Goal: Transaction & Acquisition: Purchase product/service

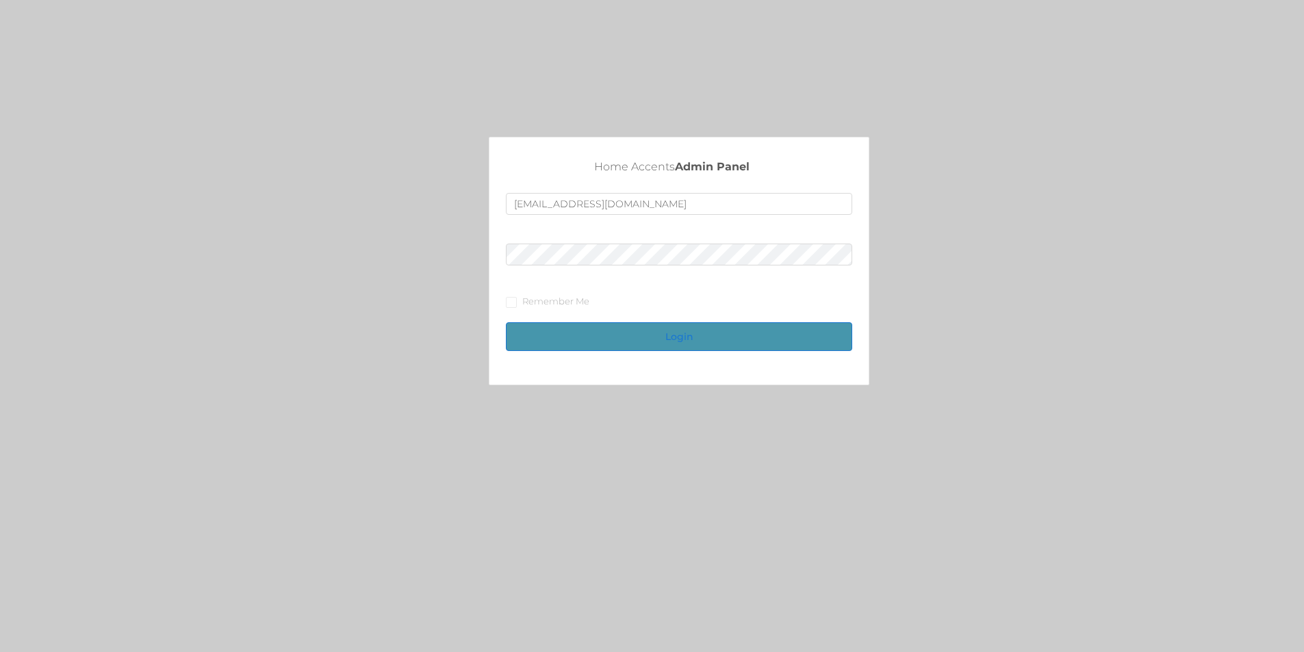
click at [587, 336] on button "Login" at bounding box center [679, 336] width 346 height 29
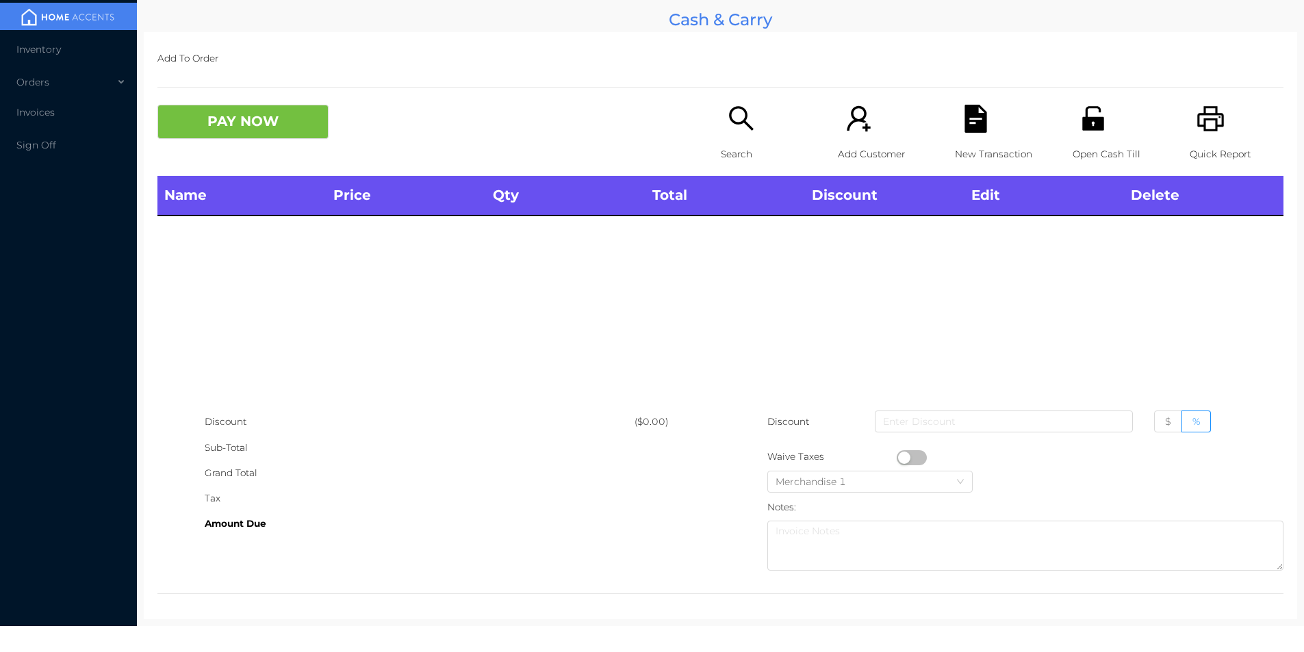
click at [689, 339] on div "Name Price Qty Total Discount Edit Delete" at bounding box center [720, 292] width 1126 height 233
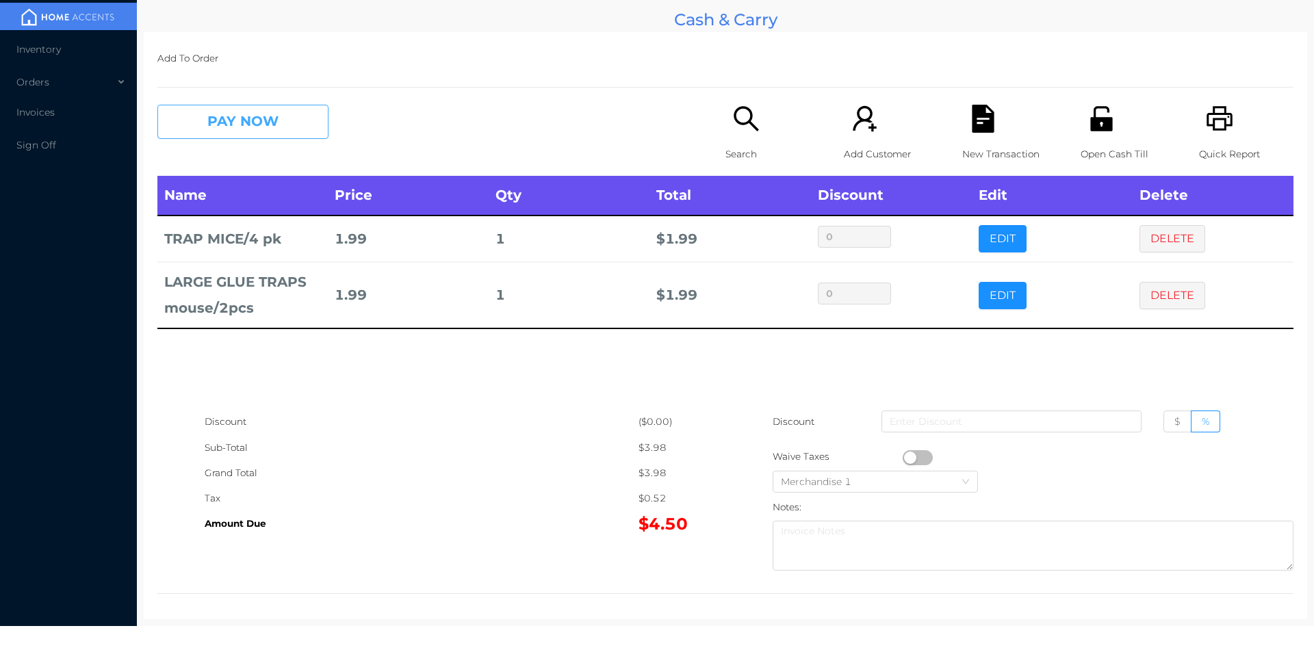
click at [230, 125] on button "PAY NOW" at bounding box center [242, 122] width 171 height 34
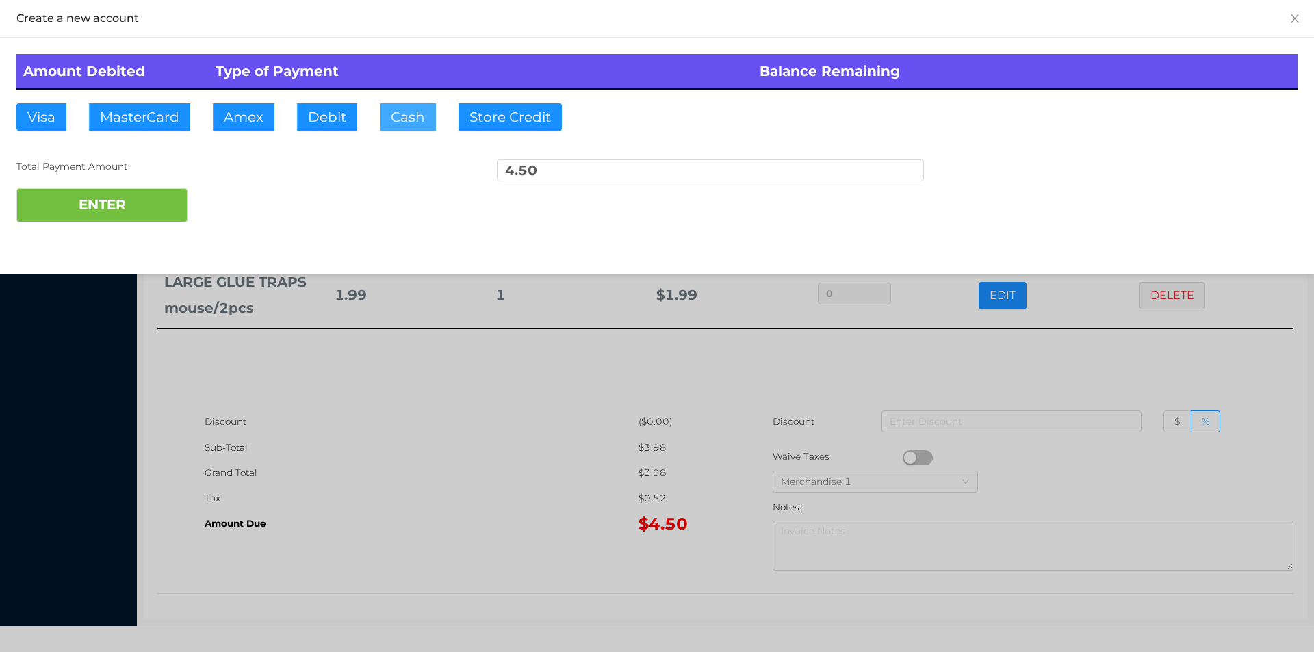
click at [409, 125] on button "Cash" at bounding box center [408, 116] width 56 height 27
type input "50."
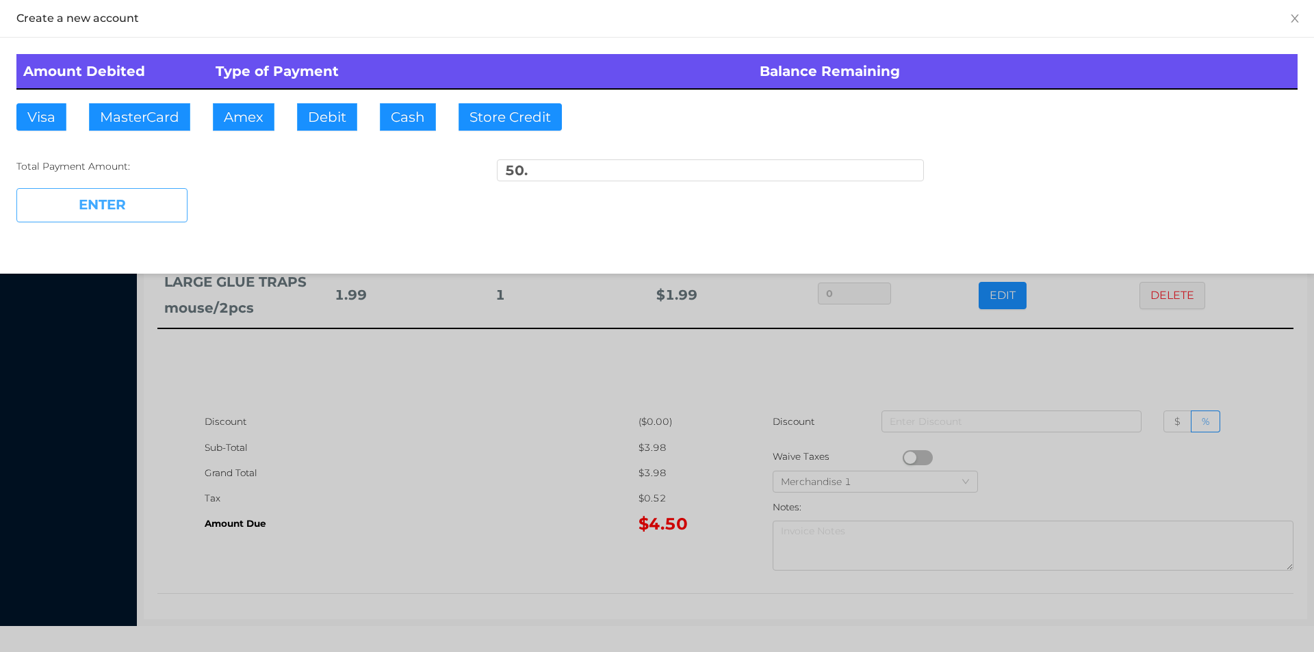
click at [103, 215] on button "ENTER" at bounding box center [101, 205] width 171 height 34
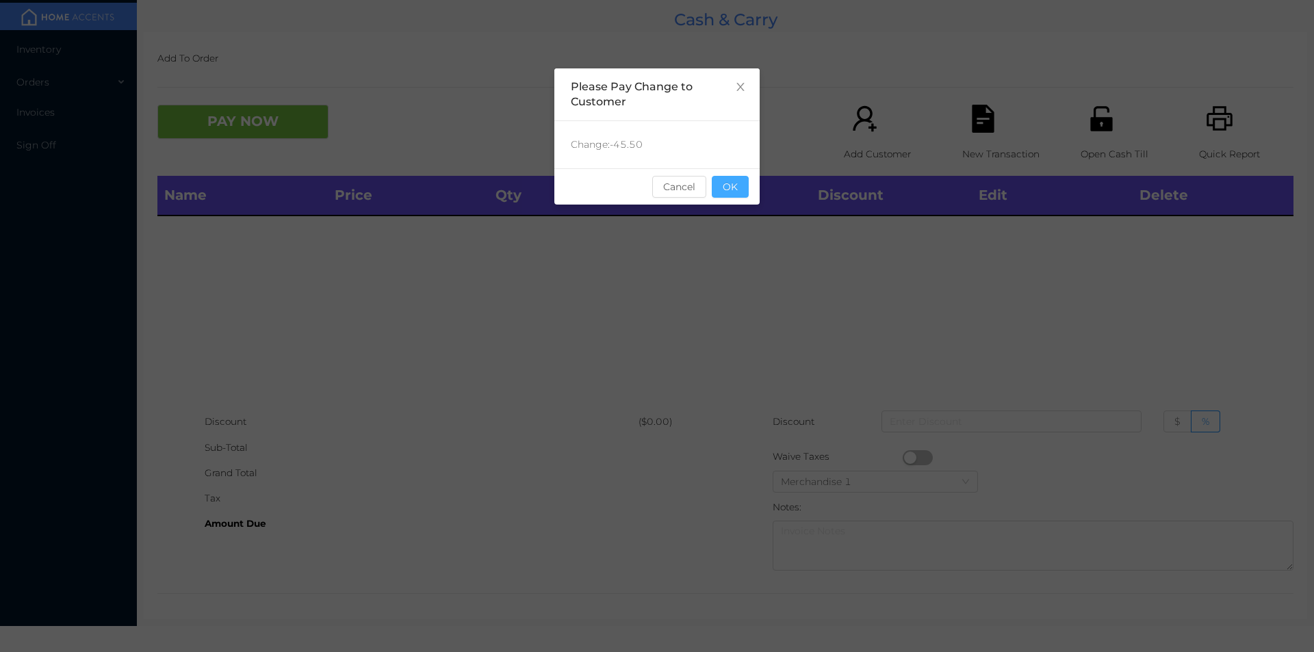
click at [728, 184] on button "OK" at bounding box center [730, 187] width 37 height 22
click at [730, 238] on div "Name Price Qty Total Discount Edit Delete" at bounding box center [725, 292] width 1136 height 233
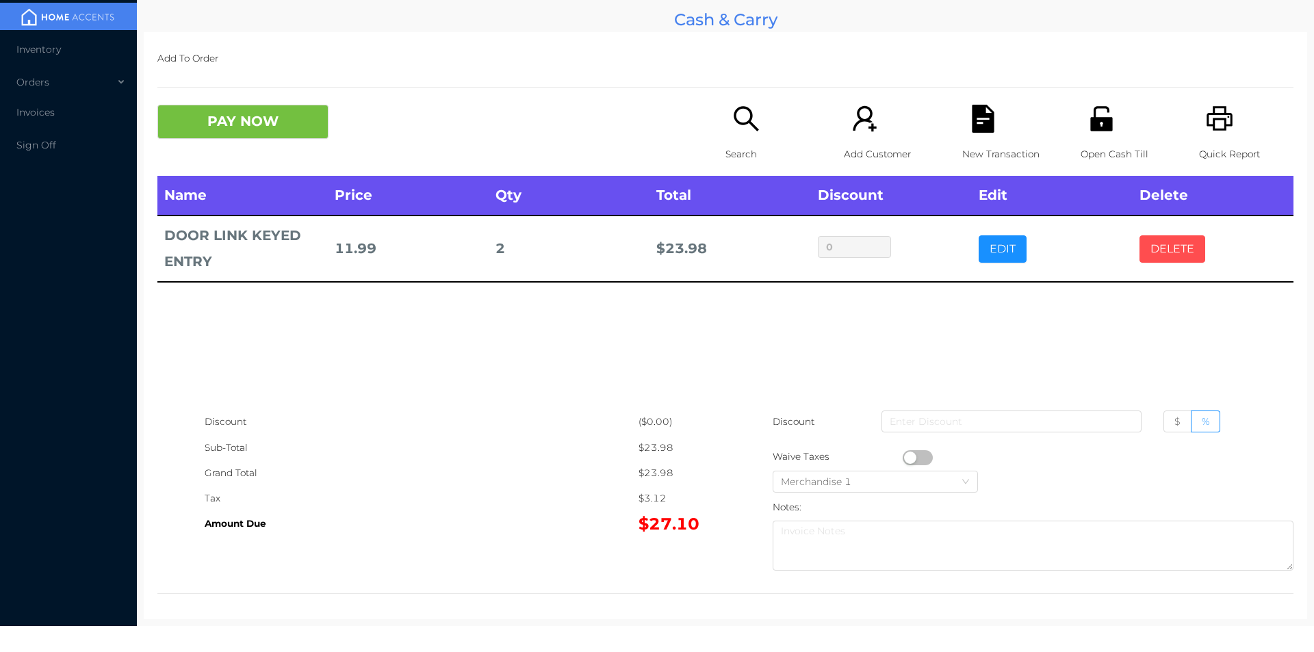
click at [1142, 250] on button "DELETE" at bounding box center [1173, 248] width 66 height 27
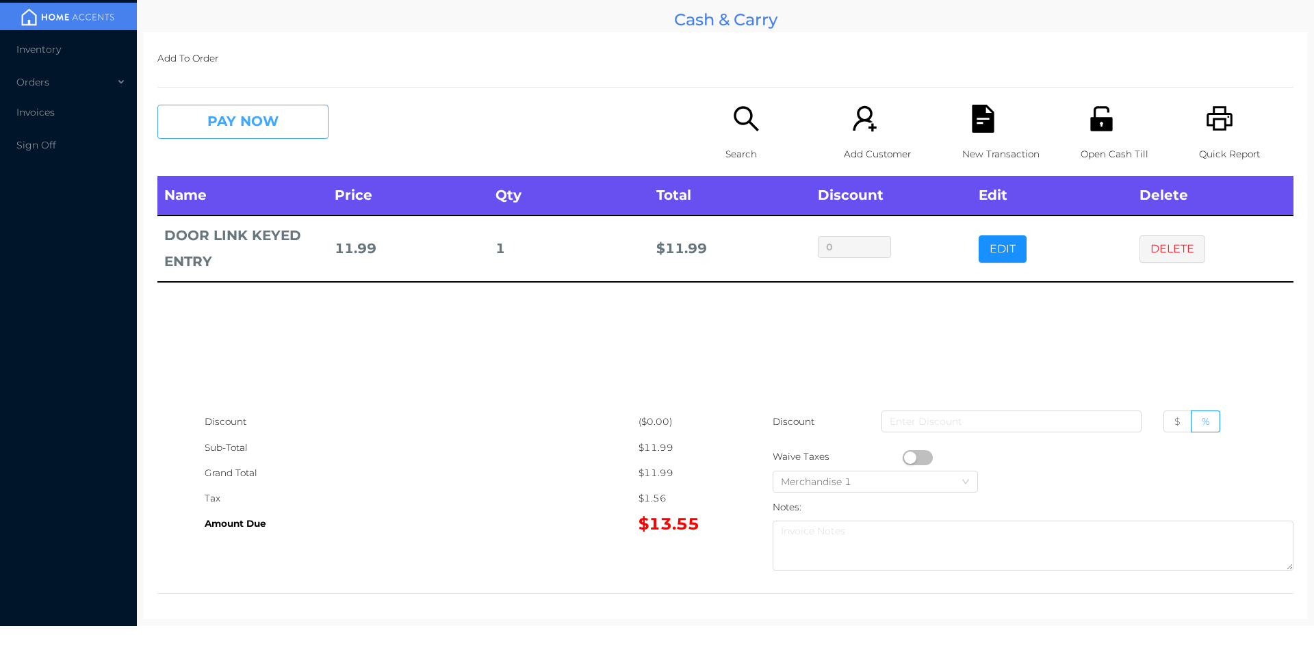
click at [282, 126] on button "PAY NOW" at bounding box center [242, 122] width 171 height 34
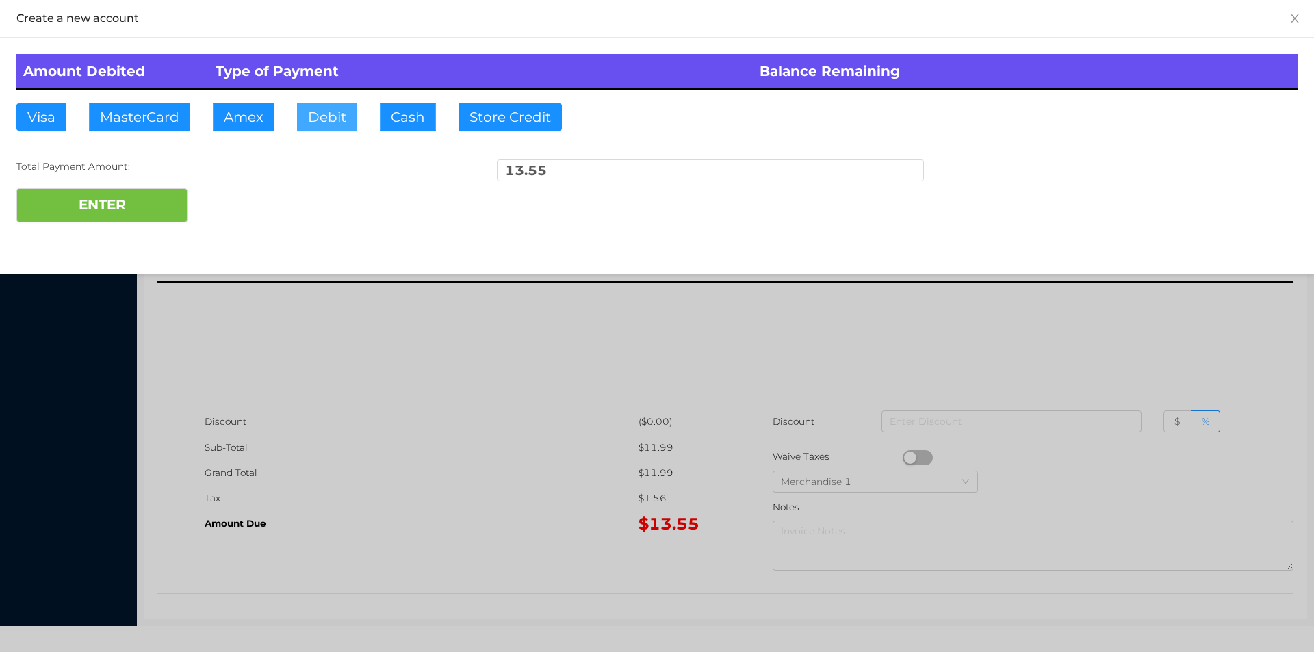
click at [328, 128] on button "Debit" at bounding box center [327, 116] width 60 height 27
click at [175, 193] on button "ENTER" at bounding box center [101, 205] width 171 height 34
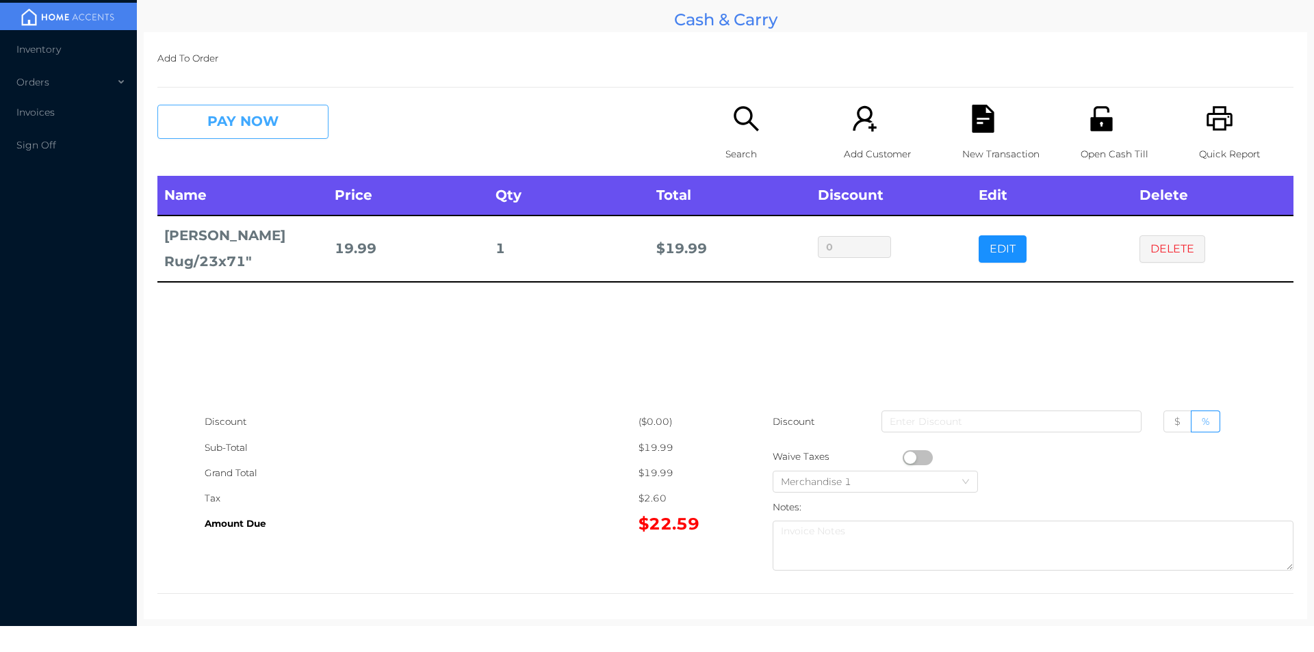
click at [210, 128] on button "PAY NOW" at bounding box center [242, 122] width 171 height 34
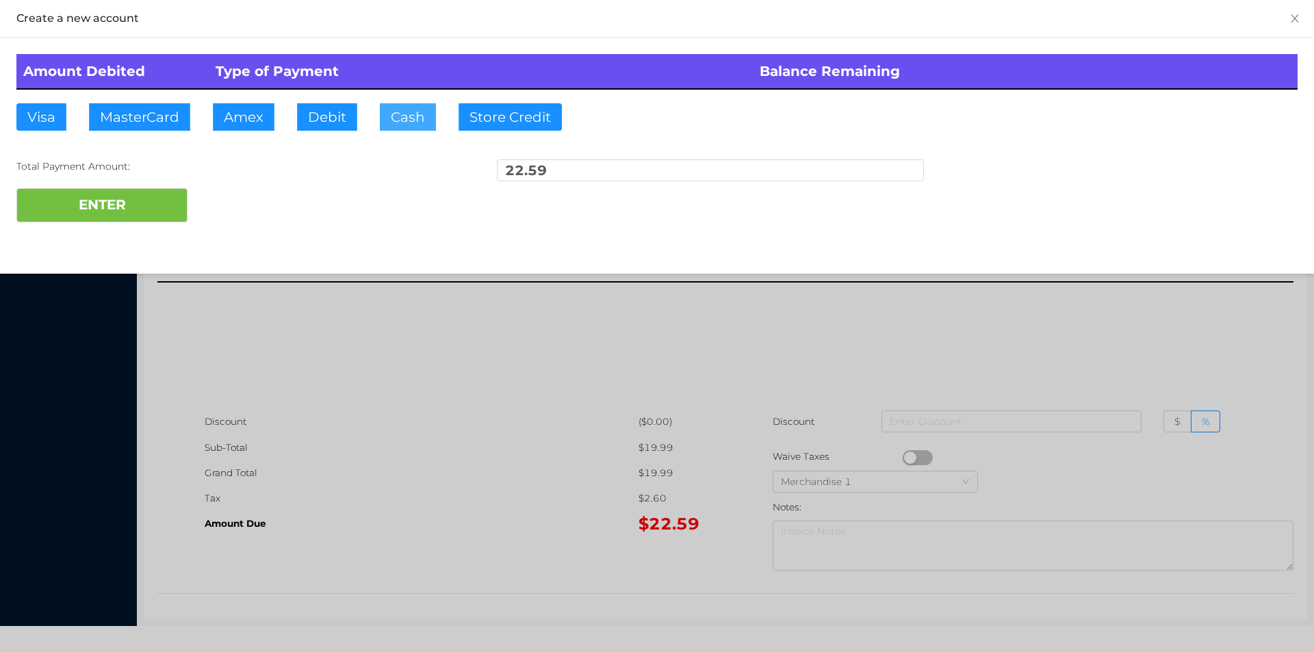
click at [380, 123] on button "Cash" at bounding box center [408, 116] width 56 height 27
type input "25."
click at [101, 218] on button "ENTER" at bounding box center [101, 205] width 171 height 34
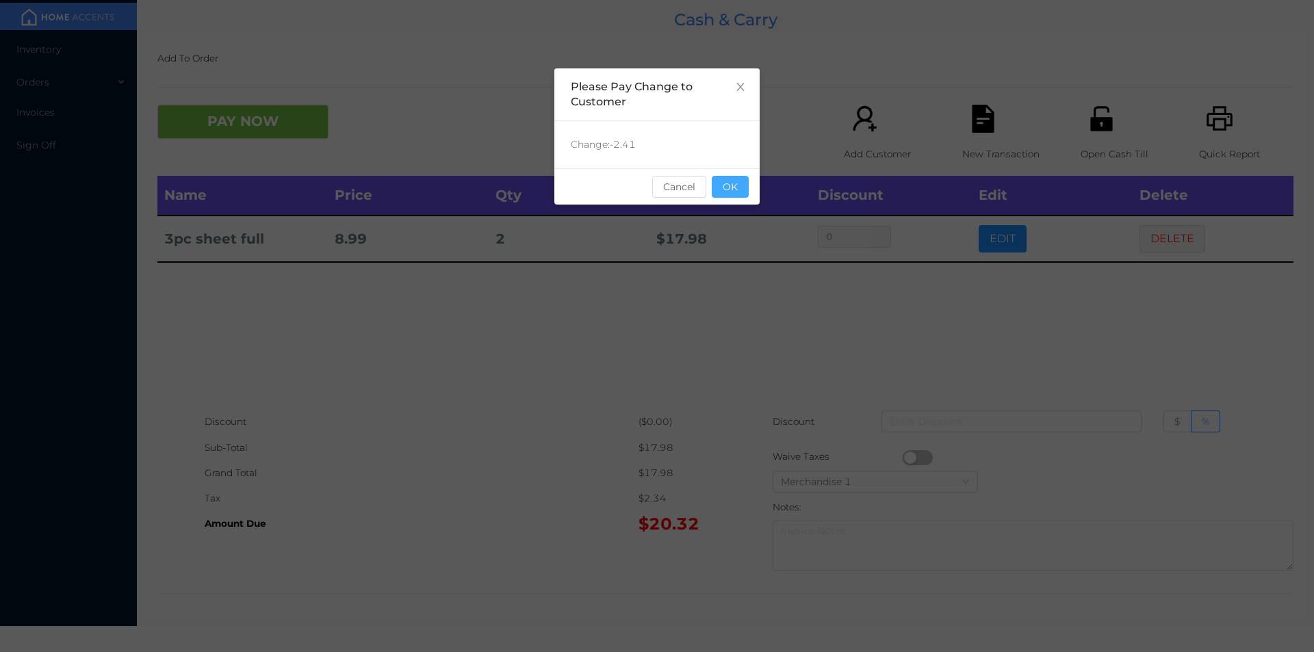
click at [723, 195] on button "OK" at bounding box center [730, 187] width 37 height 22
click at [752, 309] on div "Name Price Qty Total Discount Edit Delete 3pc sheet full 8.99 2 $ 17.98 0 EDIT …" at bounding box center [725, 292] width 1136 height 233
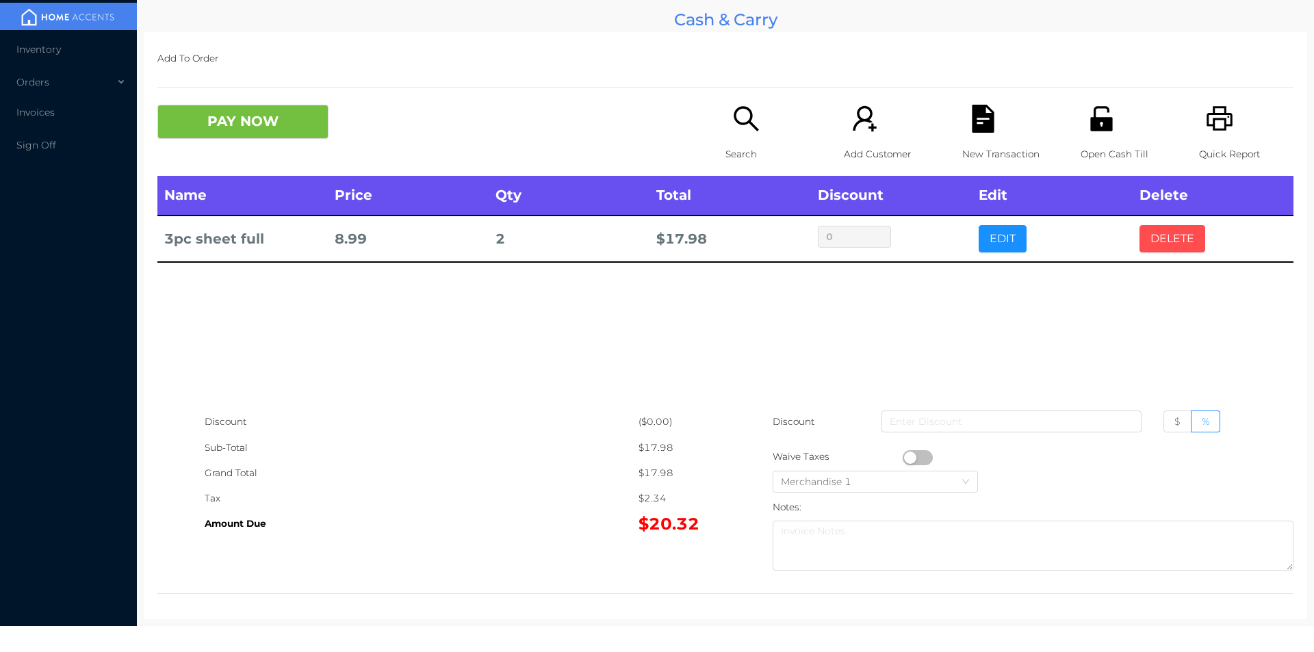
click at [1166, 239] on button "DELETE" at bounding box center [1173, 238] width 66 height 27
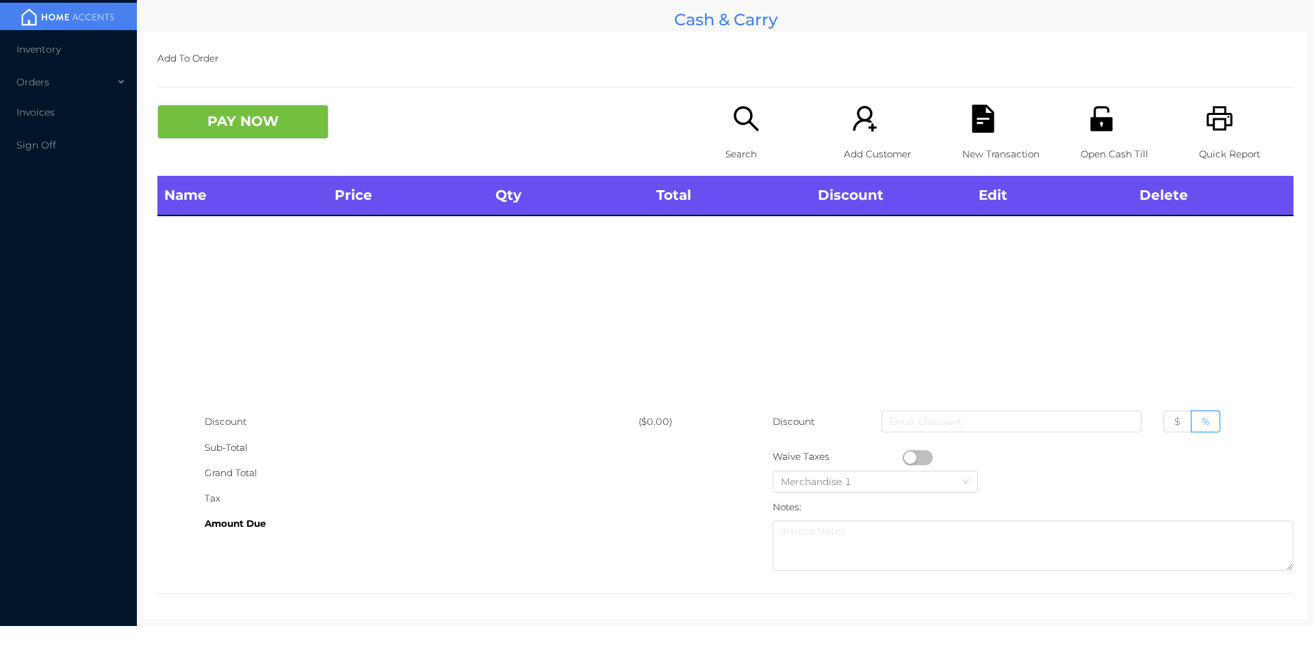
click at [1216, 120] on icon "icon: printer" at bounding box center [1220, 118] width 26 height 25
click at [233, 118] on button "PAY NOW" at bounding box center [242, 122] width 171 height 34
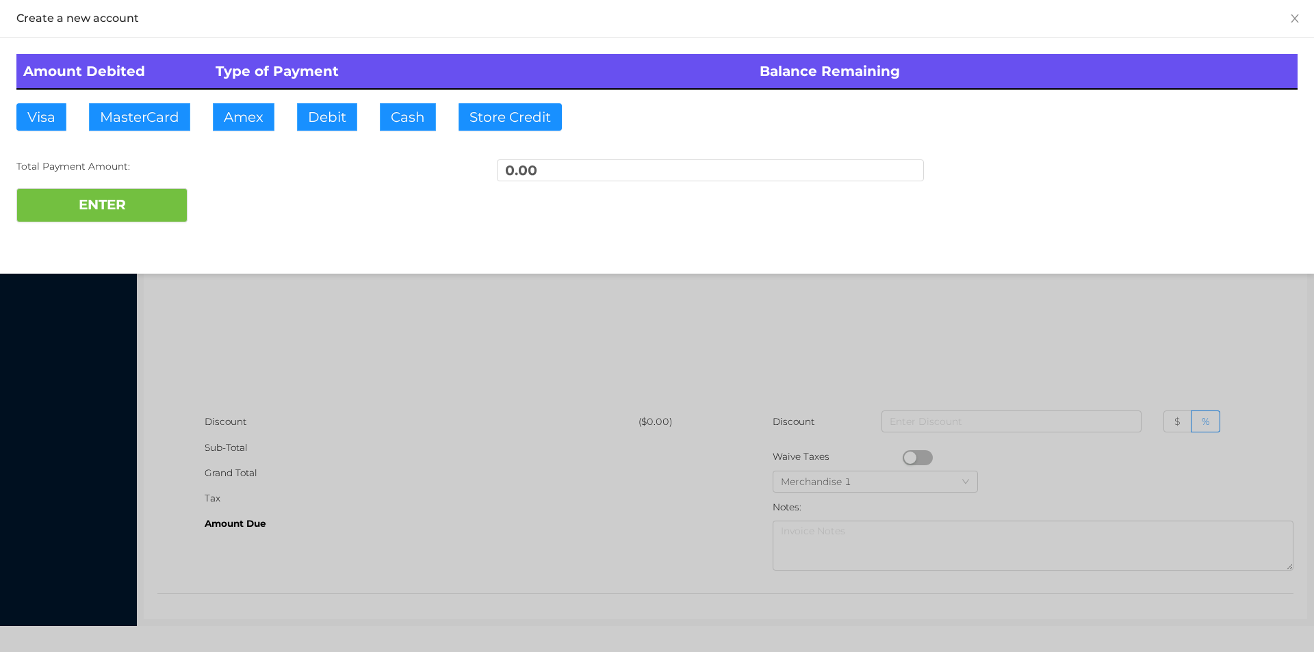
click at [318, 339] on div at bounding box center [657, 326] width 1314 height 652
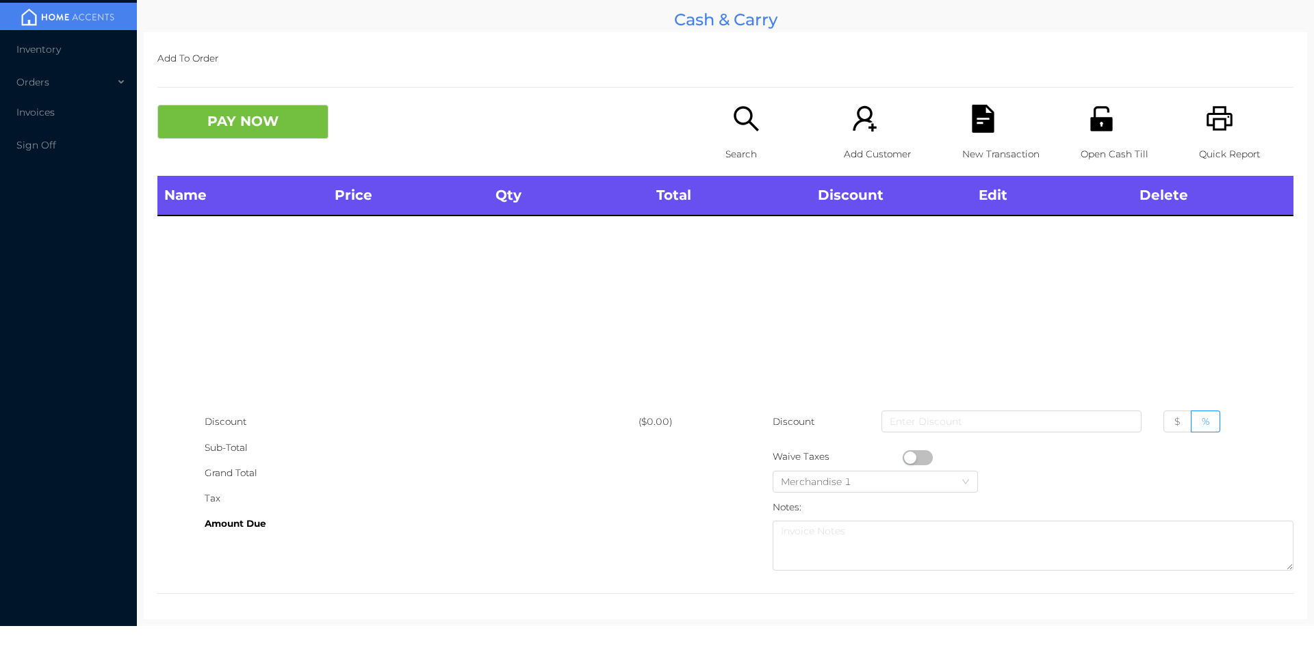
click at [739, 125] on icon "icon: search" at bounding box center [746, 119] width 28 height 28
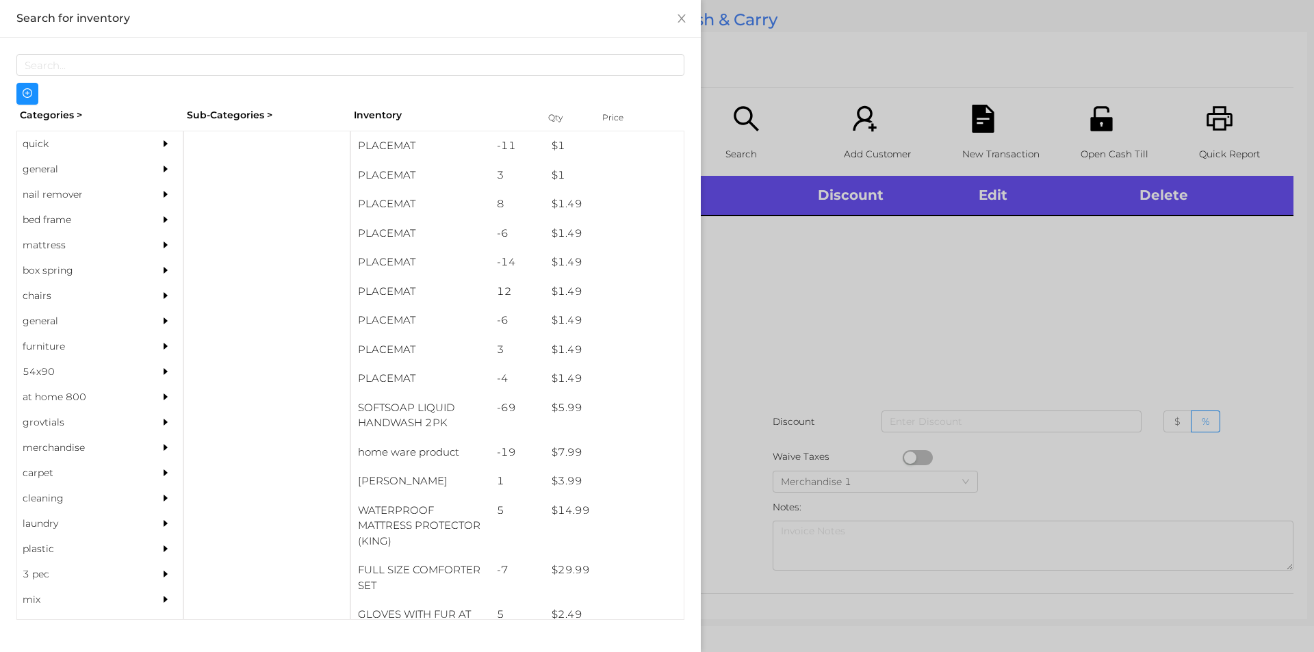
click at [45, 168] on div "general" at bounding box center [79, 169] width 125 height 25
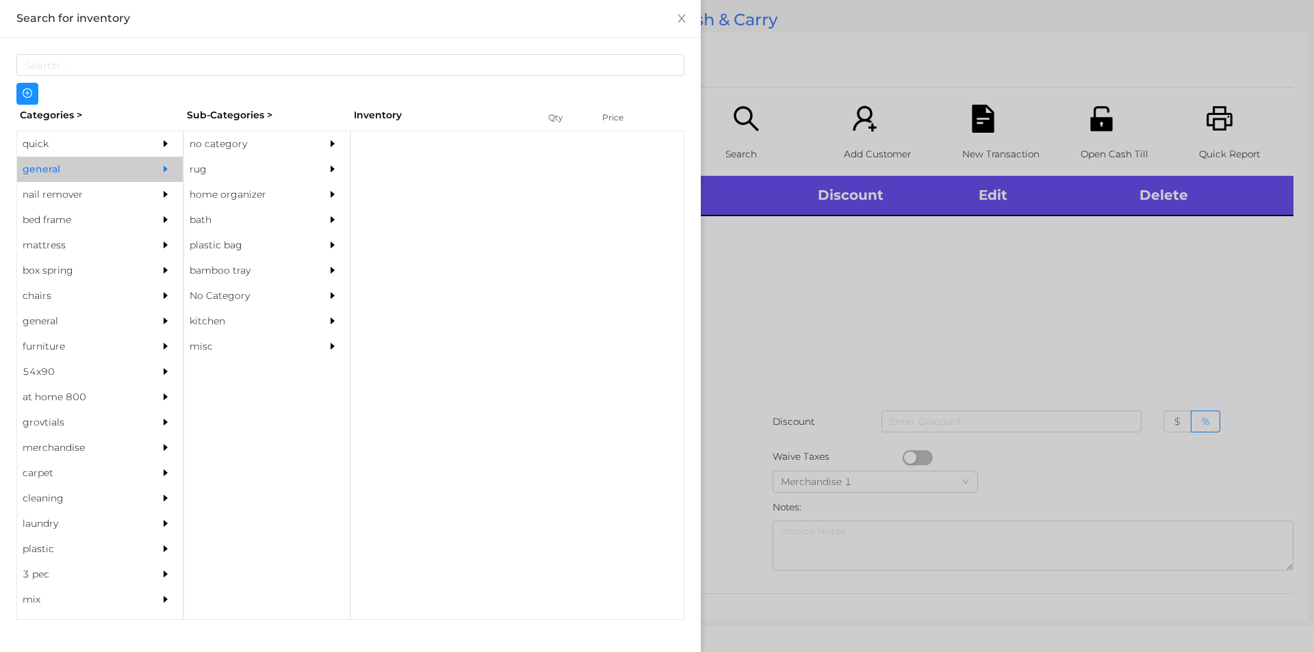
click at [240, 146] on div "no category" at bounding box center [246, 143] width 125 height 25
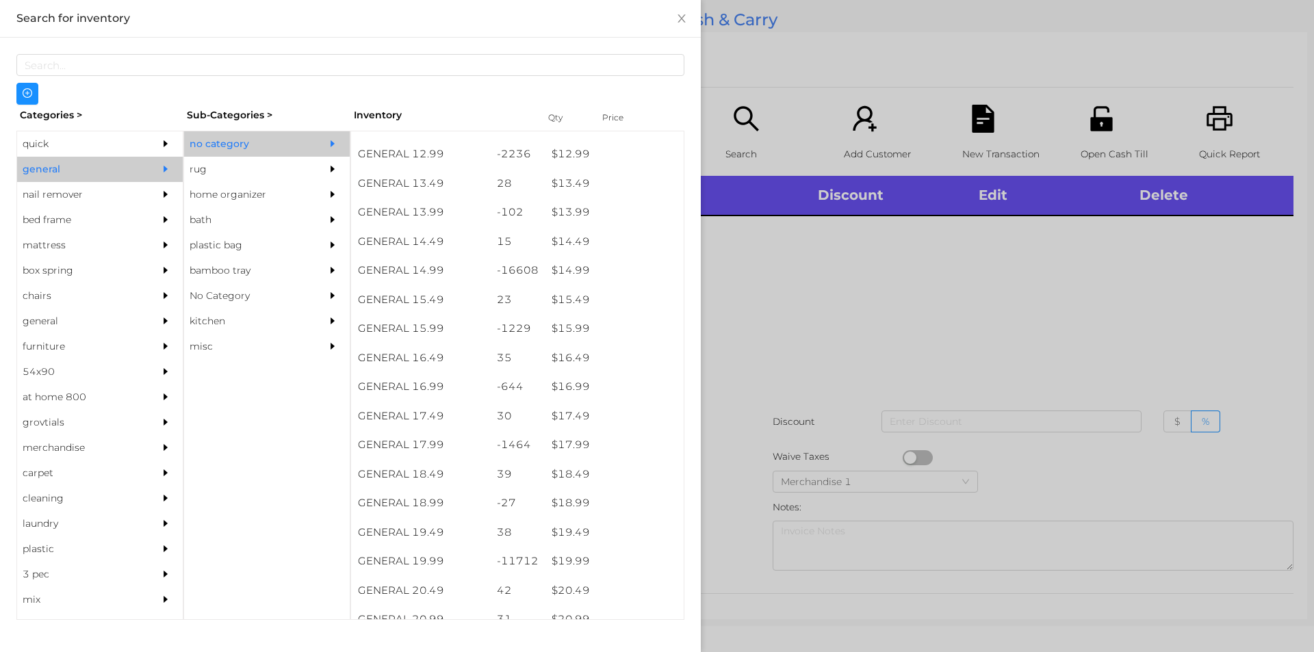
scroll to position [1060, 0]
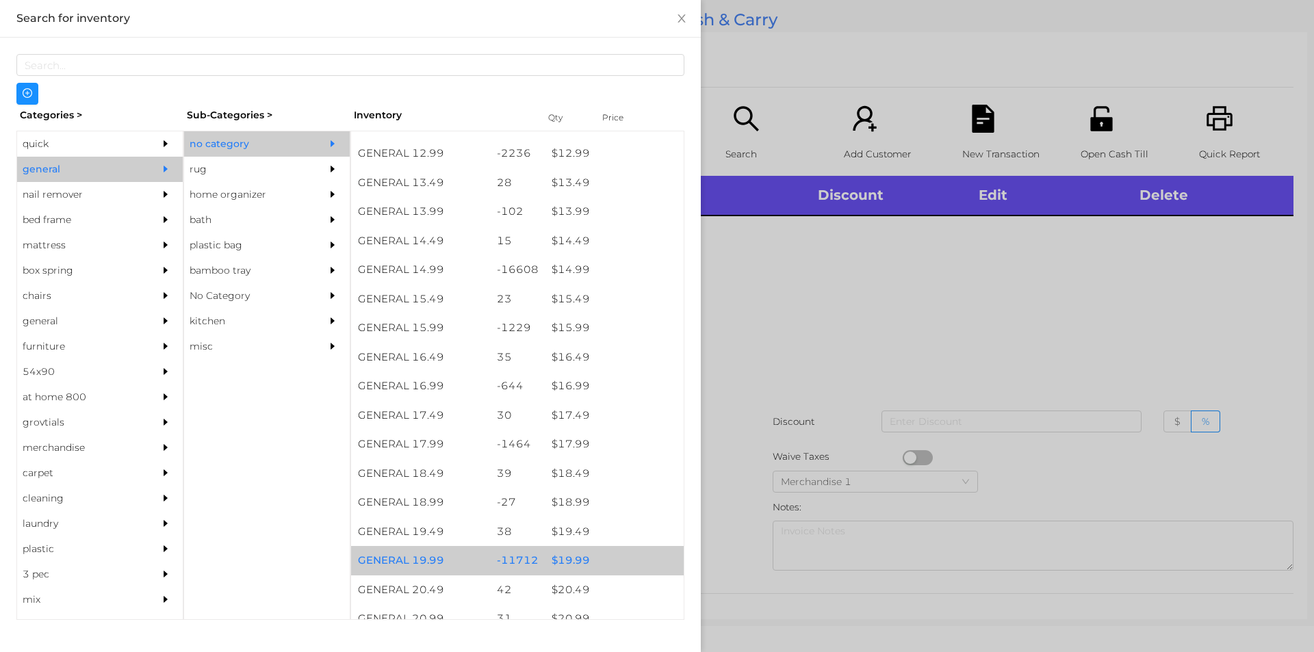
click at [565, 554] on div "$ 19.99" at bounding box center [614, 560] width 139 height 29
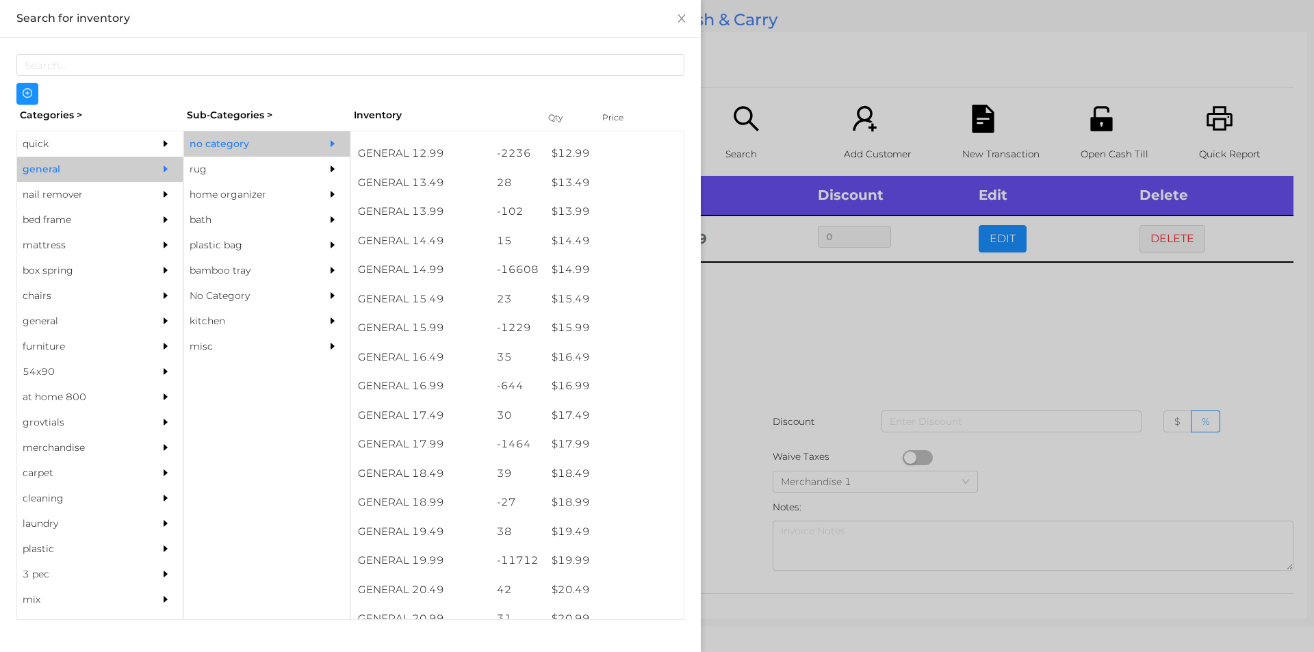
click at [749, 518] on div at bounding box center [657, 326] width 1314 height 652
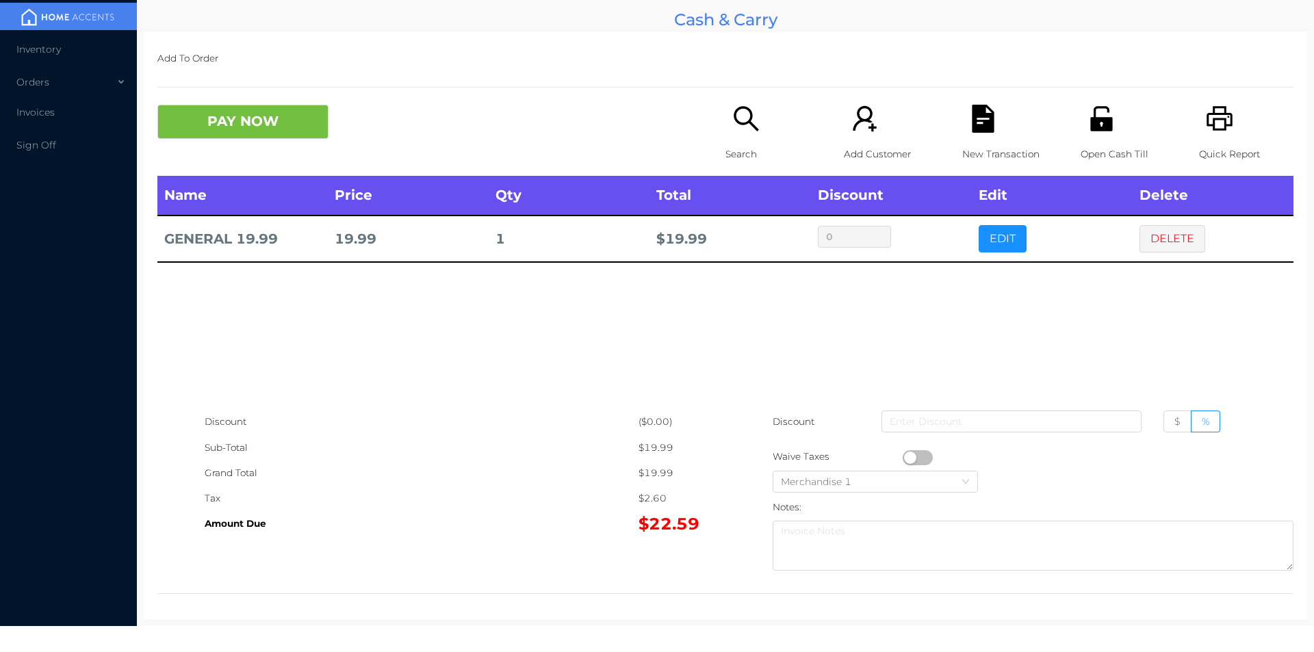
click at [1086, 137] on div "Open Cash Till" at bounding box center [1128, 140] width 94 height 71
click at [1099, 127] on icon "icon: unlock" at bounding box center [1101, 118] width 22 height 25
click at [232, 112] on button "PAY NOW" at bounding box center [242, 122] width 171 height 34
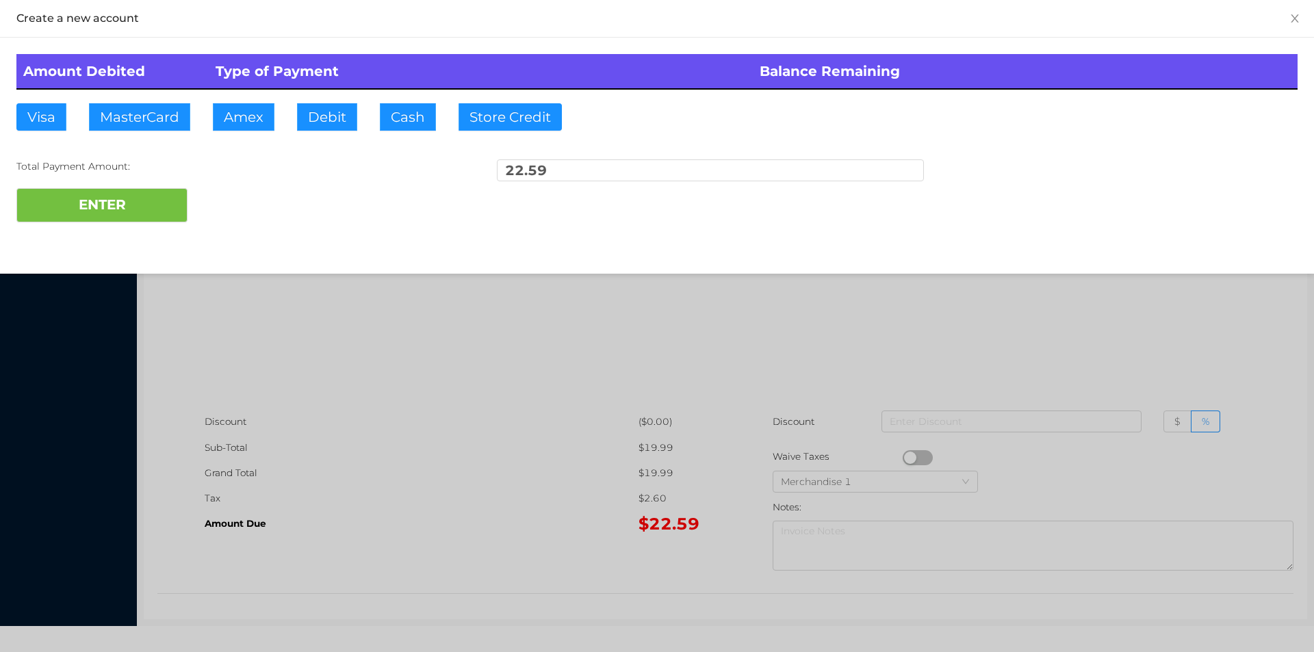
click at [1084, 360] on div at bounding box center [657, 326] width 1314 height 652
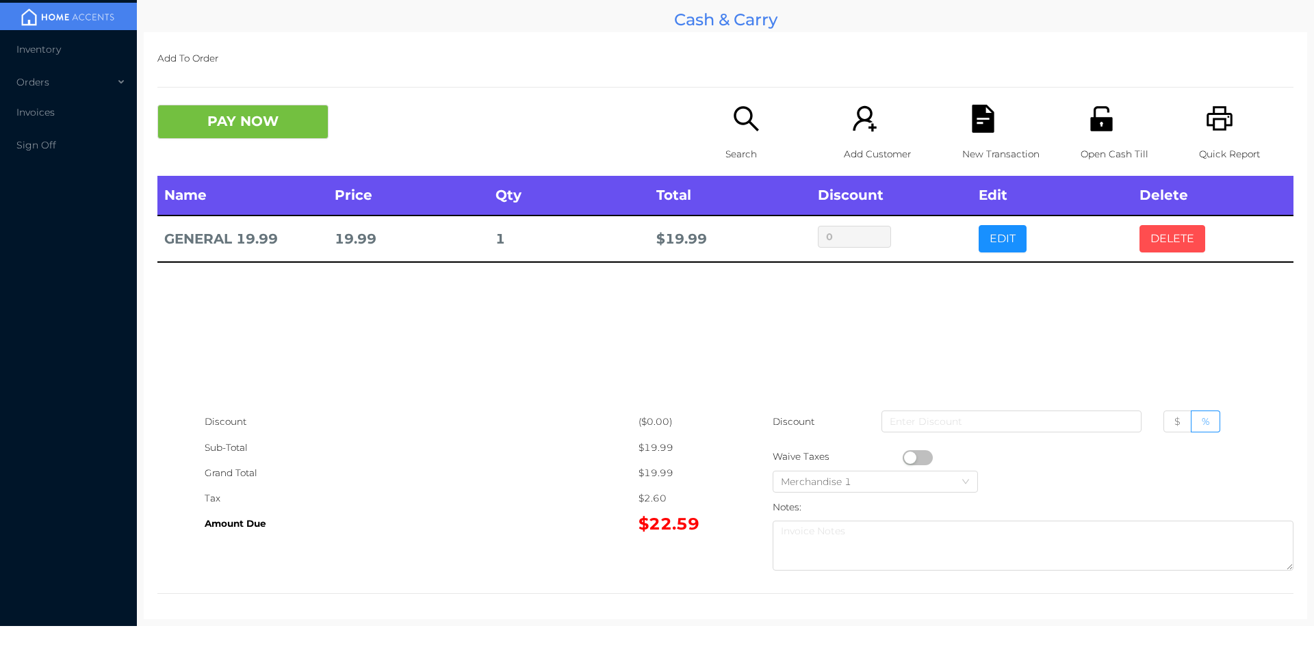
click at [1153, 237] on button "DELETE" at bounding box center [1173, 238] width 66 height 27
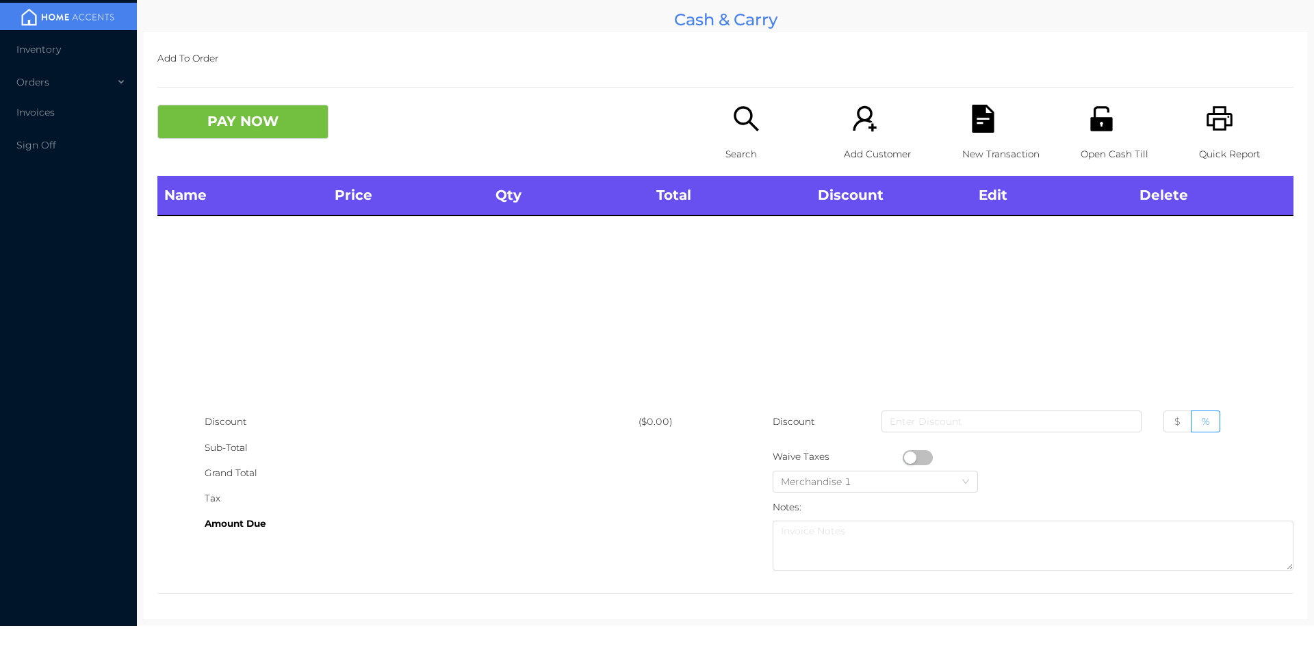
click at [1086, 138] on div "Open Cash Till" at bounding box center [1128, 140] width 94 height 71
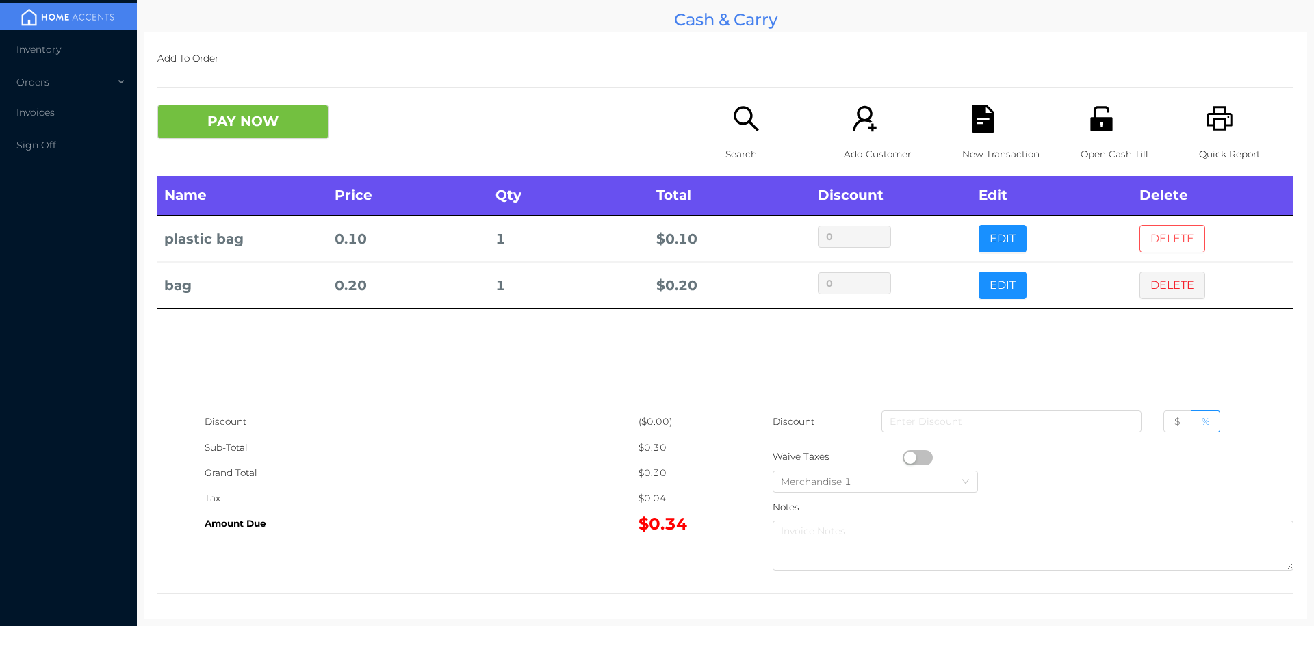
click at [1163, 236] on button "DELETE" at bounding box center [1173, 238] width 66 height 27
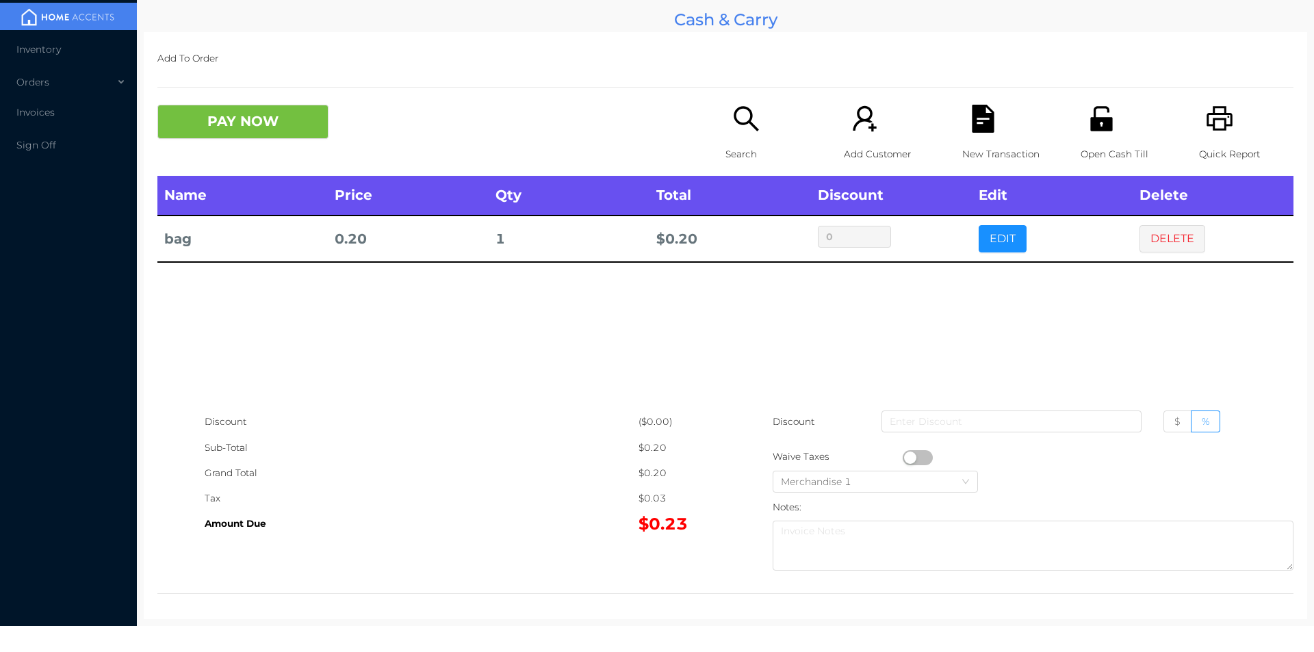
click at [741, 130] on icon "icon: search" at bounding box center [746, 119] width 28 height 28
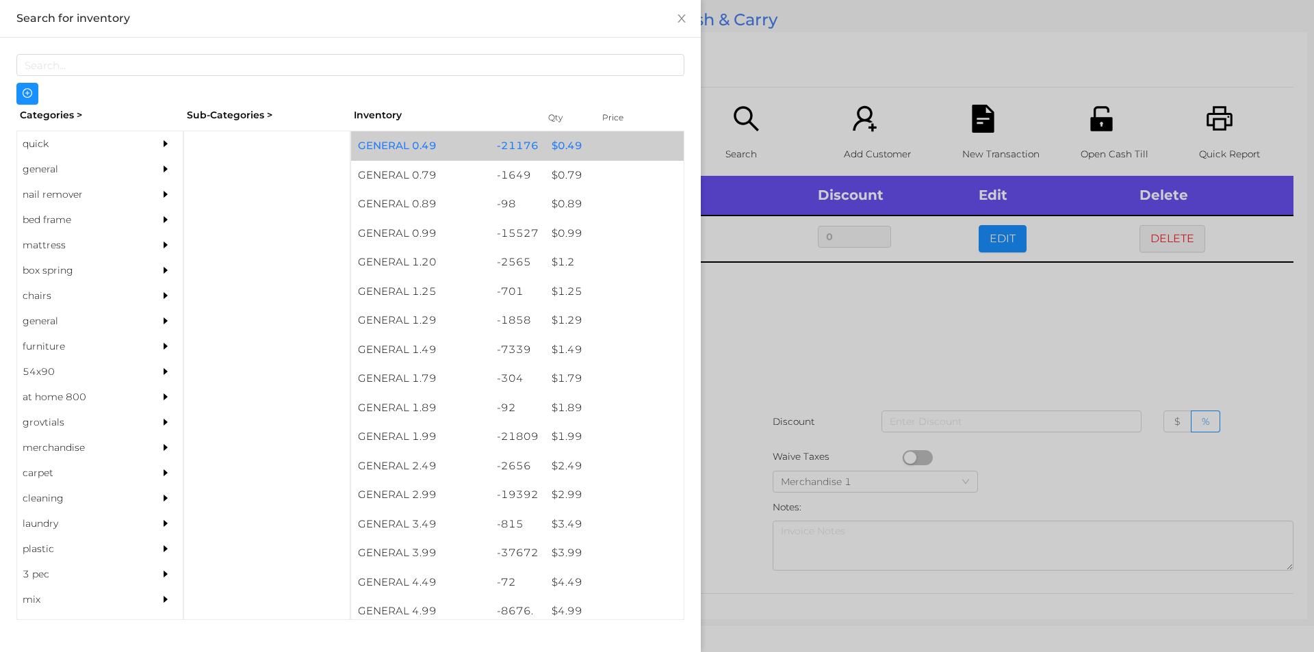
click at [555, 154] on div "$ 0.49" at bounding box center [614, 145] width 139 height 29
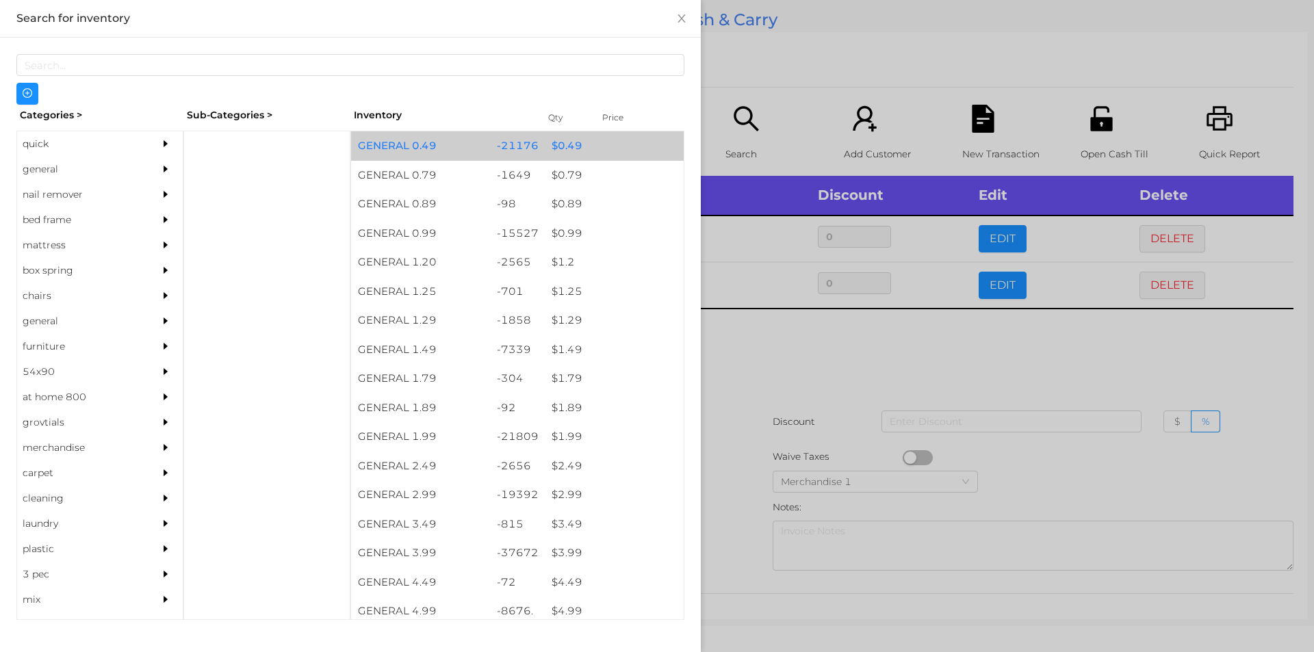
click at [550, 147] on div "$ 0.49" at bounding box center [614, 145] width 139 height 29
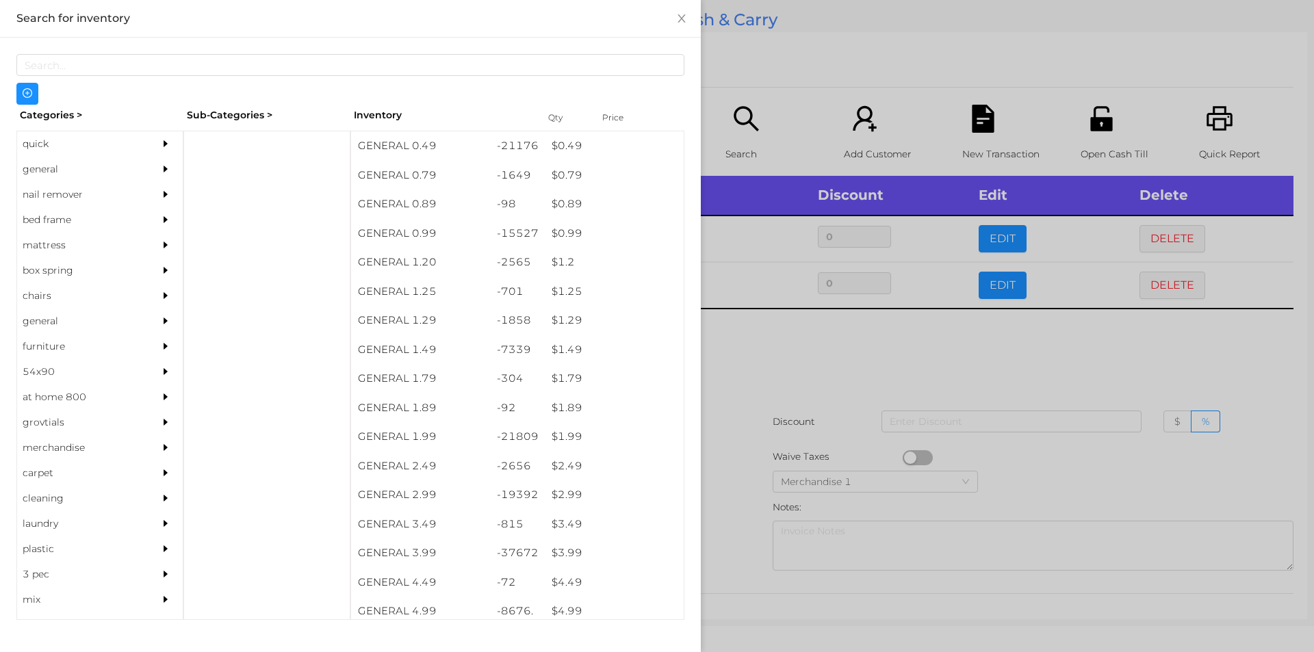
click at [787, 357] on div at bounding box center [657, 326] width 1314 height 652
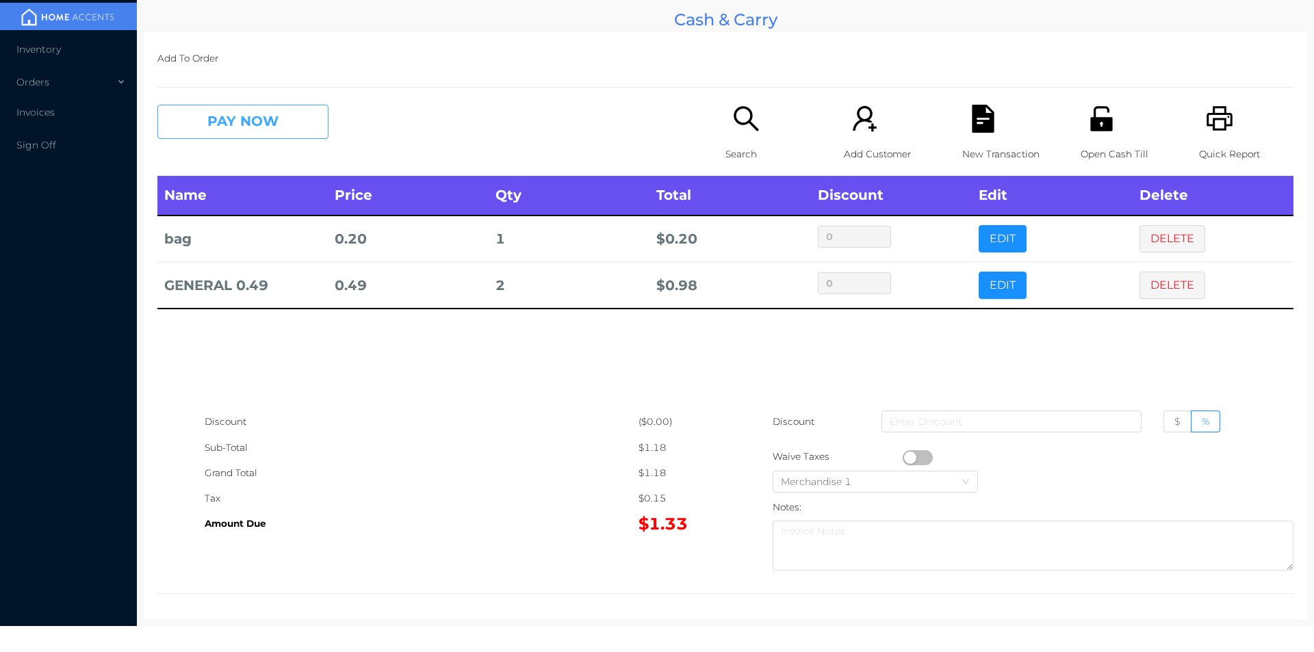
click at [235, 120] on button "PAY NOW" at bounding box center [242, 122] width 171 height 34
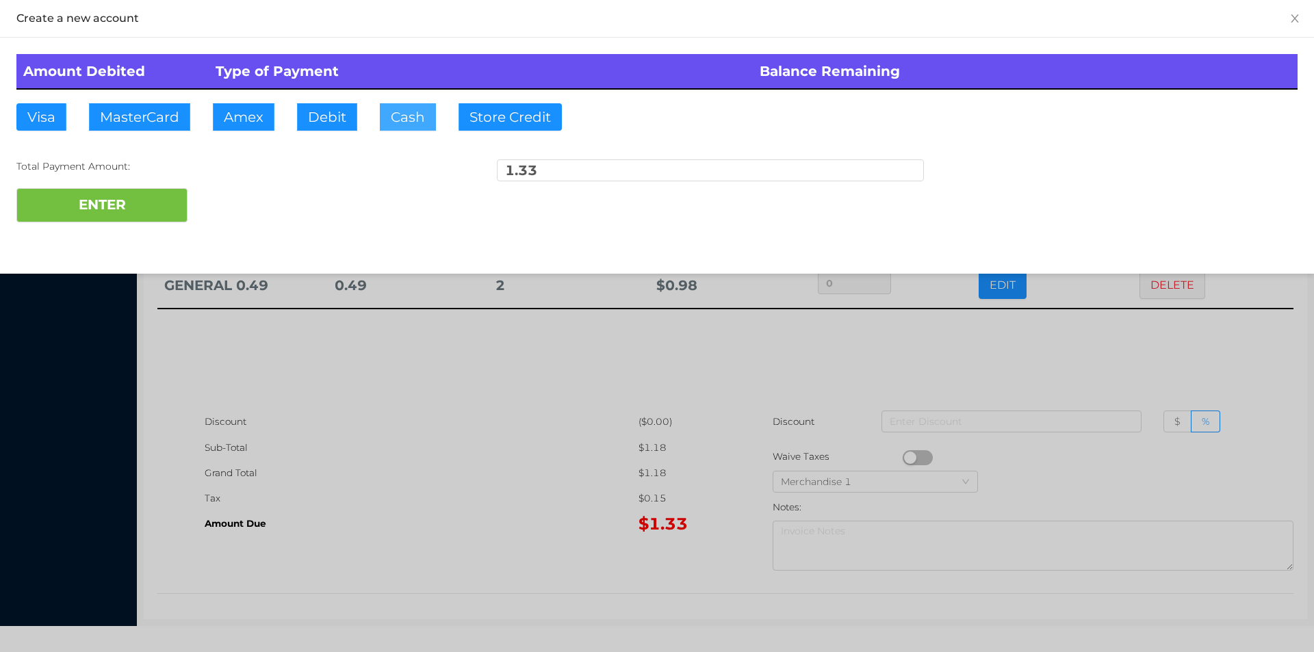
click at [402, 114] on button "Cash" at bounding box center [408, 116] width 56 height 27
type input "1.50"
click at [153, 214] on button "ENTER" at bounding box center [101, 205] width 171 height 34
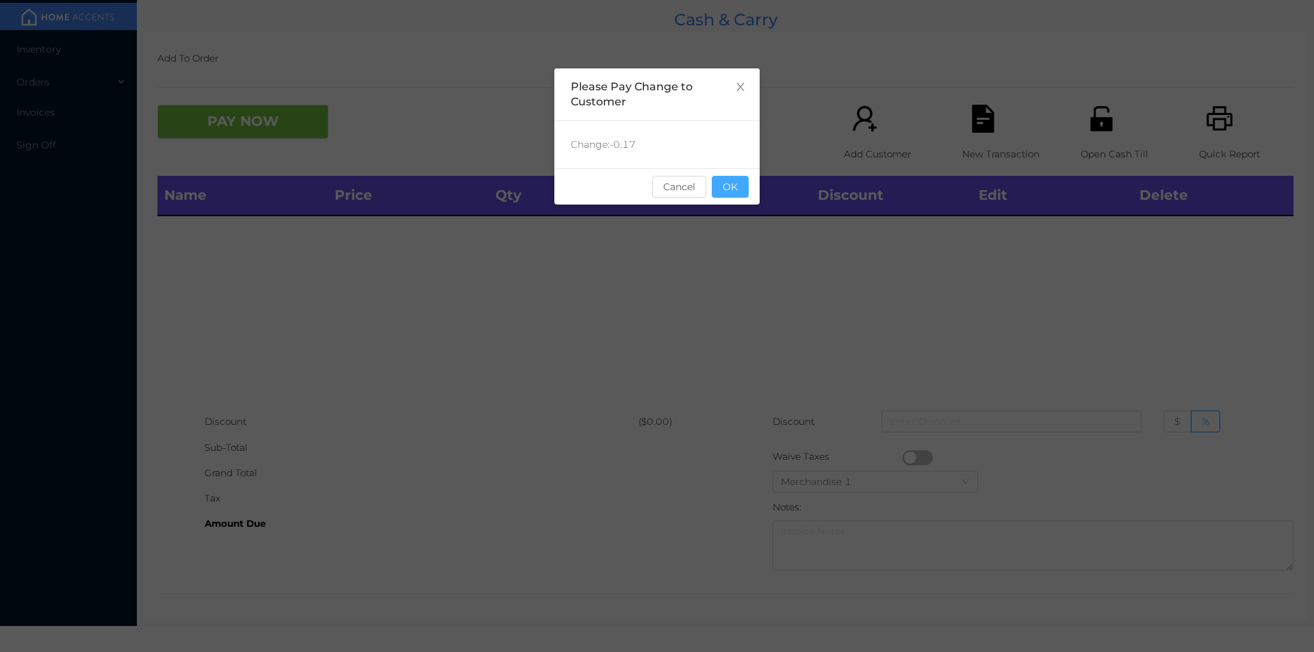
click at [738, 192] on button "OK" at bounding box center [730, 187] width 37 height 22
click at [727, 246] on div "Name Price Qty Total Discount Edit Delete" at bounding box center [725, 292] width 1136 height 233
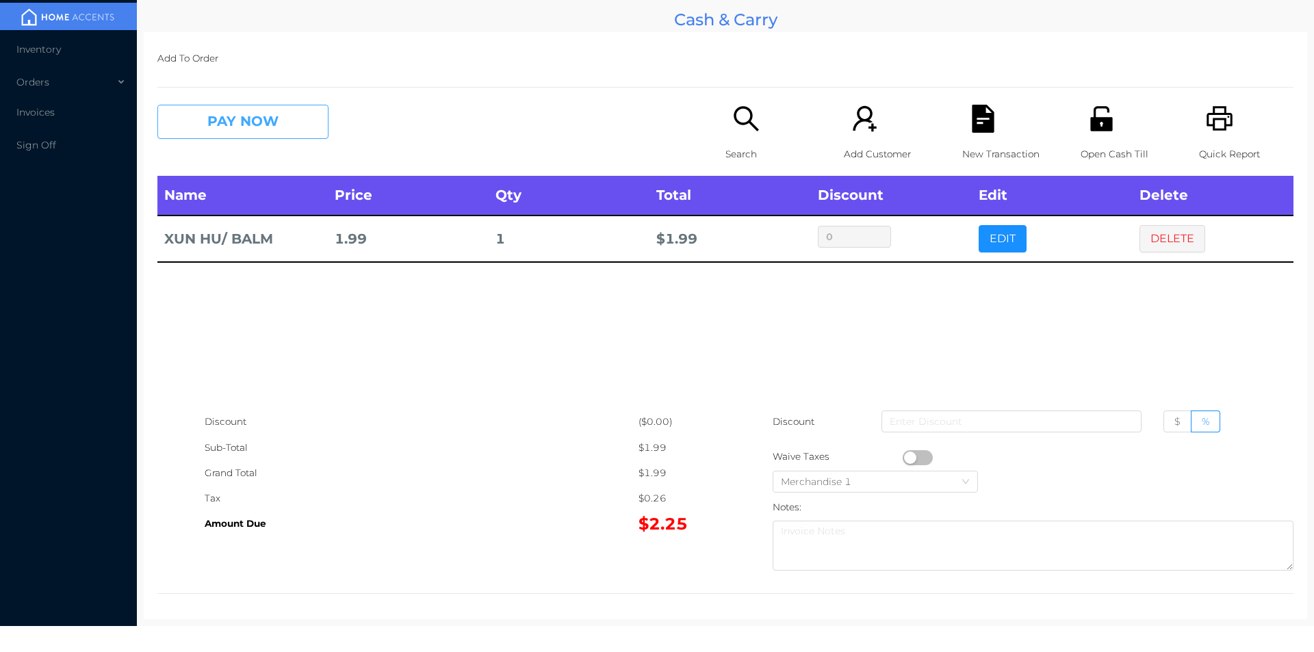
click at [215, 130] on button "PAY NOW" at bounding box center [242, 122] width 171 height 34
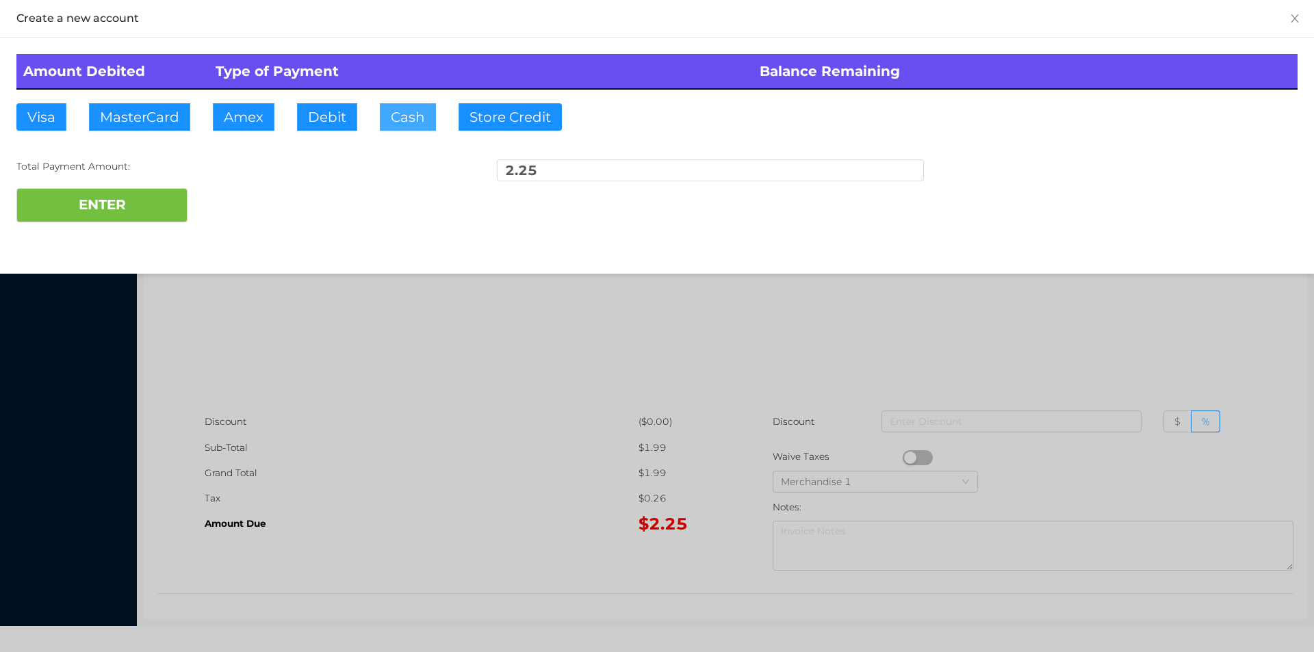
click at [403, 125] on button "Cash" at bounding box center [408, 116] width 56 height 27
type input "5."
click at [134, 205] on button "ENTER" at bounding box center [101, 205] width 171 height 34
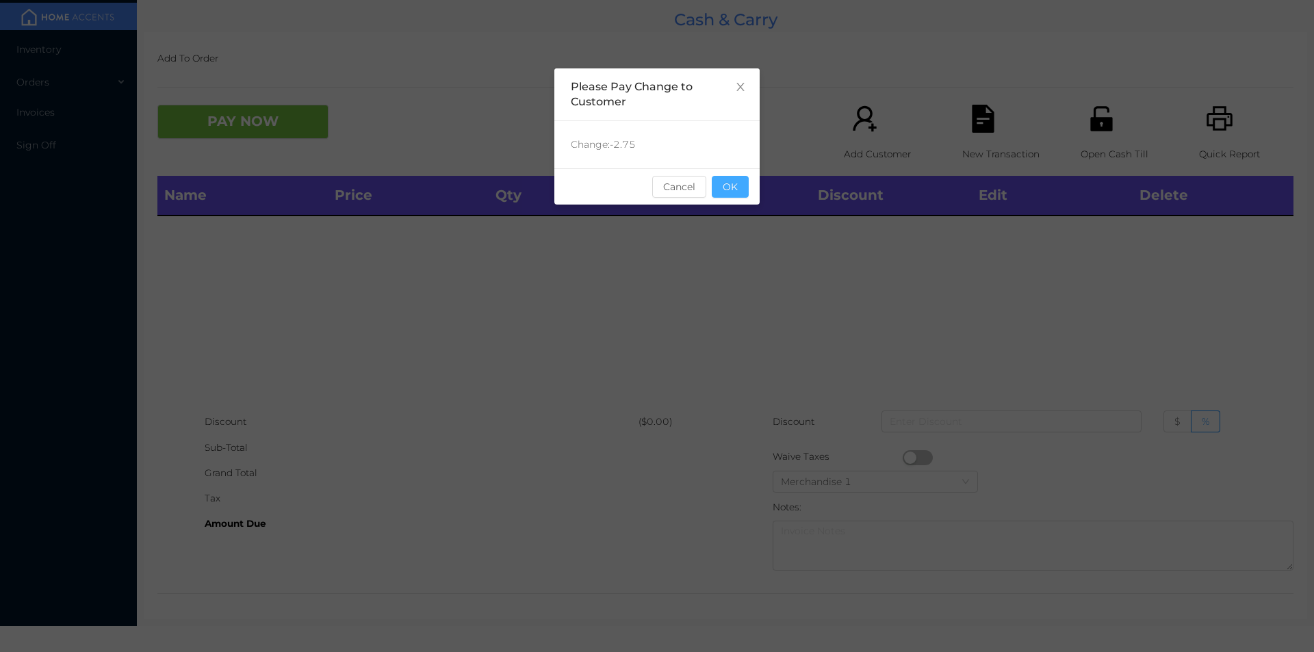
click at [722, 190] on button "OK" at bounding box center [730, 187] width 37 height 22
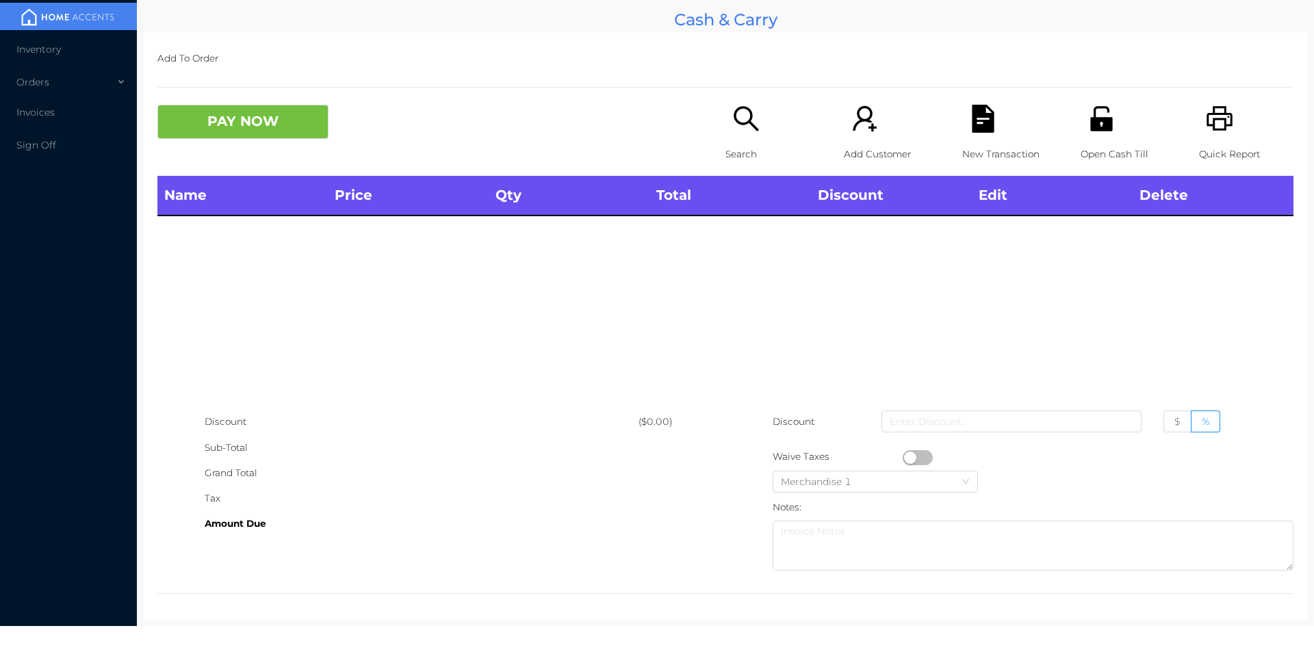
click at [756, 142] on p "Search" at bounding box center [773, 154] width 94 height 25
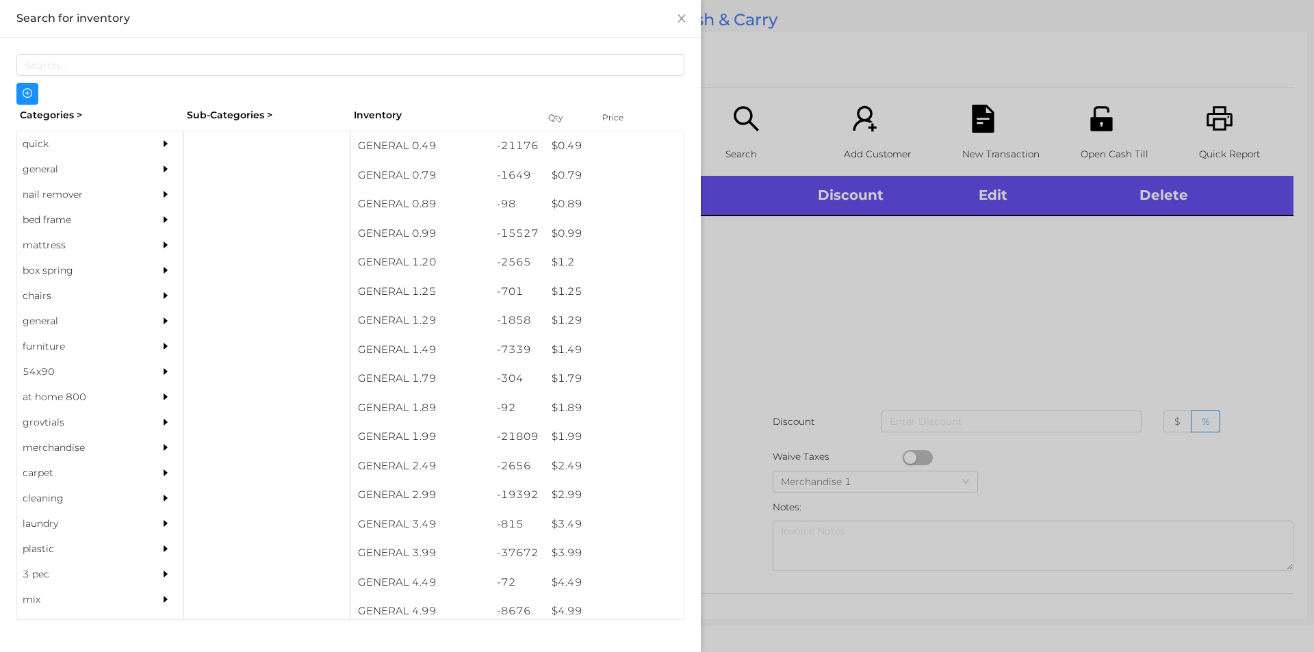
click at [41, 164] on div "general" at bounding box center [79, 169] width 125 height 25
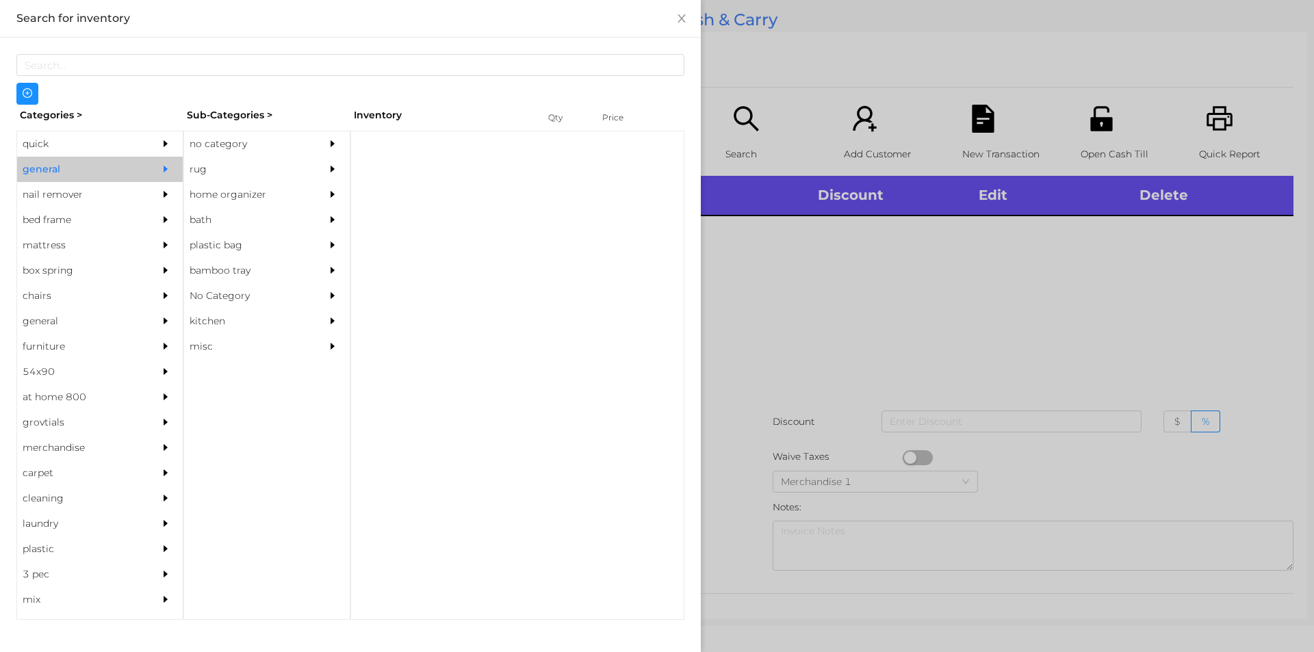
click at [216, 134] on div "no category" at bounding box center [246, 143] width 125 height 25
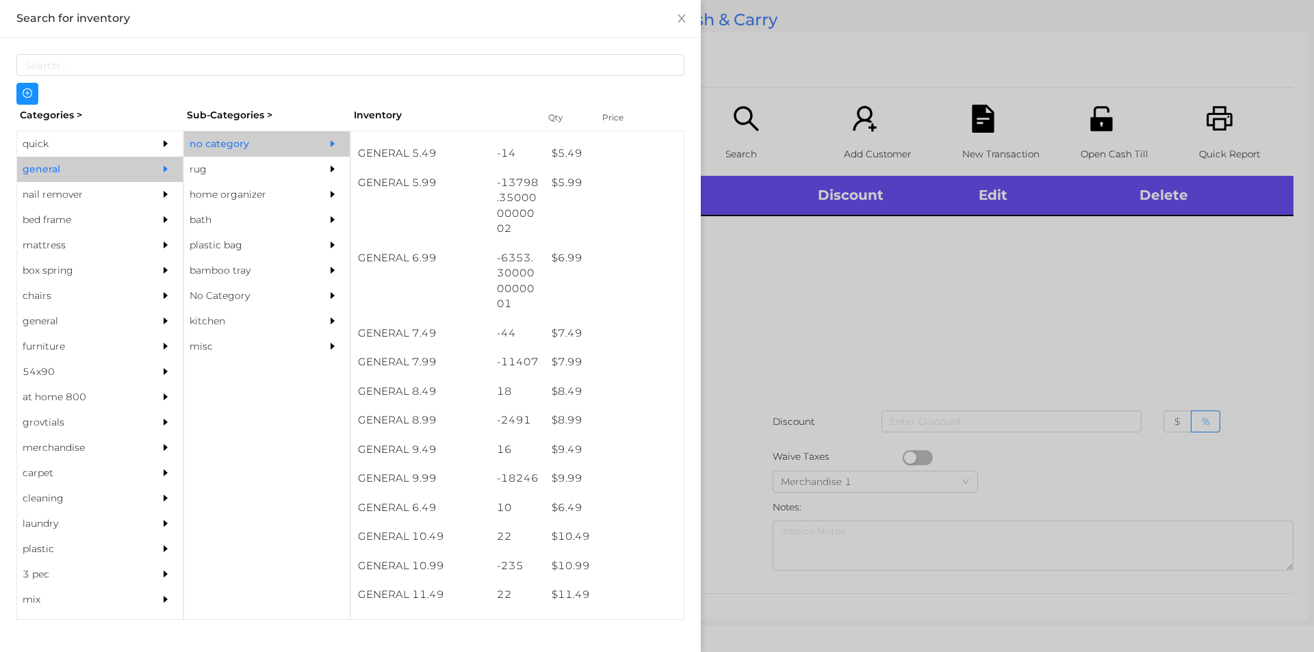
scroll to position [502, 0]
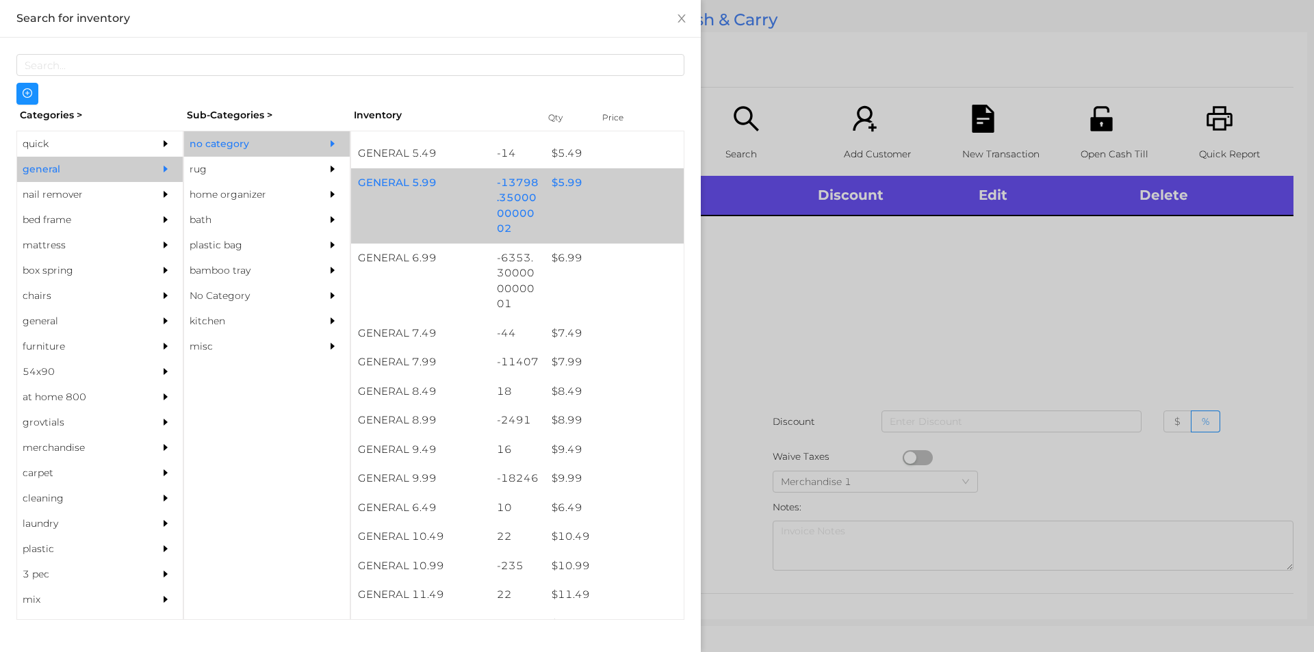
click at [555, 181] on div "$ 5.99" at bounding box center [614, 182] width 139 height 29
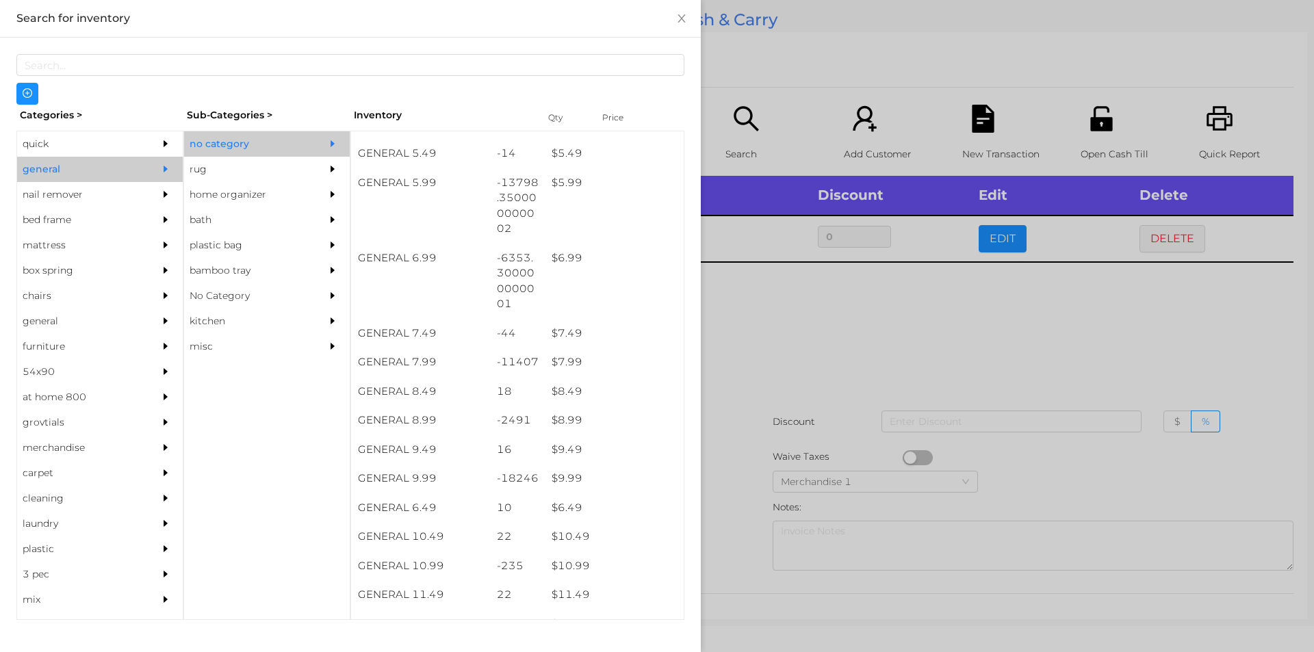
click at [767, 322] on div at bounding box center [657, 326] width 1314 height 652
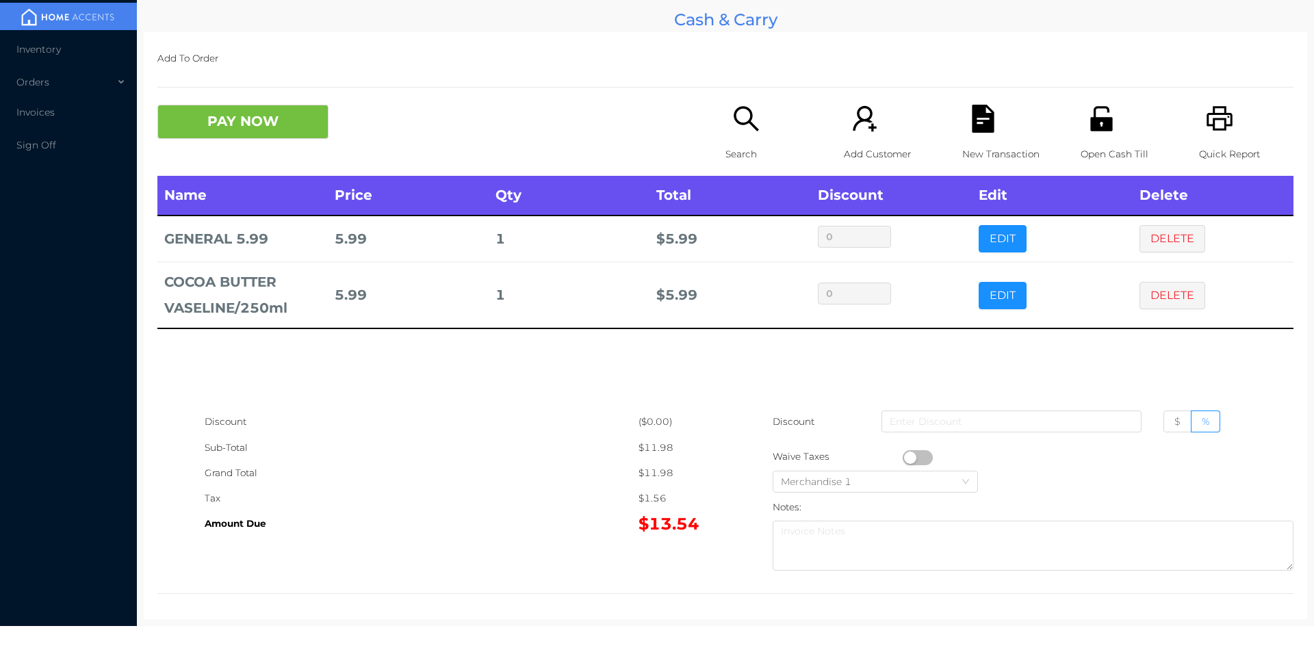
click at [1226, 138] on div "Quick Report" at bounding box center [1246, 140] width 94 height 71
click at [1008, 134] on div "New Transaction" at bounding box center [1009, 140] width 94 height 71
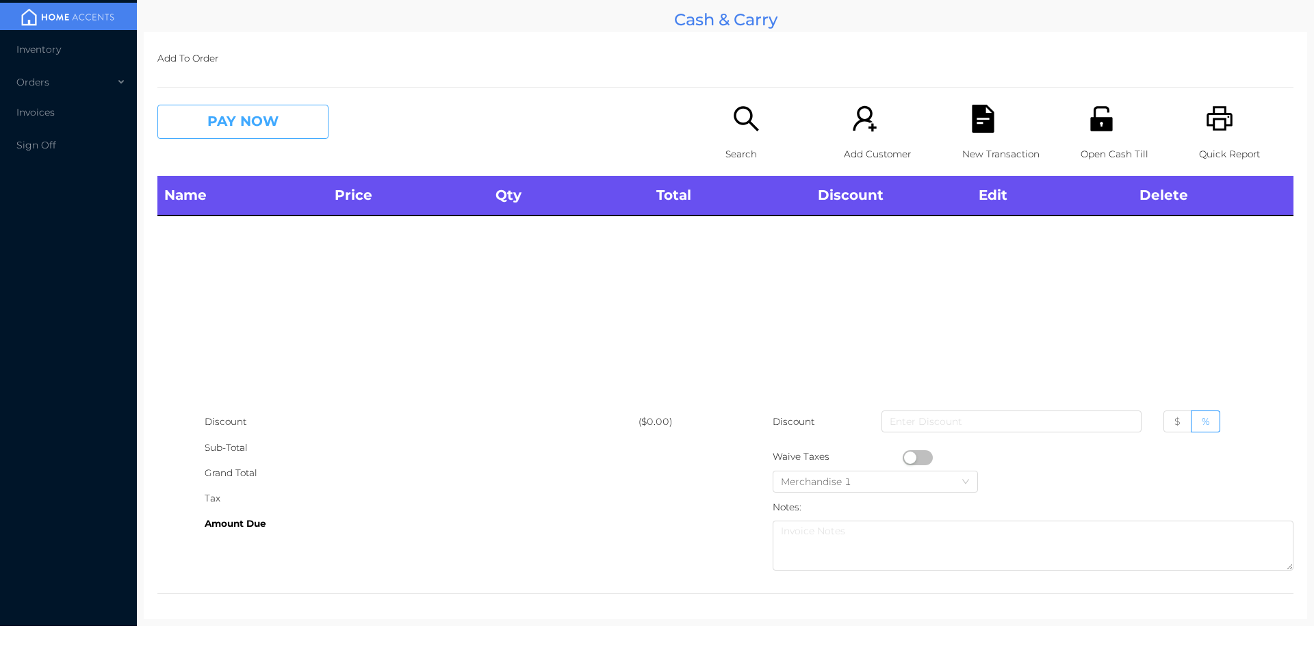
click at [231, 136] on button "PAY NOW" at bounding box center [242, 122] width 171 height 34
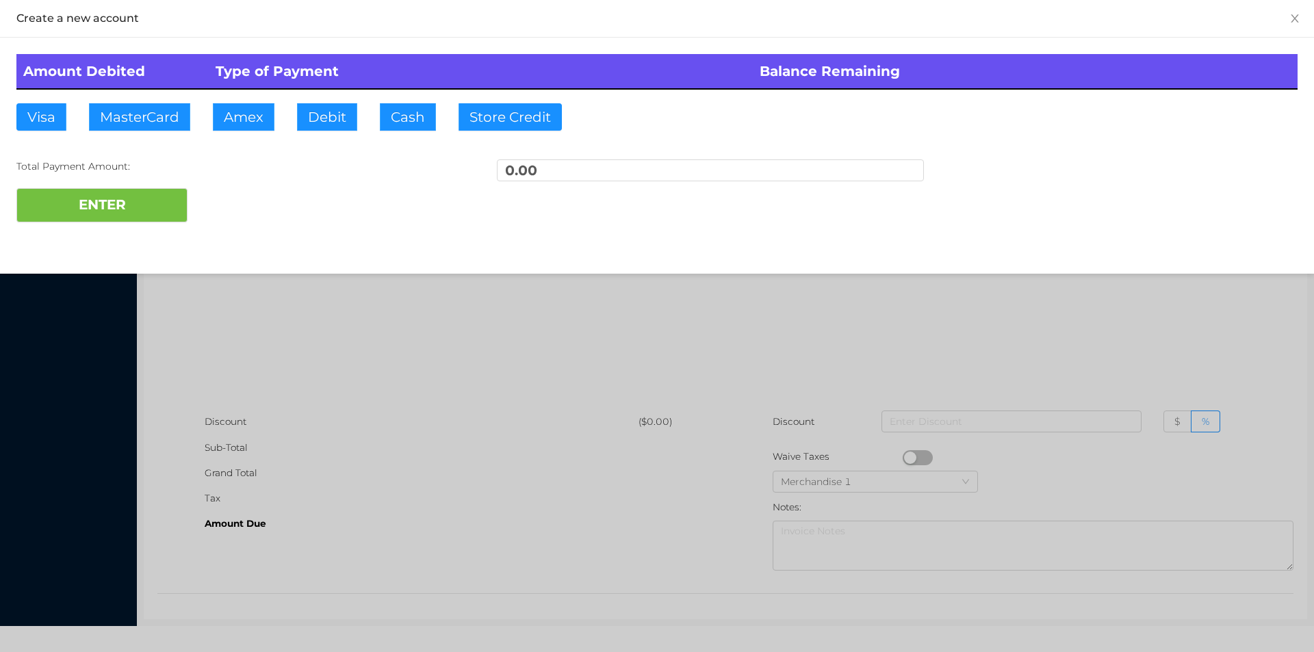
click at [328, 347] on div at bounding box center [657, 326] width 1314 height 652
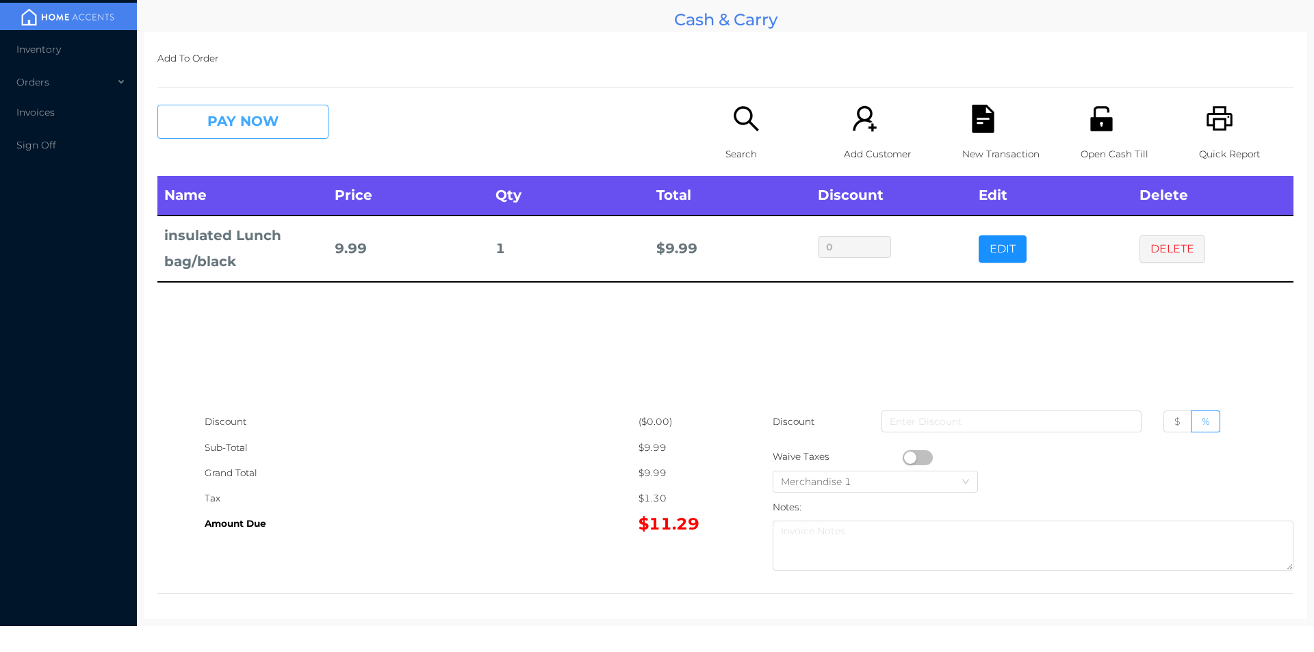
click at [278, 113] on button "PAY NOW" at bounding box center [242, 122] width 171 height 34
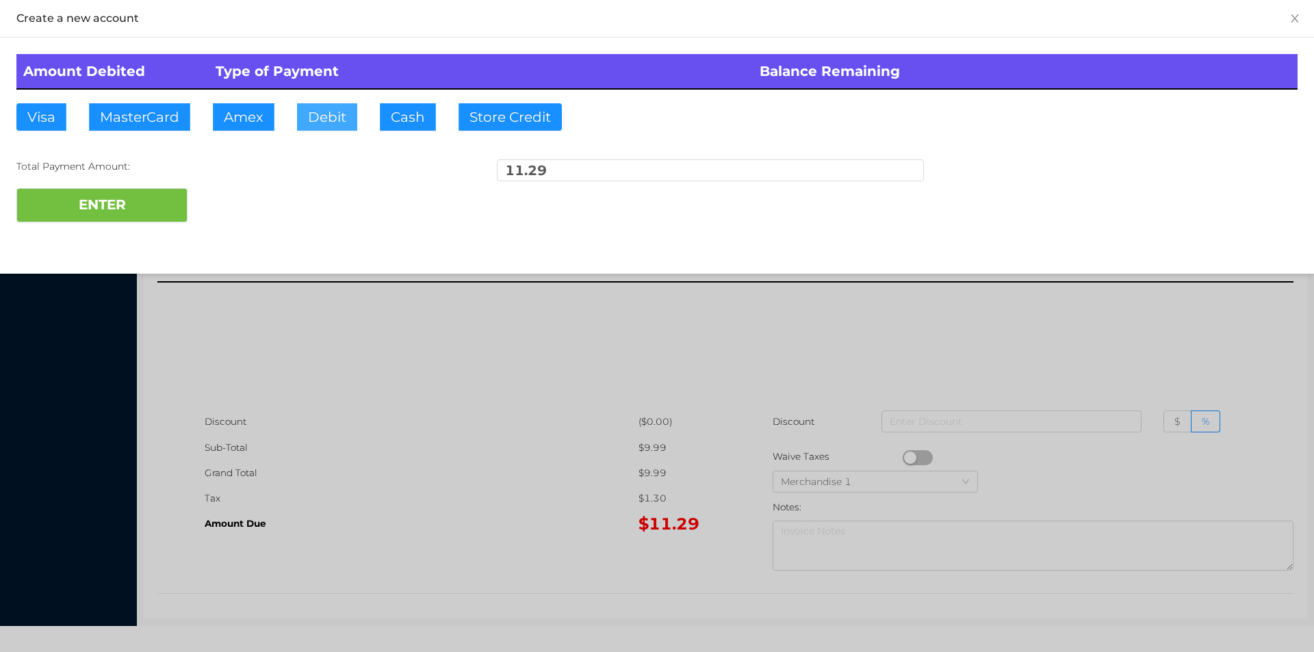
click at [326, 110] on button "Debit" at bounding box center [327, 116] width 60 height 27
click at [148, 190] on button "ENTER" at bounding box center [101, 205] width 171 height 34
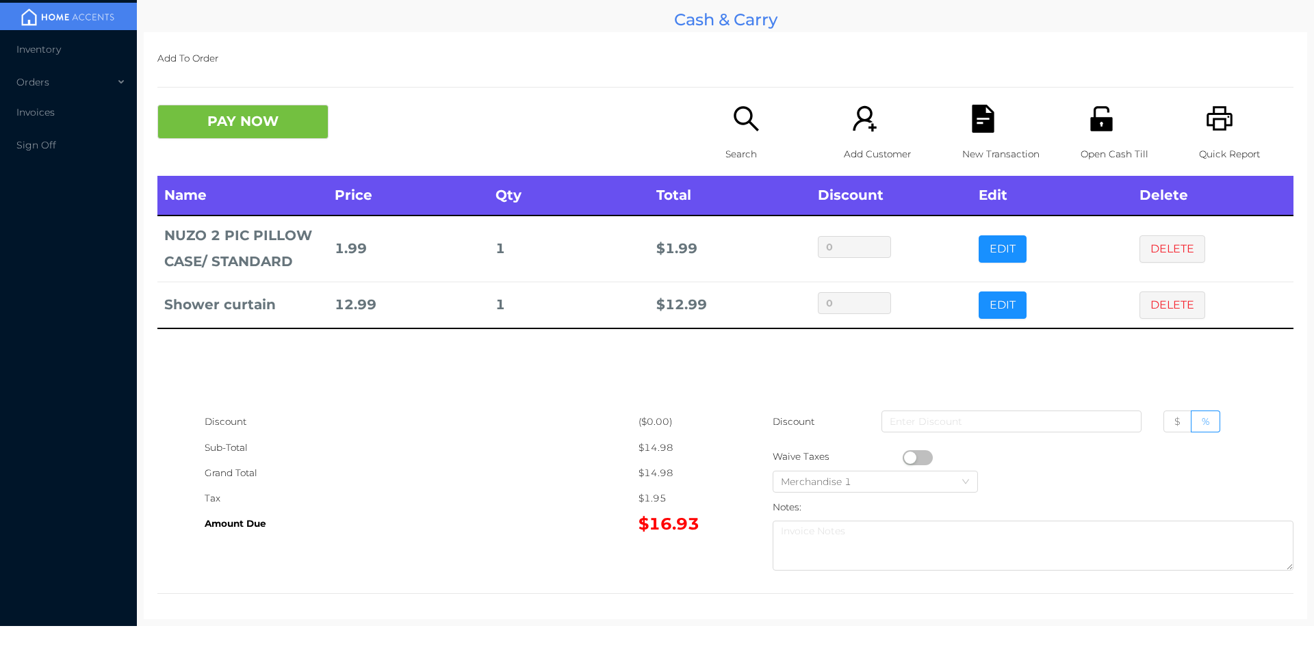
click at [743, 133] on div "Search" at bounding box center [773, 140] width 94 height 71
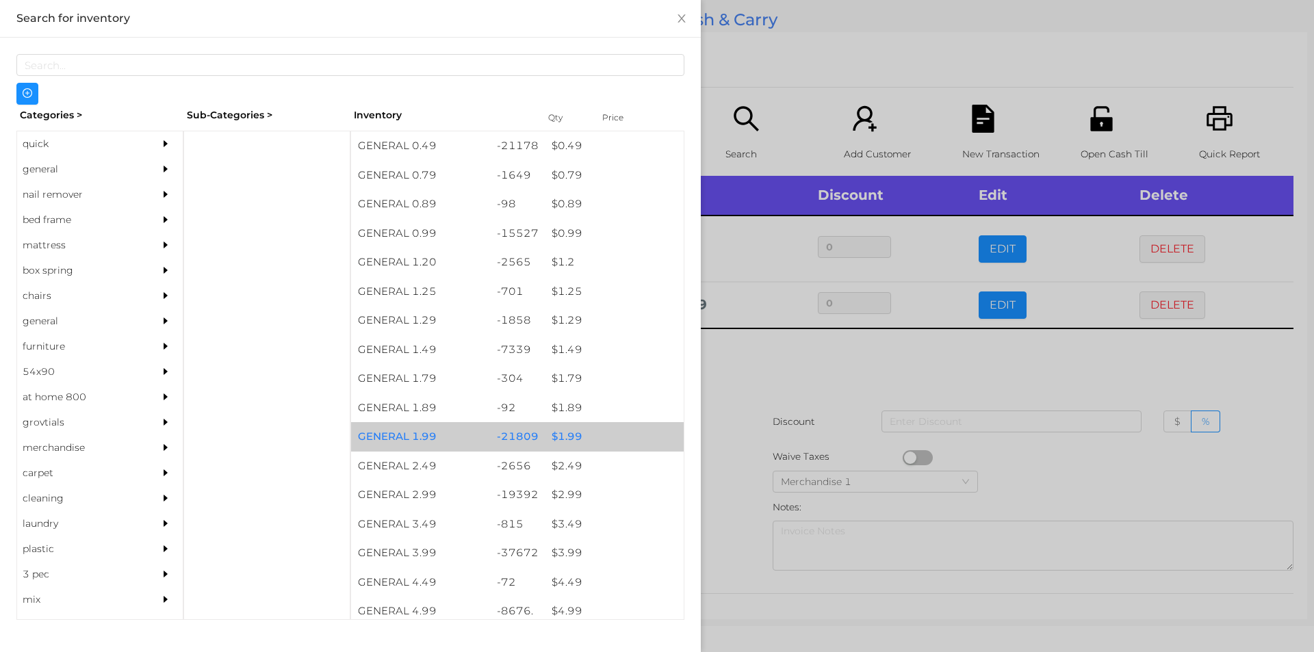
click at [570, 439] on div "$ 1.99" at bounding box center [614, 436] width 139 height 29
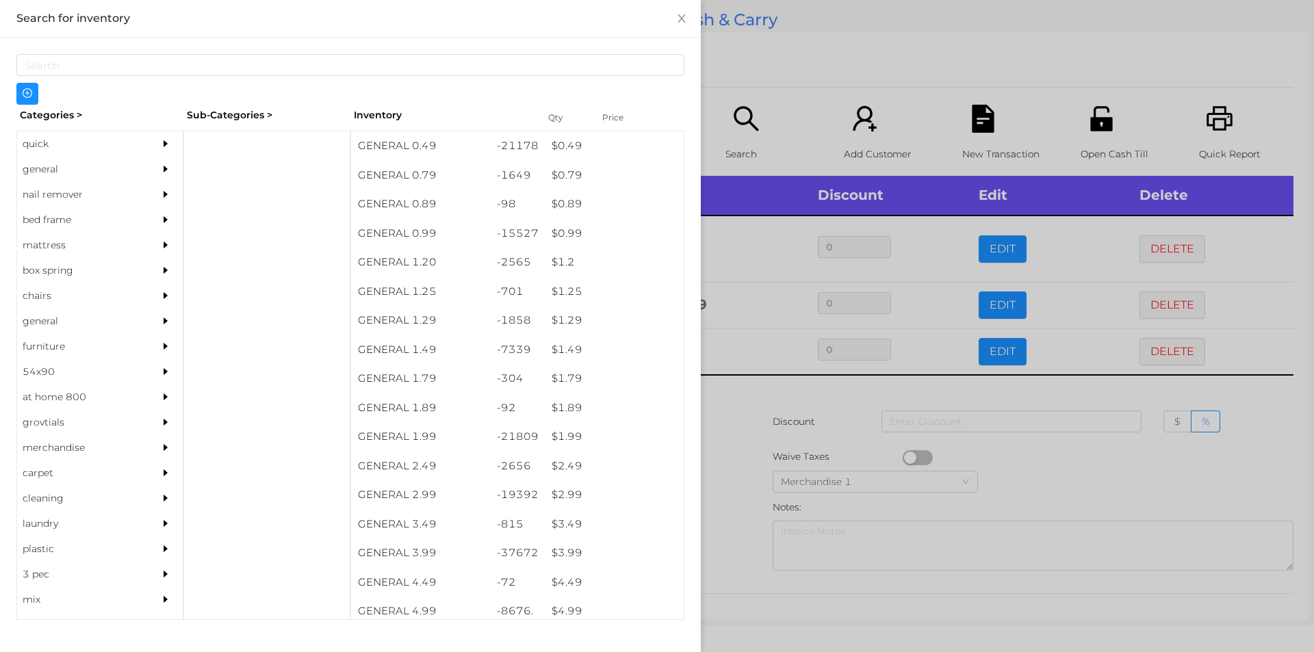
click at [728, 437] on div at bounding box center [657, 326] width 1314 height 652
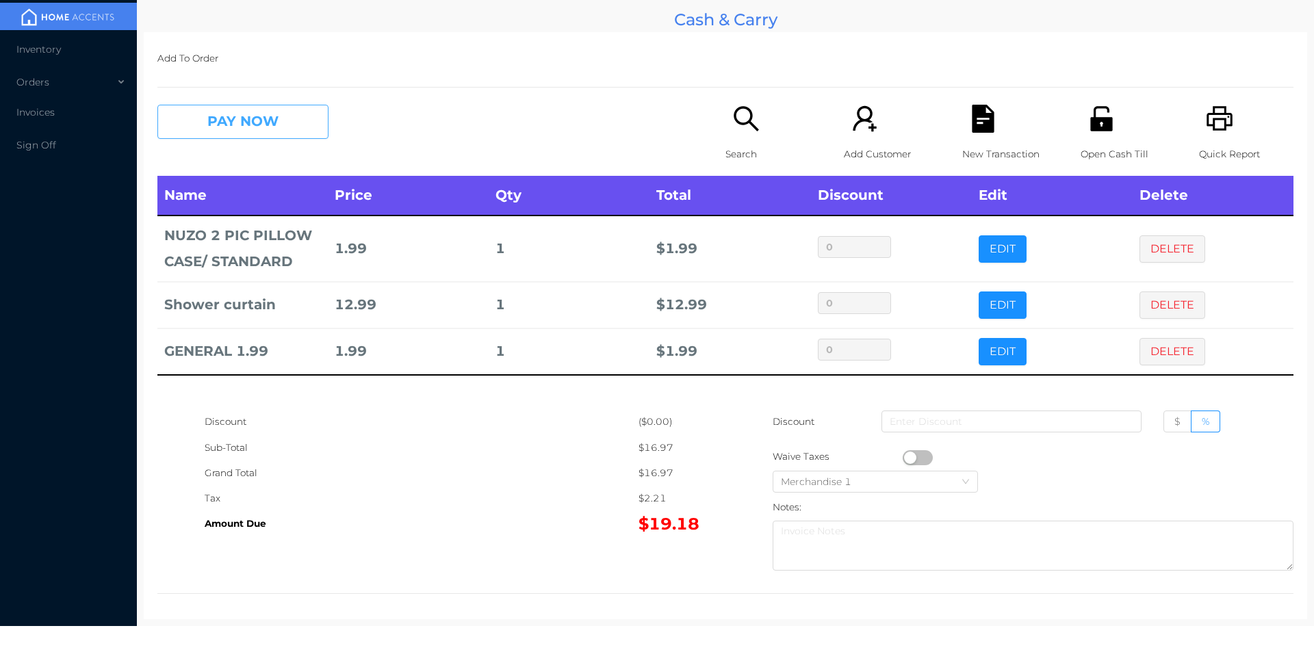
click at [235, 118] on button "PAY NOW" at bounding box center [242, 122] width 171 height 34
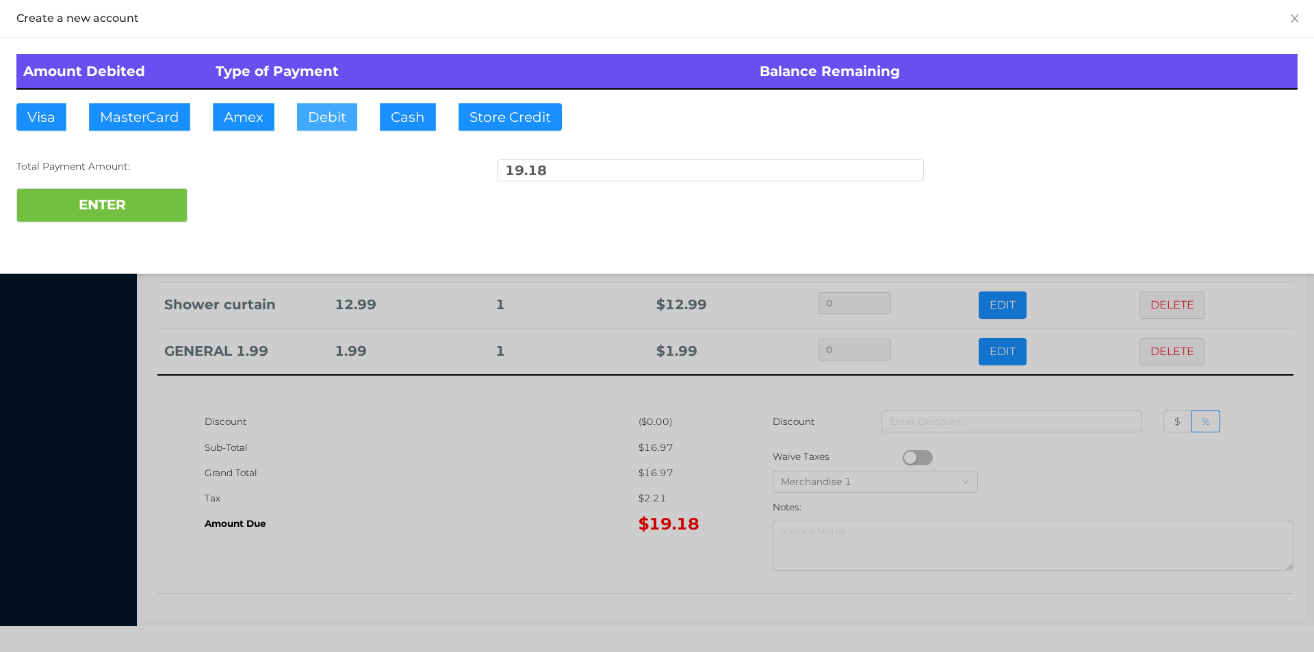
click at [320, 125] on button "Debit" at bounding box center [327, 116] width 60 height 27
type input "50."
click at [117, 218] on button "ENTER" at bounding box center [101, 205] width 171 height 34
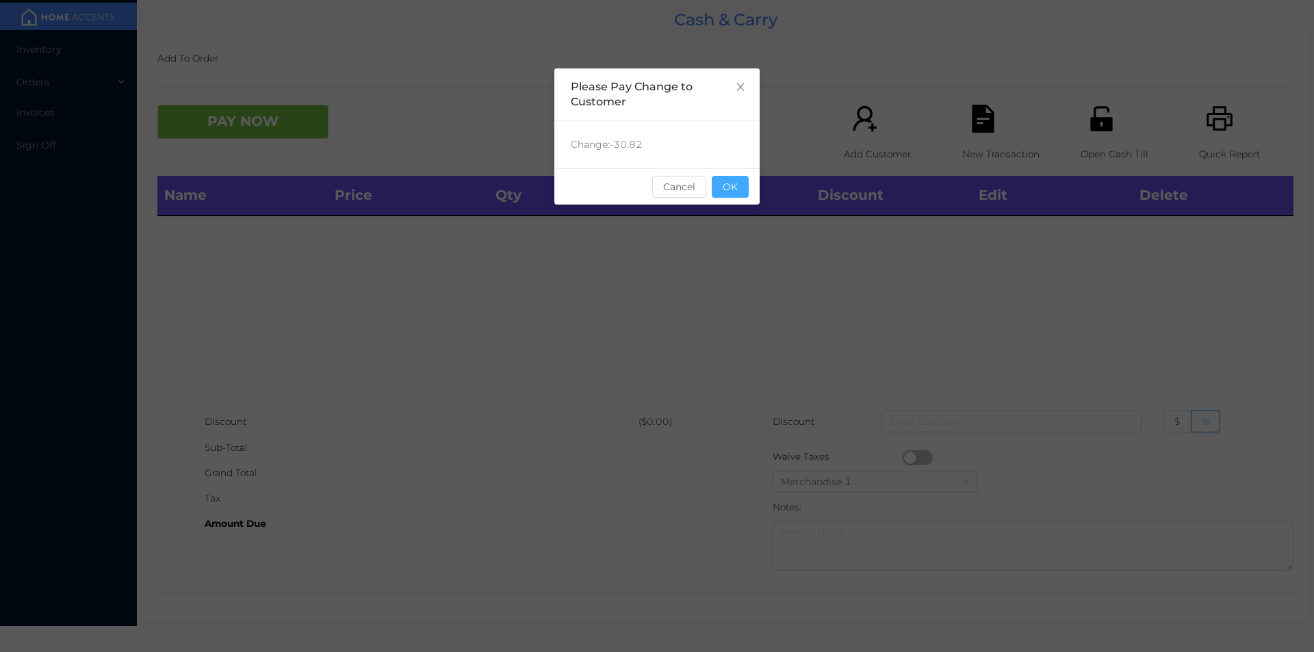
click at [730, 183] on button "OK" at bounding box center [730, 187] width 37 height 22
click at [742, 217] on div "Name Price Qty Total Discount Edit Delete" at bounding box center [725, 292] width 1136 height 233
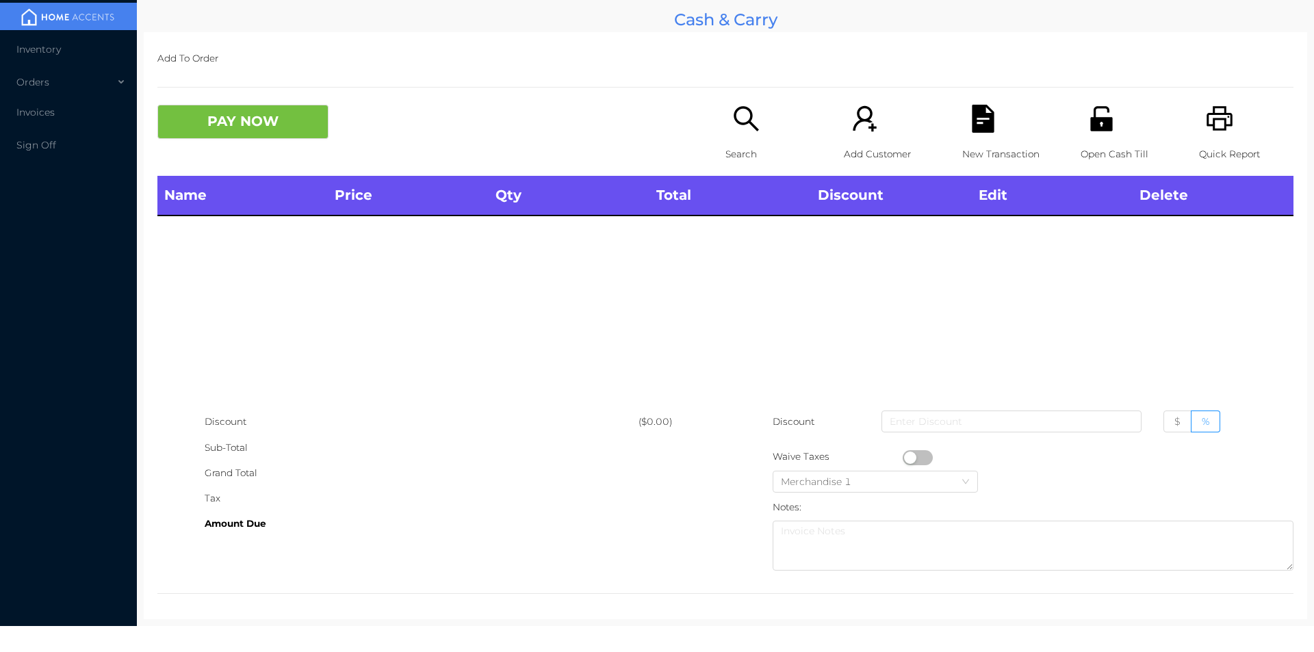
click at [747, 155] on p "Search" at bounding box center [773, 154] width 94 height 25
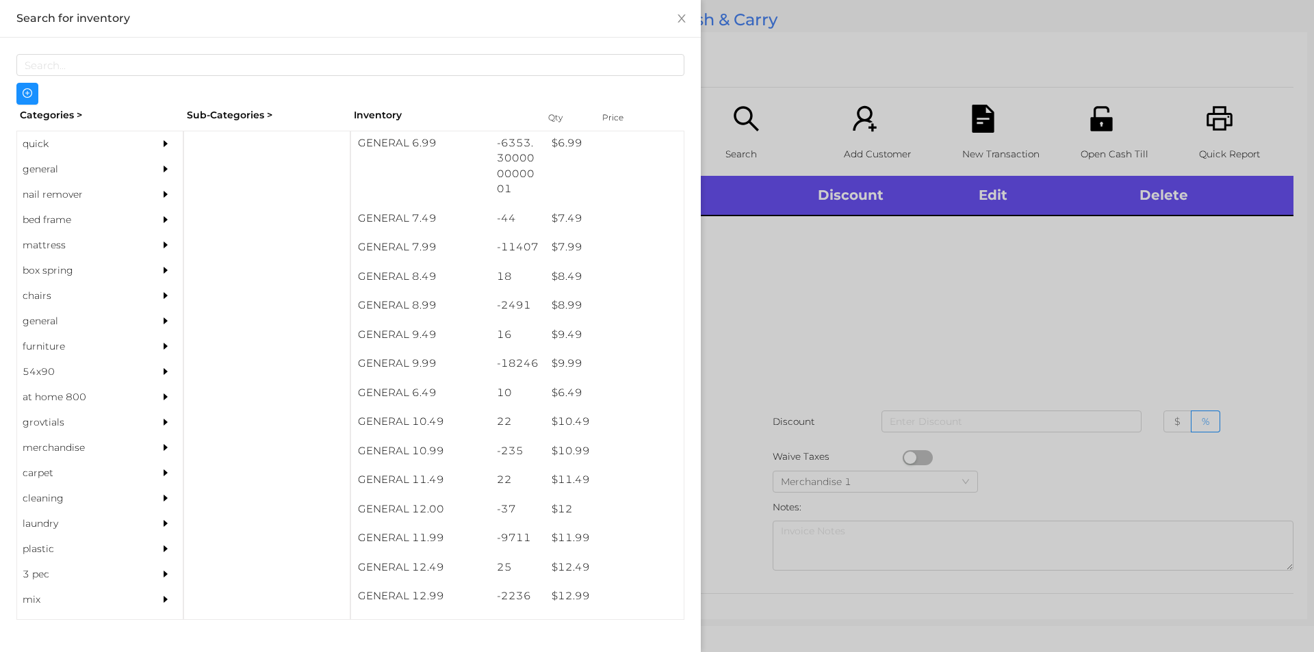
scroll to position [615, 0]
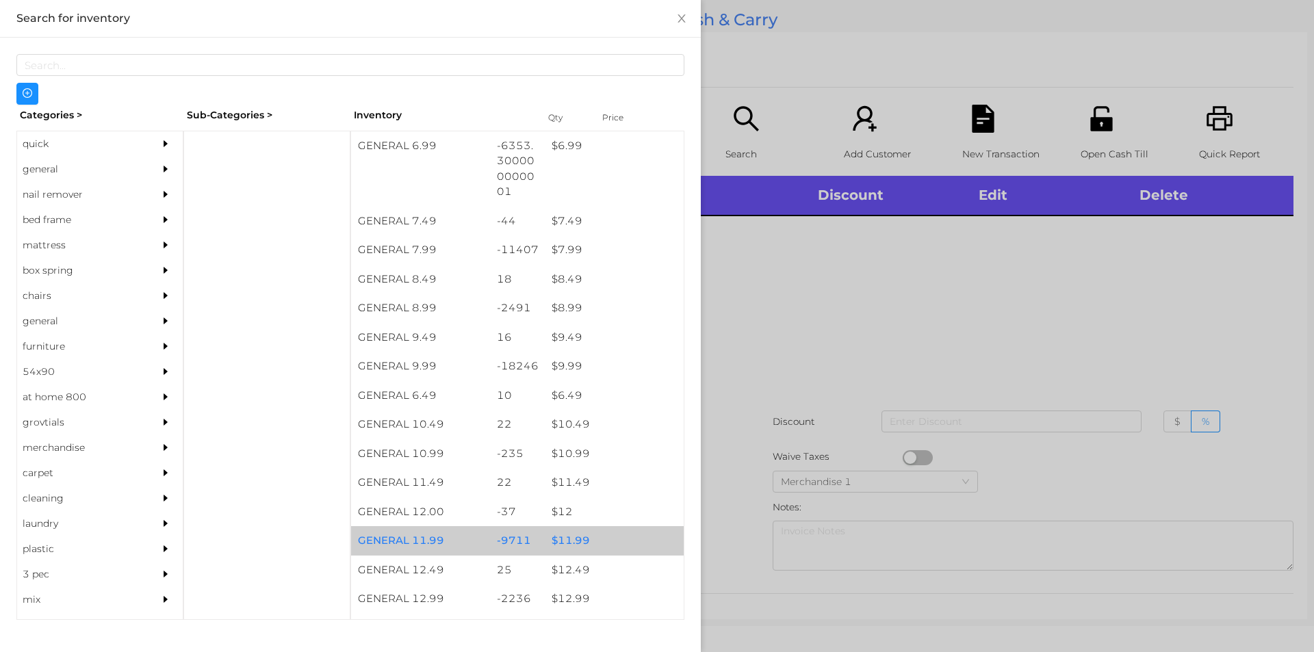
click at [583, 539] on div "$ 11.99" at bounding box center [614, 540] width 139 height 29
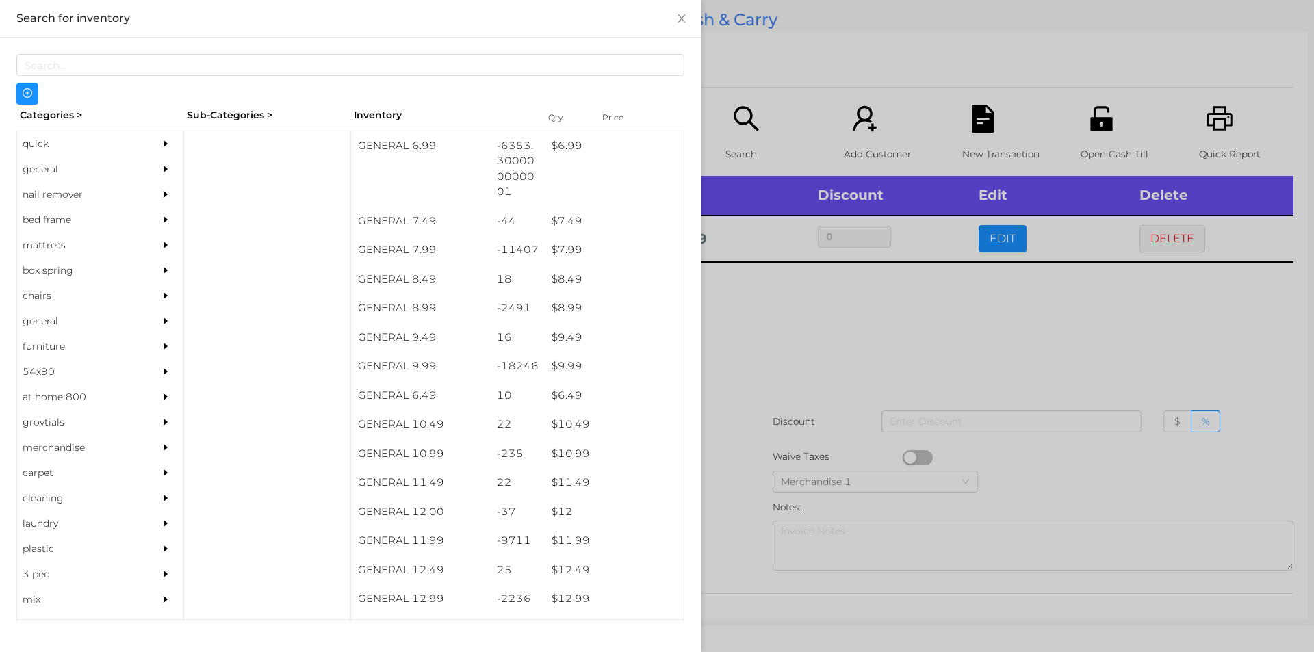
click at [869, 358] on div at bounding box center [657, 326] width 1314 height 652
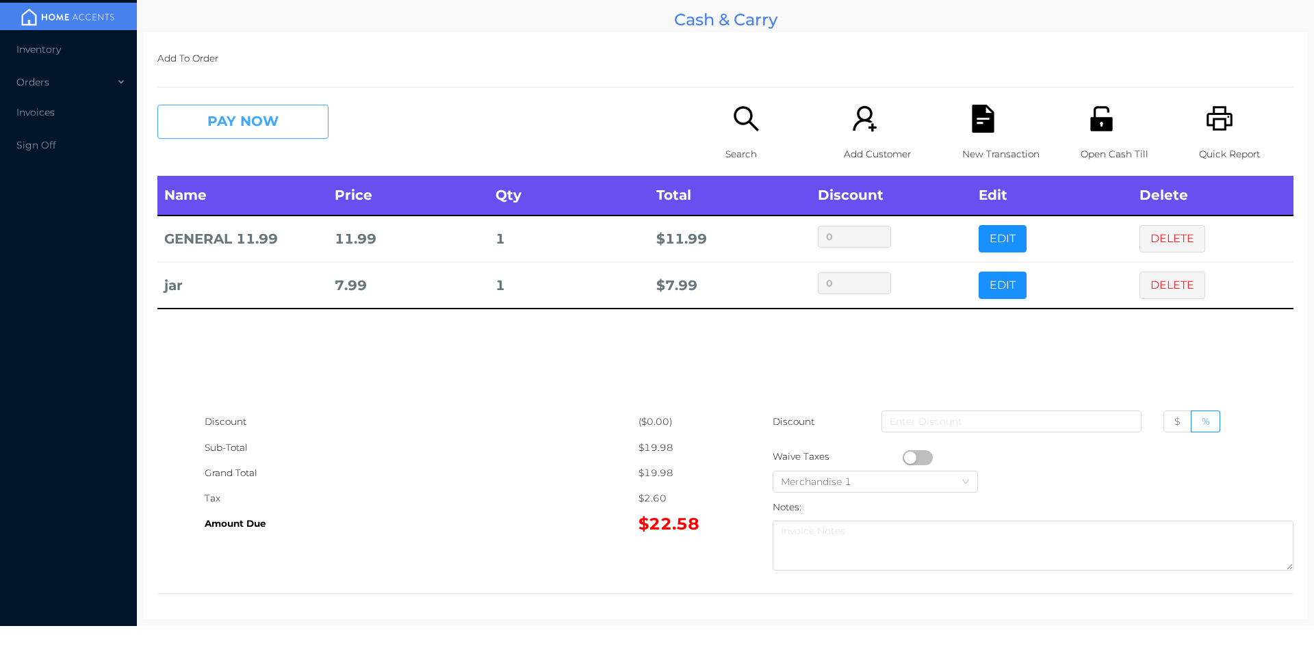
click at [272, 127] on button "PAY NOW" at bounding box center [242, 122] width 171 height 34
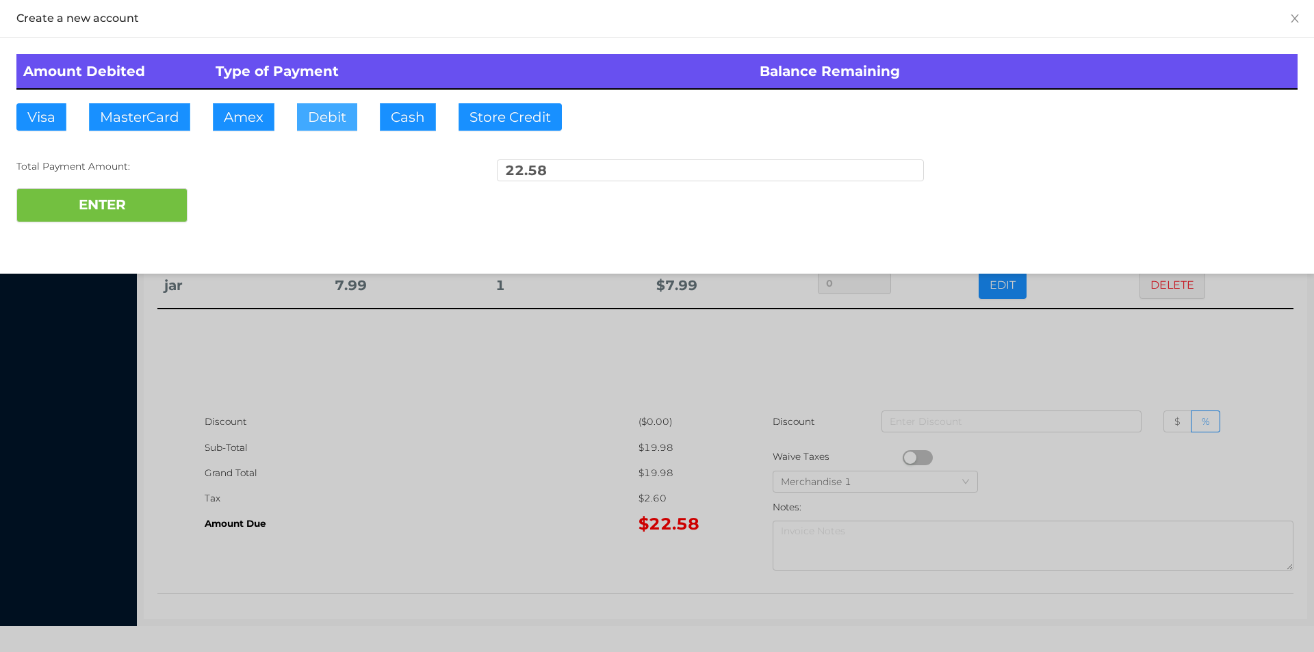
click at [301, 118] on button "Debit" at bounding box center [327, 116] width 60 height 27
click at [151, 203] on button "ENTER" at bounding box center [101, 205] width 171 height 34
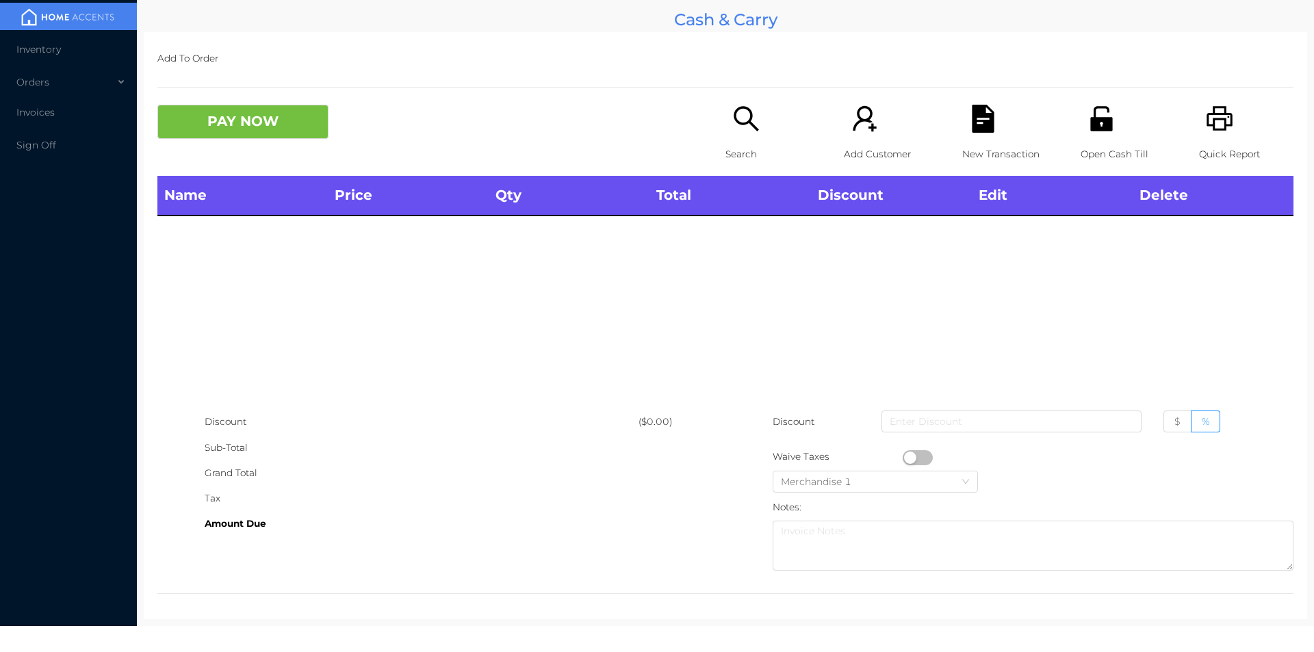
click at [739, 119] on icon "icon: search" at bounding box center [746, 119] width 28 height 28
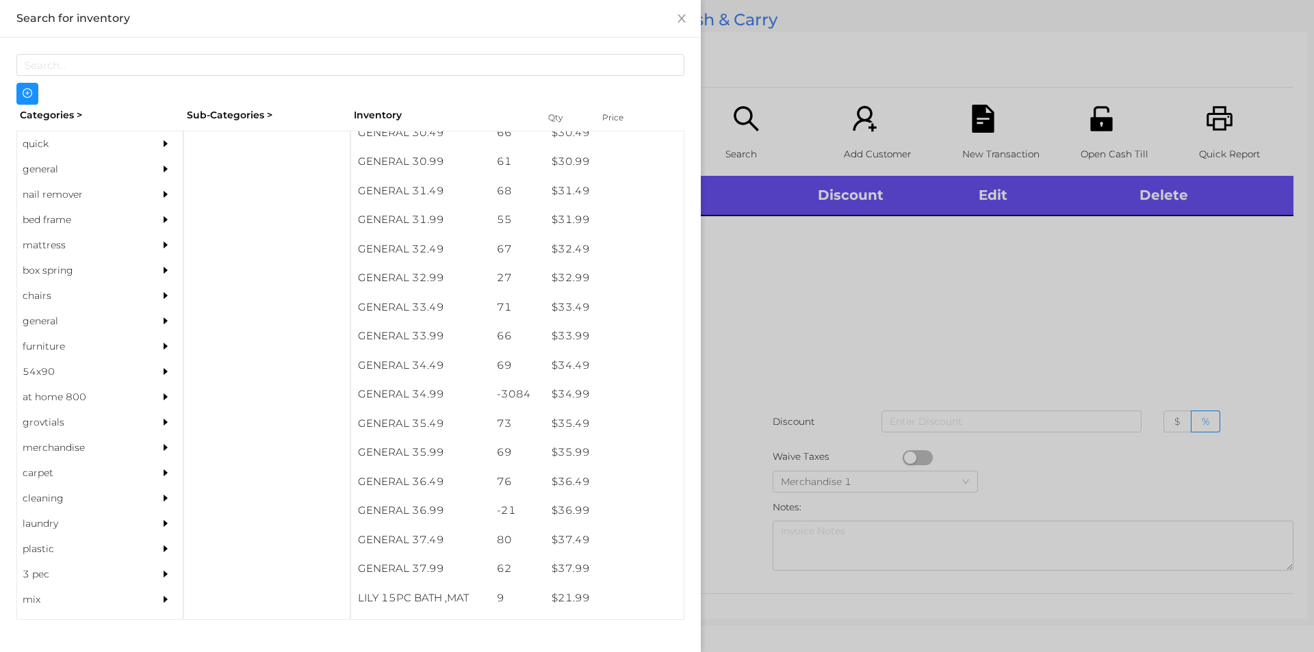
scroll to position [2099, 0]
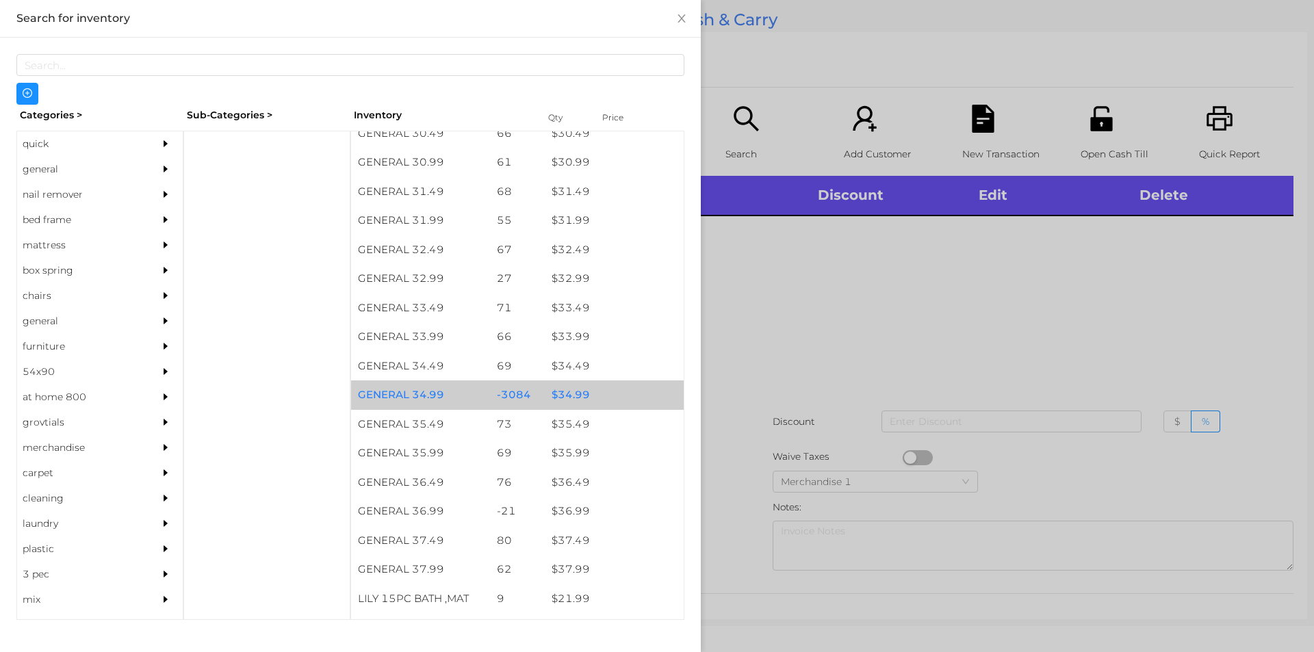
click at [570, 394] on div "$ 34.99" at bounding box center [614, 395] width 139 height 29
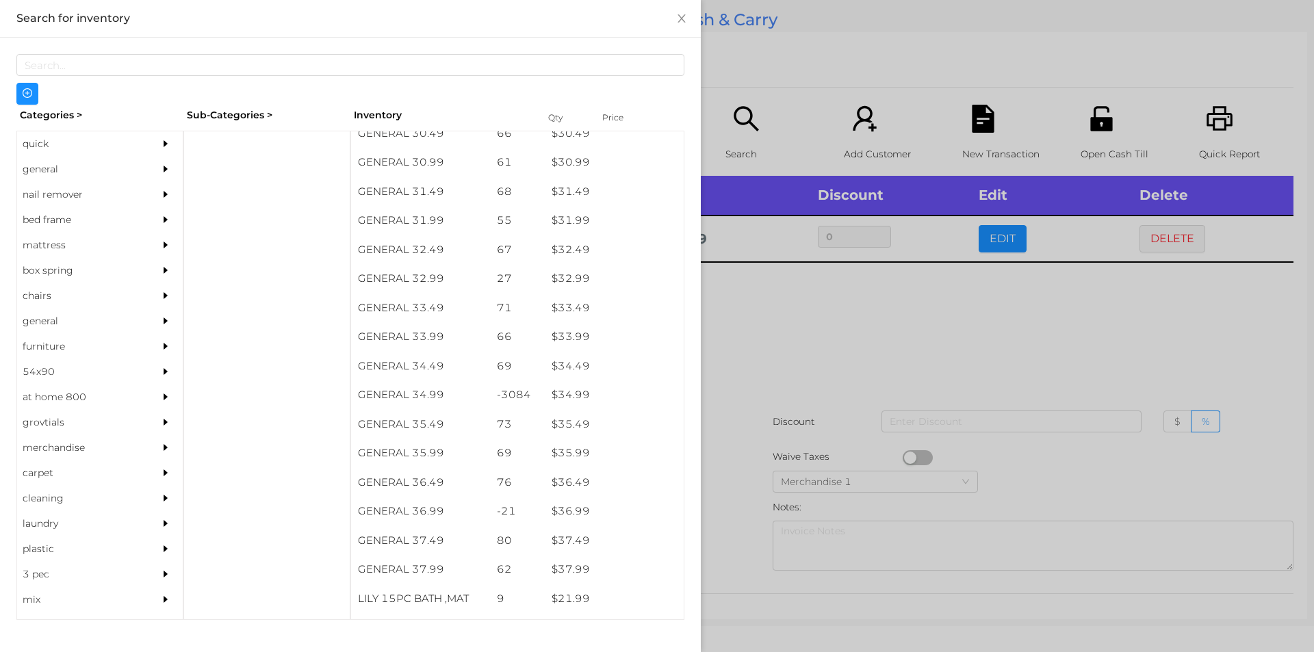
click at [724, 361] on div at bounding box center [657, 326] width 1314 height 652
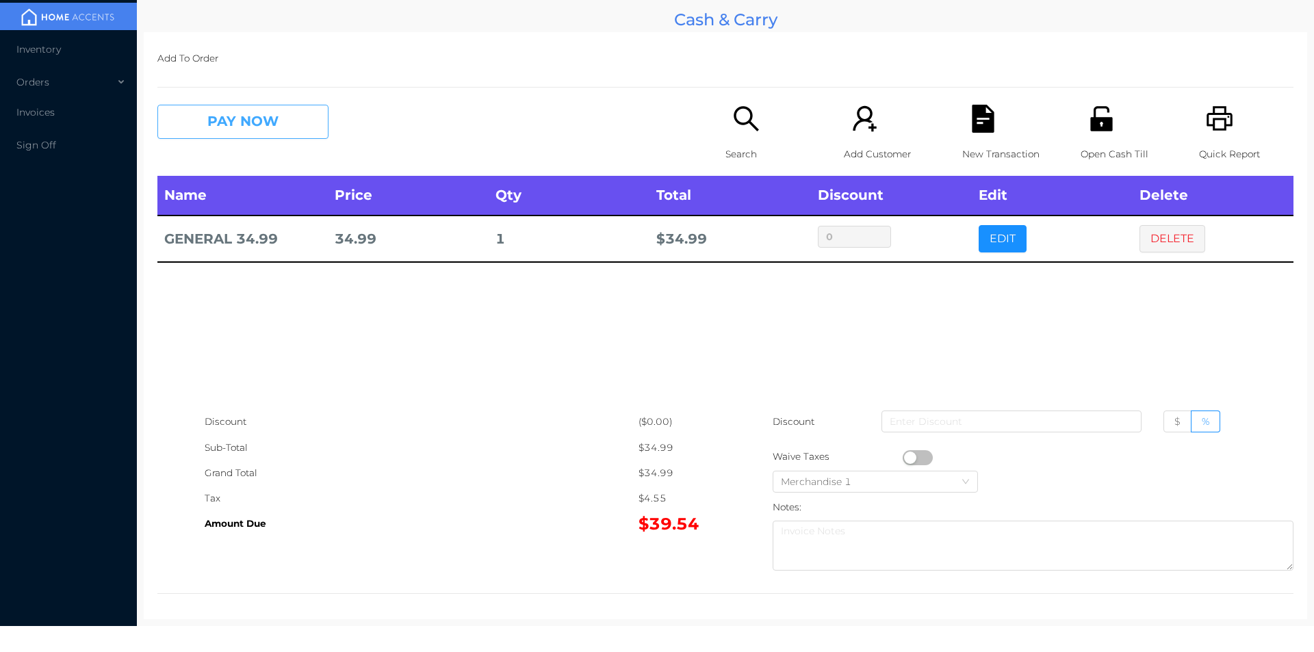
click at [263, 122] on button "PAY NOW" at bounding box center [242, 122] width 171 height 34
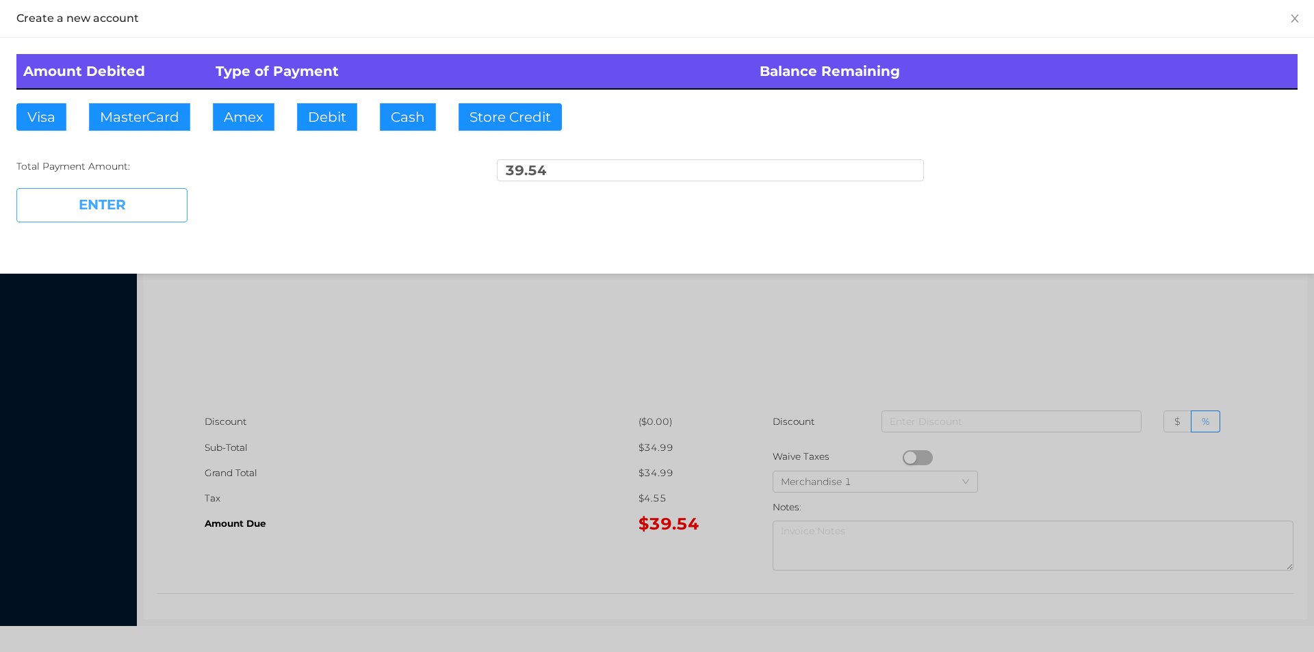
click at [84, 221] on button "ENTER" at bounding box center [101, 205] width 171 height 34
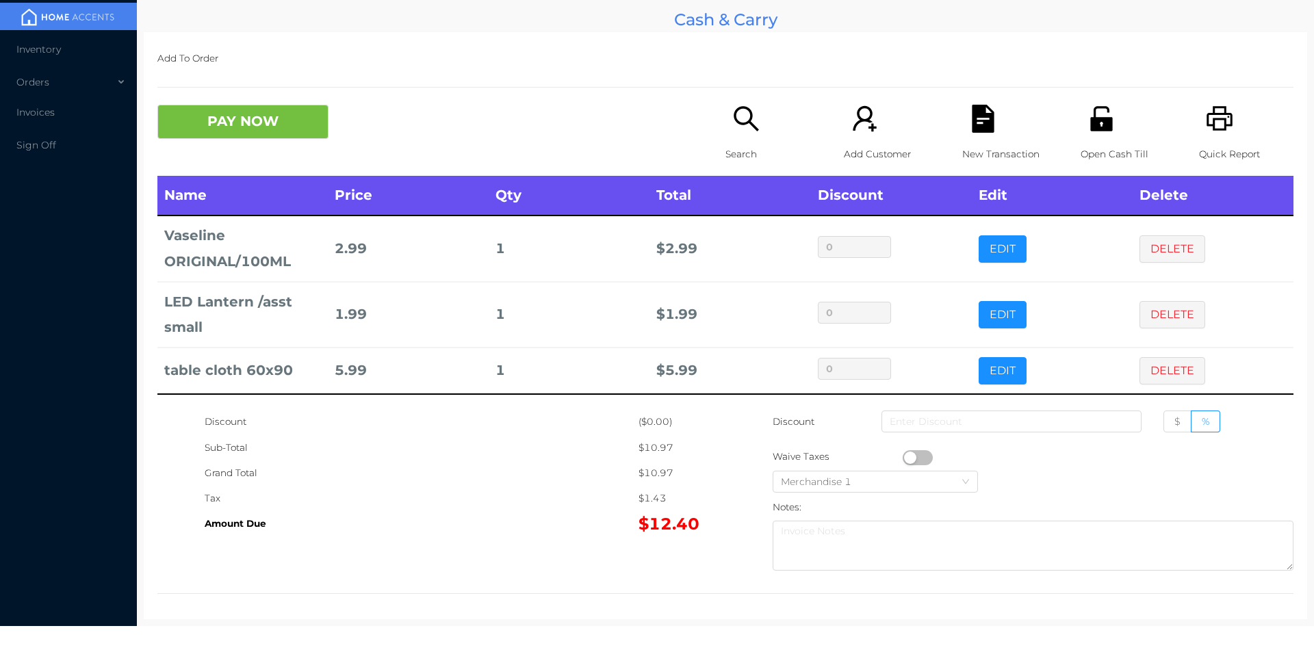
click at [230, 107] on button "PAY NOW" at bounding box center [242, 122] width 171 height 34
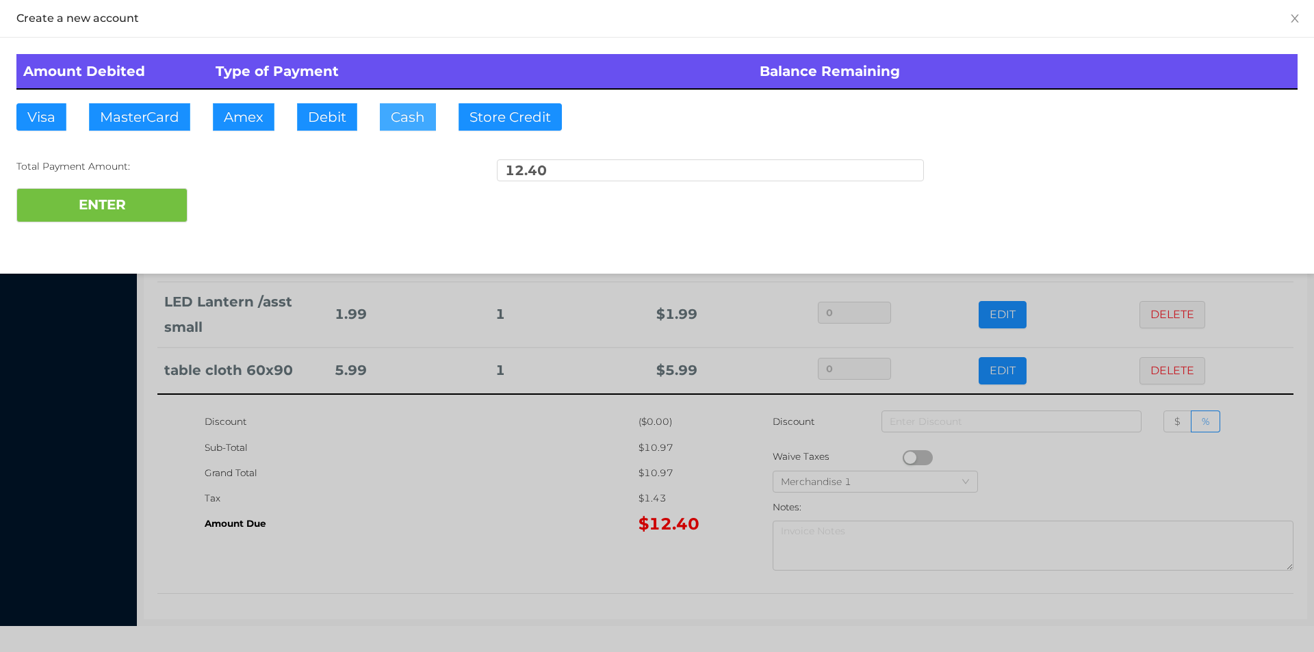
click at [398, 124] on button "Cash" at bounding box center [408, 116] width 56 height 27
type input "20."
click at [84, 215] on button "ENTER" at bounding box center [101, 205] width 171 height 34
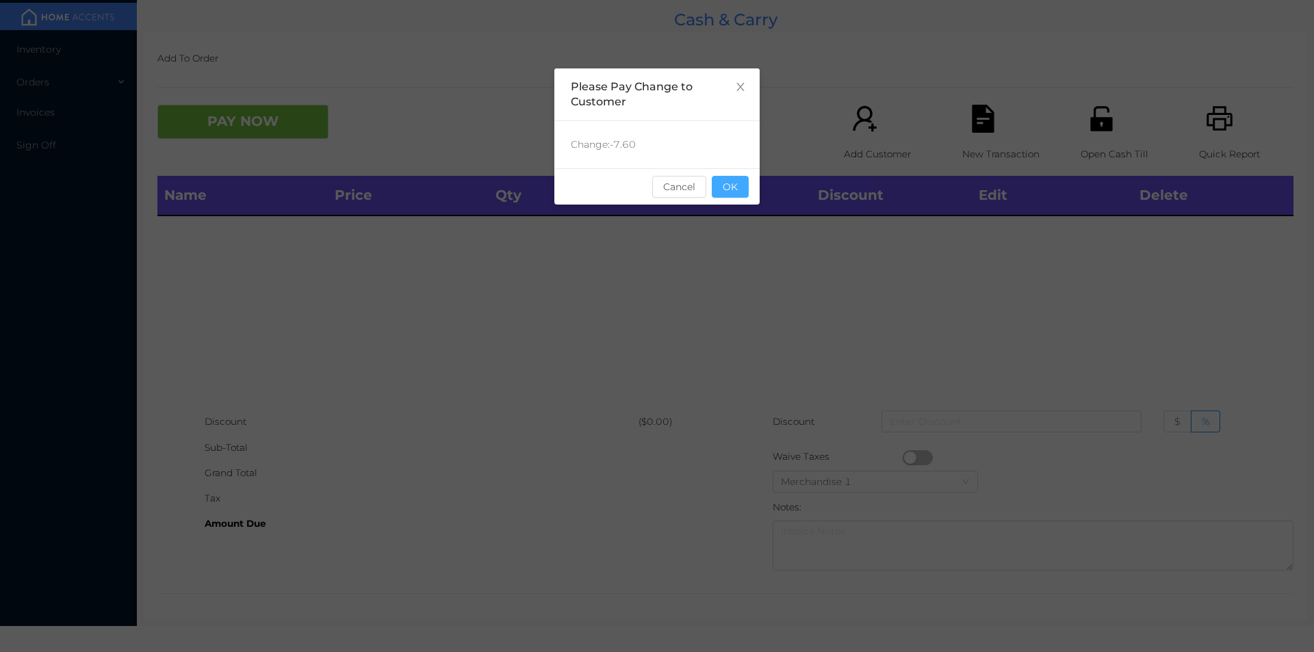
click at [738, 193] on button "OK" at bounding box center [730, 187] width 37 height 22
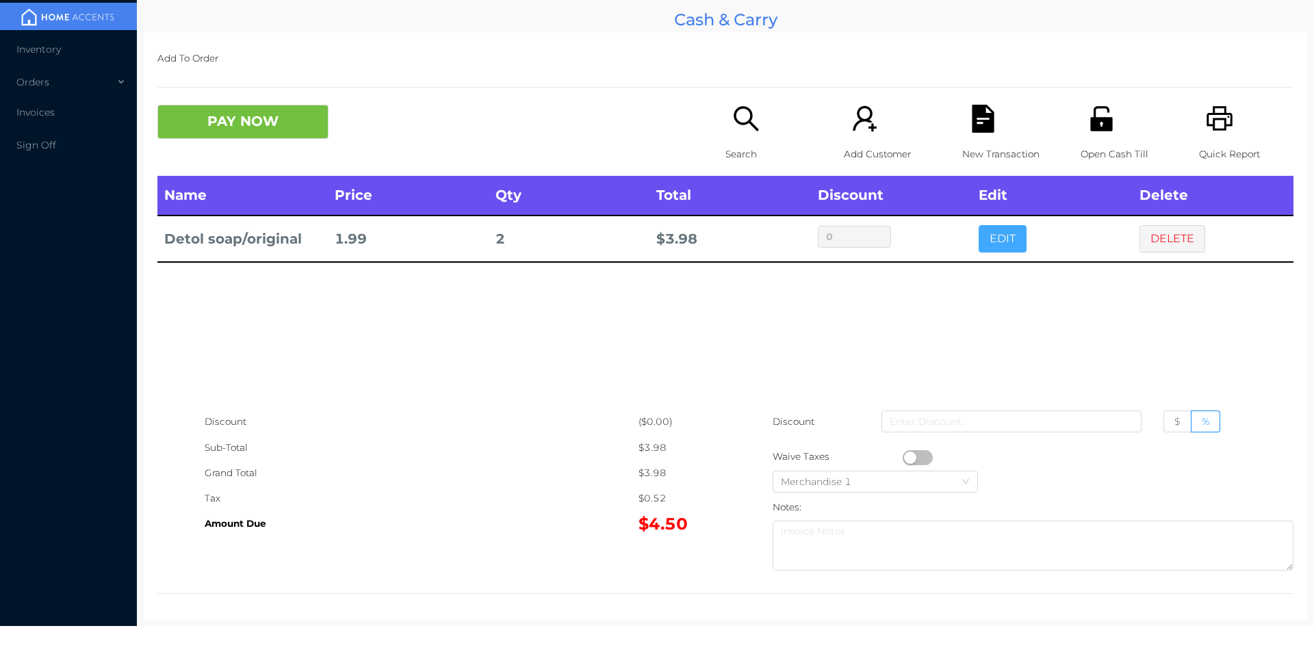
click at [994, 228] on button "EDIT" at bounding box center [1003, 238] width 48 height 27
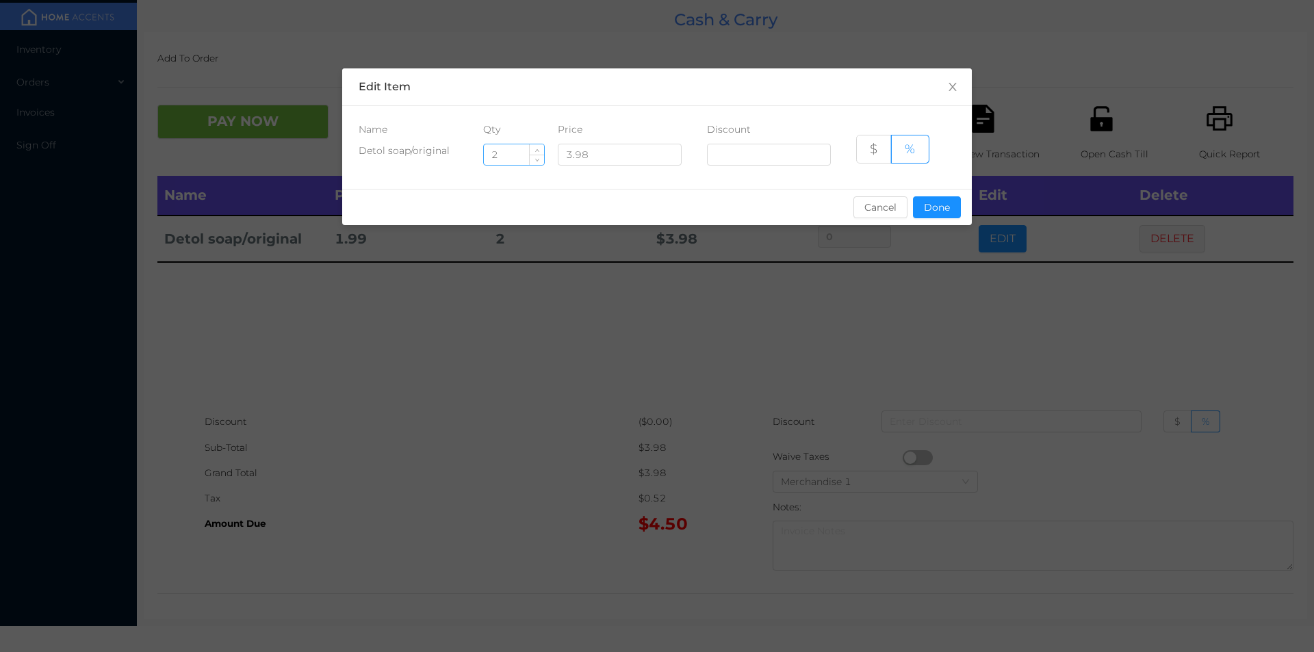
click at [521, 151] on input "2" at bounding box center [514, 154] width 60 height 21
type input "5"
click at [927, 202] on button "Done" at bounding box center [937, 207] width 48 height 22
type input "0%"
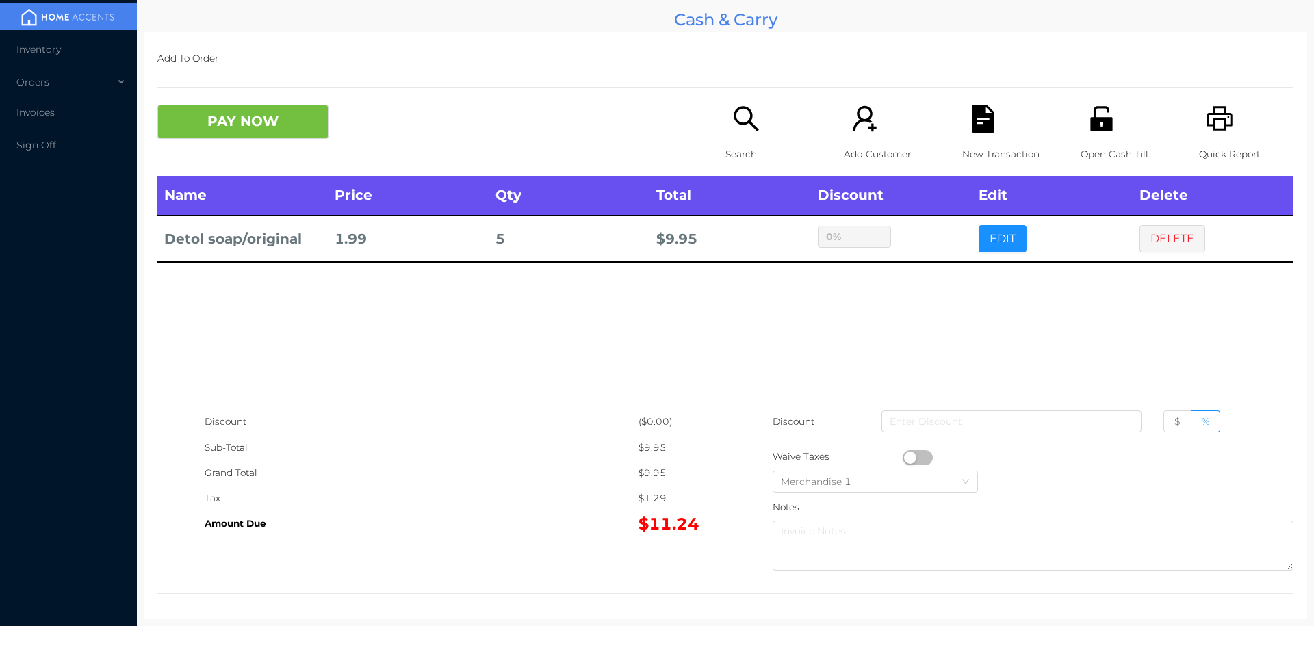
click at [913, 305] on div "sentinelStart Edit Item Name Qty Price Discount Detol soap/original 5 3.98 $ % …" at bounding box center [657, 326] width 1314 height 652
click at [1207, 130] on icon "icon: printer" at bounding box center [1220, 118] width 26 height 25
click at [222, 120] on button "PAY NOW" at bounding box center [242, 122] width 171 height 34
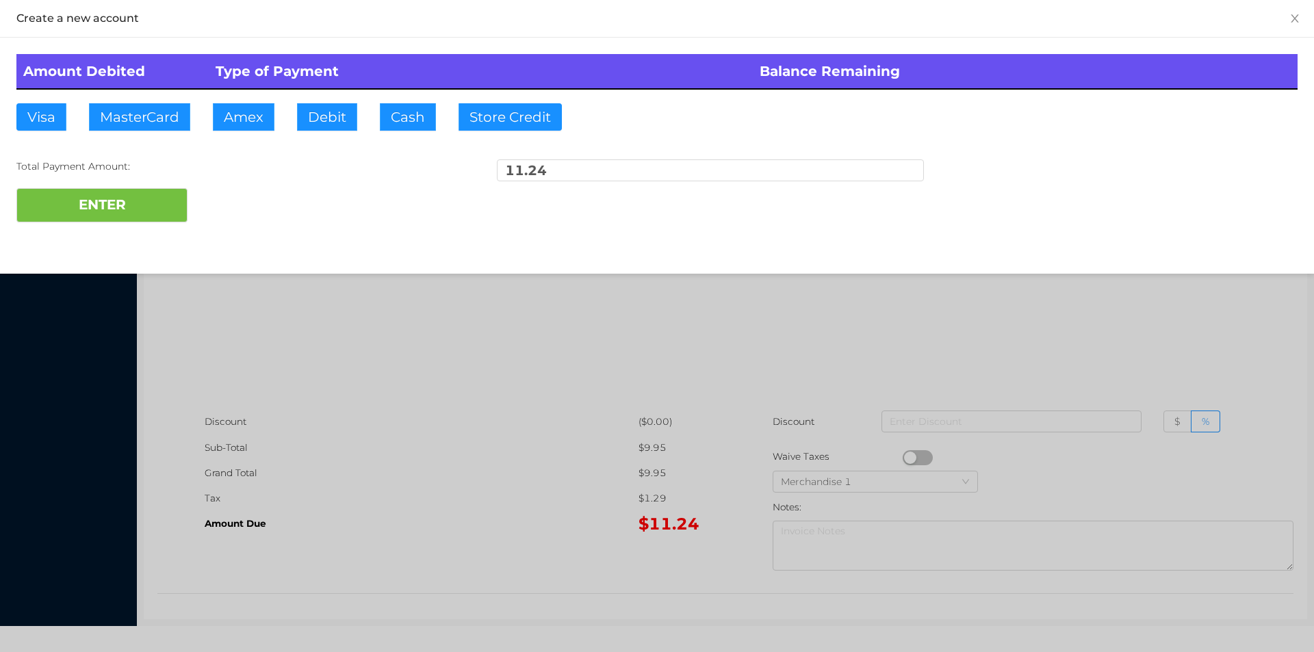
click at [1170, 325] on div at bounding box center [657, 326] width 1314 height 652
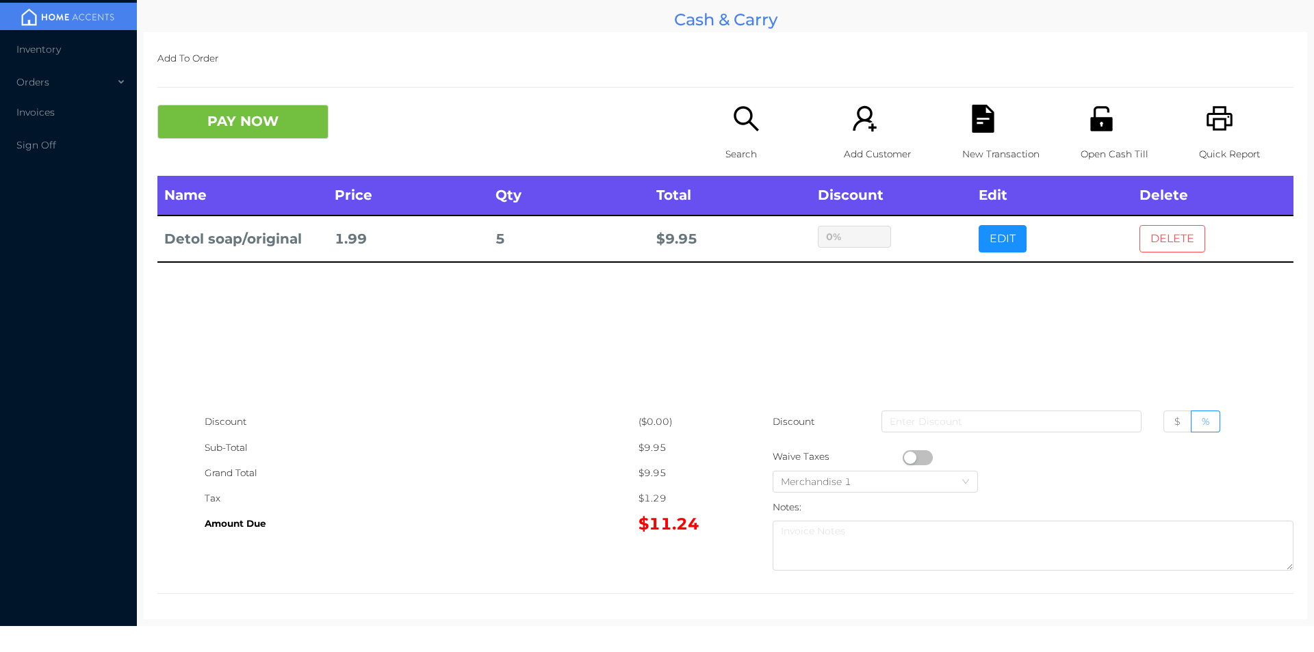
click at [1159, 232] on button "DELETE" at bounding box center [1173, 238] width 66 height 27
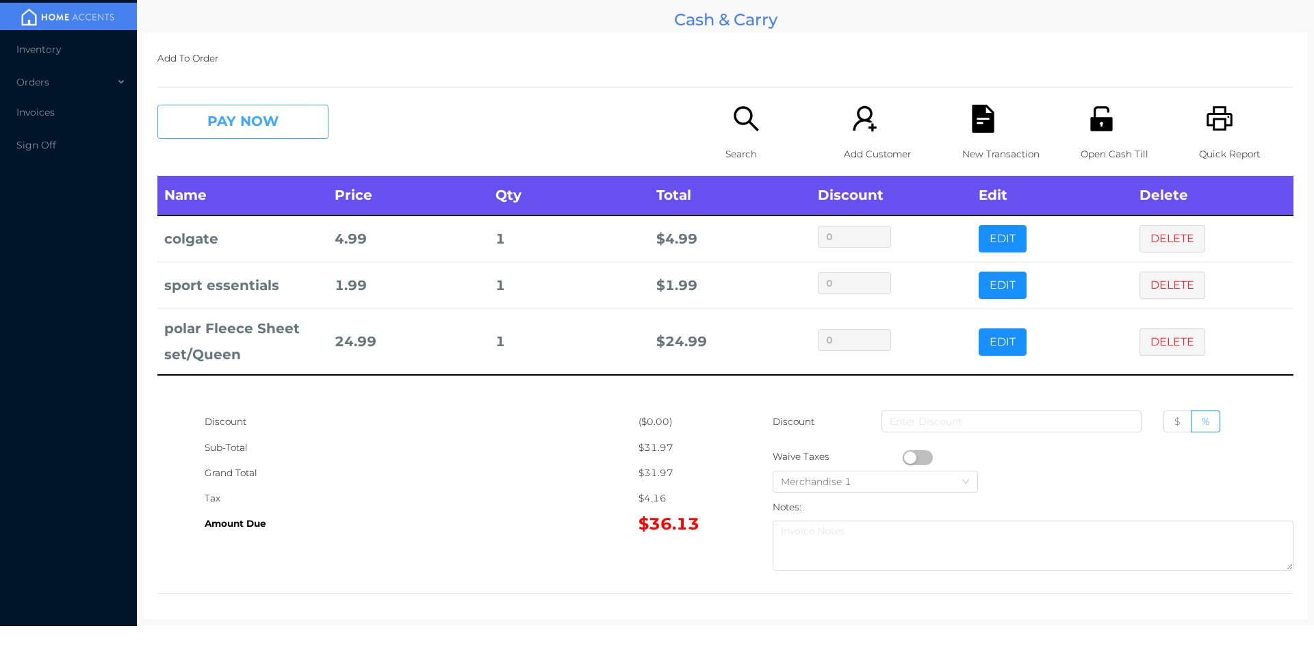
click at [278, 114] on button "PAY NOW" at bounding box center [242, 122] width 171 height 34
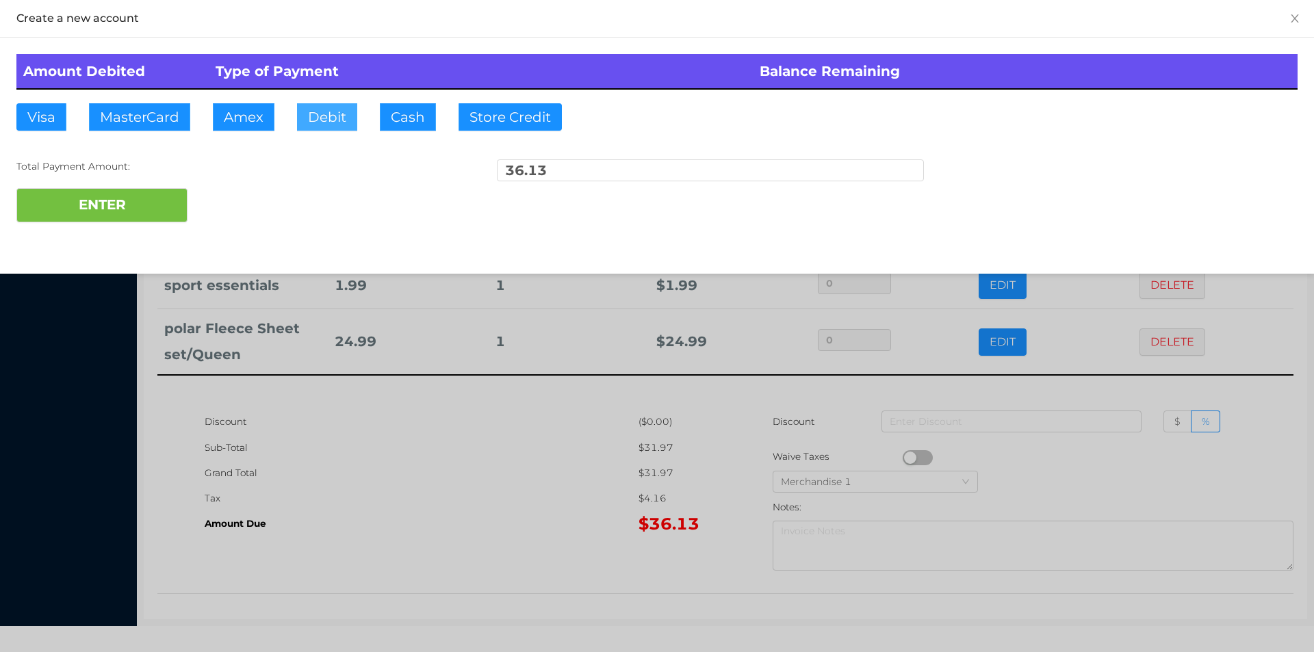
click at [326, 113] on button "Debit" at bounding box center [327, 116] width 60 height 27
click at [163, 203] on button "ENTER" at bounding box center [101, 205] width 171 height 34
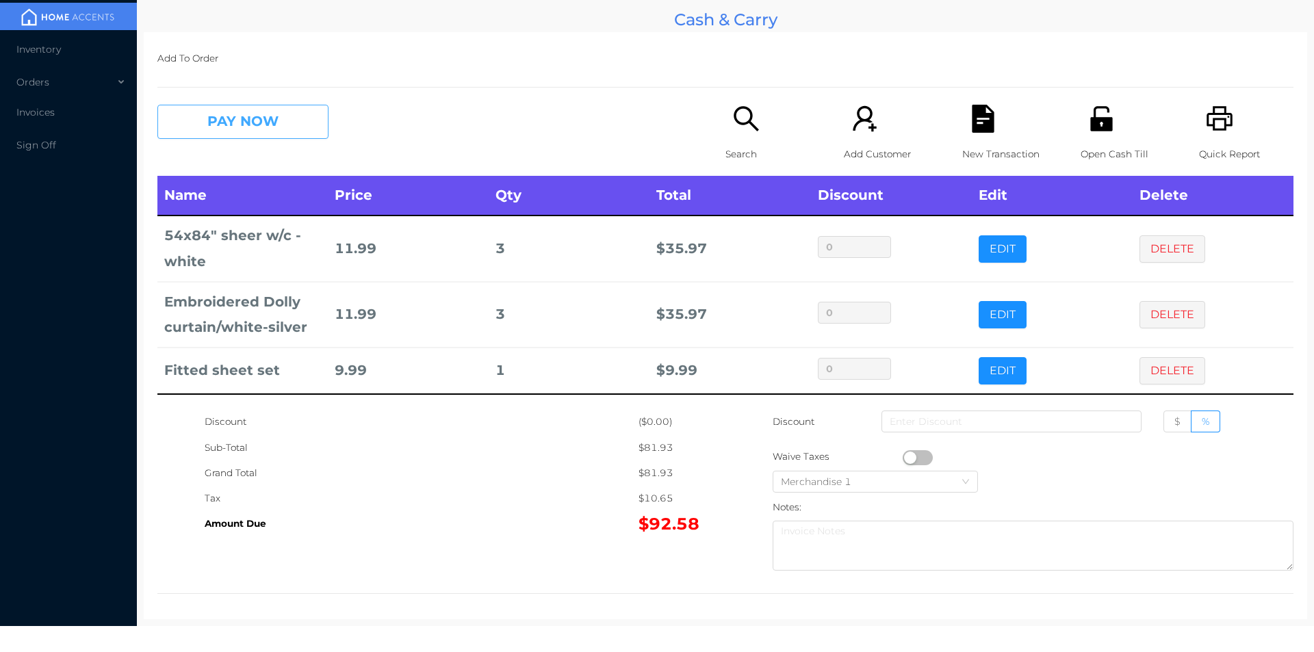
click at [223, 127] on button "PAY NOW" at bounding box center [242, 122] width 171 height 34
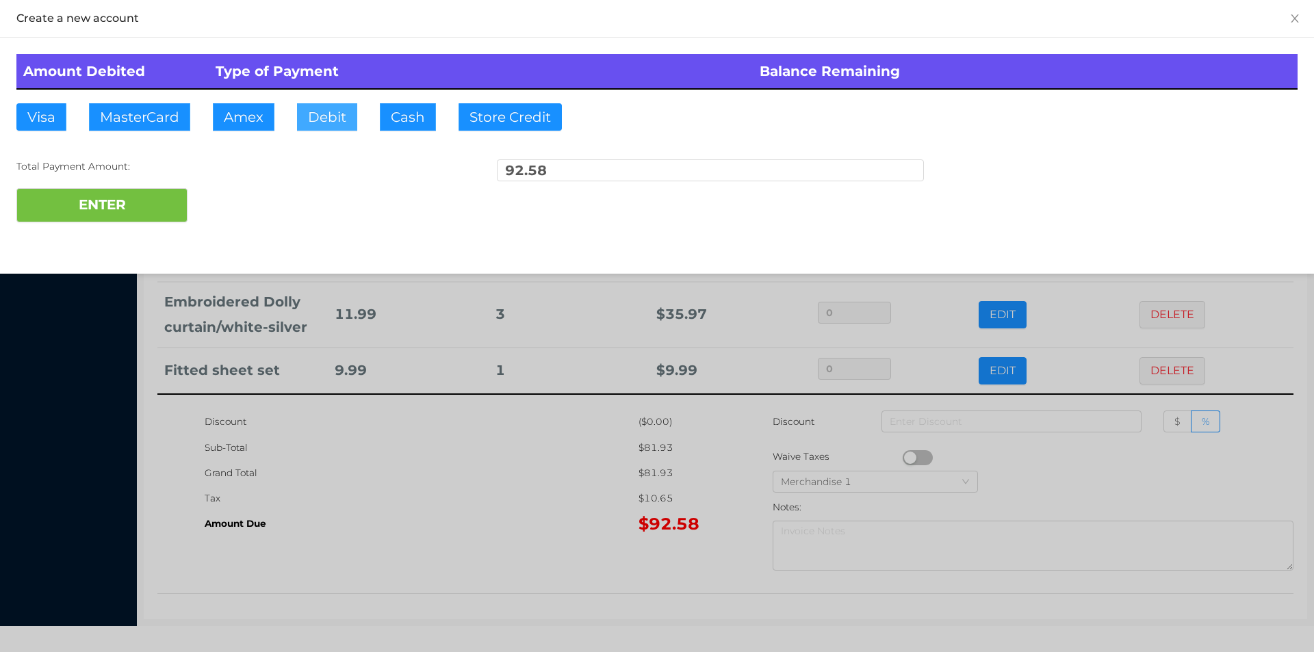
click at [315, 116] on button "Debit" at bounding box center [327, 116] width 60 height 27
type input "100."
click at [148, 195] on button "ENTER" at bounding box center [101, 205] width 171 height 34
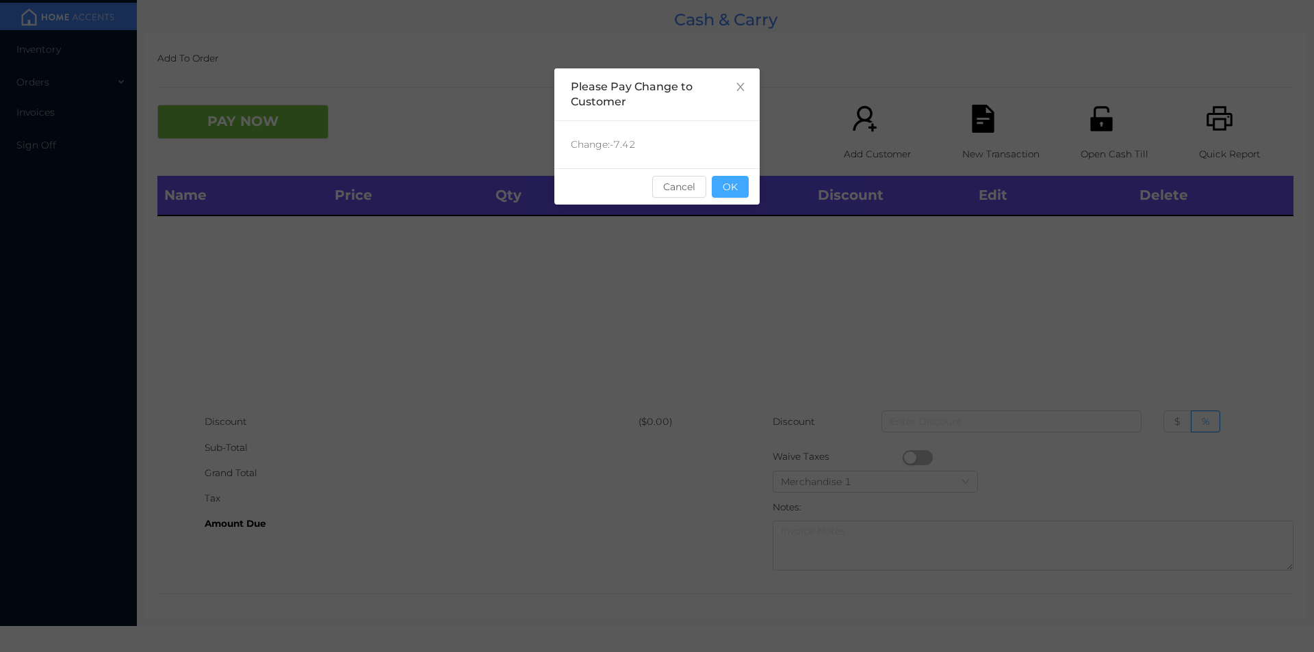
click at [728, 186] on button "OK" at bounding box center [730, 187] width 37 height 22
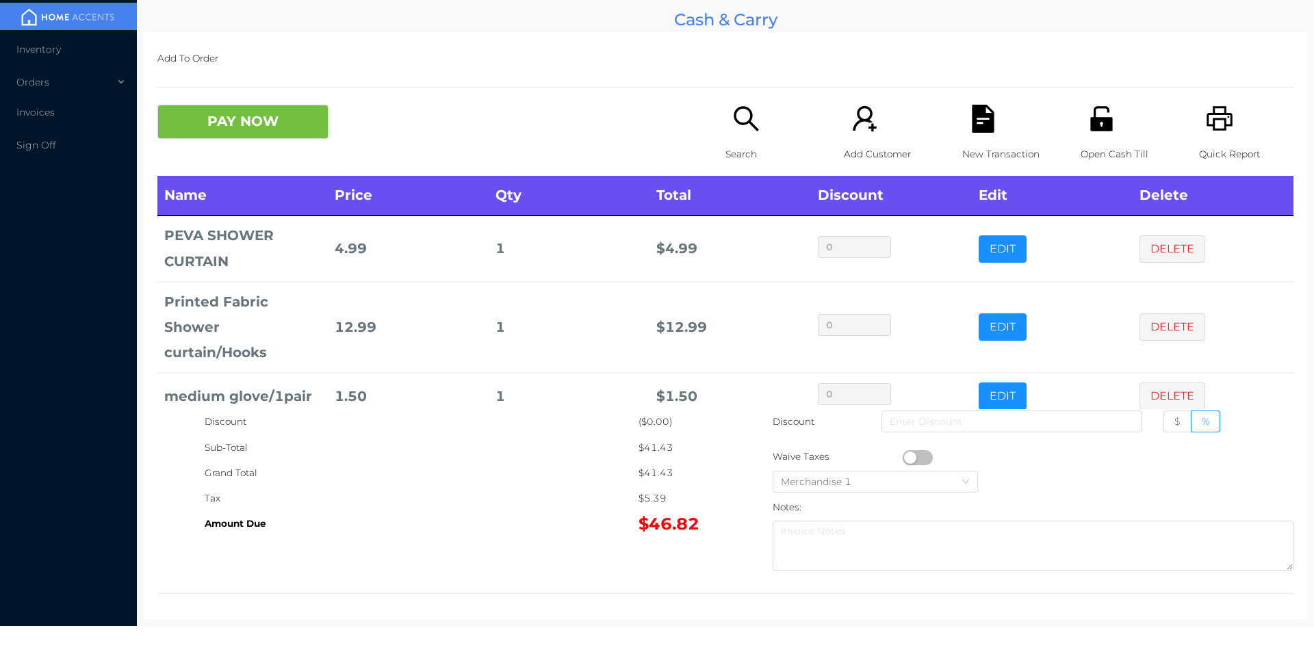
click at [233, 93] on div "Add To Order PAY NOW Search Add Customer New Transaction Open Cash Till Quick R…" at bounding box center [726, 325] width 1164 height 587
click at [268, 110] on button "PAY NOW" at bounding box center [242, 122] width 171 height 34
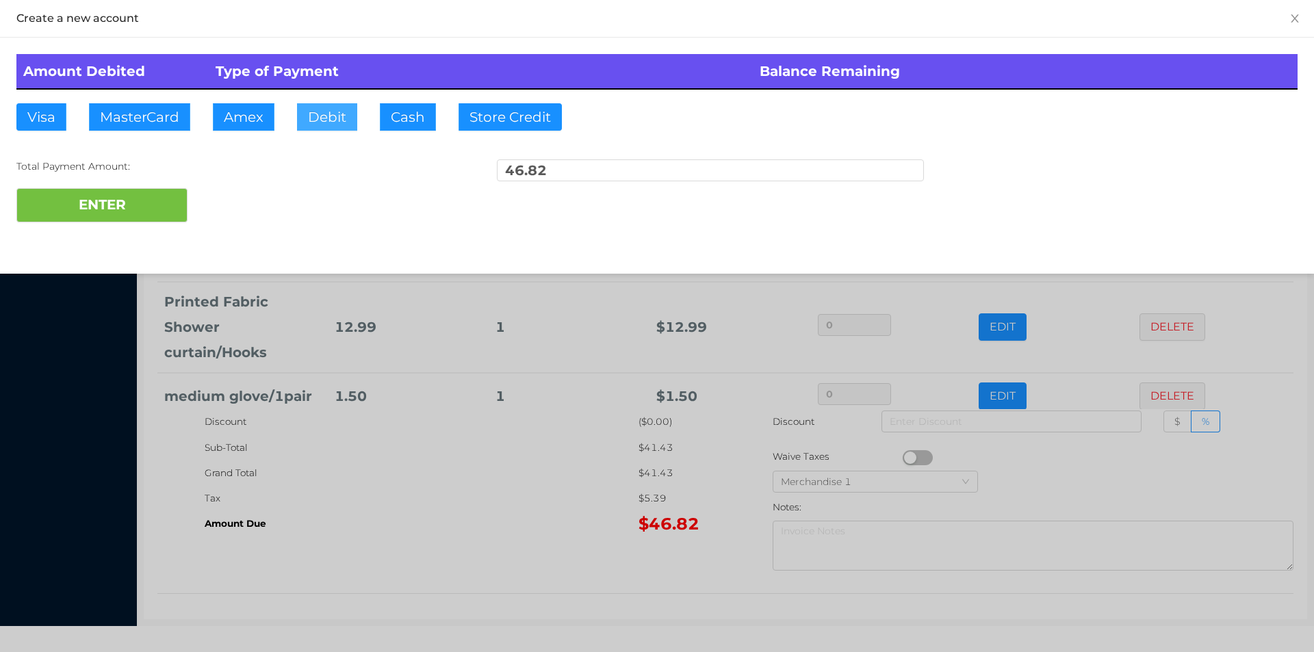
click at [323, 123] on button "Debit" at bounding box center [327, 116] width 60 height 27
type input "50."
click at [176, 218] on button "ENTER" at bounding box center [101, 205] width 171 height 34
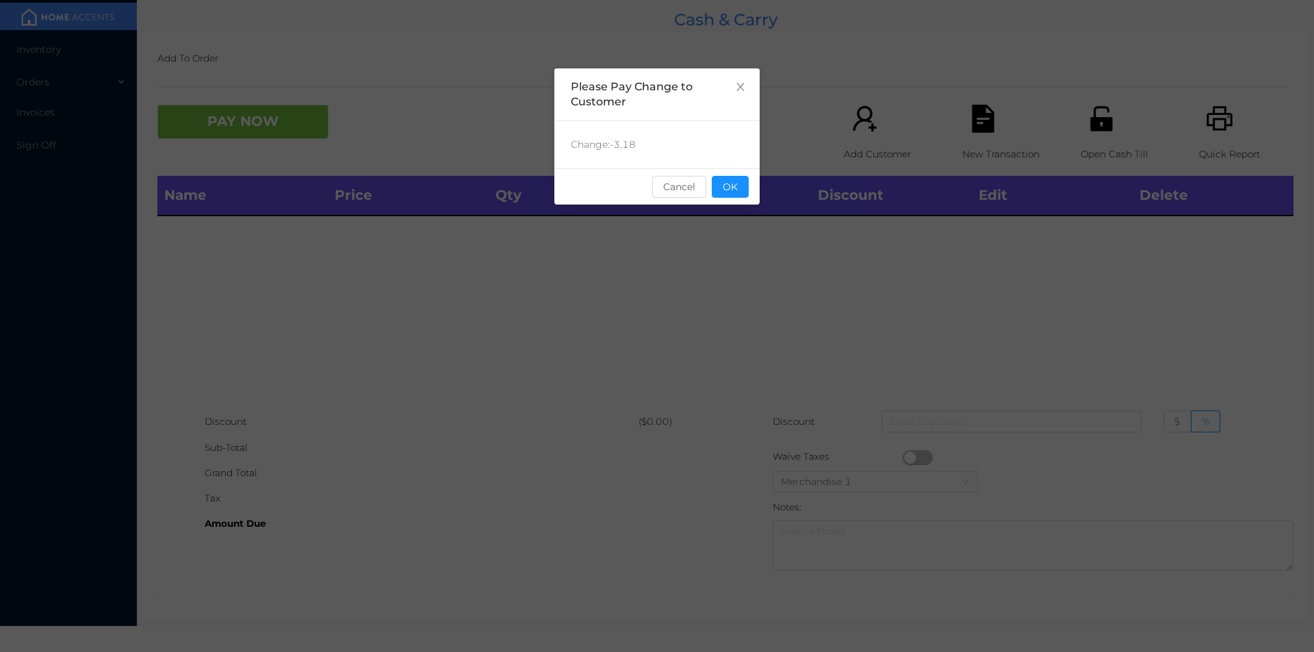
click at [732, 186] on button "OK" at bounding box center [730, 187] width 37 height 22
click at [599, 306] on div "Name Price Qty Total Discount Edit Delete" at bounding box center [725, 292] width 1136 height 233
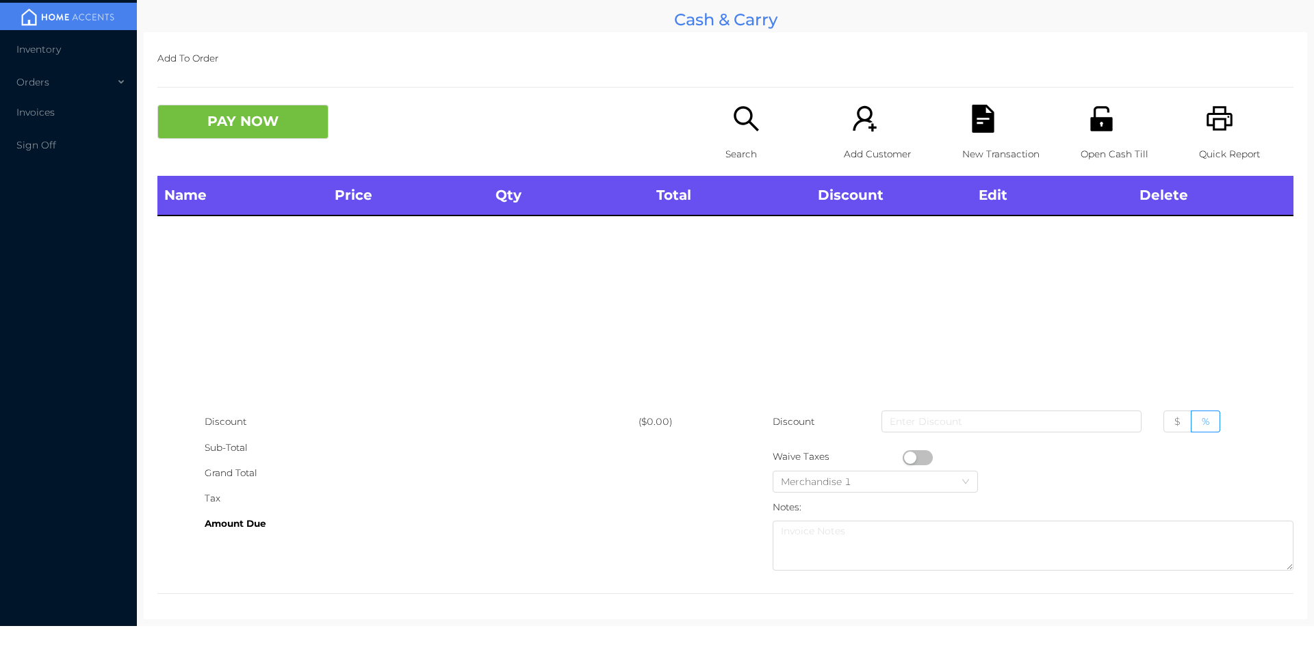
click at [734, 149] on p "Search" at bounding box center [773, 154] width 94 height 25
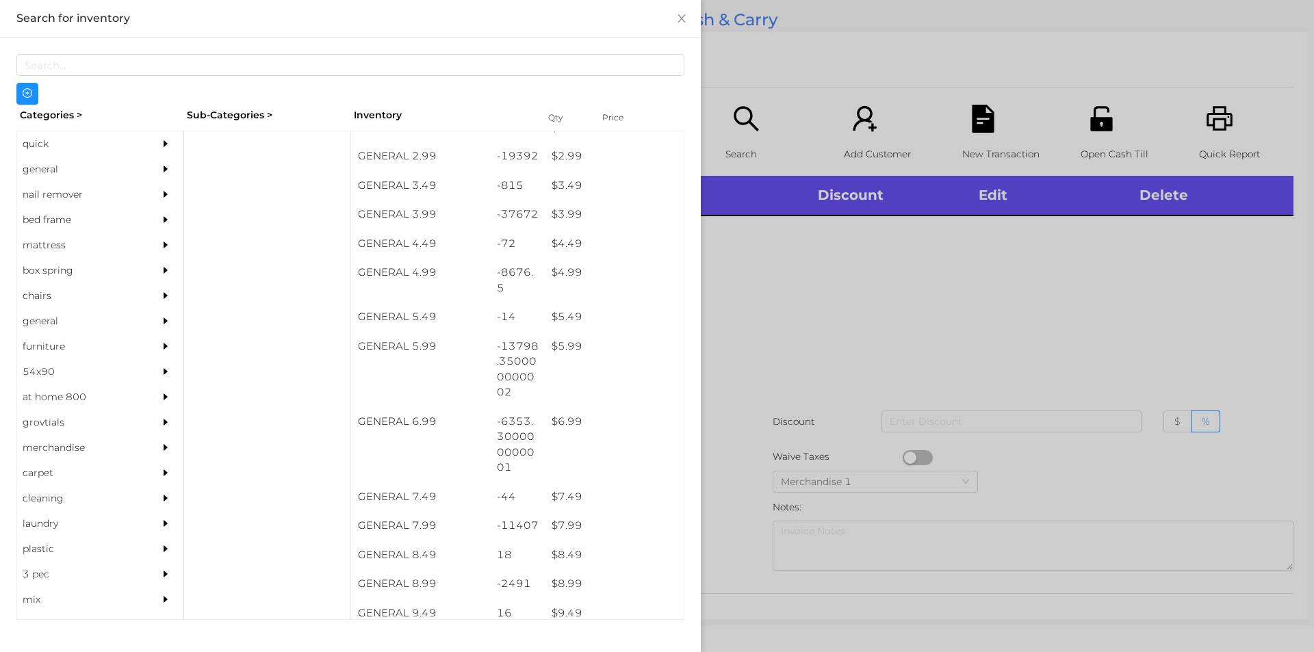
scroll to position [366, 0]
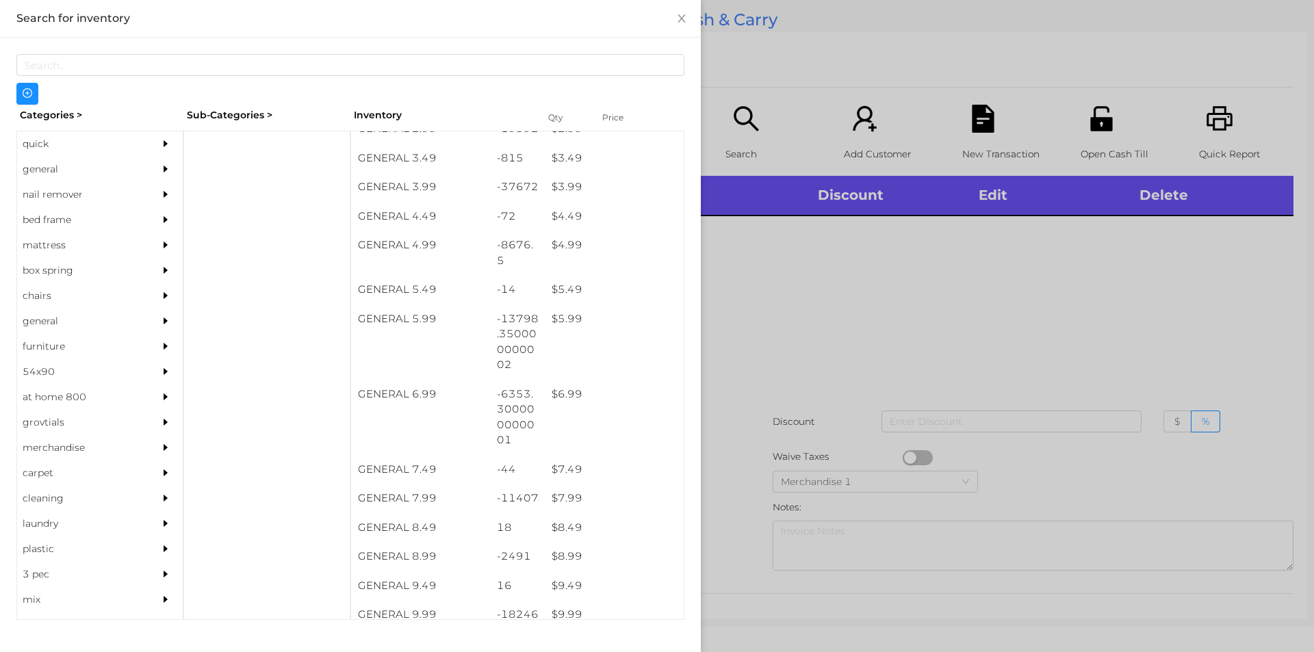
click at [936, 287] on div at bounding box center [657, 326] width 1314 height 652
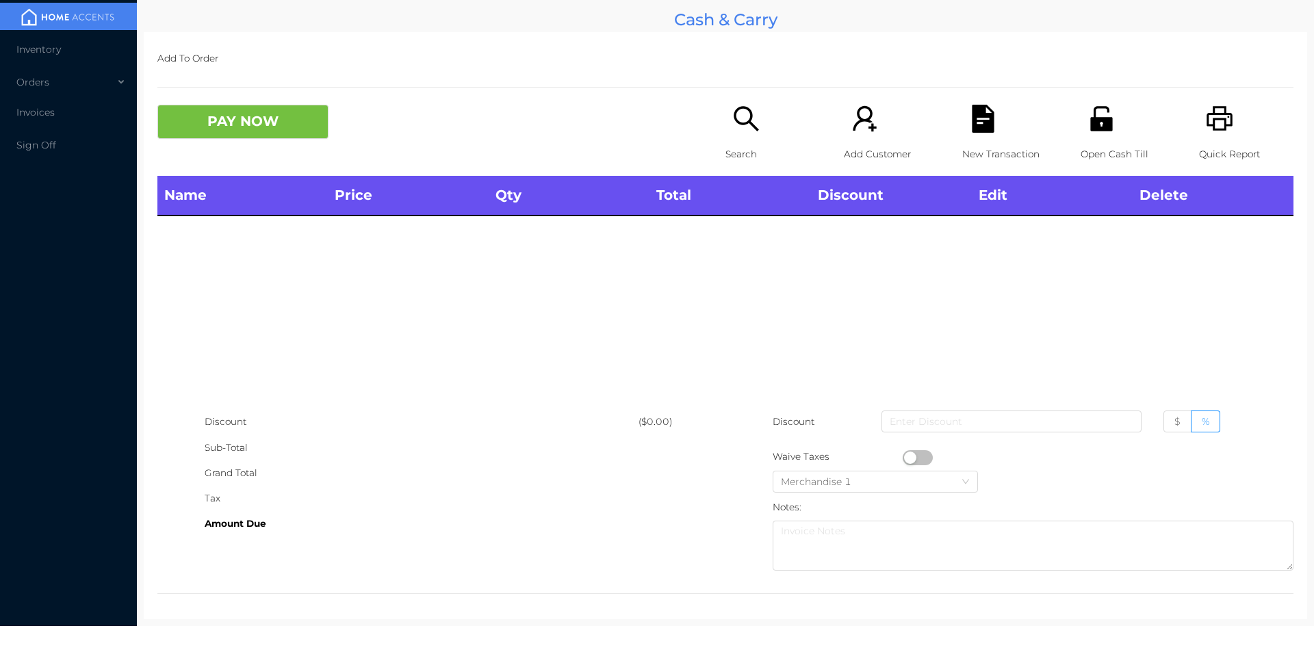
click at [736, 136] on div "Search" at bounding box center [773, 140] width 94 height 71
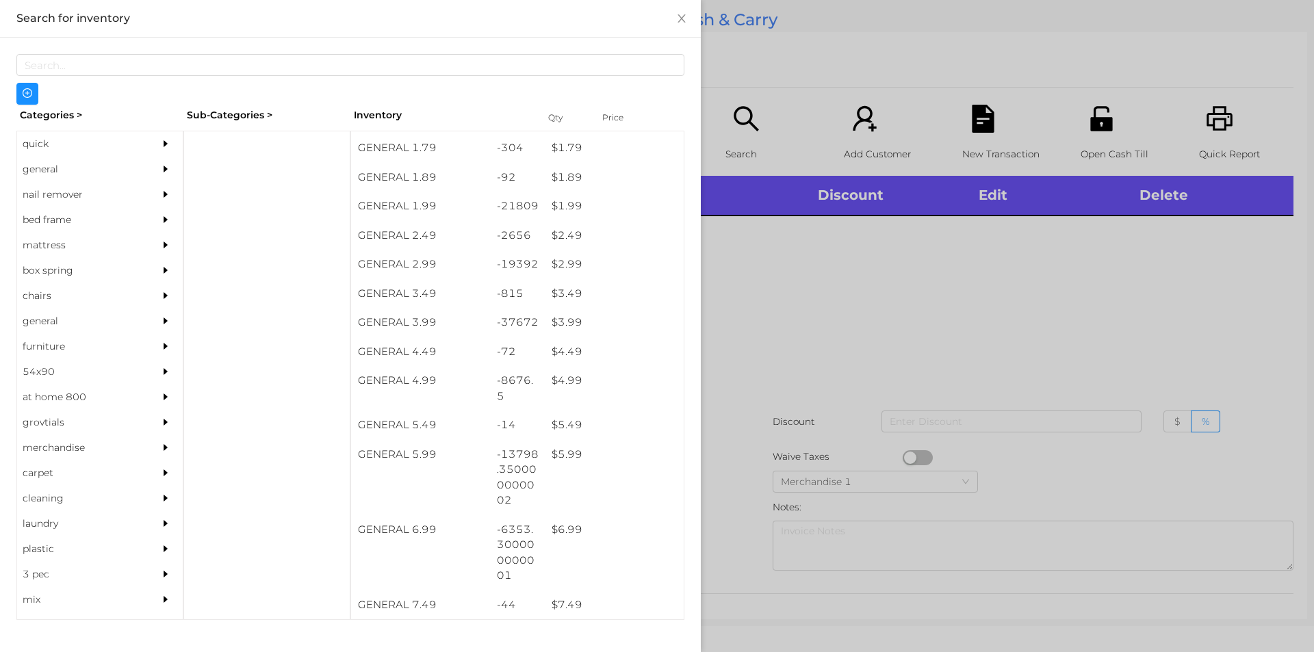
scroll to position [438, 0]
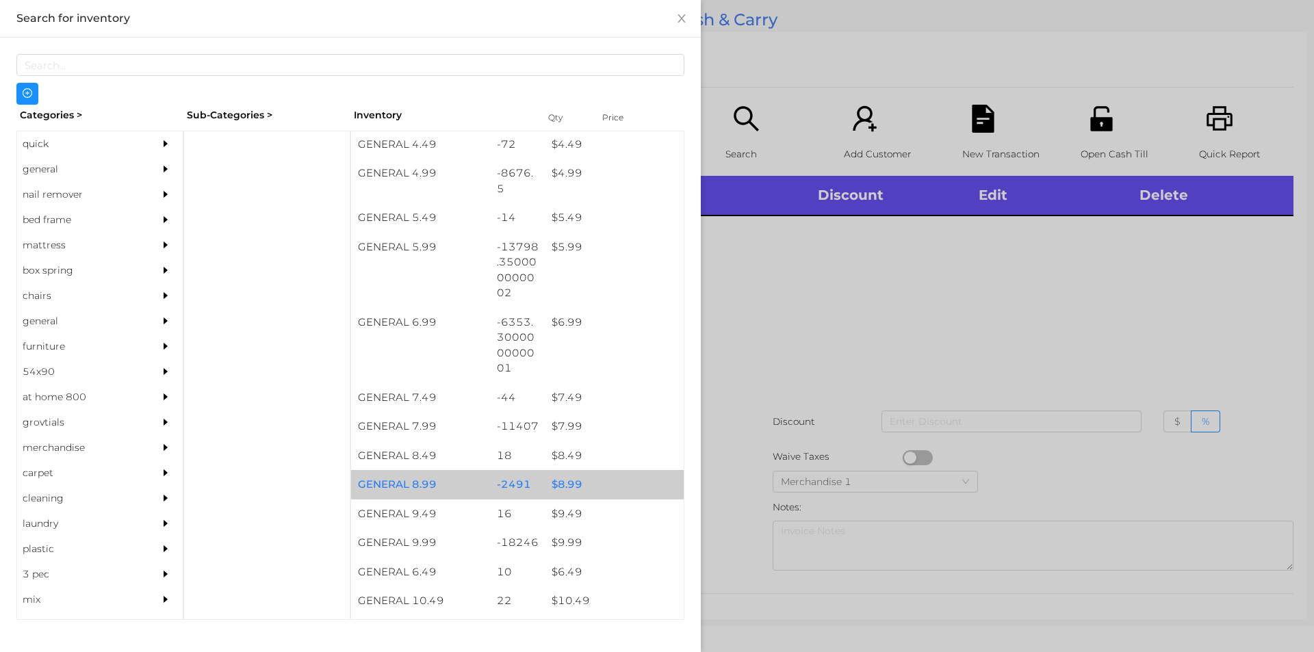
click at [549, 471] on div "$ 8.99" at bounding box center [614, 484] width 139 height 29
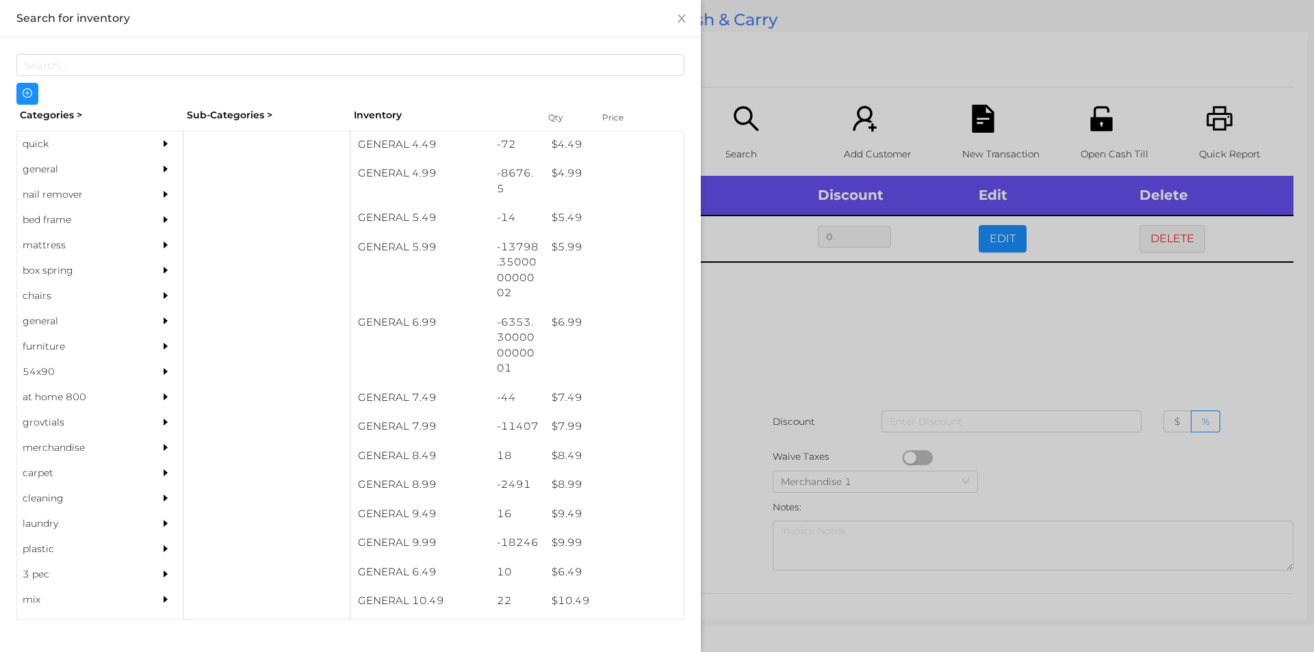
click at [914, 327] on div at bounding box center [657, 326] width 1314 height 652
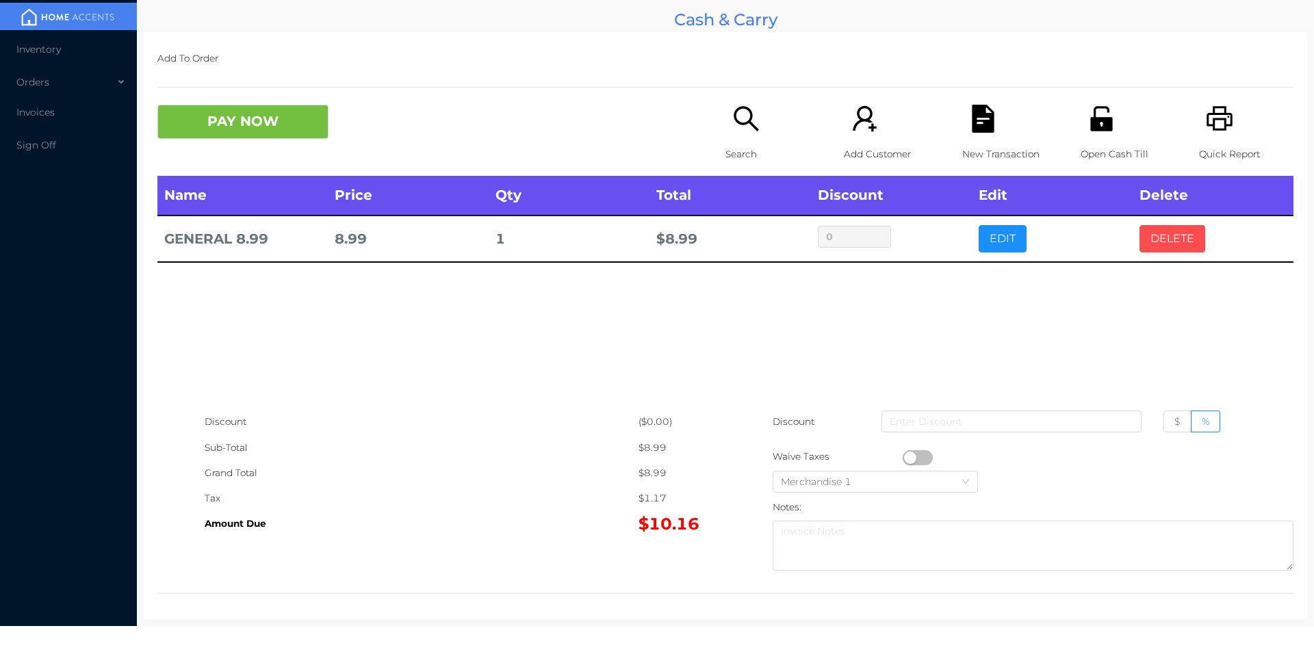
click at [1162, 231] on button "DELETE" at bounding box center [1173, 238] width 66 height 27
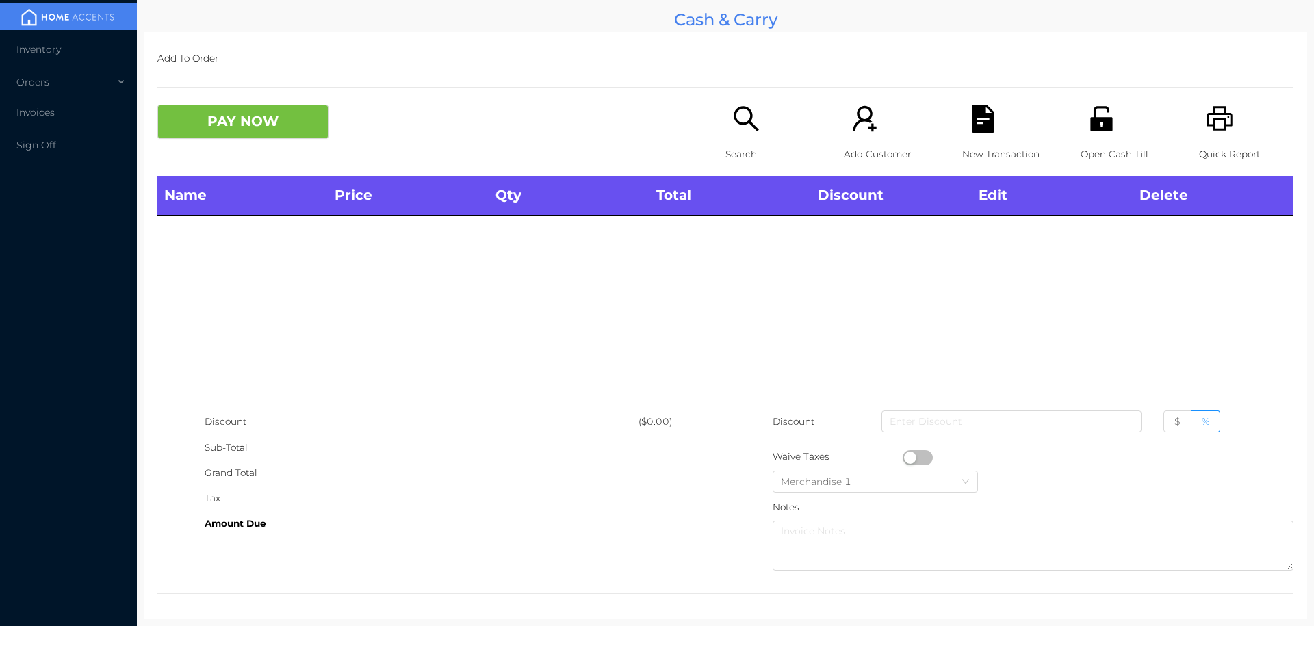
click at [1214, 133] on icon "icon: printer" at bounding box center [1220, 119] width 28 height 28
click at [255, 135] on button "PAY NOW" at bounding box center [242, 122] width 171 height 34
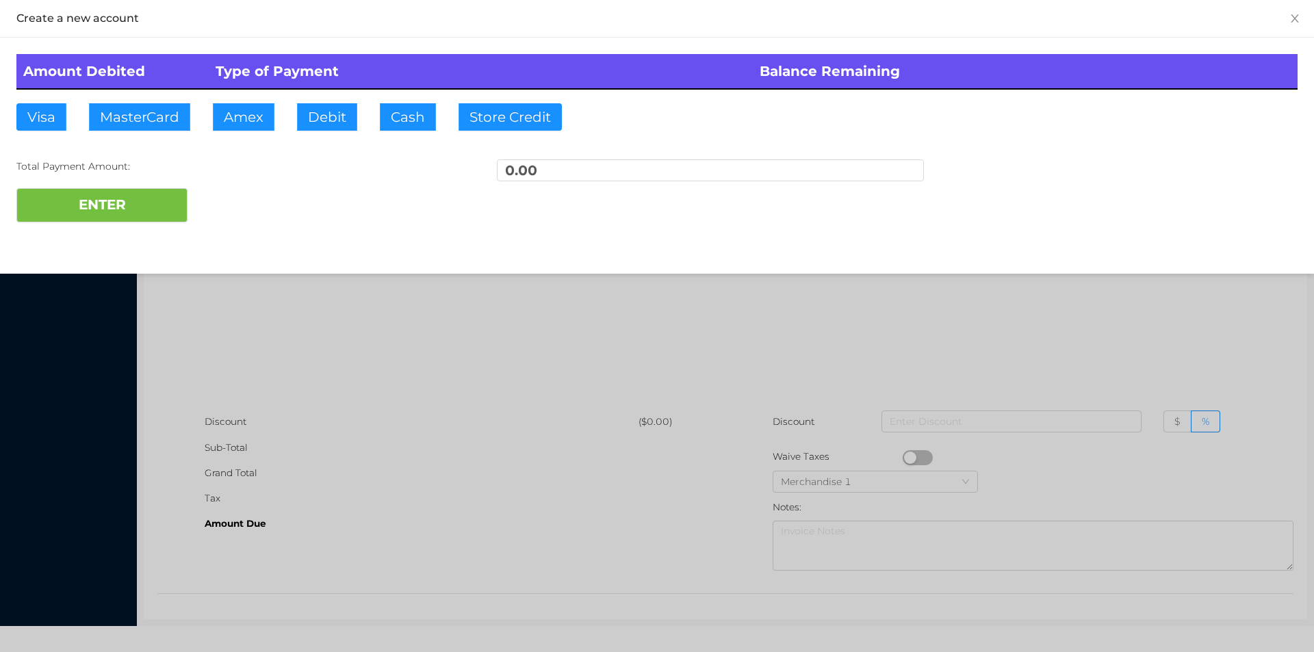
click at [354, 319] on div at bounding box center [657, 326] width 1314 height 652
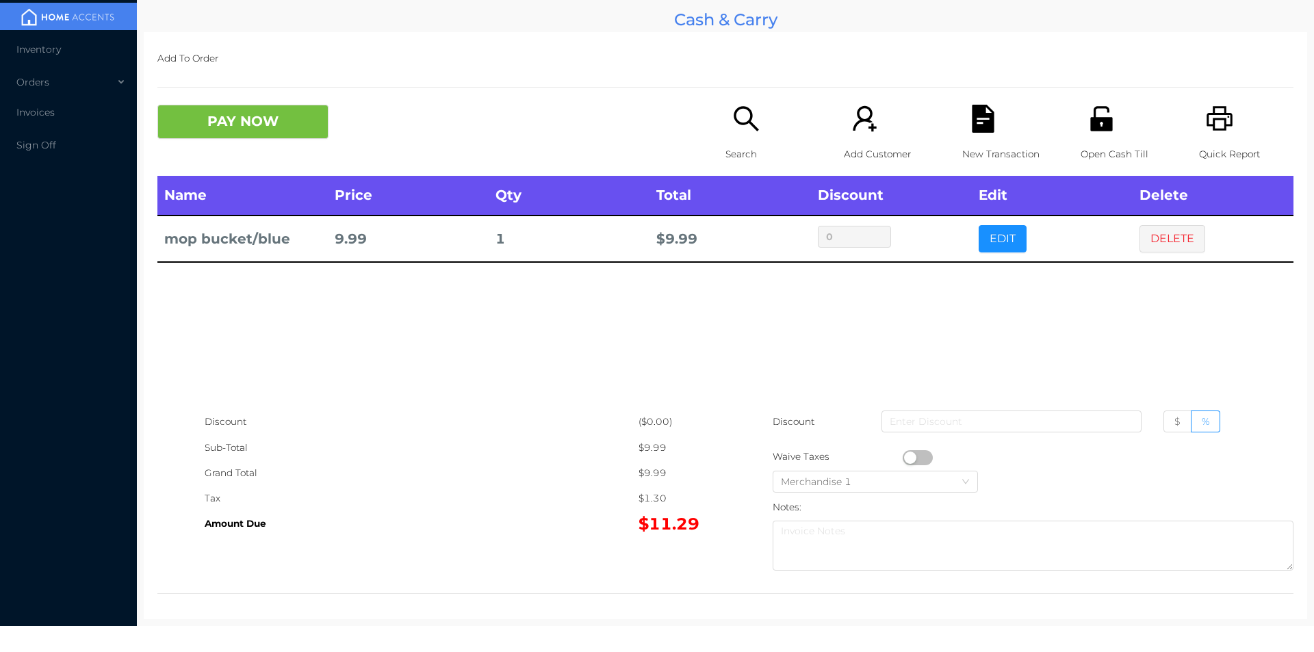
click at [739, 138] on div "Search" at bounding box center [773, 140] width 94 height 71
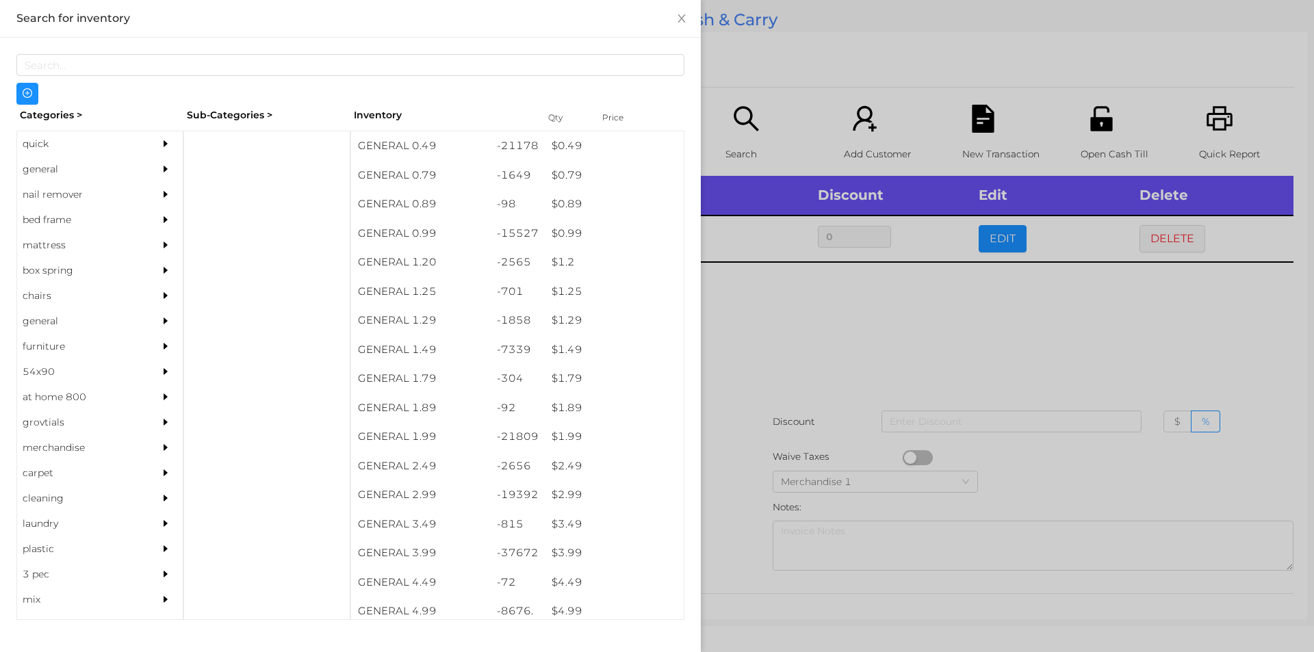
click at [561, 441] on div "$ 1.99" at bounding box center [614, 436] width 139 height 29
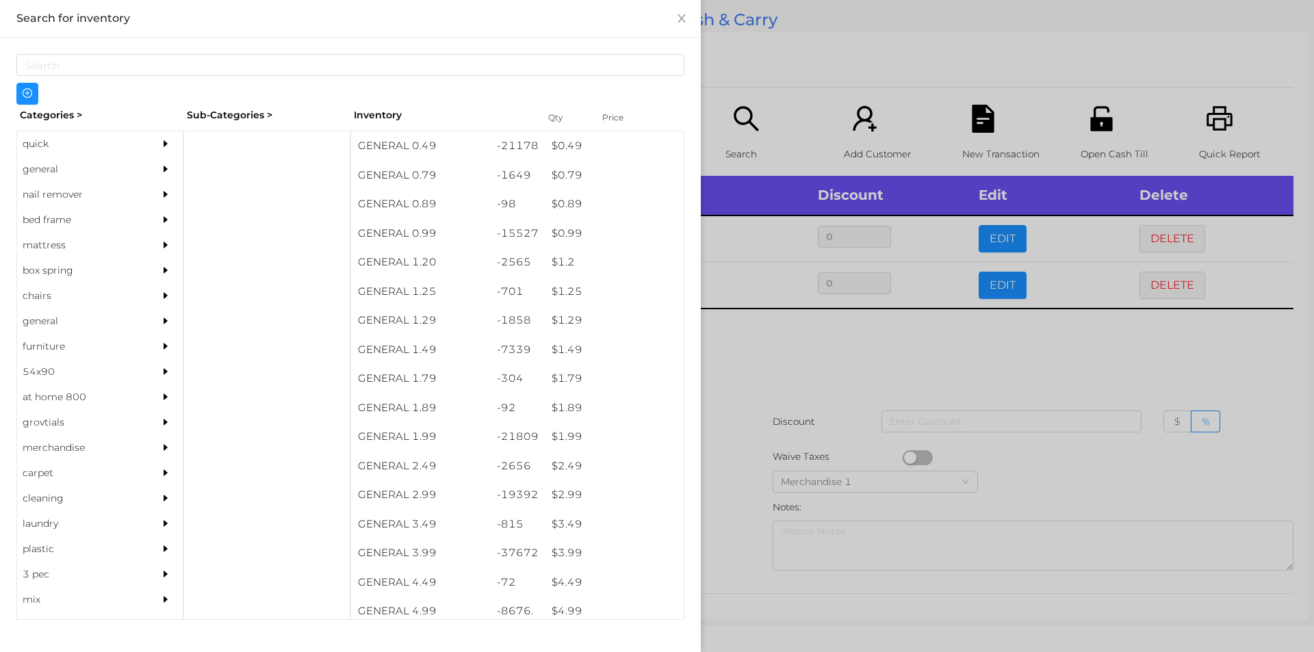
click at [750, 373] on div at bounding box center [657, 326] width 1314 height 652
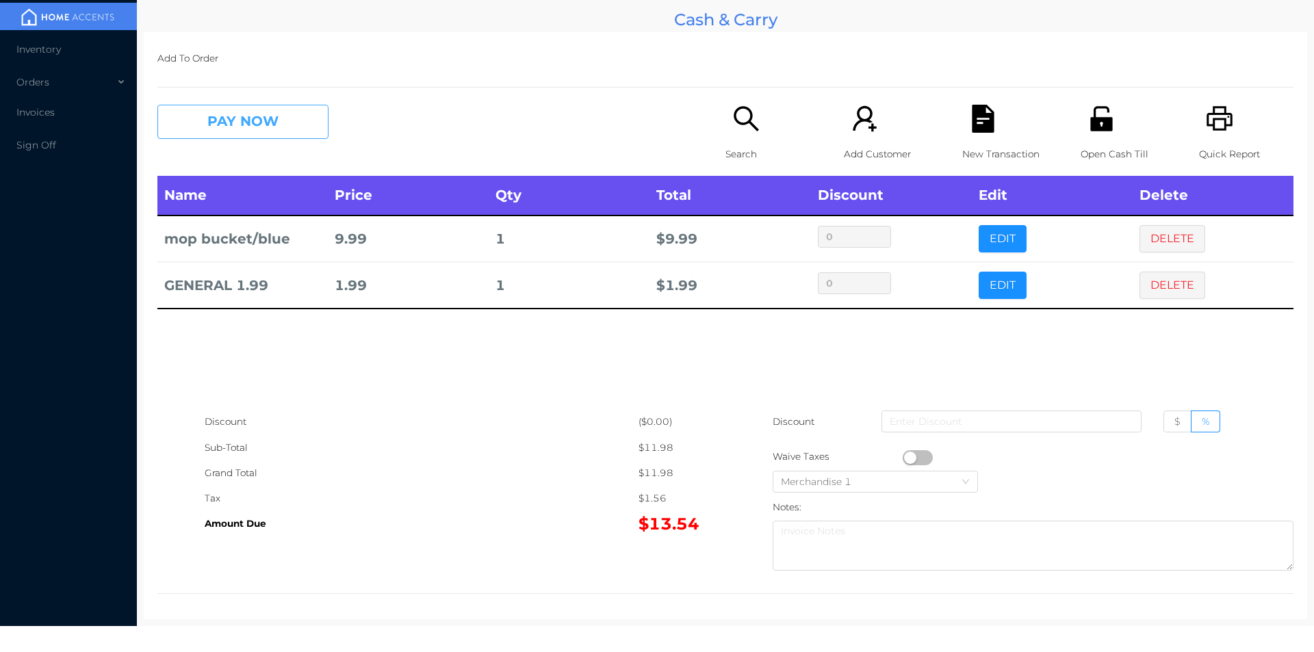
click at [207, 129] on button "PAY NOW" at bounding box center [242, 122] width 171 height 34
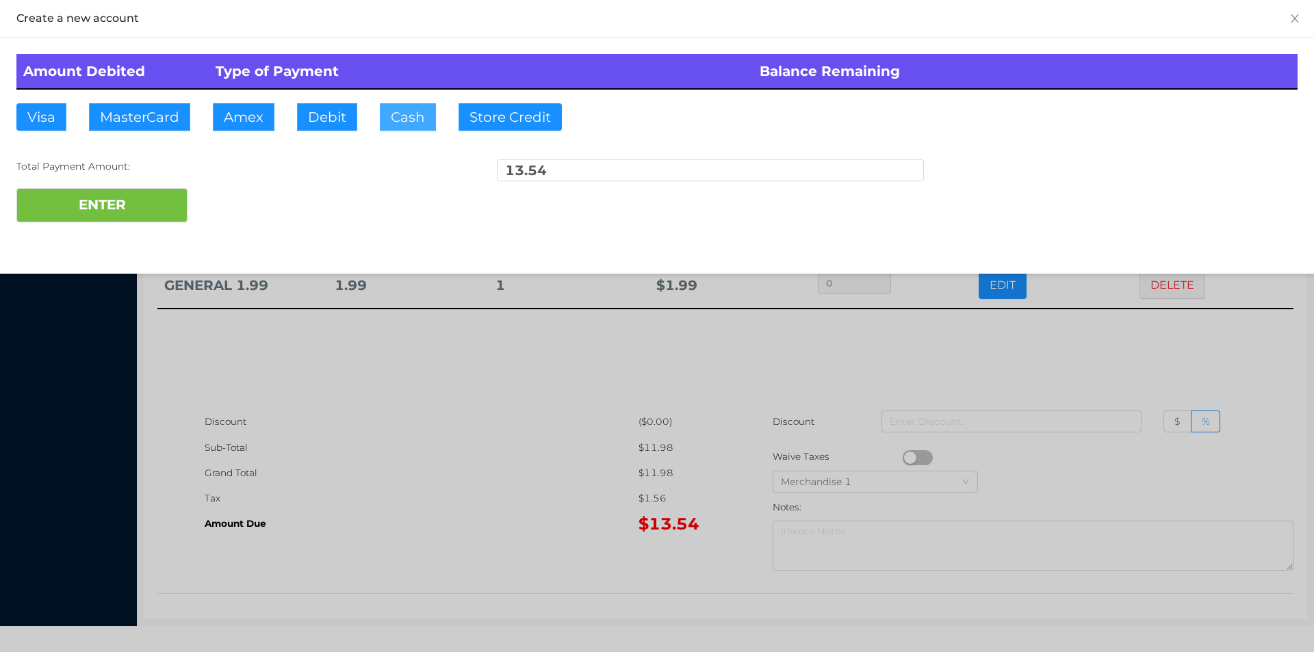
click at [398, 120] on button "Cash" at bounding box center [408, 116] width 56 height 27
type input "20."
click at [103, 193] on button "ENTER" at bounding box center [101, 205] width 171 height 34
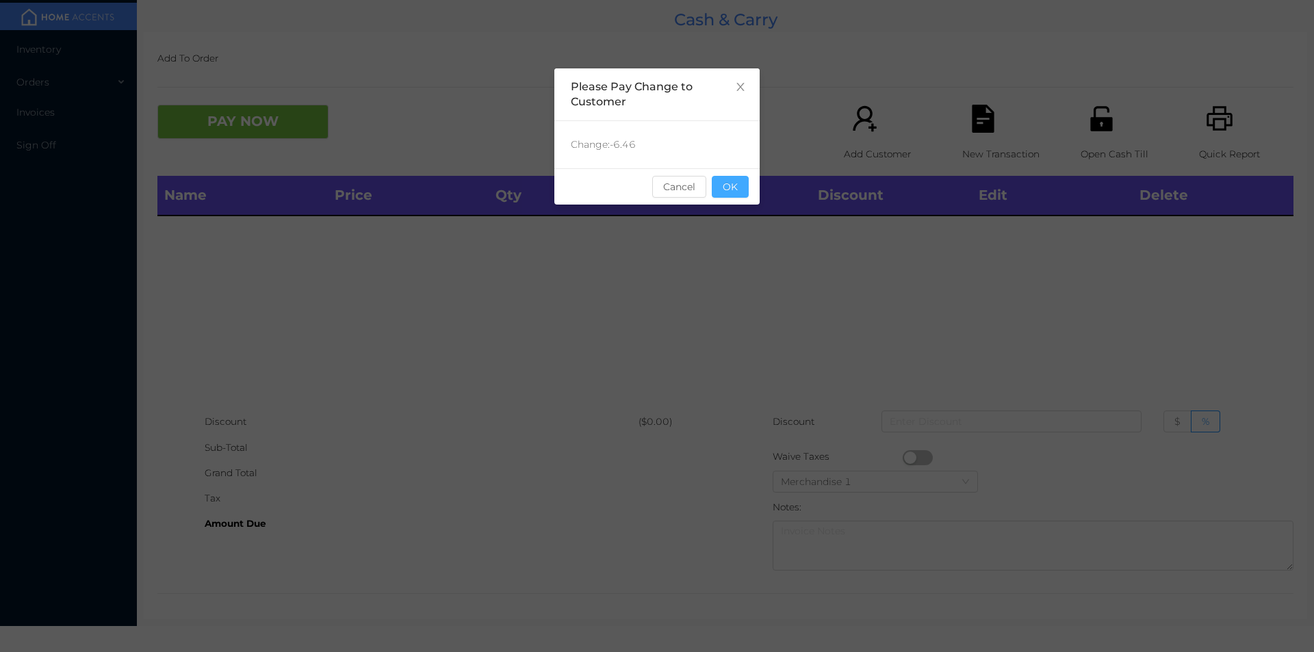
click at [721, 191] on button "OK" at bounding box center [730, 187] width 37 height 22
click at [737, 258] on div "Name Price Qty Total Discount Edit Delete" at bounding box center [725, 292] width 1136 height 233
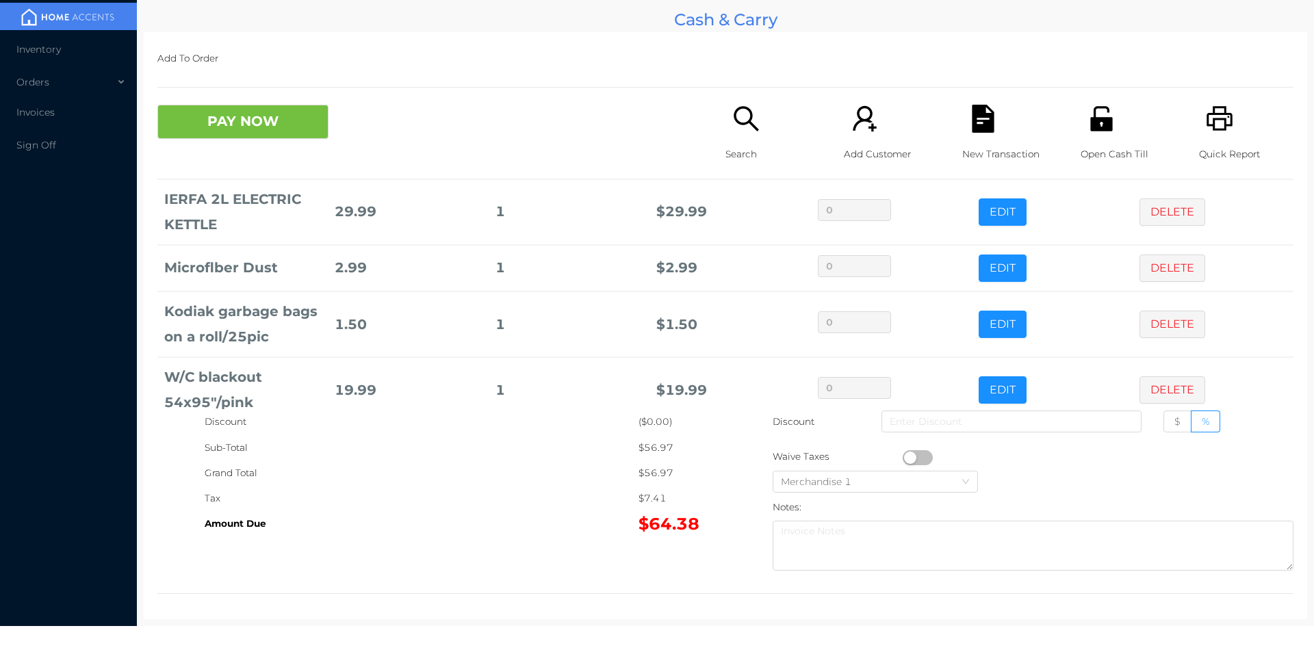
scroll to position [131, 0]
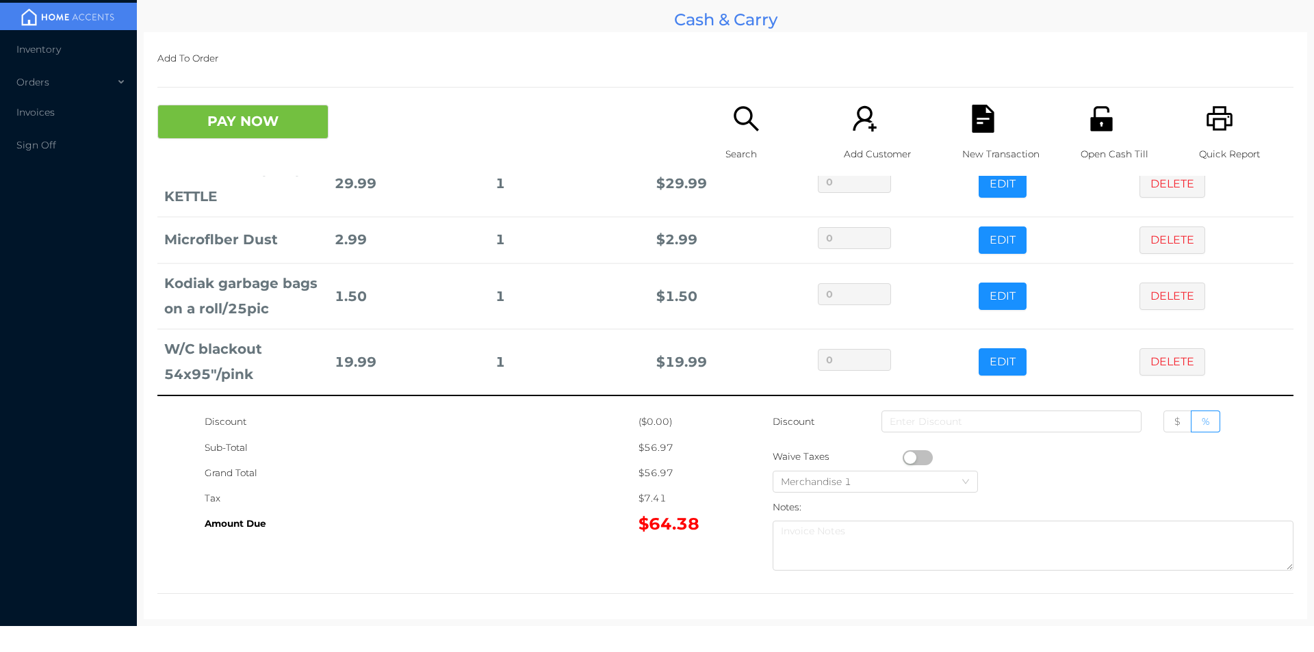
click at [730, 144] on p "Search" at bounding box center [773, 154] width 94 height 25
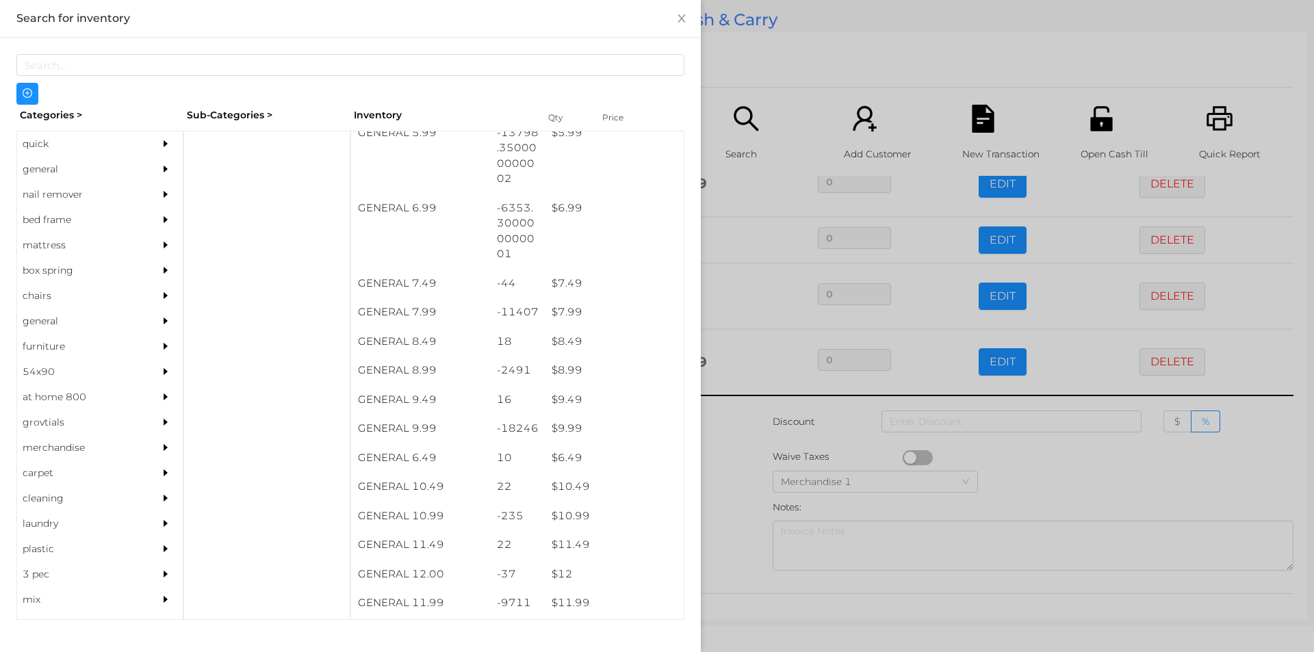
scroll to position [554, 0]
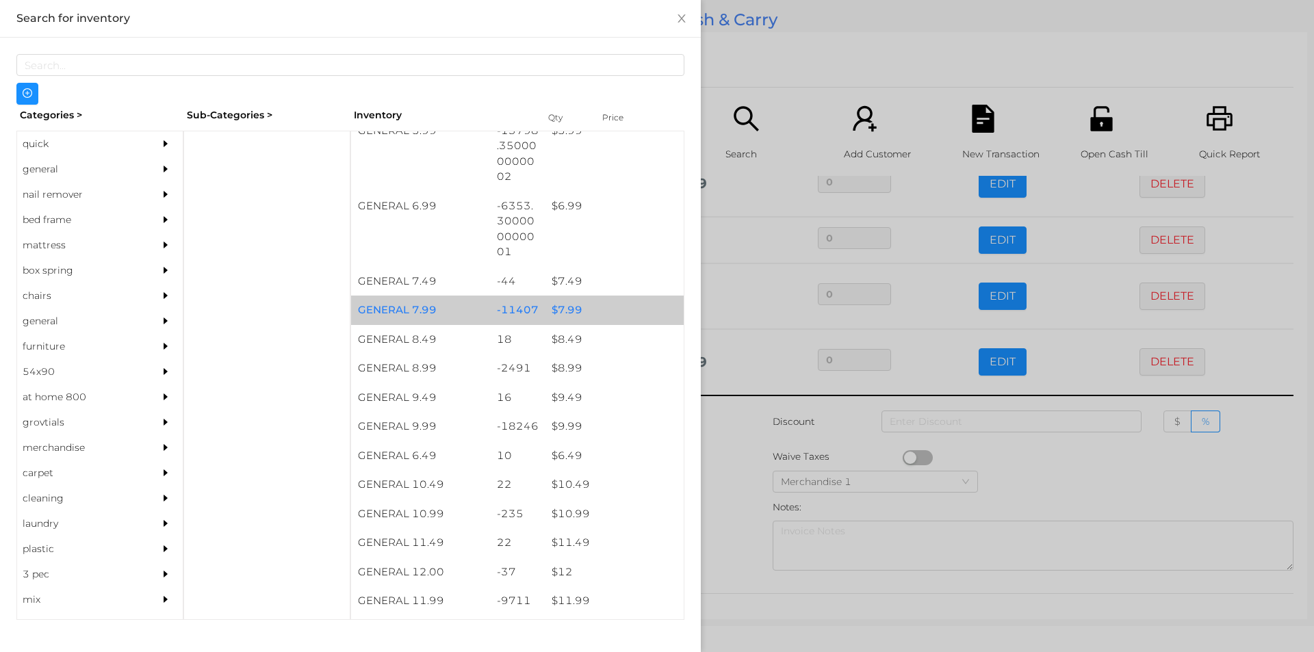
click at [560, 313] on div "$ 7.99" at bounding box center [614, 310] width 139 height 29
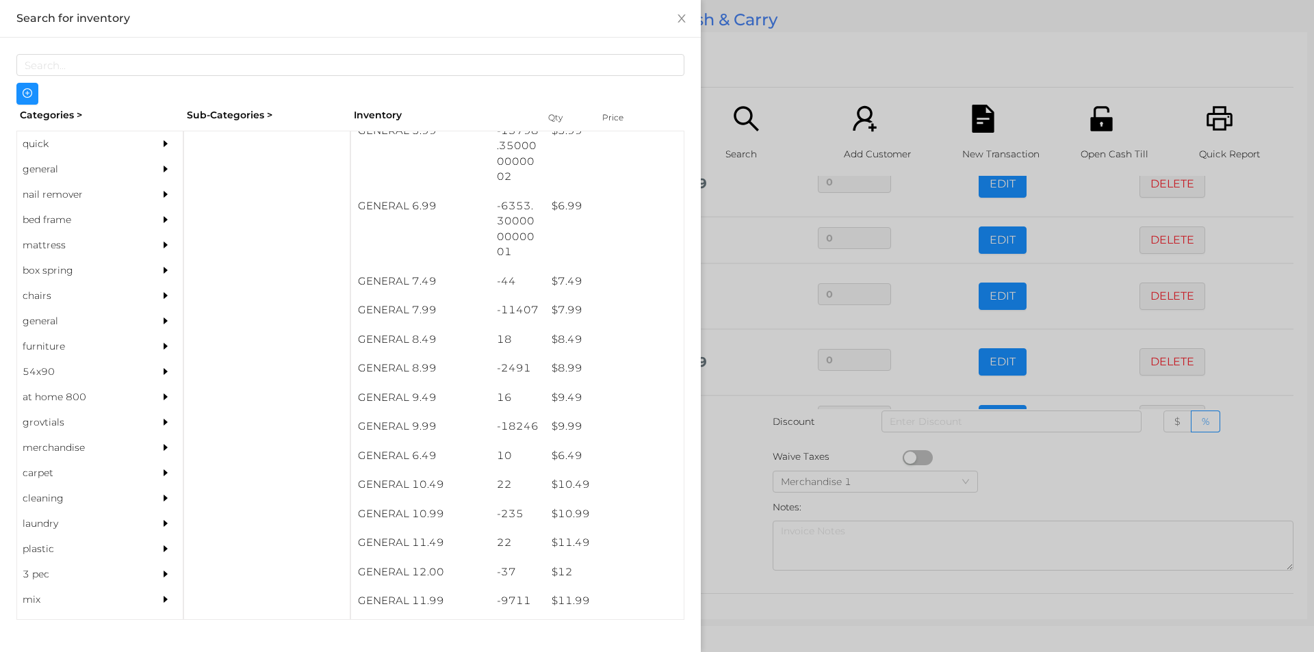
click at [734, 460] on div at bounding box center [657, 326] width 1314 height 652
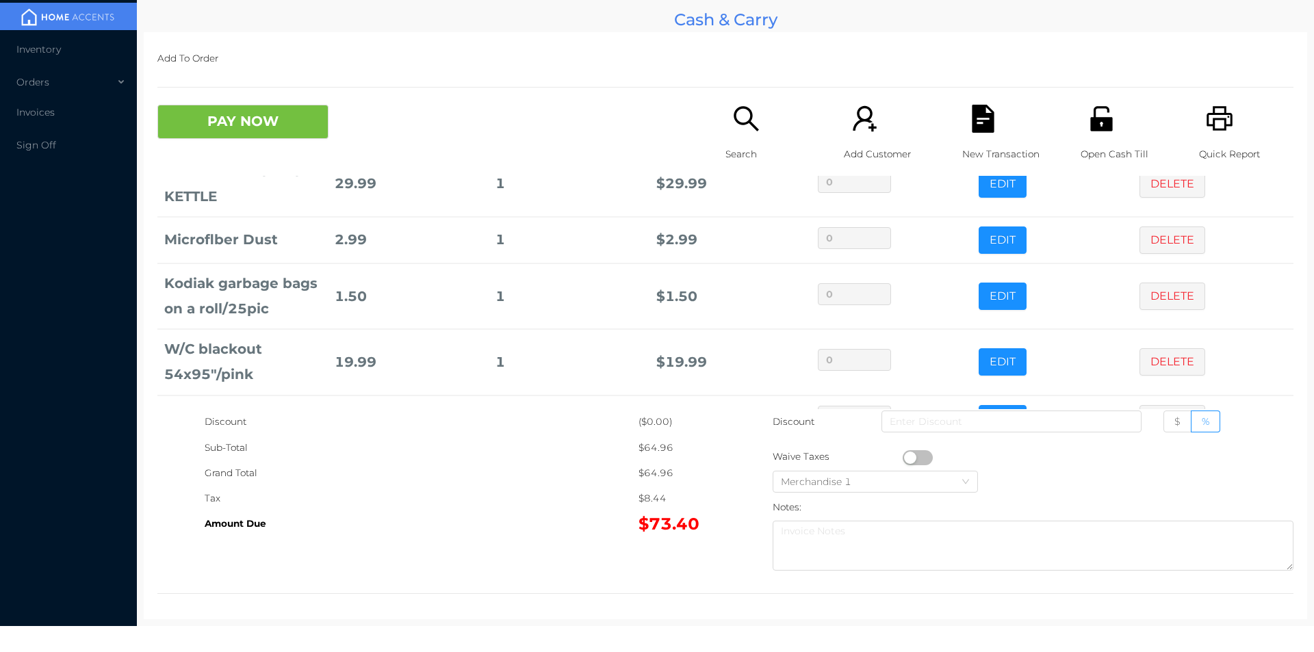
scroll to position [177, 0]
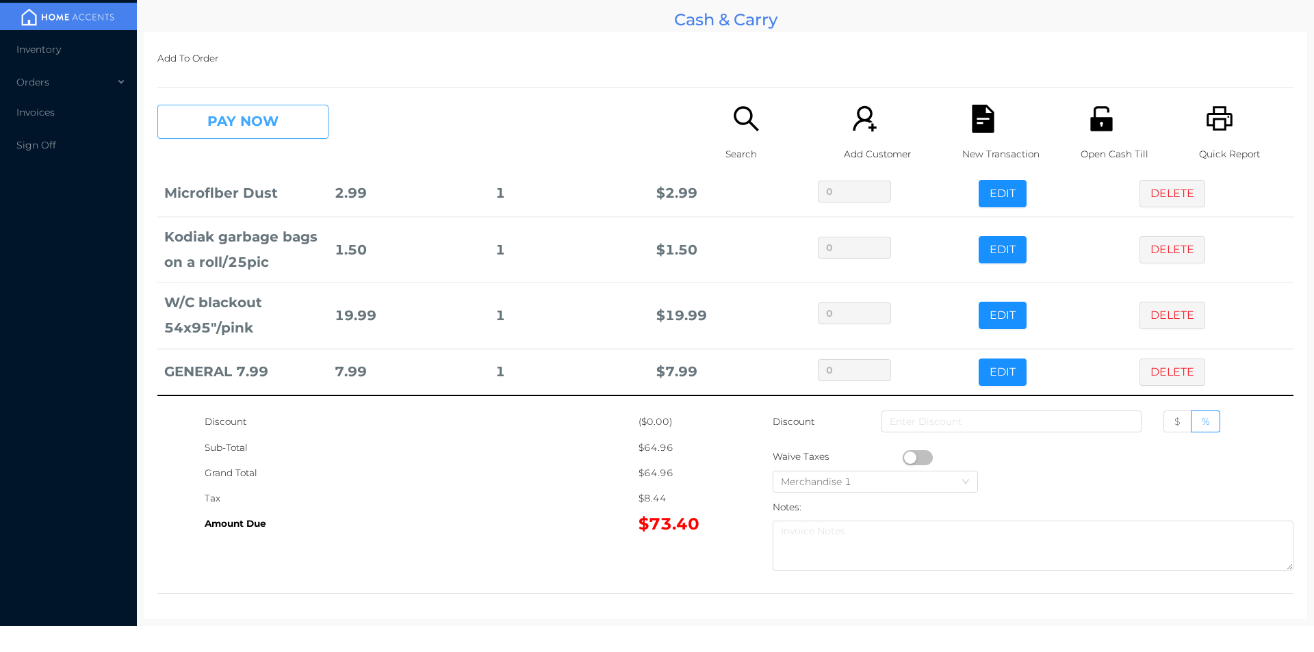
click at [231, 116] on button "PAY NOW" at bounding box center [242, 122] width 171 height 34
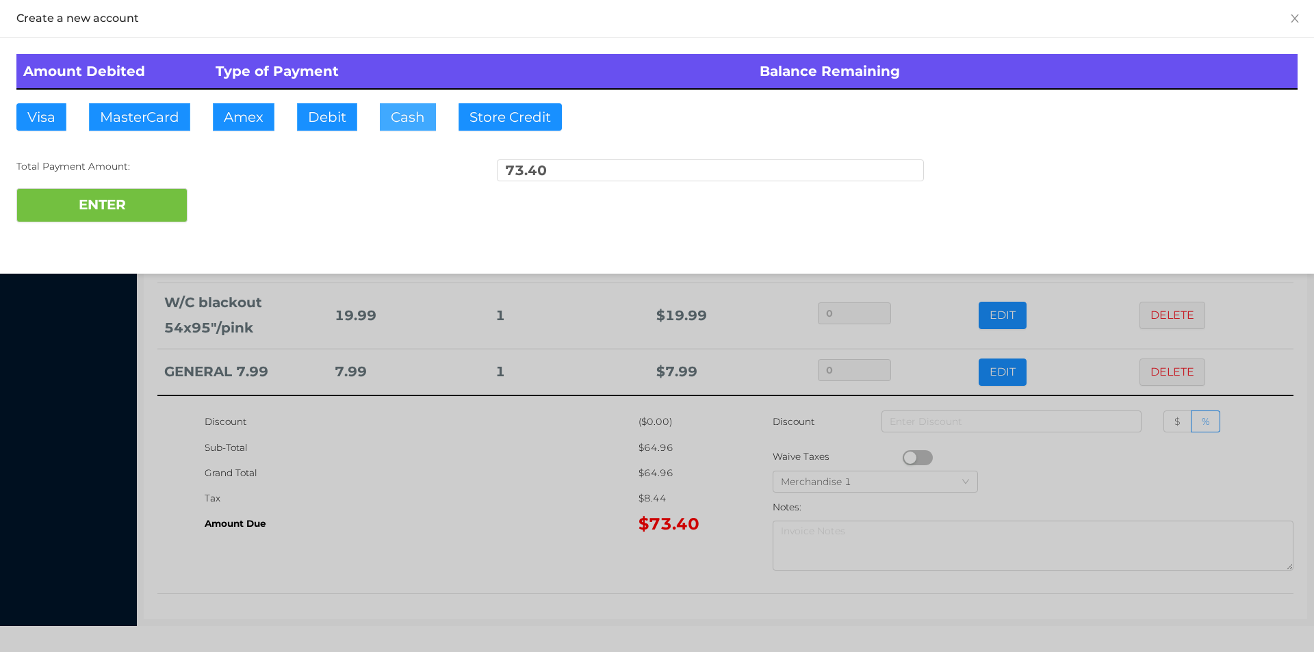
click at [392, 107] on button "Cash" at bounding box center [408, 116] width 56 height 27
type input "80."
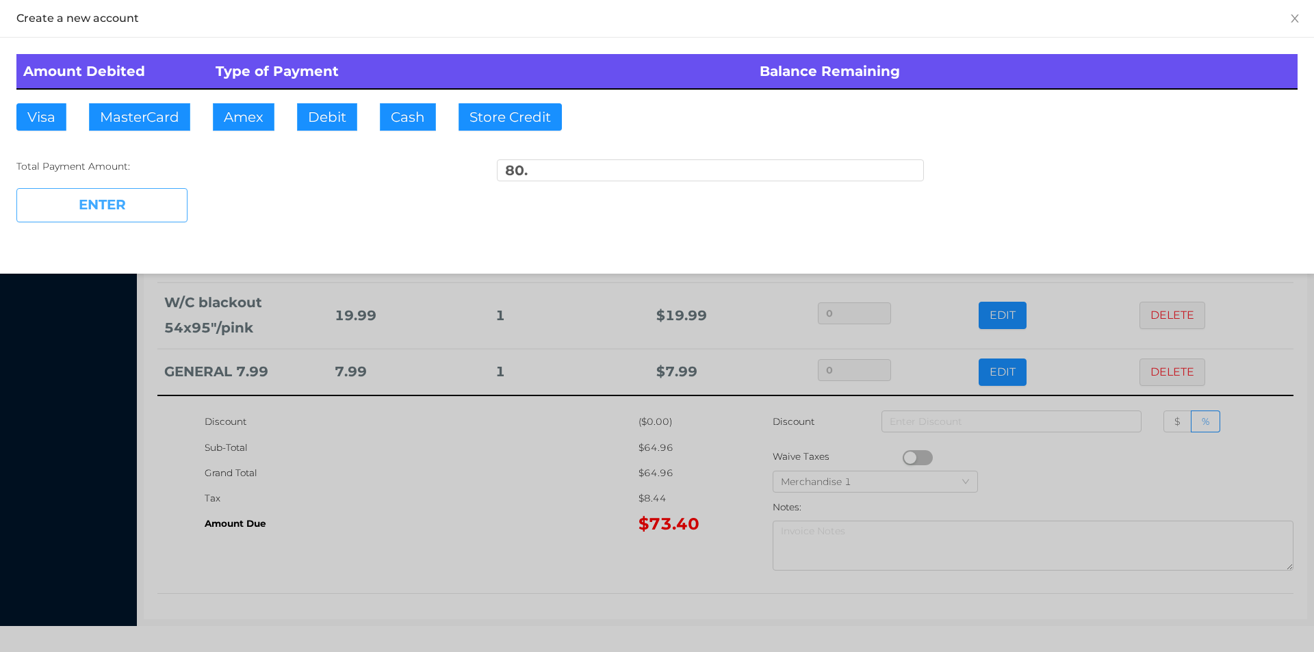
click at [123, 214] on button "ENTER" at bounding box center [101, 205] width 171 height 34
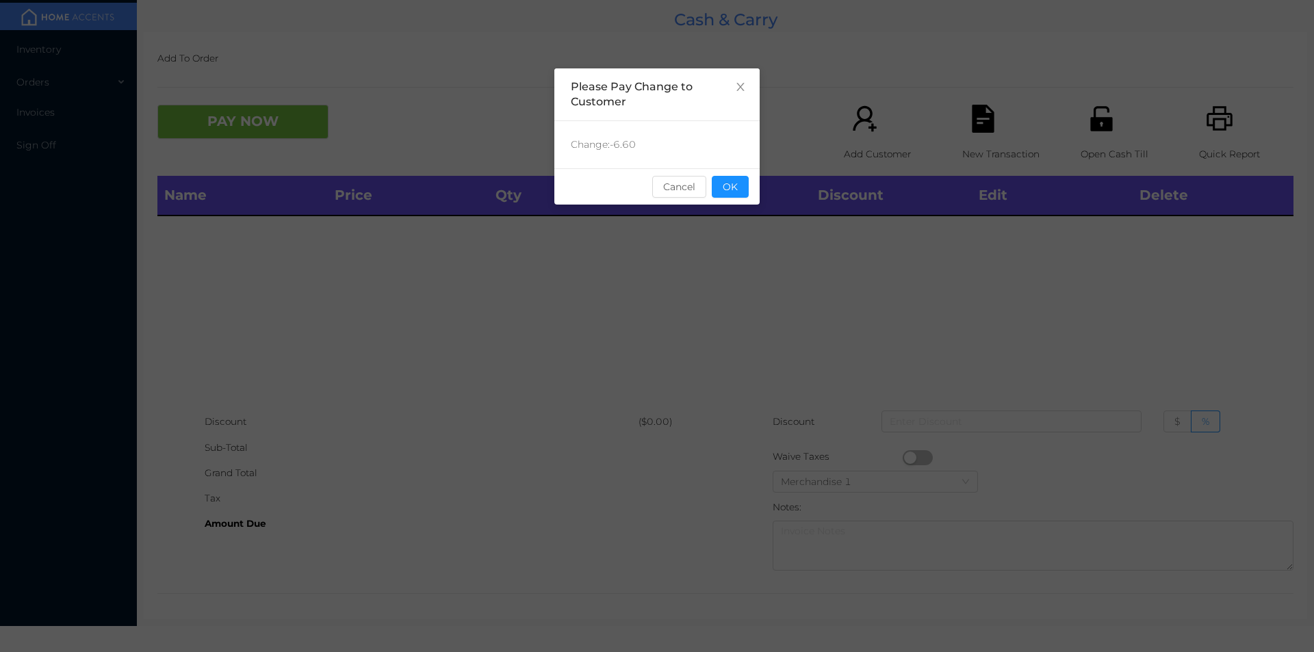
scroll to position [0, 0]
click at [724, 295] on div "sentinelStart Please Pay Change to Customer Change: -6.60 Cancel OK sentinelEnd" at bounding box center [656, 205] width 205 height 274
click at [715, 377] on div "sentinelStart Please Pay Change to Customer Change: -6.60 Cancel OK sentinelEnd" at bounding box center [657, 326] width 1314 height 652
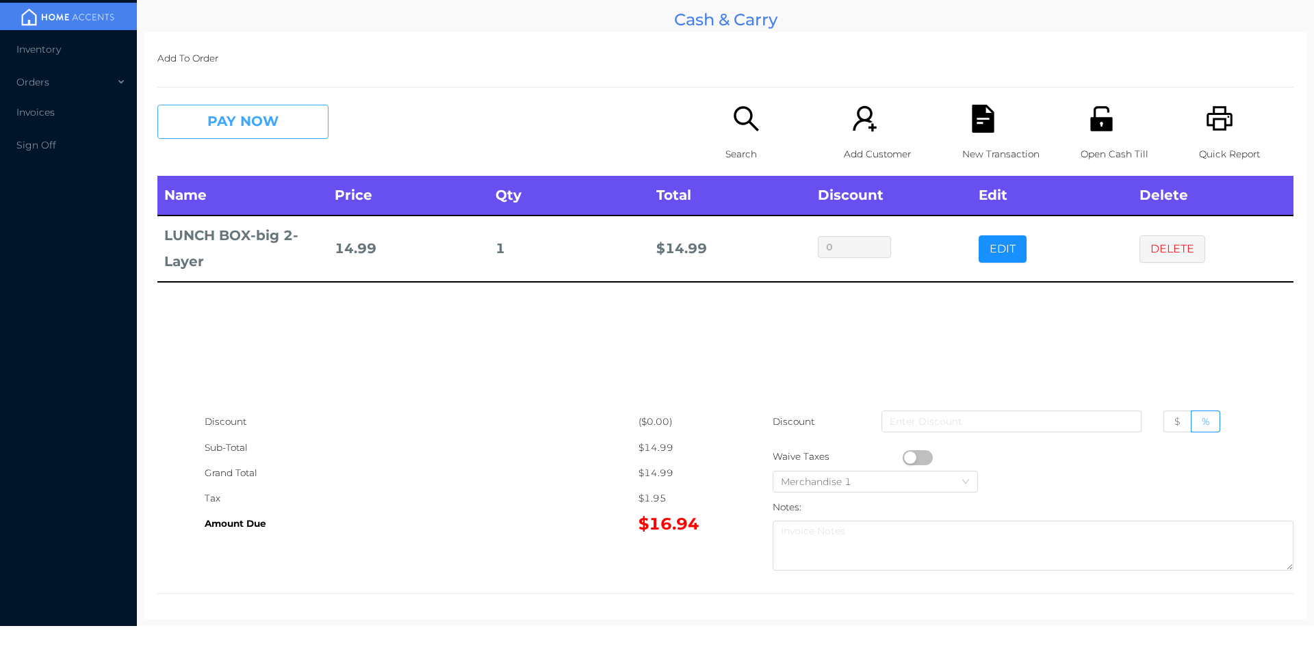
click at [251, 137] on button "PAY NOW" at bounding box center [242, 122] width 171 height 34
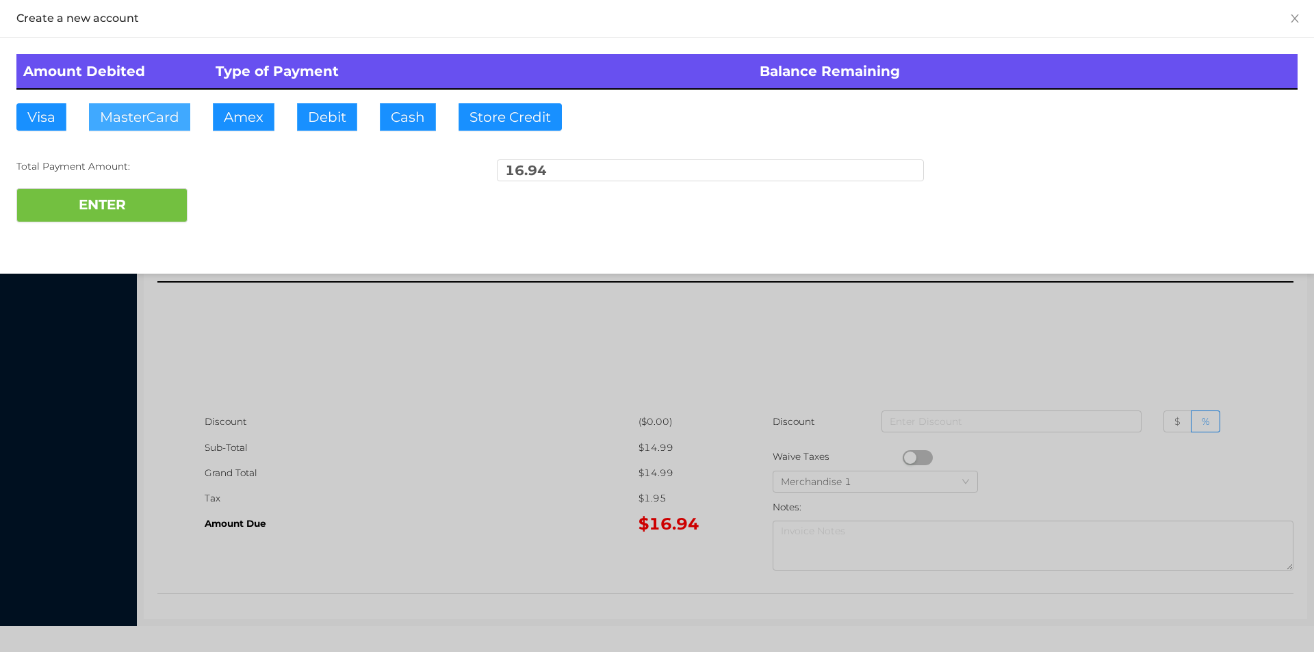
click at [133, 124] on button "MasterCard" at bounding box center [139, 116] width 101 height 27
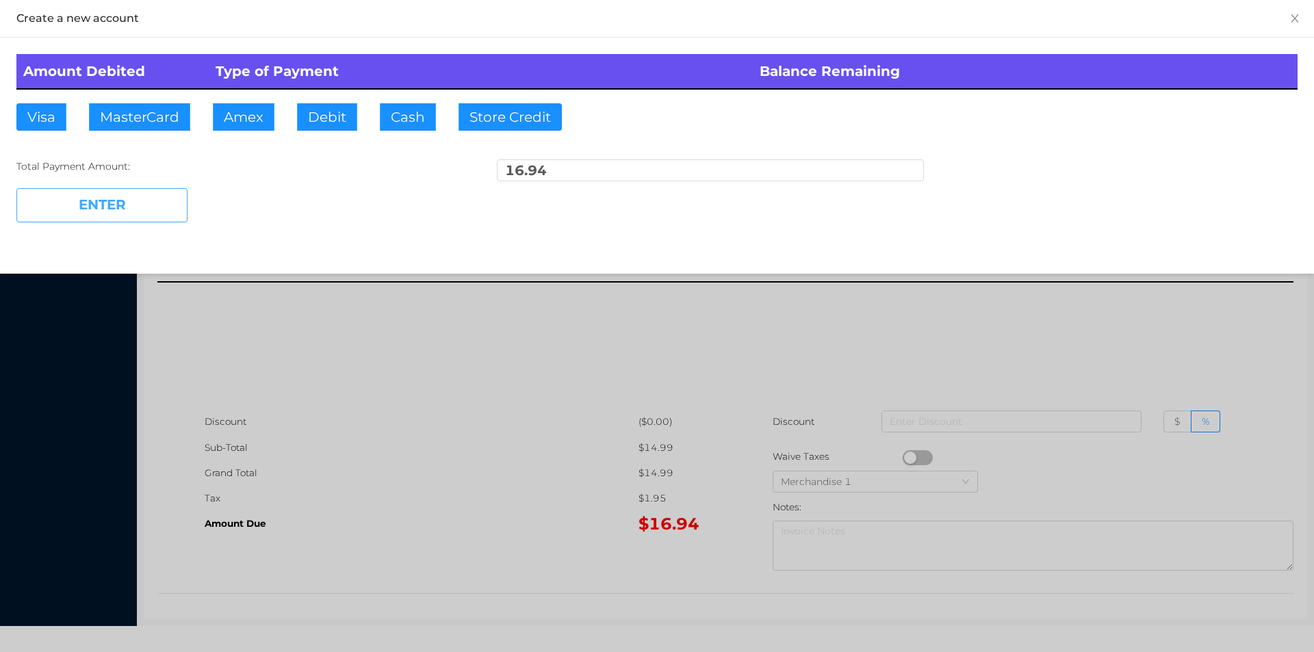
click at [147, 218] on button "ENTER" at bounding box center [101, 205] width 171 height 34
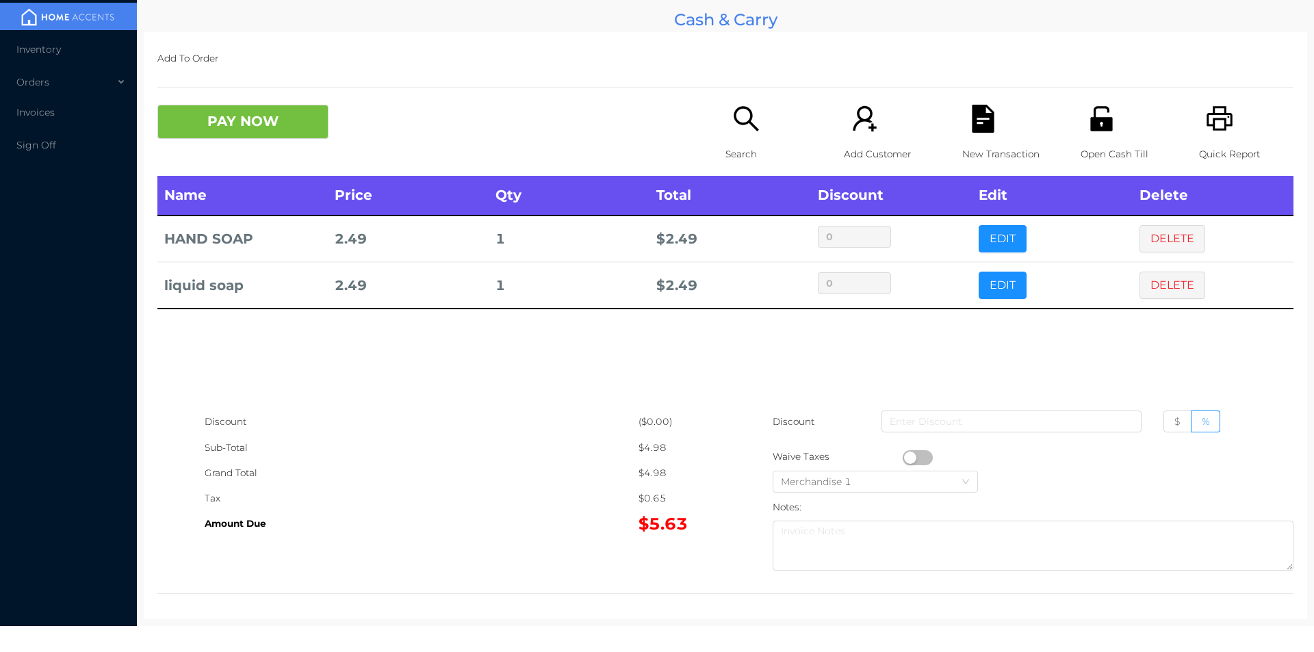
click at [1199, 107] on div "Quick Report" at bounding box center [1246, 140] width 94 height 71
click at [972, 122] on icon "icon: file-text" at bounding box center [983, 119] width 22 height 28
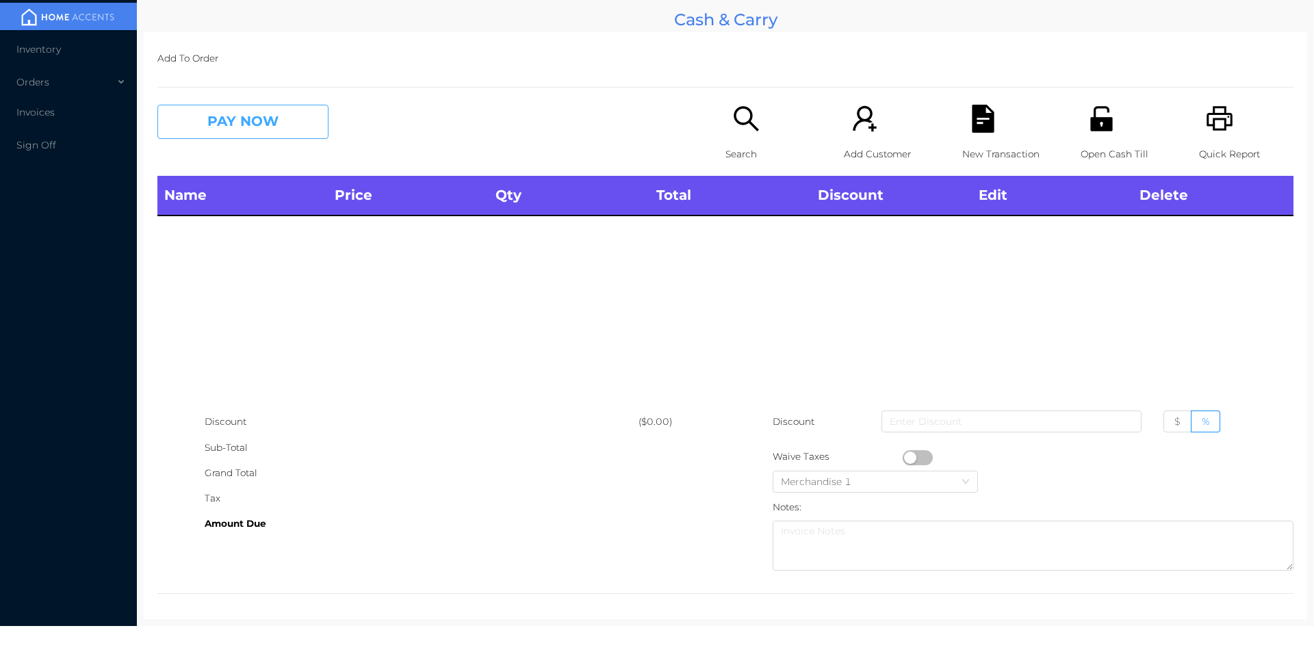
click at [251, 120] on button "PAY NOW" at bounding box center [242, 122] width 171 height 34
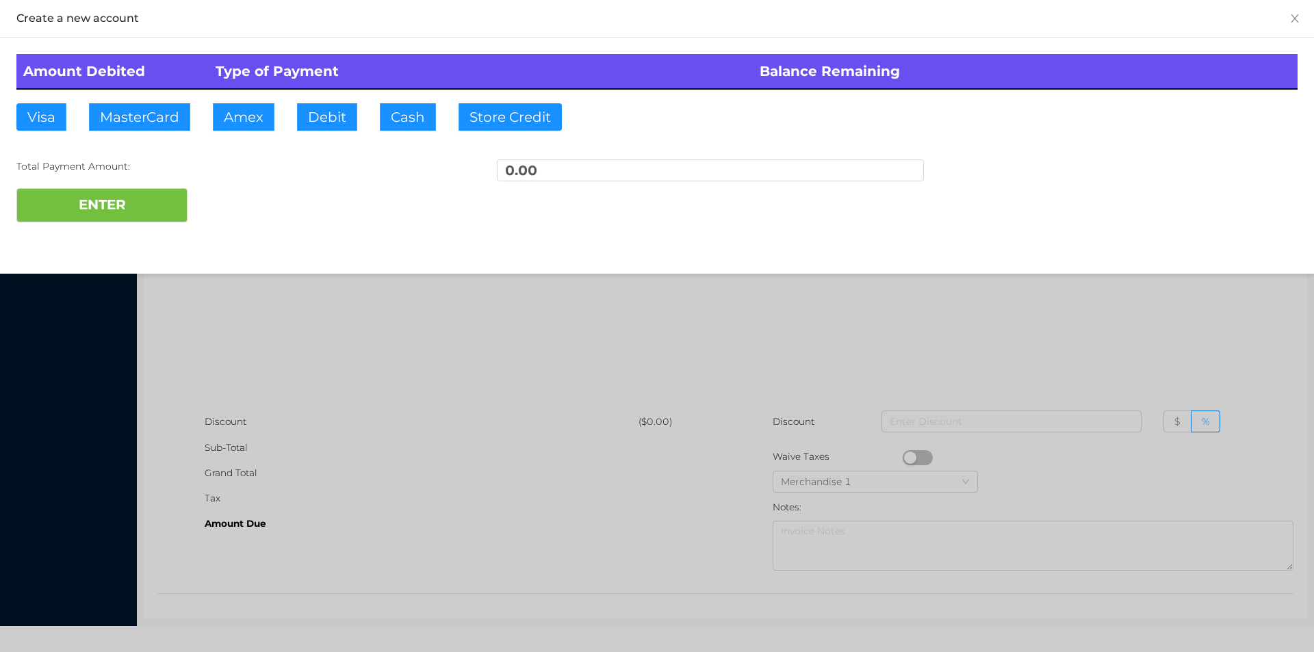
click at [348, 379] on div at bounding box center [657, 326] width 1314 height 652
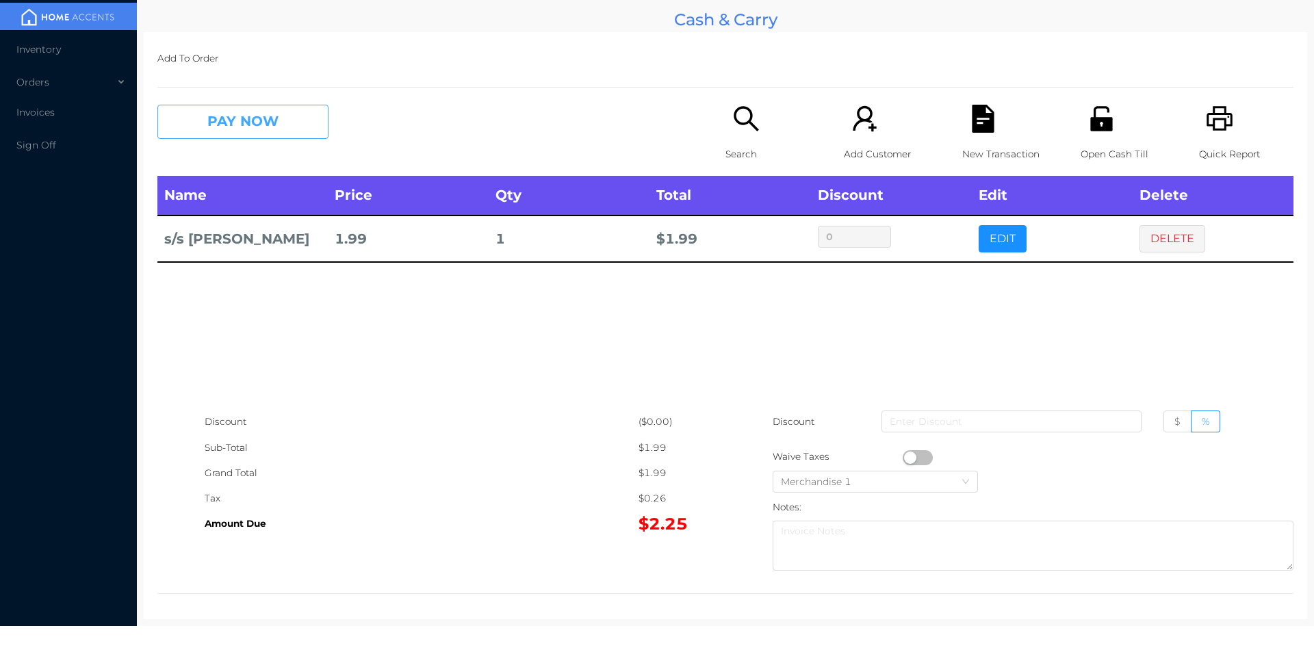
click at [244, 124] on button "PAY NOW" at bounding box center [242, 122] width 171 height 34
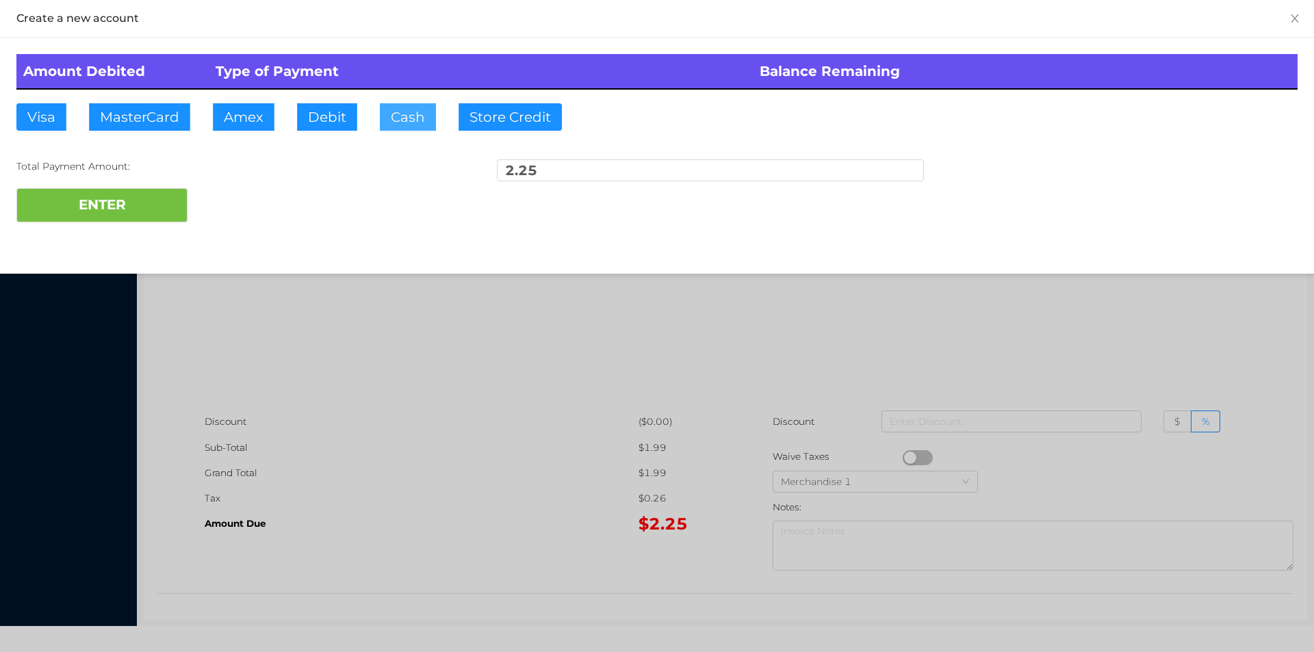
click at [399, 111] on button "Cash" at bounding box center [408, 116] width 56 height 27
click at [118, 220] on button "ENTER" at bounding box center [101, 205] width 171 height 34
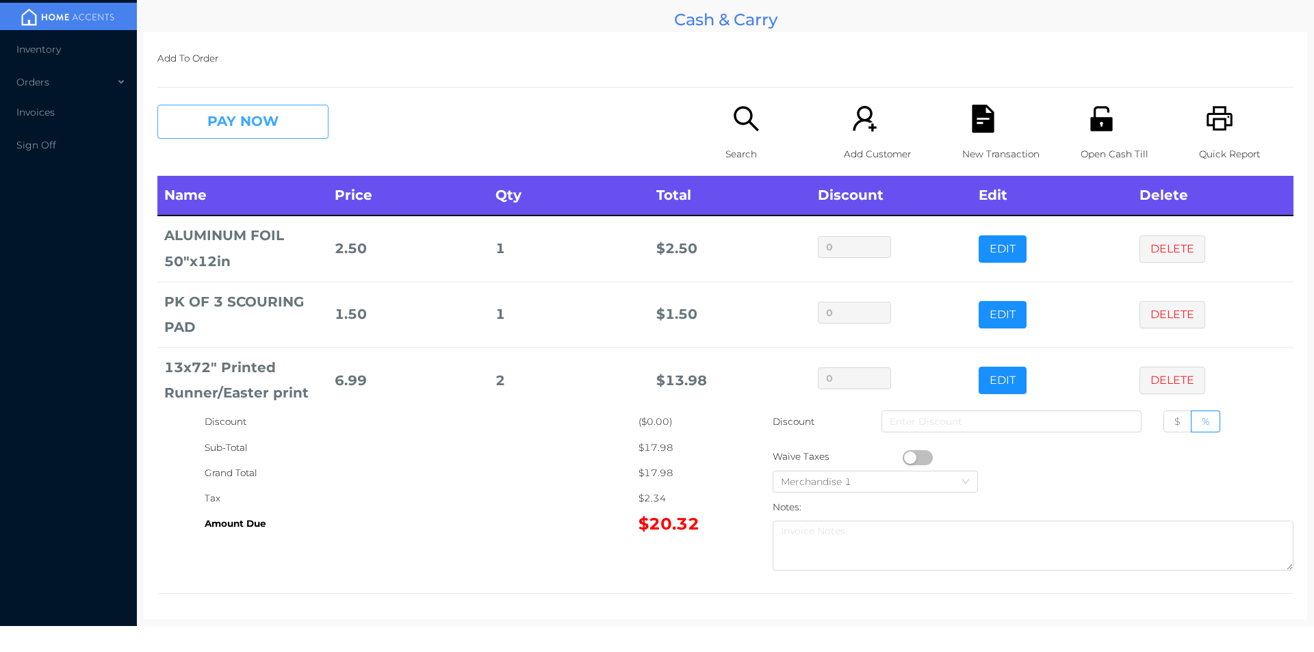
click at [258, 120] on button "PAY NOW" at bounding box center [242, 122] width 171 height 34
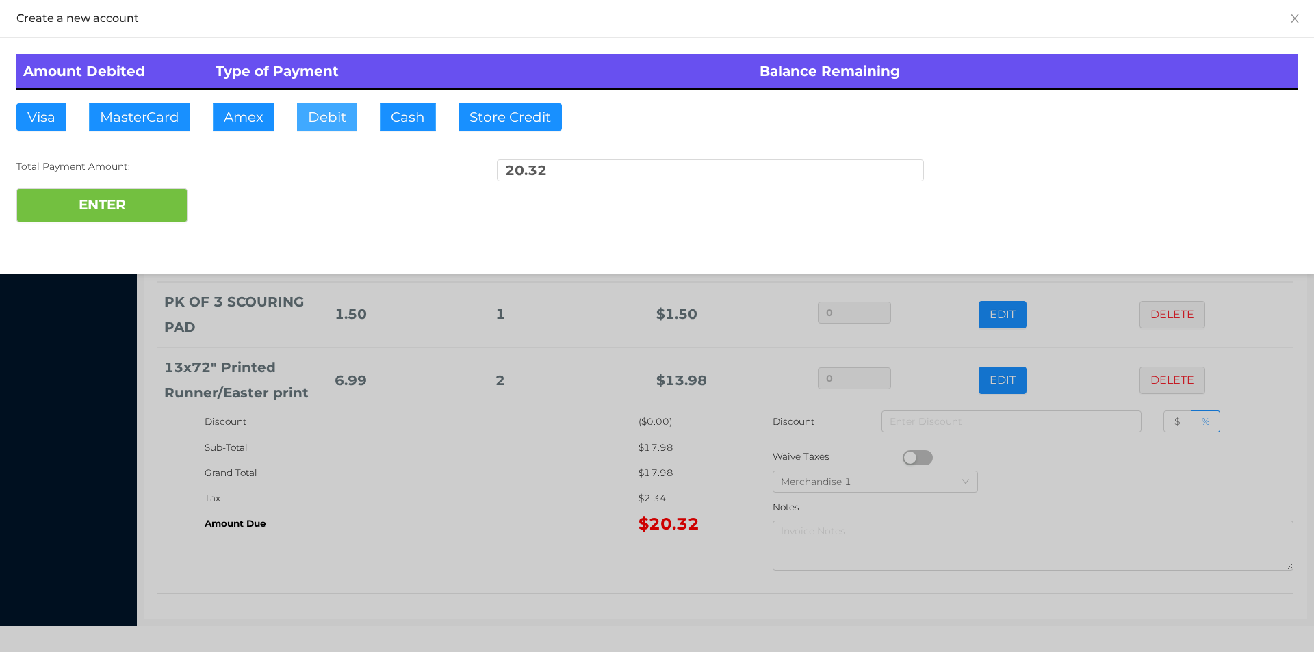
click at [324, 111] on button "Debit" at bounding box center [327, 116] width 60 height 27
click at [164, 201] on button "ENTER" at bounding box center [101, 205] width 171 height 34
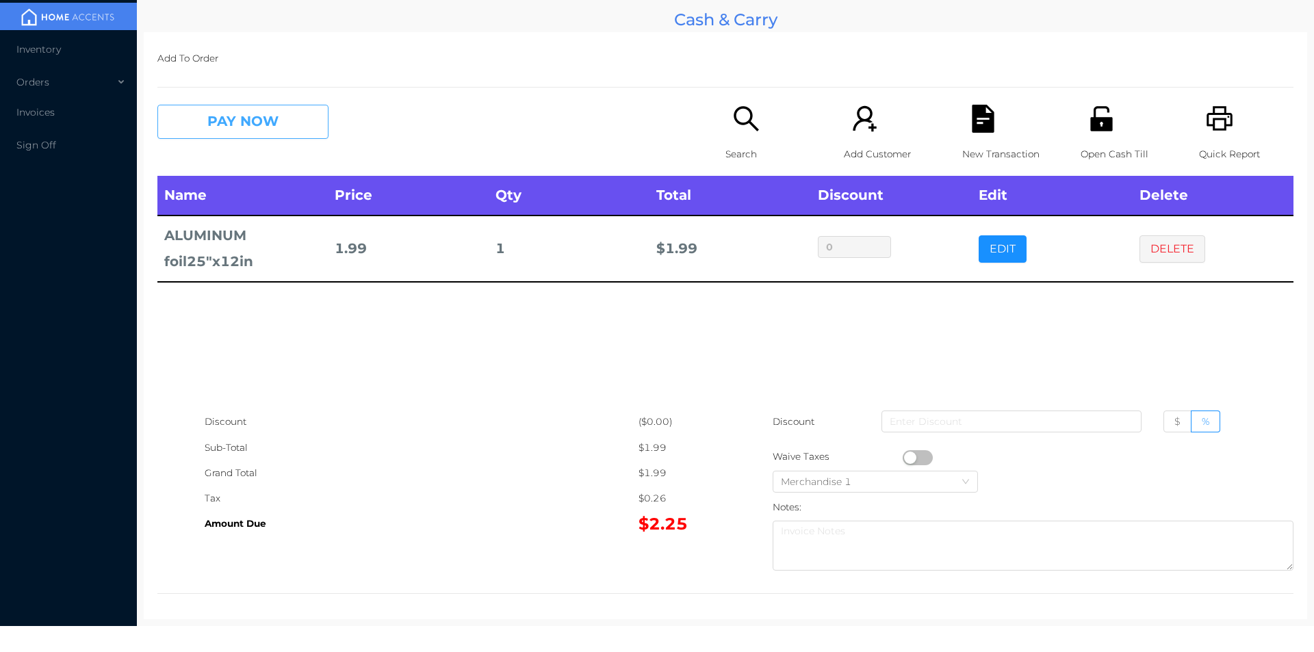
click at [239, 122] on button "PAY NOW" at bounding box center [242, 122] width 171 height 34
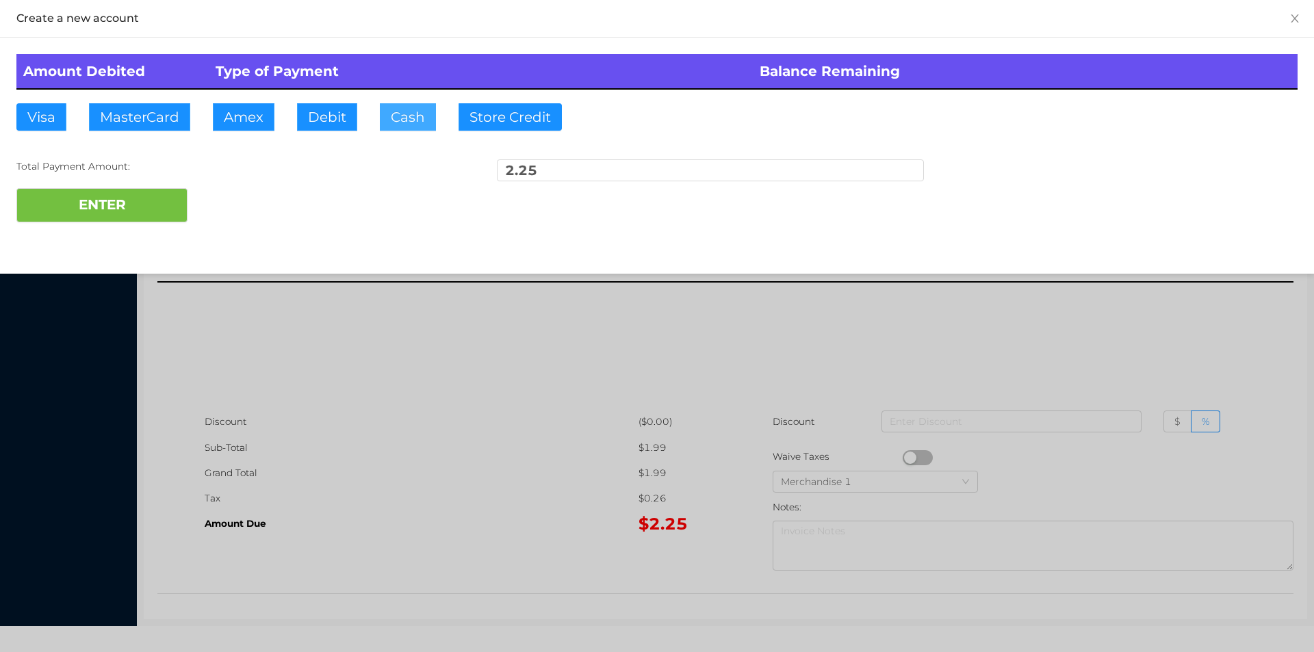
click at [385, 120] on button "Cash" at bounding box center [408, 116] width 56 height 27
type input "5."
click at [95, 218] on button "ENTER" at bounding box center [101, 205] width 171 height 34
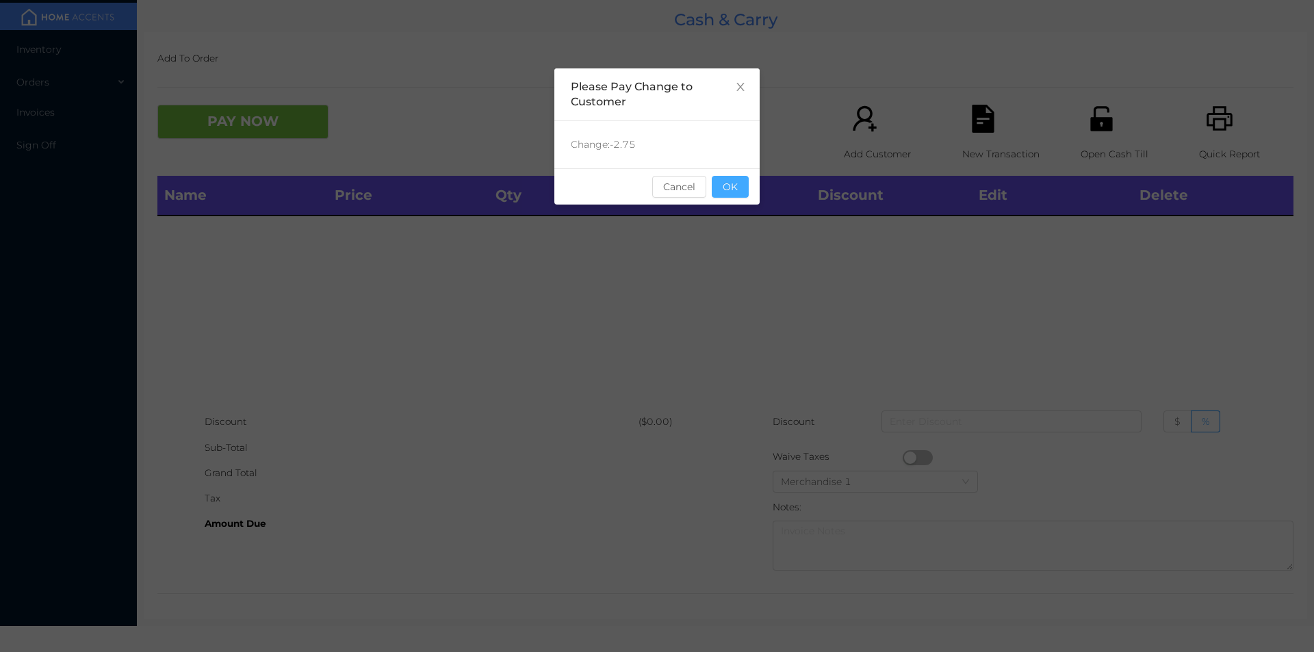
click at [728, 193] on button "OK" at bounding box center [730, 187] width 37 height 22
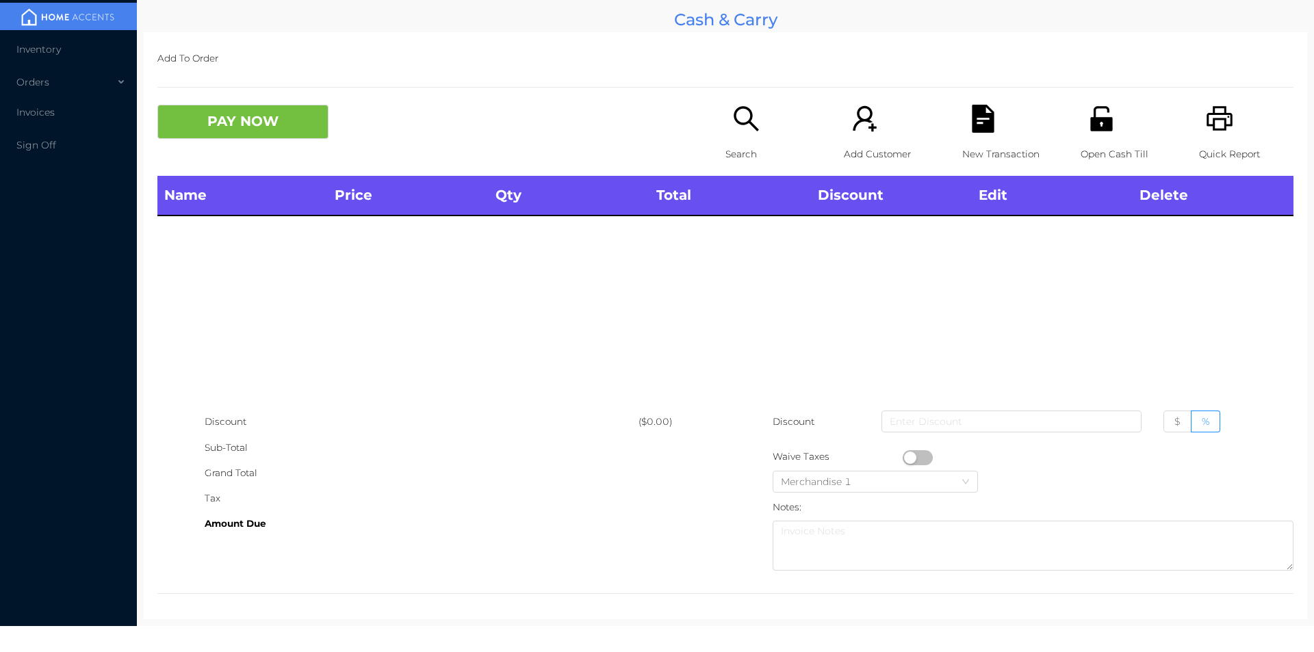
click at [729, 146] on p "Search" at bounding box center [773, 154] width 94 height 25
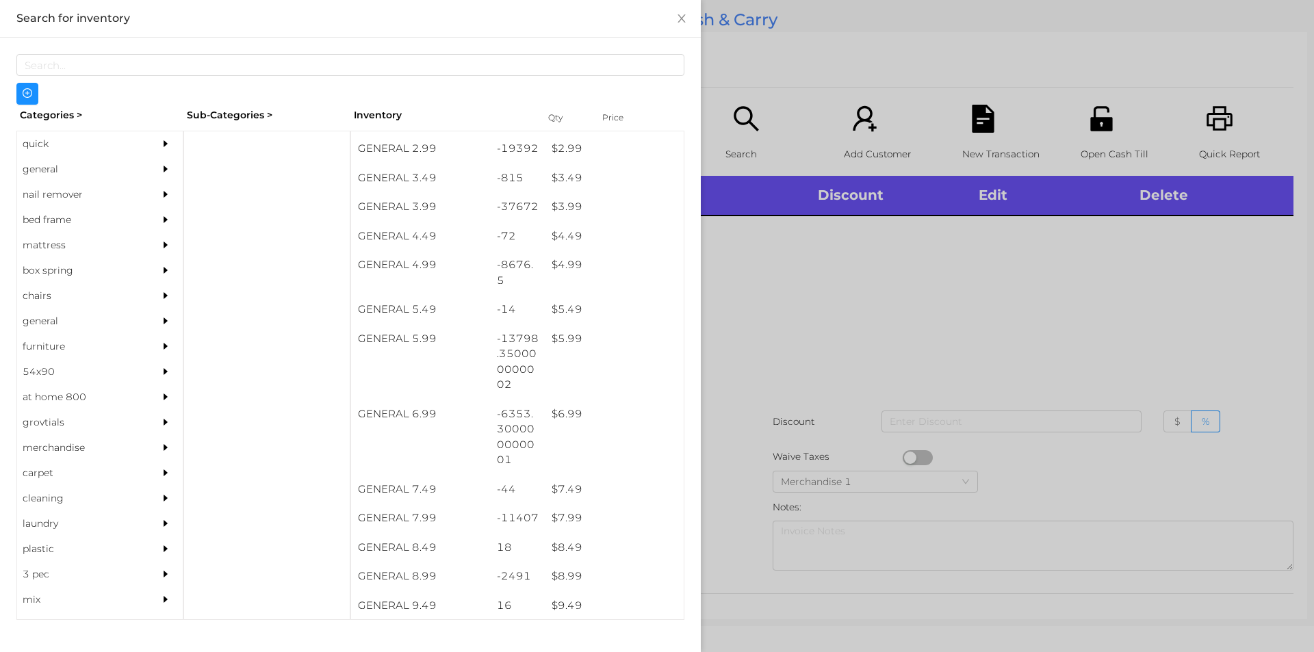
scroll to position [346, 0]
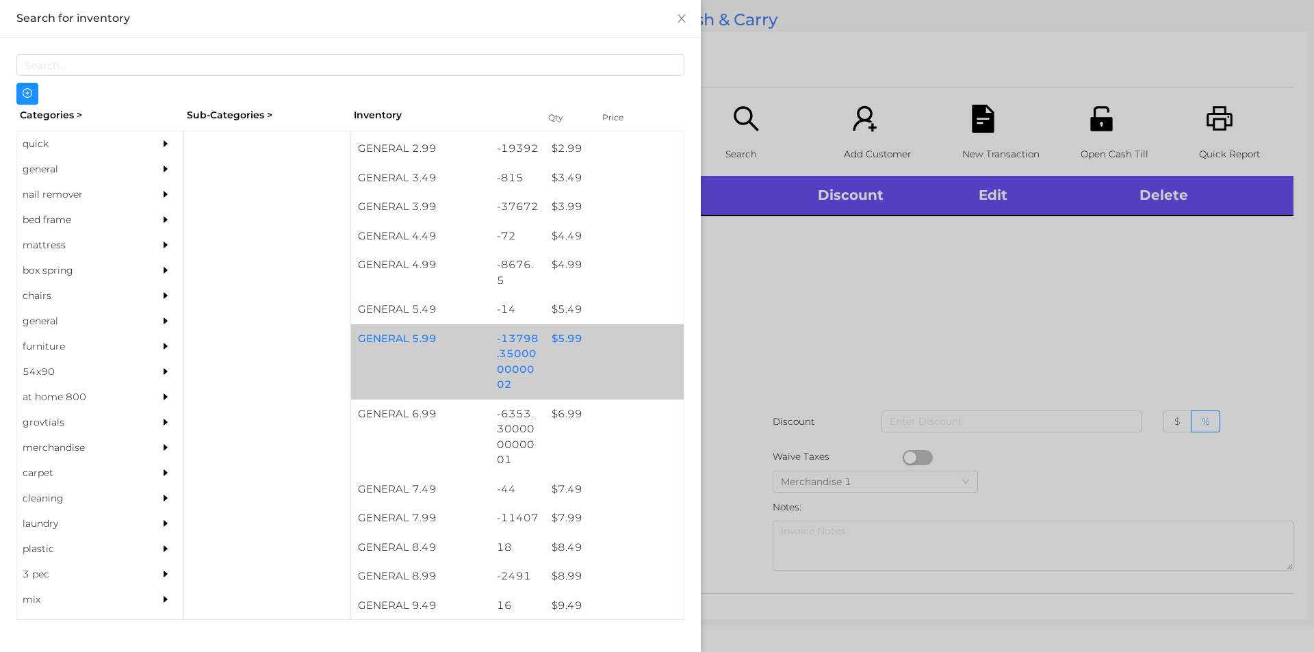
click at [569, 353] on div "GENERAL 5.99 -13798.350000000002 $ 5.99" at bounding box center [517, 361] width 333 height 75
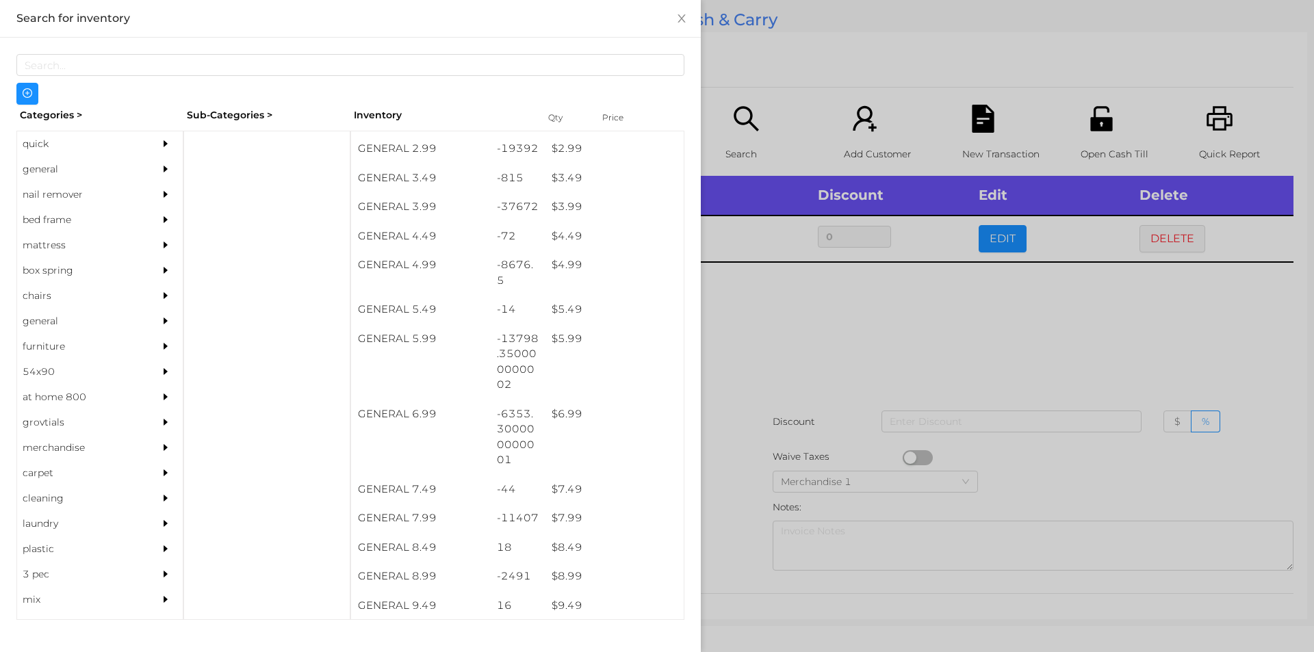
click at [879, 330] on div at bounding box center [657, 326] width 1314 height 652
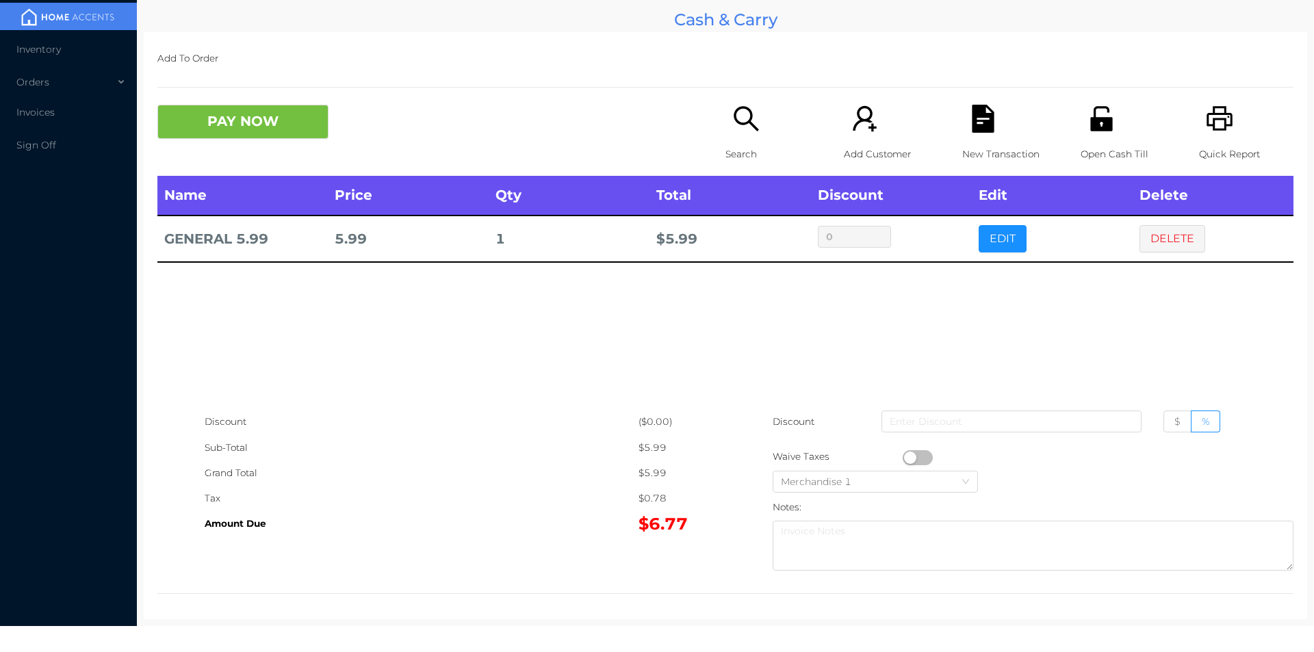
click at [1211, 140] on div "Quick Report" at bounding box center [1246, 140] width 94 height 71
click at [244, 134] on button "PAY NOW" at bounding box center [242, 122] width 171 height 34
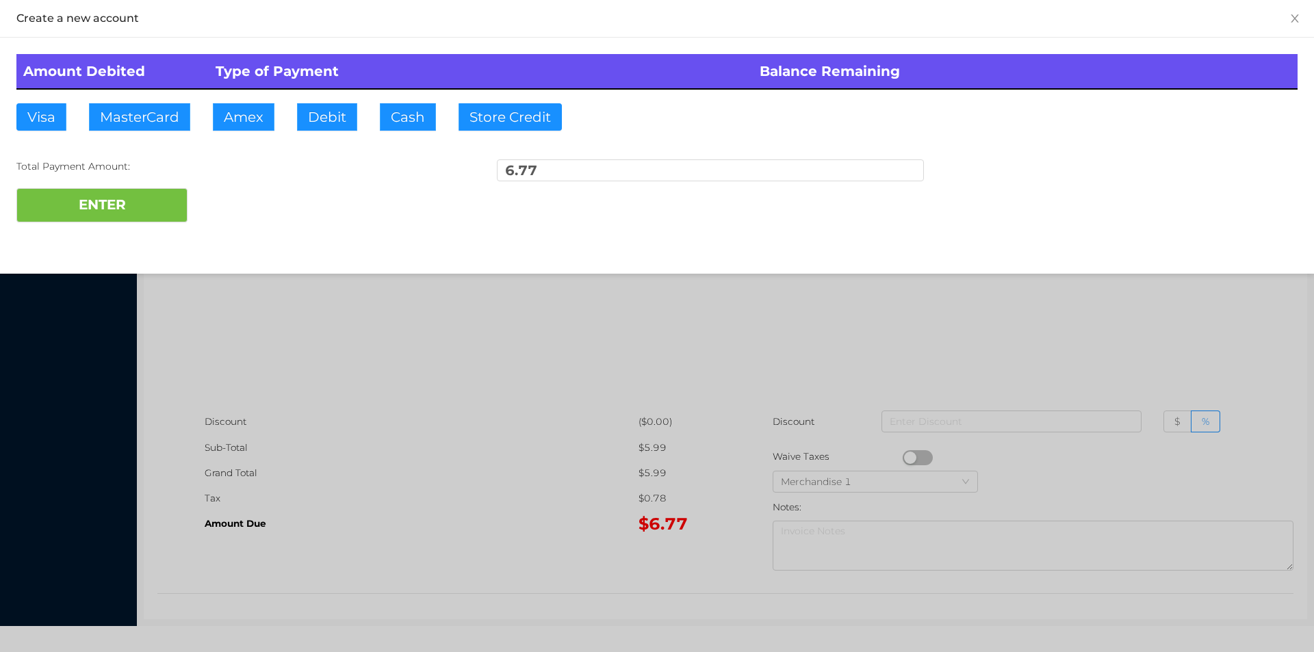
click at [1143, 321] on div at bounding box center [657, 326] width 1314 height 652
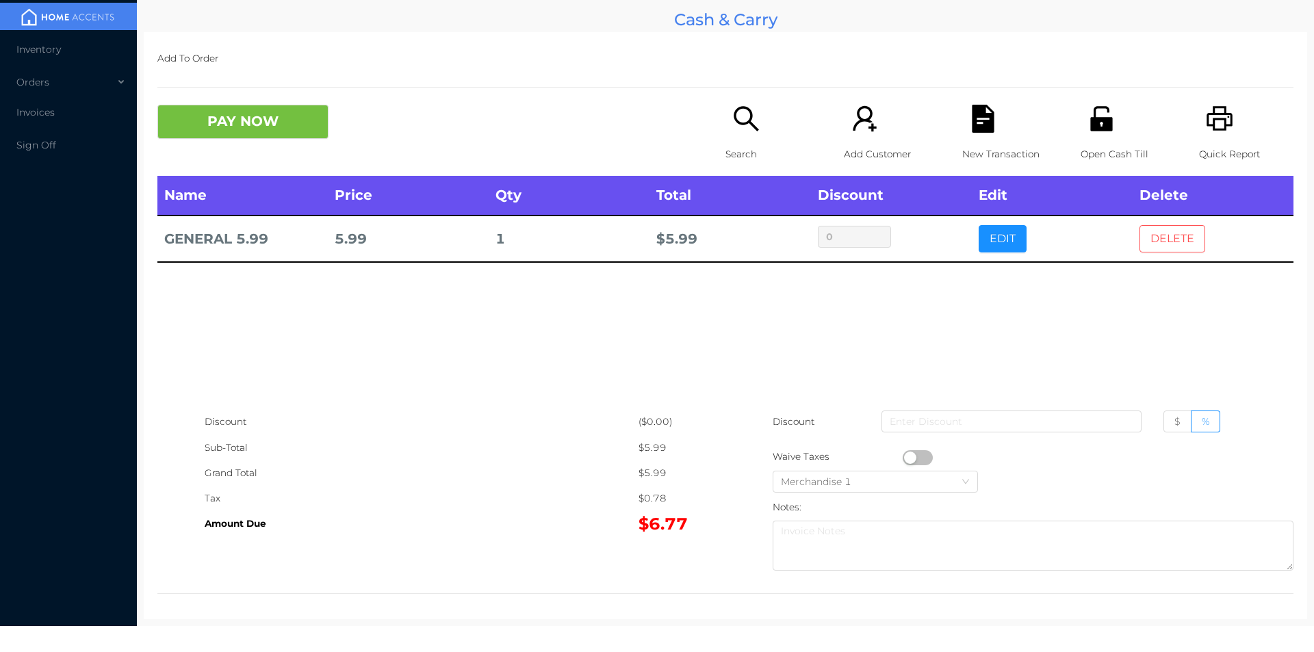
click at [1162, 251] on button "DELETE" at bounding box center [1173, 238] width 66 height 27
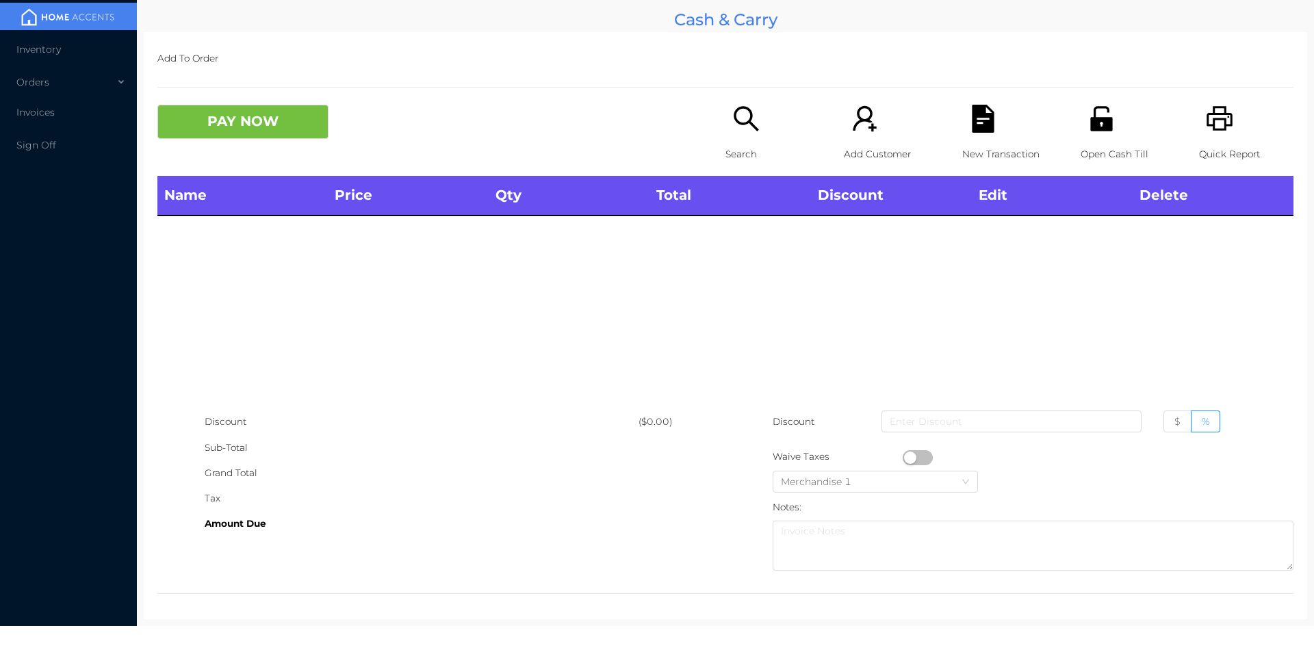
click at [1108, 130] on div "Open Cash Till" at bounding box center [1128, 140] width 94 height 71
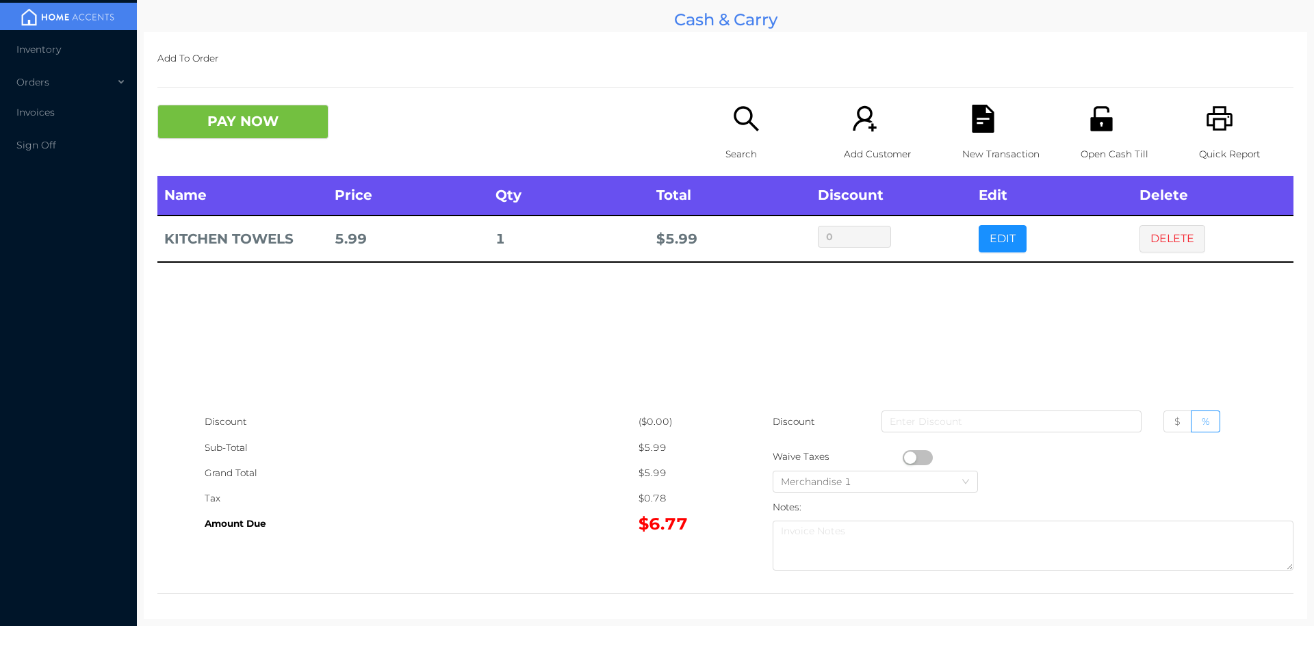
click at [741, 138] on div "Search" at bounding box center [773, 140] width 94 height 71
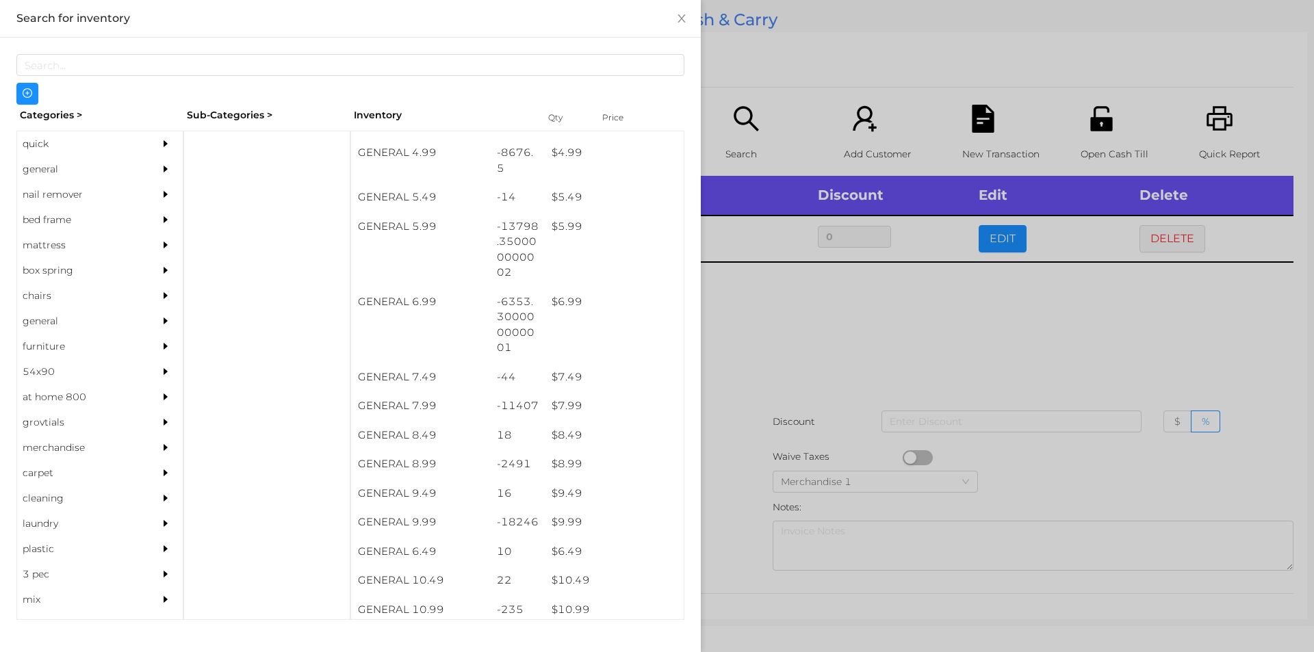
scroll to position [474, 0]
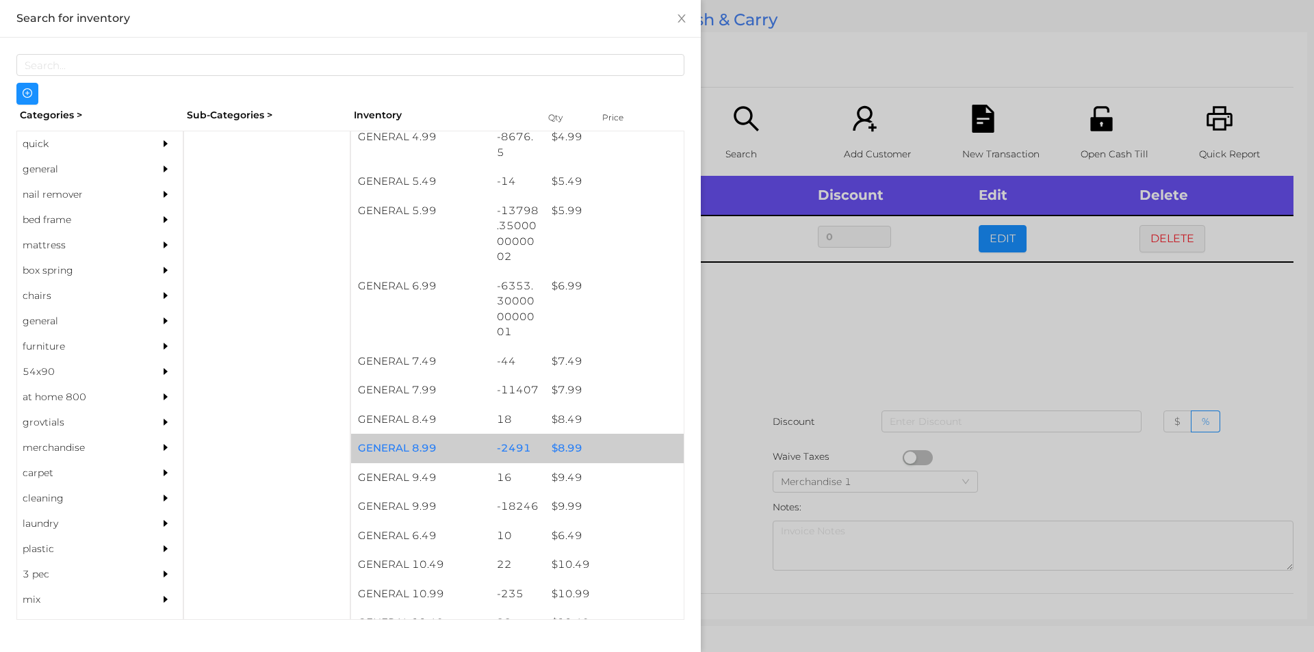
click at [556, 446] on div "$ 8.99" at bounding box center [614, 448] width 139 height 29
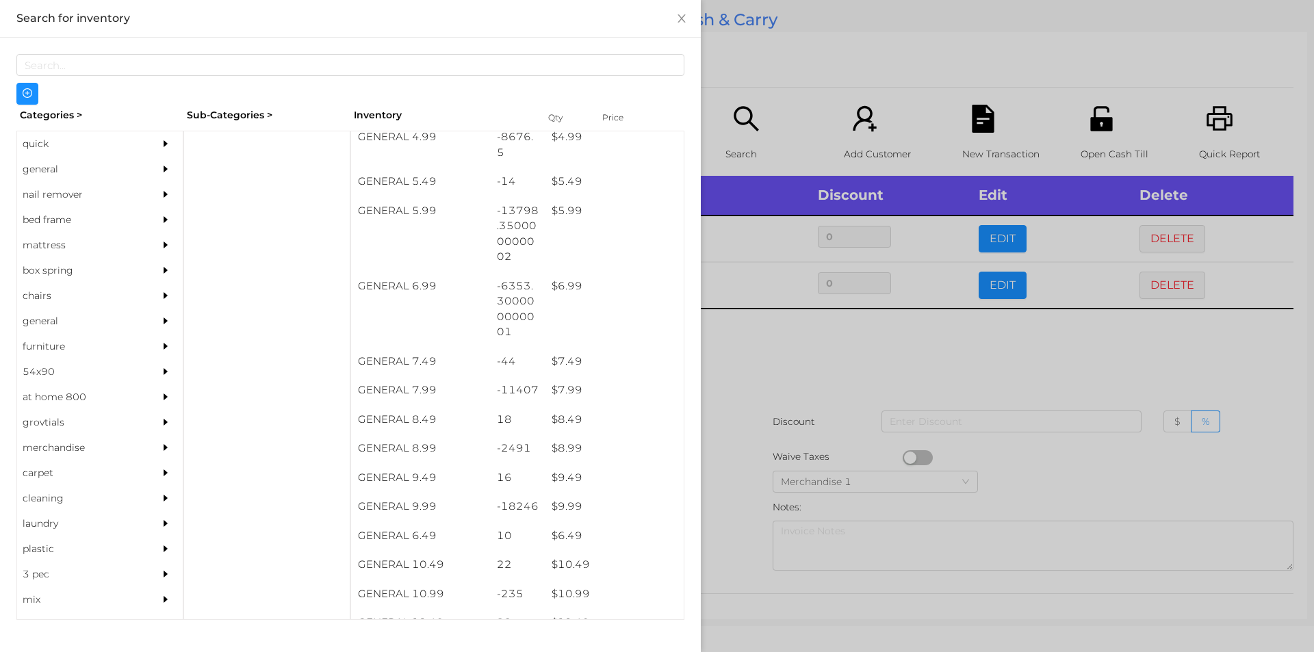
click at [758, 374] on div at bounding box center [657, 326] width 1314 height 652
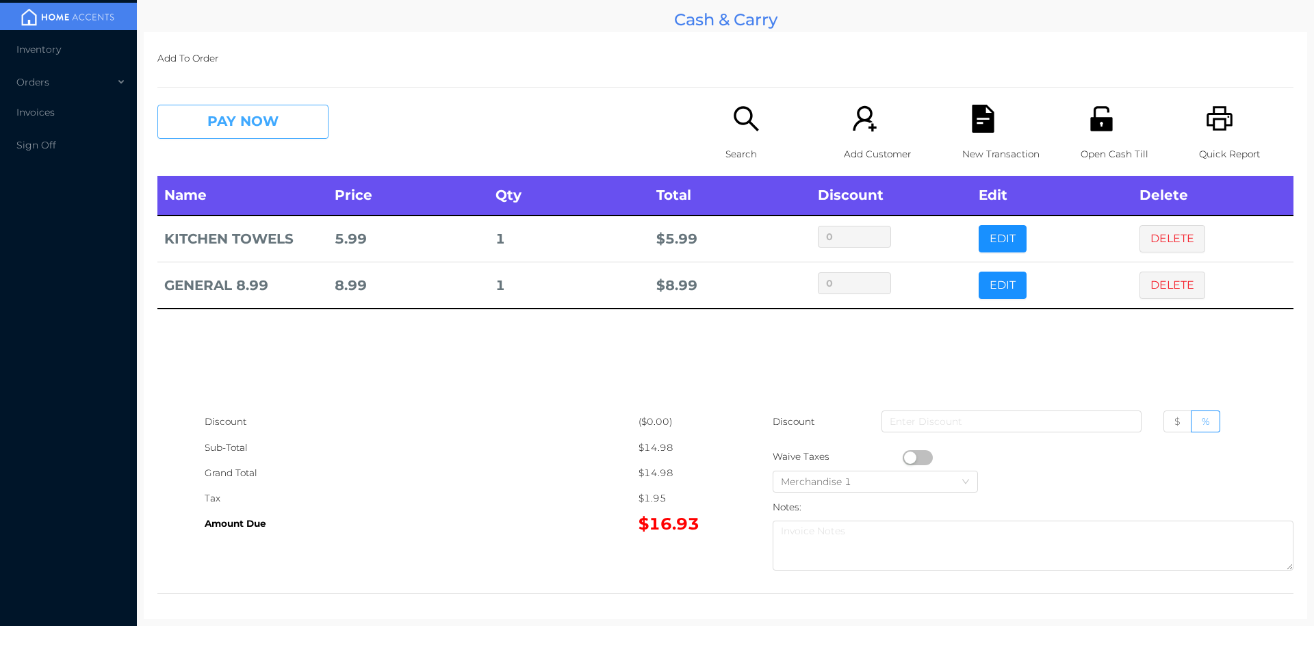
click at [229, 125] on button "PAY NOW" at bounding box center [242, 122] width 171 height 34
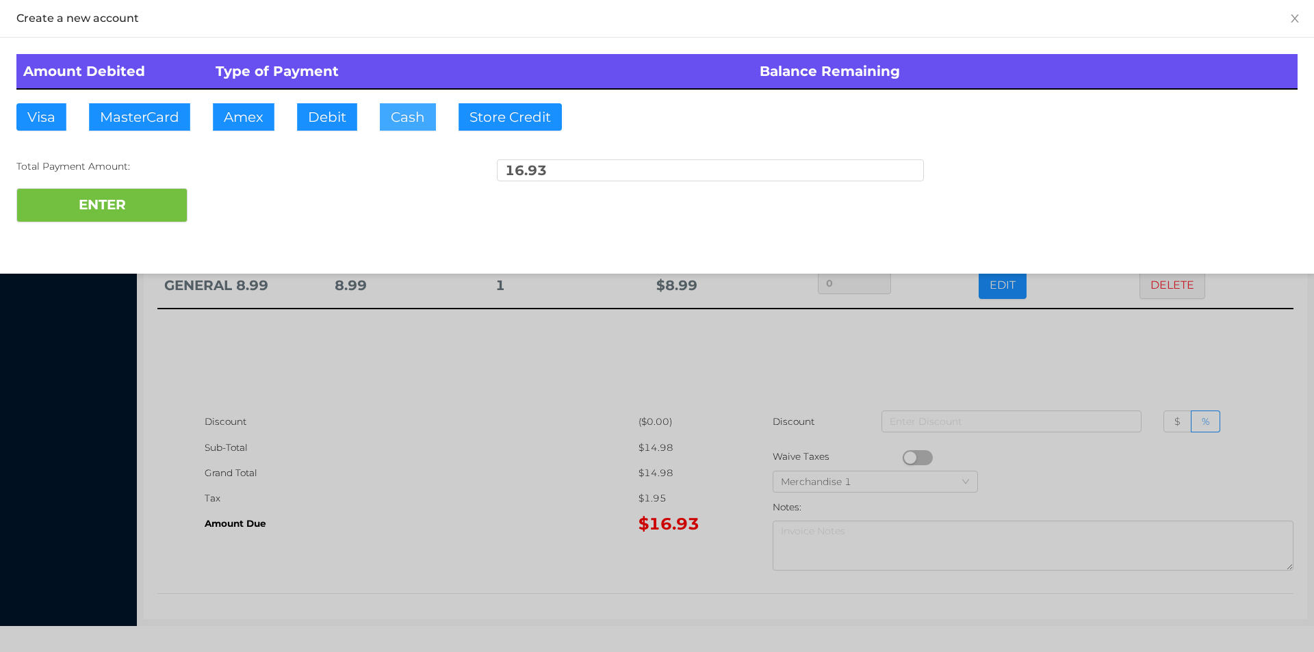
click at [407, 123] on button "Cash" at bounding box center [408, 116] width 56 height 27
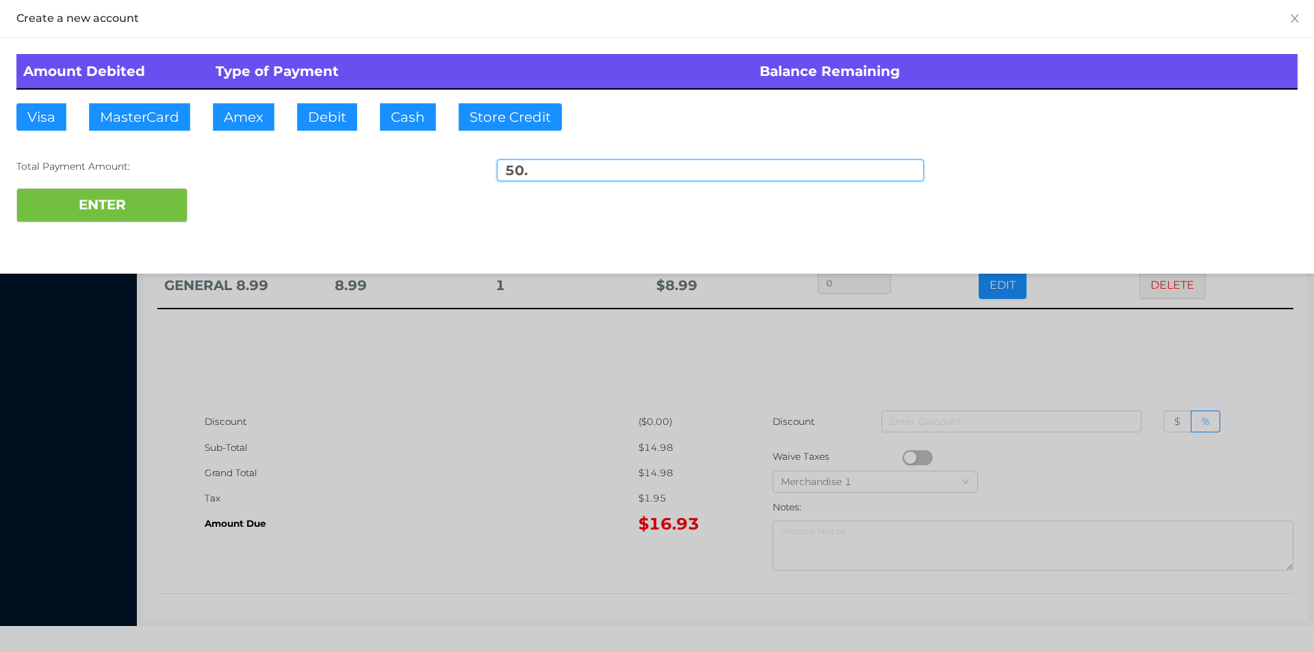
type input "50."
click at [245, 214] on div "ENTER" at bounding box center [656, 205] width 1281 height 34
click at [372, 424] on div at bounding box center [657, 326] width 1314 height 652
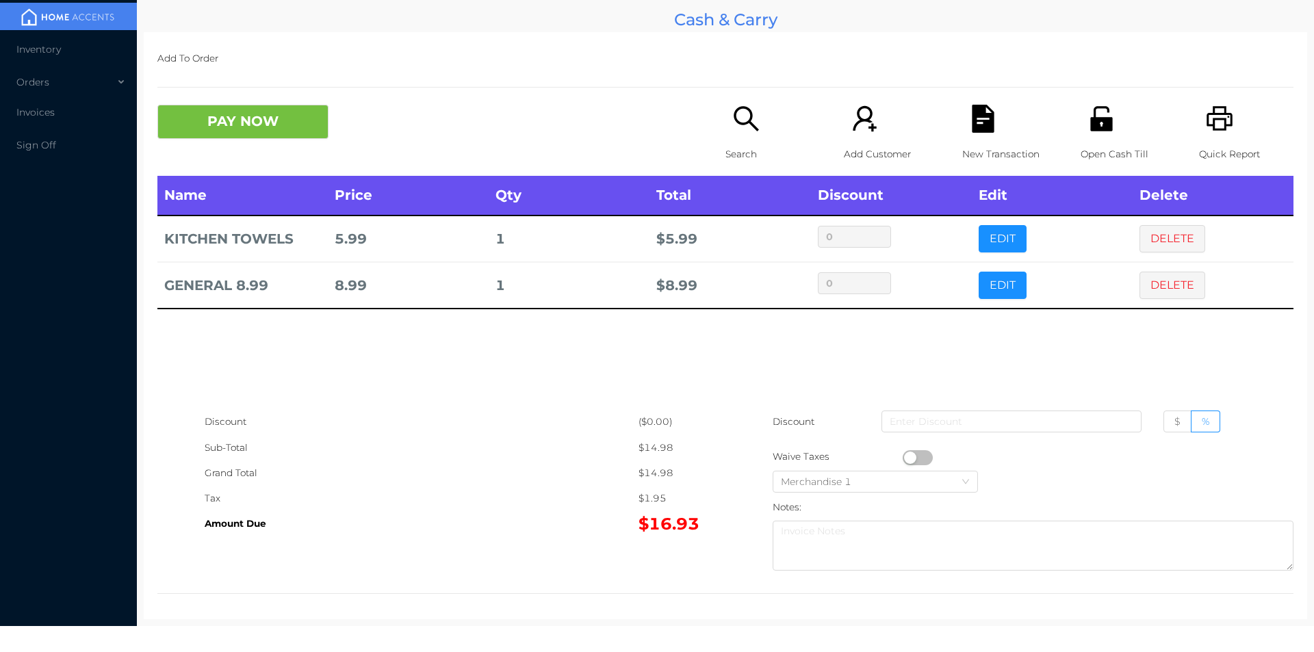
click at [1095, 136] on div "Open Cash Till" at bounding box center [1128, 140] width 94 height 71
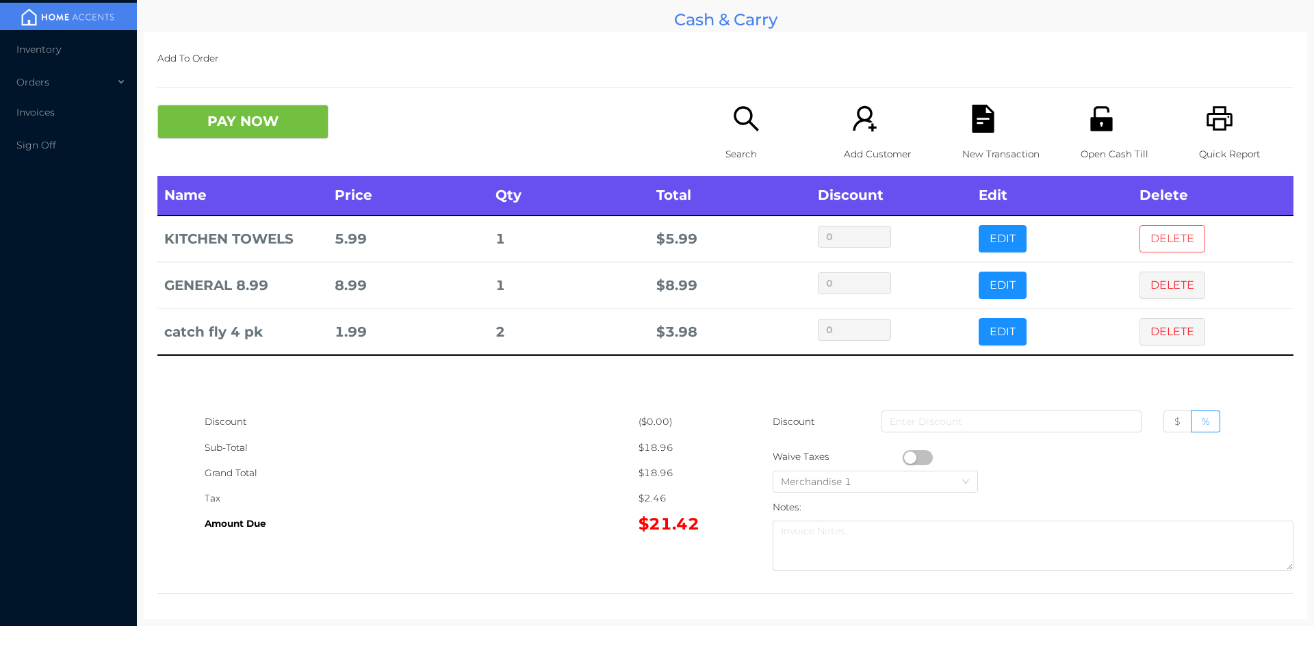
click at [1186, 232] on button "DELETE" at bounding box center [1173, 238] width 66 height 27
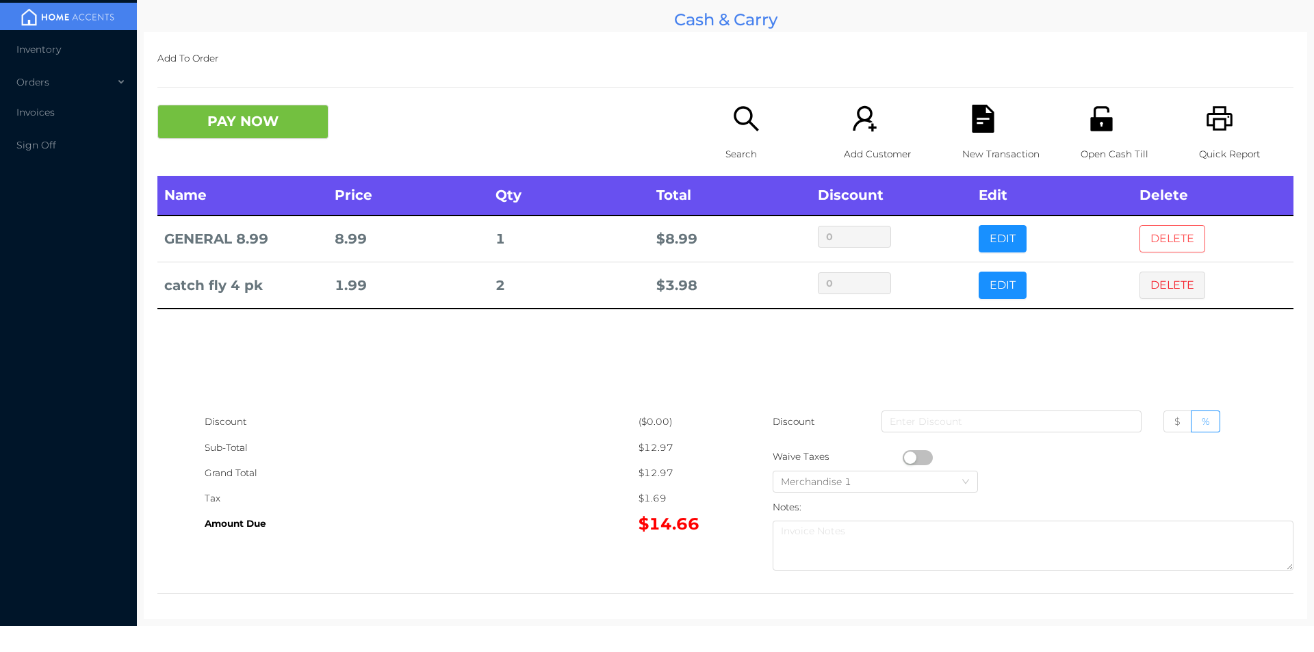
click at [1161, 235] on button "DELETE" at bounding box center [1173, 238] width 66 height 27
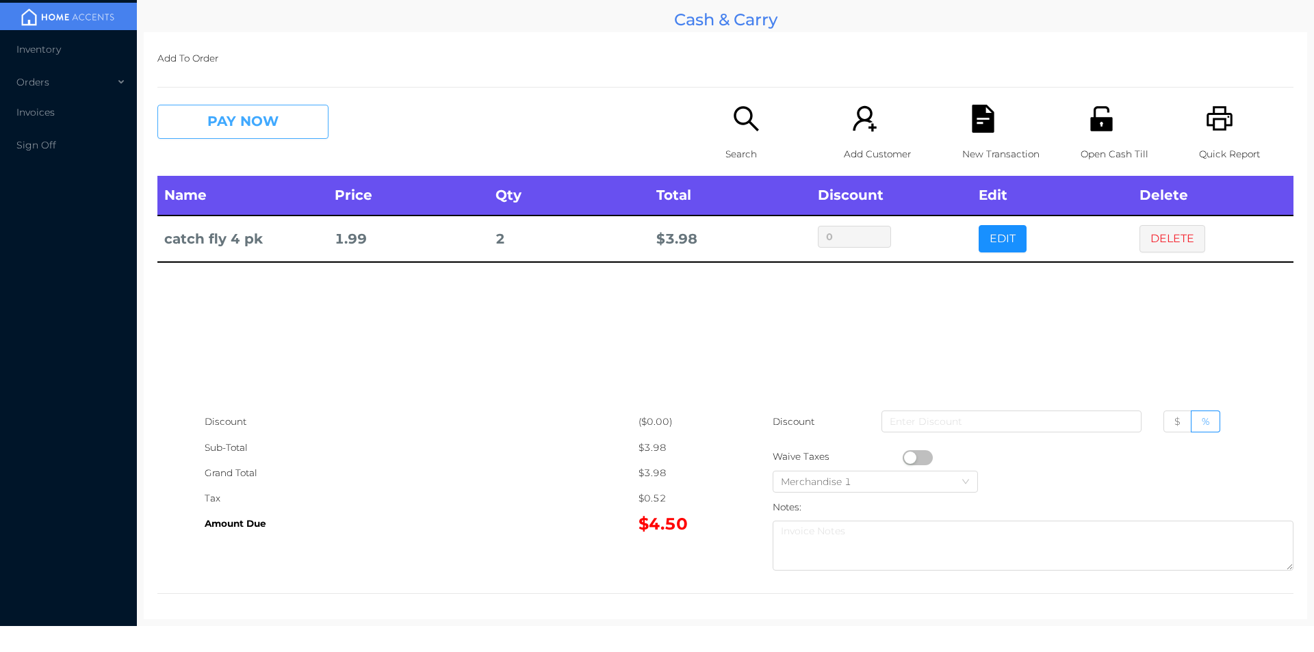
click at [232, 139] on button "PAY NOW" at bounding box center [242, 122] width 171 height 34
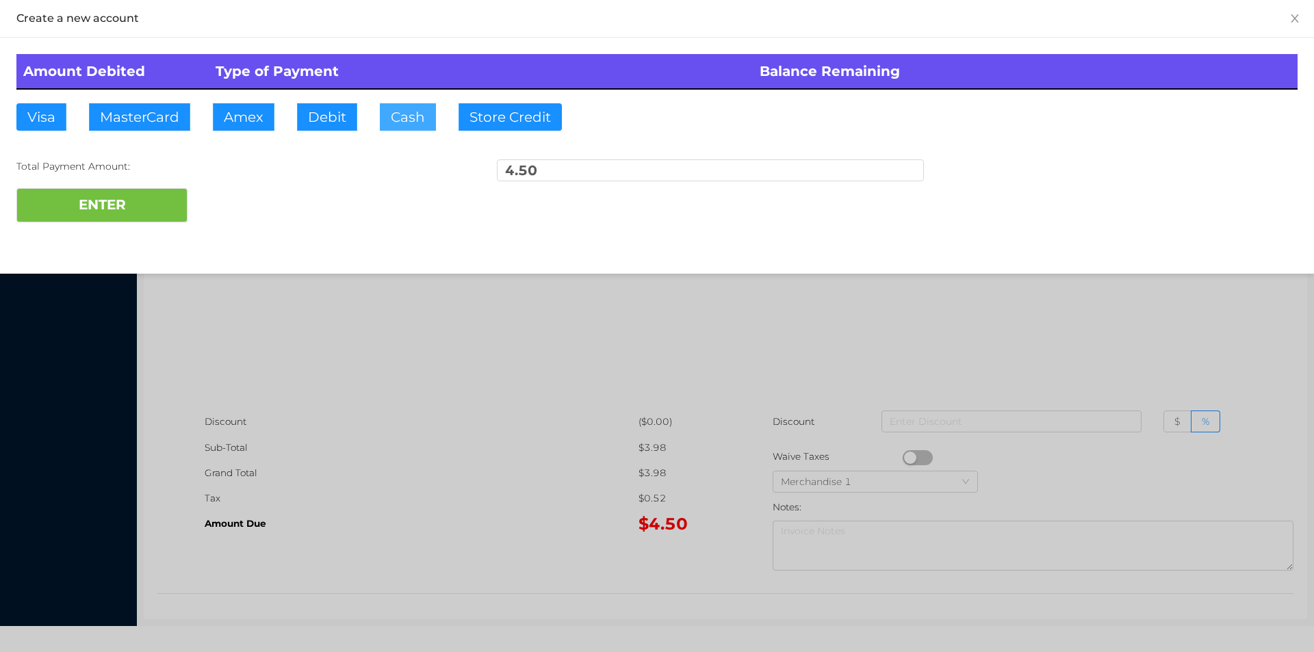
click at [385, 122] on button "Cash" at bounding box center [408, 116] width 56 height 27
click at [116, 220] on button "ENTER" at bounding box center [101, 205] width 171 height 34
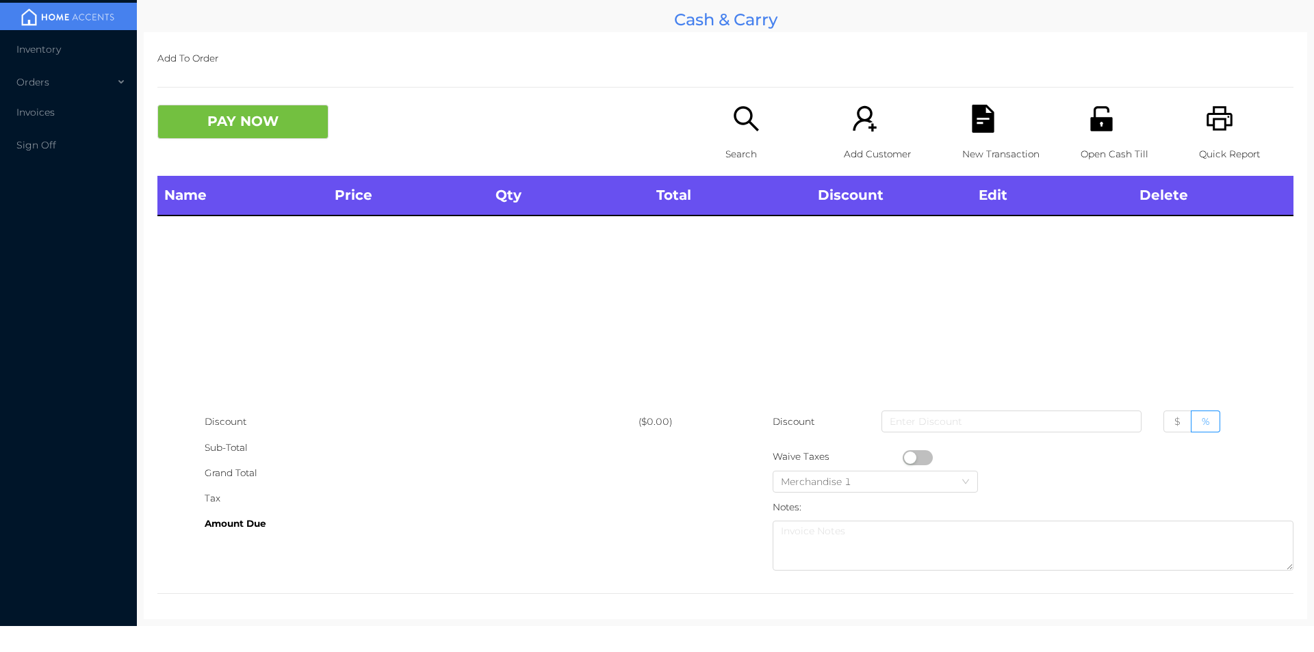
click at [744, 142] on p "Search" at bounding box center [773, 154] width 94 height 25
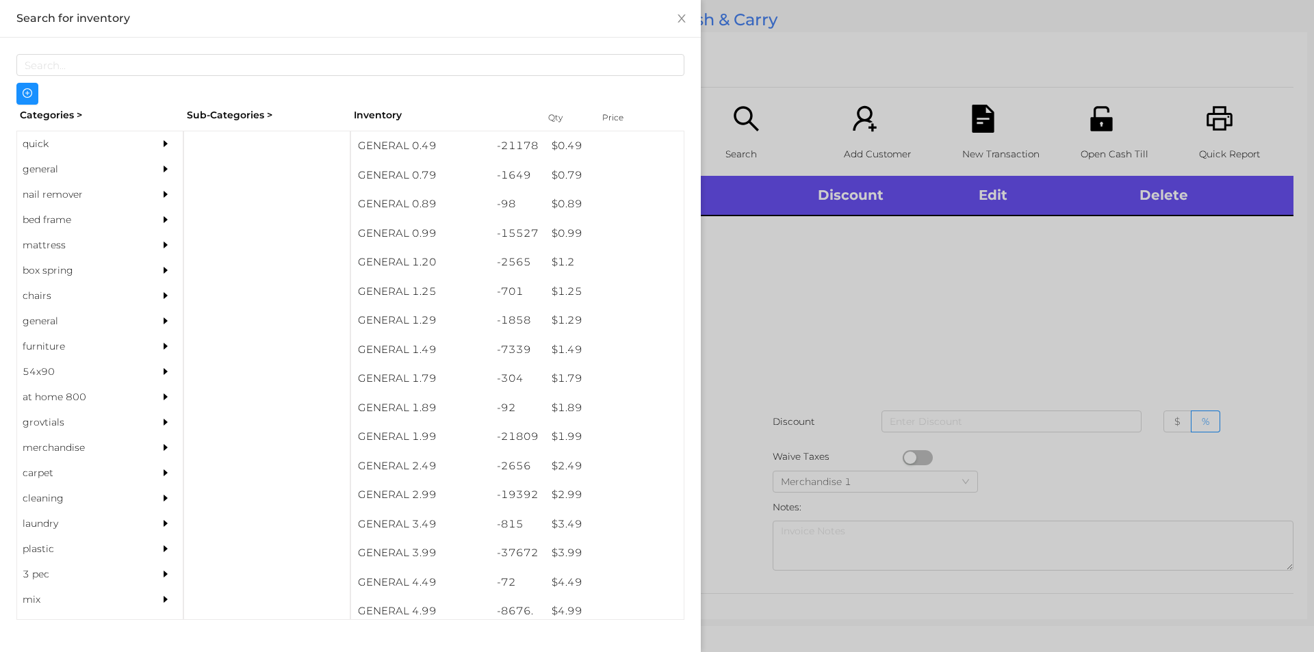
click at [63, 169] on div "general" at bounding box center [79, 169] width 125 height 25
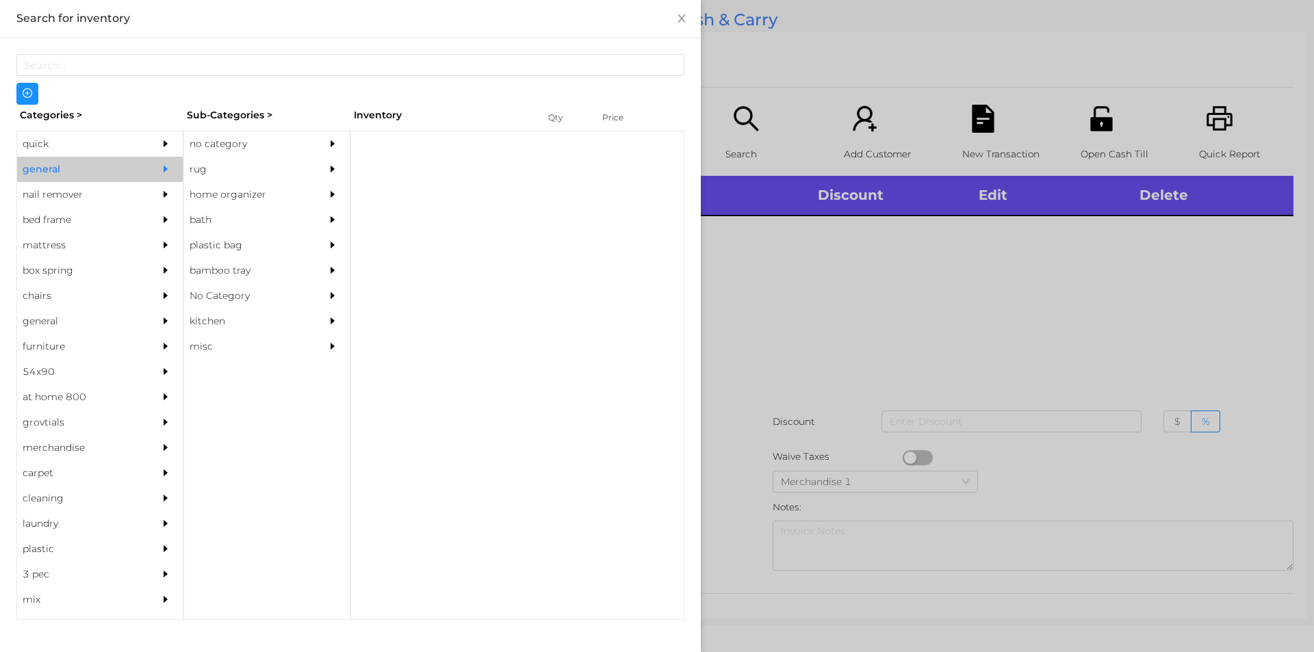
click at [216, 143] on div "no category" at bounding box center [246, 143] width 125 height 25
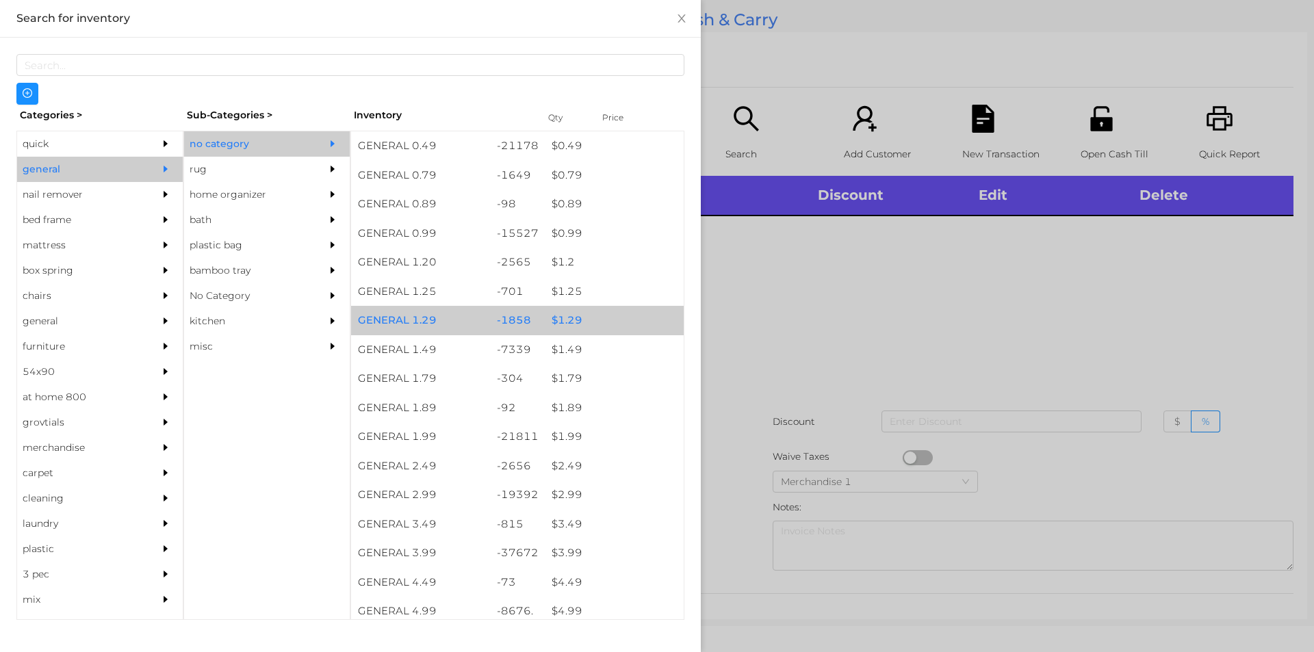
click at [559, 316] on div "$ 1.29" at bounding box center [614, 320] width 139 height 29
click at [566, 310] on div "$ 1.29" at bounding box center [614, 320] width 139 height 29
click at [574, 313] on div "$ 1.29" at bounding box center [614, 320] width 139 height 29
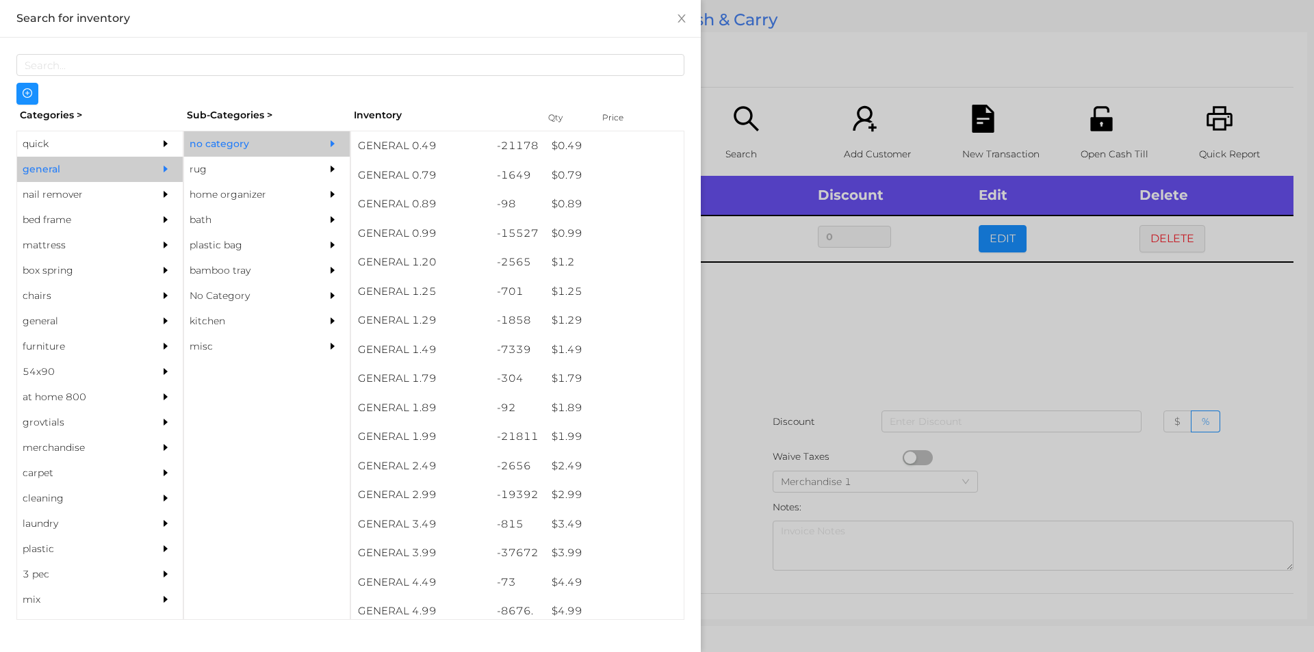
click at [882, 320] on div at bounding box center [657, 326] width 1314 height 652
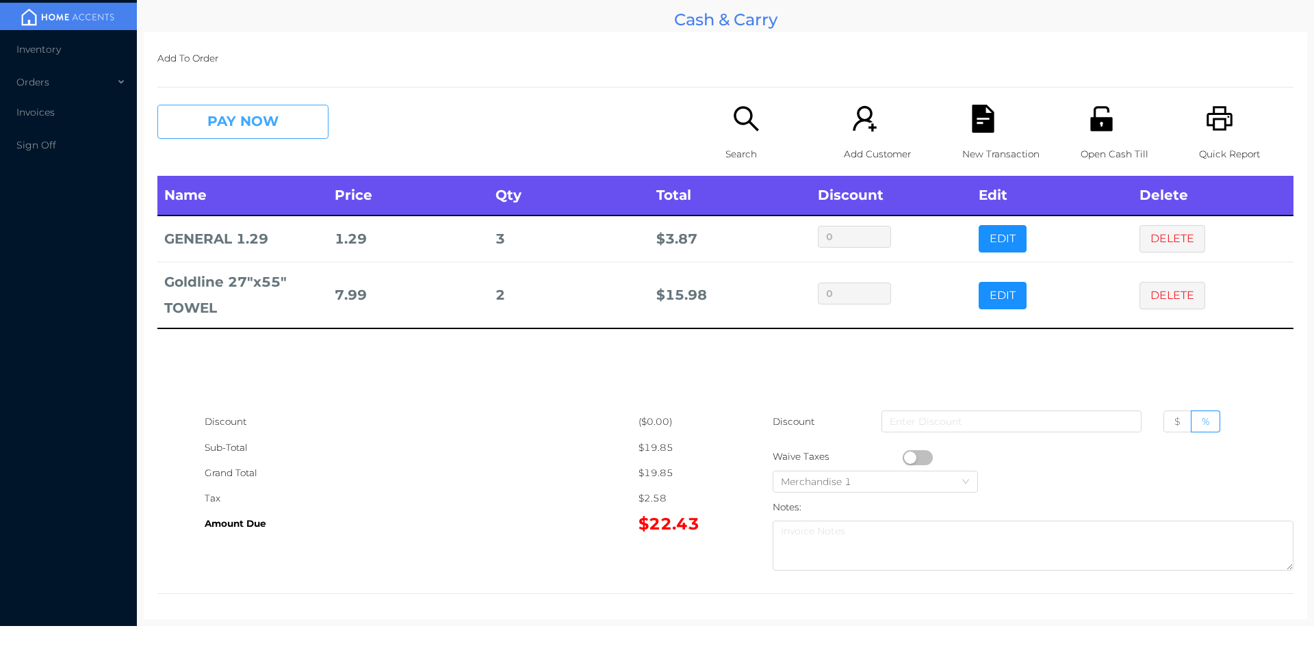
click at [265, 125] on button "PAY NOW" at bounding box center [242, 122] width 171 height 34
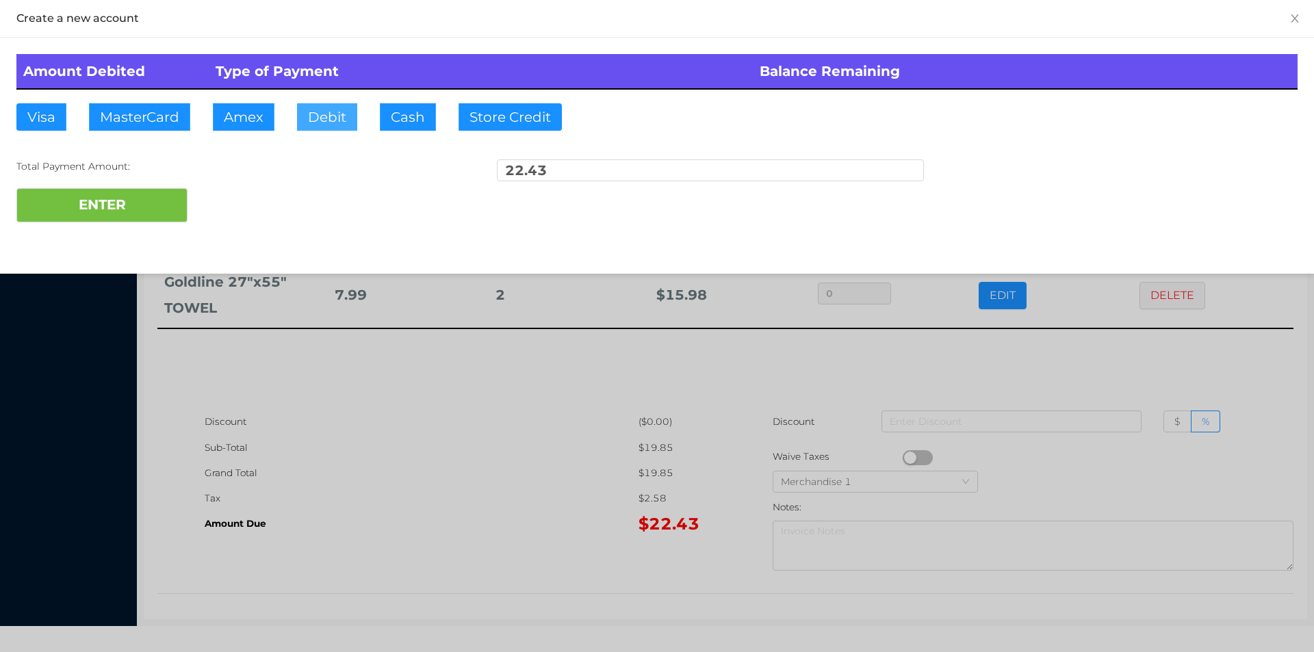
click at [320, 120] on button "Debit" at bounding box center [327, 116] width 60 height 27
click at [147, 212] on button "ENTER" at bounding box center [101, 205] width 171 height 34
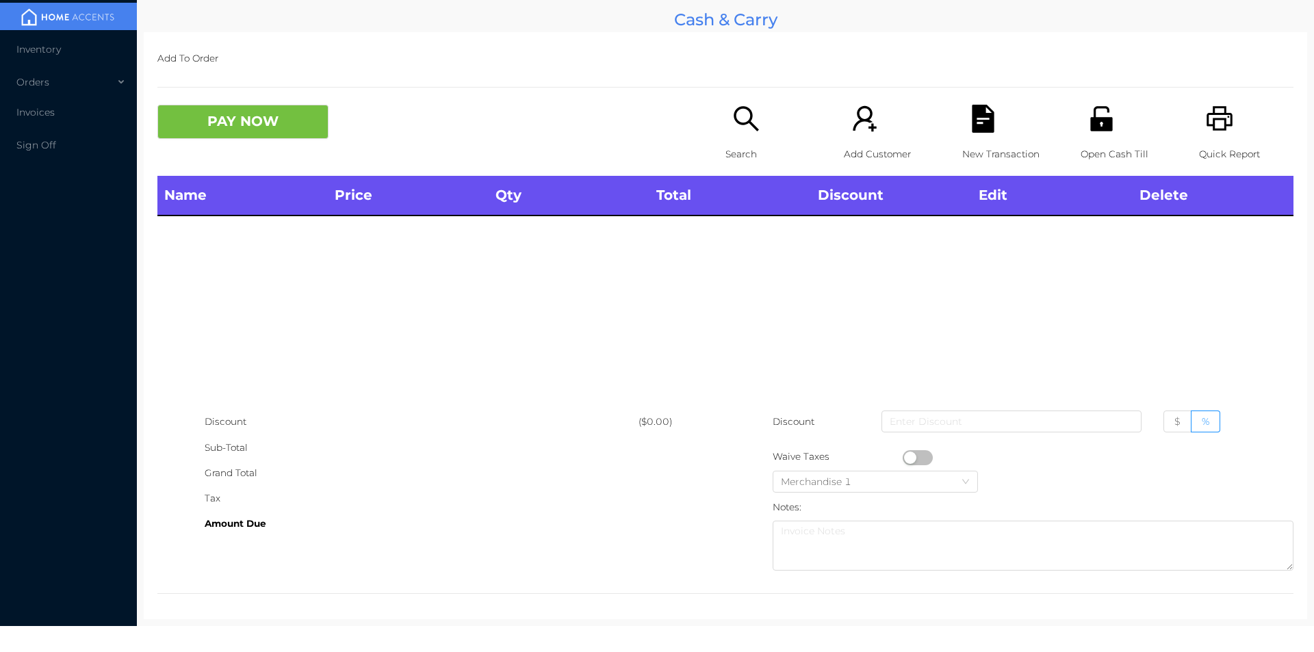
click at [732, 127] on icon "icon: search" at bounding box center [746, 119] width 28 height 28
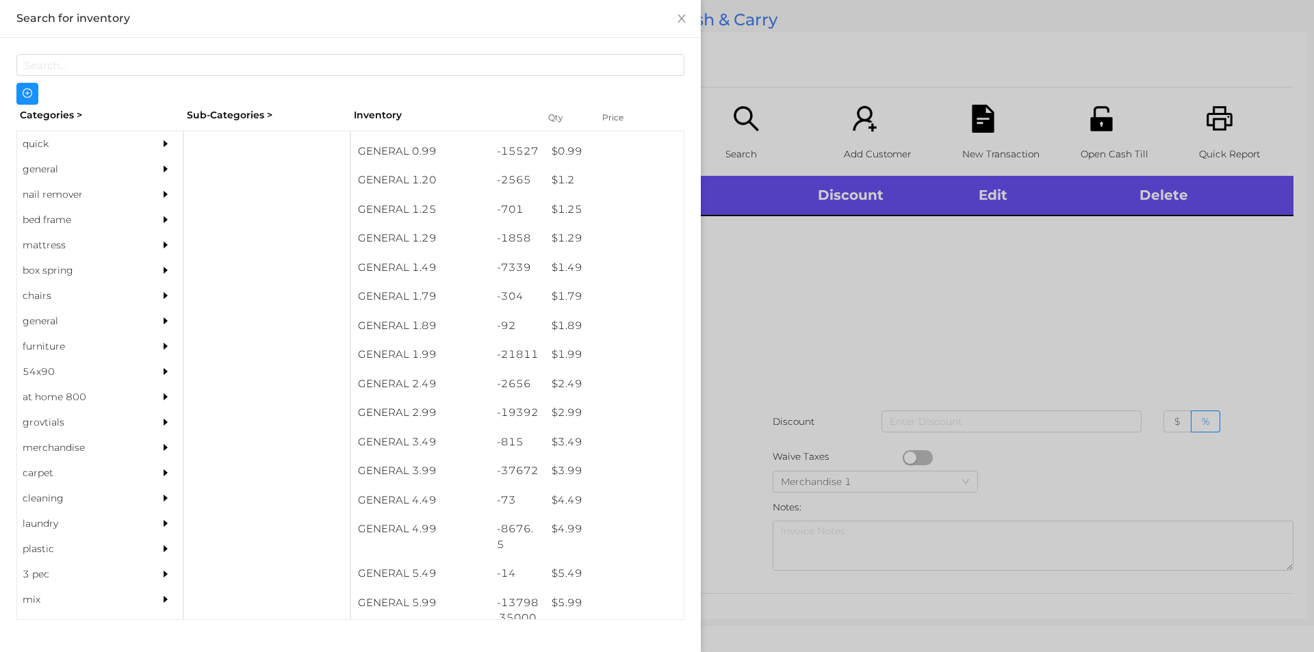
scroll to position [82, 0]
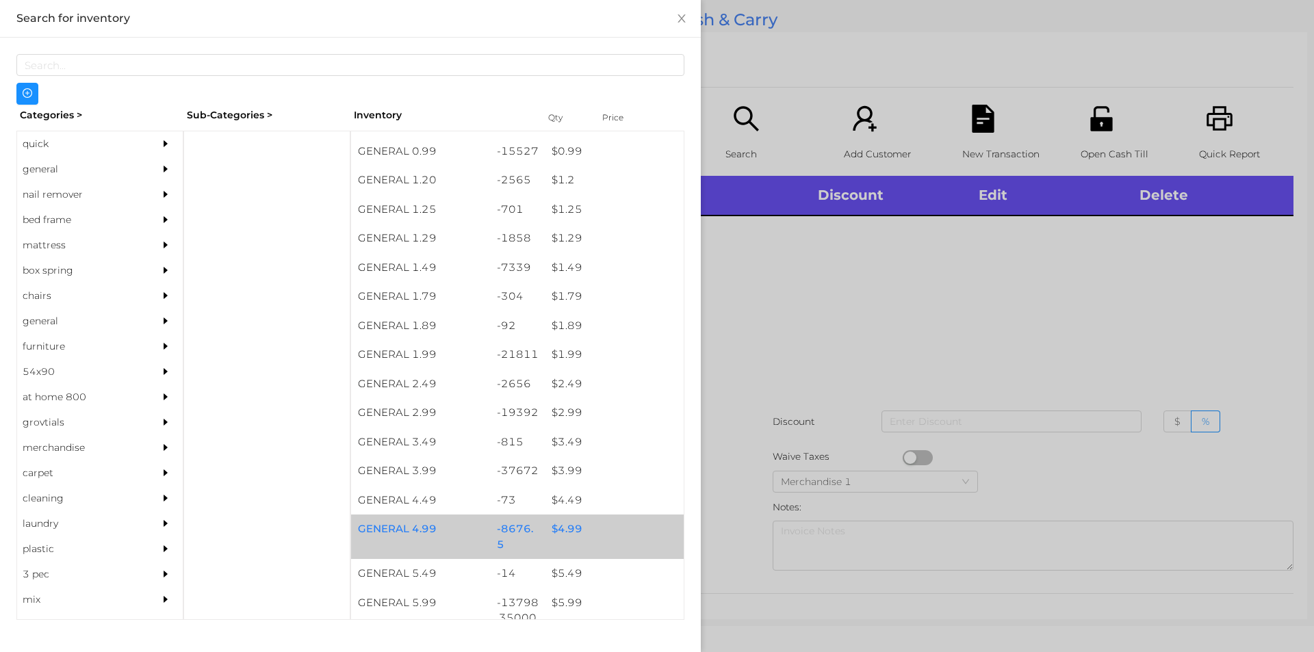
click at [551, 534] on div "$ 4.99" at bounding box center [614, 529] width 139 height 29
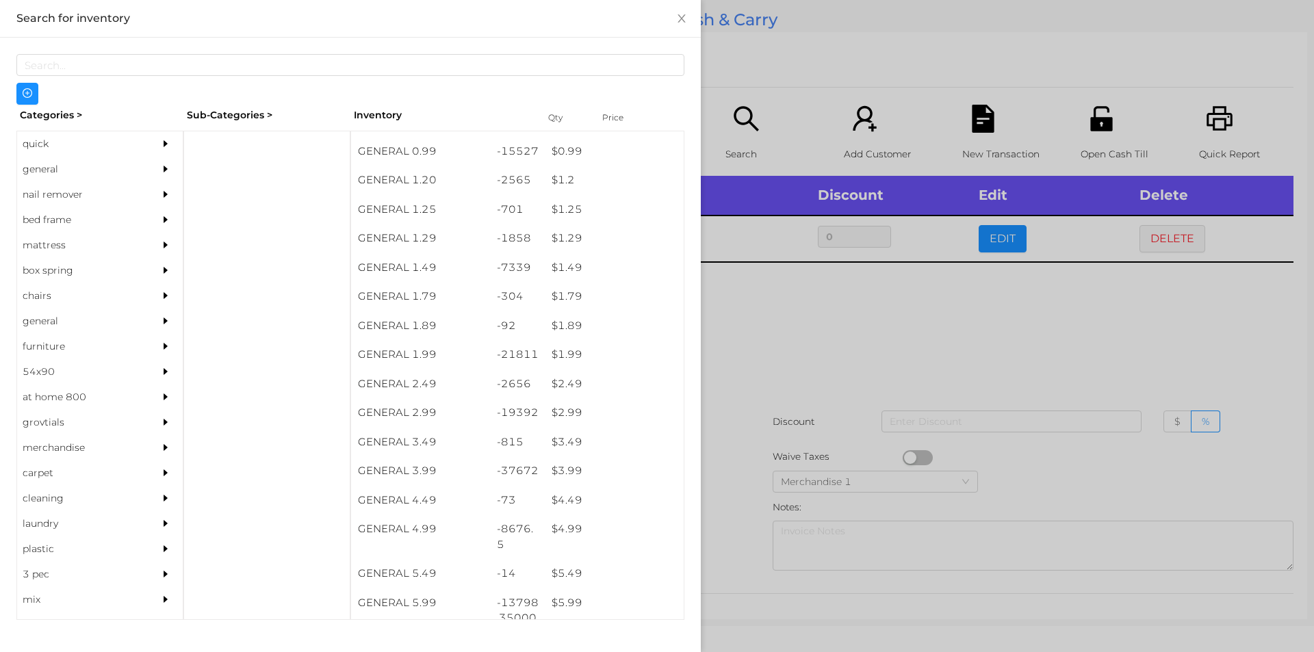
click at [767, 339] on div at bounding box center [657, 326] width 1314 height 652
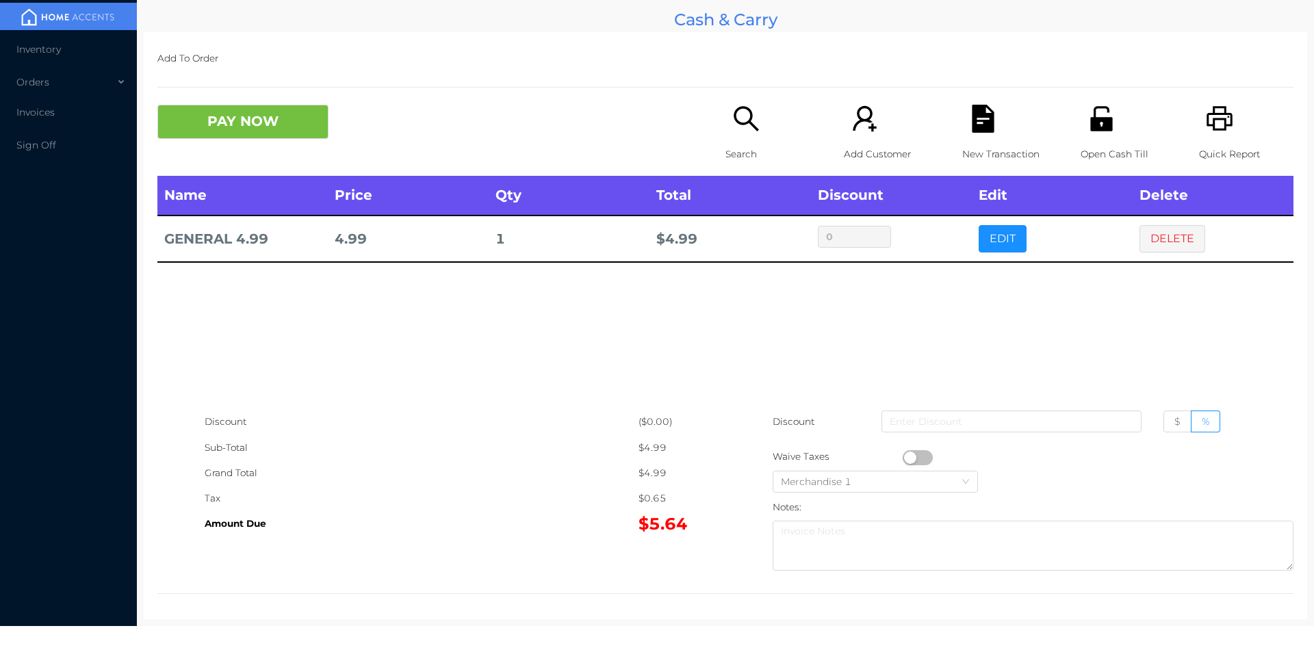
click at [731, 138] on div "Search" at bounding box center [773, 140] width 94 height 71
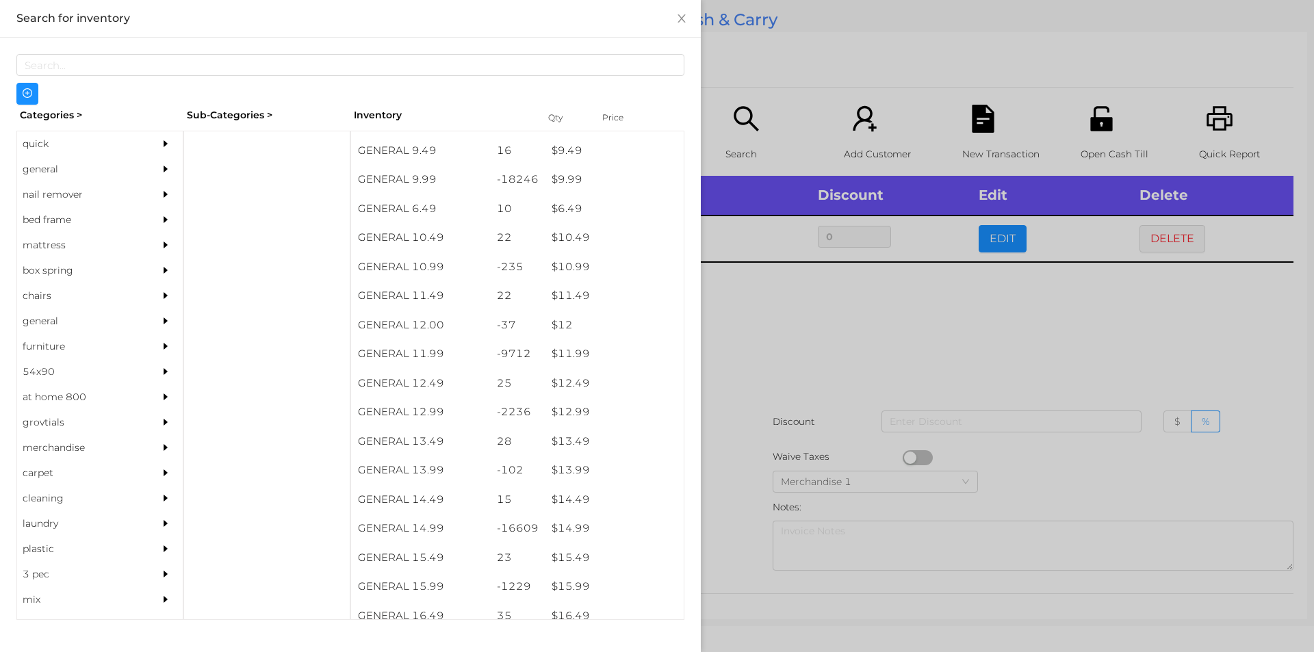
scroll to position [802, 0]
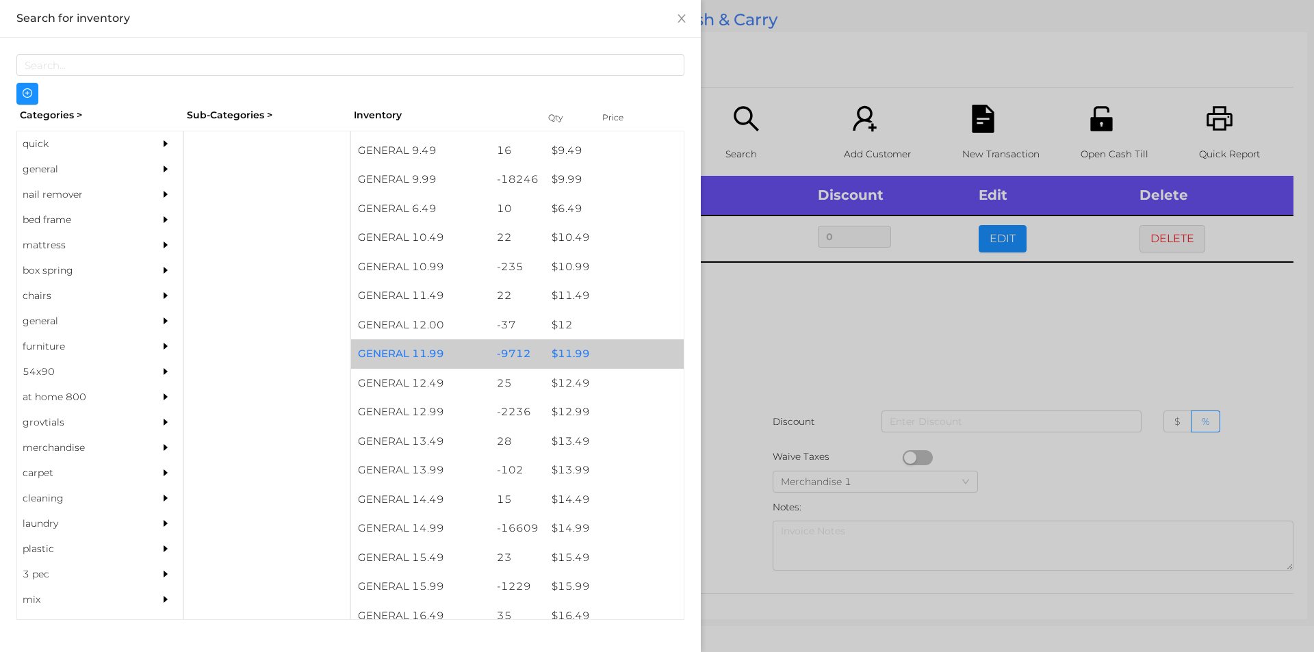
click at [548, 355] on div "$ 11.99" at bounding box center [614, 354] width 139 height 29
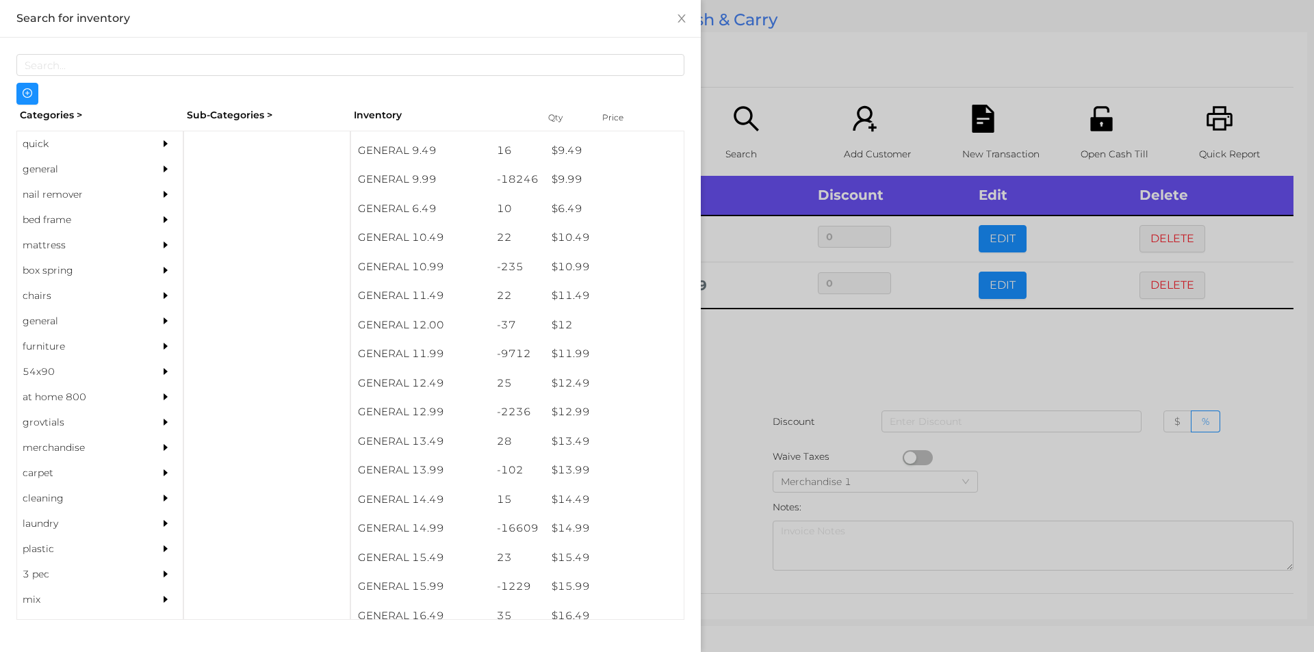
click at [754, 366] on div at bounding box center [657, 326] width 1314 height 652
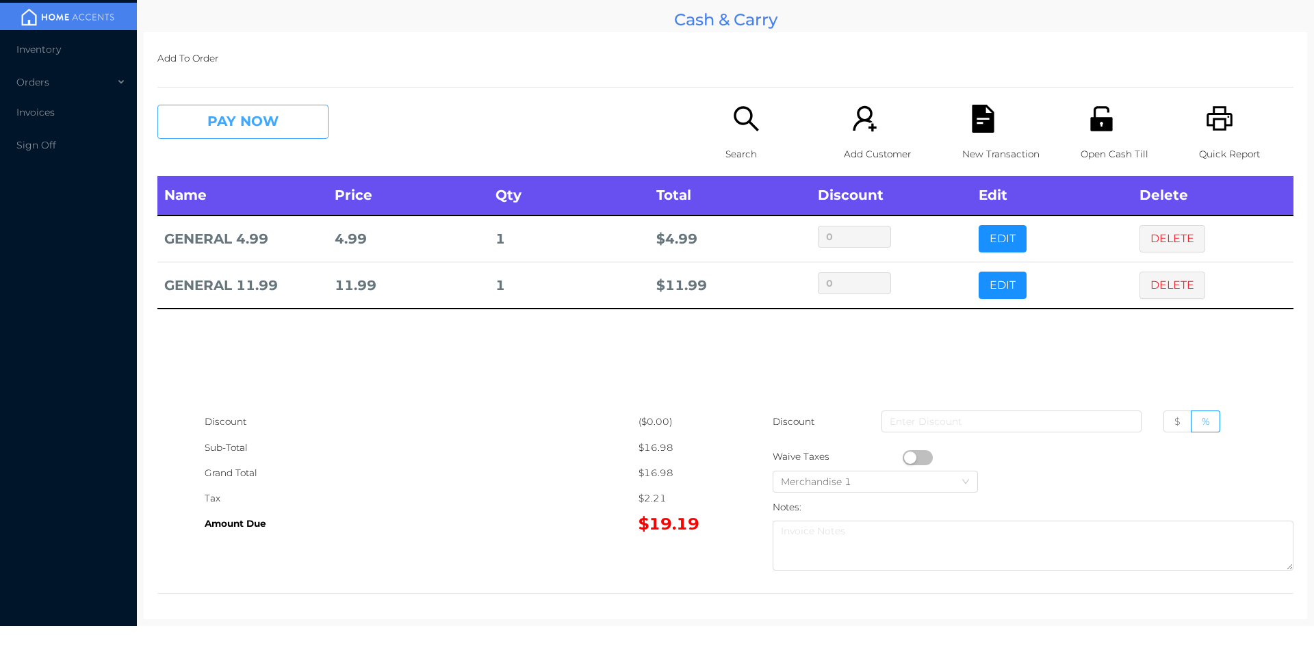
click at [294, 116] on button "PAY NOW" at bounding box center [242, 122] width 171 height 34
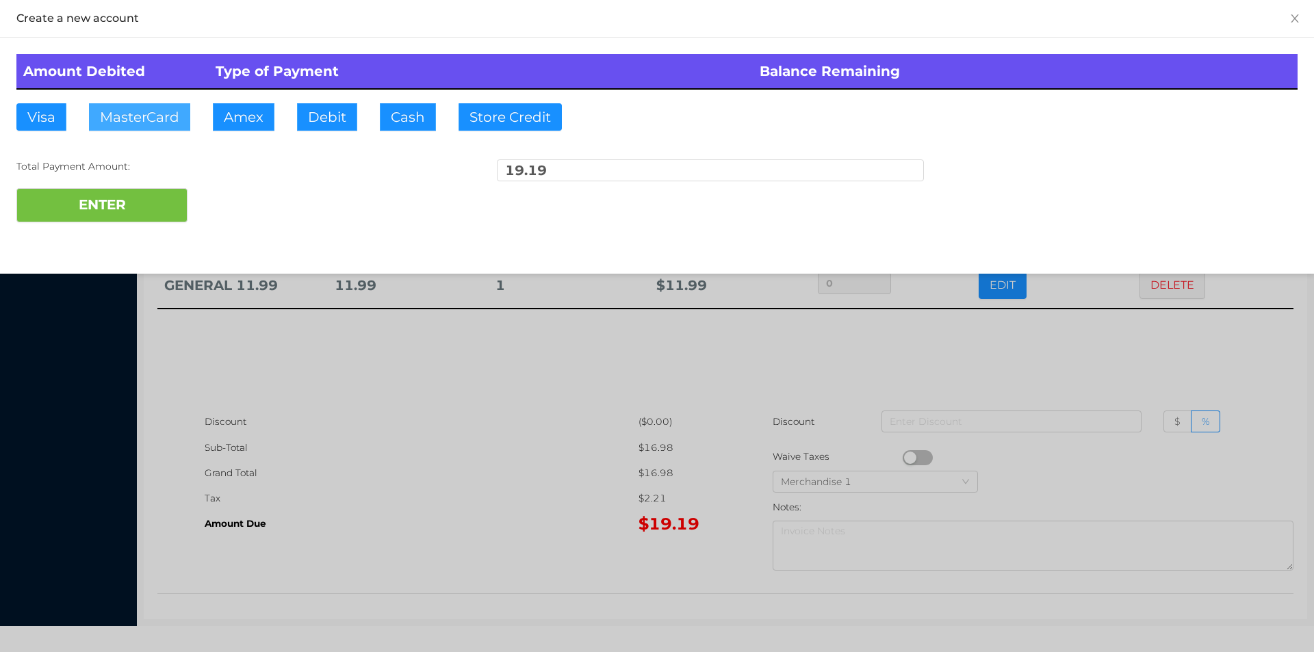
click at [143, 104] on button "MasterCard" at bounding box center [139, 116] width 101 height 27
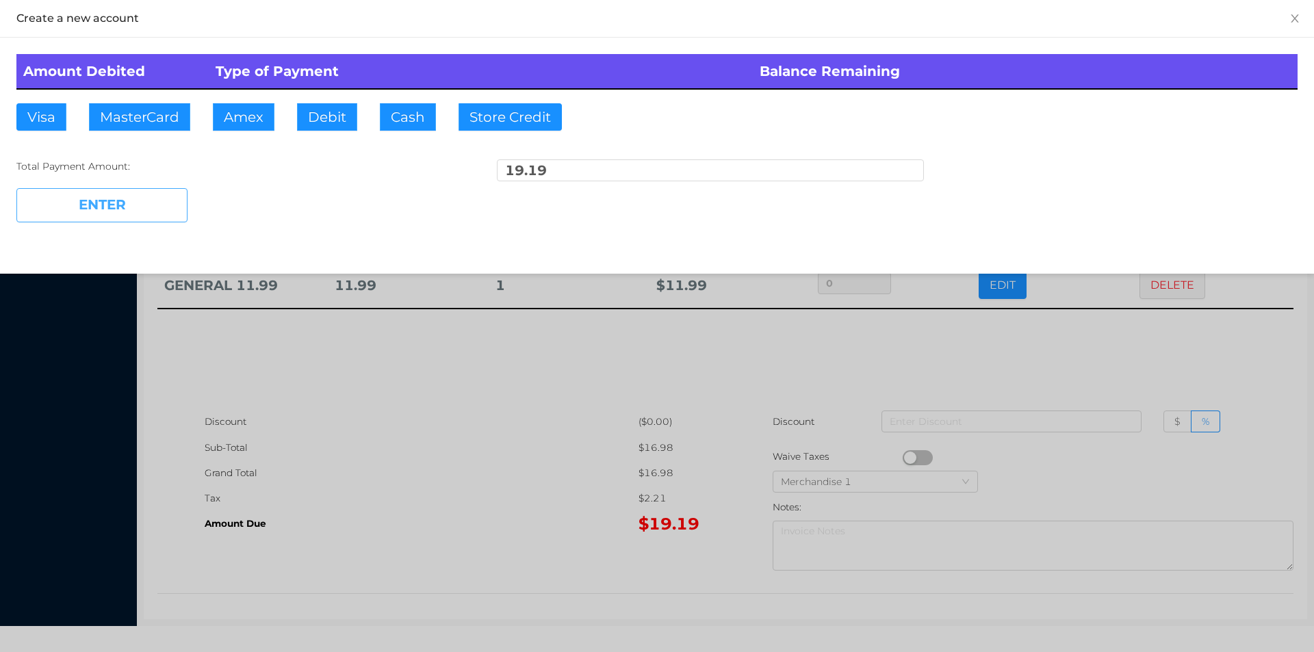
click at [137, 219] on button "ENTER" at bounding box center [101, 205] width 171 height 34
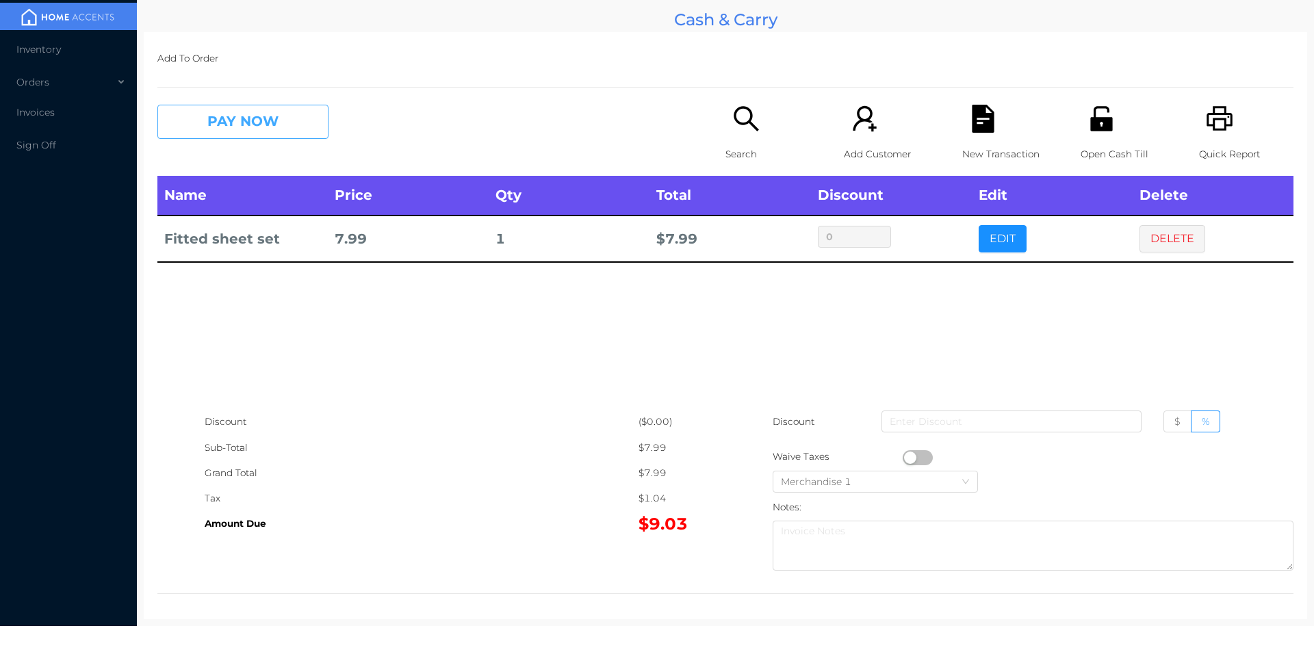
click at [274, 133] on button "PAY NOW" at bounding box center [242, 122] width 171 height 34
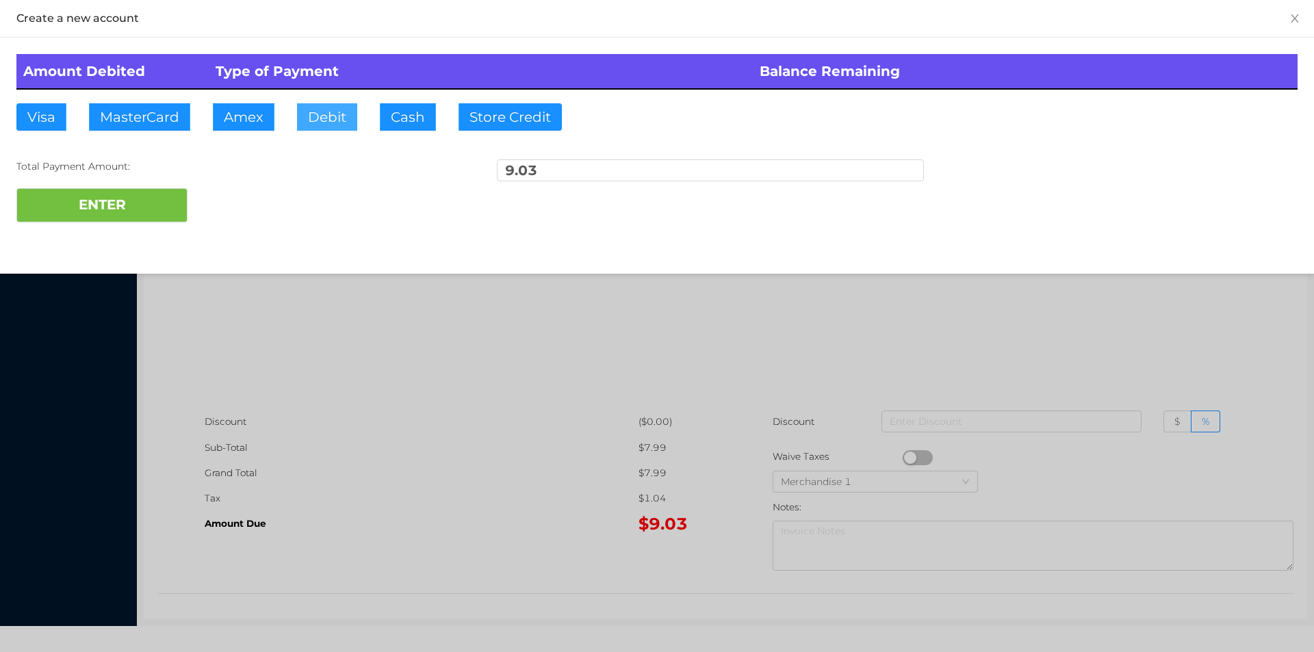
click at [320, 123] on button "Debit" at bounding box center [327, 116] width 60 height 27
click at [151, 209] on button "ENTER" at bounding box center [101, 205] width 171 height 34
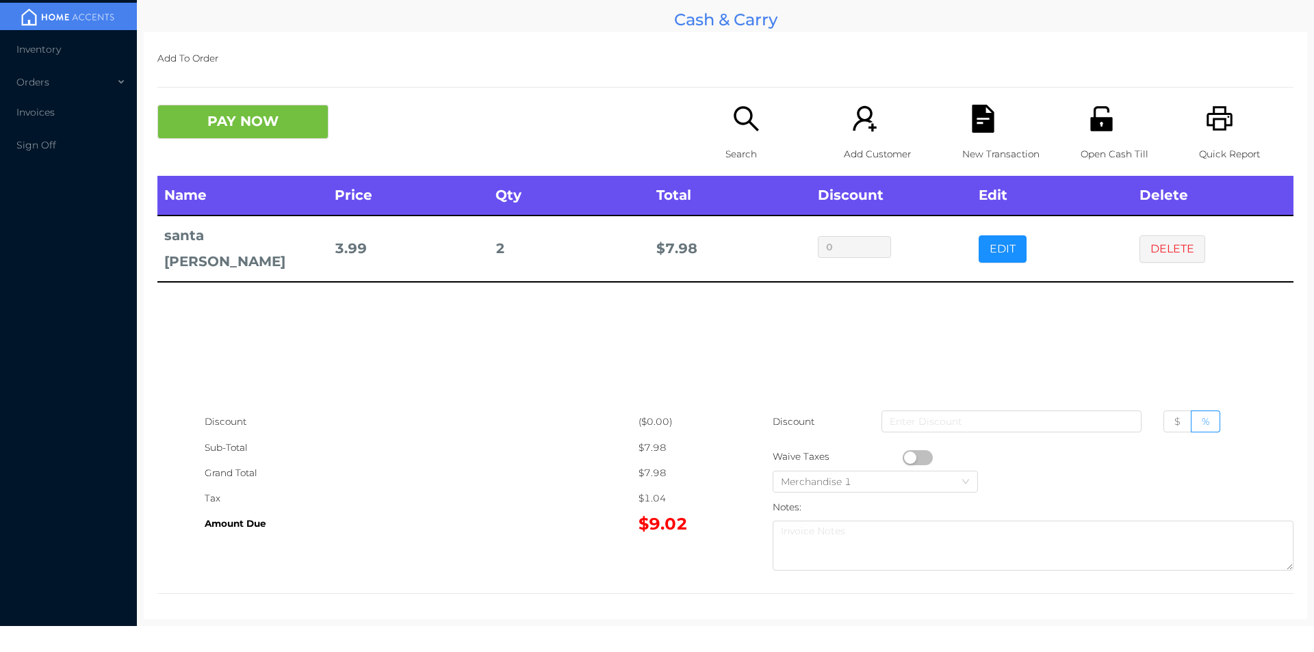
click at [216, 125] on button "PAY NOW" at bounding box center [242, 122] width 171 height 34
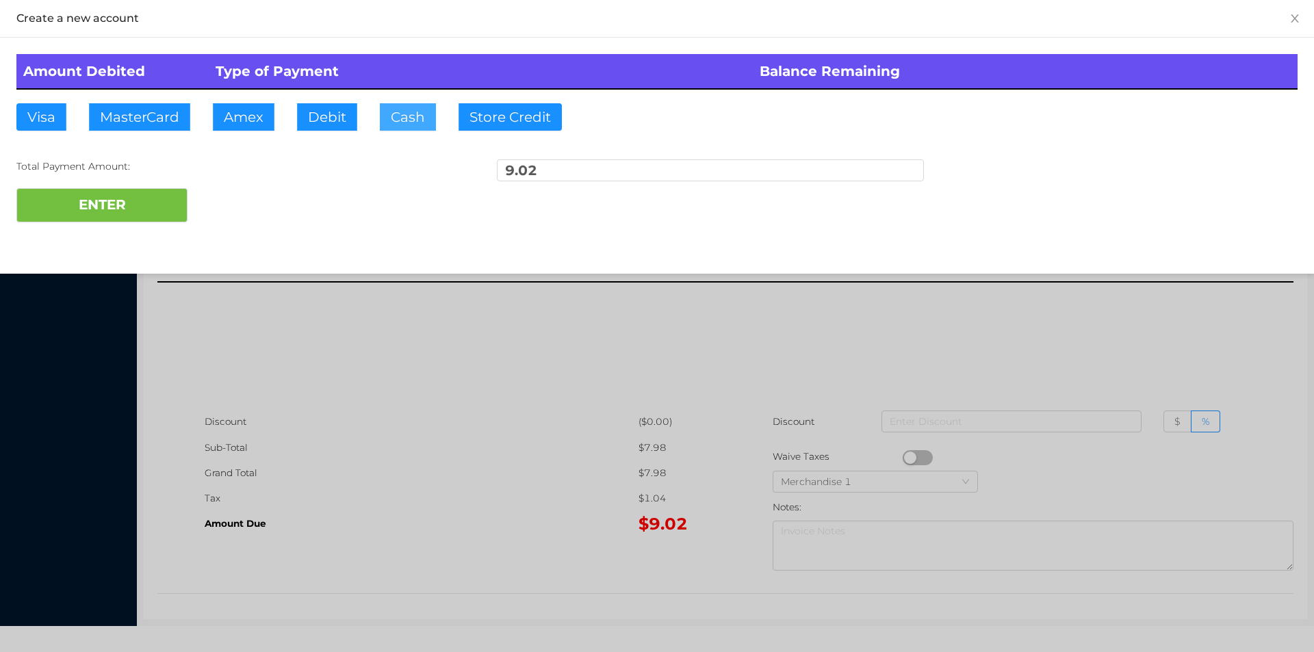
click at [404, 109] on button "Cash" at bounding box center [408, 116] width 56 height 27
click at [107, 215] on button "ENTER" at bounding box center [101, 205] width 171 height 34
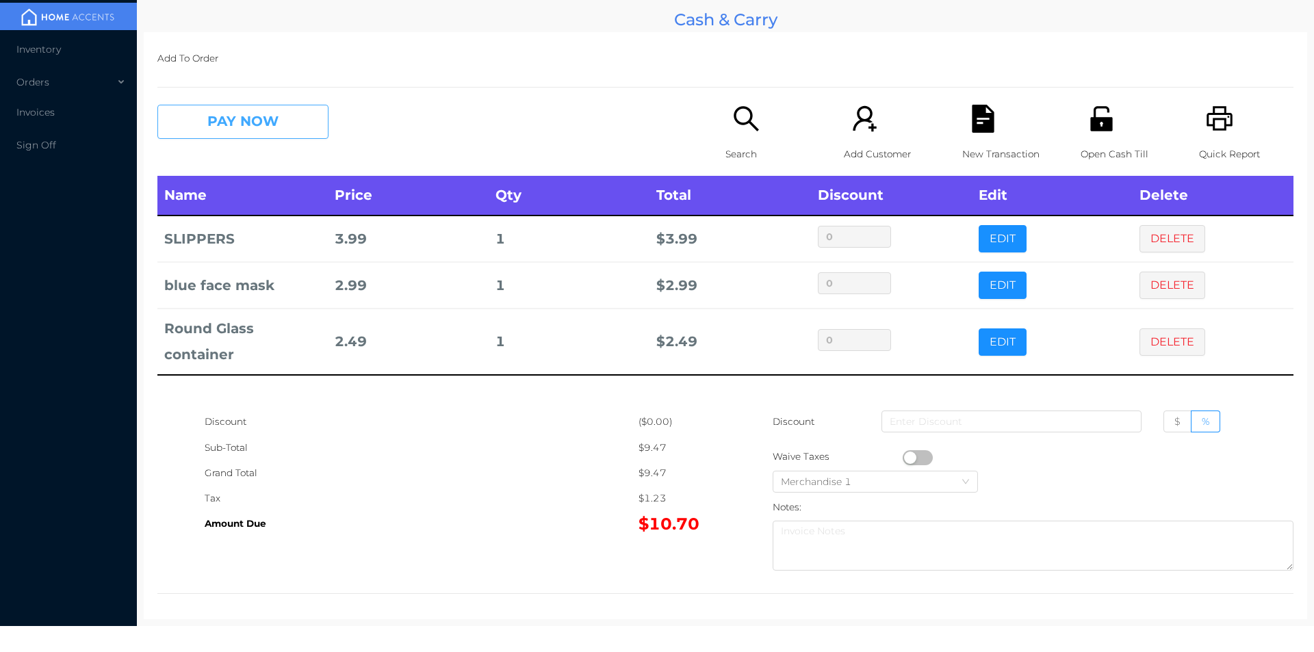
click at [281, 131] on button "PAY NOW" at bounding box center [242, 122] width 171 height 34
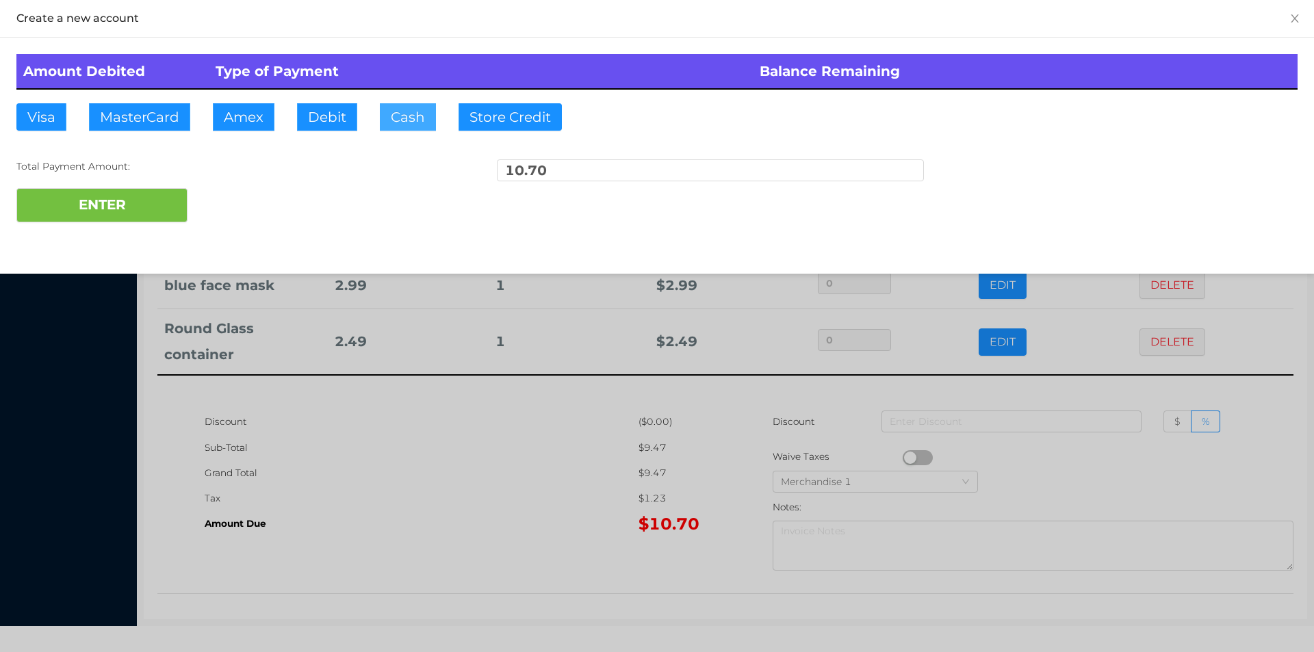
click at [394, 107] on button "Cash" at bounding box center [408, 116] width 56 height 27
type input "15."
click at [88, 203] on button "ENTER" at bounding box center [101, 205] width 171 height 34
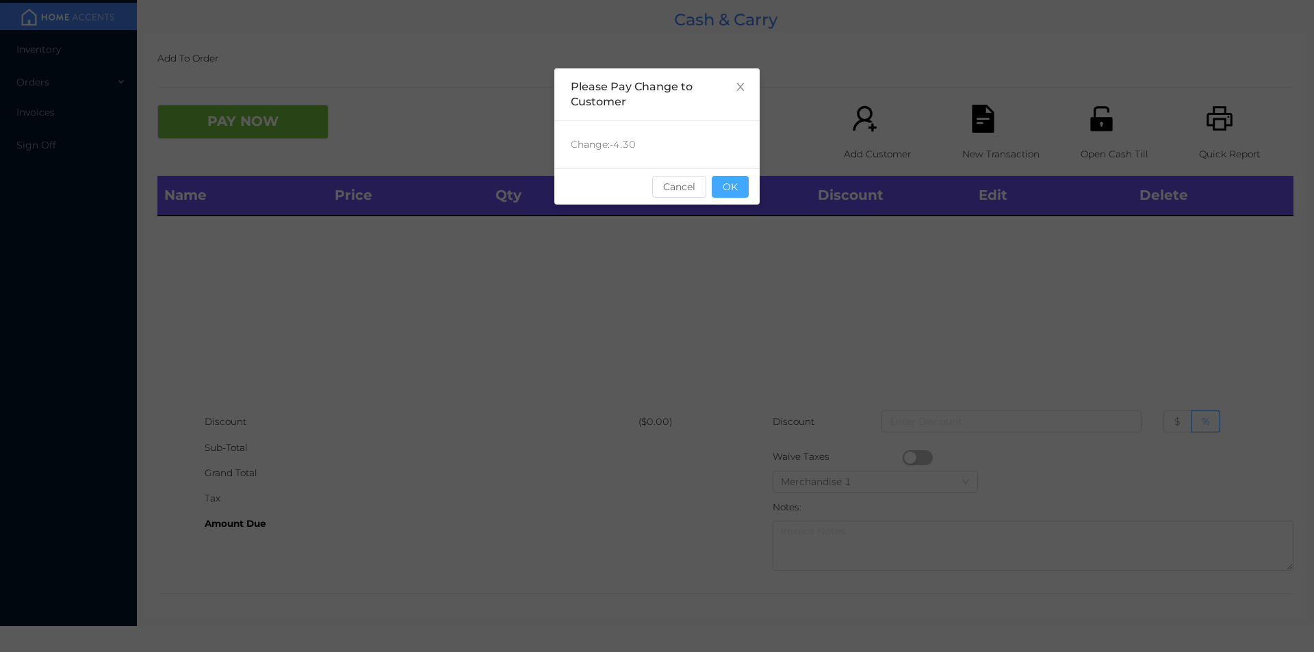
click at [726, 190] on button "OK" at bounding box center [730, 187] width 37 height 22
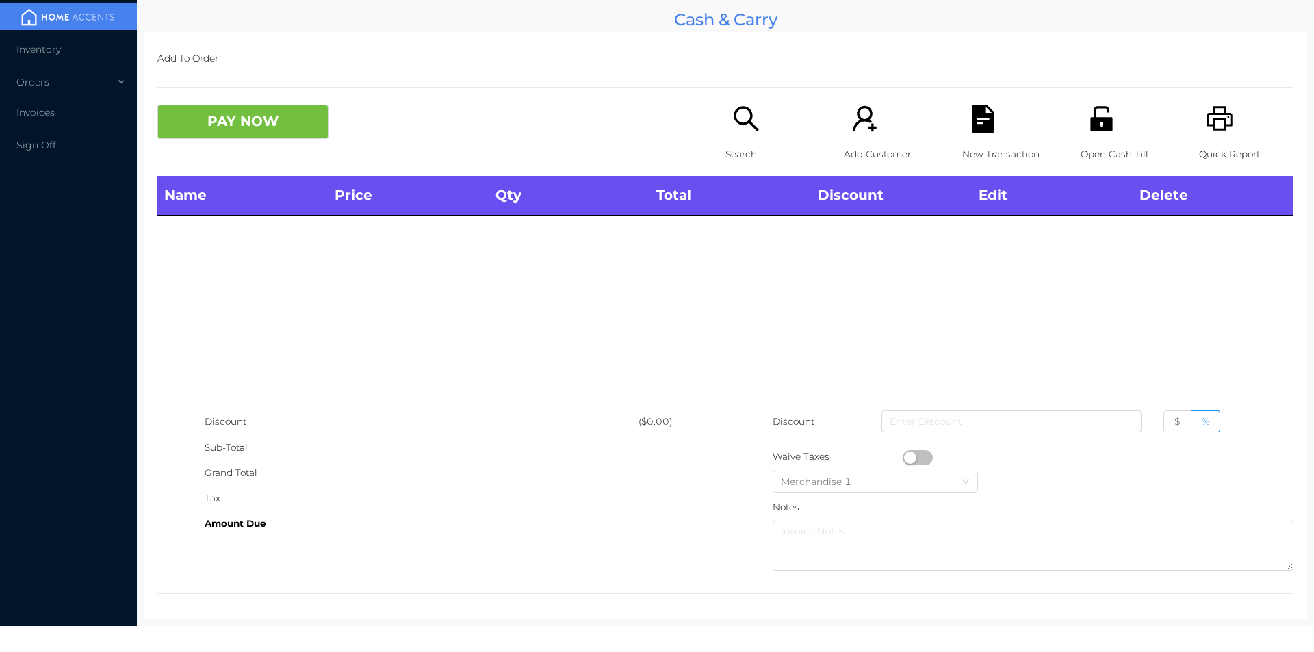
click at [769, 242] on div "Name Price Qty Total Discount Edit Delete" at bounding box center [725, 292] width 1136 height 233
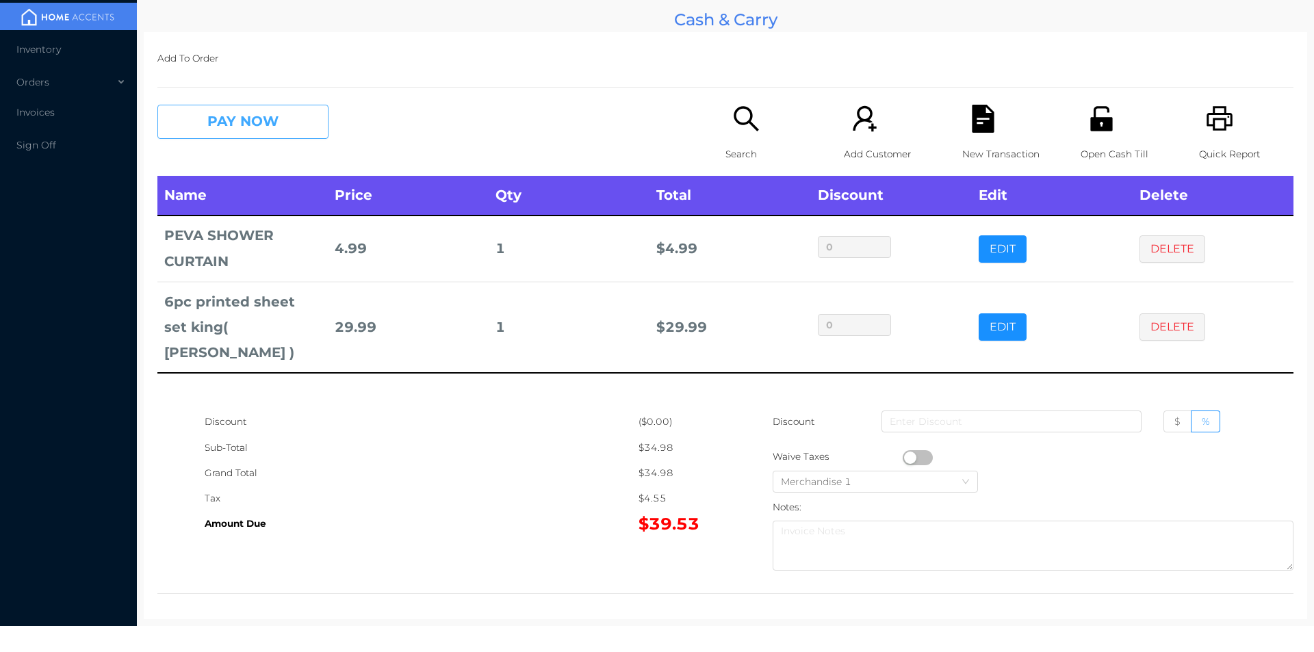
click at [278, 128] on button "PAY NOW" at bounding box center [242, 122] width 171 height 34
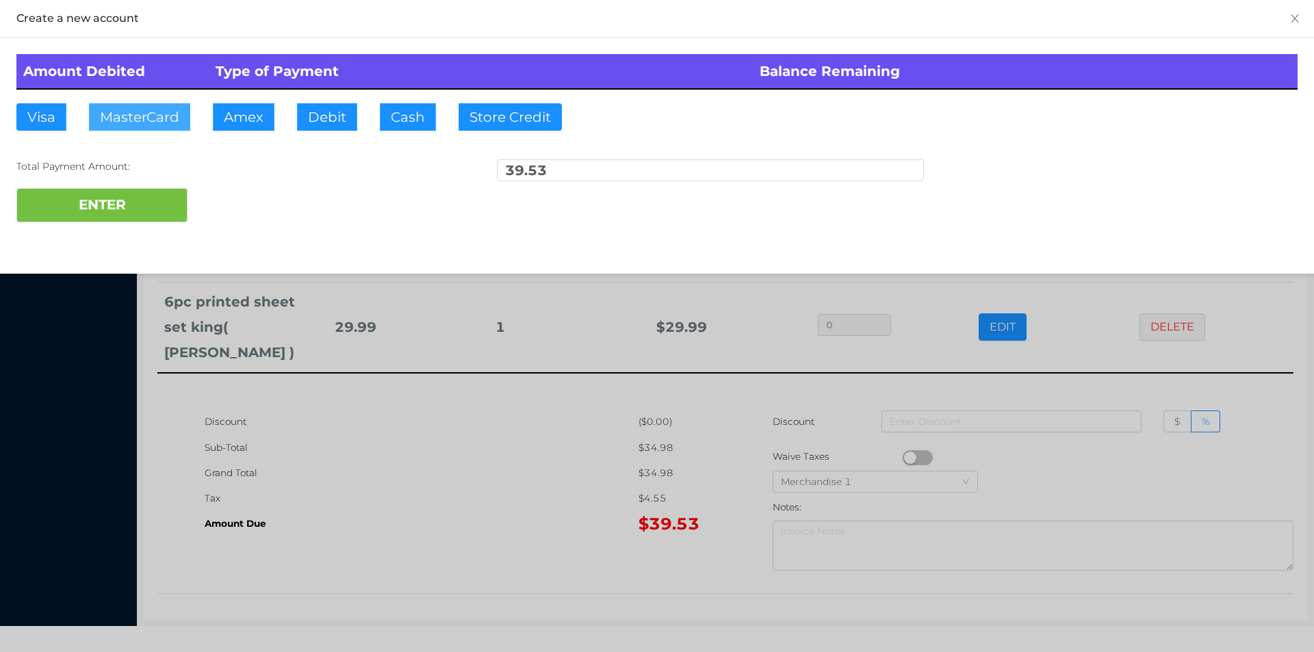
click at [136, 118] on button "MasterCard" at bounding box center [139, 116] width 101 height 27
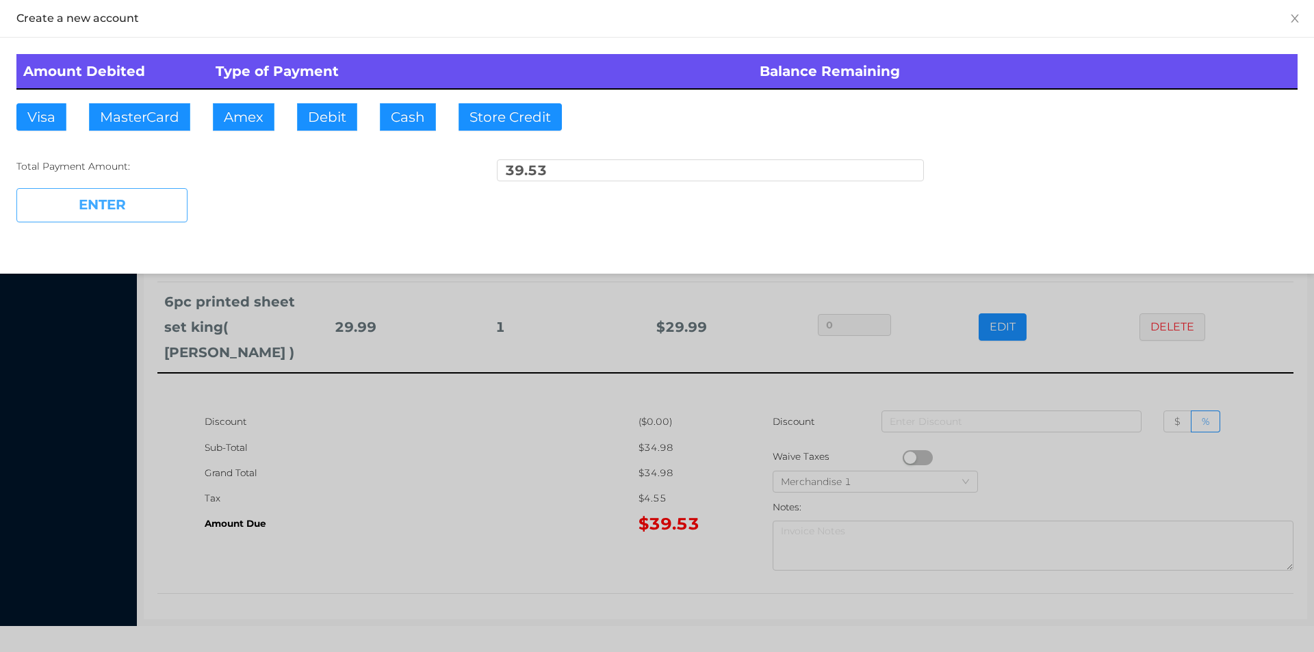
click at [116, 206] on button "ENTER" at bounding box center [101, 205] width 171 height 34
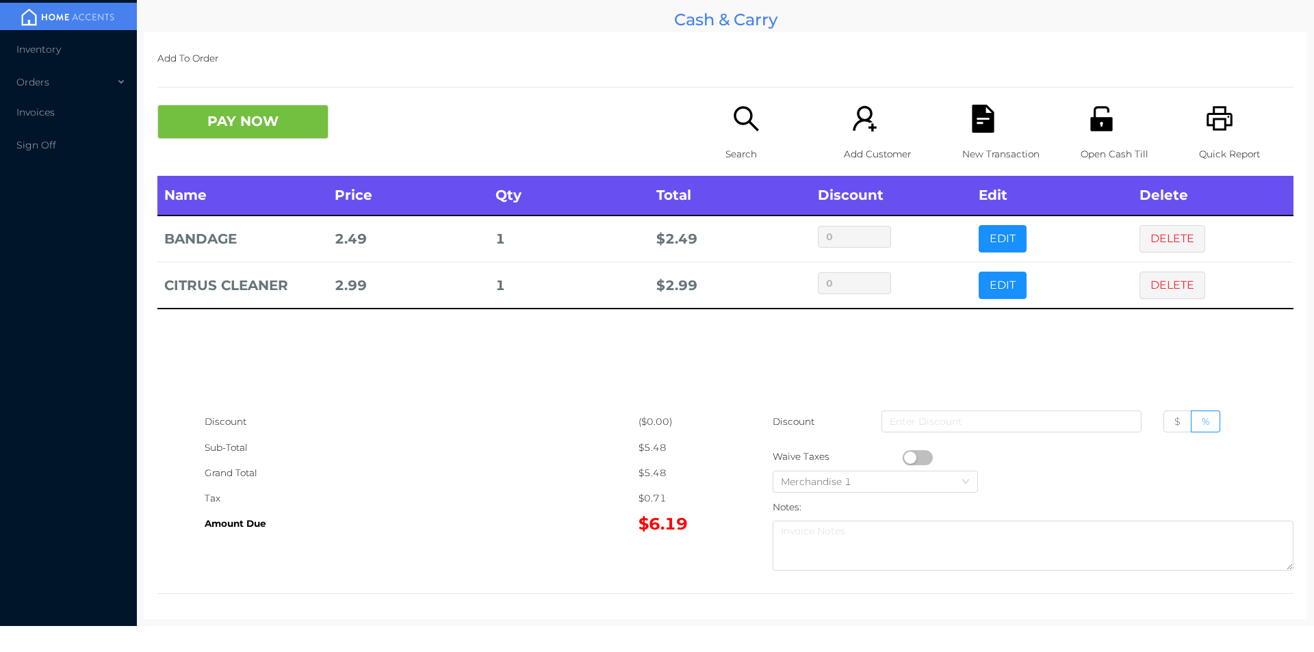
click at [726, 137] on div "Search" at bounding box center [773, 140] width 94 height 71
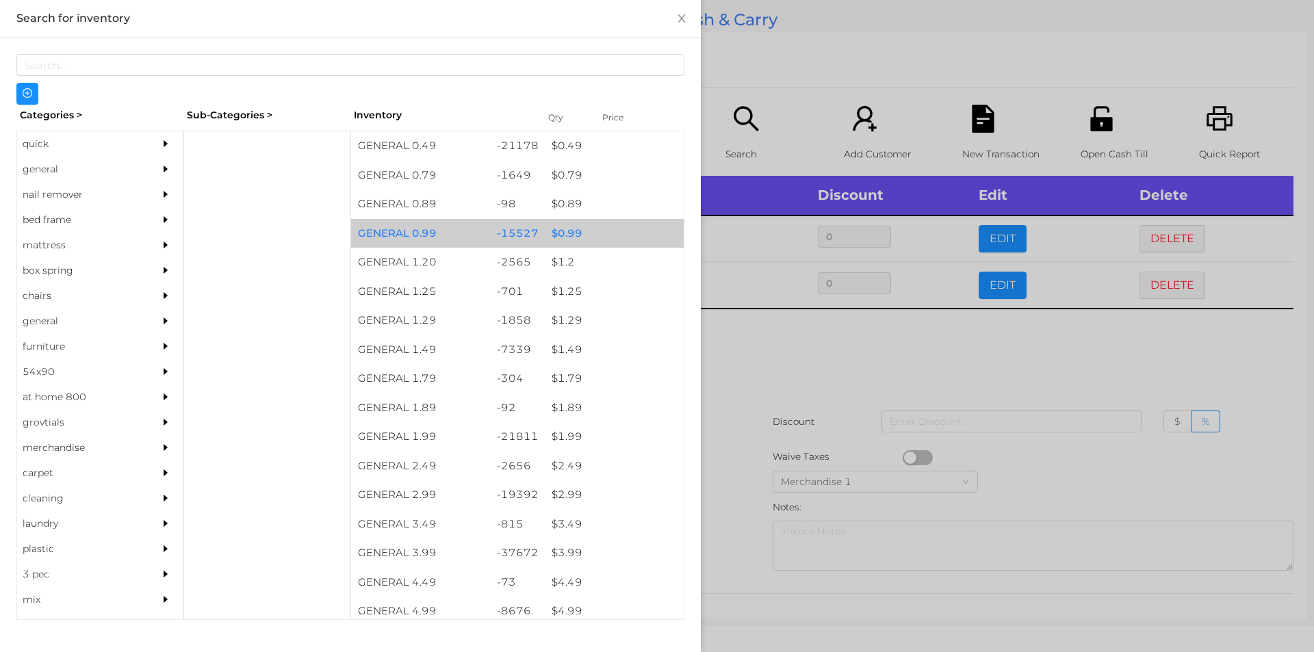
click at [565, 241] on div "$ 0.99" at bounding box center [614, 233] width 139 height 29
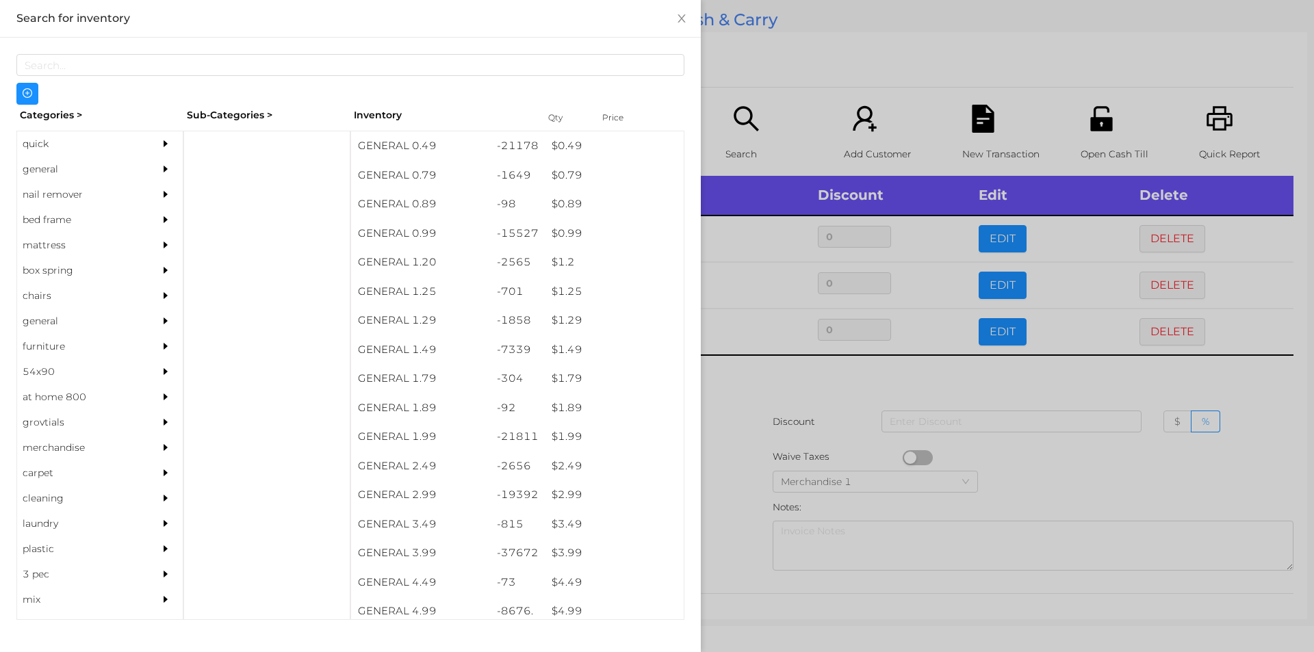
click at [723, 373] on div at bounding box center [657, 326] width 1314 height 652
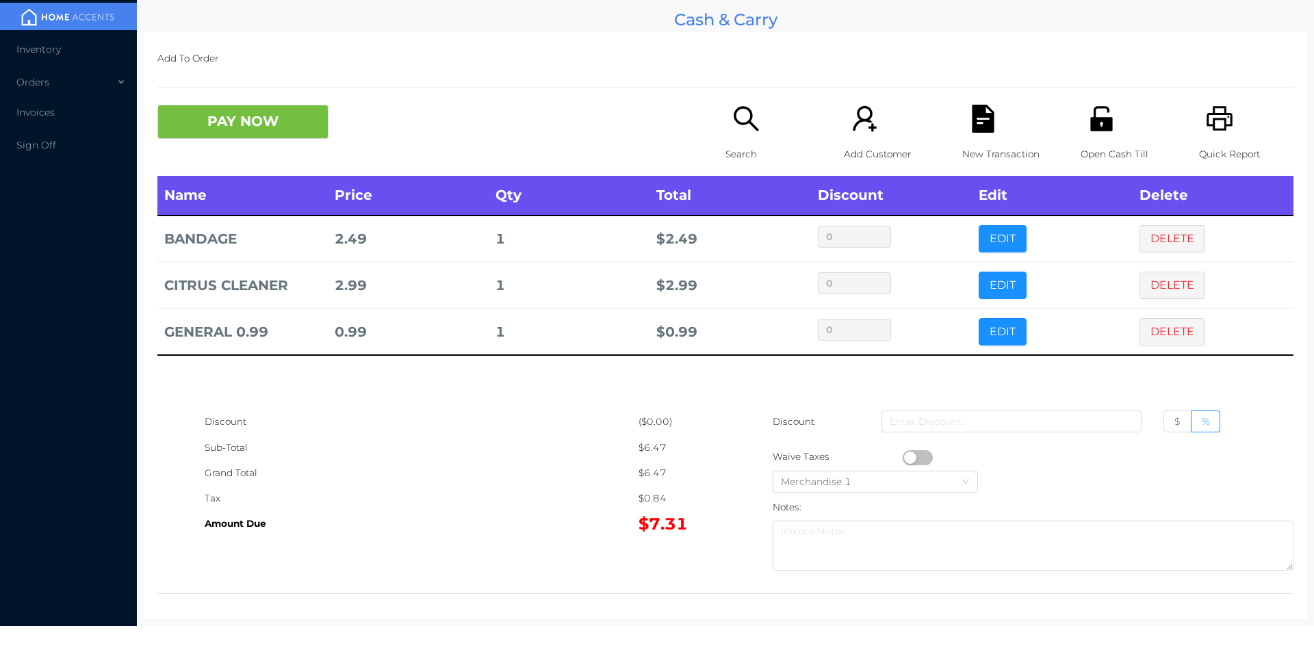
click at [283, 123] on button "PAY NOW" at bounding box center [242, 122] width 171 height 34
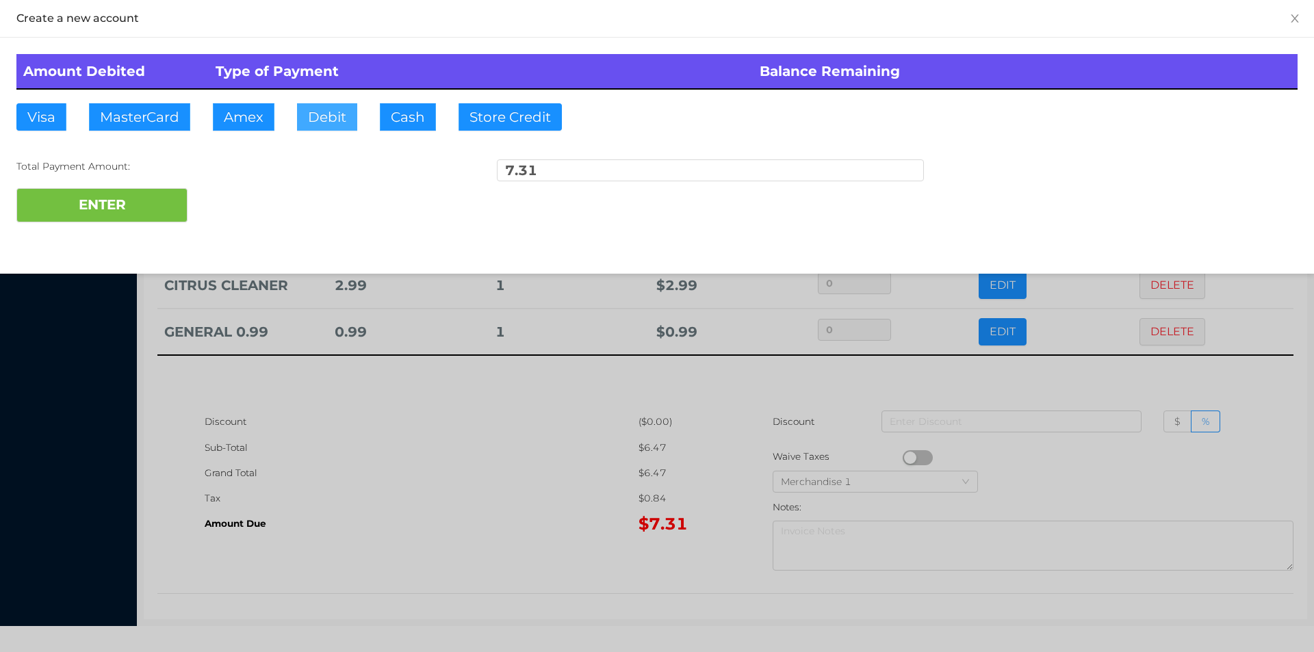
click at [322, 121] on button "Debit" at bounding box center [327, 116] width 60 height 27
click at [261, 203] on div "ENTER" at bounding box center [656, 205] width 1281 height 34
click at [431, 489] on div at bounding box center [657, 326] width 1314 height 652
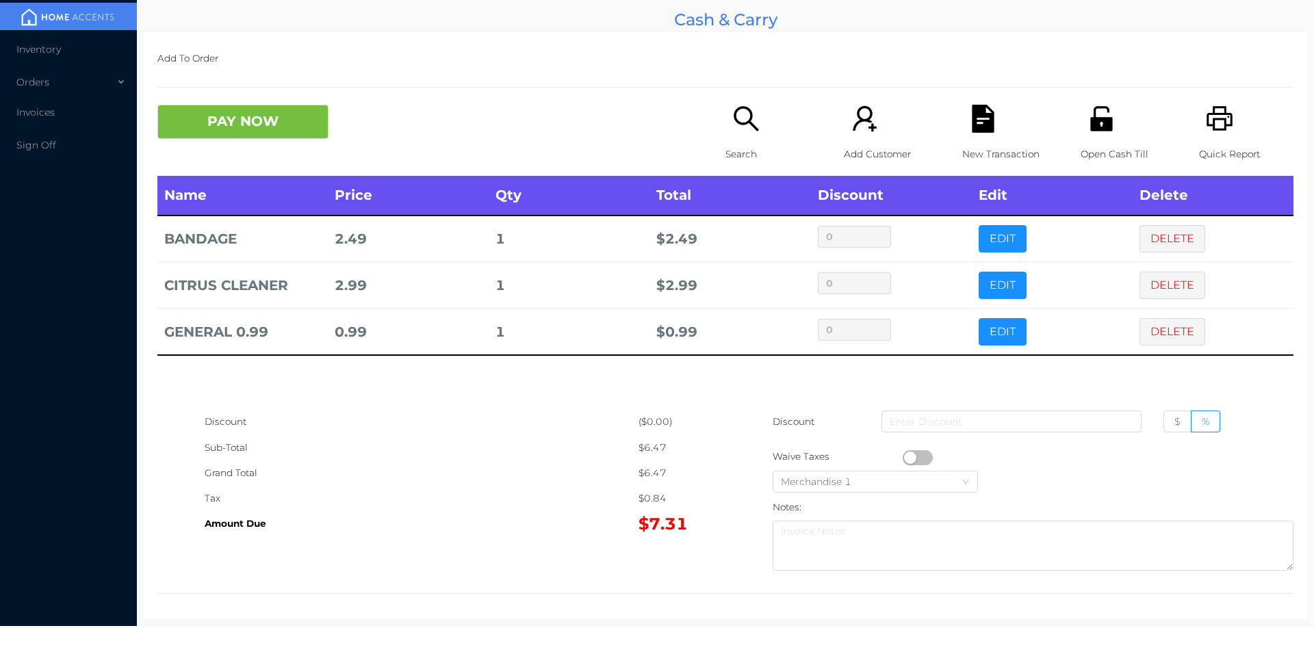
click at [976, 133] on div "New Transaction" at bounding box center [1009, 140] width 94 height 71
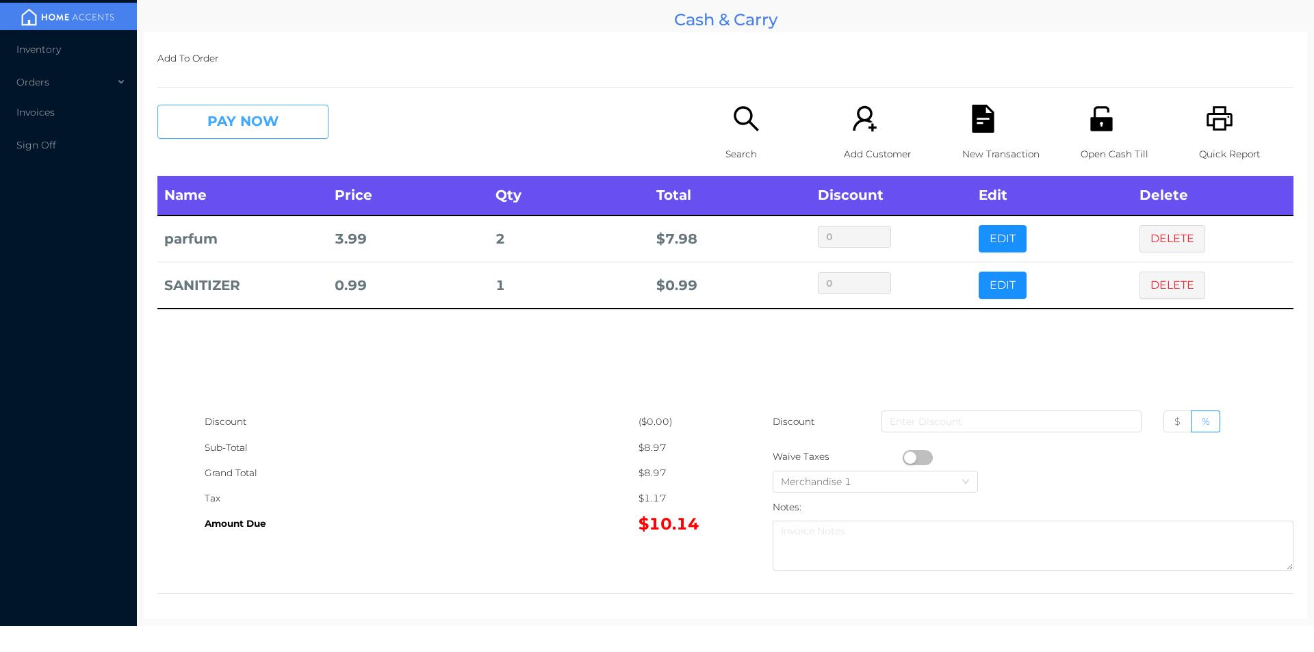
click at [230, 112] on button "PAY NOW" at bounding box center [242, 122] width 171 height 34
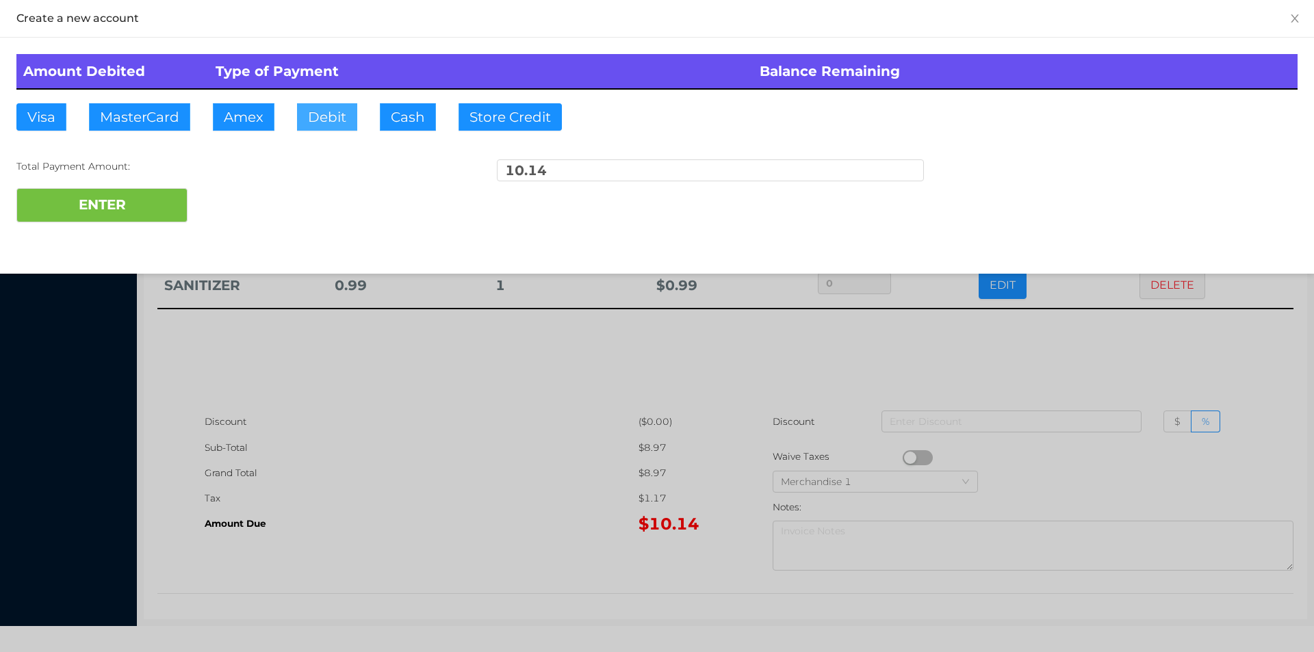
click at [330, 123] on button "Debit" at bounding box center [327, 116] width 60 height 27
click at [107, 212] on button "ENTER" at bounding box center [101, 205] width 171 height 34
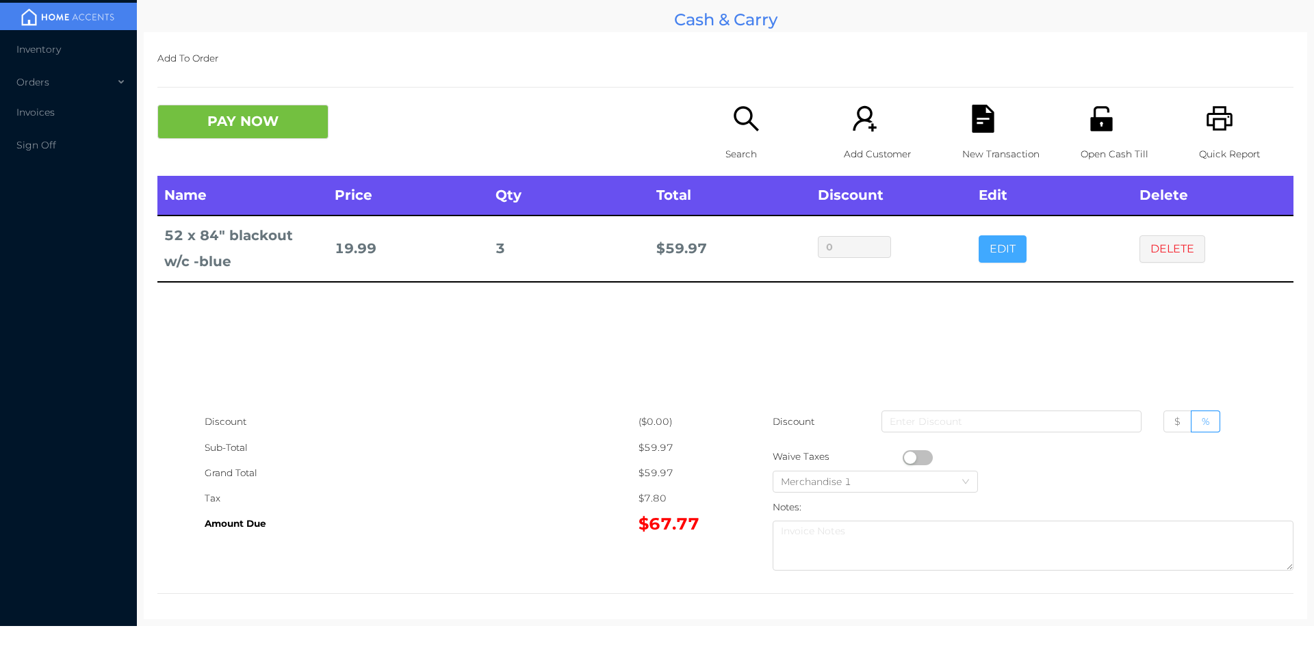
click at [989, 248] on button "EDIT" at bounding box center [1003, 248] width 48 height 27
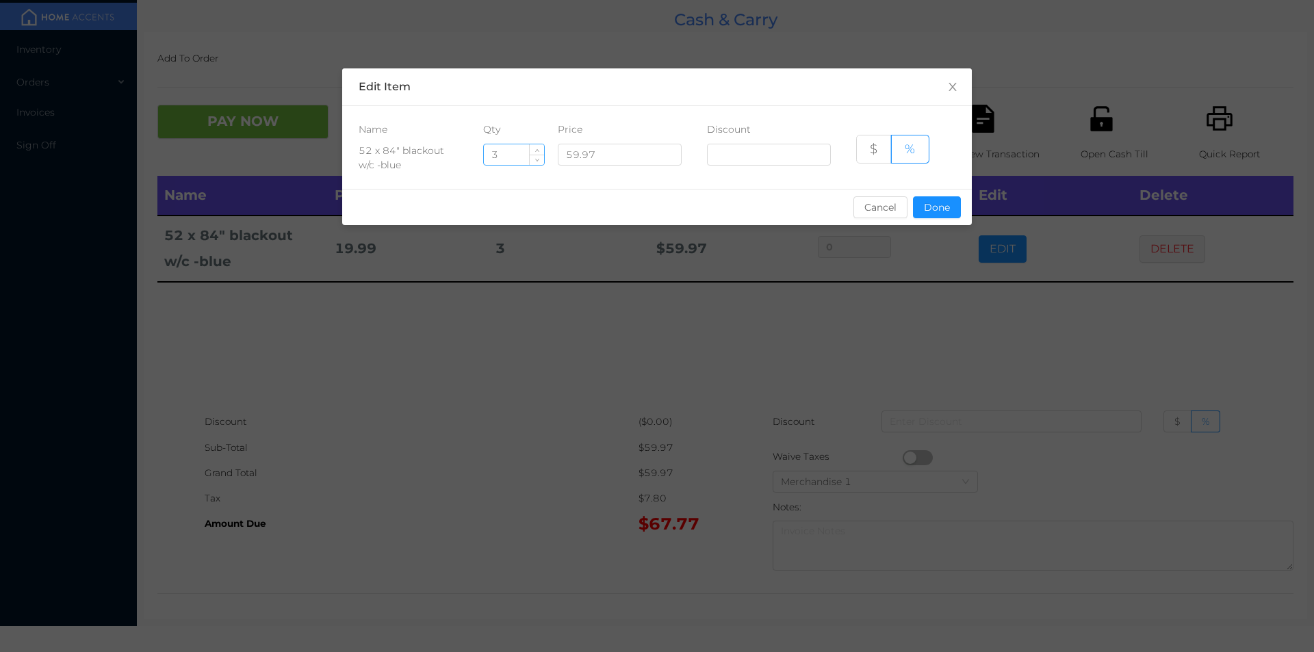
click at [510, 154] on input "3" at bounding box center [514, 154] width 60 height 21
type input "2"
click at [929, 203] on button "Done" at bounding box center [937, 207] width 48 height 22
click at [937, 270] on div "sentinelStart Edit Item Name Qty Price Discount 52 x 84" blackout w/c -blue 2 5…" at bounding box center [657, 326] width 1314 height 652
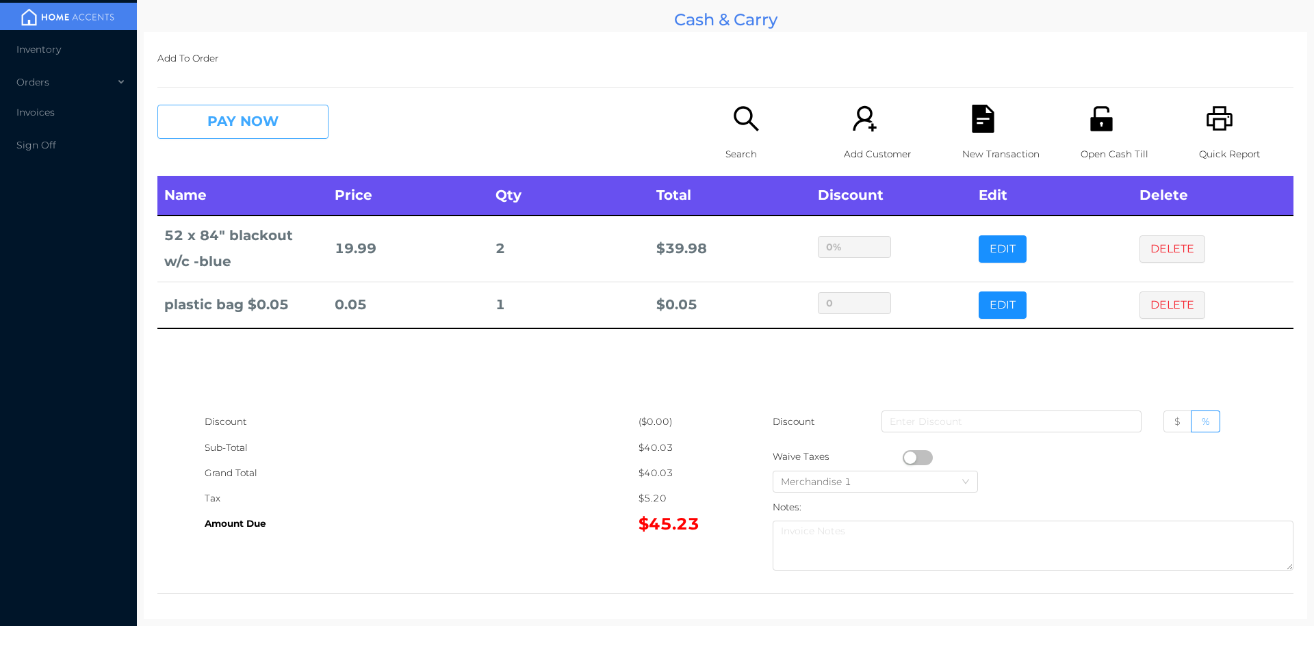
click at [272, 125] on button "PAY NOW" at bounding box center [242, 122] width 171 height 34
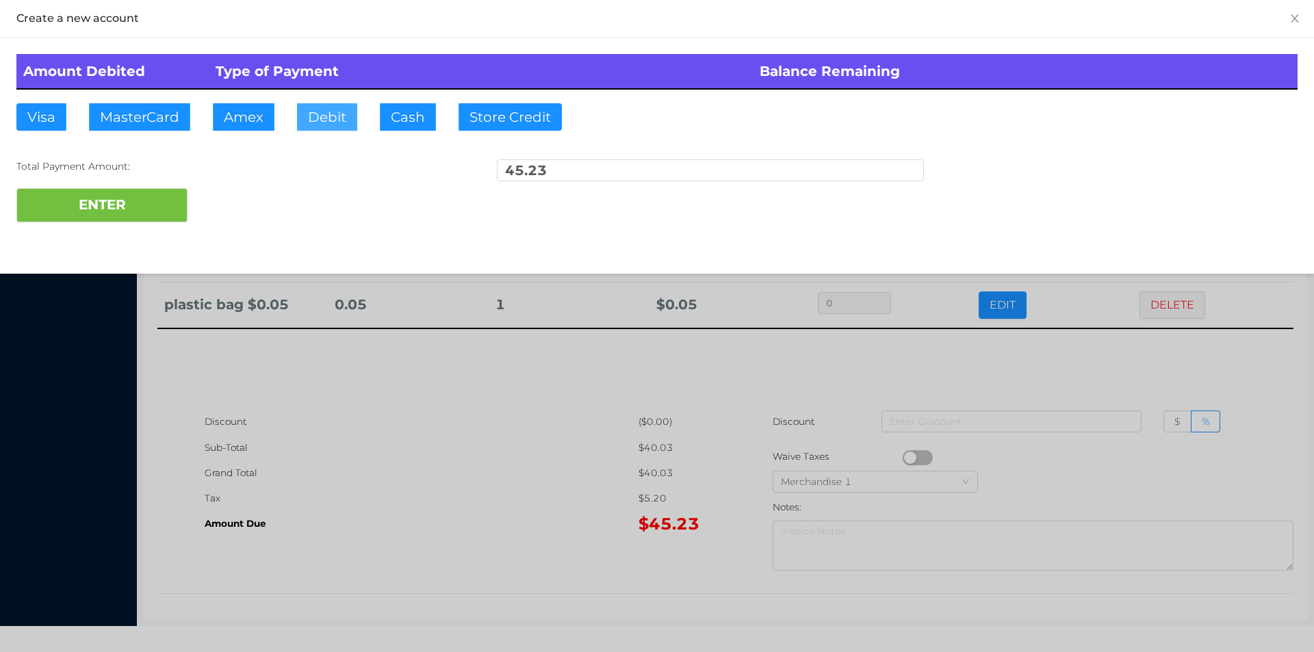
click at [312, 121] on button "Debit" at bounding box center [327, 116] width 60 height 27
click at [156, 203] on button "ENTER" at bounding box center [101, 205] width 171 height 34
type input "0"
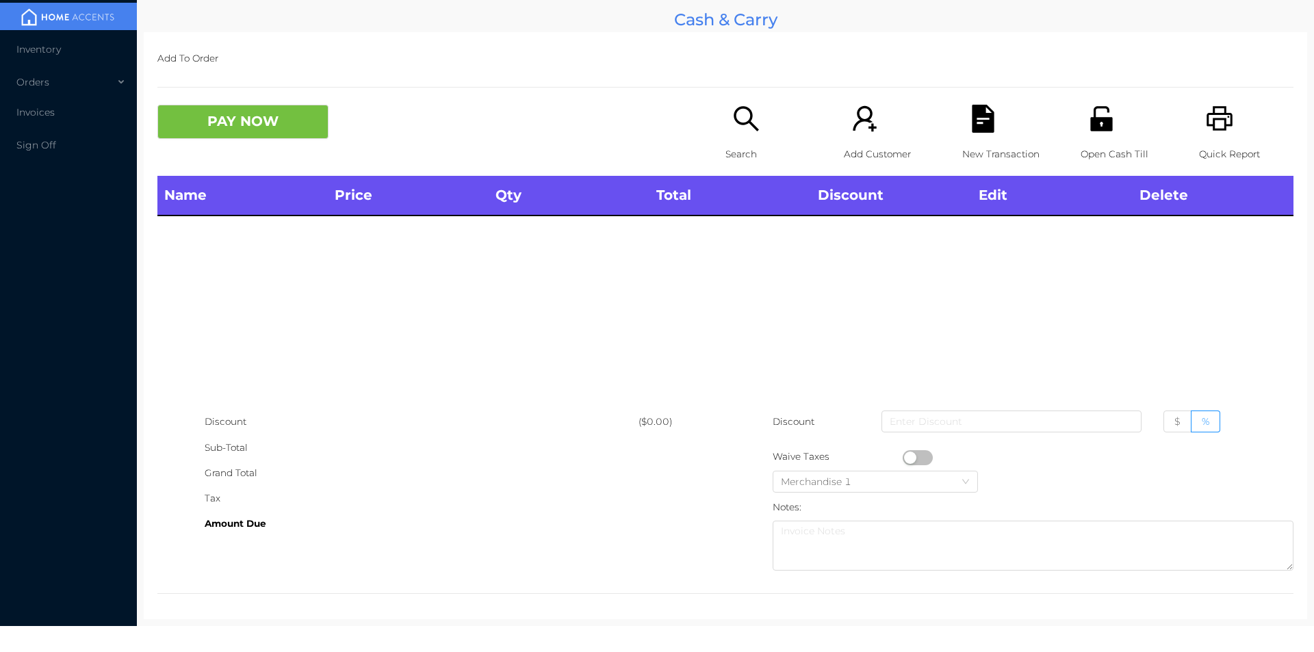
click at [738, 130] on icon "icon: search" at bounding box center [746, 119] width 28 height 28
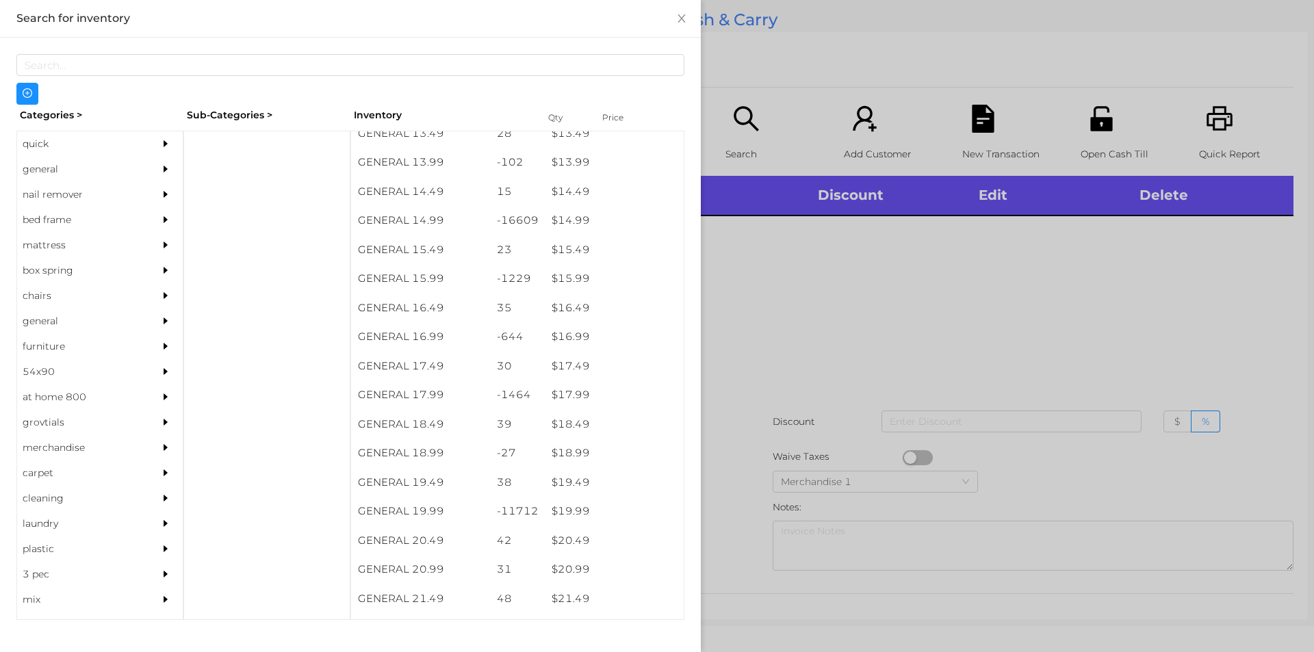
scroll to position [1110, 0]
click at [775, 333] on div at bounding box center [657, 326] width 1314 height 652
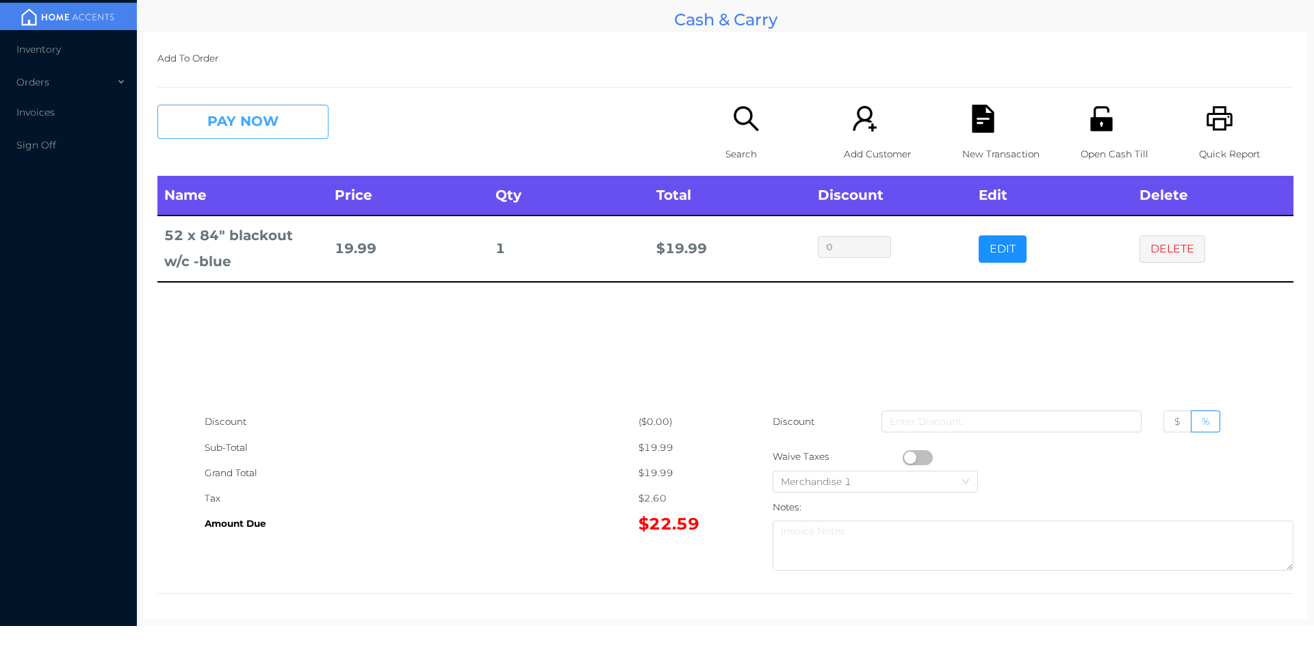
click at [274, 107] on button "PAY NOW" at bounding box center [242, 122] width 171 height 34
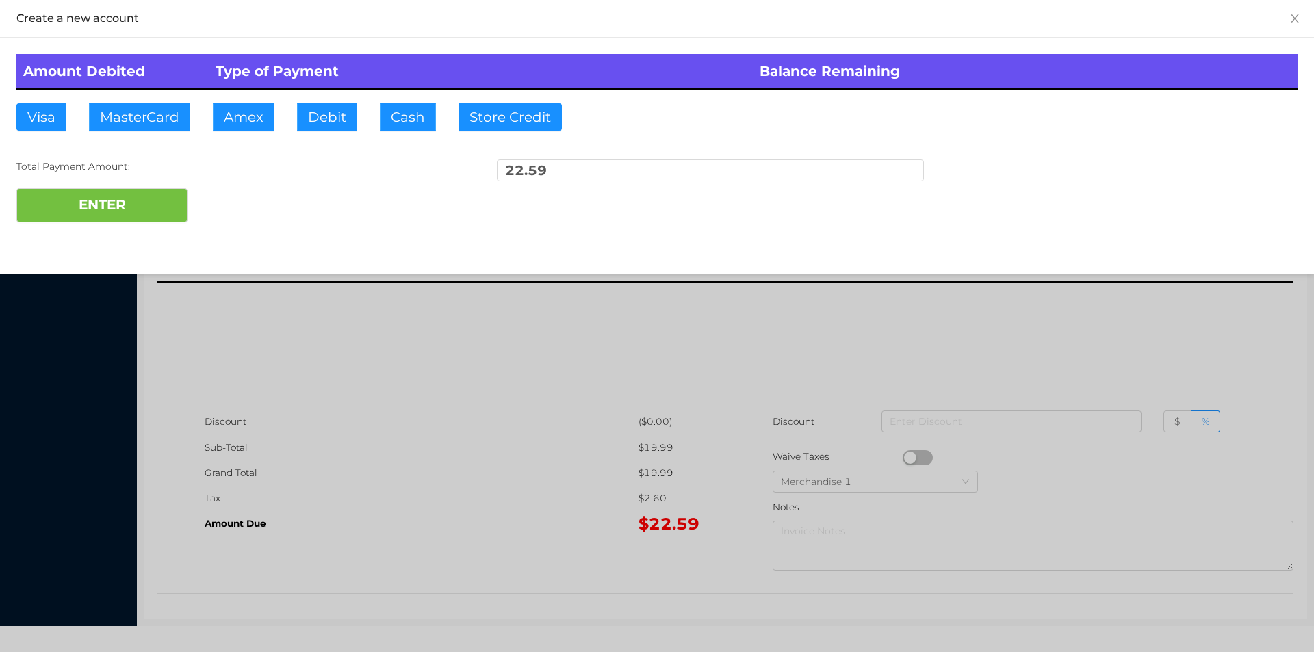
click at [1047, 361] on div at bounding box center [657, 326] width 1314 height 652
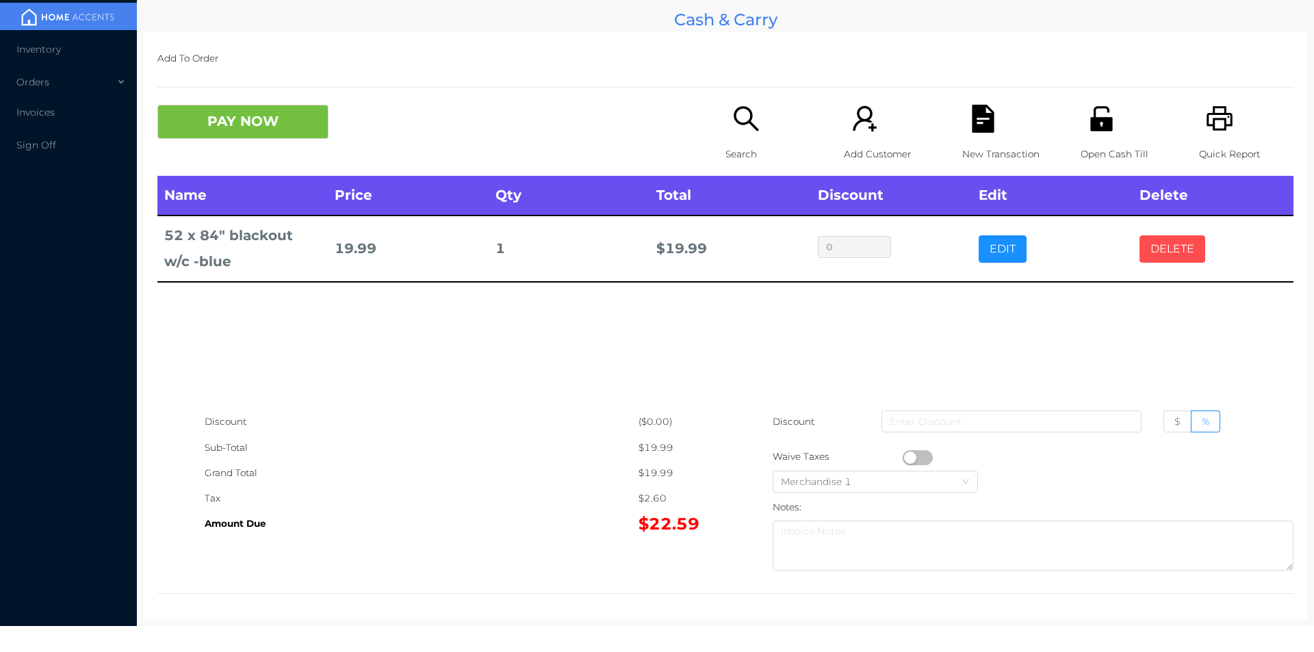
click at [1160, 259] on button "DELETE" at bounding box center [1173, 248] width 66 height 27
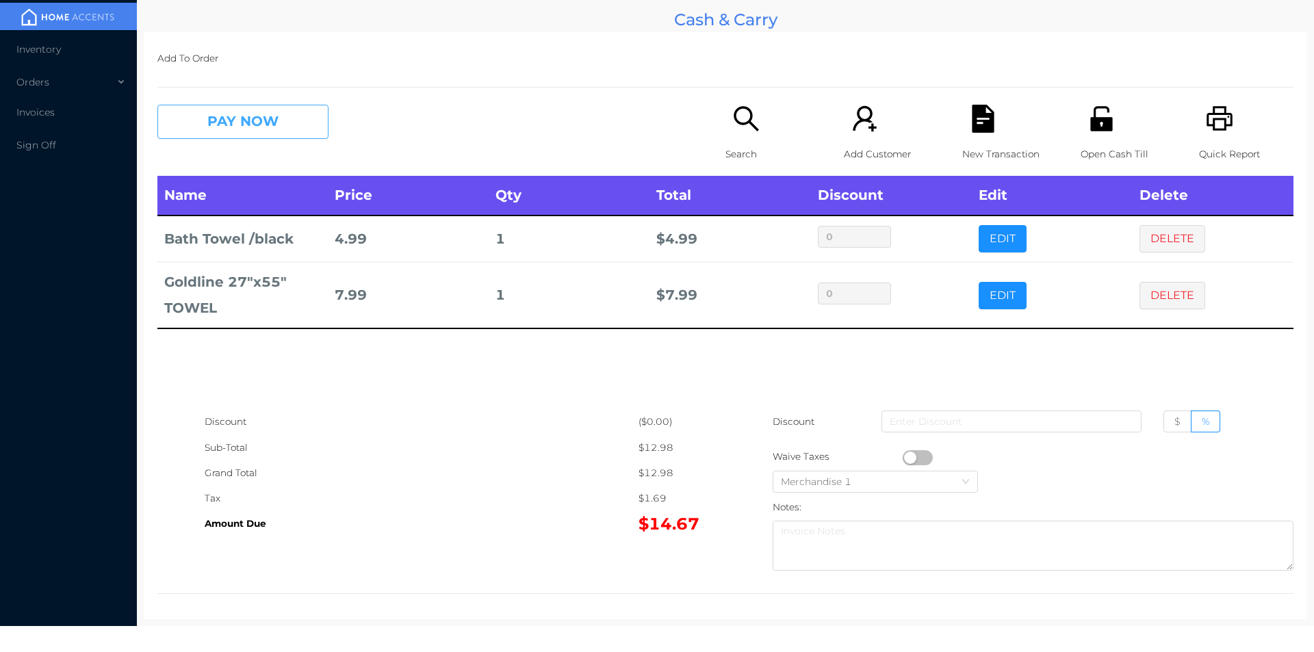
click at [298, 123] on button "PAY NOW" at bounding box center [242, 122] width 171 height 34
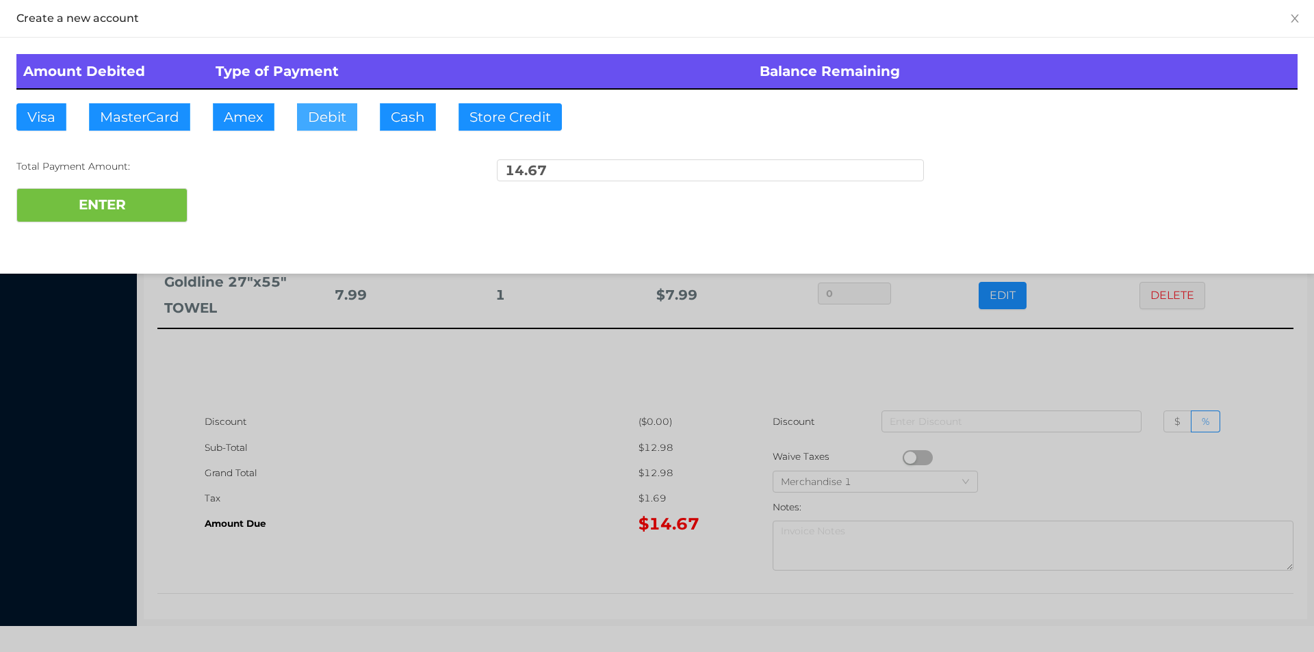
click at [327, 109] on button "Debit" at bounding box center [327, 116] width 60 height 27
click at [139, 203] on button "ENTER" at bounding box center [101, 205] width 171 height 34
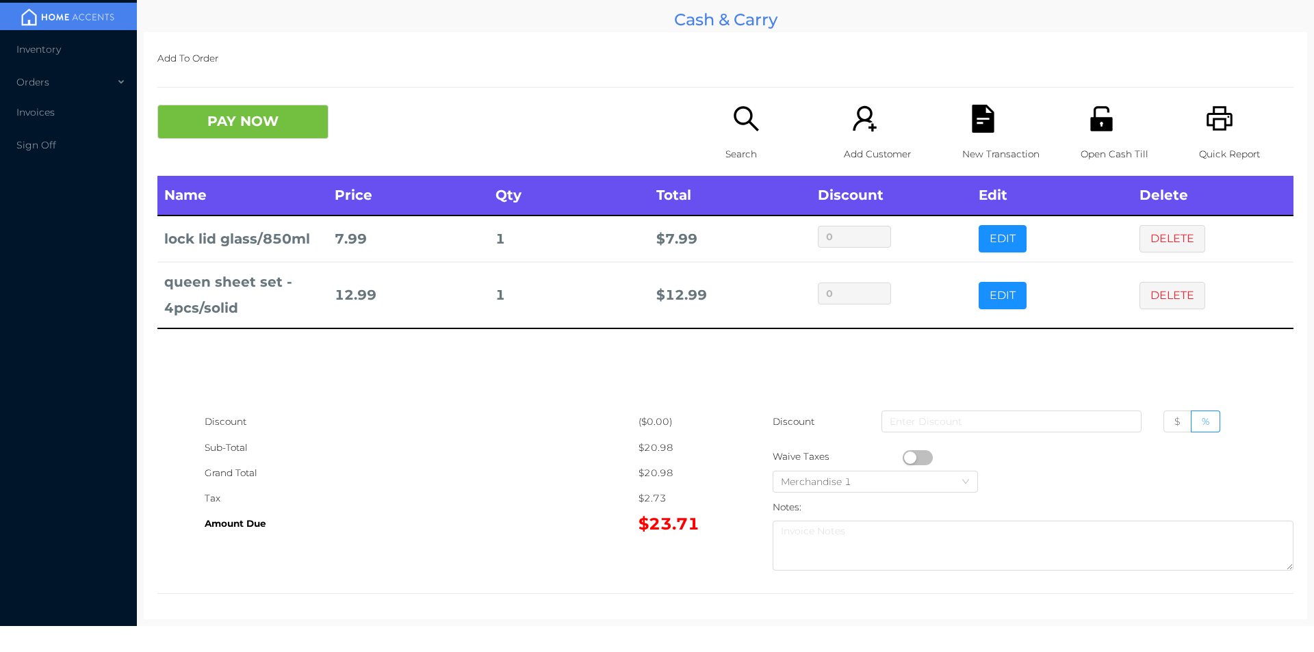
click at [737, 138] on div "Search" at bounding box center [773, 140] width 94 height 71
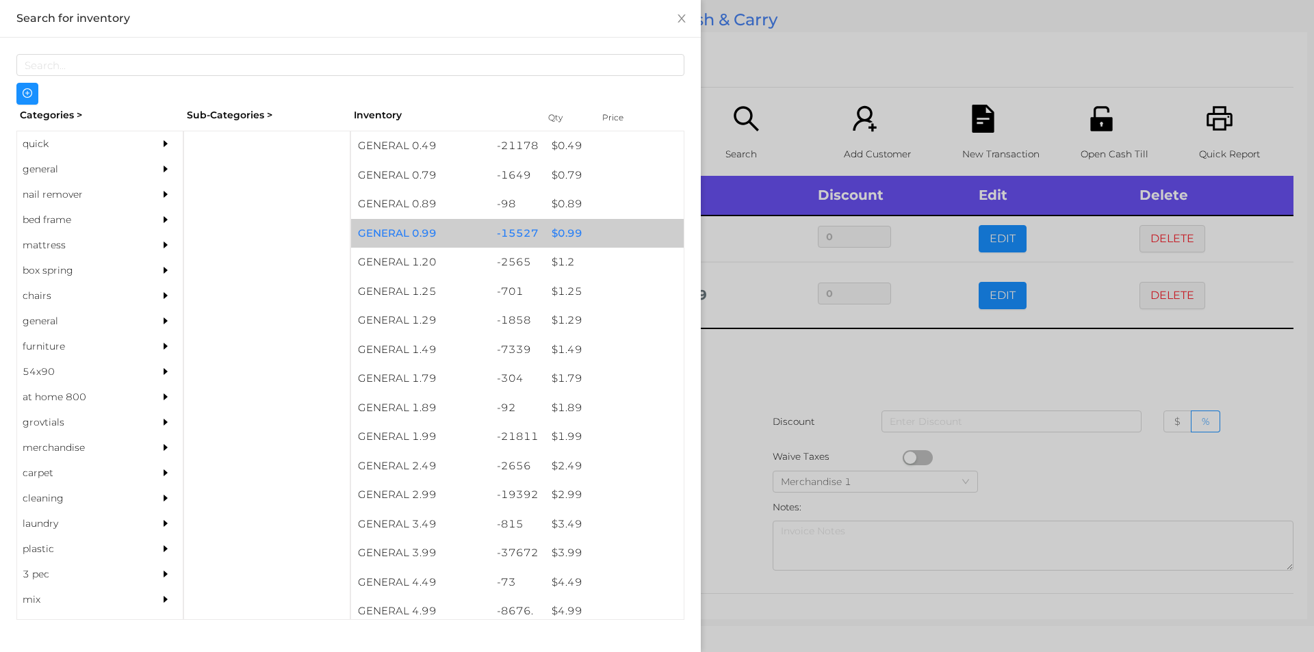
click at [559, 232] on div "$ 0.99" at bounding box center [614, 233] width 139 height 29
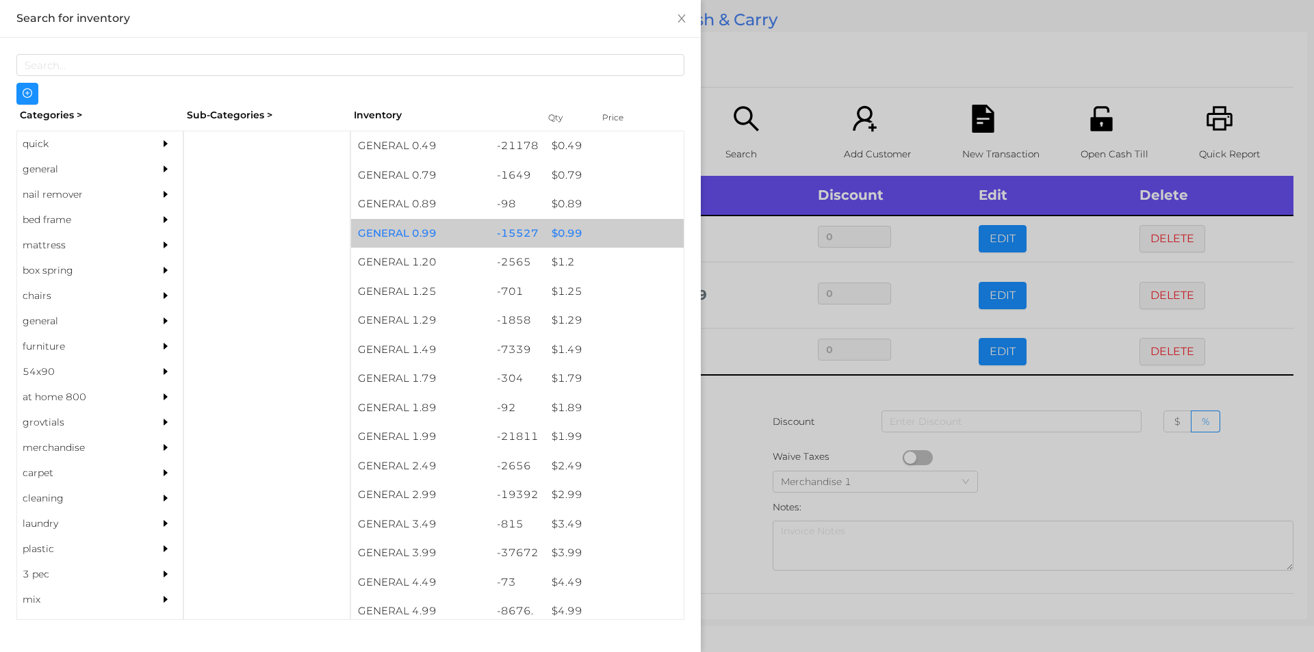
click at [563, 229] on div "$ 0.99" at bounding box center [614, 233] width 139 height 29
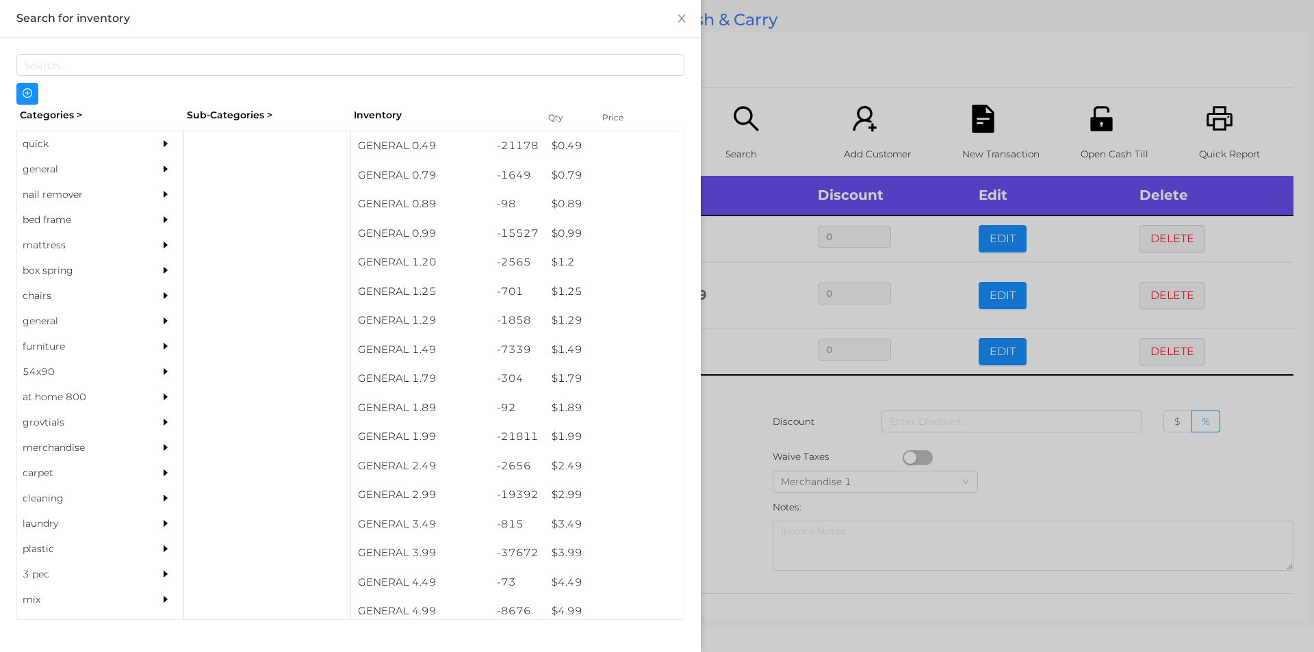
click at [49, 145] on div "quick" at bounding box center [79, 143] width 125 height 25
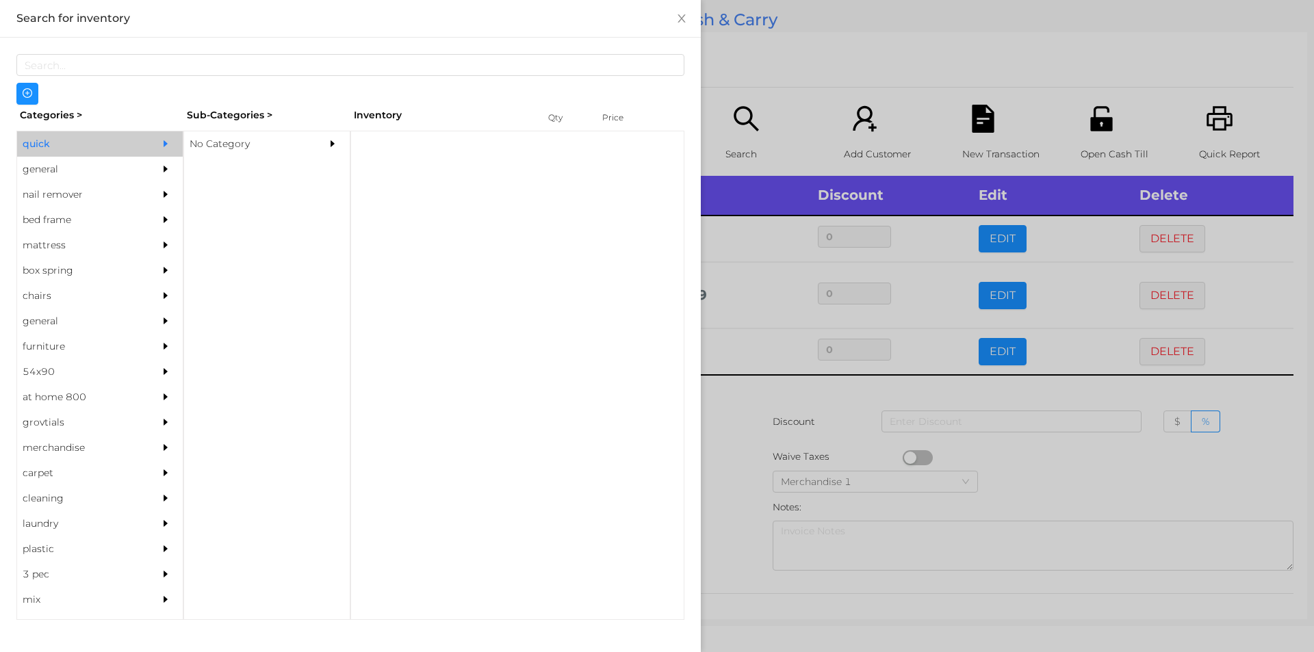
click at [213, 141] on div "No Category" at bounding box center [246, 143] width 125 height 25
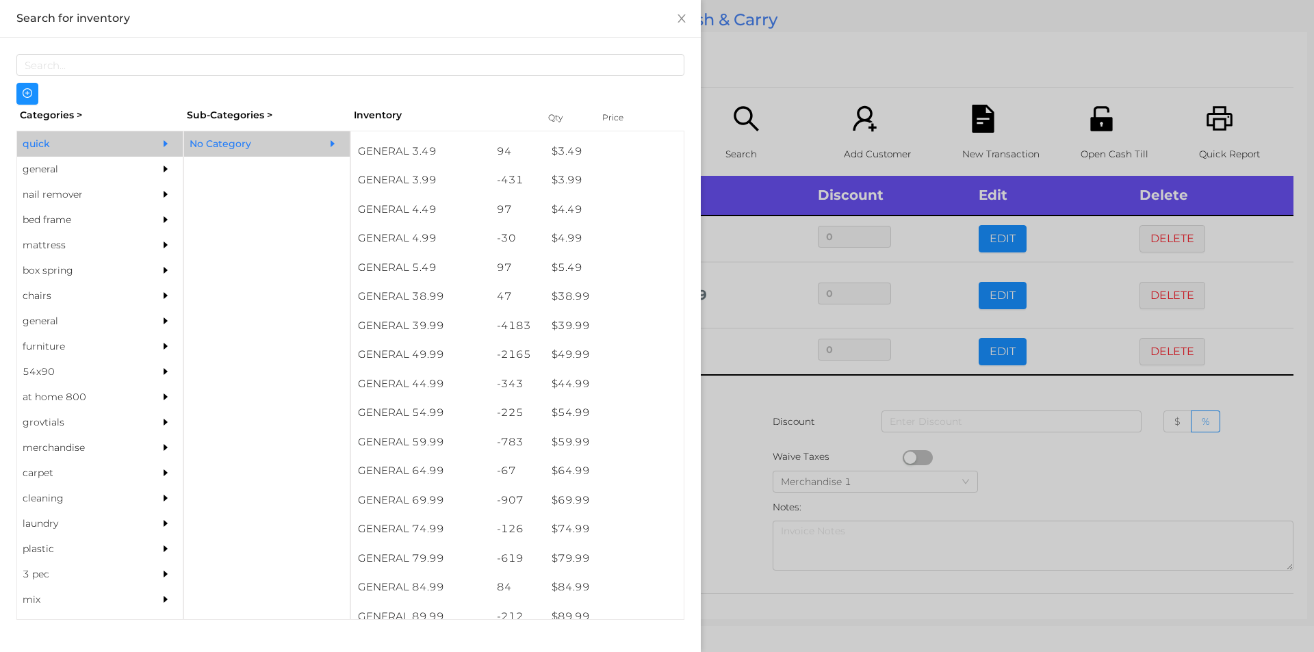
scroll to position [607, 0]
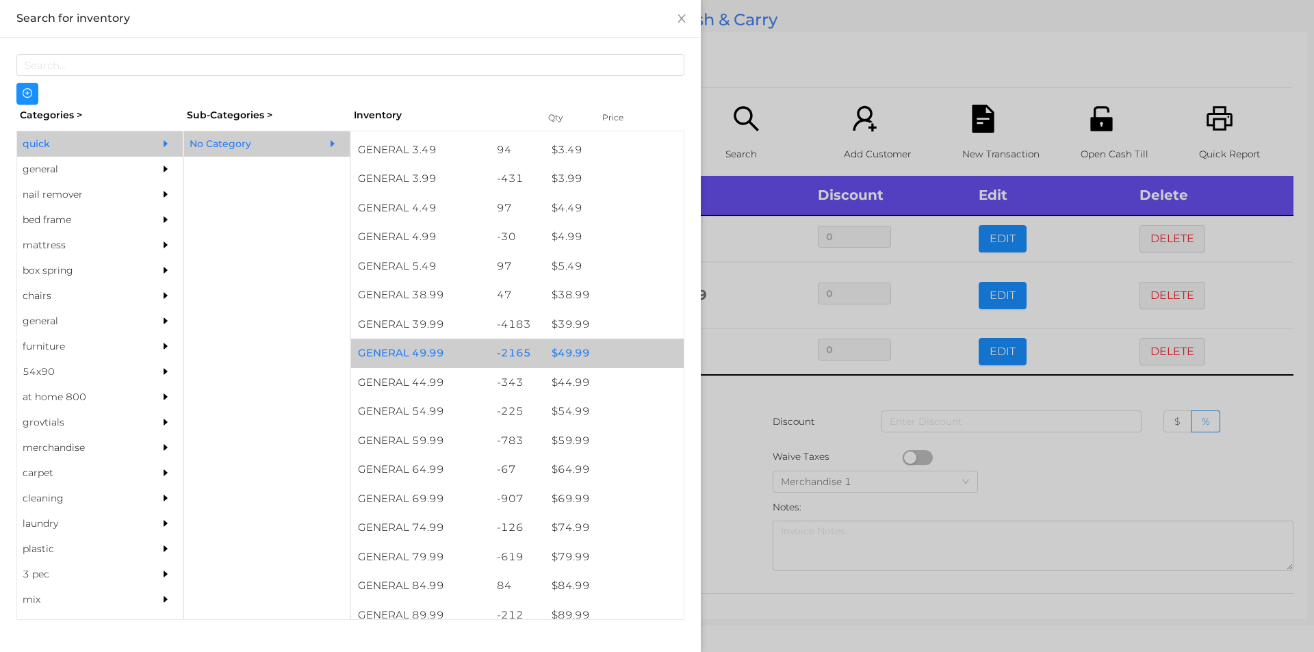
click at [572, 350] on div "$ 49.99" at bounding box center [614, 353] width 139 height 29
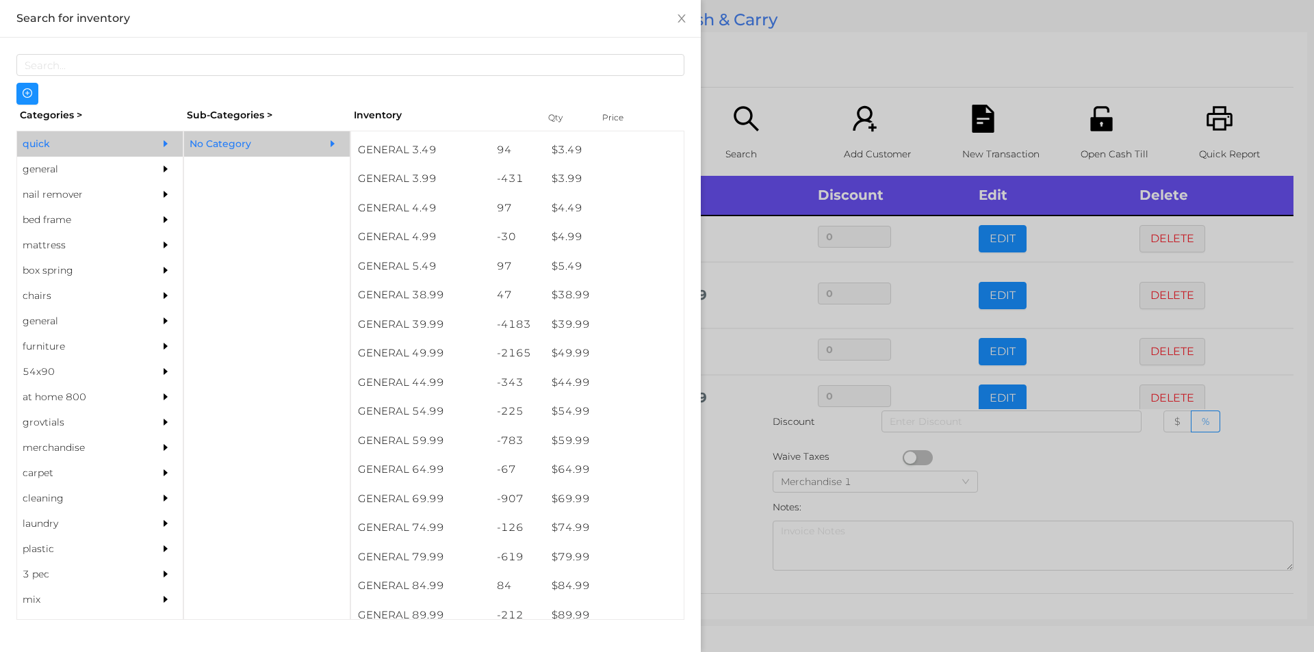
click at [740, 442] on div at bounding box center [657, 326] width 1314 height 652
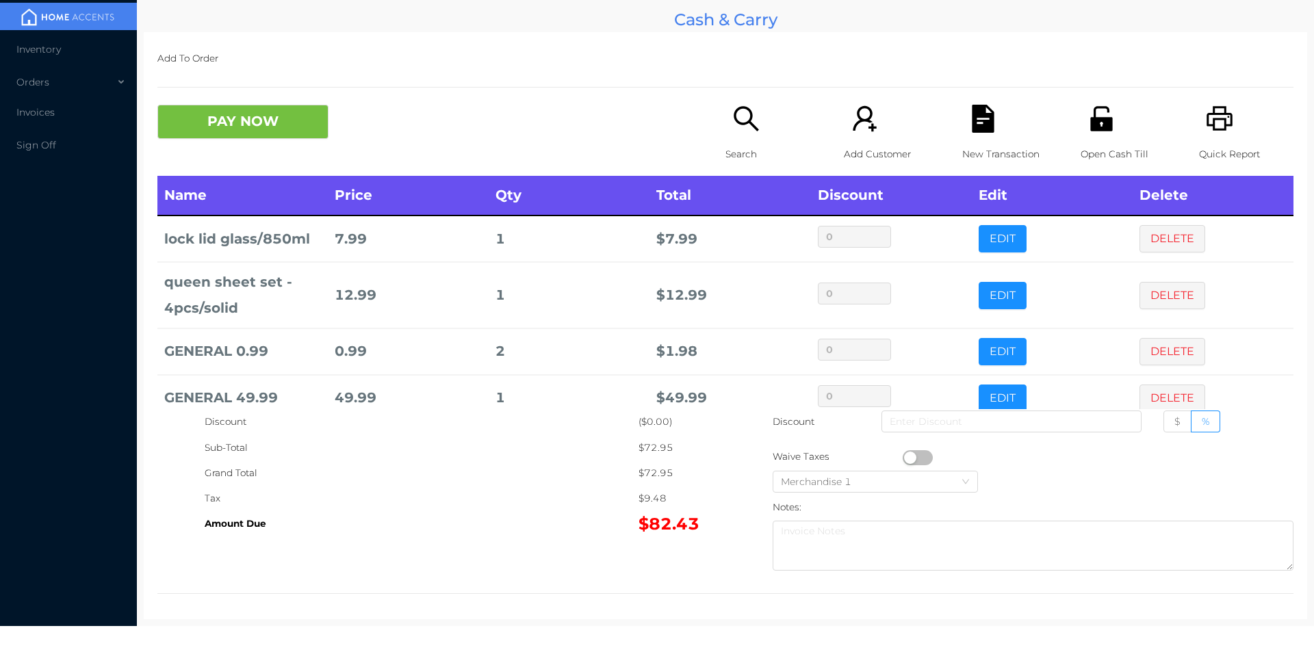
scroll to position [26, 0]
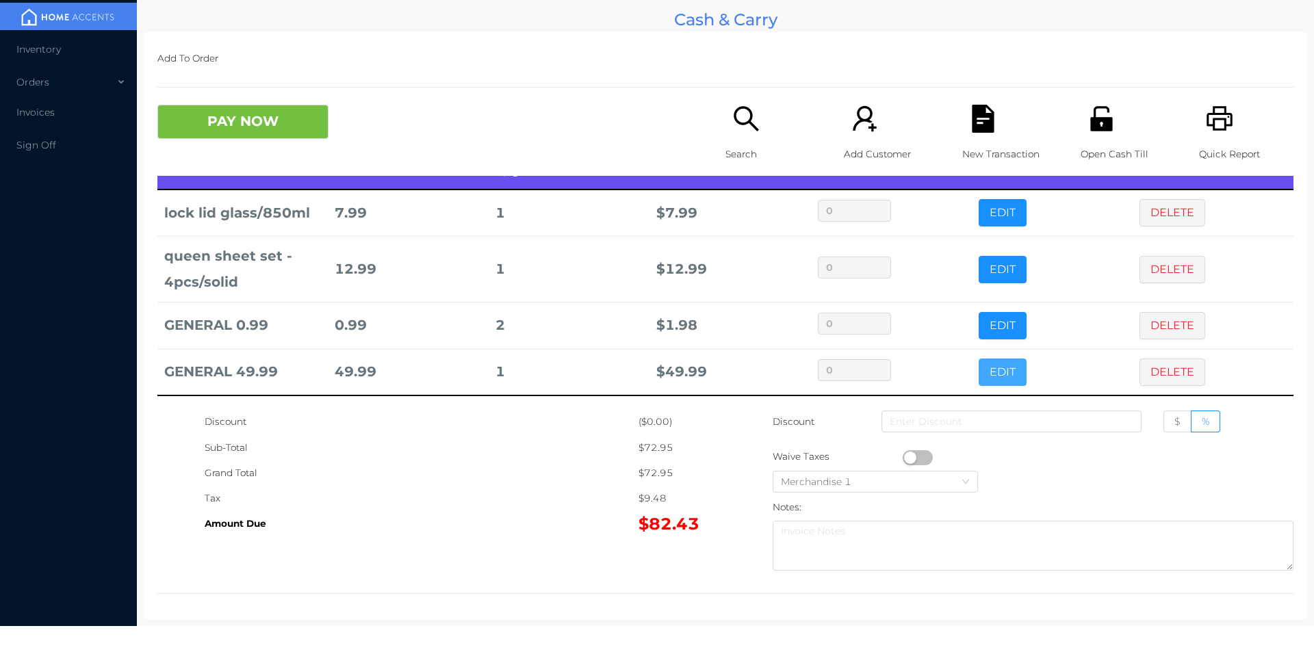
click at [984, 366] on button "EDIT" at bounding box center [1003, 372] width 48 height 27
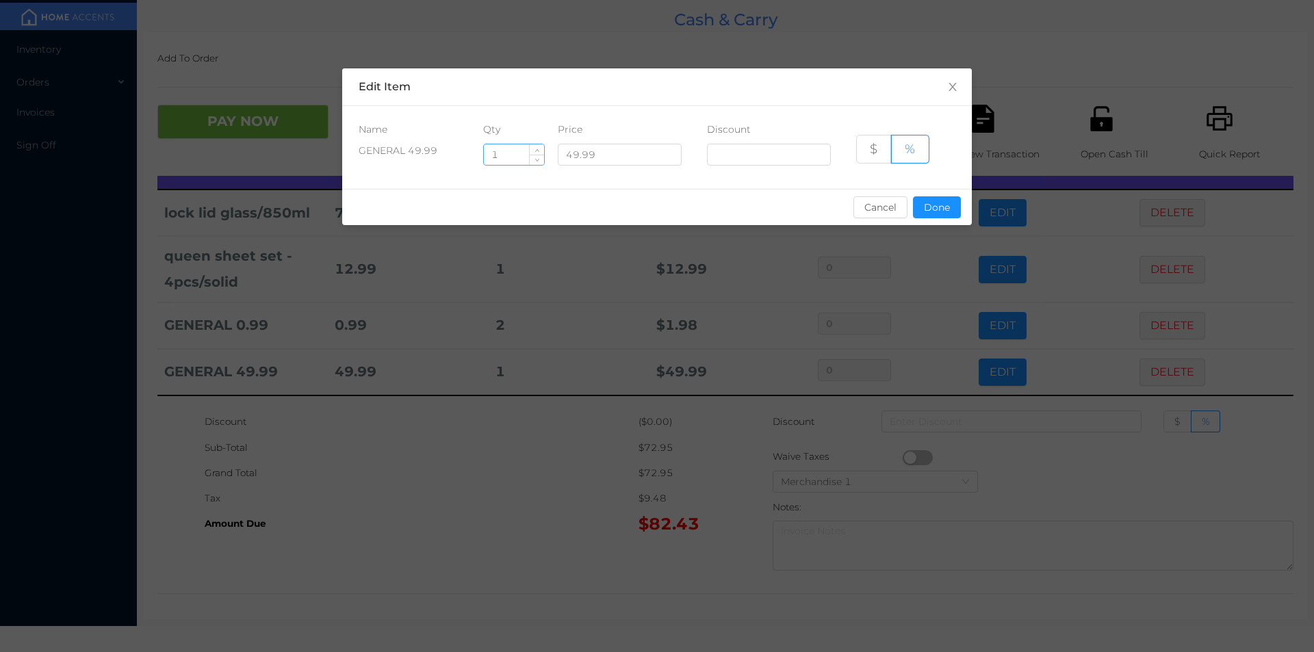
click at [510, 155] on input "1" at bounding box center [514, 154] width 60 height 21
type input "2"
click at [948, 216] on button "Done" at bounding box center [937, 207] width 48 height 22
type input "0%"
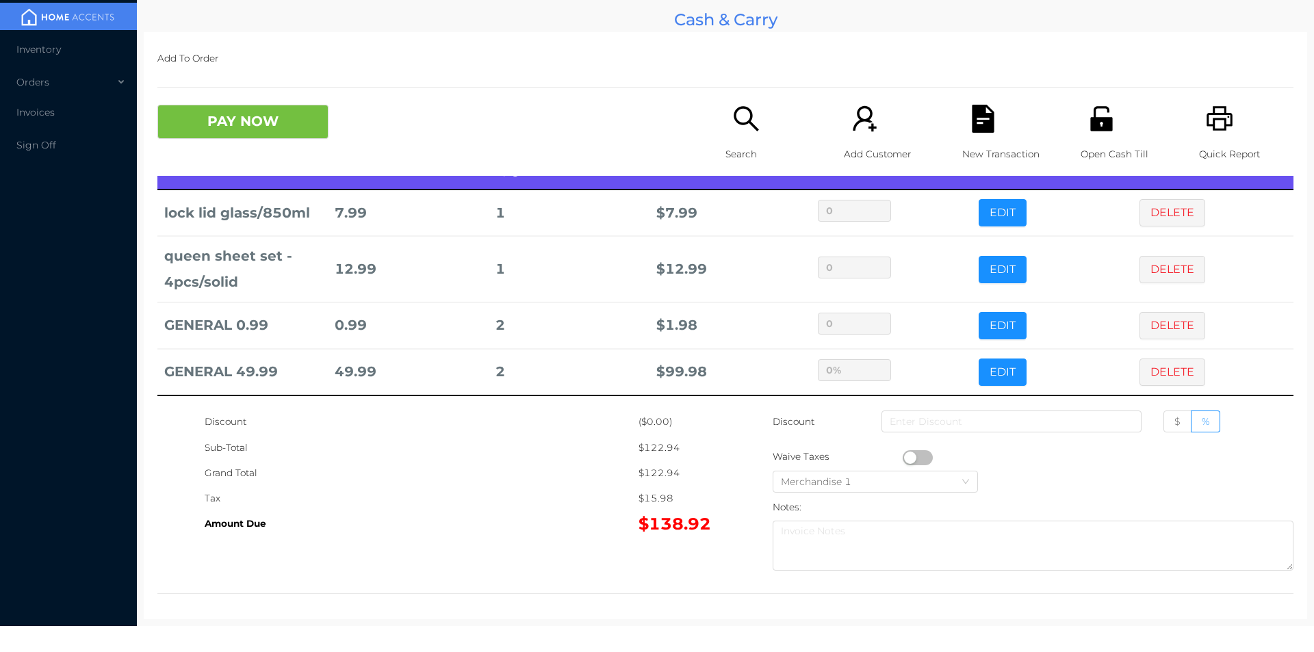
click at [526, 472] on div "Grand Total" at bounding box center [422, 473] width 434 height 25
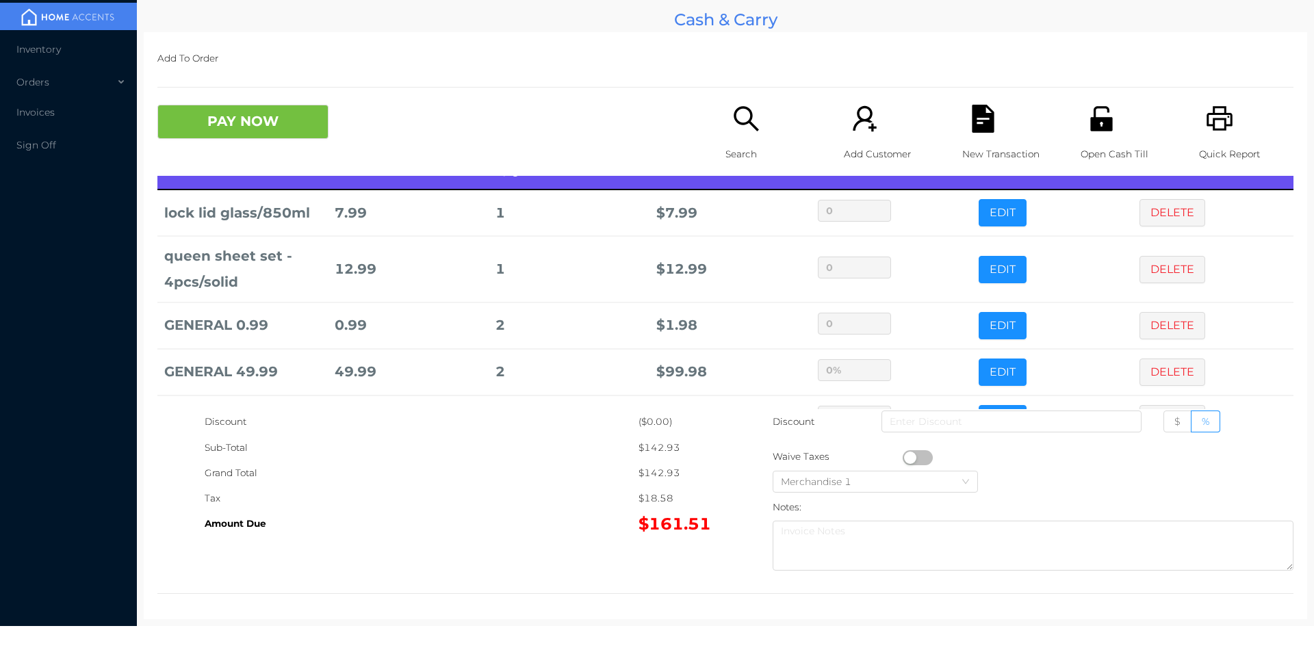
scroll to position [73, 0]
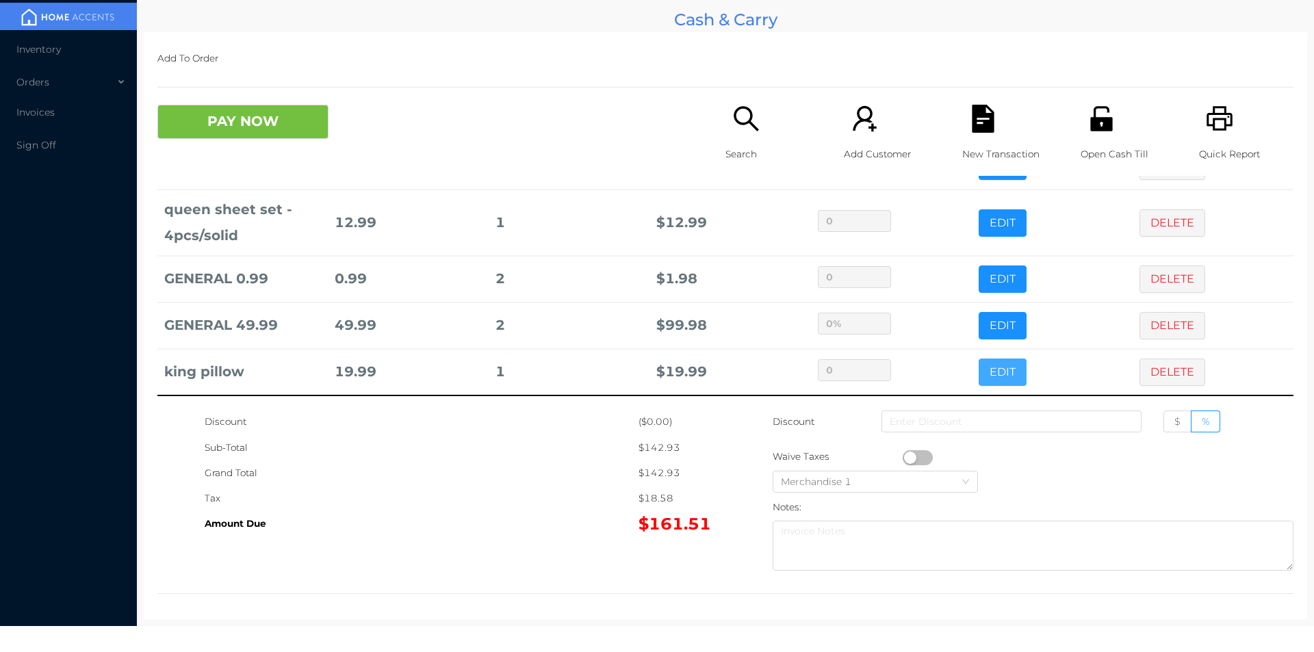
click at [980, 374] on button "EDIT" at bounding box center [1003, 372] width 48 height 27
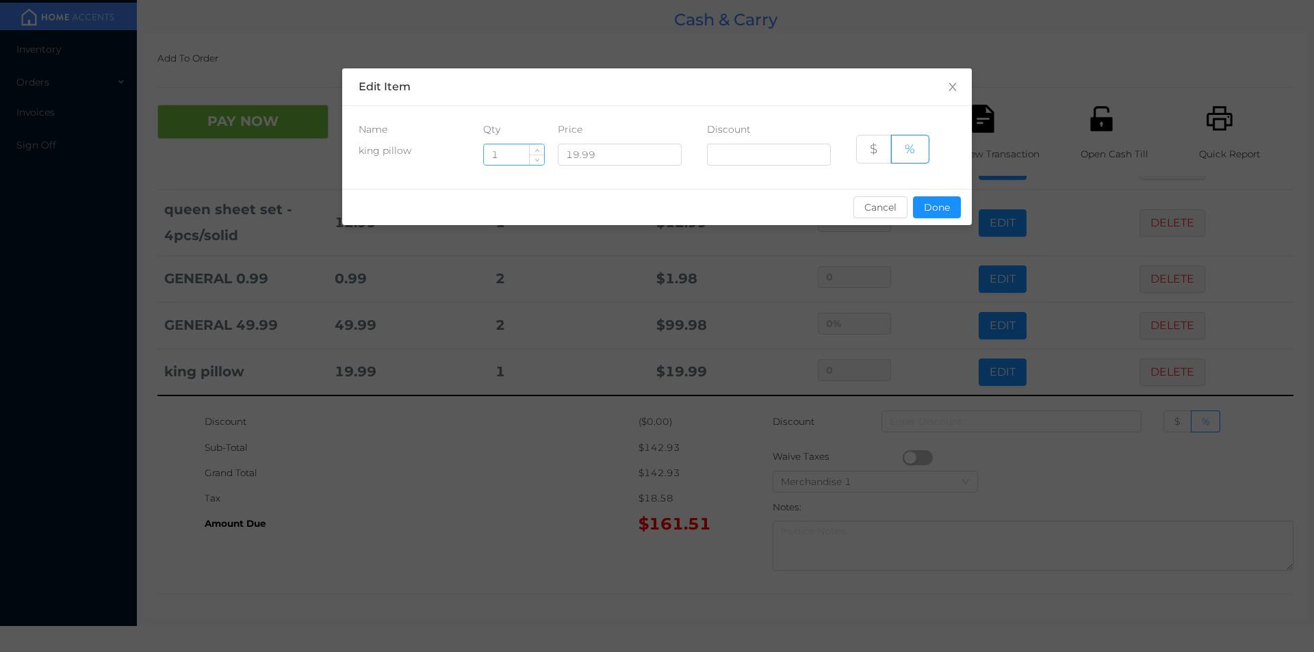
click at [514, 158] on input "1" at bounding box center [514, 154] width 60 height 21
type input "2"
click at [515, 484] on div "sentinelStart Edit Item Name Qty Price Discount king pillow 2 19.99 $ % Cancel …" at bounding box center [657, 326] width 1314 height 652
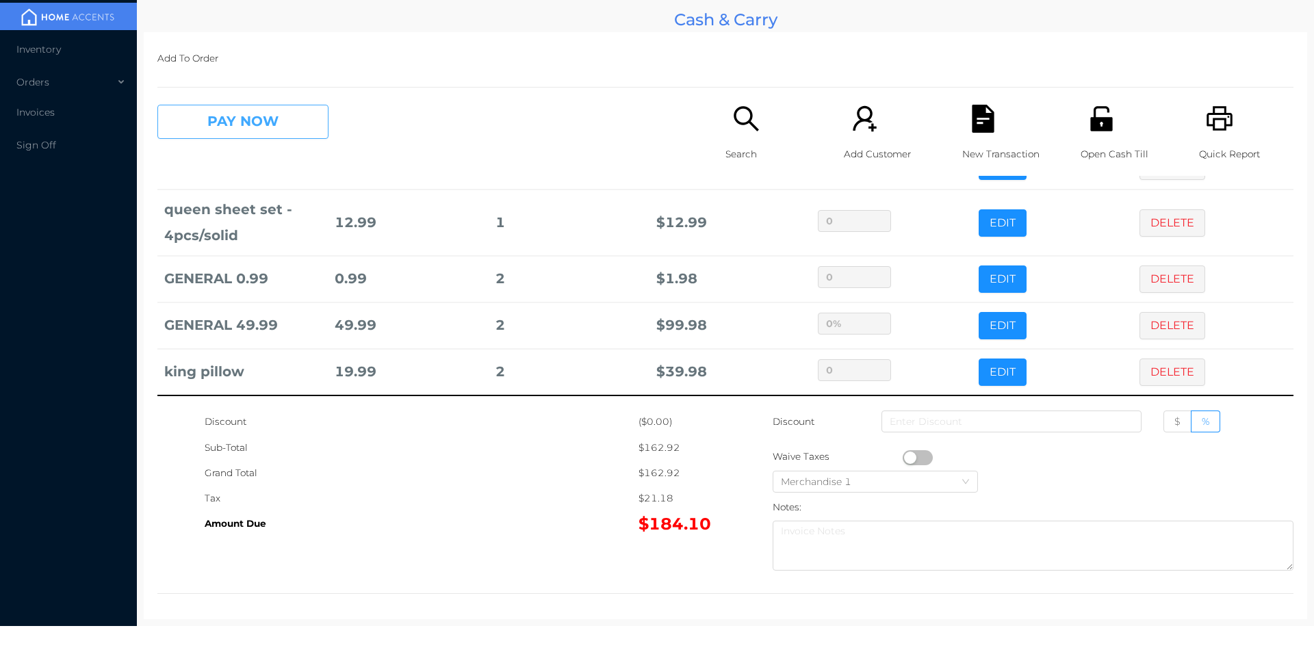
click at [225, 127] on button "PAY NOW" at bounding box center [242, 122] width 171 height 34
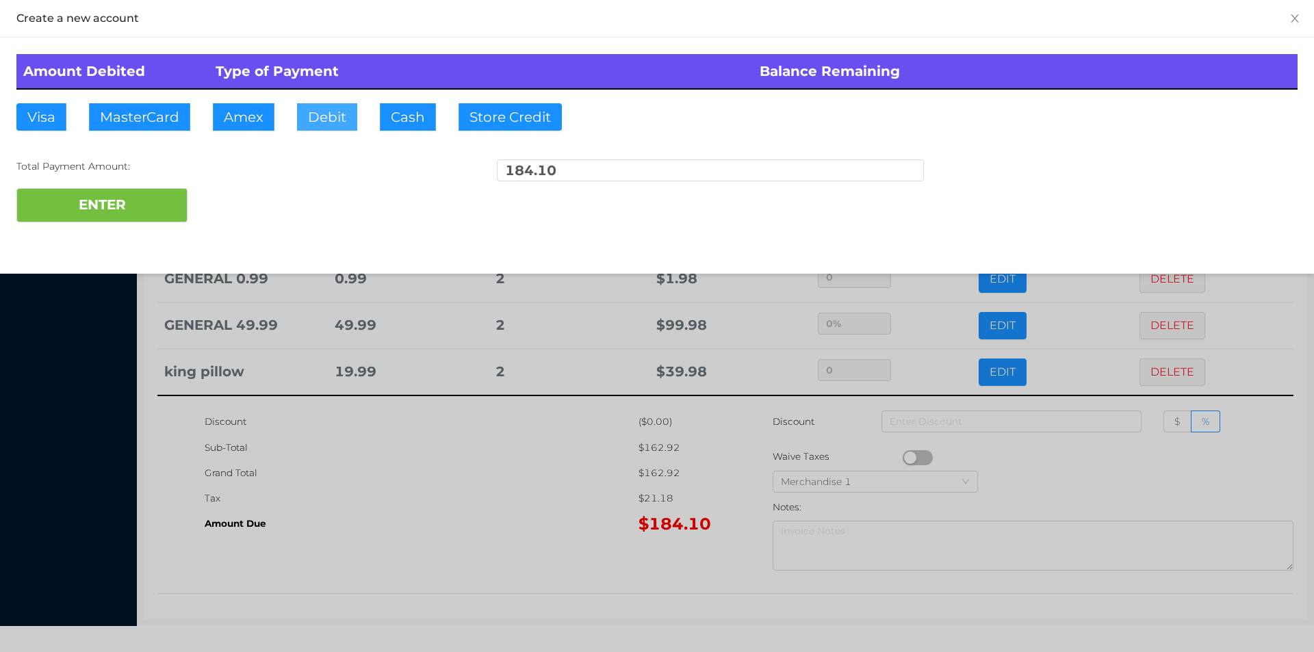
click at [325, 111] on button "Debit" at bounding box center [327, 116] width 60 height 27
type input "200."
click at [229, 214] on div "ENTER" at bounding box center [656, 205] width 1281 height 34
click at [426, 547] on div at bounding box center [657, 326] width 1314 height 652
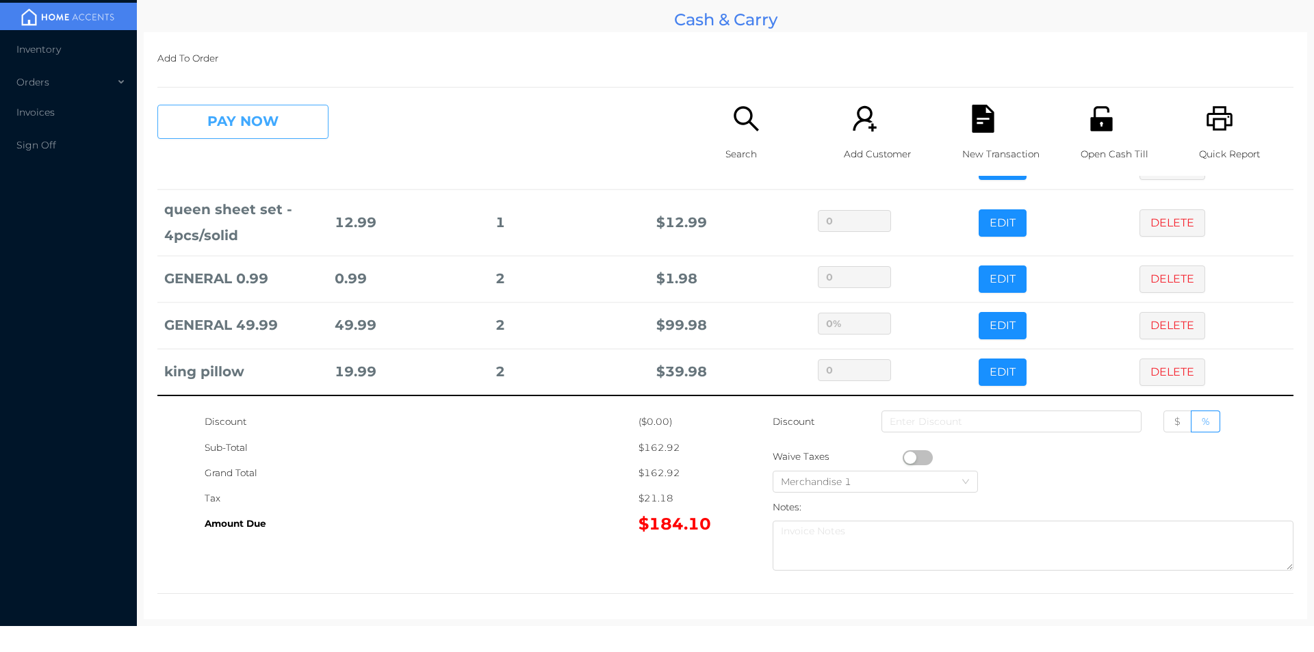
click at [229, 138] on button "PAY NOW" at bounding box center [242, 122] width 171 height 34
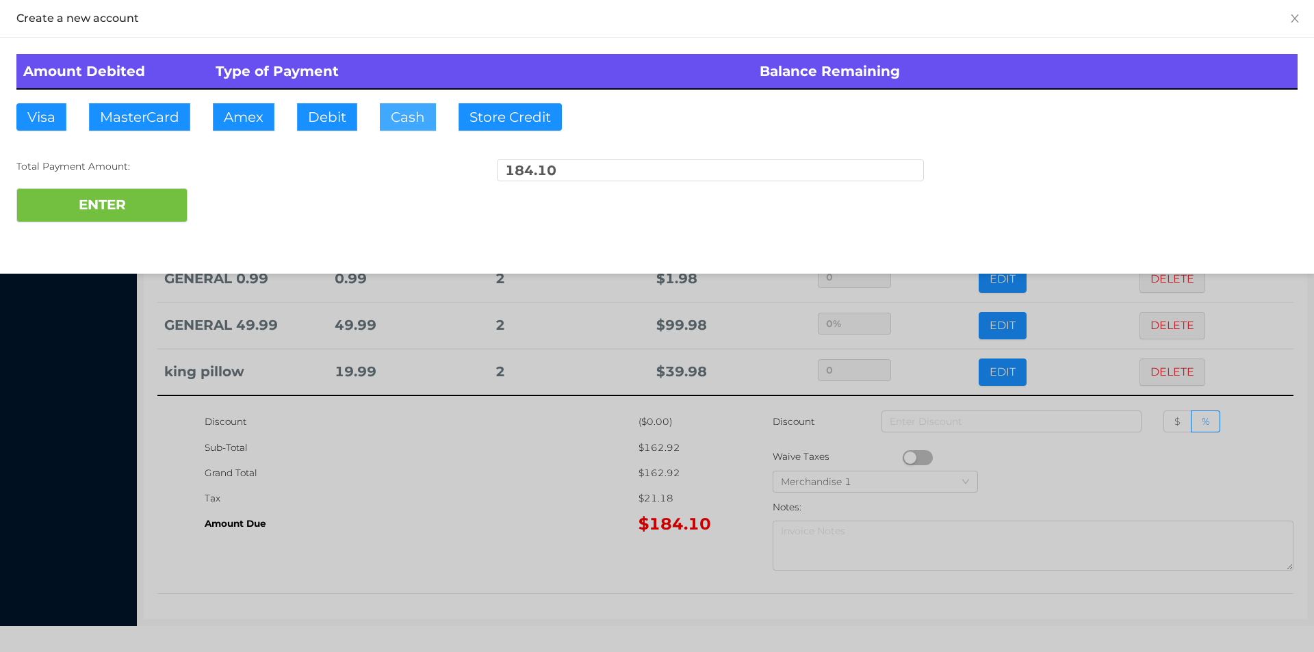
click at [395, 116] on button "Cash" at bounding box center [408, 116] width 56 height 27
type input "200."
click at [125, 211] on button "ENTER" at bounding box center [101, 205] width 171 height 34
type input "0"
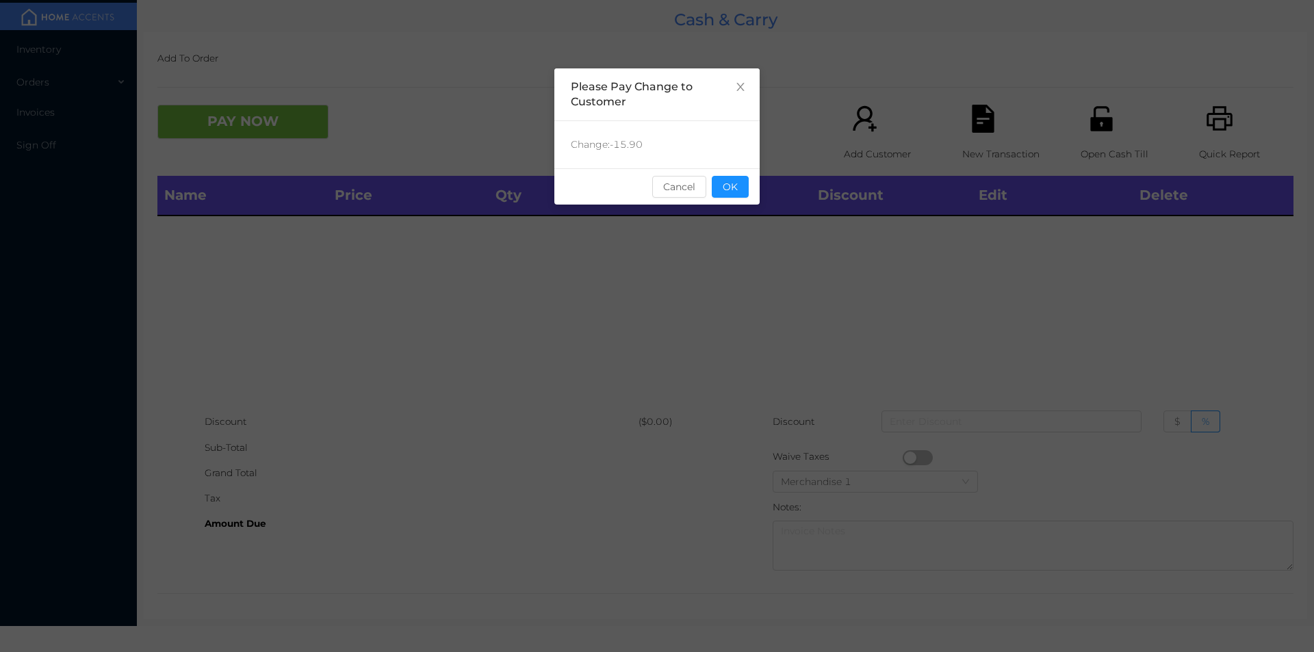
scroll to position [0, 0]
click at [738, 184] on button "OK" at bounding box center [730, 187] width 37 height 22
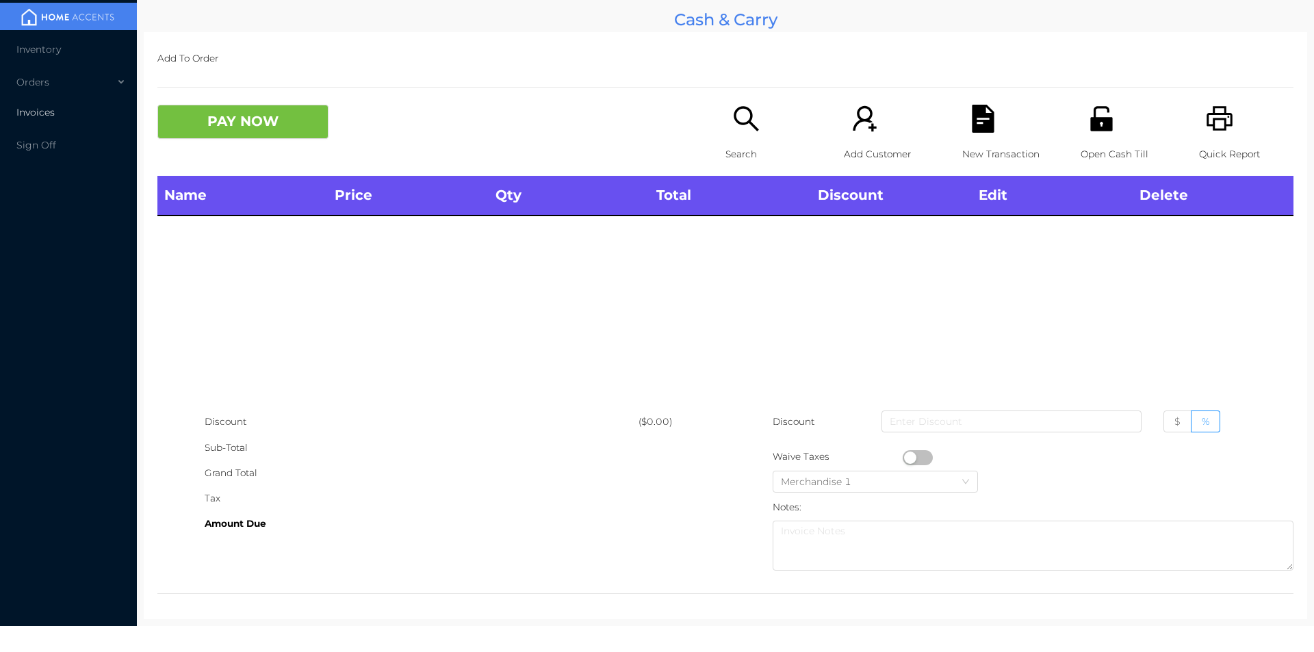
click at [38, 114] on span "Invoices" at bounding box center [35, 112] width 38 height 12
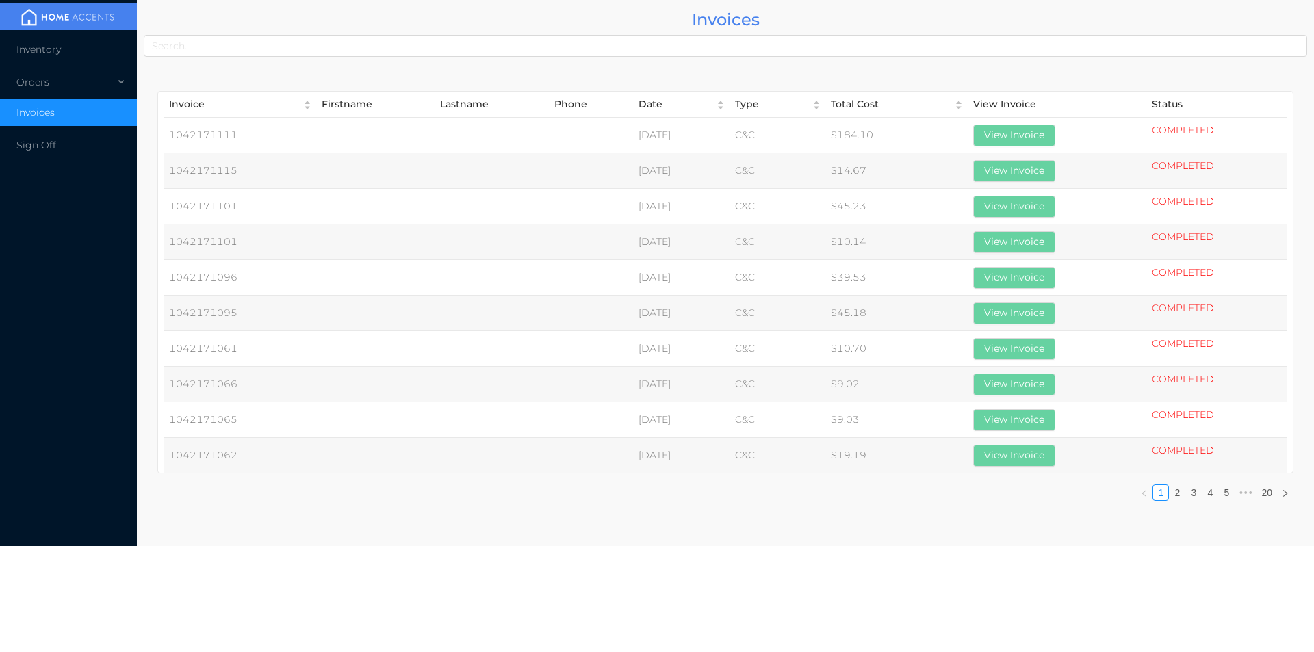
click at [69, 278] on div "Inventory Orders Invoices Sign Off" at bounding box center [68, 273] width 137 height 546
click at [41, 49] on span "Inventory" at bounding box center [38, 49] width 44 height 12
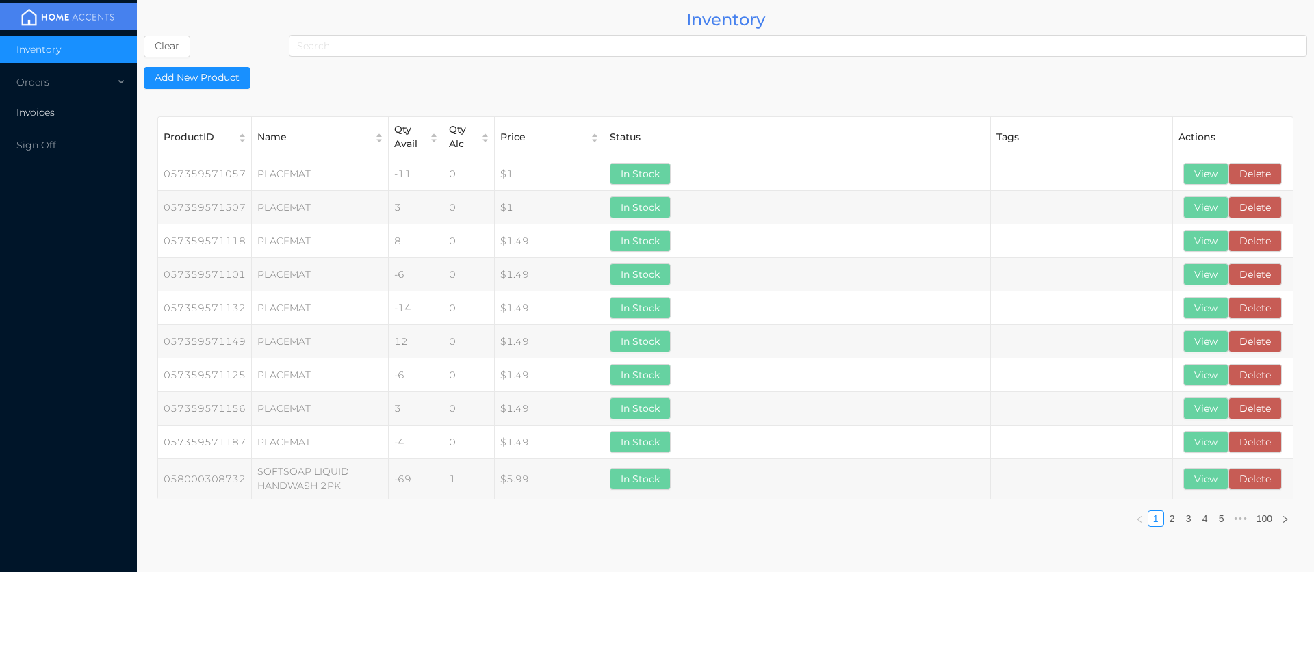
click at [30, 111] on span "Invoices" at bounding box center [35, 112] width 38 height 12
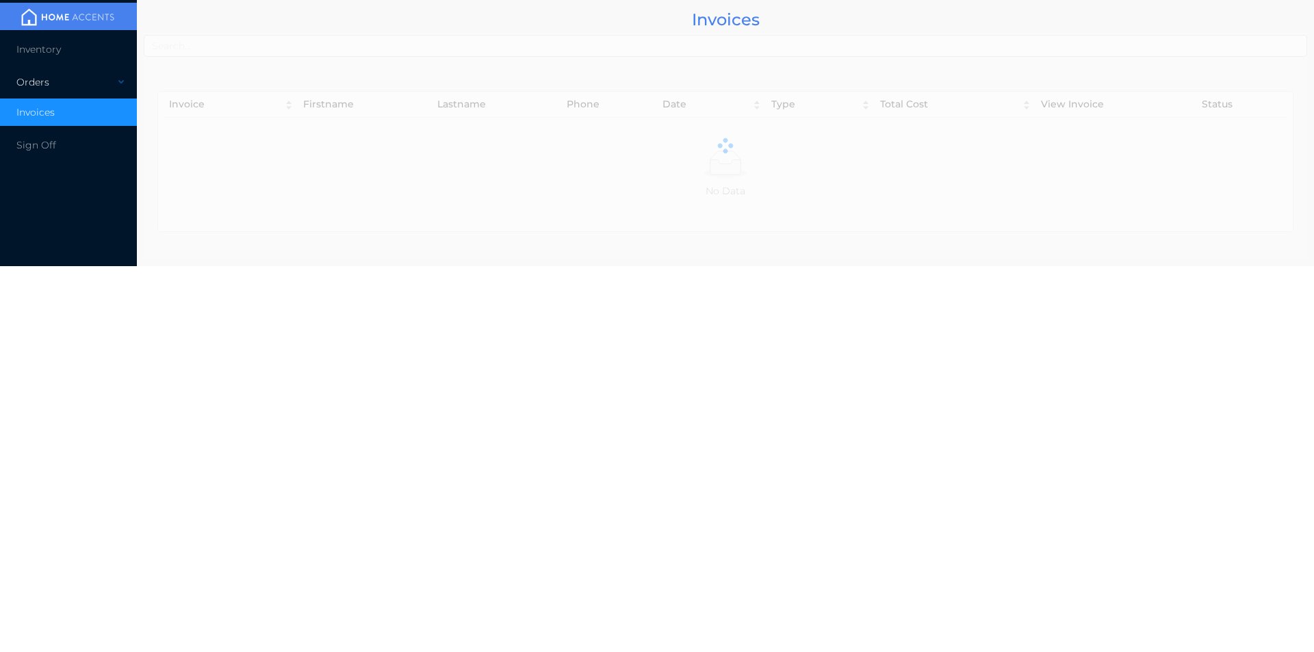
click at [36, 86] on div "Orders" at bounding box center [68, 81] width 137 height 27
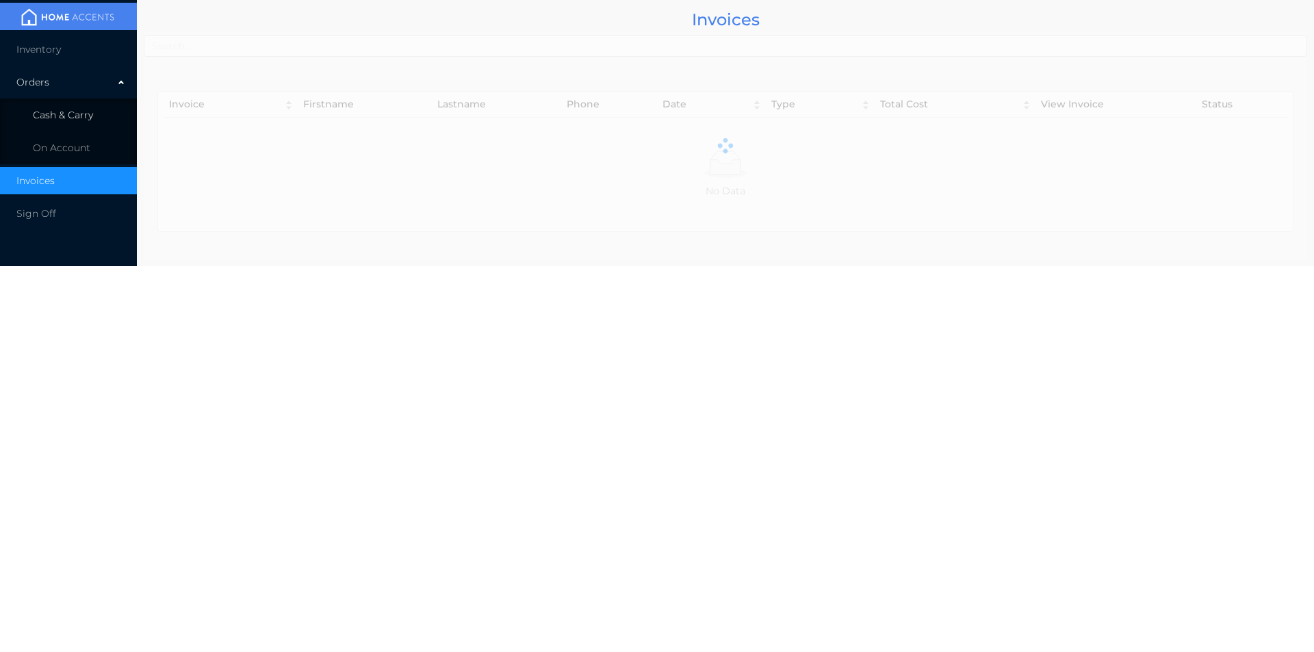
click at [59, 123] on li "Cash & Carry" at bounding box center [68, 114] width 137 height 27
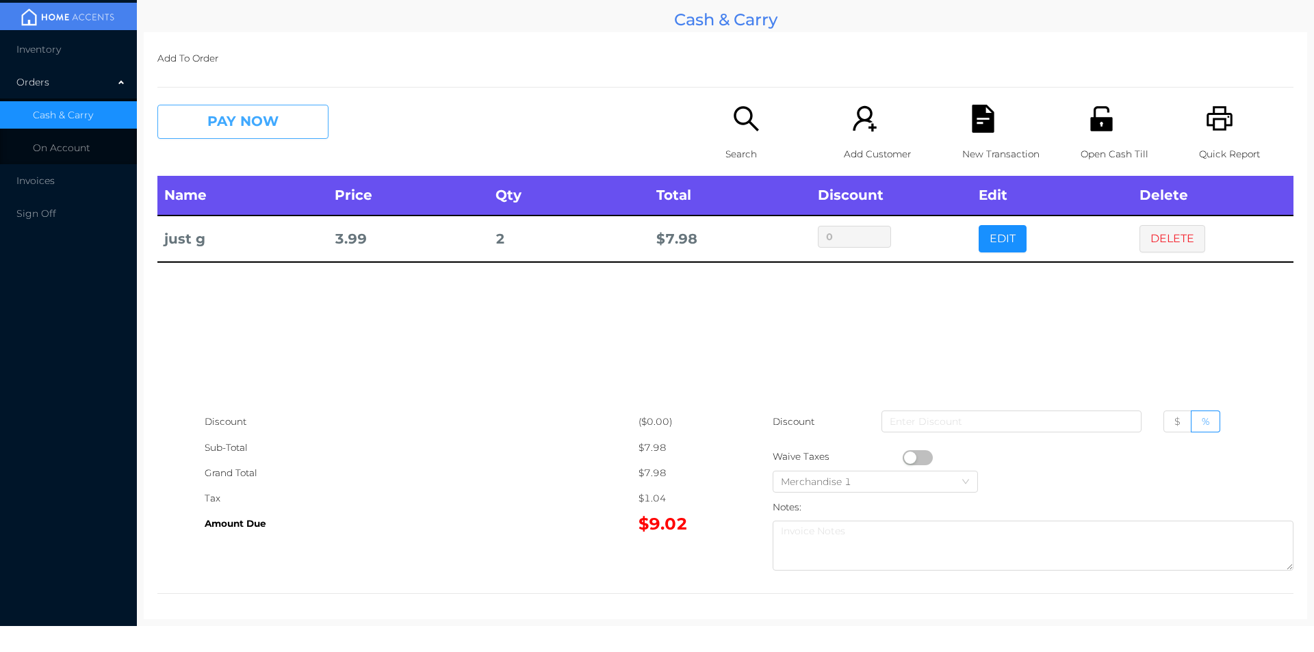
click at [180, 133] on button "PAY NOW" at bounding box center [242, 122] width 171 height 34
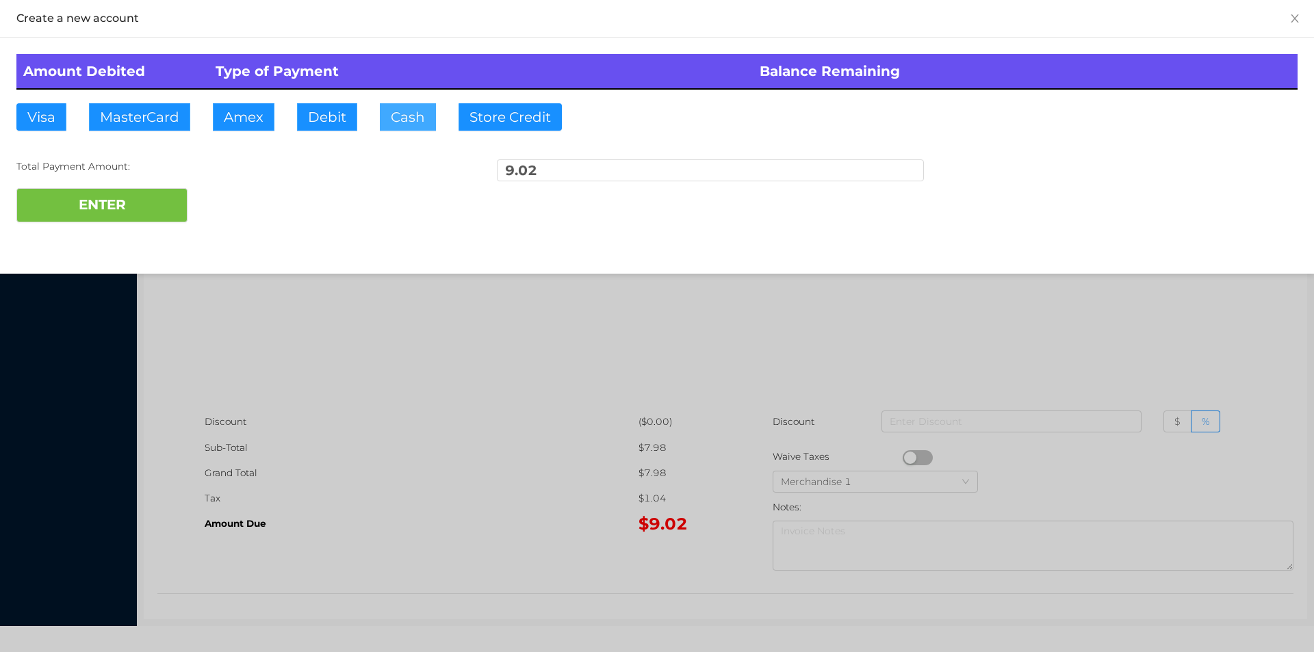
click at [416, 123] on button "Cash" at bounding box center [408, 116] width 56 height 27
click at [146, 192] on button "ENTER" at bounding box center [101, 205] width 171 height 34
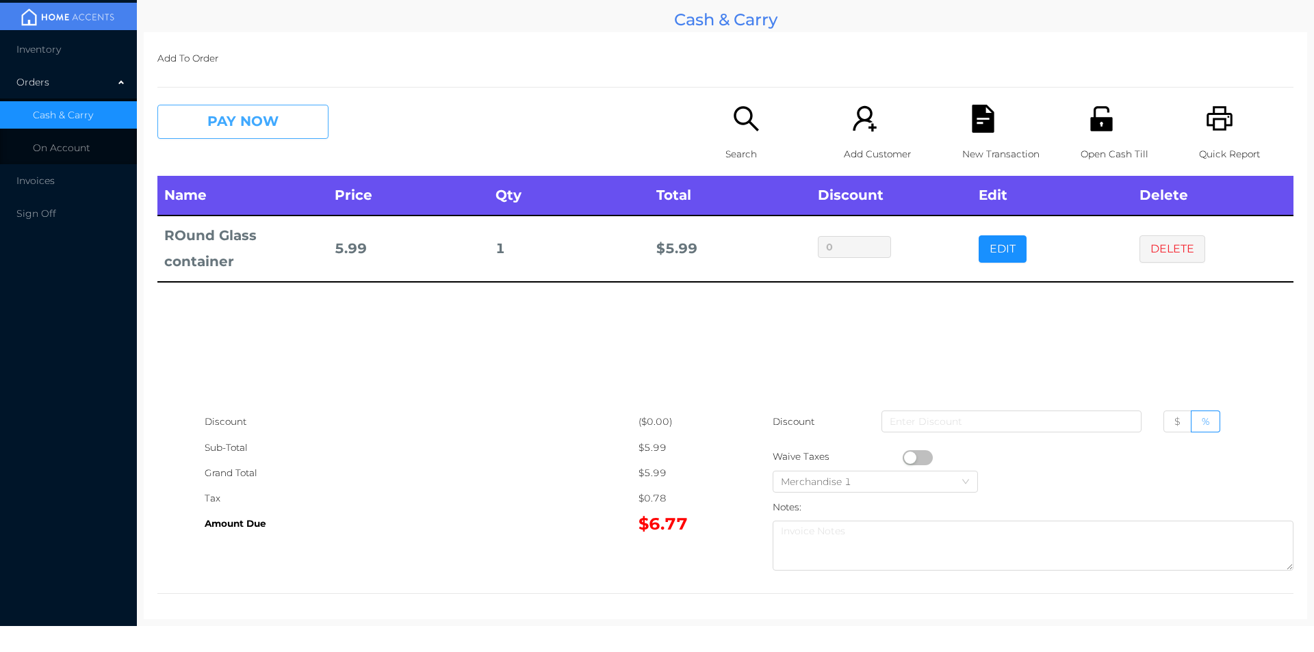
click at [203, 123] on button "PAY NOW" at bounding box center [242, 122] width 171 height 34
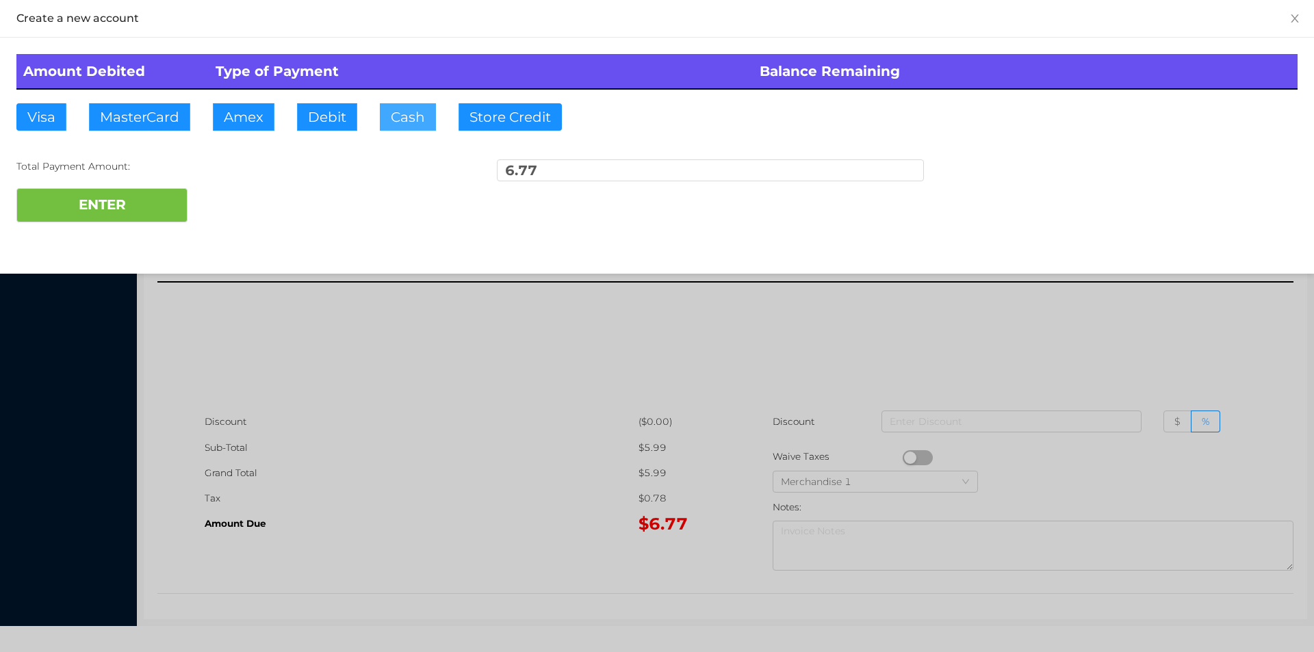
click at [394, 120] on button "Cash" at bounding box center [408, 116] width 56 height 27
type input "10."
click at [133, 204] on button "ENTER" at bounding box center [101, 205] width 171 height 34
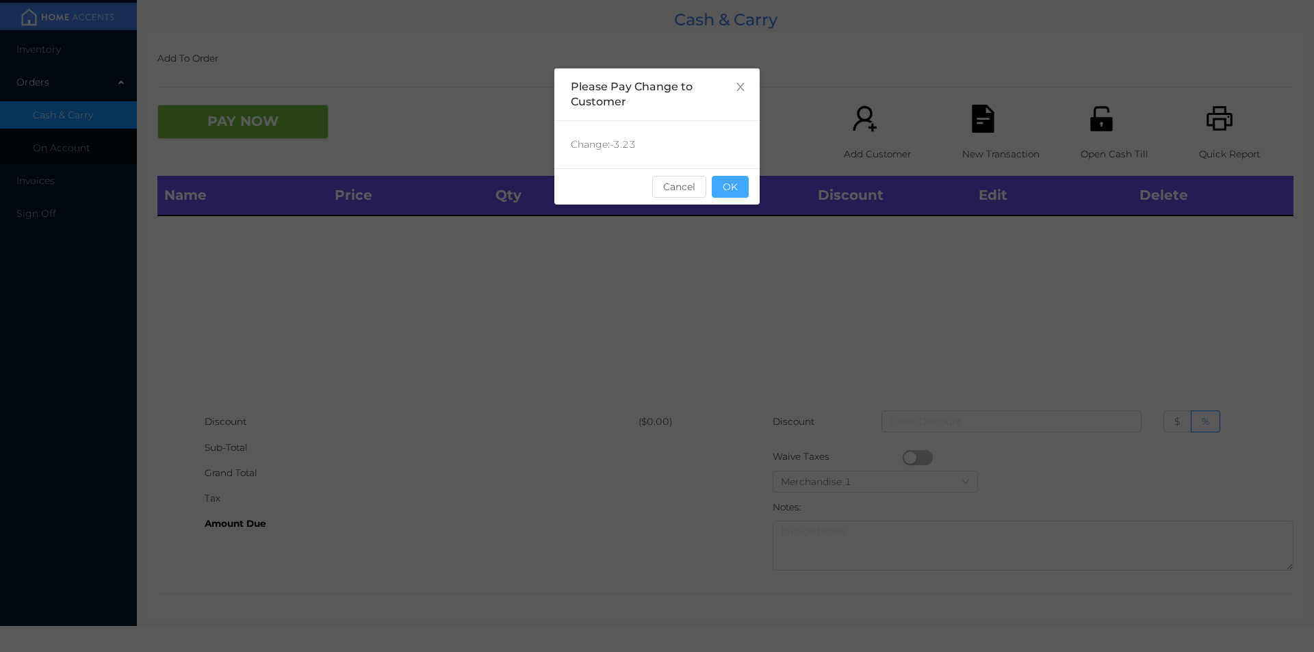
click at [736, 194] on button "OK" at bounding box center [730, 187] width 37 height 22
click at [744, 254] on div "Name Price Qty Total Discount Edit Delete" at bounding box center [725, 292] width 1136 height 233
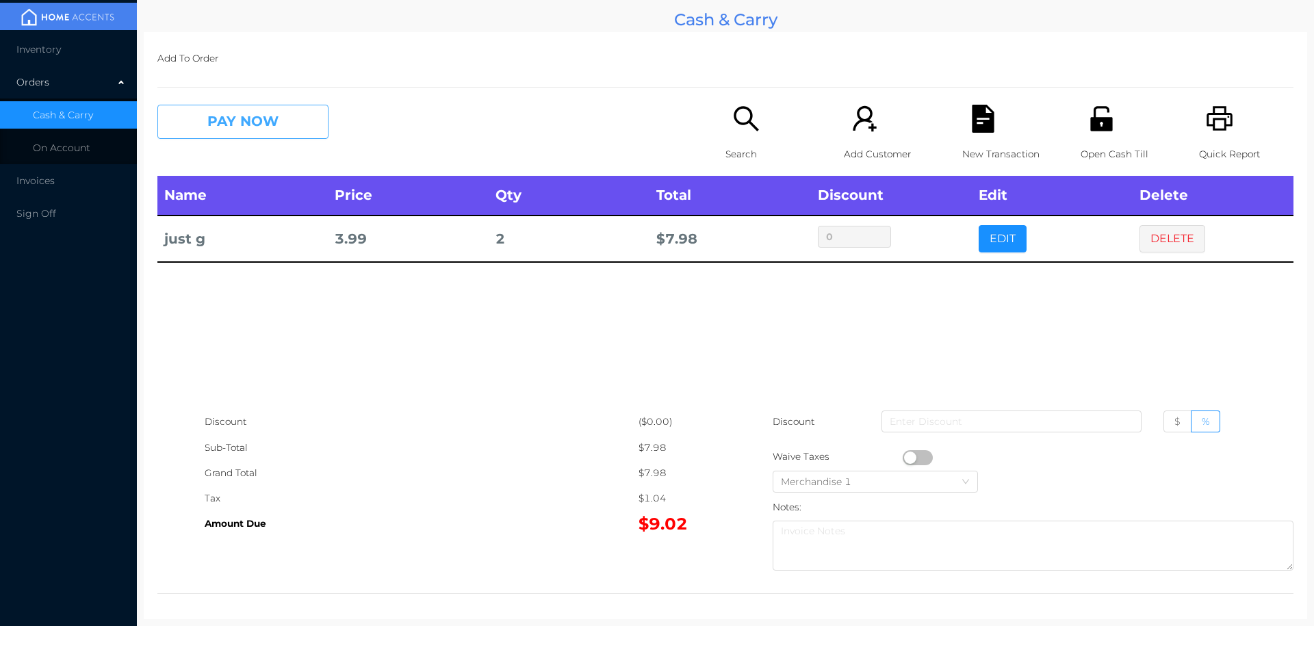
click at [212, 123] on button "PAY NOW" at bounding box center [242, 122] width 171 height 34
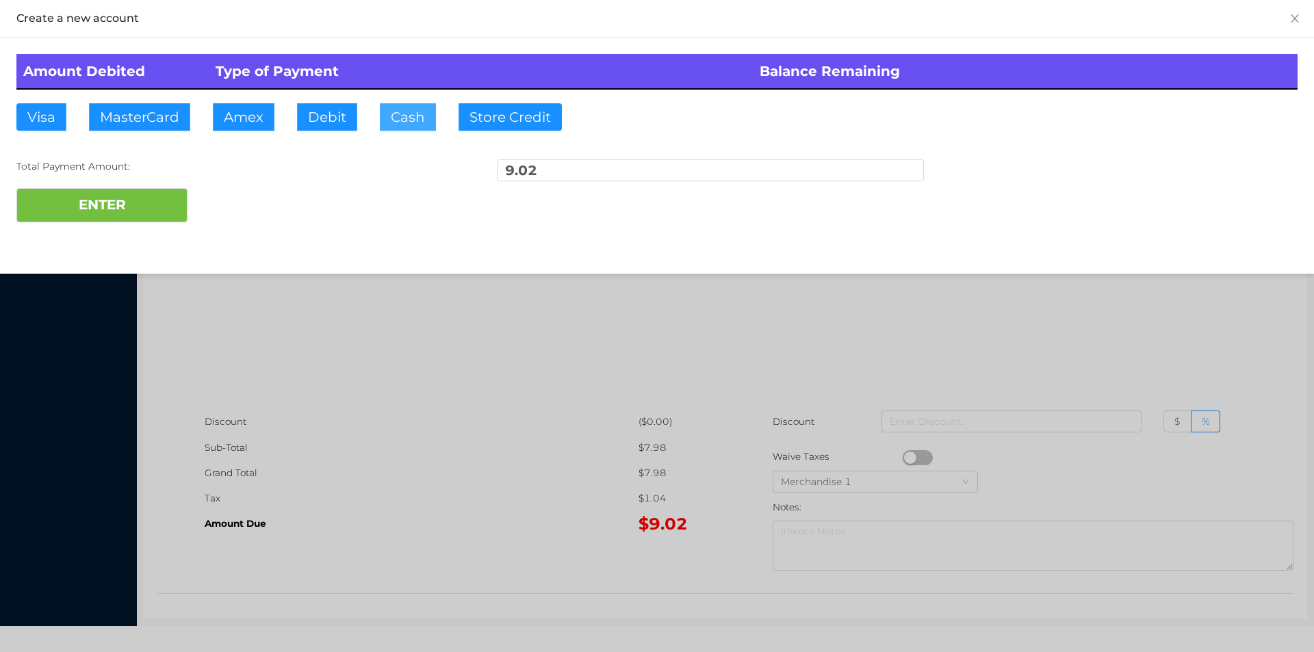
click at [407, 128] on button "Cash" at bounding box center [408, 116] width 56 height 27
click at [117, 216] on button "ENTER" at bounding box center [101, 205] width 171 height 34
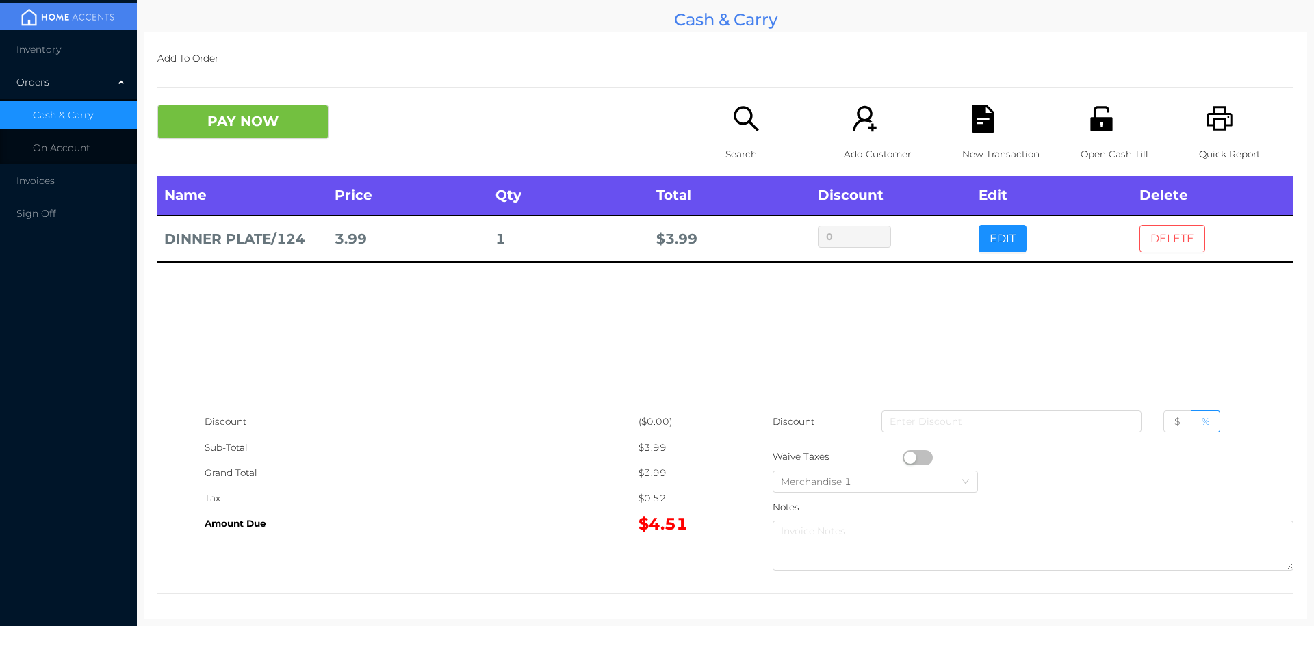
click at [1173, 236] on button "DELETE" at bounding box center [1173, 238] width 66 height 27
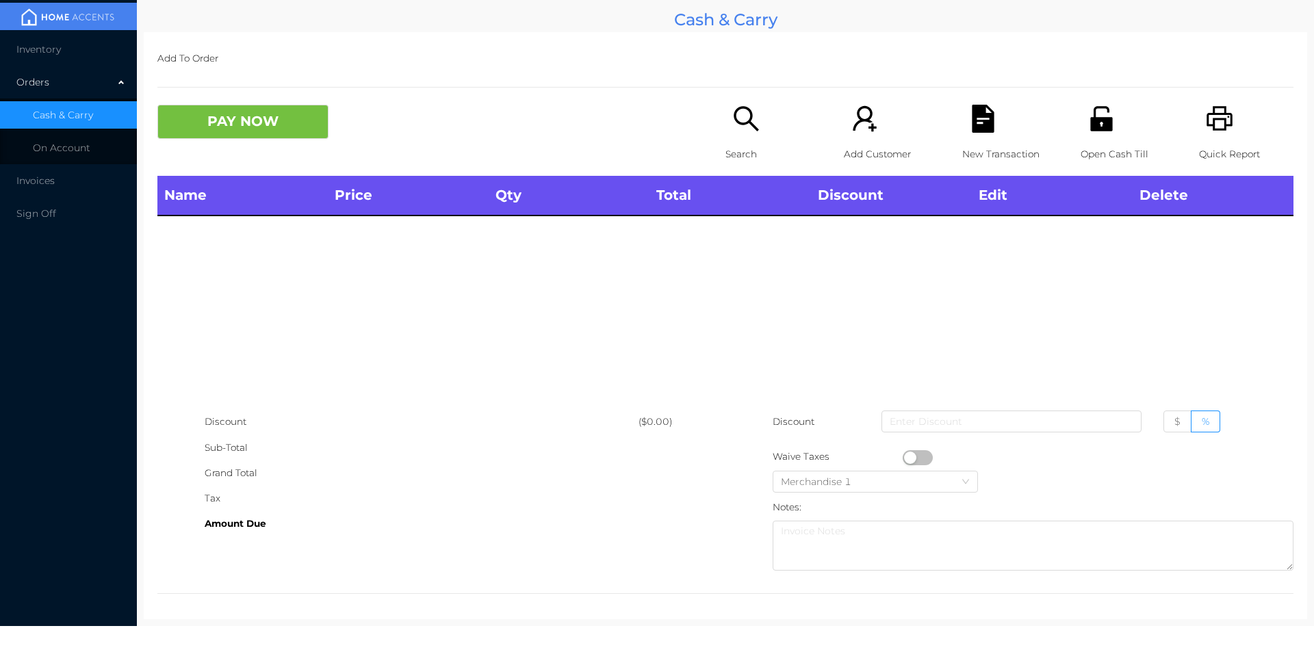
click at [741, 146] on p "Search" at bounding box center [773, 154] width 94 height 25
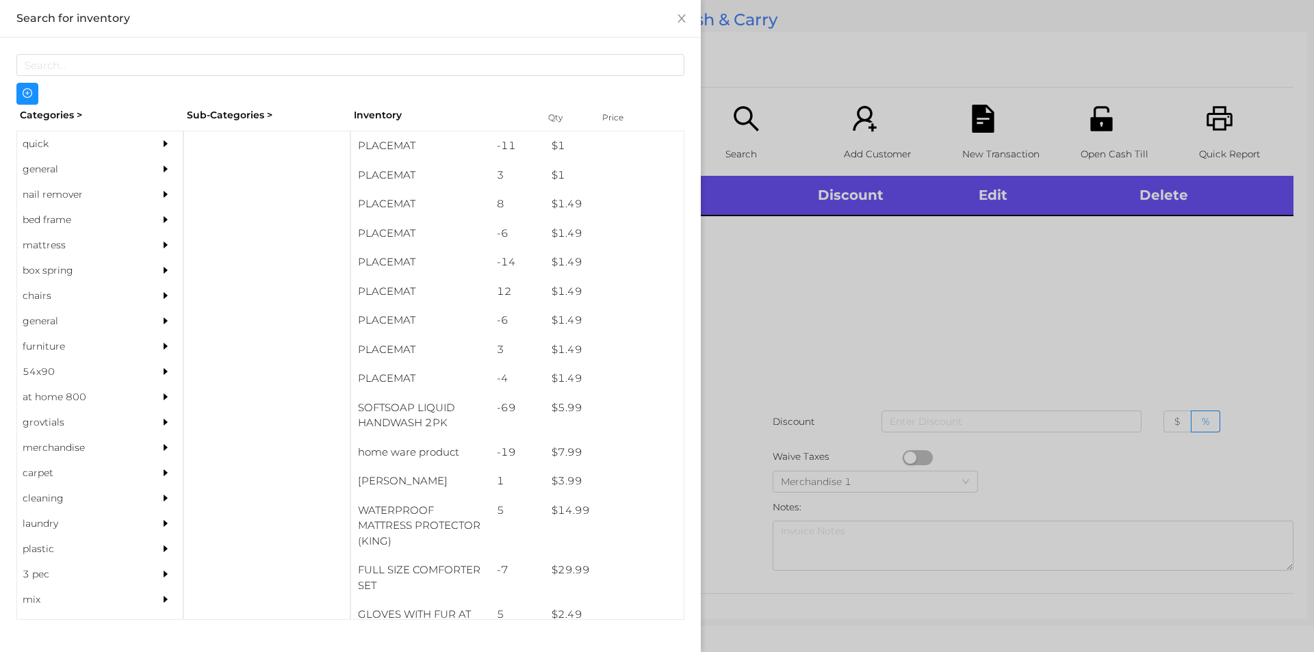
click at [25, 177] on div "general" at bounding box center [79, 169] width 125 height 25
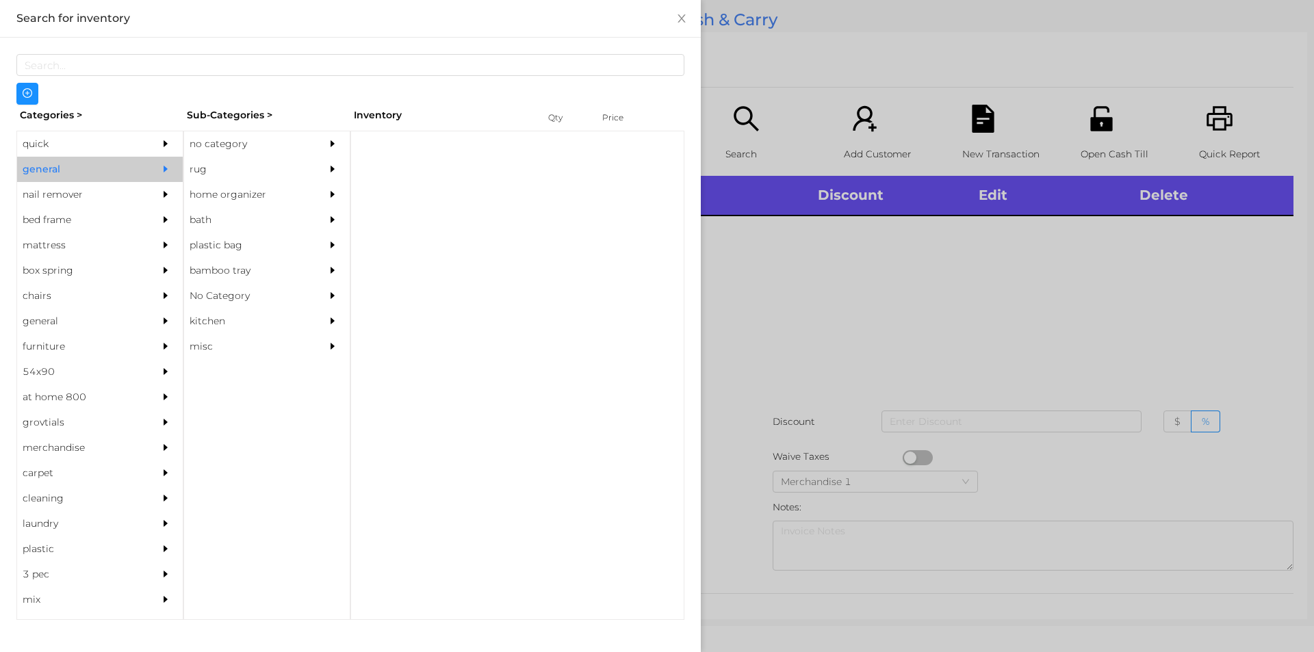
click at [222, 138] on div "no category" at bounding box center [246, 143] width 125 height 25
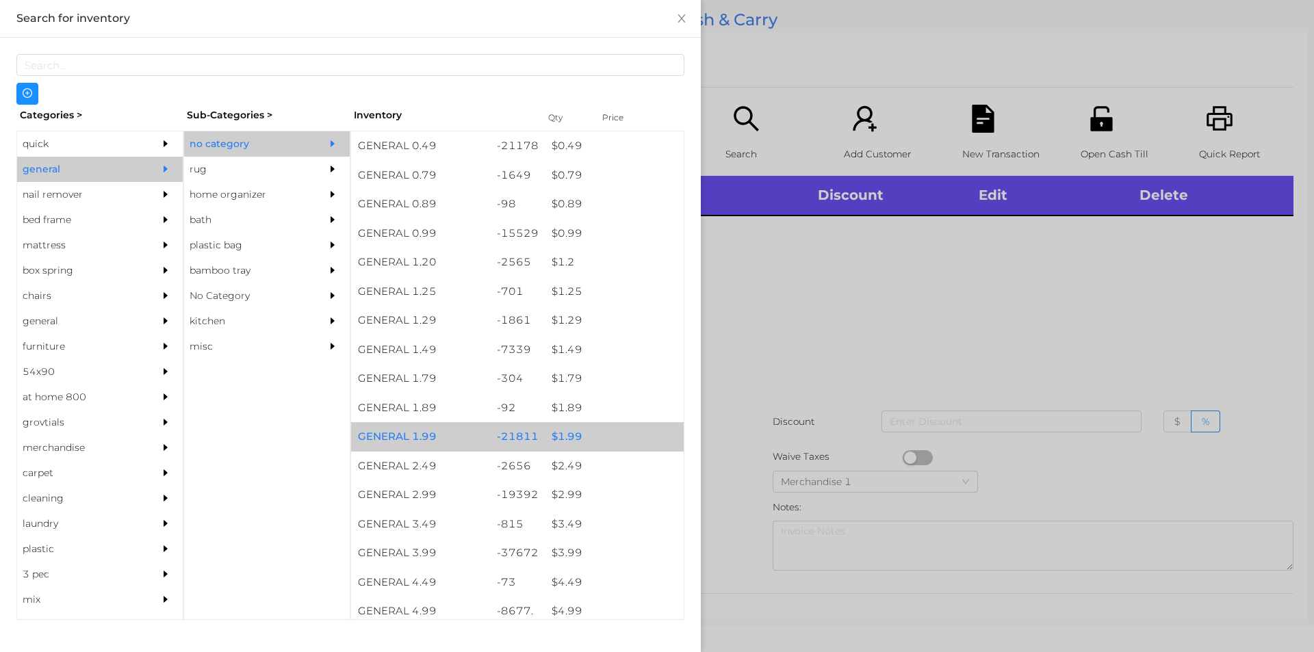
click at [559, 428] on div "$ 1.99" at bounding box center [614, 436] width 139 height 29
click at [570, 431] on div "$ 1.99" at bounding box center [614, 436] width 139 height 29
click at [565, 432] on div "$ 1.99" at bounding box center [614, 436] width 139 height 29
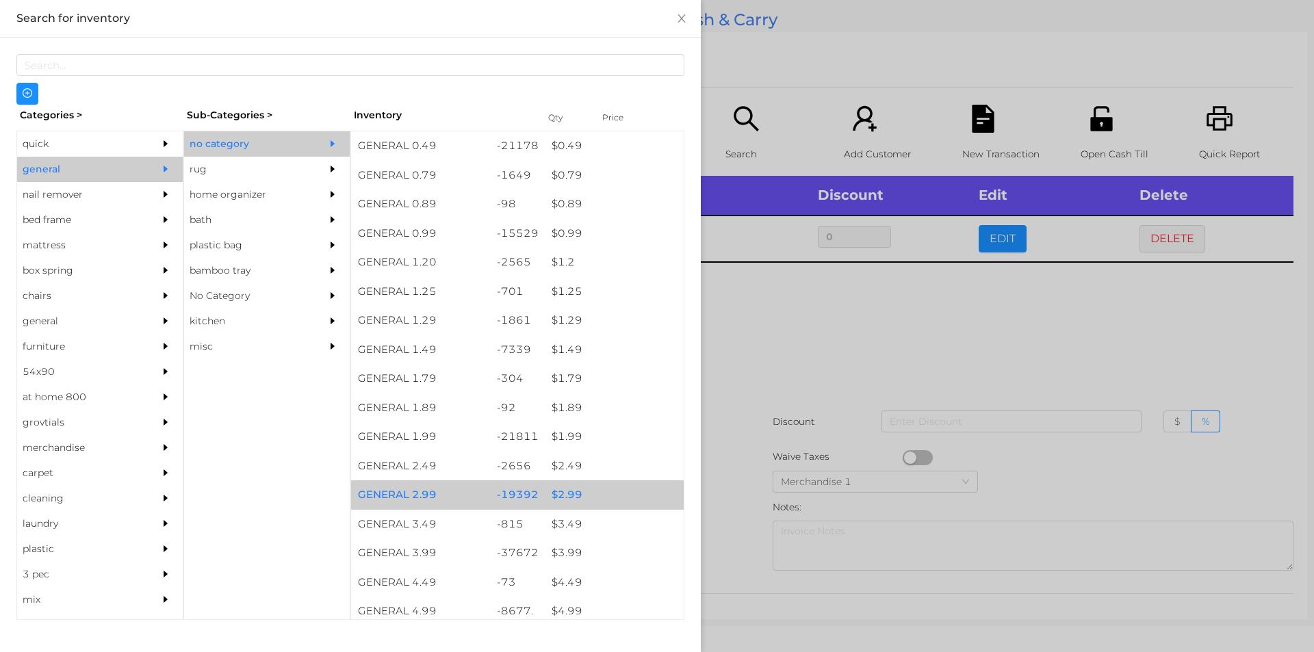
click at [562, 496] on div "$ 2.99" at bounding box center [614, 495] width 139 height 29
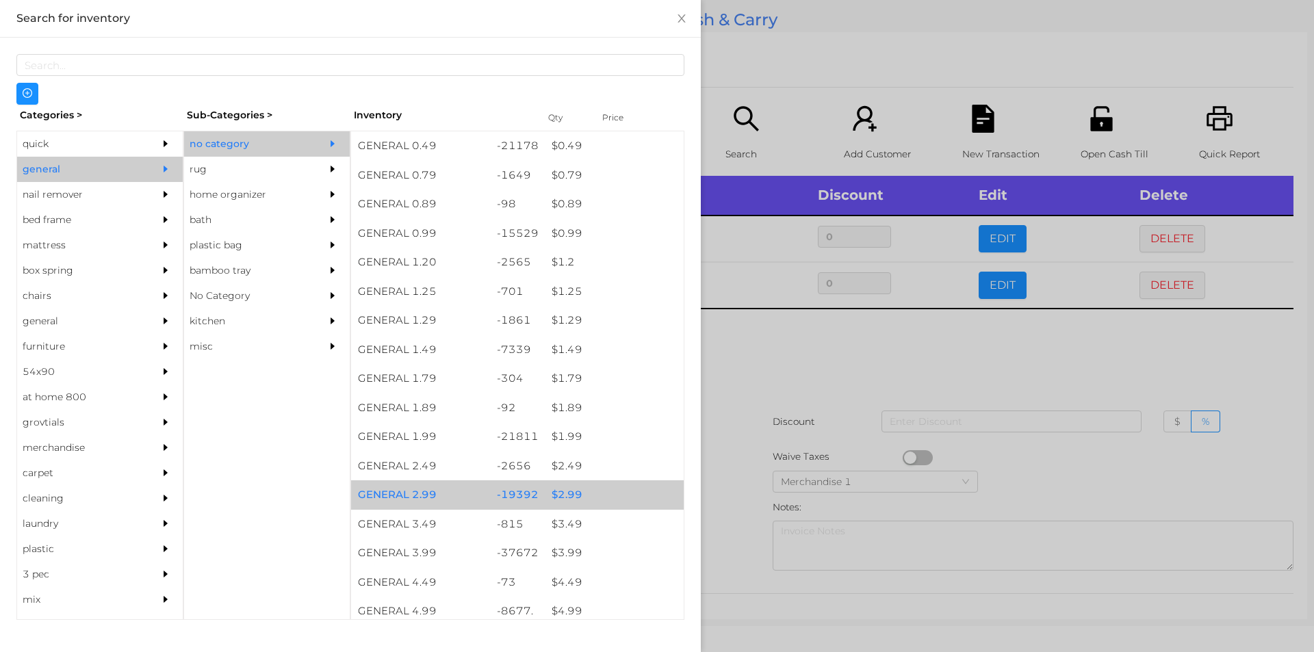
click at [549, 494] on div "$ 2.99" at bounding box center [614, 495] width 139 height 29
click at [563, 487] on div "$ 2.99" at bounding box center [614, 495] width 139 height 29
click at [565, 486] on div "$ 2.99" at bounding box center [614, 495] width 139 height 29
click at [574, 488] on div "$ 2.99" at bounding box center [614, 495] width 139 height 29
click at [572, 494] on div "$ 2.99" at bounding box center [614, 495] width 139 height 29
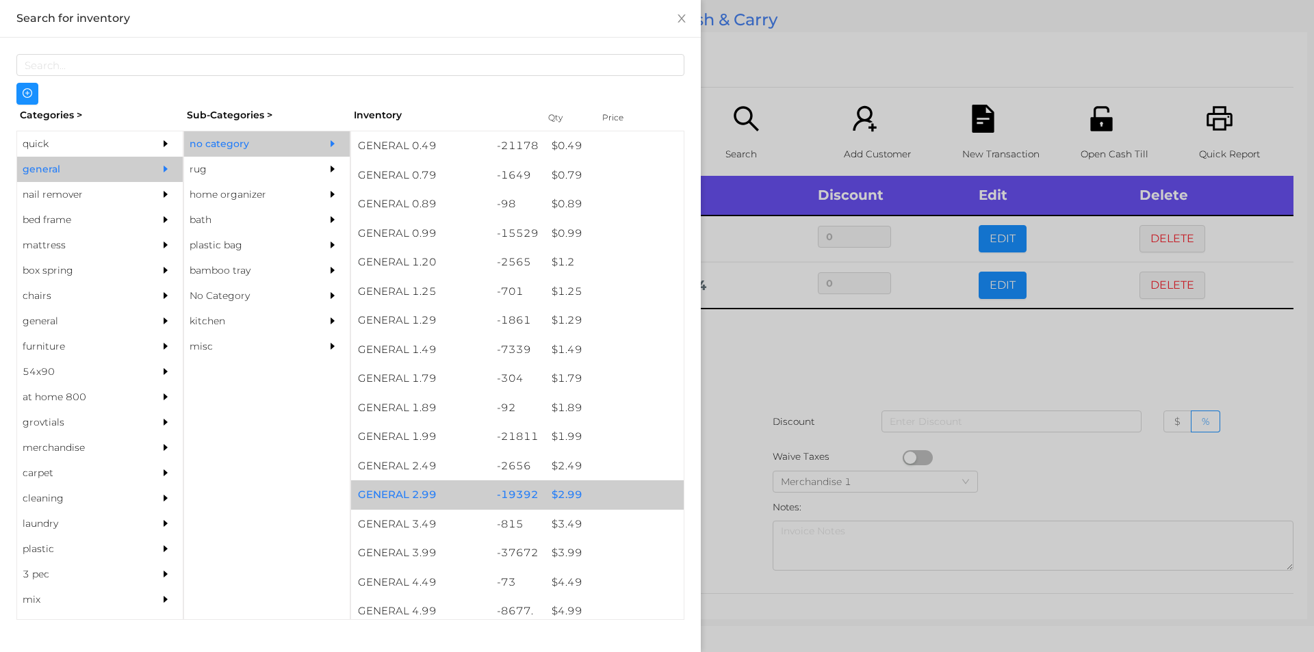
click at [565, 492] on div "$ 2.99" at bounding box center [614, 495] width 139 height 29
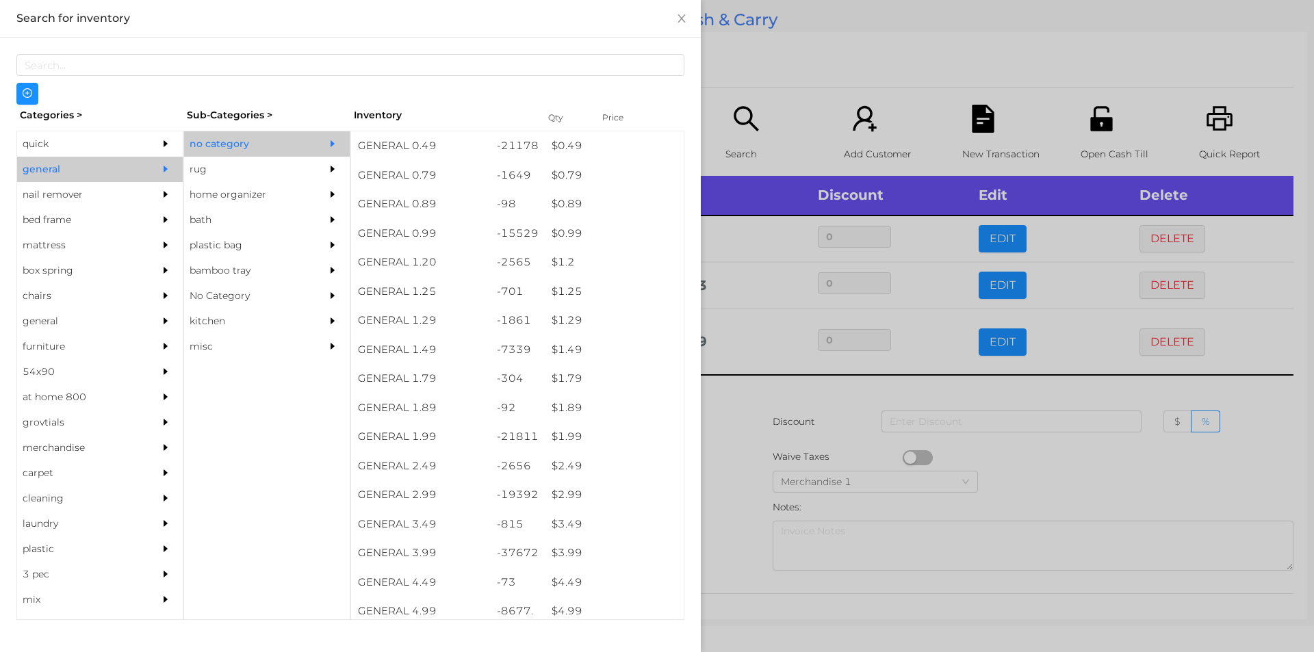
click at [1031, 473] on div at bounding box center [657, 326] width 1314 height 652
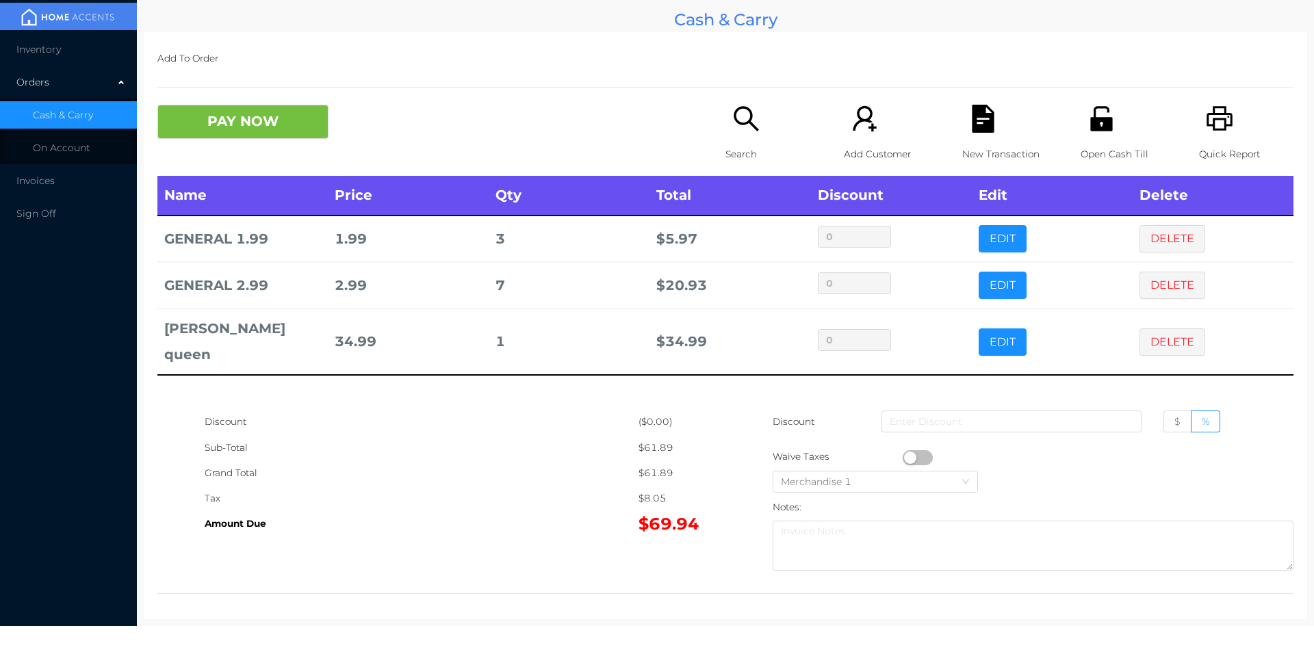
click at [732, 130] on icon "icon: search" at bounding box center [746, 119] width 28 height 28
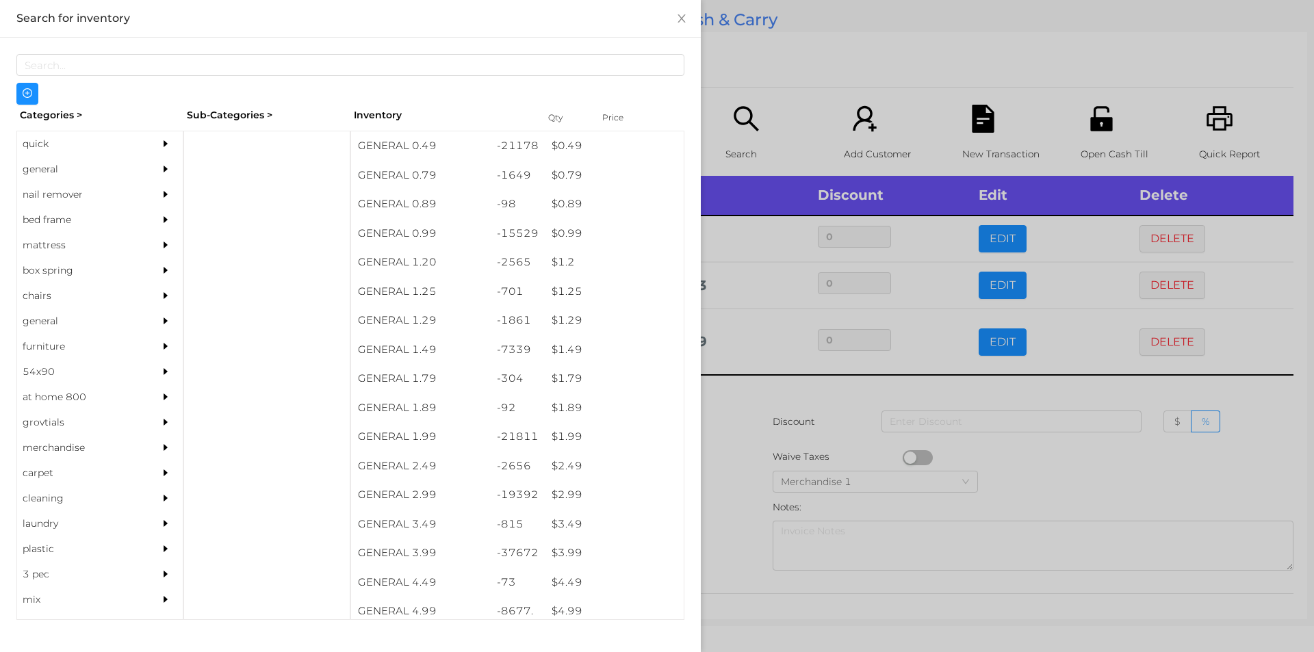
click at [36, 142] on div "quick" at bounding box center [79, 143] width 125 height 25
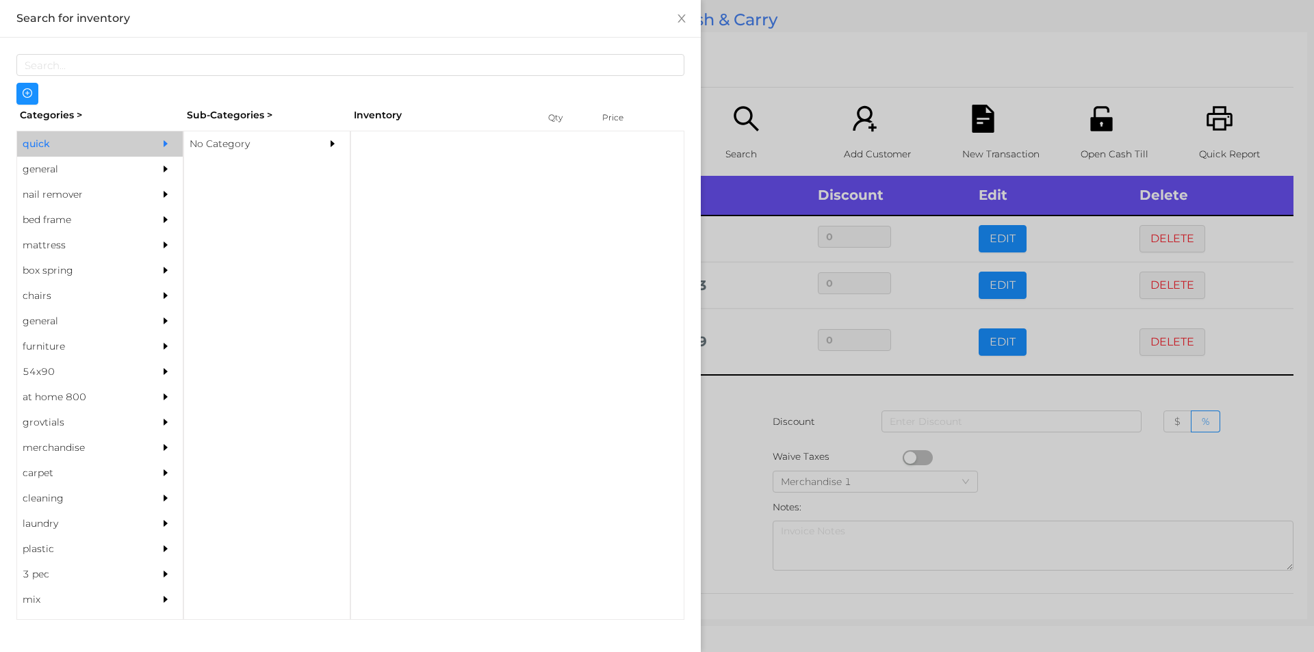
click at [223, 153] on div "No Category" at bounding box center [246, 143] width 125 height 25
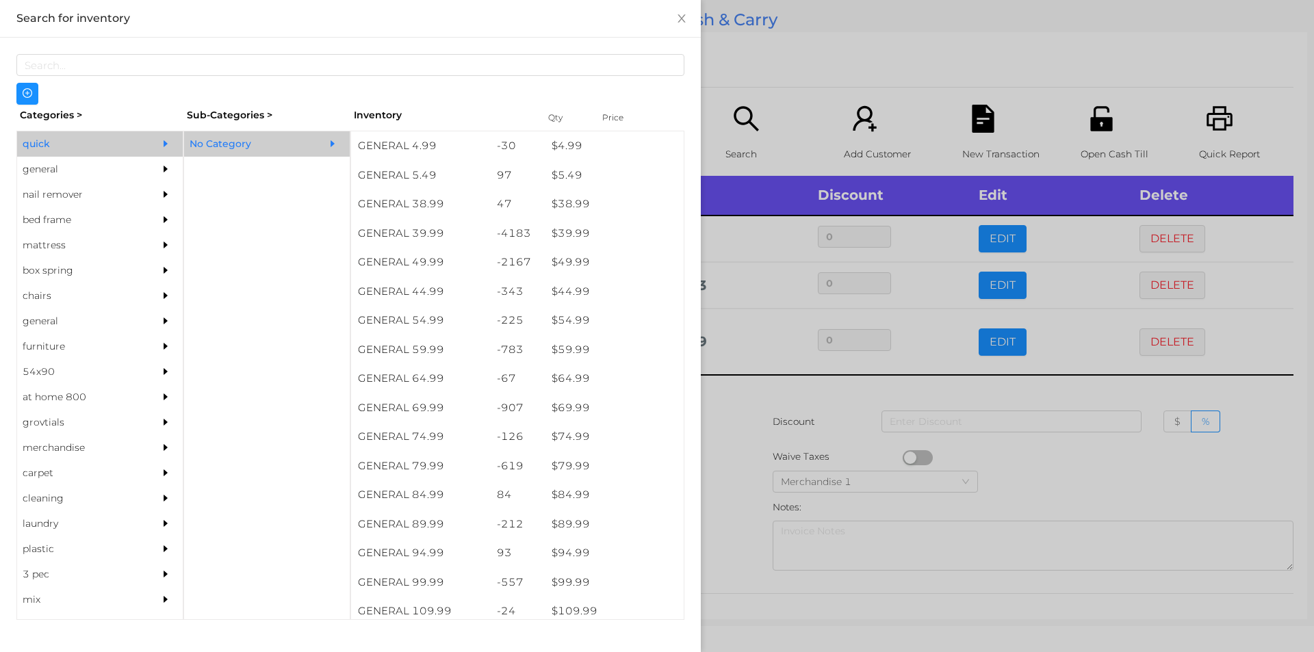
scroll to position [697, 0]
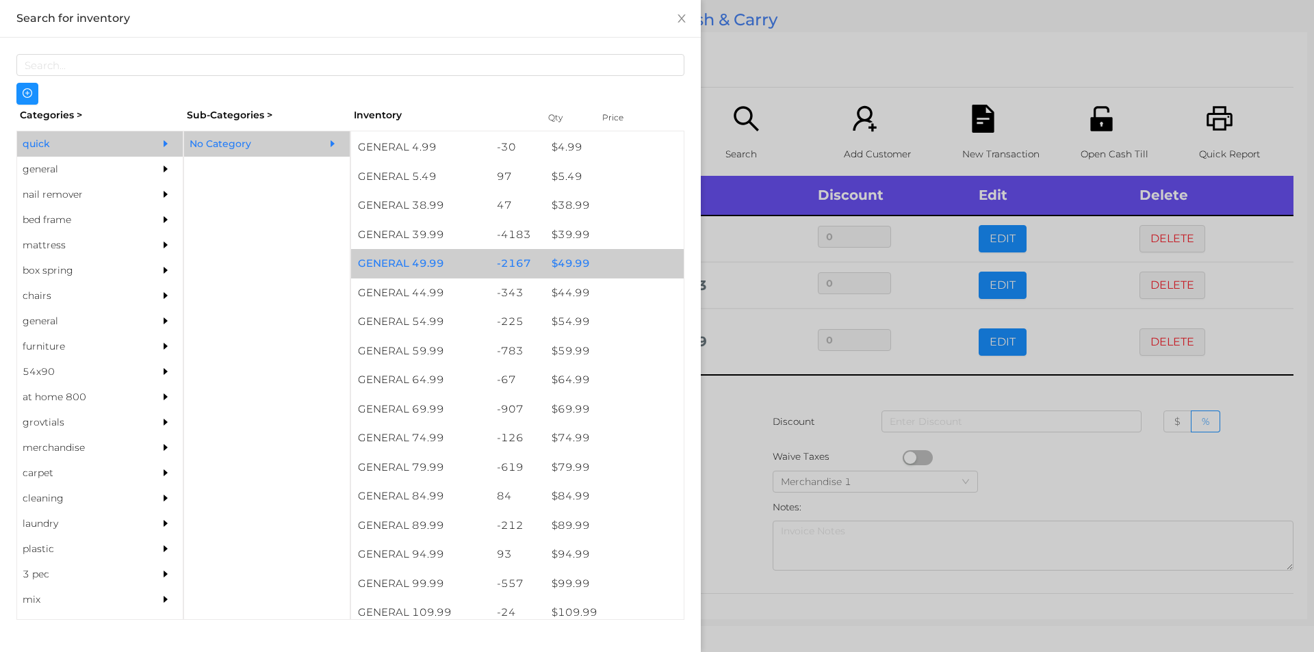
click at [563, 264] on div "$ 49.99" at bounding box center [614, 263] width 139 height 29
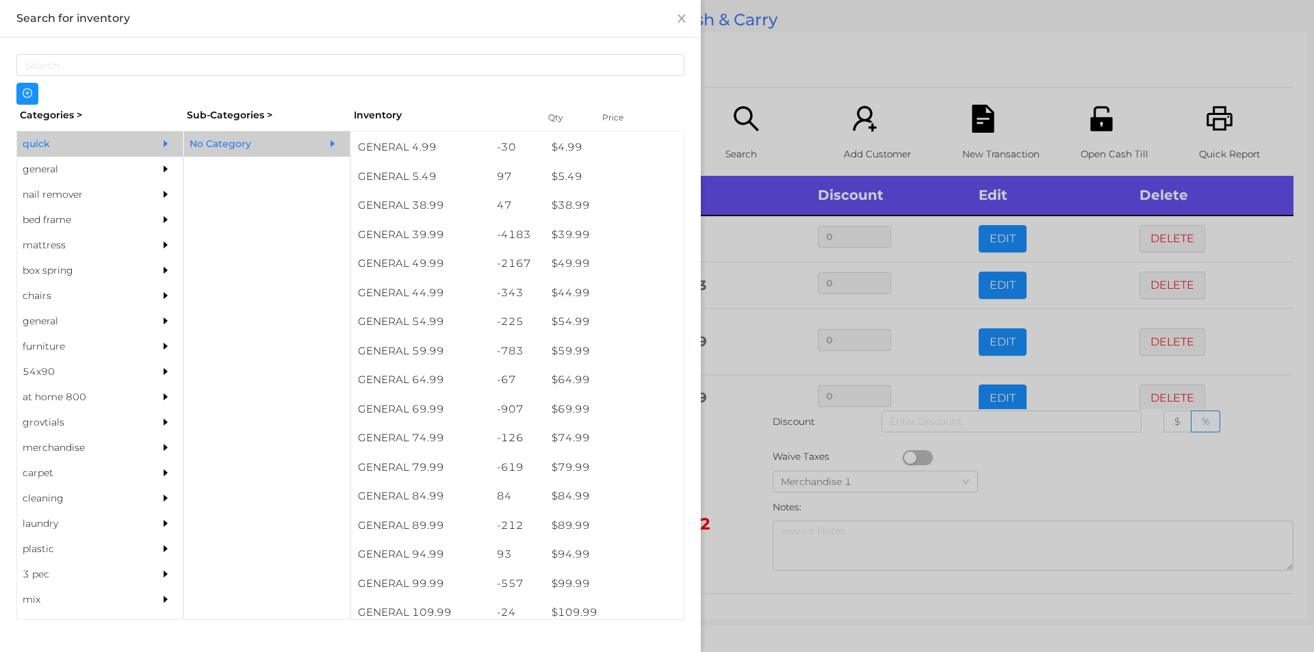
click at [728, 481] on div at bounding box center [657, 326] width 1314 height 652
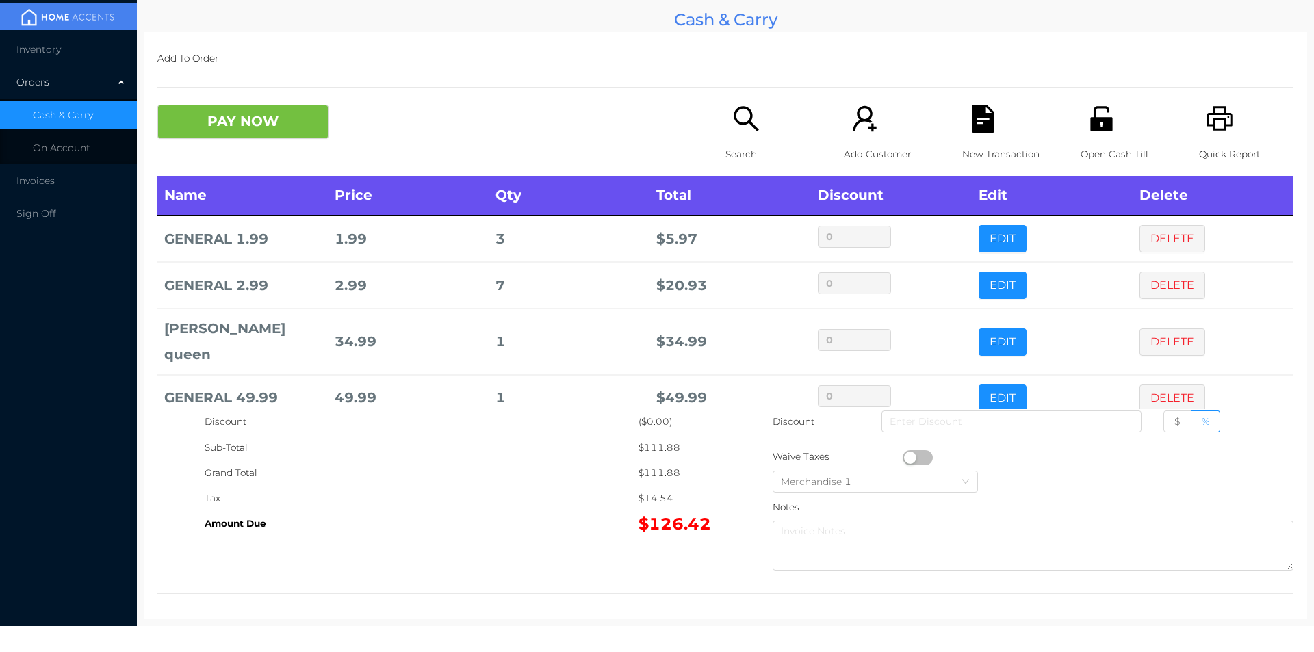
scroll to position [26, 0]
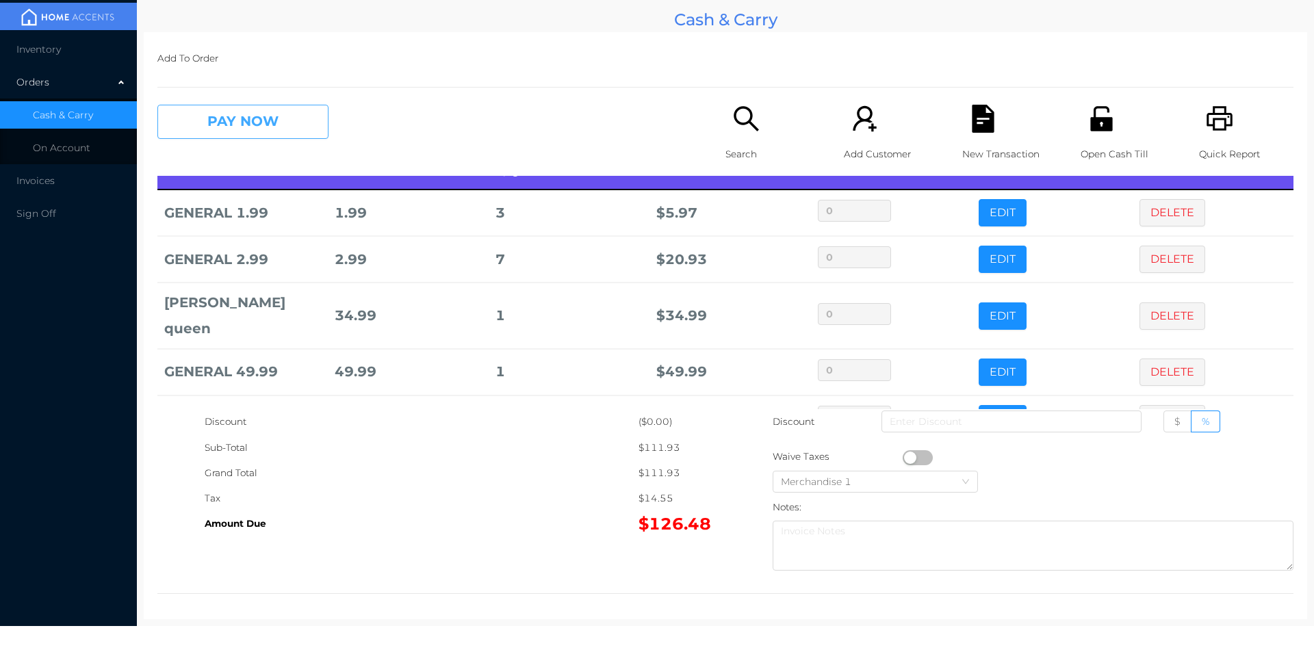
click at [216, 110] on button "PAY NOW" at bounding box center [242, 122] width 171 height 34
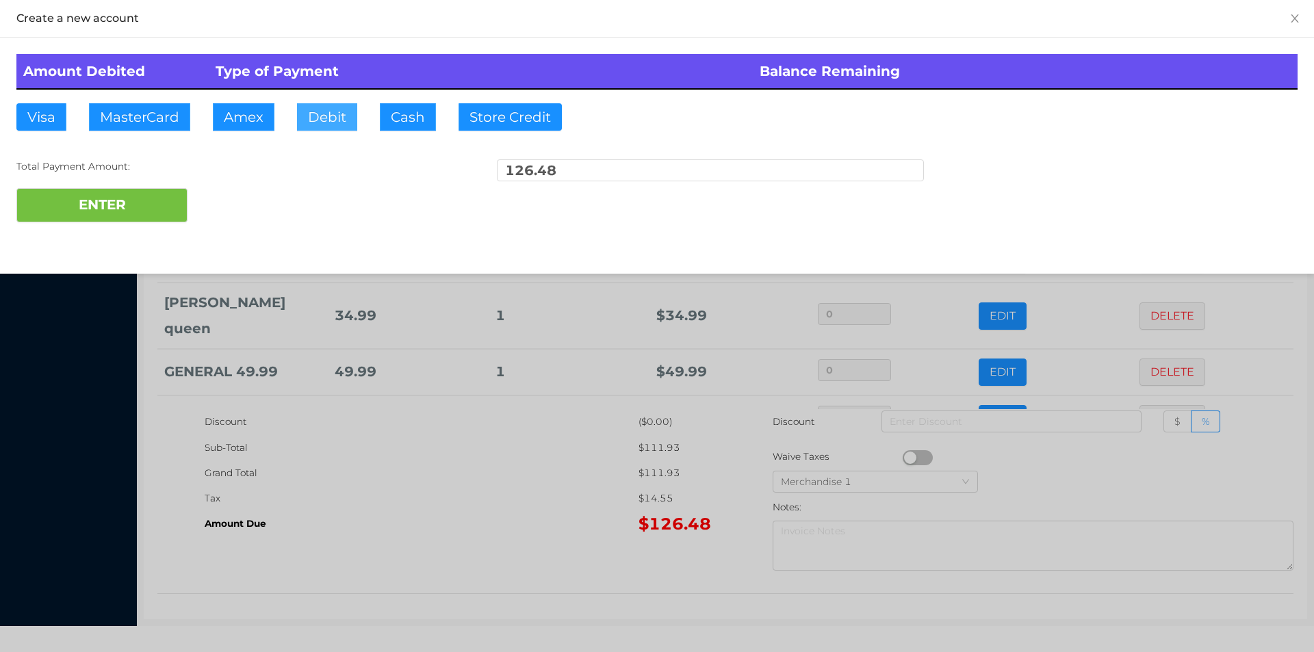
click at [336, 120] on button "Debit" at bounding box center [327, 116] width 60 height 27
click at [92, 206] on button "ENTER" at bounding box center [101, 205] width 171 height 34
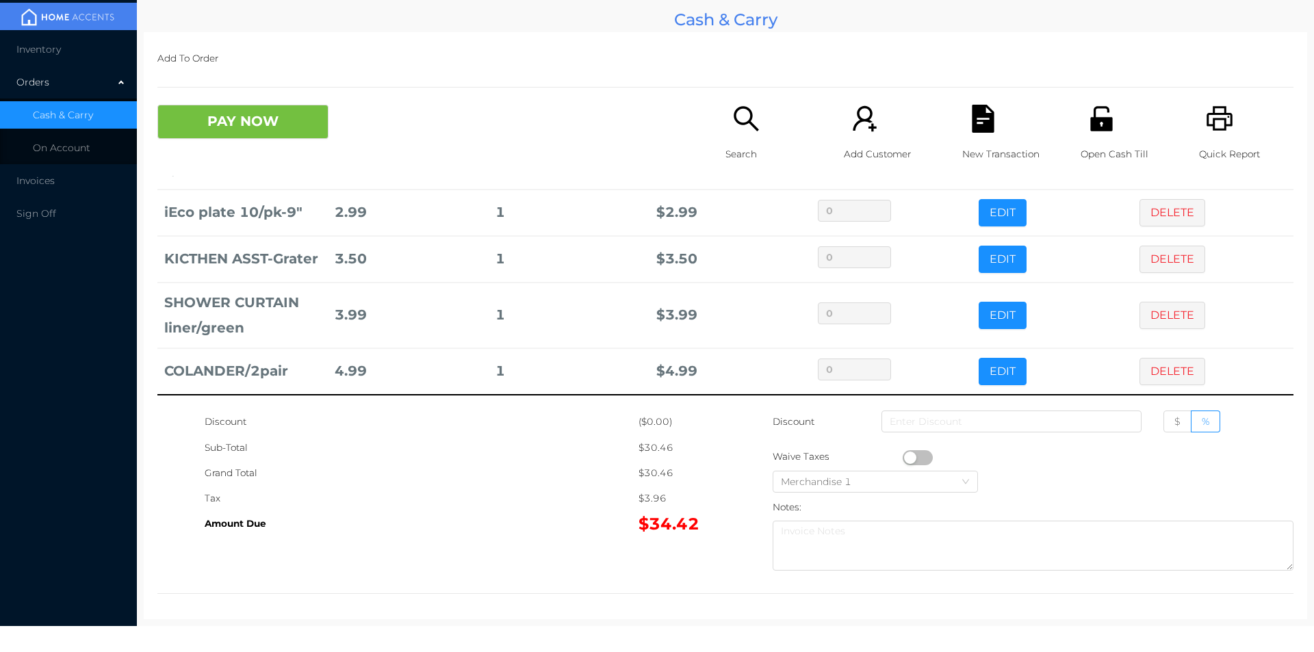
scroll to position [112, 0]
click at [1164, 360] on button "DELETE" at bounding box center [1173, 371] width 66 height 27
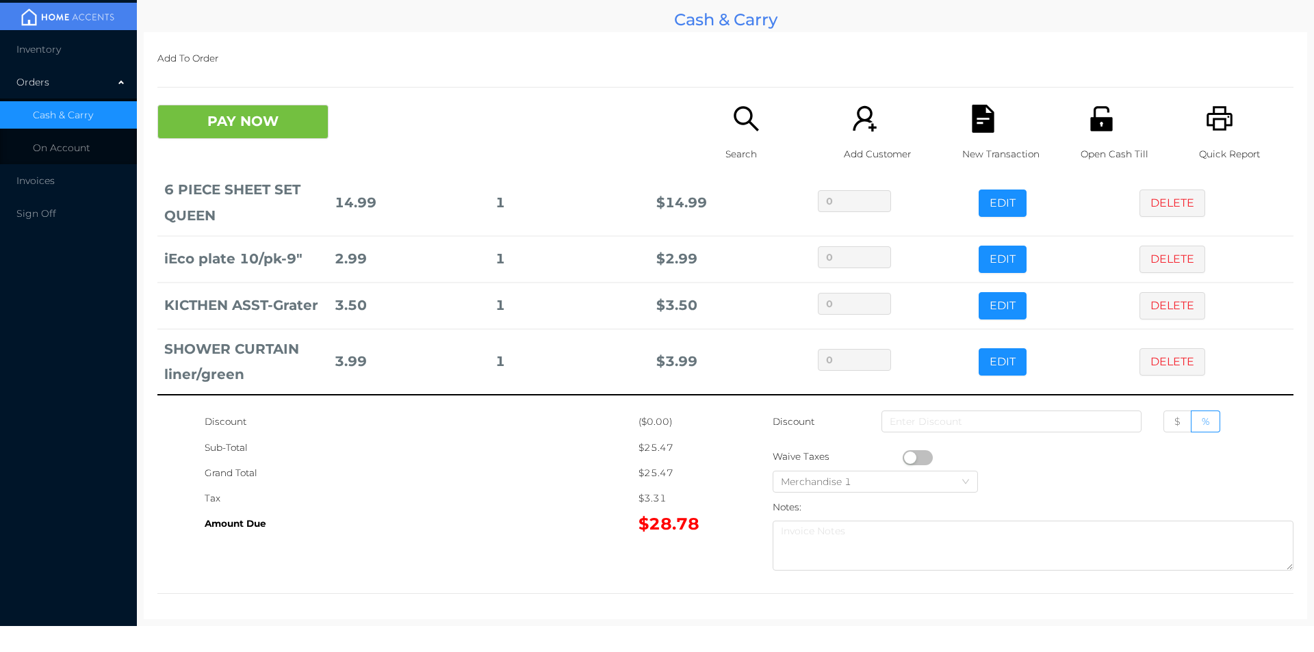
click at [736, 131] on icon "icon: search" at bounding box center [746, 119] width 28 height 28
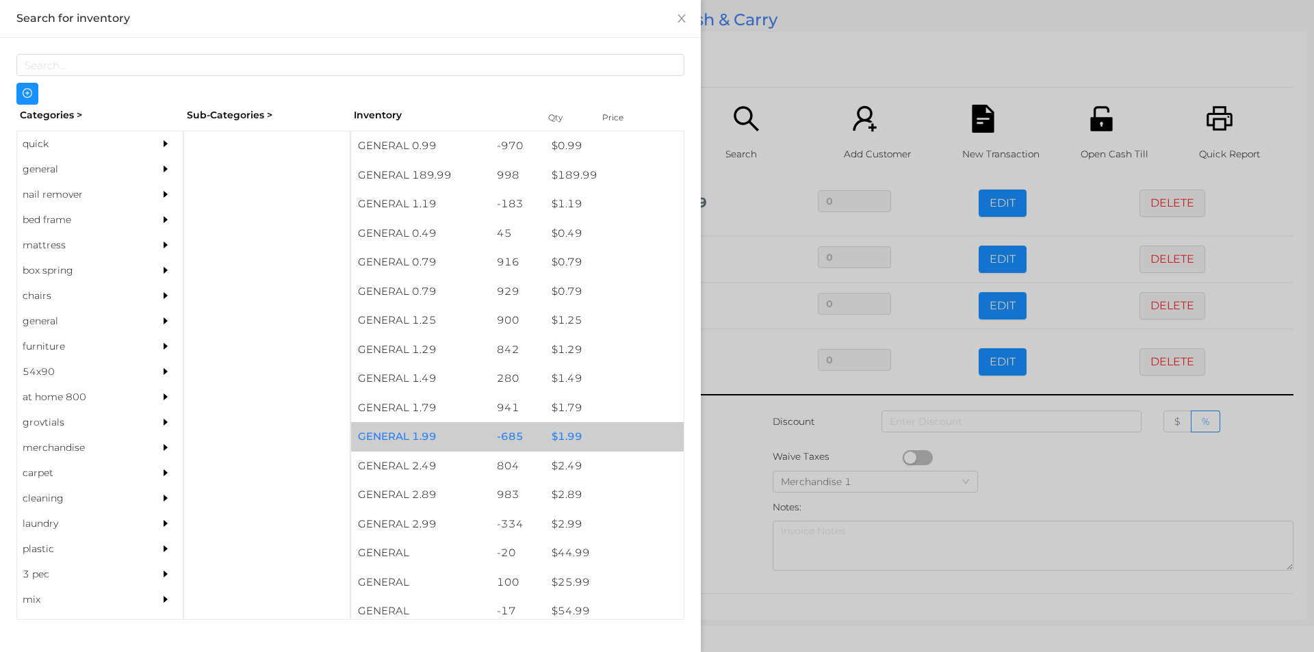
click at [556, 440] on div "$ 1.99" at bounding box center [614, 436] width 139 height 29
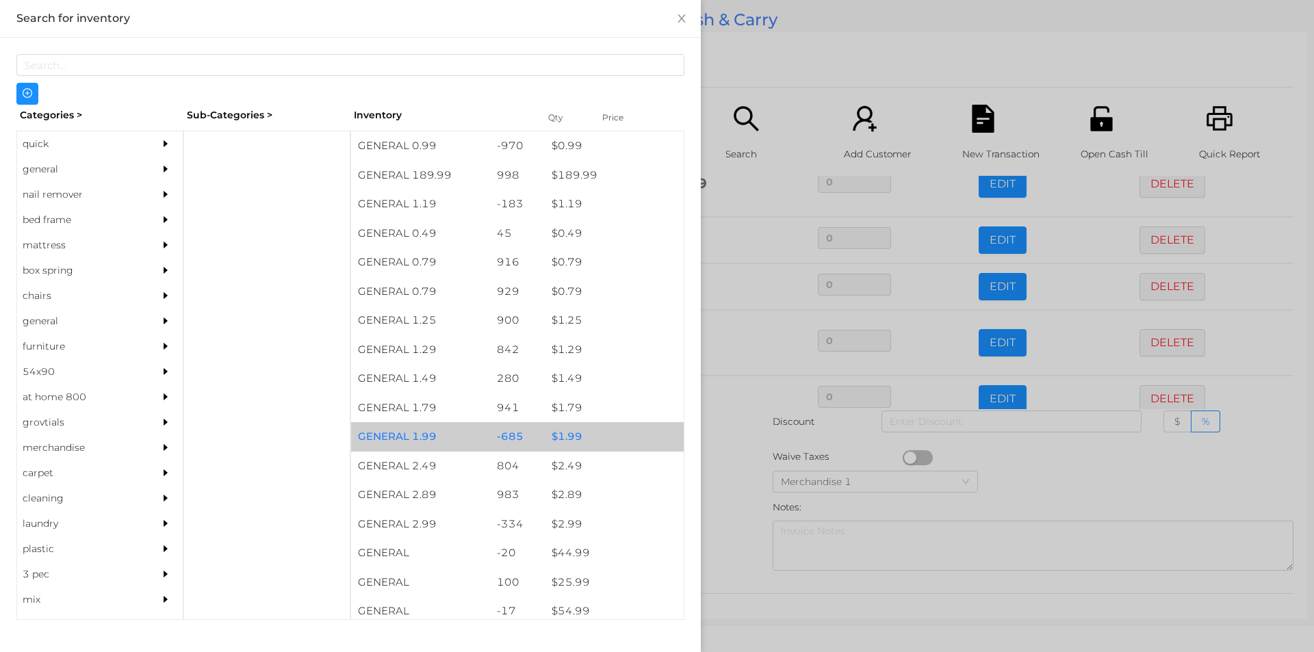
scroll to position [112, 0]
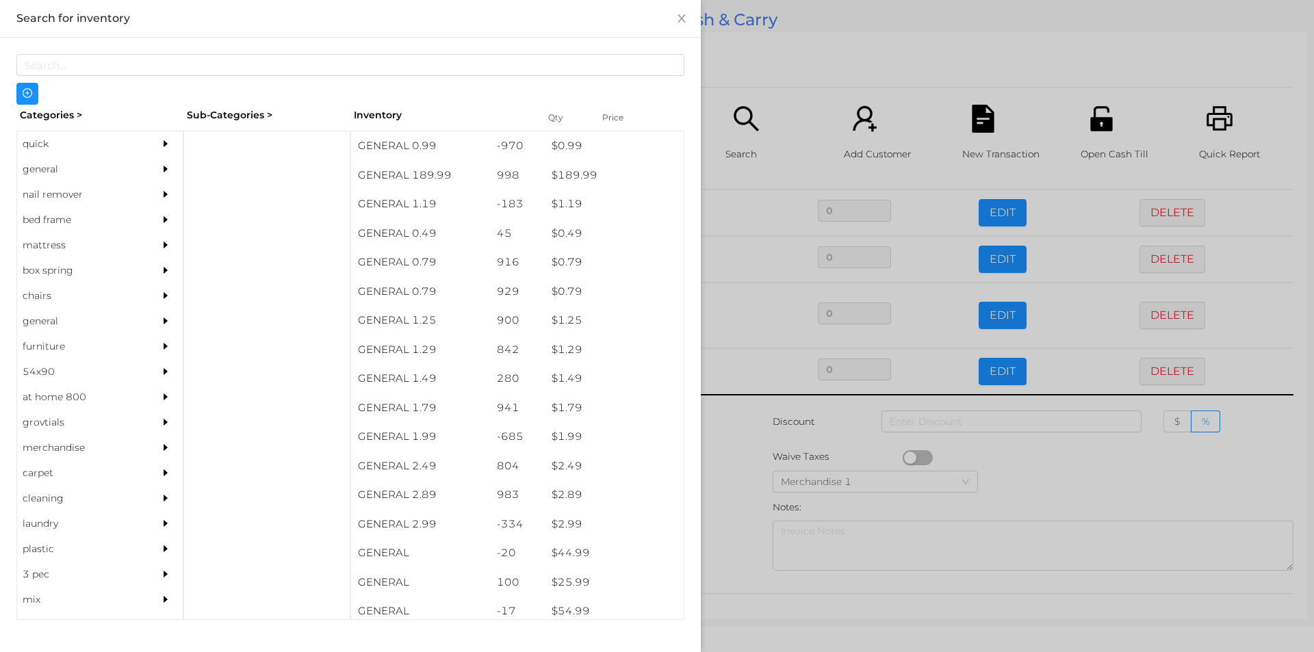
click at [729, 497] on div at bounding box center [657, 326] width 1314 height 652
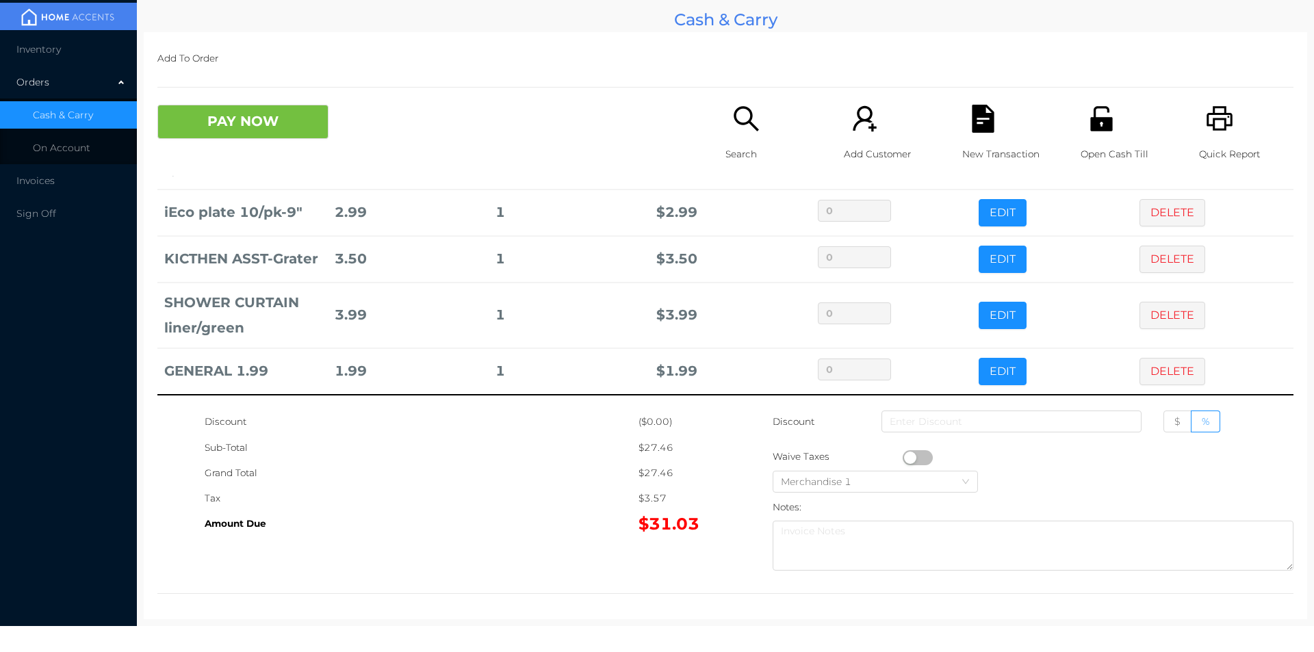
scroll to position [5, 0]
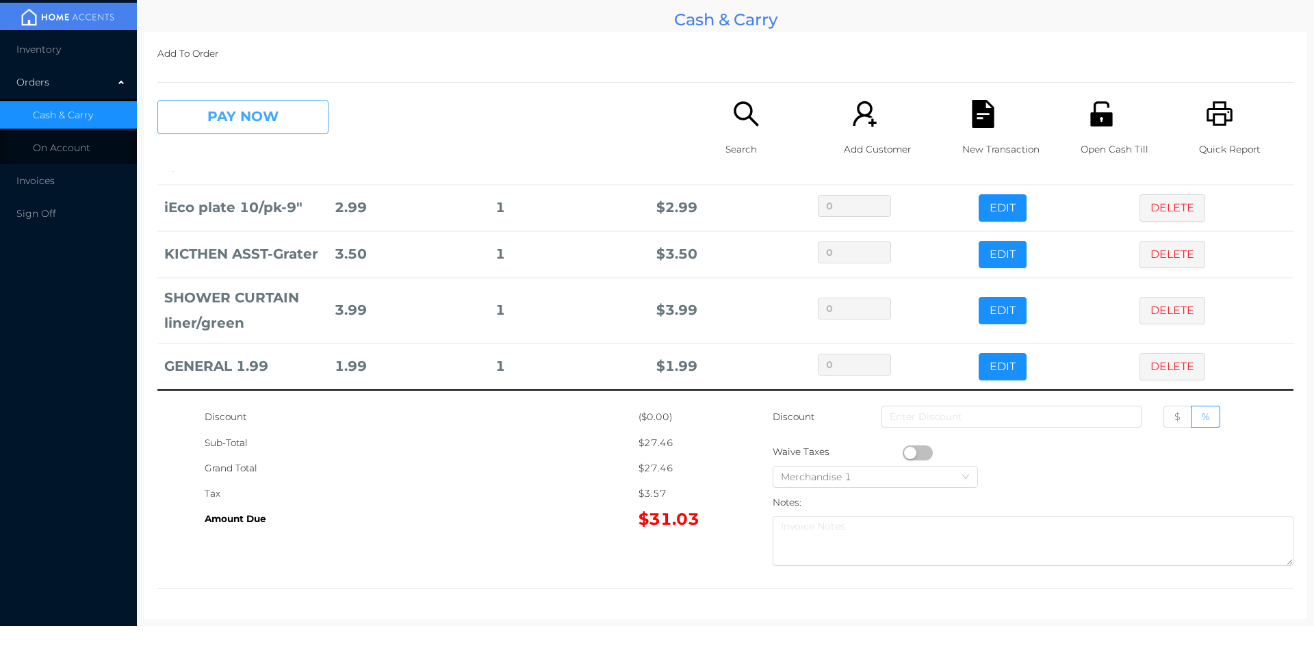
click at [280, 122] on button "PAY NOW" at bounding box center [242, 117] width 171 height 34
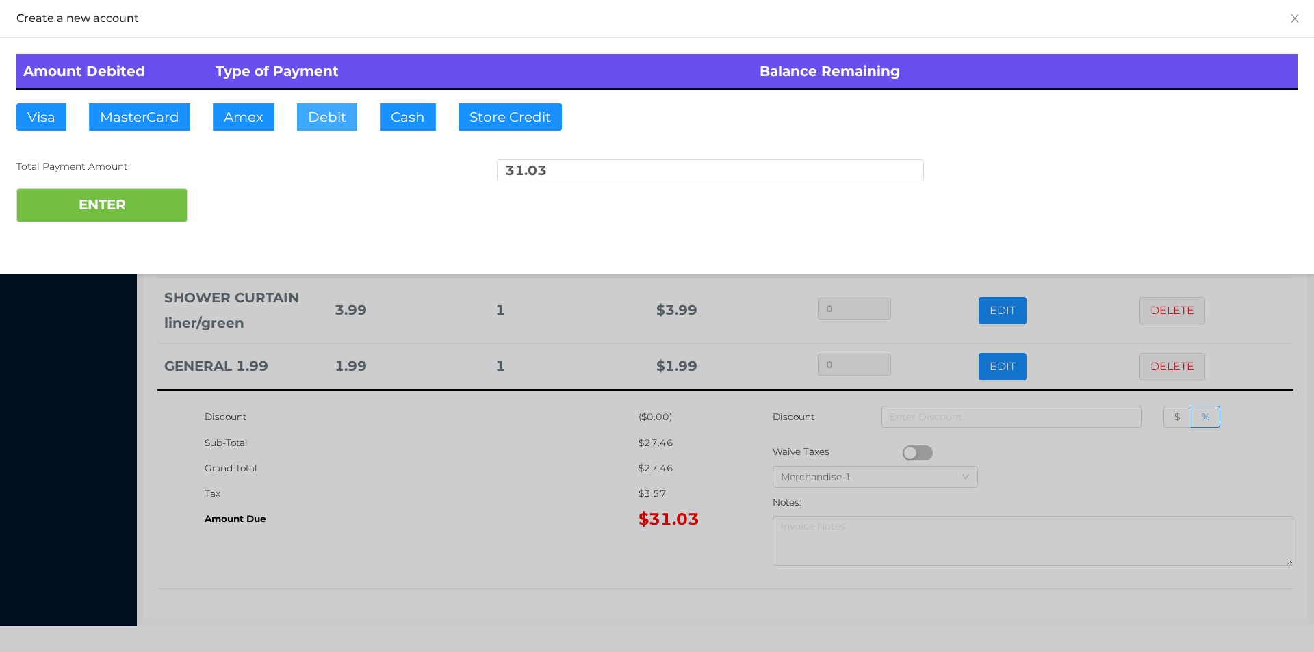
click at [316, 118] on button "Debit" at bounding box center [327, 116] width 60 height 27
click at [137, 208] on button "ENTER" at bounding box center [101, 205] width 171 height 34
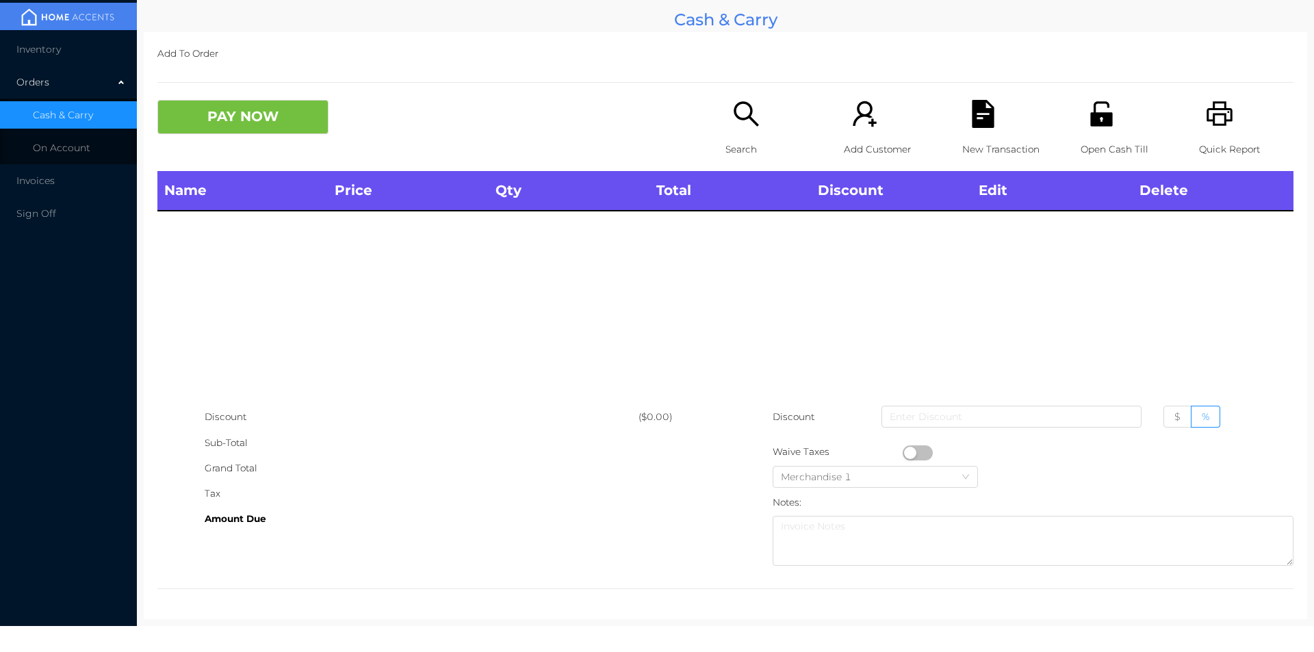
scroll to position [0, 0]
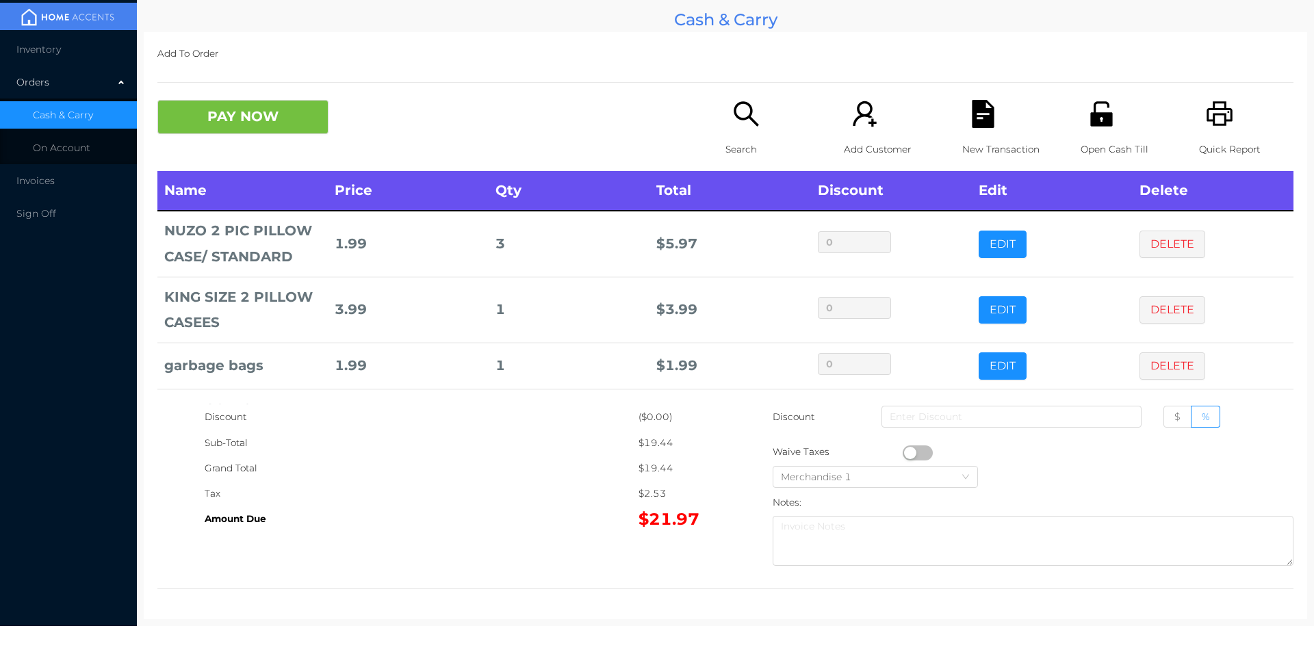
click at [736, 131] on div "Search" at bounding box center [773, 135] width 94 height 71
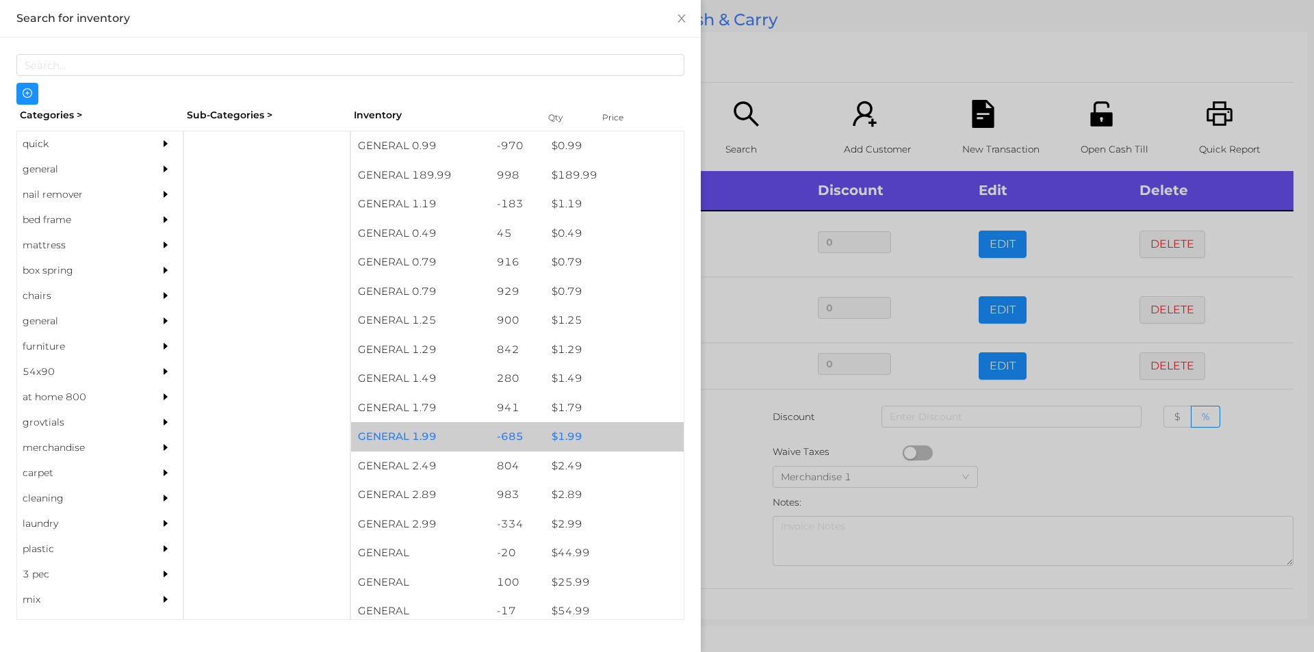
click at [566, 429] on div "$ 1.99" at bounding box center [614, 436] width 139 height 29
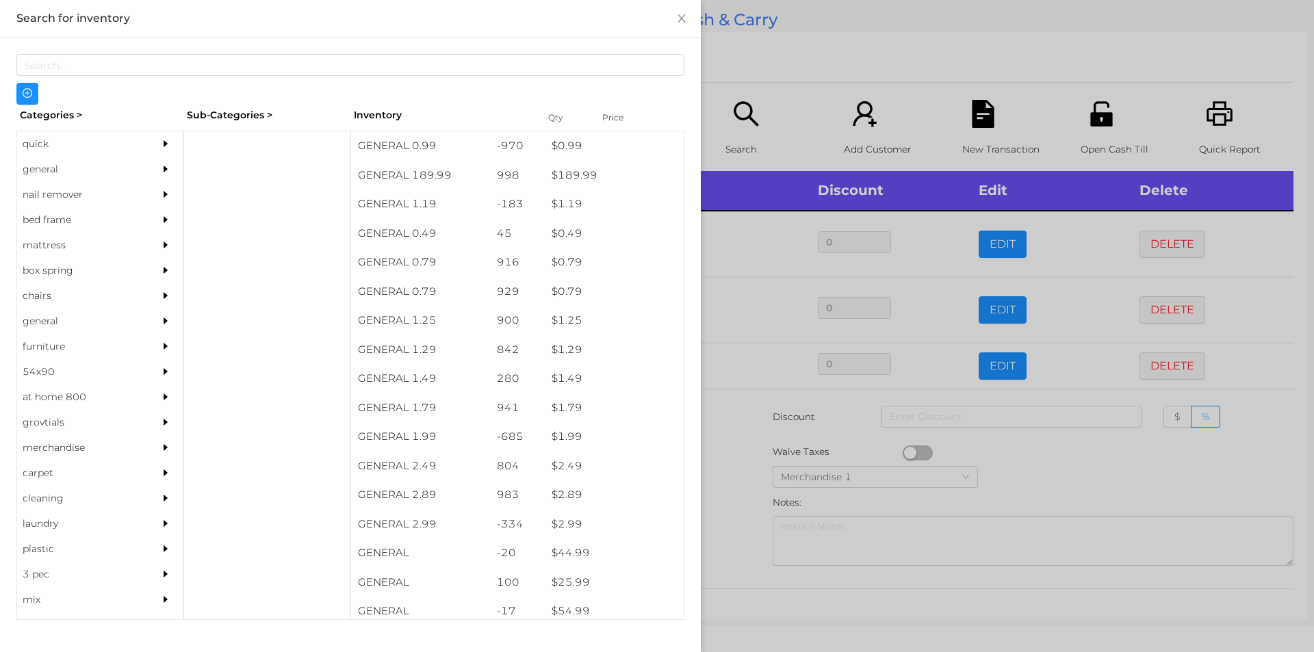
click at [47, 167] on div "general" at bounding box center [79, 169] width 125 height 25
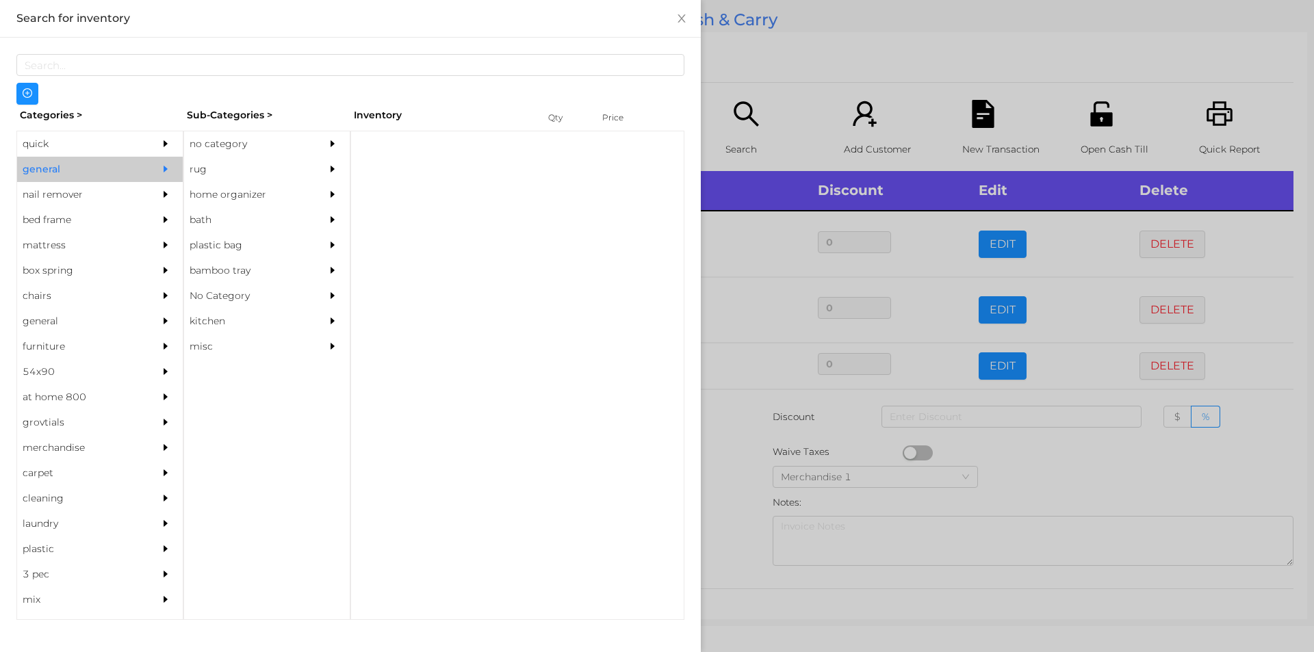
click at [214, 142] on div "no category" at bounding box center [246, 143] width 125 height 25
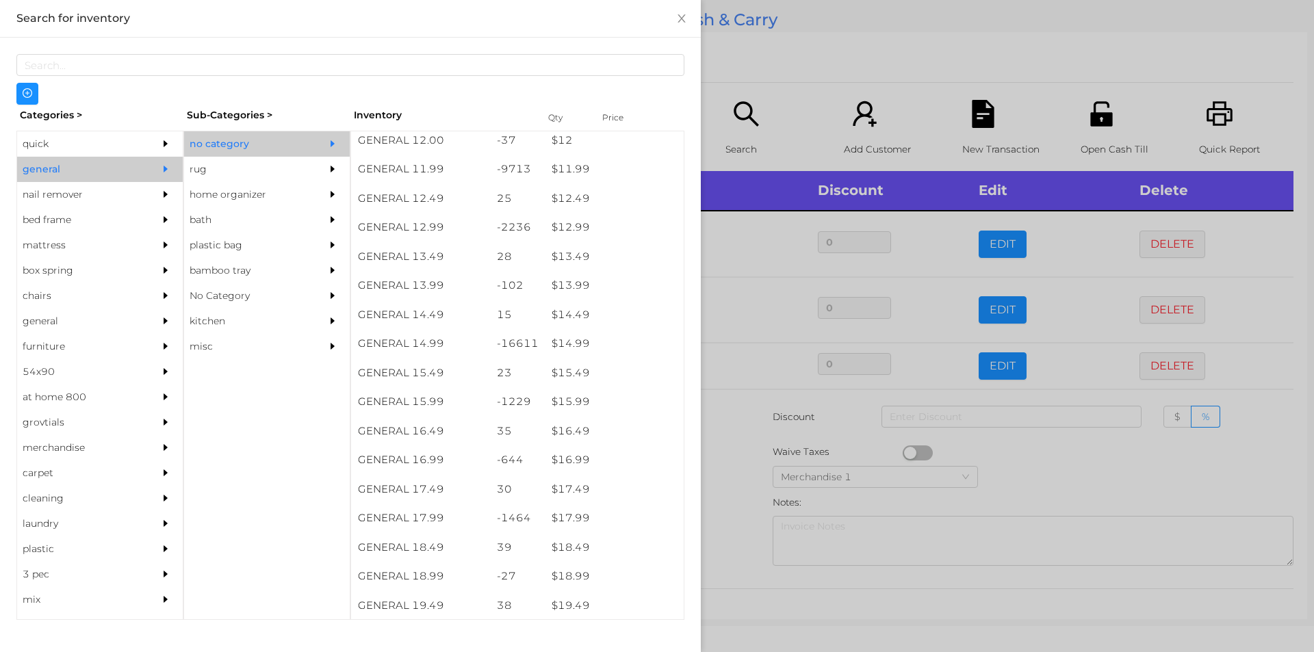
scroll to position [1035, 0]
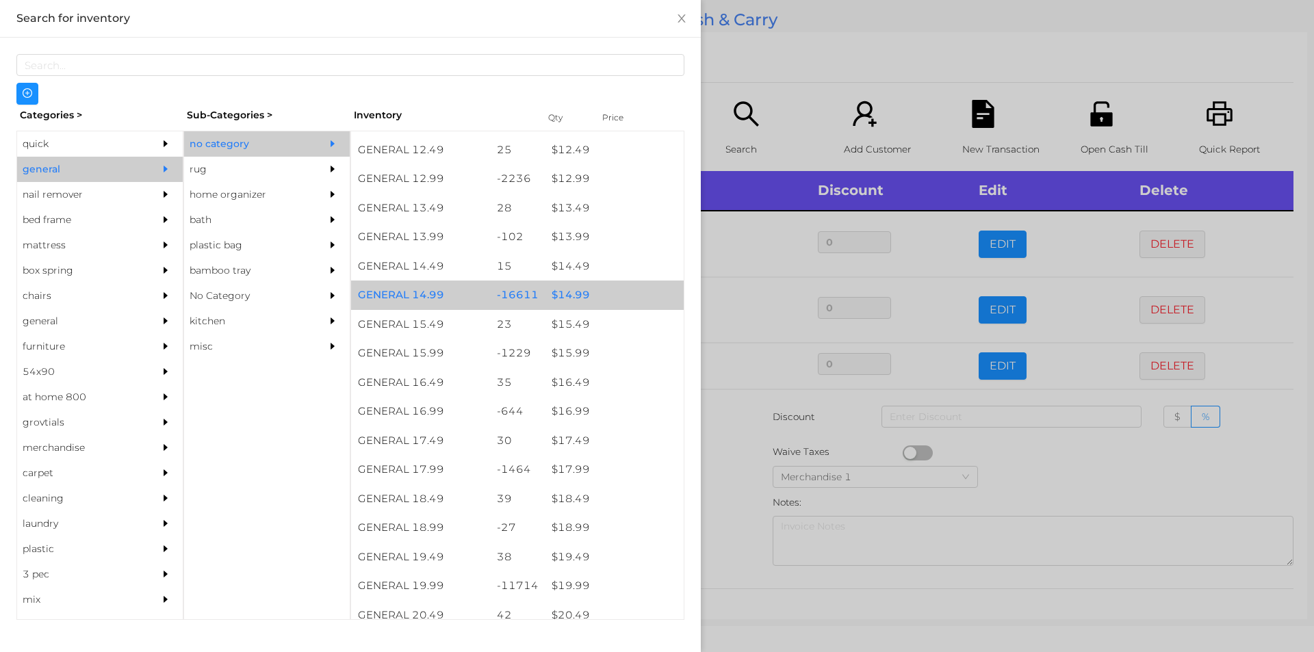
click at [572, 295] on div "$ 14.99" at bounding box center [614, 295] width 139 height 29
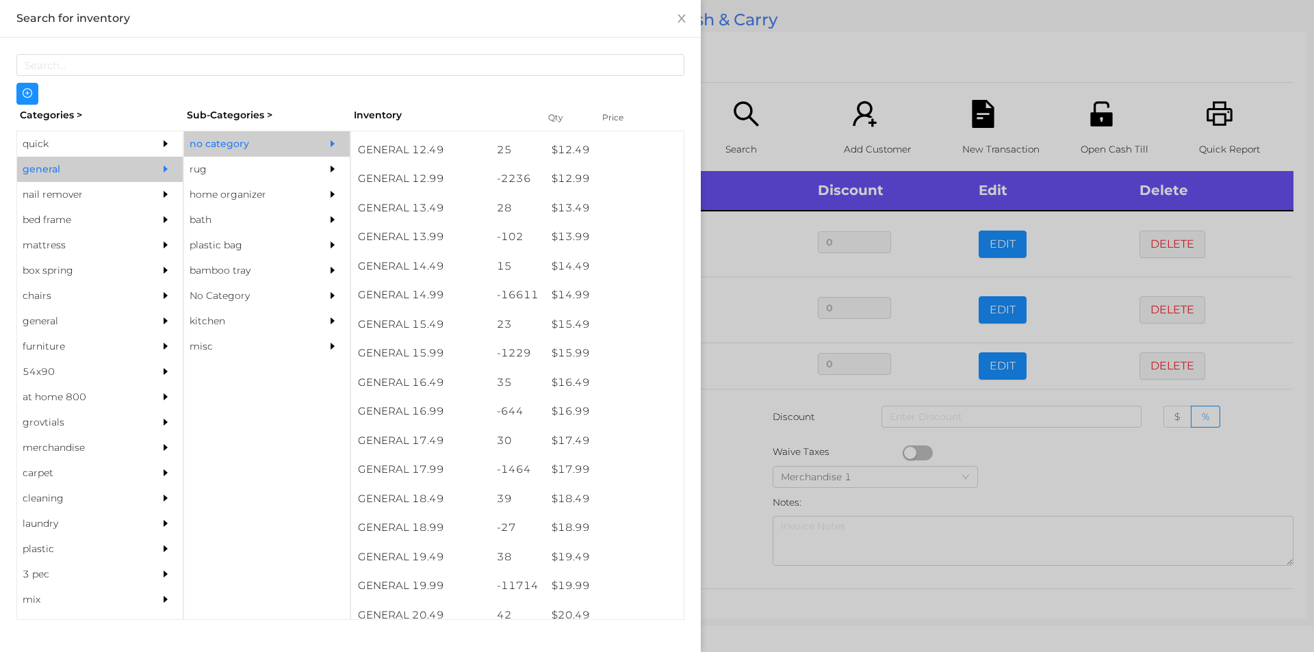
click at [743, 476] on div at bounding box center [657, 326] width 1314 height 652
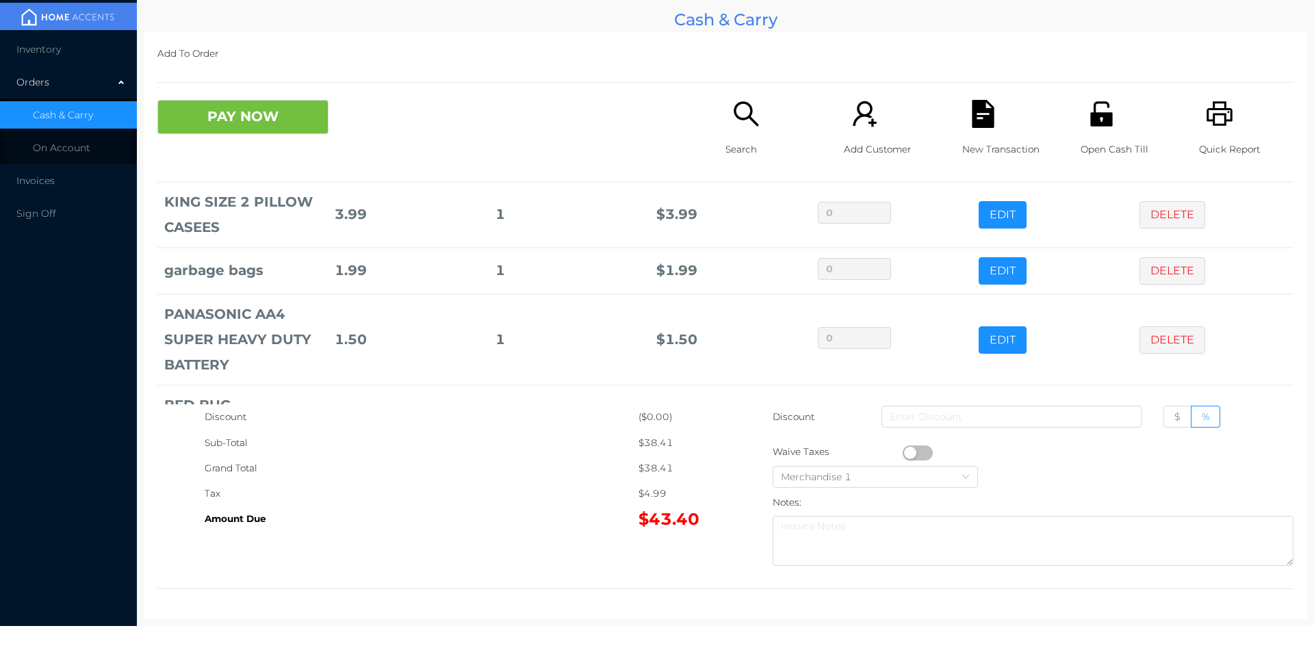
scroll to position [249, 0]
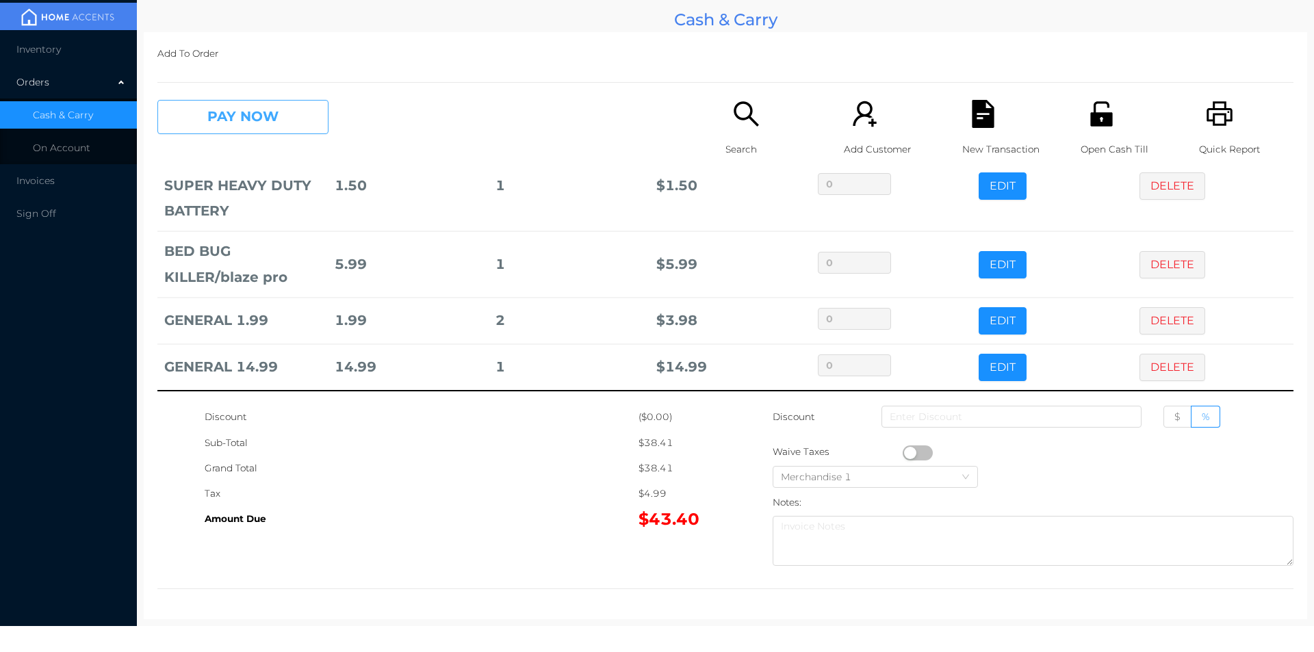
click at [213, 118] on button "PAY NOW" at bounding box center [242, 117] width 171 height 34
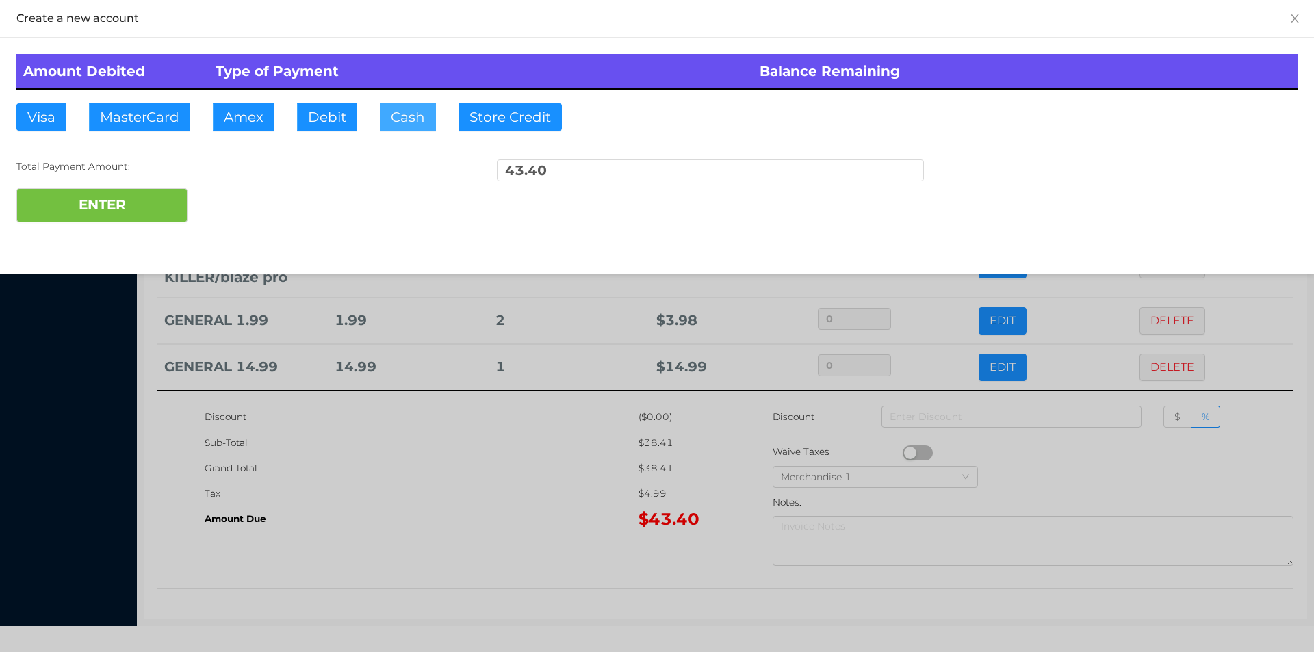
click at [399, 120] on button "Cash" at bounding box center [408, 116] width 56 height 27
type input "45."
click at [83, 212] on button "ENTER" at bounding box center [101, 205] width 171 height 34
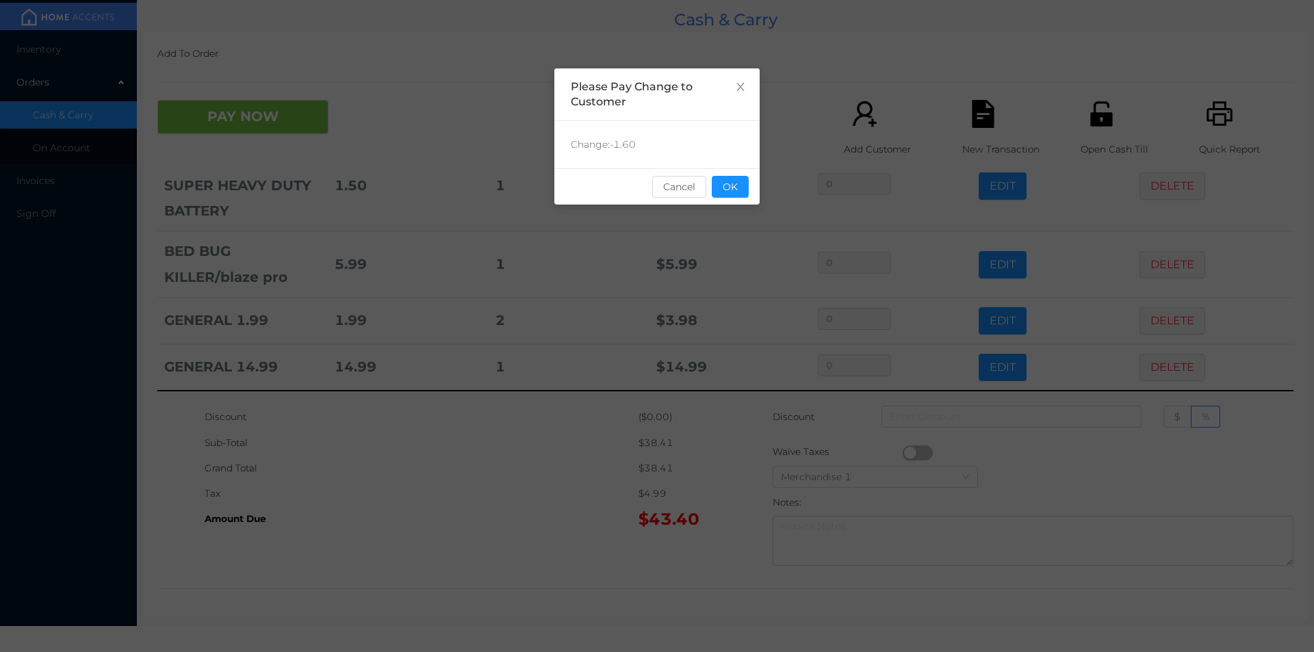
scroll to position [0, 0]
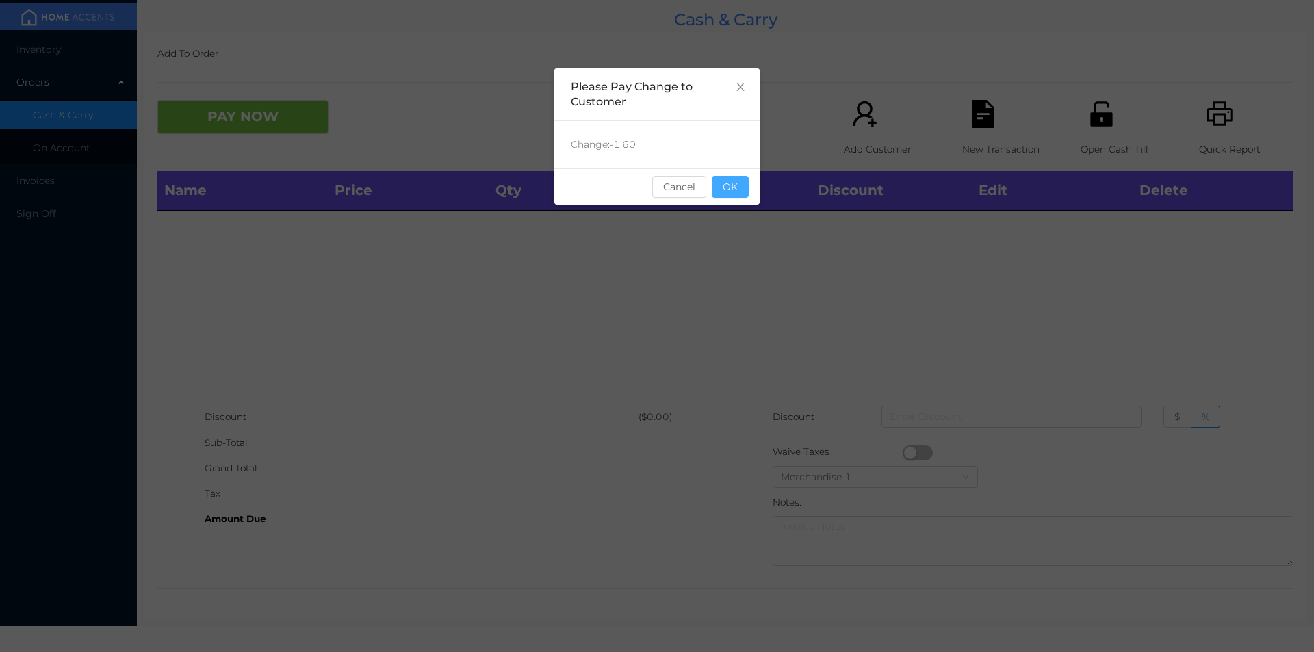
click at [745, 196] on button "OK" at bounding box center [730, 187] width 37 height 22
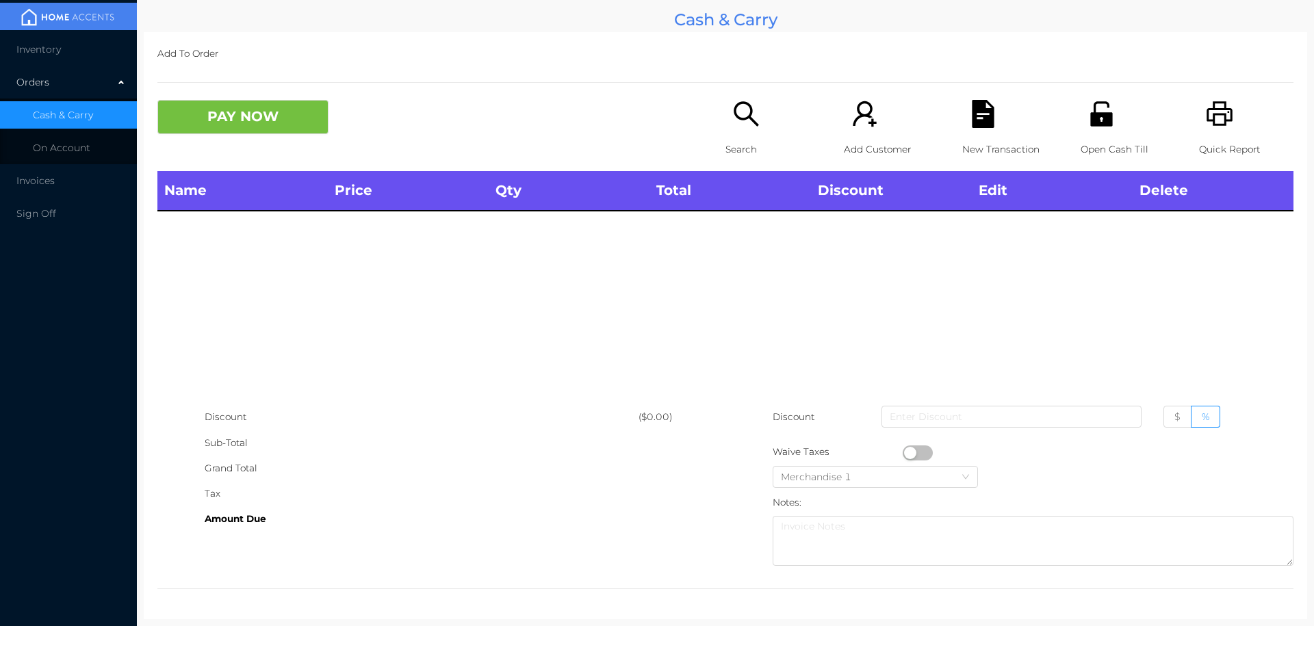
click at [733, 123] on icon "icon: search" at bounding box center [746, 114] width 28 height 28
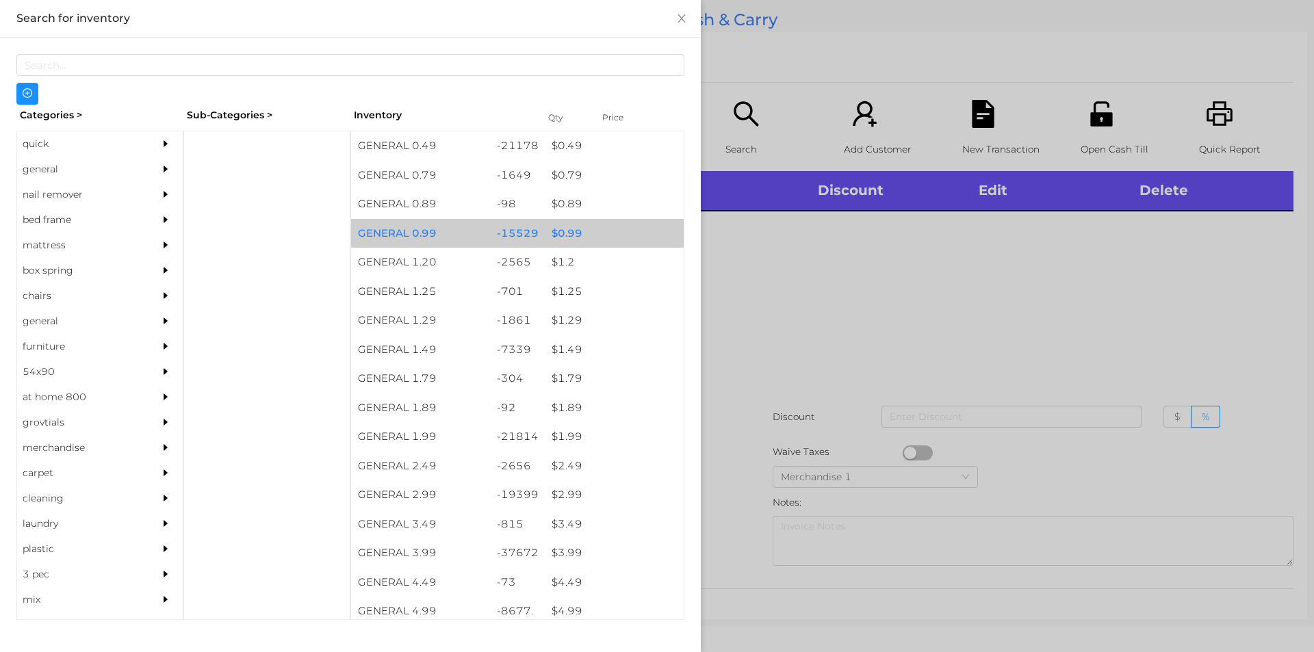
click at [570, 238] on div "$ 0.99" at bounding box center [614, 233] width 139 height 29
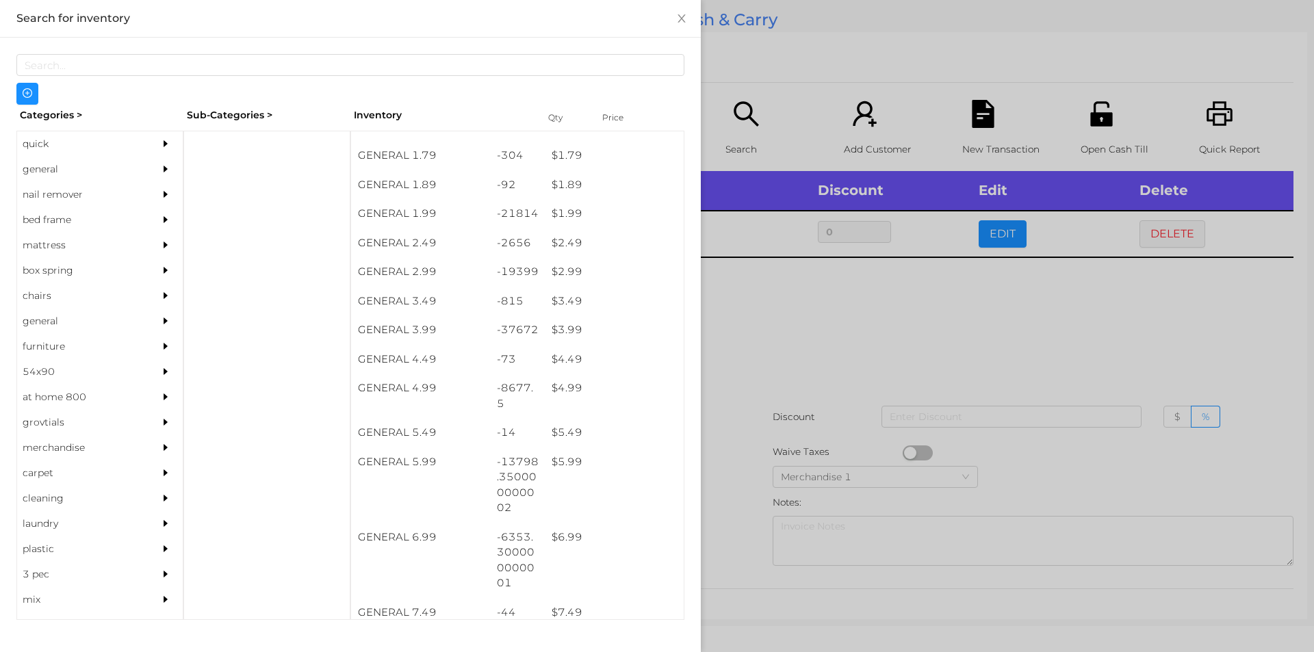
scroll to position [226, 0]
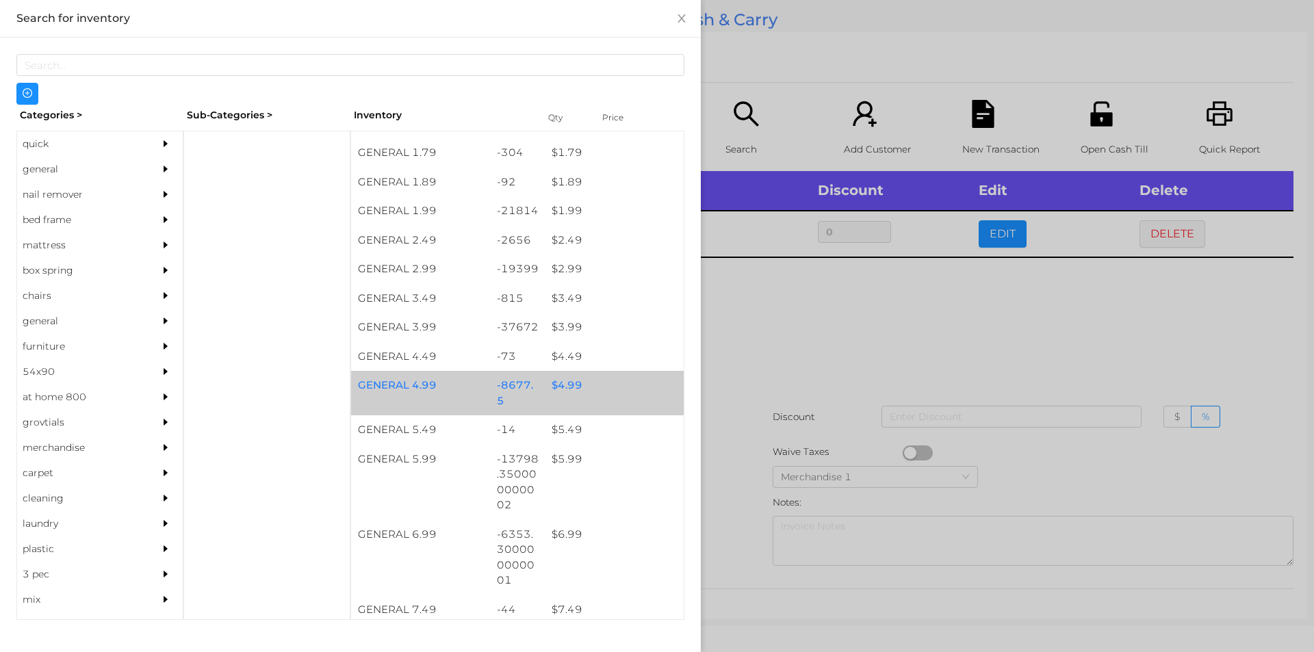
click at [567, 378] on div "$ 4.99" at bounding box center [614, 385] width 139 height 29
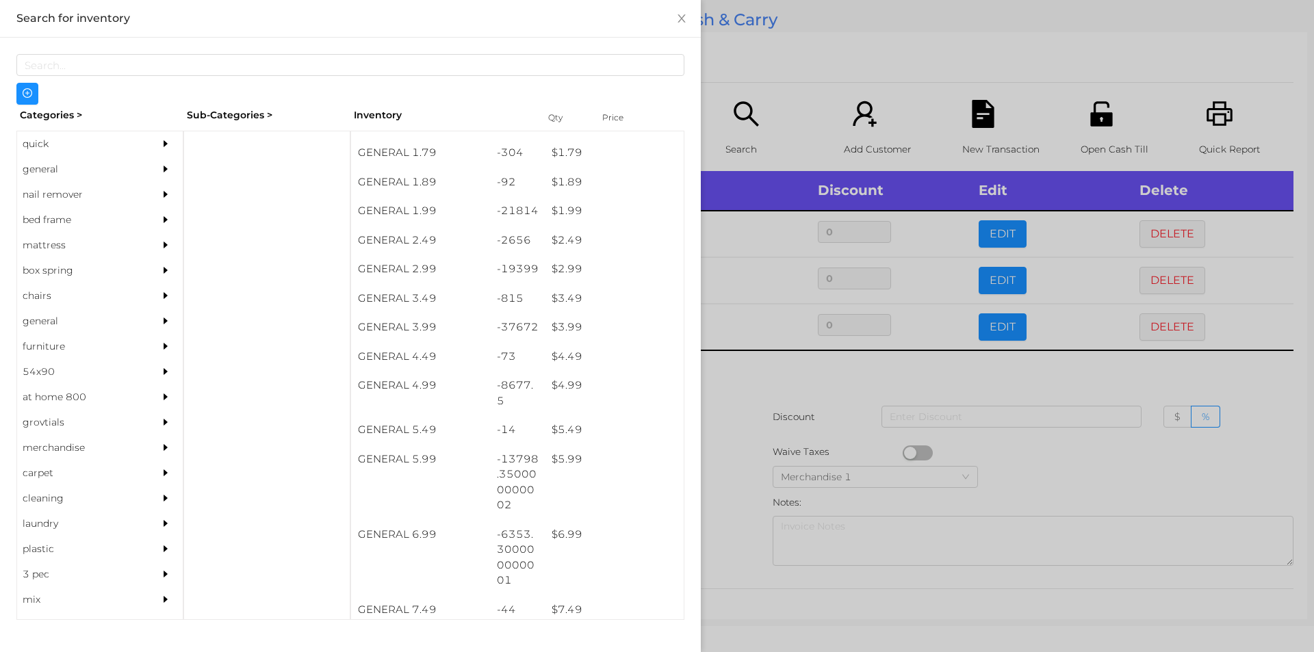
click at [784, 376] on div at bounding box center [657, 326] width 1314 height 652
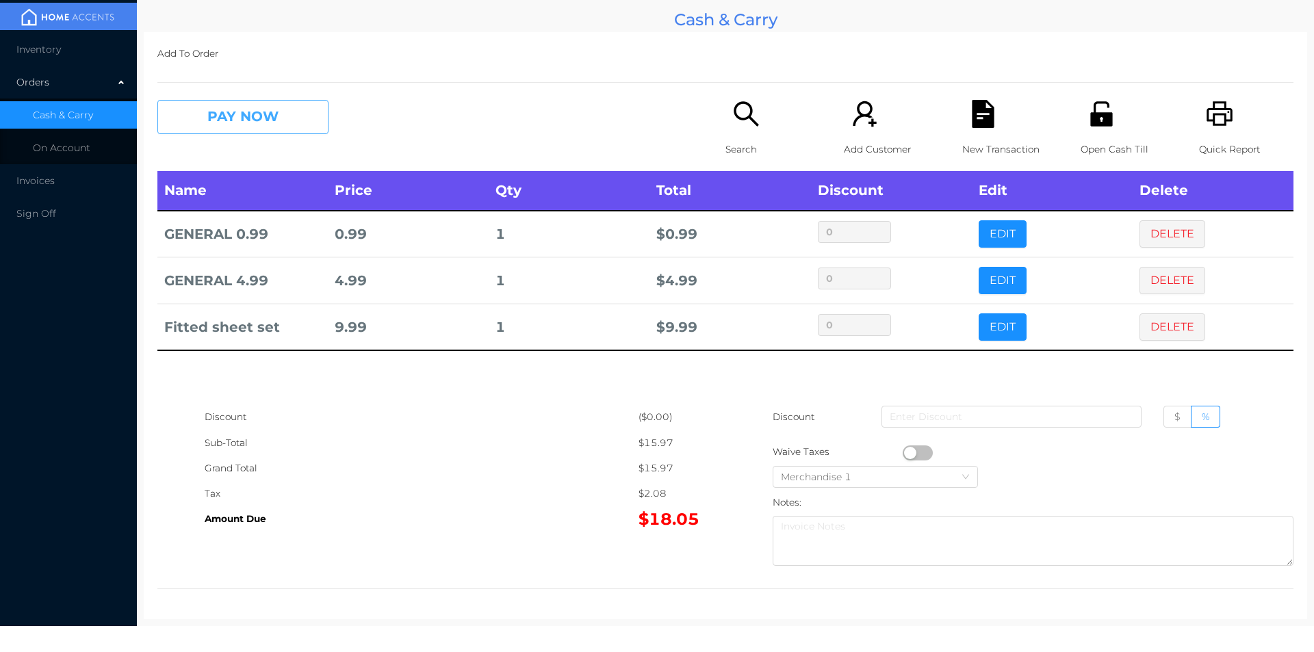
click at [271, 116] on button "PAY NOW" at bounding box center [242, 117] width 171 height 34
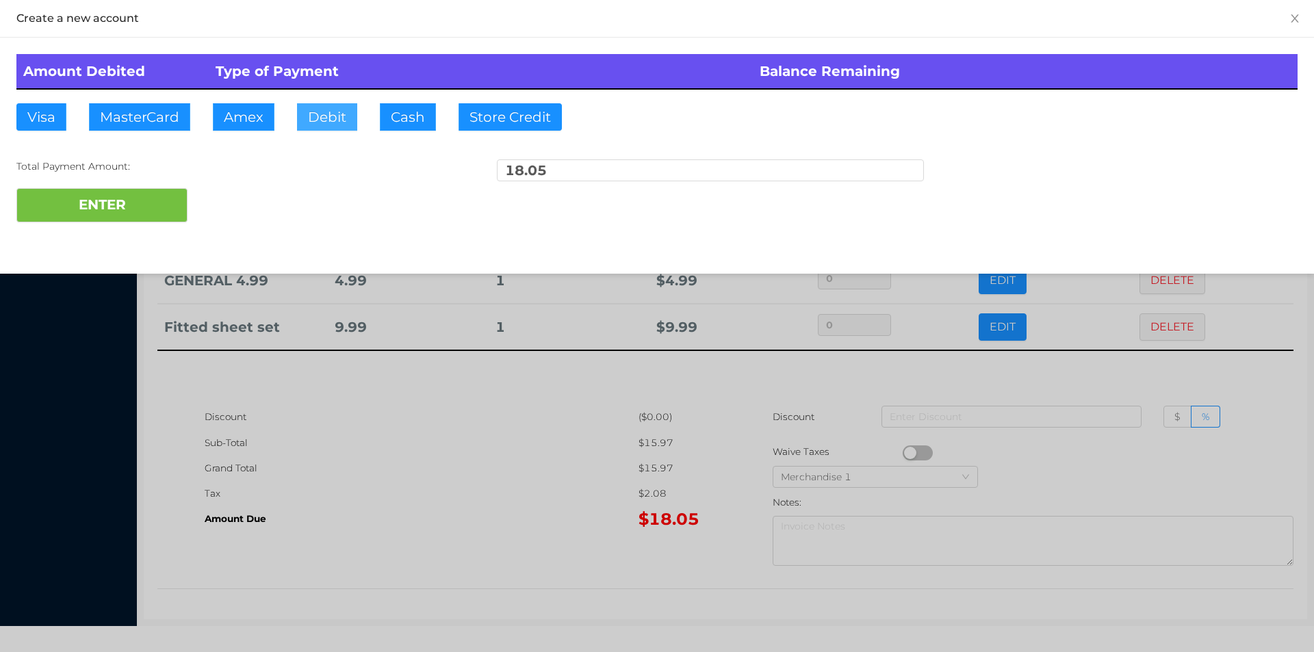
click at [324, 123] on button "Debit" at bounding box center [327, 116] width 60 height 27
click at [156, 201] on button "ENTER" at bounding box center [101, 205] width 171 height 34
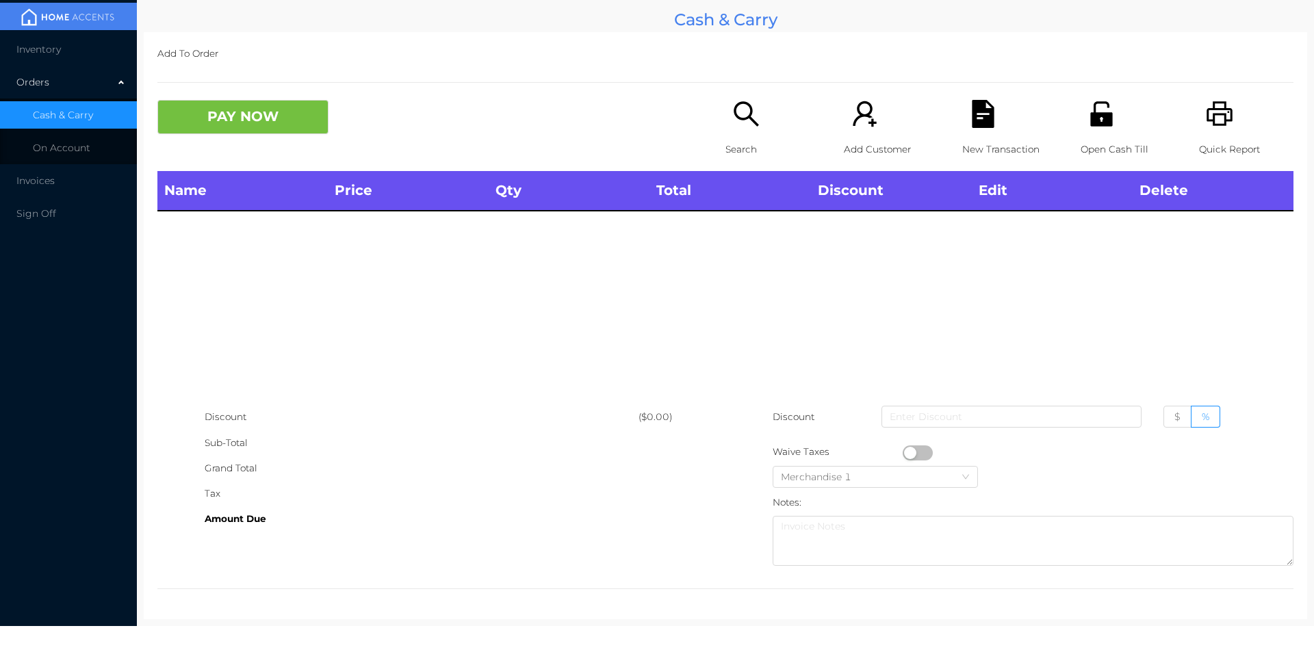
click at [736, 127] on icon "icon: search" at bounding box center [746, 114] width 28 height 28
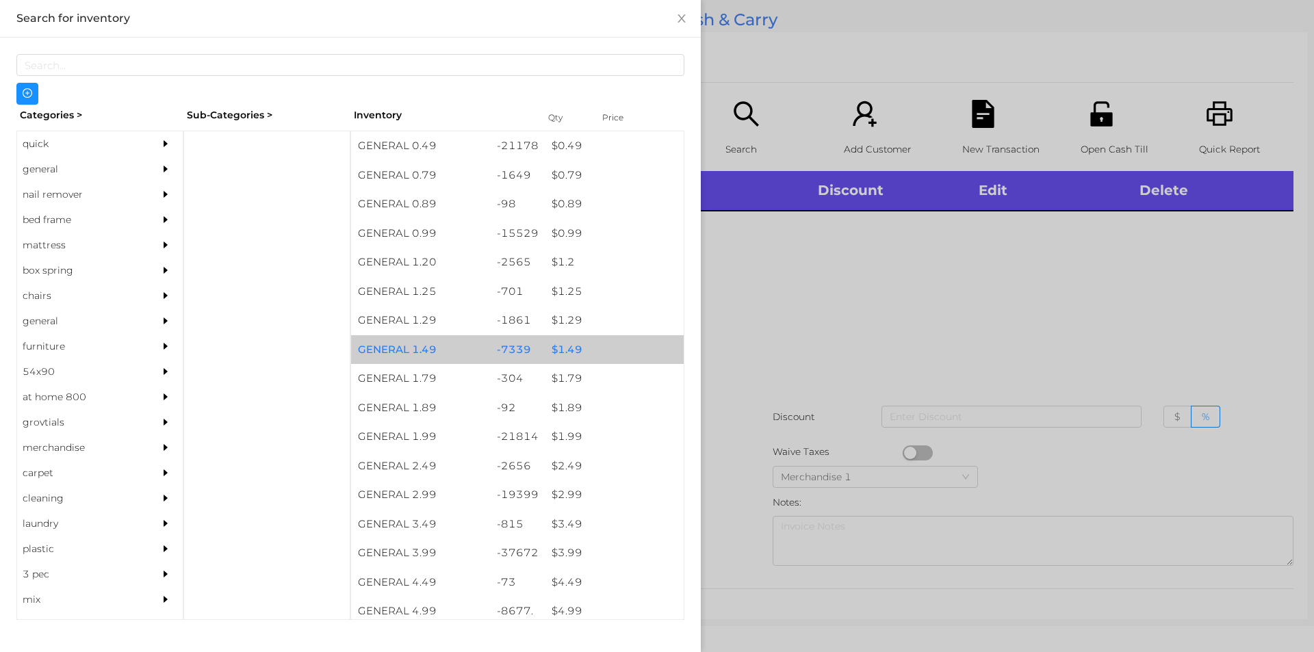
click at [555, 341] on div "$ 1.49" at bounding box center [614, 349] width 139 height 29
click at [554, 343] on div "$ 1.49" at bounding box center [614, 349] width 139 height 29
click at [555, 340] on div "$ 1.49" at bounding box center [614, 349] width 139 height 29
click at [557, 341] on div "$ 1.49" at bounding box center [614, 349] width 139 height 29
click at [559, 344] on div "$ 1.49" at bounding box center [614, 349] width 139 height 29
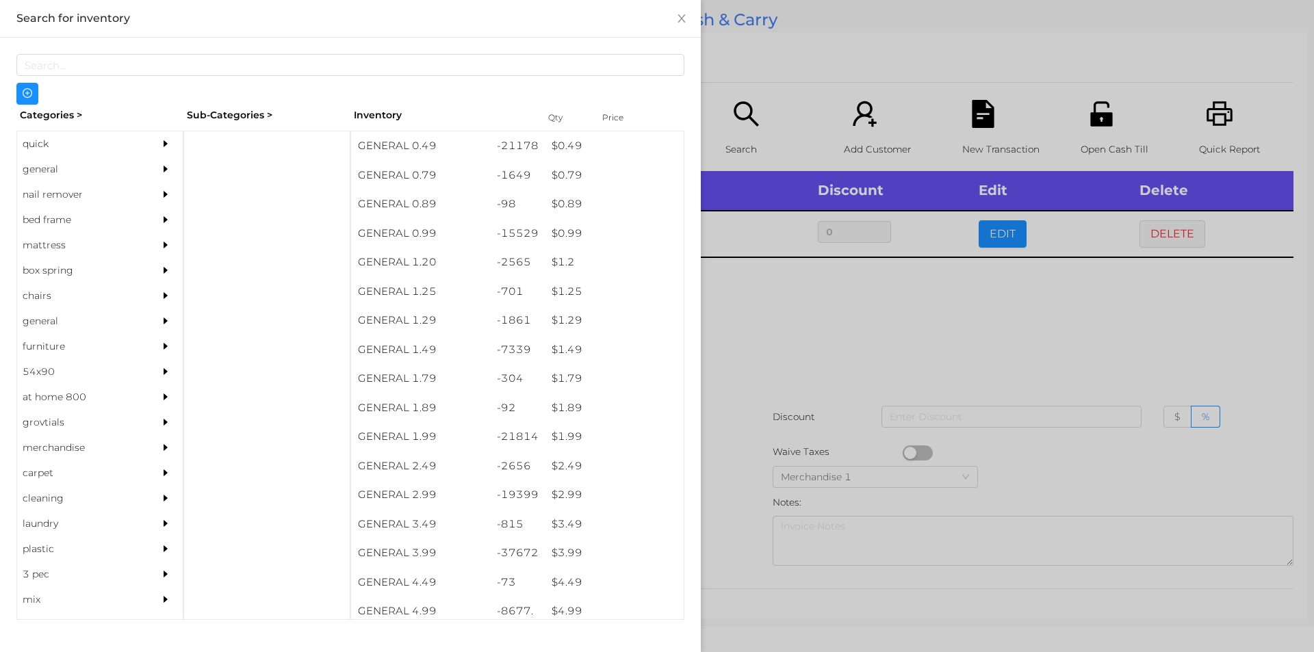
click at [745, 309] on div at bounding box center [657, 326] width 1314 height 652
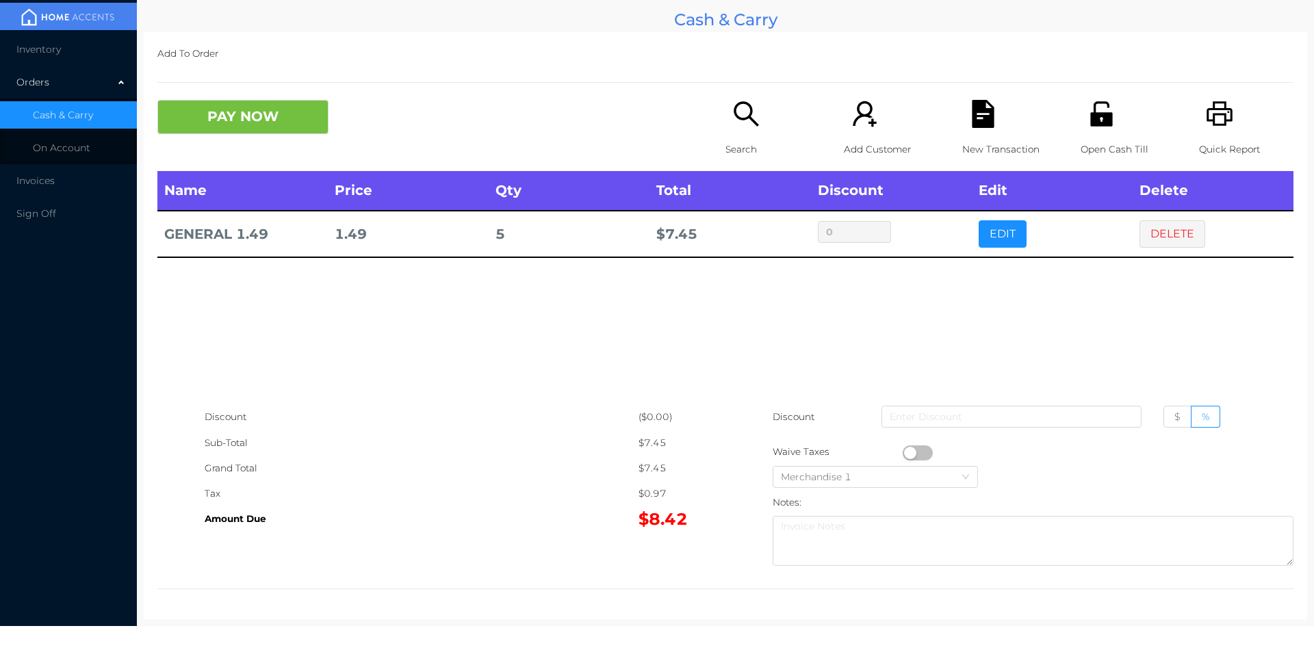
click at [908, 452] on button "button" at bounding box center [918, 453] width 30 height 15
click at [227, 104] on button "PAY NOW" at bounding box center [242, 117] width 171 height 34
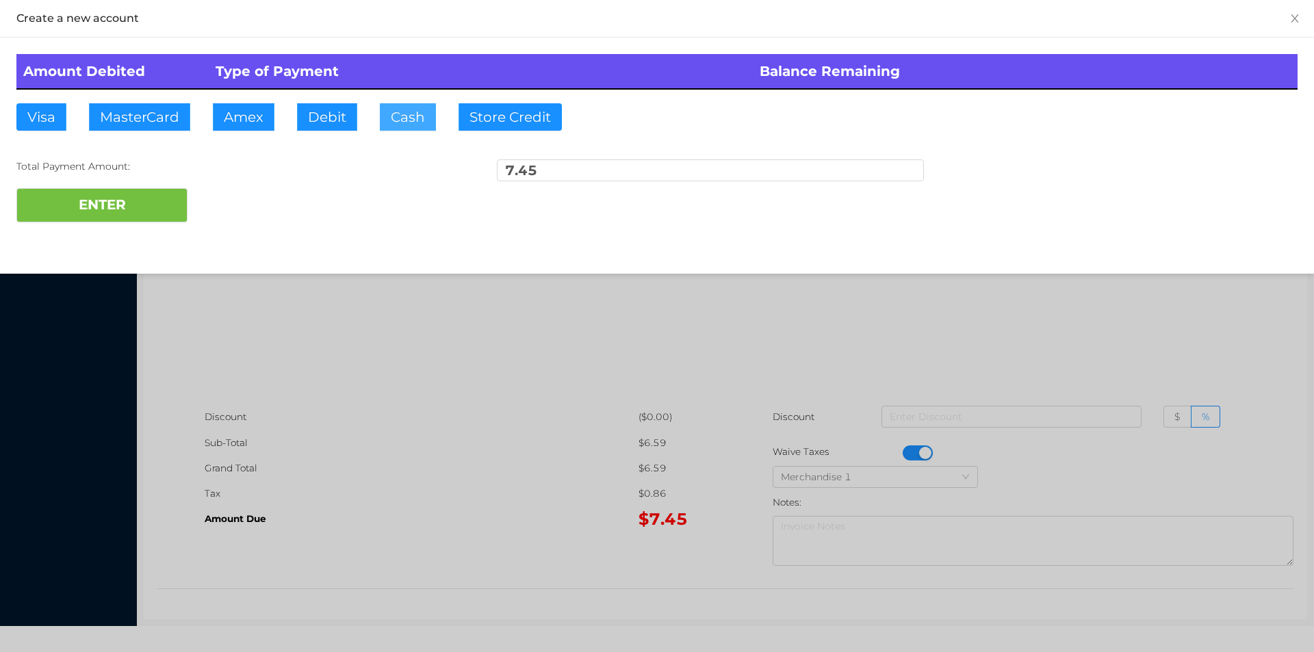
click at [392, 118] on button "Cash" at bounding box center [408, 116] width 56 height 27
type input "20."
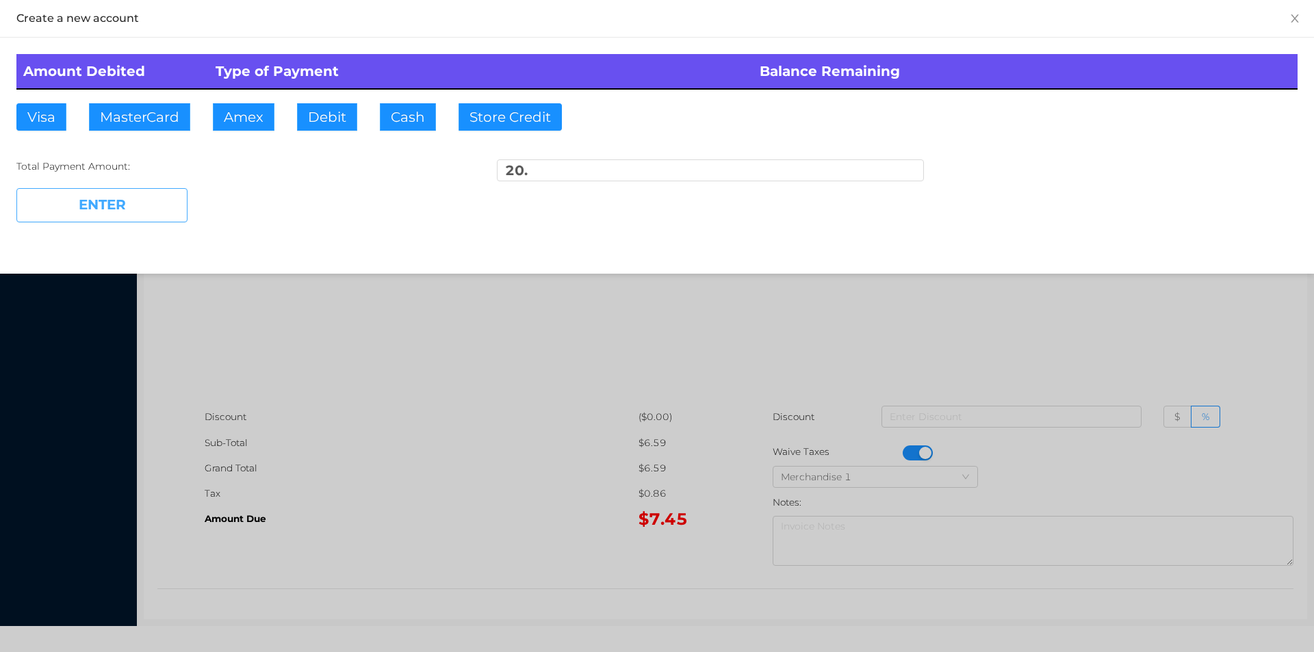
click at [85, 192] on button "ENTER" at bounding box center [101, 205] width 171 height 34
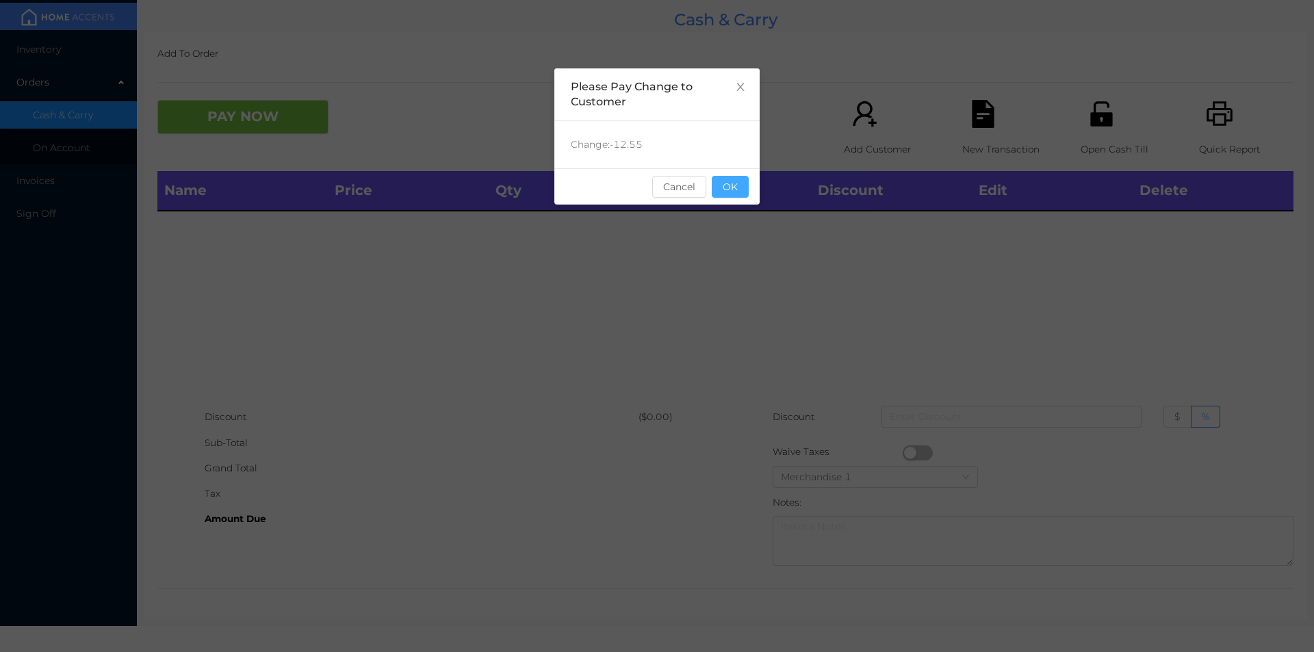
click at [726, 179] on button "OK" at bounding box center [730, 187] width 37 height 22
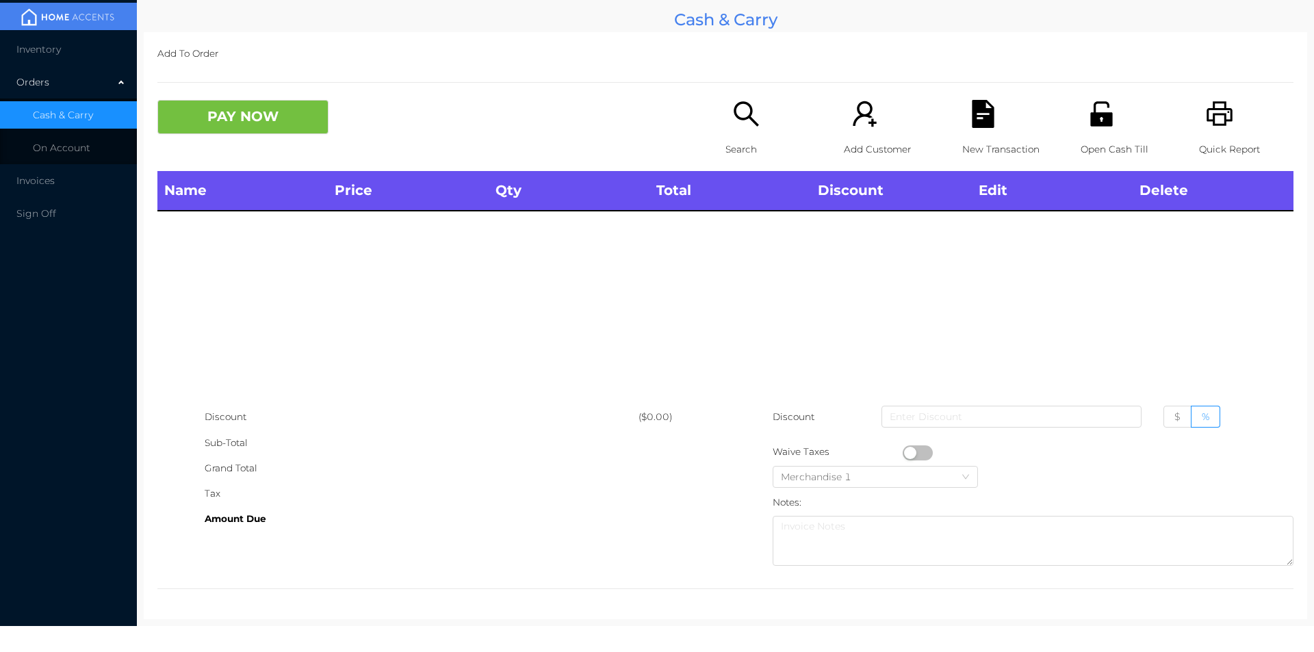
click at [739, 144] on p "Search" at bounding box center [773, 149] width 94 height 25
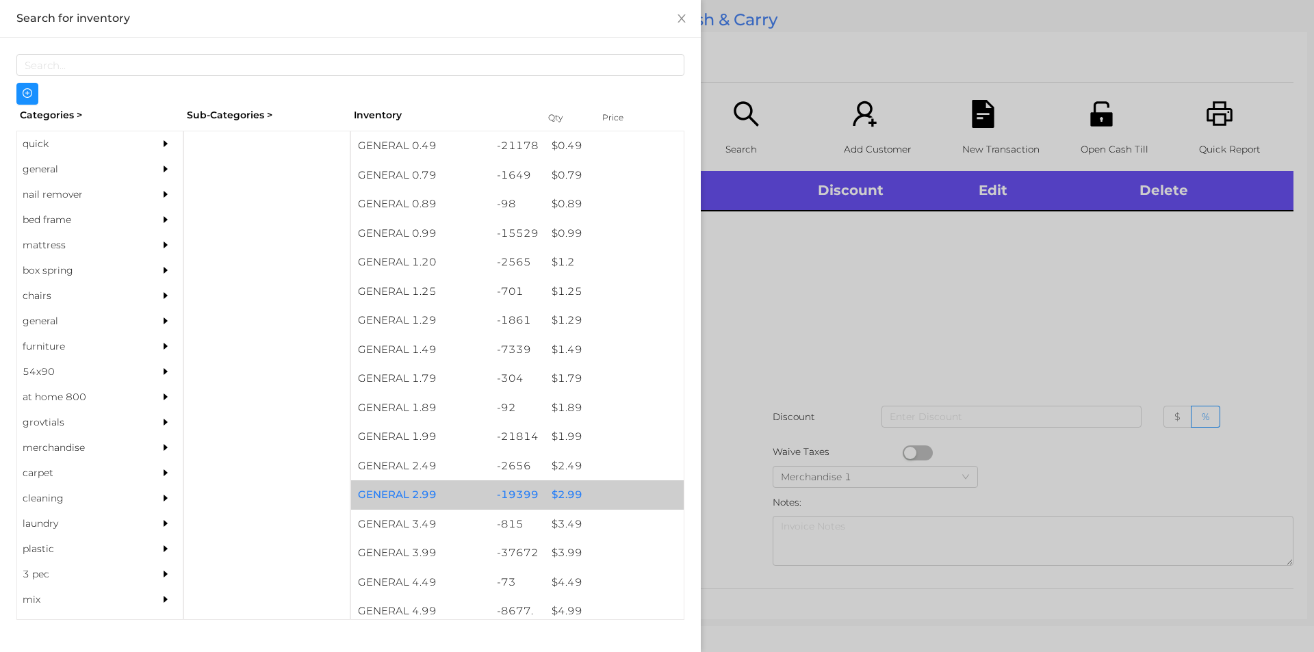
click at [562, 491] on div "$ 2.99" at bounding box center [614, 495] width 139 height 29
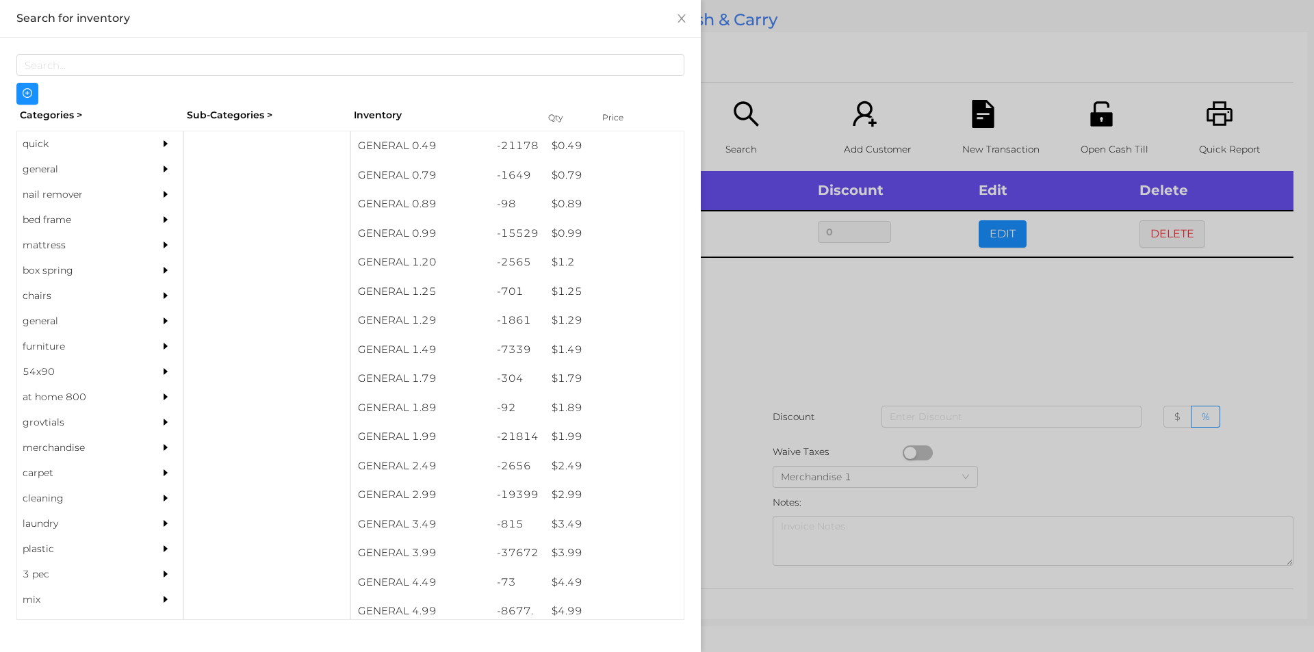
click at [794, 314] on div at bounding box center [657, 326] width 1314 height 652
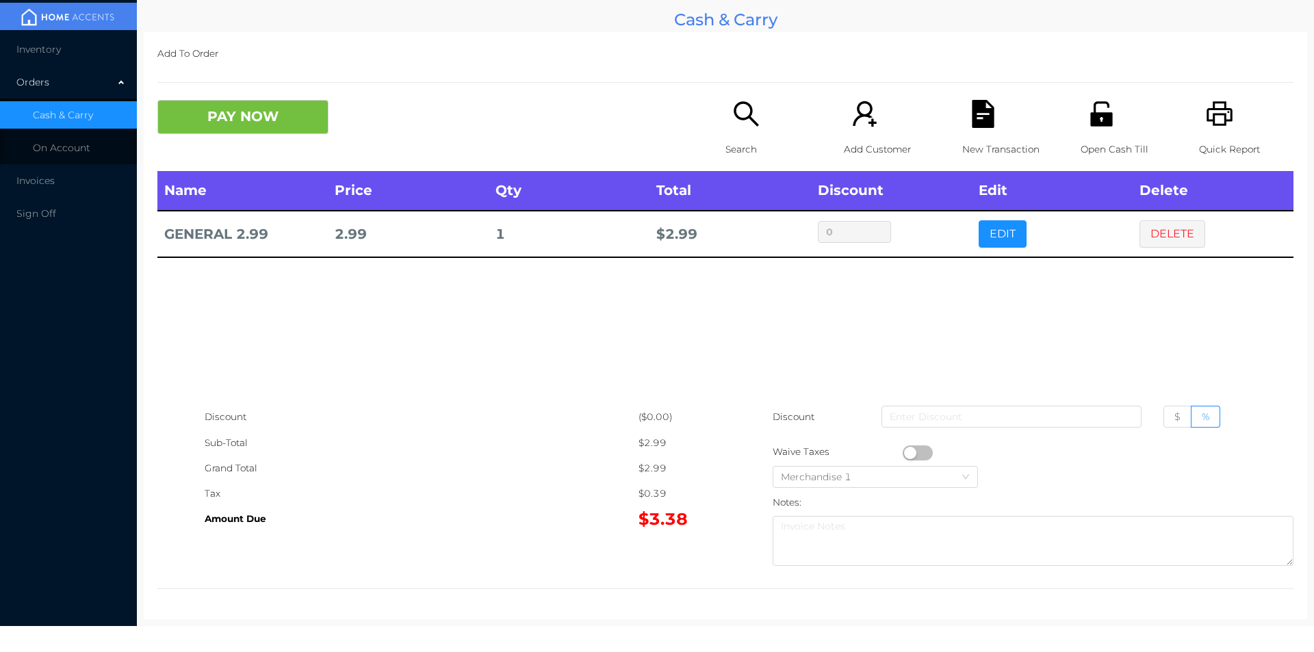
click at [742, 121] on icon "icon: search" at bounding box center [746, 114] width 28 height 28
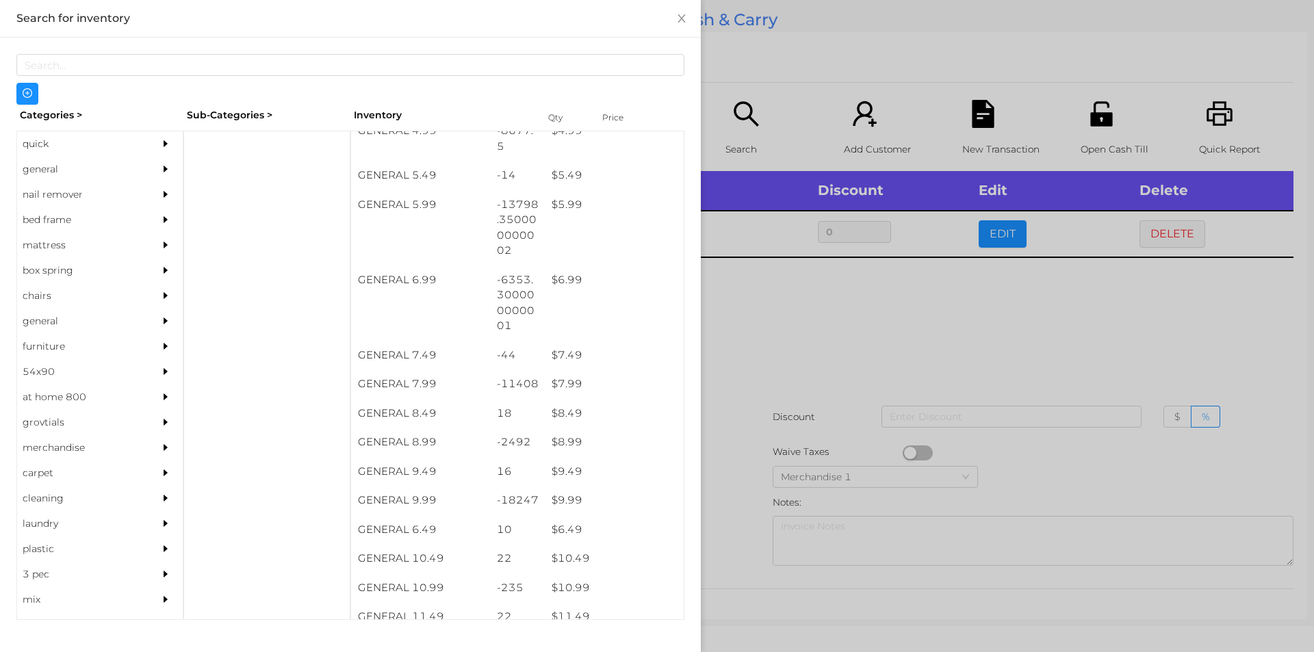
scroll to position [481, 0]
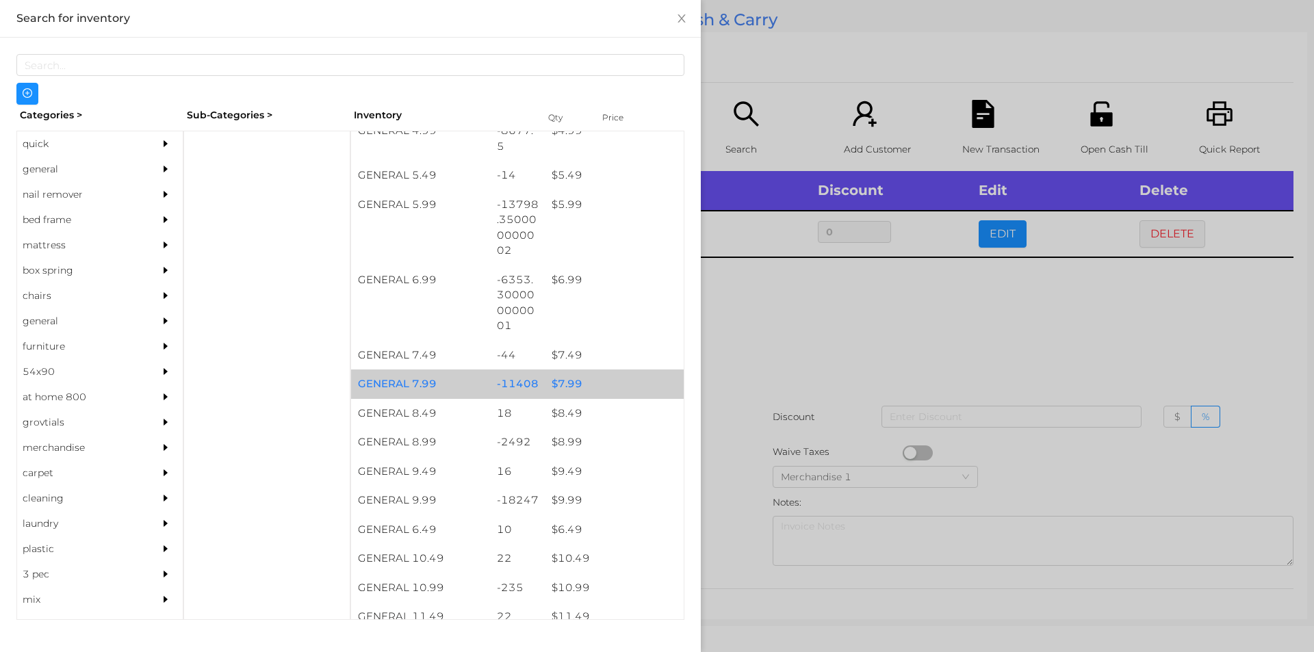
click at [569, 387] on div "$ 7.99" at bounding box center [614, 384] width 139 height 29
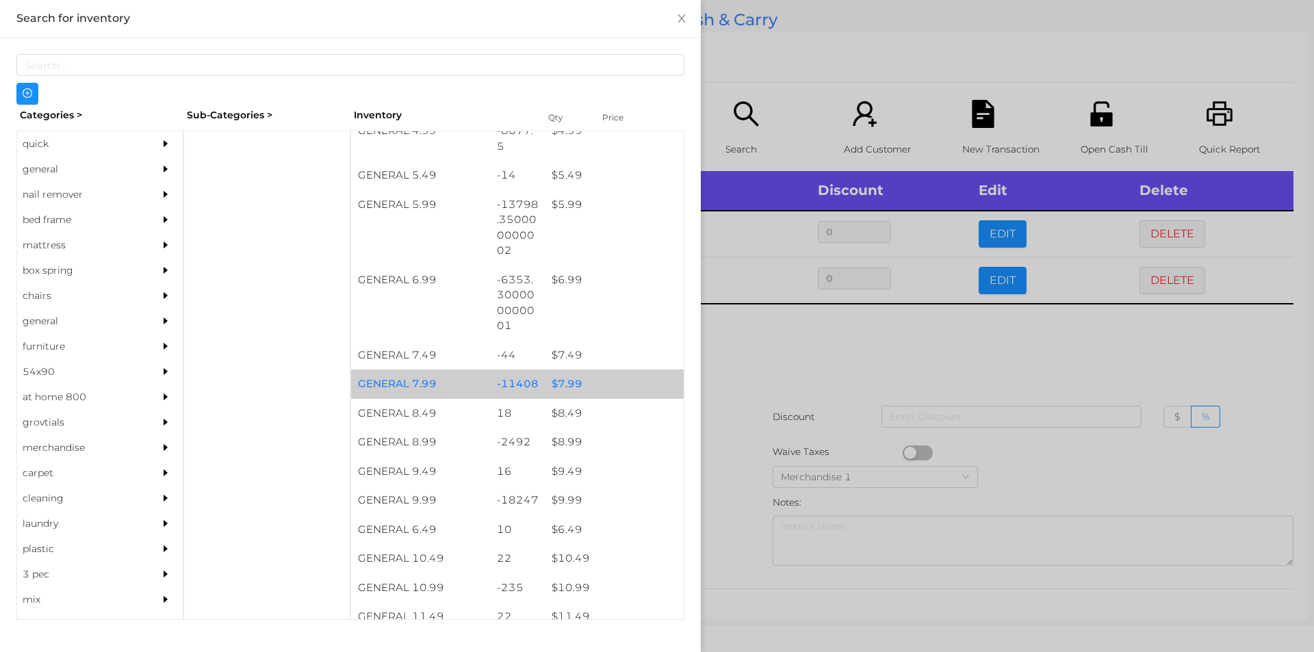
click at [563, 381] on div "$ 7.99" at bounding box center [614, 384] width 139 height 29
click at [566, 383] on div "$ 7.99" at bounding box center [614, 384] width 139 height 29
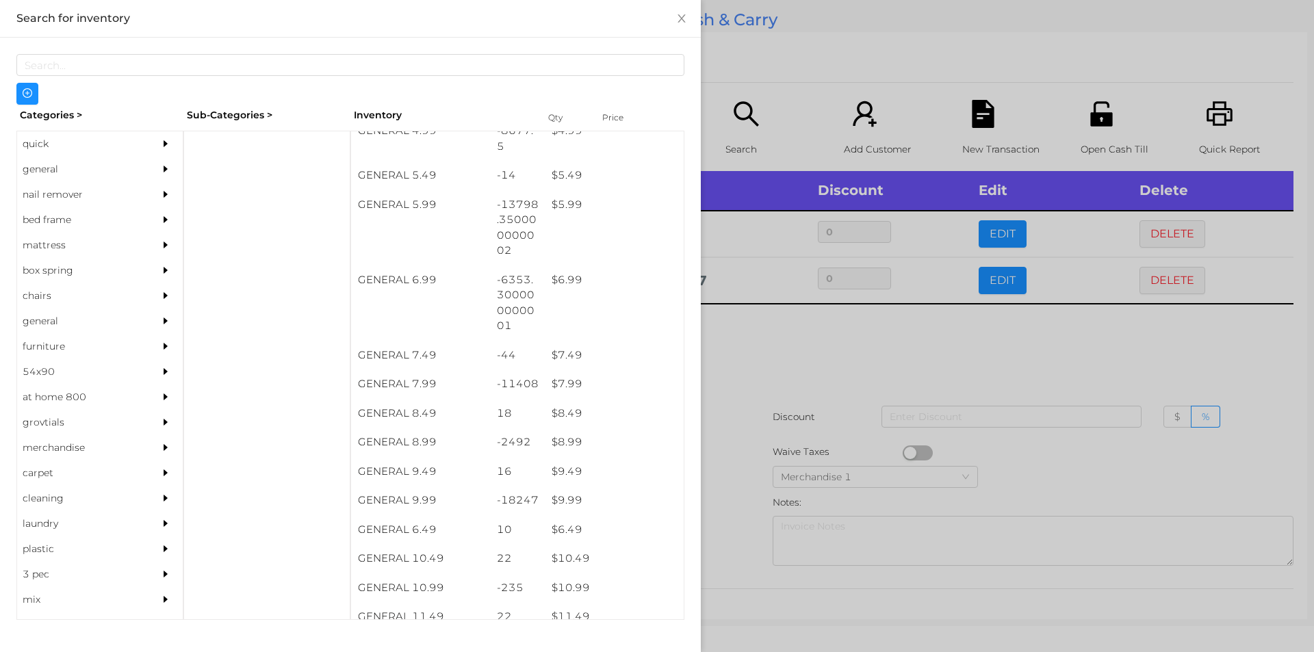
click at [761, 335] on div at bounding box center [657, 326] width 1314 height 652
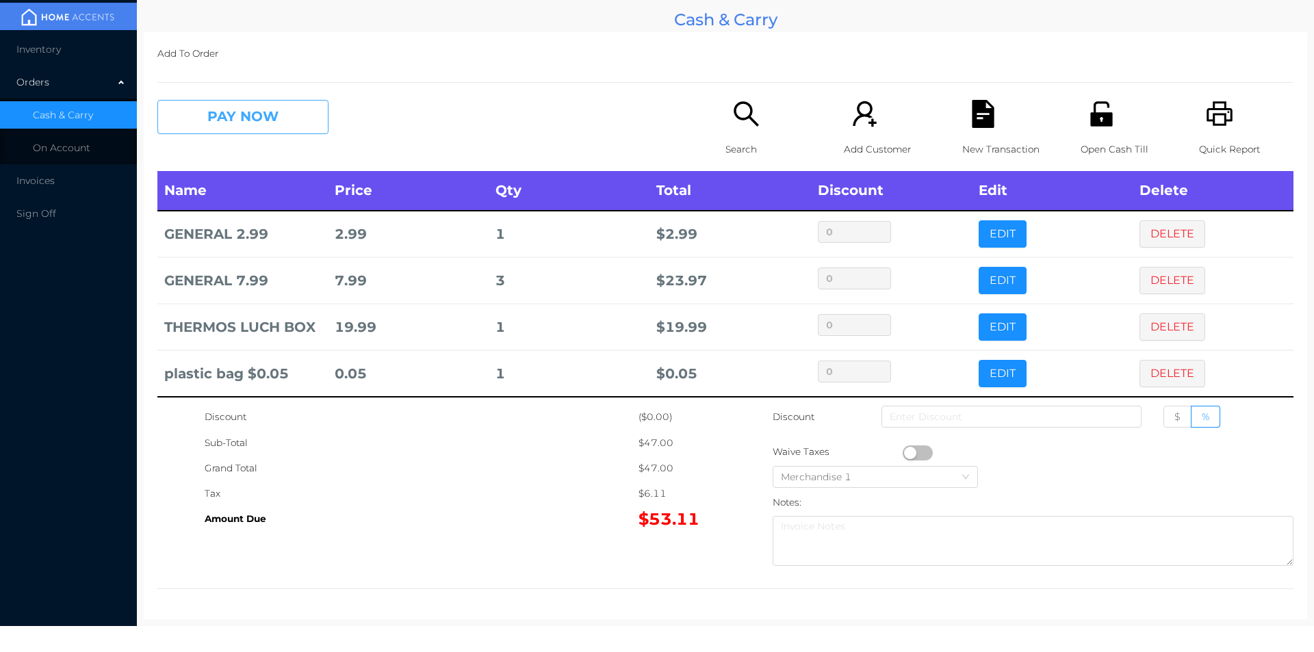
click at [283, 116] on button "PAY NOW" at bounding box center [242, 117] width 171 height 34
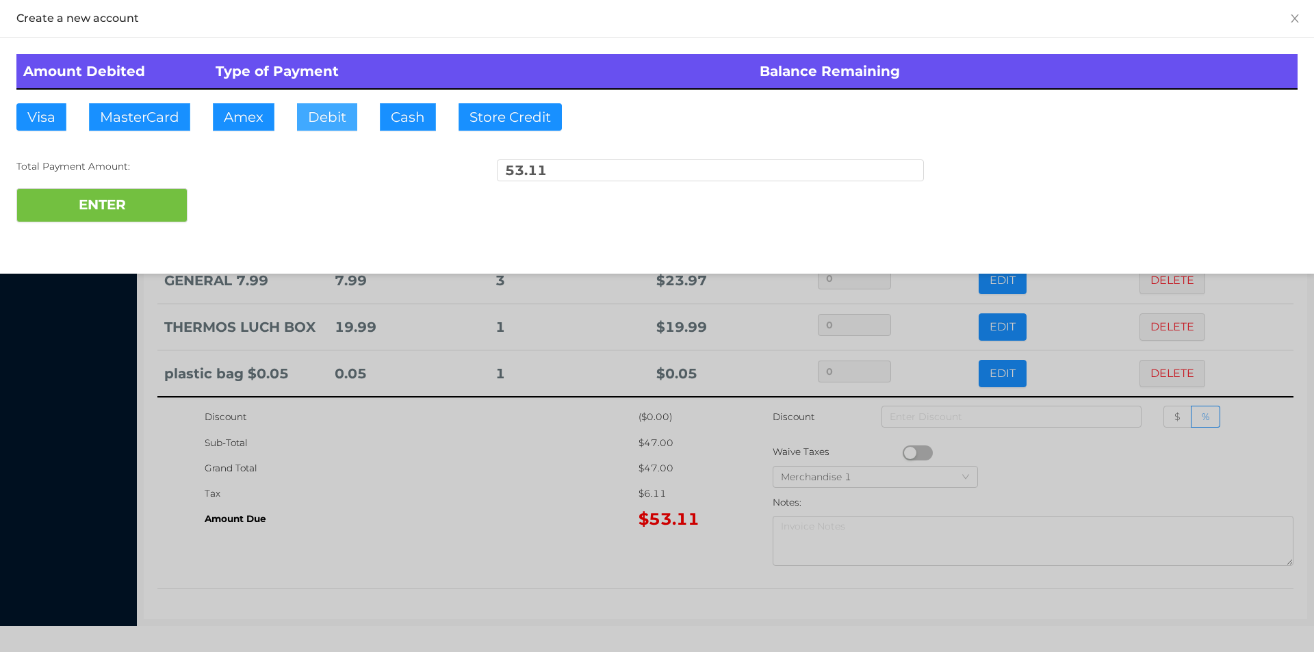
click at [322, 117] on button "Debit" at bounding box center [327, 116] width 60 height 27
click at [165, 196] on button "ENTER" at bounding box center [101, 205] width 171 height 34
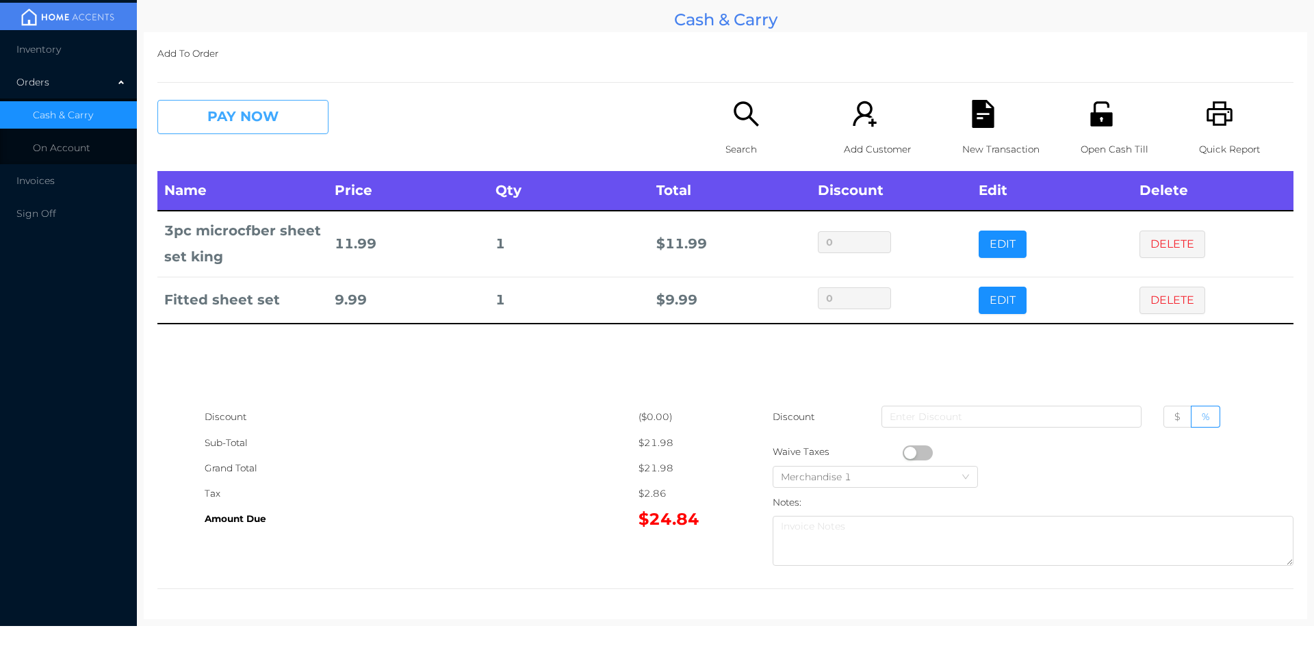
click at [234, 123] on button "PAY NOW" at bounding box center [242, 117] width 171 height 34
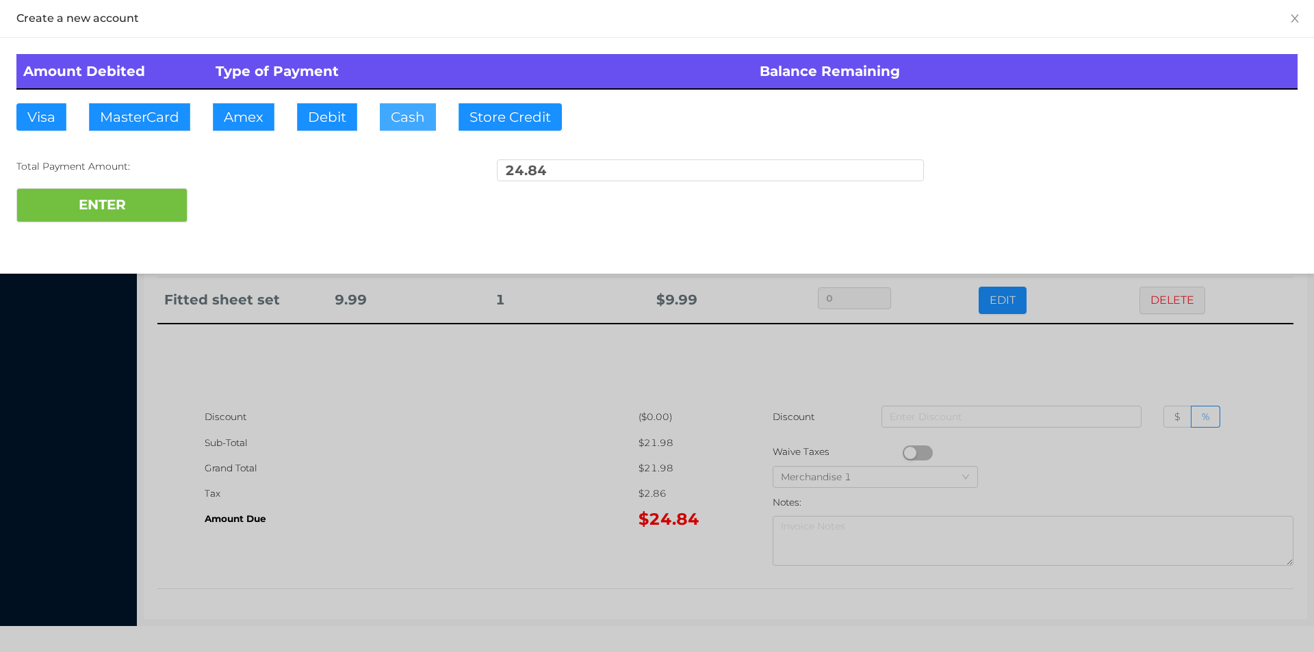
click at [382, 107] on button "Cash" at bounding box center [408, 116] width 56 height 27
click at [95, 204] on button "ENTER" at bounding box center [101, 205] width 171 height 34
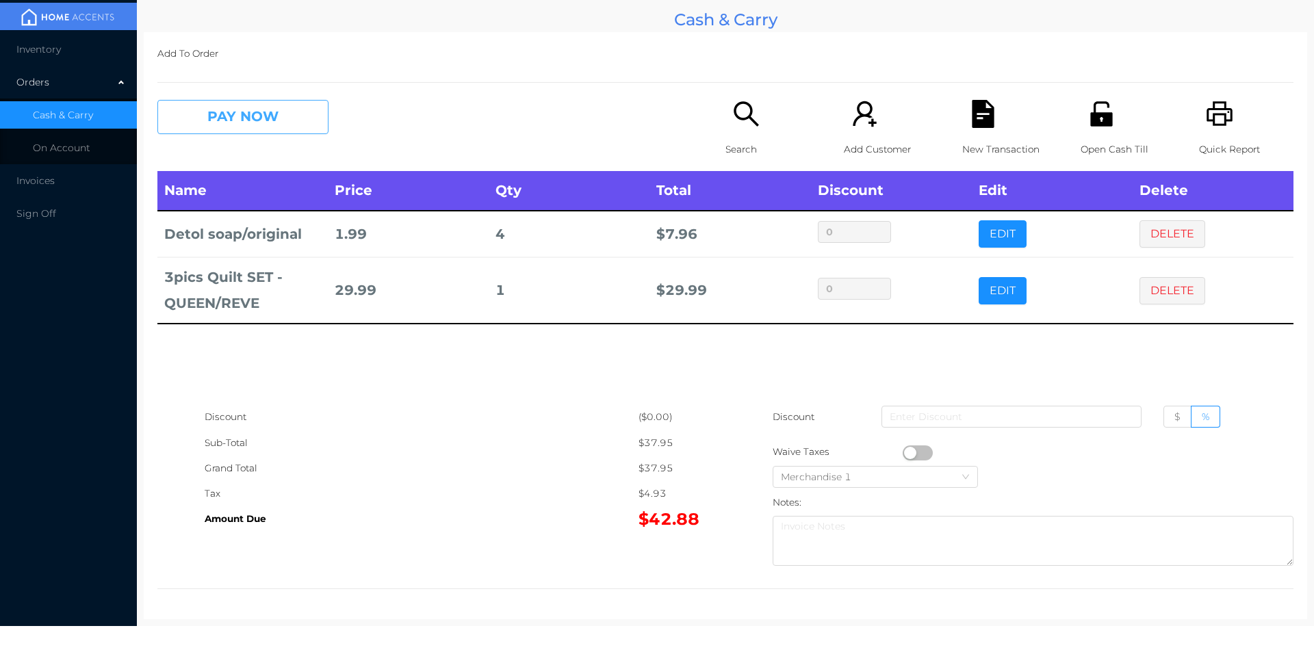
click at [248, 131] on button "PAY NOW" at bounding box center [242, 117] width 171 height 34
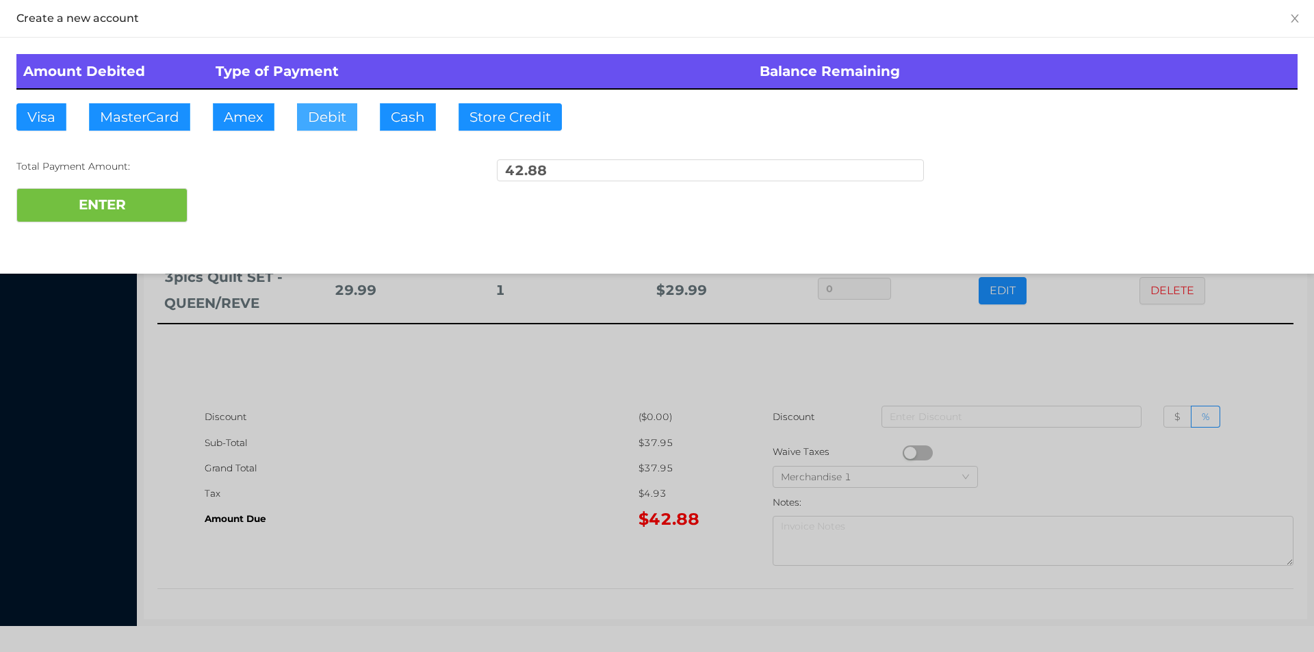
click at [326, 119] on button "Debit" at bounding box center [327, 116] width 60 height 27
click at [123, 212] on button "ENTER" at bounding box center [101, 205] width 171 height 34
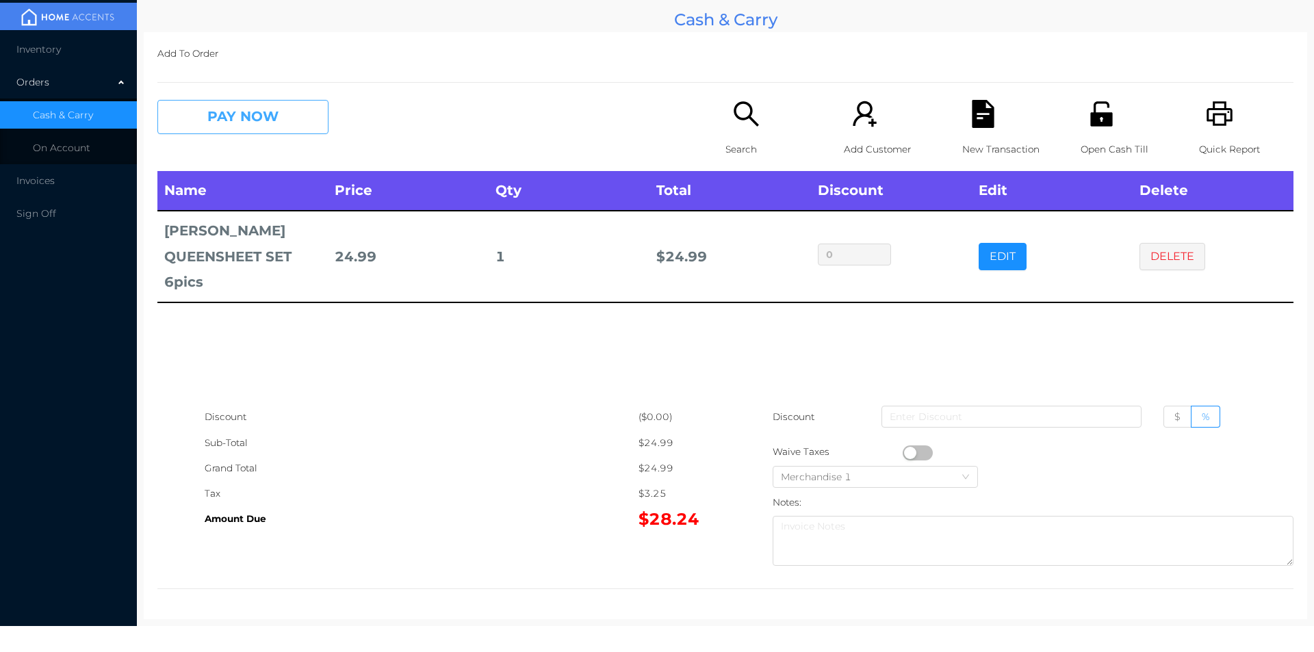
click at [292, 129] on button "PAY NOW" at bounding box center [242, 117] width 171 height 34
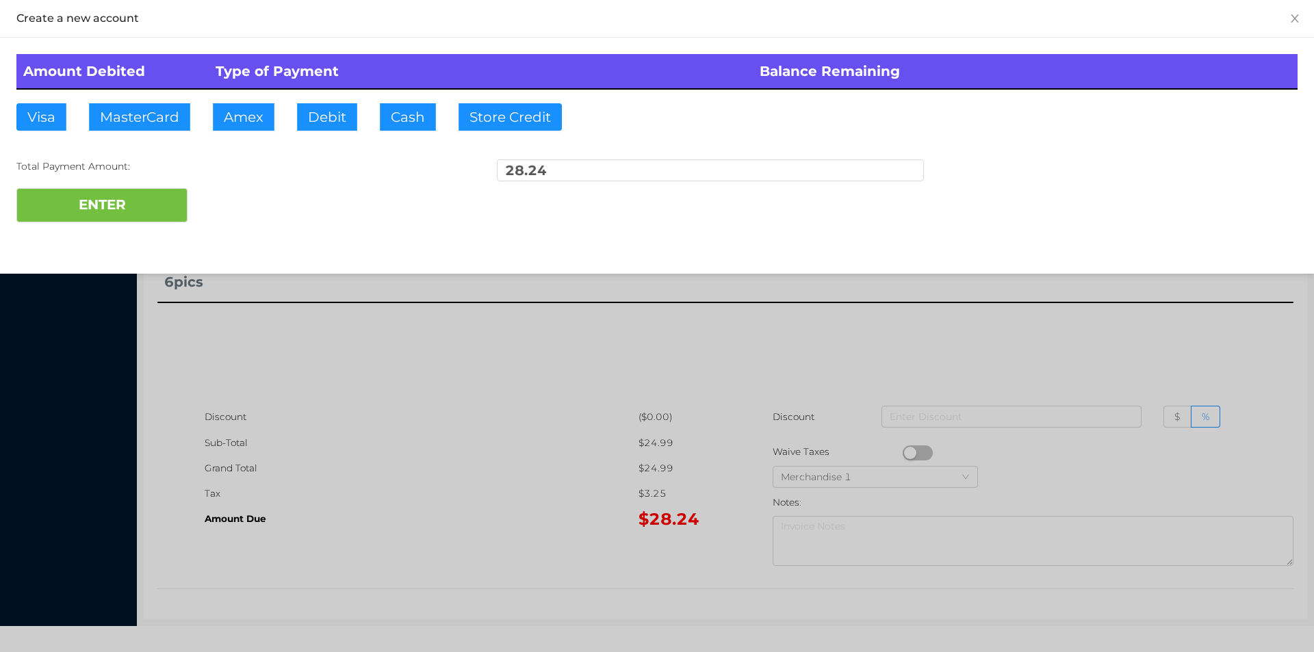
click at [775, 359] on div at bounding box center [657, 326] width 1314 height 652
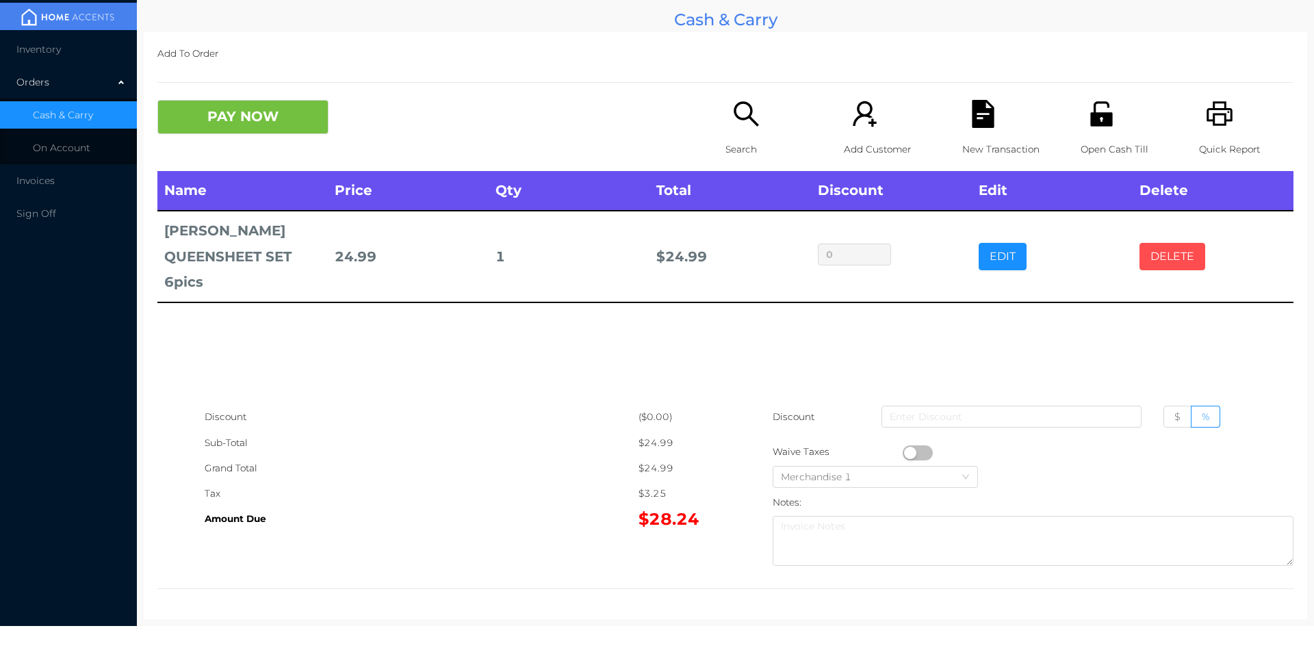
click at [1162, 268] on button "DELETE" at bounding box center [1173, 256] width 66 height 27
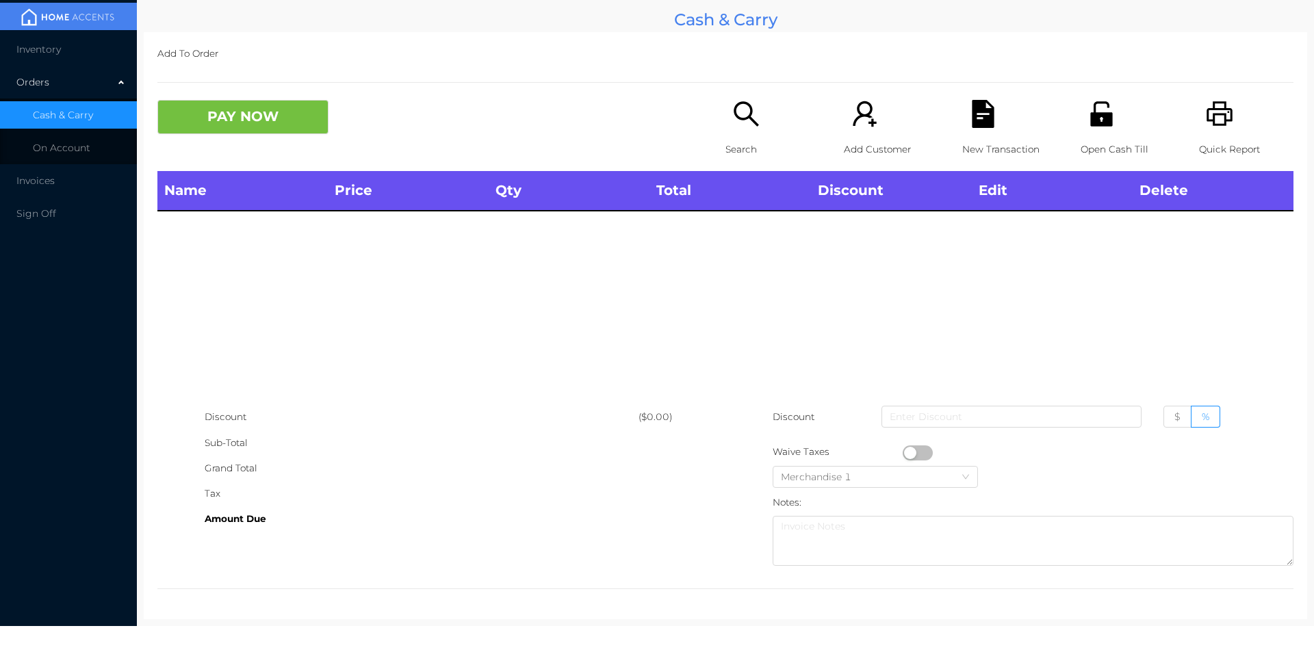
click at [1222, 144] on p "Quick Report" at bounding box center [1246, 149] width 94 height 25
click at [1154, 316] on div "Name Price Qty Total Discount Edit Delete" at bounding box center [725, 287] width 1136 height 233
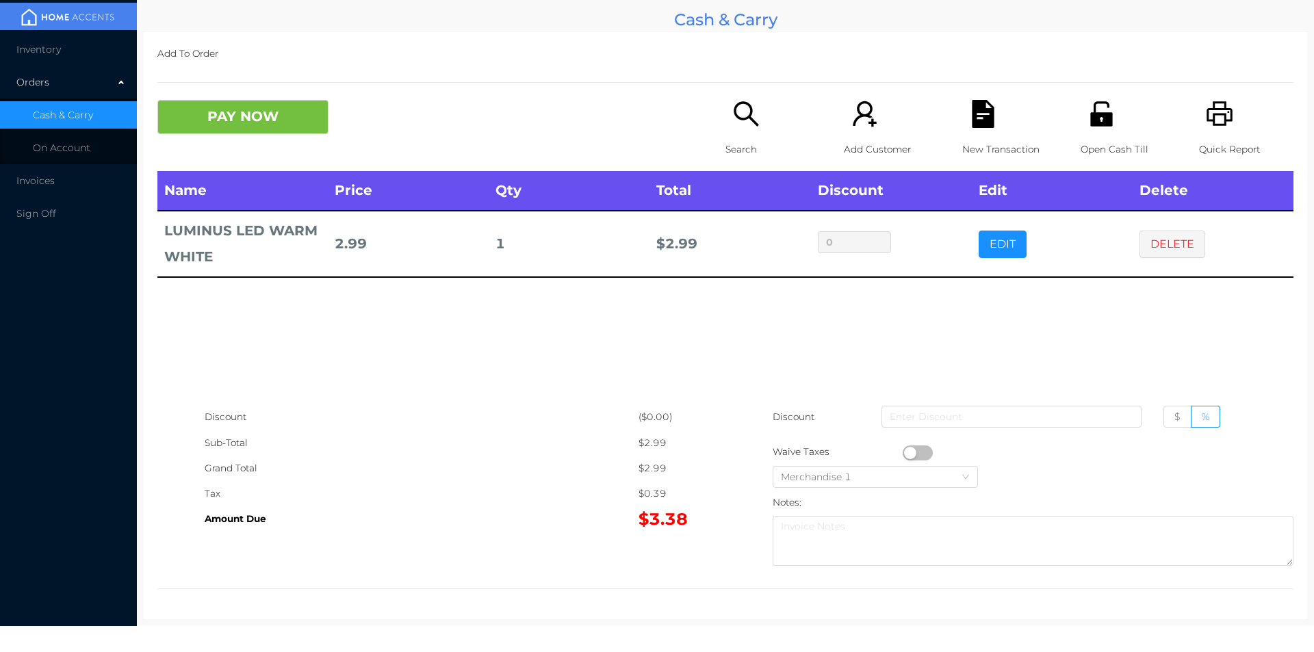
click at [738, 115] on icon "icon: search" at bounding box center [746, 114] width 28 height 28
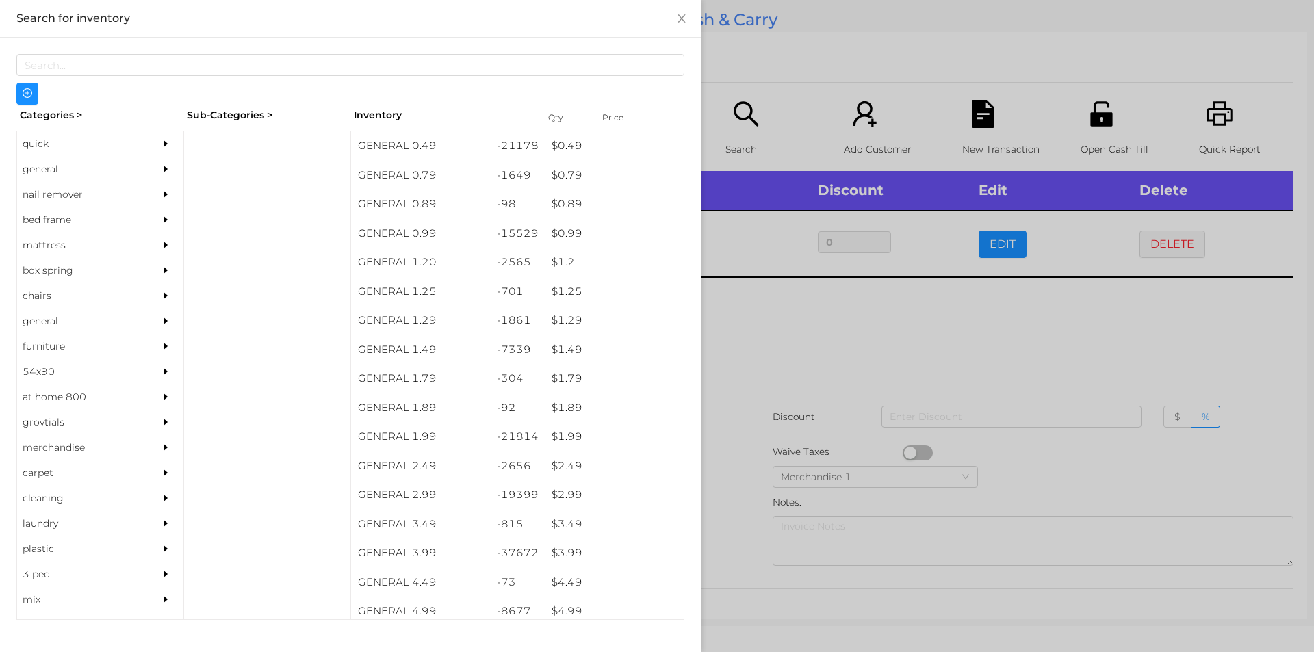
click at [50, 139] on div "quick" at bounding box center [79, 143] width 125 height 25
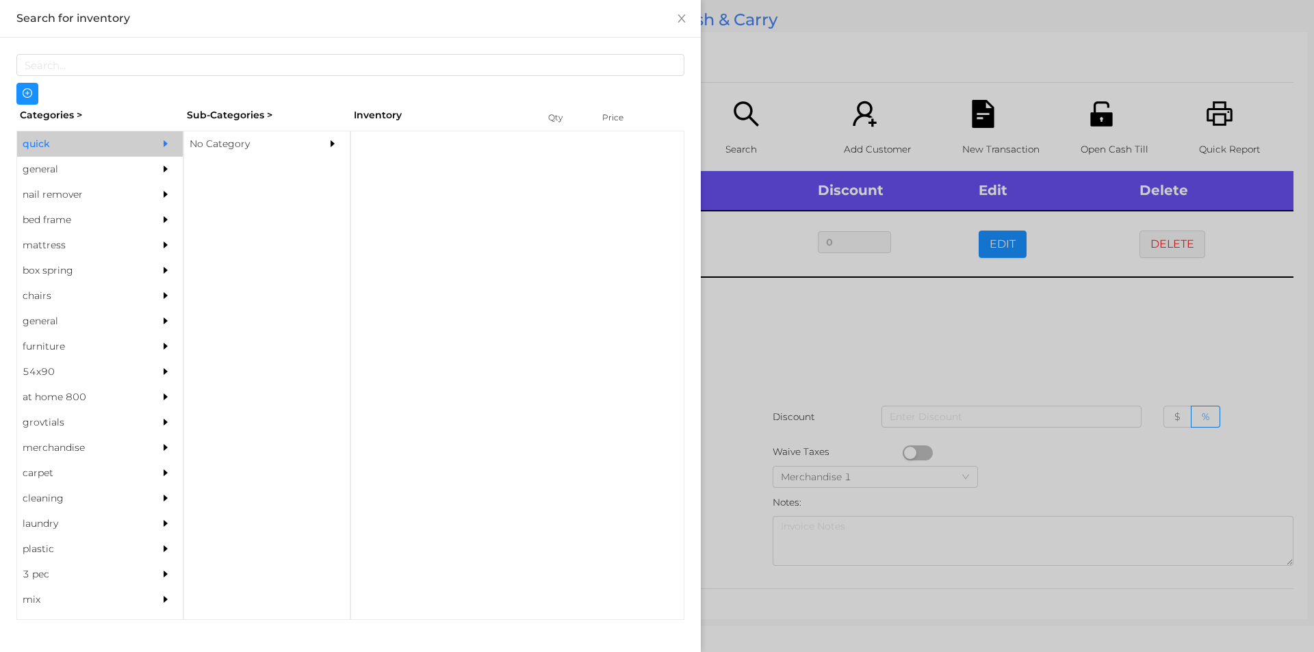
click at [227, 145] on div "No Category" at bounding box center [246, 143] width 125 height 25
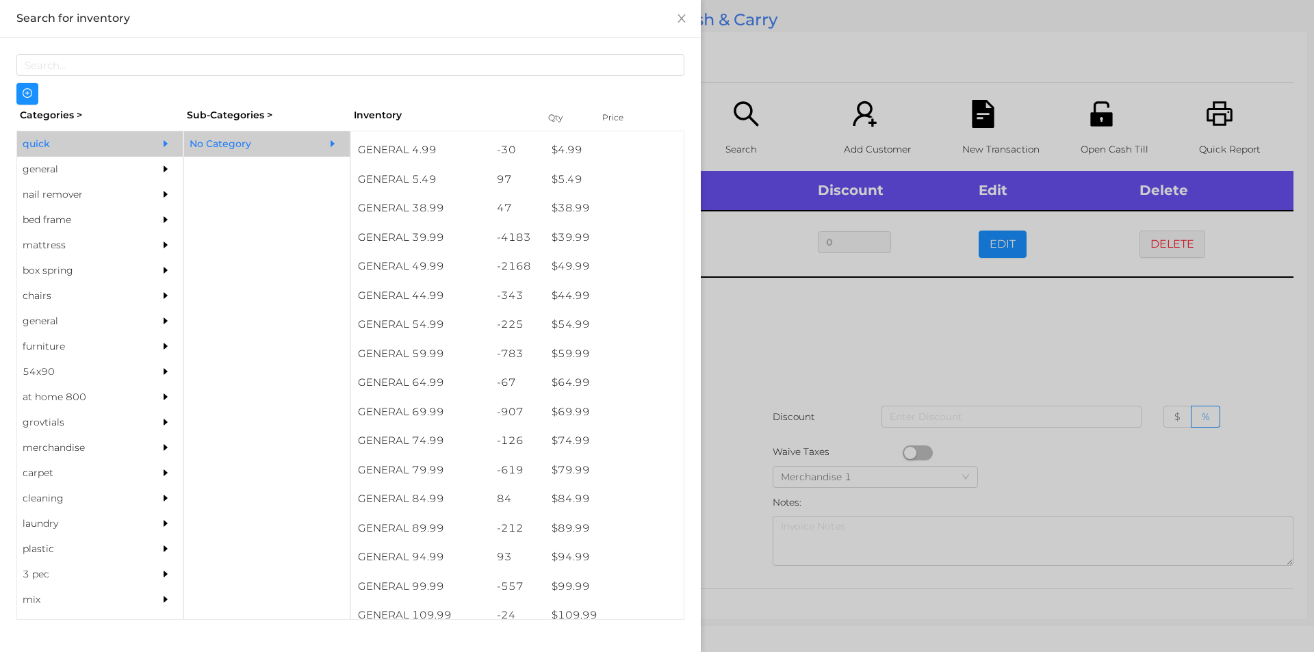
scroll to position [689, 0]
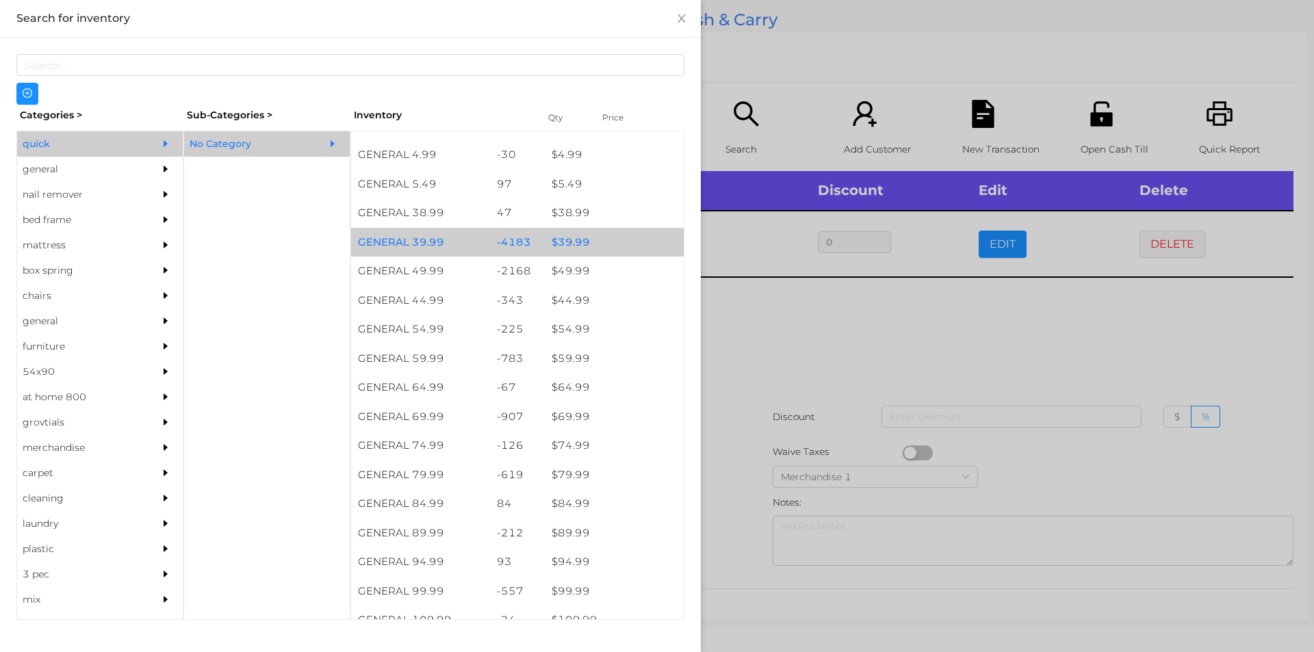
click at [555, 238] on div "$ 39.99" at bounding box center [614, 242] width 139 height 29
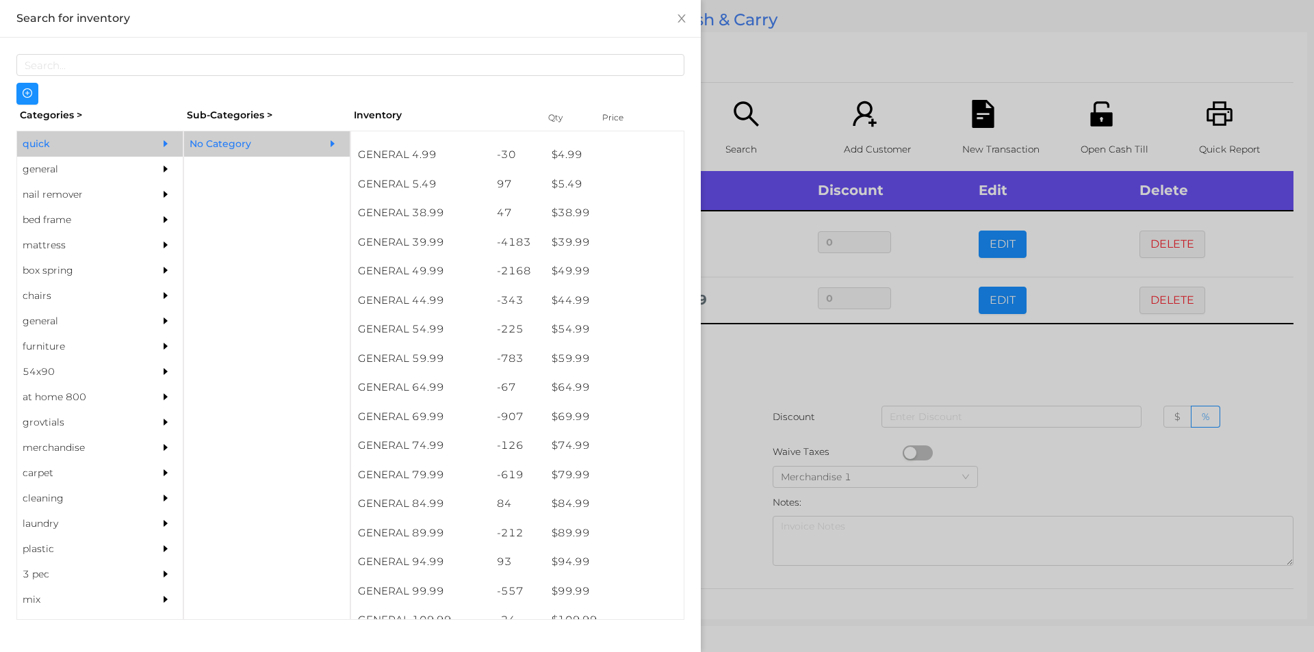
click at [764, 365] on div at bounding box center [657, 326] width 1314 height 652
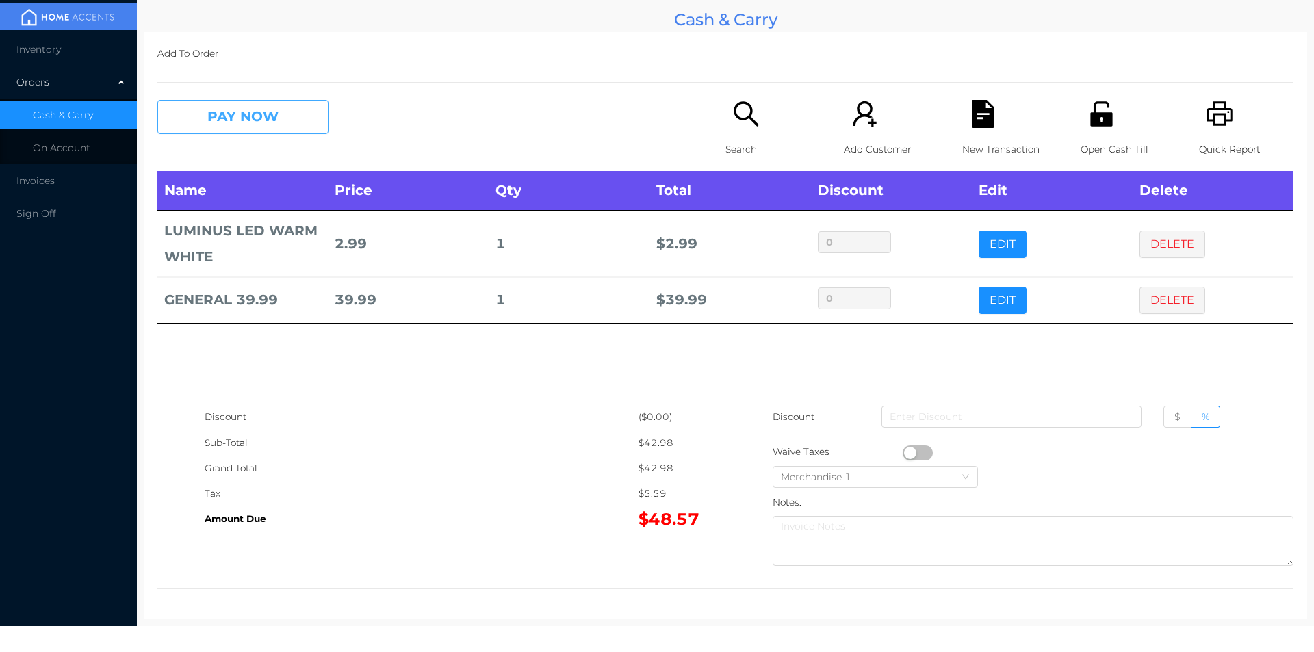
click at [221, 125] on button "PAY NOW" at bounding box center [242, 117] width 171 height 34
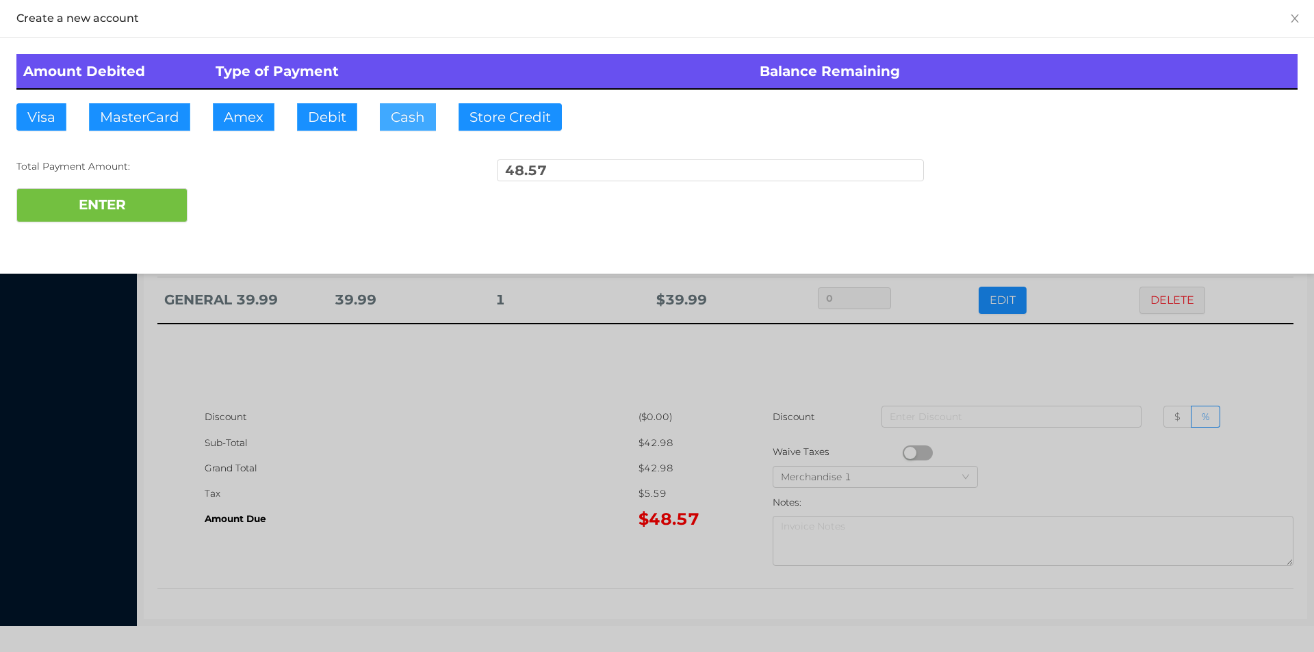
click at [388, 105] on button "Cash" at bounding box center [408, 116] width 56 height 27
type input "50."
click at [120, 216] on button "ENTER" at bounding box center [101, 205] width 171 height 34
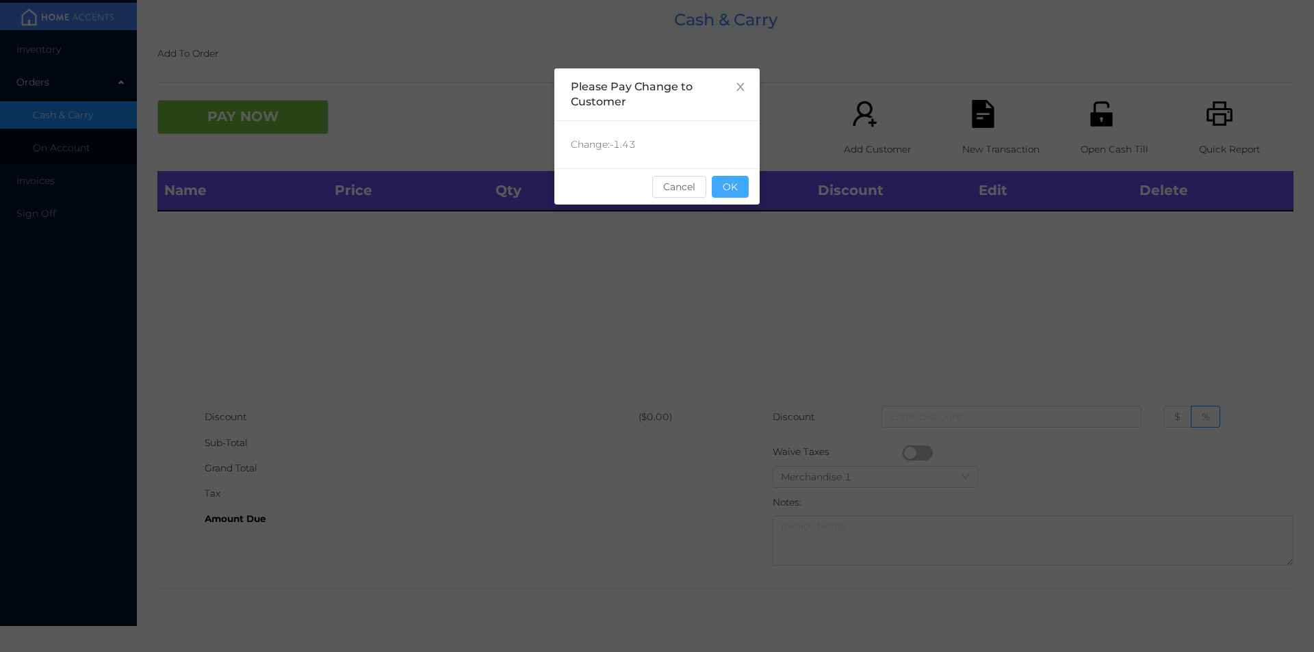
click at [737, 193] on button "OK" at bounding box center [730, 187] width 37 height 22
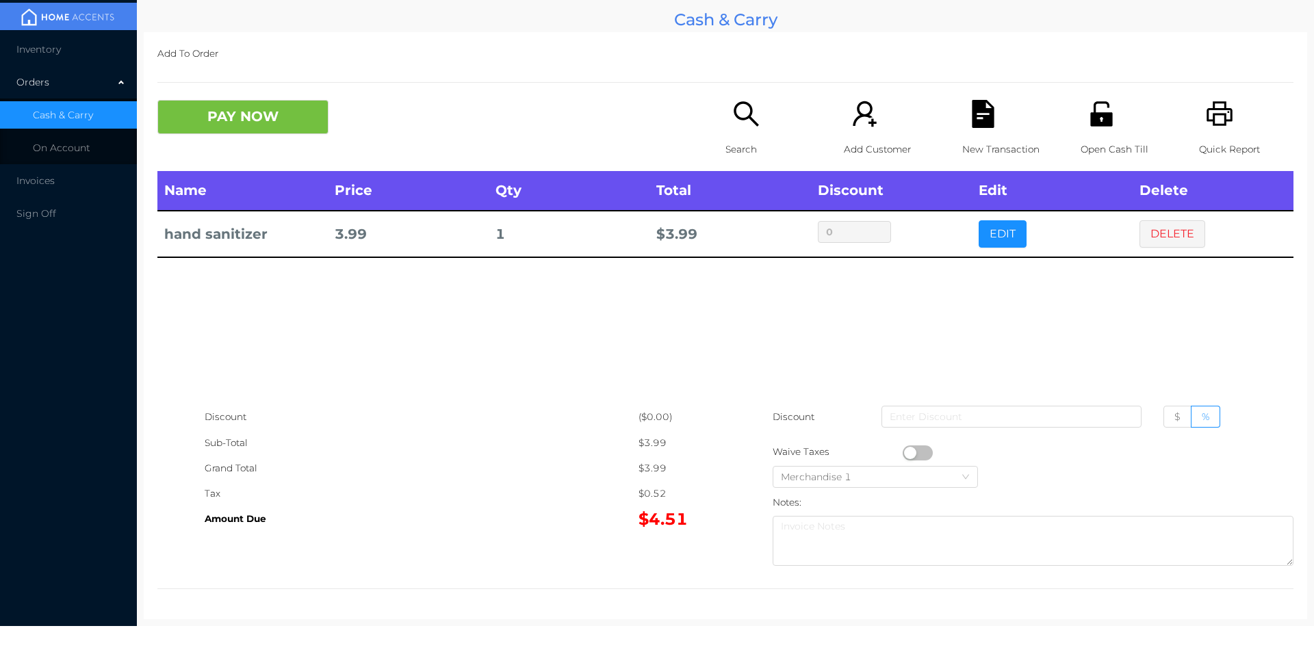
click at [739, 131] on div "Search" at bounding box center [773, 135] width 94 height 71
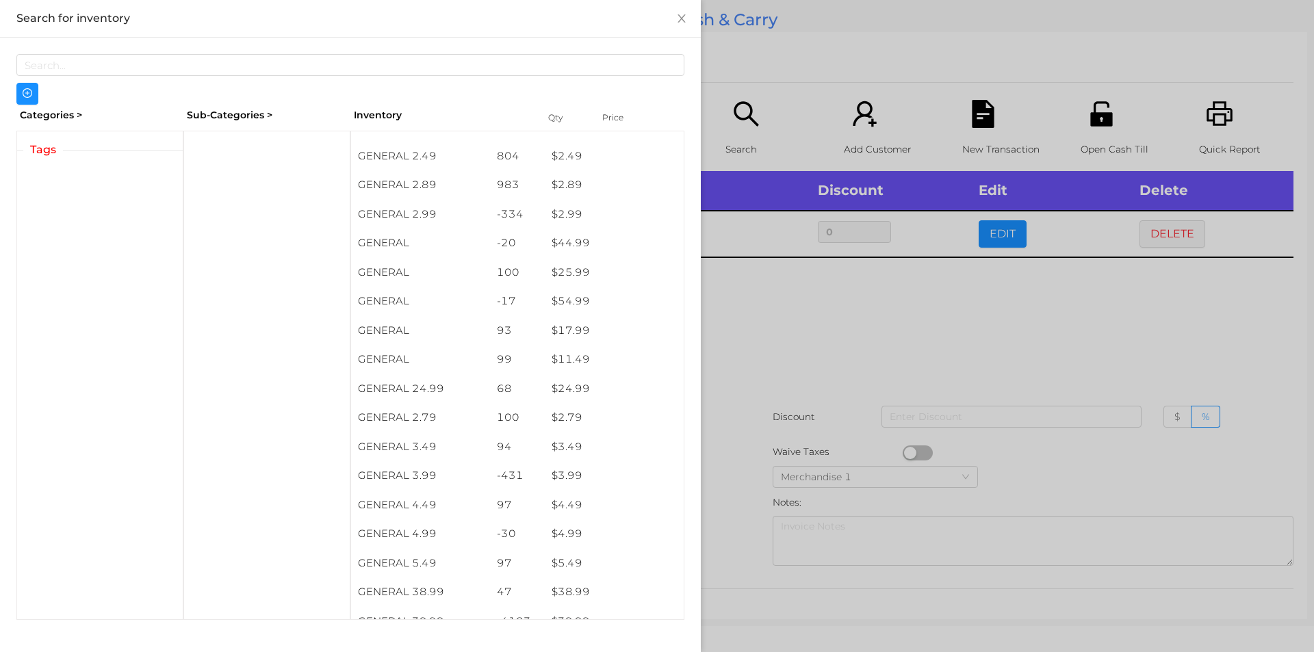
scroll to position [305, 0]
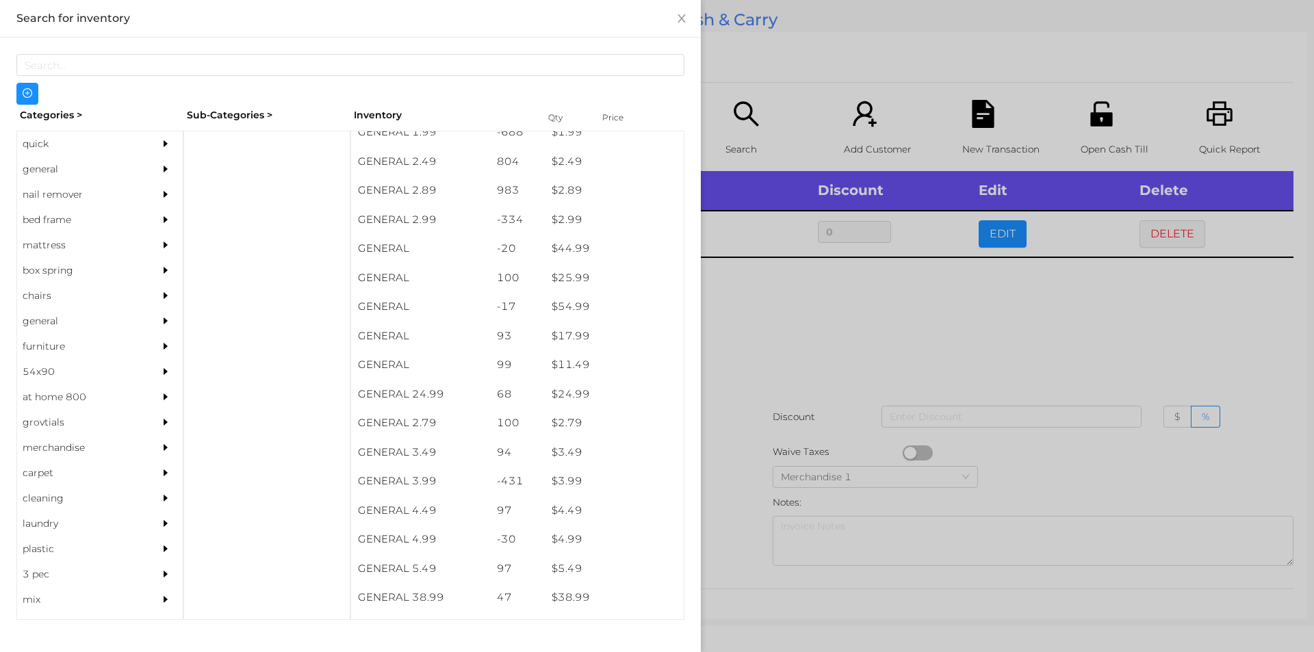
click at [57, 166] on div "general" at bounding box center [79, 169] width 125 height 25
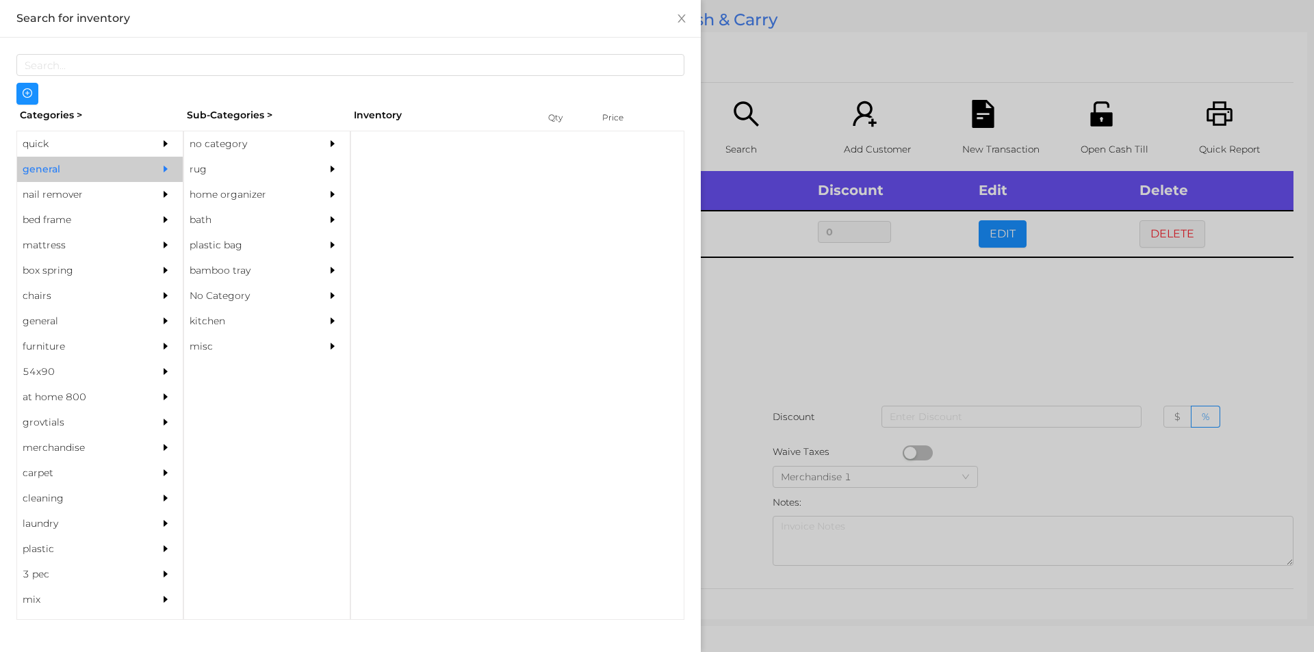
scroll to position [0, 0]
click at [214, 142] on div "no category" at bounding box center [246, 143] width 125 height 25
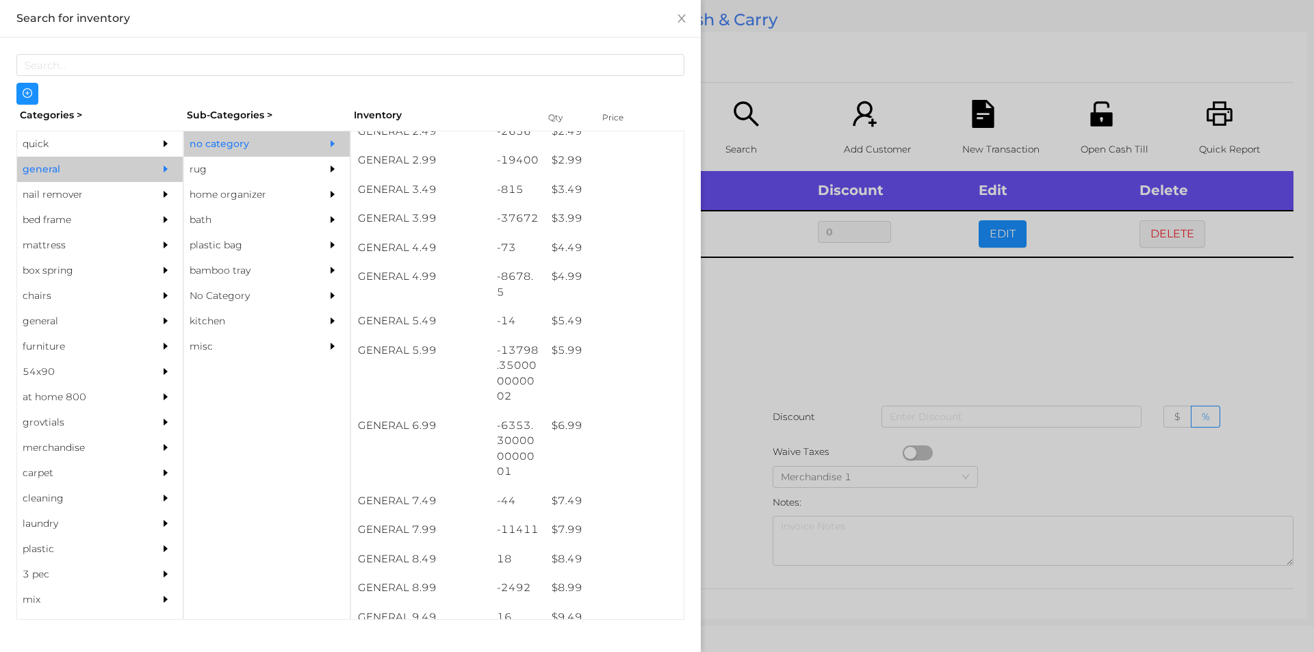
scroll to position [334, 0]
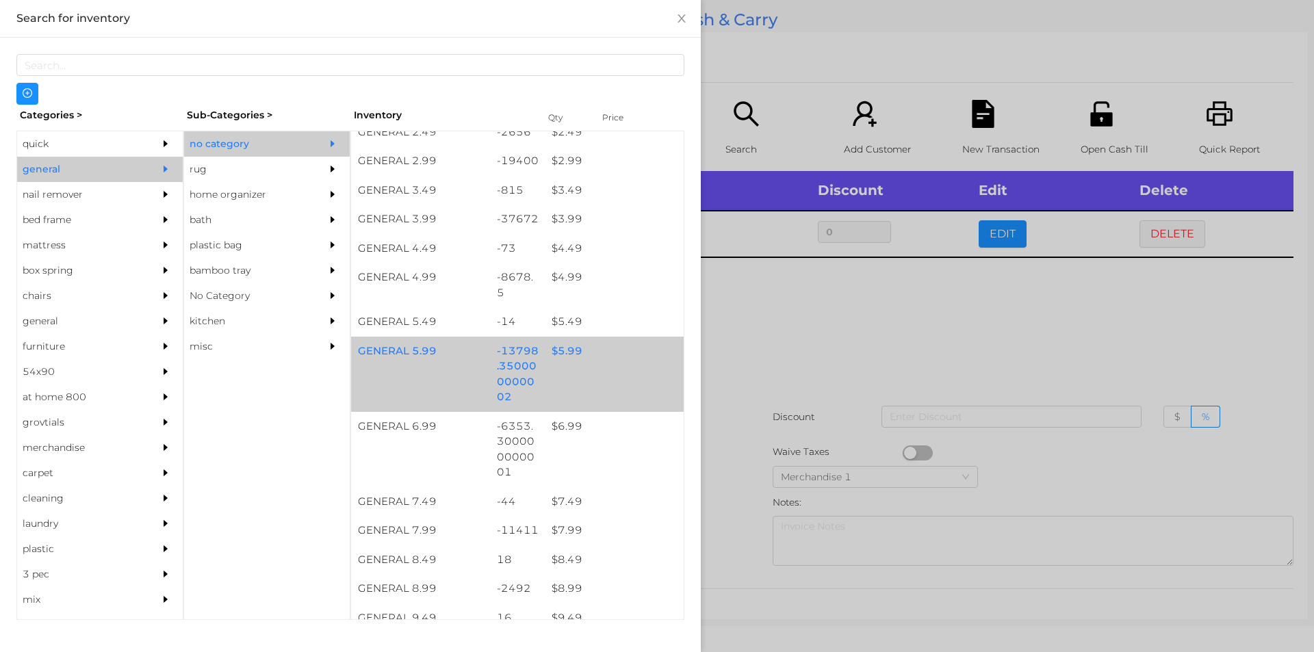
click at [565, 351] on div "$ 5.99" at bounding box center [614, 351] width 139 height 29
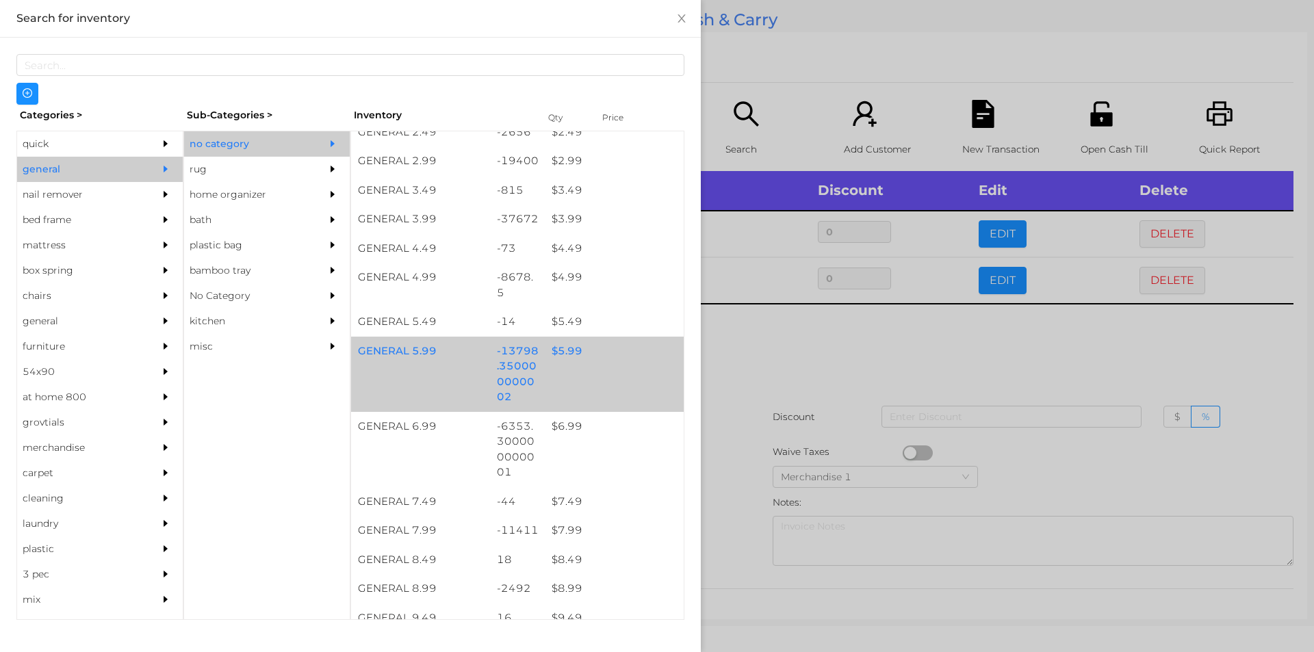
click at [559, 350] on div "$ 5.99" at bounding box center [614, 351] width 139 height 29
click at [557, 350] on div "$ 5.99" at bounding box center [614, 351] width 139 height 29
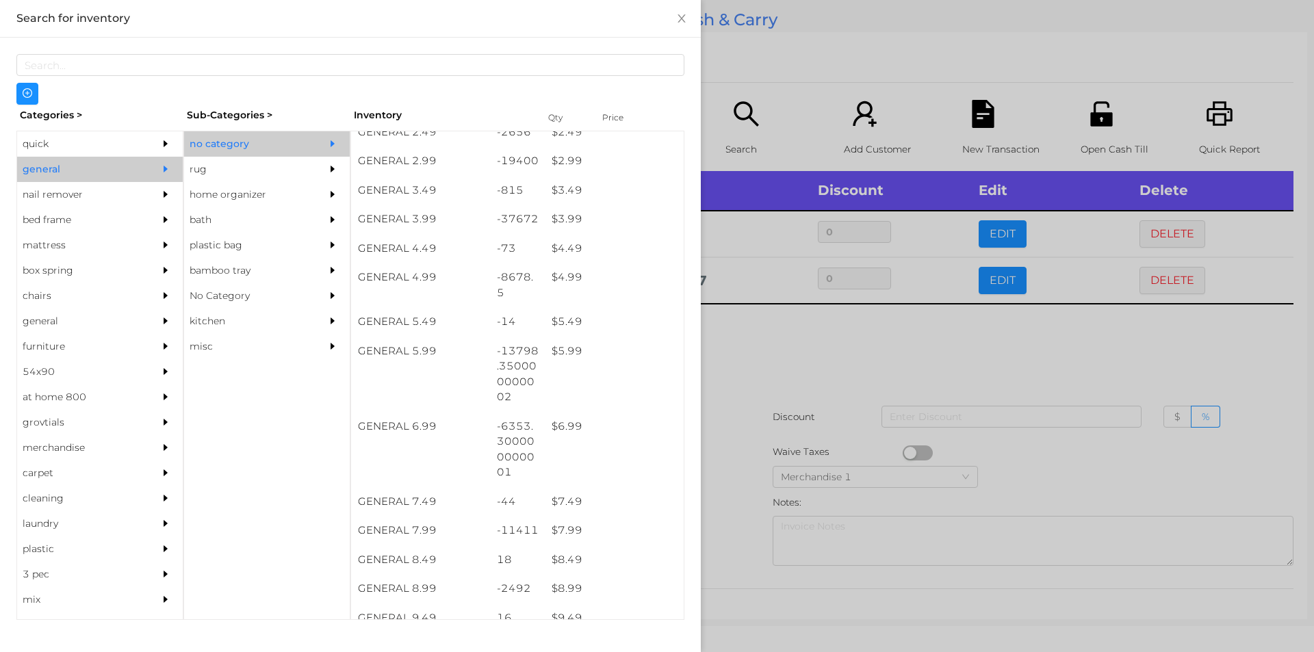
click at [771, 355] on div at bounding box center [657, 326] width 1314 height 652
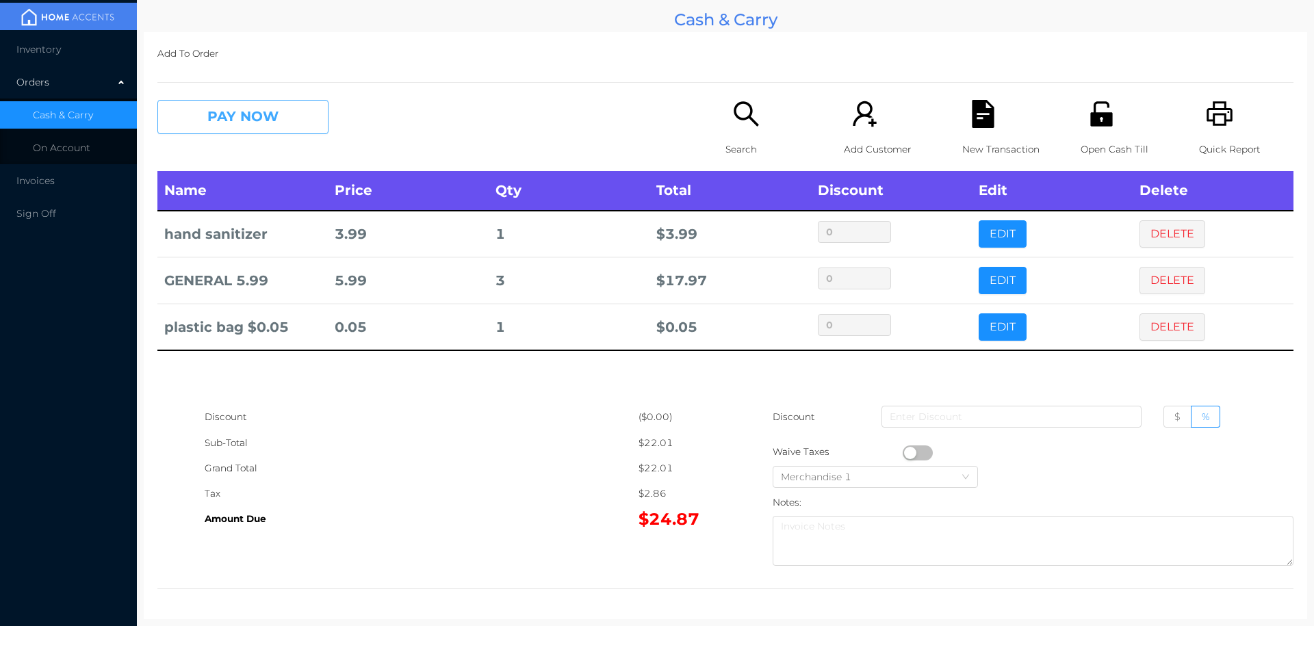
click at [268, 116] on button "PAY NOW" at bounding box center [242, 117] width 171 height 34
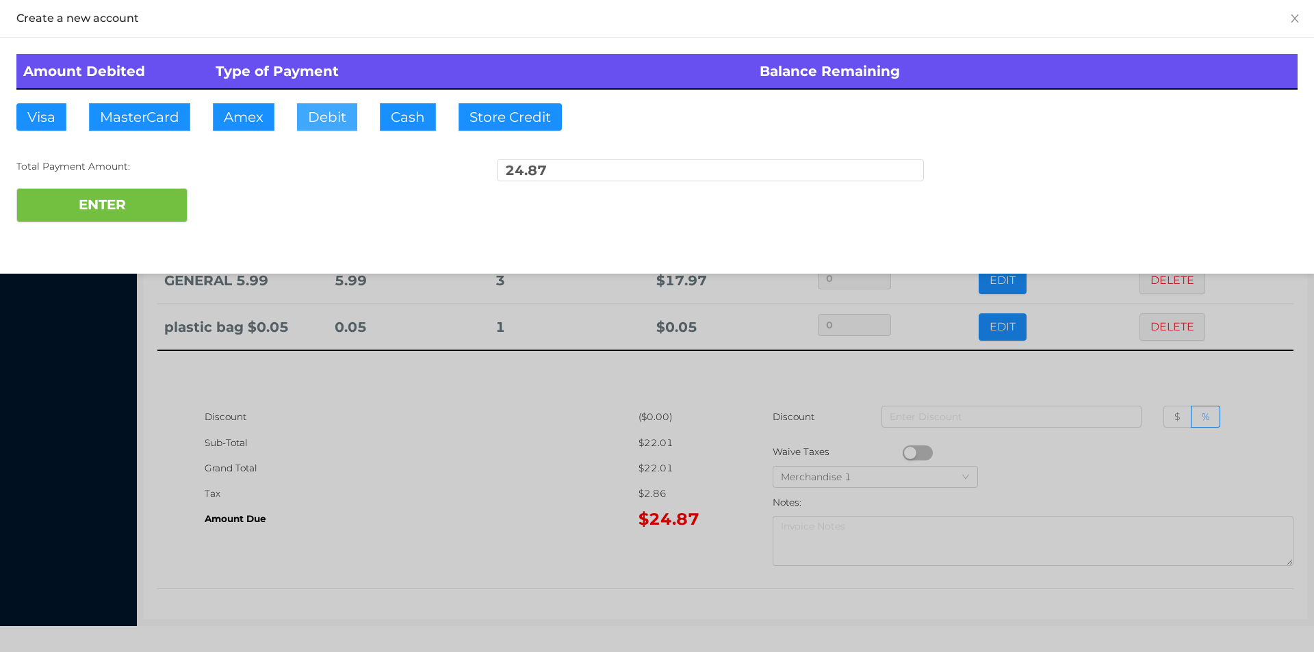
click at [320, 119] on button "Debit" at bounding box center [327, 116] width 60 height 27
click at [177, 193] on button "ENTER" at bounding box center [101, 205] width 171 height 34
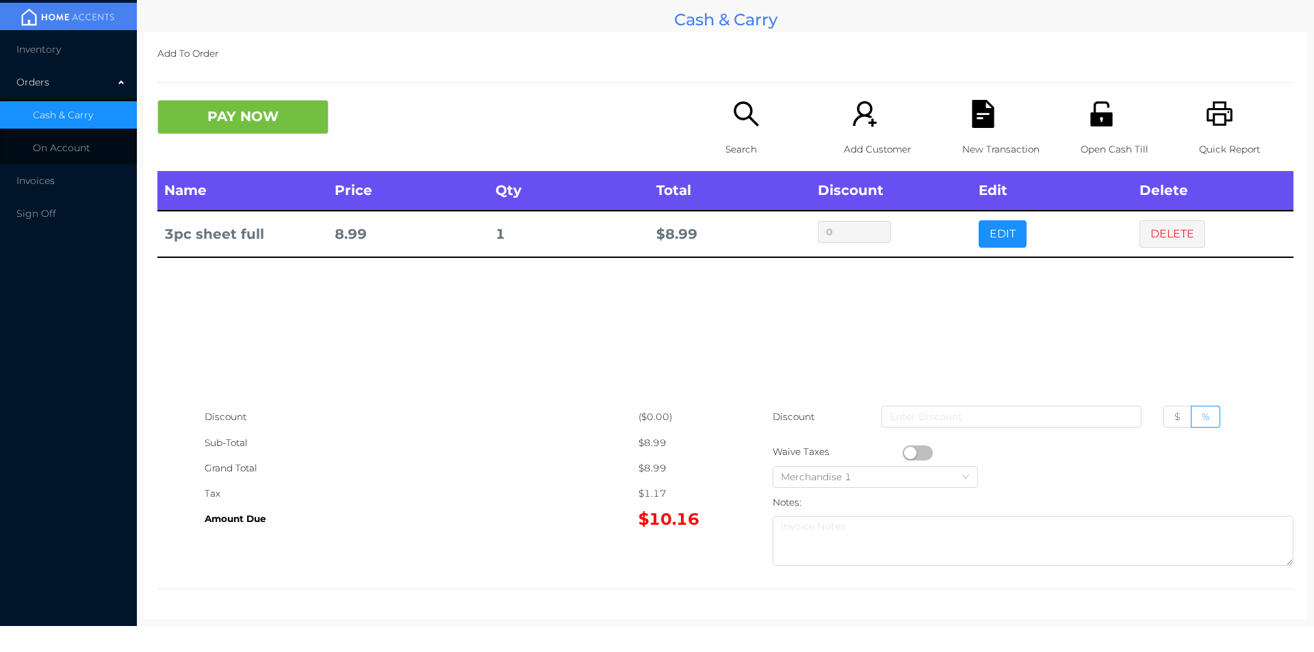
click at [732, 127] on icon "icon: search" at bounding box center [746, 114] width 28 height 28
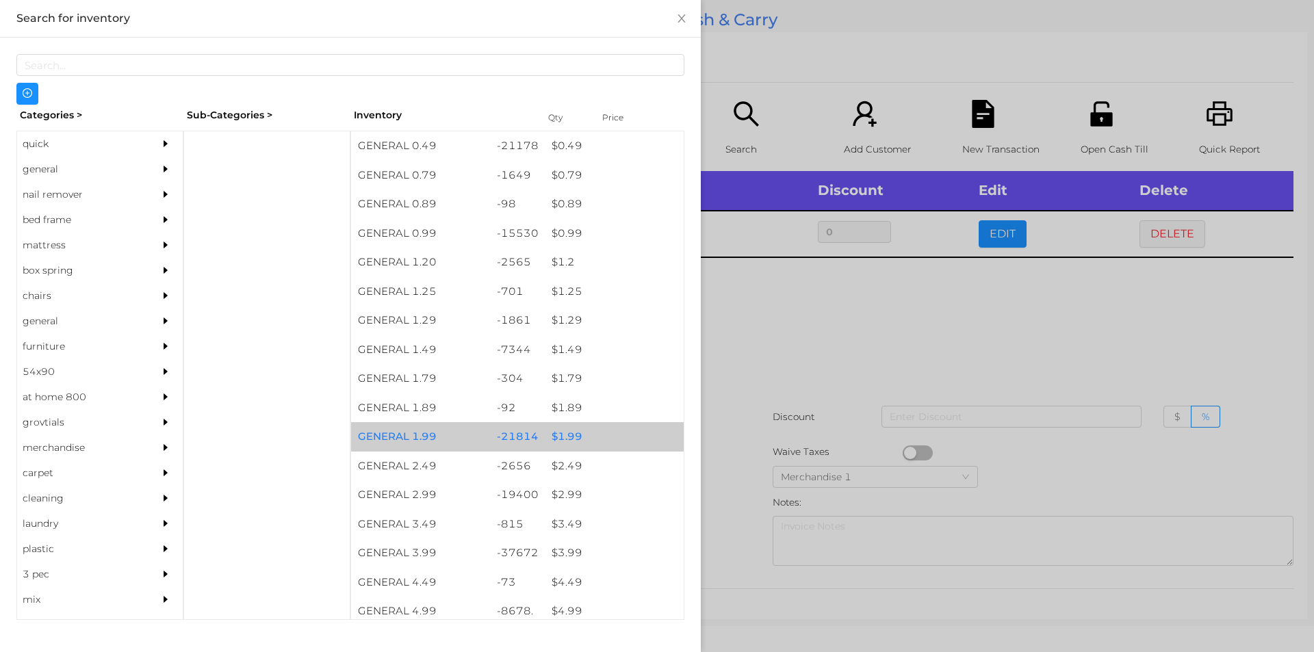
click at [554, 430] on div "$ 1.99" at bounding box center [614, 436] width 139 height 29
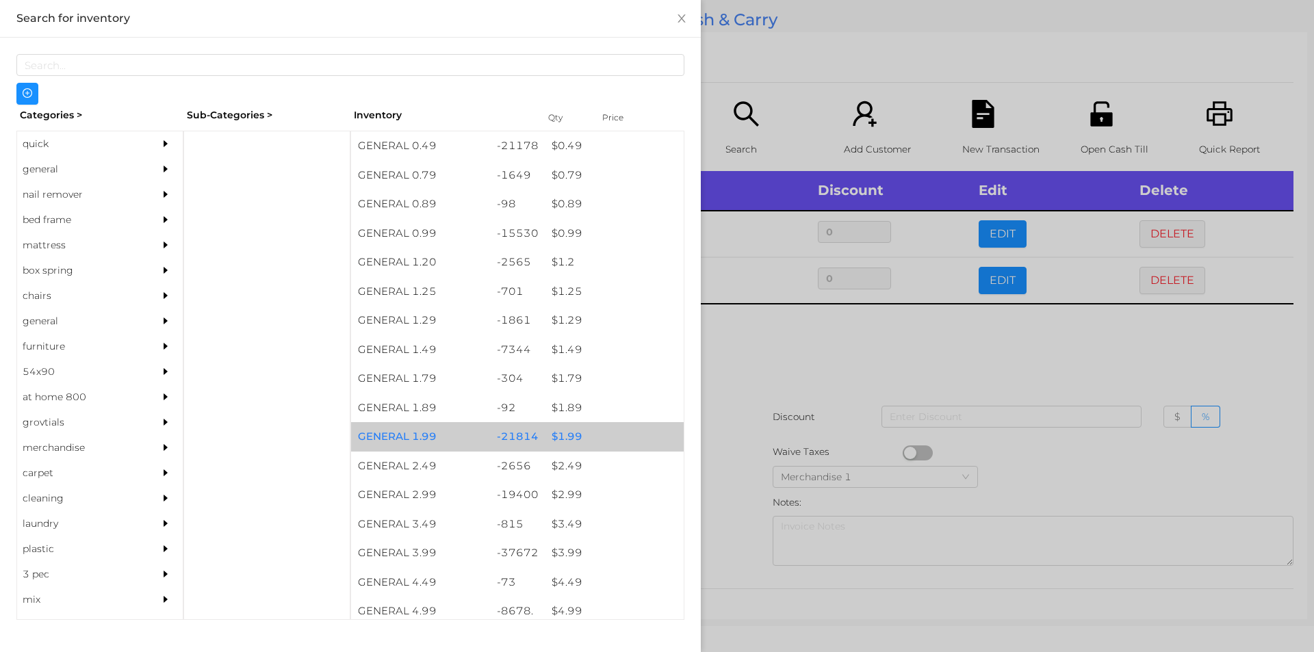
click at [563, 431] on div "$ 1.99" at bounding box center [614, 436] width 139 height 29
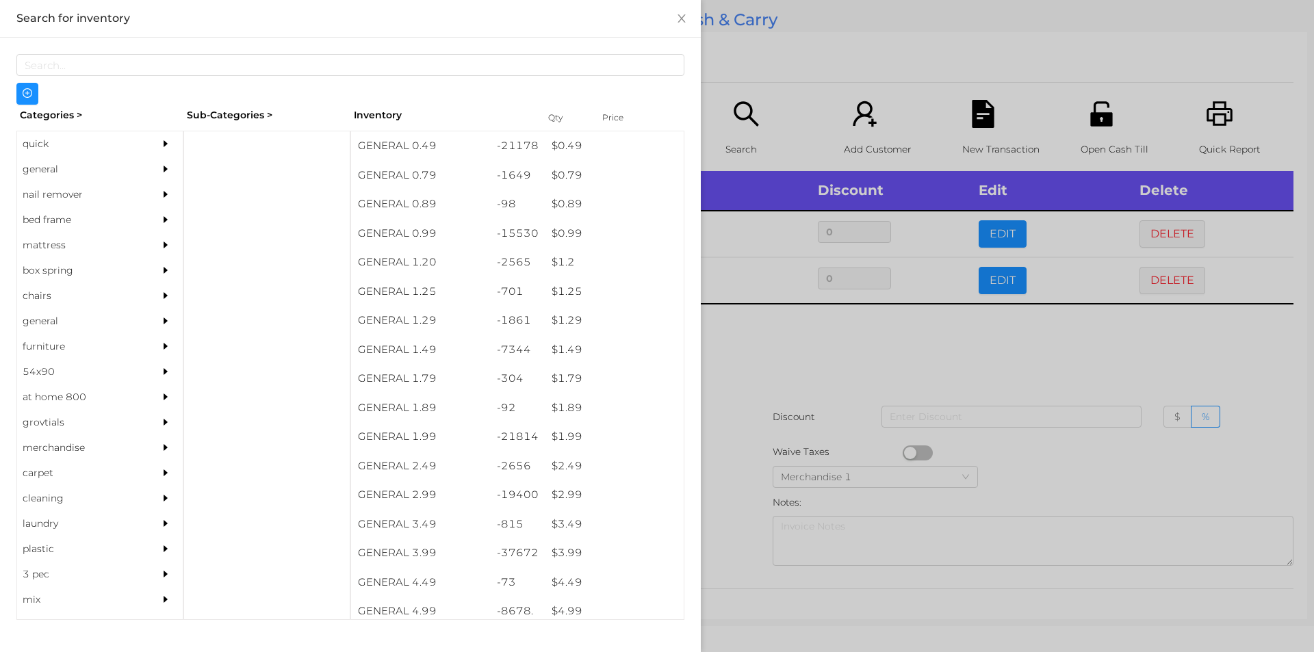
click at [772, 353] on div at bounding box center [657, 326] width 1314 height 652
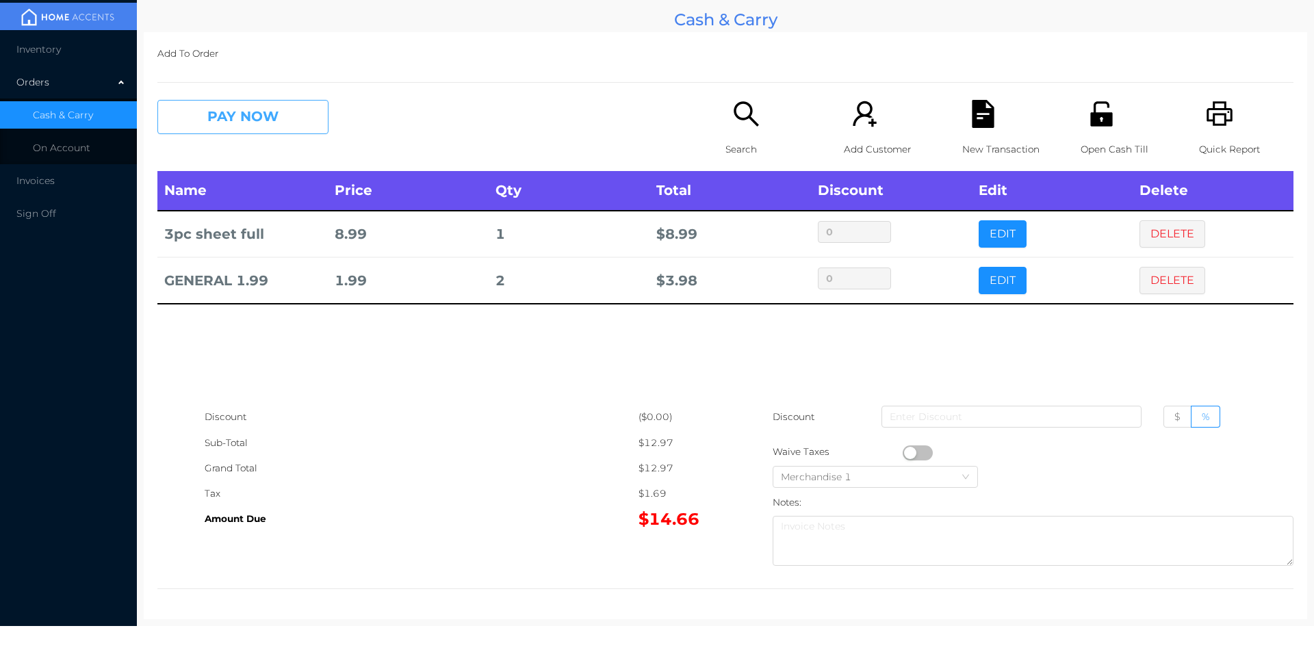
click at [212, 120] on button "PAY NOW" at bounding box center [242, 117] width 171 height 34
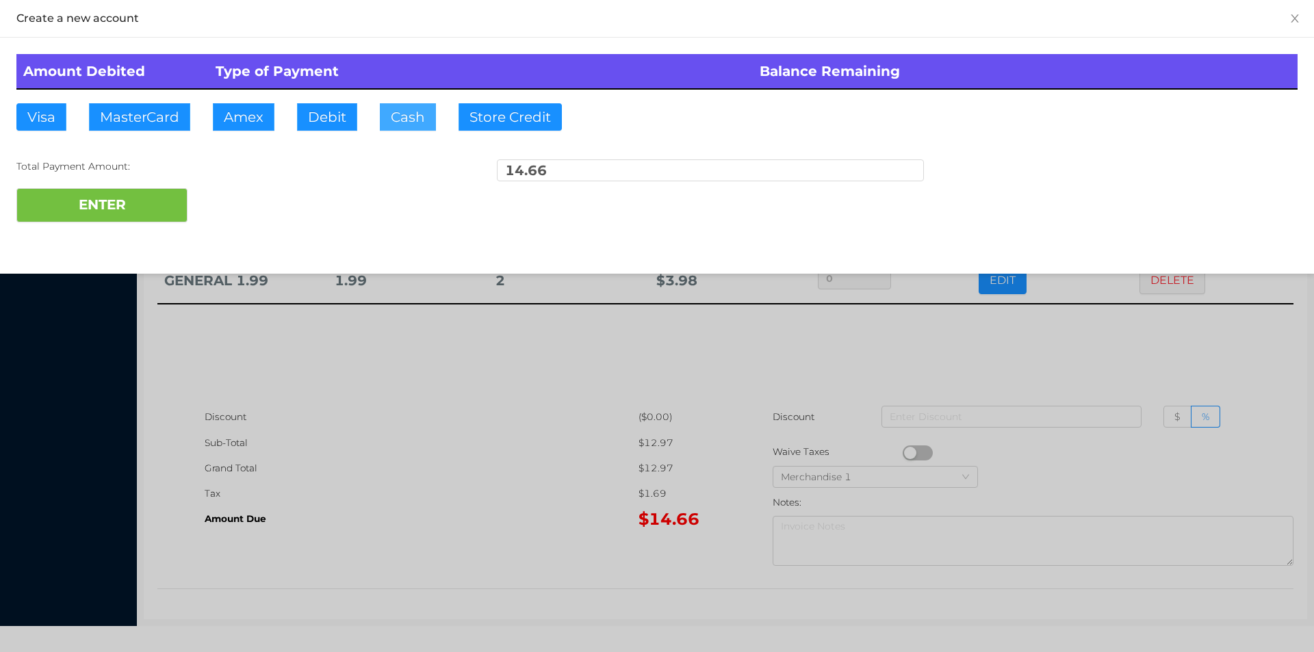
click at [385, 116] on button "Cash" at bounding box center [408, 116] width 56 height 27
type input "100."
click at [113, 201] on button "ENTER" at bounding box center [101, 205] width 171 height 34
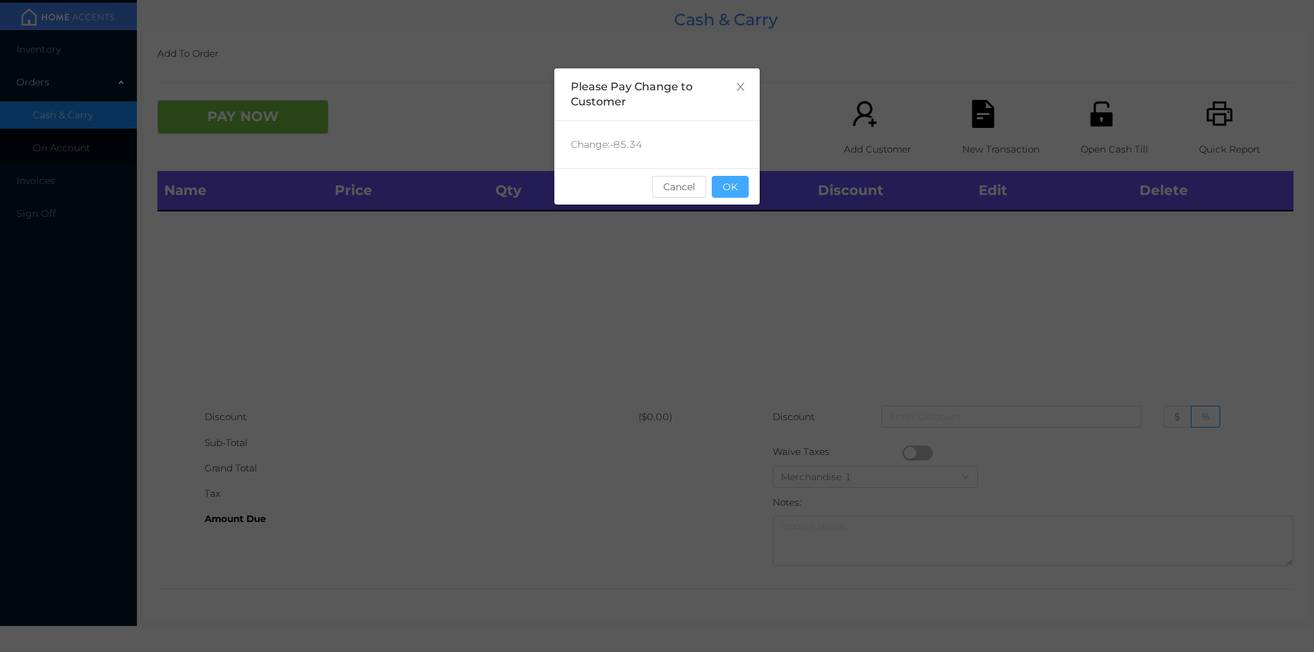
click at [741, 192] on button "OK" at bounding box center [730, 187] width 37 height 22
click at [714, 246] on div "Name Price Qty Total Discount Edit Delete" at bounding box center [725, 287] width 1136 height 233
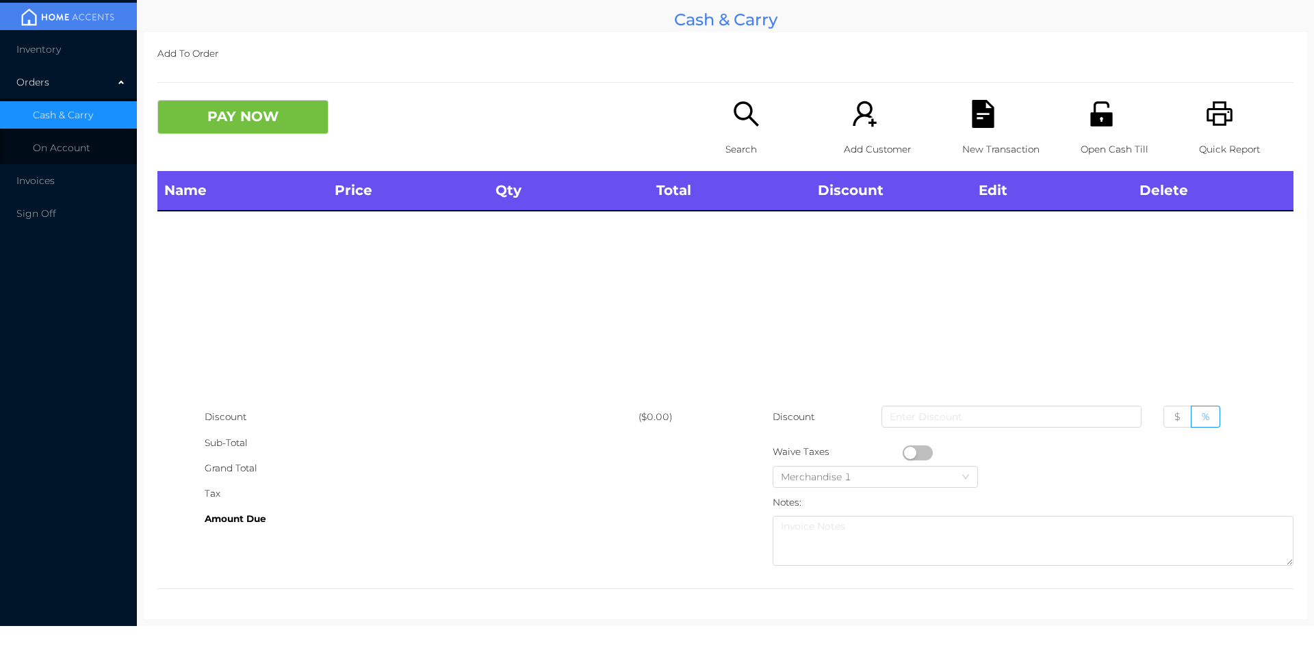
click at [740, 127] on icon "icon: search" at bounding box center [746, 114] width 28 height 28
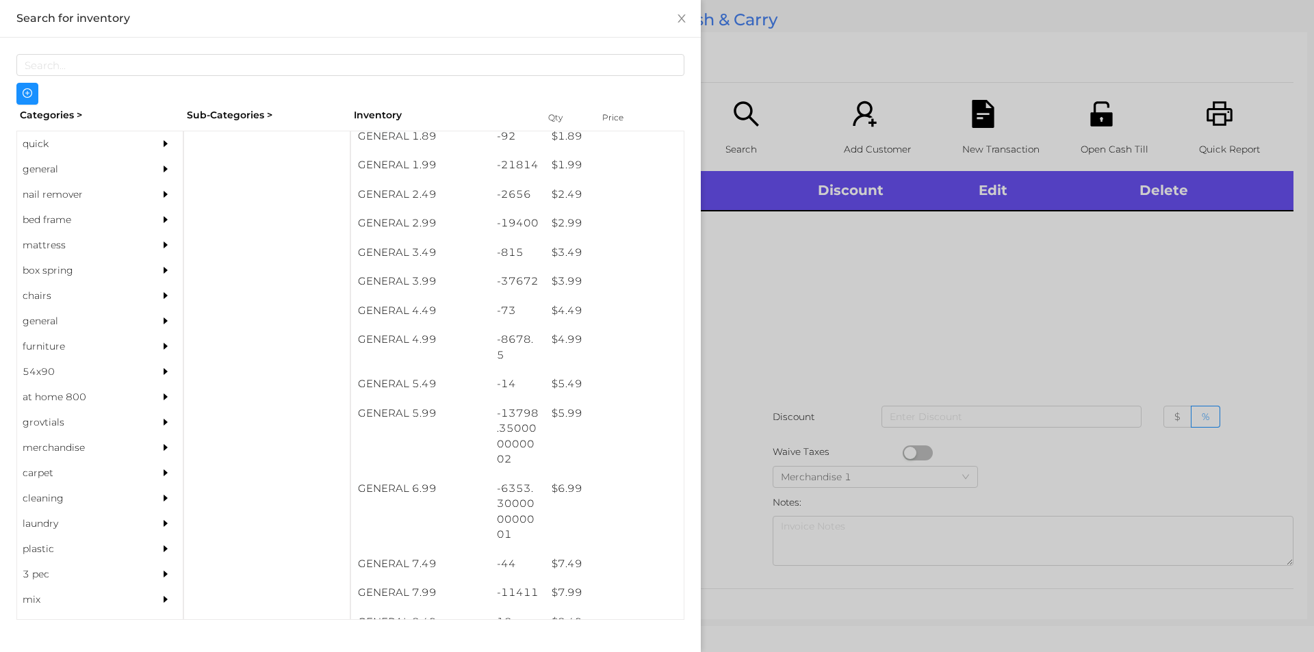
scroll to position [283, 0]
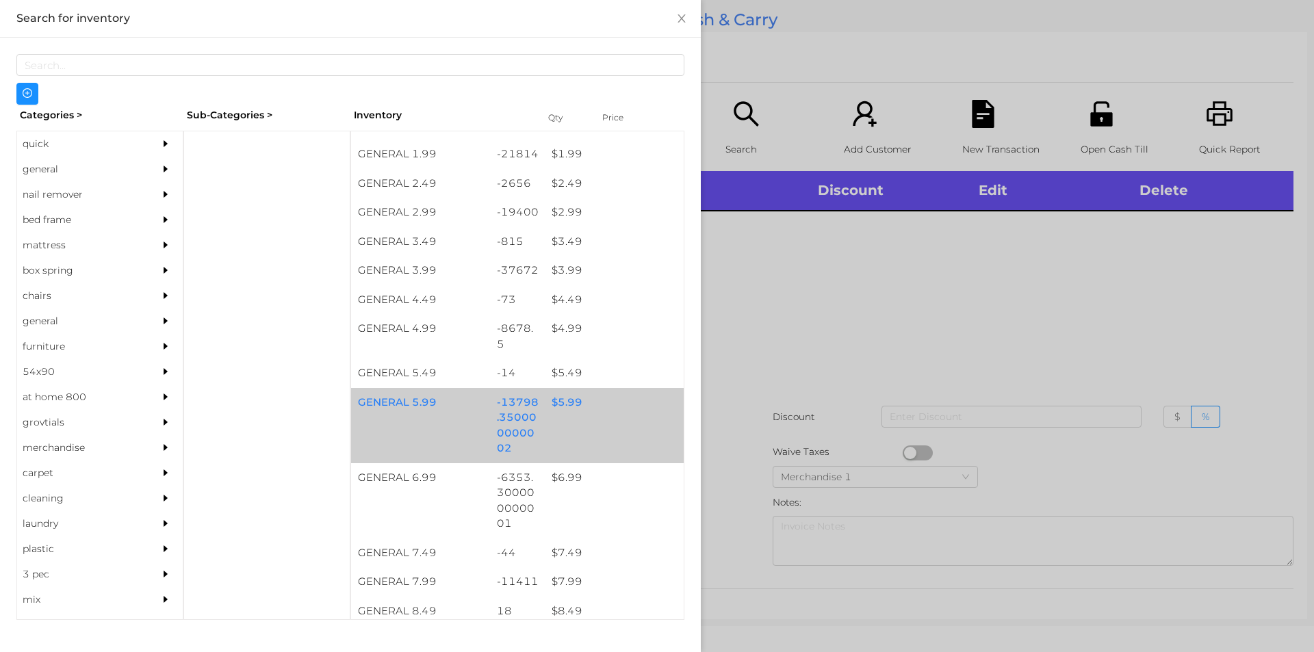
click at [561, 397] on div "$ 5.99" at bounding box center [614, 402] width 139 height 29
click at [565, 394] on div "$ 5.99" at bounding box center [614, 402] width 139 height 29
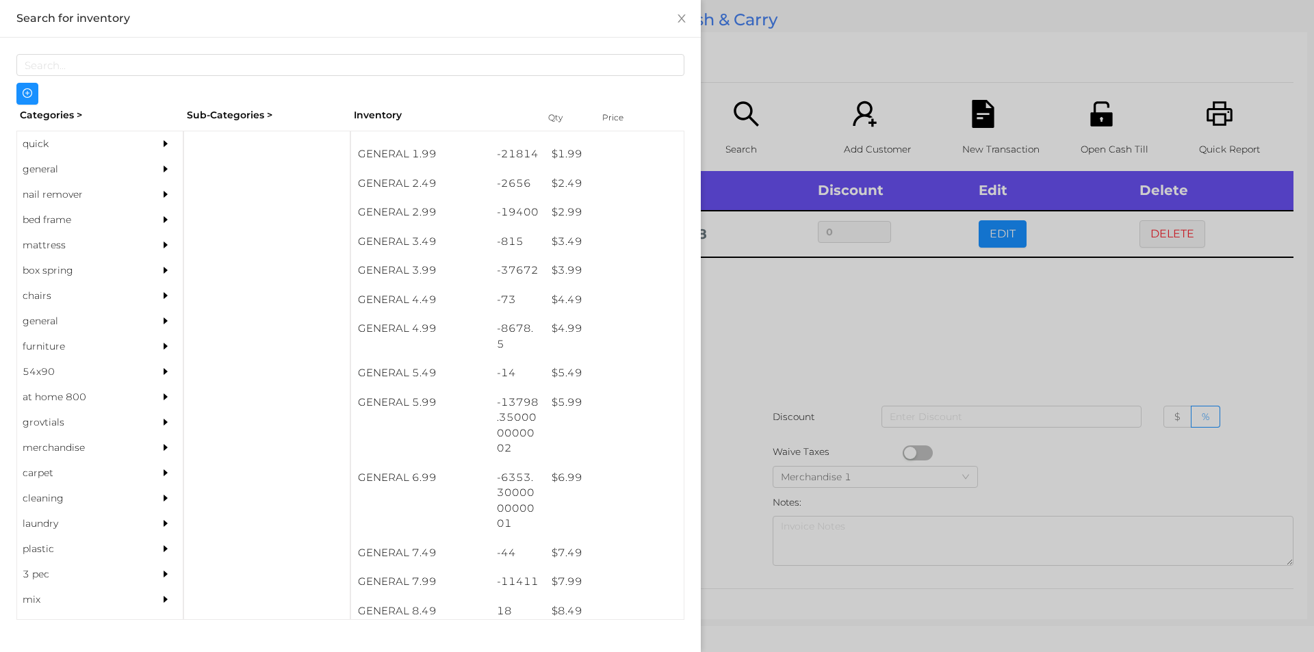
click at [785, 350] on div at bounding box center [657, 326] width 1314 height 652
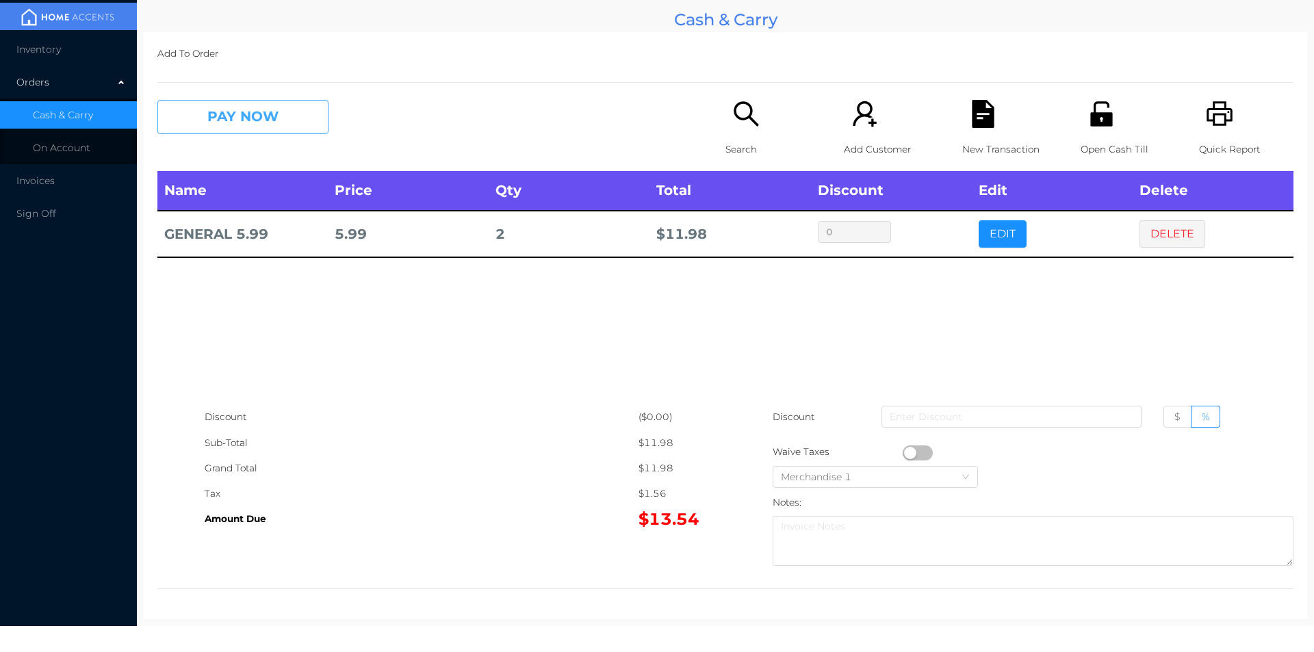
click at [272, 113] on button "PAY NOW" at bounding box center [242, 117] width 171 height 34
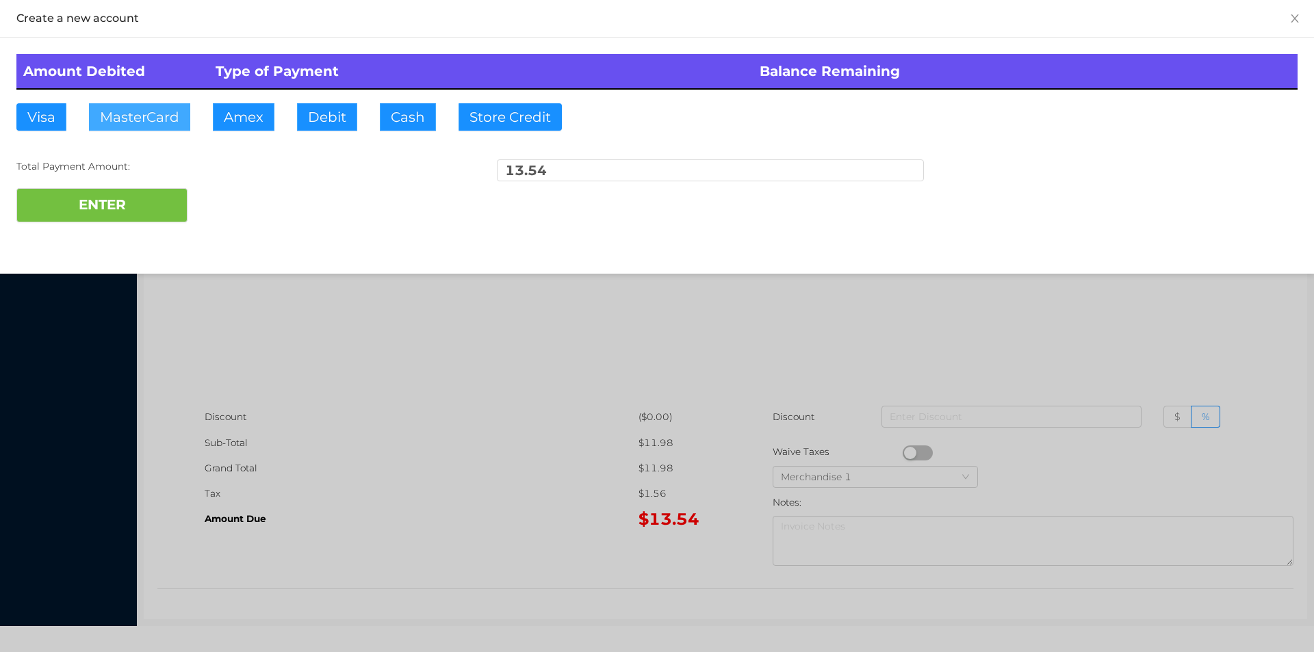
click at [125, 123] on button "MasterCard" at bounding box center [139, 116] width 101 height 27
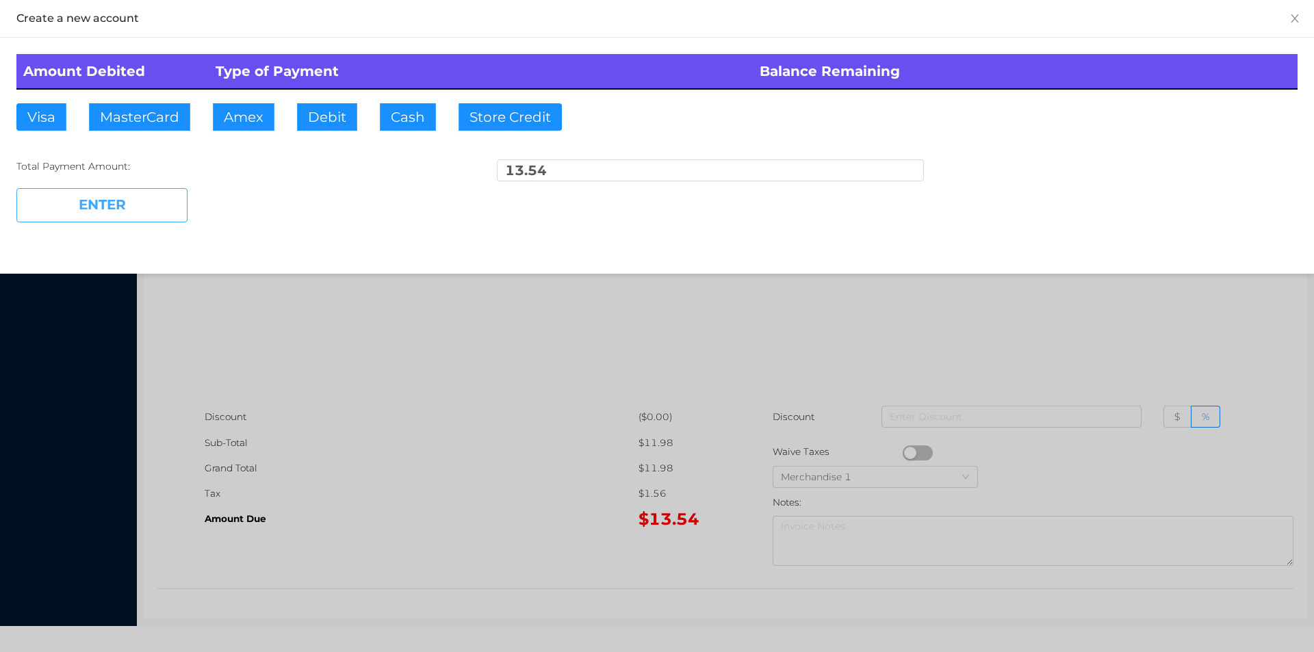
click at [103, 220] on button "ENTER" at bounding box center [101, 205] width 171 height 34
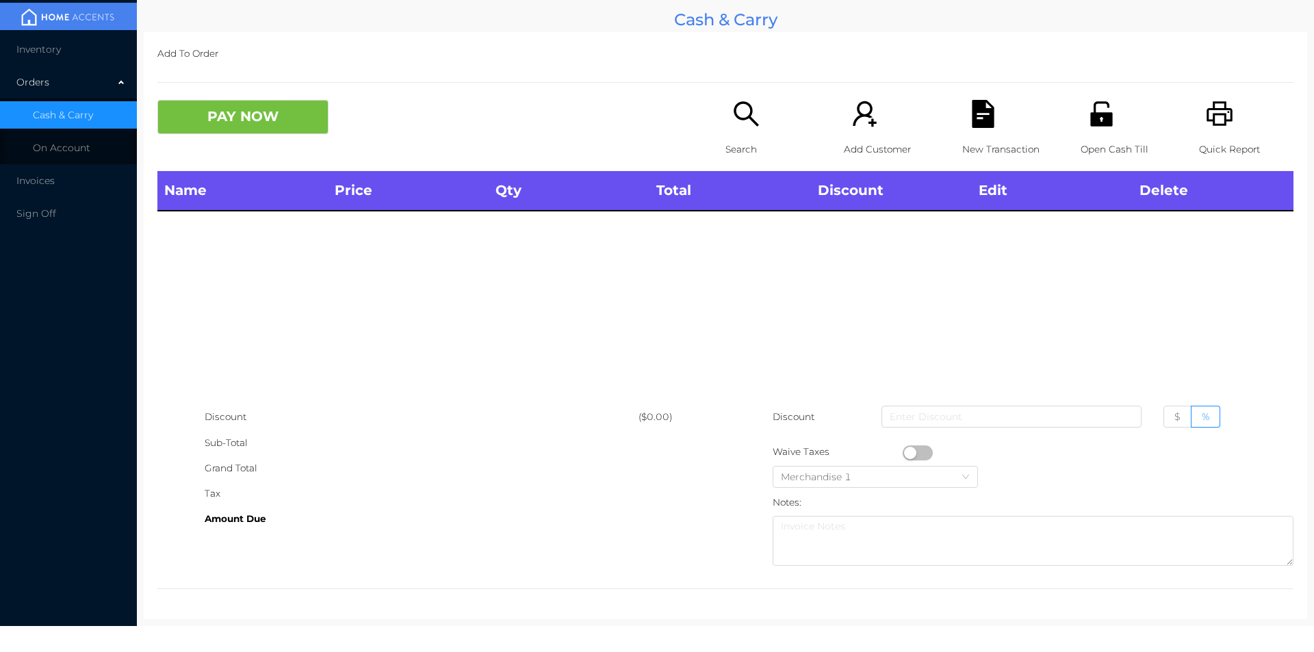
click at [1090, 114] on icon "icon: unlock" at bounding box center [1101, 113] width 22 height 25
click at [1218, 127] on icon "icon: printer" at bounding box center [1220, 114] width 28 height 28
click at [726, 120] on div "Search" at bounding box center [773, 135] width 94 height 71
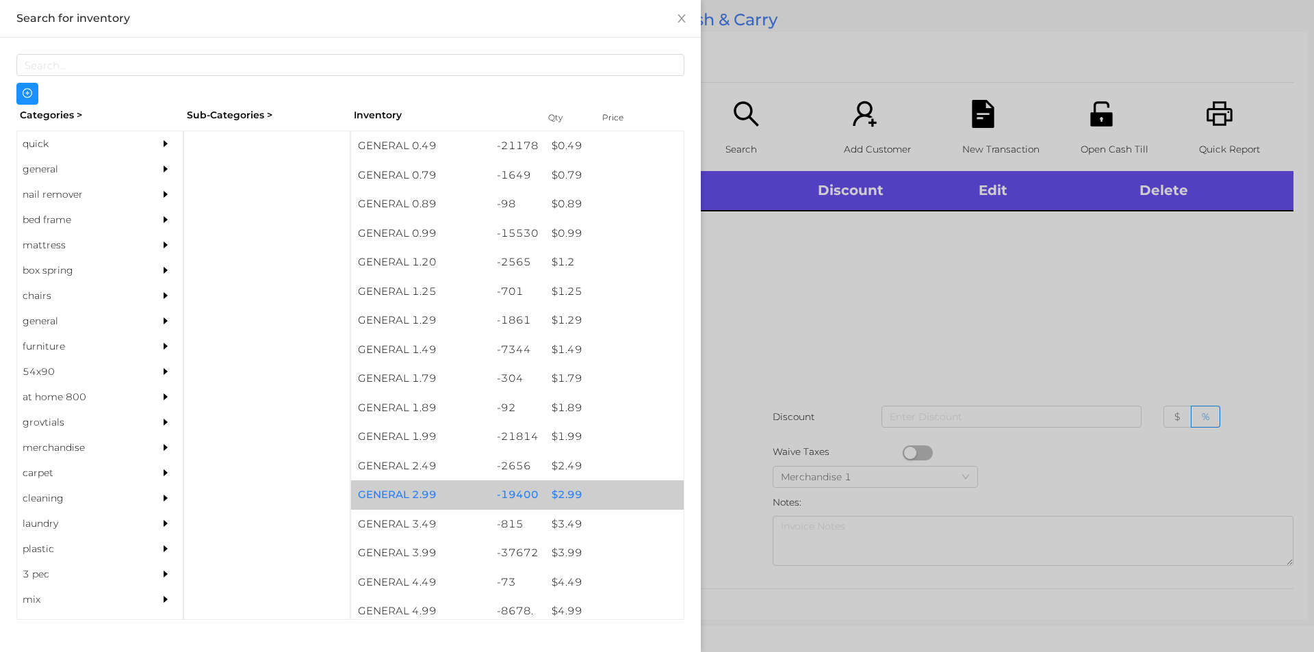
click at [561, 491] on div "$ 2.99" at bounding box center [614, 495] width 139 height 29
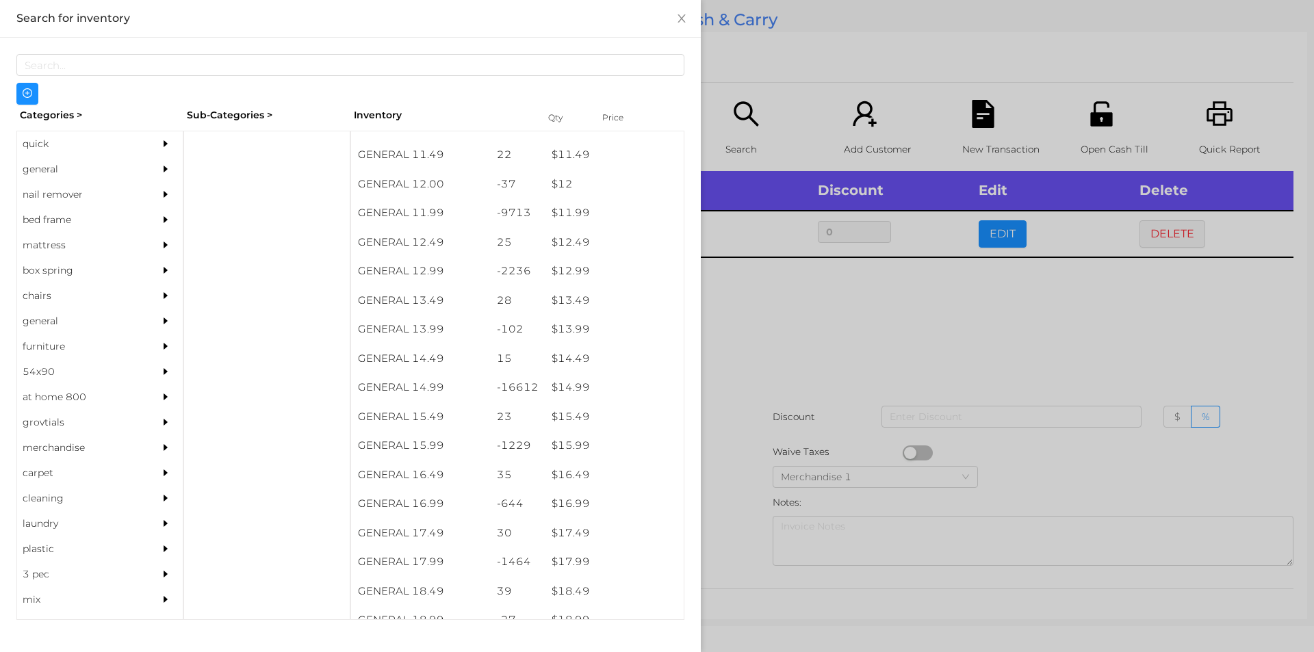
scroll to position [942, 0]
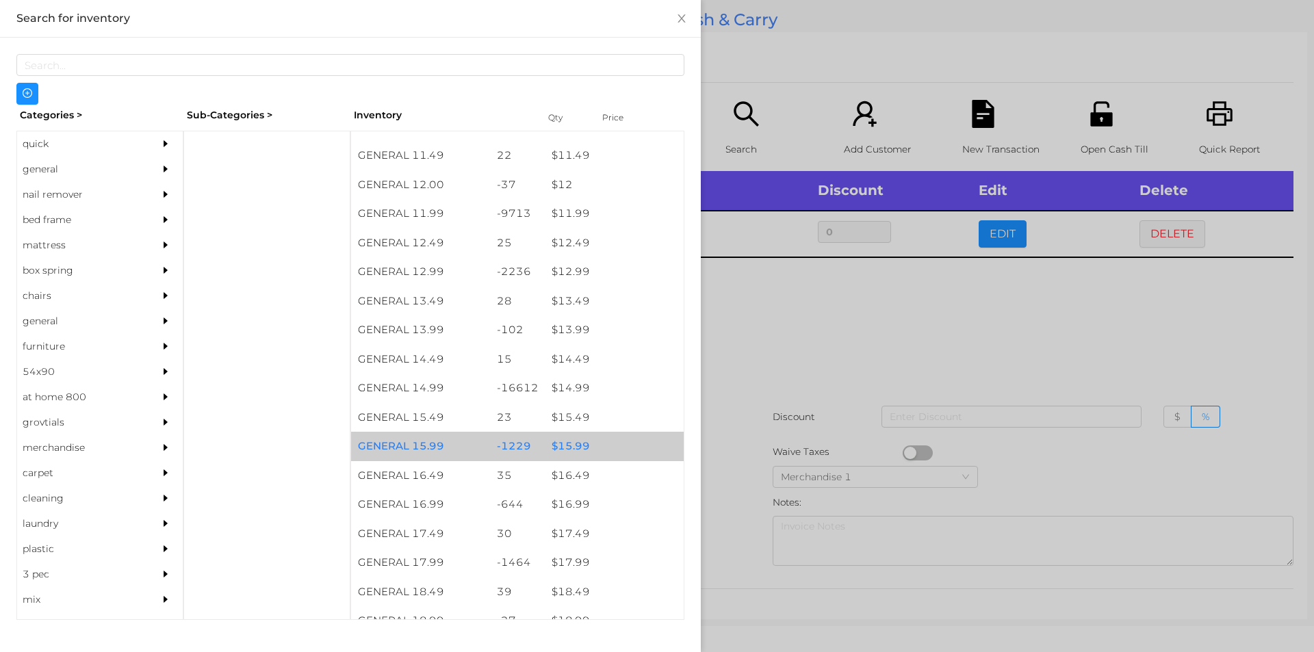
click at [565, 450] on div "$ 15.99" at bounding box center [614, 446] width 139 height 29
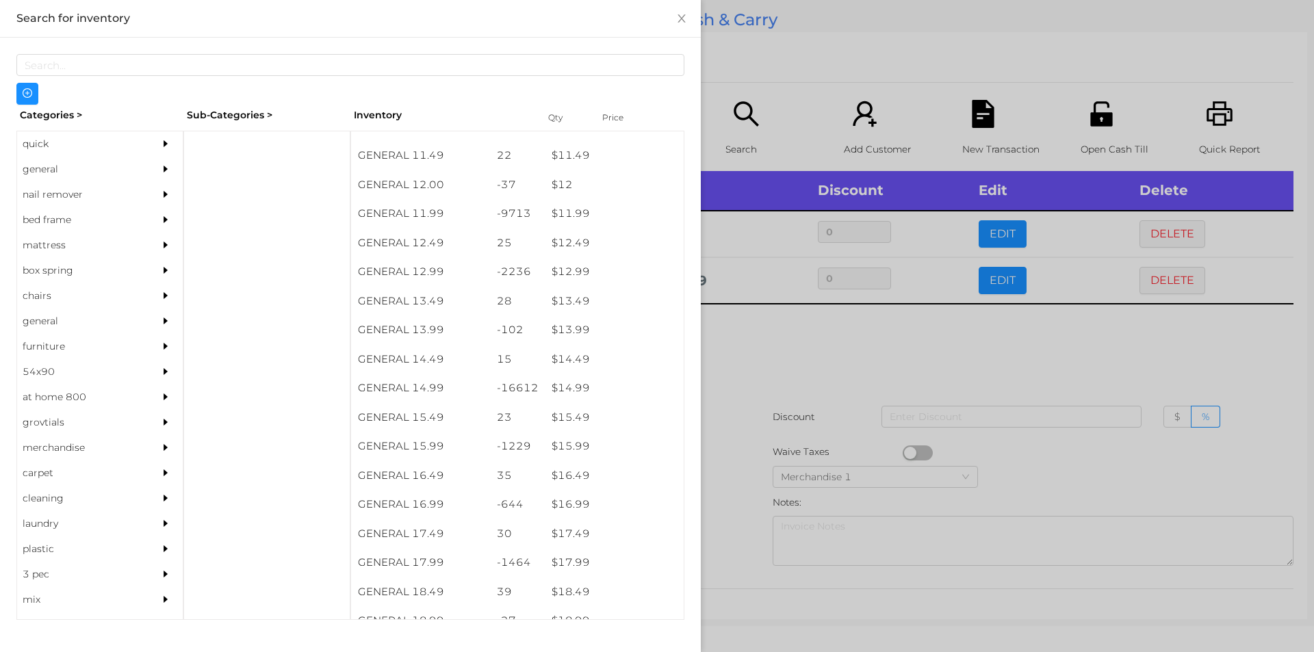
click at [762, 346] on div at bounding box center [657, 326] width 1314 height 652
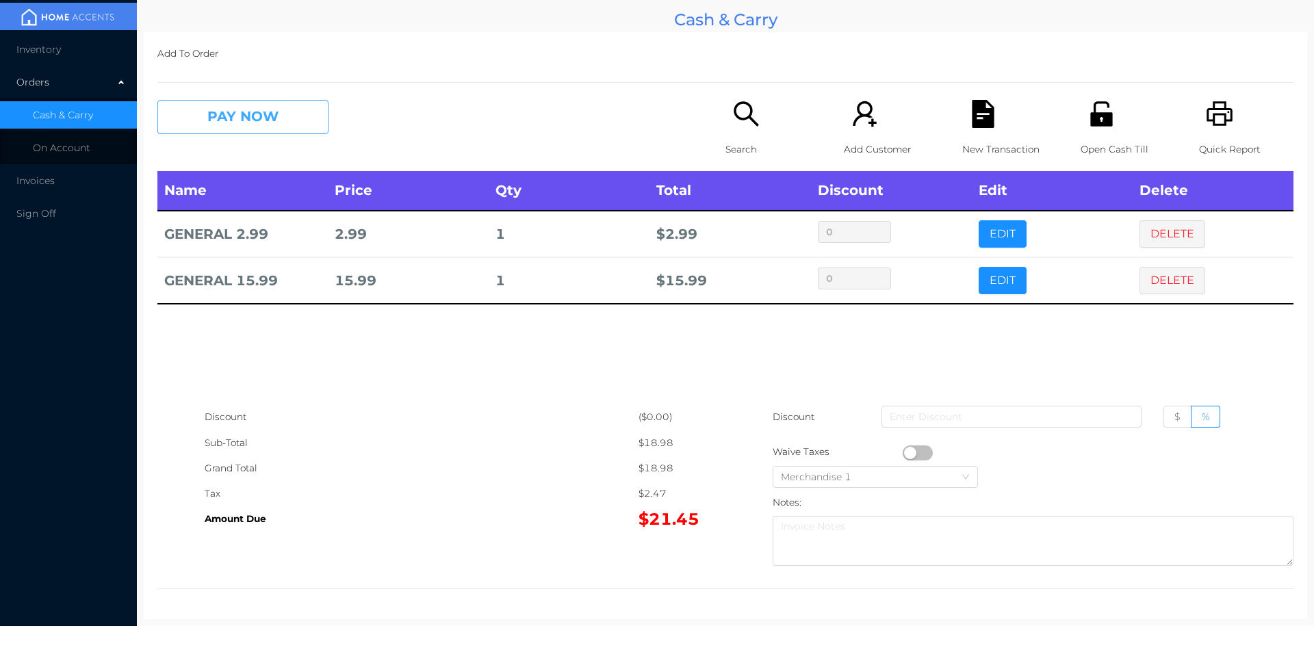
click at [255, 117] on button "PAY NOW" at bounding box center [242, 117] width 171 height 34
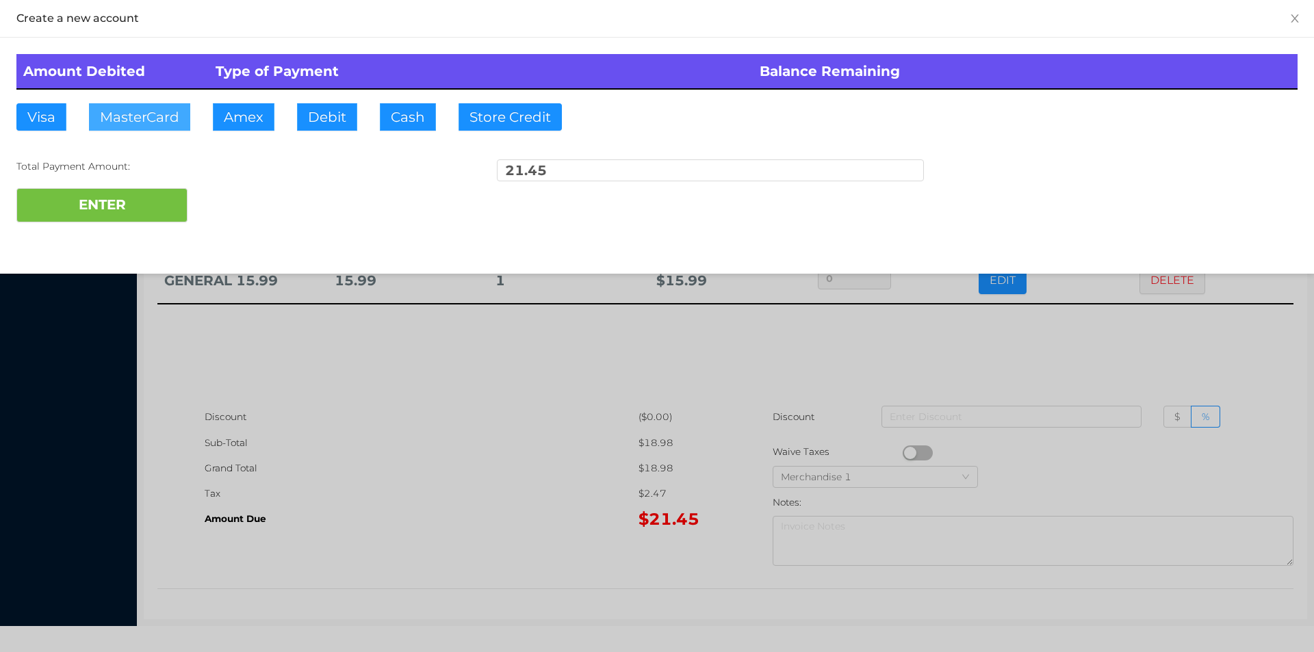
click at [129, 116] on button "MasterCard" at bounding box center [139, 116] width 101 height 27
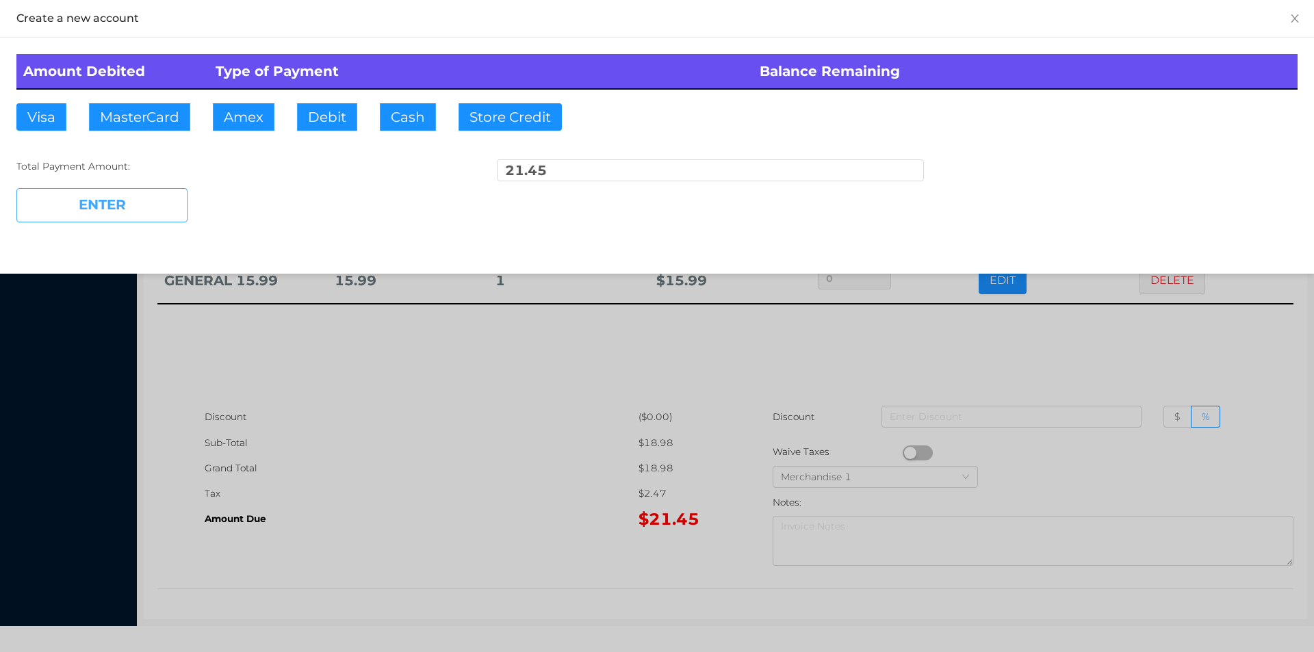
click at [120, 215] on button "ENTER" at bounding box center [101, 205] width 171 height 34
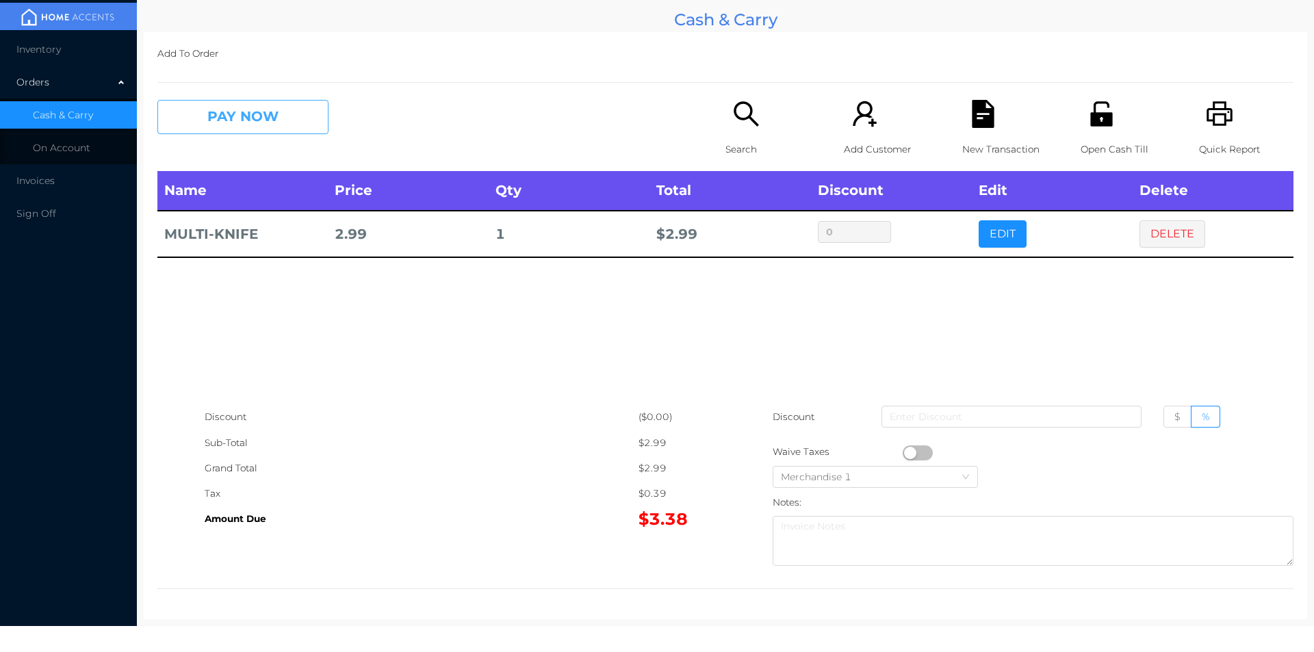
click at [225, 121] on button "PAY NOW" at bounding box center [242, 117] width 171 height 34
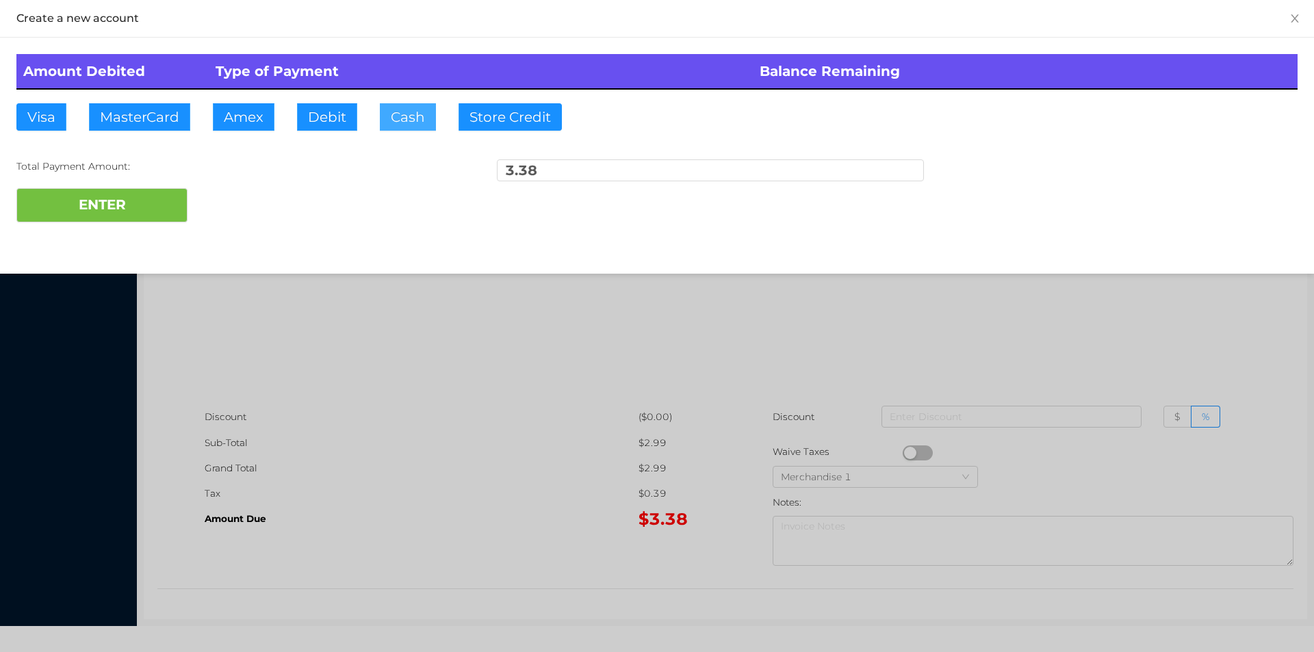
click at [398, 113] on button "Cash" at bounding box center [408, 116] width 56 height 27
type input "20."
click at [107, 191] on button "ENTER" at bounding box center [101, 205] width 171 height 34
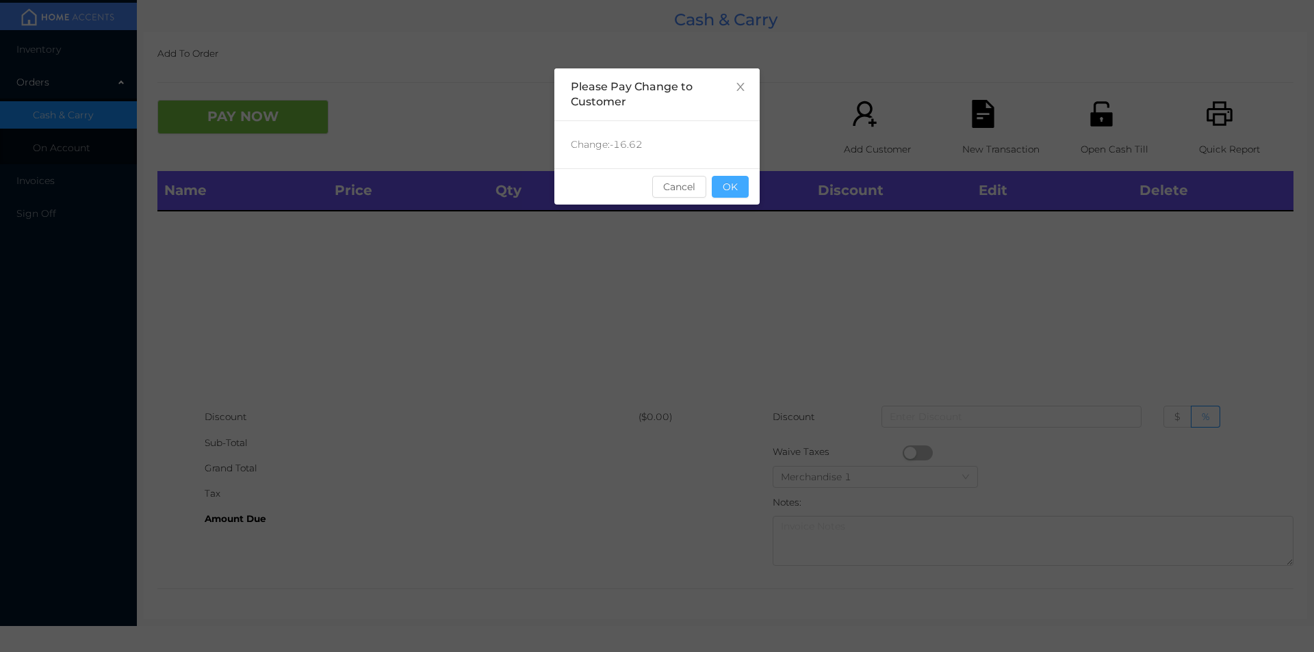
click at [740, 194] on button "OK" at bounding box center [730, 187] width 37 height 22
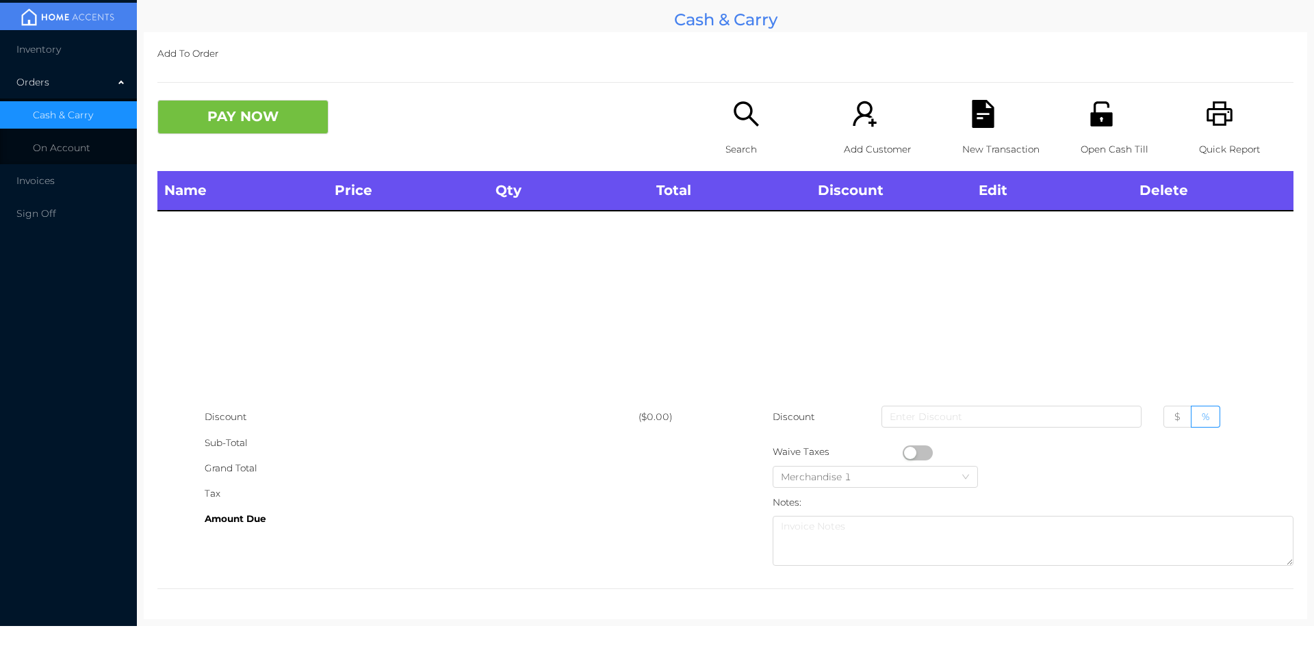
click at [742, 244] on div "Name Price Qty Total Discount Edit Delete" at bounding box center [725, 287] width 1136 height 233
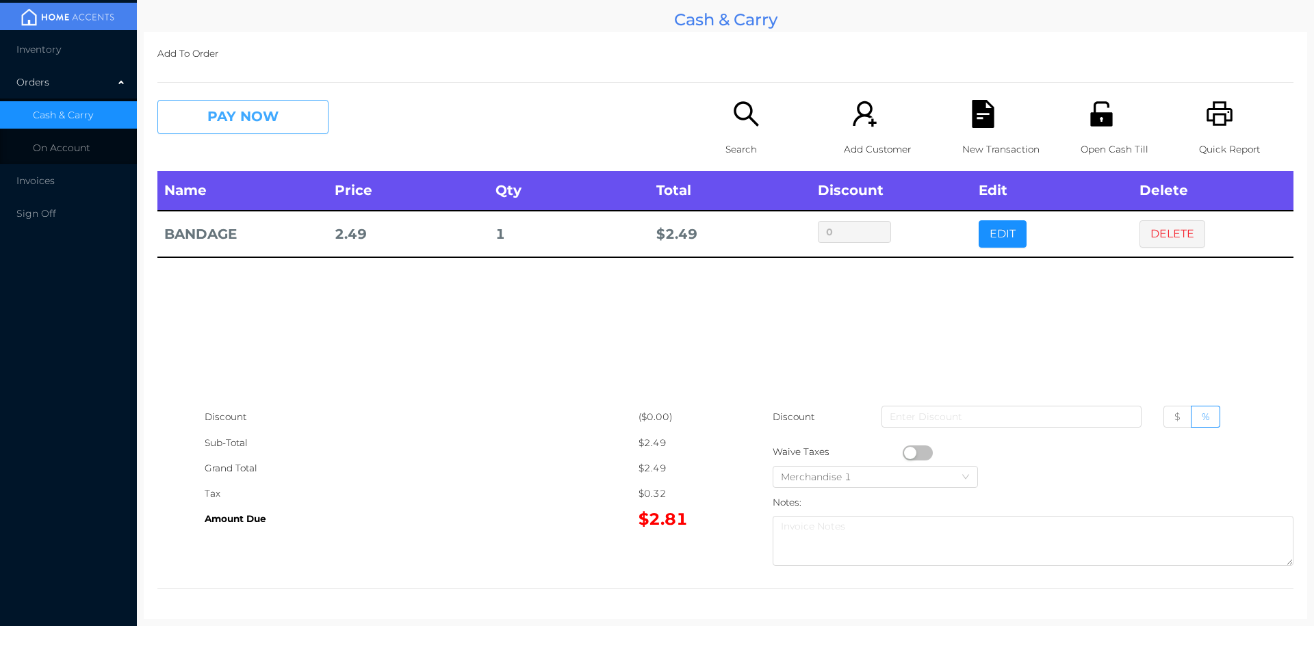
click at [243, 112] on button "PAY NOW" at bounding box center [242, 117] width 171 height 34
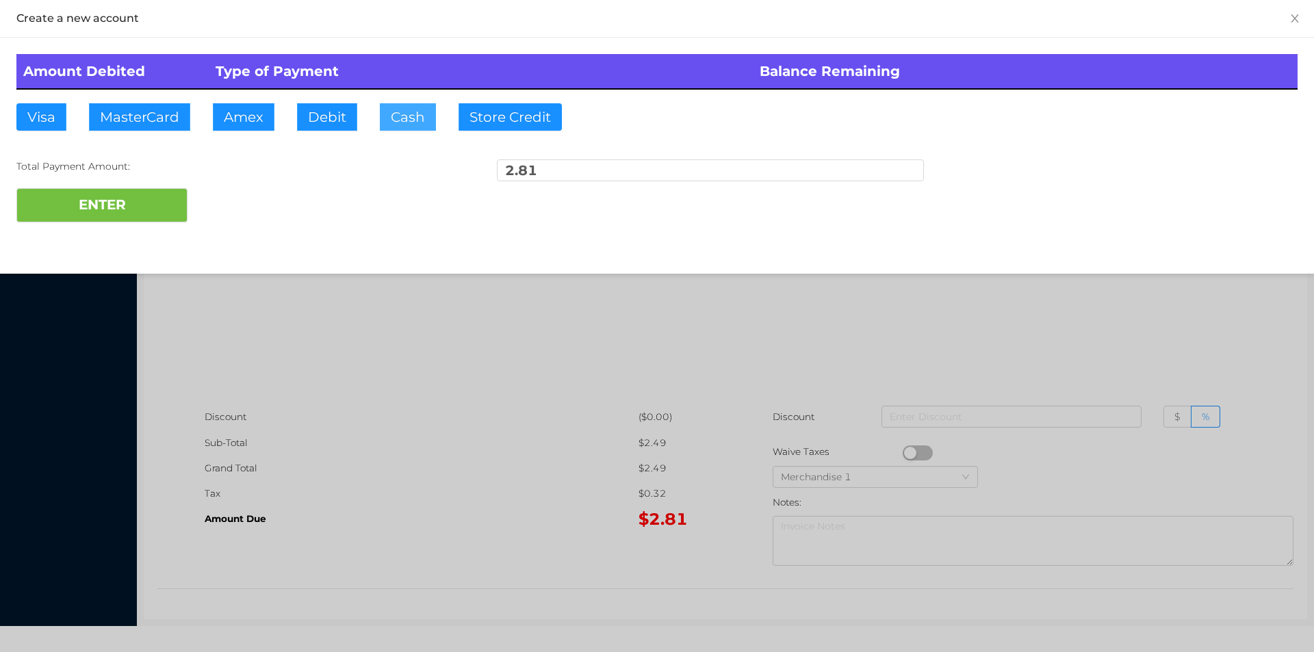
click at [383, 107] on button "Cash" at bounding box center [408, 116] width 56 height 27
type input "5."
click at [96, 208] on button "ENTER" at bounding box center [101, 205] width 171 height 34
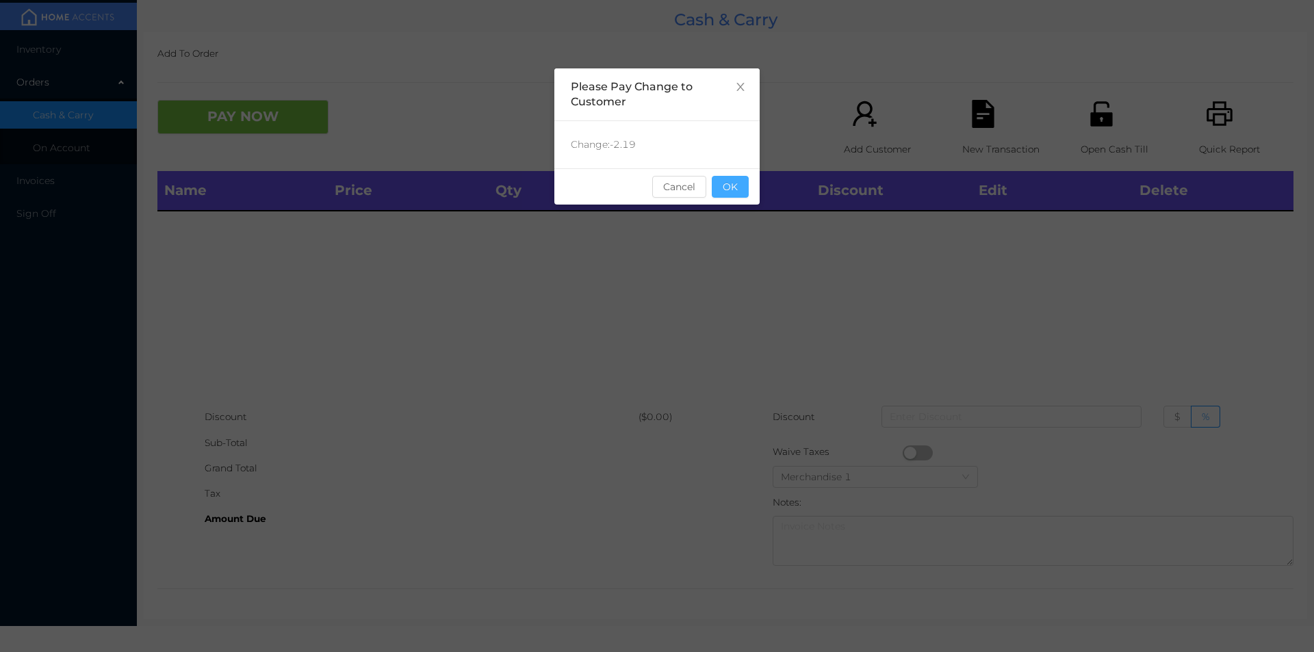
click at [736, 190] on button "OK" at bounding box center [730, 187] width 37 height 22
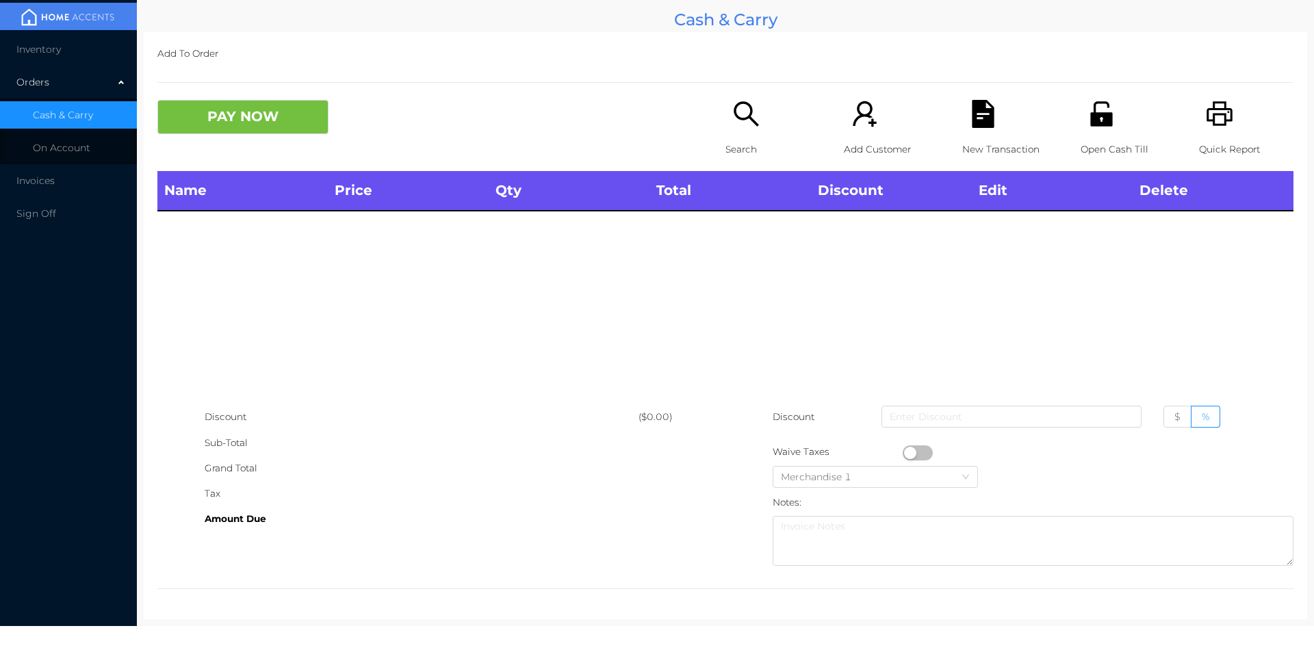
scroll to position [0, 0]
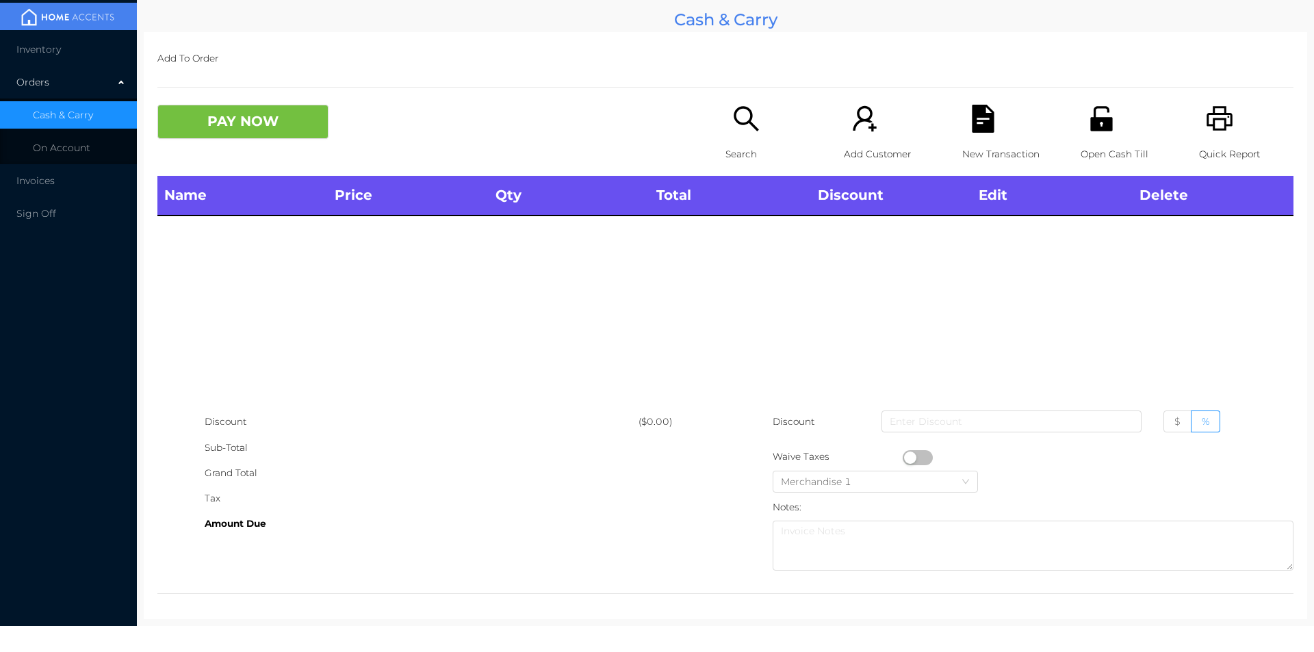
click at [745, 131] on icon "icon: search" at bounding box center [746, 119] width 28 height 28
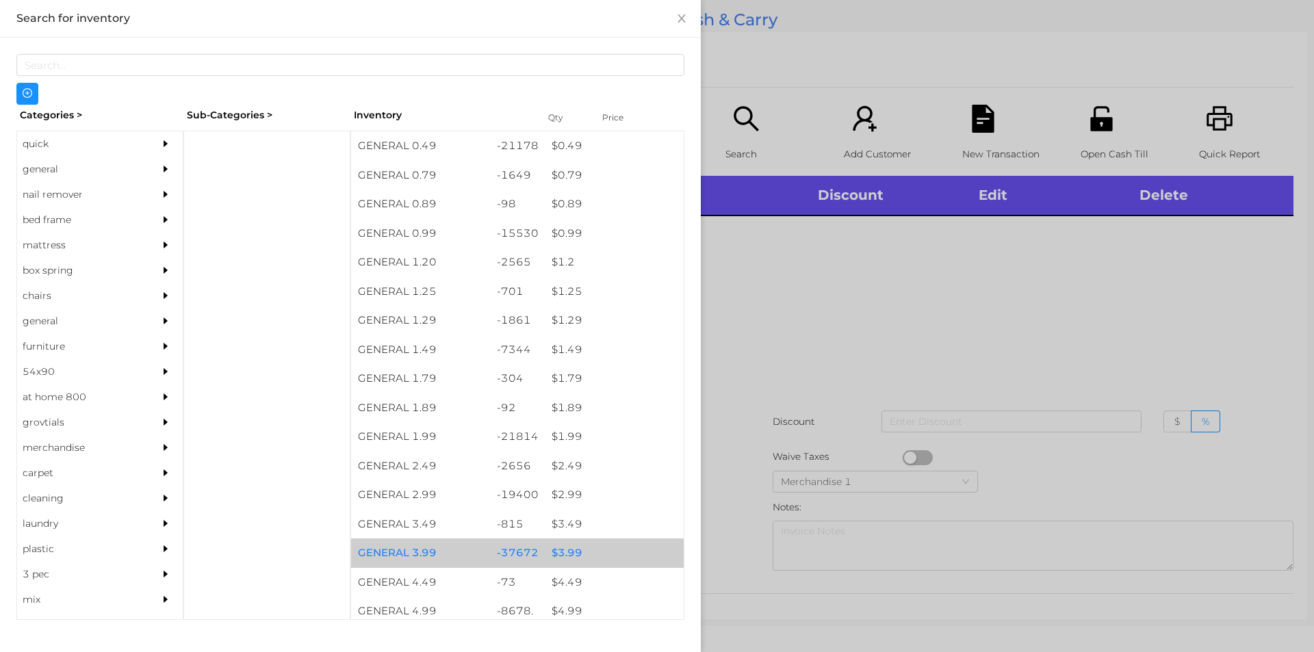
click at [561, 553] on div "$ 3.99" at bounding box center [614, 553] width 139 height 29
click at [558, 546] on div "$ 3.99" at bounding box center [614, 553] width 139 height 29
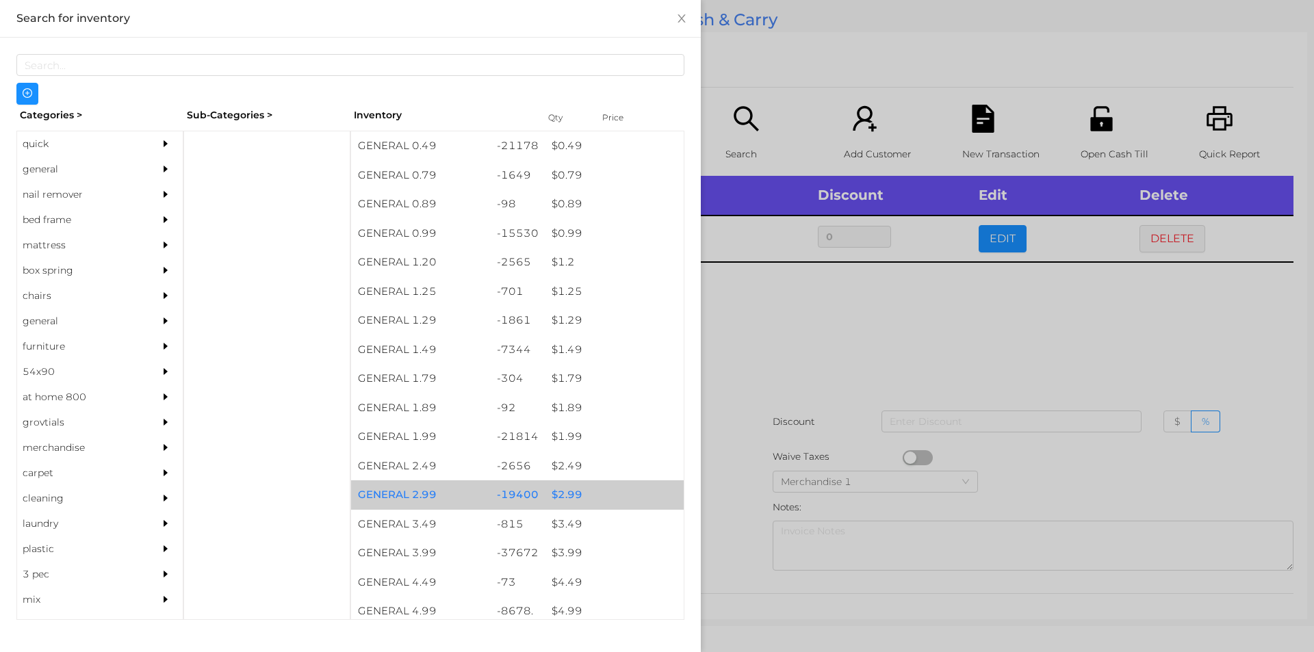
click at [565, 498] on div "$ 2.99" at bounding box center [614, 495] width 139 height 29
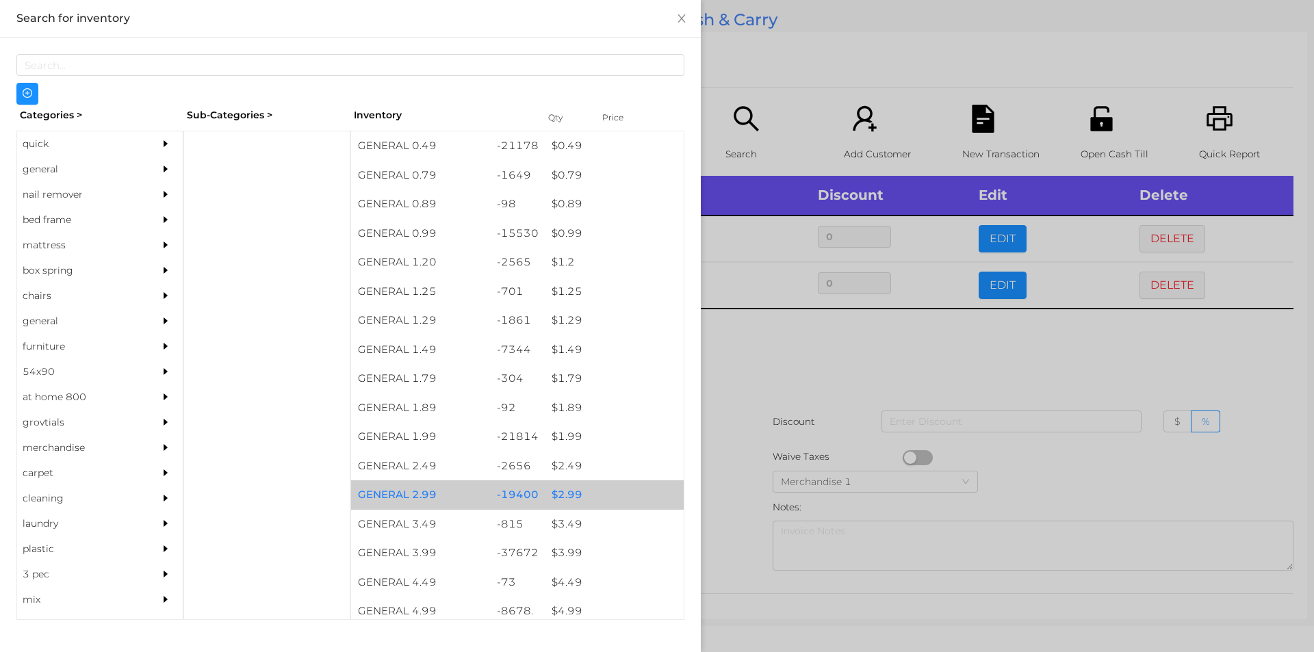
click at [567, 493] on div "$ 2.99" at bounding box center [614, 495] width 139 height 29
click at [572, 489] on div "$ 2.99" at bounding box center [614, 495] width 139 height 29
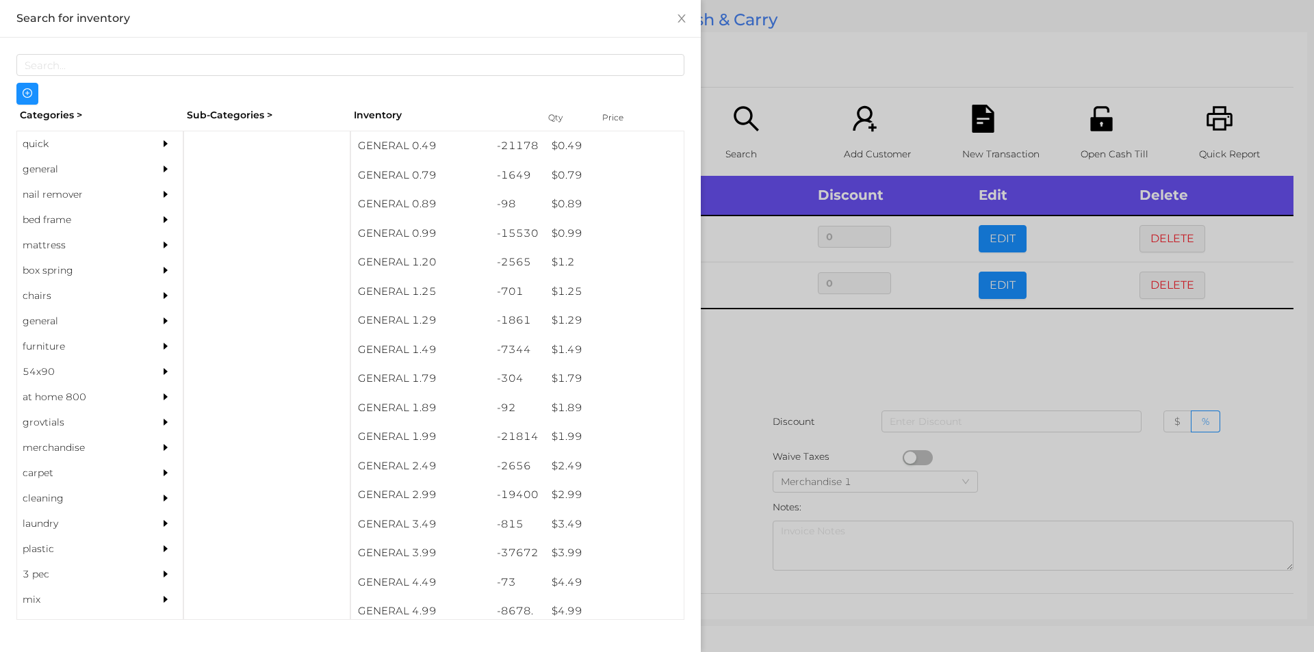
click at [755, 359] on div at bounding box center [657, 326] width 1314 height 652
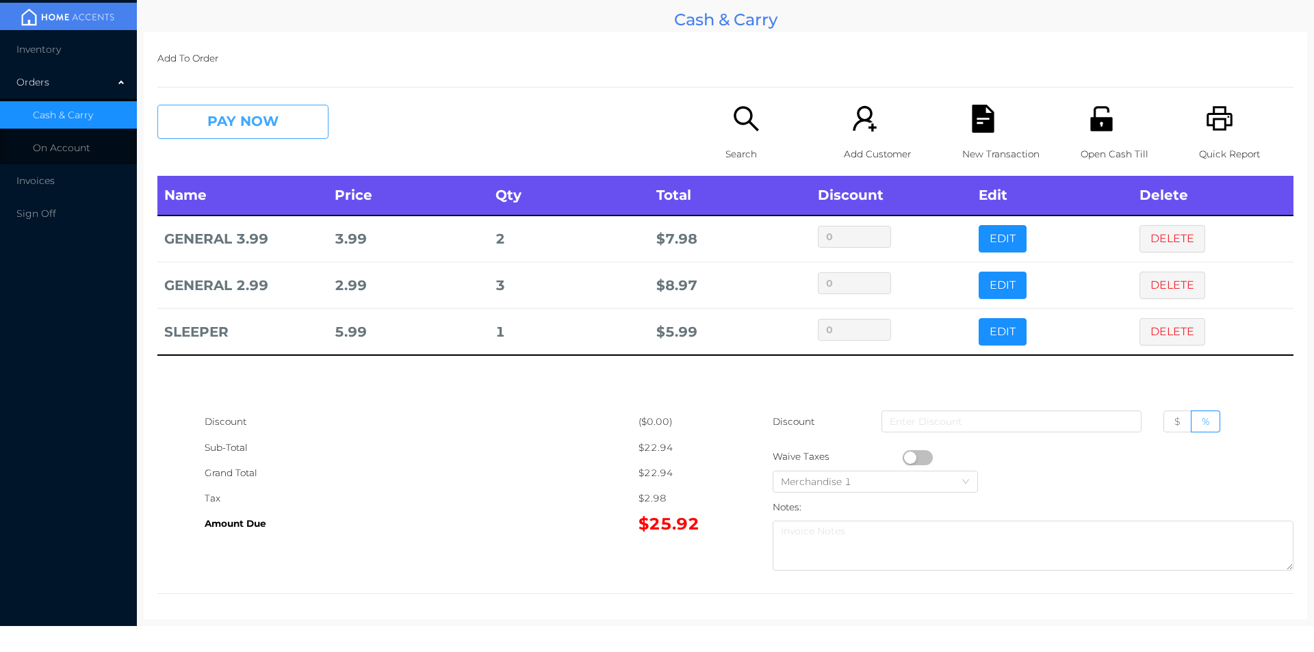
click at [281, 132] on button "PAY NOW" at bounding box center [242, 122] width 171 height 34
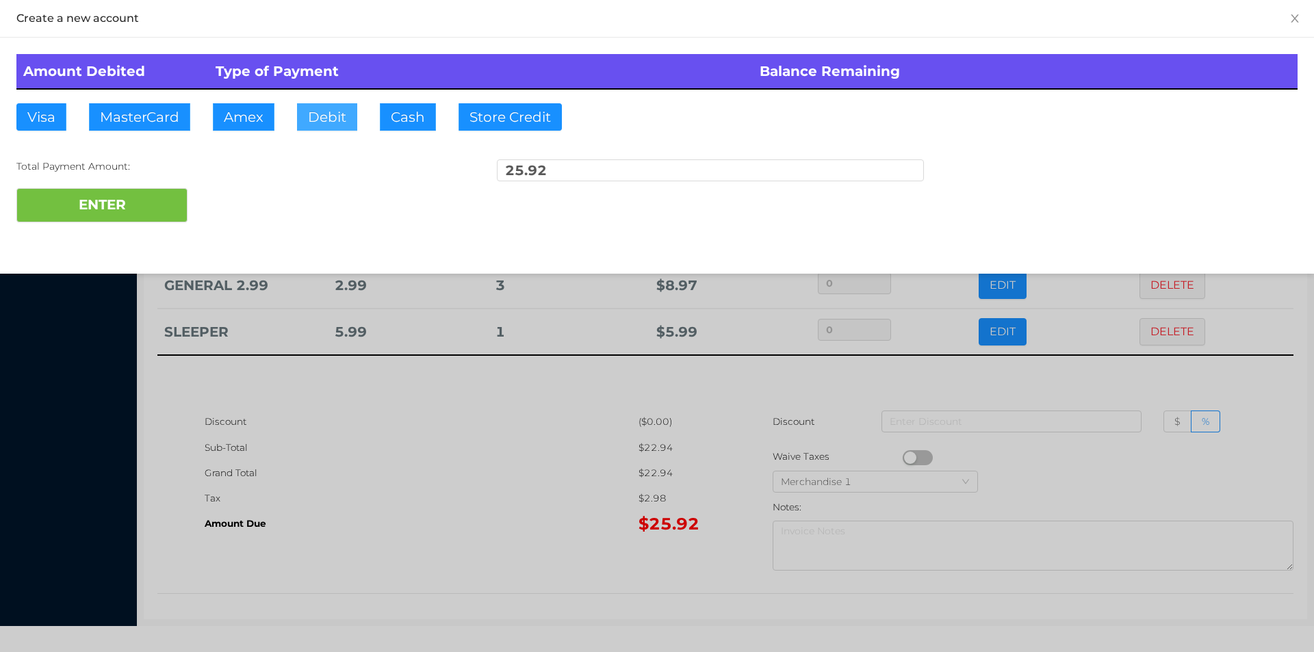
click at [324, 123] on button "Debit" at bounding box center [327, 116] width 60 height 27
click at [151, 205] on button "ENTER" at bounding box center [101, 205] width 171 height 34
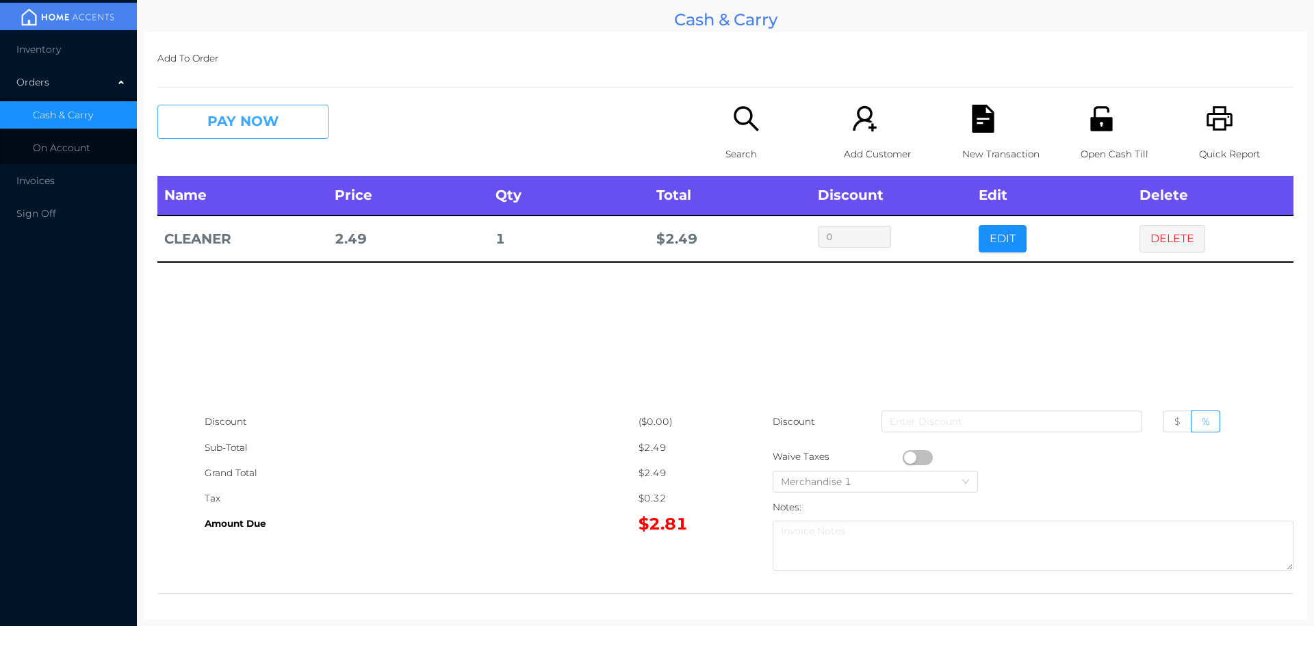
click at [255, 113] on button "PAY NOW" at bounding box center [242, 122] width 171 height 34
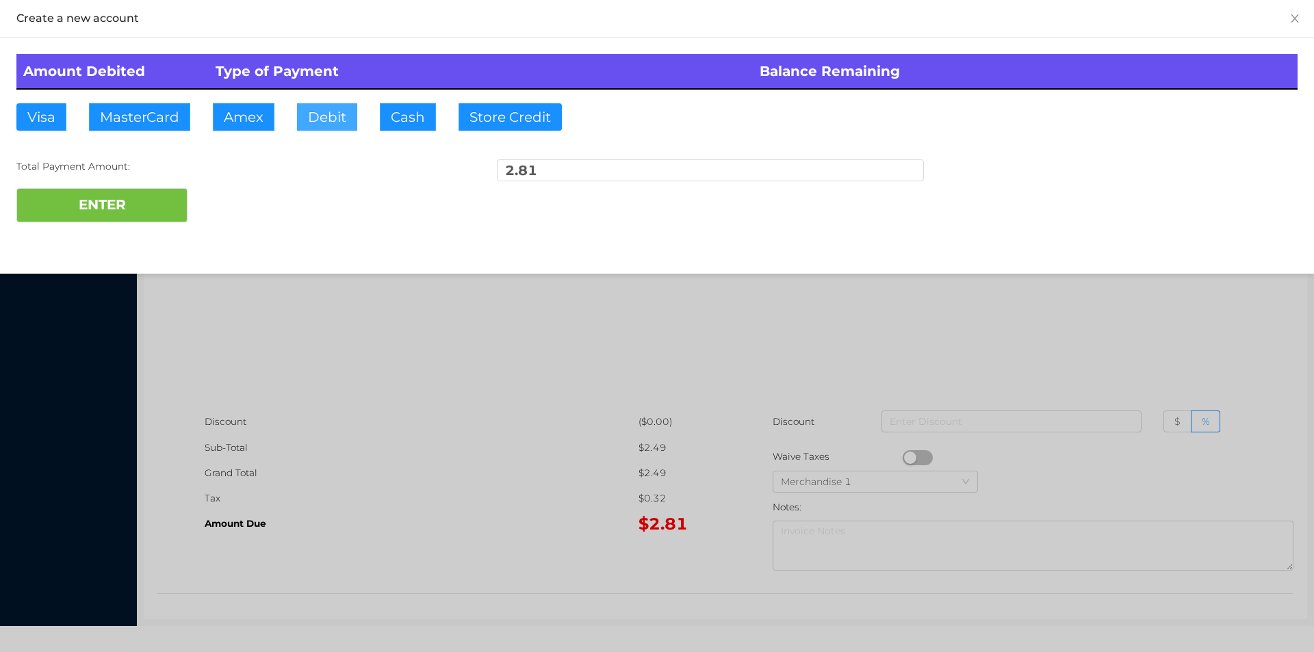
click at [325, 118] on button "Debit" at bounding box center [327, 116] width 60 height 27
click at [130, 209] on button "ENTER" at bounding box center [101, 205] width 171 height 34
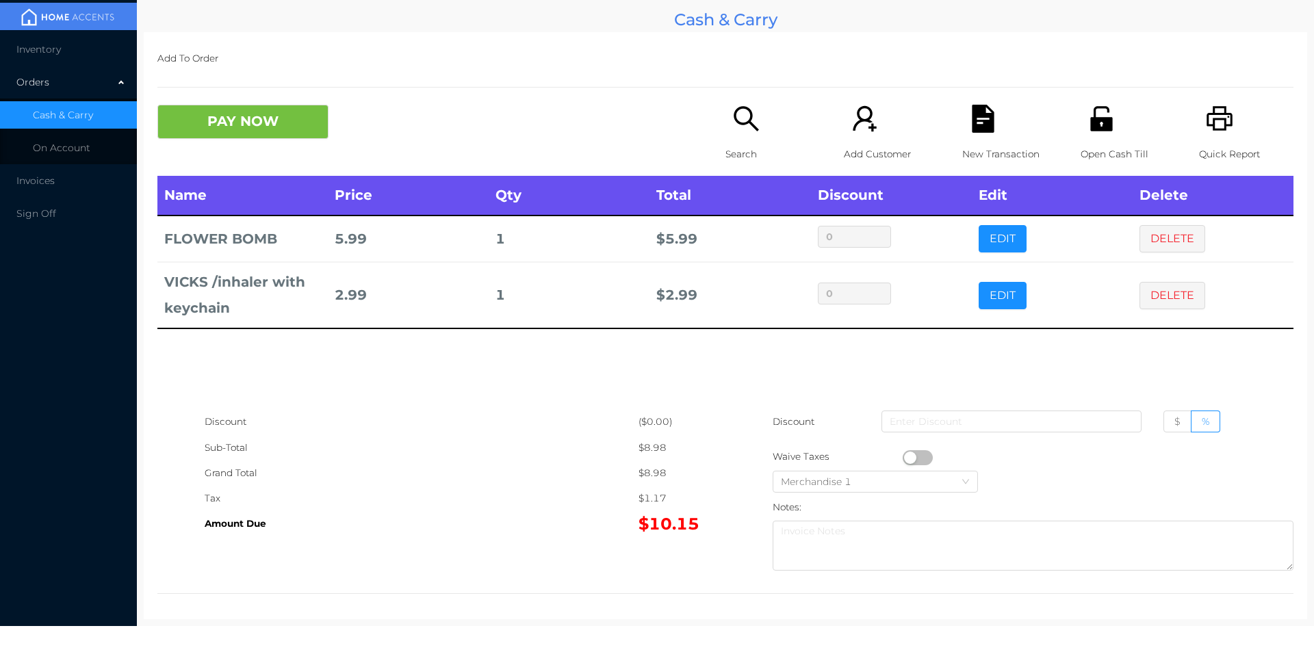
click at [734, 121] on icon "icon: search" at bounding box center [746, 118] width 25 height 25
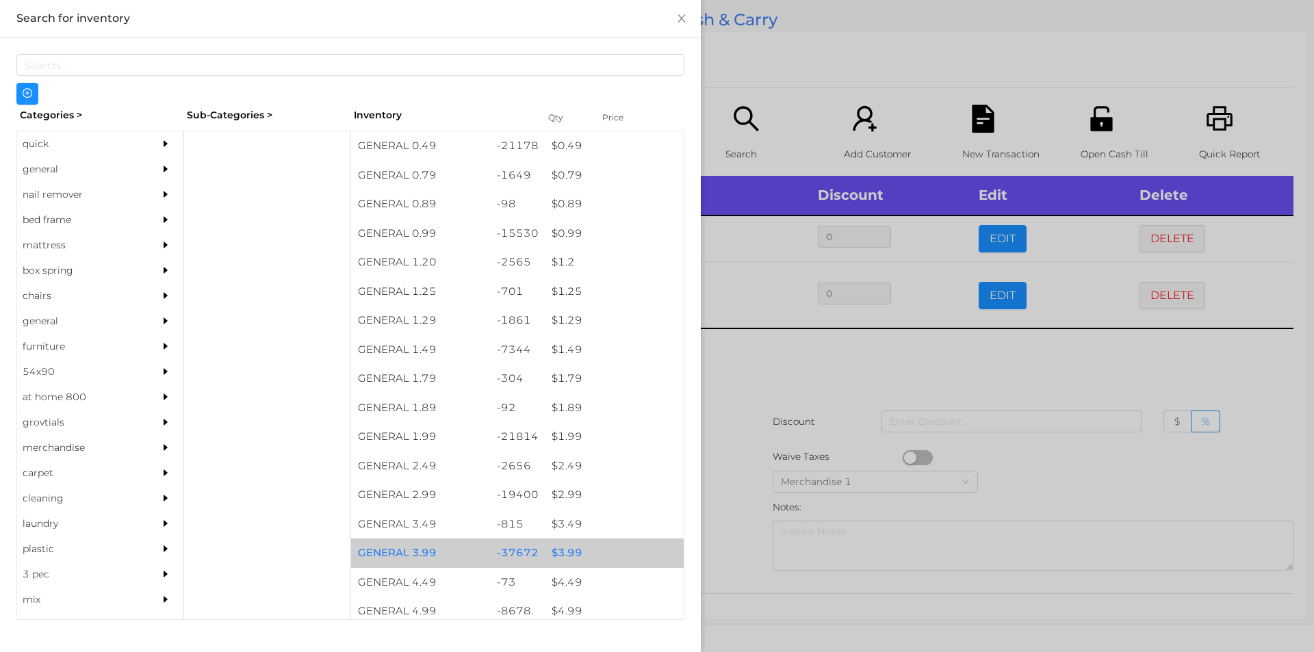
click at [565, 557] on div "$ 3.99" at bounding box center [614, 553] width 139 height 29
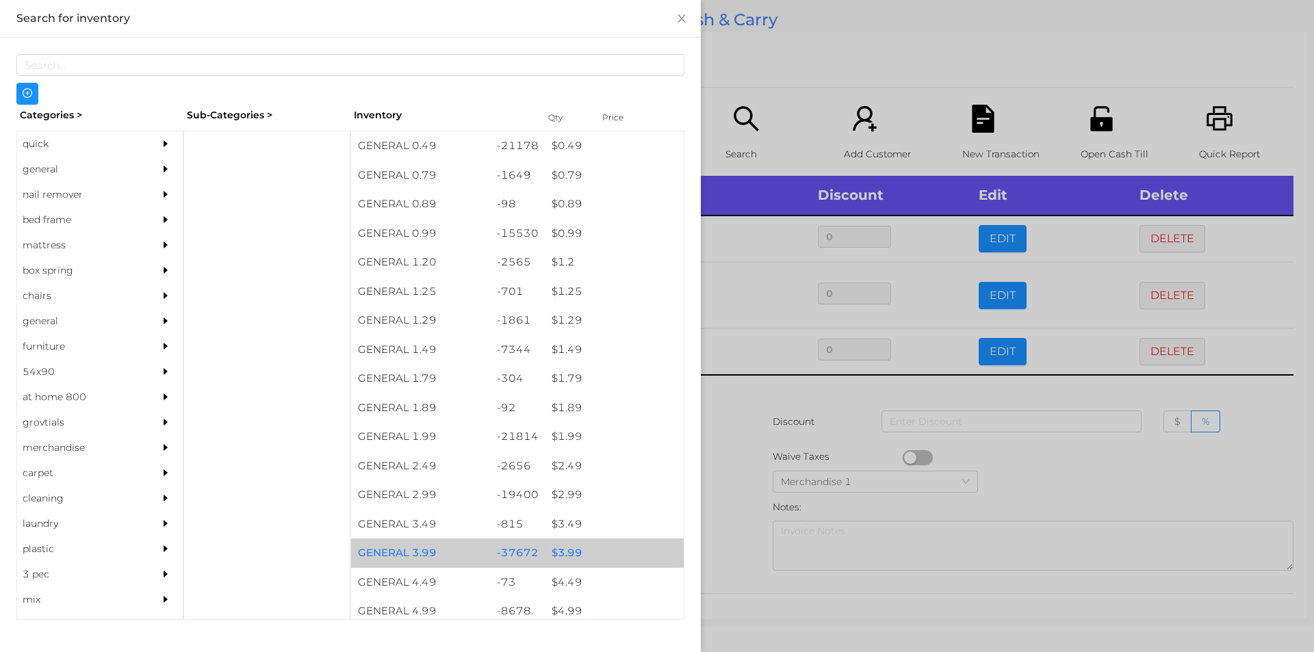
click at [566, 550] on div "$ 3.99" at bounding box center [614, 553] width 139 height 29
click at [575, 552] on div "$ 3.99" at bounding box center [614, 553] width 139 height 29
click at [580, 548] on div "$ 3.99" at bounding box center [614, 553] width 139 height 29
click at [580, 551] on div "$ 3.99" at bounding box center [614, 553] width 139 height 29
click at [580, 554] on div "$ 3.99" at bounding box center [614, 553] width 139 height 29
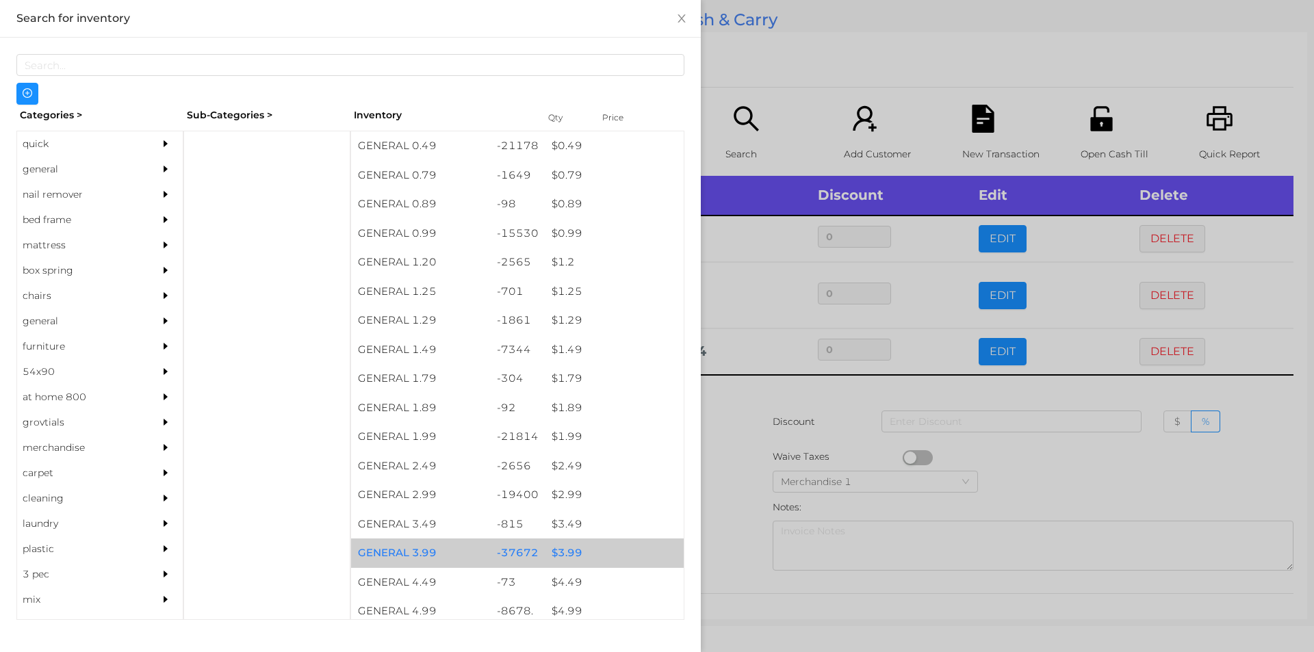
click at [574, 547] on div "$ 3.99" at bounding box center [614, 553] width 139 height 29
click at [570, 554] on div "$ 3.99" at bounding box center [614, 553] width 139 height 29
click at [565, 551] on div "$ 3.99" at bounding box center [614, 553] width 139 height 29
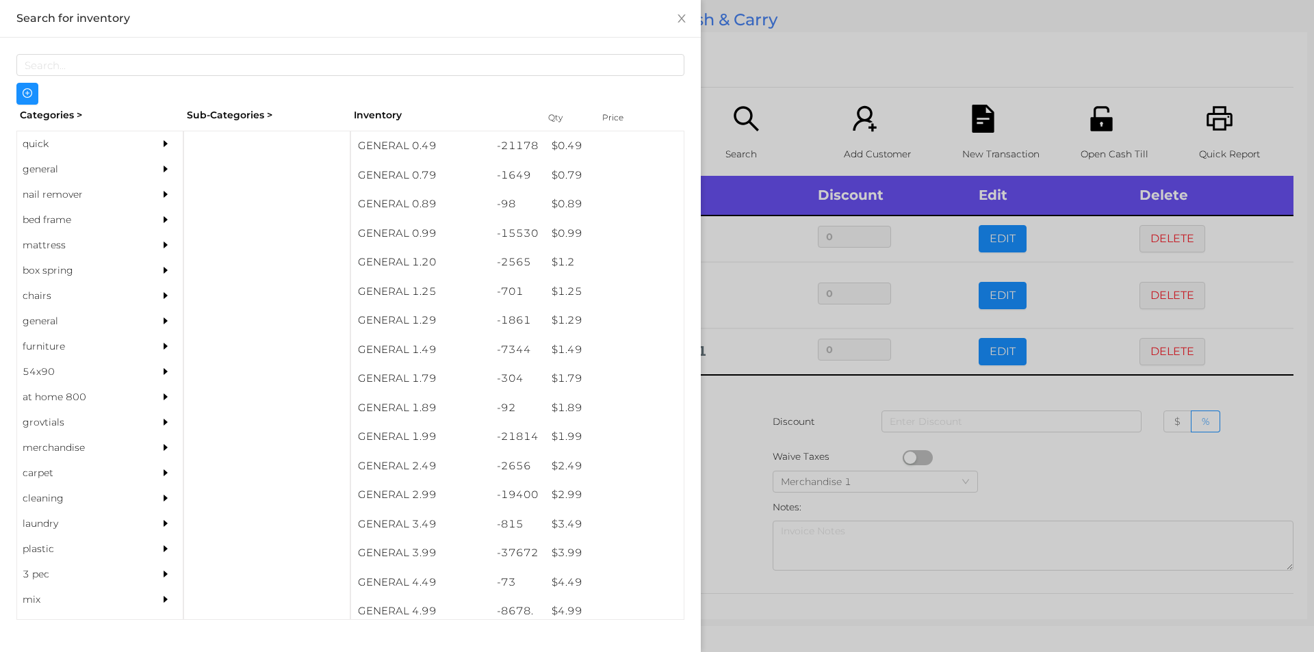
click at [734, 401] on div at bounding box center [657, 326] width 1314 height 652
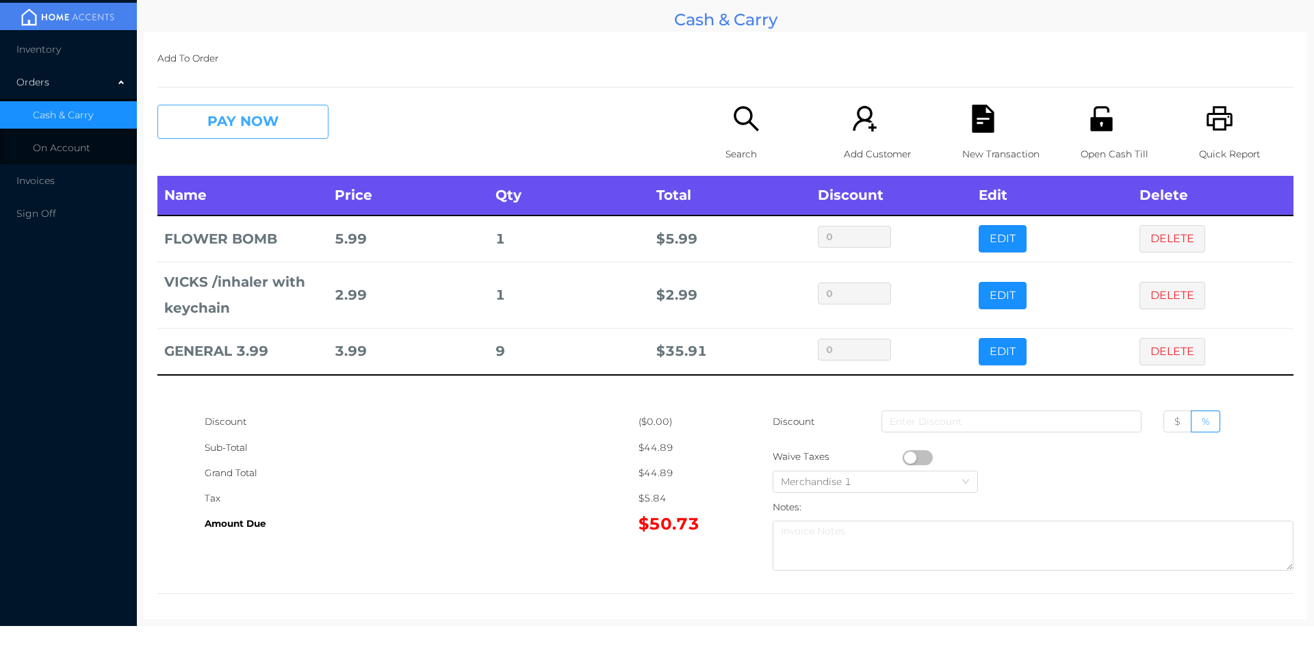
click at [270, 129] on button "PAY NOW" at bounding box center [242, 122] width 171 height 34
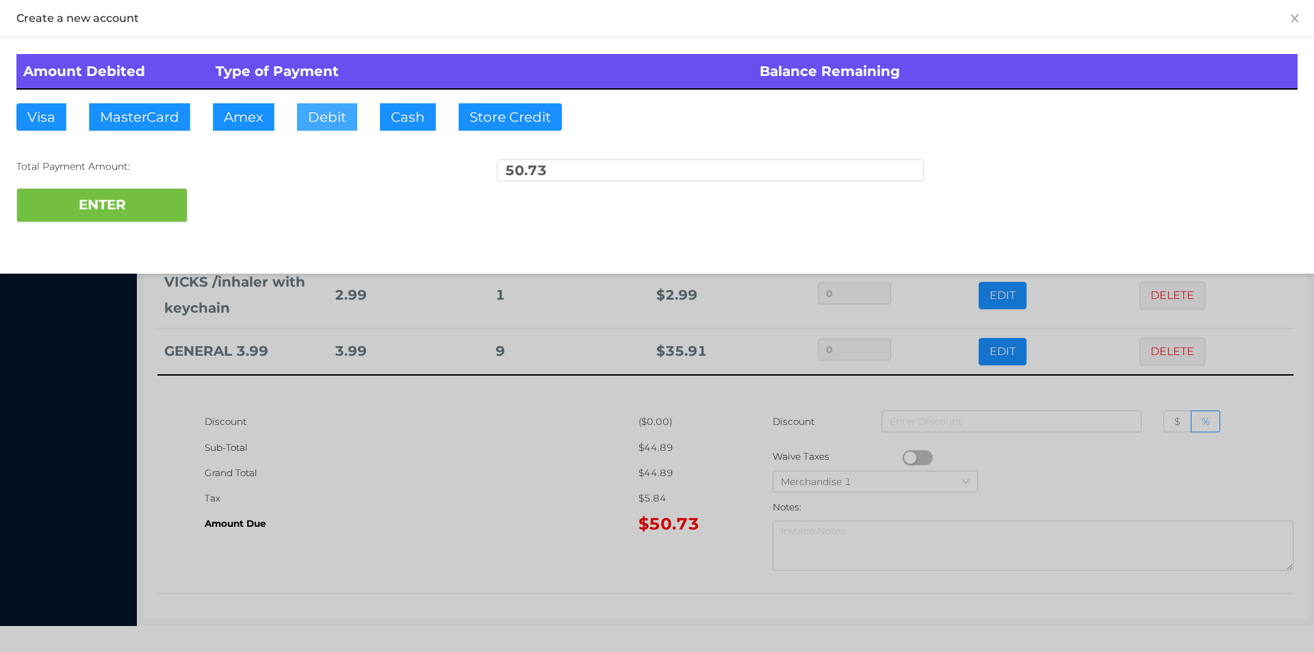
click at [327, 114] on button "Debit" at bounding box center [327, 116] width 60 height 27
click at [143, 203] on button "ENTER" at bounding box center [101, 205] width 171 height 34
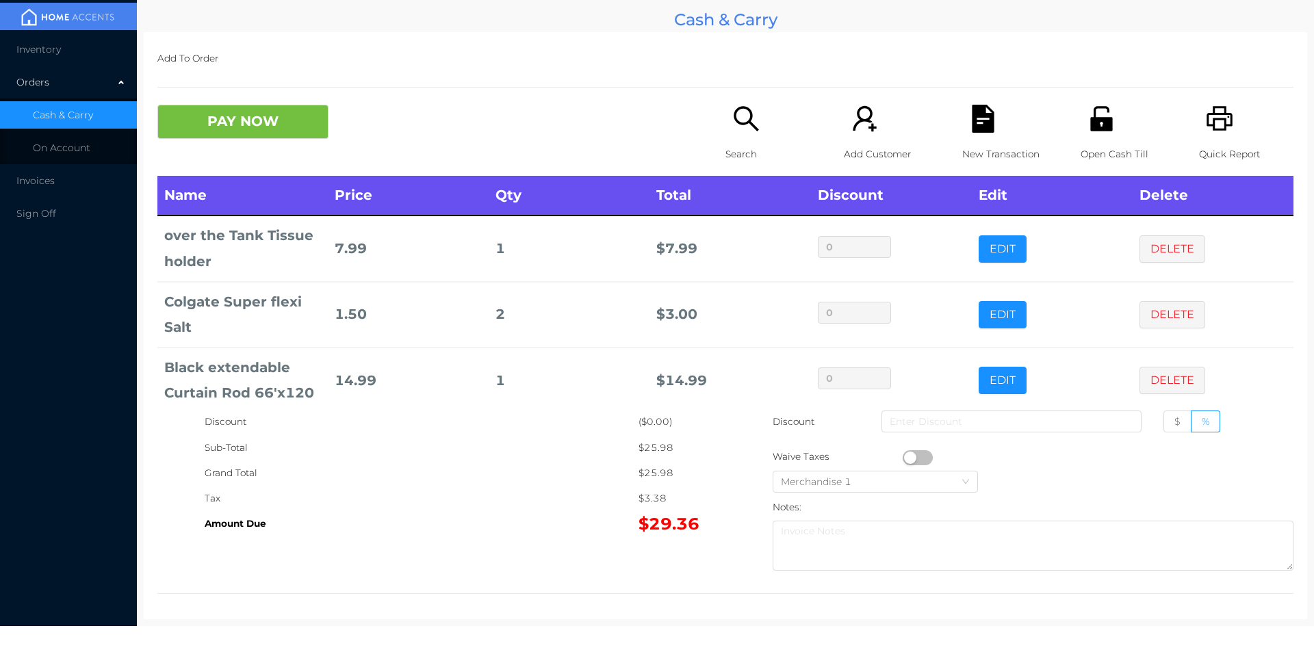
scroll to position [18, 0]
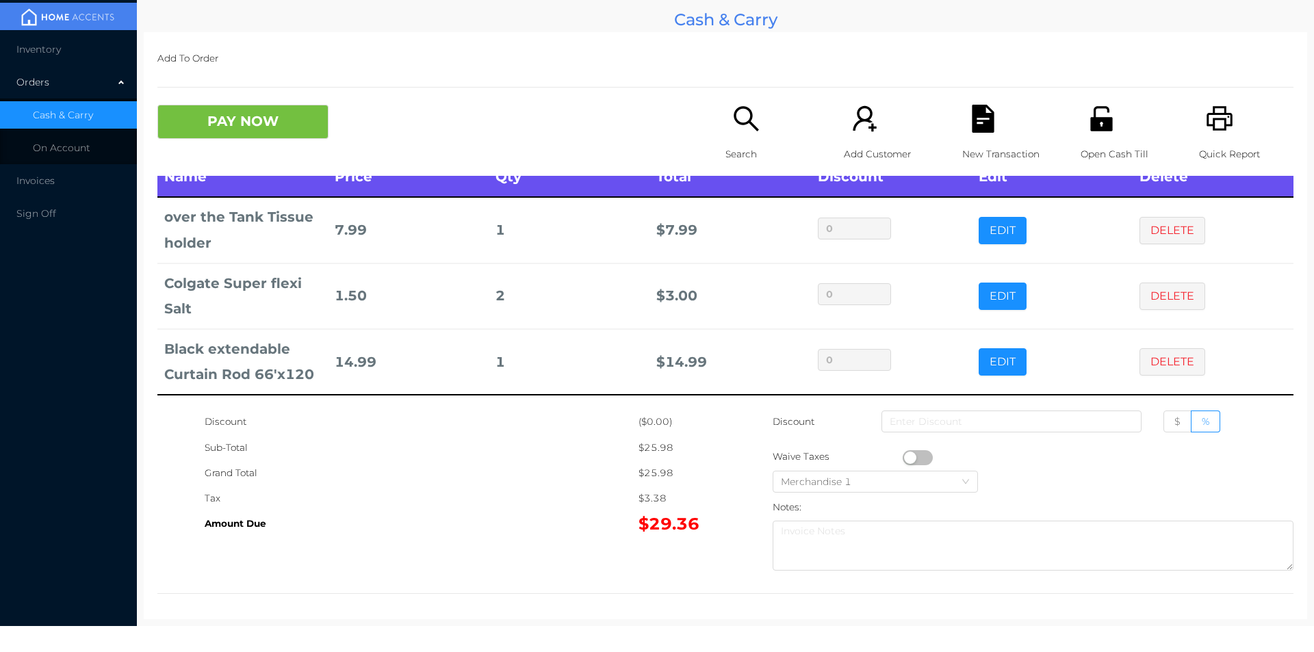
click at [739, 136] on div "Search" at bounding box center [773, 140] width 94 height 71
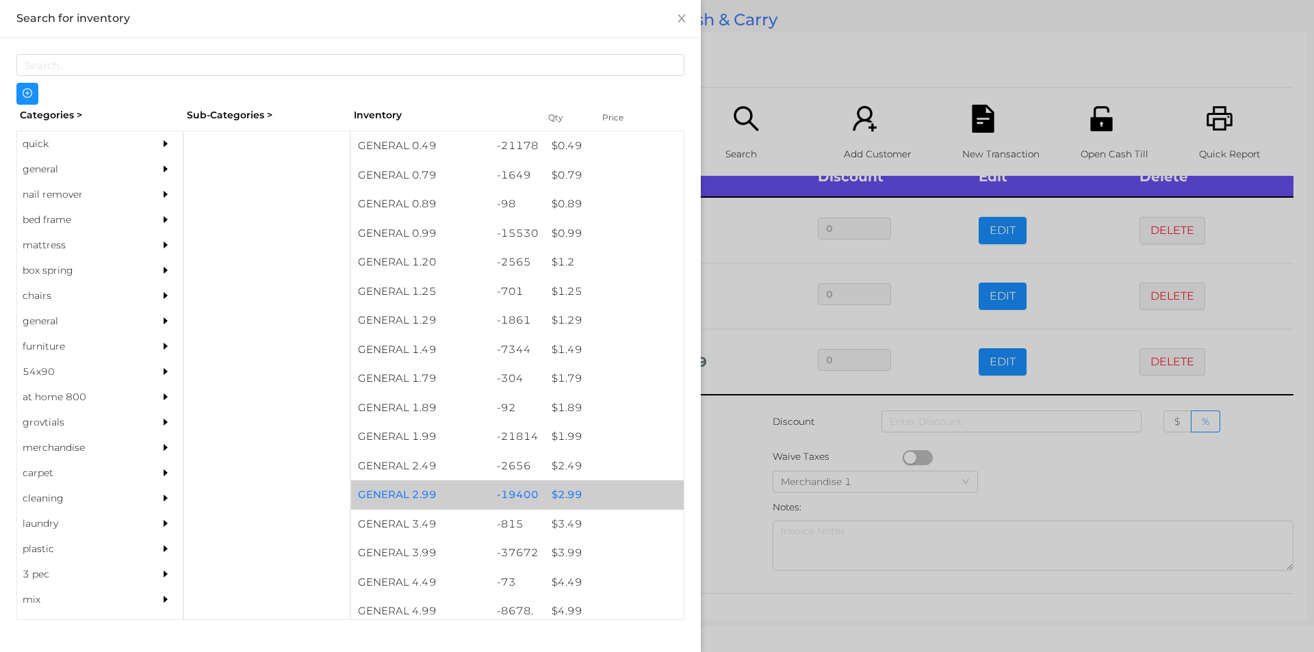
click at [560, 491] on div "$ 2.99" at bounding box center [614, 495] width 139 height 29
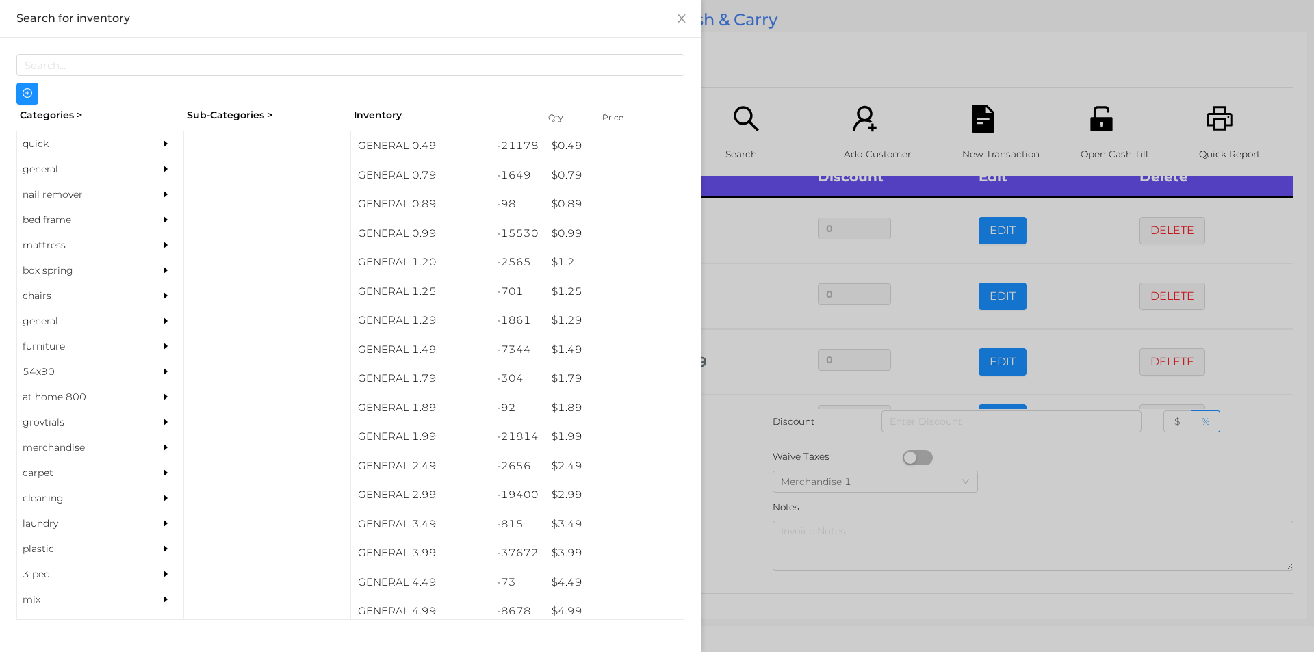
click at [747, 483] on div at bounding box center [657, 326] width 1314 height 652
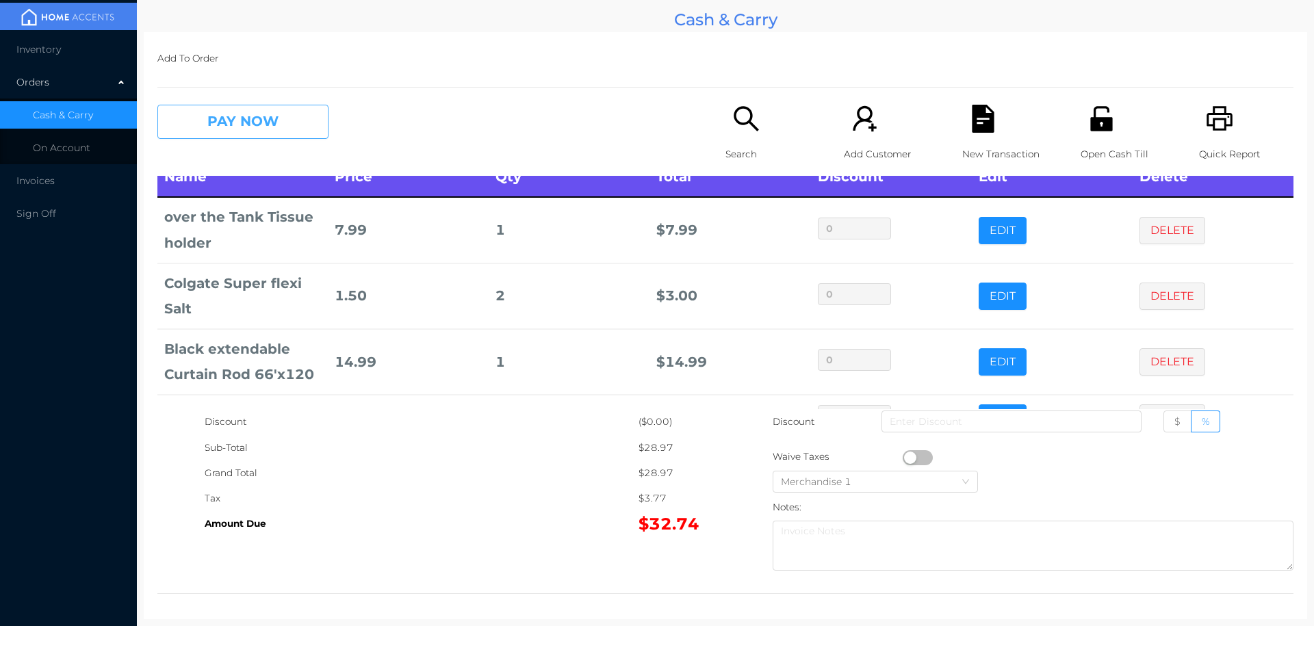
click at [200, 116] on button "PAY NOW" at bounding box center [242, 122] width 171 height 34
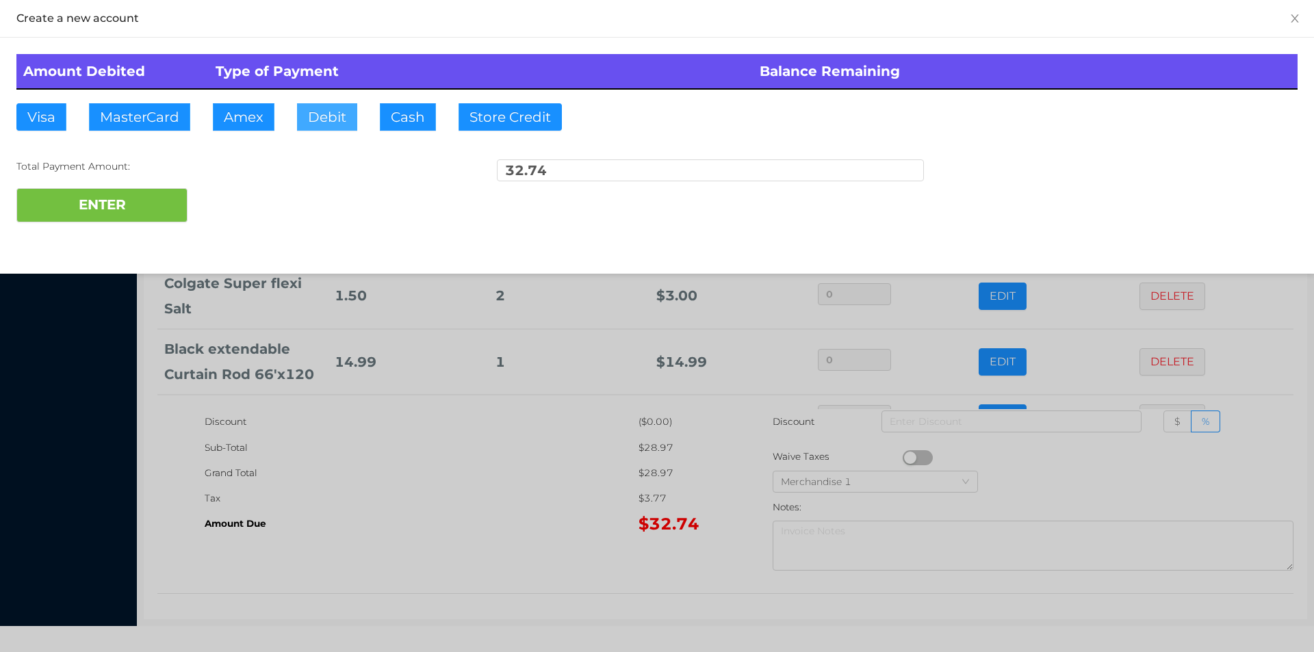
click at [324, 113] on button "Debit" at bounding box center [327, 116] width 60 height 27
type input "50."
click at [99, 215] on button "ENTER" at bounding box center [101, 205] width 171 height 34
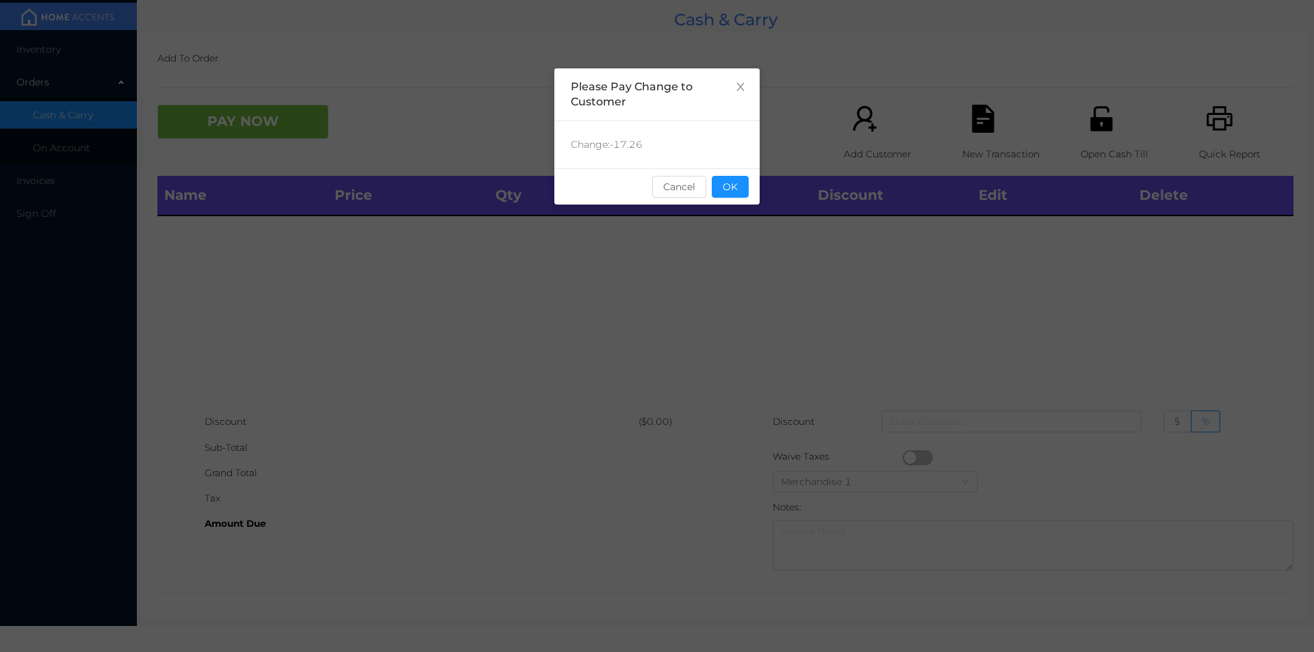
scroll to position [0, 0]
click at [737, 188] on button "OK" at bounding box center [730, 187] width 37 height 22
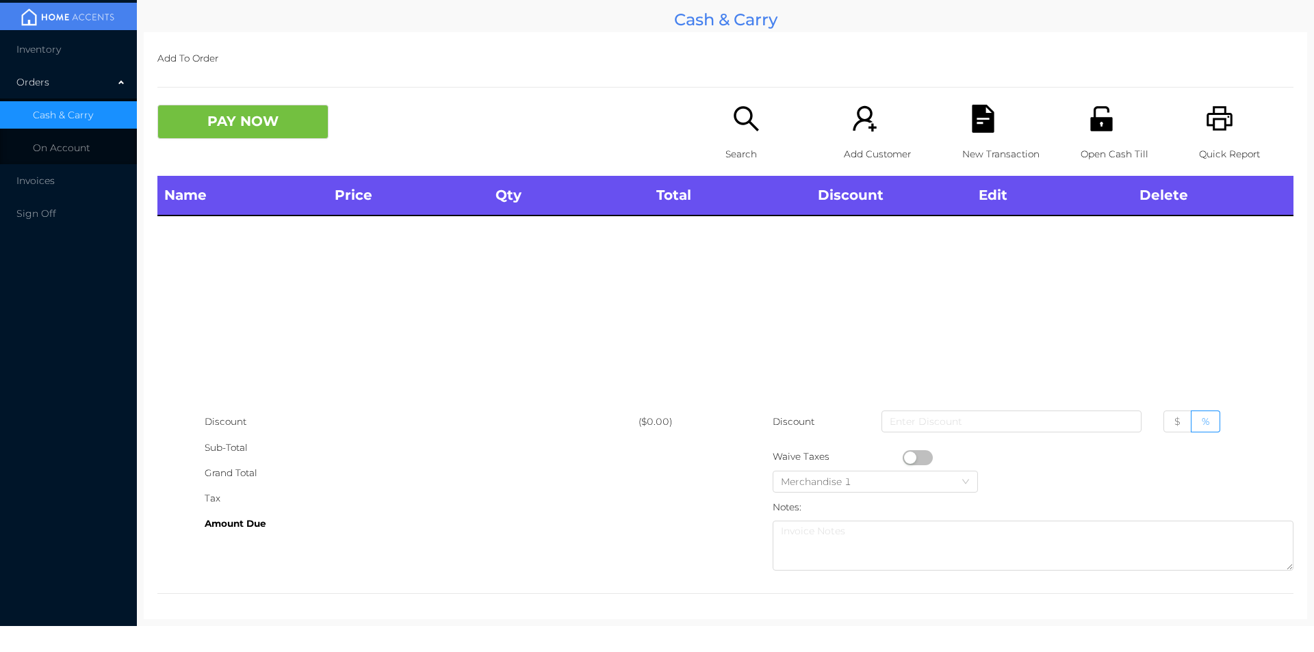
click at [1091, 131] on icon "icon: unlock" at bounding box center [1101, 118] width 22 height 25
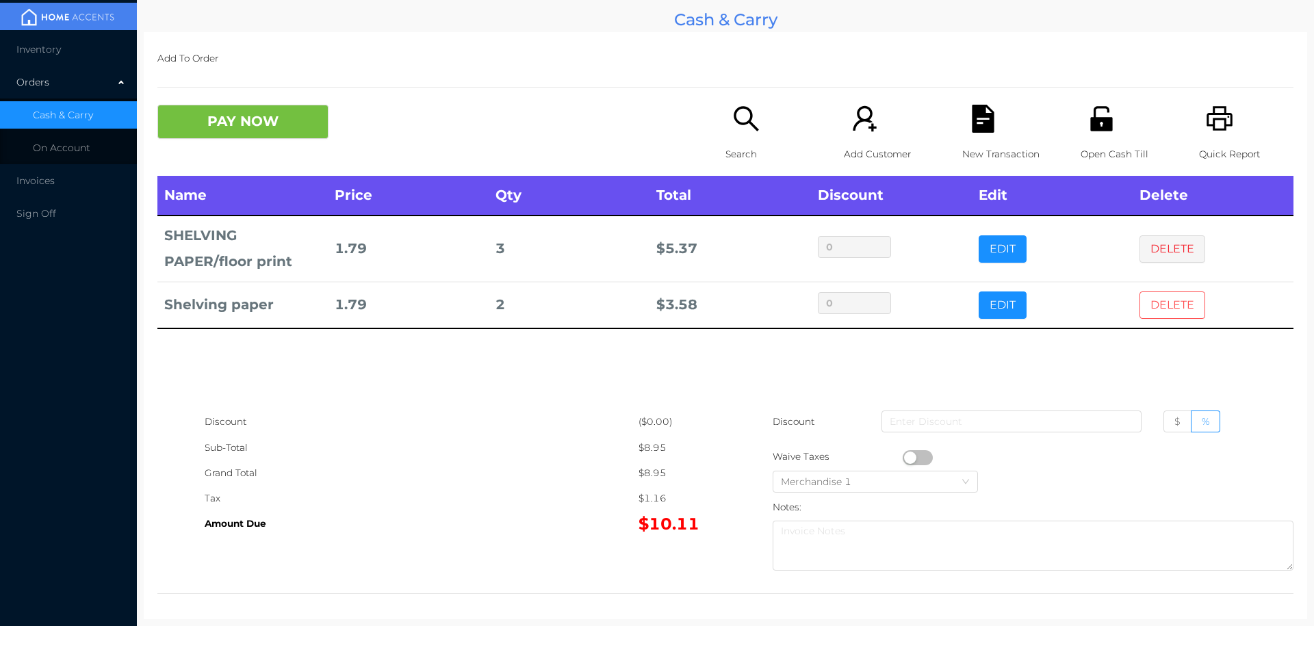
click at [1151, 308] on button "DELETE" at bounding box center [1173, 305] width 66 height 27
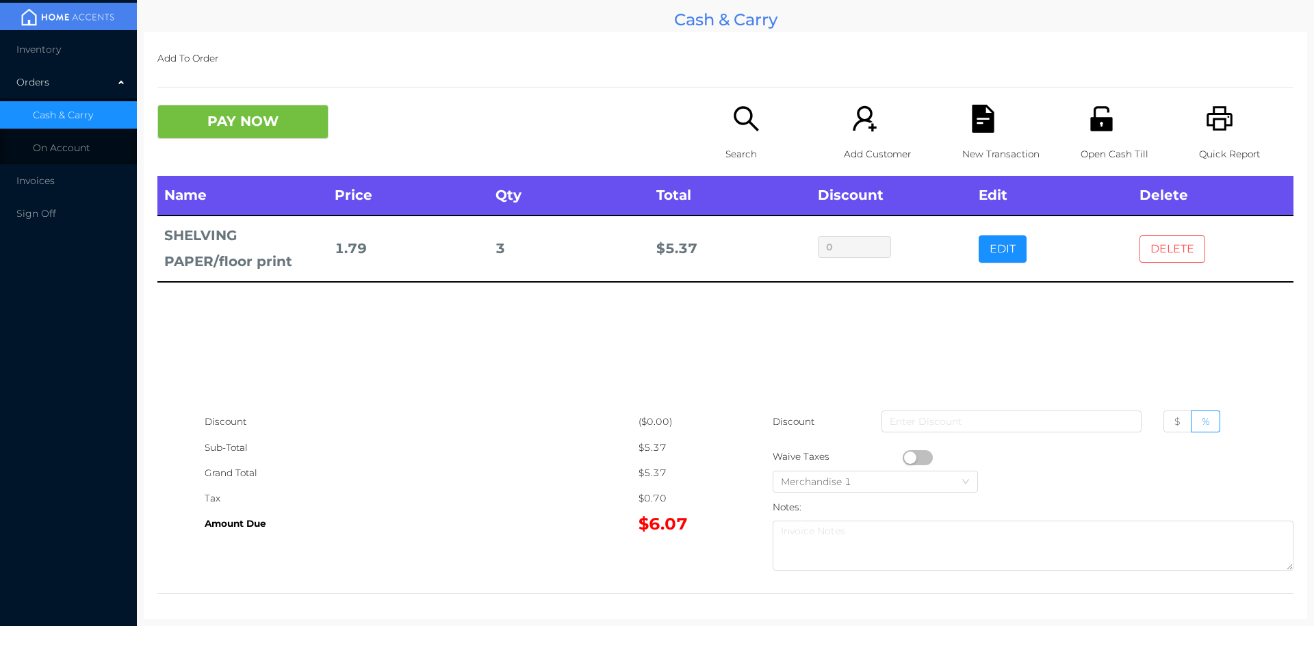
click at [1166, 238] on button "DELETE" at bounding box center [1173, 248] width 66 height 27
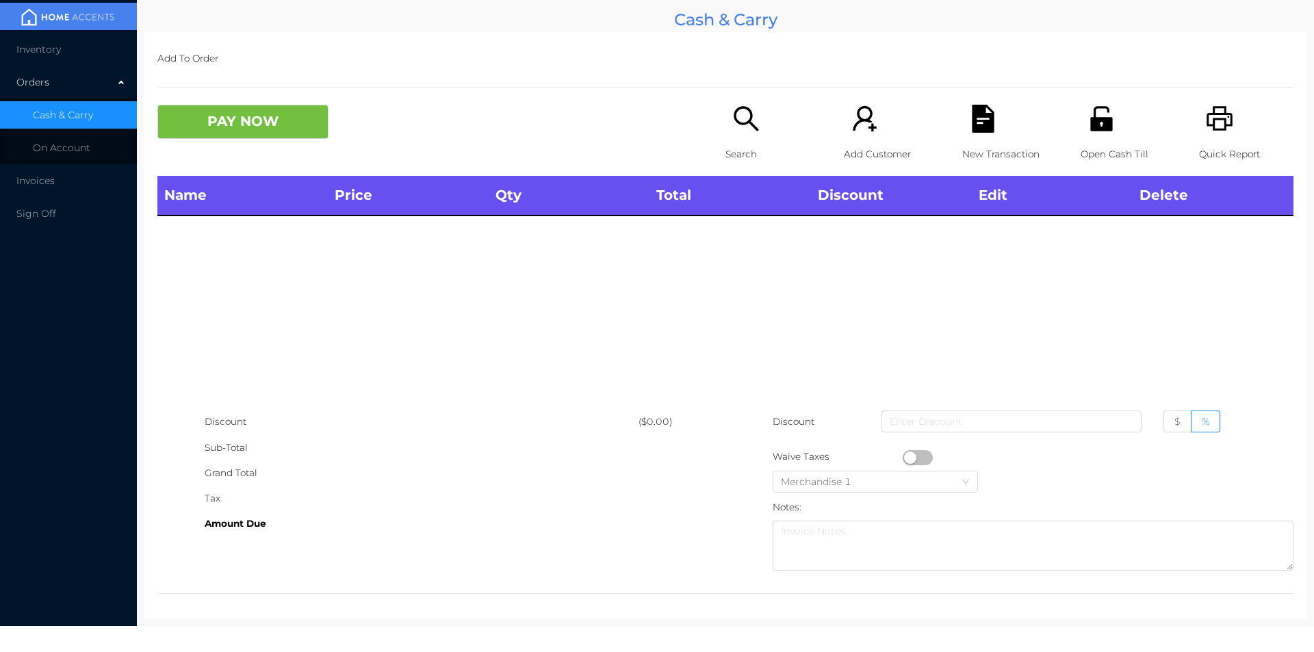
click at [732, 112] on icon "icon: search" at bounding box center [746, 119] width 28 height 28
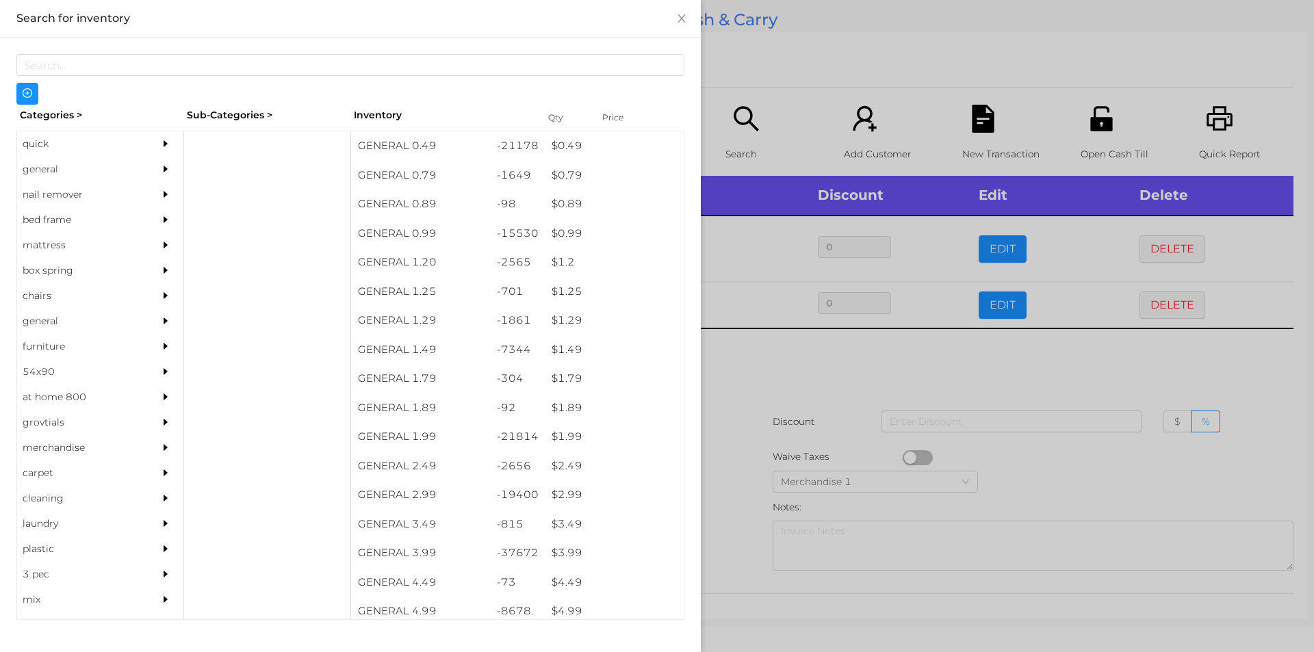
click at [898, 361] on div at bounding box center [657, 326] width 1314 height 652
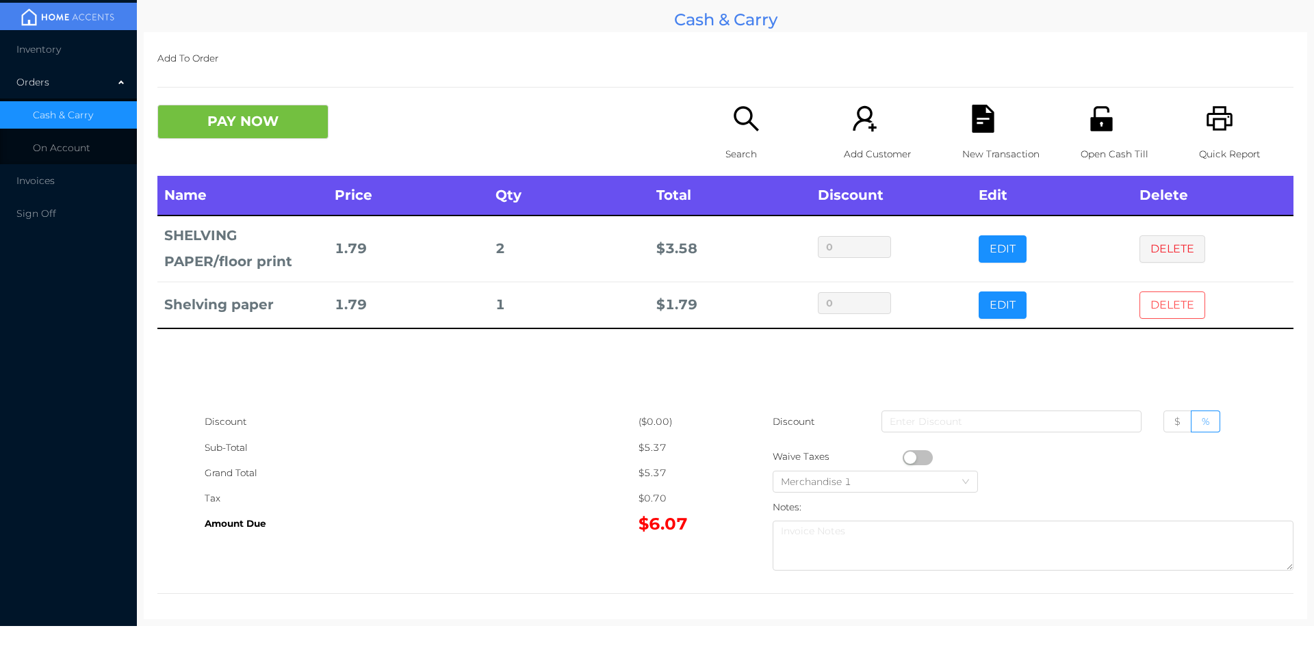
click at [1164, 296] on button "DELETE" at bounding box center [1173, 305] width 66 height 27
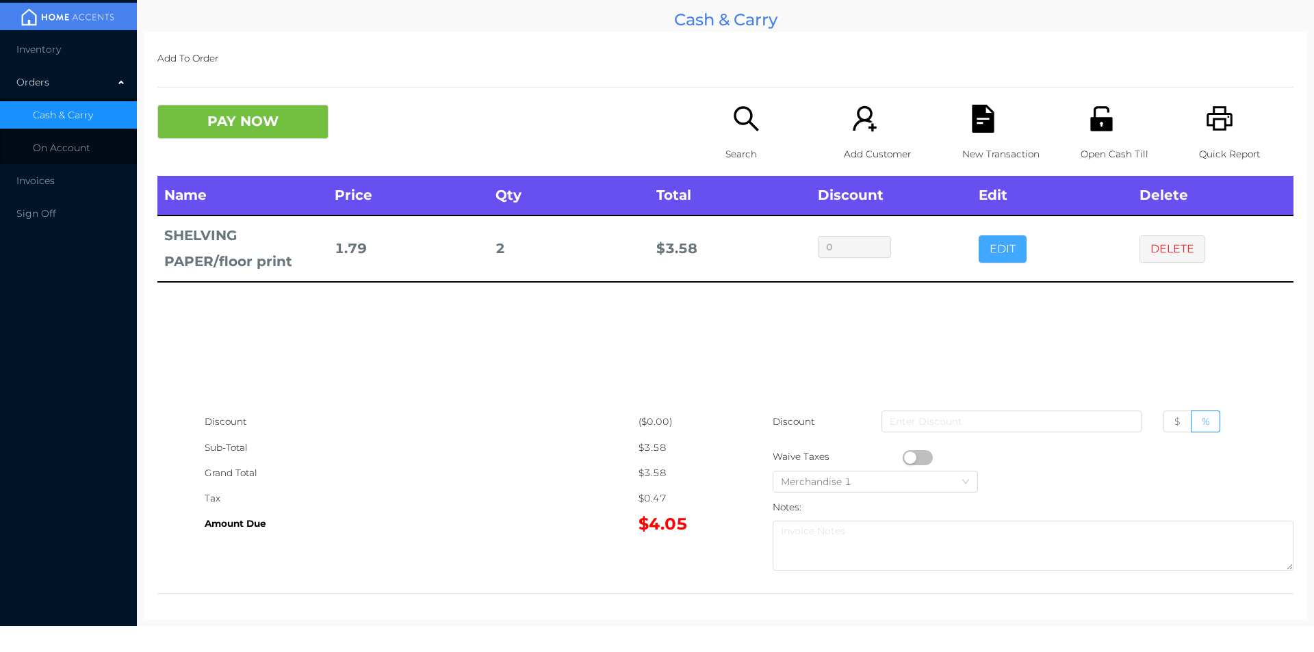
click at [993, 248] on button "EDIT" at bounding box center [1003, 248] width 48 height 27
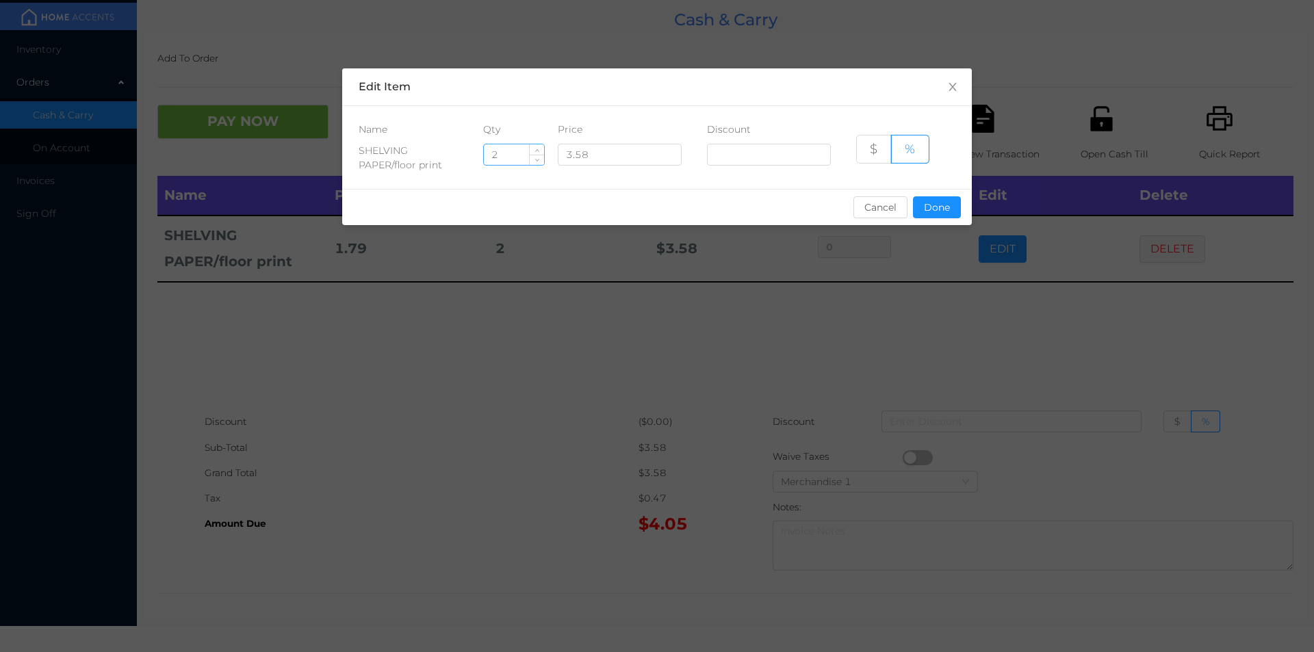
click at [511, 151] on input "2" at bounding box center [514, 154] width 60 height 21
type input "5"
click at [934, 209] on button "Done" at bounding box center [937, 207] width 48 height 22
click at [911, 326] on div "sentinelStart Edit Item Name Qty Price Discount SHELVING PAPER/floor print 5 3.…" at bounding box center [657, 326] width 1314 height 652
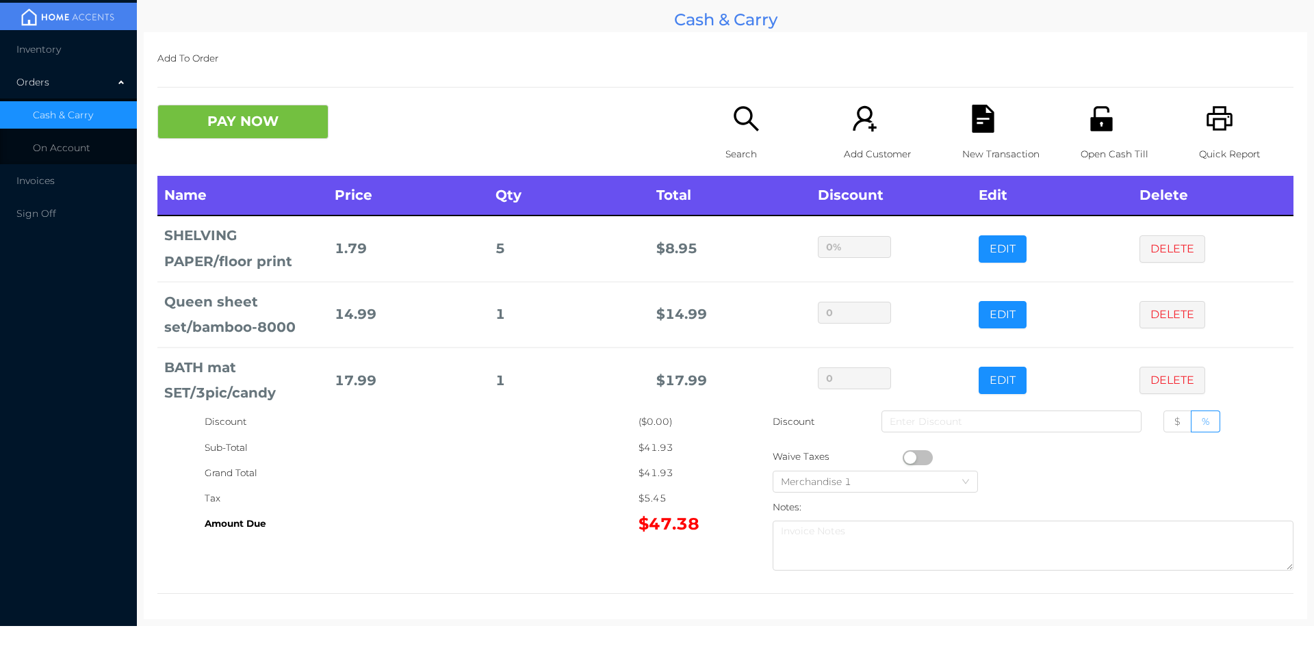
click at [756, 145] on p "Search" at bounding box center [773, 154] width 94 height 25
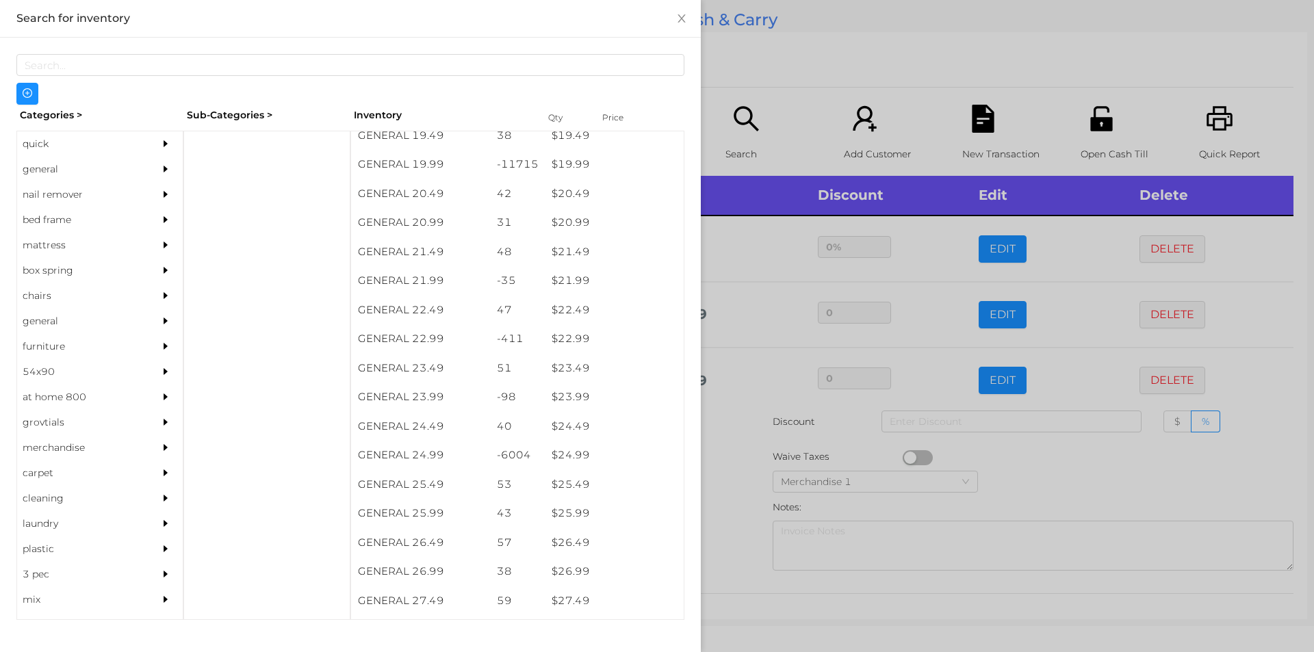
scroll to position [1455, 0]
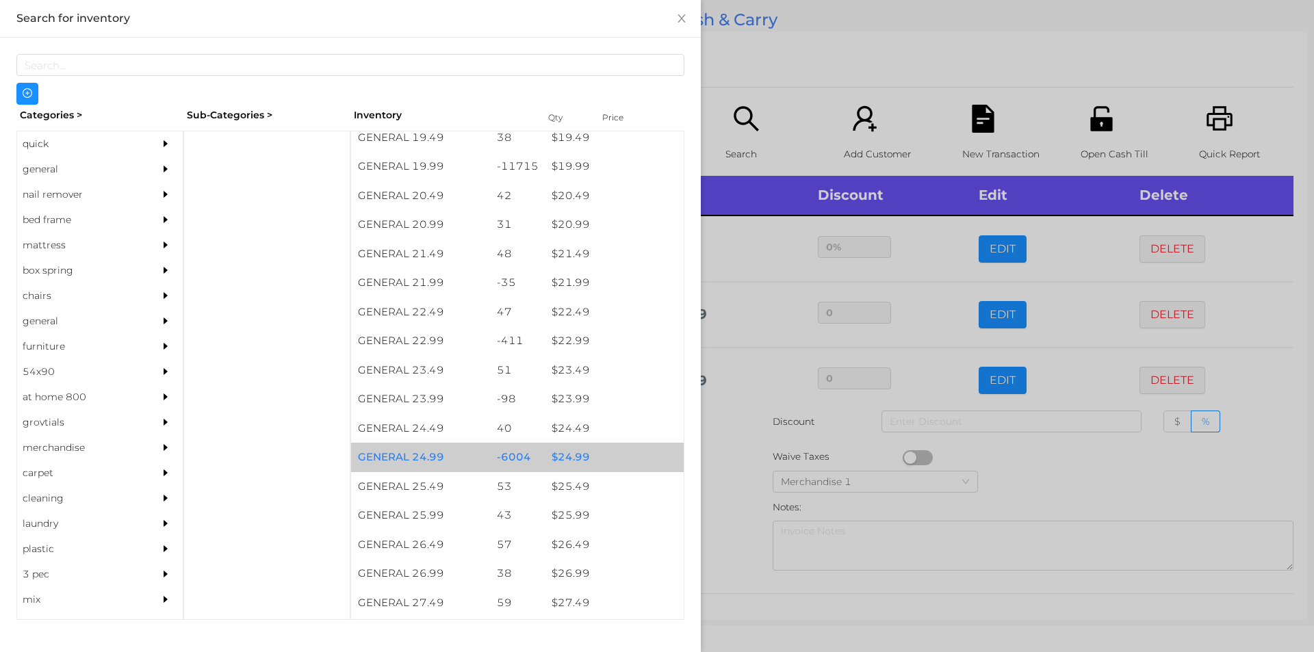
click at [559, 455] on div "$ 24.99" at bounding box center [614, 457] width 139 height 29
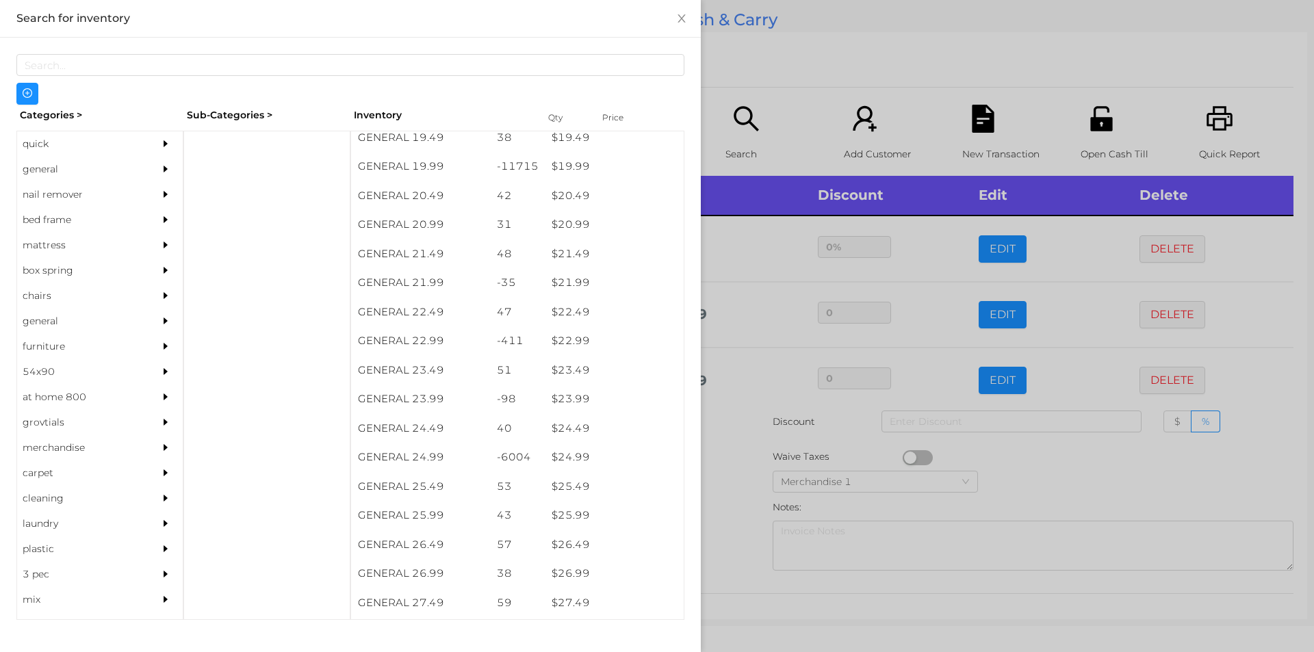
click at [739, 437] on div at bounding box center [657, 326] width 1314 height 652
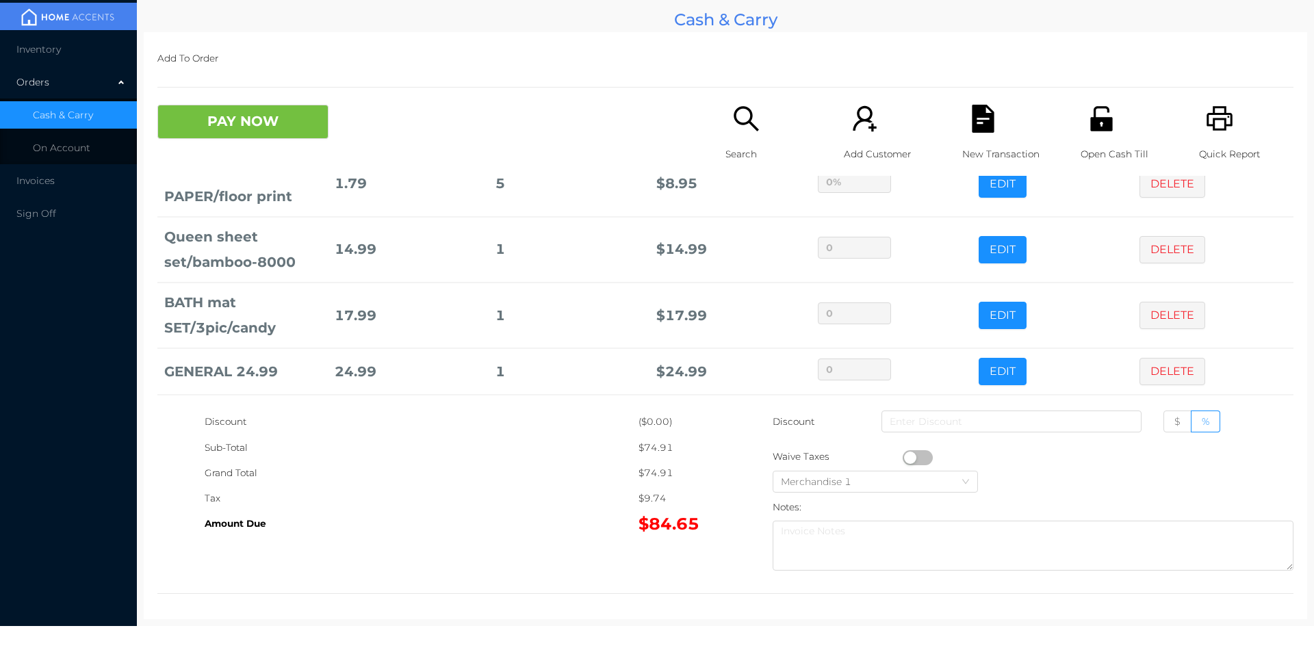
scroll to position [131, 0]
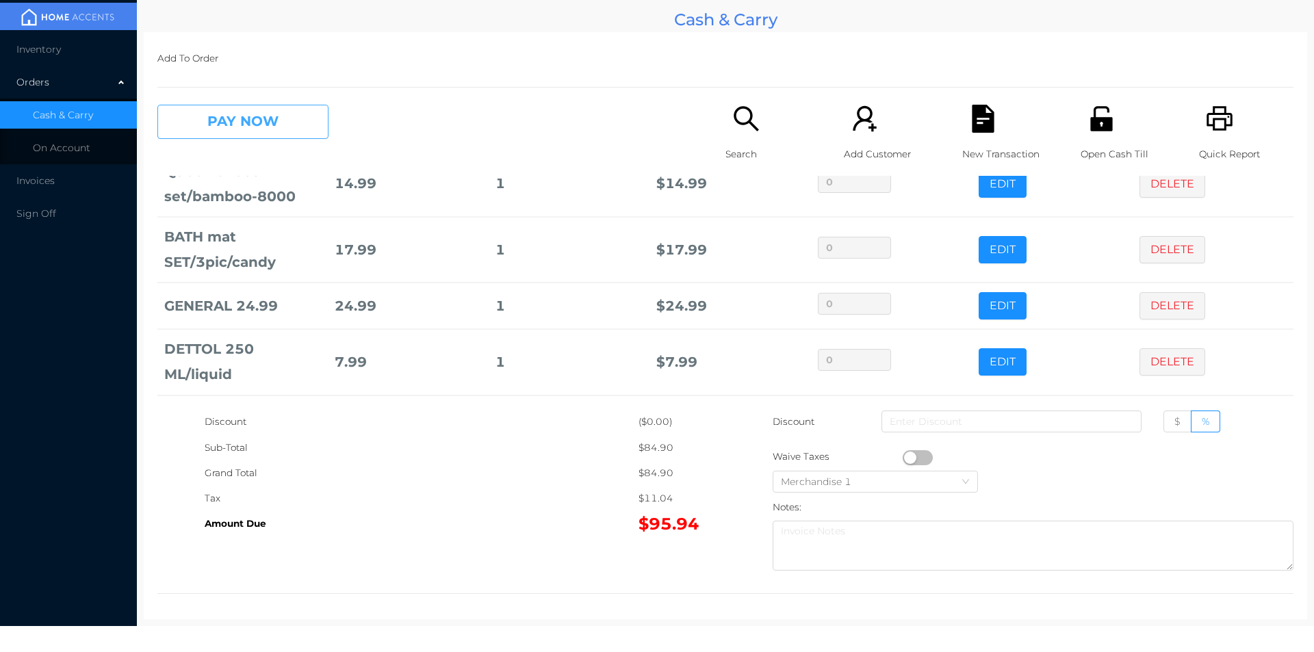
click at [287, 114] on button "PAY NOW" at bounding box center [242, 122] width 171 height 34
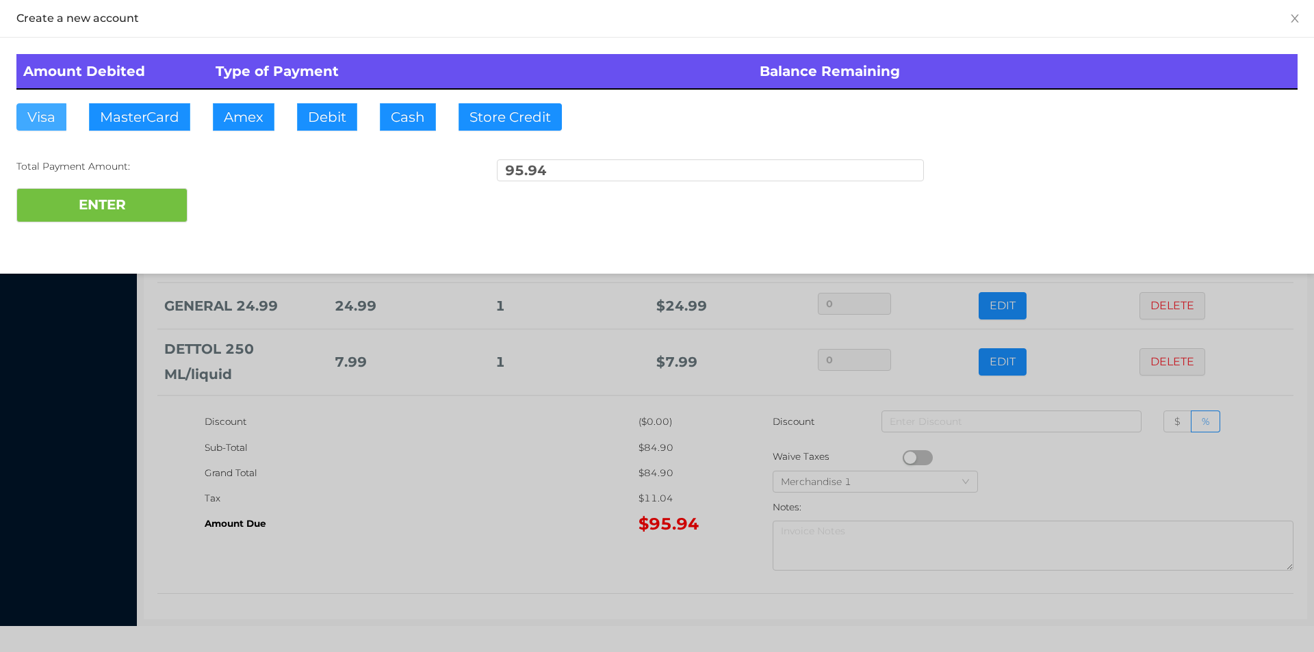
click at [44, 123] on button "Visa" at bounding box center [41, 116] width 50 height 27
click at [96, 211] on button "ENTER" at bounding box center [101, 205] width 171 height 34
type input "0"
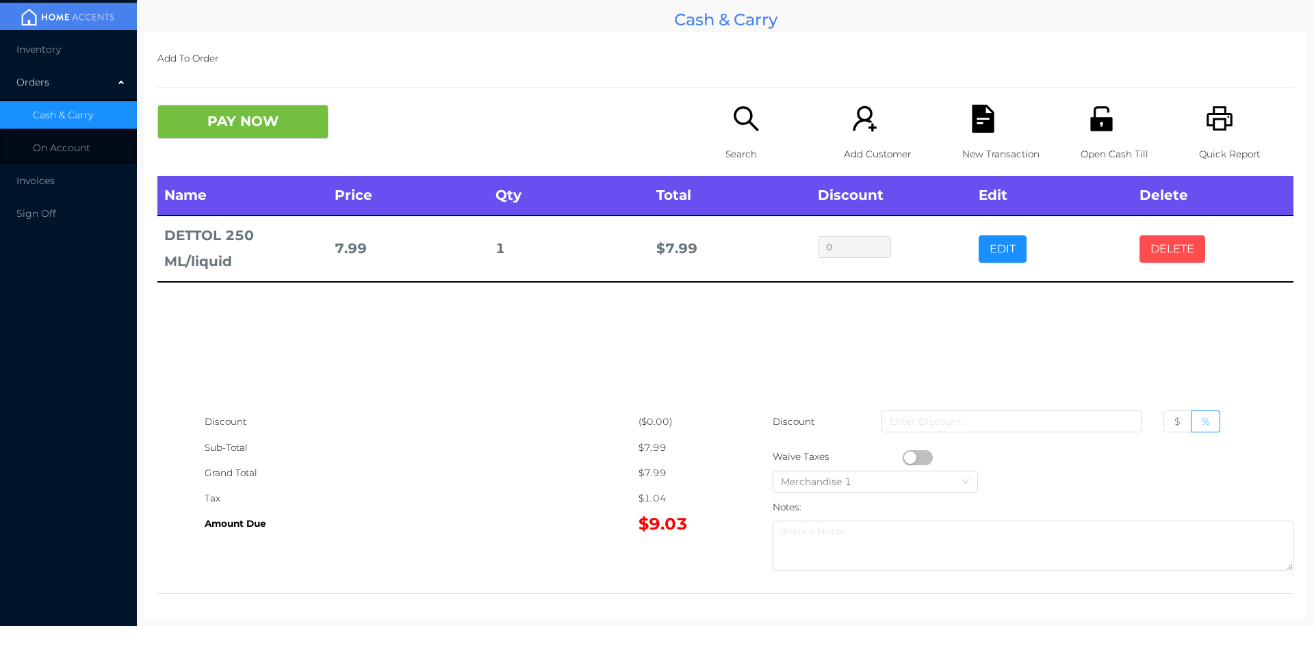
click at [1166, 250] on button "DELETE" at bounding box center [1173, 248] width 66 height 27
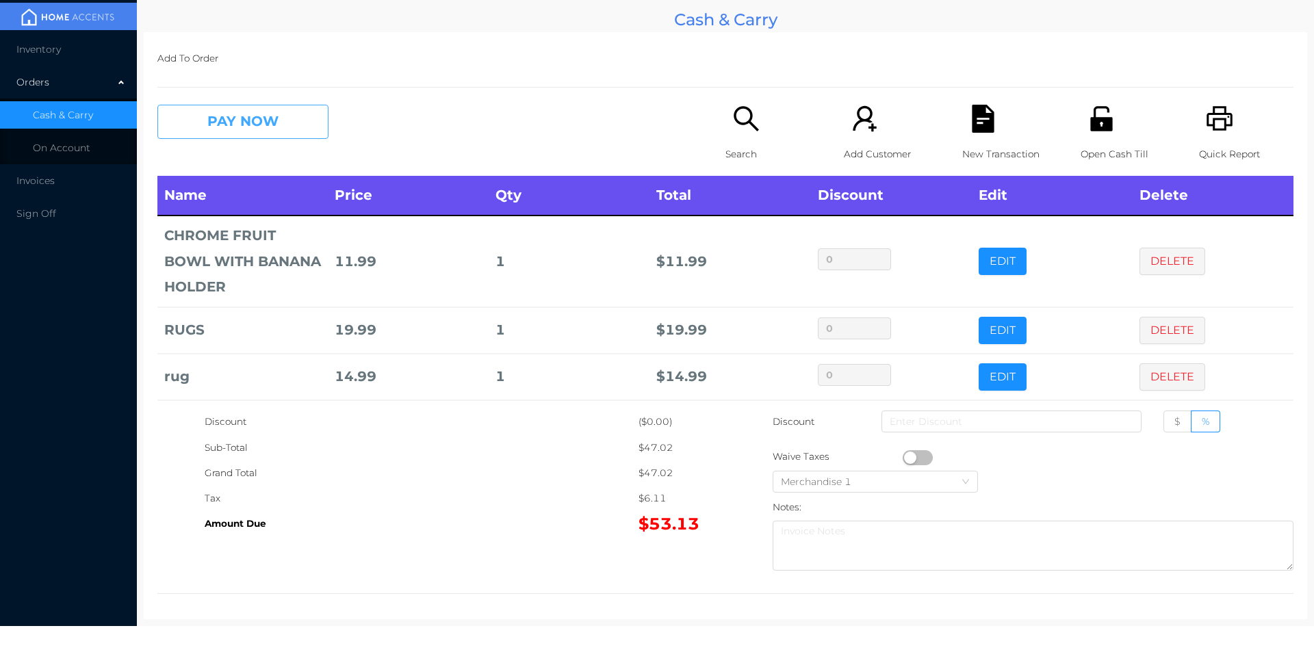
click at [246, 120] on button "PAY NOW" at bounding box center [242, 122] width 171 height 34
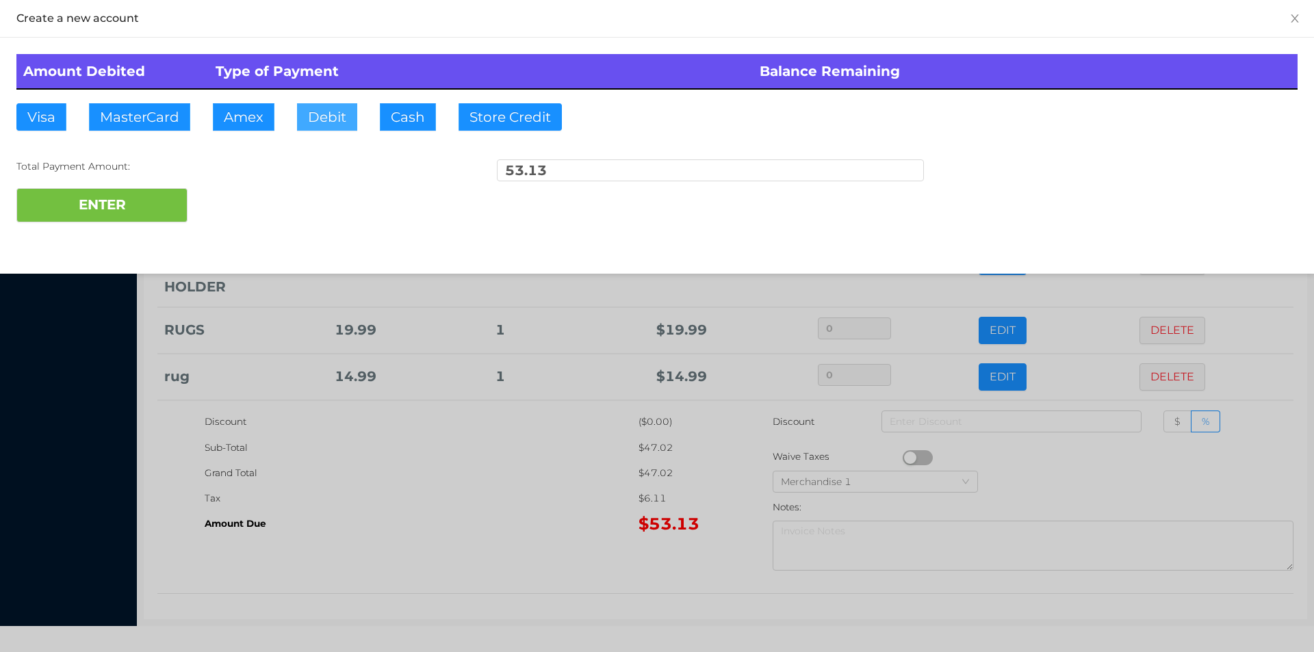
click at [312, 113] on button "Debit" at bounding box center [327, 116] width 60 height 27
click at [129, 201] on button "ENTER" at bounding box center [101, 205] width 171 height 34
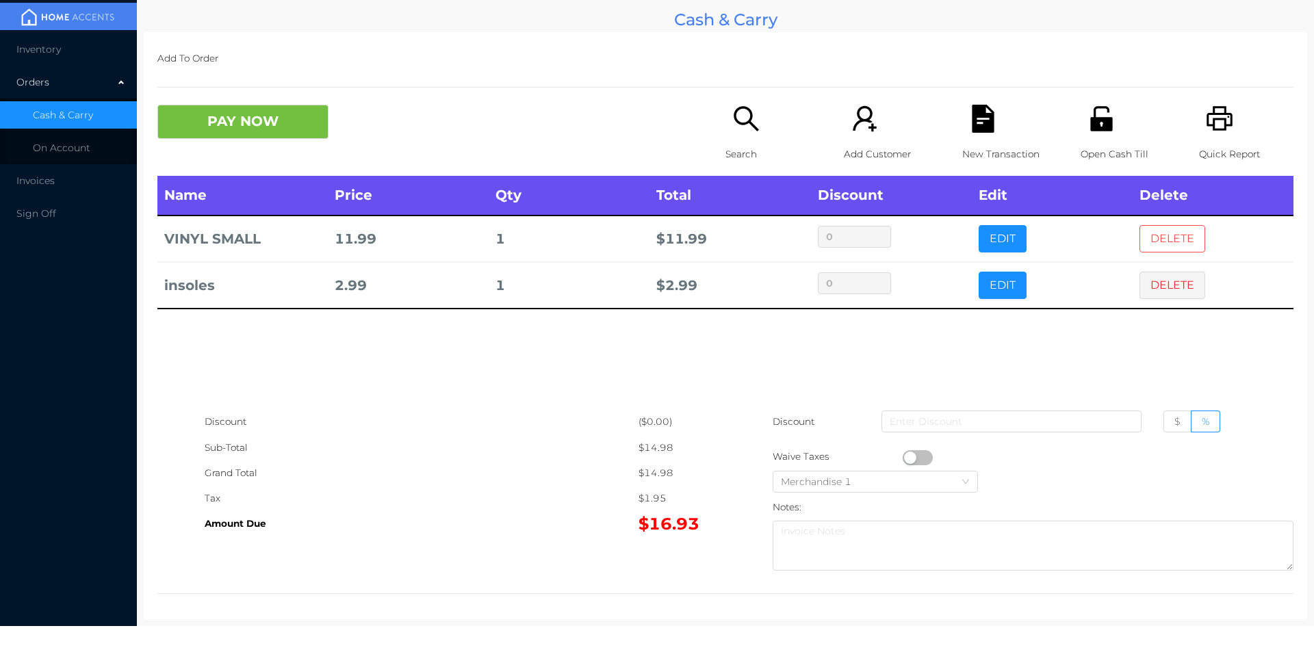
click at [1166, 242] on button "DELETE" at bounding box center [1173, 238] width 66 height 27
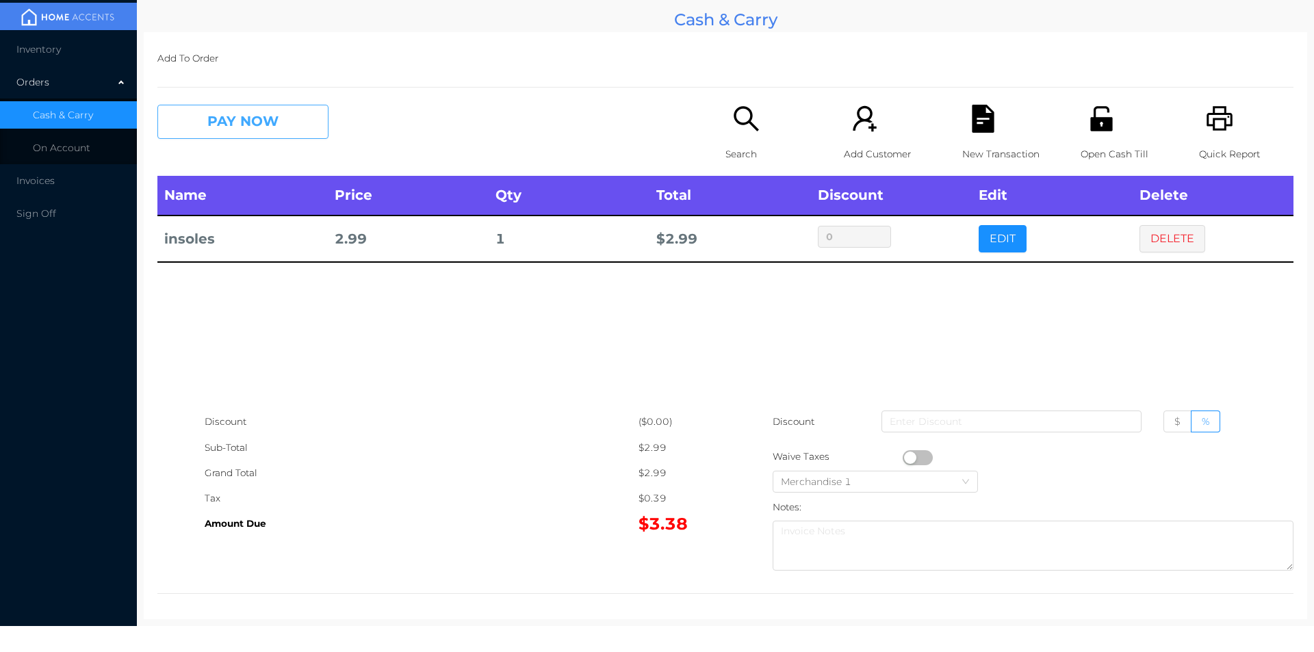
click at [265, 123] on button "PAY NOW" at bounding box center [242, 122] width 171 height 34
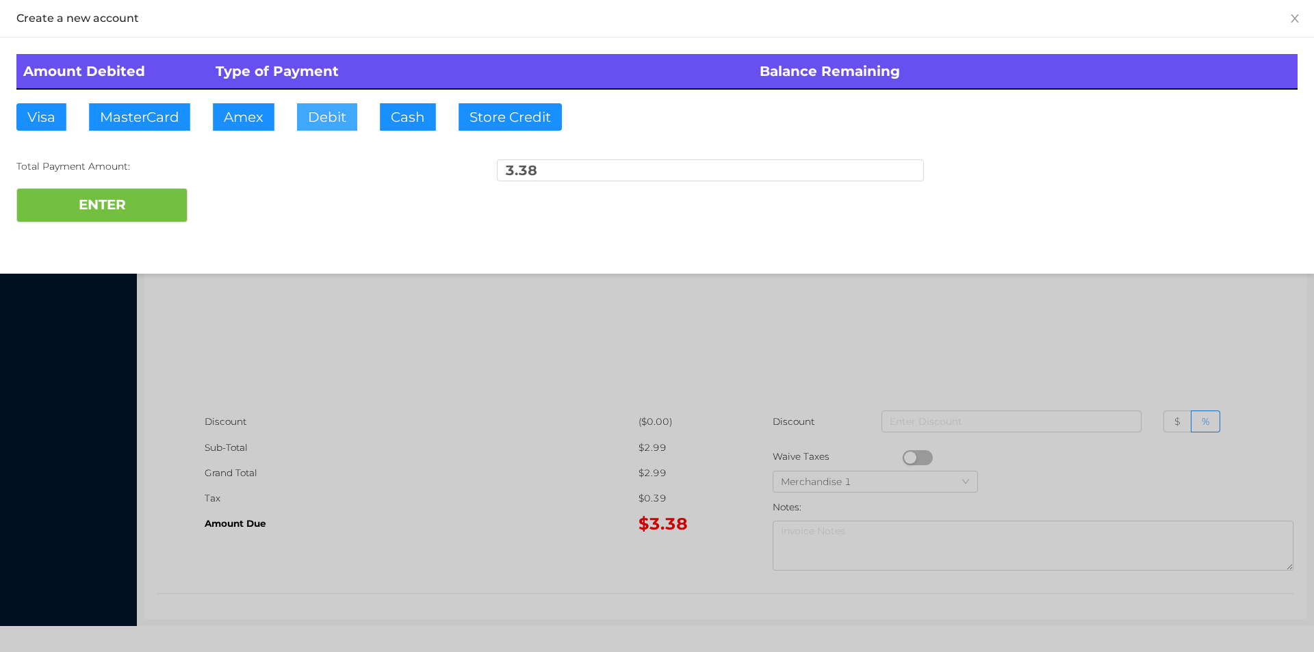
click at [315, 107] on button "Debit" at bounding box center [327, 116] width 60 height 27
click at [151, 213] on button "ENTER" at bounding box center [101, 205] width 171 height 34
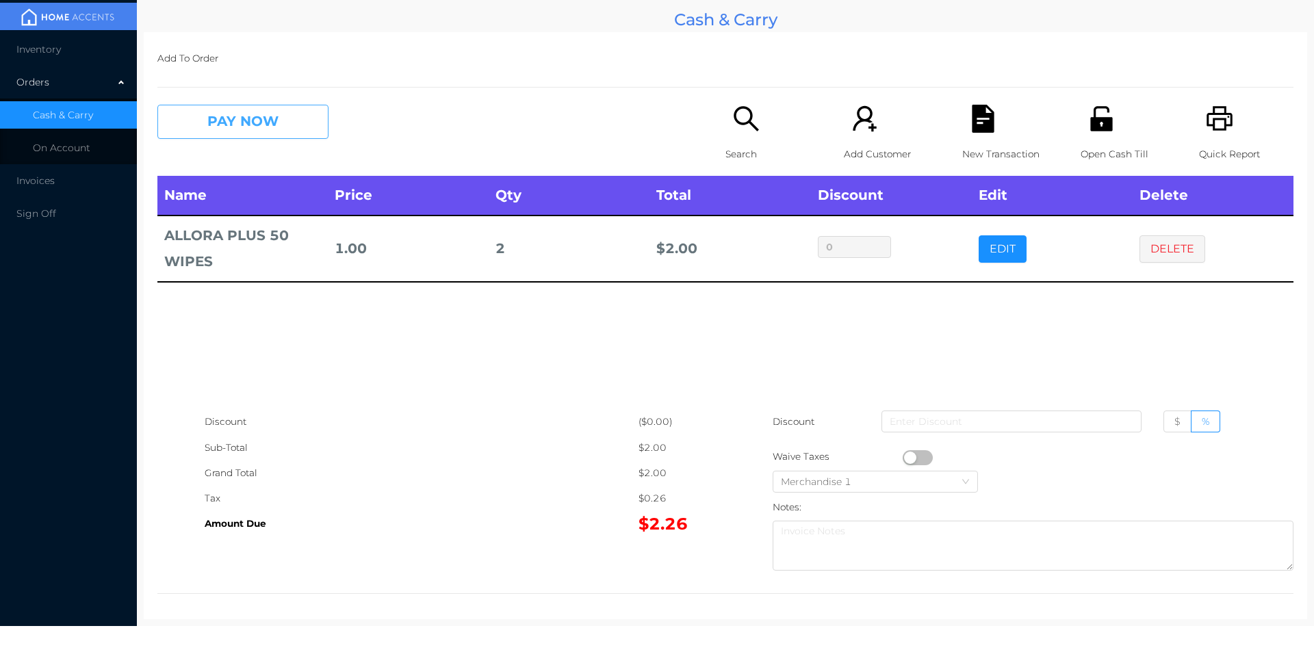
click at [225, 120] on button "PAY NOW" at bounding box center [242, 122] width 171 height 34
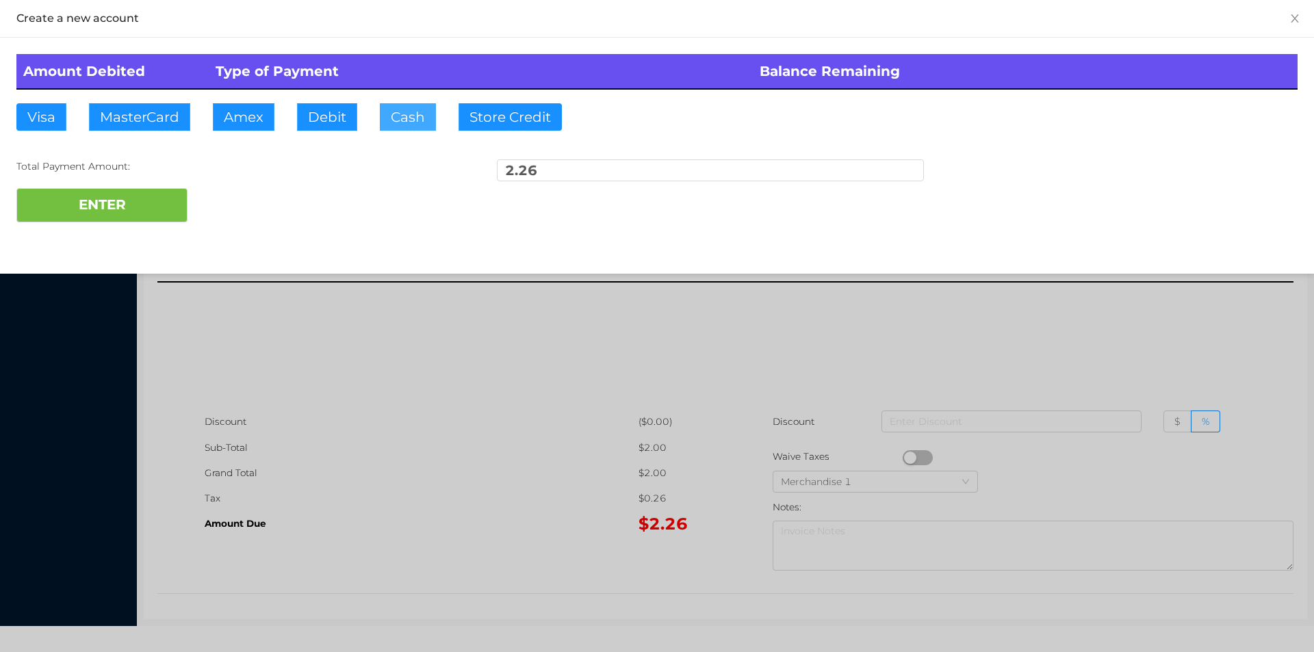
click at [424, 113] on button "Cash" at bounding box center [408, 116] width 56 height 27
click at [126, 209] on button "ENTER" at bounding box center [101, 205] width 171 height 34
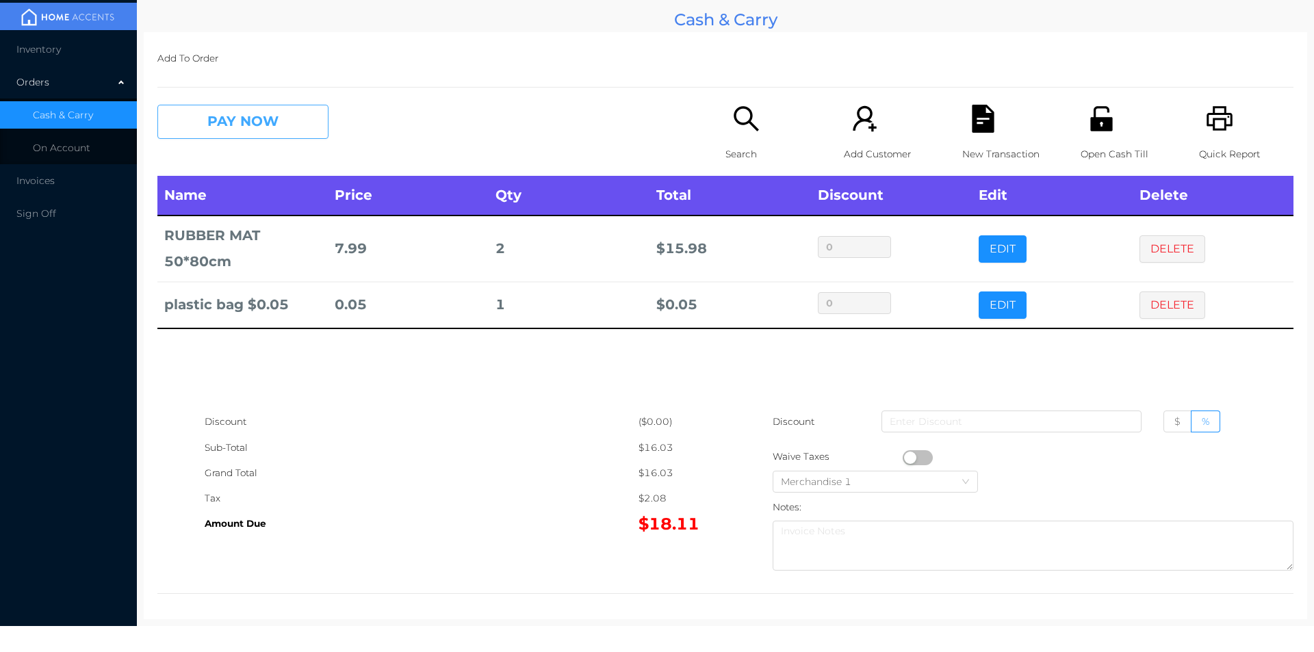
click at [277, 114] on button "PAY NOW" at bounding box center [242, 122] width 171 height 34
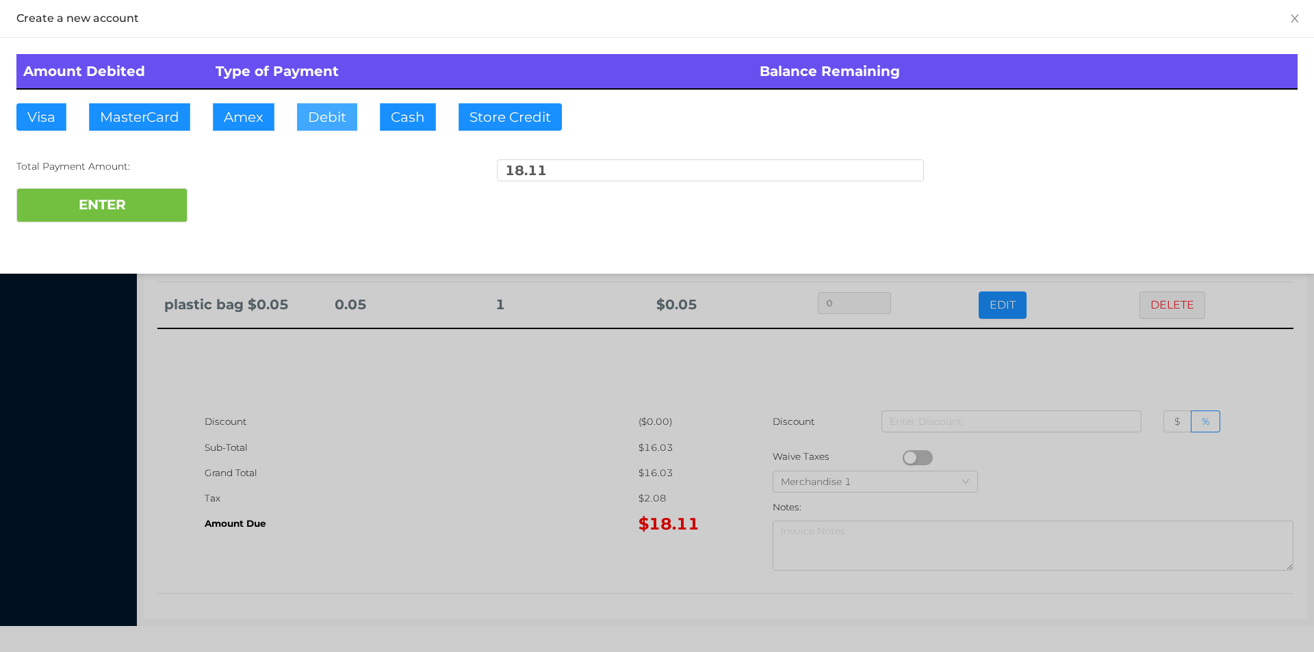
click at [318, 111] on button "Debit" at bounding box center [327, 116] width 60 height 27
click at [138, 193] on button "ENTER" at bounding box center [101, 205] width 171 height 34
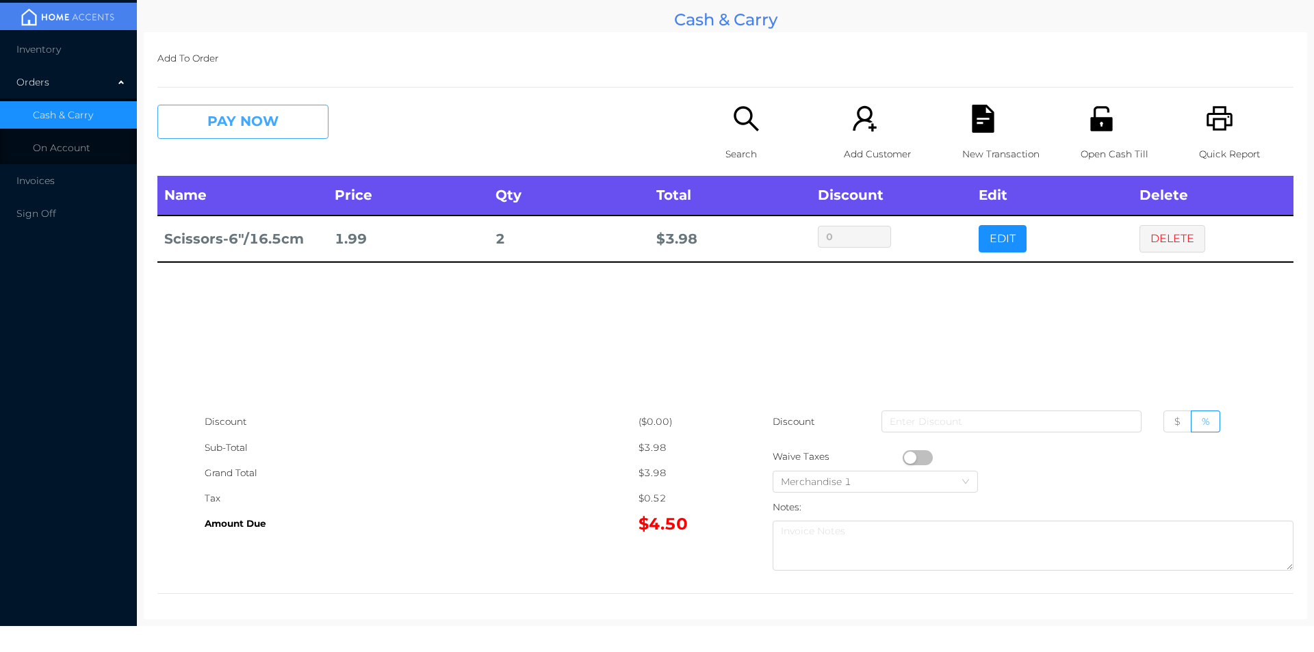
click at [222, 123] on button "PAY NOW" at bounding box center [242, 122] width 171 height 34
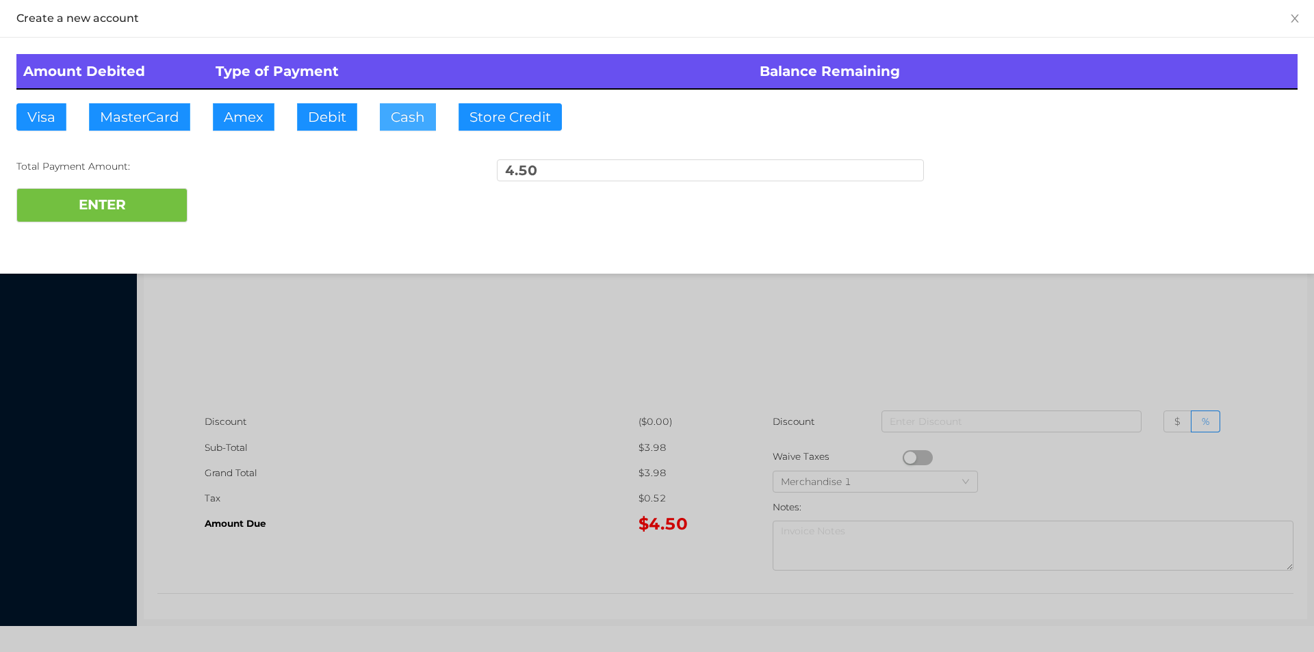
click at [392, 108] on button "Cash" at bounding box center [408, 116] width 56 height 27
click at [89, 209] on button "ENTER" at bounding box center [101, 205] width 171 height 34
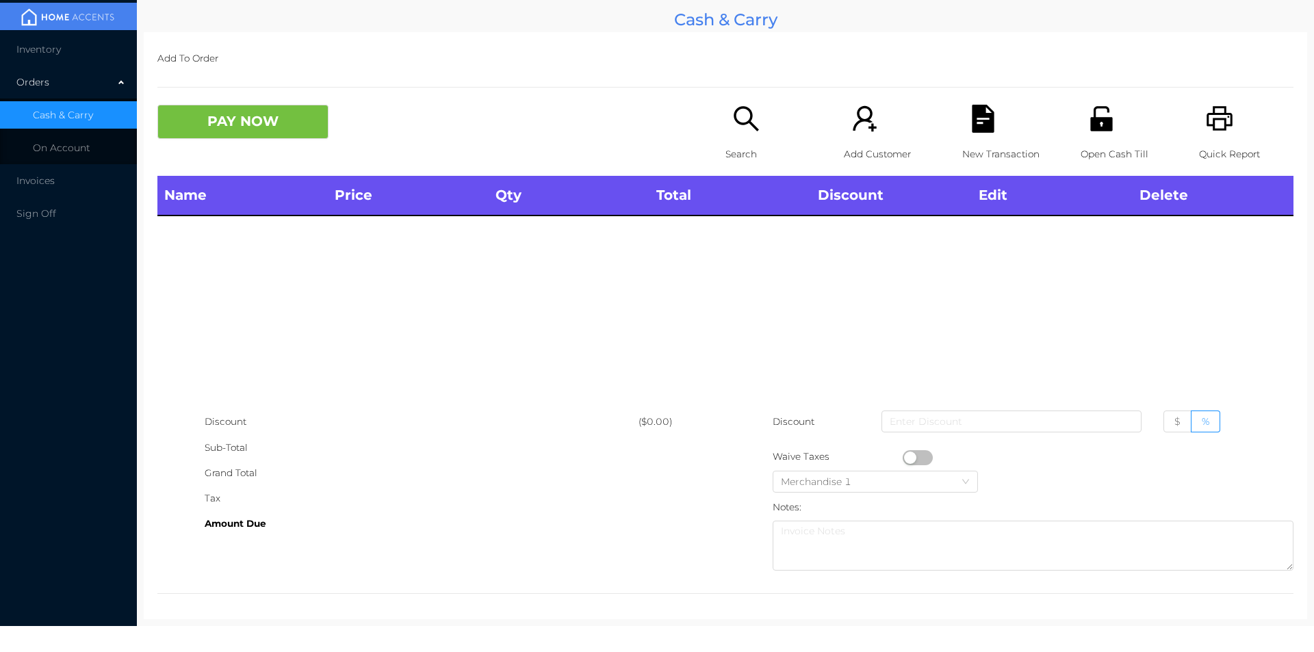
click at [745, 134] on div "Search" at bounding box center [773, 140] width 94 height 71
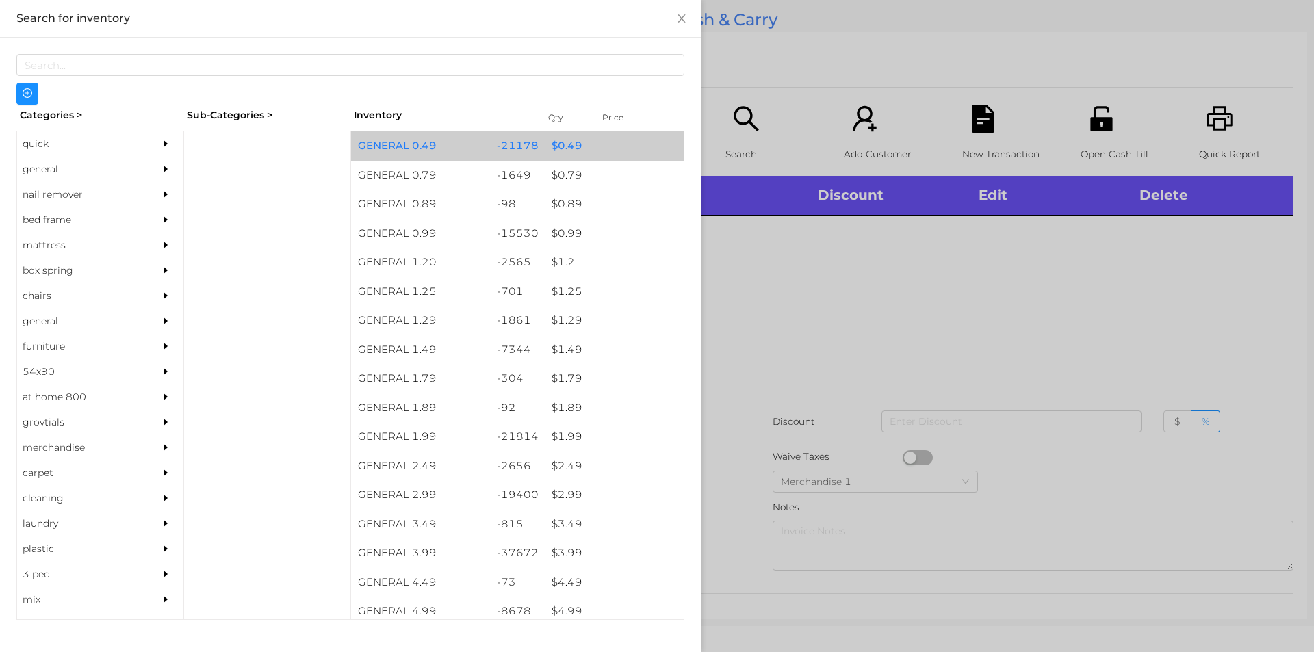
click at [549, 145] on div "$ 0.49" at bounding box center [614, 145] width 139 height 29
click at [561, 142] on div "$ 0.49" at bounding box center [614, 145] width 139 height 29
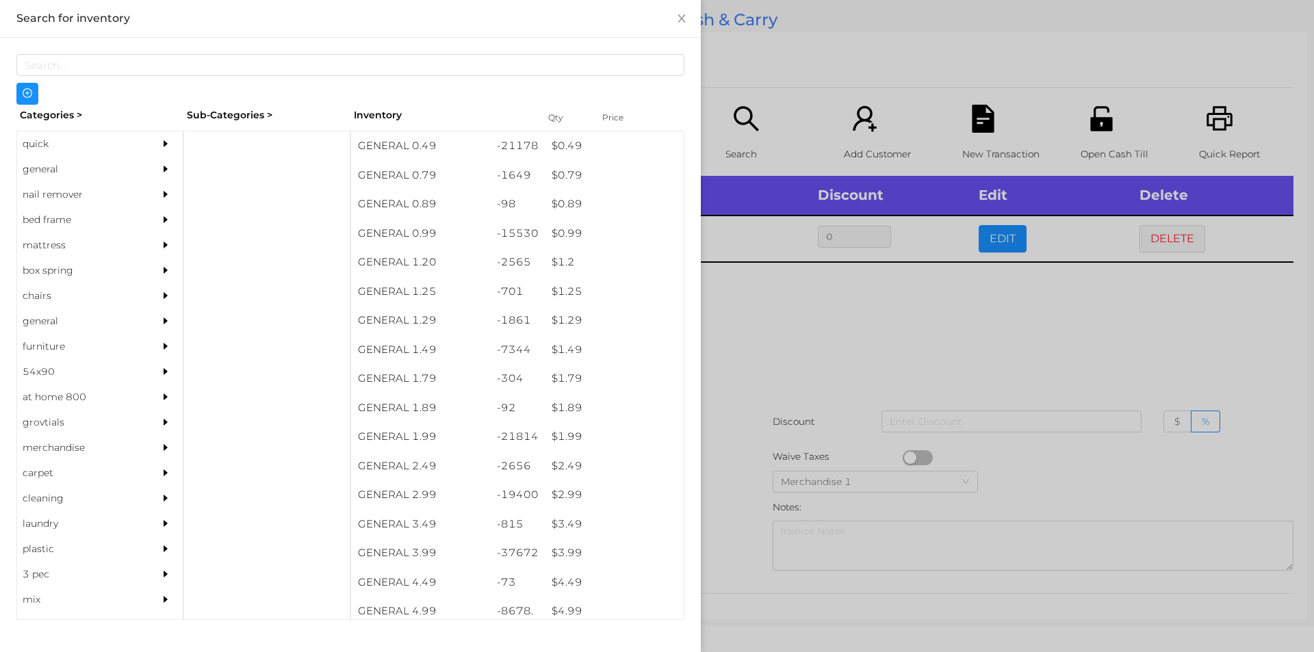
click at [760, 301] on div at bounding box center [657, 326] width 1314 height 652
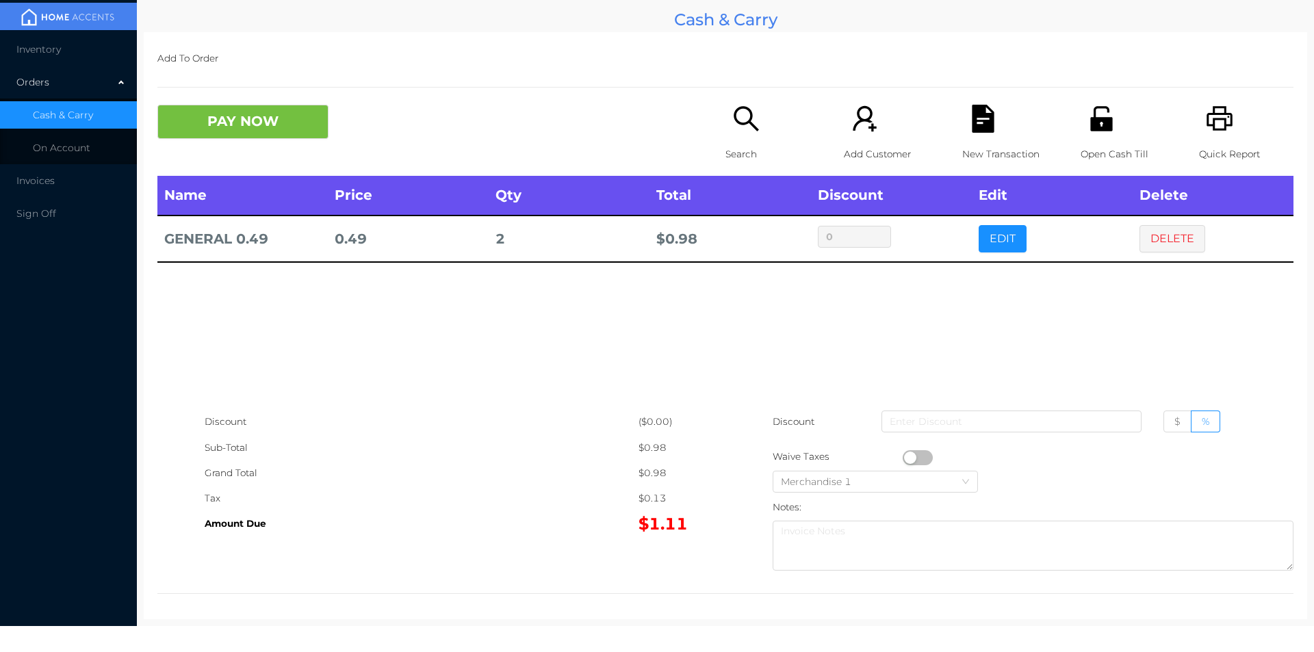
click at [236, 131] on button "PAY NOW" at bounding box center [242, 122] width 171 height 34
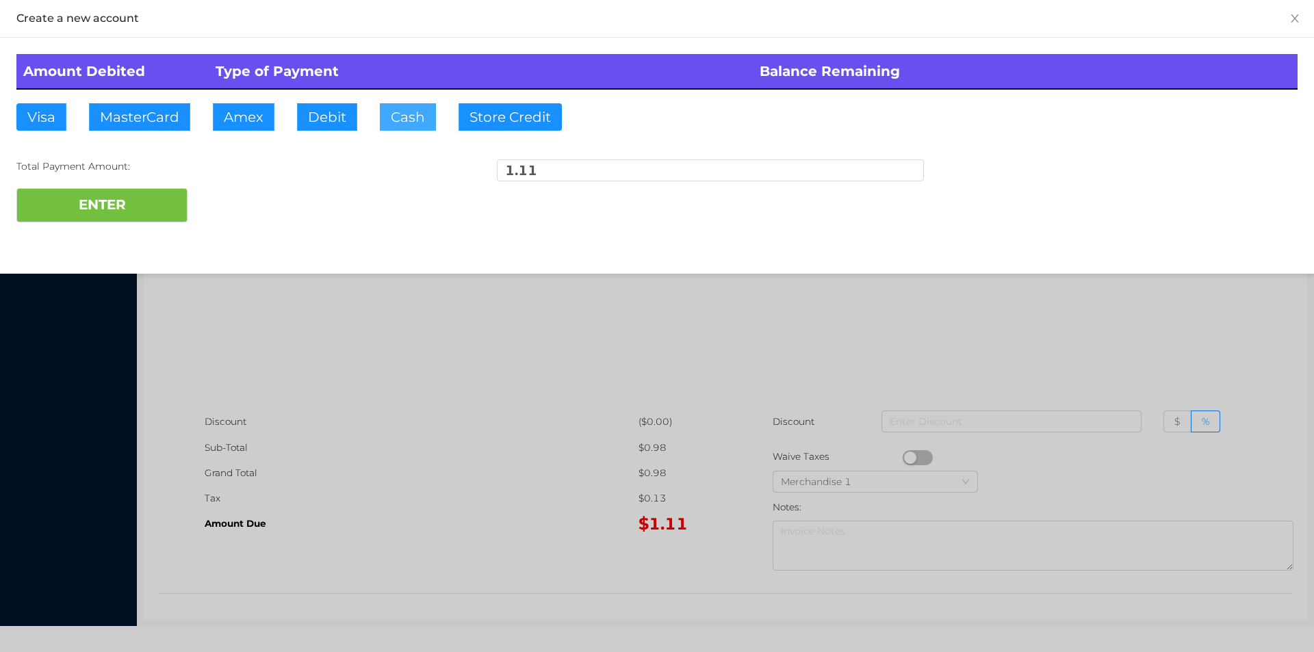
click at [402, 116] on button "Cash" at bounding box center [408, 116] width 56 height 27
type input "5."
click at [96, 209] on button "ENTER" at bounding box center [101, 205] width 171 height 34
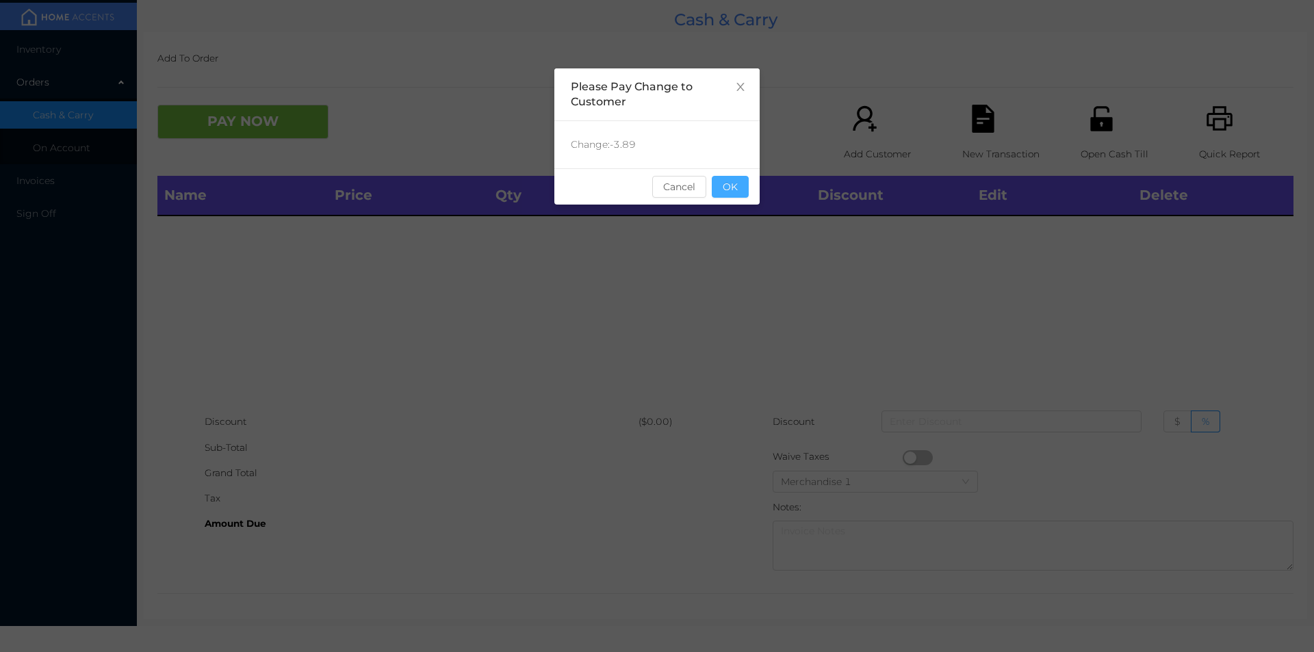
click at [730, 181] on button "OK" at bounding box center [730, 187] width 37 height 22
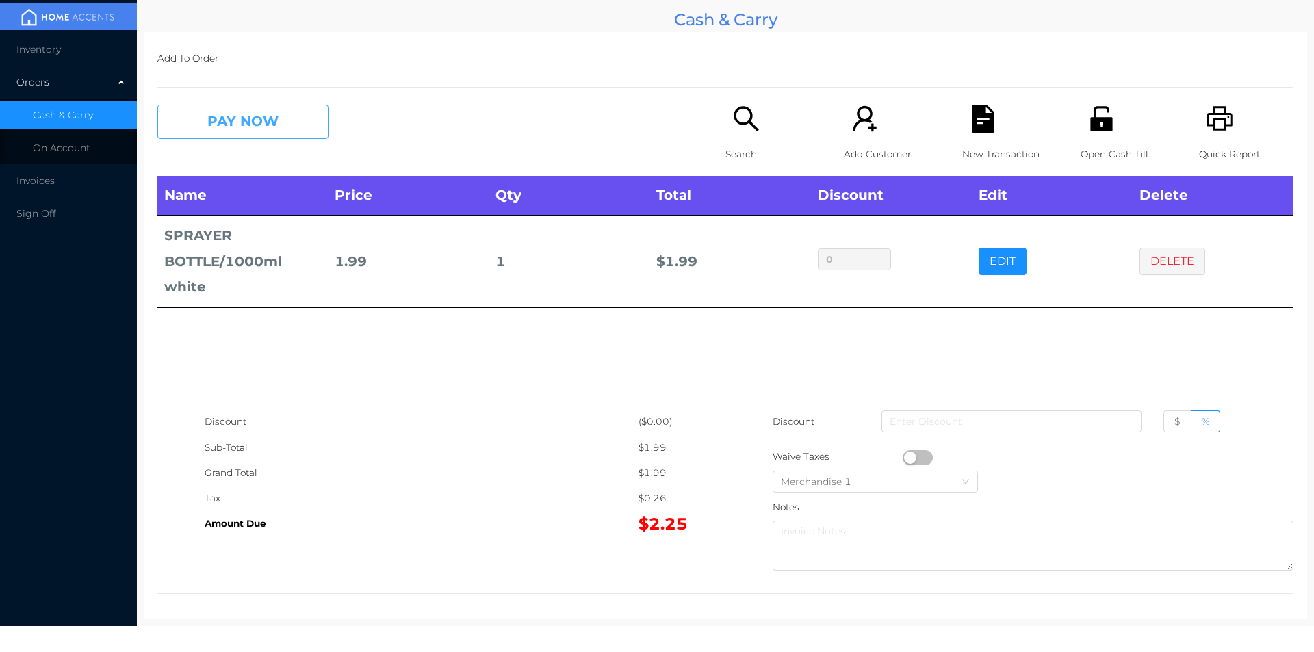
click at [253, 127] on button "PAY NOW" at bounding box center [242, 122] width 171 height 34
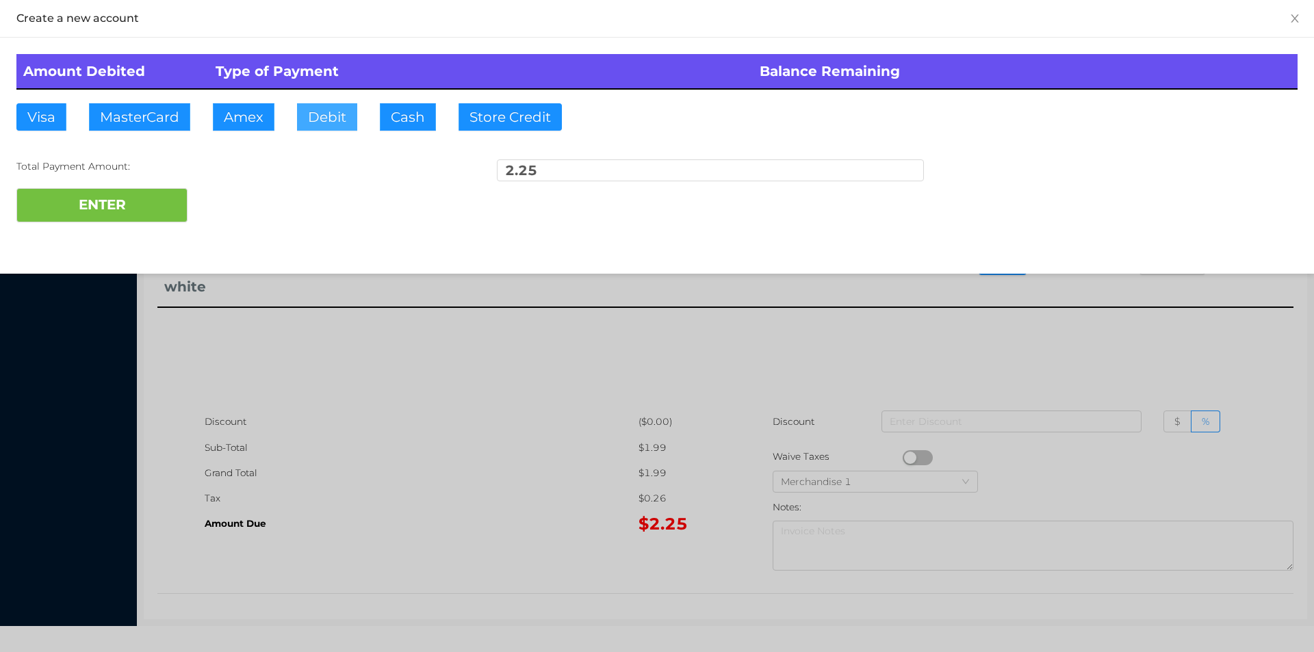
click at [308, 119] on button "Debit" at bounding box center [327, 116] width 60 height 27
click at [184, 190] on button "ENTER" at bounding box center [101, 205] width 171 height 34
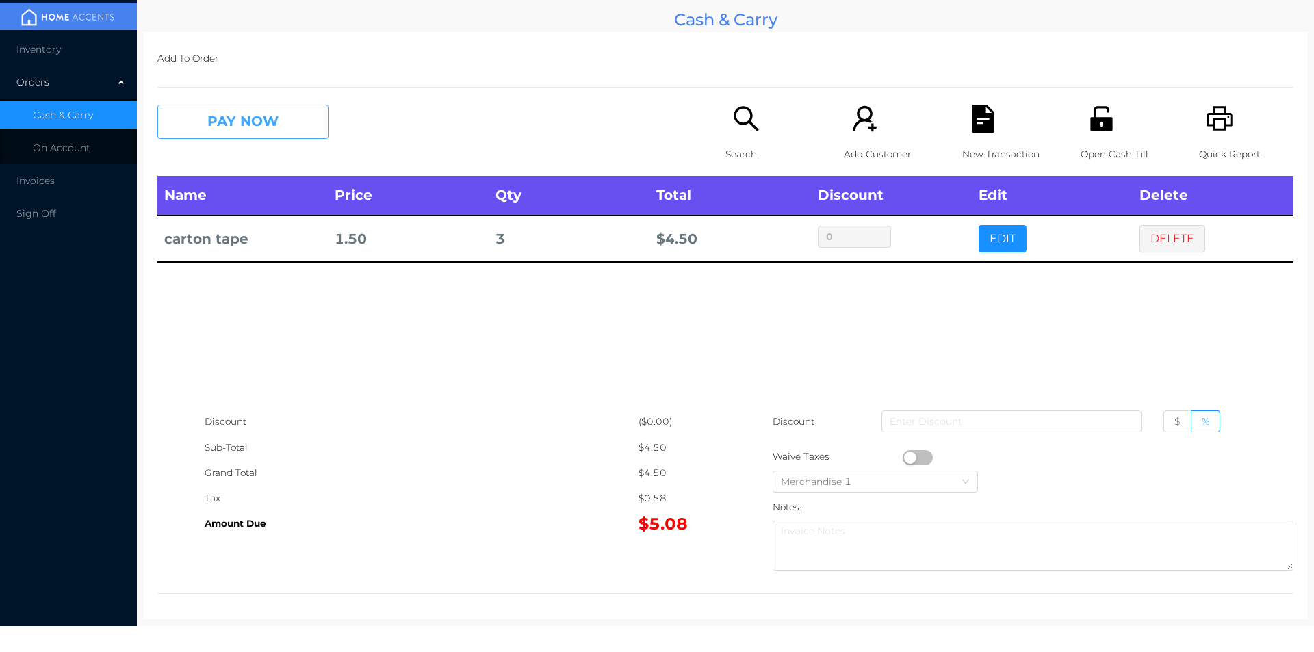
click at [218, 129] on button "PAY NOW" at bounding box center [242, 122] width 171 height 34
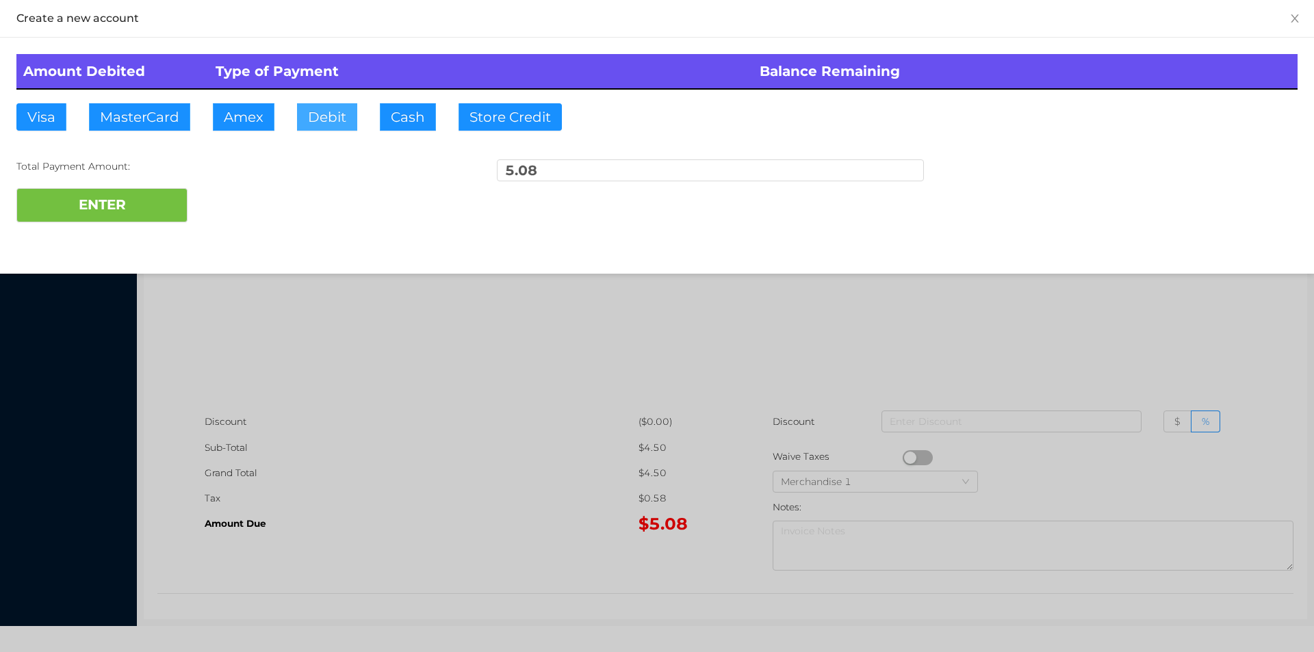
click at [305, 115] on button "Debit" at bounding box center [327, 116] width 60 height 27
type input "50."
click at [128, 218] on button "ENTER" at bounding box center [101, 205] width 171 height 34
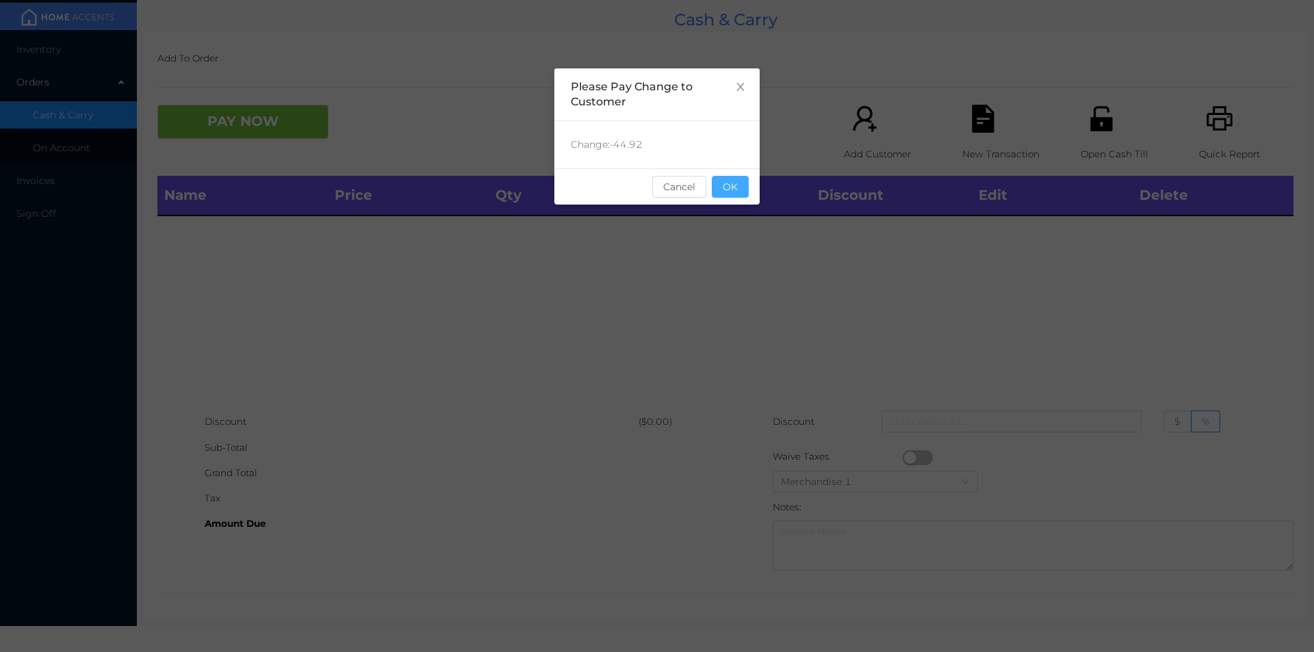
click at [726, 195] on button "OK" at bounding box center [730, 187] width 37 height 22
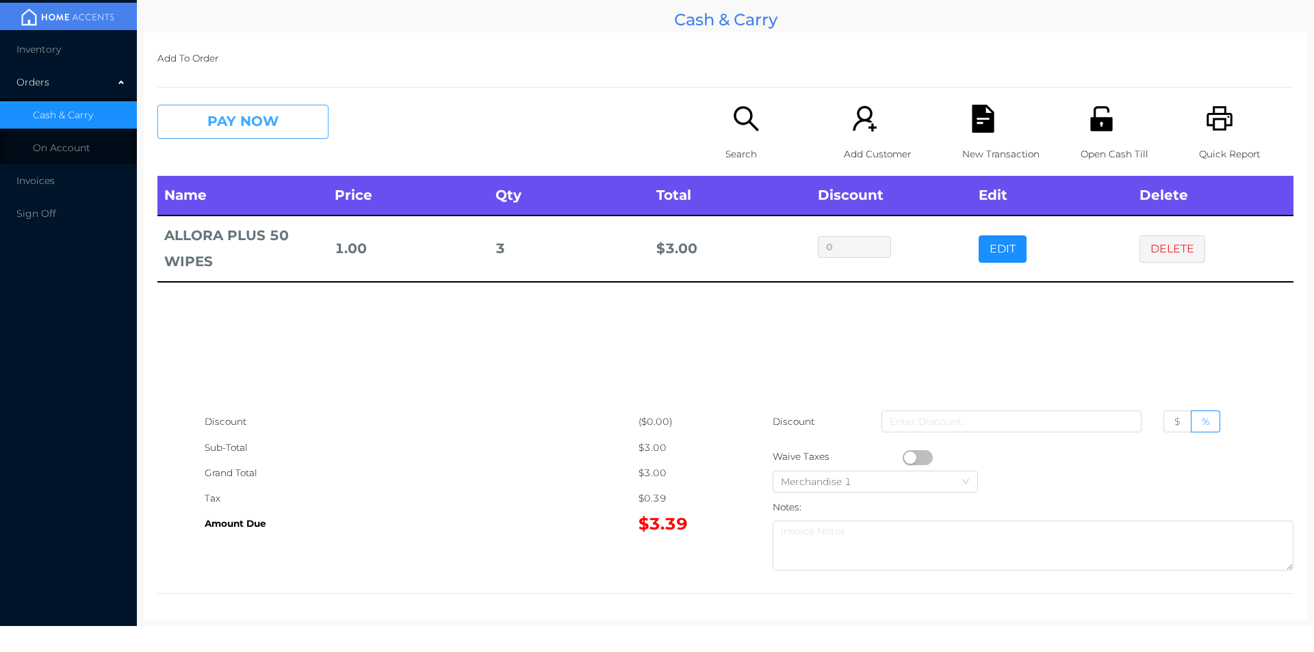
click at [220, 111] on button "PAY NOW" at bounding box center [242, 122] width 171 height 34
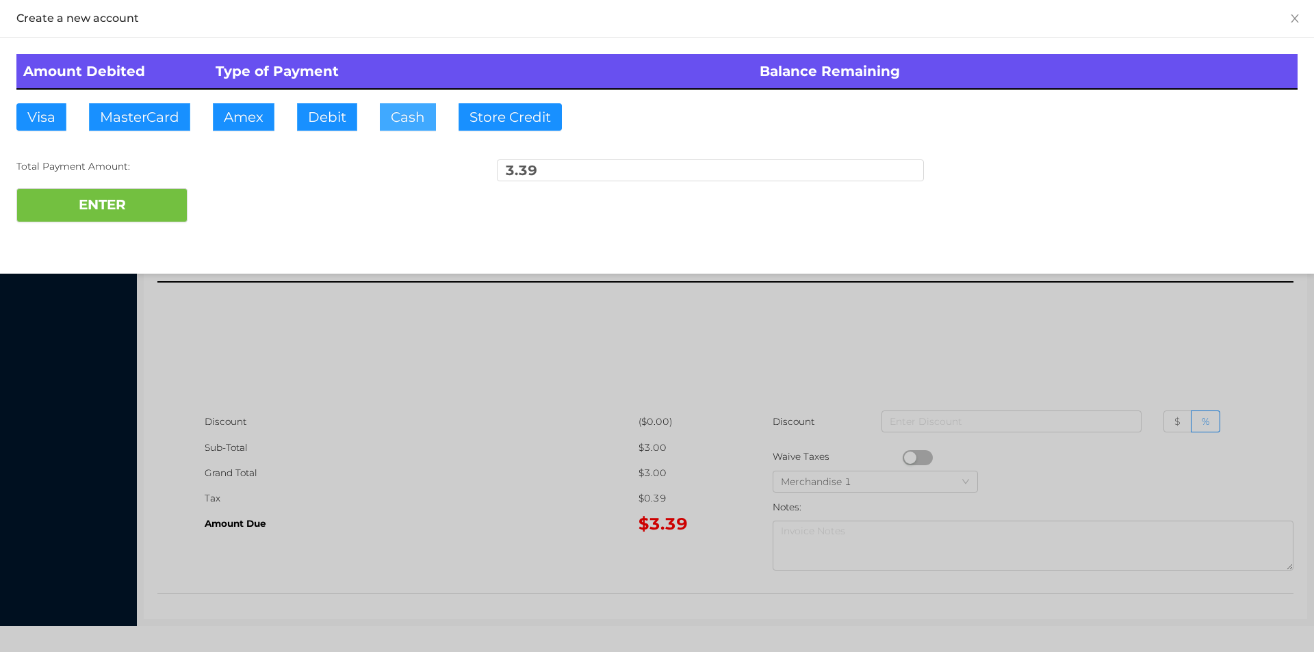
click at [398, 107] on button "Cash" at bounding box center [408, 116] width 56 height 27
type input "5."
click at [153, 214] on button "ENTER" at bounding box center [101, 205] width 171 height 34
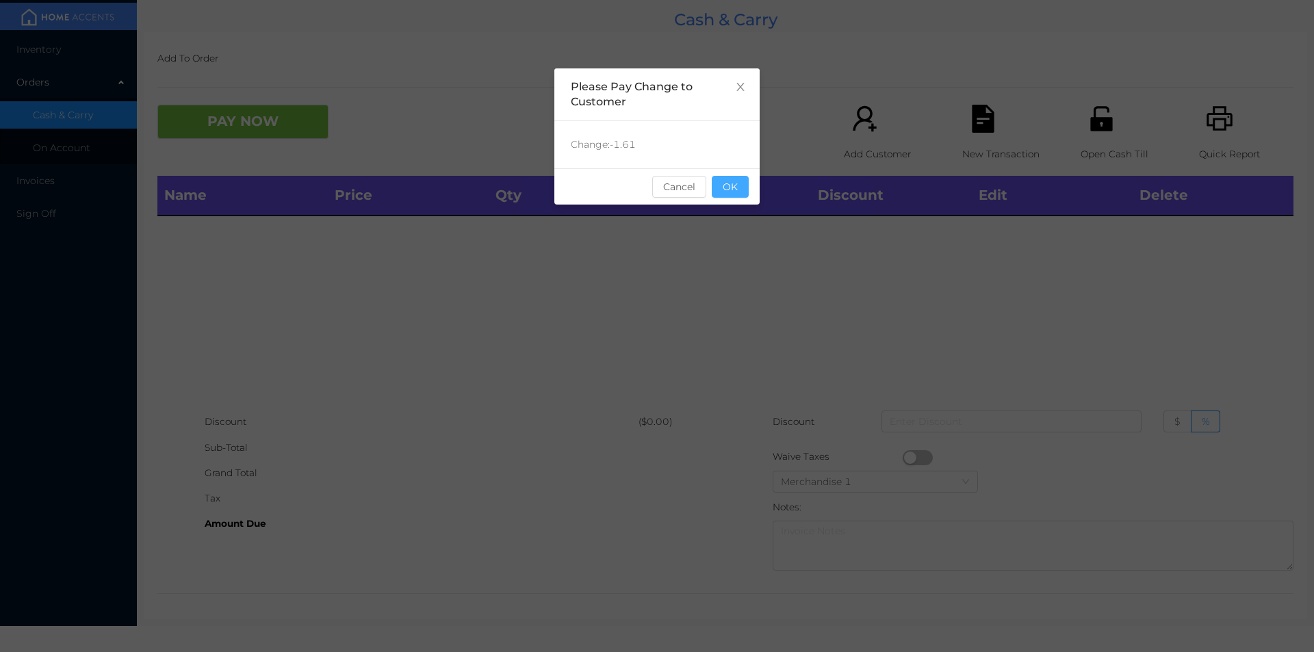
click at [732, 188] on button "OK" at bounding box center [730, 187] width 37 height 22
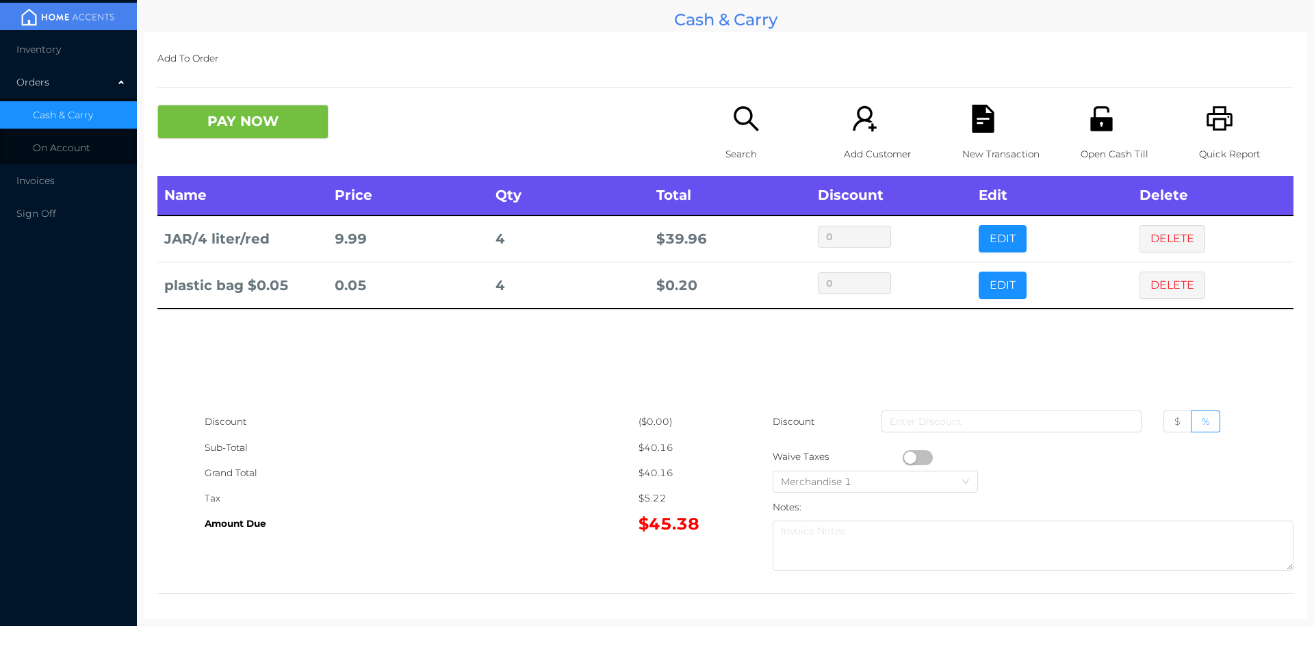
click at [971, 119] on icon "icon: file-text" at bounding box center [983, 119] width 28 height 28
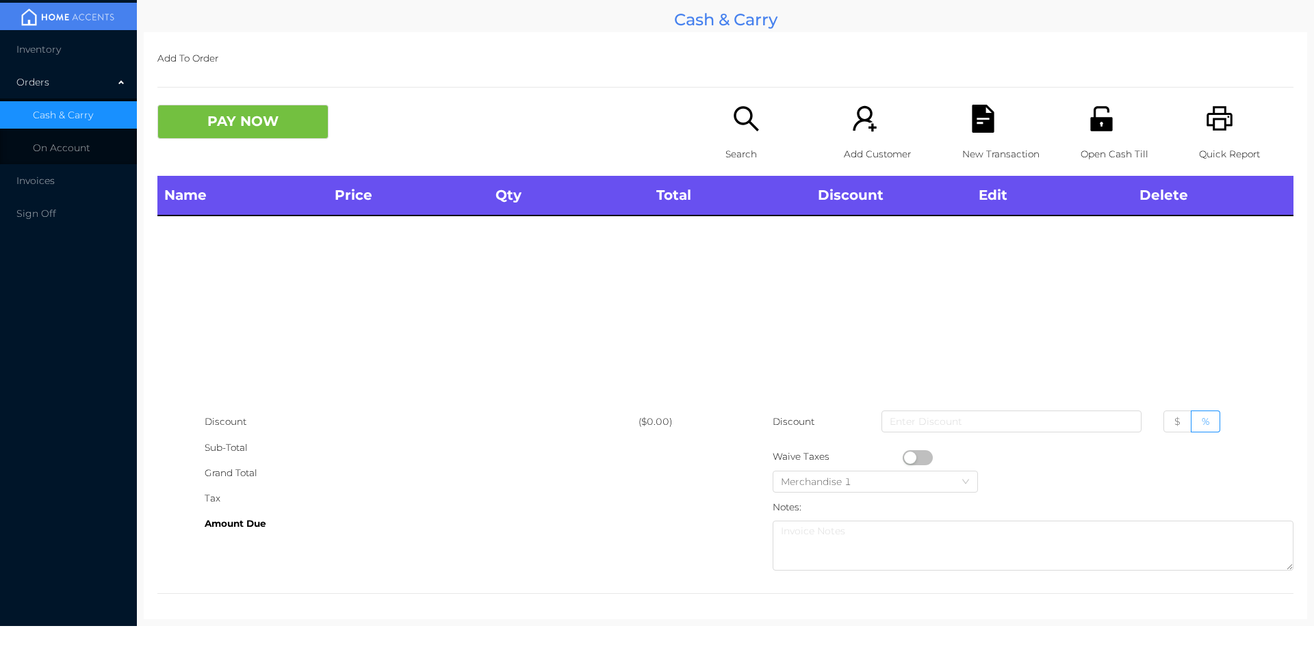
click at [1106, 134] on div "Open Cash Till" at bounding box center [1128, 140] width 94 height 71
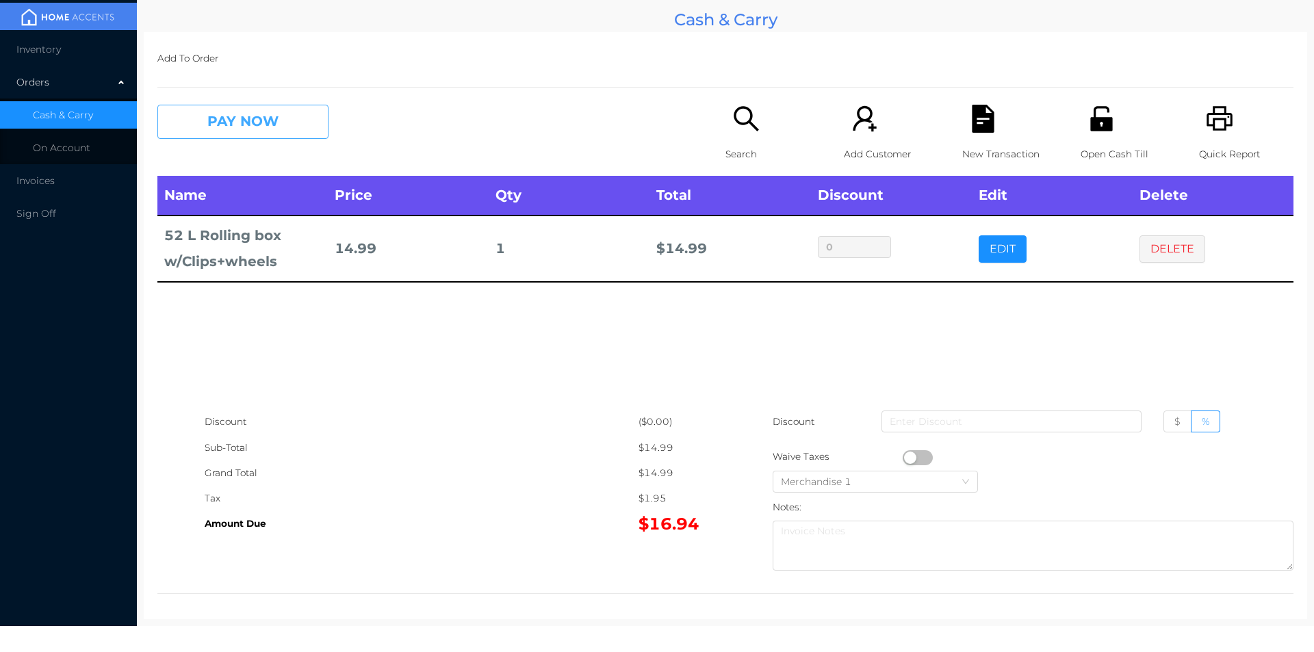
click at [282, 116] on button "PAY NOW" at bounding box center [242, 122] width 171 height 34
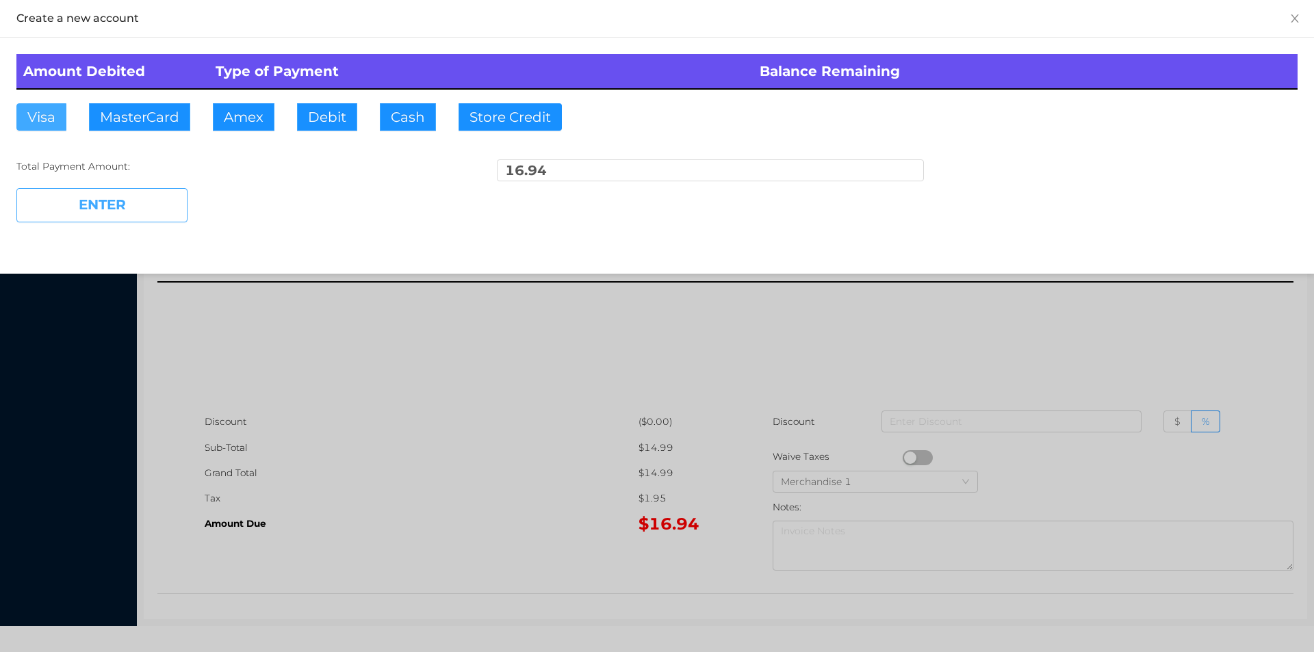
click at [30, 115] on button "Visa" at bounding box center [41, 116] width 50 height 27
click at [75, 209] on button "ENTER" at bounding box center [101, 205] width 171 height 34
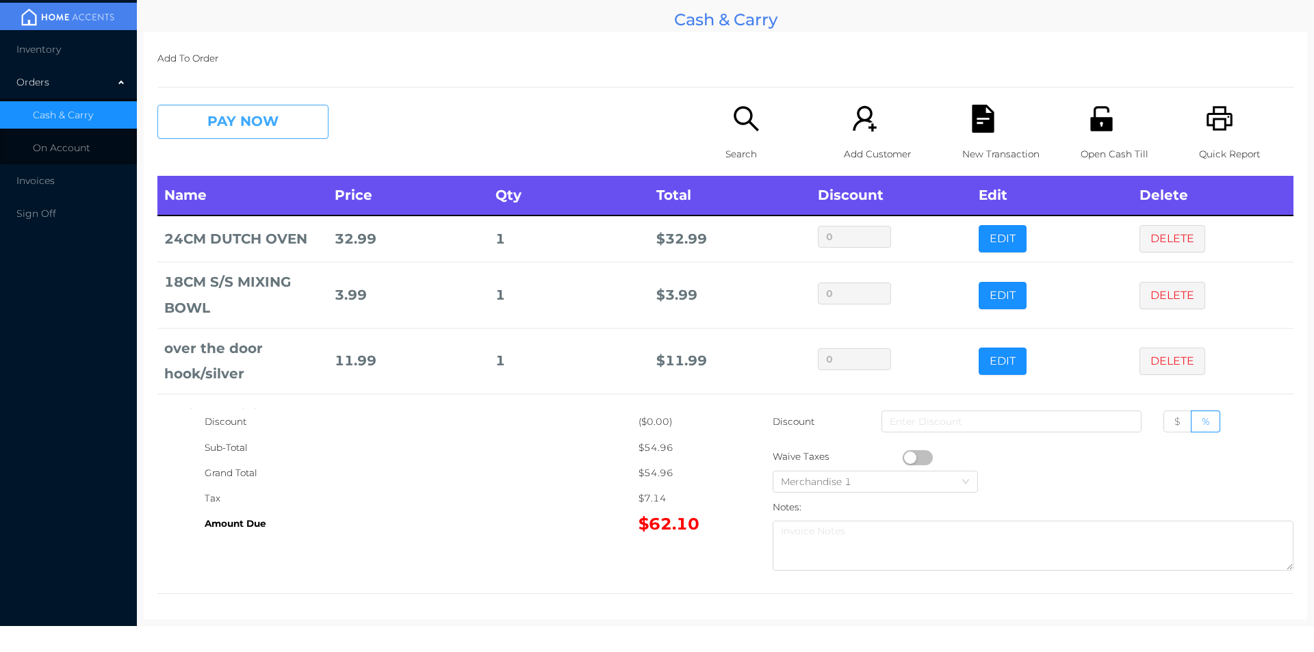
click at [267, 134] on button "PAY NOW" at bounding box center [242, 122] width 171 height 34
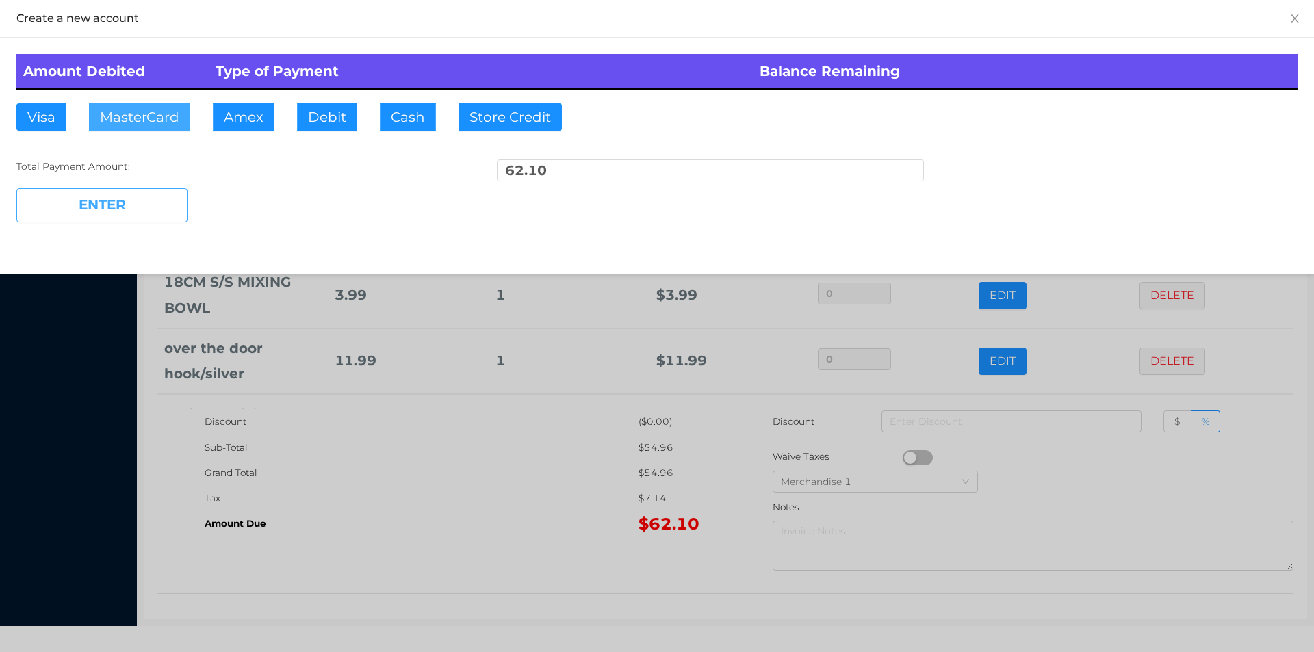
click at [143, 118] on button "MasterCard" at bounding box center [139, 116] width 101 height 27
click at [103, 207] on button "ENTER" at bounding box center [101, 205] width 171 height 34
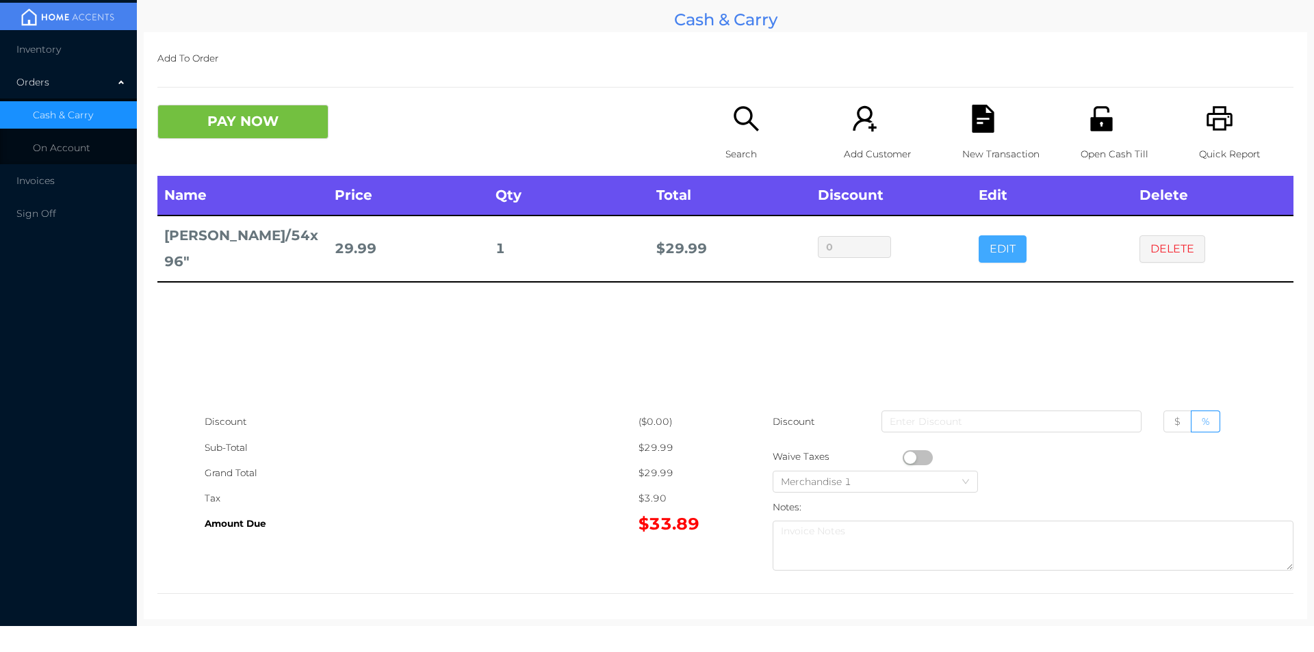
click at [986, 251] on button "EDIT" at bounding box center [1003, 248] width 48 height 27
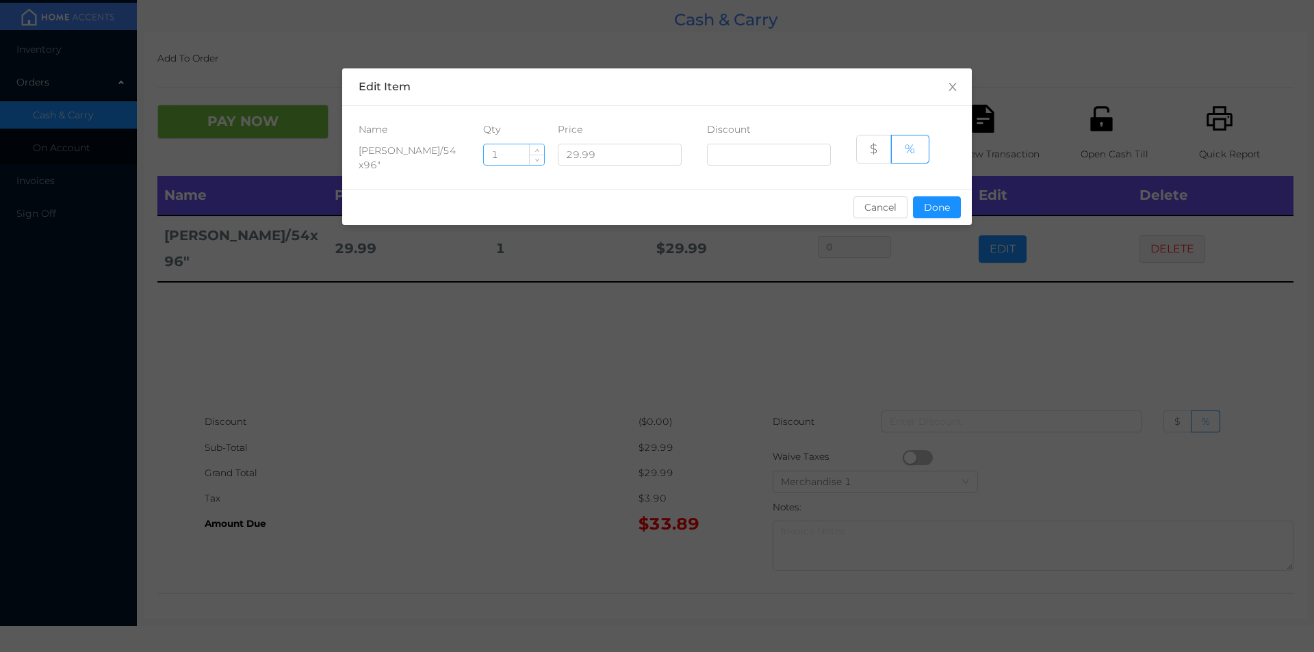
click at [519, 159] on input "1" at bounding box center [514, 154] width 60 height 21
type input "13"
click at [933, 208] on button "Done" at bounding box center [937, 207] width 48 height 22
click at [938, 297] on div "sentinelStart Edit Item Name Qty Price Discount [PERSON_NAME]/54x96" 13 29.99 $…" at bounding box center [657, 326] width 1314 height 652
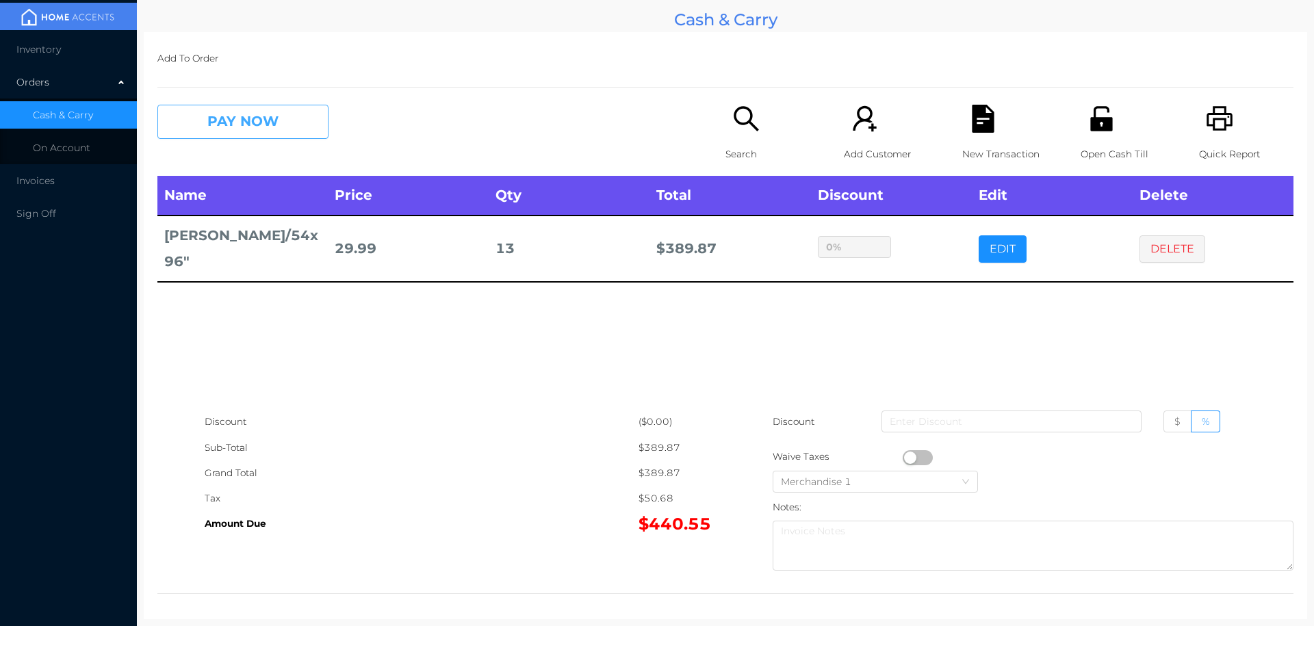
click at [264, 125] on button "PAY NOW" at bounding box center [242, 122] width 171 height 34
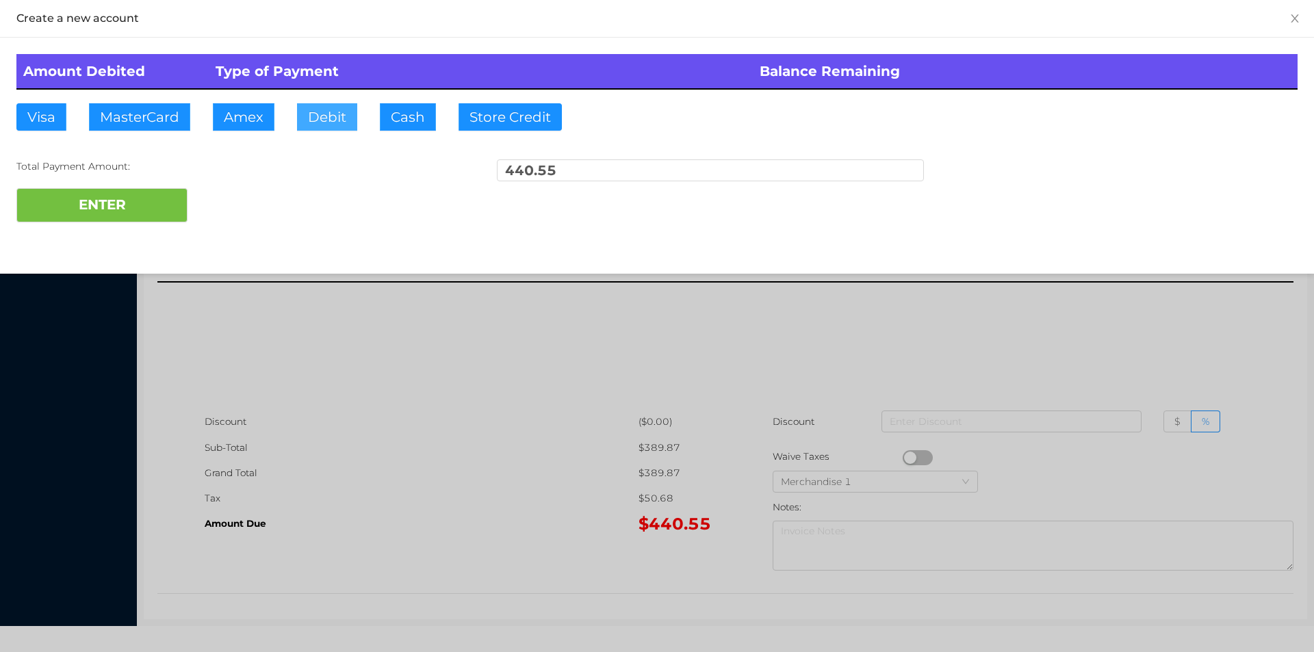
click at [314, 124] on button "Debit" at bounding box center [327, 116] width 60 height 27
click at [151, 201] on button "ENTER" at bounding box center [101, 205] width 171 height 34
type input "0"
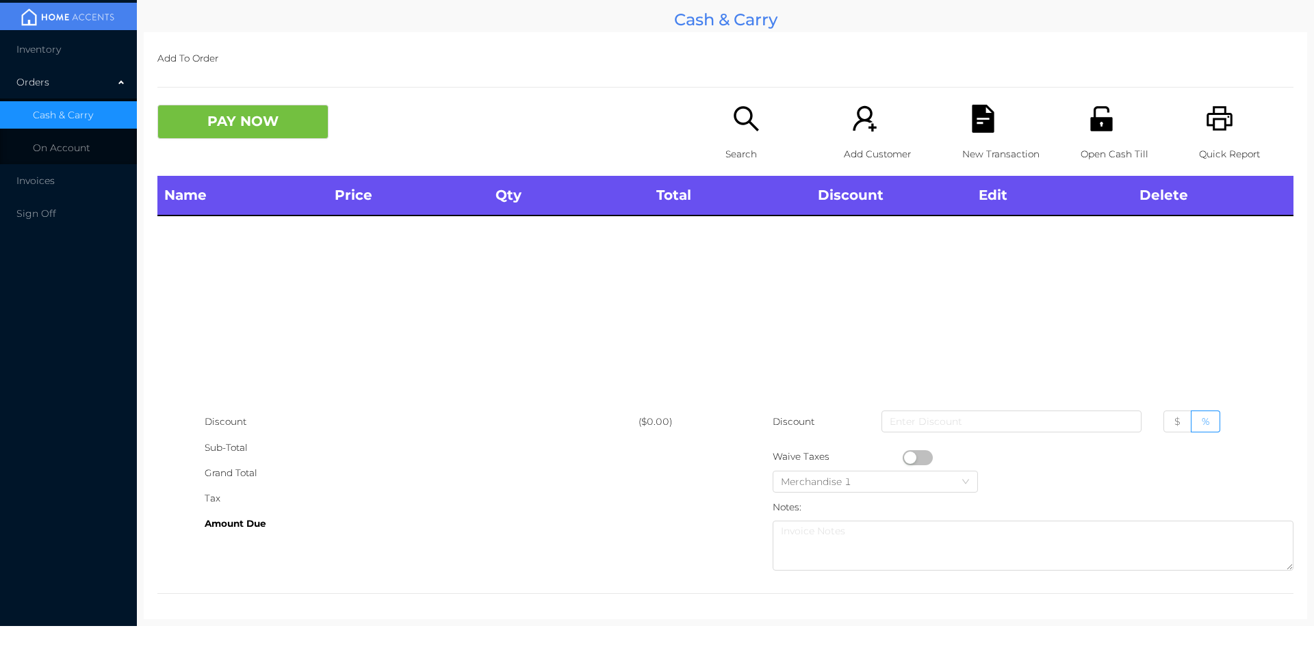
click at [1207, 132] on icon "icon: printer" at bounding box center [1220, 119] width 28 height 28
click at [747, 133] on icon "icon: search" at bounding box center [746, 119] width 28 height 28
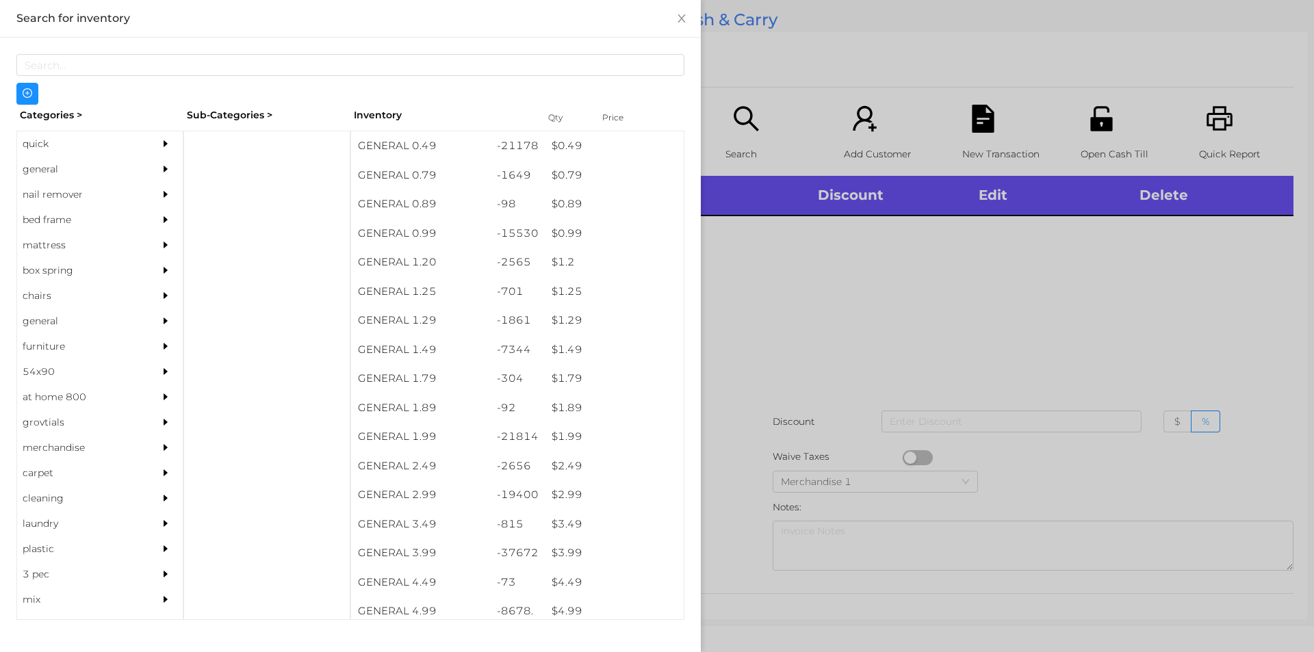
click at [46, 148] on div "quick" at bounding box center [79, 143] width 125 height 25
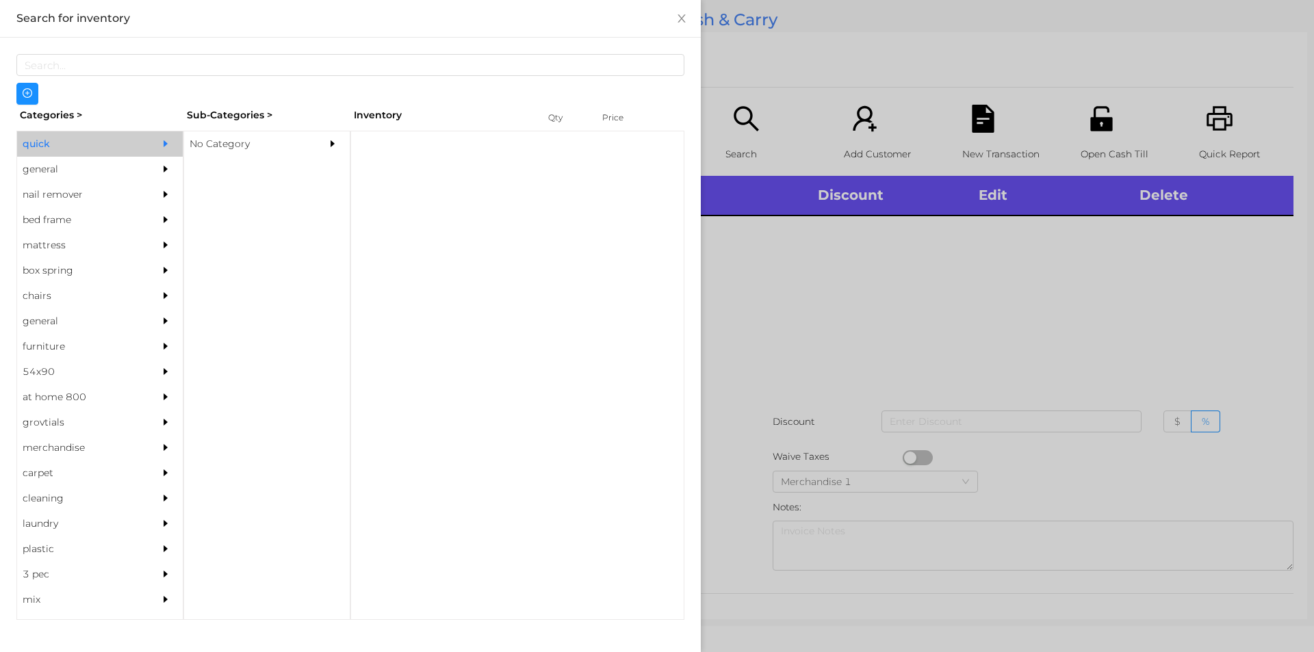
click at [214, 149] on div "No Category" at bounding box center [246, 143] width 125 height 25
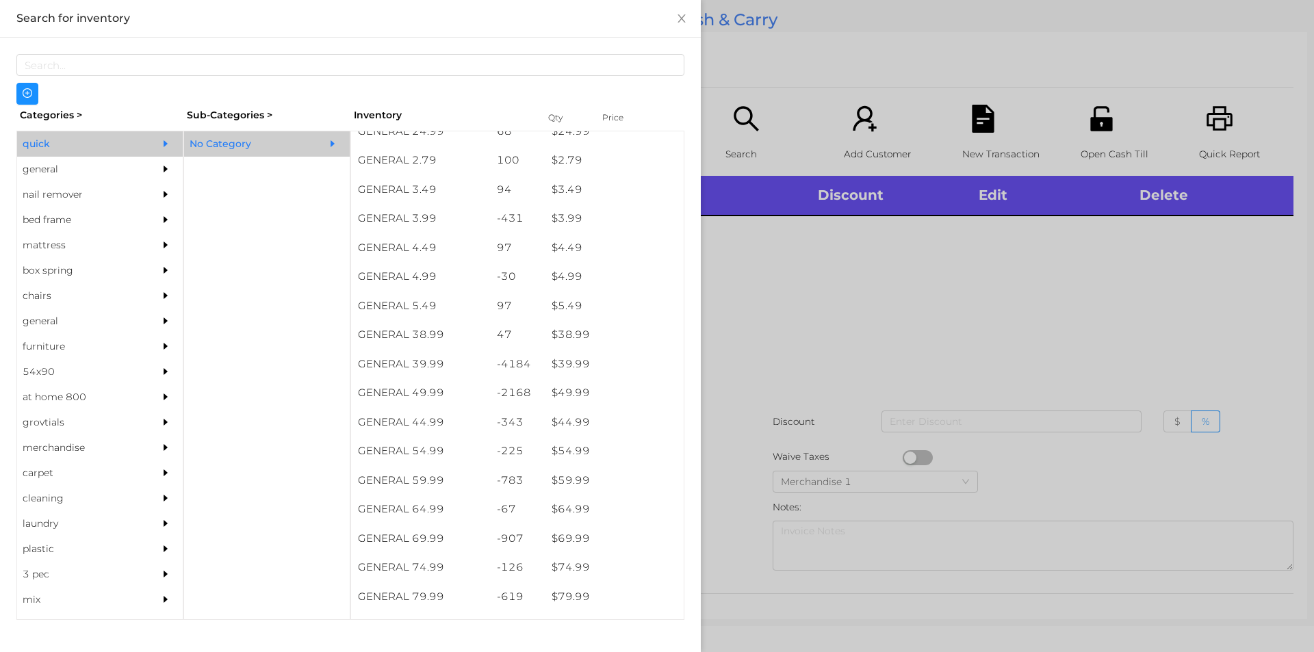
scroll to position [569, 0]
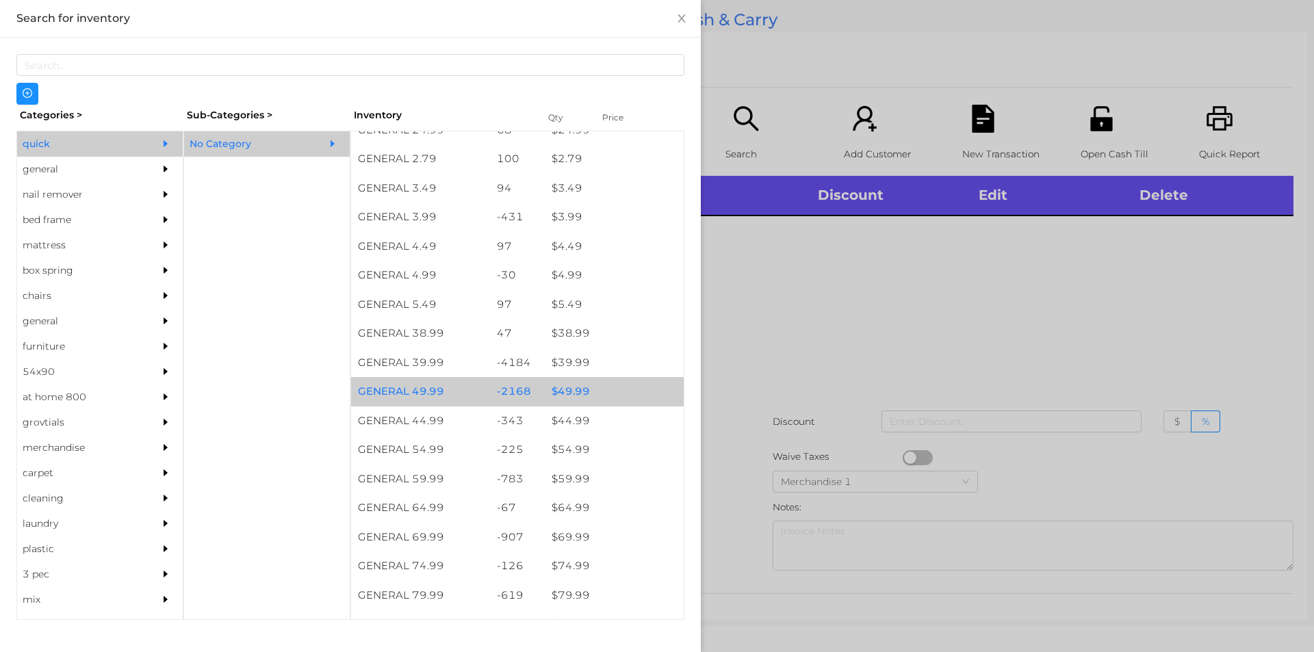
click at [556, 388] on div "$ 49.99" at bounding box center [614, 391] width 139 height 29
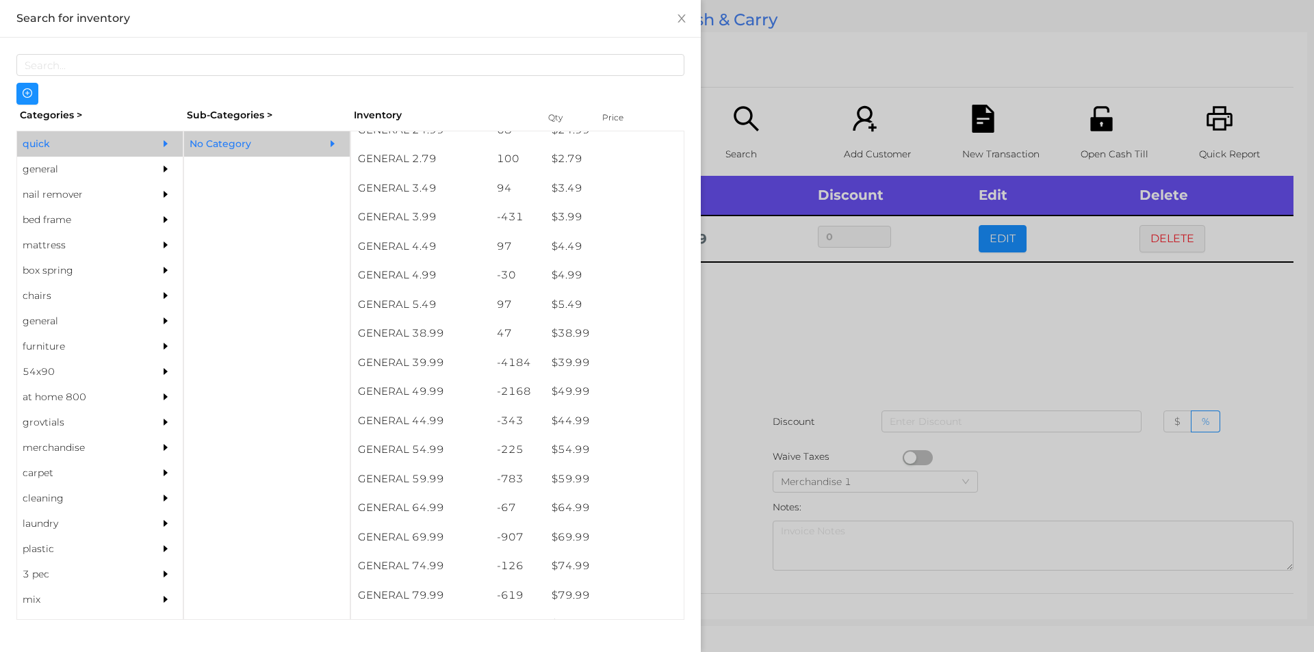
click at [782, 379] on div at bounding box center [657, 326] width 1314 height 652
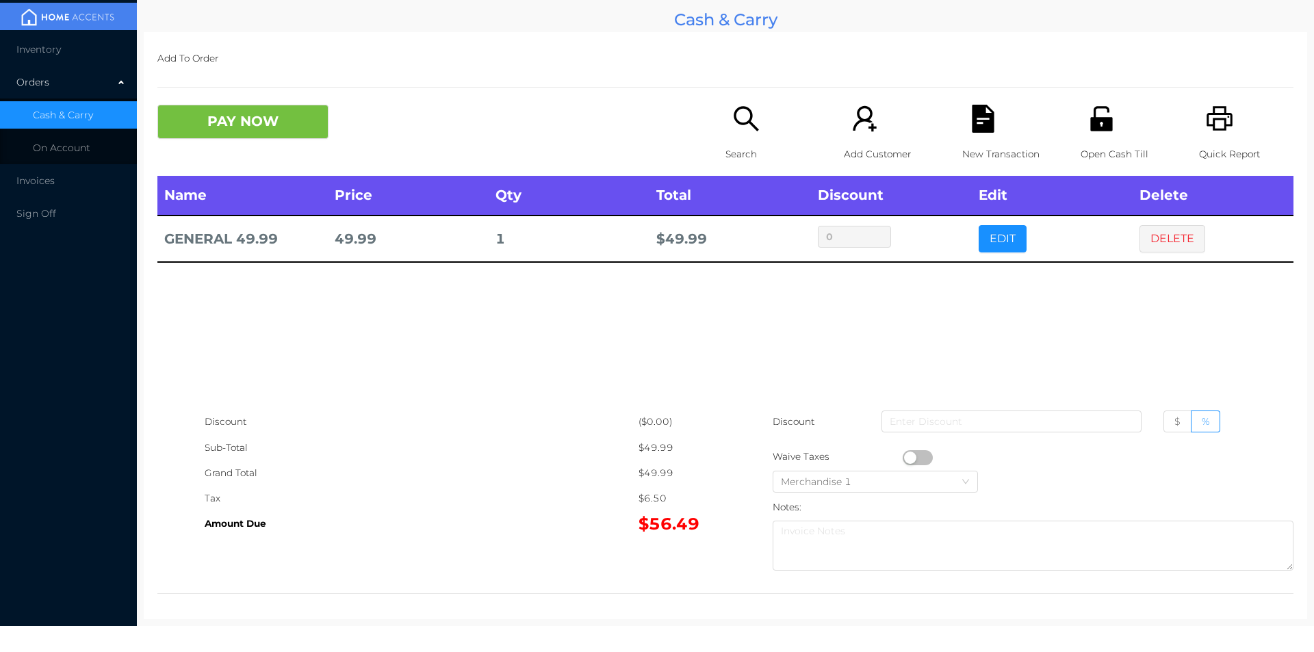
click at [283, 118] on button "PAY NOW" at bounding box center [242, 122] width 171 height 34
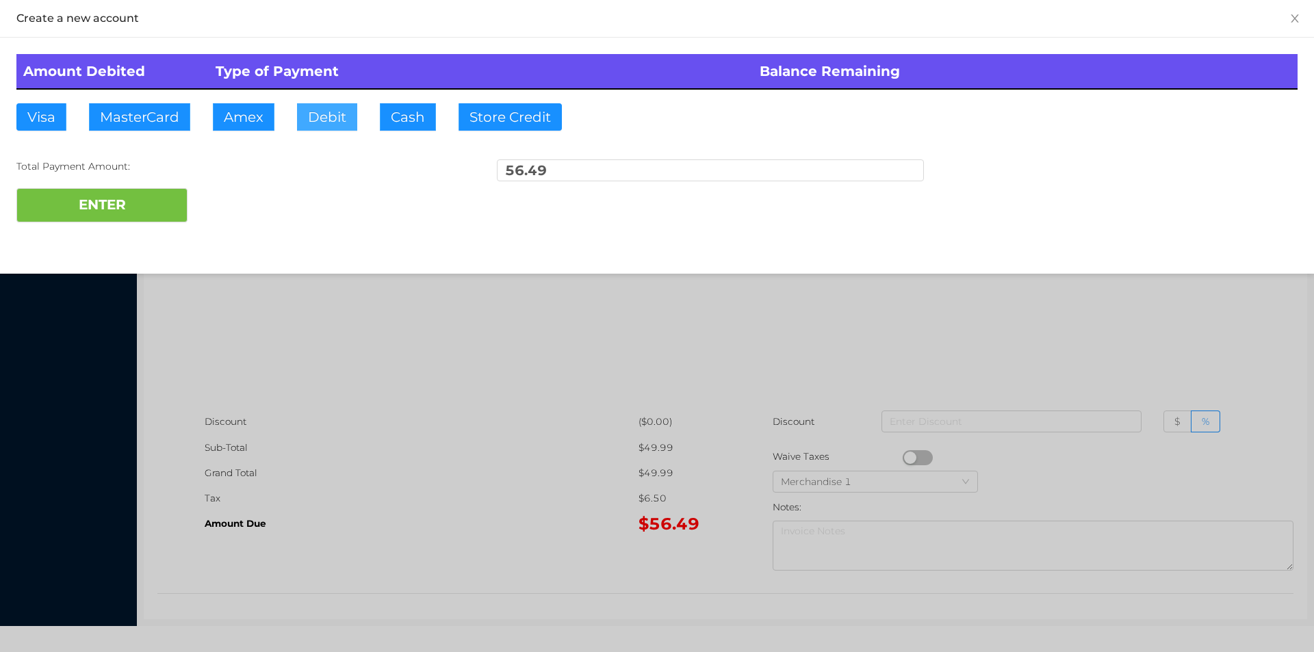
click at [324, 117] on button "Debit" at bounding box center [327, 116] width 60 height 27
click at [165, 190] on button "ENTER" at bounding box center [101, 205] width 171 height 34
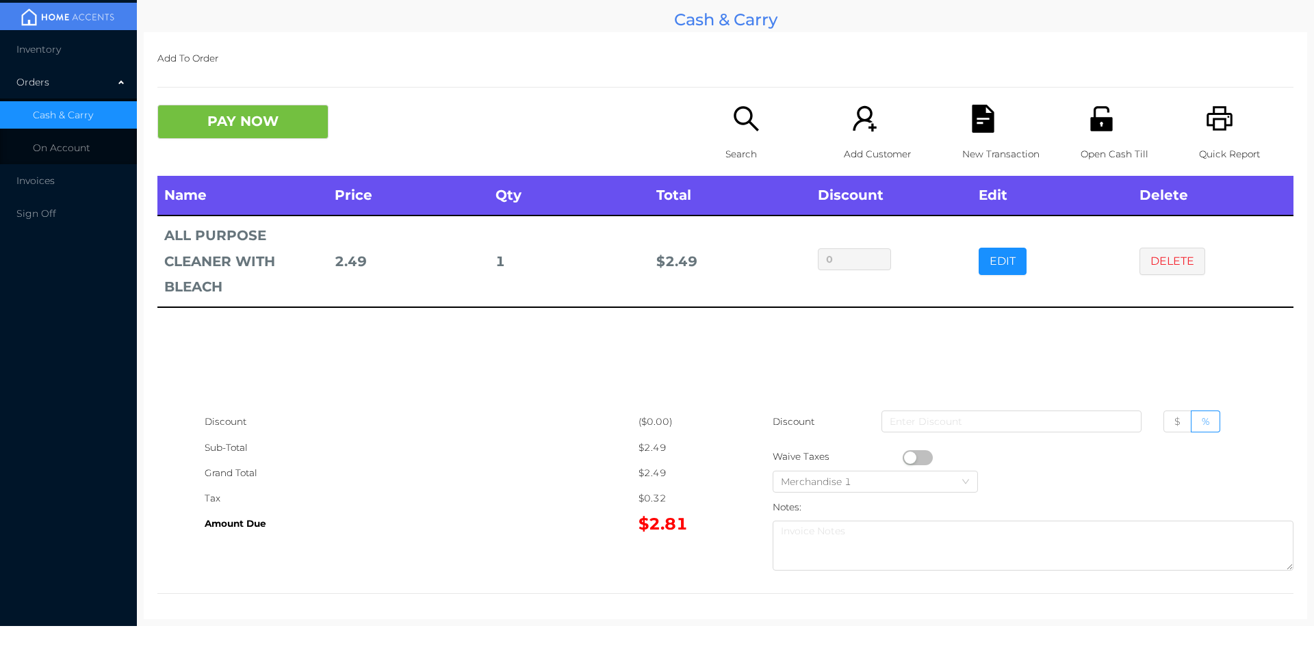
click at [735, 140] on div "Search" at bounding box center [773, 140] width 94 height 71
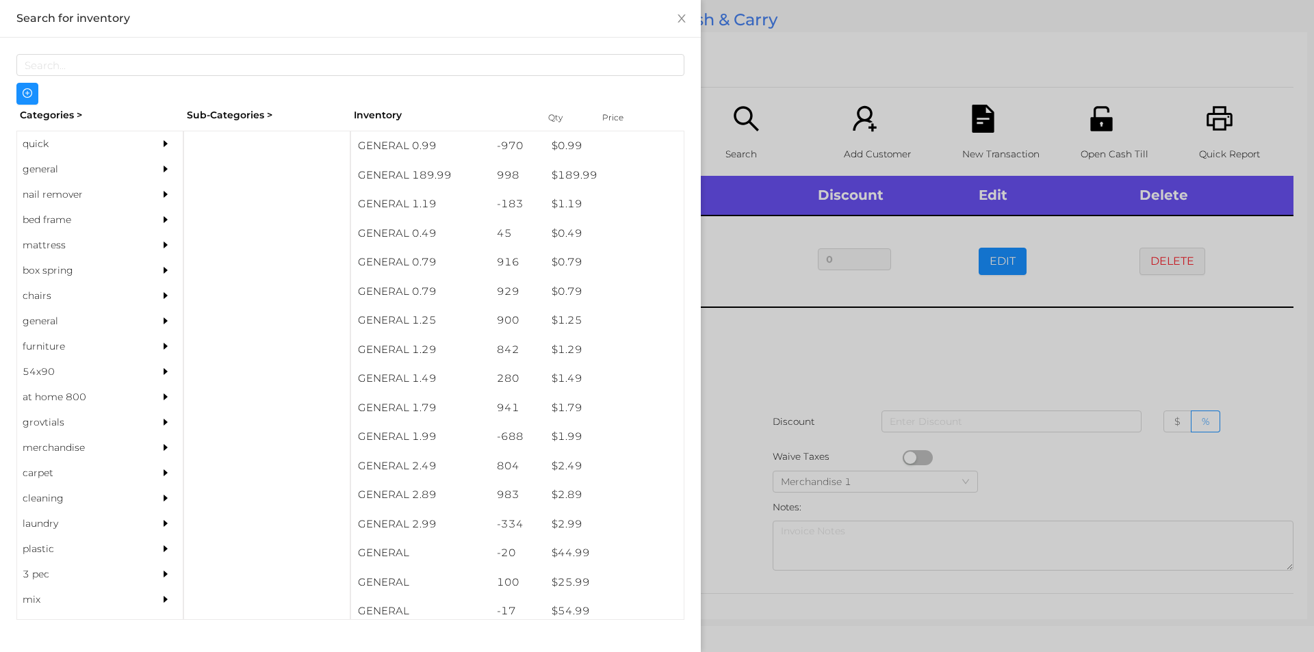
click at [51, 164] on div "general" at bounding box center [79, 169] width 125 height 25
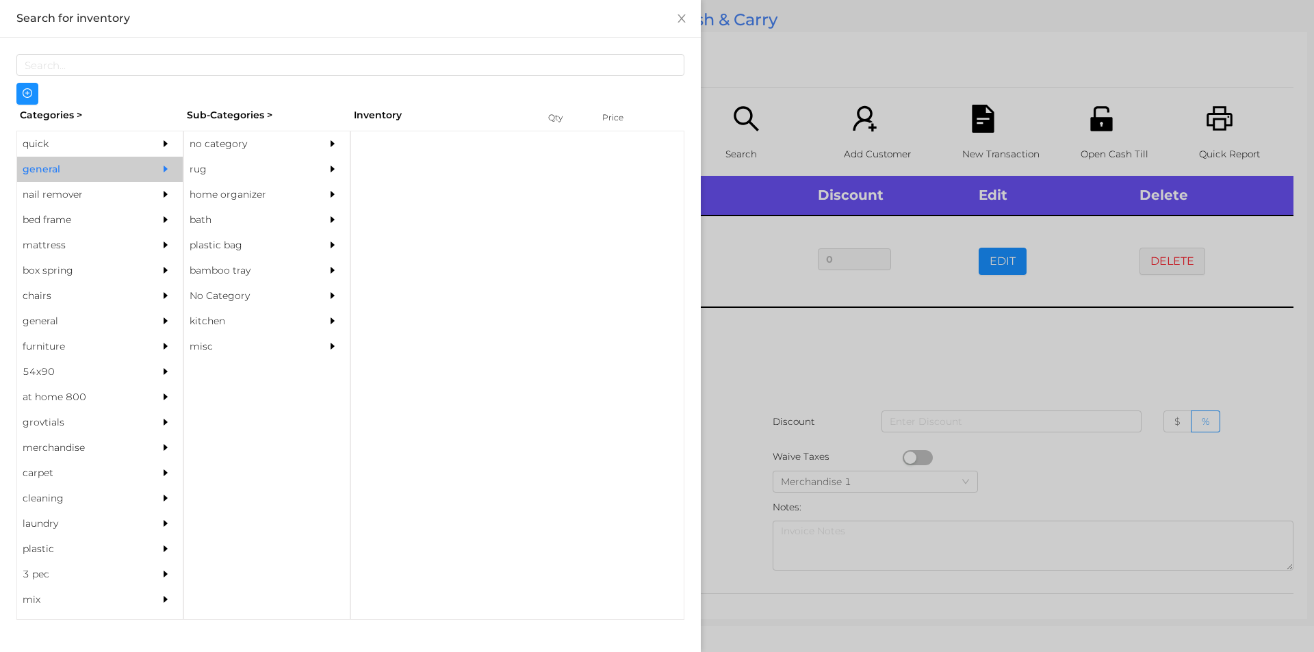
click at [210, 142] on div "no category" at bounding box center [246, 143] width 125 height 25
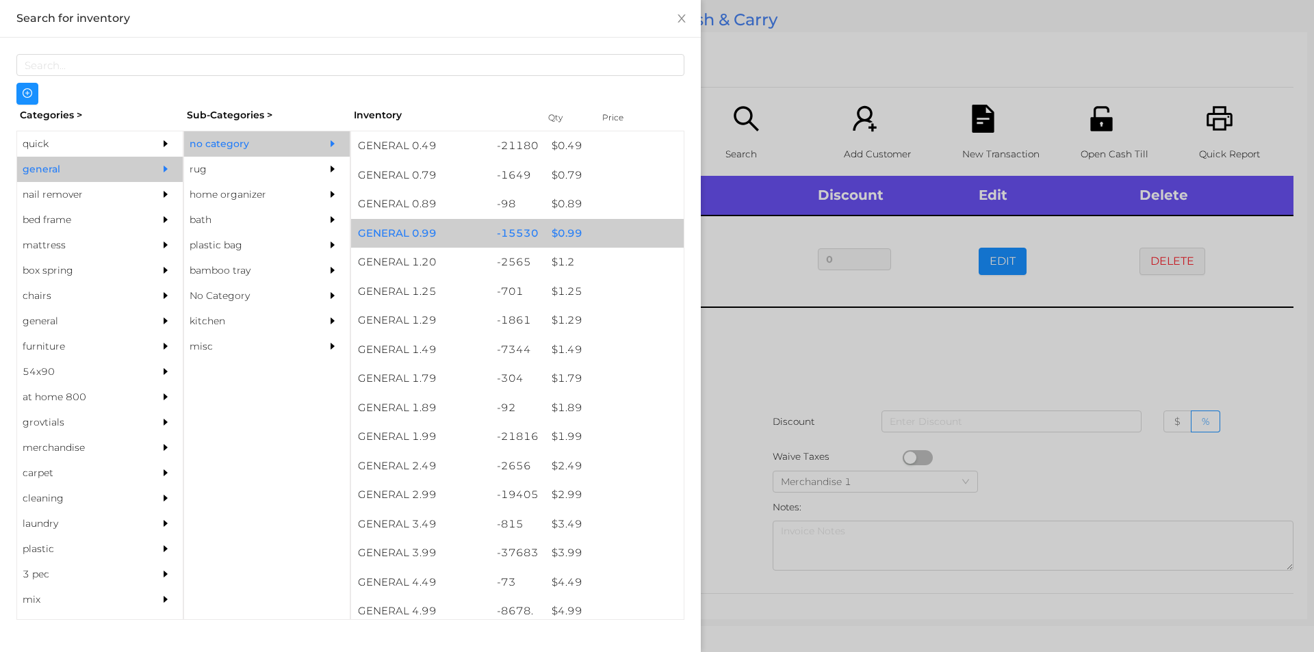
click at [563, 233] on div "$ 0.99" at bounding box center [614, 233] width 139 height 29
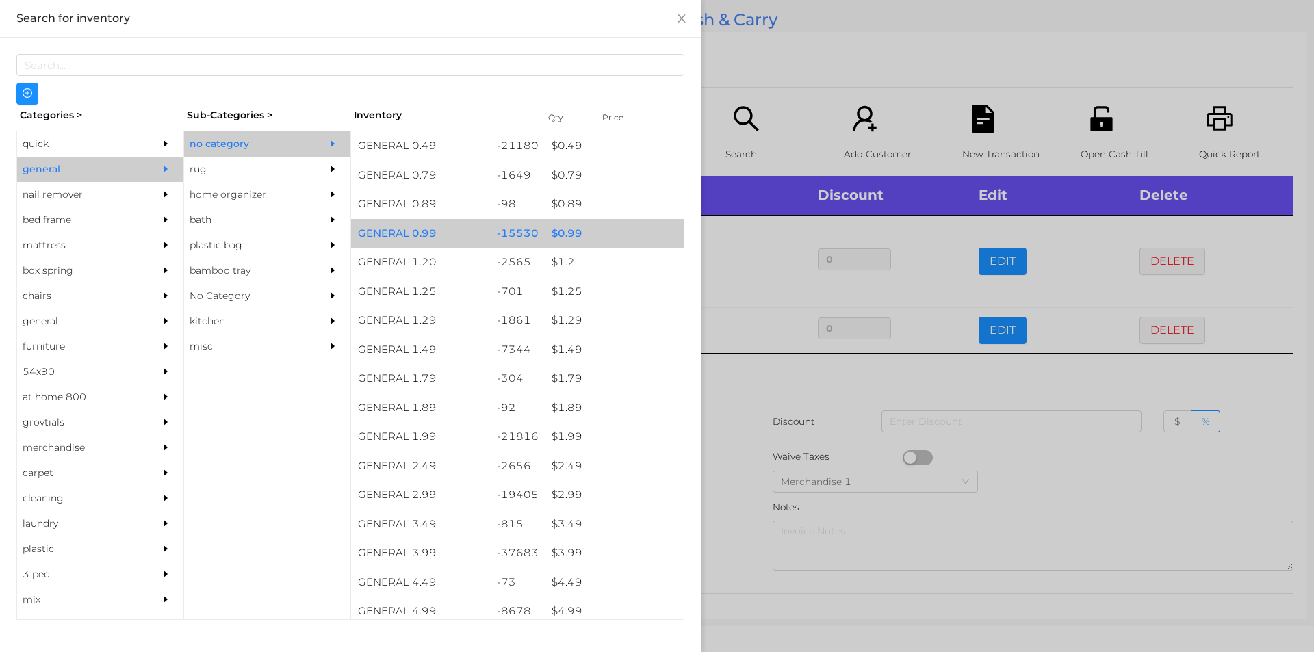
click at [560, 229] on div "$ 0.99" at bounding box center [614, 233] width 139 height 29
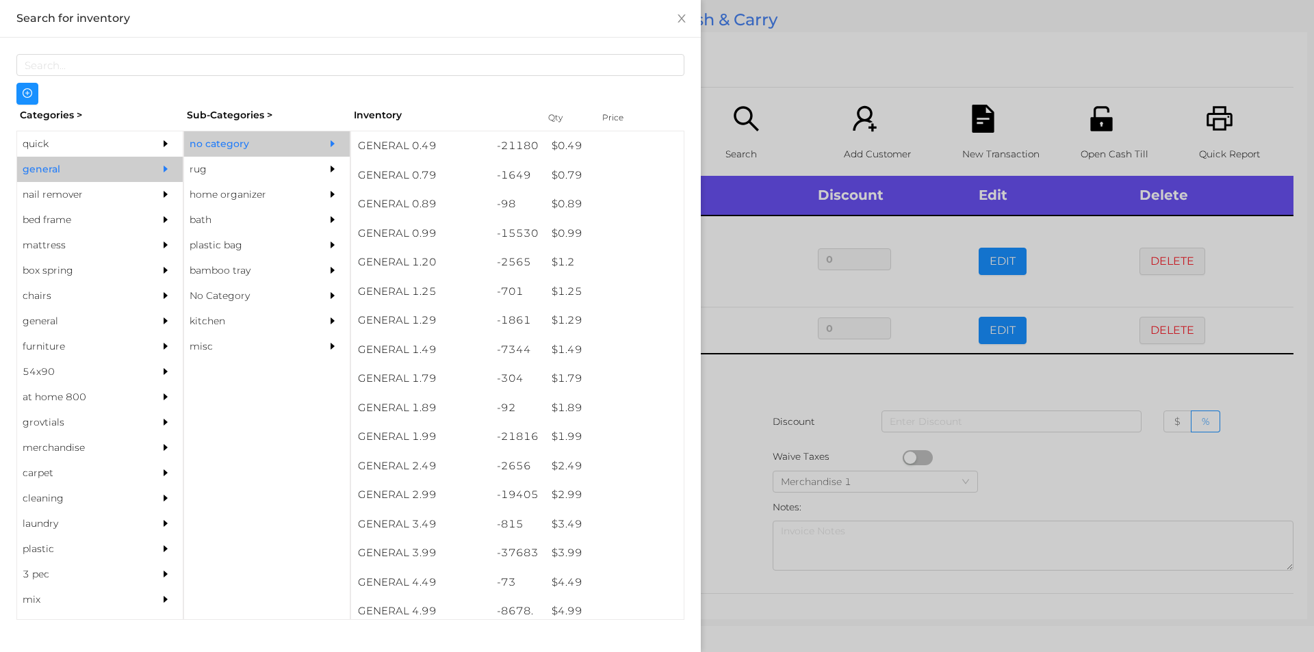
click at [757, 407] on div at bounding box center [657, 326] width 1314 height 652
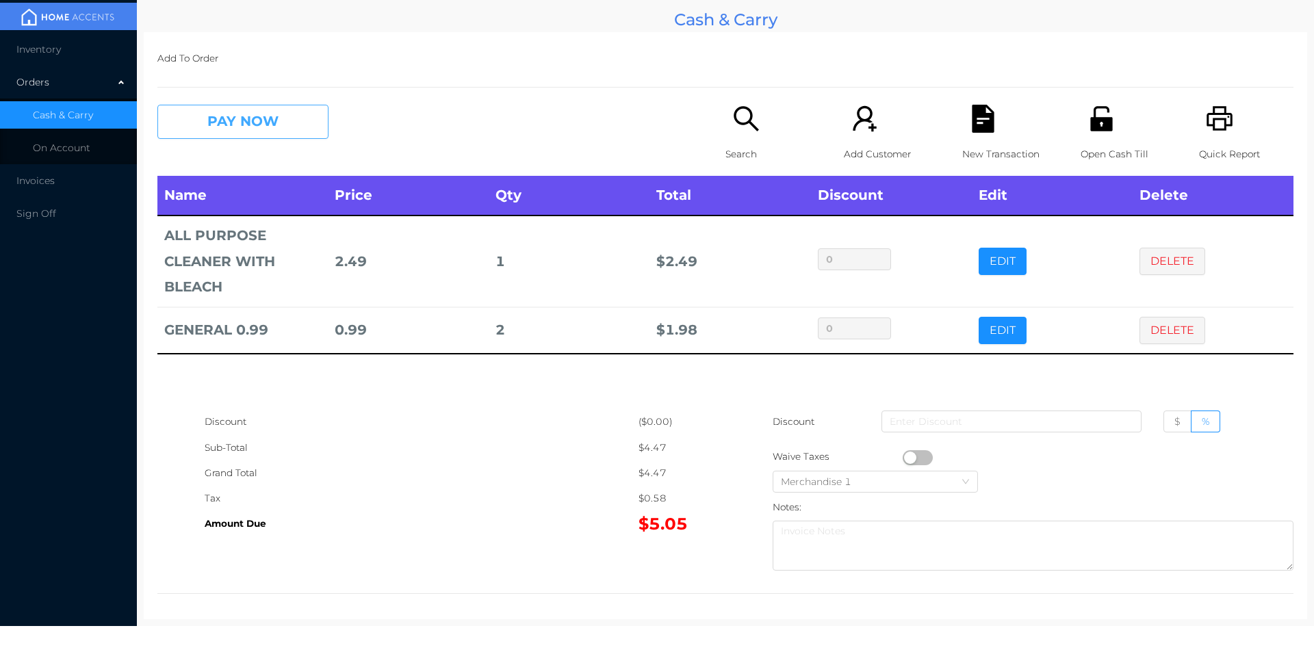
click at [211, 111] on button "PAY NOW" at bounding box center [242, 122] width 171 height 34
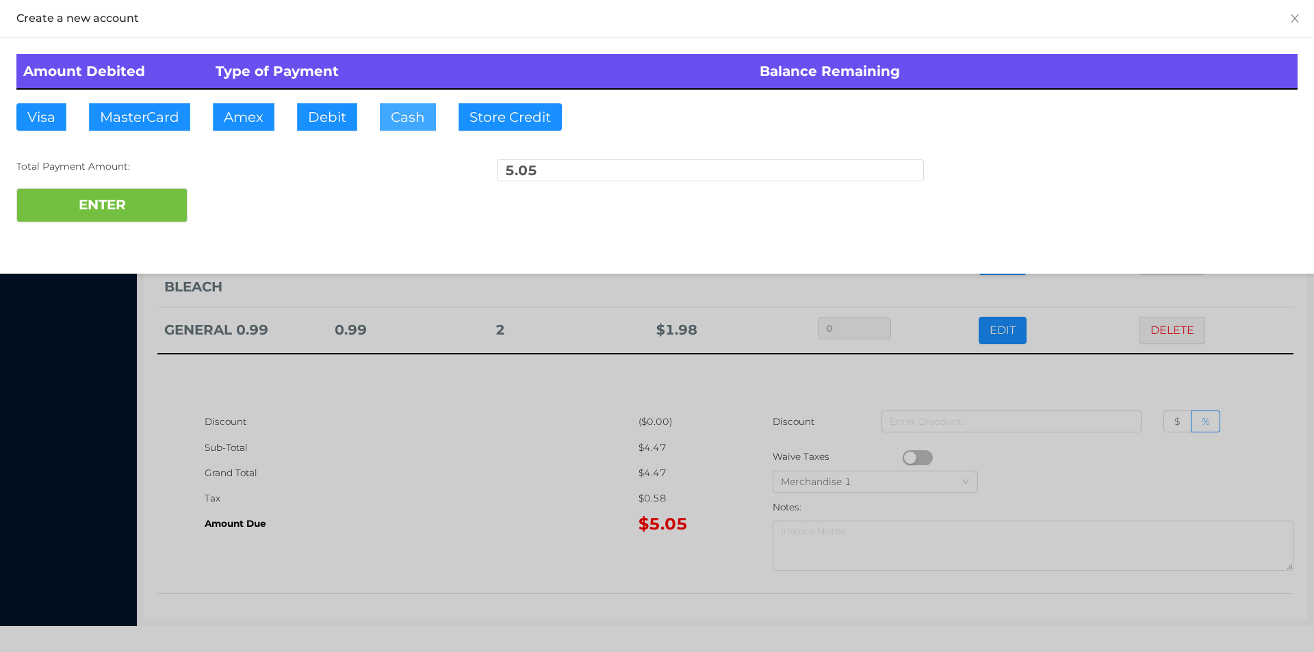
click at [405, 106] on button "Cash" at bounding box center [408, 116] width 56 height 27
click at [92, 213] on button "ENTER" at bounding box center [101, 205] width 171 height 34
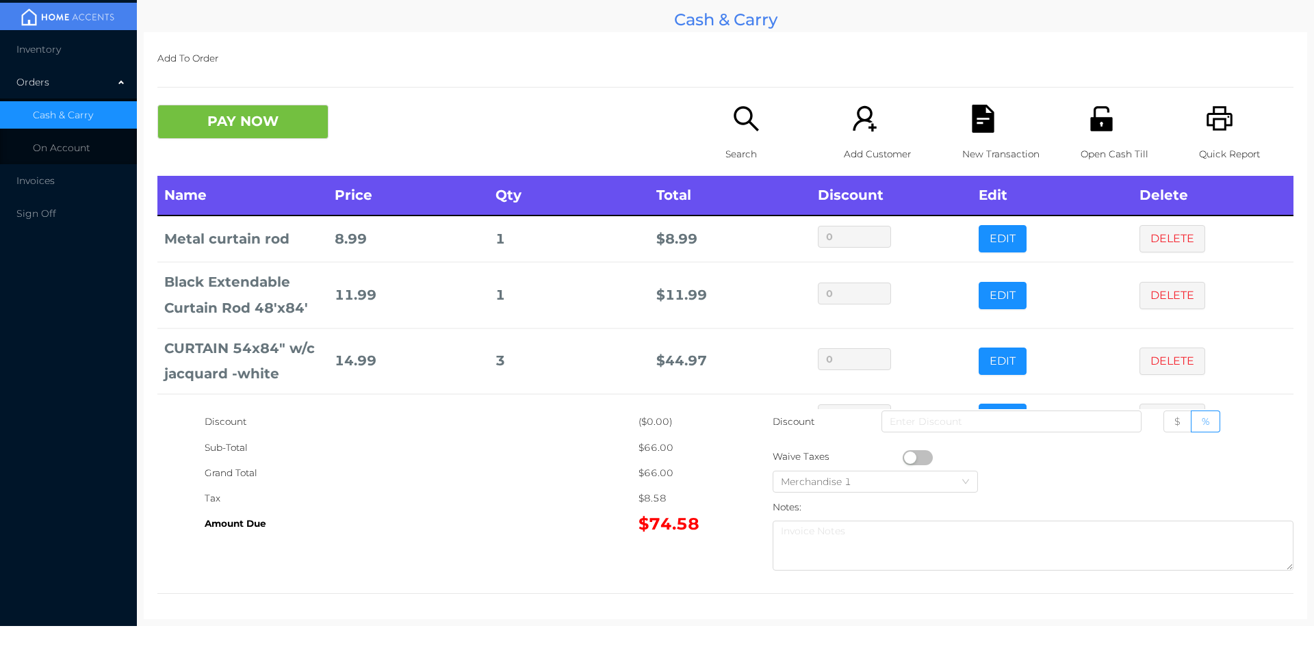
click at [239, 127] on button "PAY NOW" at bounding box center [242, 122] width 171 height 34
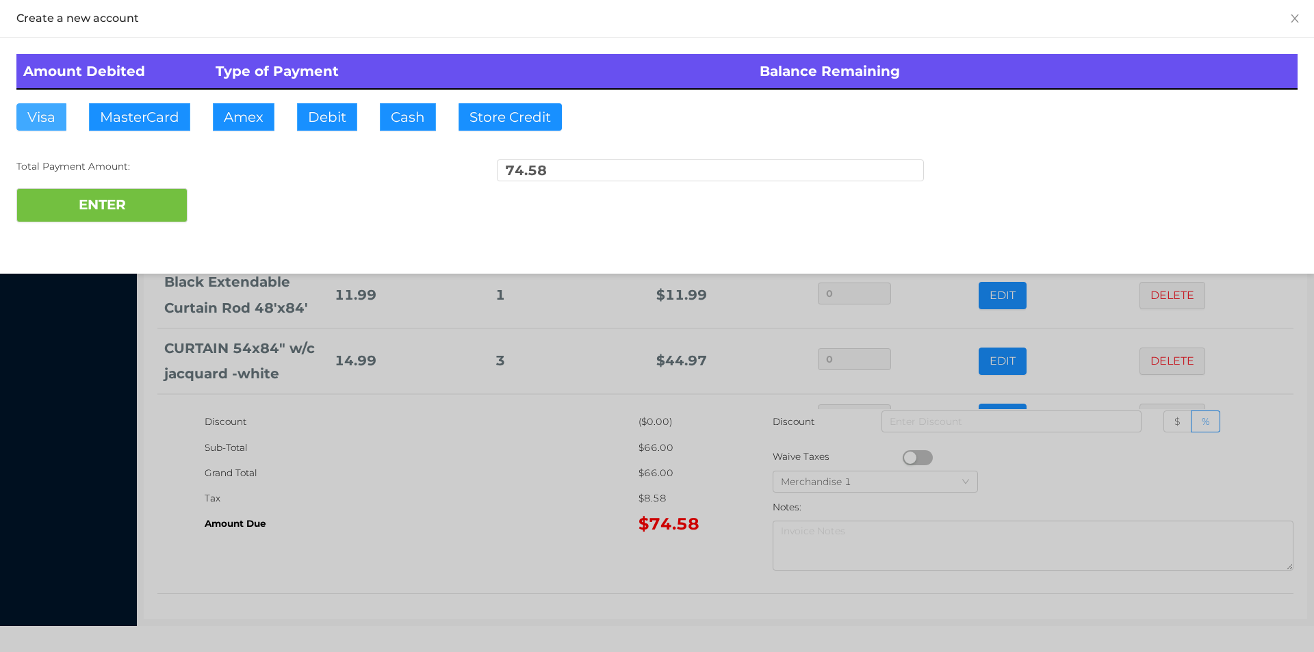
click at [40, 123] on button "Visa" at bounding box center [41, 116] width 50 height 27
click at [65, 195] on button "ENTER" at bounding box center [101, 205] width 171 height 34
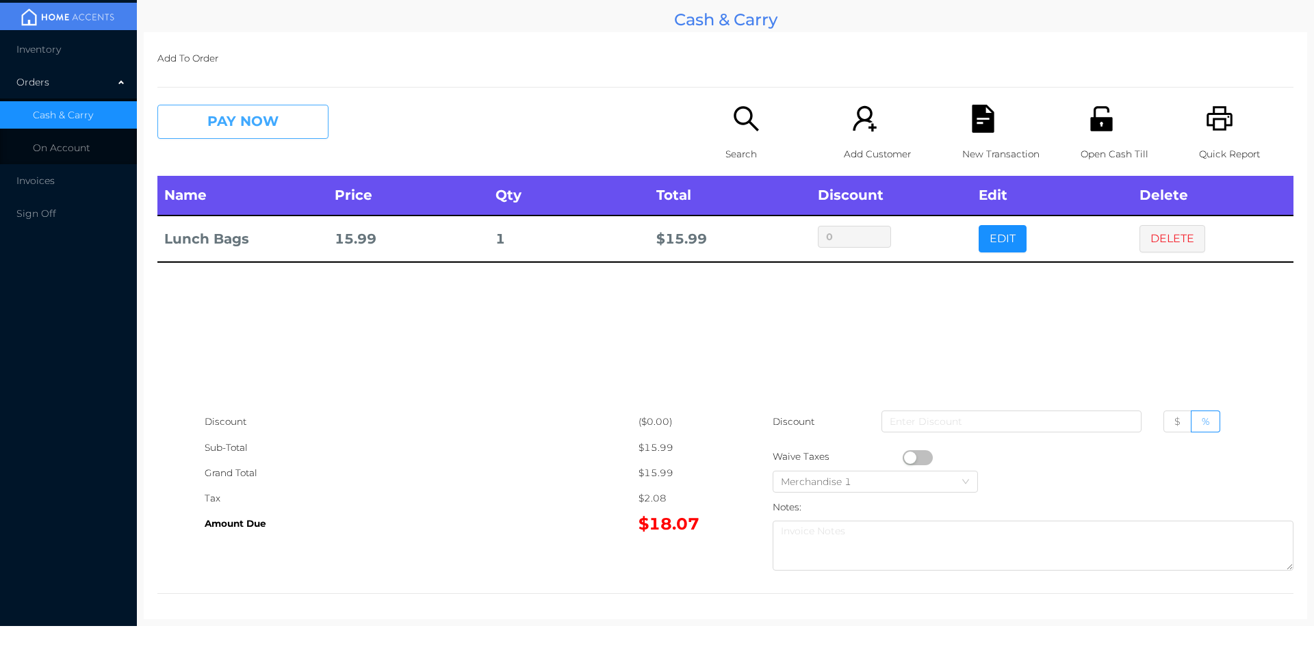
click at [213, 134] on button "PAY NOW" at bounding box center [242, 122] width 171 height 34
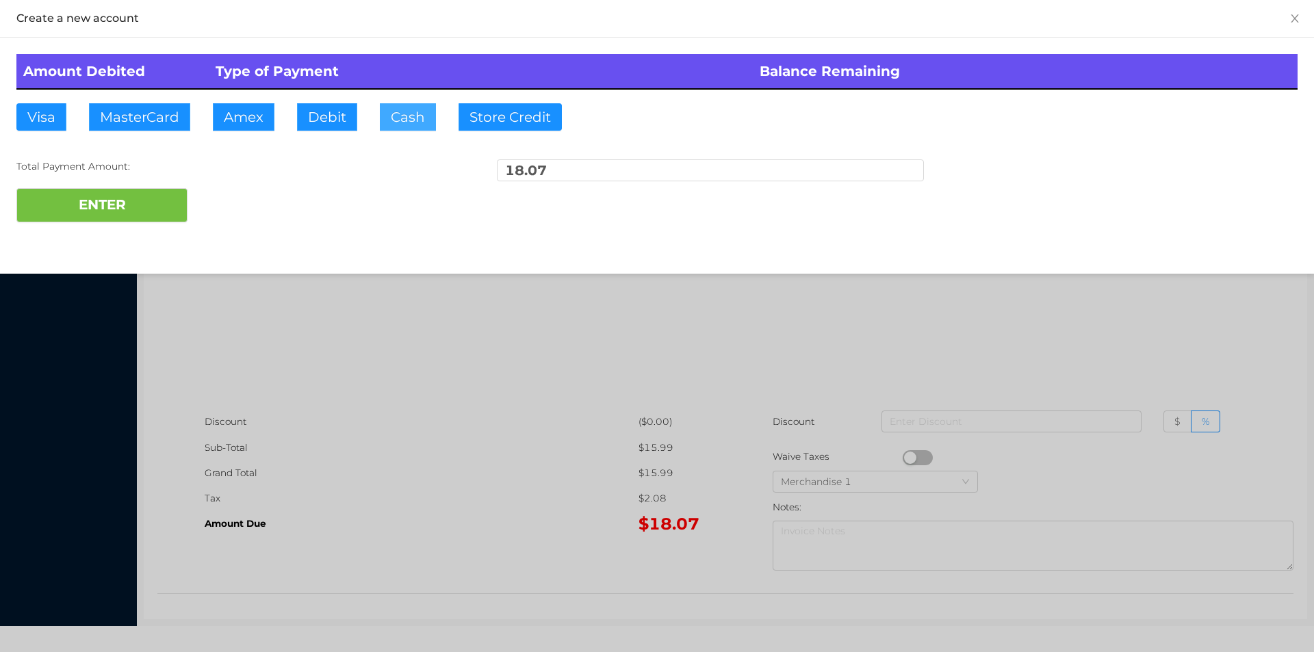
click at [396, 118] on button "Cash" at bounding box center [408, 116] width 56 height 27
type input "100."
click at [92, 220] on button "ENTER" at bounding box center [101, 205] width 171 height 34
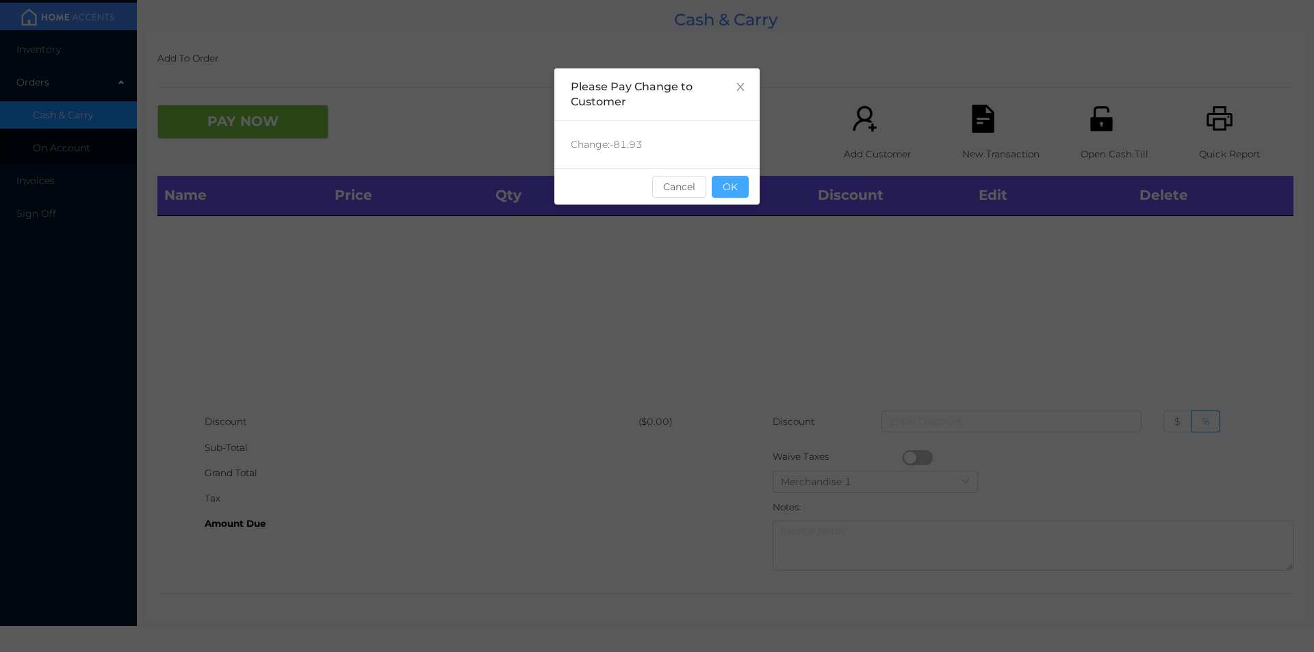
click at [732, 196] on button "OK" at bounding box center [730, 187] width 37 height 22
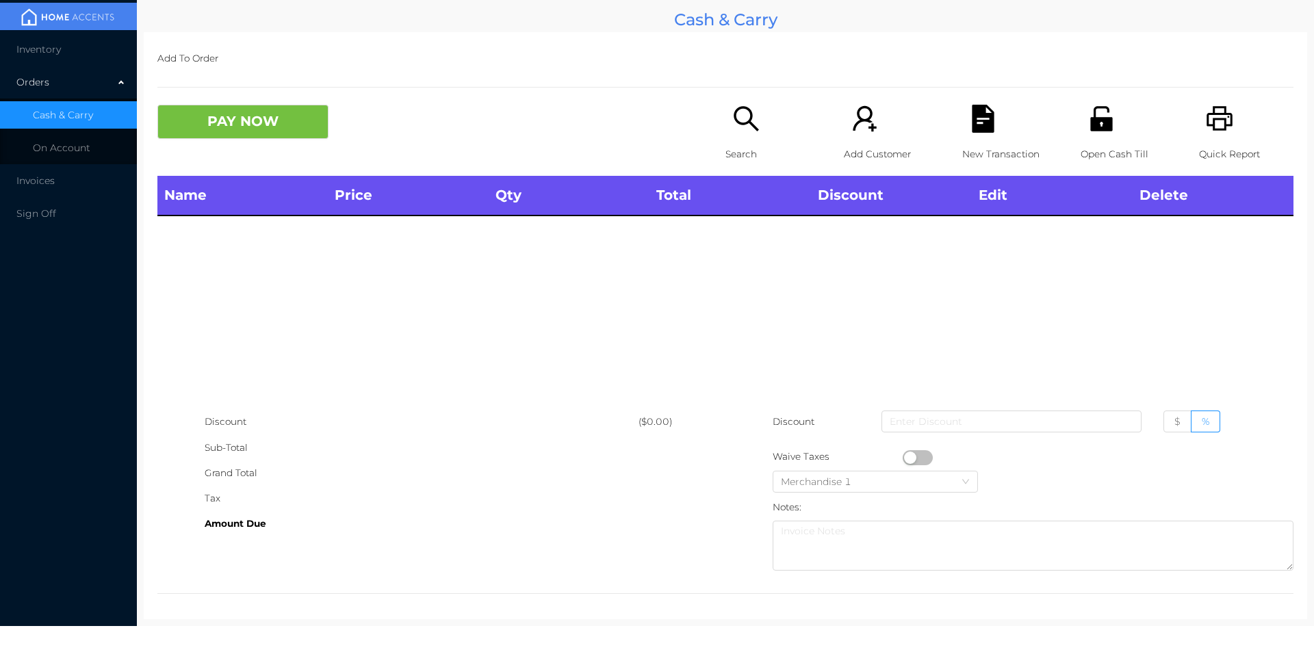
click at [1104, 124] on icon "icon: unlock" at bounding box center [1102, 119] width 28 height 28
click at [740, 138] on div "Search" at bounding box center [773, 140] width 94 height 71
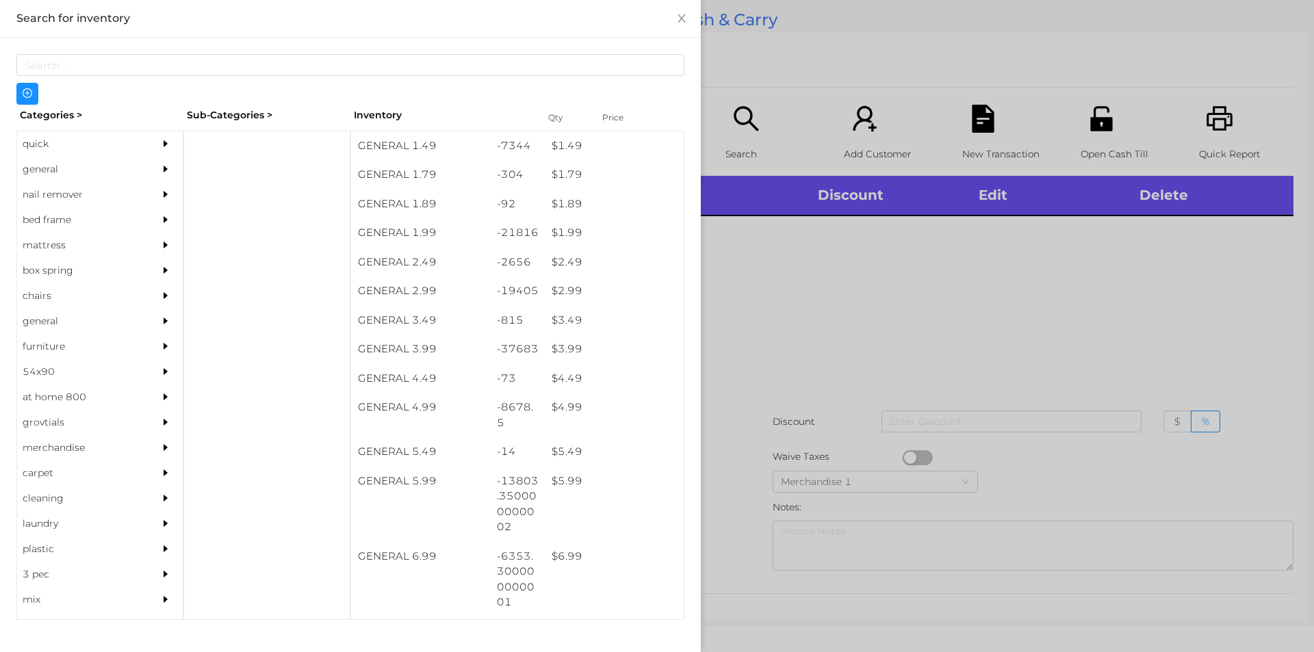
scroll to position [209, 0]
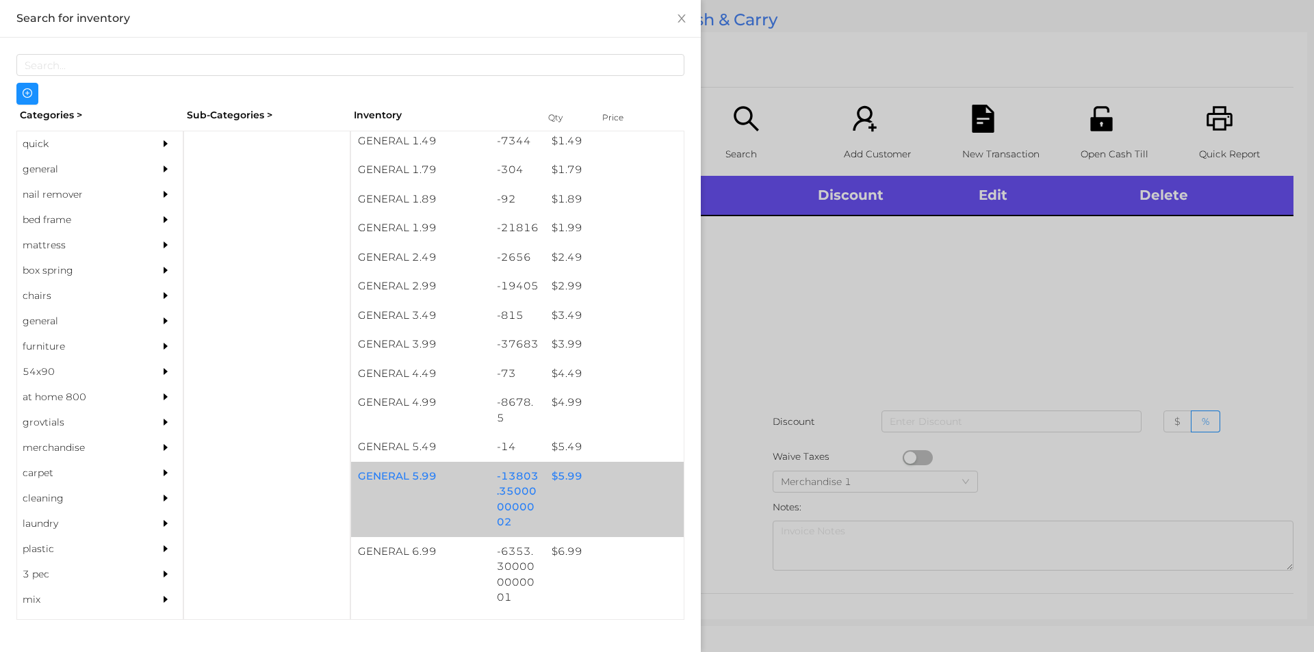
click at [564, 474] on div "$ 5.99" at bounding box center [614, 476] width 139 height 29
click at [565, 479] on div "$ 5.99" at bounding box center [614, 476] width 139 height 29
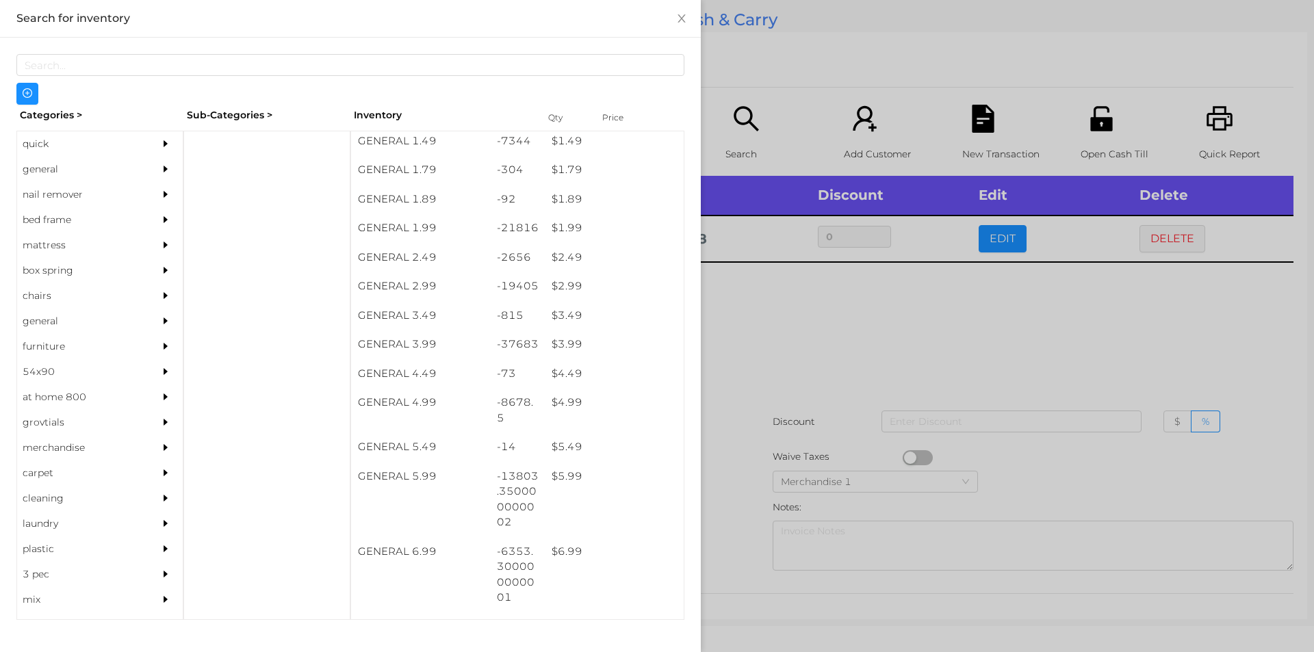
click at [993, 236] on div at bounding box center [657, 326] width 1314 height 652
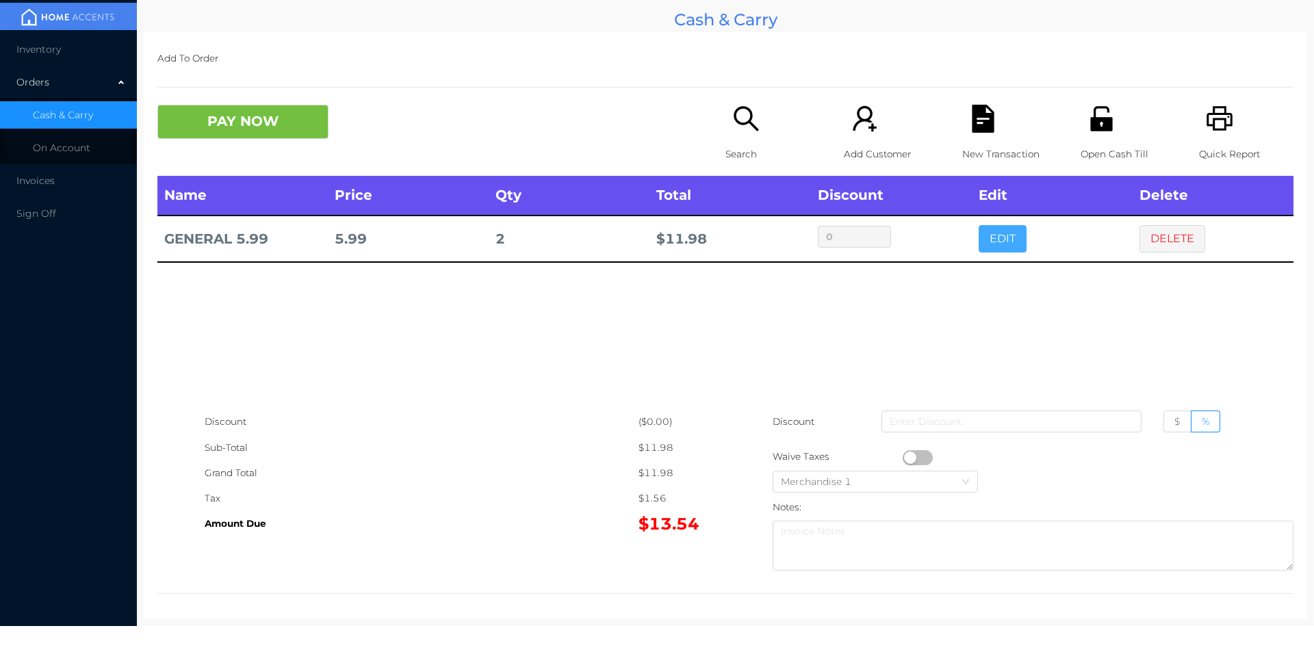
click at [988, 241] on button "EDIT" at bounding box center [1003, 238] width 48 height 27
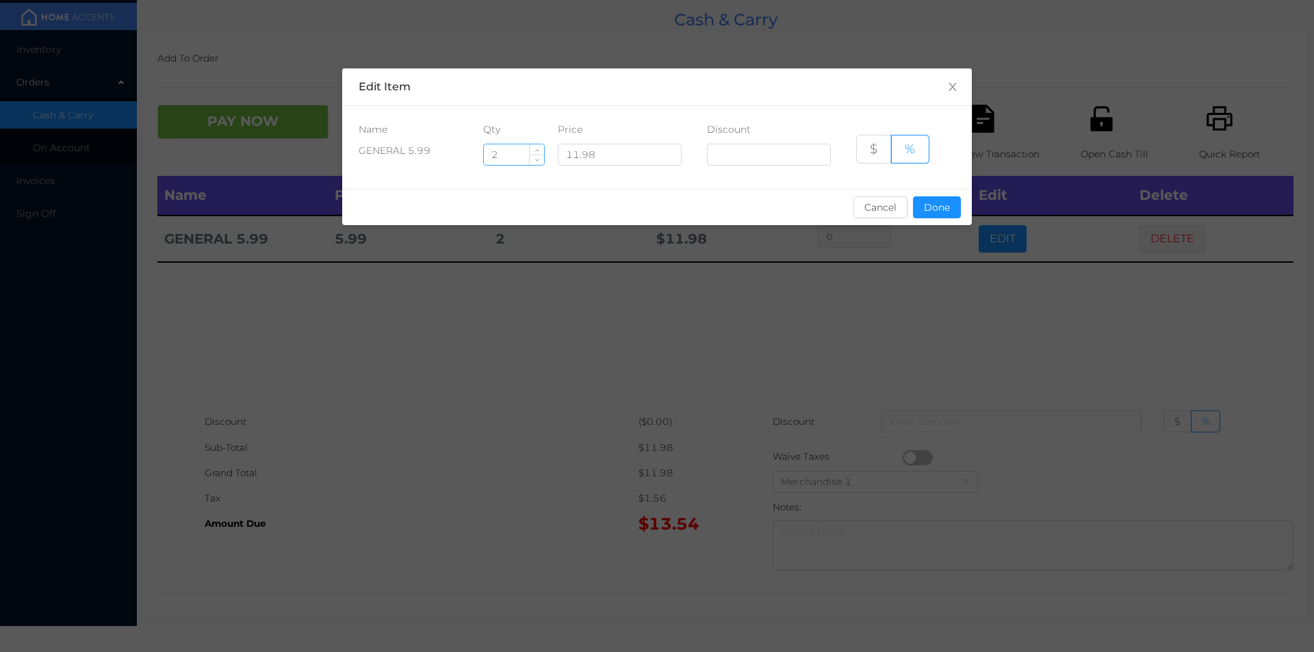
click at [507, 156] on input "2" at bounding box center [514, 154] width 60 height 21
type input "2.5"
click at [938, 199] on button "Done" at bounding box center [937, 207] width 48 height 22
type input "0%"
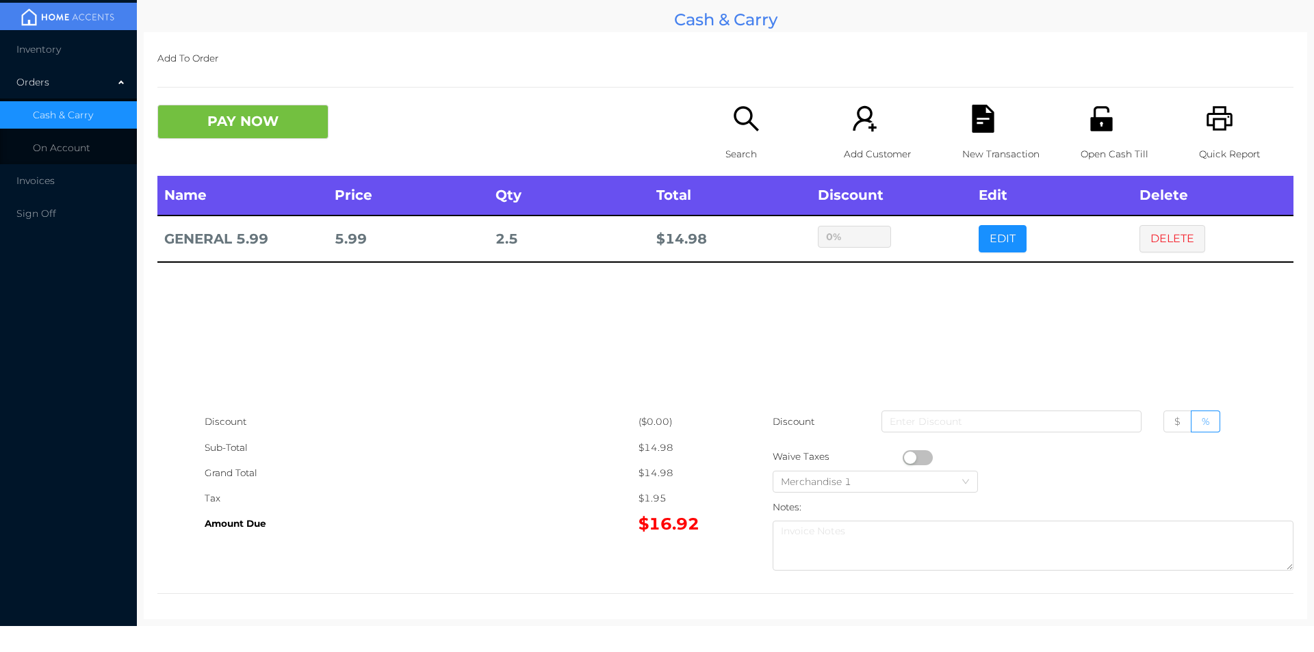
click at [935, 246] on div "sentinelStart Edit Item Name Qty Price Discount GENERAL 5.99 2.5 11.98 $ % Canc…" at bounding box center [657, 326] width 1314 height 652
click at [229, 120] on button "PAY NOW" at bounding box center [242, 122] width 171 height 34
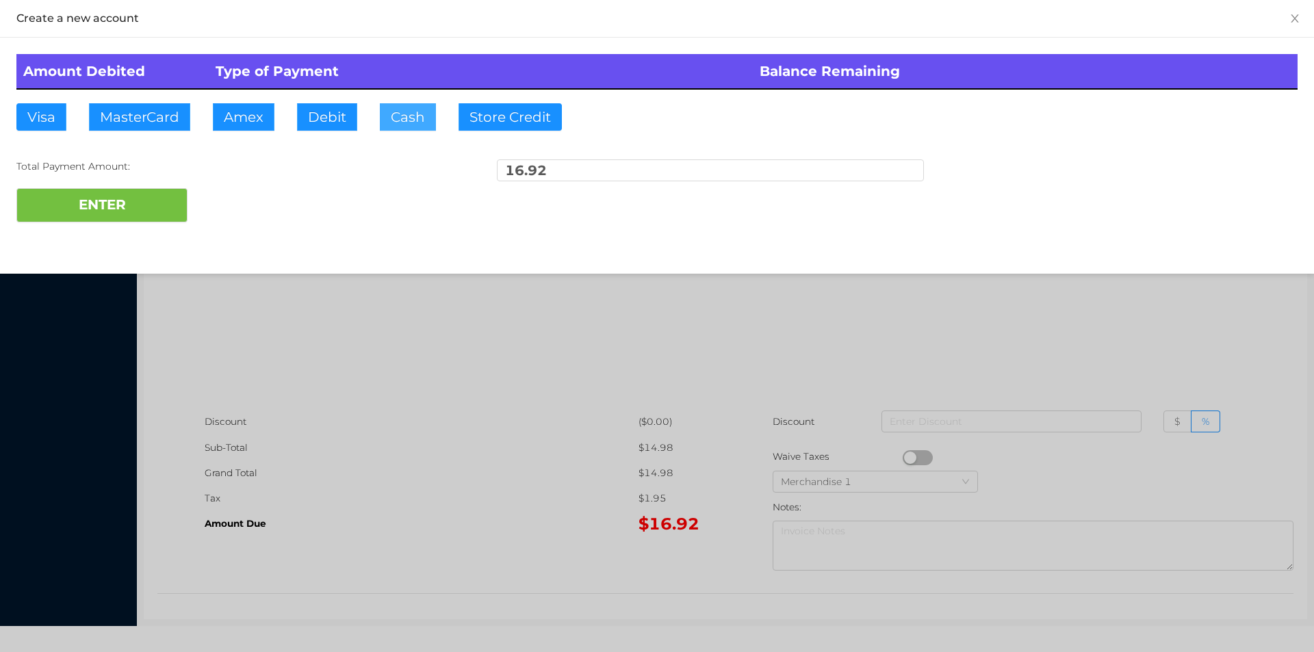
click at [402, 110] on button "Cash" at bounding box center [408, 116] width 56 height 27
type input "20."
click at [138, 203] on button "ENTER" at bounding box center [101, 205] width 171 height 34
type input "0"
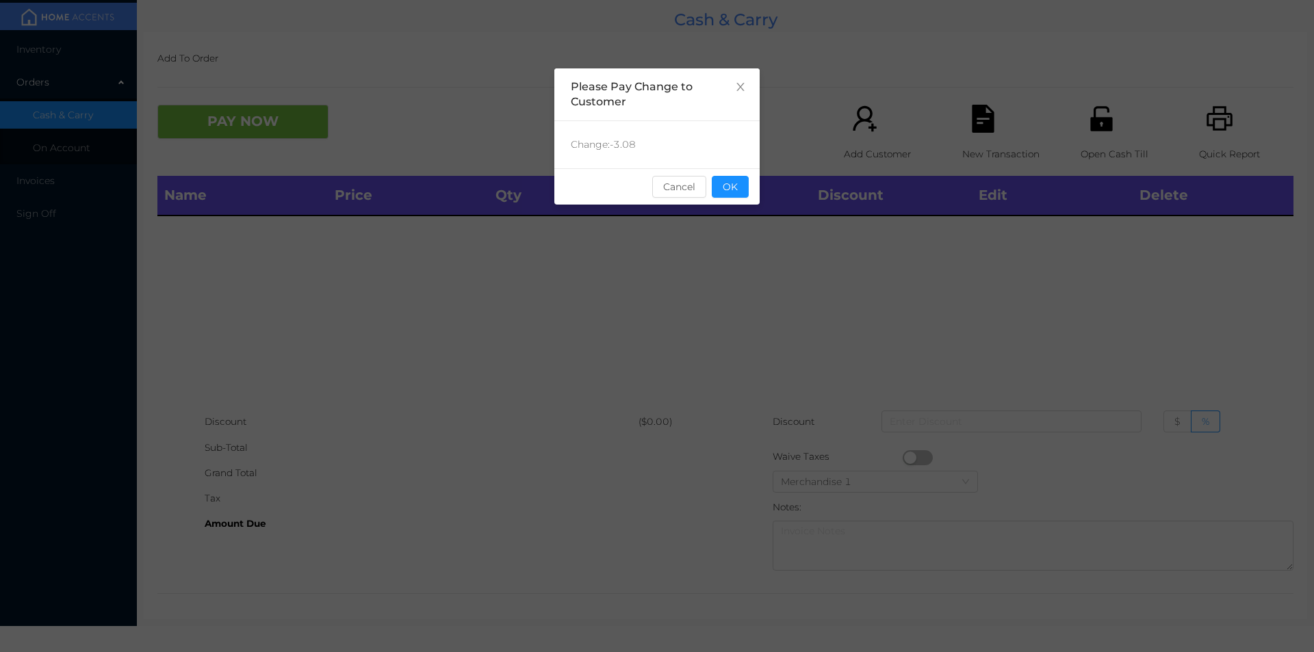
click at [743, 186] on button "OK" at bounding box center [730, 187] width 37 height 22
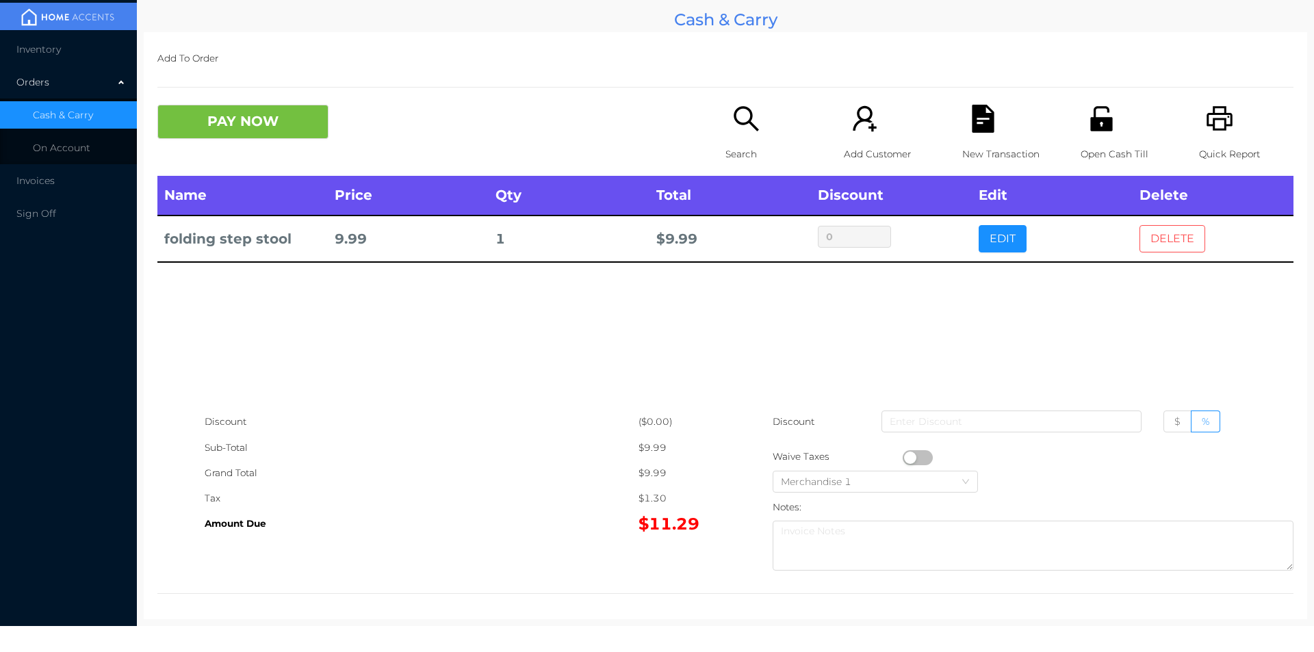
click at [1160, 235] on button "DELETE" at bounding box center [1173, 238] width 66 height 27
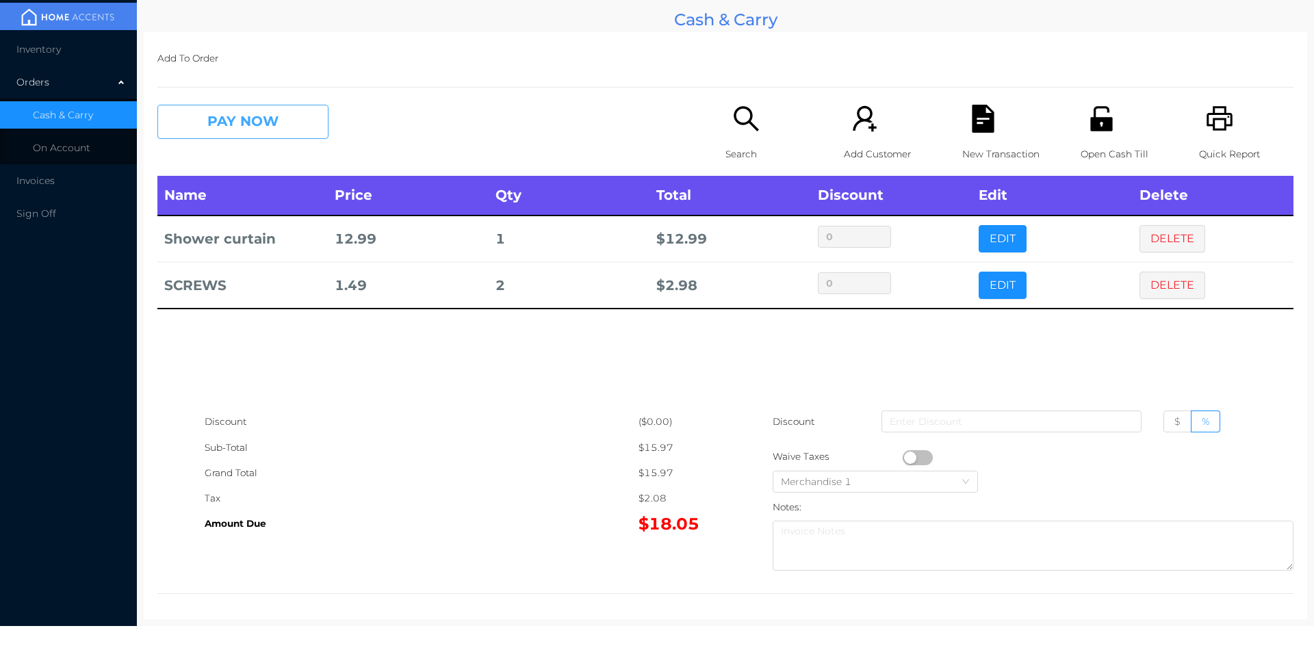
click at [261, 133] on button "PAY NOW" at bounding box center [242, 122] width 171 height 34
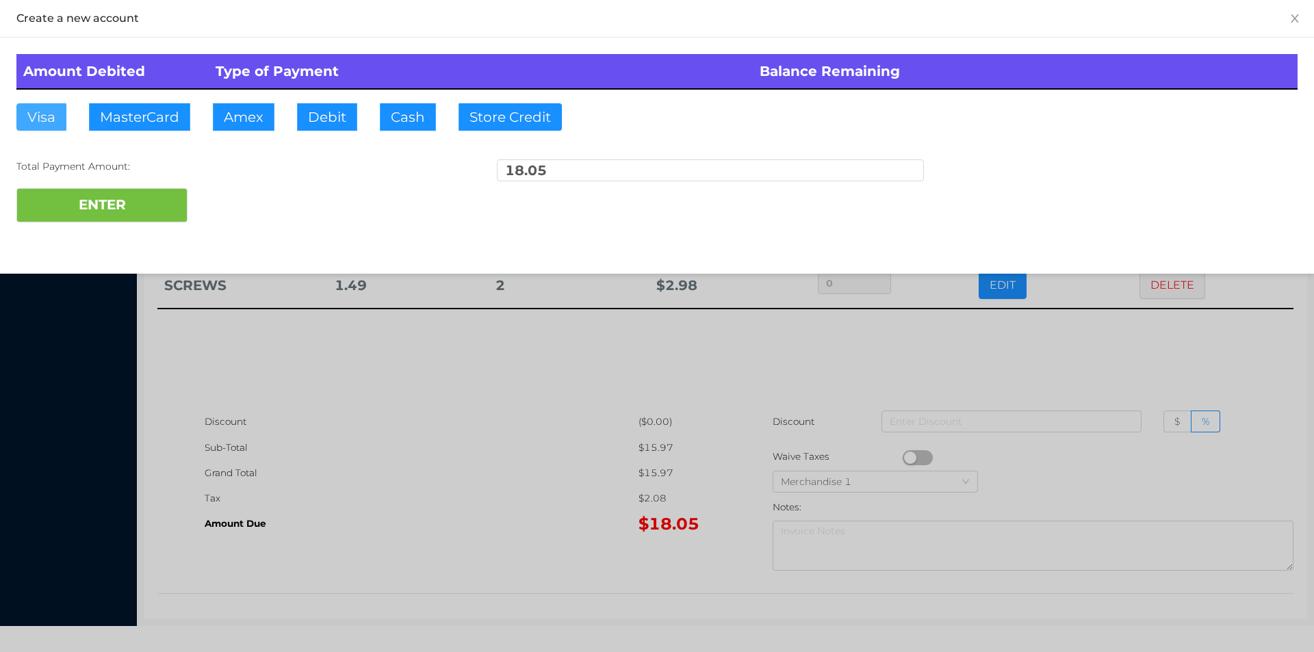
click at [43, 118] on button "Visa" at bounding box center [41, 116] width 50 height 27
click at [79, 210] on button "ENTER" at bounding box center [101, 205] width 171 height 34
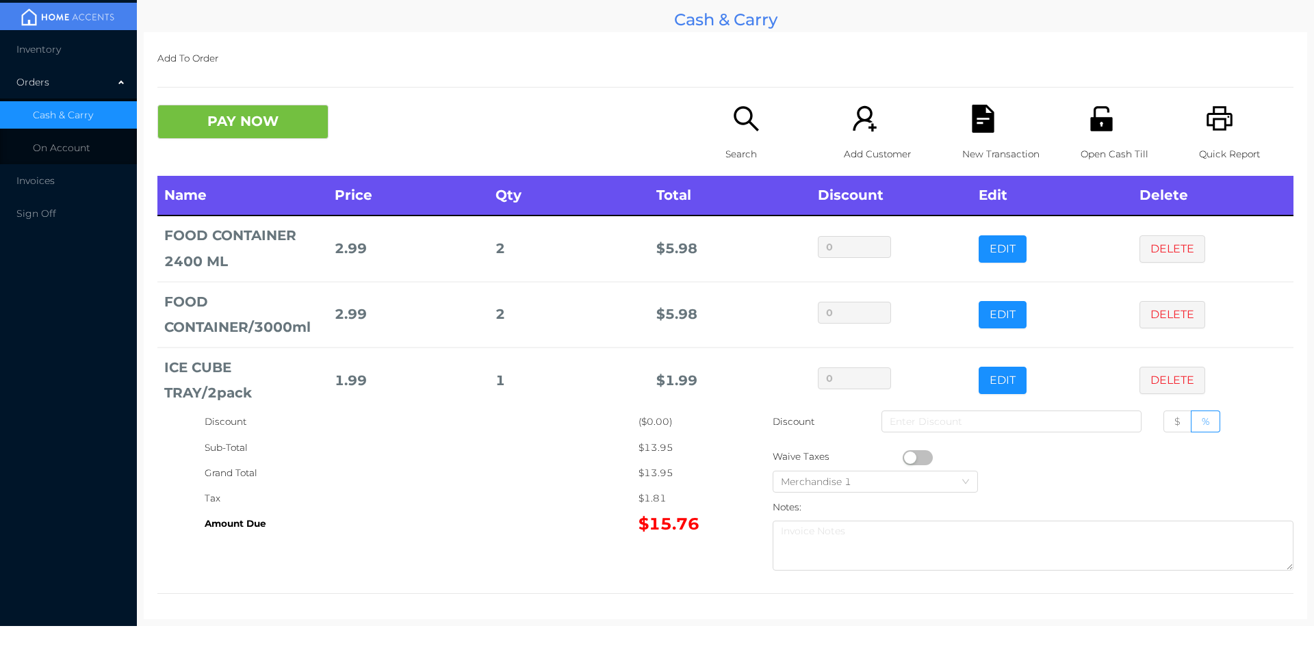
click at [732, 130] on icon "icon: search" at bounding box center [746, 119] width 28 height 28
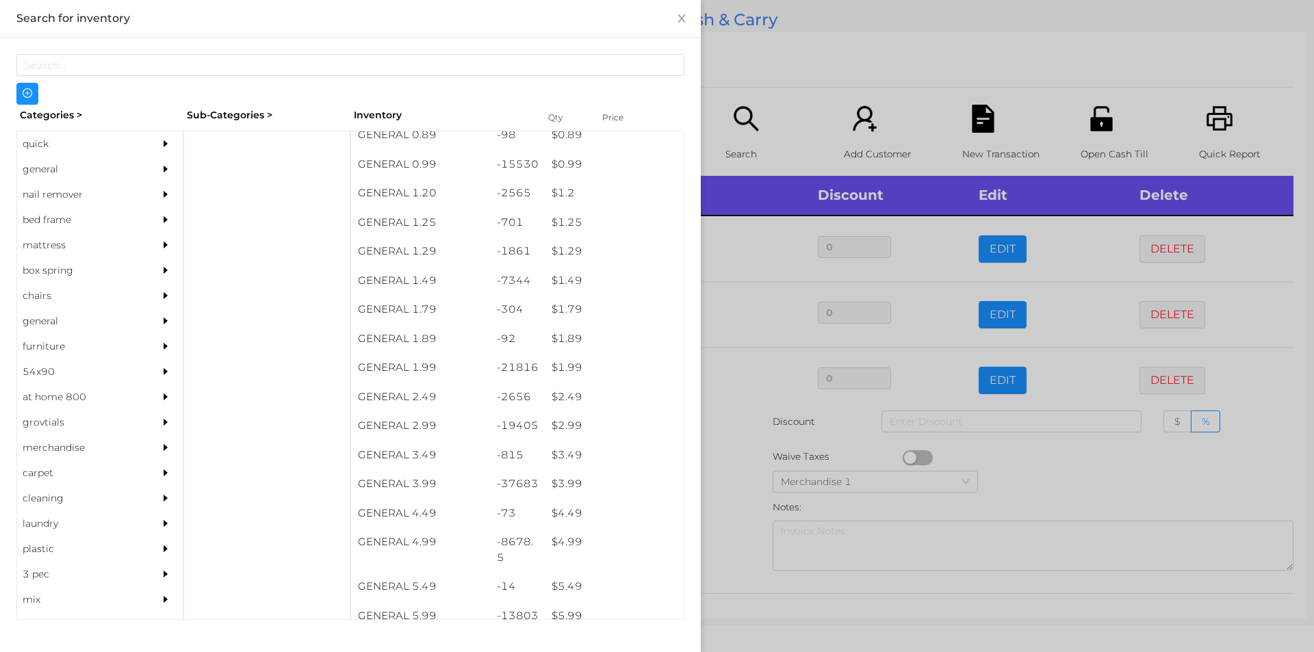
scroll to position [125, 0]
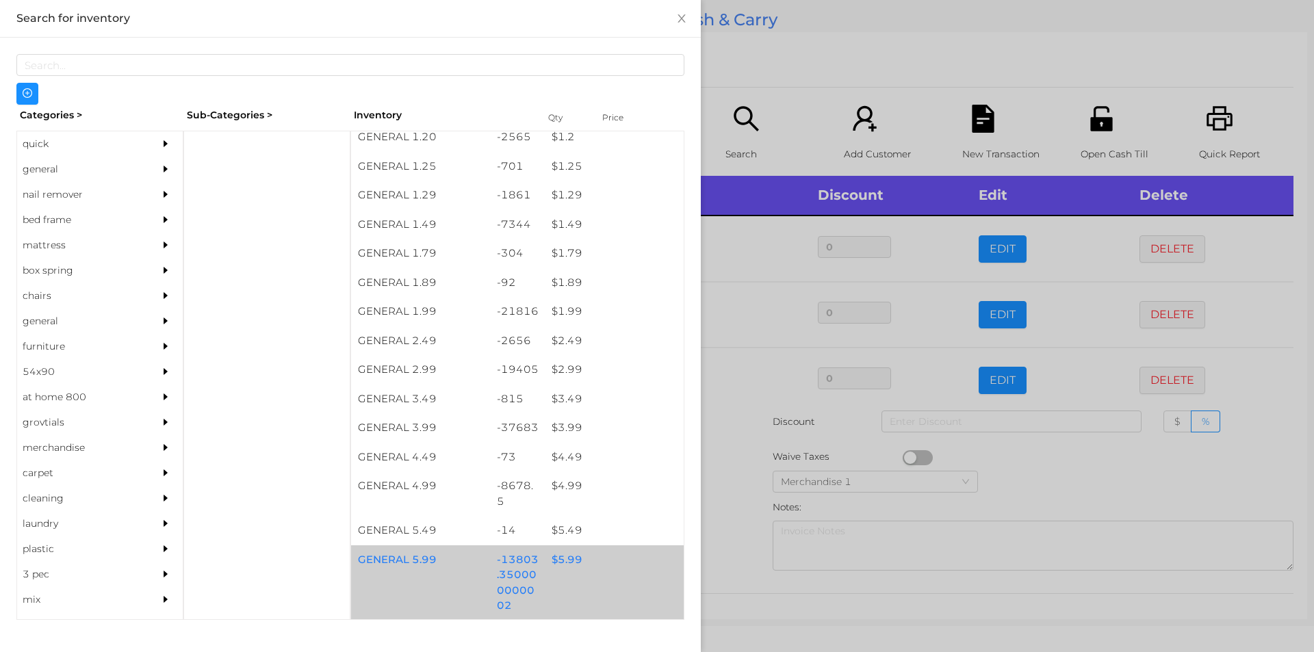
click at [565, 563] on div "$ 5.99" at bounding box center [614, 560] width 139 height 29
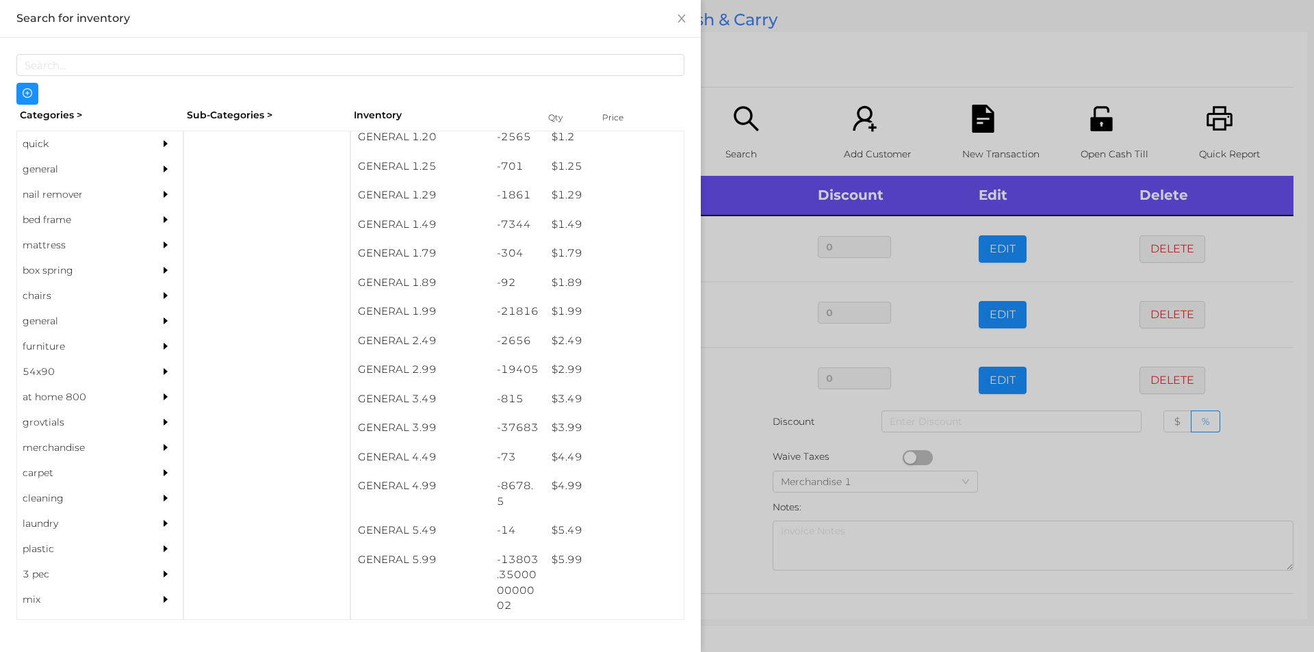
click at [741, 483] on div at bounding box center [657, 326] width 1314 height 652
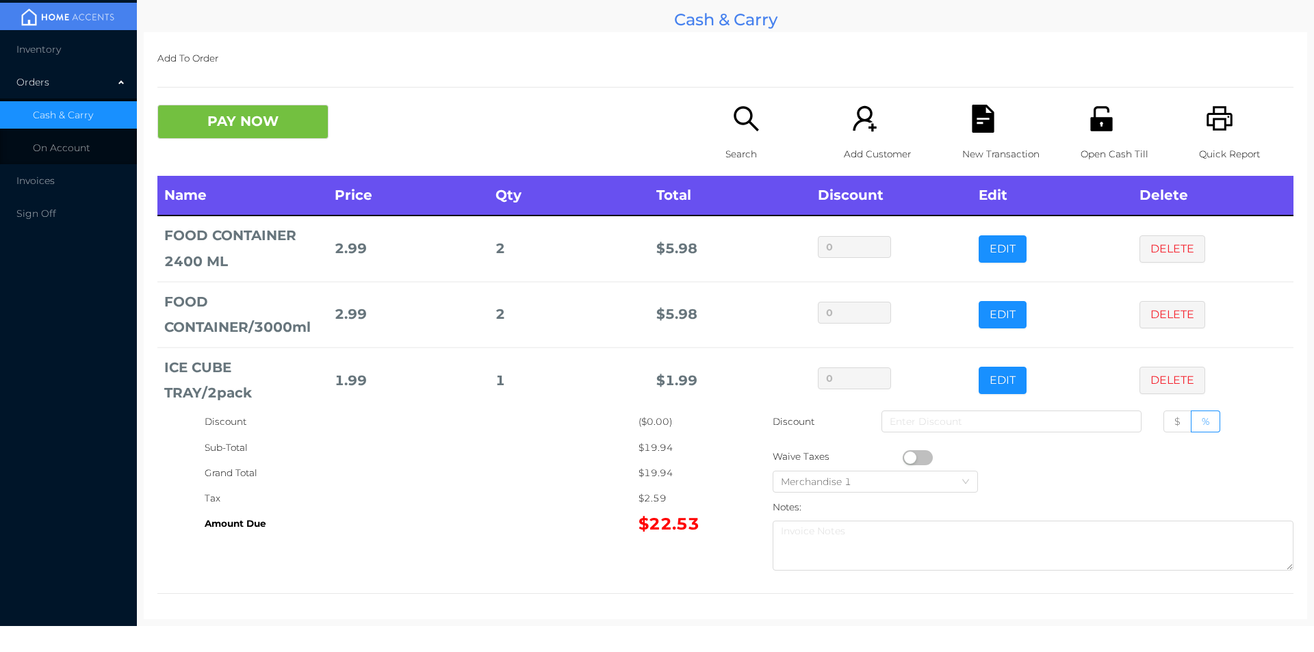
scroll to position [65, 0]
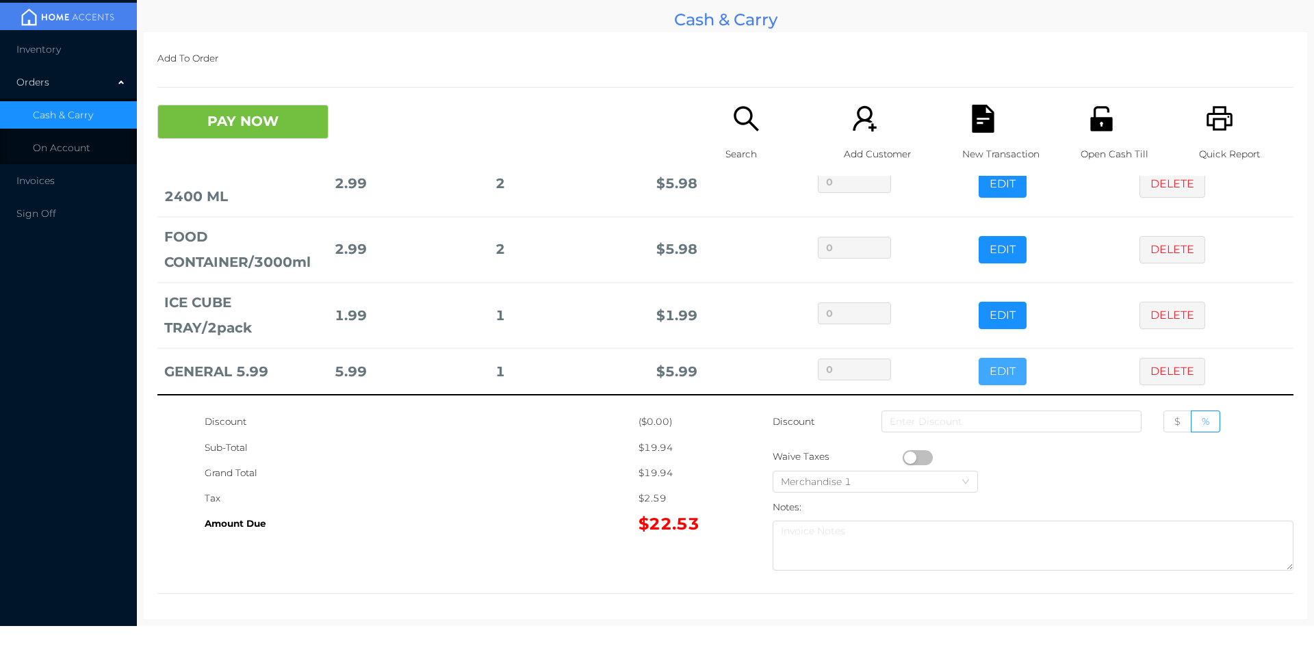
click at [982, 360] on button "EDIT" at bounding box center [1003, 371] width 48 height 27
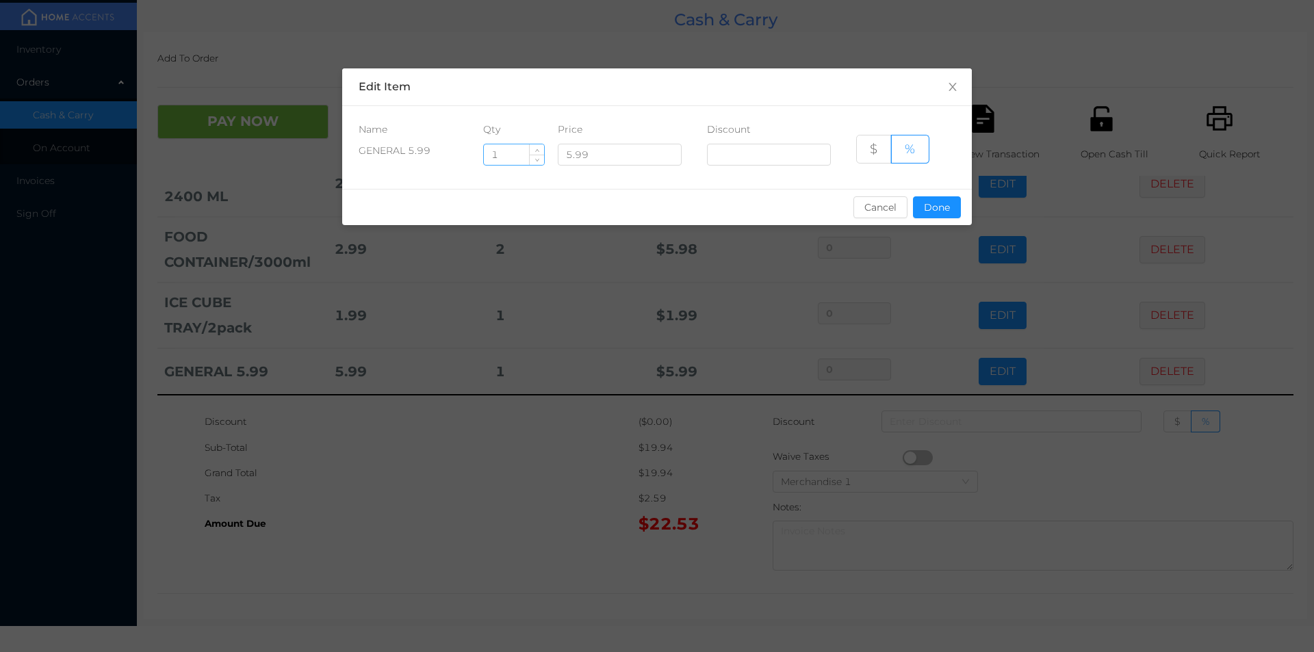
click at [511, 157] on input "1" at bounding box center [514, 154] width 60 height 21
type input "1.5"
click at [925, 217] on button "Done" at bounding box center [937, 207] width 48 height 22
type input "0%"
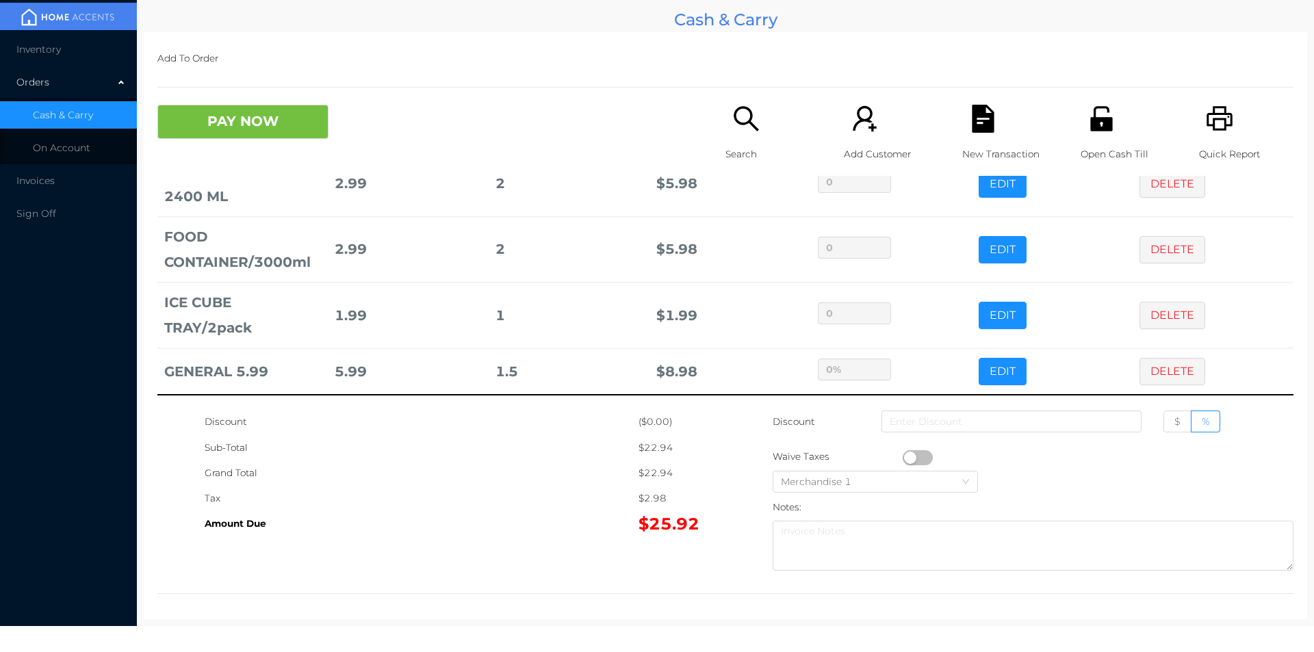
click at [609, 463] on div "Grand Total" at bounding box center [422, 473] width 434 height 25
click at [278, 119] on button "PAY NOW" at bounding box center [242, 122] width 171 height 34
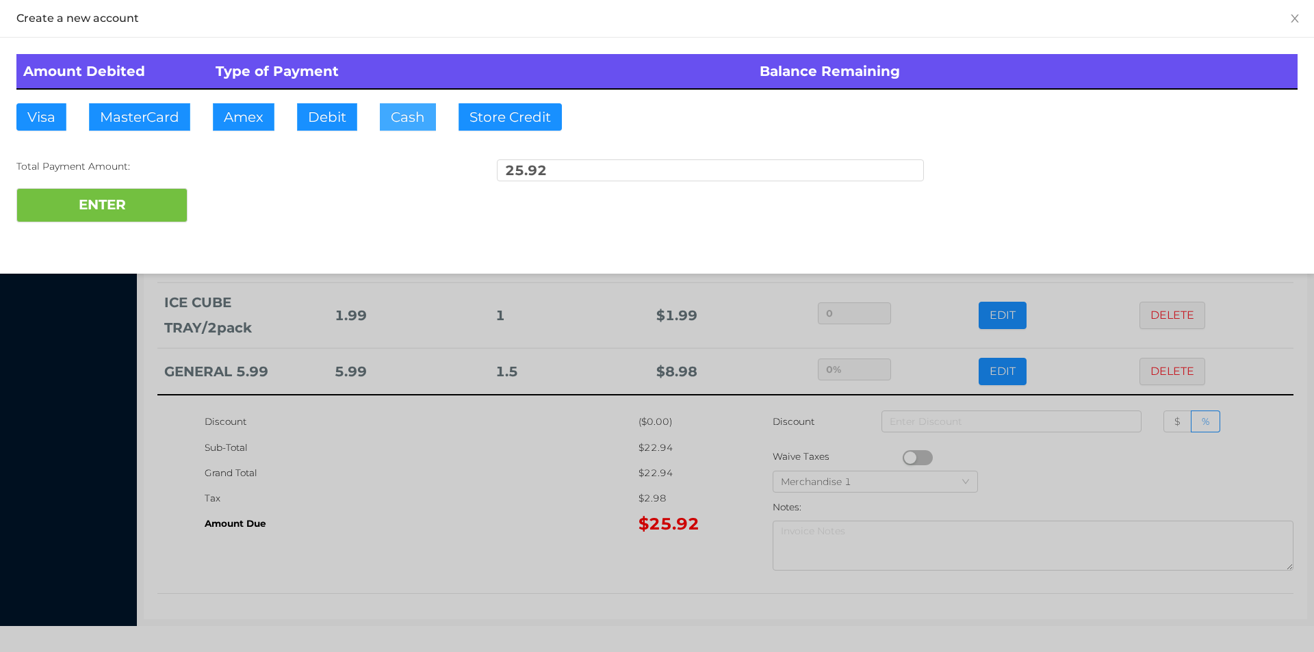
click at [390, 118] on button "Cash" at bounding box center [408, 116] width 56 height 27
type input "30."
click at [117, 218] on button "ENTER" at bounding box center [101, 205] width 171 height 34
type input "0"
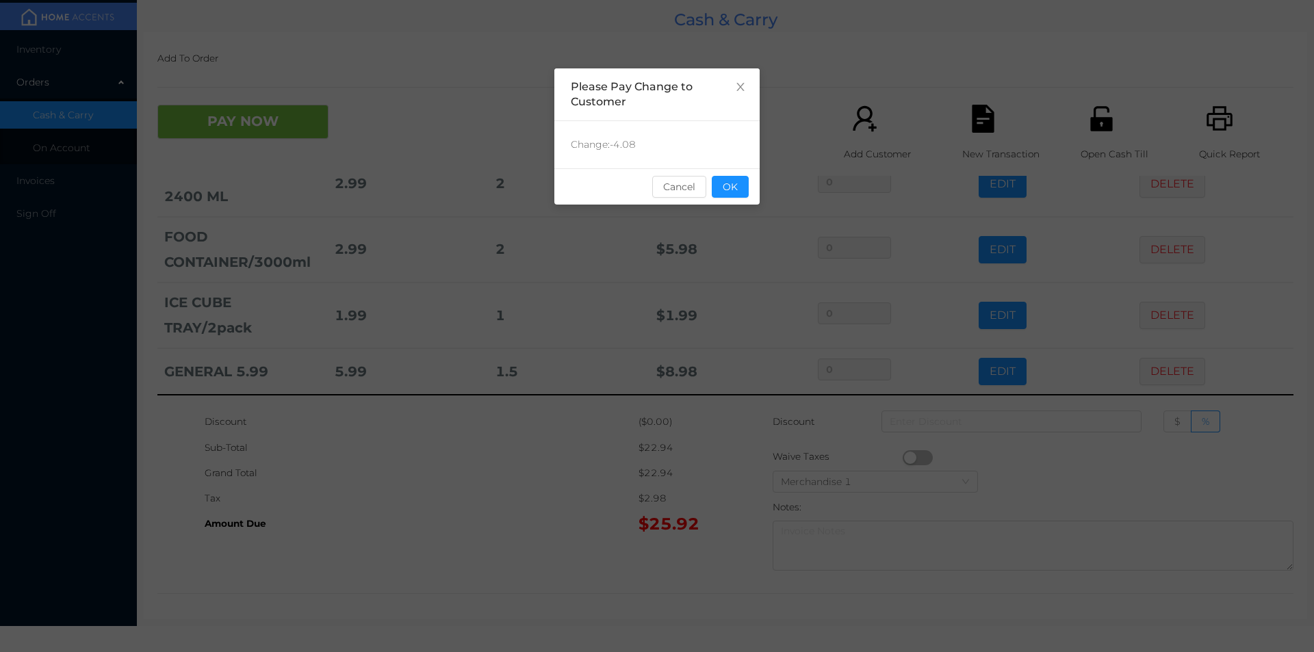
scroll to position [0, 0]
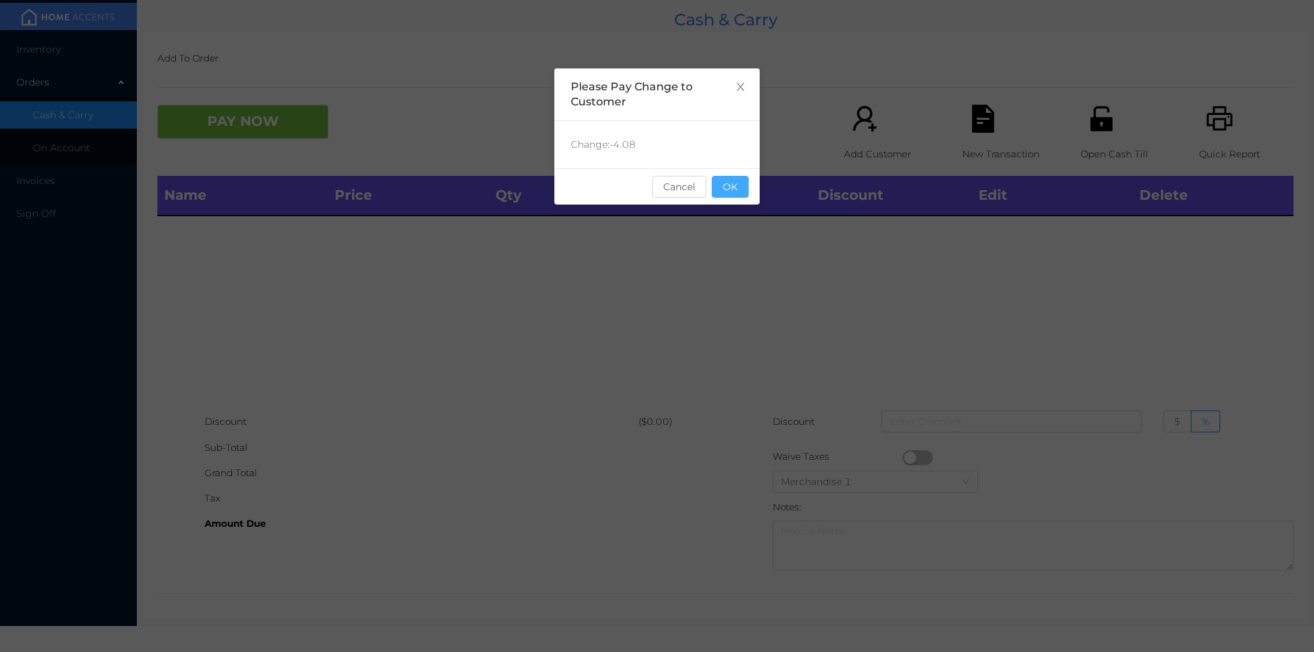
click at [728, 180] on button "OK" at bounding box center [730, 187] width 37 height 22
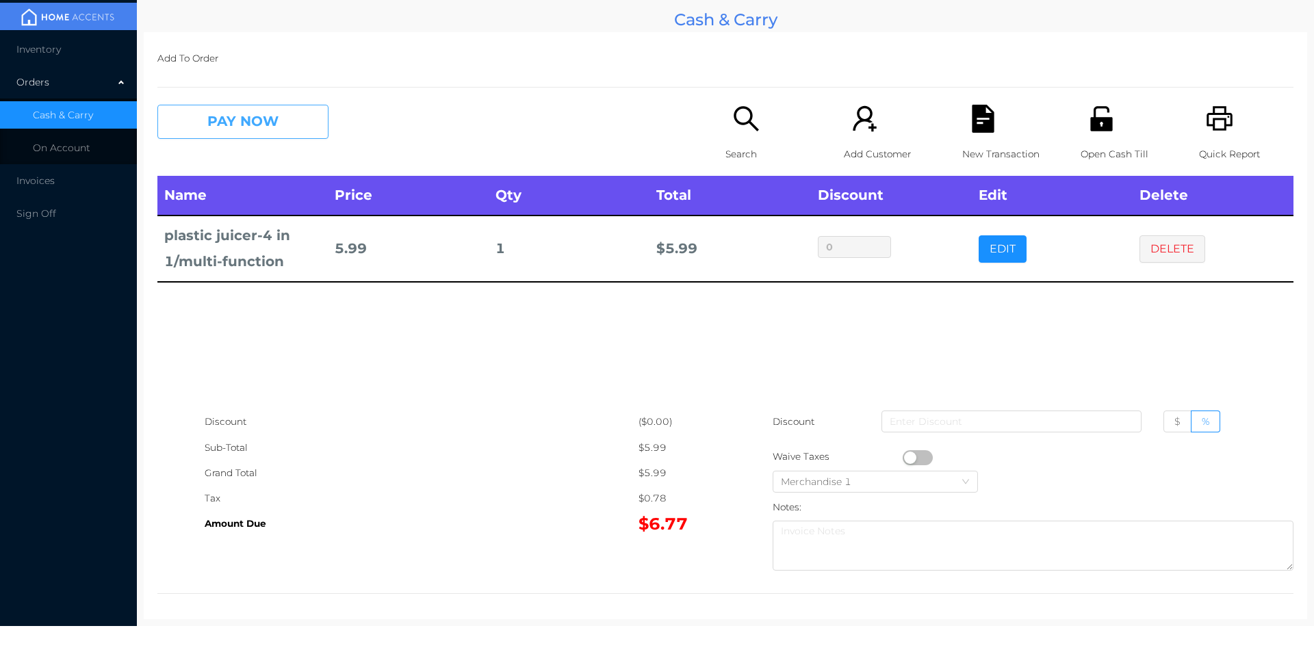
click at [281, 131] on button "PAY NOW" at bounding box center [242, 122] width 171 height 34
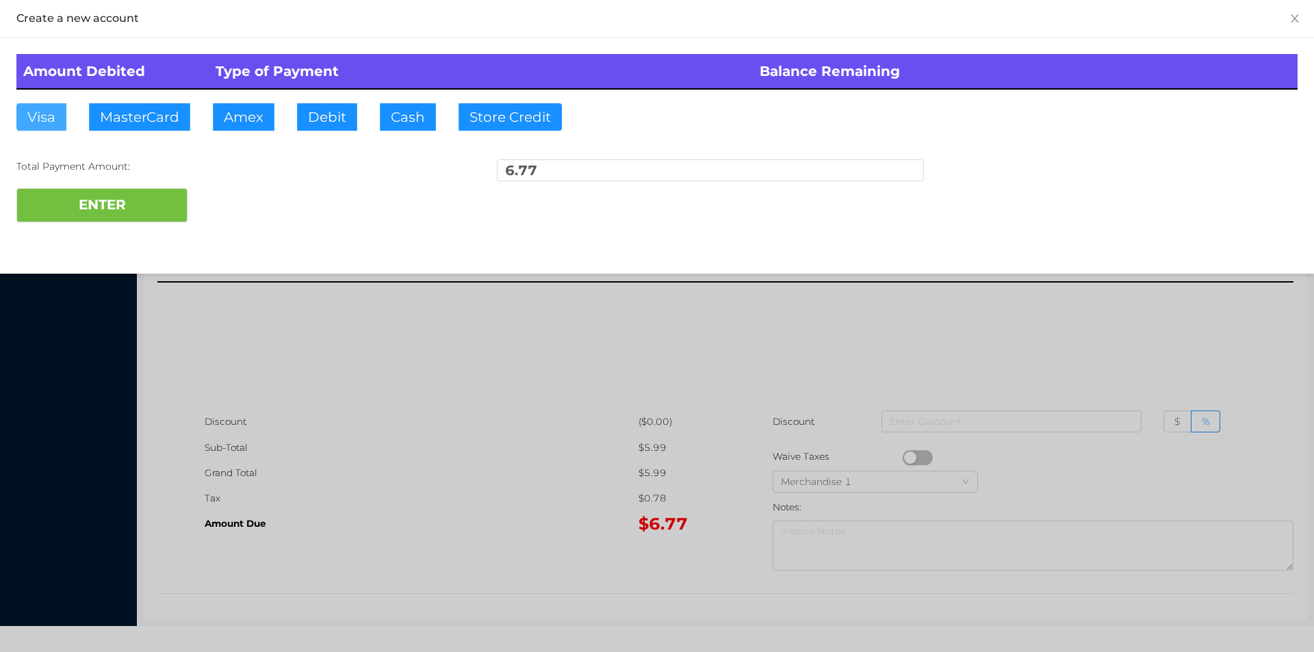
click at [41, 123] on button "Visa" at bounding box center [41, 116] width 50 height 27
click at [99, 205] on button "ENTER" at bounding box center [101, 205] width 171 height 34
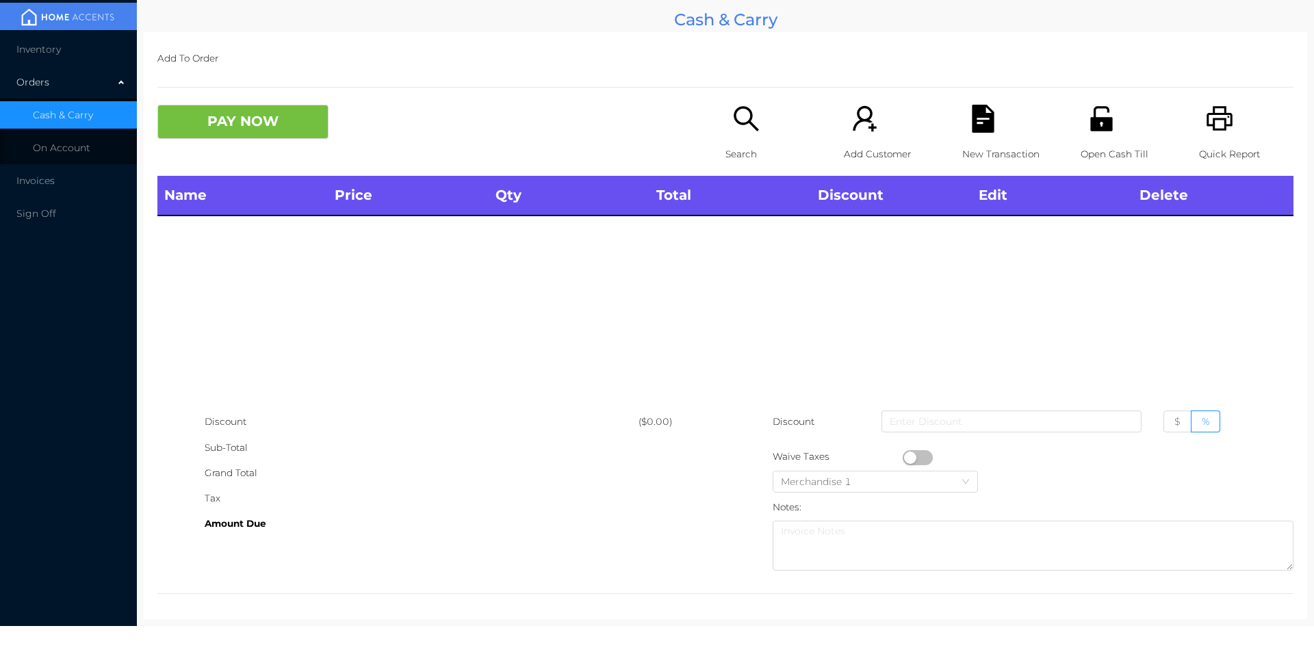
click at [1109, 156] on p "Open Cash Till" at bounding box center [1128, 154] width 94 height 25
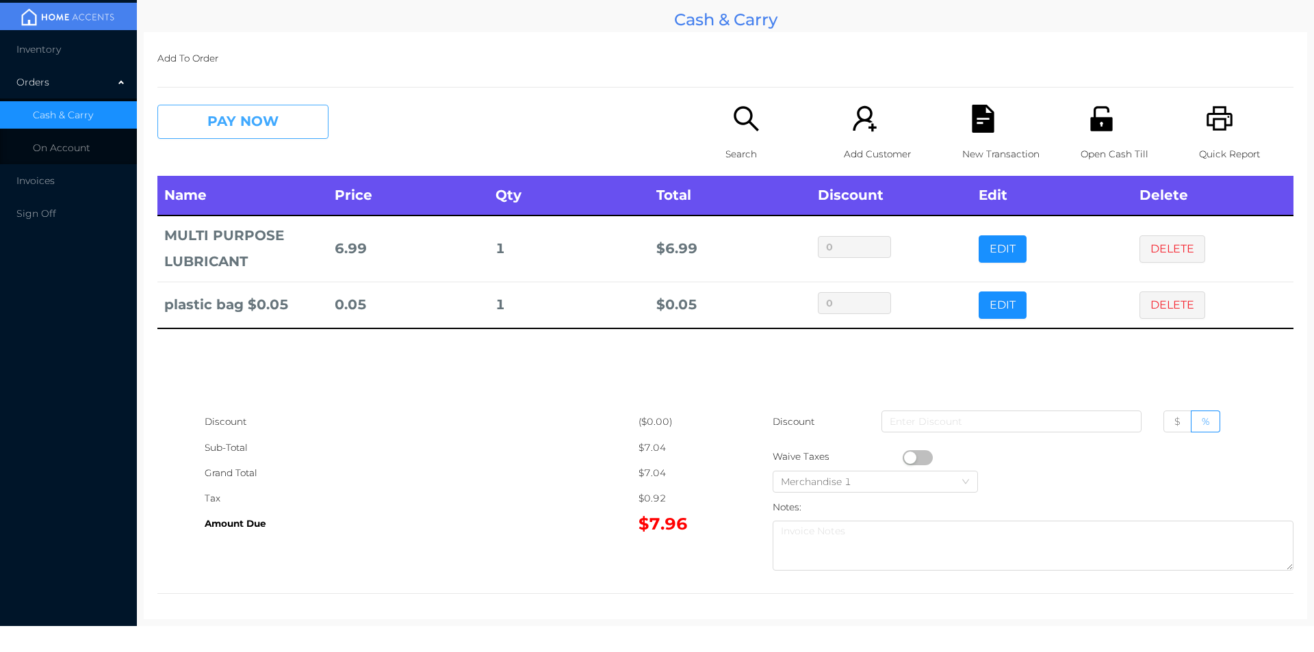
click at [209, 120] on button "PAY NOW" at bounding box center [242, 122] width 171 height 34
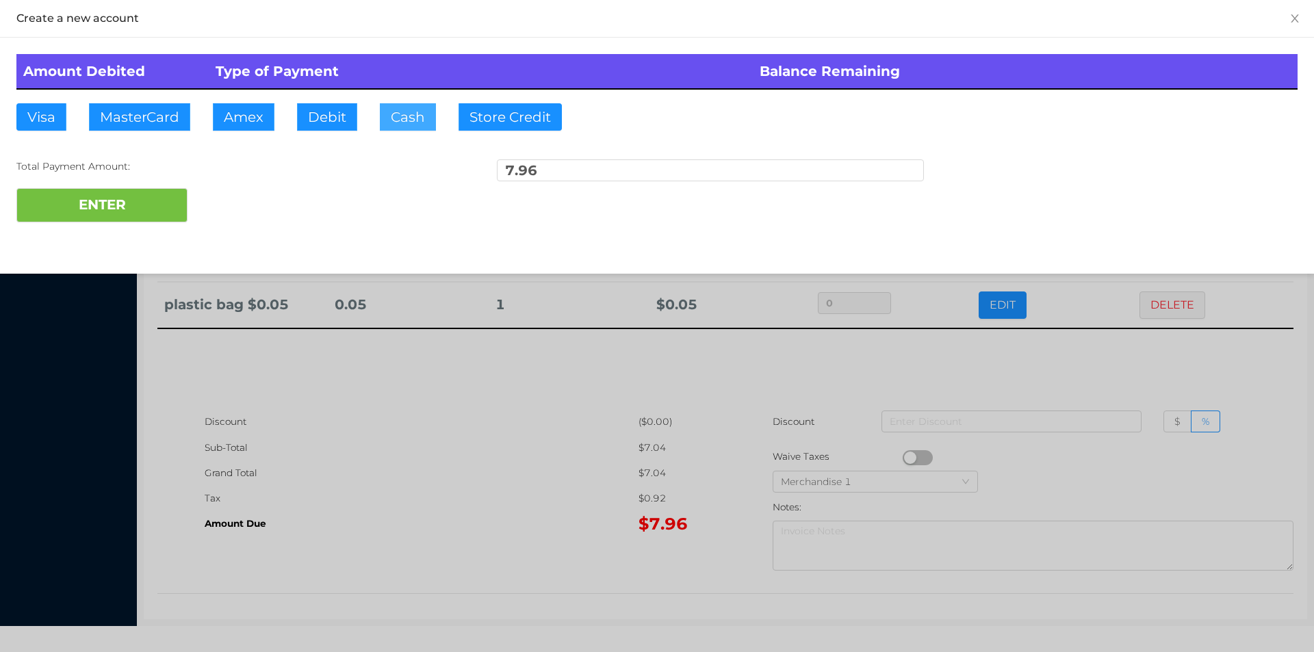
click at [394, 110] on button "Cash" at bounding box center [408, 116] width 56 height 27
type input "50."
click at [101, 208] on button "ENTER" at bounding box center [101, 205] width 171 height 34
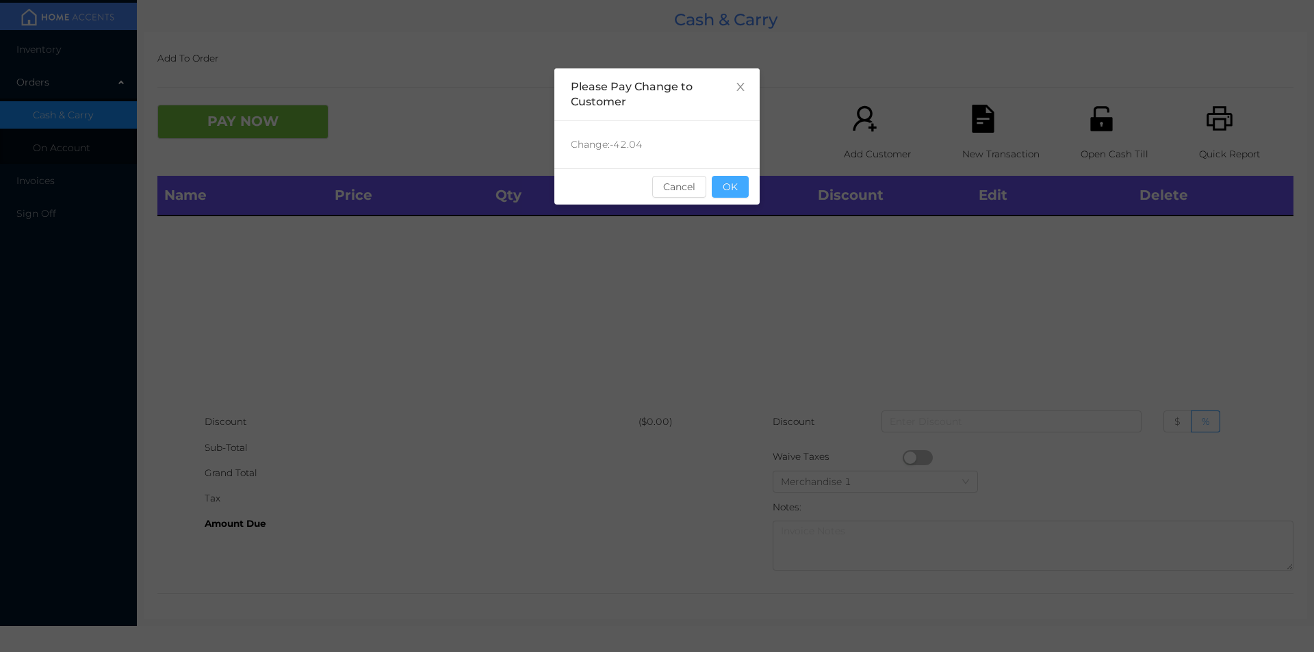
click at [726, 186] on button "OK" at bounding box center [730, 187] width 37 height 22
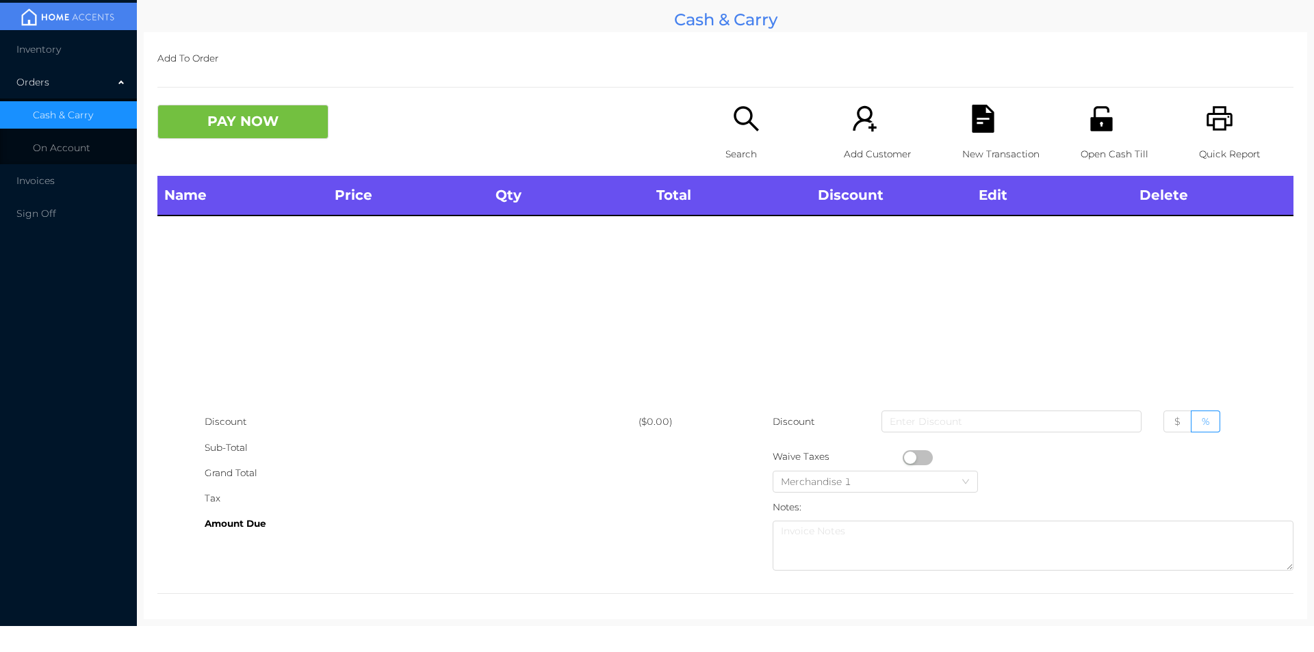
click at [741, 144] on p "Search" at bounding box center [773, 154] width 94 height 25
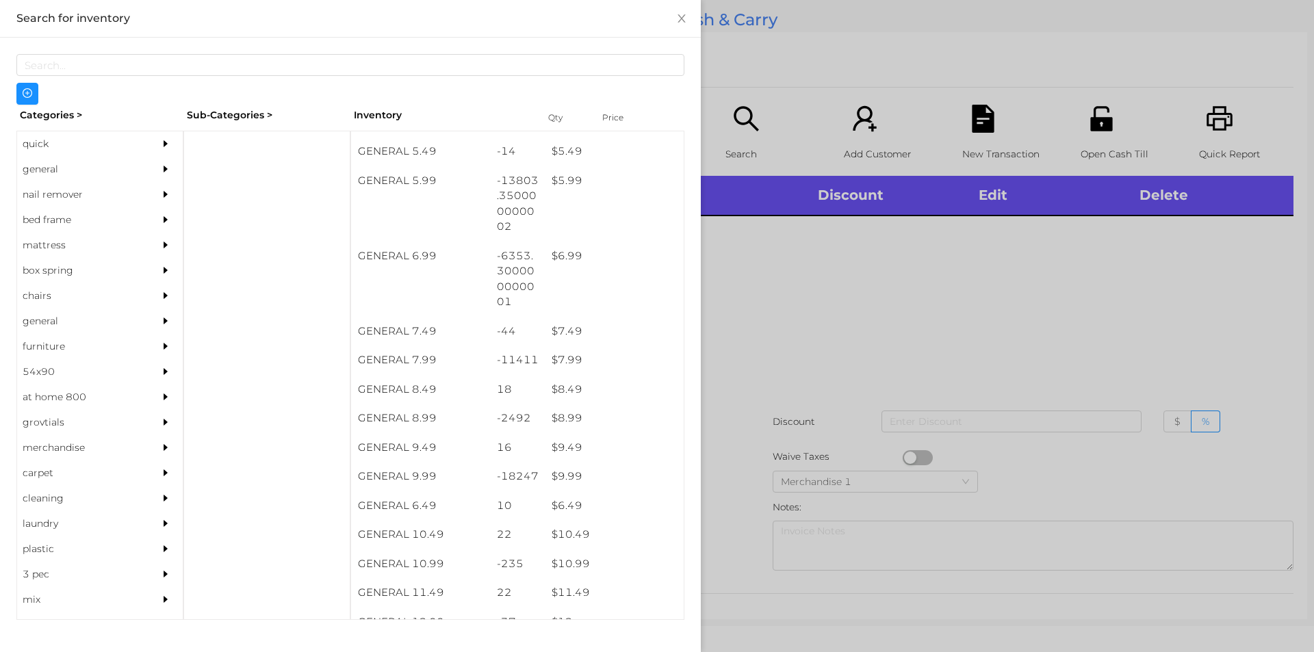
scroll to position [511, 0]
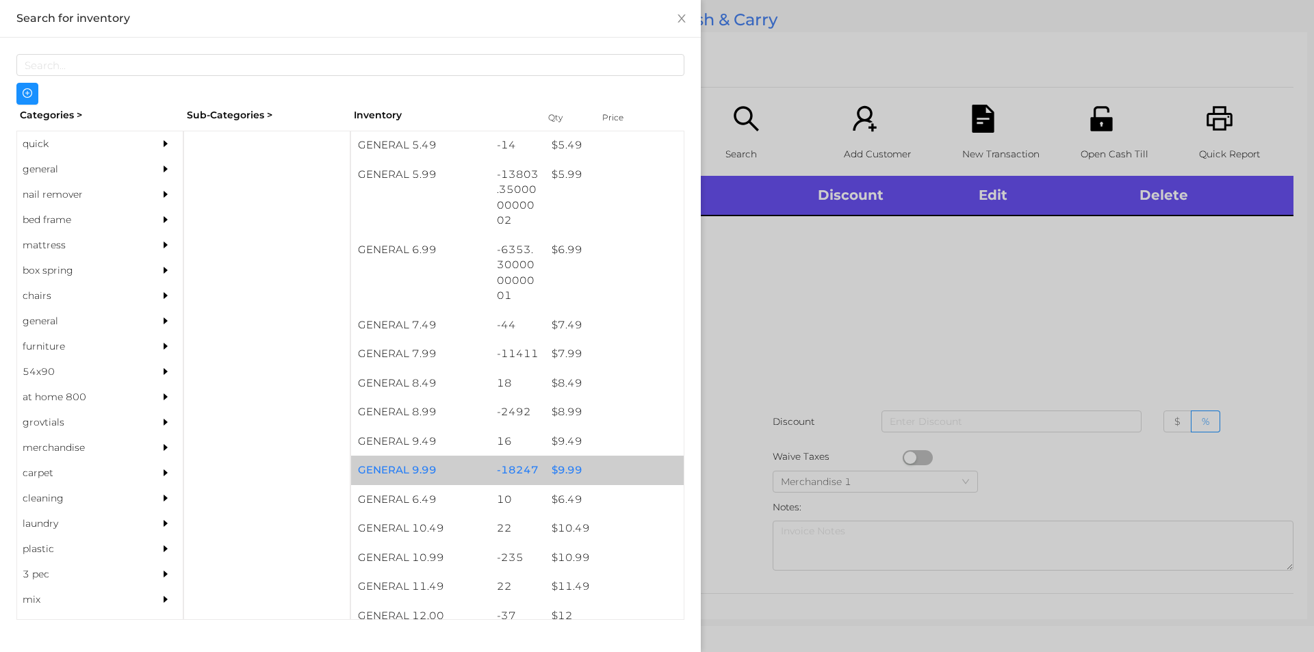
click at [557, 473] on div "$ 9.99" at bounding box center [614, 470] width 139 height 29
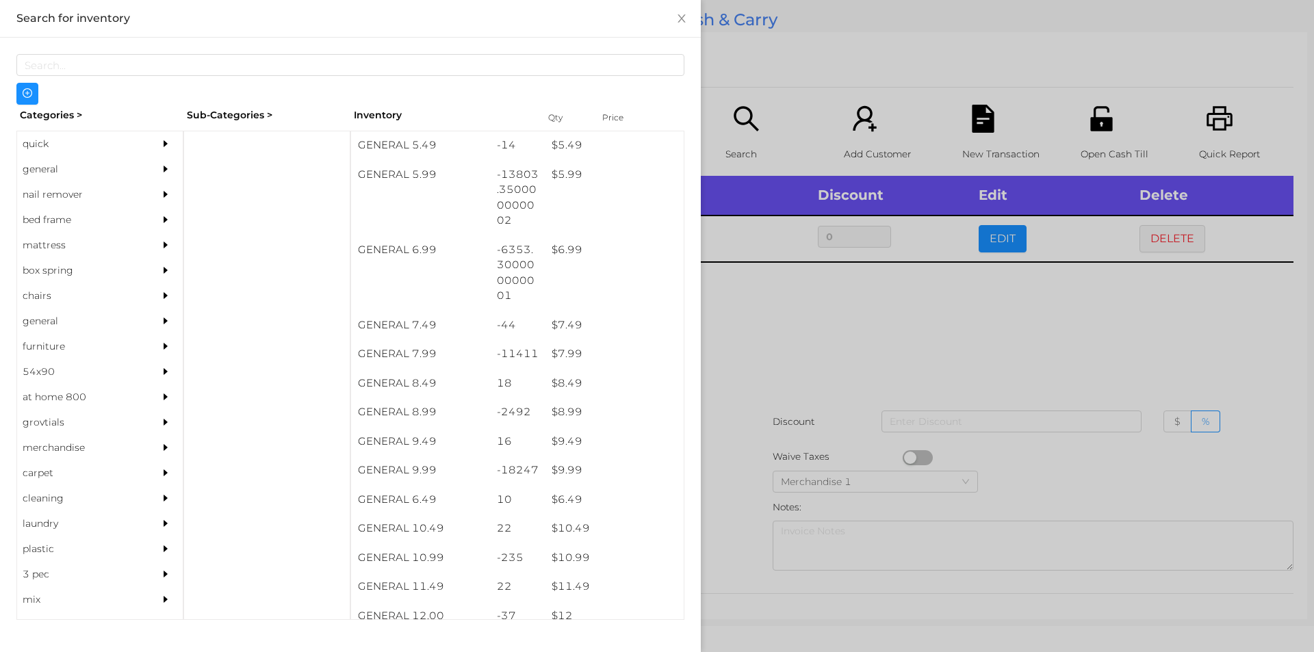
click at [776, 332] on div at bounding box center [657, 326] width 1314 height 652
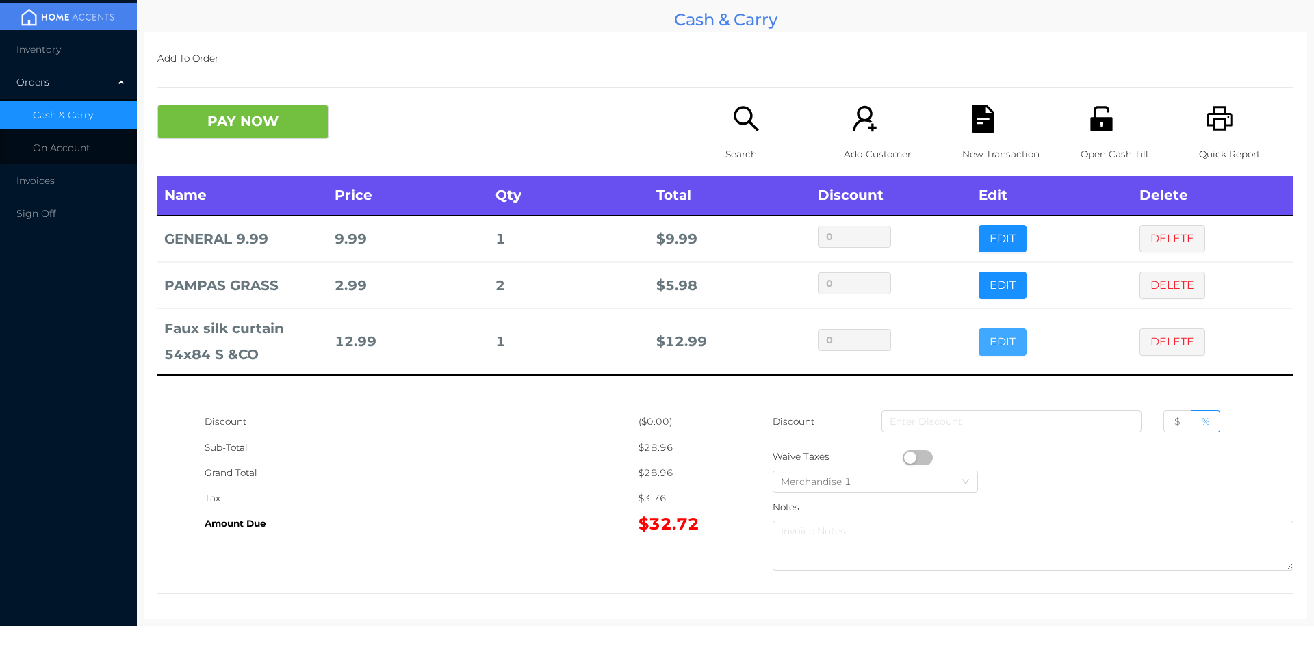
click at [991, 351] on button "EDIT" at bounding box center [1003, 342] width 48 height 27
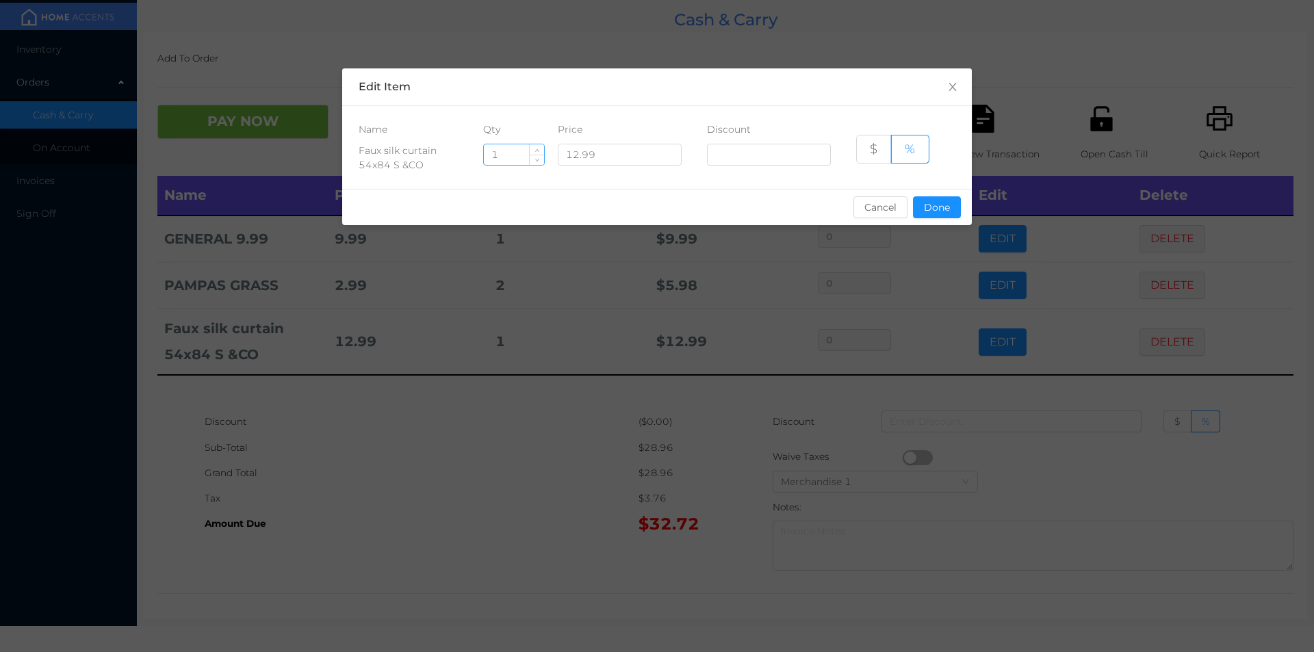
click at [509, 153] on input "1" at bounding box center [514, 154] width 60 height 21
type input "6"
click at [452, 415] on div "sentinelStart Edit Item Name Qty Price Discount Faux silk curtain 54x84 S &CO 6…" at bounding box center [657, 326] width 1314 height 652
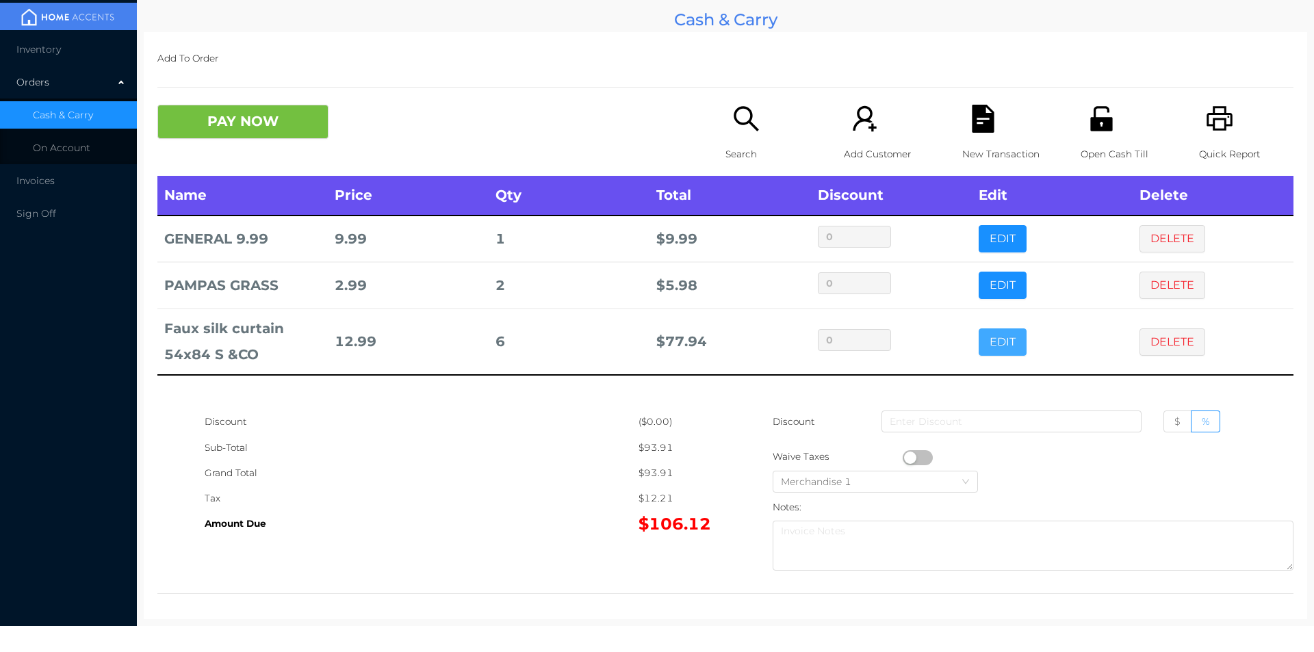
click at [979, 329] on button "EDIT" at bounding box center [1003, 342] width 48 height 27
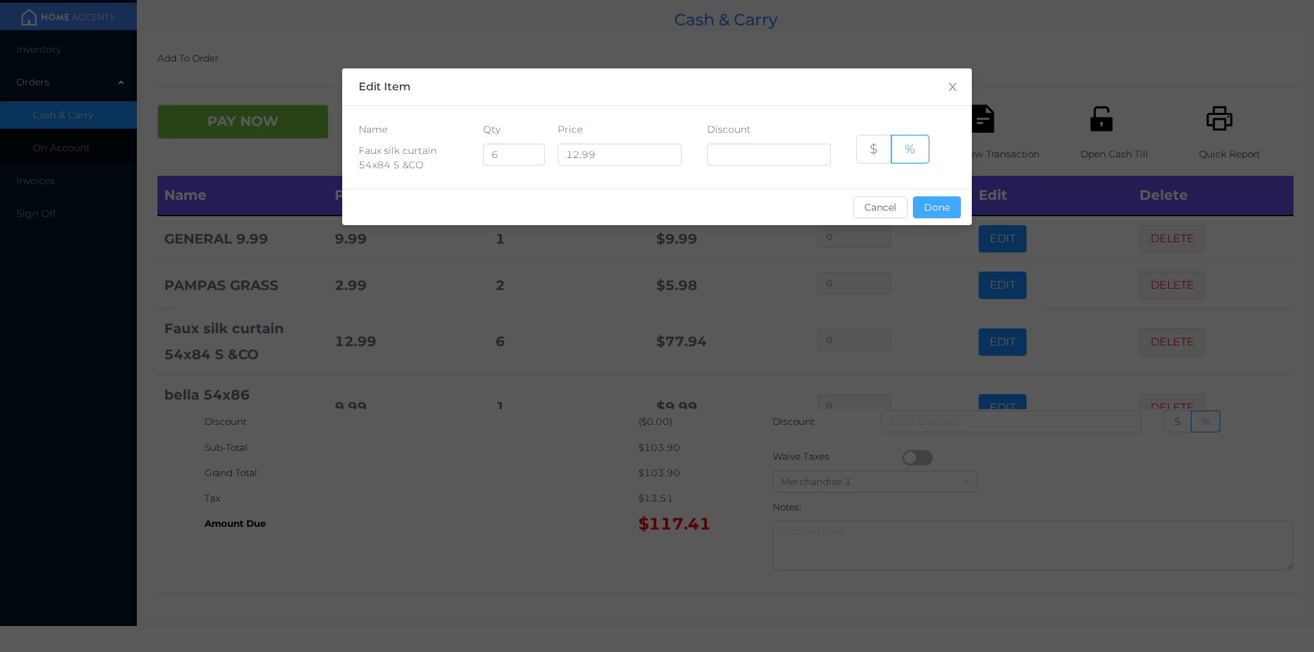
click at [934, 203] on button "Done" at bounding box center [937, 207] width 48 height 22
type input "0%"
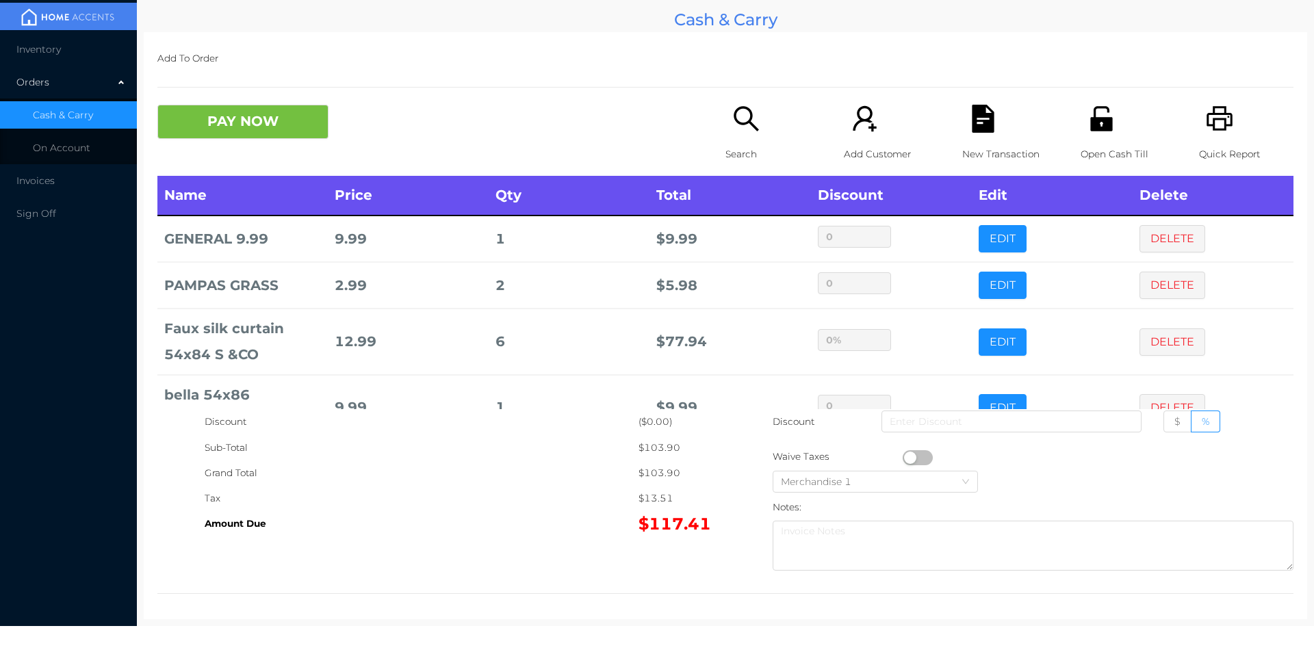
click at [469, 532] on div "Amount Due" at bounding box center [422, 523] width 434 height 25
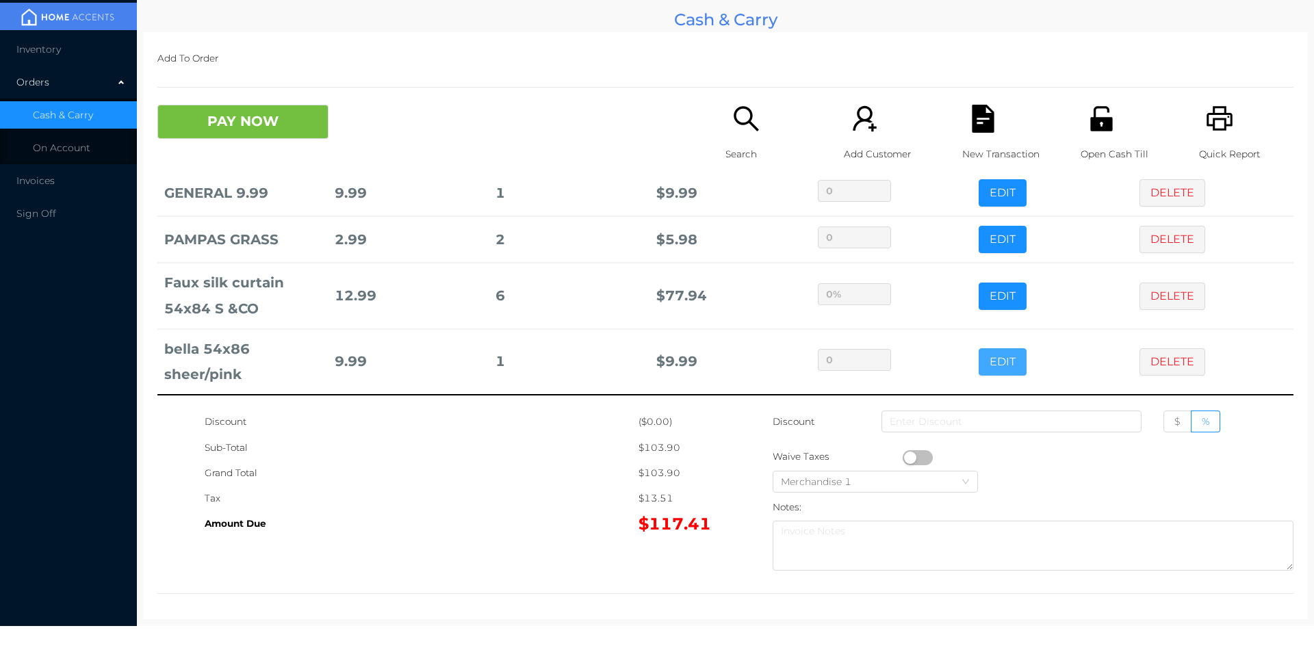
click at [986, 354] on button "EDIT" at bounding box center [1003, 361] width 48 height 27
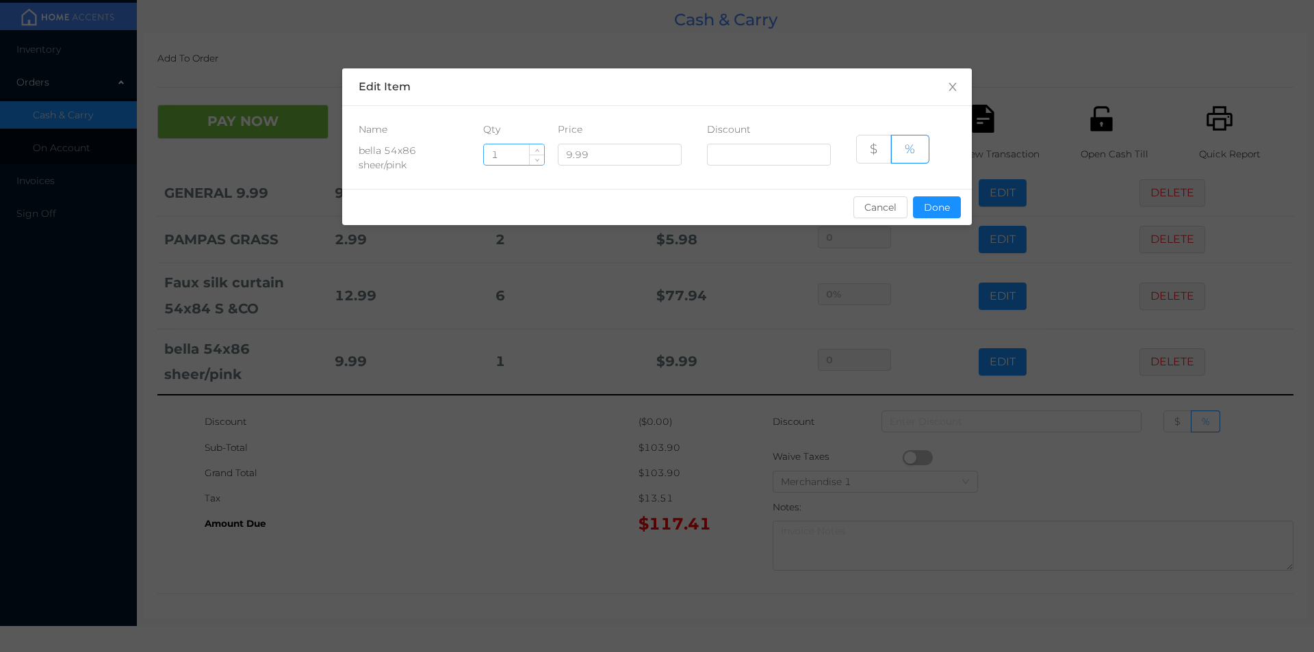
click at [509, 156] on input "1" at bounding box center [514, 154] width 60 height 21
type input "3"
click at [943, 201] on button "Done" at bounding box center [937, 207] width 48 height 22
type input "0%"
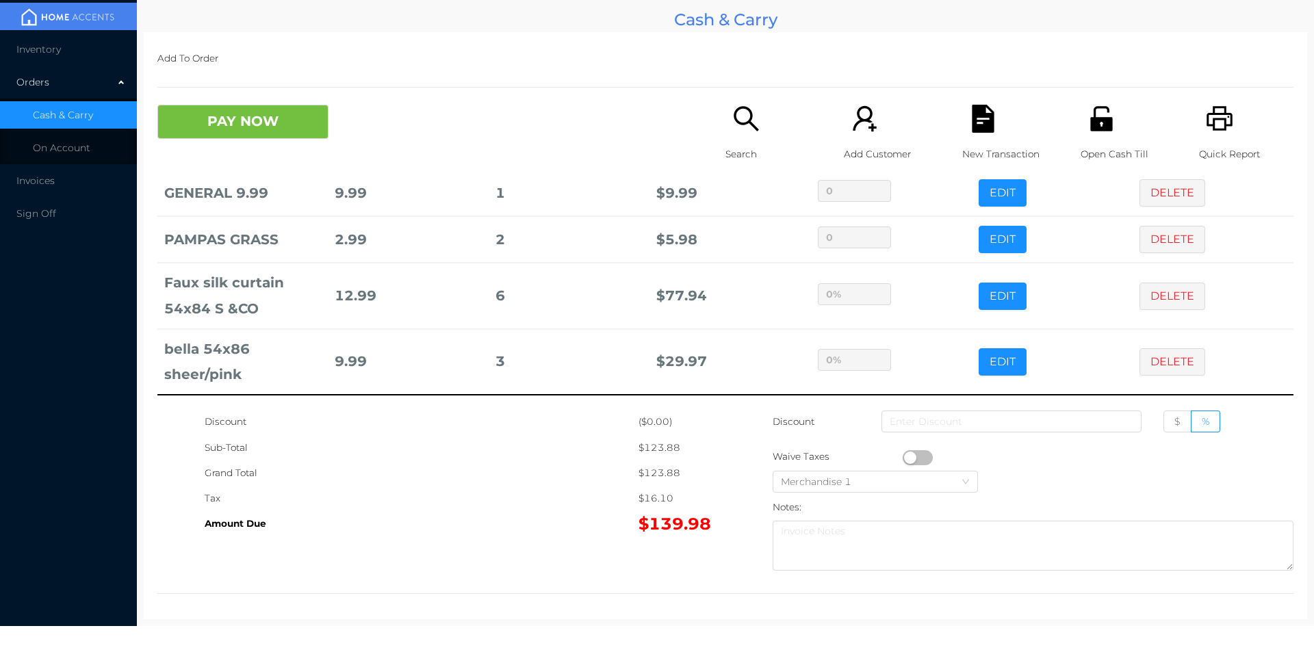
click at [552, 476] on div "Grand Total" at bounding box center [422, 473] width 434 height 25
click at [241, 109] on button "PAY NOW" at bounding box center [242, 122] width 171 height 34
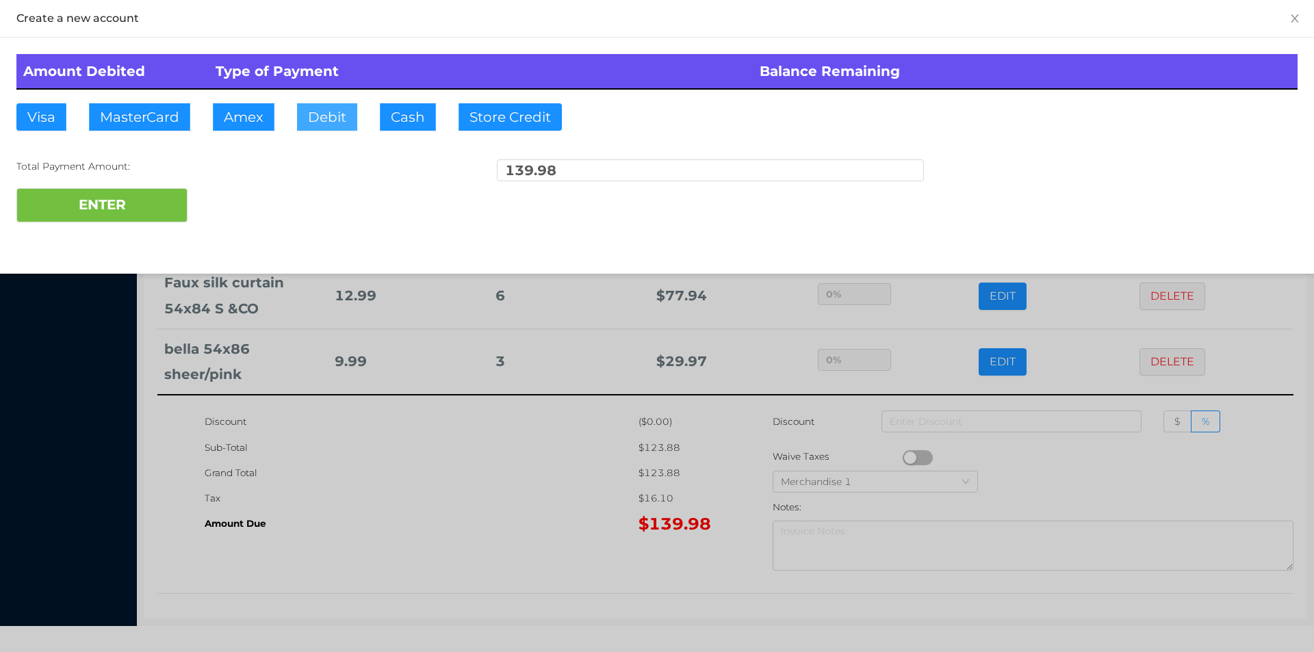
click at [329, 116] on button "Debit" at bounding box center [327, 116] width 60 height 27
click at [139, 190] on button "ENTER" at bounding box center [101, 205] width 171 height 34
type input "0"
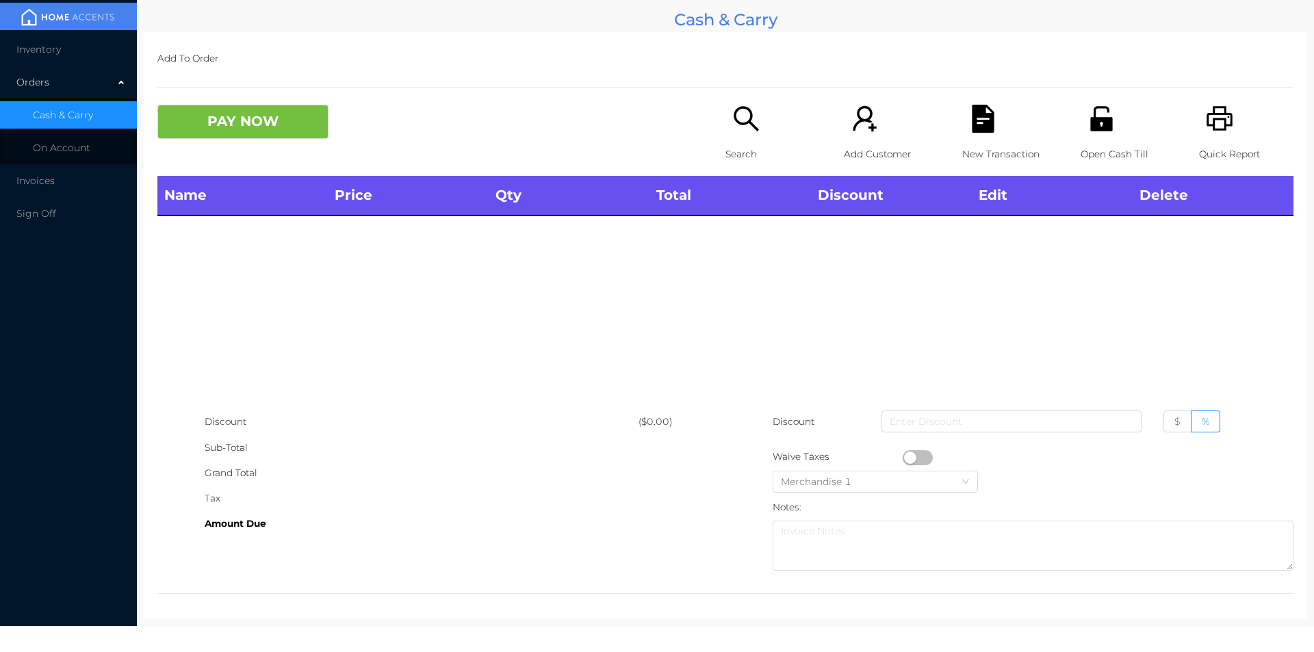
scroll to position [0, 0]
click at [747, 151] on p "Search" at bounding box center [773, 154] width 94 height 25
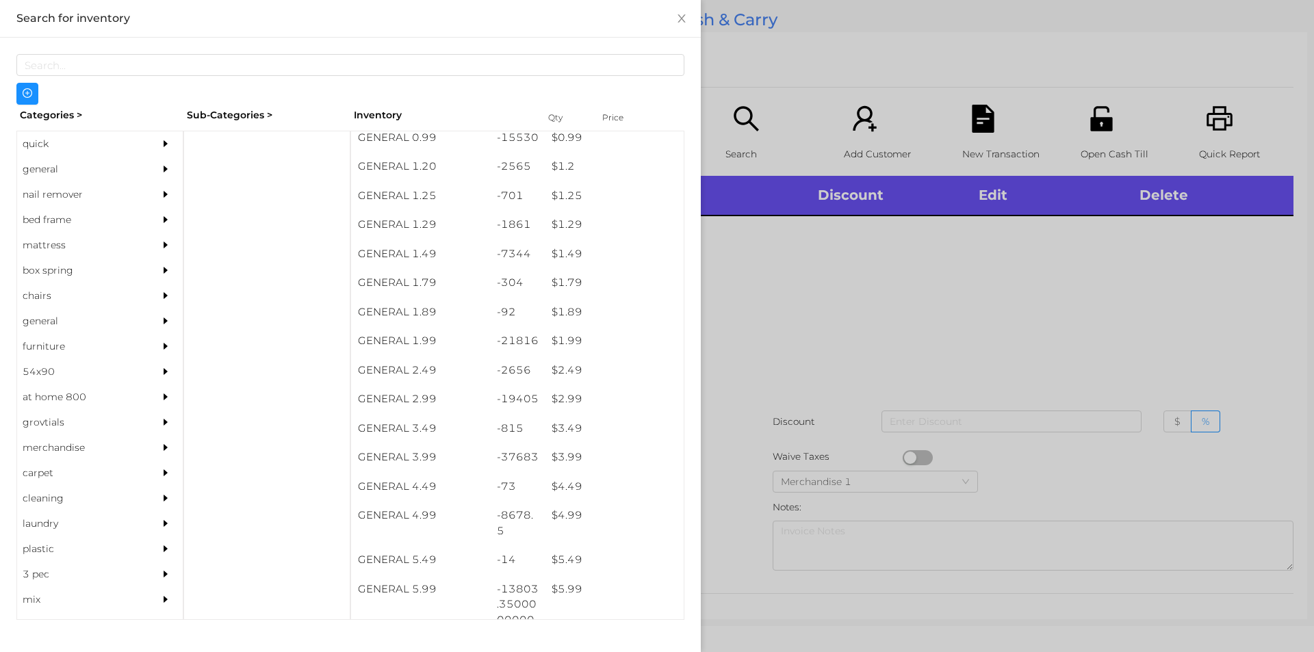
scroll to position [216, 0]
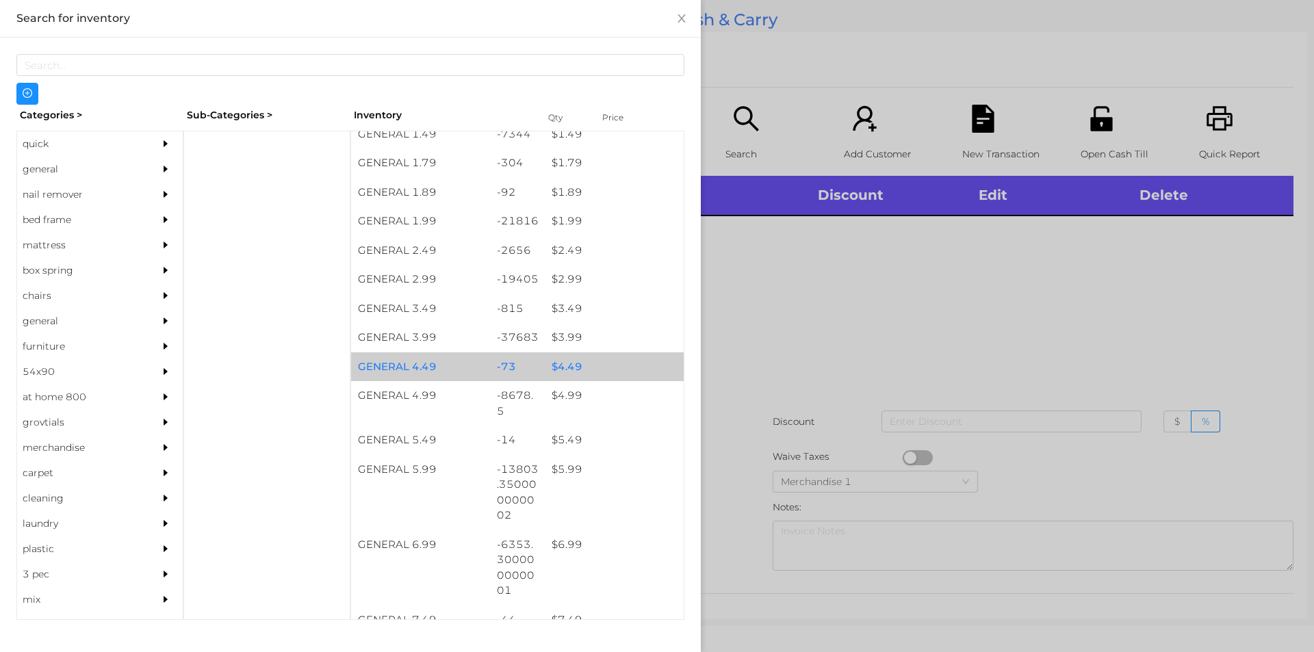
click at [578, 367] on div "$ 4.49" at bounding box center [614, 367] width 139 height 29
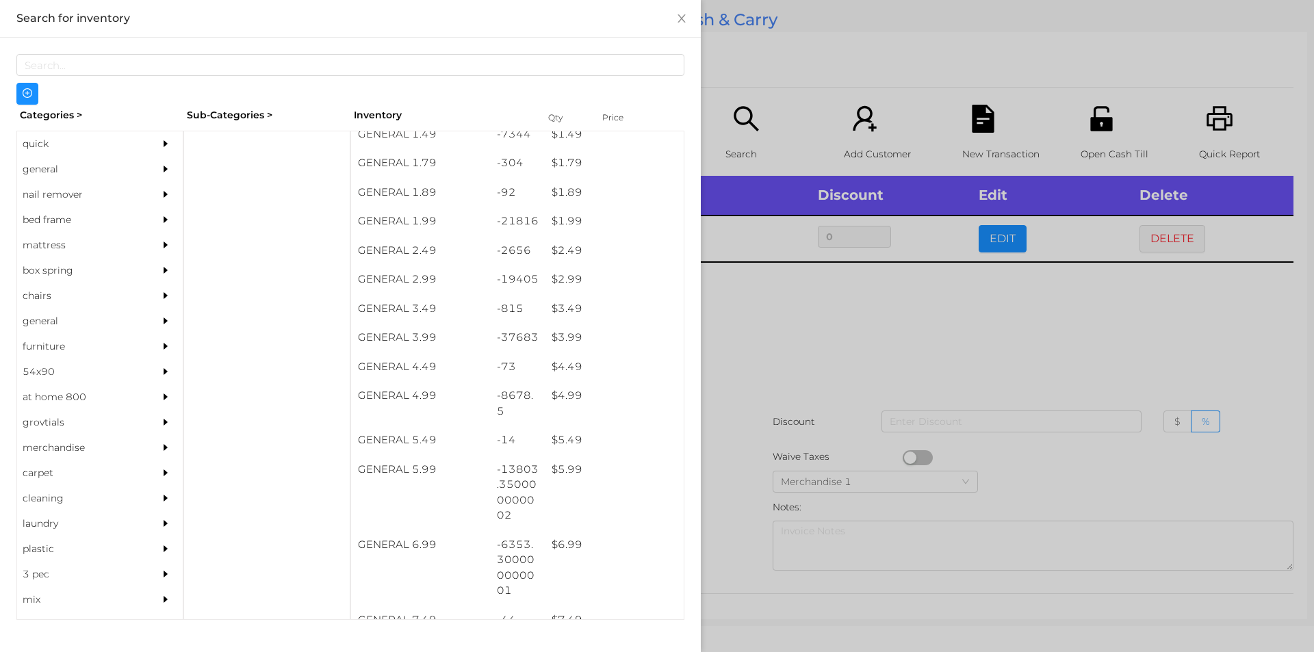
click at [1028, 344] on div at bounding box center [657, 326] width 1314 height 652
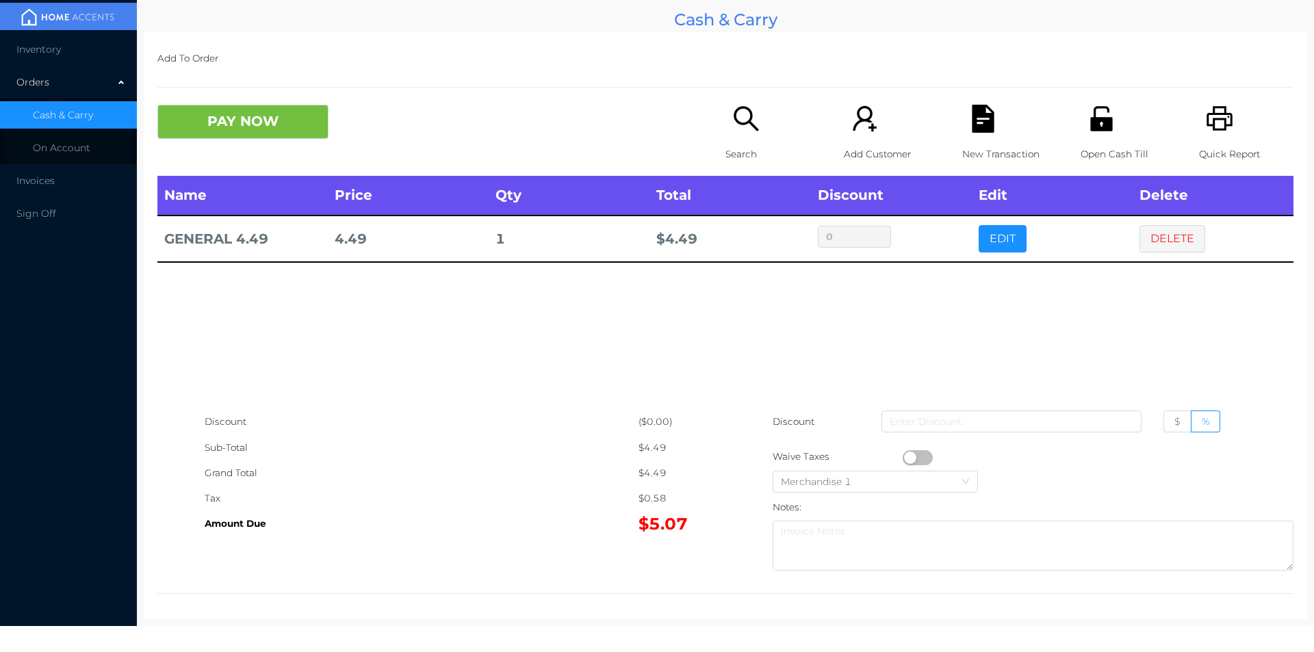
click at [1168, 240] on button "DELETE" at bounding box center [1173, 238] width 66 height 27
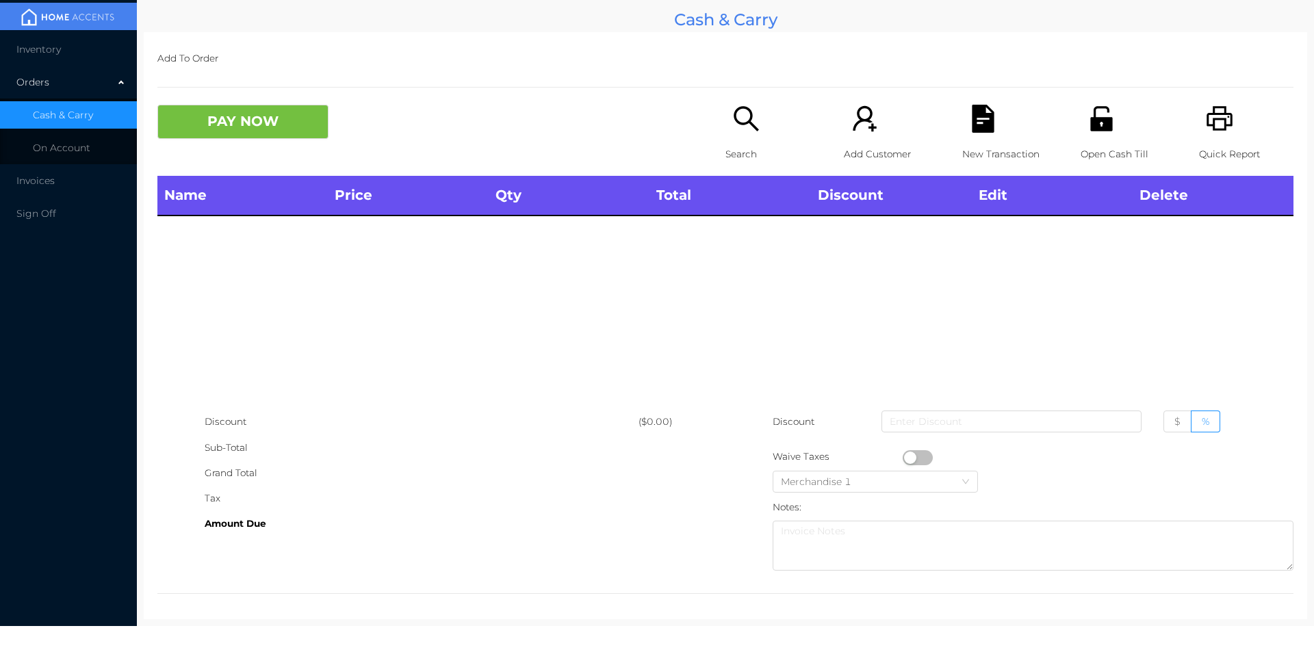
click at [1221, 114] on icon "icon: printer" at bounding box center [1220, 118] width 26 height 25
click at [253, 132] on button "PAY NOW" at bounding box center [242, 122] width 171 height 34
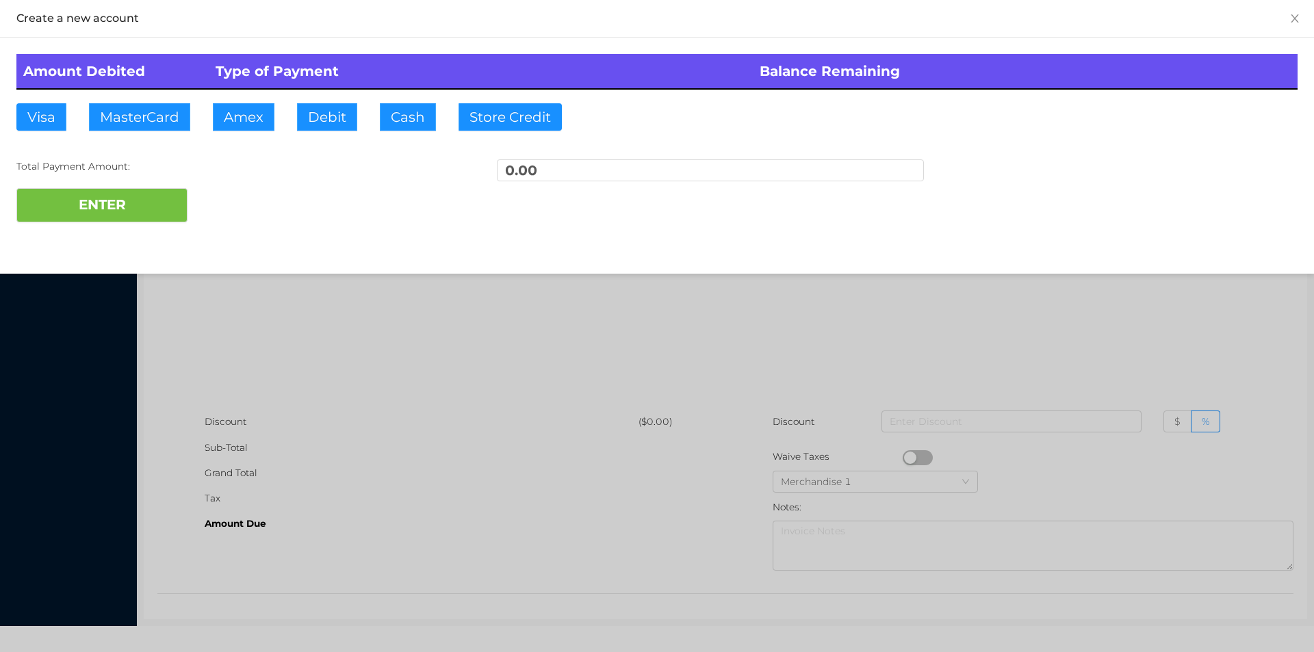
click at [367, 355] on div at bounding box center [657, 326] width 1314 height 652
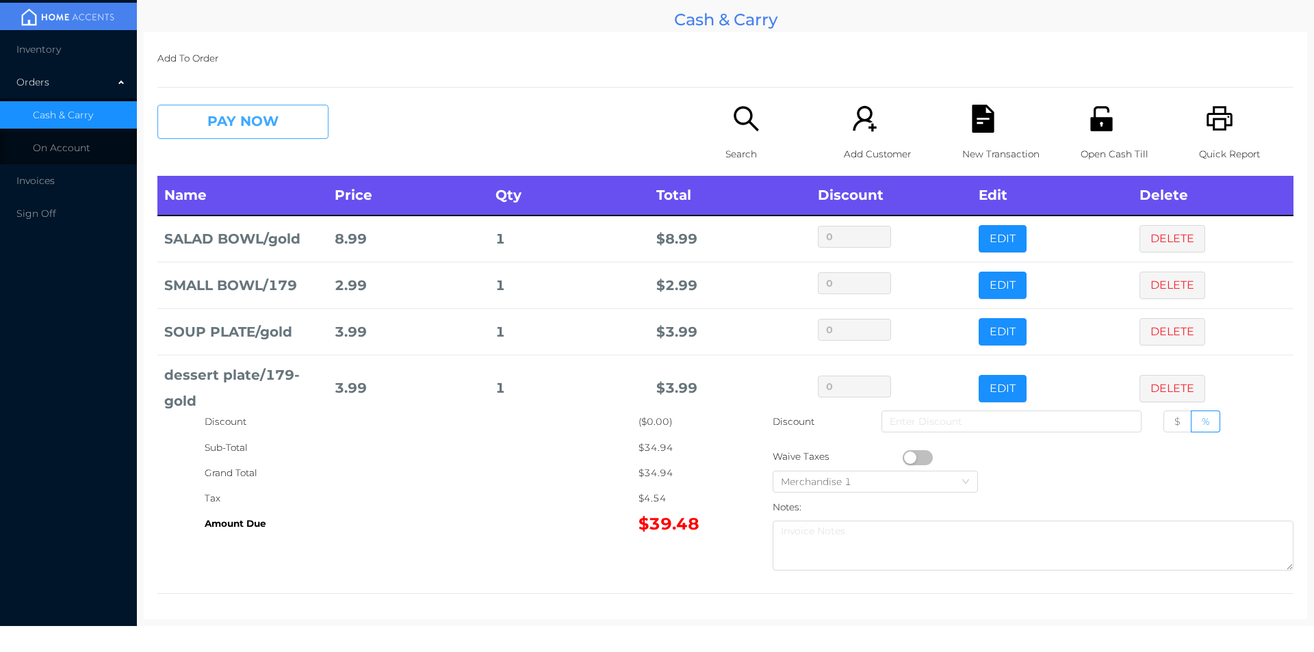
click at [222, 110] on button "PAY NOW" at bounding box center [242, 122] width 171 height 34
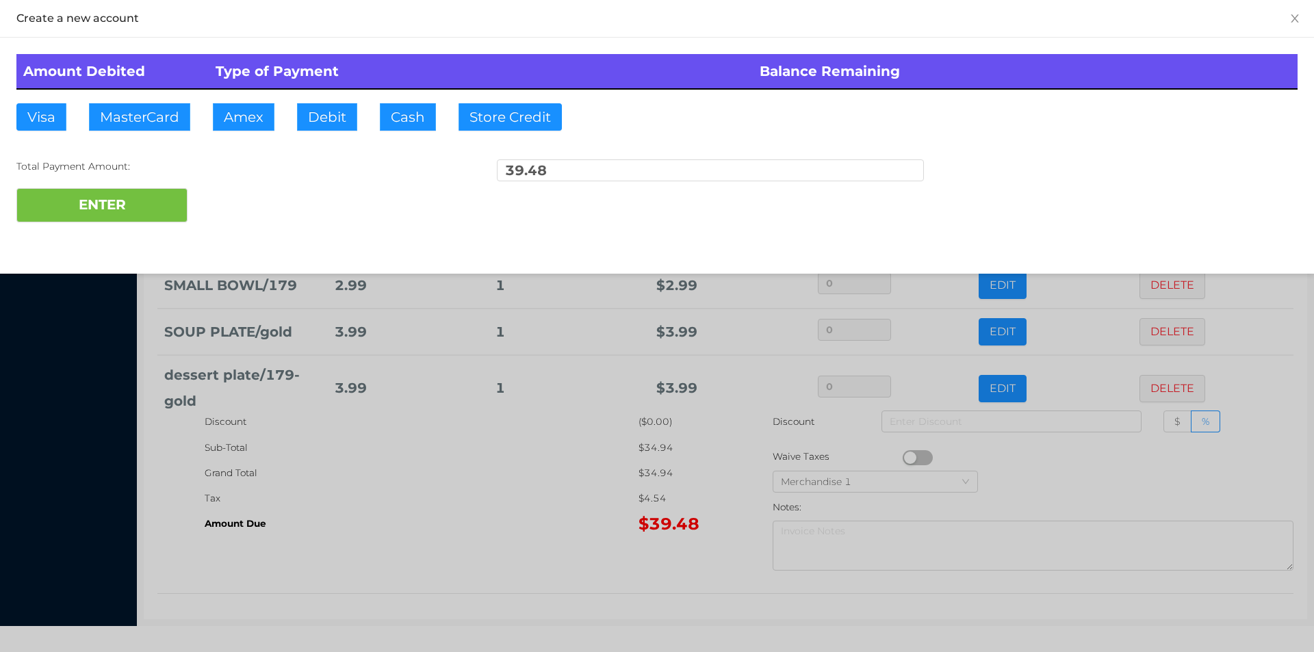
click at [236, 177] on div "Total Payment Amount: 39.48" at bounding box center [656, 173] width 1281 height 29
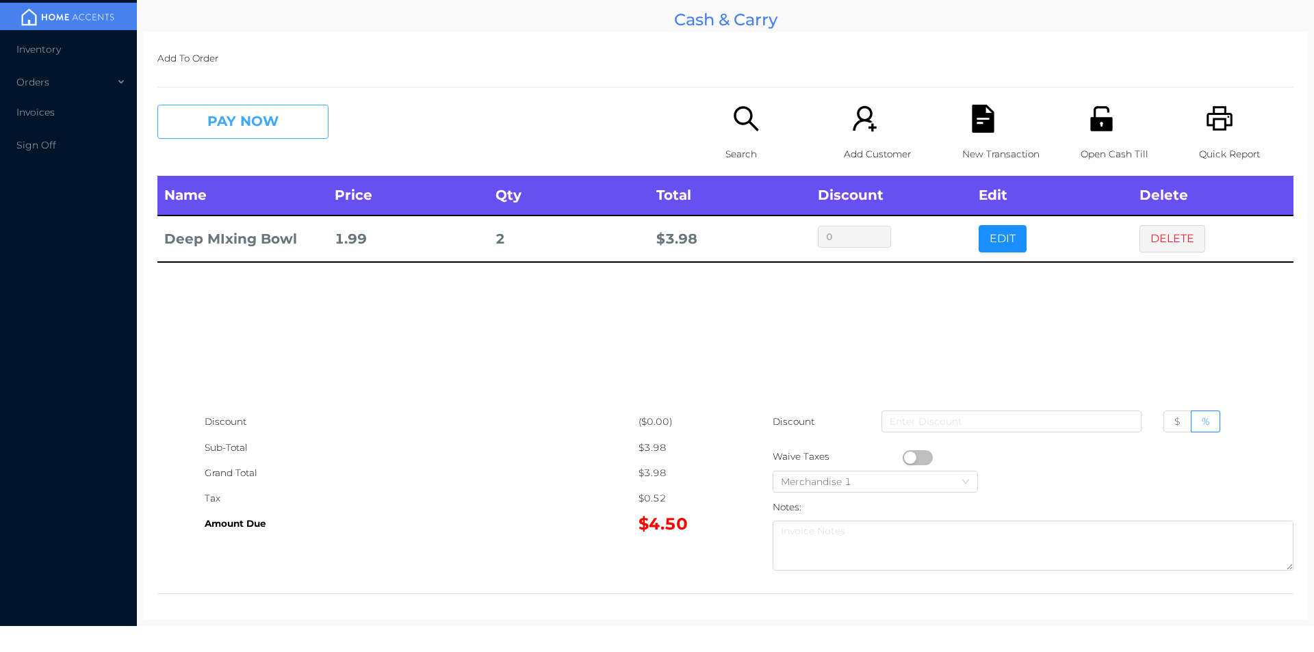
click at [249, 127] on button "PAY NOW" at bounding box center [242, 122] width 171 height 34
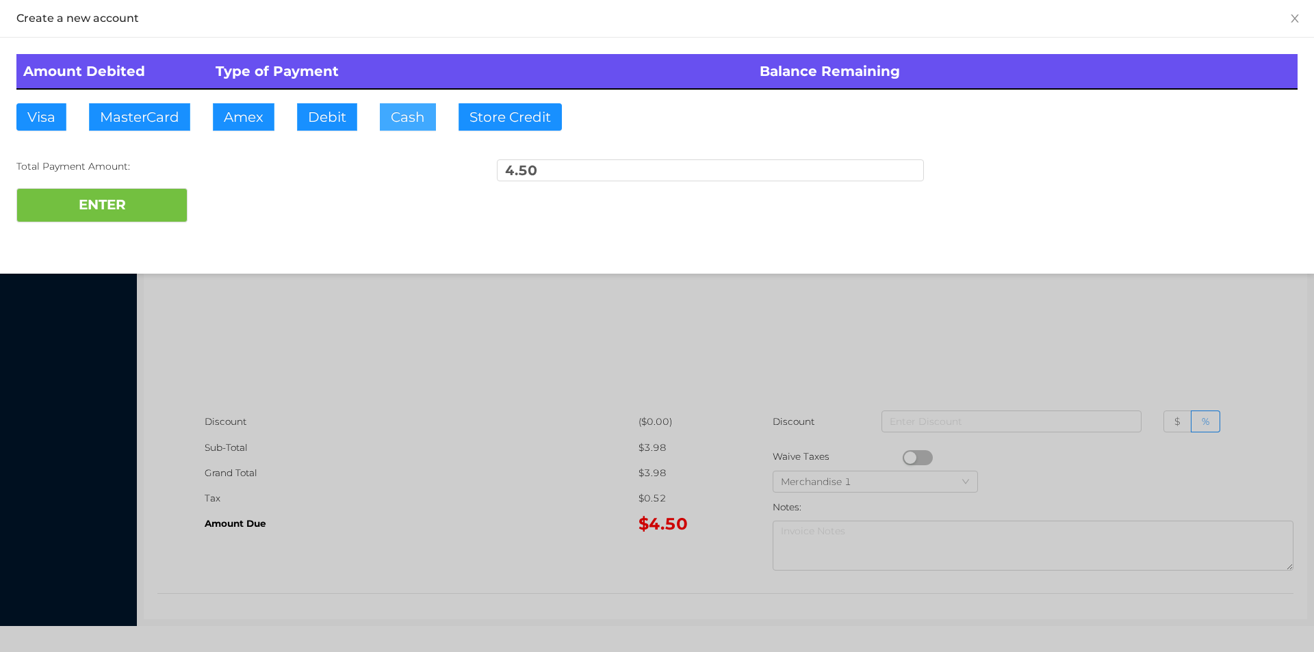
click at [396, 123] on button "Cash" at bounding box center [408, 116] width 56 height 27
click at [97, 208] on button "ENTER" at bounding box center [101, 205] width 171 height 34
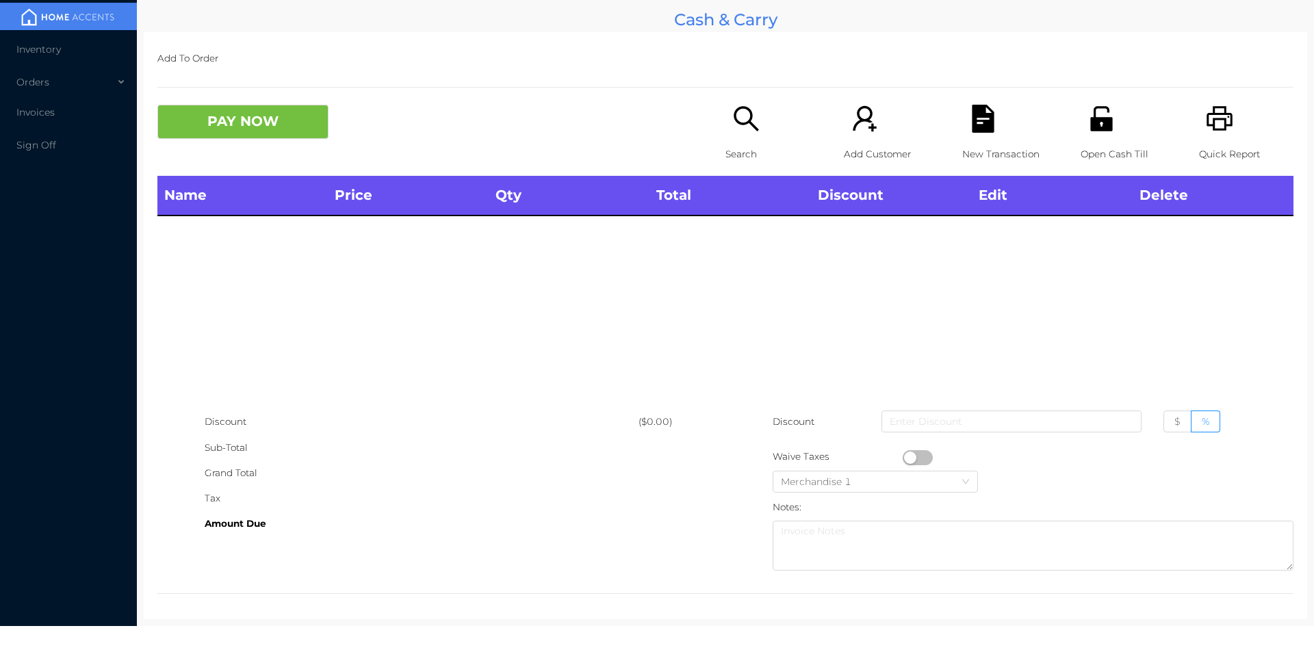
click at [726, 117] on div "Search" at bounding box center [773, 140] width 94 height 71
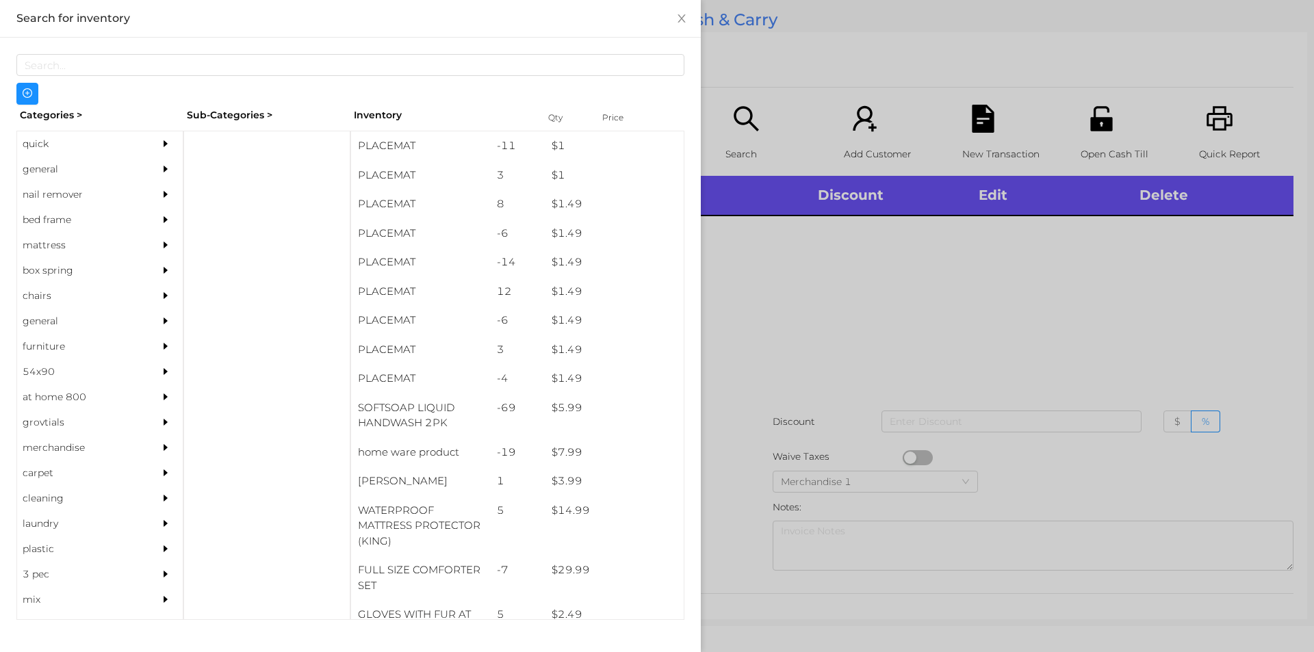
click at [49, 143] on div "quick" at bounding box center [79, 143] width 125 height 25
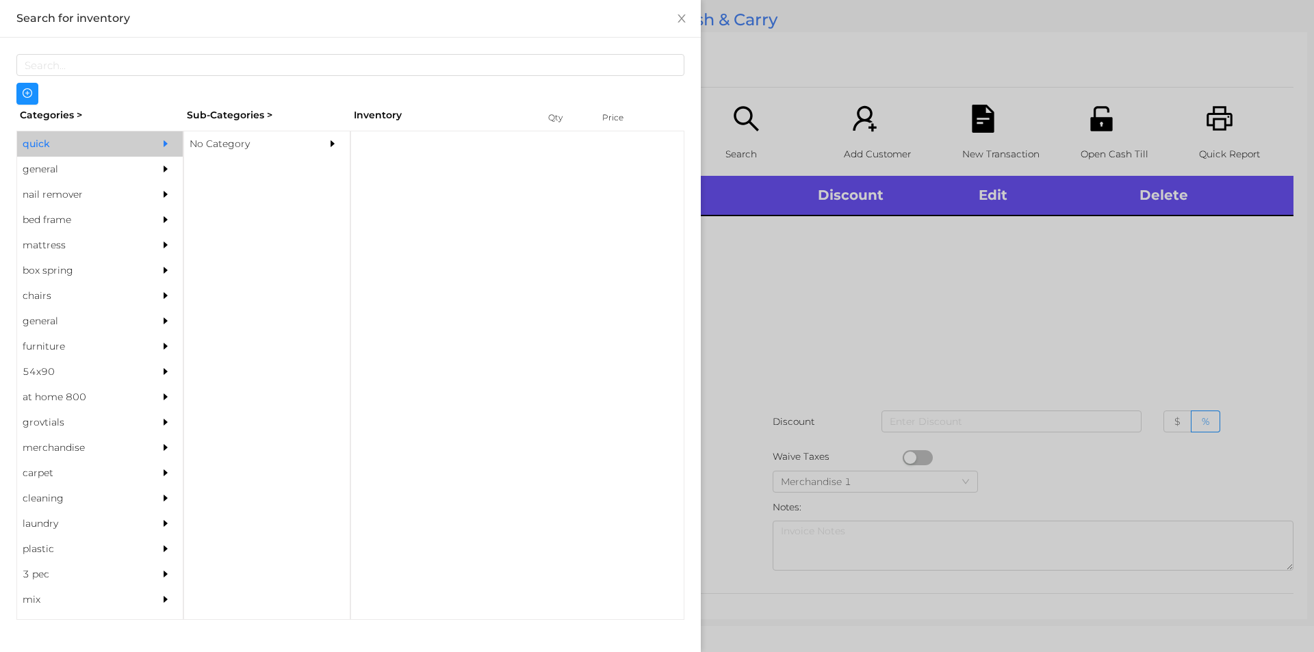
click at [210, 144] on div "No Category" at bounding box center [246, 143] width 125 height 25
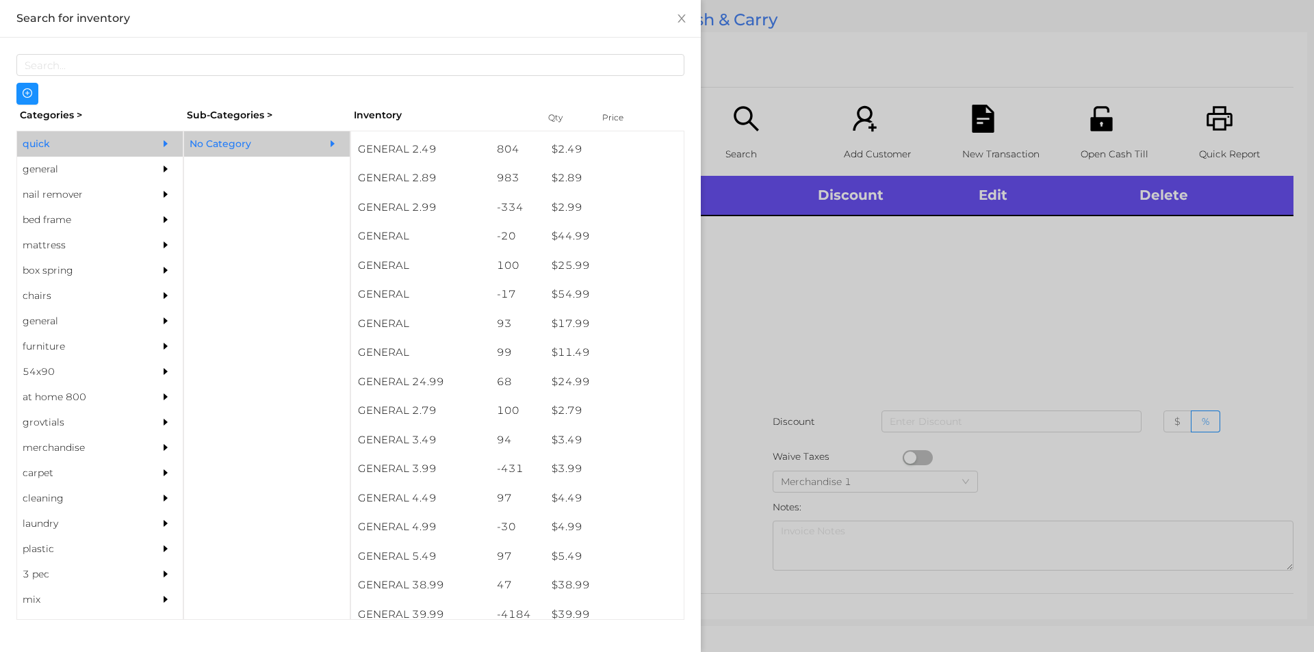
scroll to position [340, 0]
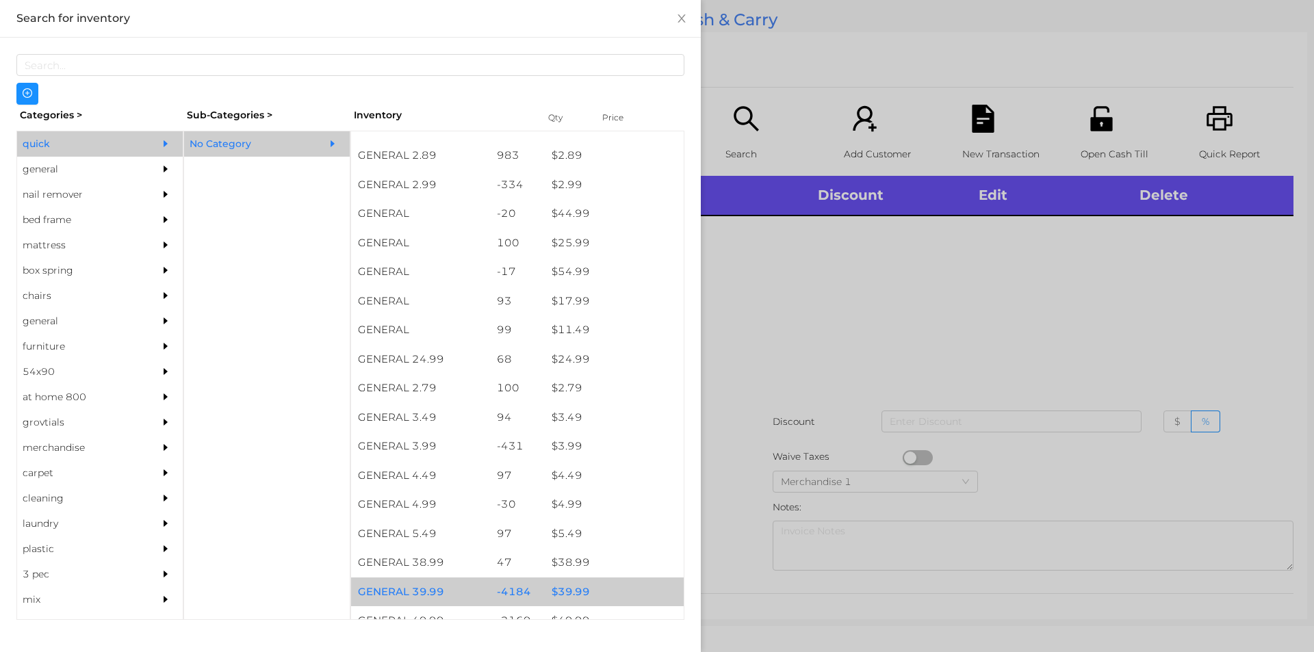
click at [565, 587] on div "$ 39.99" at bounding box center [614, 592] width 139 height 29
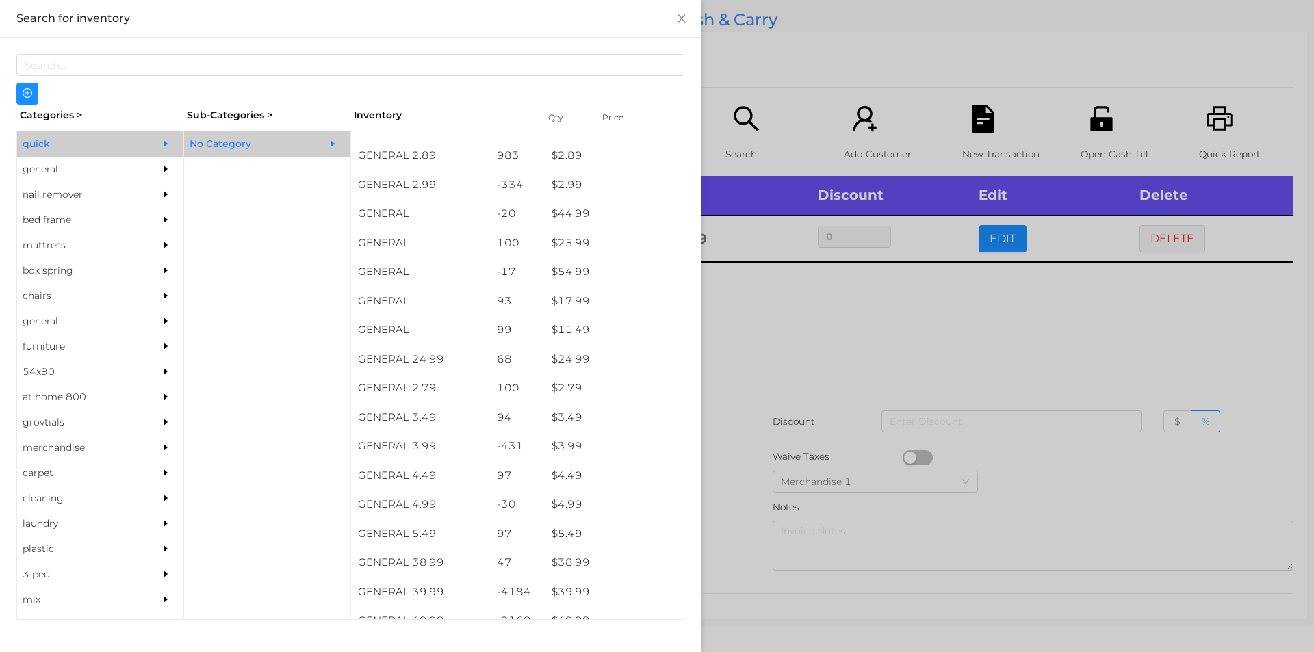
click at [808, 311] on div at bounding box center [657, 326] width 1314 height 652
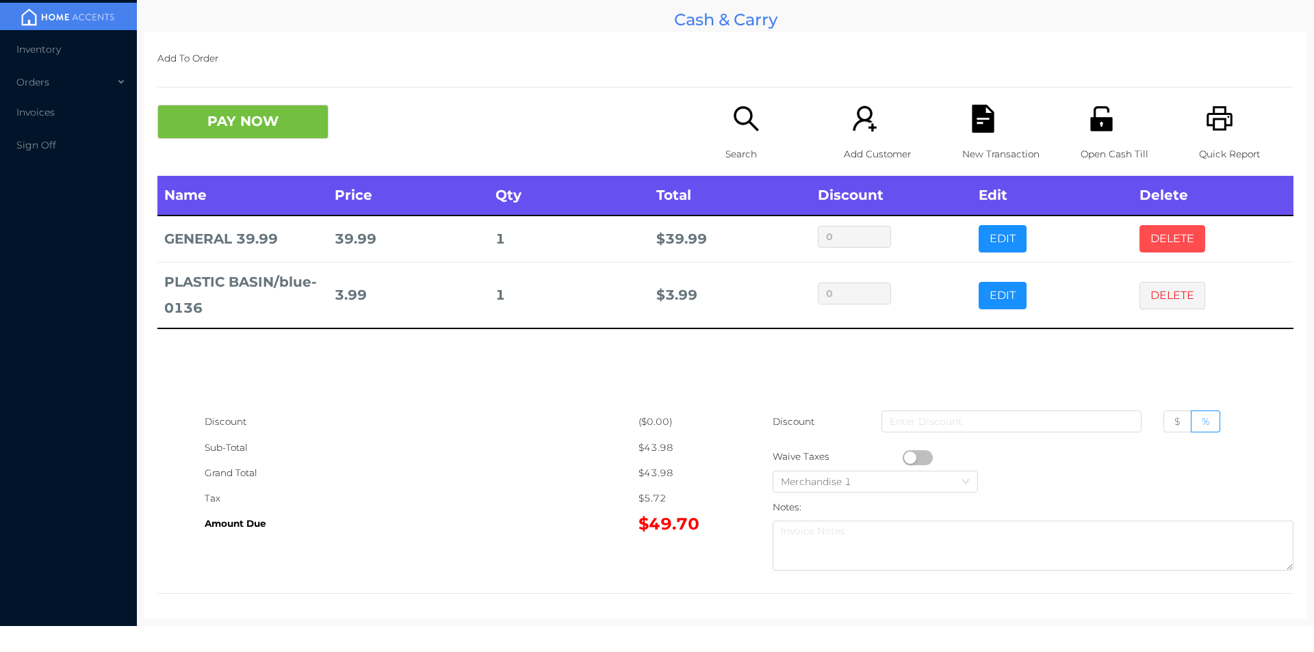
click at [1158, 240] on button "DELETE" at bounding box center [1173, 238] width 66 height 27
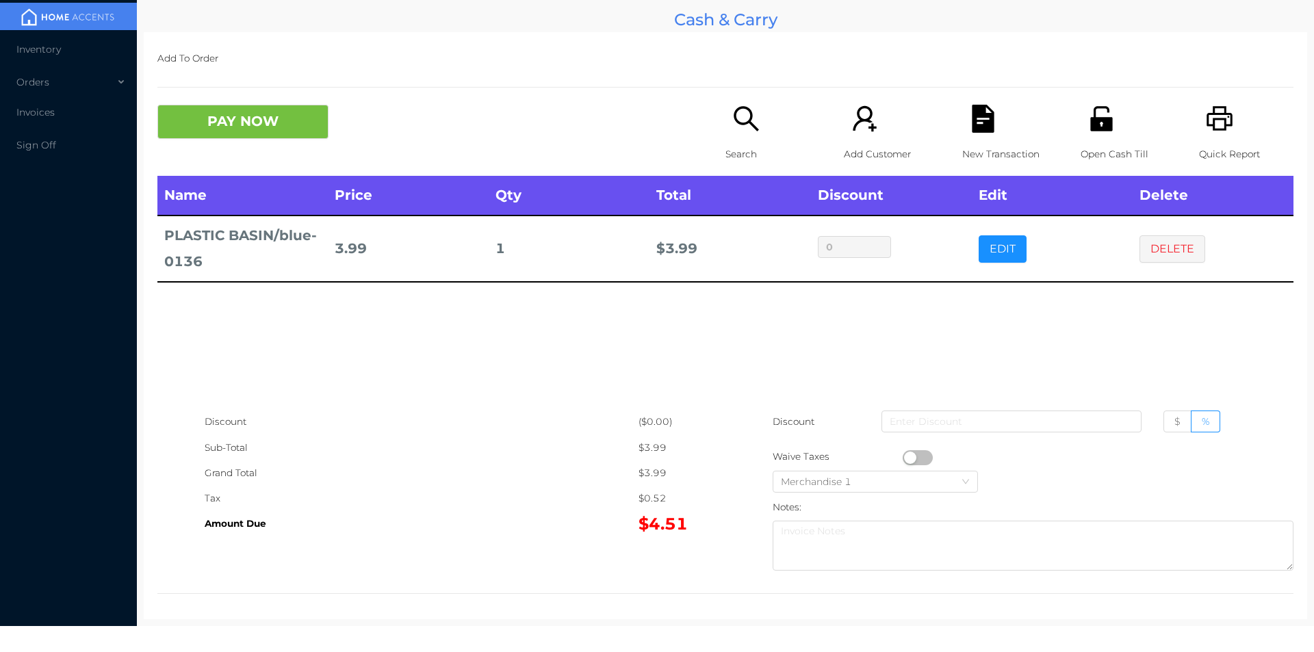
click at [734, 138] on div "Search" at bounding box center [773, 140] width 94 height 71
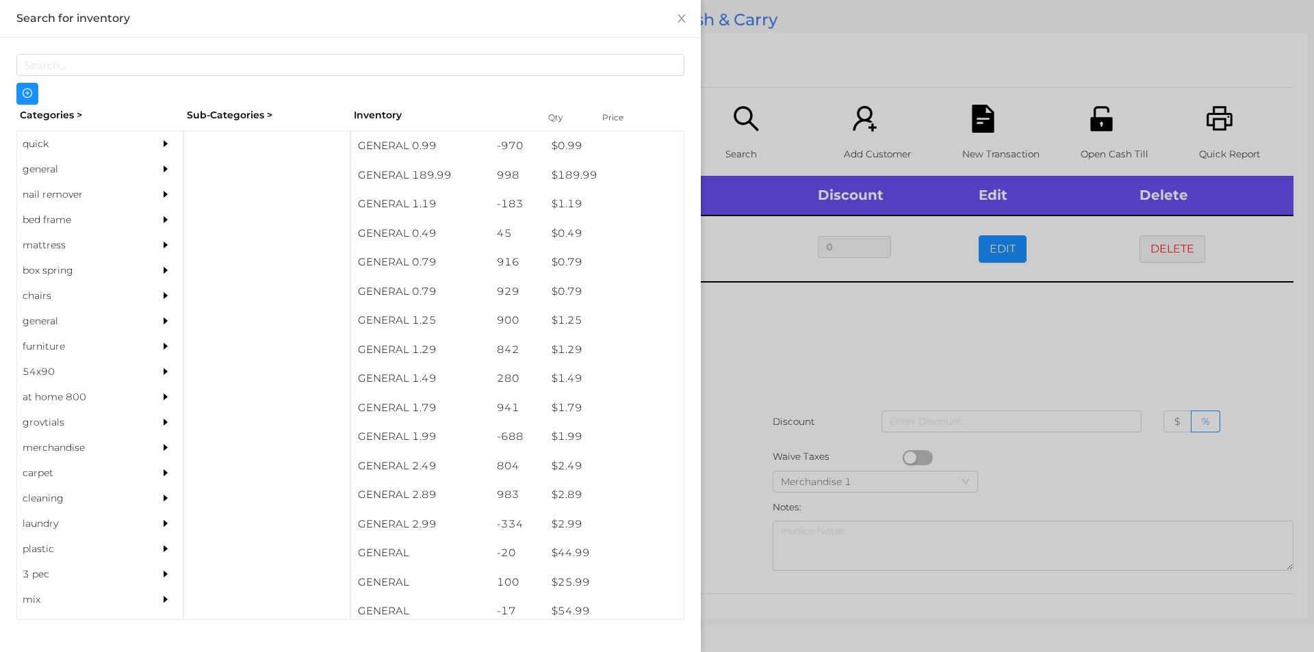
click at [31, 146] on div "quick" at bounding box center [79, 143] width 125 height 25
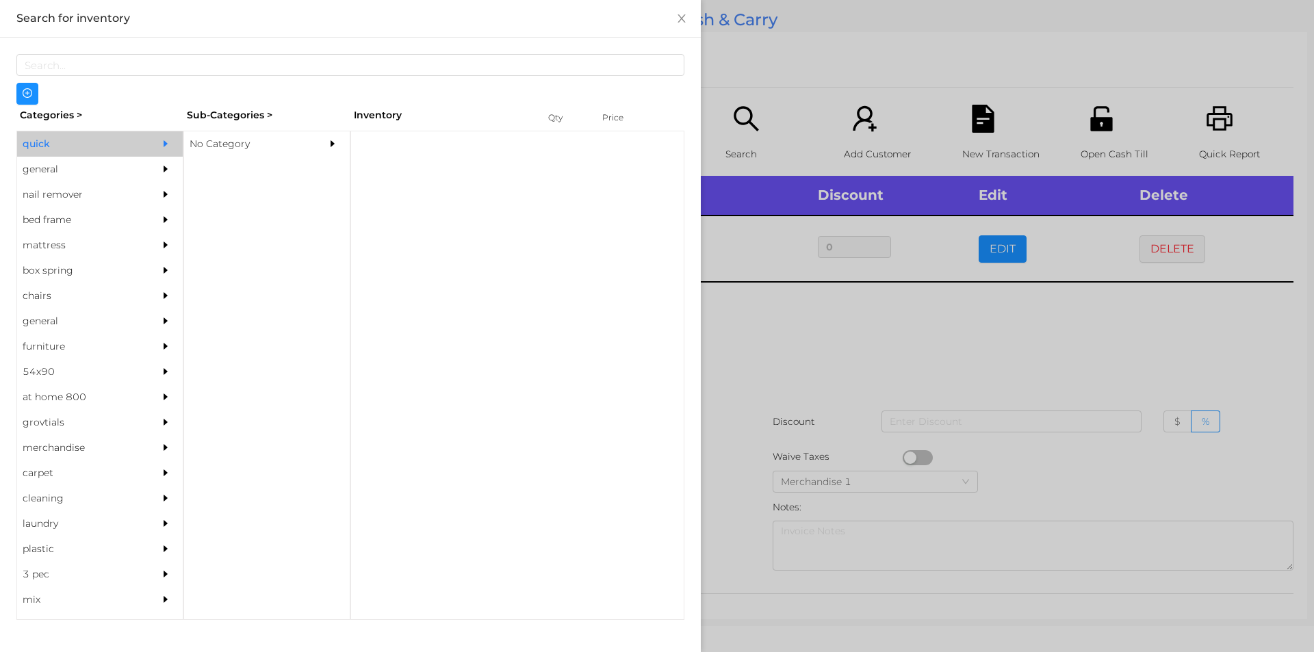
click at [233, 138] on div "No Category" at bounding box center [246, 143] width 125 height 25
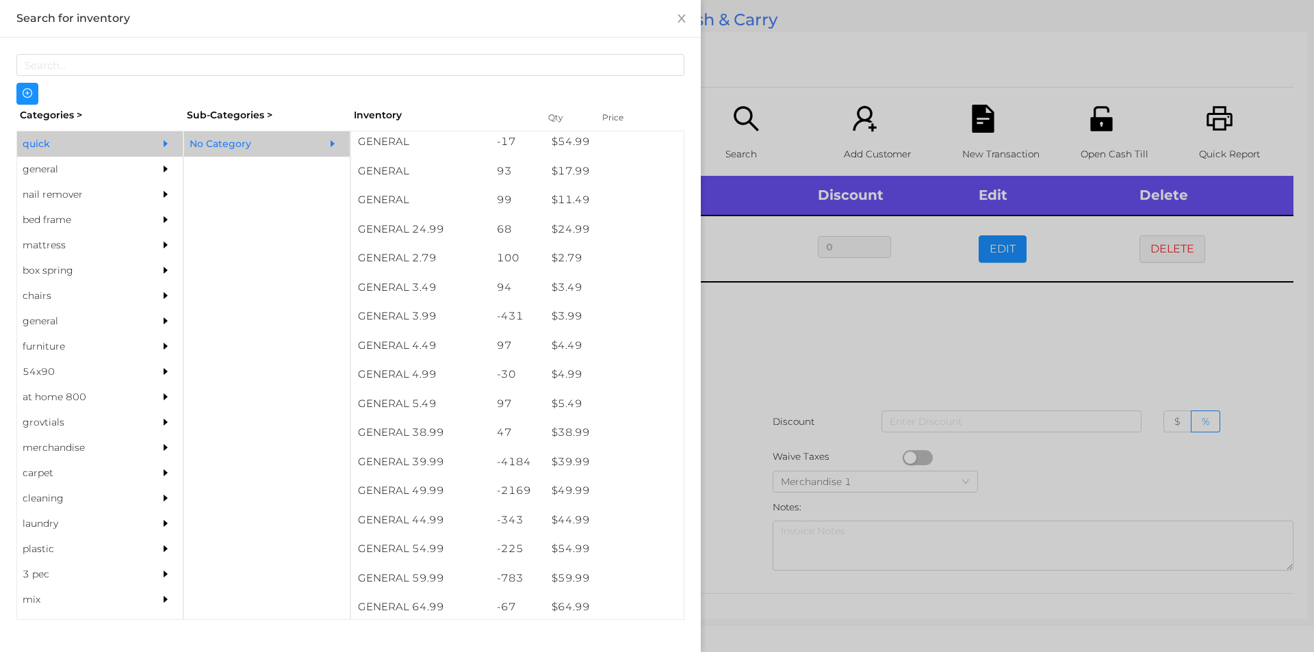
scroll to position [470, 0]
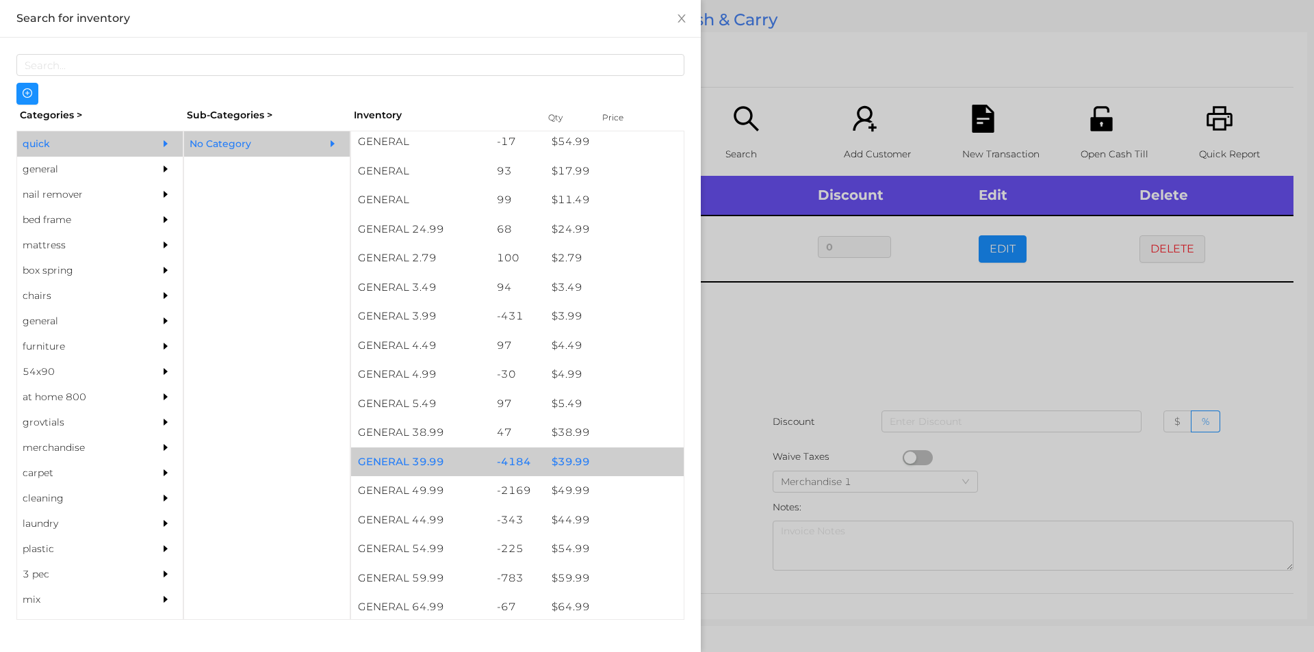
click at [557, 455] on div "$ 39.99" at bounding box center [614, 462] width 139 height 29
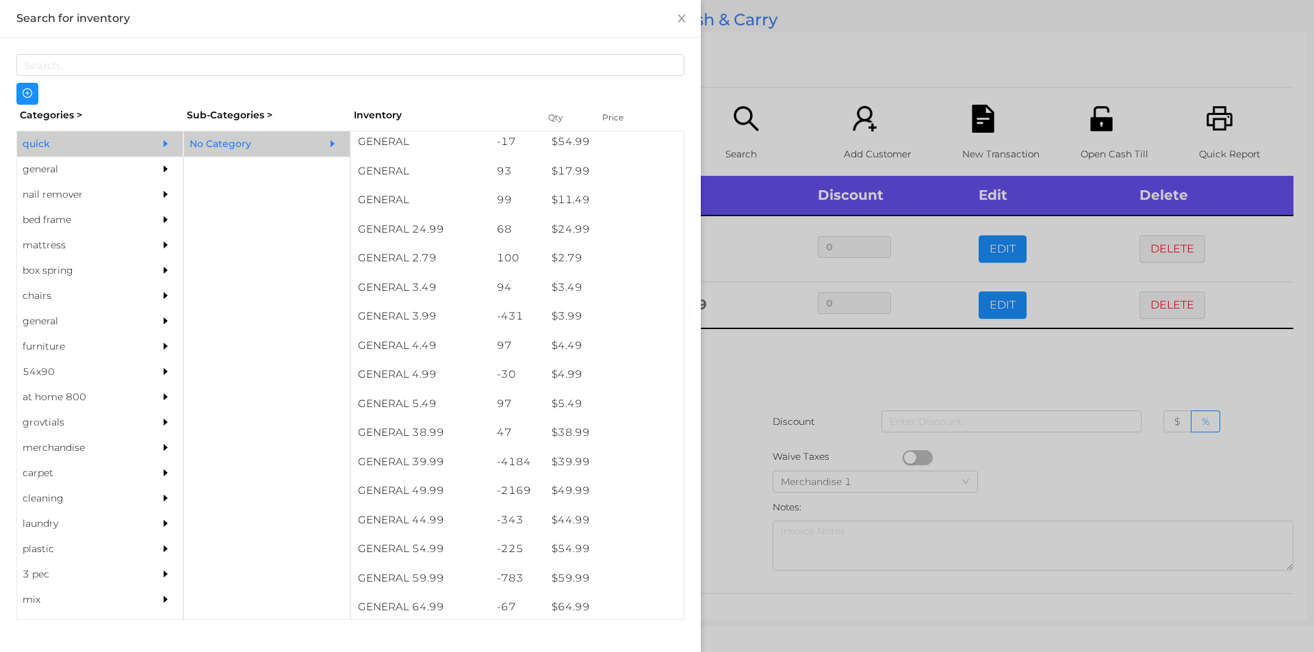
click at [738, 361] on div at bounding box center [657, 326] width 1314 height 652
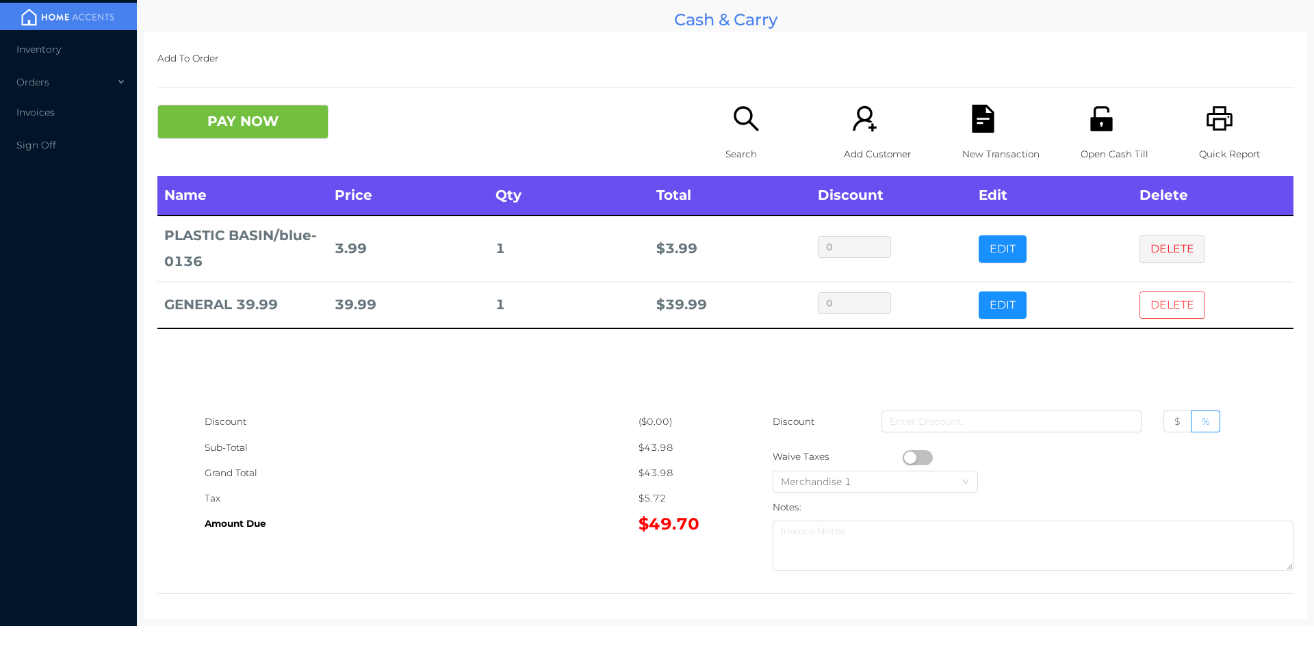
click at [1157, 301] on button "DELETE" at bounding box center [1173, 305] width 66 height 27
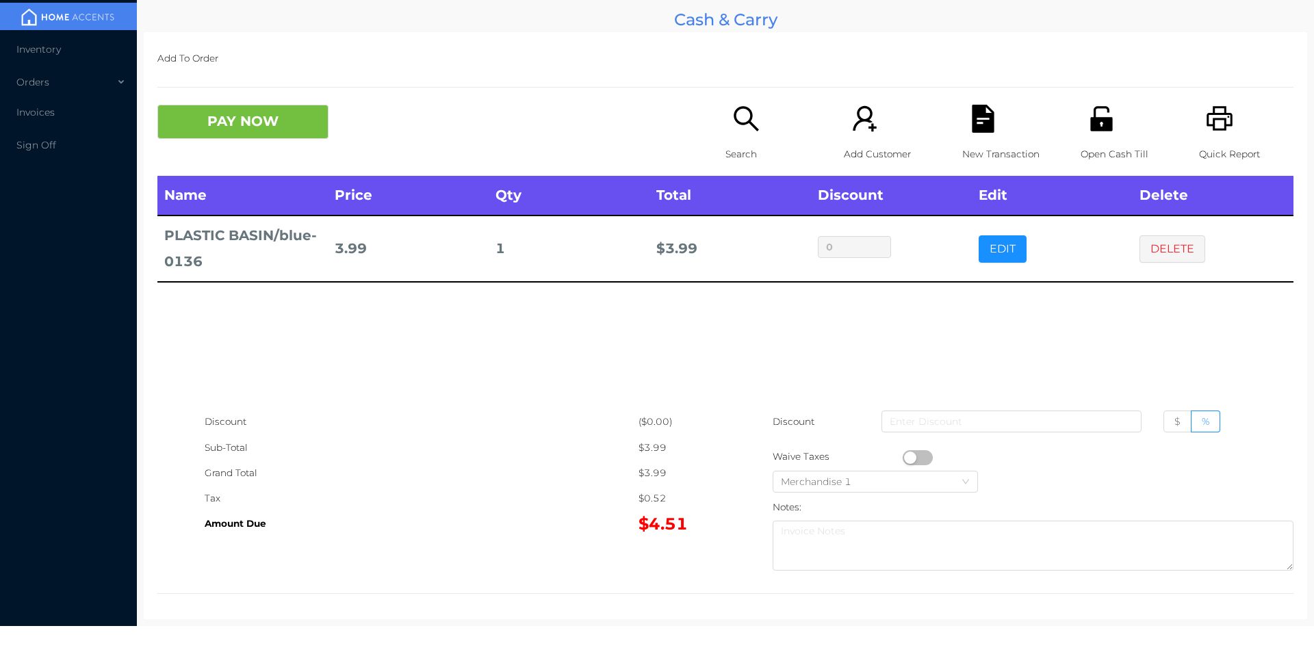
click at [737, 123] on icon "icon: search" at bounding box center [746, 118] width 25 height 25
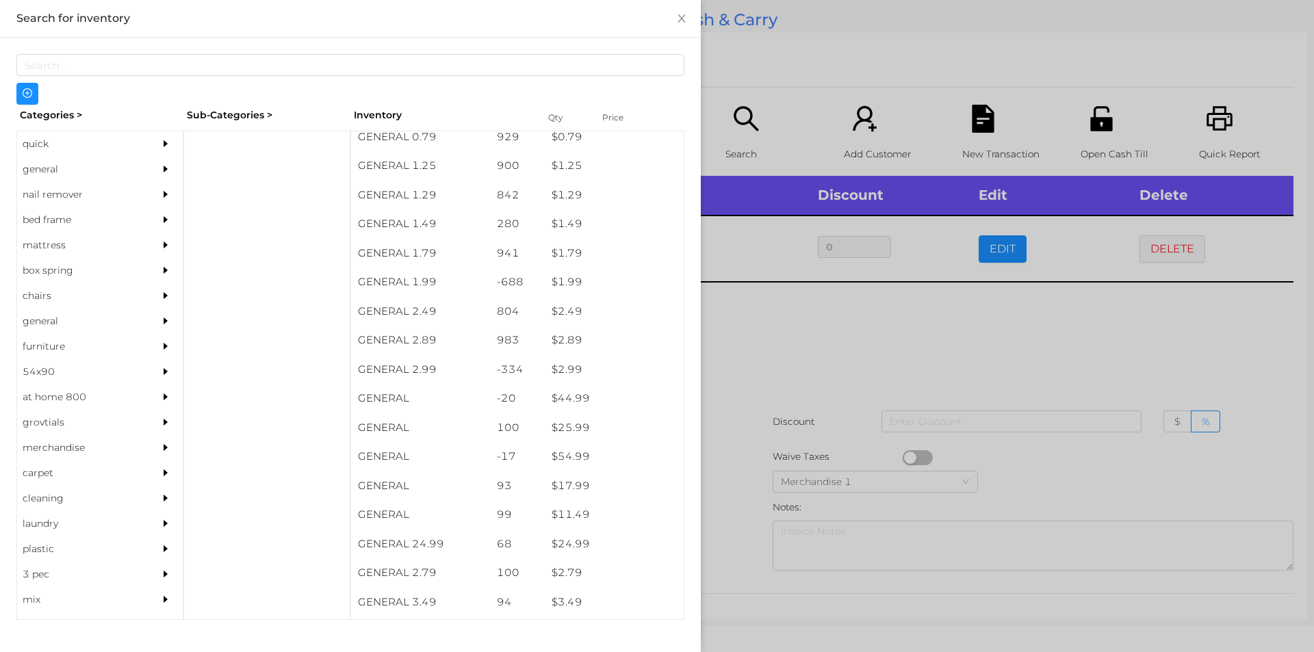
scroll to position [413, 0]
click at [42, 163] on div "general" at bounding box center [79, 169] width 125 height 25
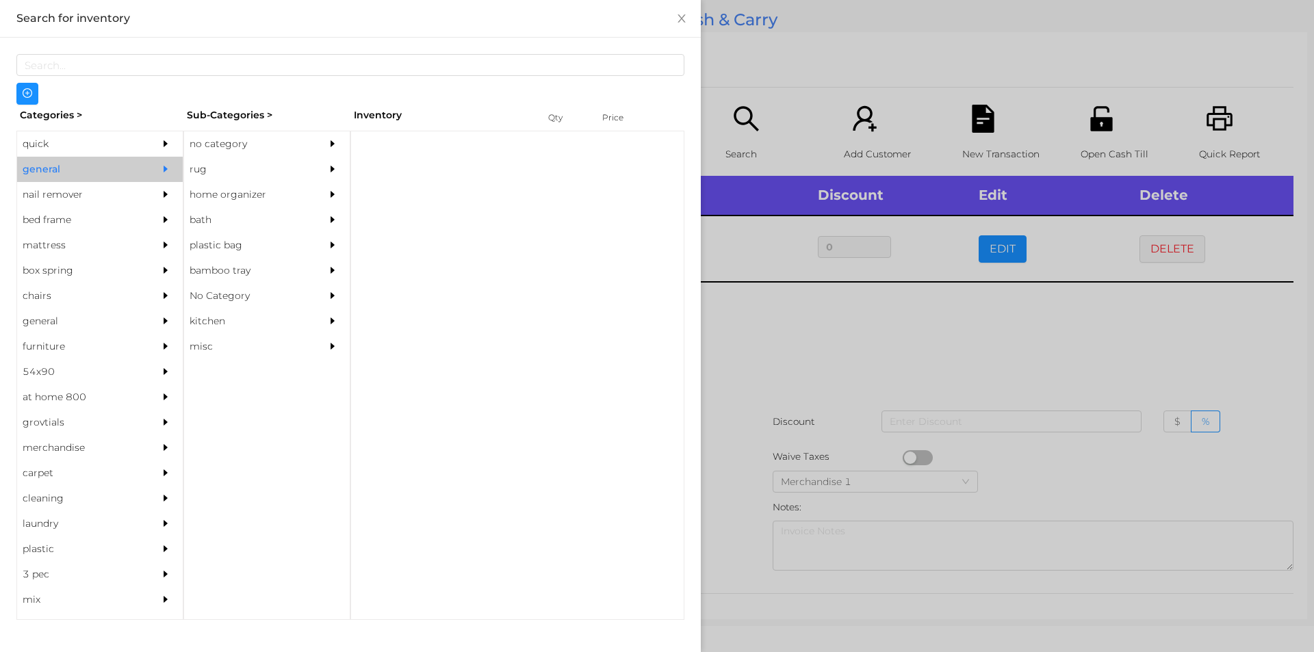
click at [212, 142] on div "no category" at bounding box center [246, 143] width 125 height 25
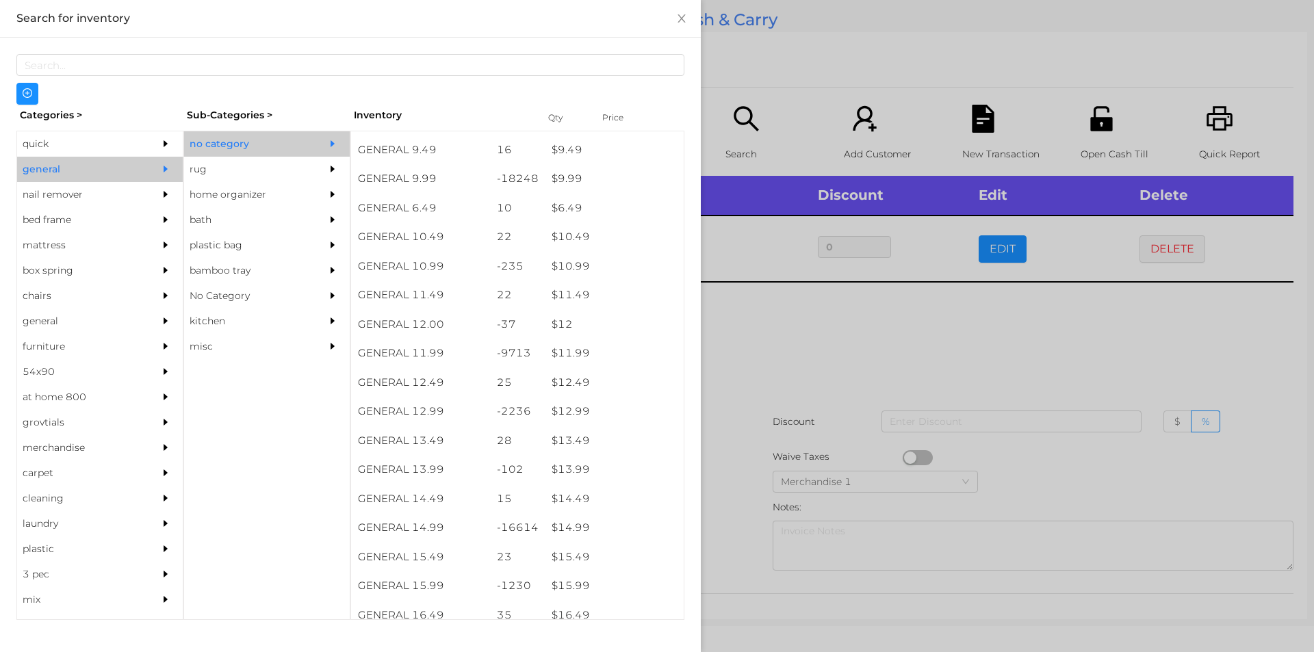
scroll to position [802, 0]
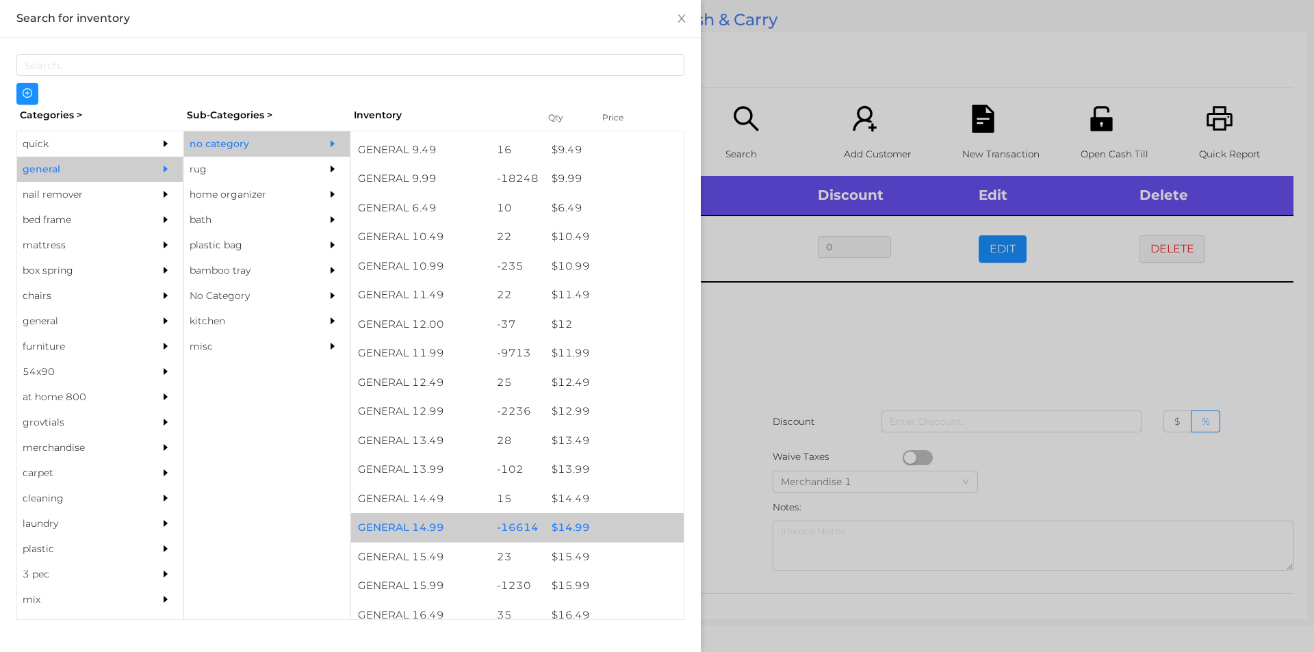
click at [575, 527] on div "$ 14.99" at bounding box center [614, 527] width 139 height 29
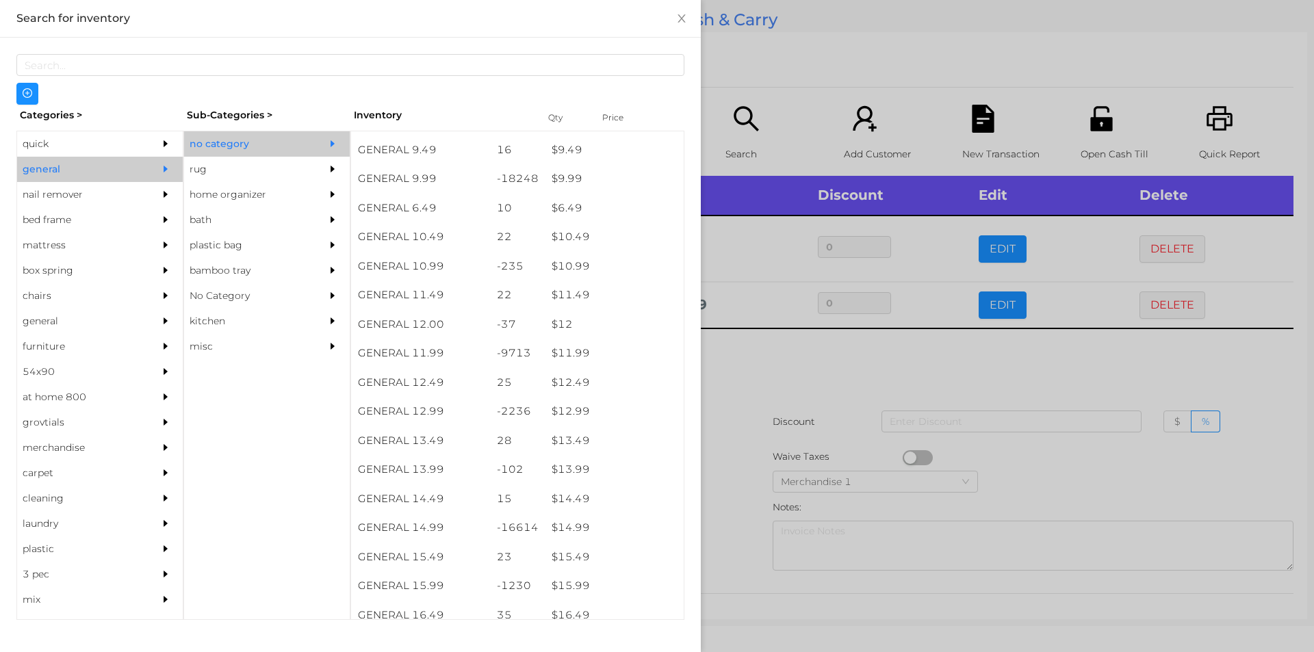
click at [774, 365] on div at bounding box center [657, 326] width 1314 height 652
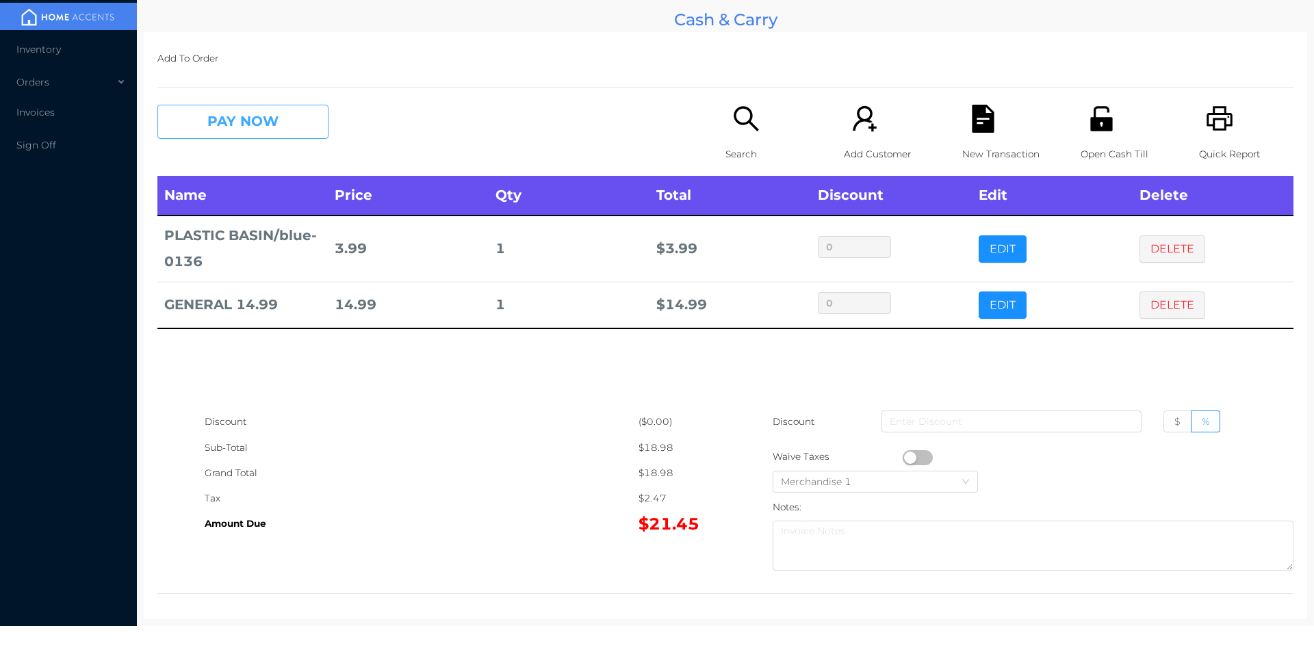
click at [225, 123] on button "PAY NOW" at bounding box center [242, 122] width 171 height 34
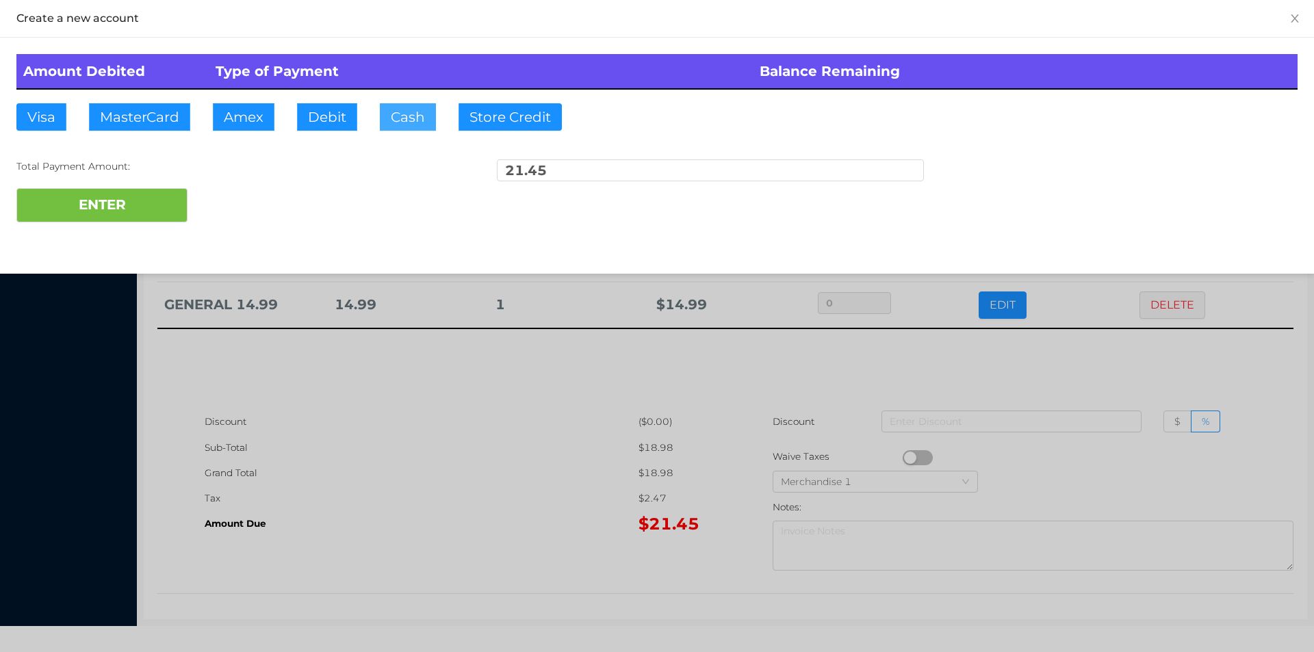
click at [400, 120] on button "Cash" at bounding box center [408, 116] width 56 height 27
type input "22."
click at [115, 214] on button "ENTER" at bounding box center [101, 205] width 171 height 34
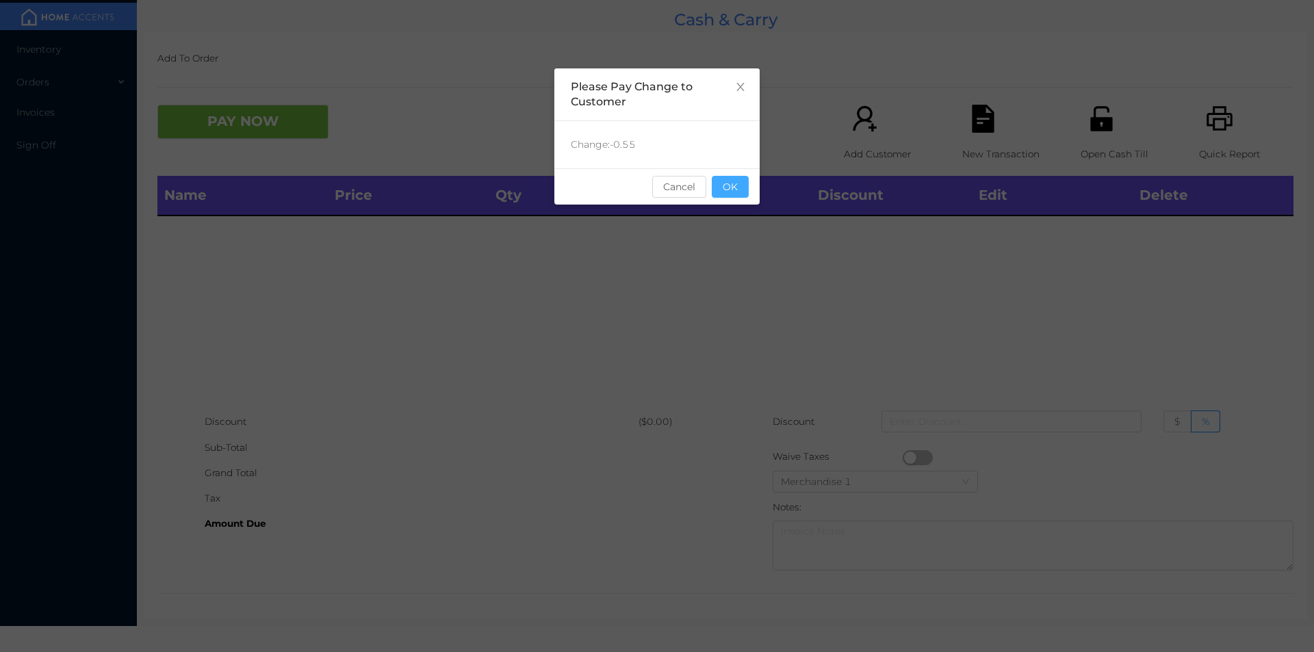
click at [727, 193] on button "OK" at bounding box center [730, 187] width 37 height 22
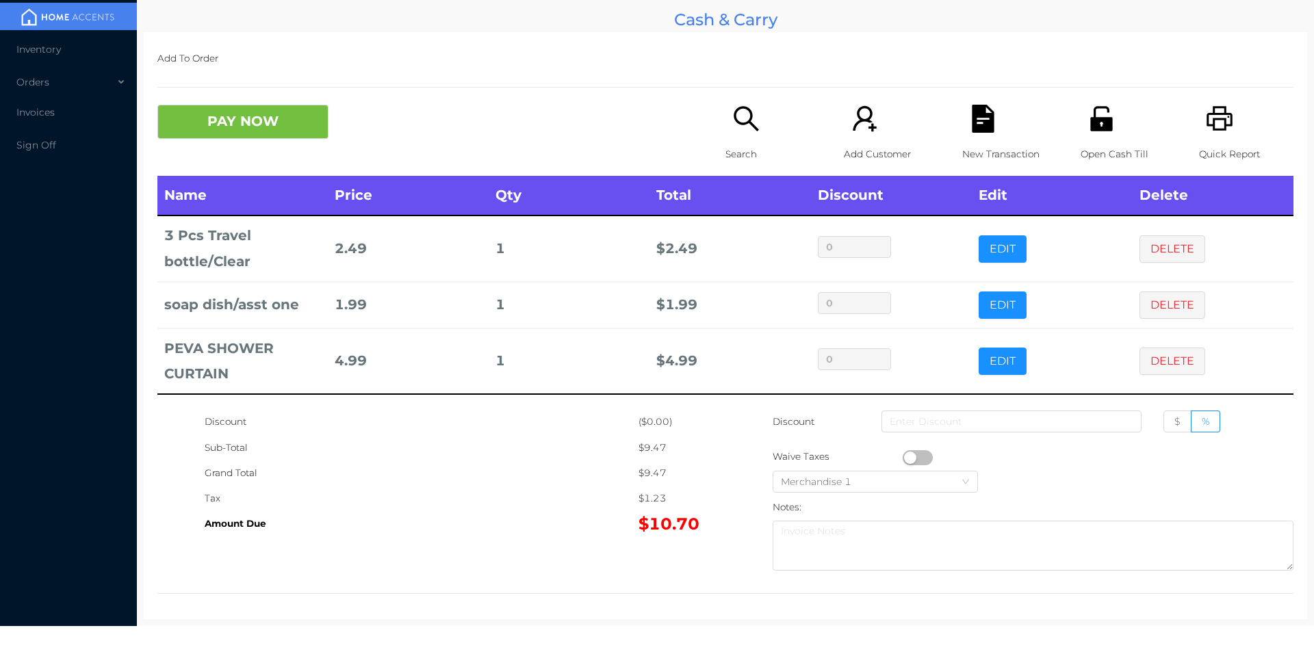
click at [1099, 125] on icon "icon: unlock" at bounding box center [1101, 118] width 22 height 25
click at [261, 137] on button "PAY NOW" at bounding box center [242, 122] width 171 height 34
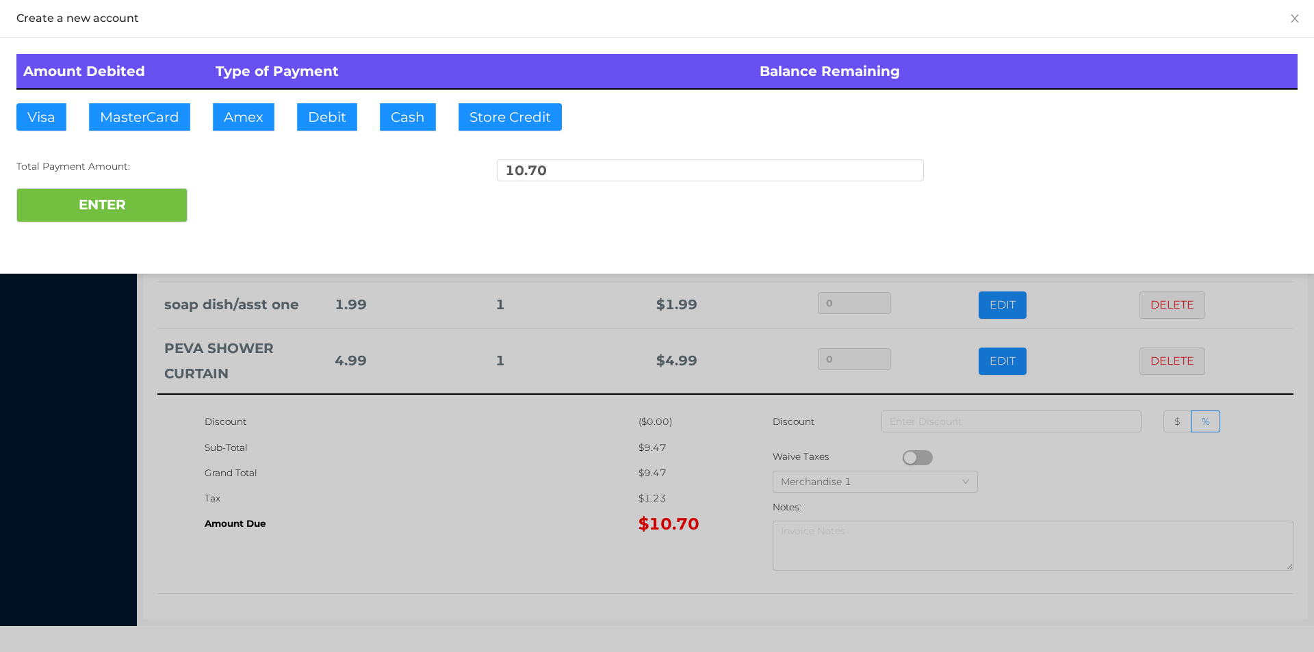
click at [405, 494] on div at bounding box center [657, 326] width 1314 height 652
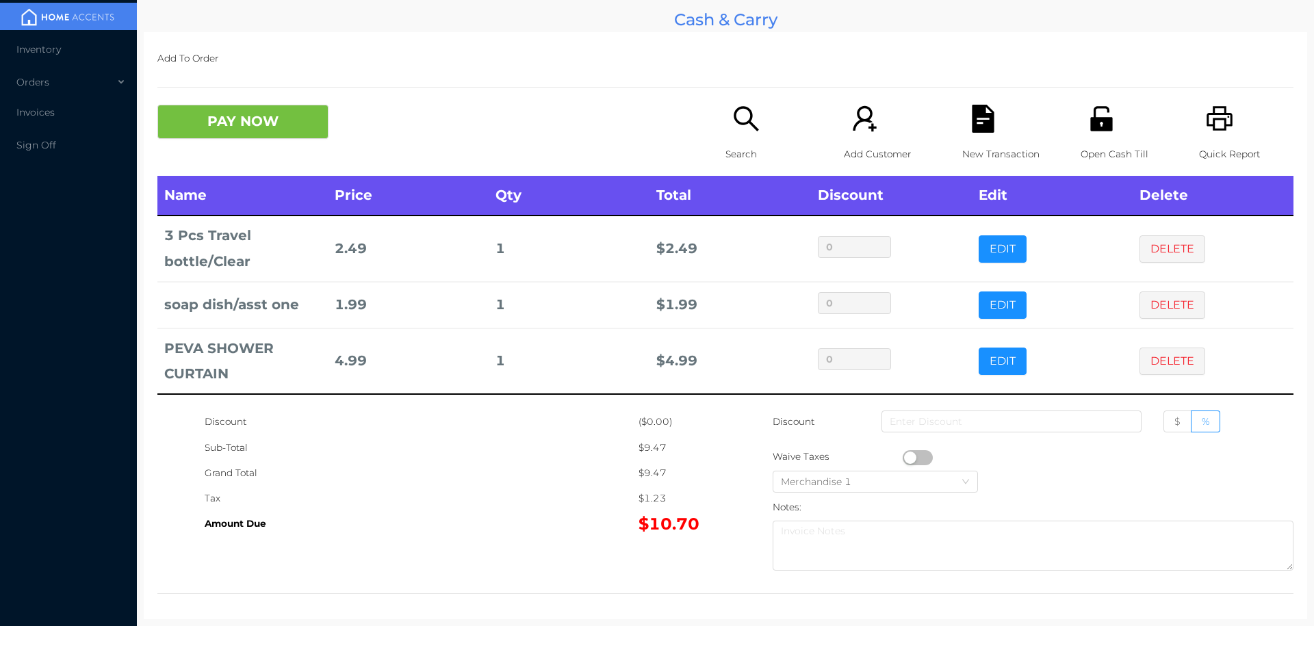
click at [972, 121] on icon "icon: file-text" at bounding box center [983, 119] width 22 height 28
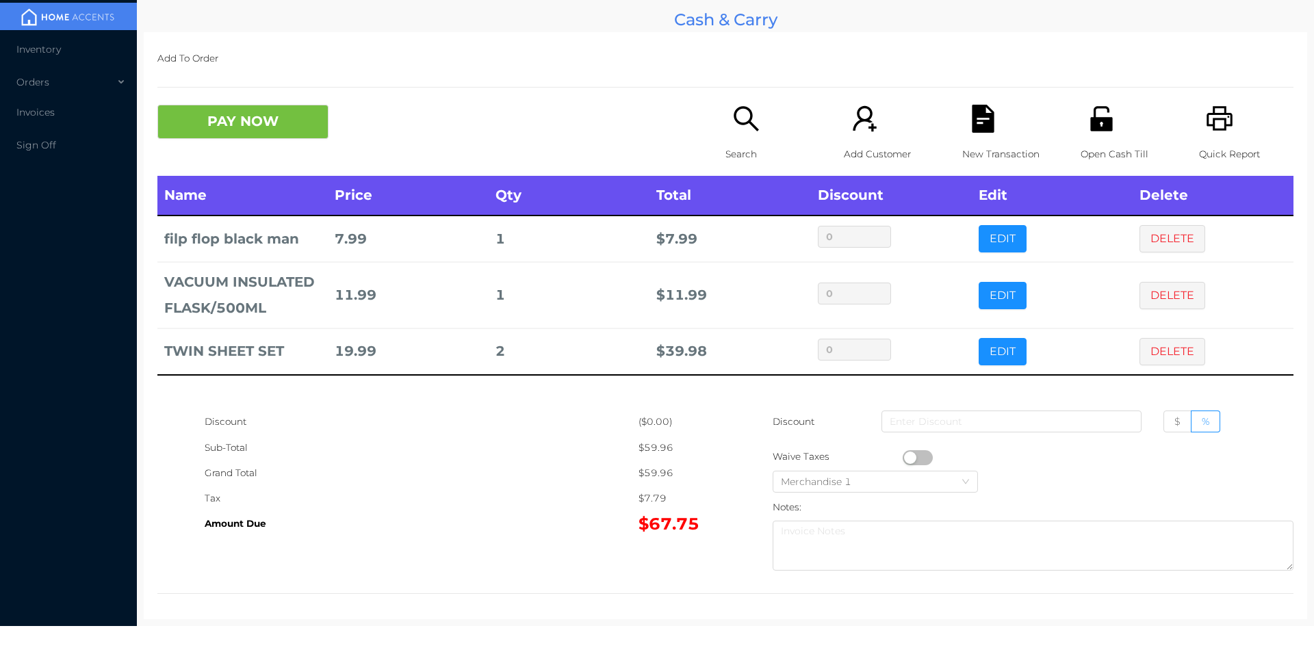
click at [734, 129] on icon "icon: search" at bounding box center [746, 119] width 28 height 28
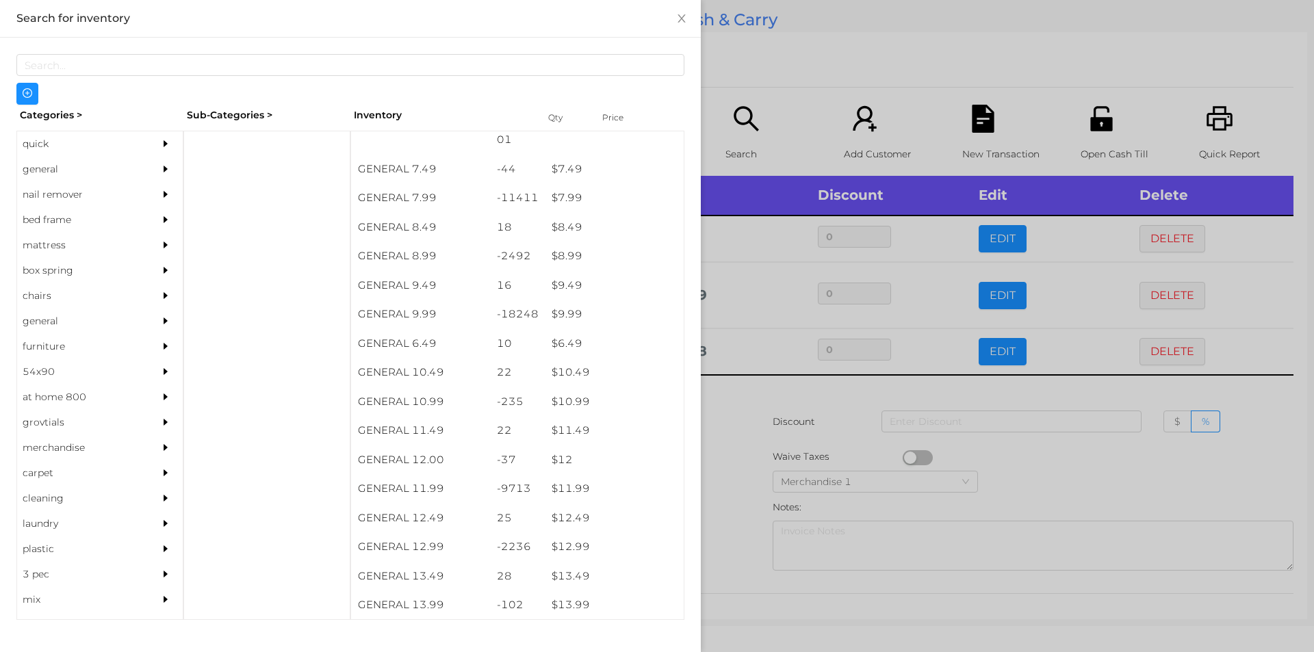
scroll to position [667, 0]
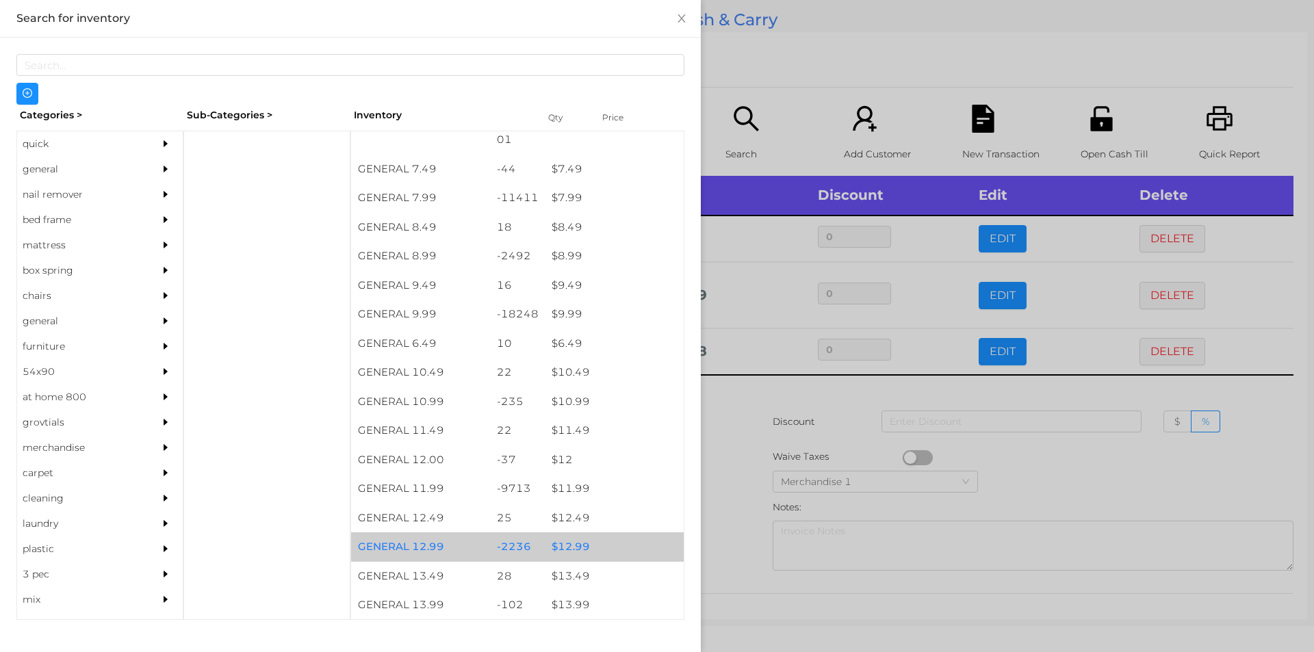
click at [575, 545] on div "$ 12.99" at bounding box center [614, 547] width 139 height 29
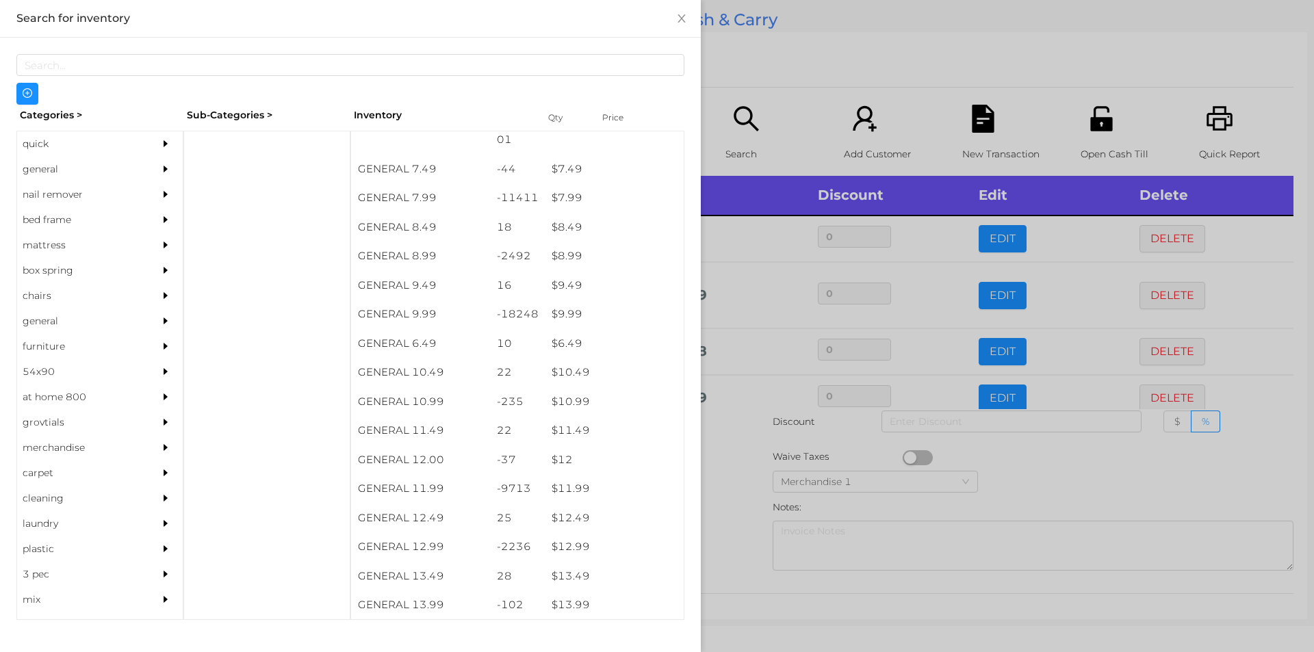
click at [737, 493] on div at bounding box center [657, 326] width 1314 height 652
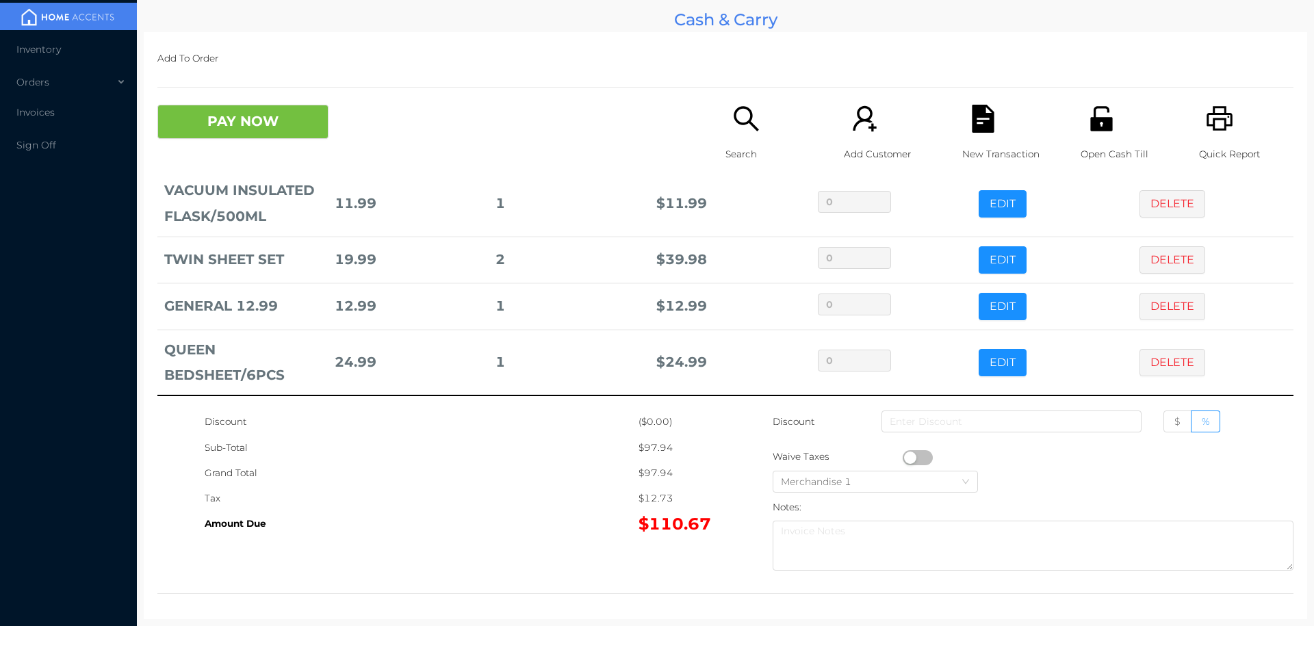
scroll to position [92, 0]
click at [237, 128] on button "PAY NOW" at bounding box center [242, 122] width 171 height 34
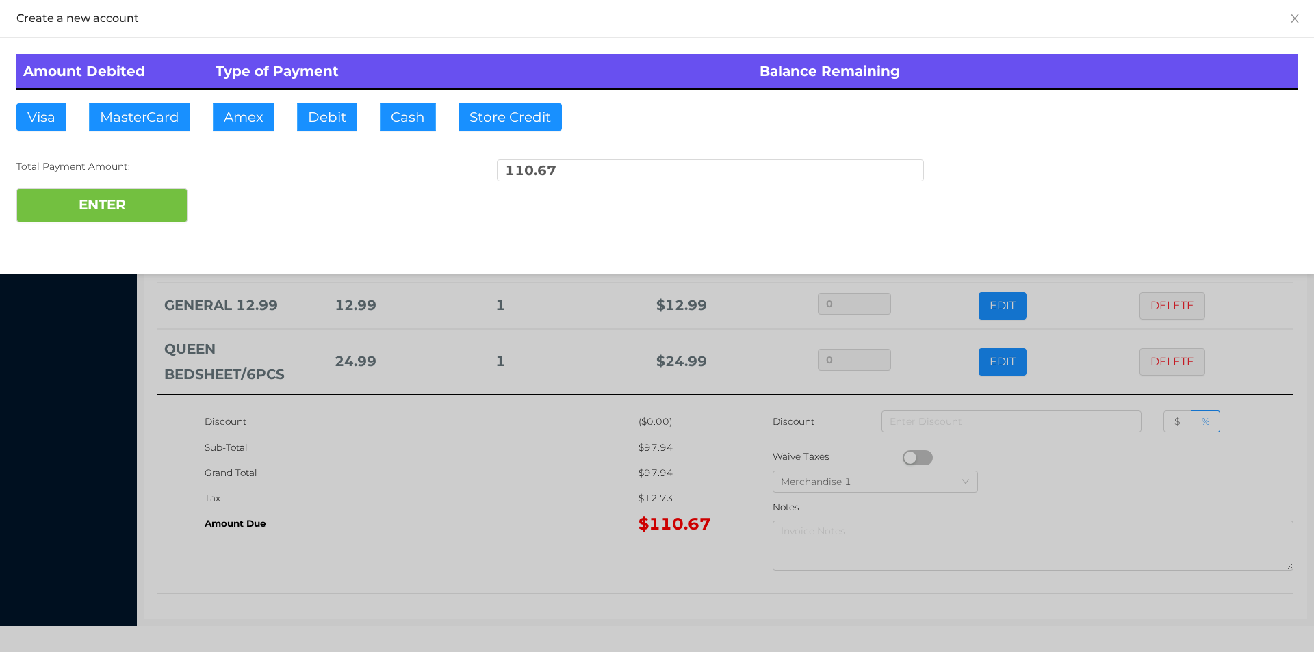
click at [230, 203] on div "ENTER" at bounding box center [656, 205] width 1281 height 34
click at [231, 199] on div "ENTER" at bounding box center [656, 205] width 1281 height 34
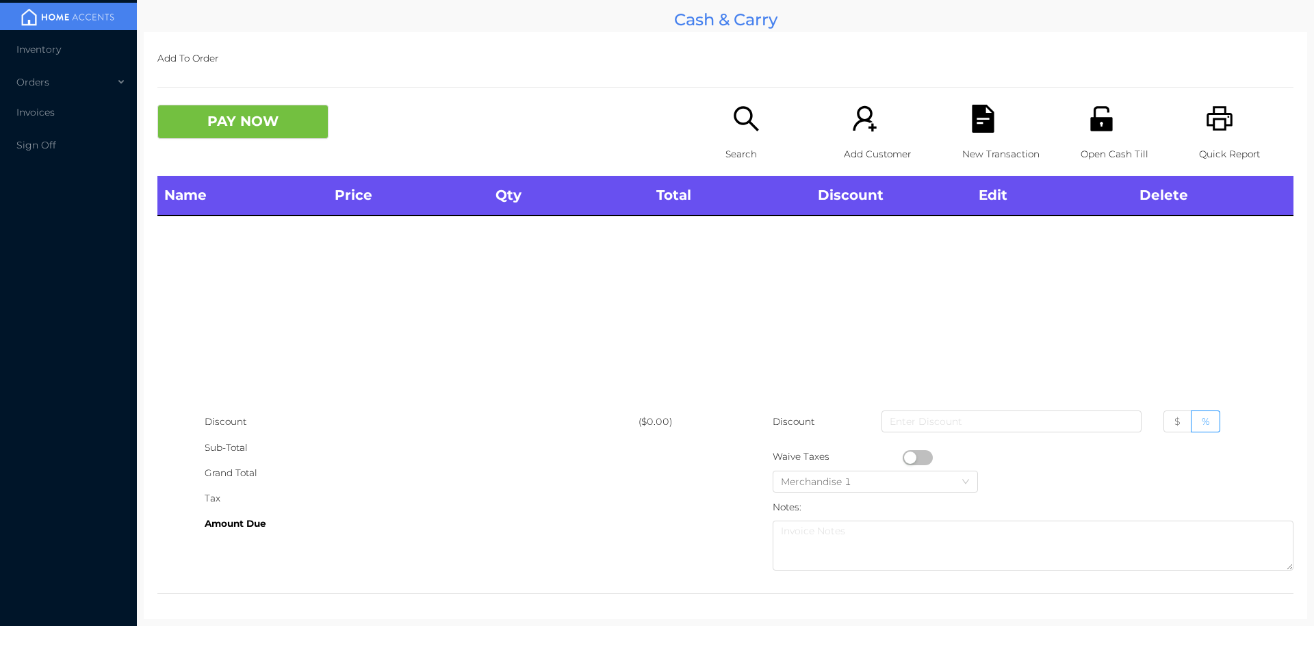
click at [1093, 137] on div "Open Cash Till" at bounding box center [1128, 140] width 94 height 71
click at [739, 125] on icon "icon: search" at bounding box center [746, 118] width 25 height 25
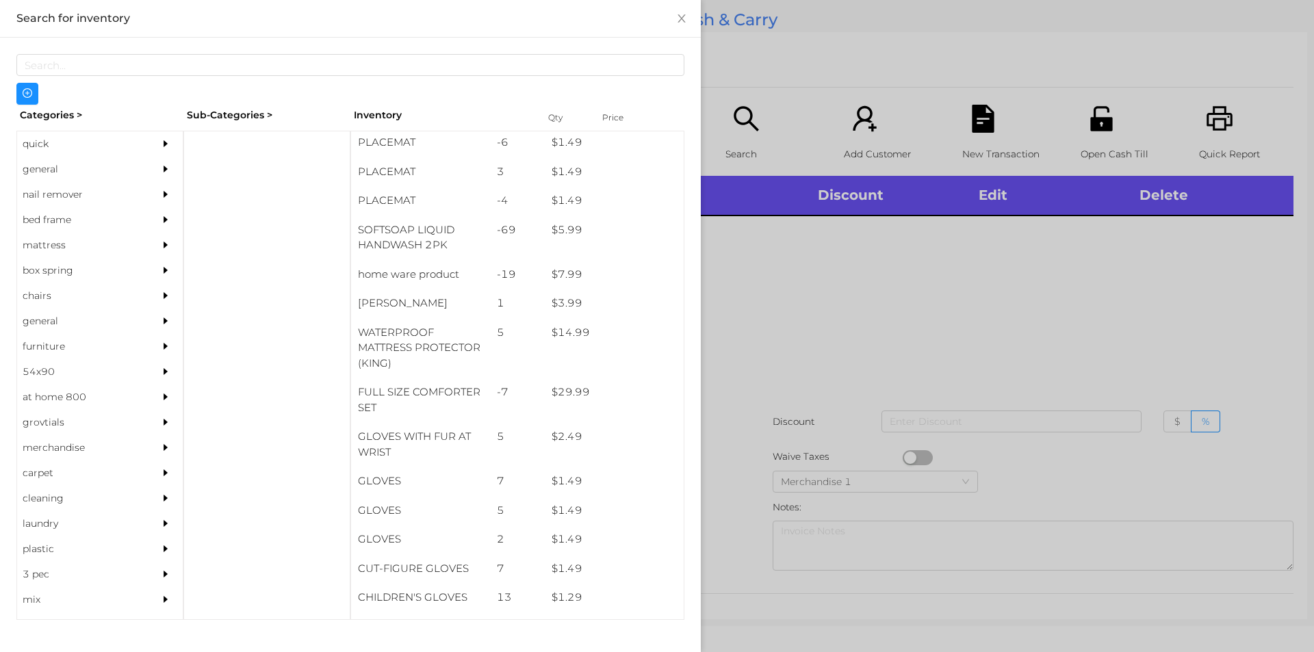
scroll to position [172, 0]
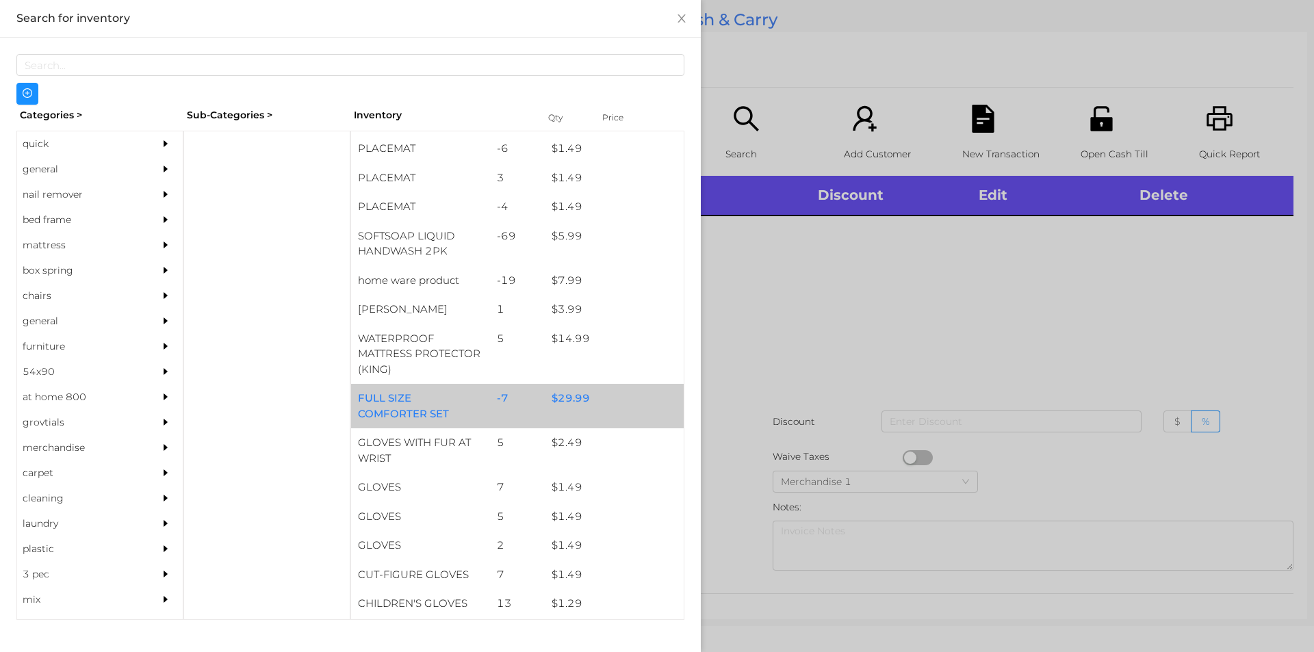
click at [575, 394] on div "$ 29.99" at bounding box center [614, 398] width 139 height 29
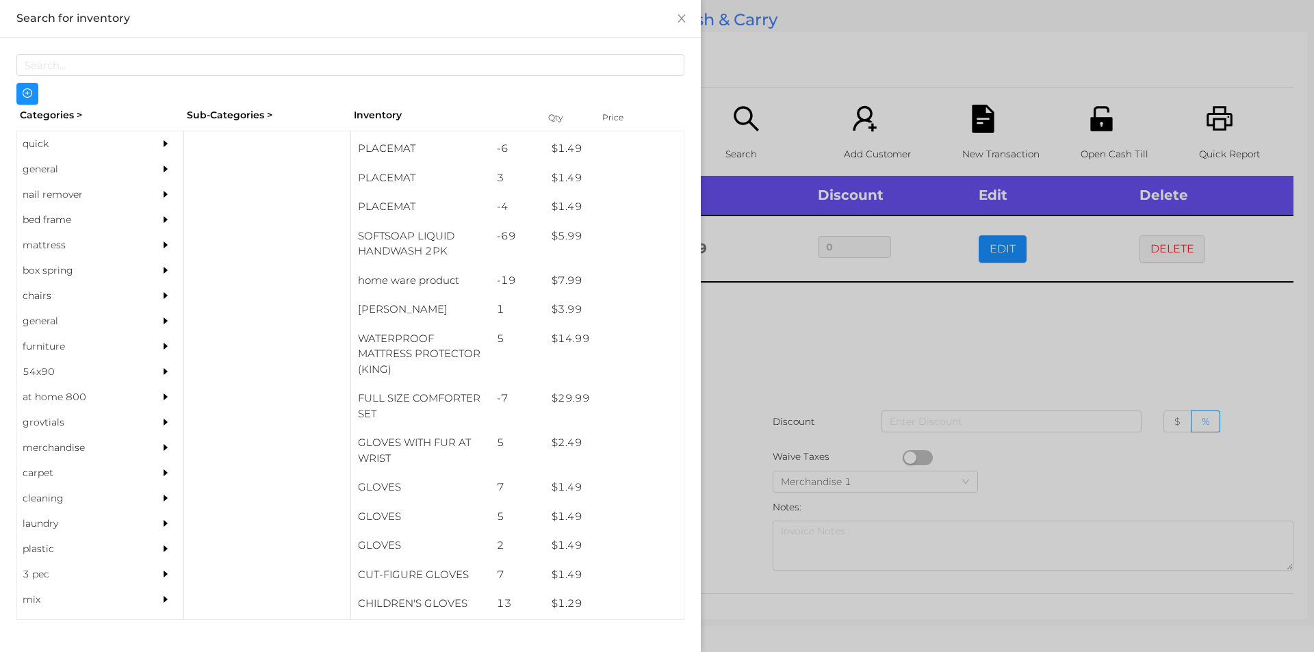
click at [1075, 326] on div at bounding box center [657, 326] width 1314 height 652
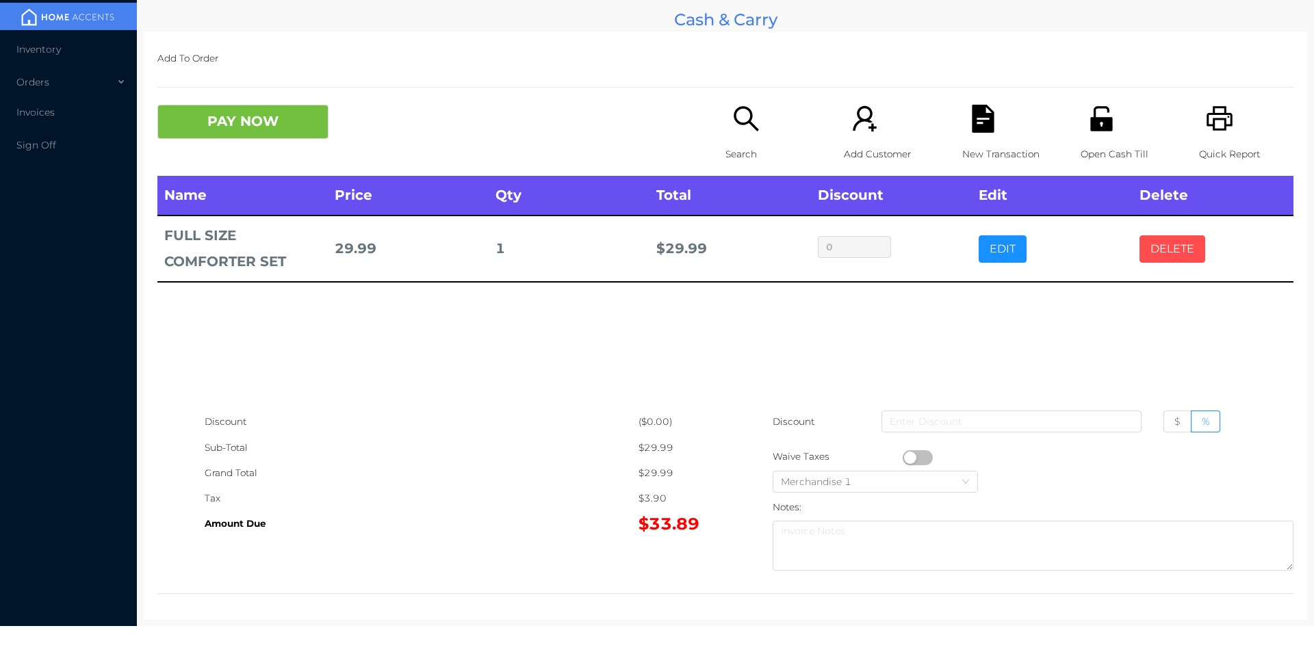
click at [1163, 253] on button "DELETE" at bounding box center [1173, 248] width 66 height 27
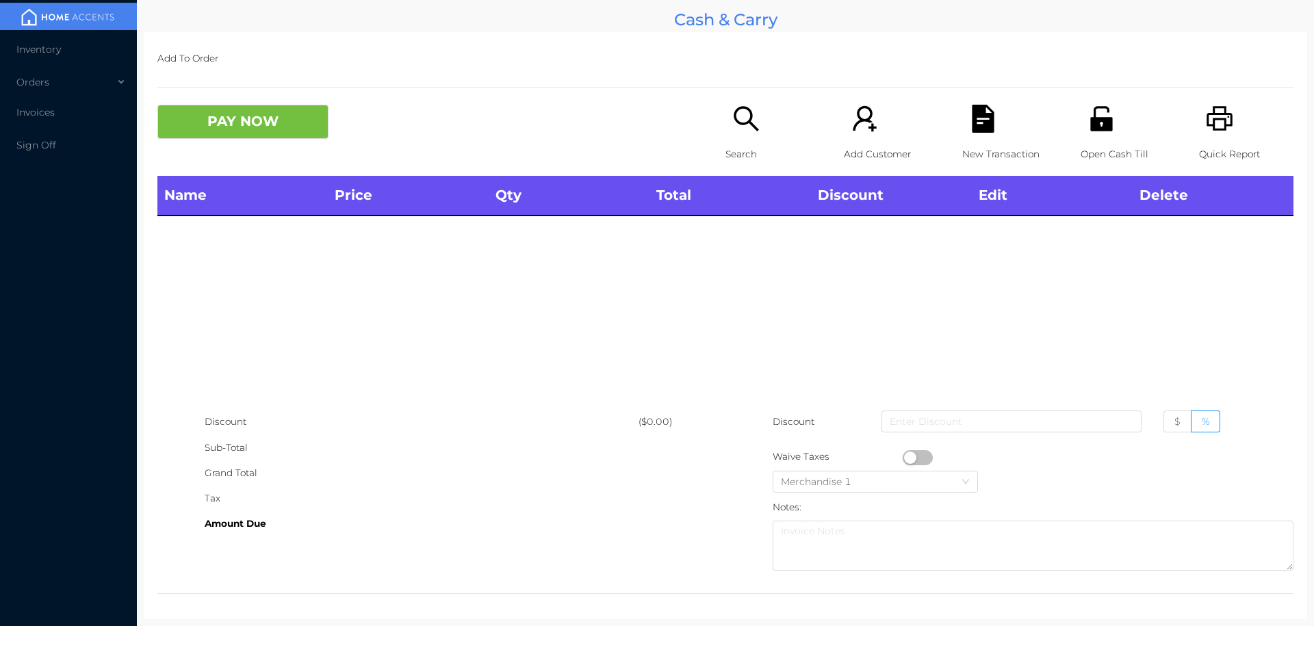
click at [1219, 144] on p "Quick Report" at bounding box center [1246, 154] width 94 height 25
click at [293, 136] on button "PAY NOW" at bounding box center [242, 122] width 171 height 34
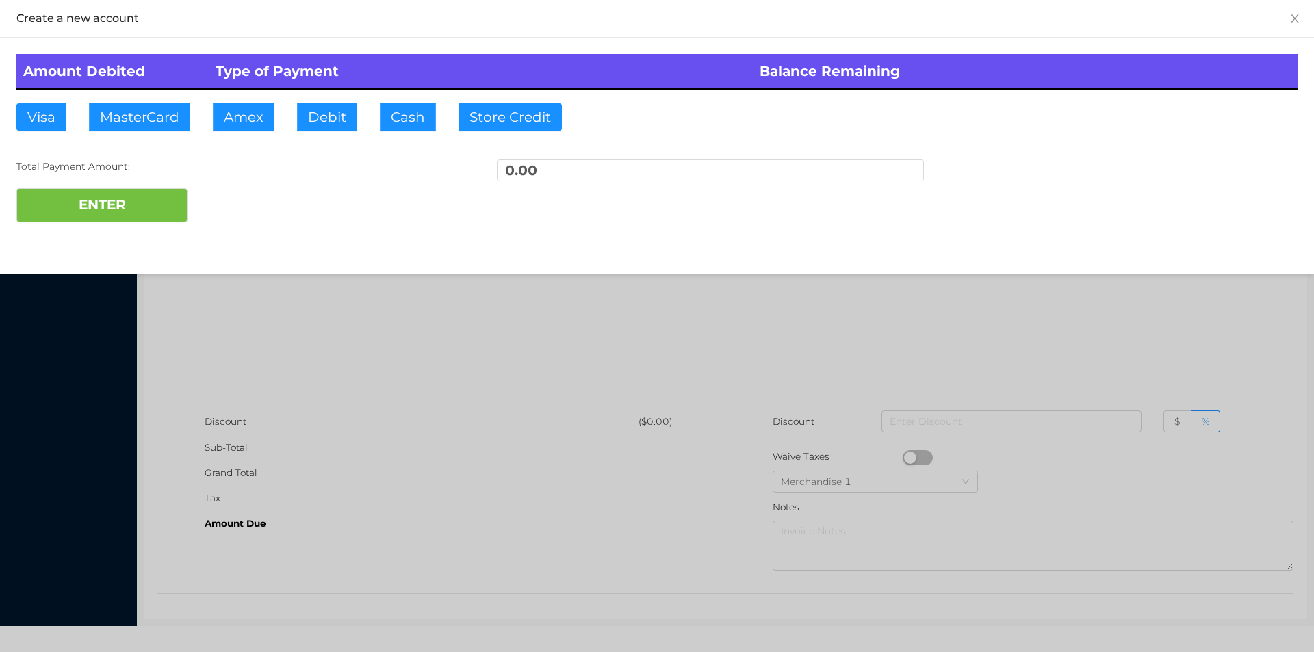
click at [400, 347] on div at bounding box center [657, 326] width 1314 height 652
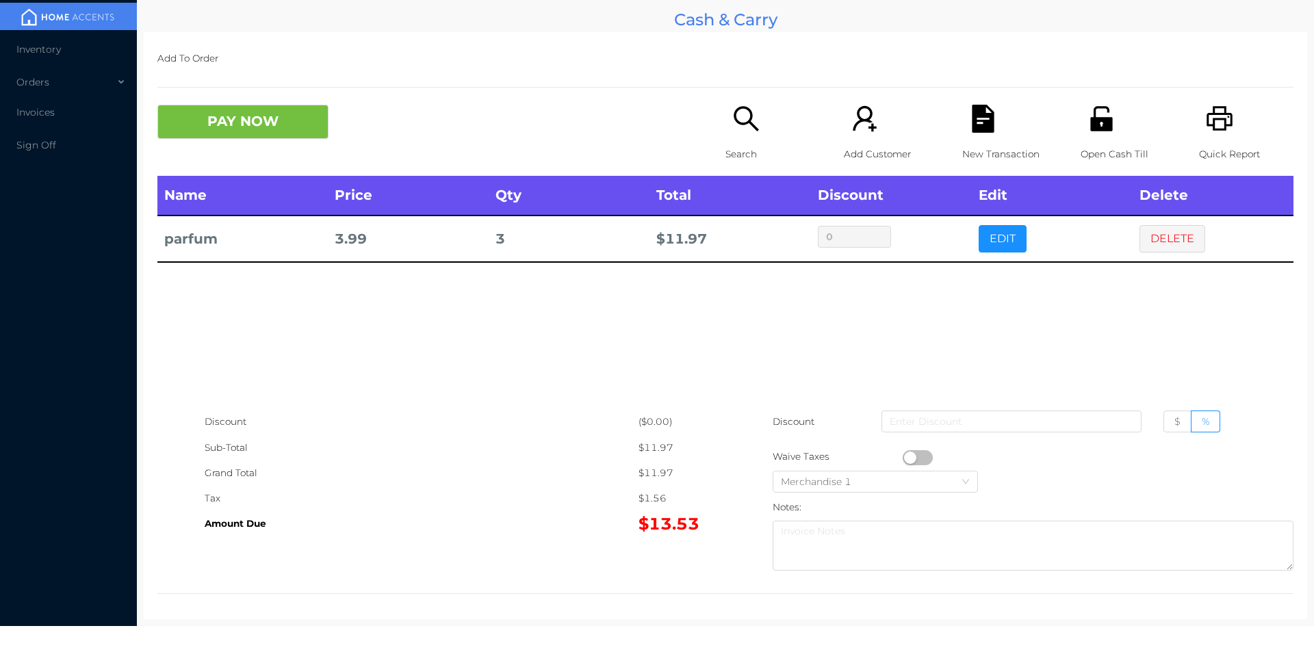
click at [238, 125] on button "PAY NOW" at bounding box center [242, 122] width 171 height 34
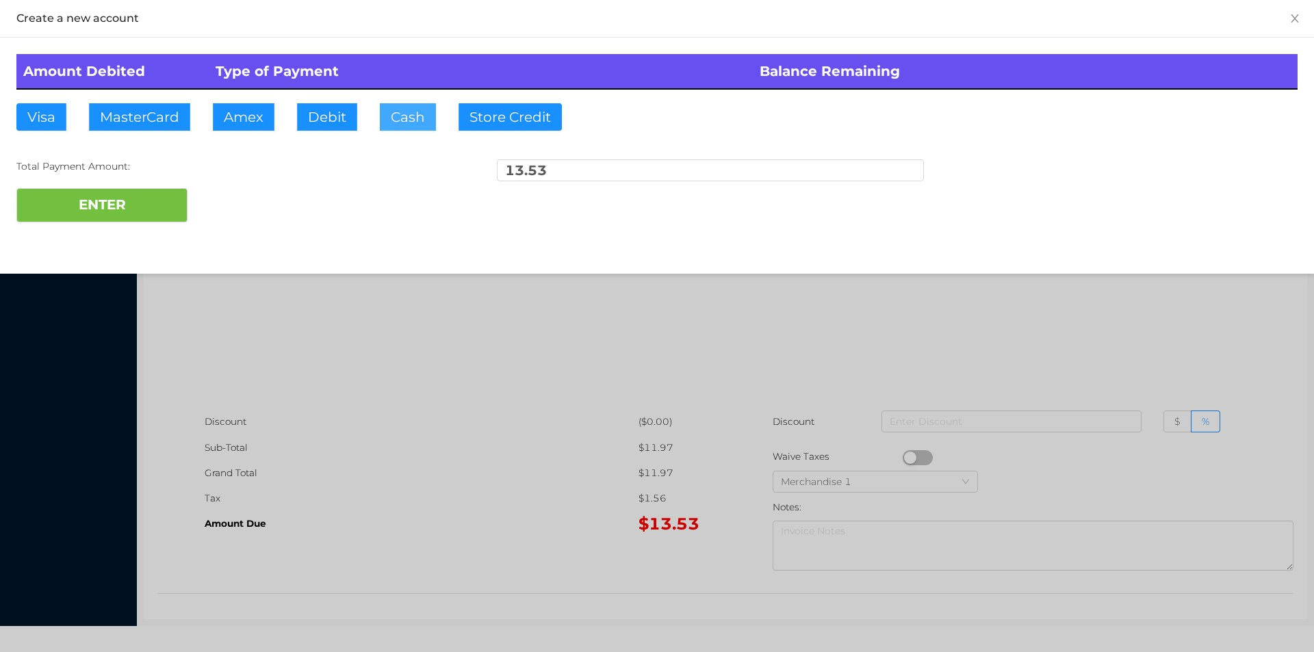
click at [408, 115] on button "Cash" at bounding box center [408, 116] width 56 height 27
type input "20.50"
click at [133, 219] on button "ENTER" at bounding box center [101, 205] width 171 height 34
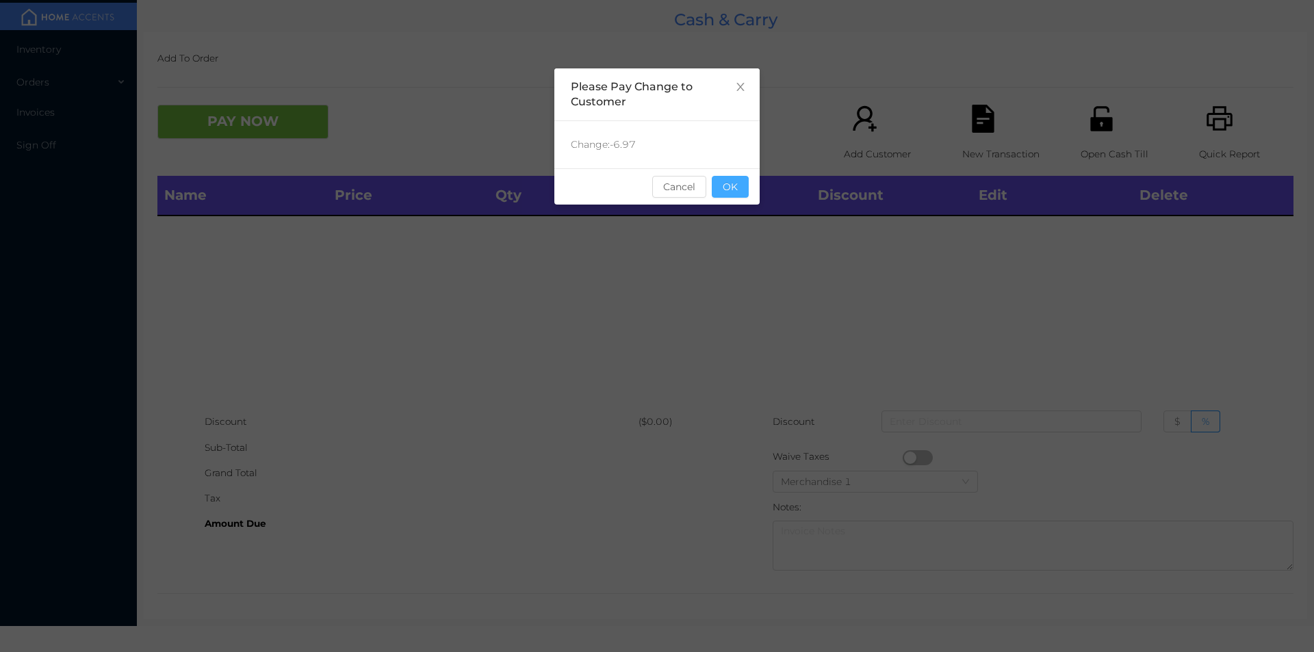
click at [715, 182] on button "OK" at bounding box center [730, 187] width 37 height 22
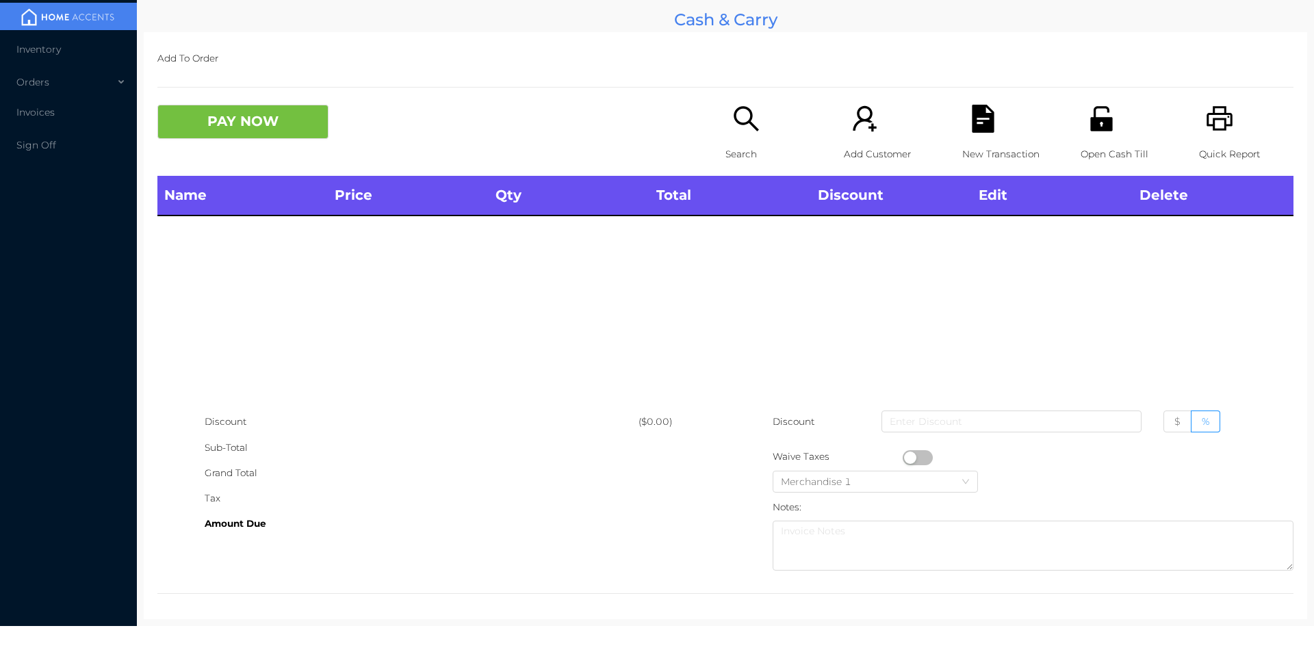
click at [752, 257] on div "Name Price Qty Total Discount Edit Delete" at bounding box center [725, 292] width 1136 height 233
click at [726, 150] on p "Search" at bounding box center [773, 154] width 94 height 25
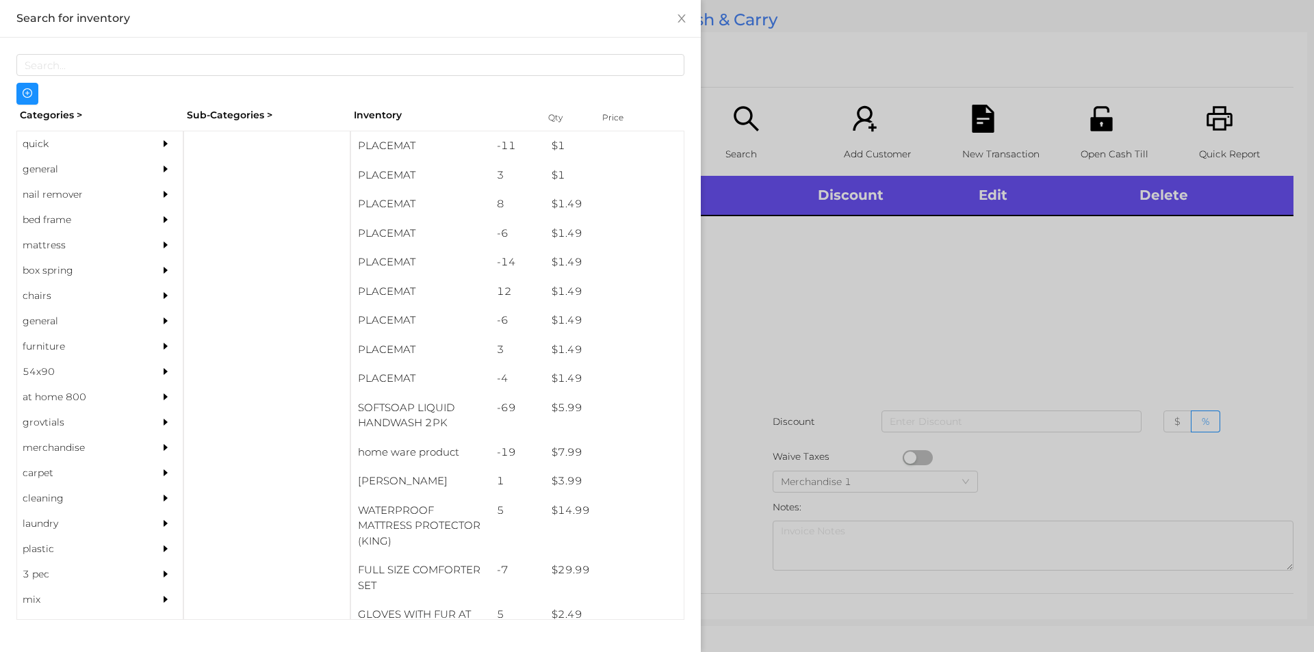
click at [41, 171] on div "general" at bounding box center [79, 169] width 125 height 25
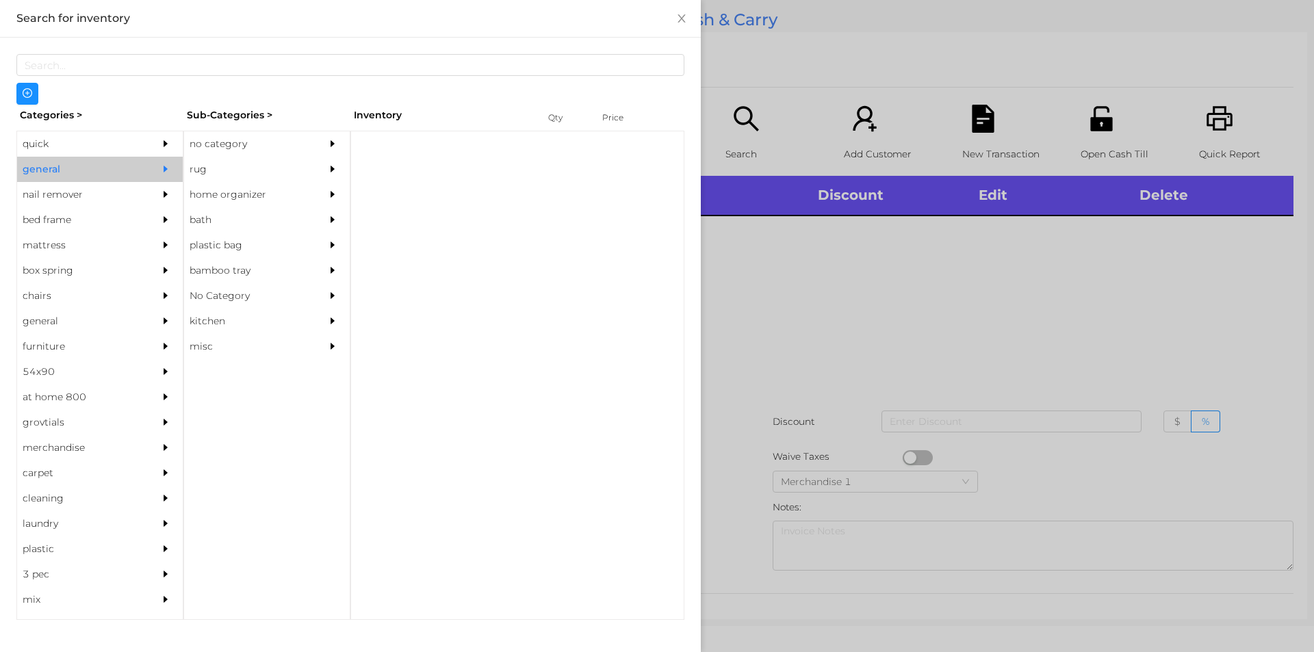
click at [212, 144] on div "no category" at bounding box center [246, 143] width 125 height 25
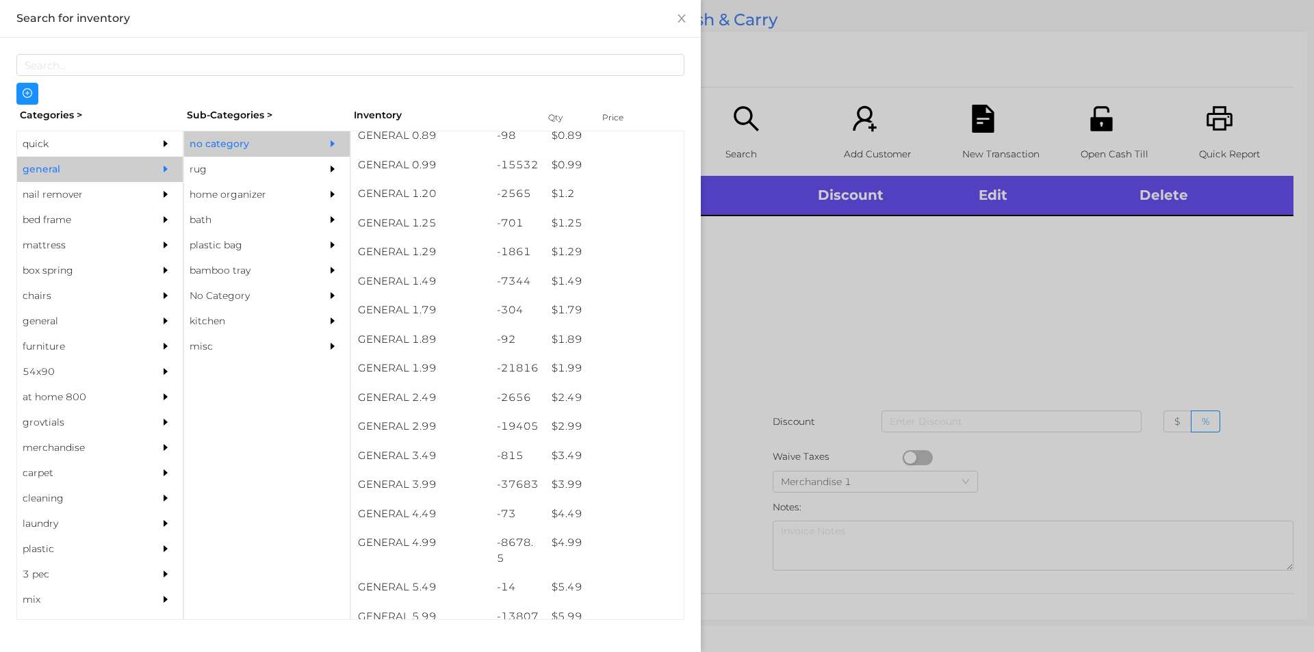
scroll to position [68, 0]
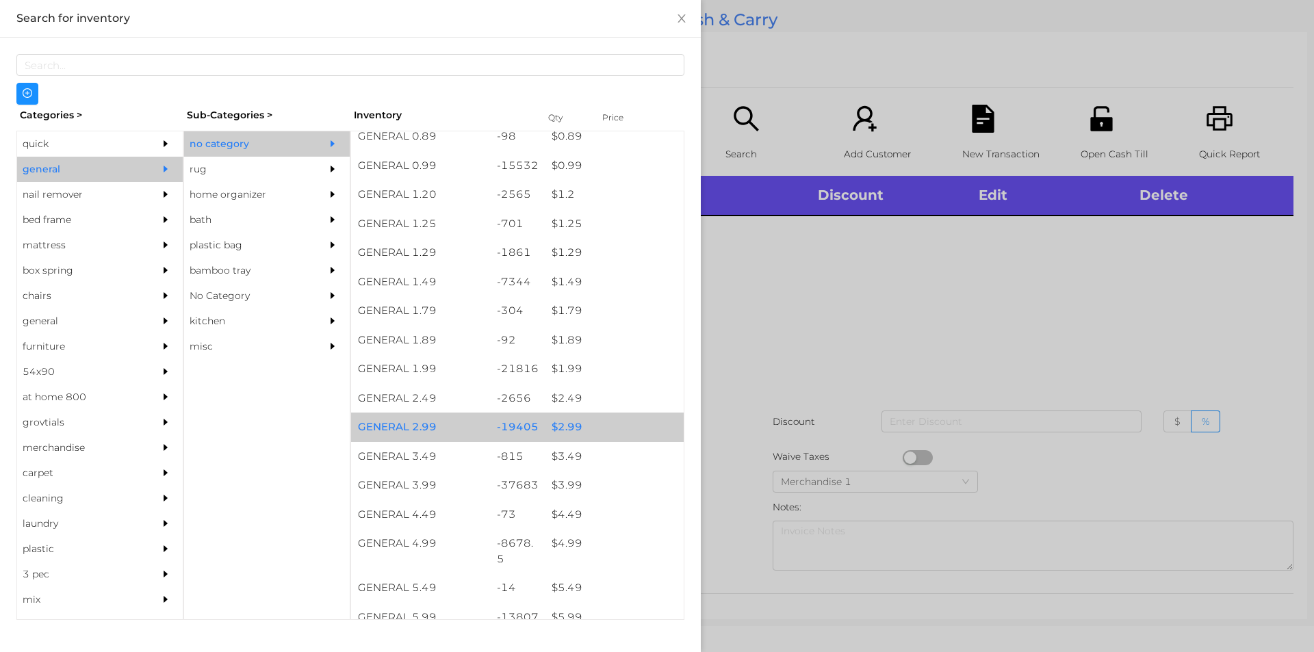
click at [569, 425] on div "$ 2.99" at bounding box center [614, 427] width 139 height 29
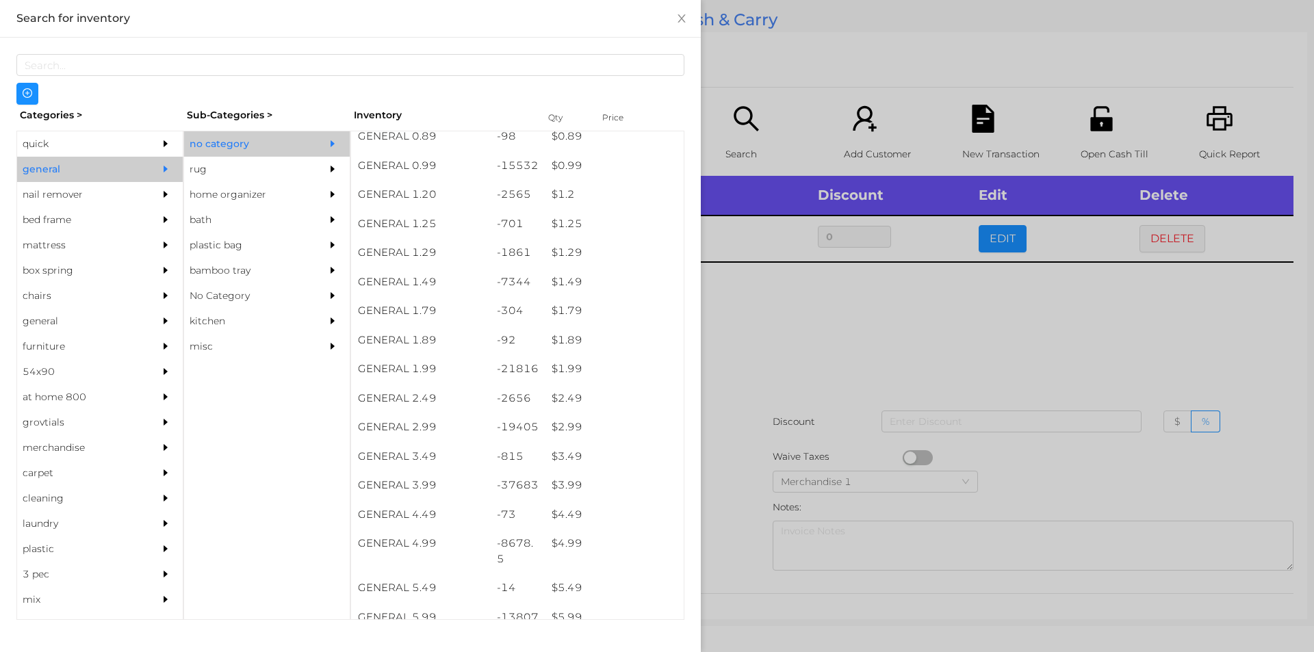
click at [745, 376] on div at bounding box center [657, 326] width 1314 height 652
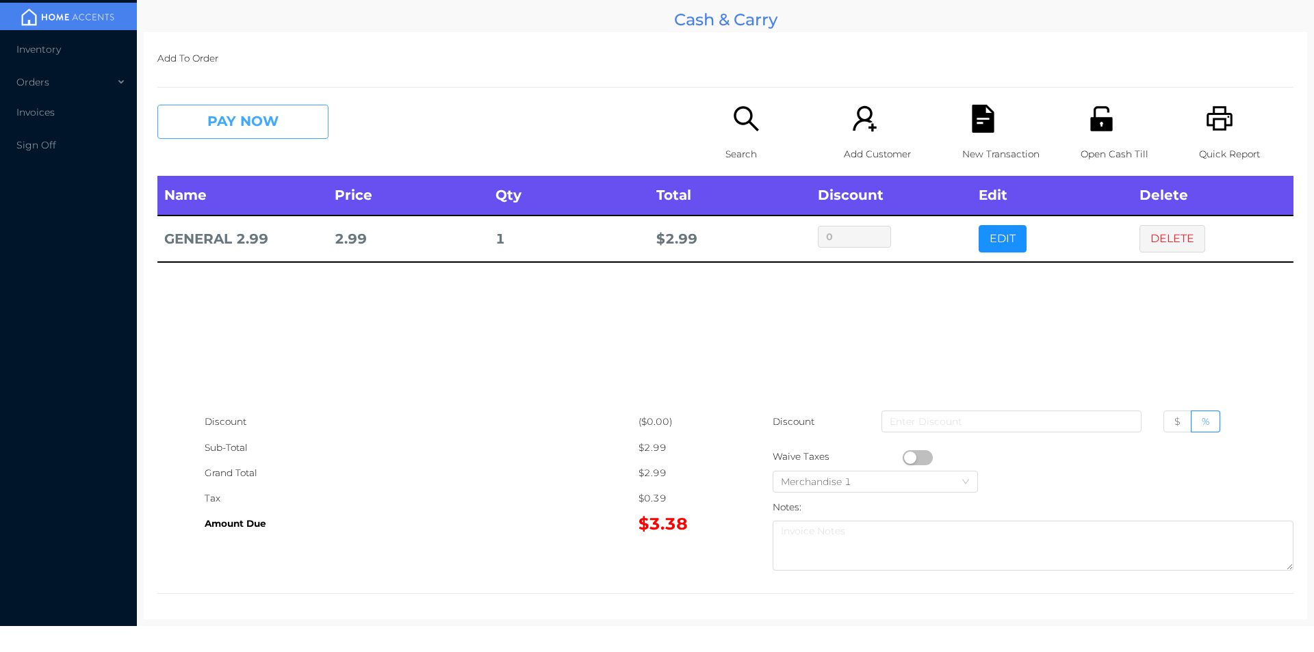
click at [303, 124] on button "PAY NOW" at bounding box center [242, 122] width 171 height 34
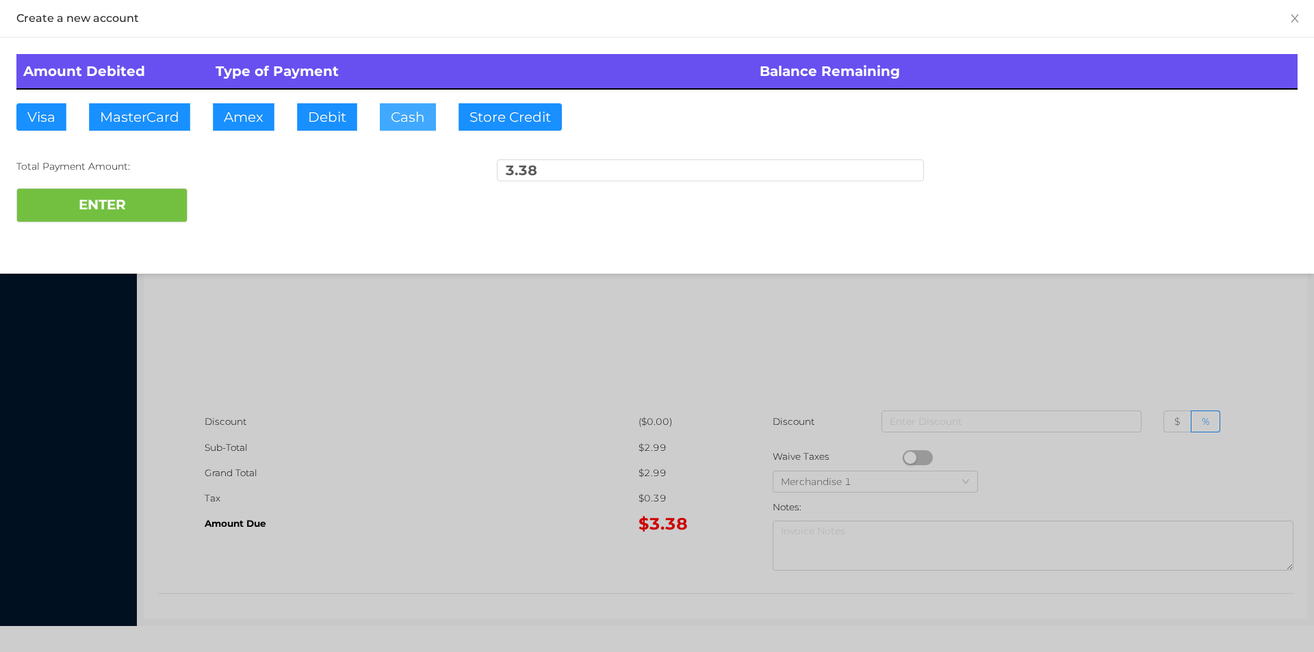
click at [401, 119] on button "Cash" at bounding box center [408, 116] width 56 height 27
type input "5."
click at [130, 207] on button "ENTER" at bounding box center [101, 205] width 171 height 34
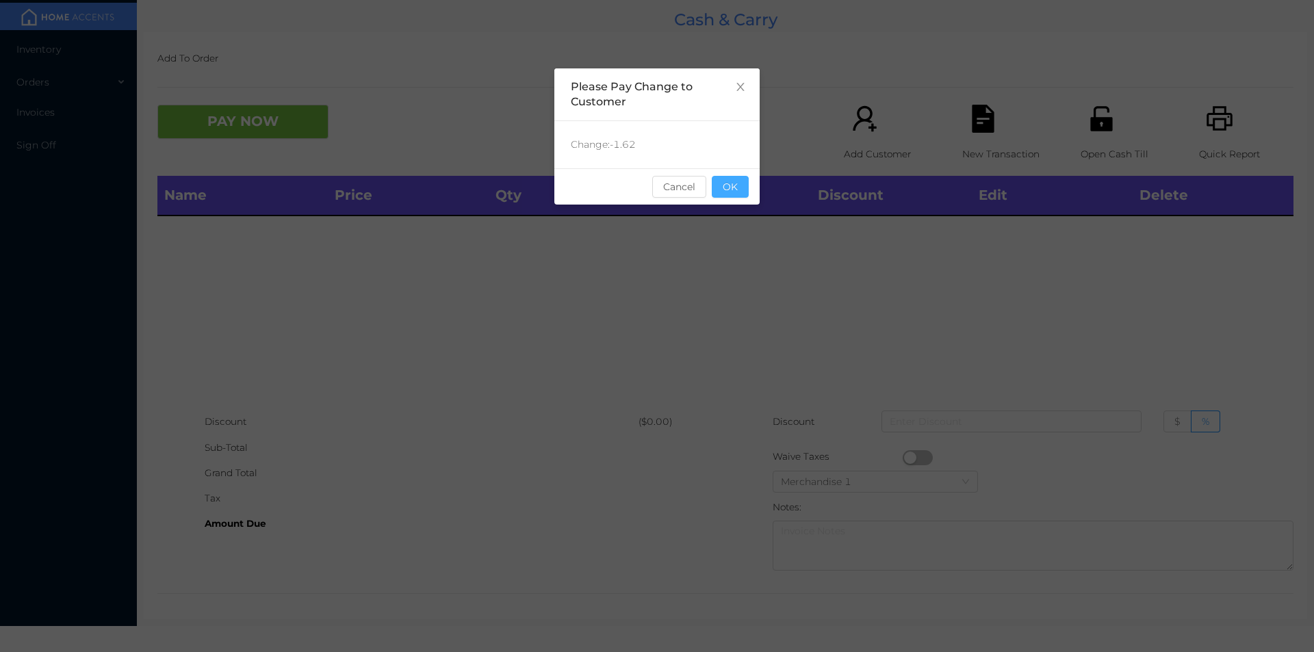
click at [724, 187] on button "OK" at bounding box center [730, 187] width 37 height 22
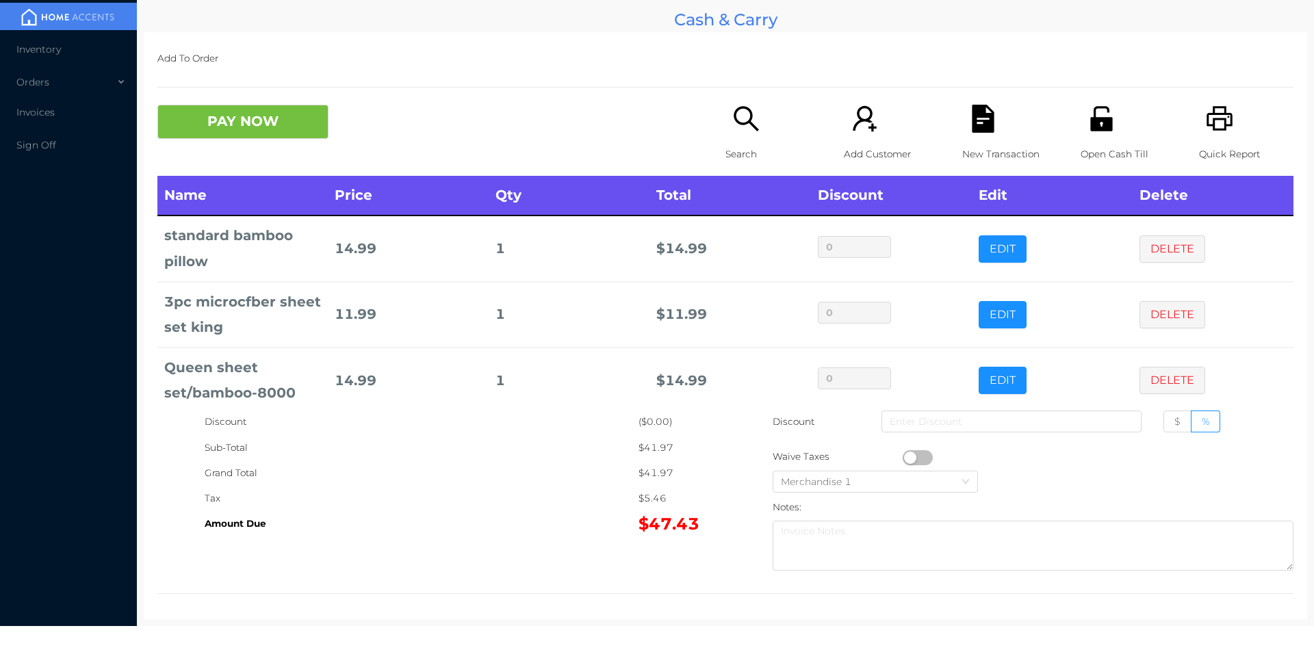
click at [732, 131] on icon "icon: search" at bounding box center [746, 119] width 28 height 28
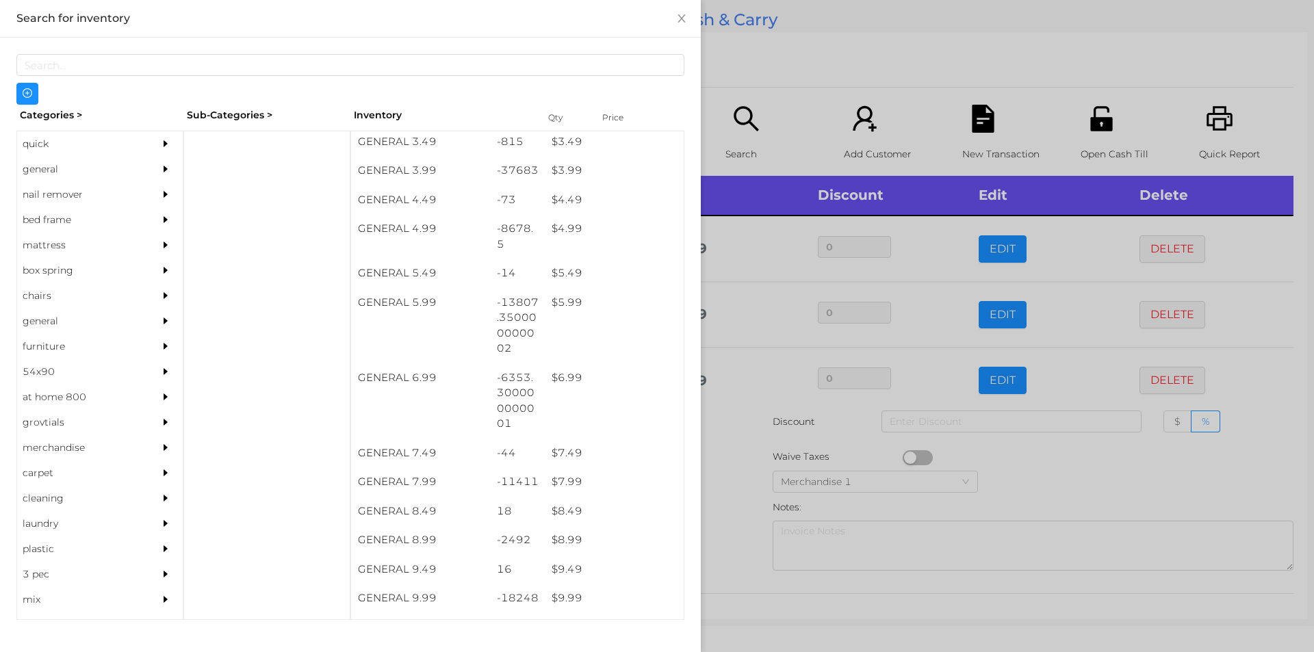
scroll to position [406, 0]
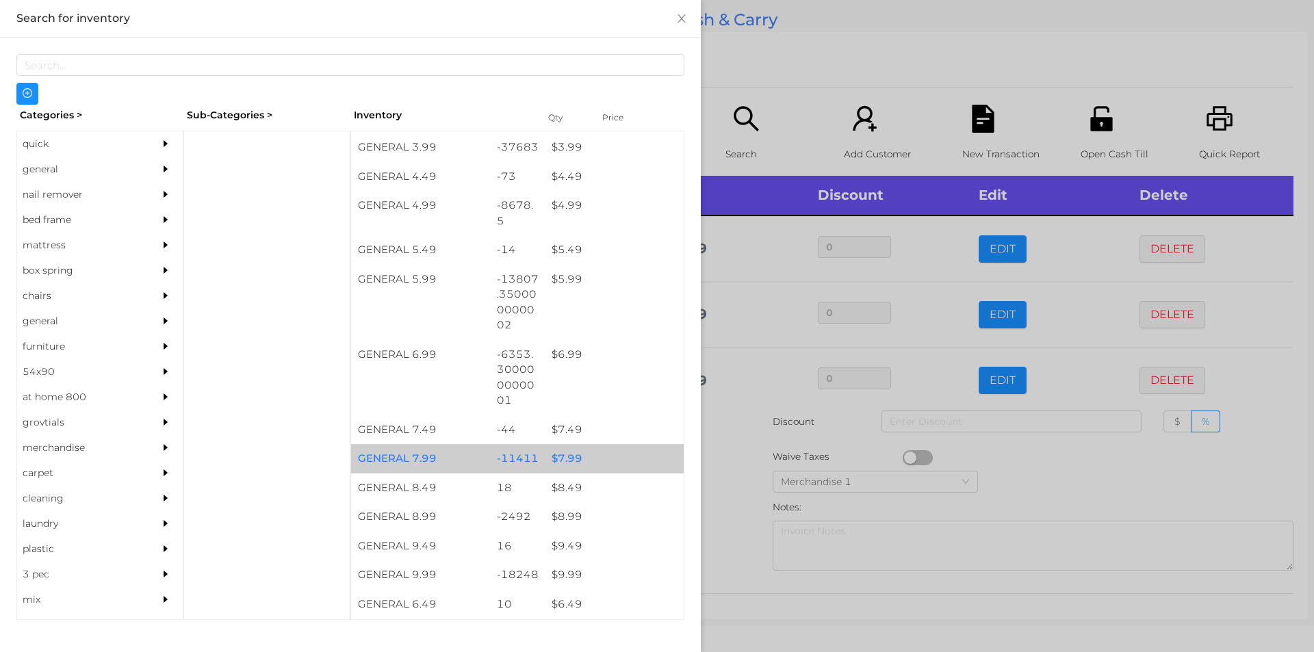
click at [560, 461] on div "$ 7.99" at bounding box center [614, 458] width 139 height 29
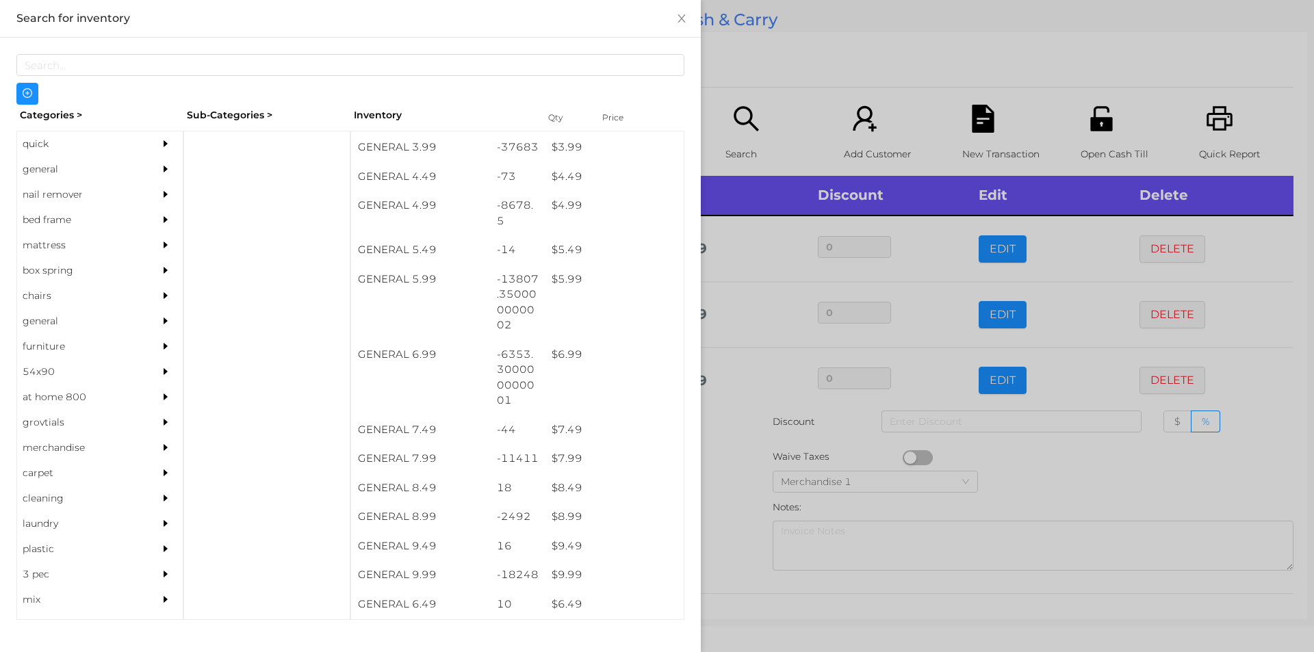
click at [718, 469] on div at bounding box center [657, 326] width 1314 height 652
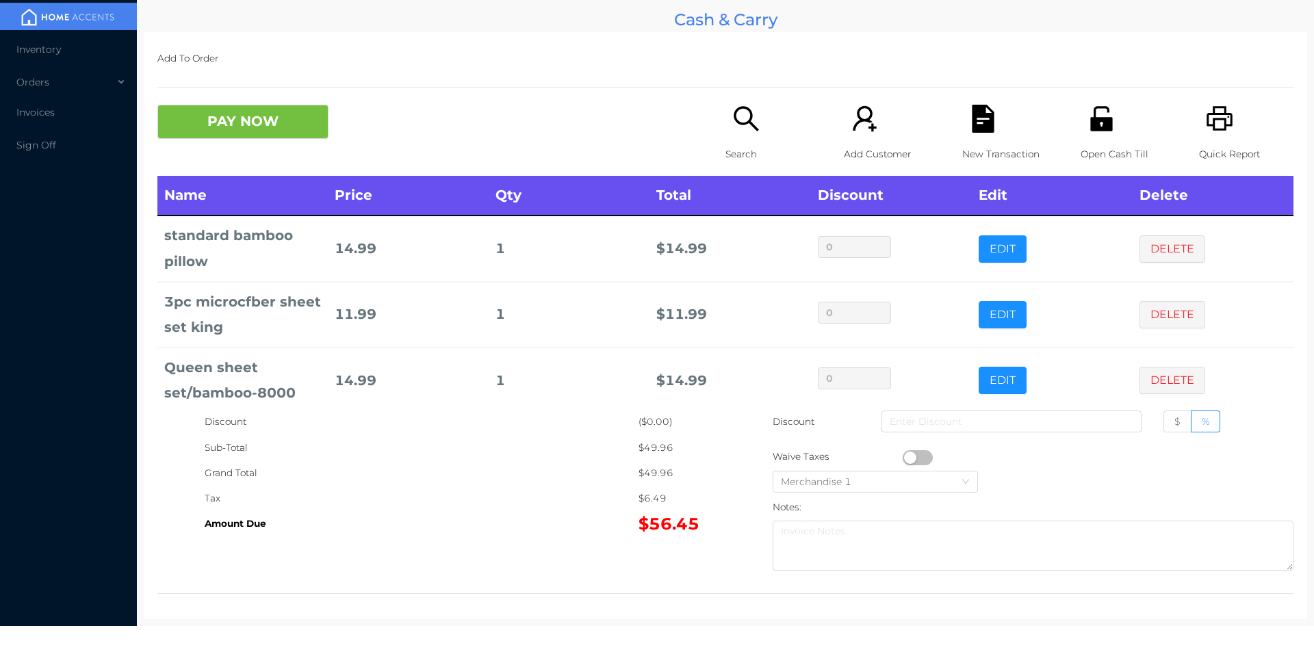
scroll to position [65, 0]
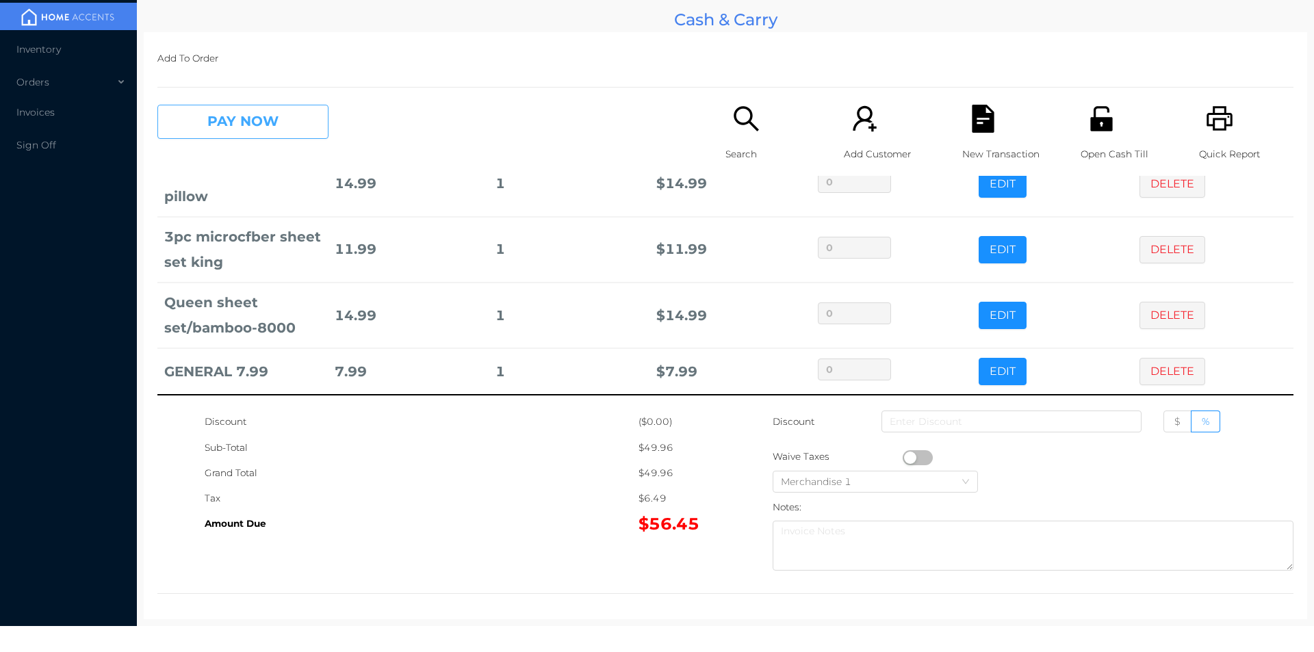
click at [226, 138] on button "PAY NOW" at bounding box center [242, 122] width 171 height 34
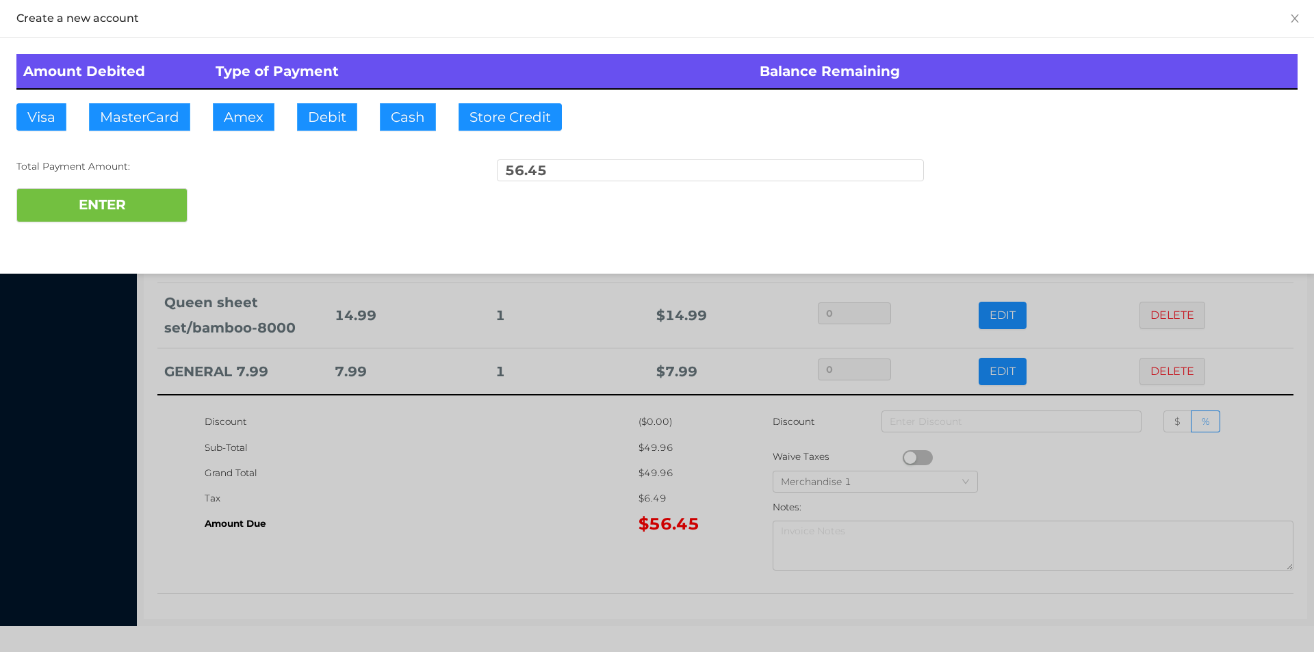
click at [222, 202] on div "ENTER" at bounding box center [656, 205] width 1281 height 34
click at [129, 204] on button "ENTER" at bounding box center [101, 205] width 171 height 34
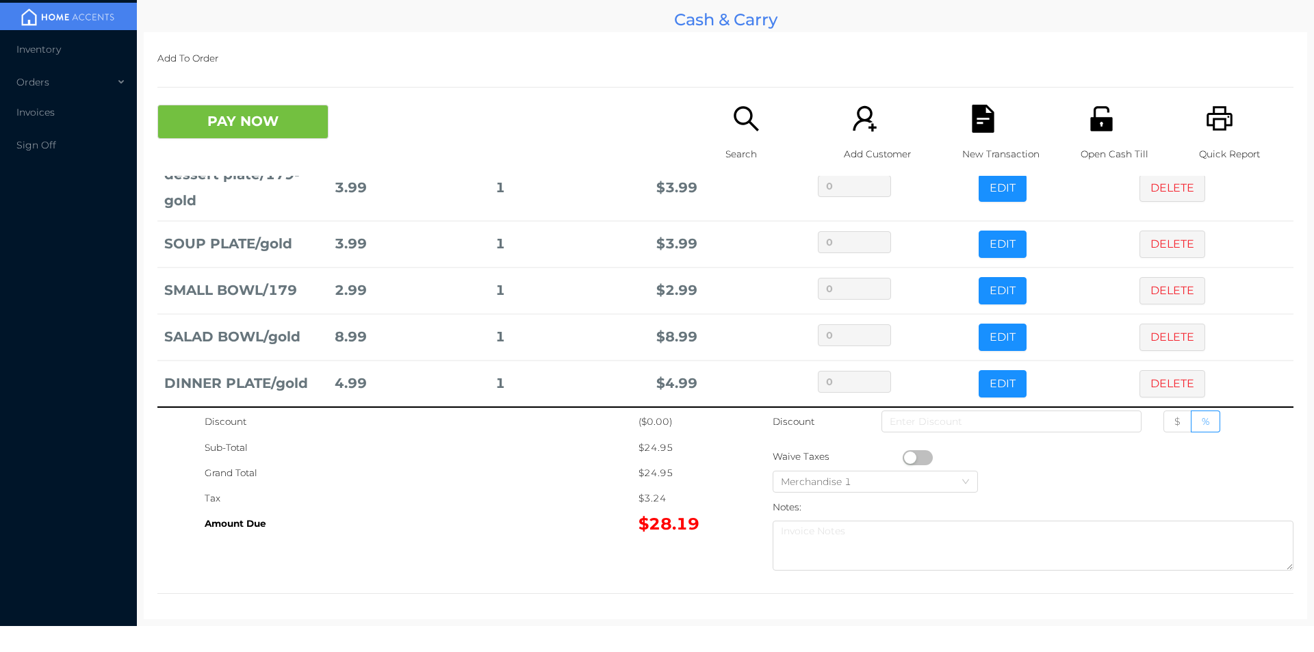
scroll to position [73, 0]
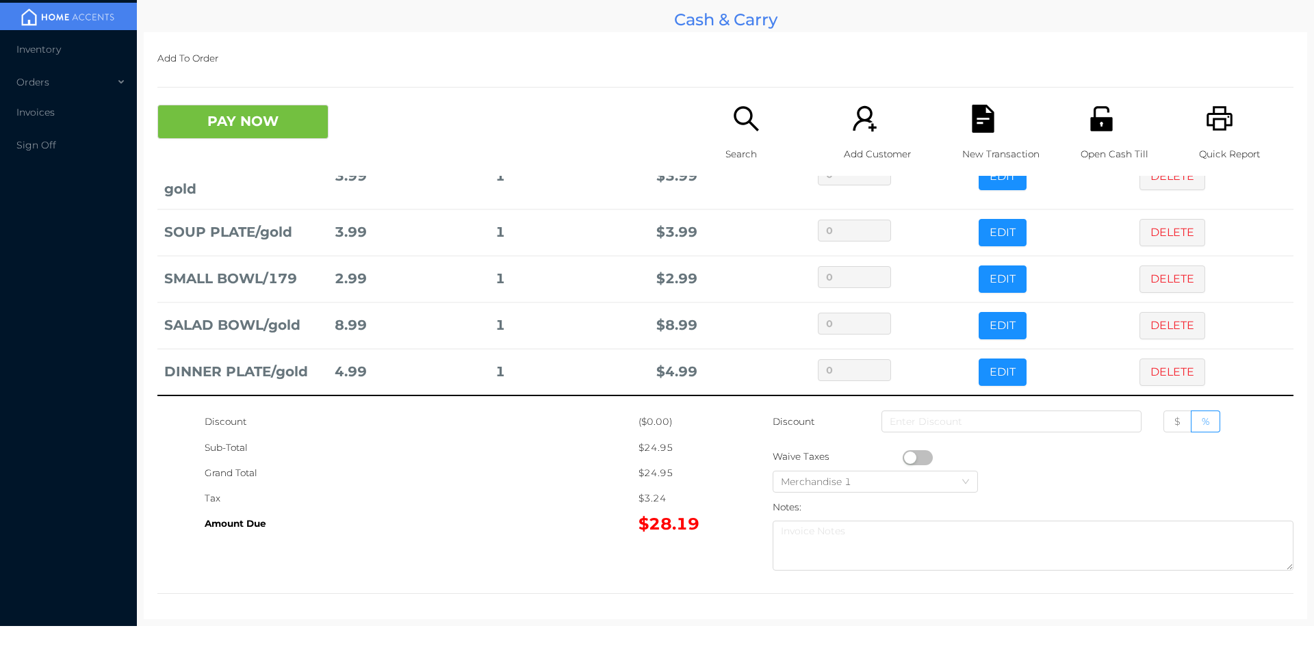
click at [986, 113] on icon "icon: file-text" at bounding box center [983, 119] width 22 height 28
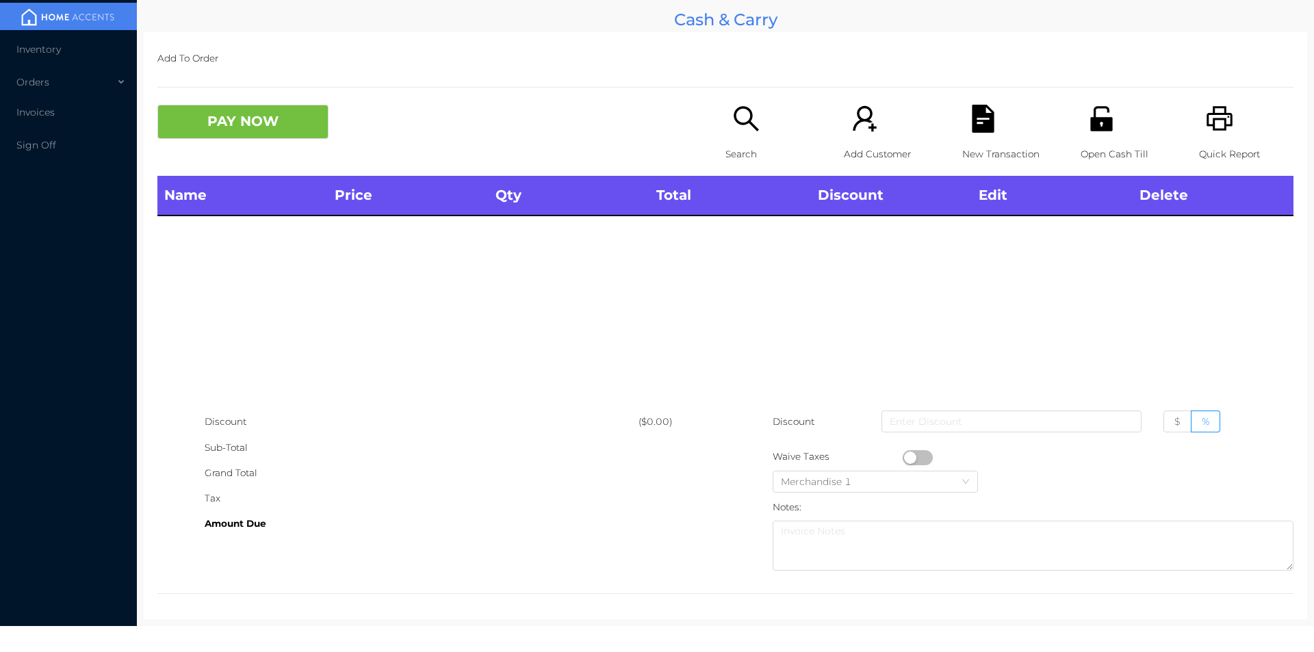
click at [737, 130] on icon "icon: search" at bounding box center [746, 119] width 28 height 28
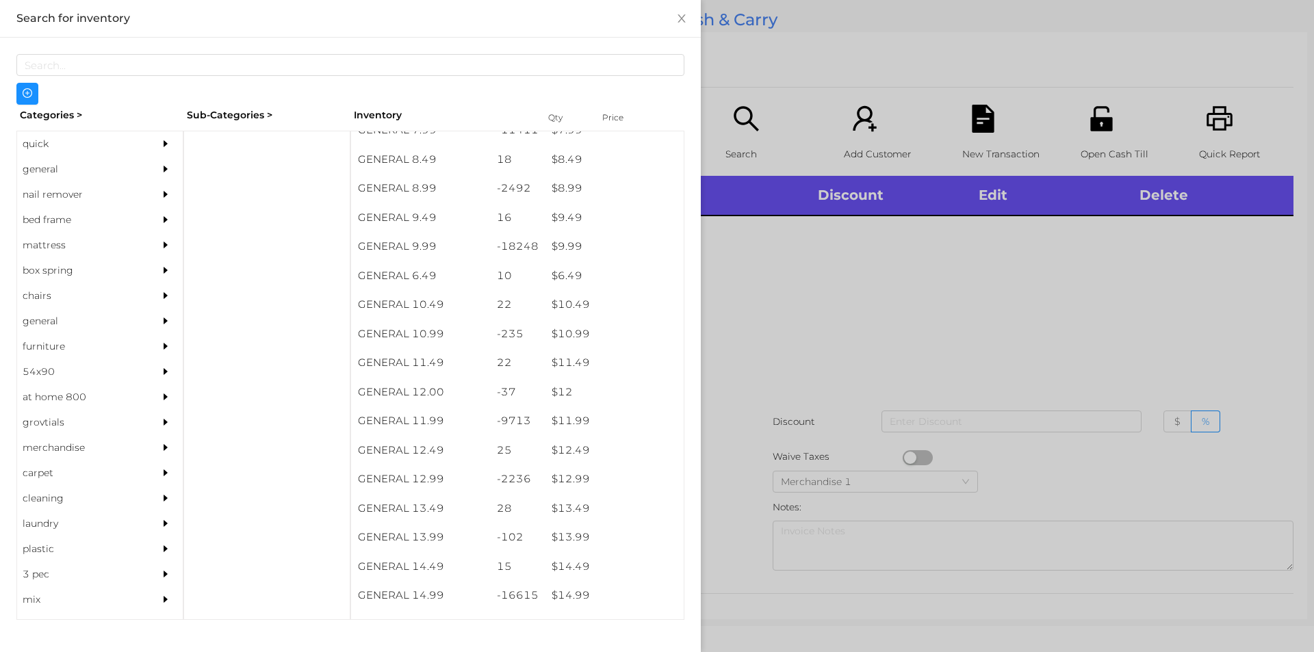
scroll to position [735, 0]
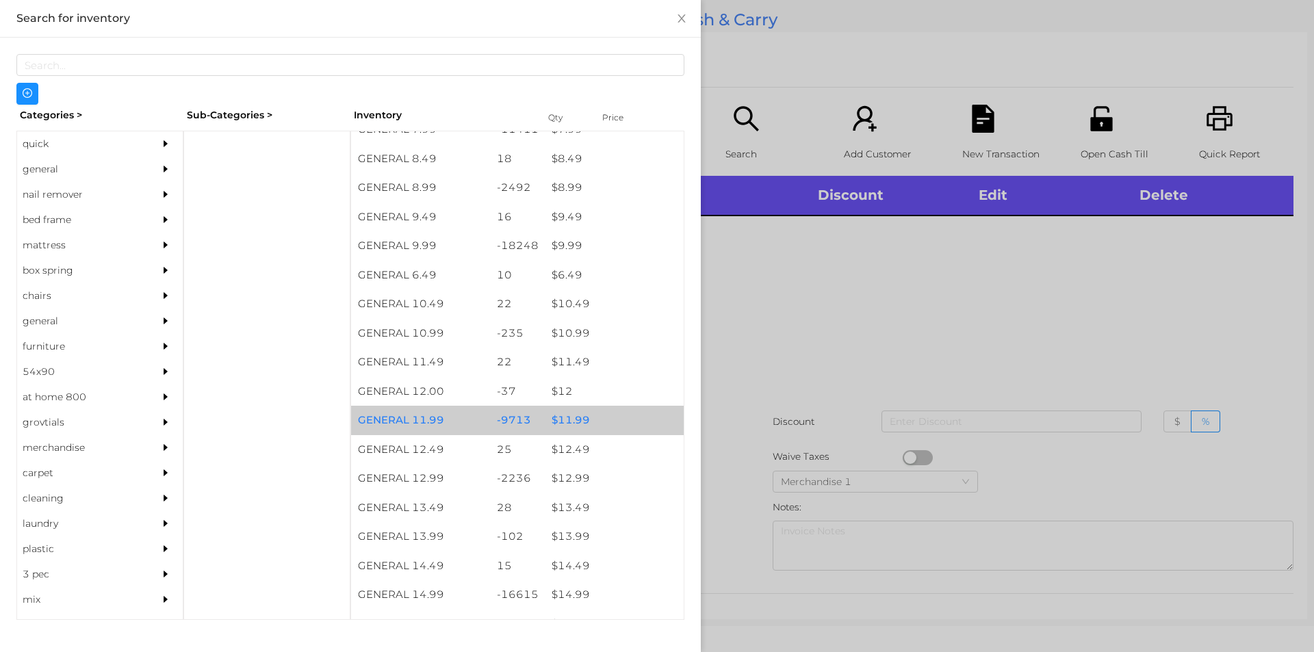
click at [565, 425] on div "$ 11.99" at bounding box center [614, 420] width 139 height 29
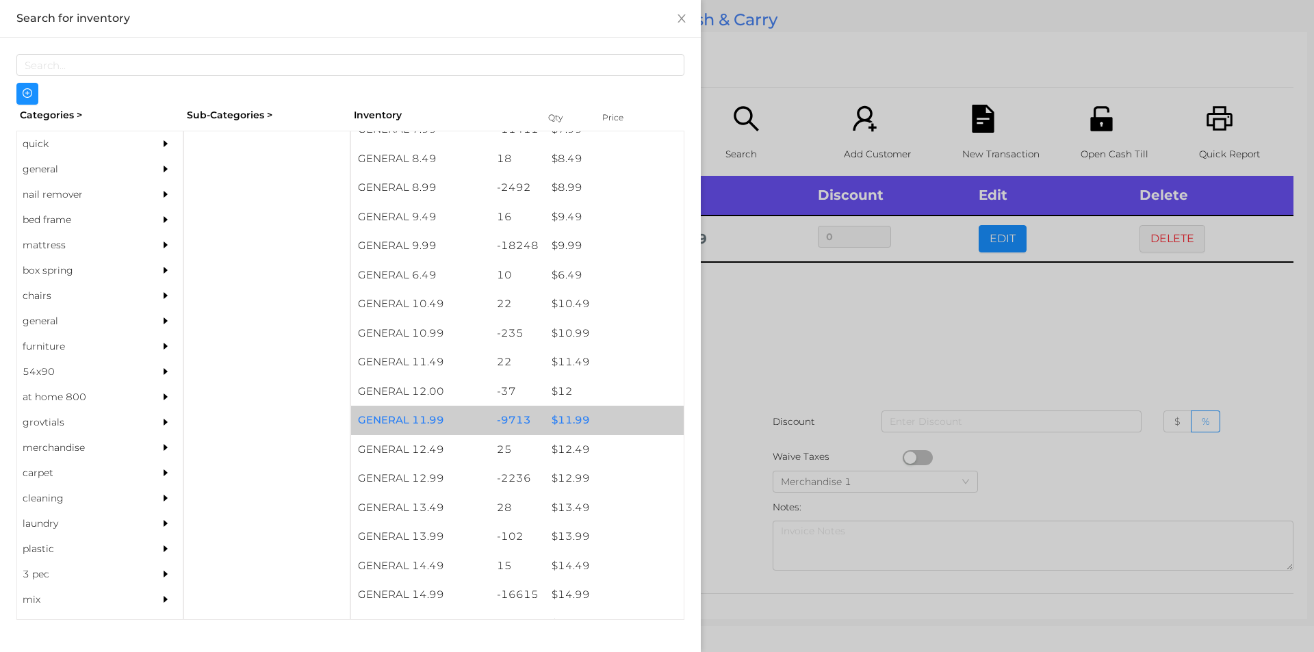
click at [581, 414] on div "$ 11.99" at bounding box center [614, 420] width 139 height 29
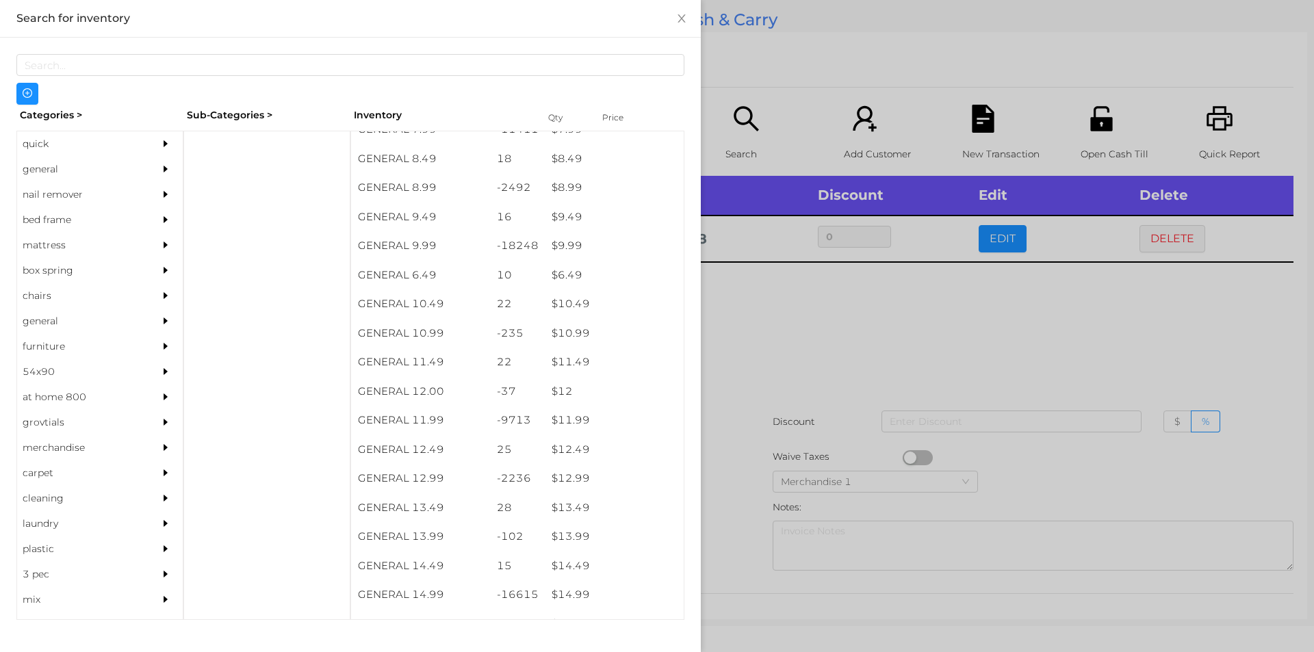
click at [769, 338] on div at bounding box center [657, 326] width 1314 height 652
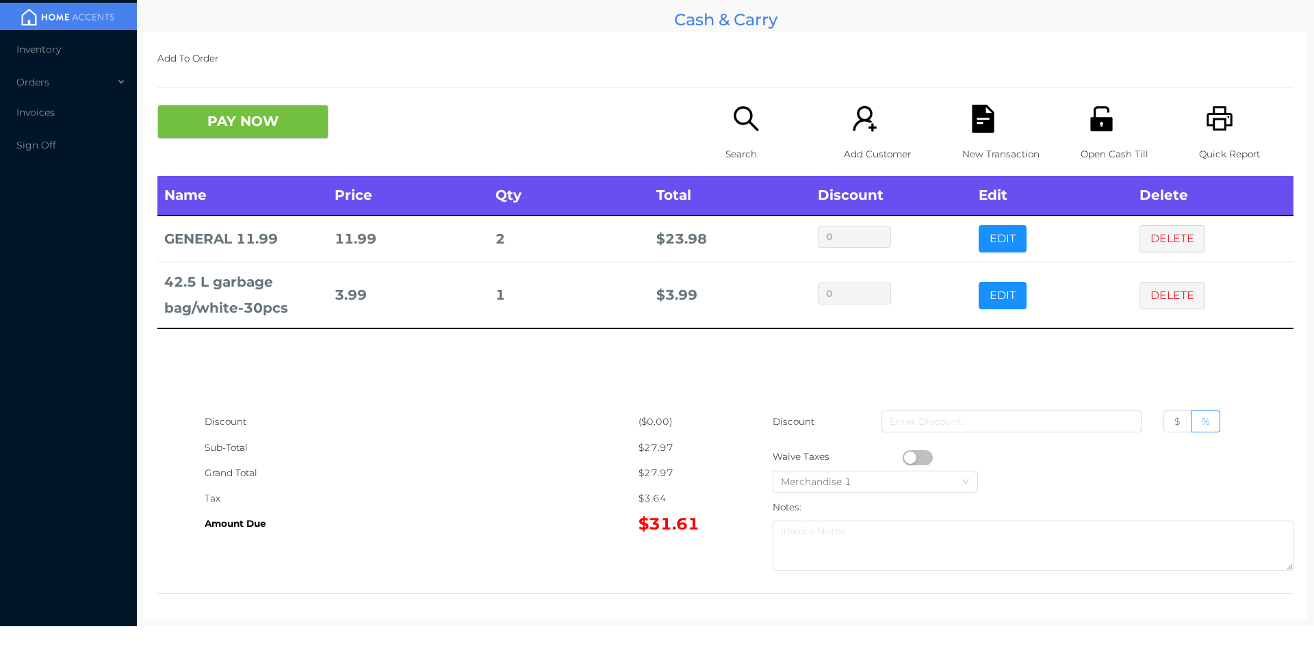
click at [730, 142] on p "Search" at bounding box center [773, 154] width 94 height 25
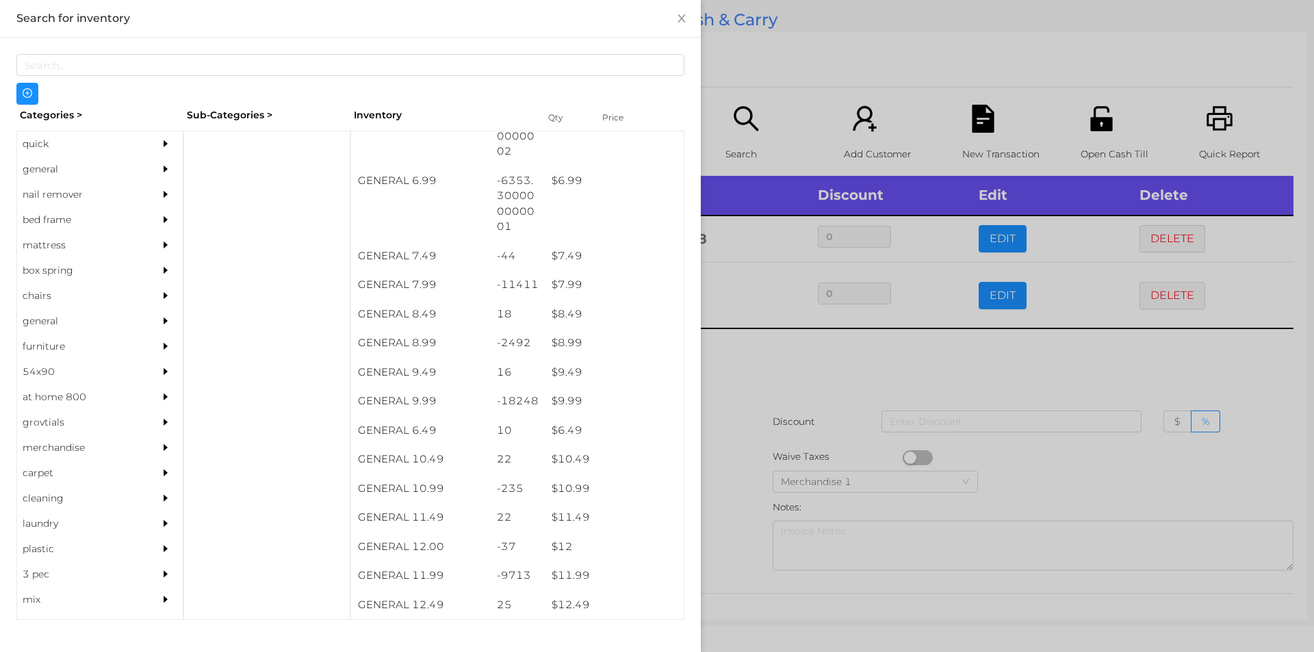
scroll to position [578, 0]
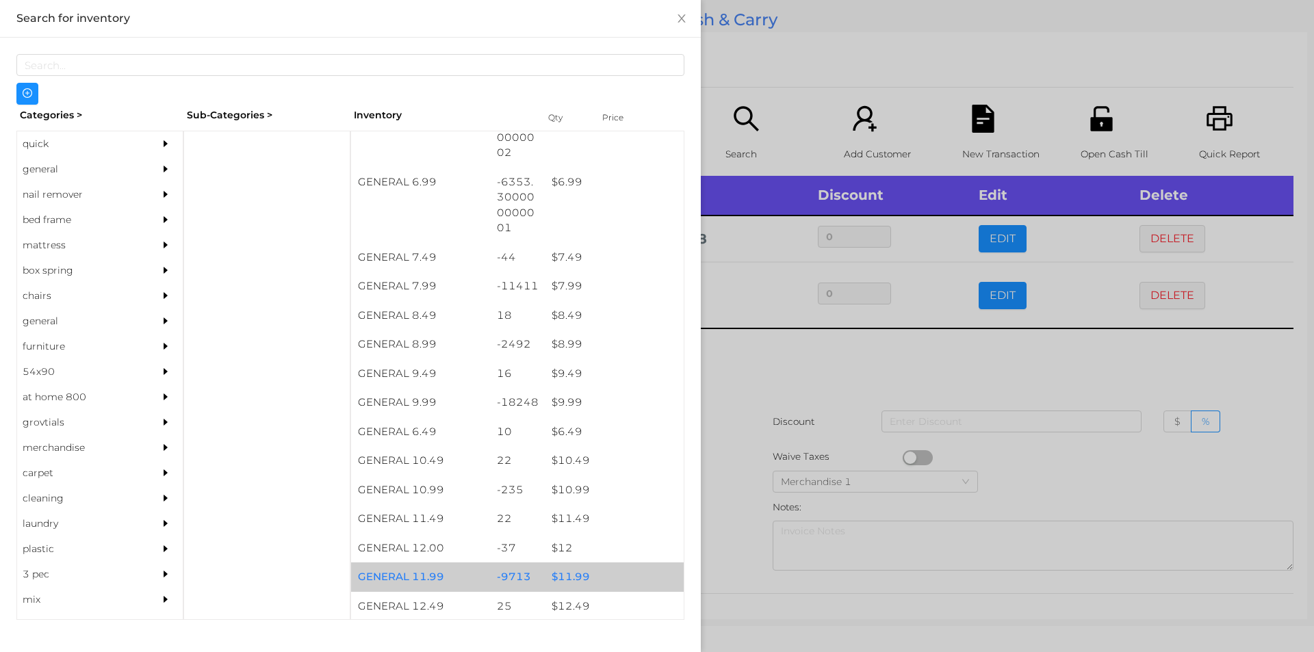
click at [565, 572] on div "$ 11.99" at bounding box center [614, 577] width 139 height 29
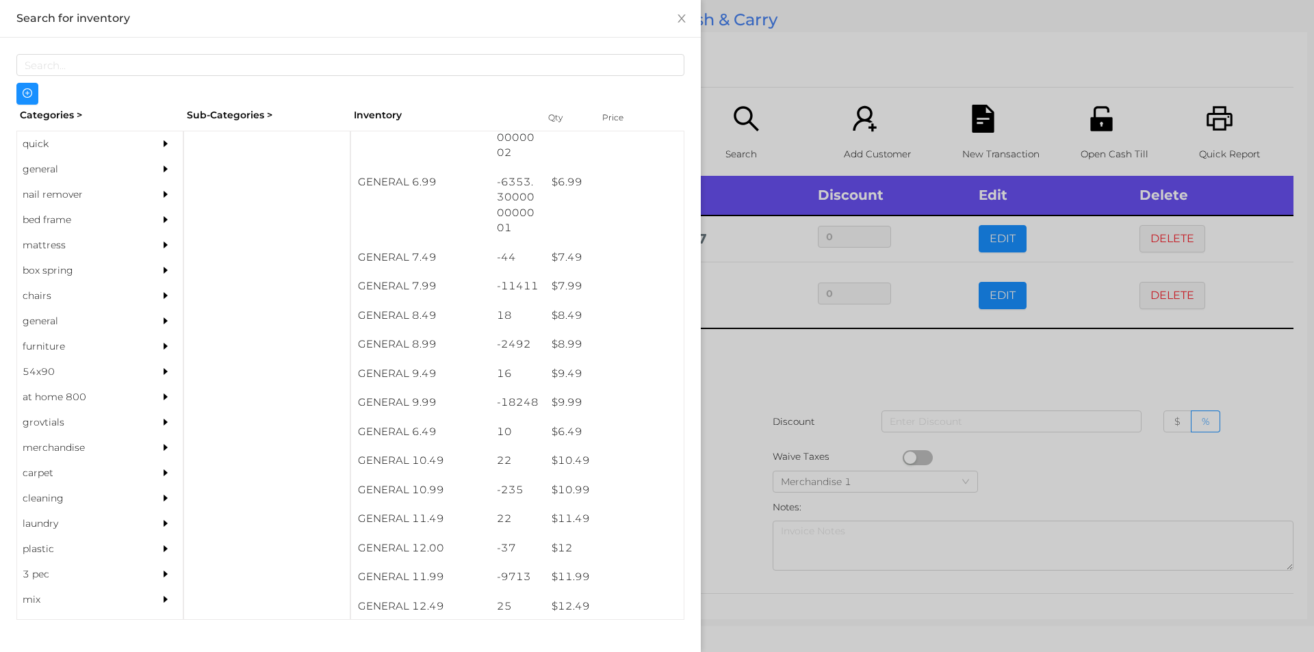
click at [737, 530] on div at bounding box center [657, 326] width 1314 height 652
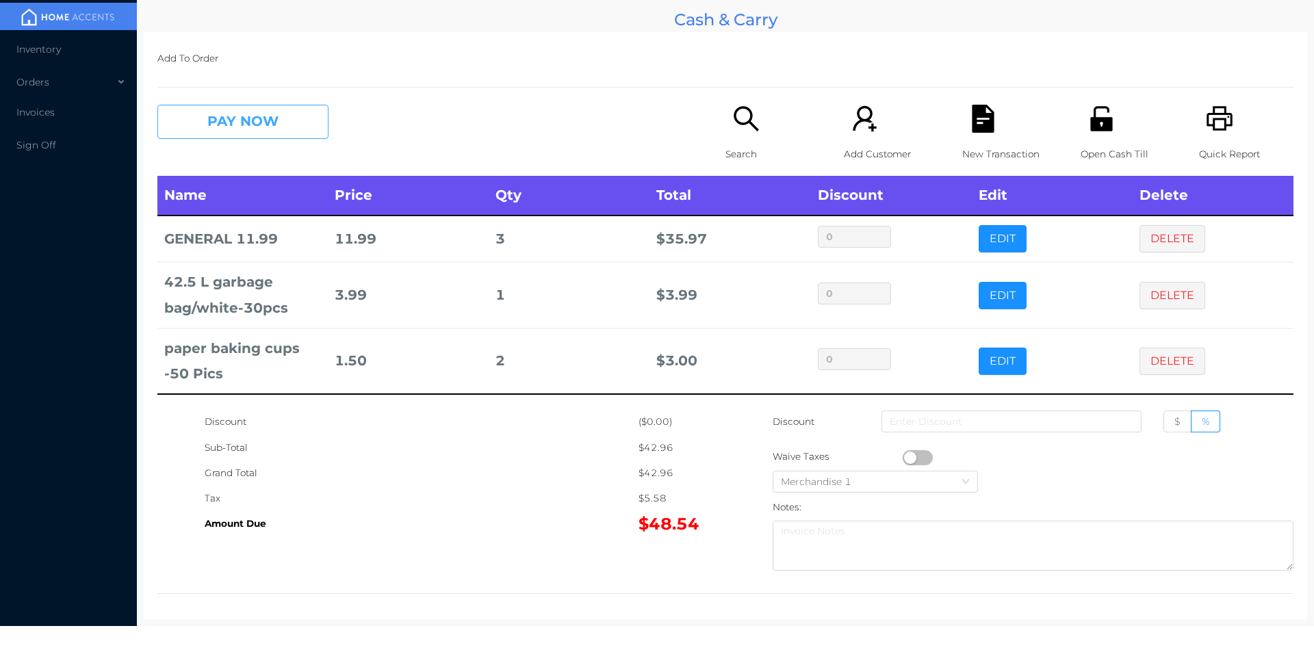
click at [248, 131] on button "PAY NOW" at bounding box center [242, 122] width 171 height 34
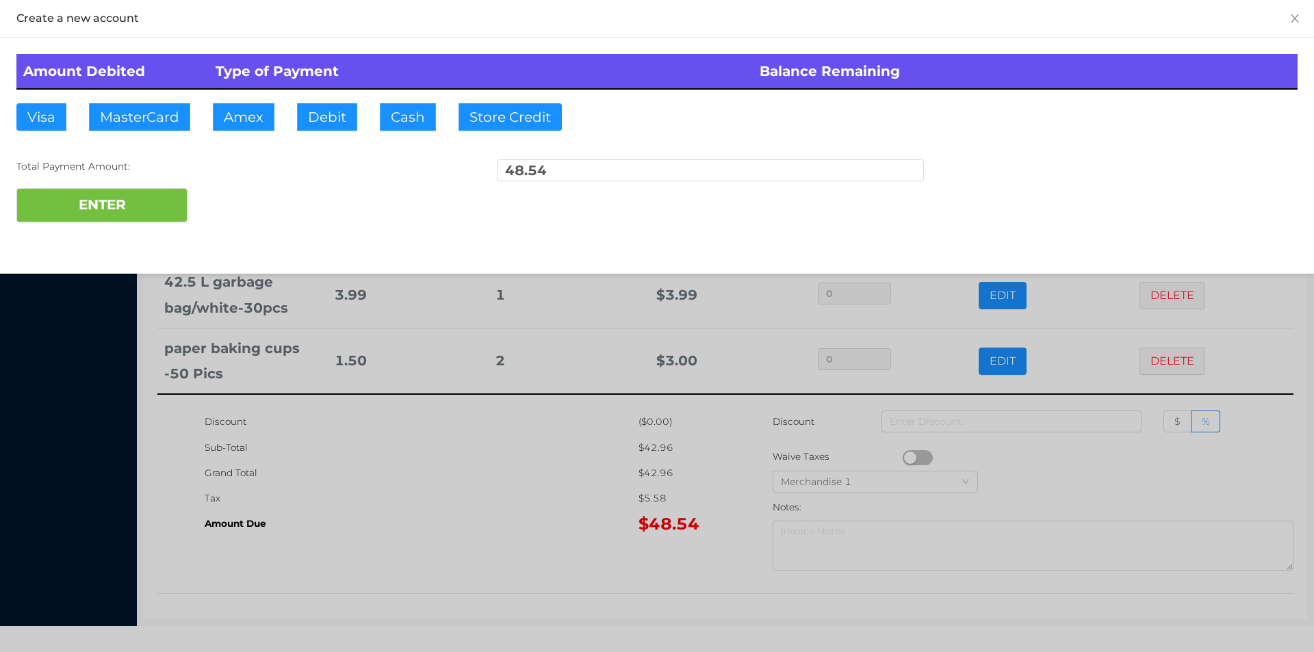
click at [226, 209] on div "ENTER" at bounding box center [656, 205] width 1281 height 34
click at [246, 184] on div "Total Payment Amount: 48.54" at bounding box center [656, 173] width 1281 height 29
click at [228, 203] on div "ENTER" at bounding box center [656, 205] width 1281 height 34
click at [462, 483] on div at bounding box center [657, 326] width 1314 height 652
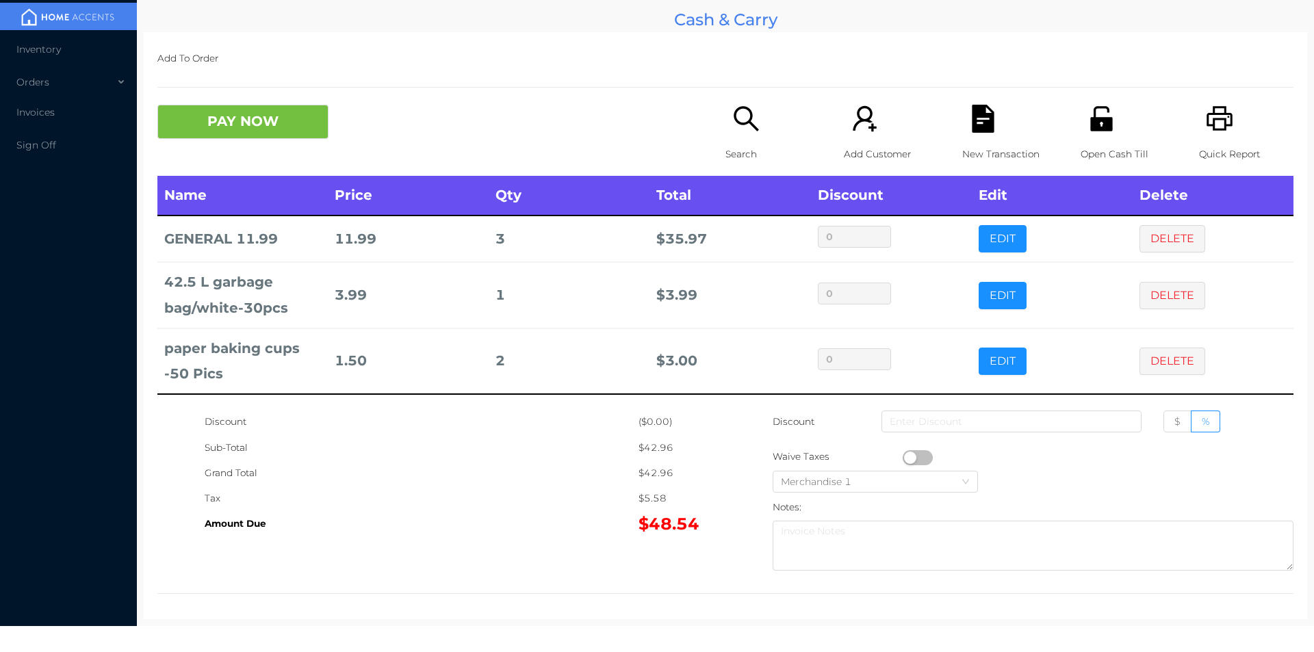
click at [995, 136] on div "New Transaction" at bounding box center [1009, 140] width 94 height 71
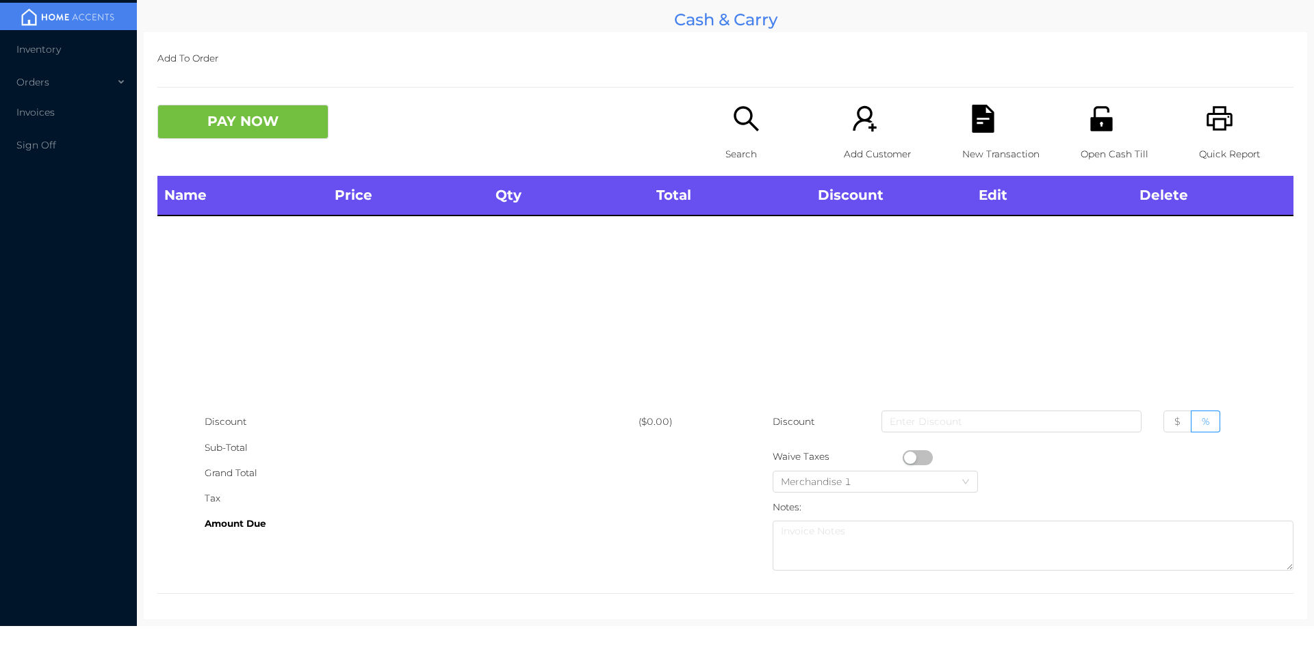
click at [736, 139] on div "Search" at bounding box center [773, 140] width 94 height 71
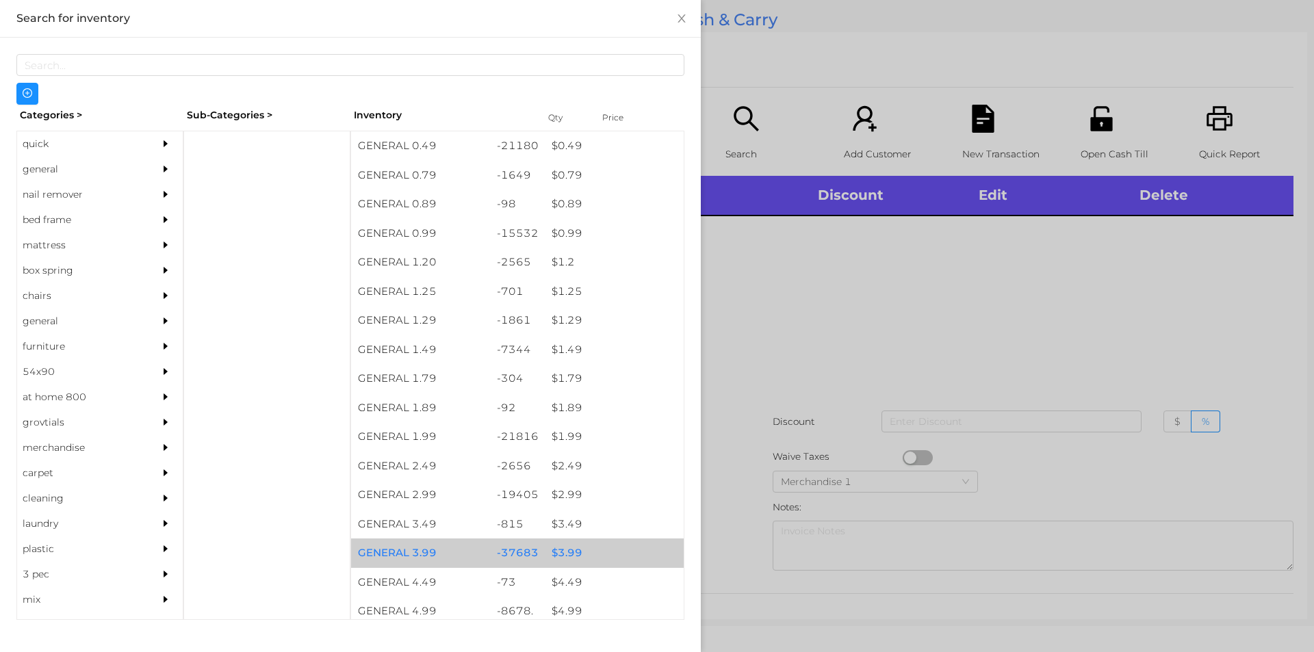
click at [562, 554] on div "$ 3.99" at bounding box center [614, 553] width 139 height 29
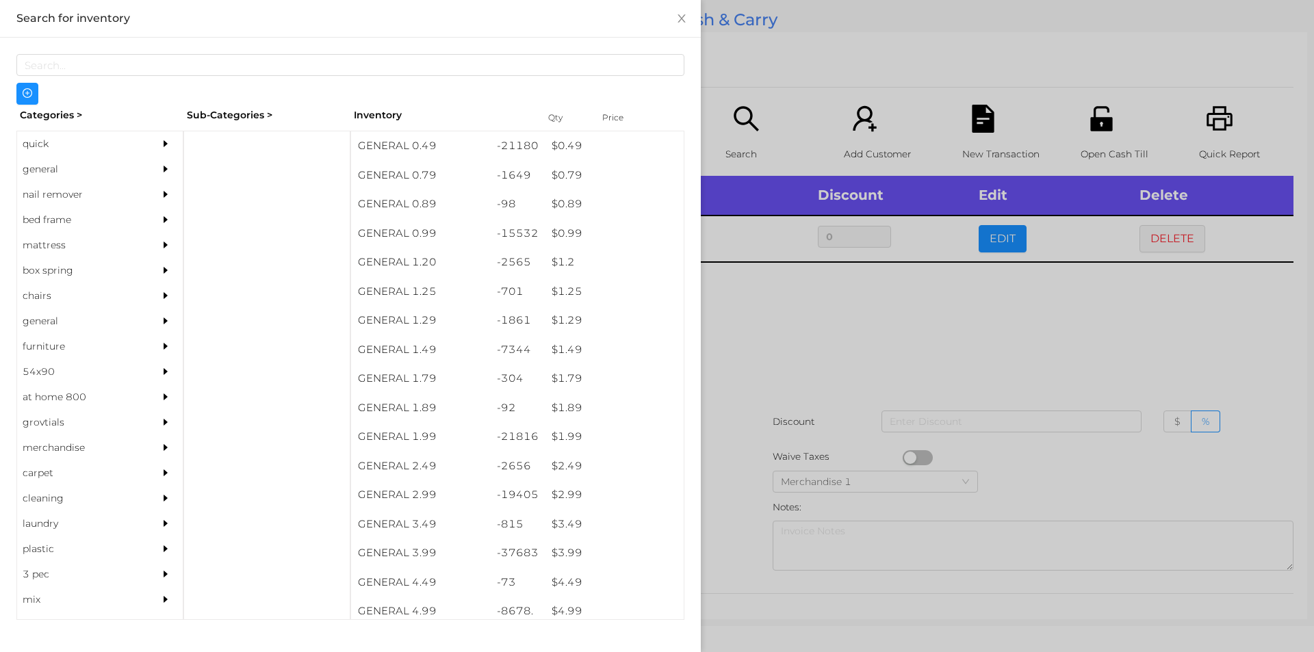
click at [788, 344] on div at bounding box center [657, 326] width 1314 height 652
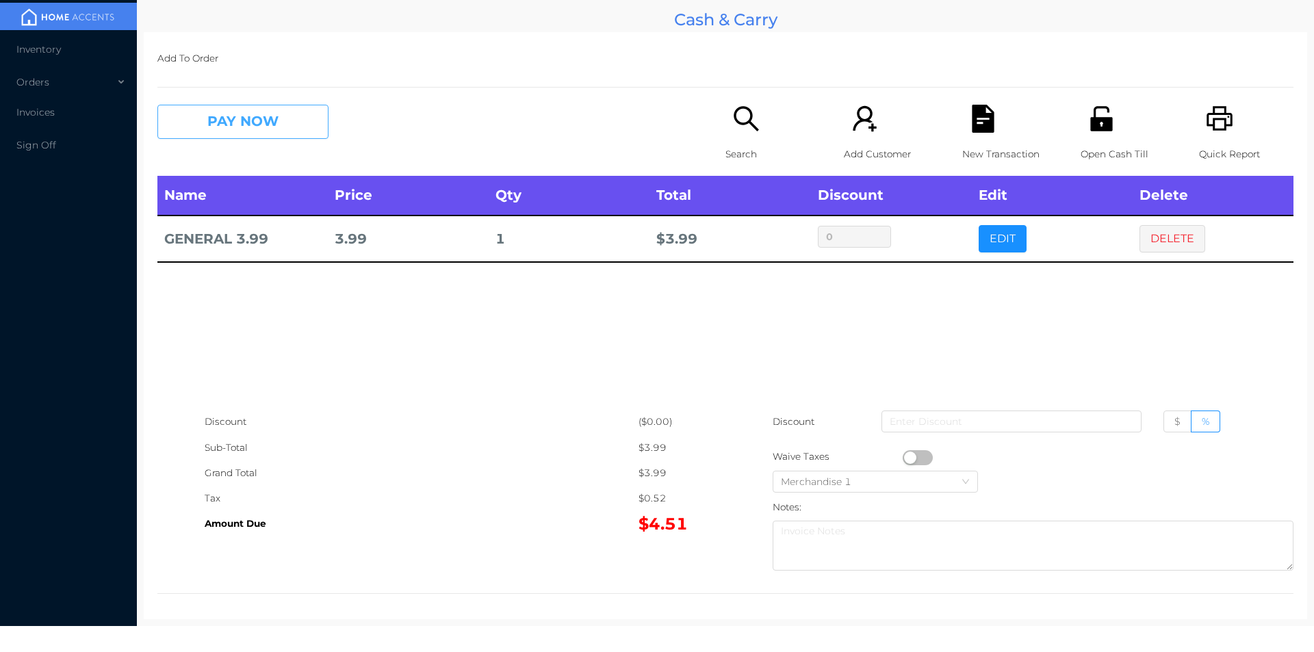
click at [233, 114] on button "PAY NOW" at bounding box center [242, 122] width 171 height 34
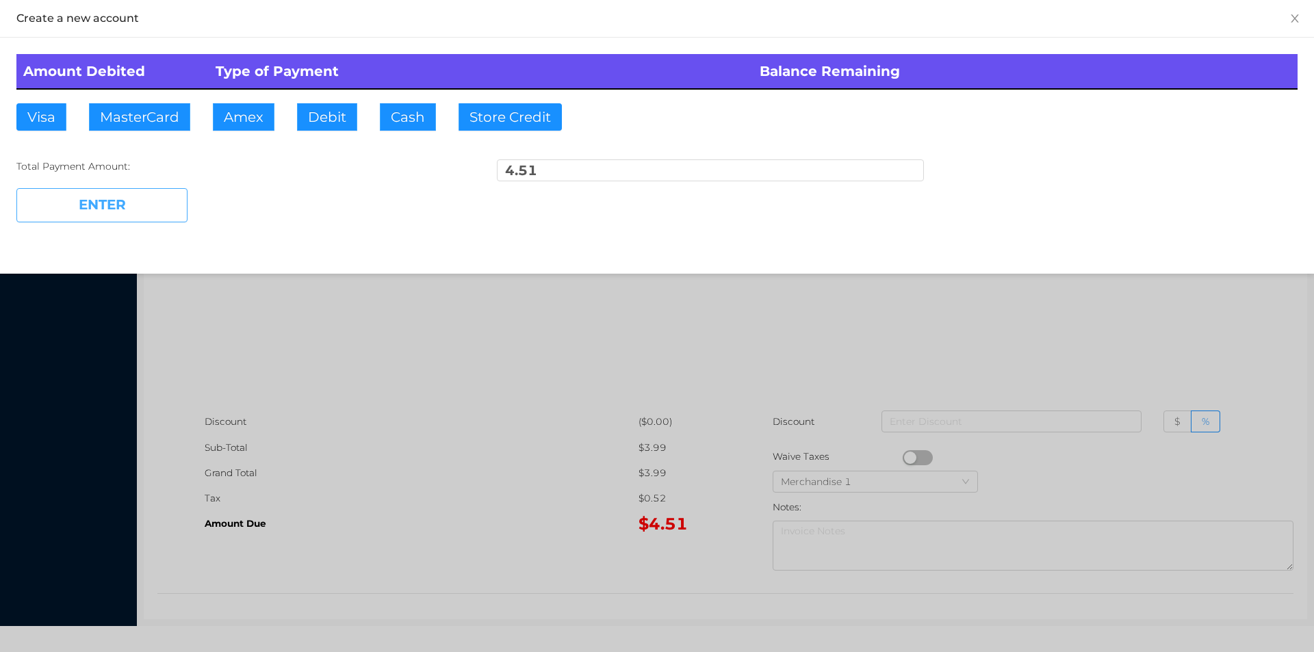
click at [77, 212] on button "ENTER" at bounding box center [101, 205] width 171 height 34
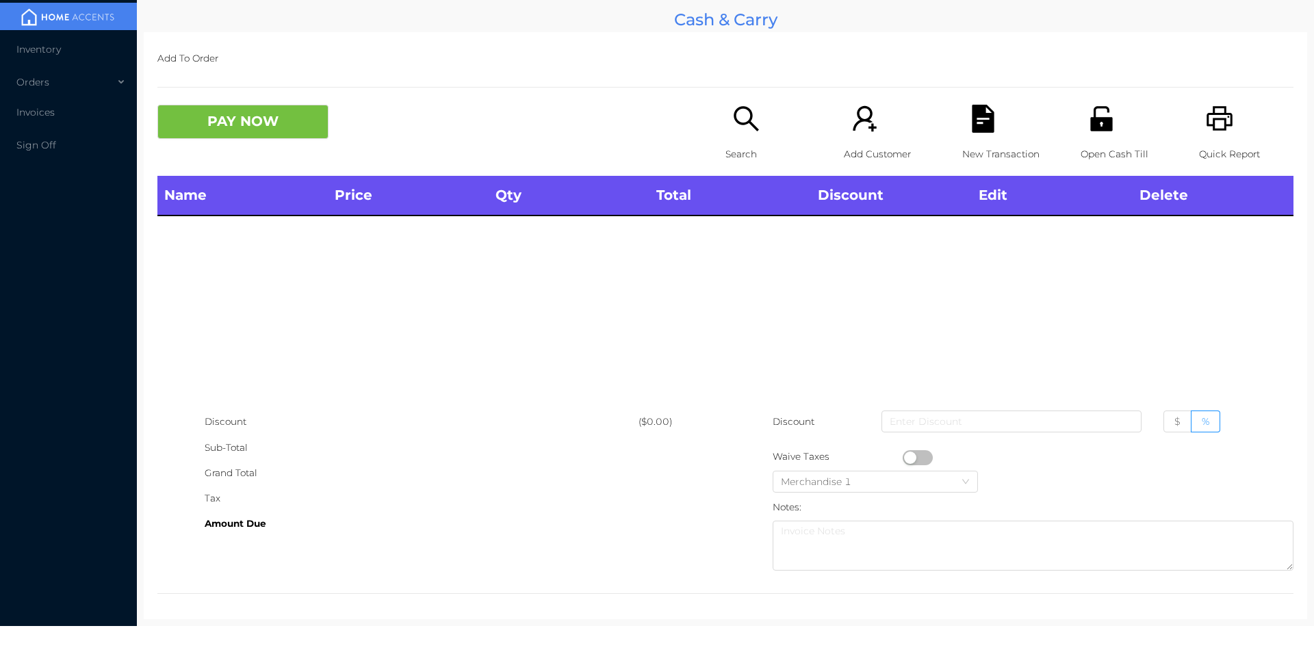
click at [741, 145] on p "Search" at bounding box center [773, 154] width 94 height 25
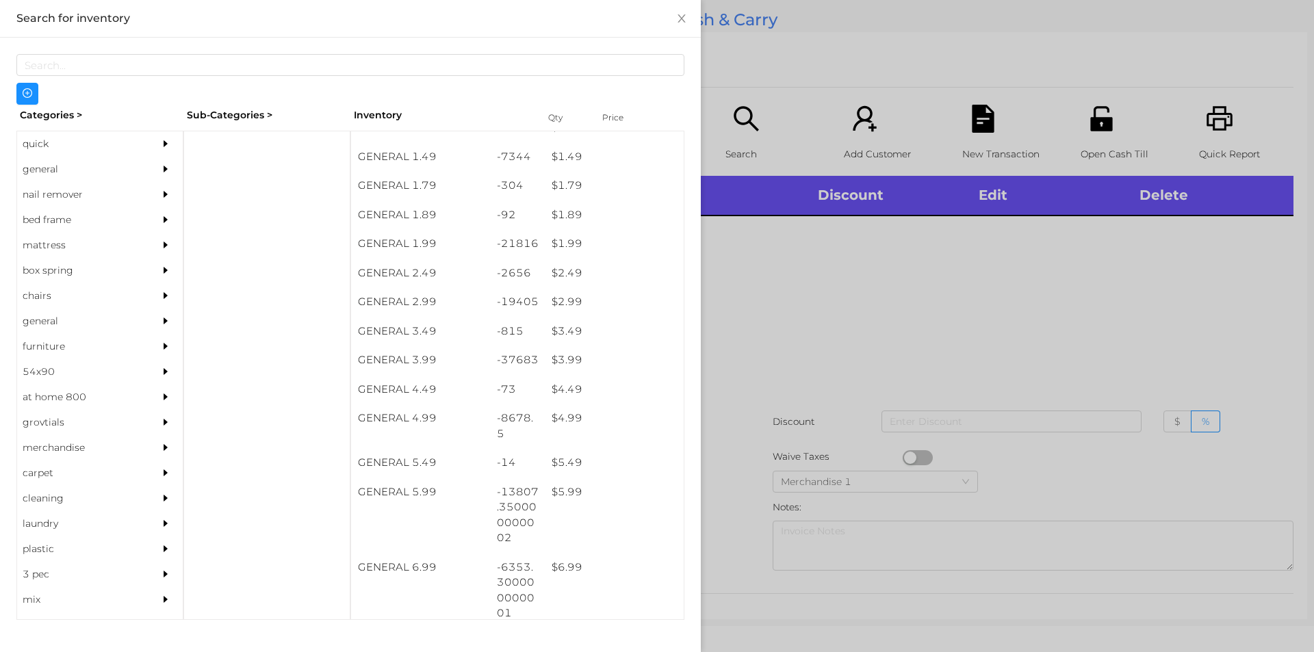
scroll to position [202, 0]
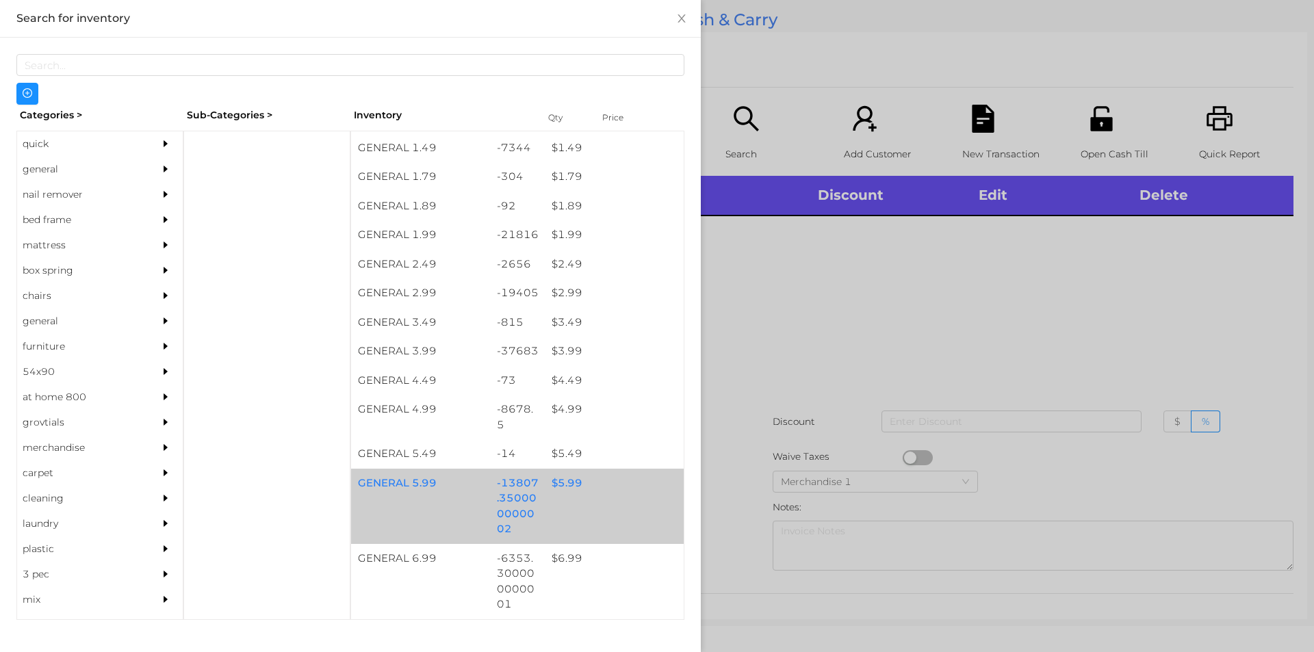
click at [557, 477] on div "$ 5.99" at bounding box center [614, 483] width 139 height 29
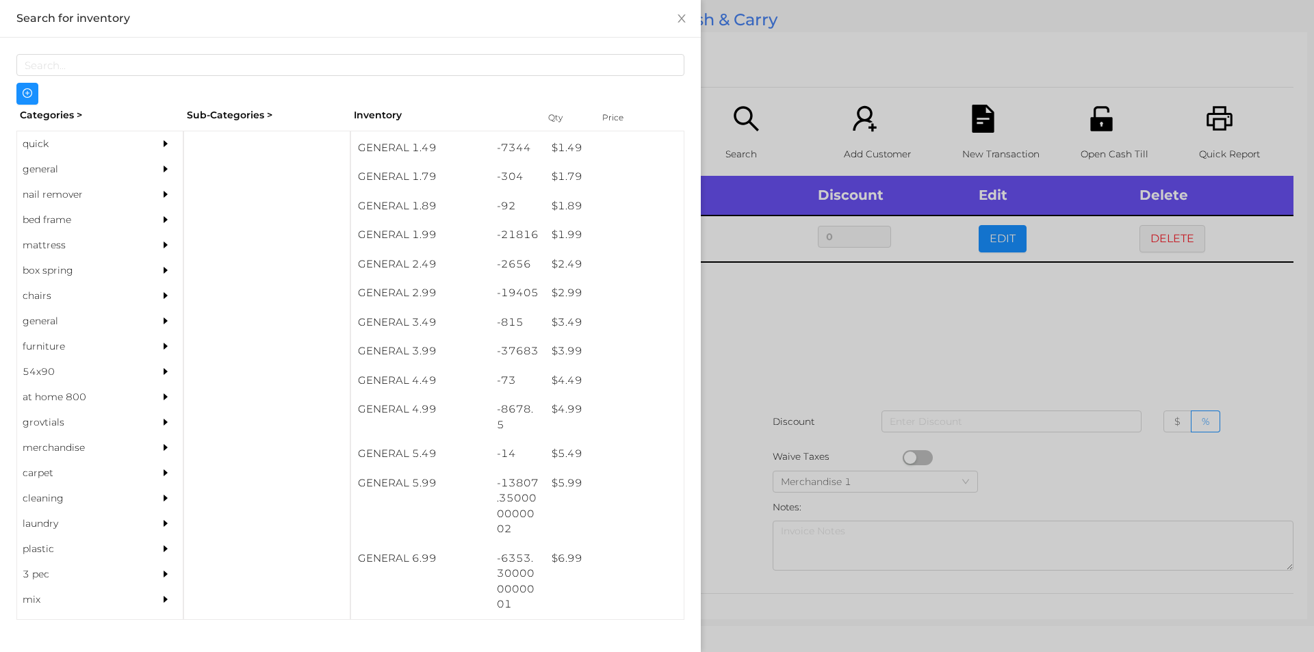
click at [758, 350] on div at bounding box center [657, 326] width 1314 height 652
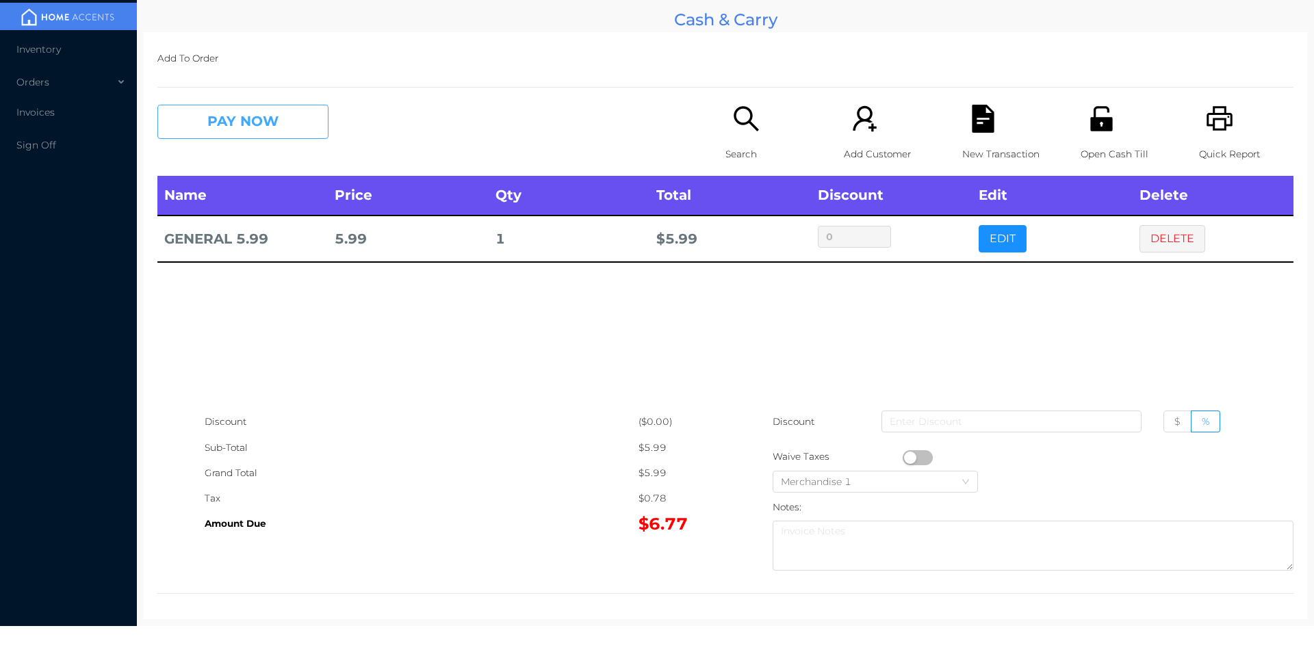
click at [254, 130] on button "PAY NOW" at bounding box center [242, 122] width 171 height 34
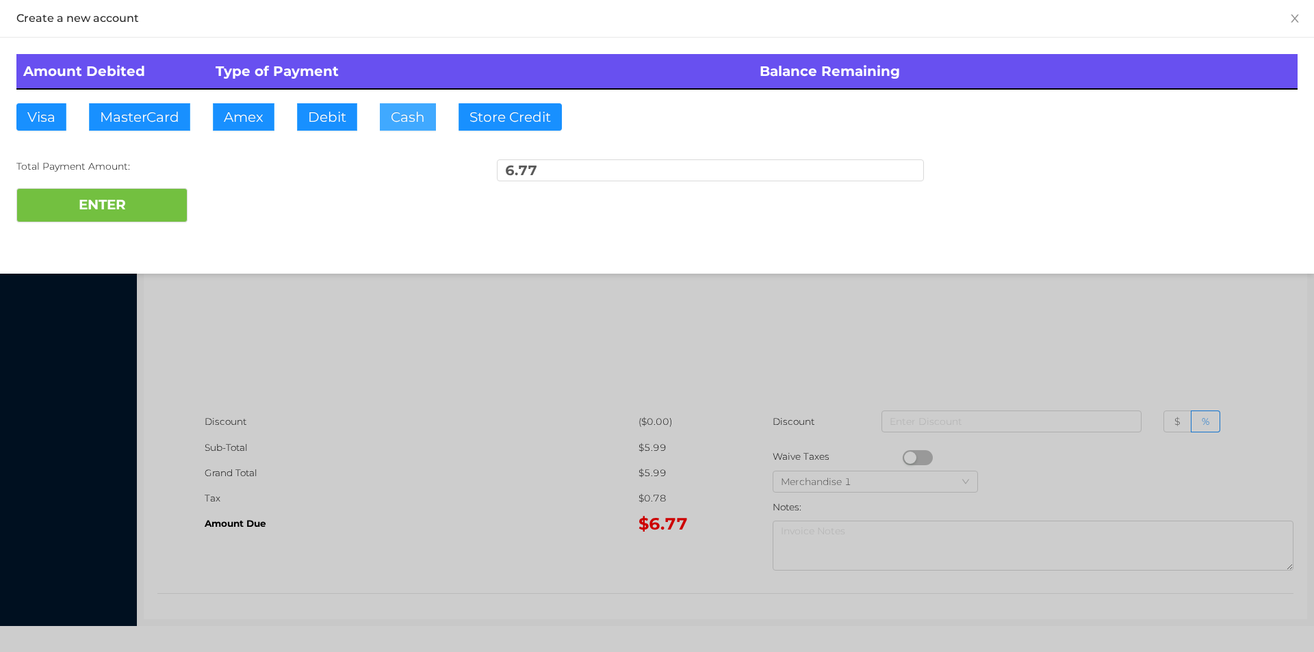
click at [406, 118] on button "Cash" at bounding box center [408, 116] width 56 height 27
type input "10."
click at [144, 216] on button "ENTER" at bounding box center [101, 205] width 171 height 34
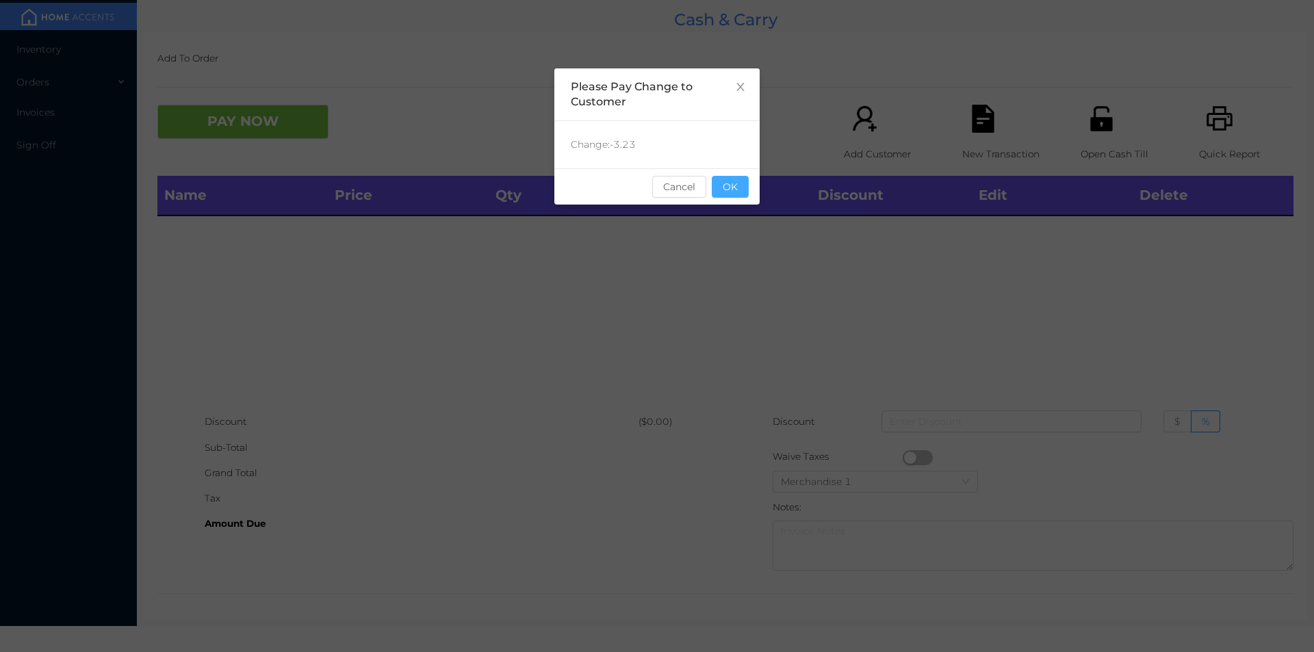
click at [725, 181] on button "OK" at bounding box center [730, 187] width 37 height 22
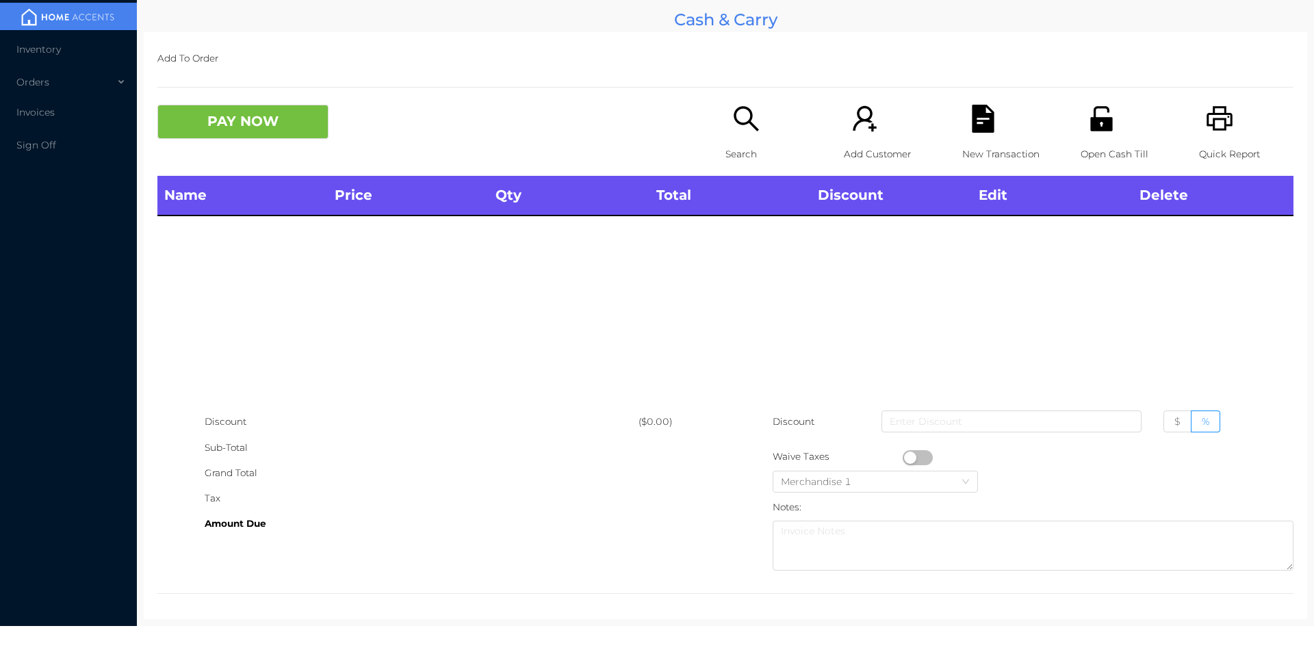
click at [745, 125] on icon "icon: search" at bounding box center [746, 118] width 25 height 25
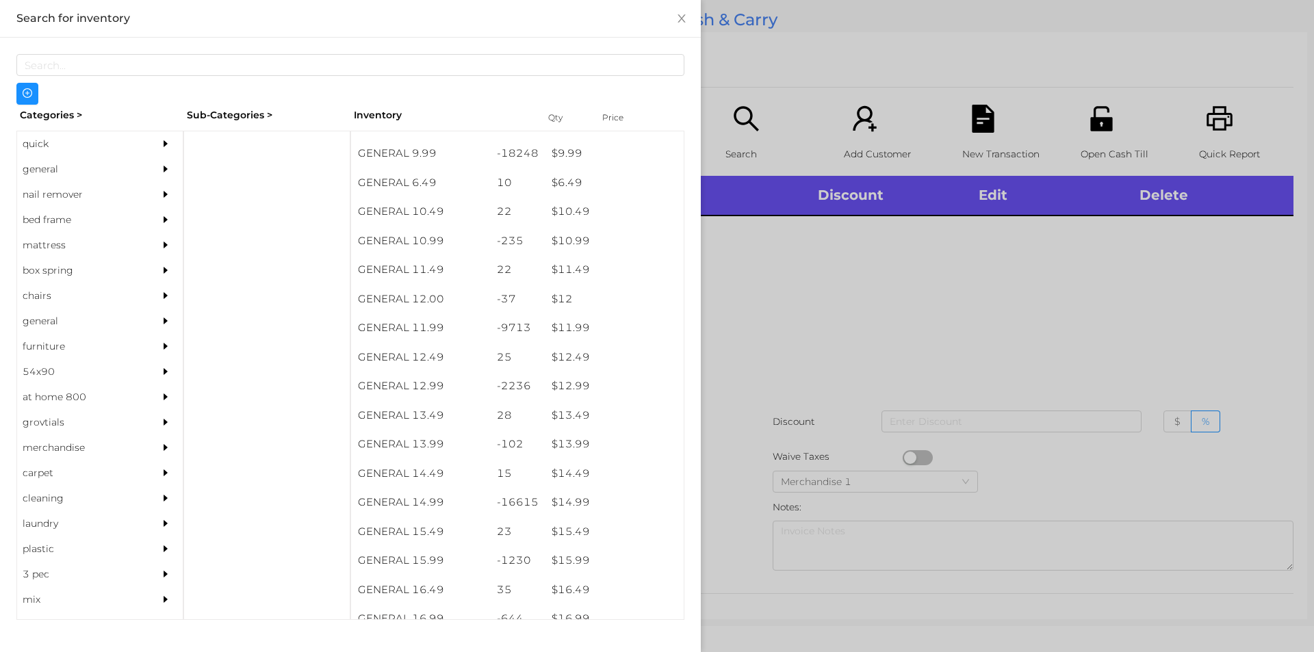
scroll to position [877, 0]
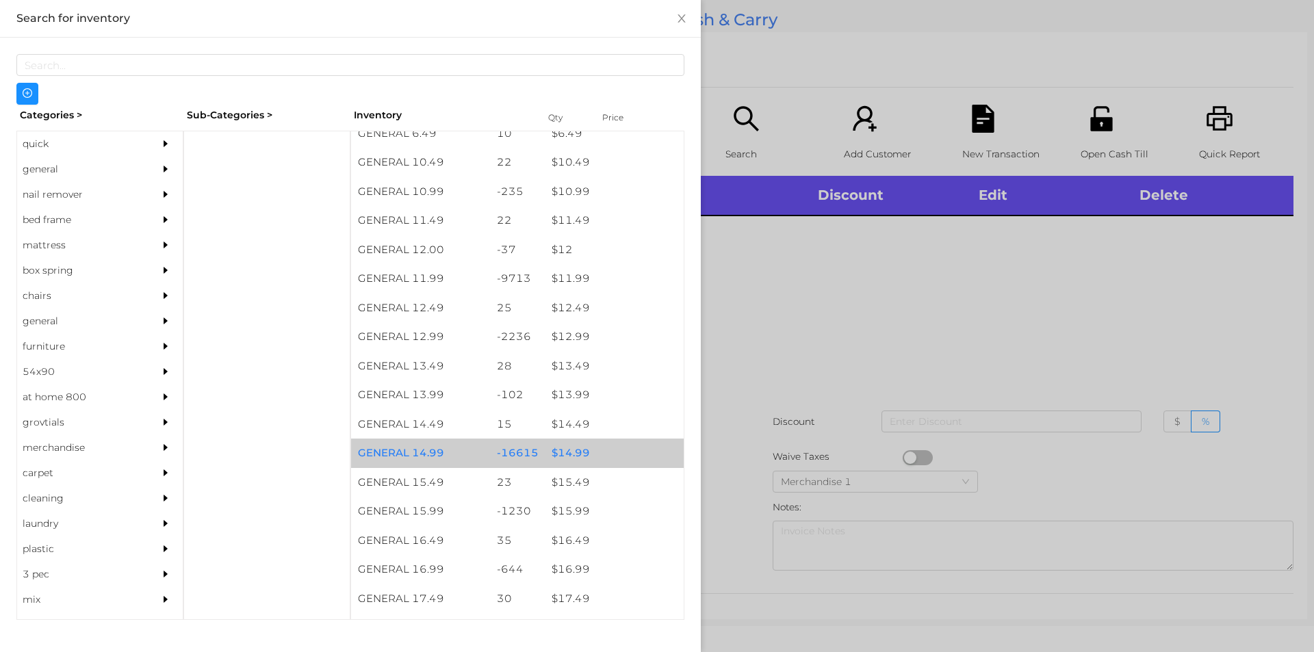
click at [572, 450] on div "$ 14.99" at bounding box center [614, 453] width 139 height 29
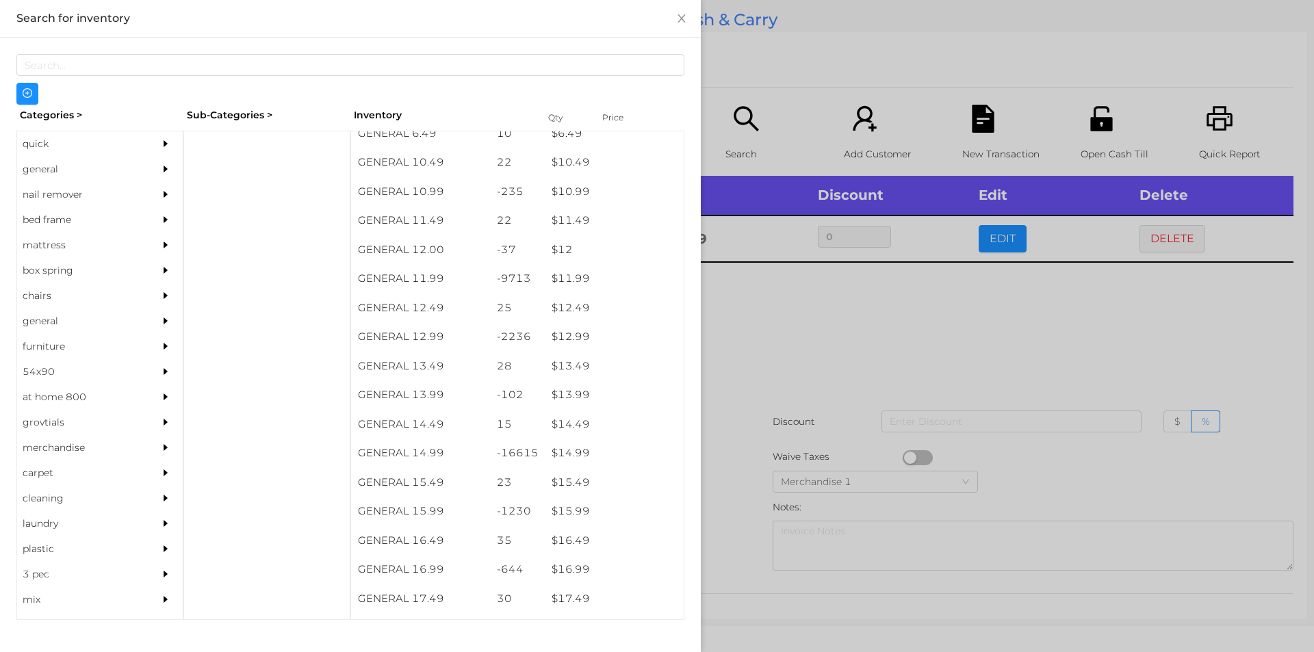
click at [866, 340] on div at bounding box center [657, 326] width 1314 height 652
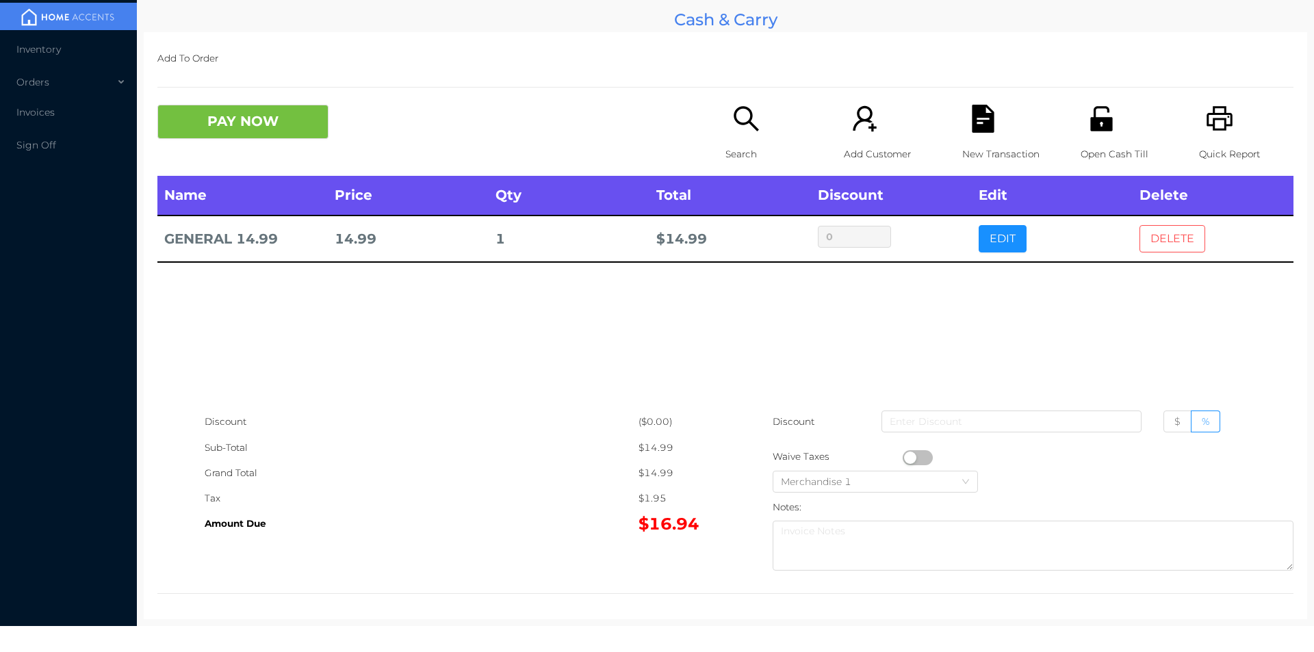
click at [1155, 248] on button "DELETE" at bounding box center [1173, 238] width 66 height 27
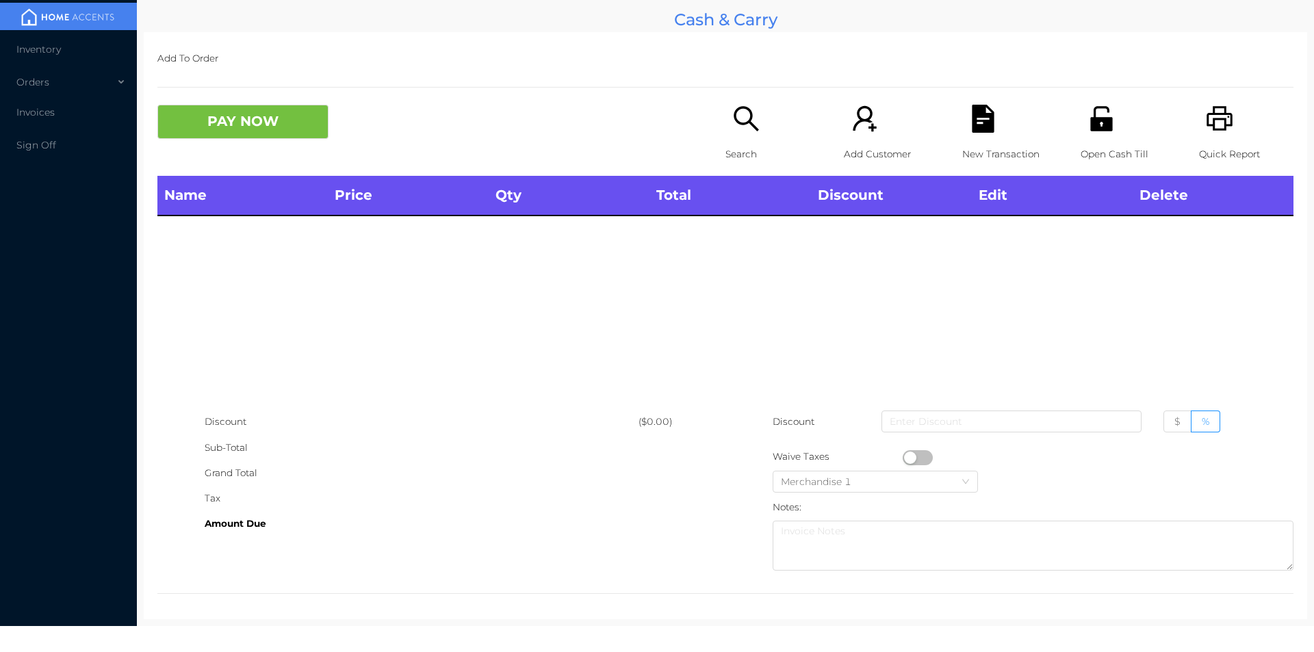
click at [1207, 129] on icon "icon: printer" at bounding box center [1220, 118] width 26 height 25
click at [266, 136] on button "PAY NOW" at bounding box center [242, 122] width 171 height 34
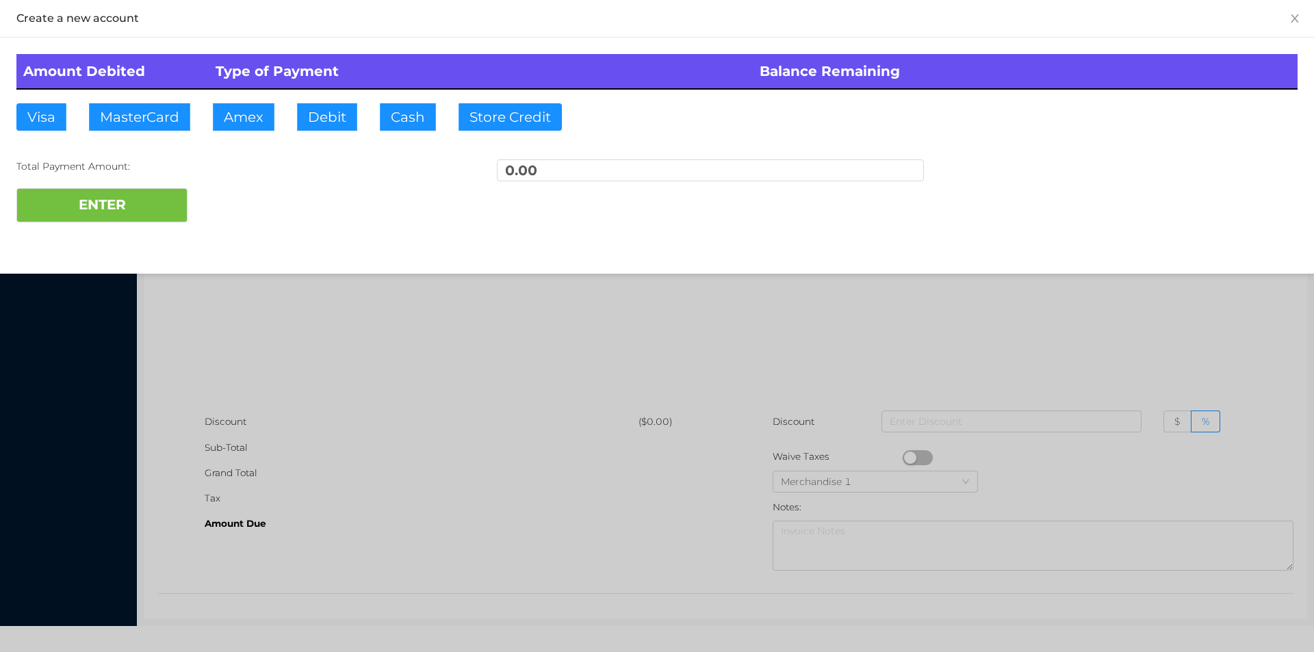
click at [600, 406] on div at bounding box center [657, 326] width 1314 height 652
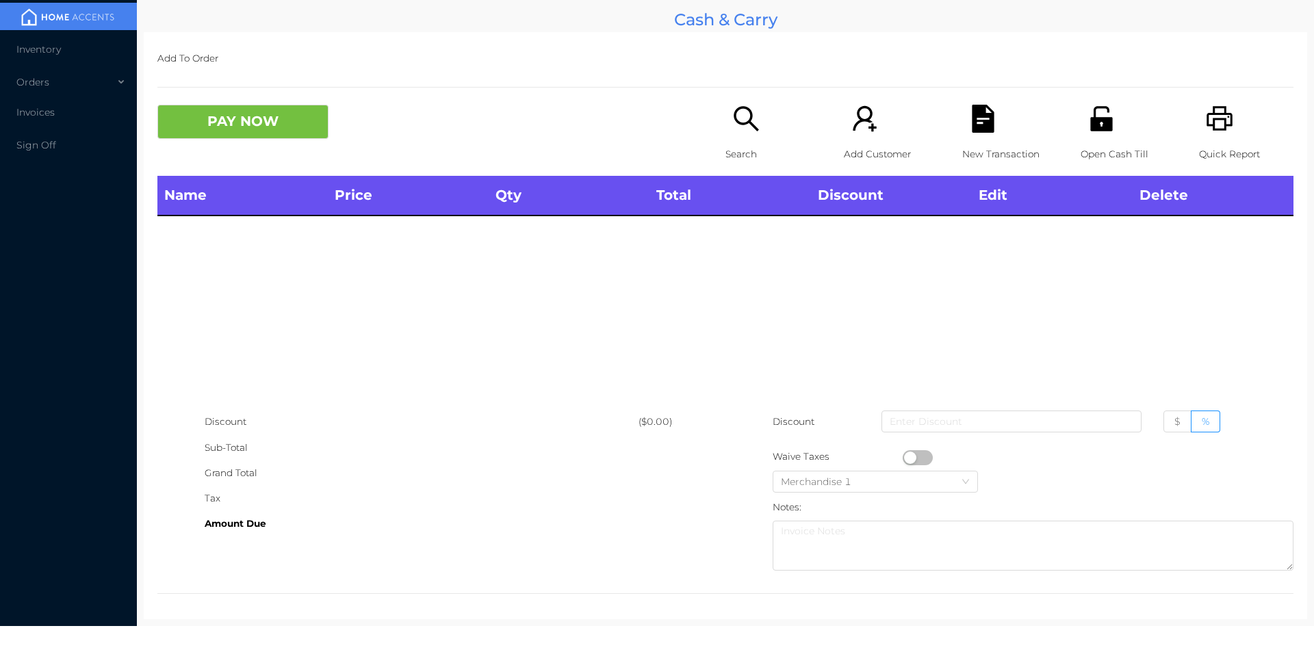
click at [741, 149] on p "Search" at bounding box center [773, 154] width 94 height 25
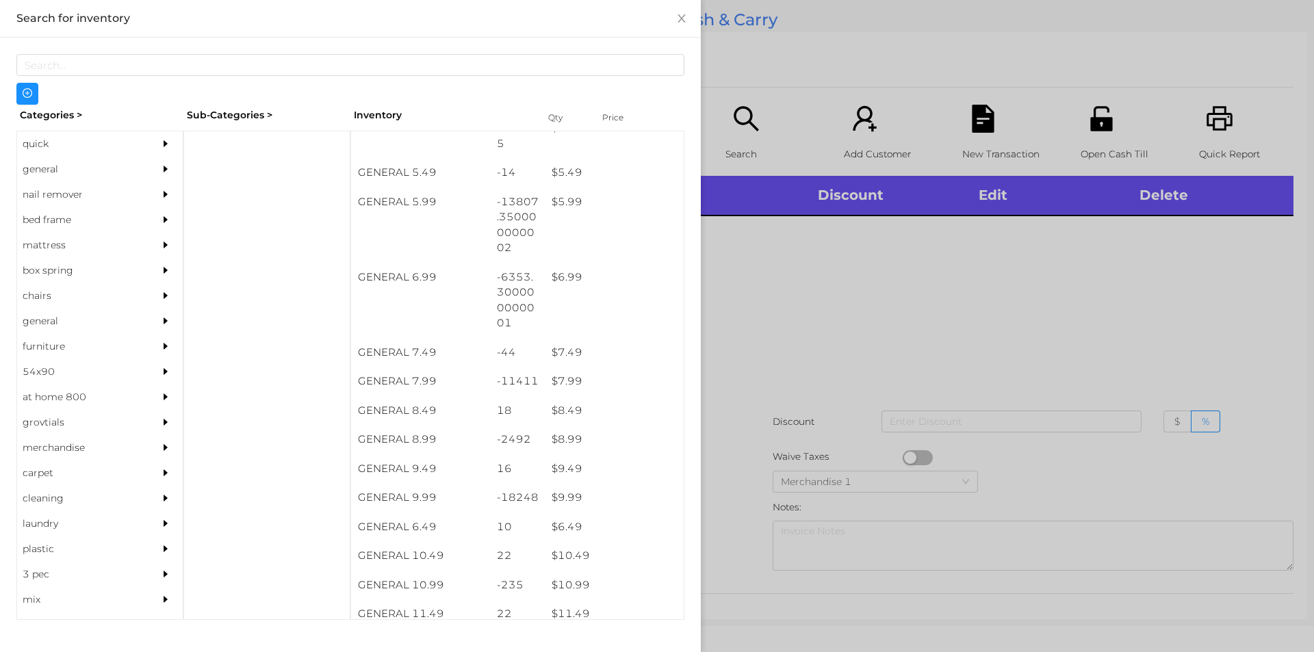
scroll to position [482, 0]
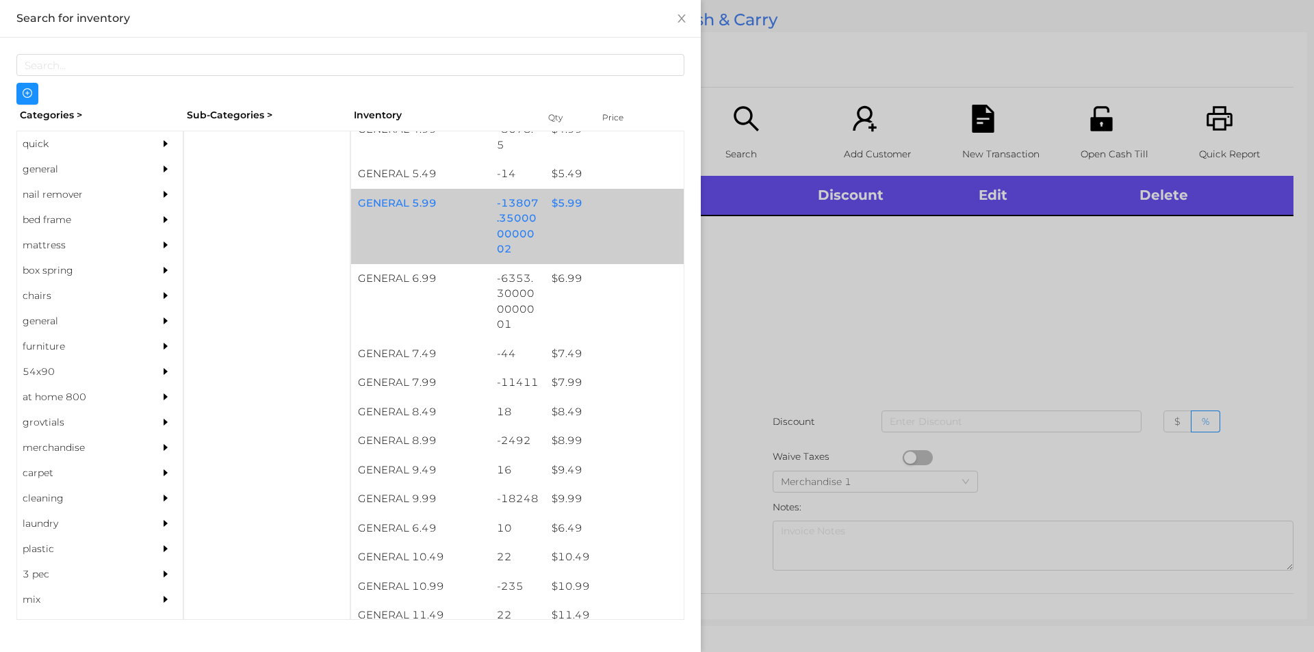
click at [567, 203] on div "$ 5.99" at bounding box center [614, 203] width 139 height 29
click at [561, 203] on div "$ 5.99" at bounding box center [614, 203] width 139 height 29
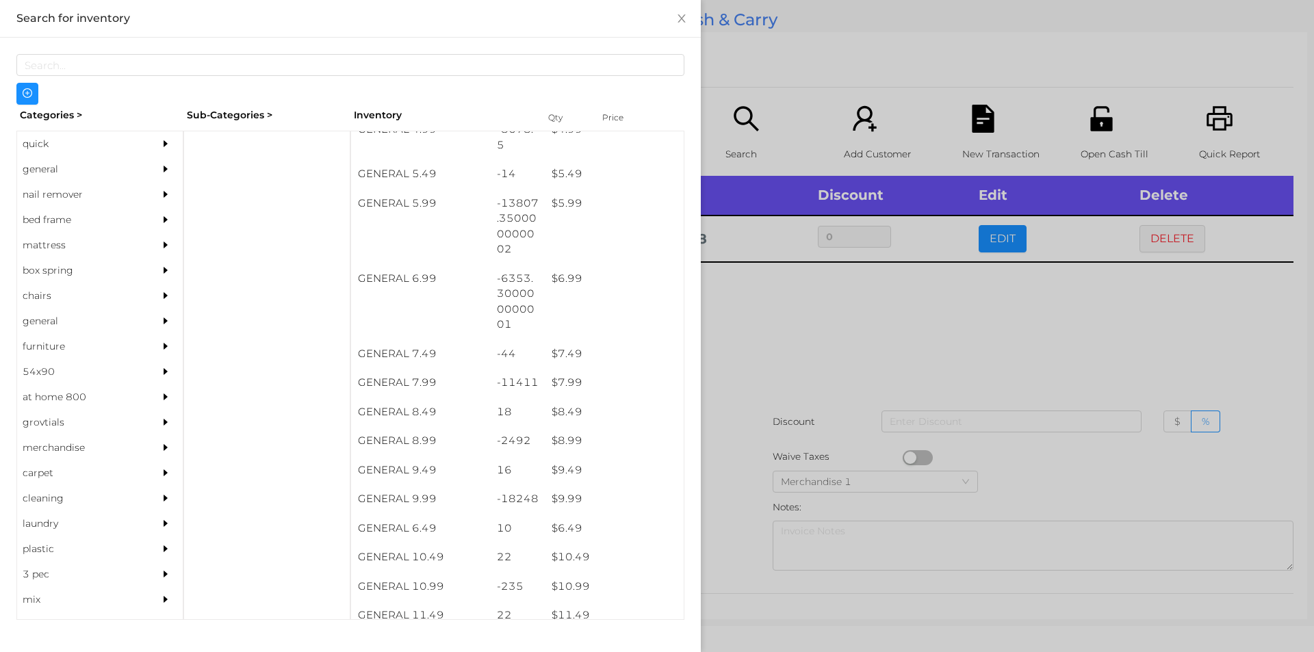
click at [906, 307] on div at bounding box center [657, 326] width 1314 height 652
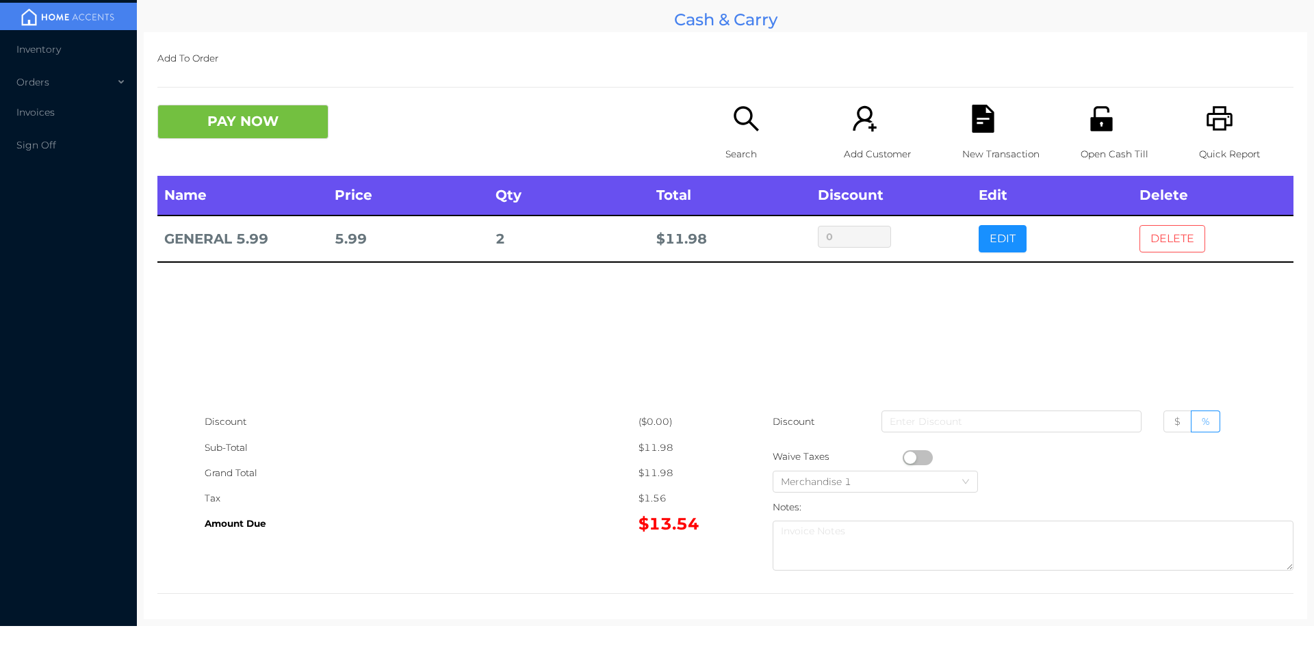
click at [1165, 229] on button "DELETE" at bounding box center [1173, 238] width 66 height 27
click at [1200, 151] on p "Quick Report" at bounding box center [1246, 154] width 94 height 25
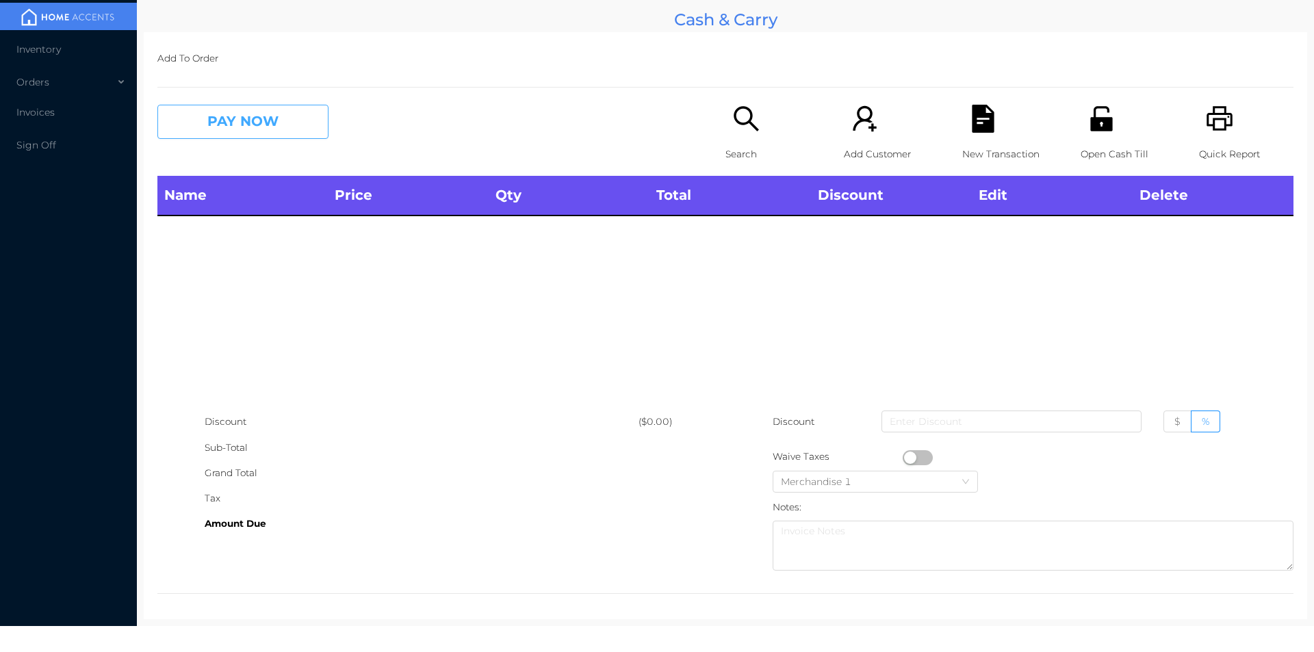
click at [261, 138] on button "PAY NOW" at bounding box center [242, 122] width 171 height 34
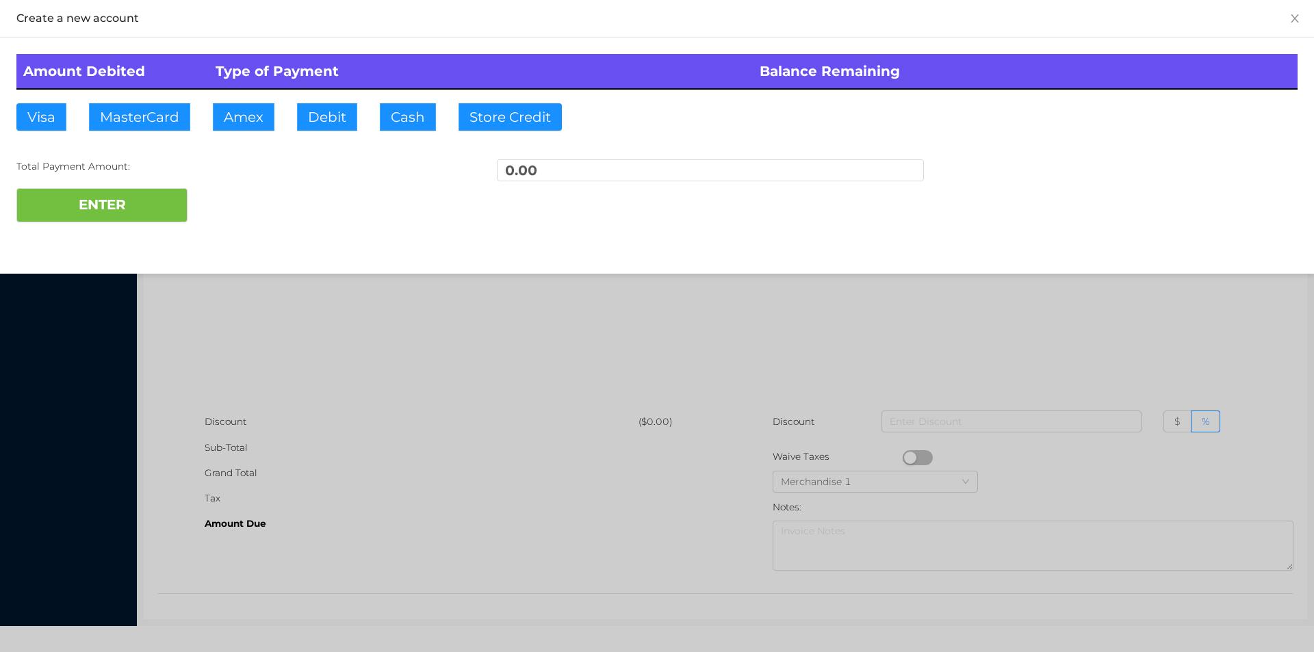
click at [649, 378] on div at bounding box center [657, 326] width 1314 height 652
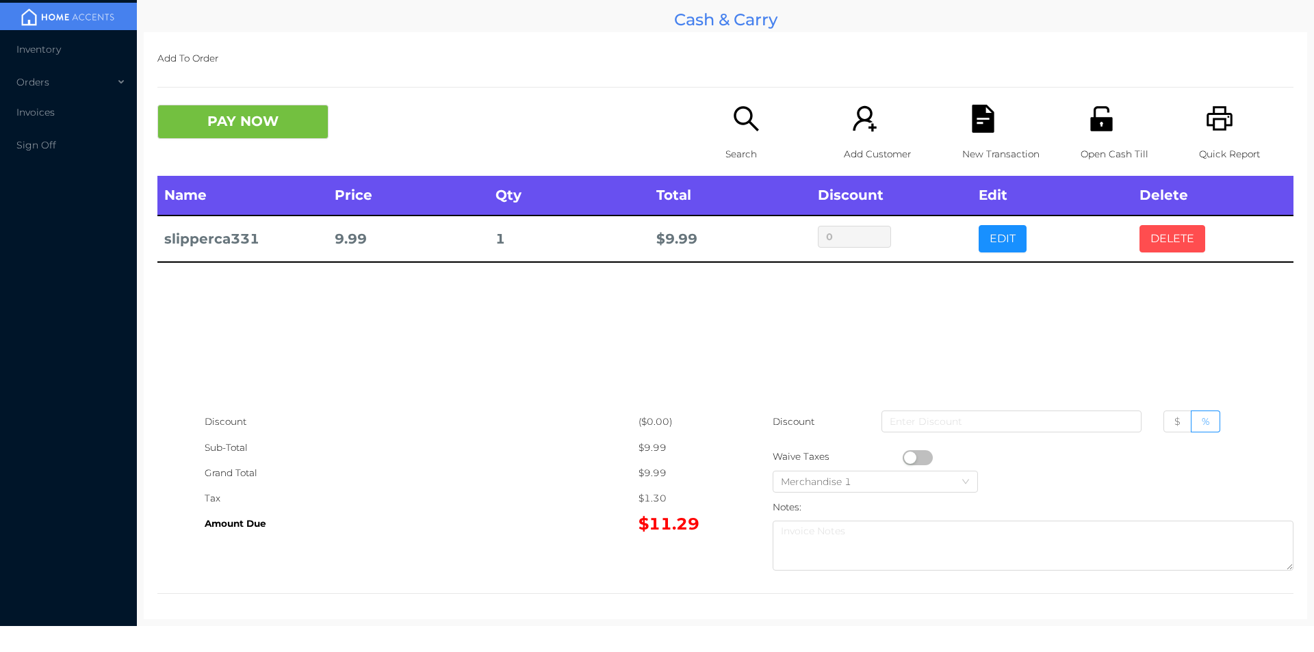
click at [1170, 248] on button "DELETE" at bounding box center [1173, 238] width 66 height 27
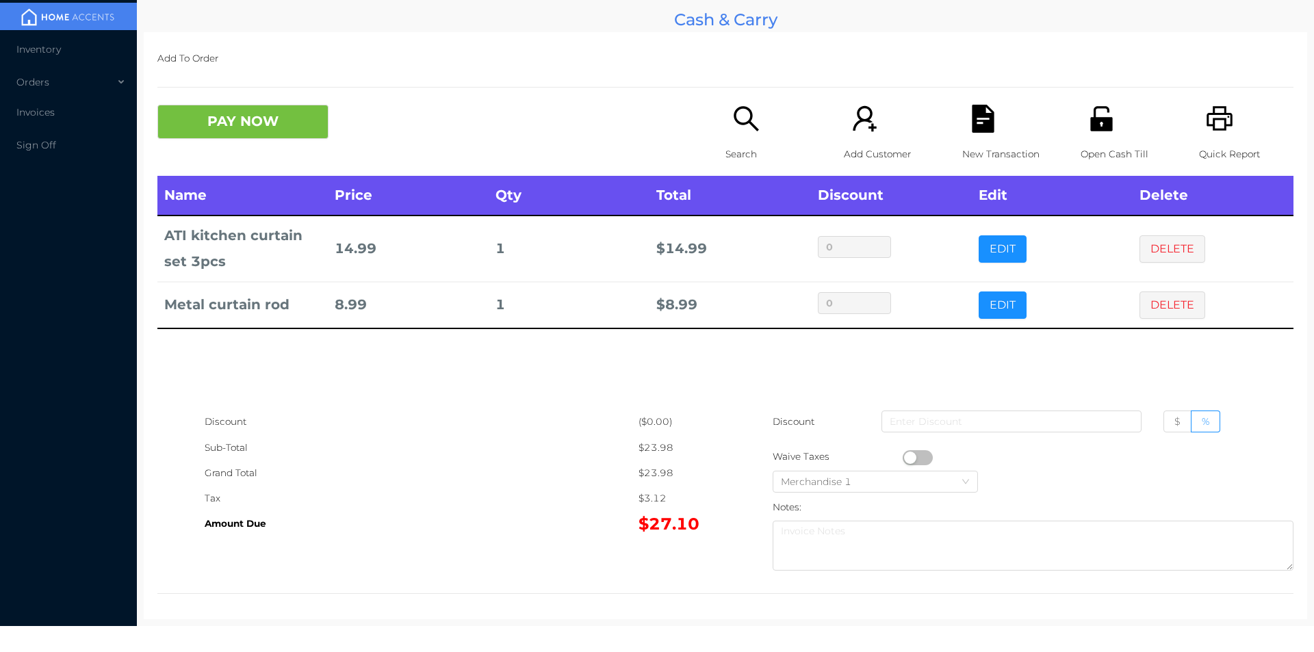
click at [986, 127] on icon "icon: file-text" at bounding box center [983, 119] width 22 height 28
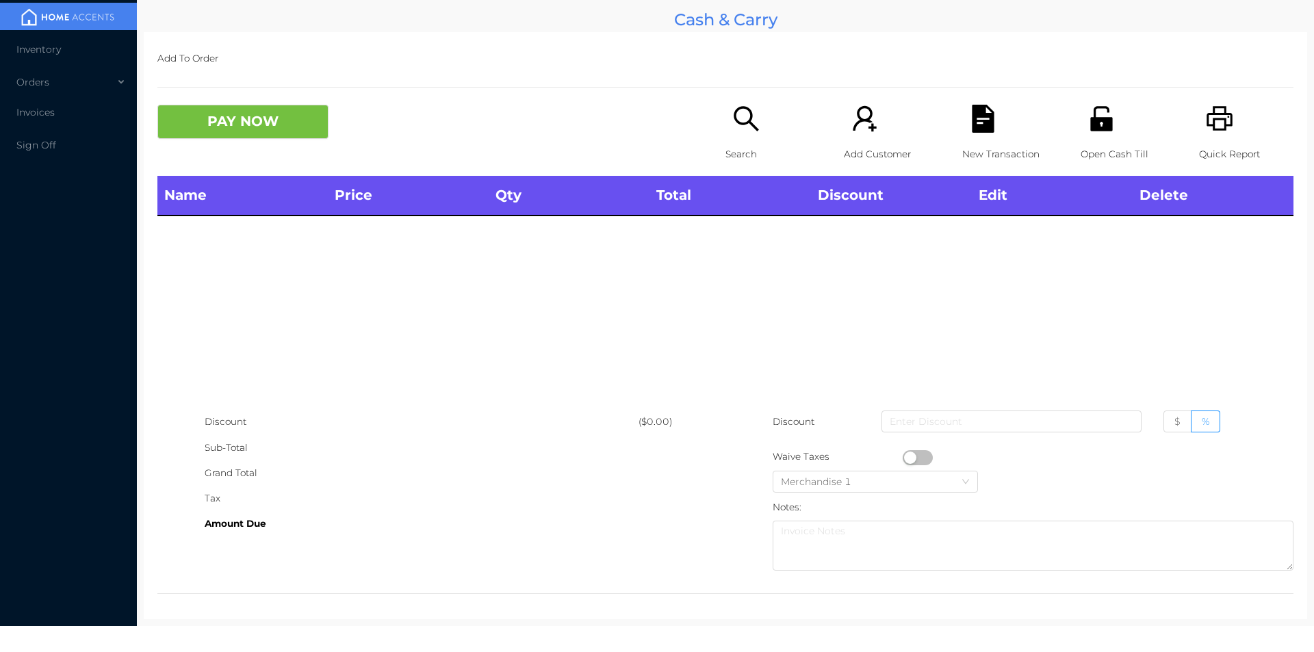
click at [1206, 112] on icon "icon: printer" at bounding box center [1220, 119] width 28 height 28
click at [962, 127] on div "New Transaction" at bounding box center [1009, 140] width 94 height 71
click at [288, 128] on button "PAY NOW" at bounding box center [242, 122] width 171 height 34
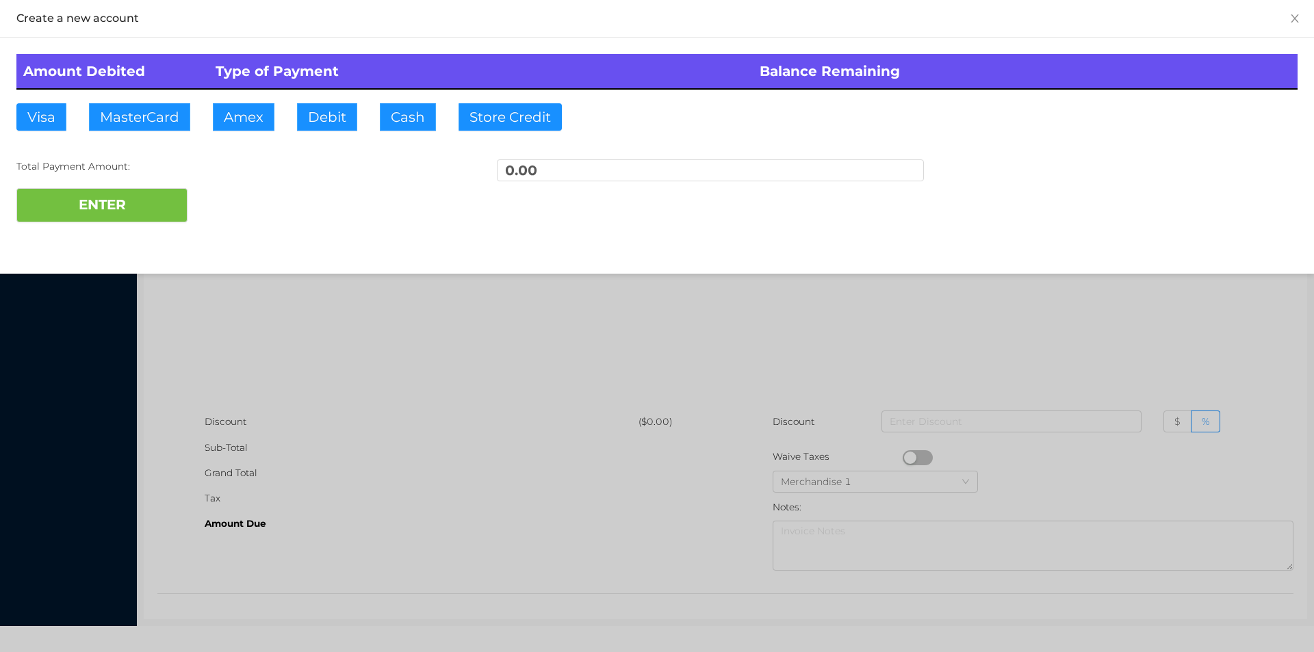
click at [423, 335] on div at bounding box center [657, 326] width 1314 height 652
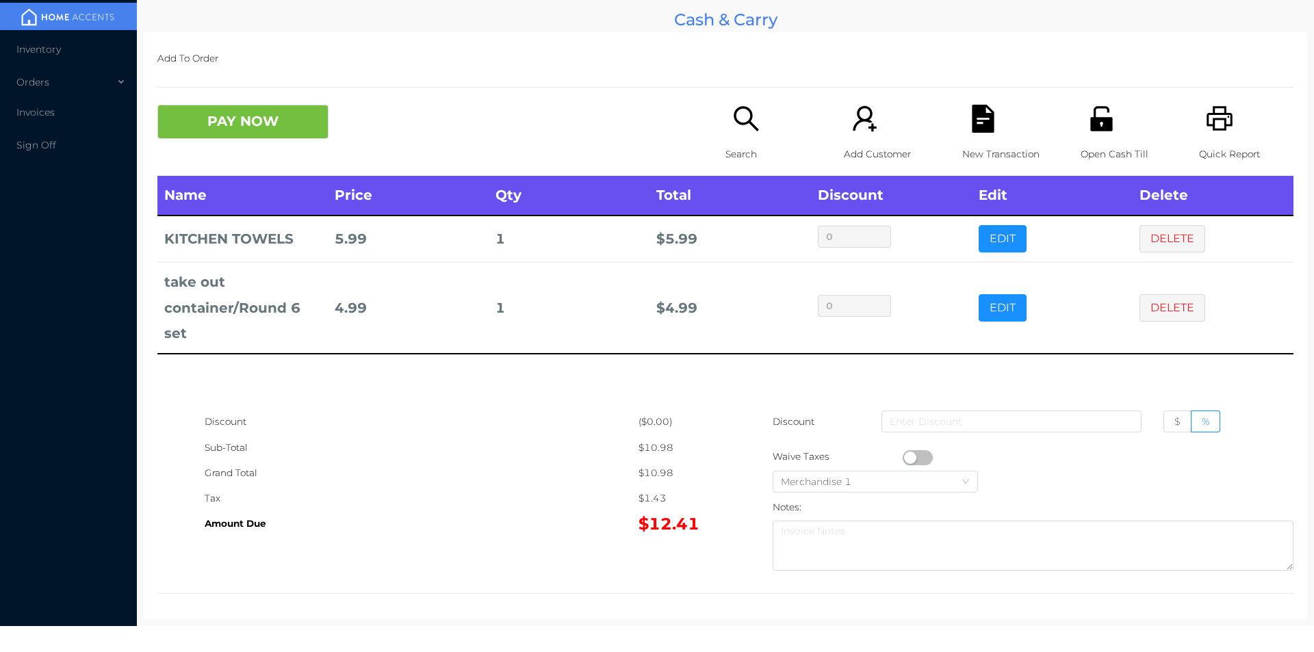
click at [750, 132] on icon "icon: search" at bounding box center [746, 119] width 28 height 28
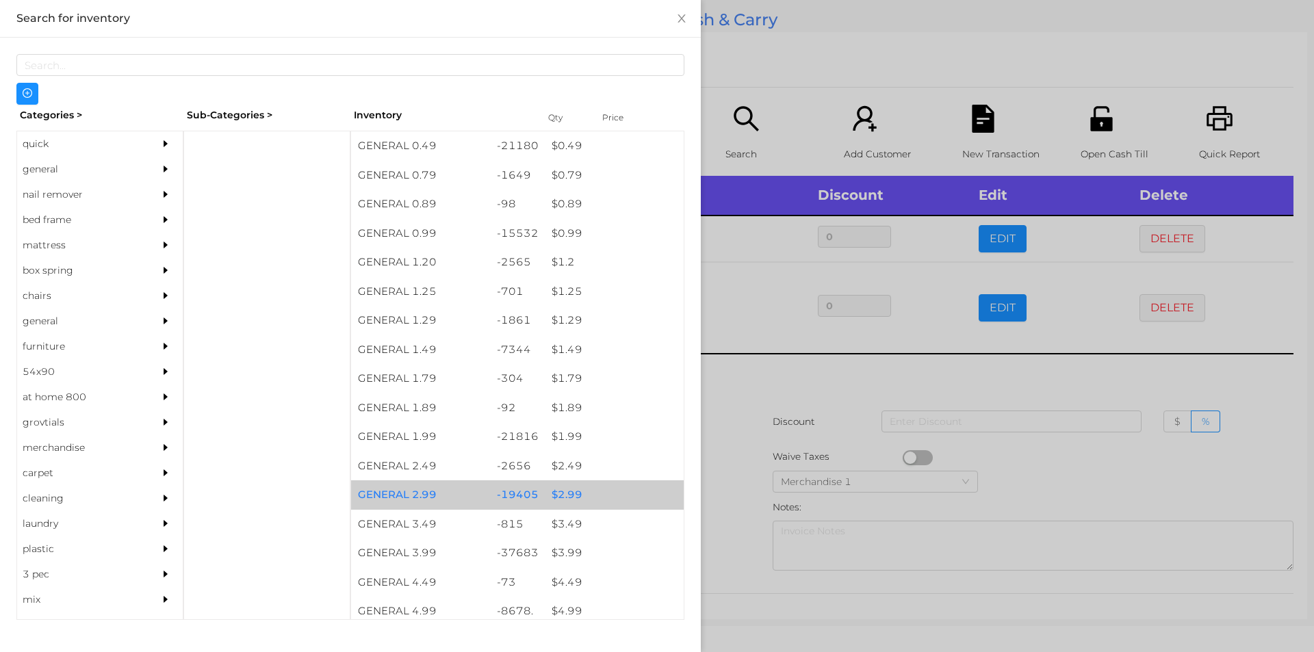
click at [561, 492] on div "$ 2.99" at bounding box center [614, 495] width 139 height 29
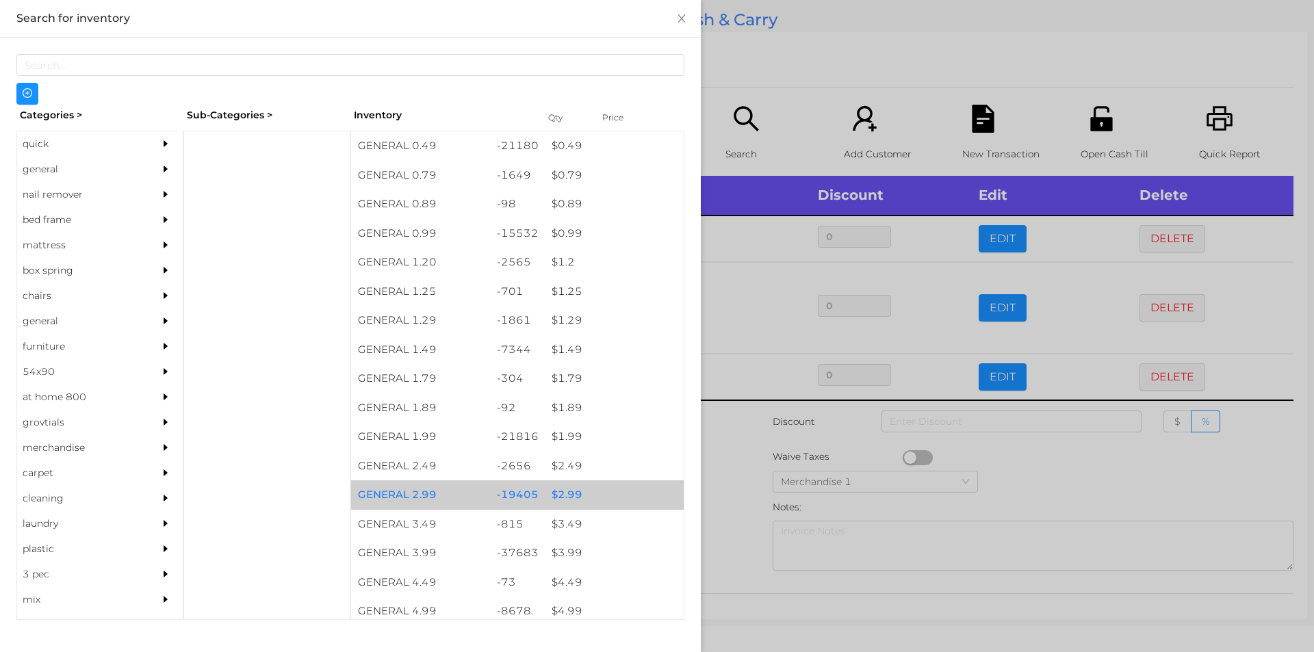
click at [559, 485] on div "$ 2.99" at bounding box center [614, 495] width 139 height 29
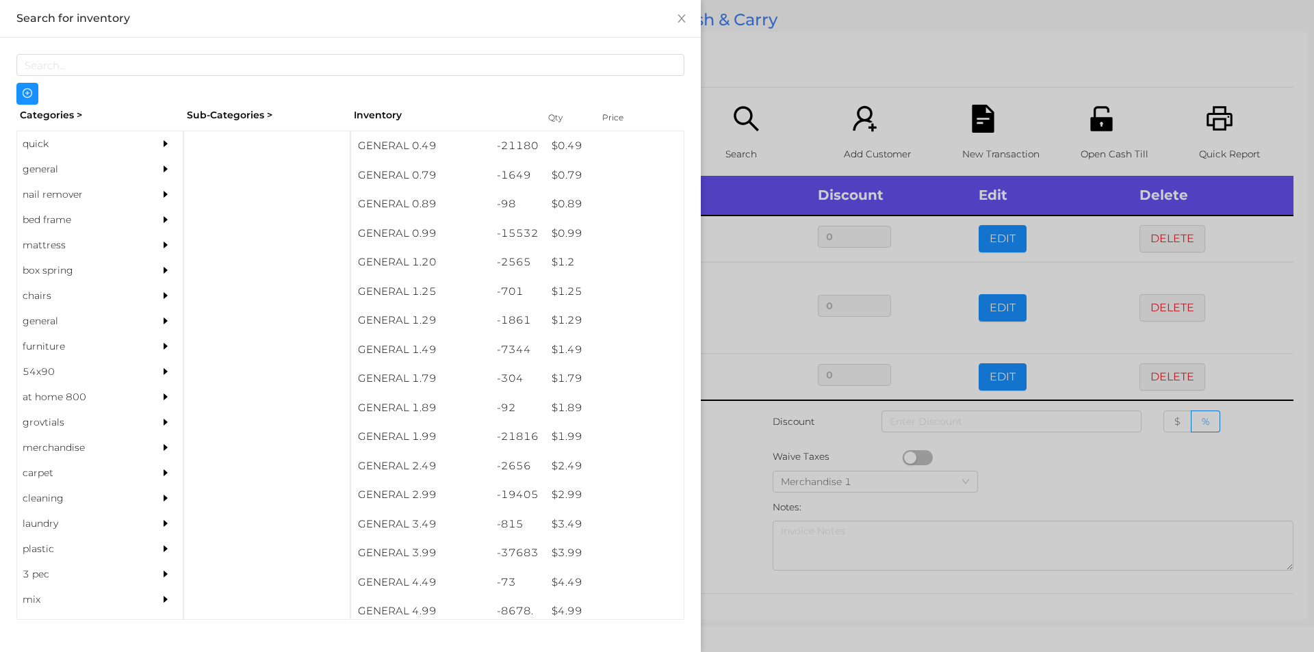
click at [734, 463] on div at bounding box center [657, 326] width 1314 height 652
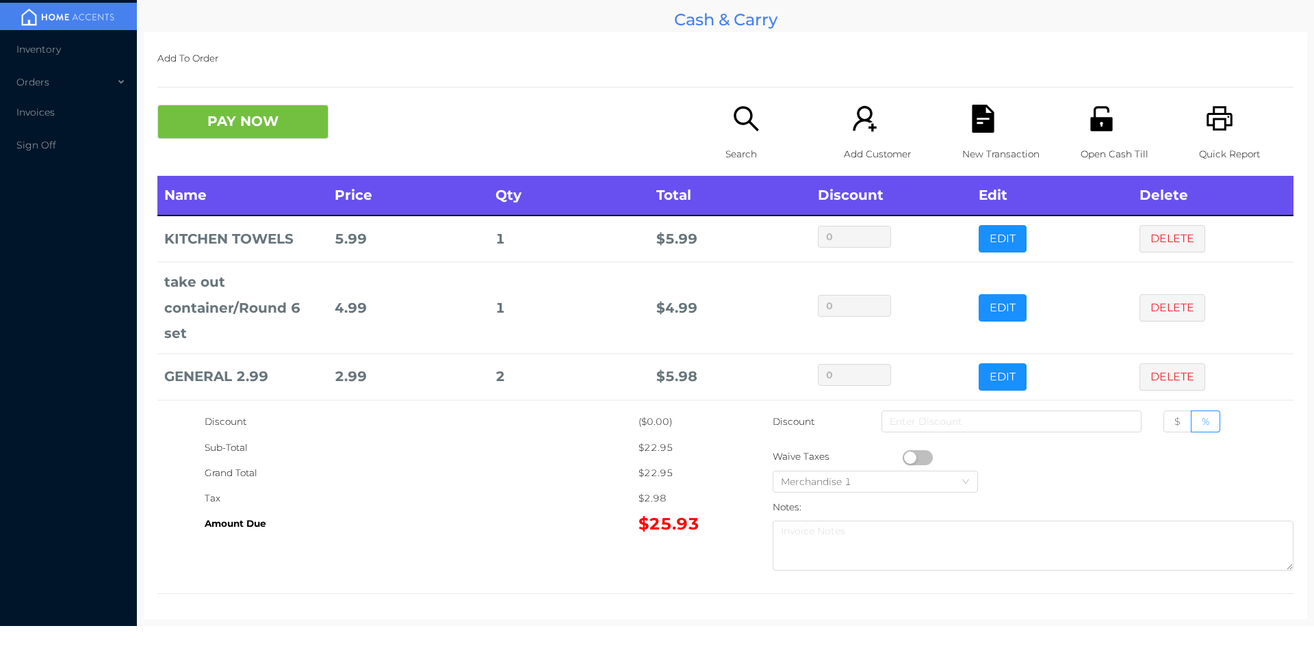
scroll to position [71, 0]
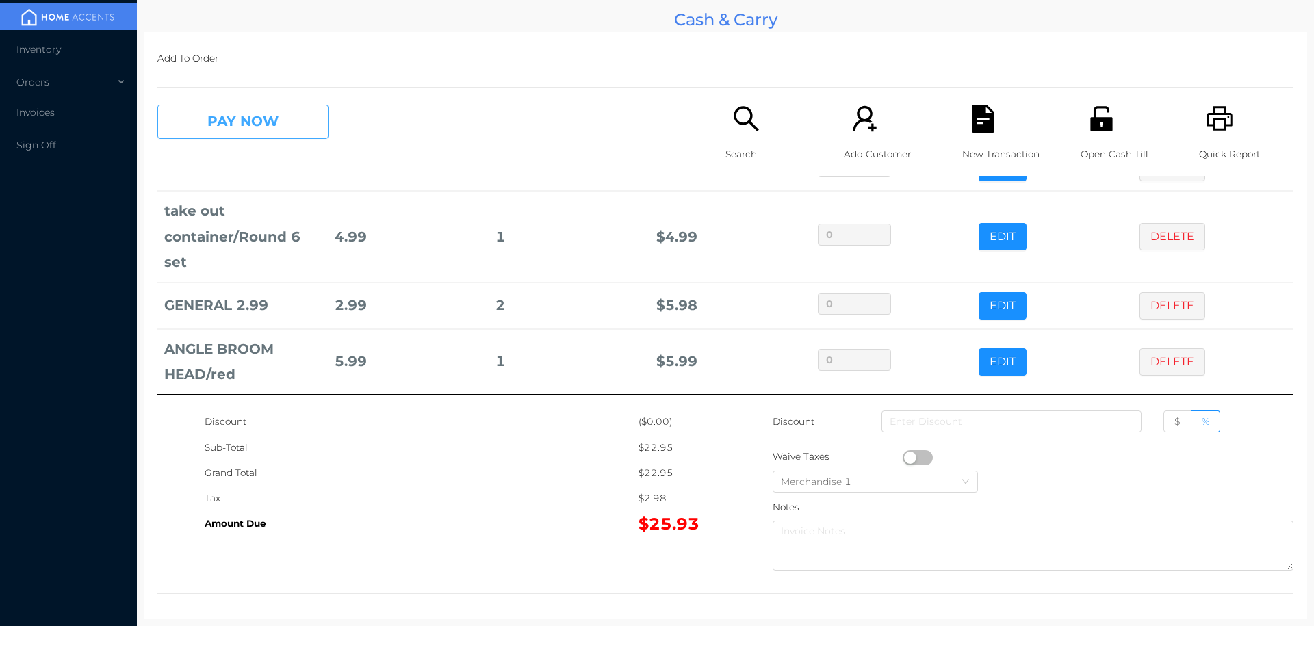
click at [219, 134] on button "PAY NOW" at bounding box center [242, 122] width 171 height 34
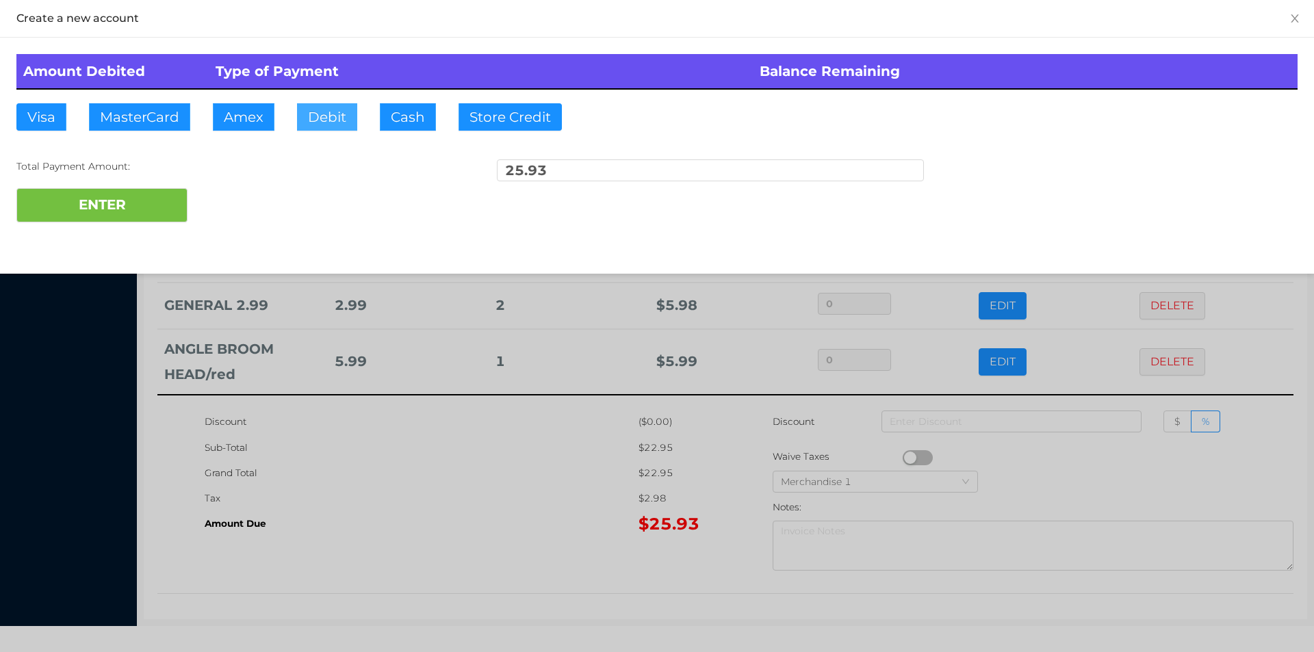
click at [325, 119] on button "Debit" at bounding box center [327, 116] width 60 height 27
type input "40."
click at [175, 218] on button "ENTER" at bounding box center [101, 205] width 171 height 34
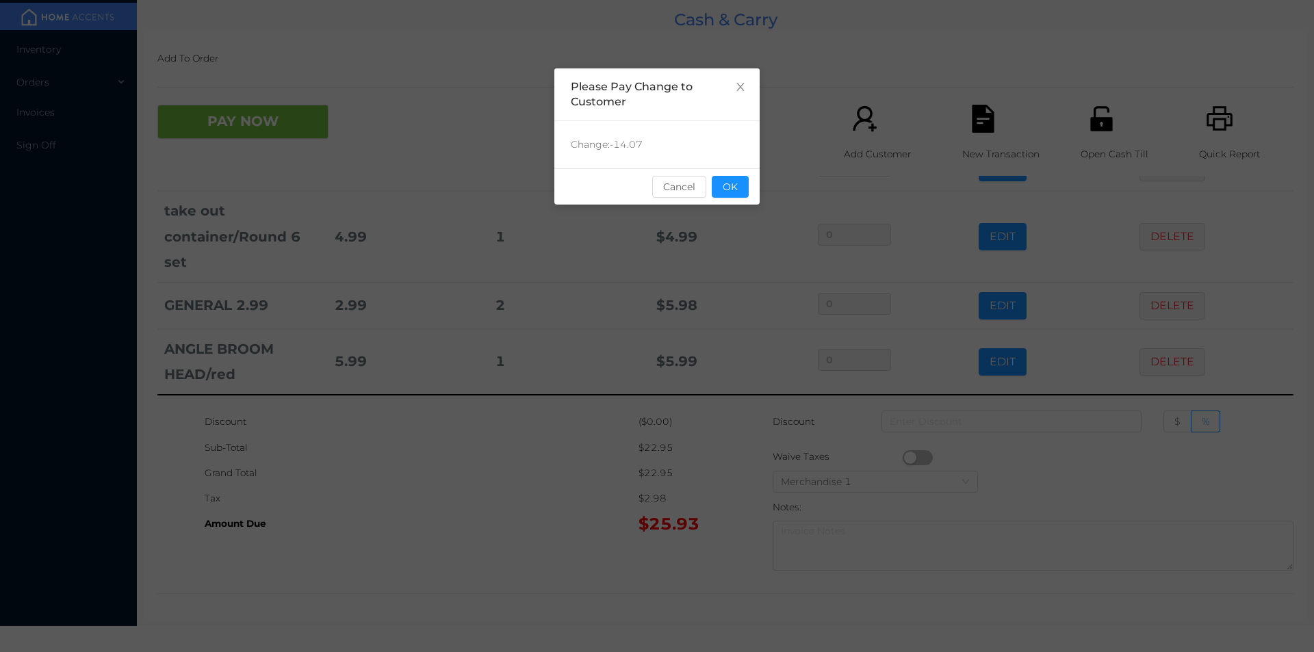
scroll to position [0, 0]
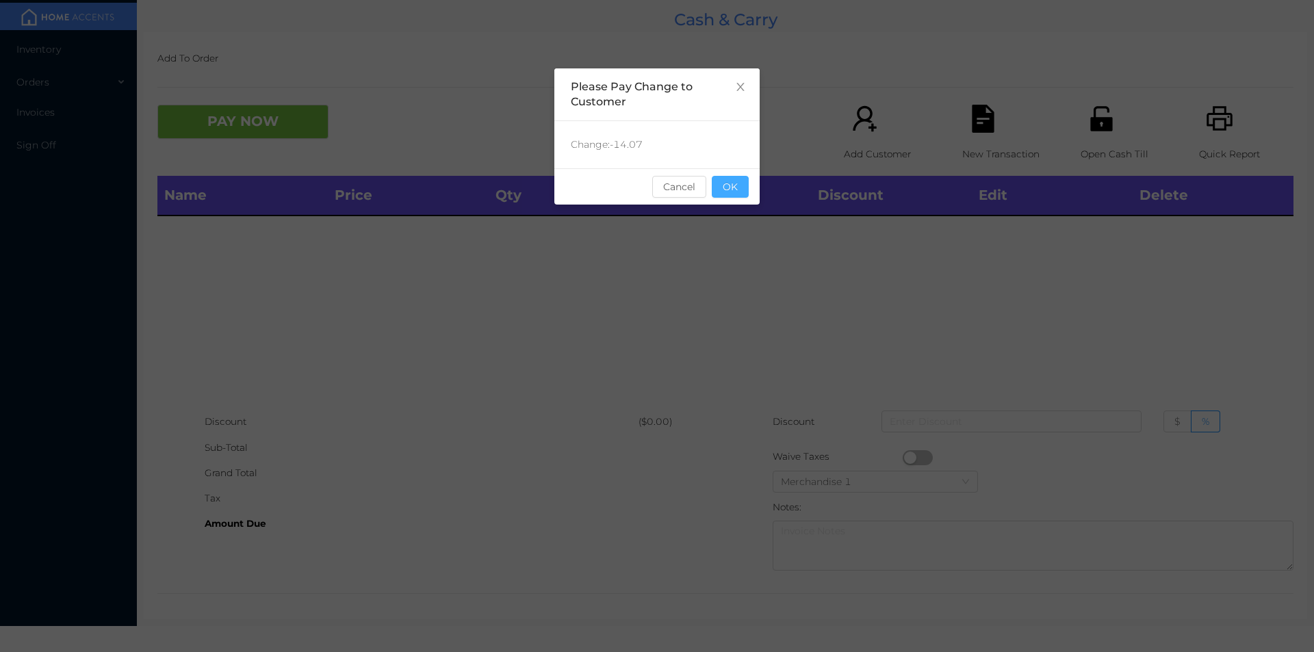
click at [735, 181] on button "OK" at bounding box center [730, 187] width 37 height 22
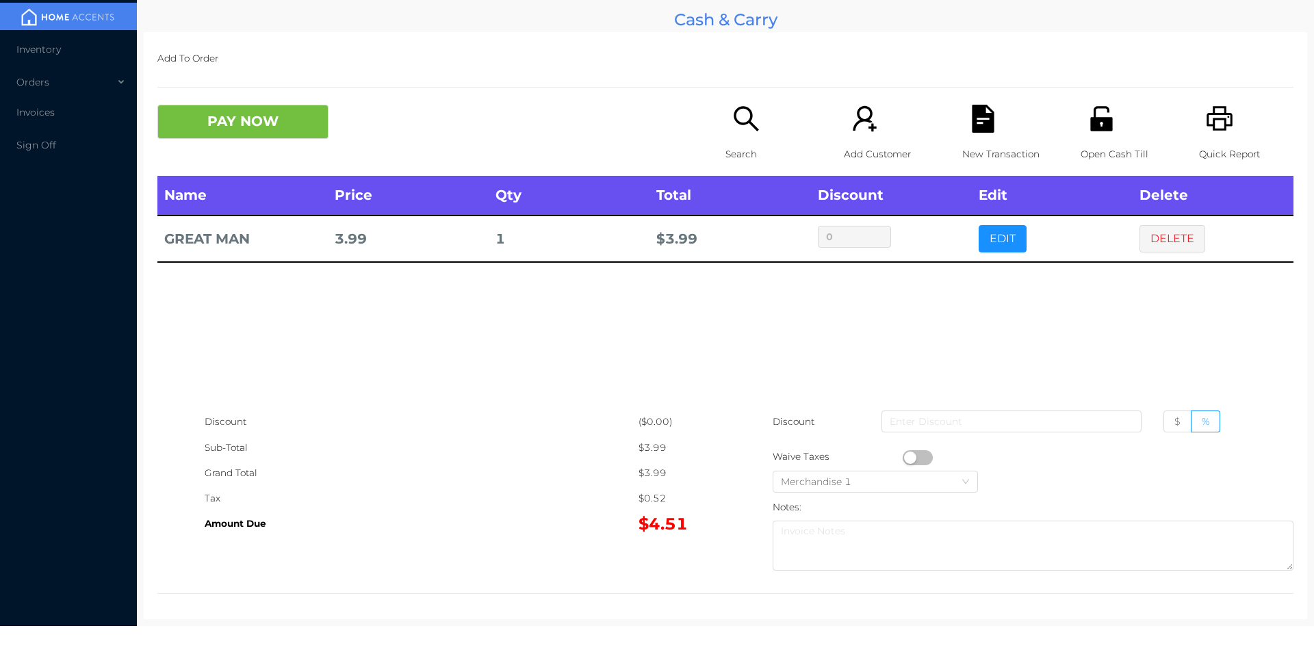
click at [218, 130] on button "PAY NOW" at bounding box center [242, 122] width 171 height 34
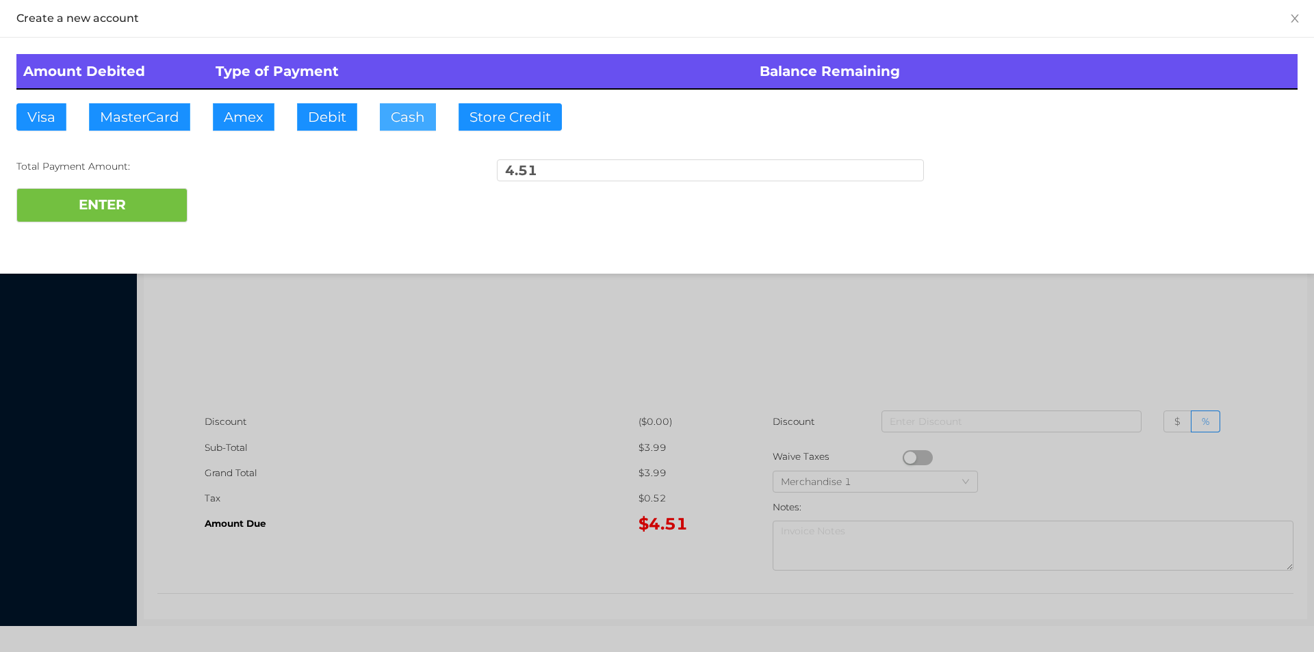
click at [389, 127] on button "Cash" at bounding box center [408, 116] width 56 height 27
click at [136, 194] on button "ENTER" at bounding box center [101, 205] width 171 height 34
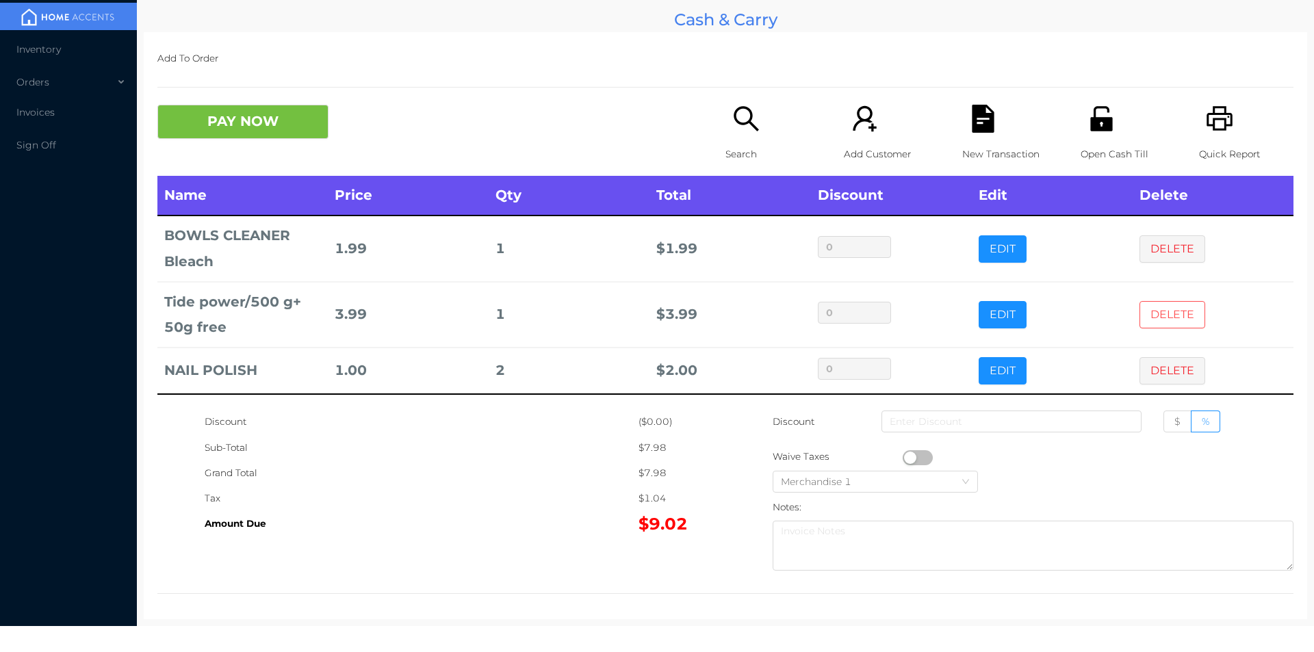
click at [1149, 306] on button "DELETE" at bounding box center [1173, 314] width 66 height 27
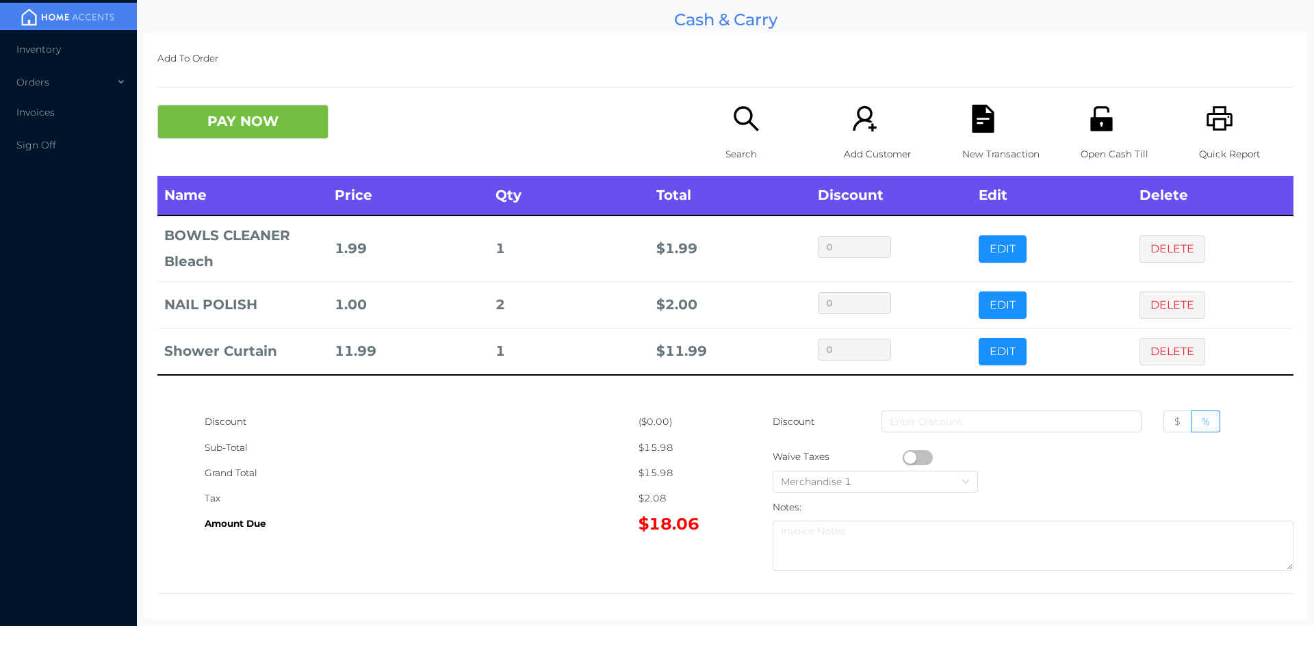
click at [742, 121] on icon "icon: search" at bounding box center [746, 119] width 28 height 28
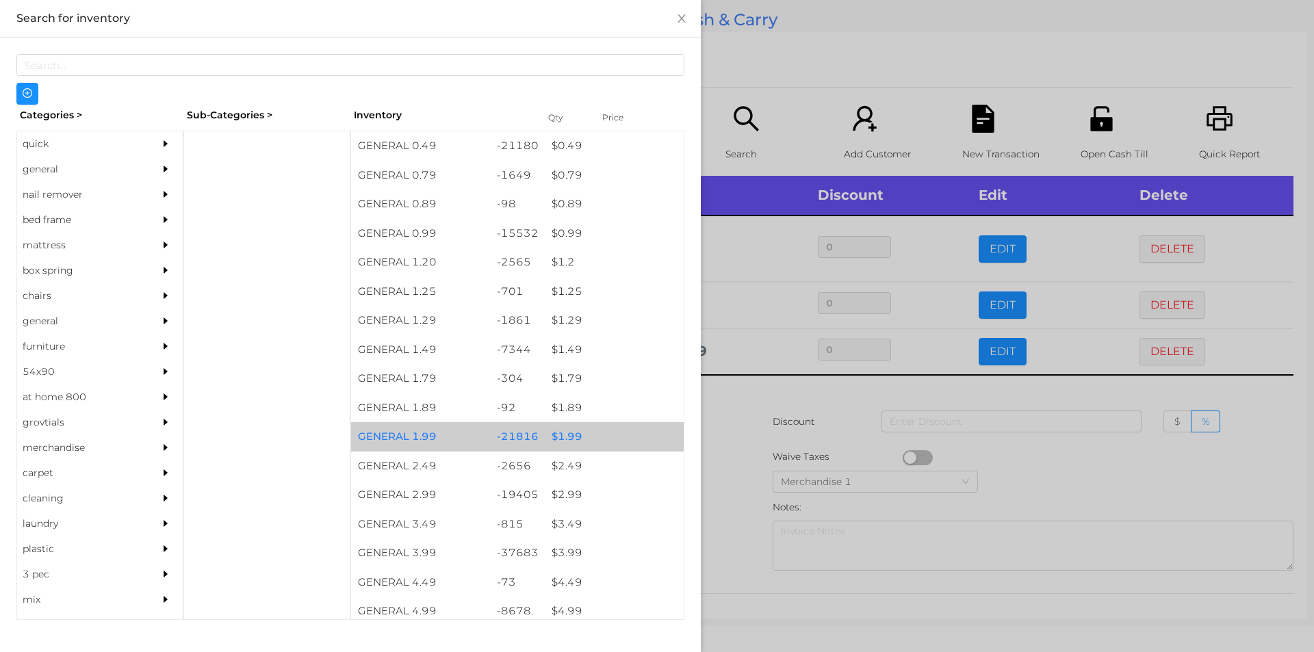
click at [563, 446] on div "$ 1.99" at bounding box center [614, 436] width 139 height 29
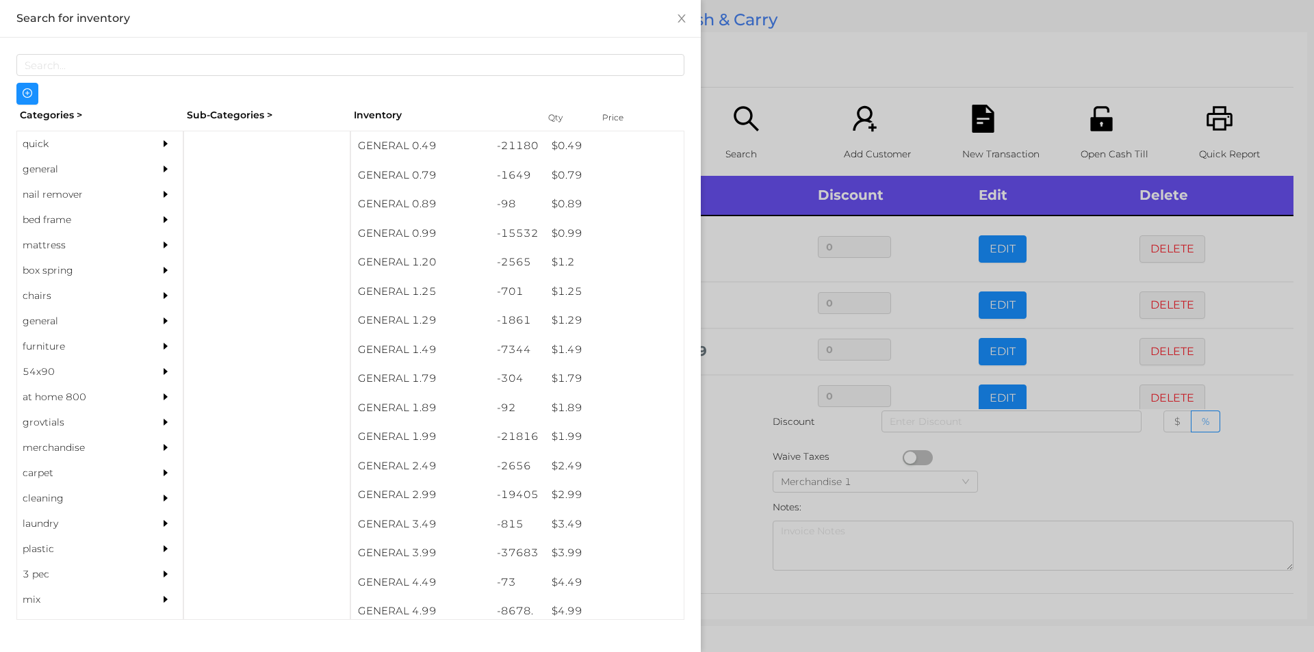
click at [1004, 458] on div at bounding box center [657, 326] width 1314 height 652
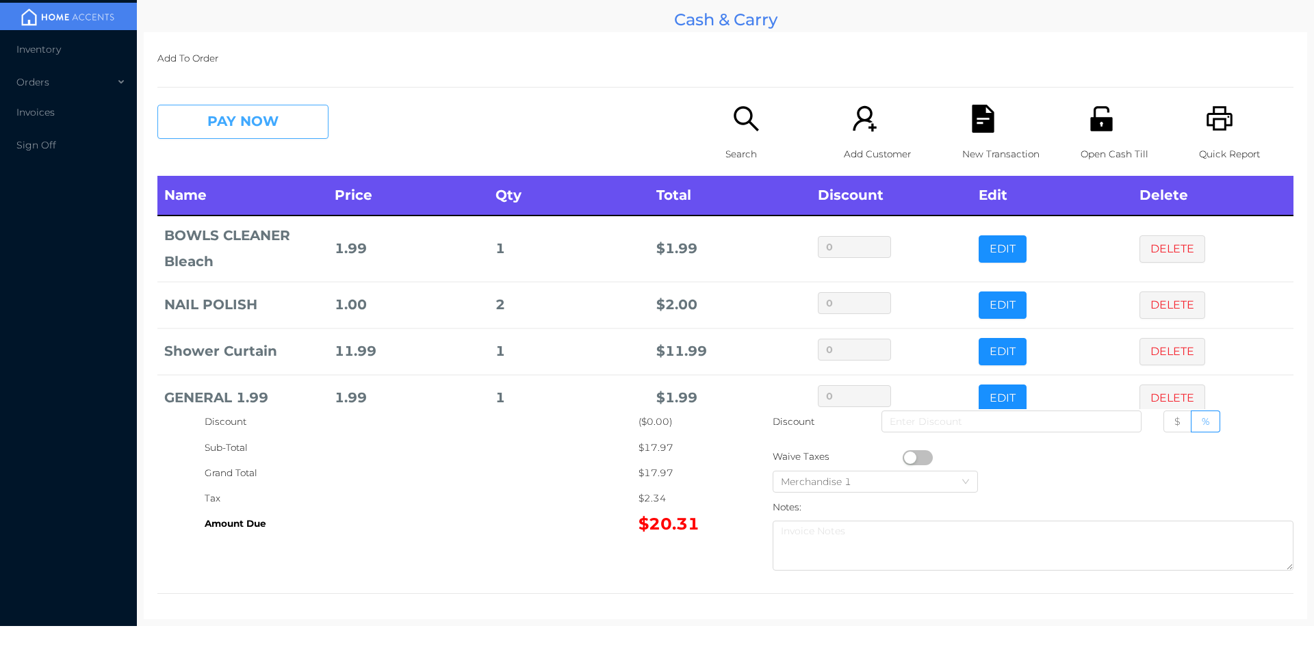
click at [212, 126] on button "PAY NOW" at bounding box center [242, 122] width 171 height 34
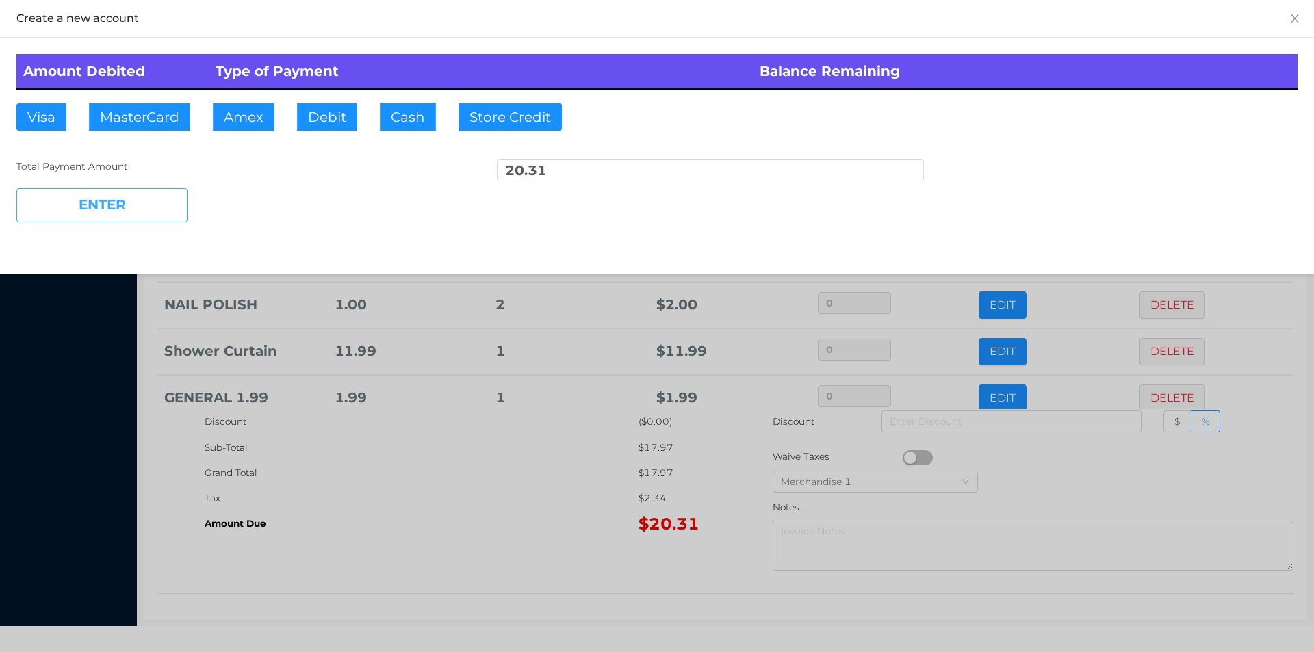
click at [142, 201] on button "ENTER" at bounding box center [101, 205] width 171 height 34
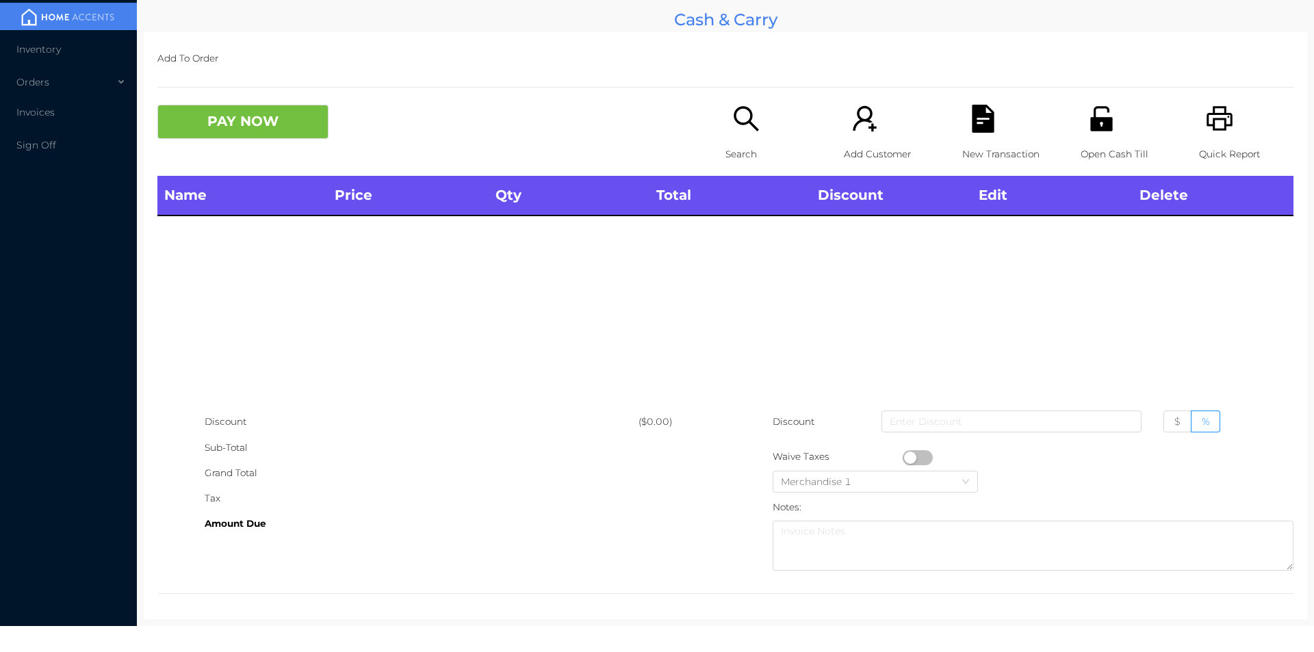
click at [1088, 125] on icon "icon: unlock" at bounding box center [1102, 119] width 28 height 28
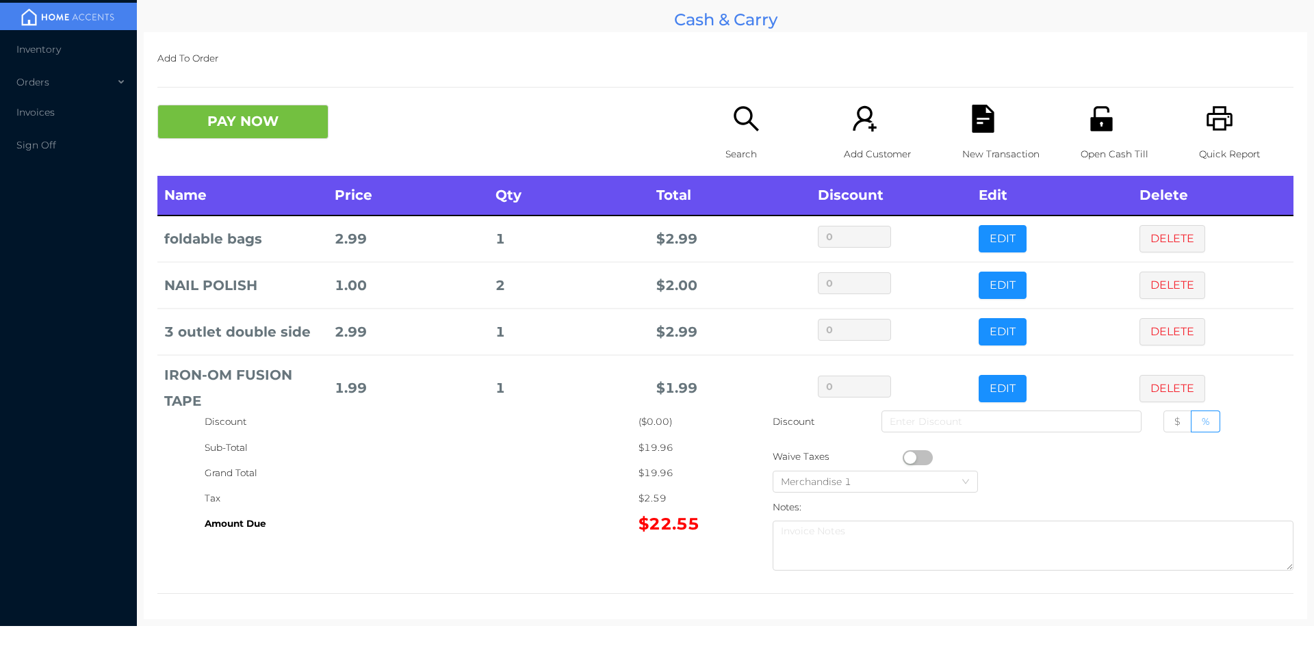
click at [736, 146] on p "Search" at bounding box center [773, 154] width 94 height 25
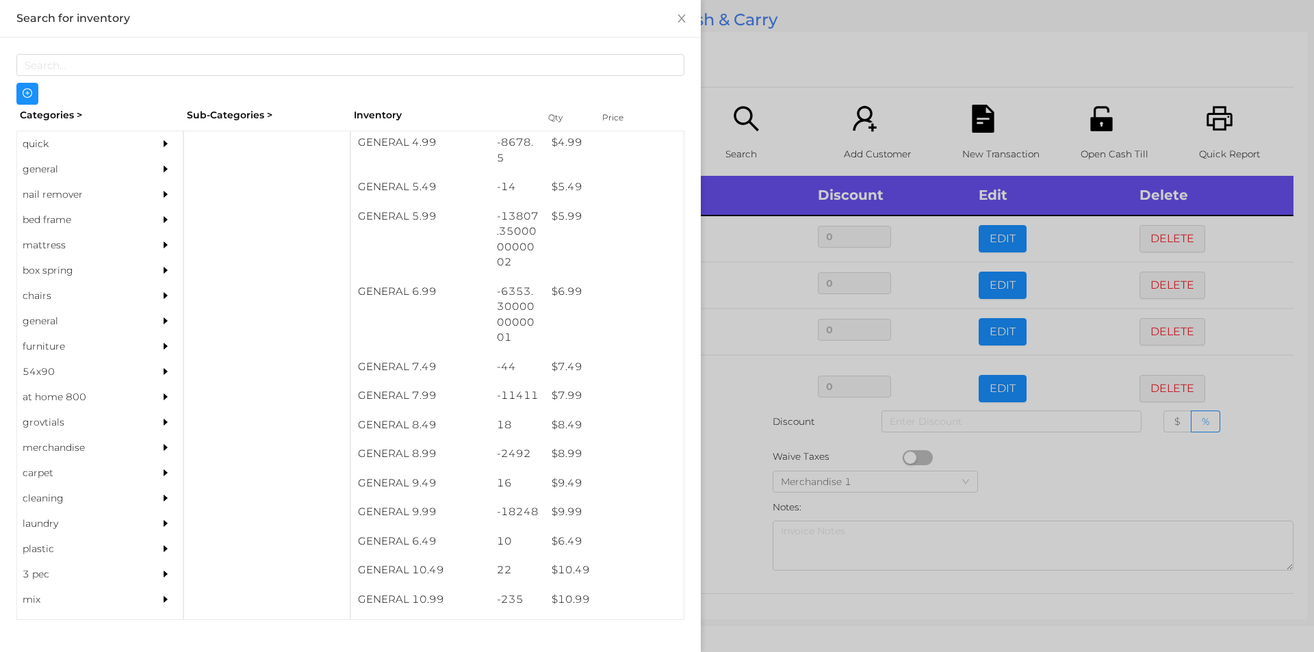
scroll to position [472, 0]
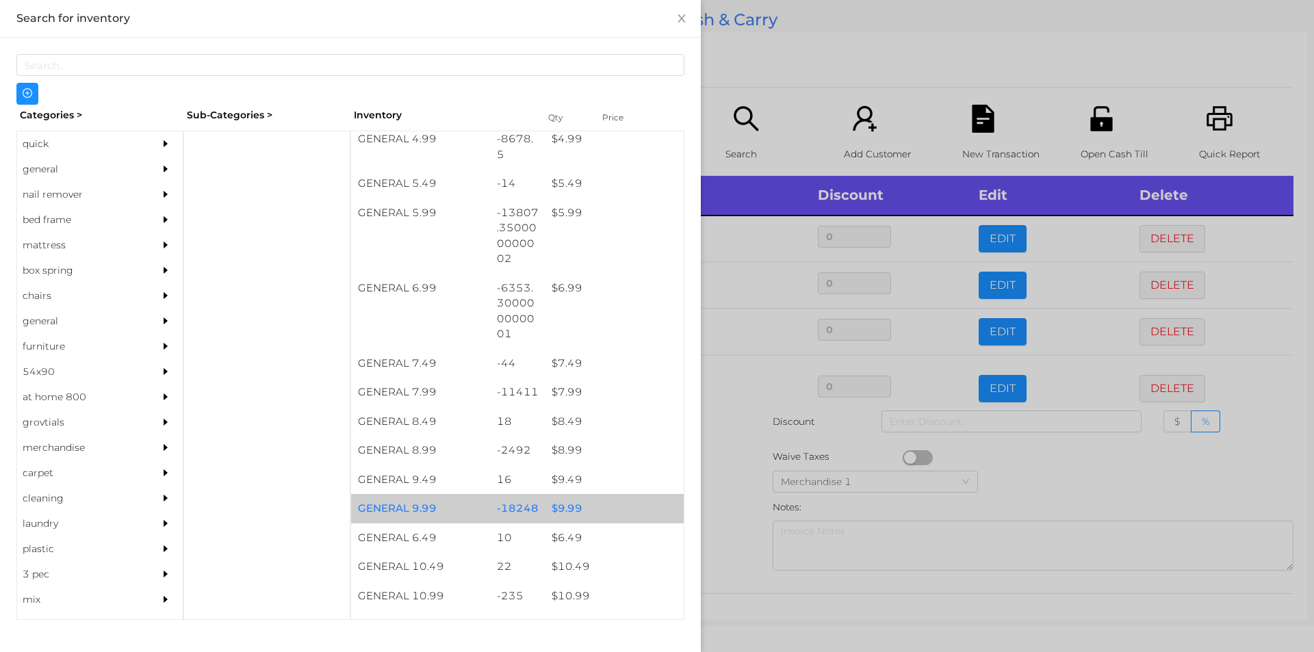
click at [554, 511] on div "$ 9.99" at bounding box center [614, 508] width 139 height 29
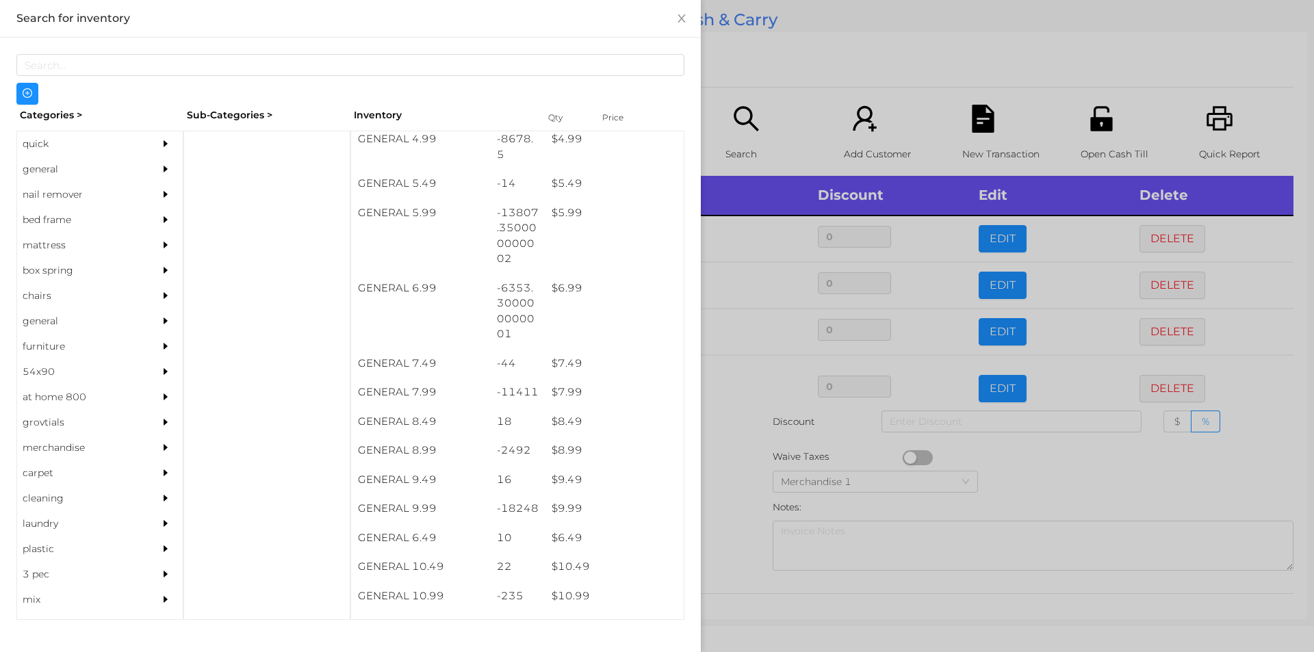
click at [743, 509] on div at bounding box center [657, 326] width 1314 height 652
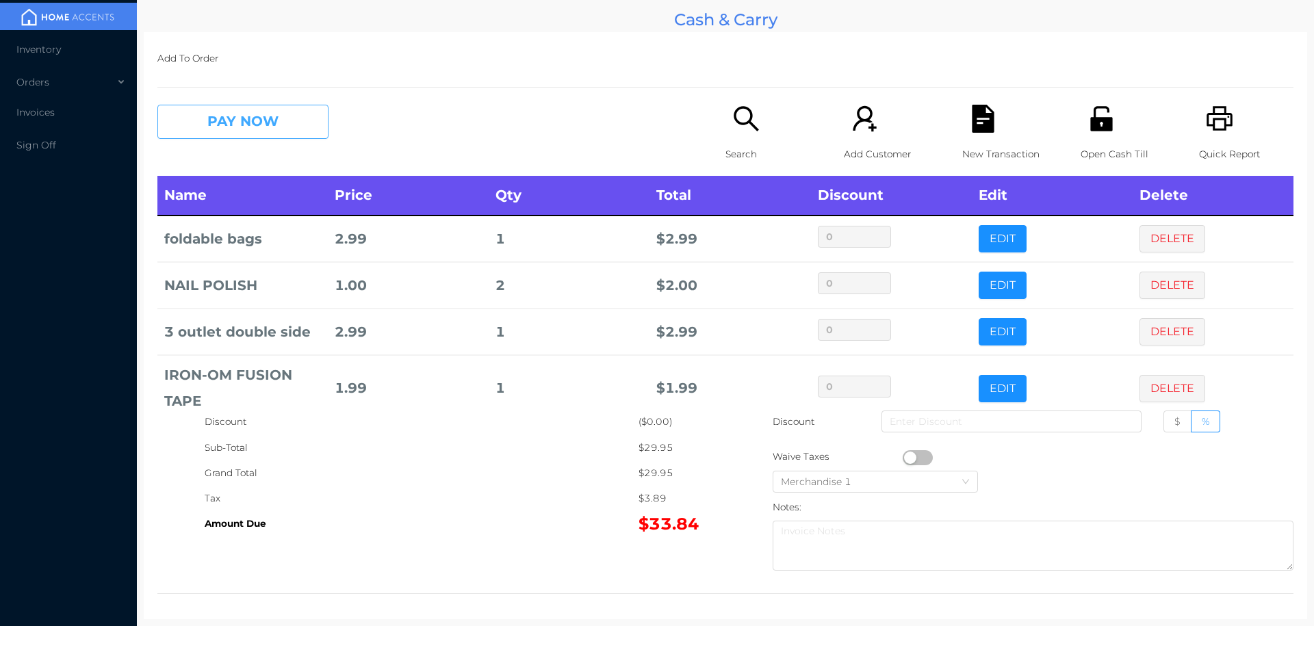
click at [296, 127] on button "PAY NOW" at bounding box center [242, 122] width 171 height 34
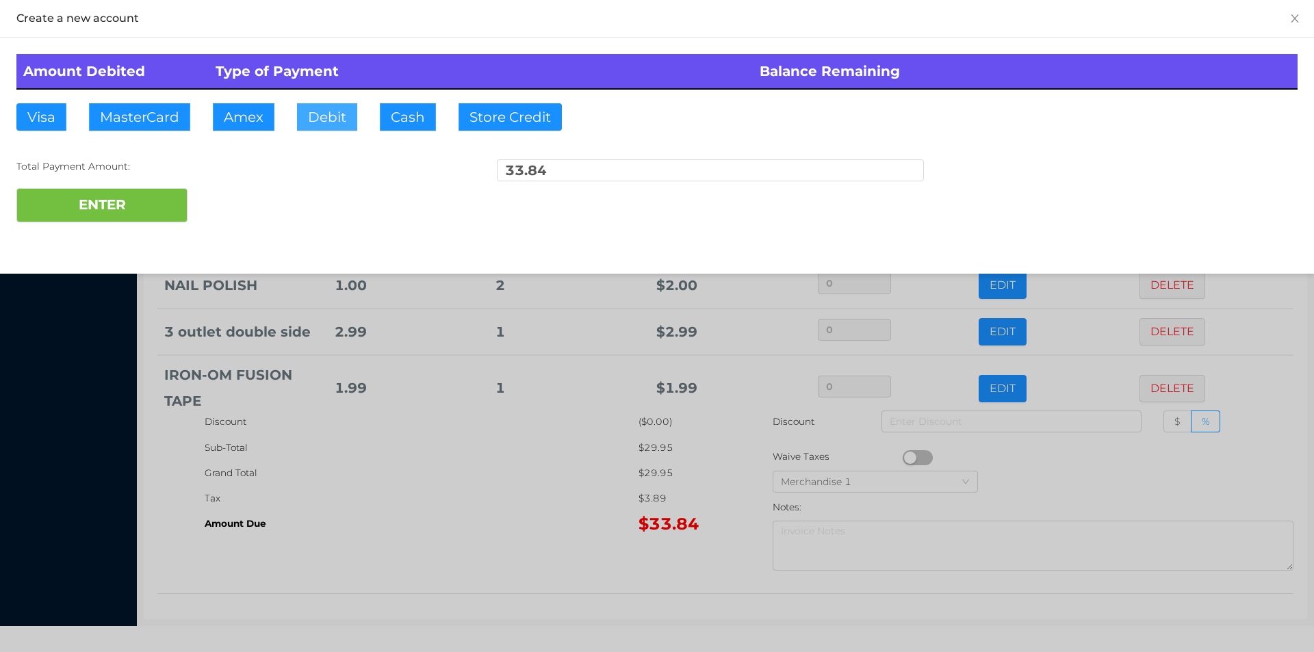
click at [315, 120] on button "Debit" at bounding box center [327, 116] width 60 height 27
click at [114, 202] on button "ENTER" at bounding box center [101, 205] width 171 height 34
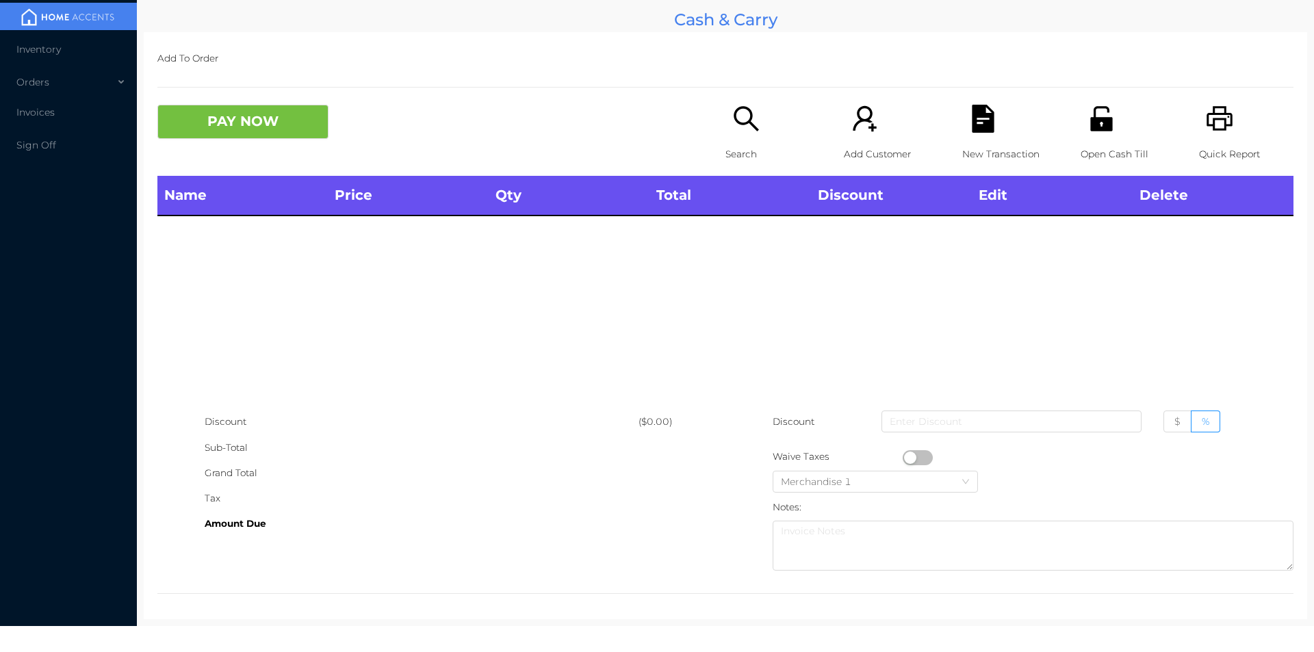
click at [753, 129] on icon "icon: search" at bounding box center [746, 118] width 25 height 25
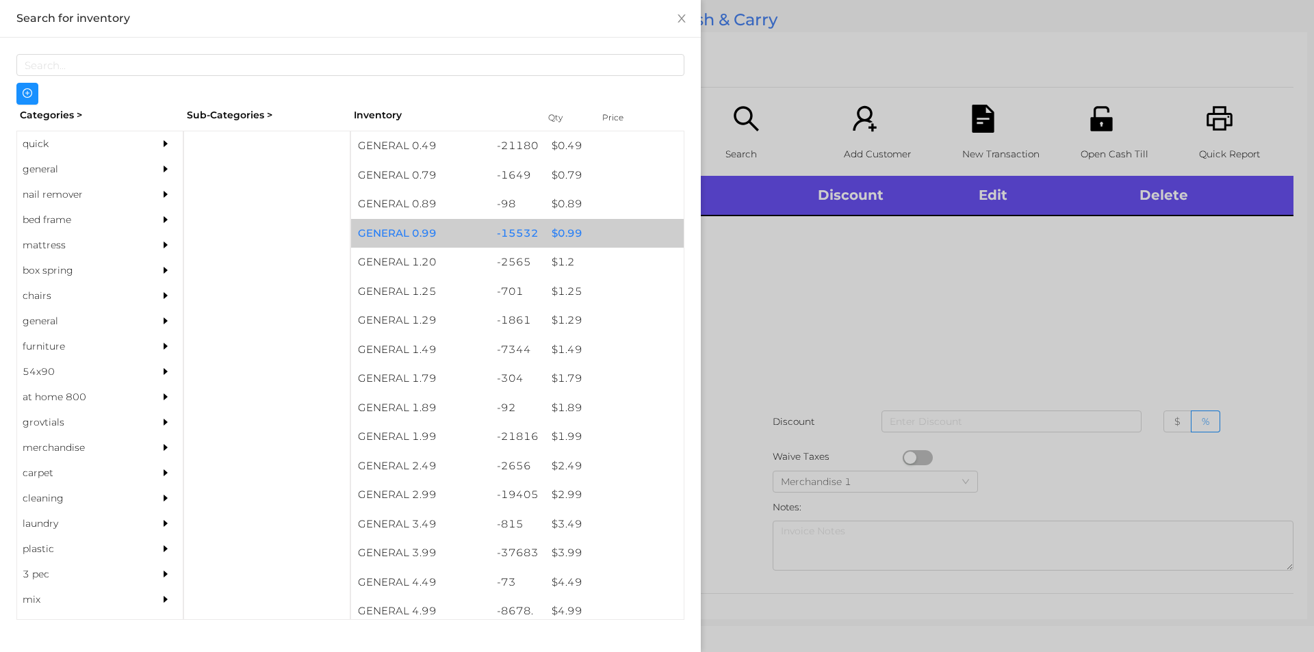
click at [563, 235] on div "$ 0.99" at bounding box center [614, 233] width 139 height 29
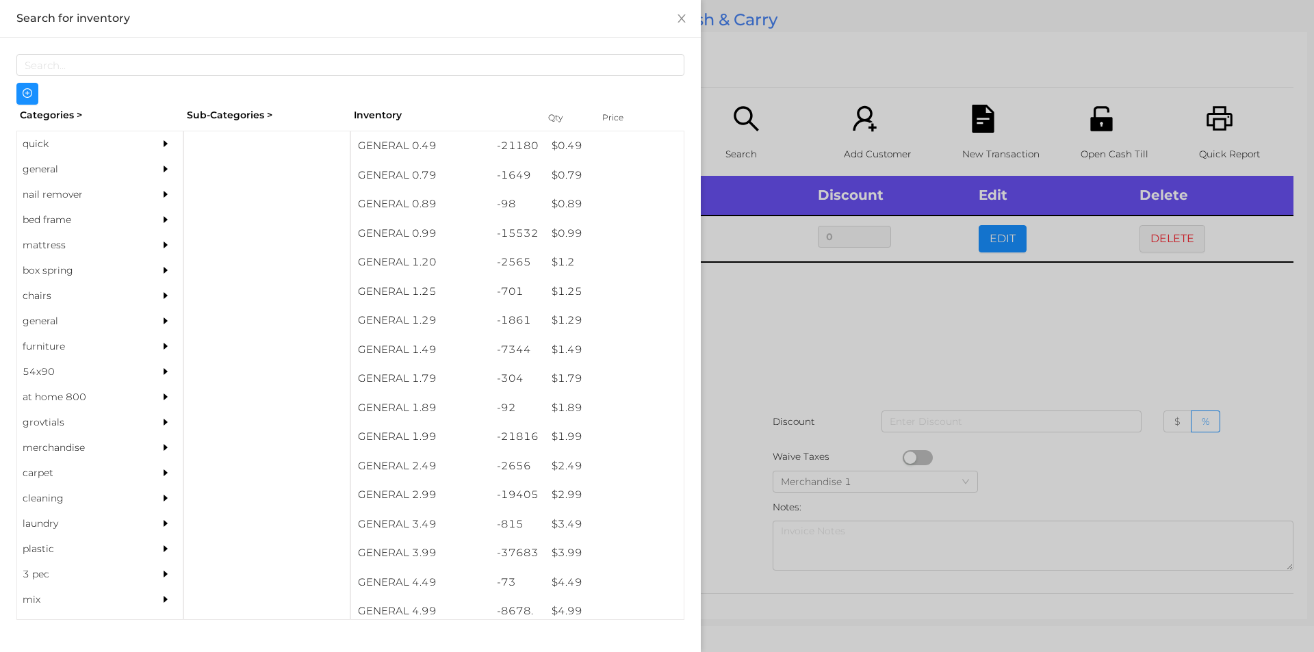
click at [790, 319] on div at bounding box center [657, 326] width 1314 height 652
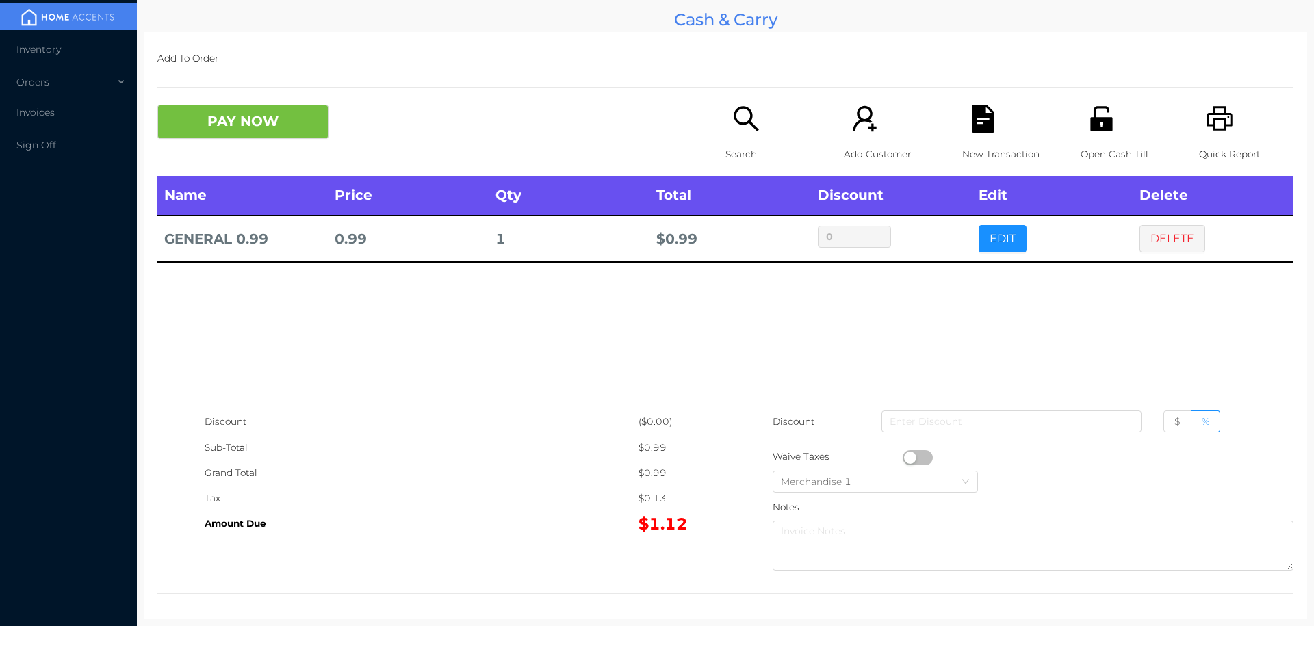
click at [747, 133] on icon "icon: search" at bounding box center [746, 119] width 28 height 28
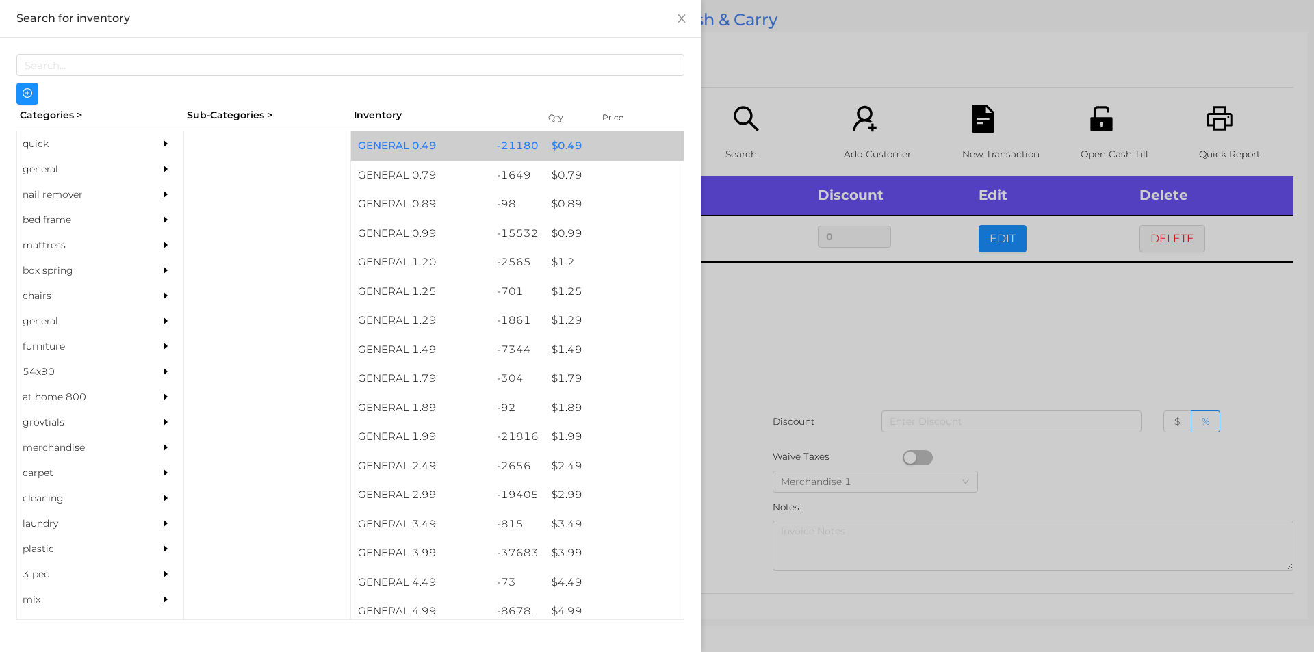
click at [551, 146] on div "$ 0.49" at bounding box center [614, 145] width 139 height 29
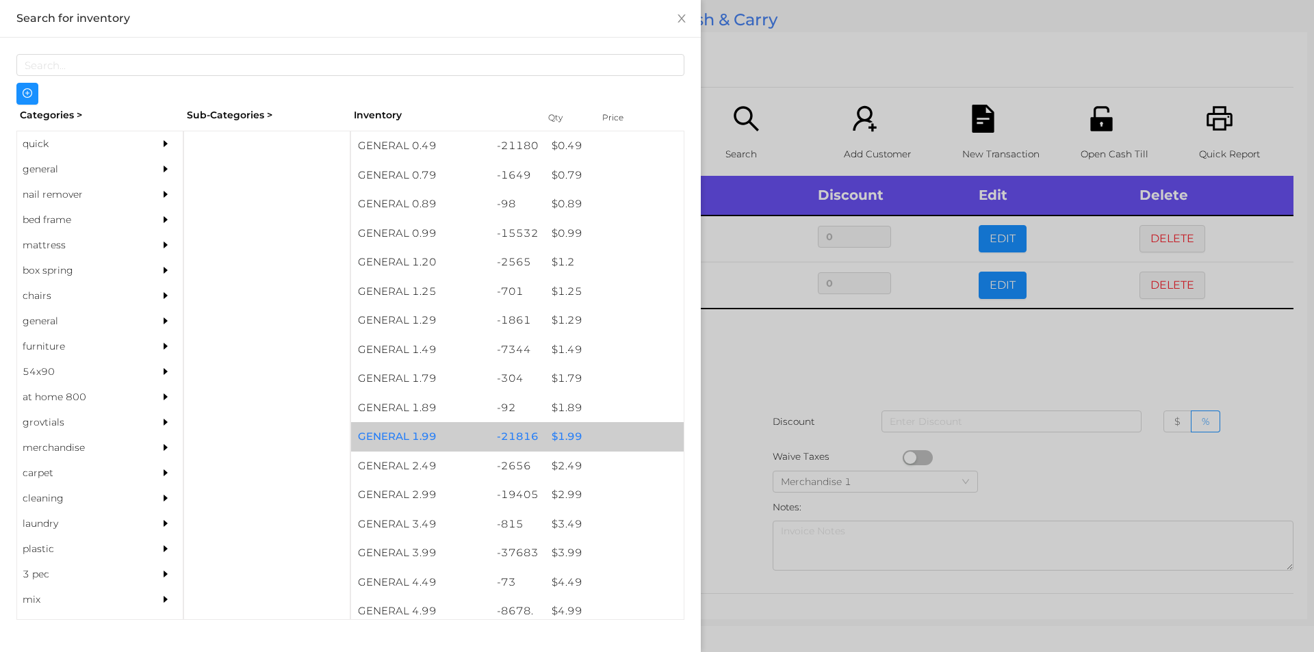
click at [567, 437] on div "$ 1.99" at bounding box center [614, 436] width 139 height 29
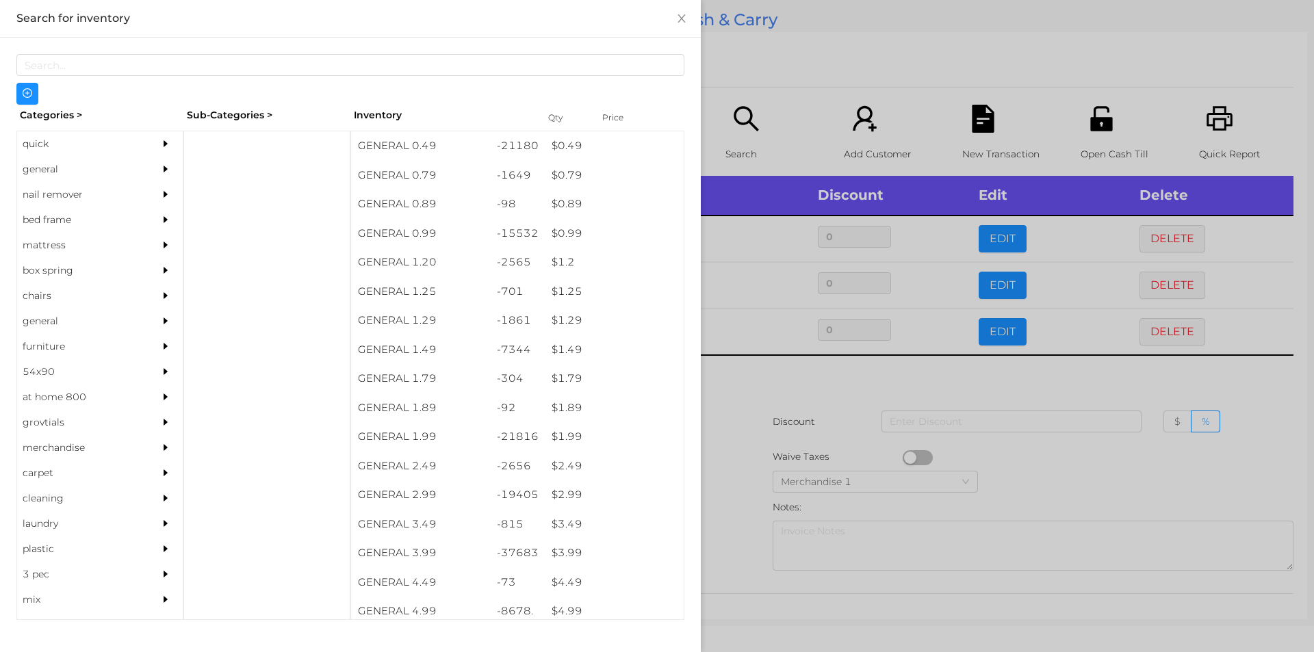
click at [769, 383] on div at bounding box center [657, 326] width 1314 height 652
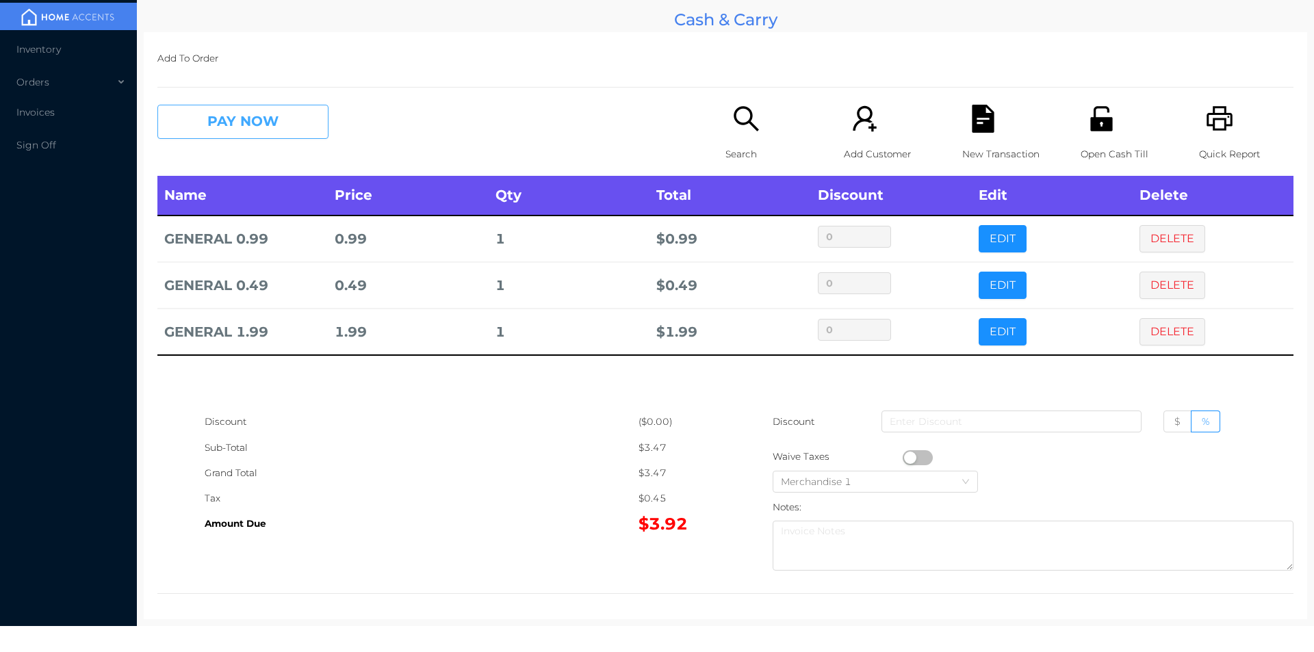
click at [216, 108] on button "PAY NOW" at bounding box center [242, 122] width 171 height 34
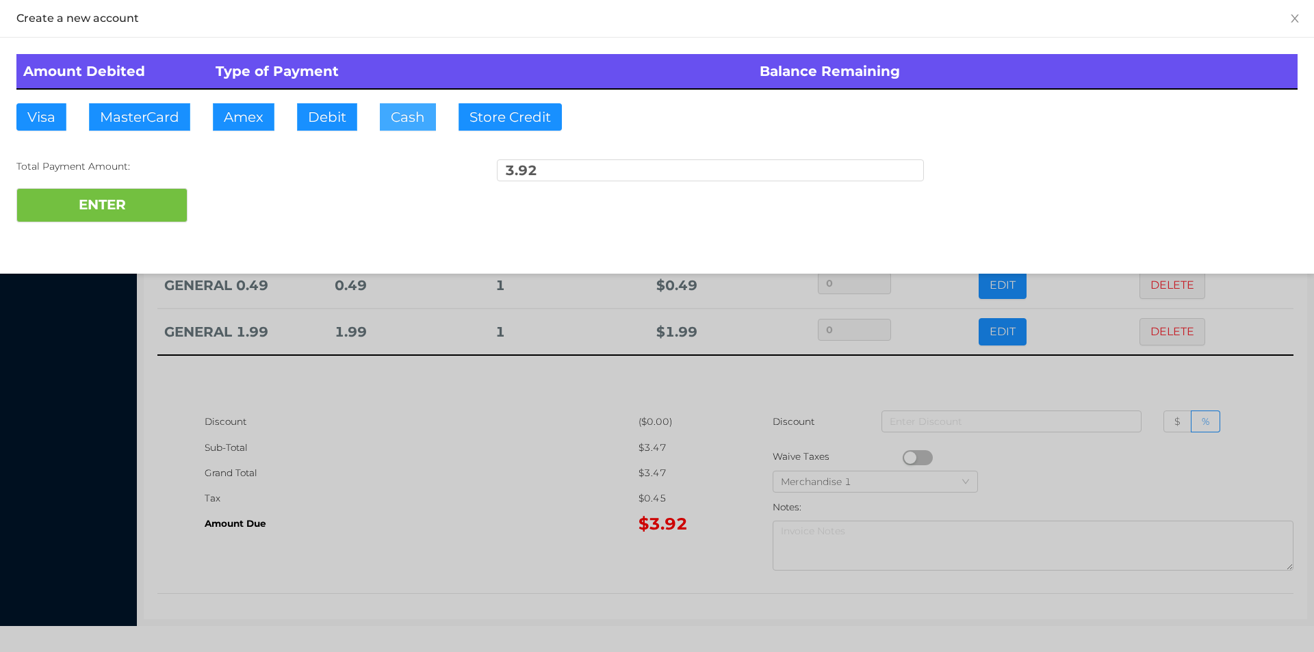
click at [407, 123] on button "Cash" at bounding box center [408, 116] width 56 height 27
type input "20."
click at [144, 192] on button "ENTER" at bounding box center [101, 205] width 171 height 34
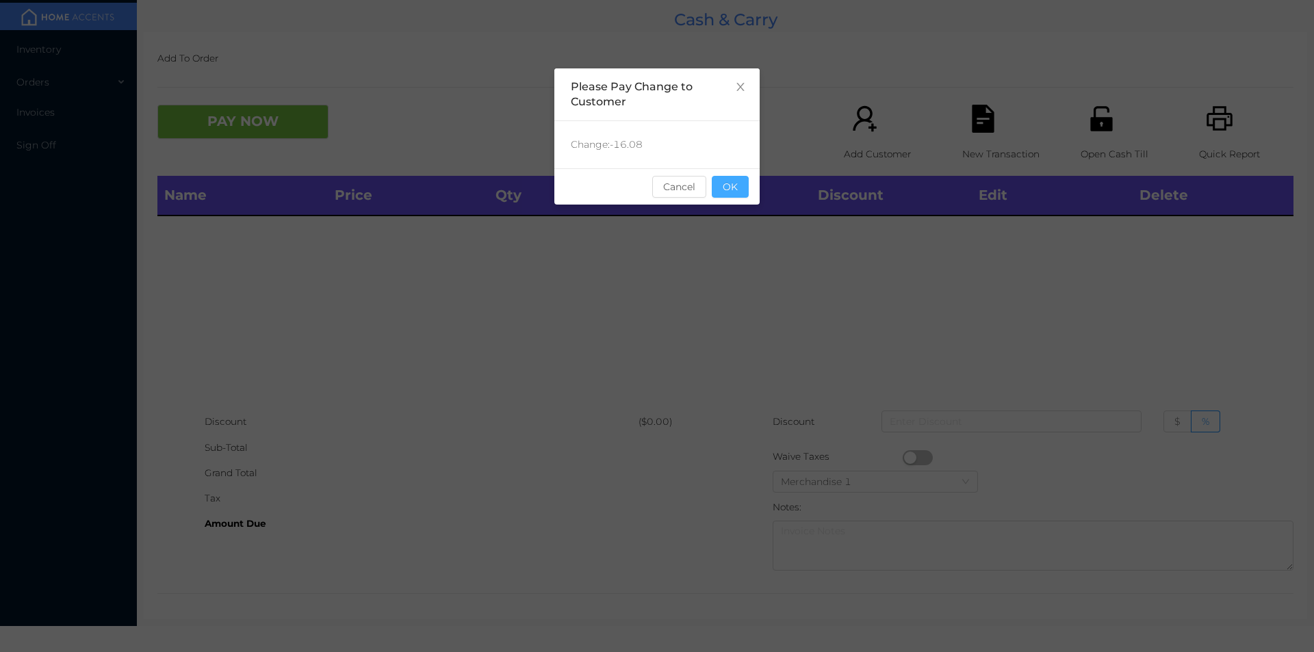
click at [731, 194] on button "OK" at bounding box center [730, 187] width 37 height 22
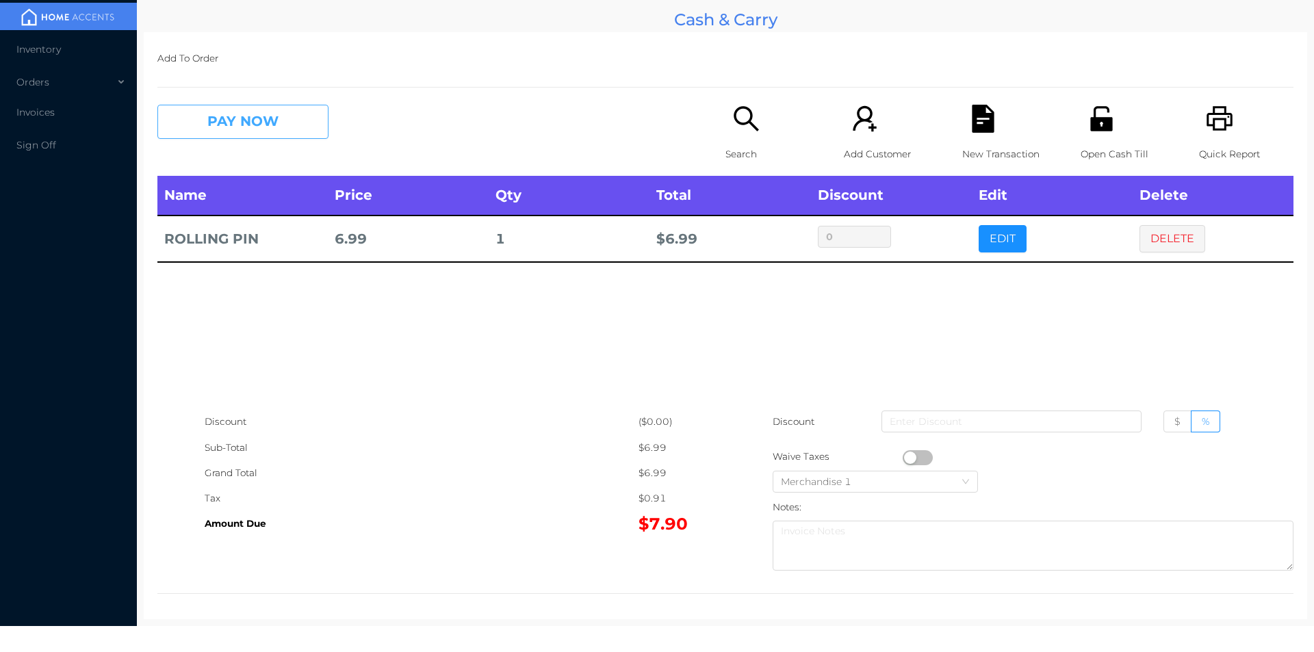
click at [231, 125] on button "PAY NOW" at bounding box center [242, 122] width 171 height 34
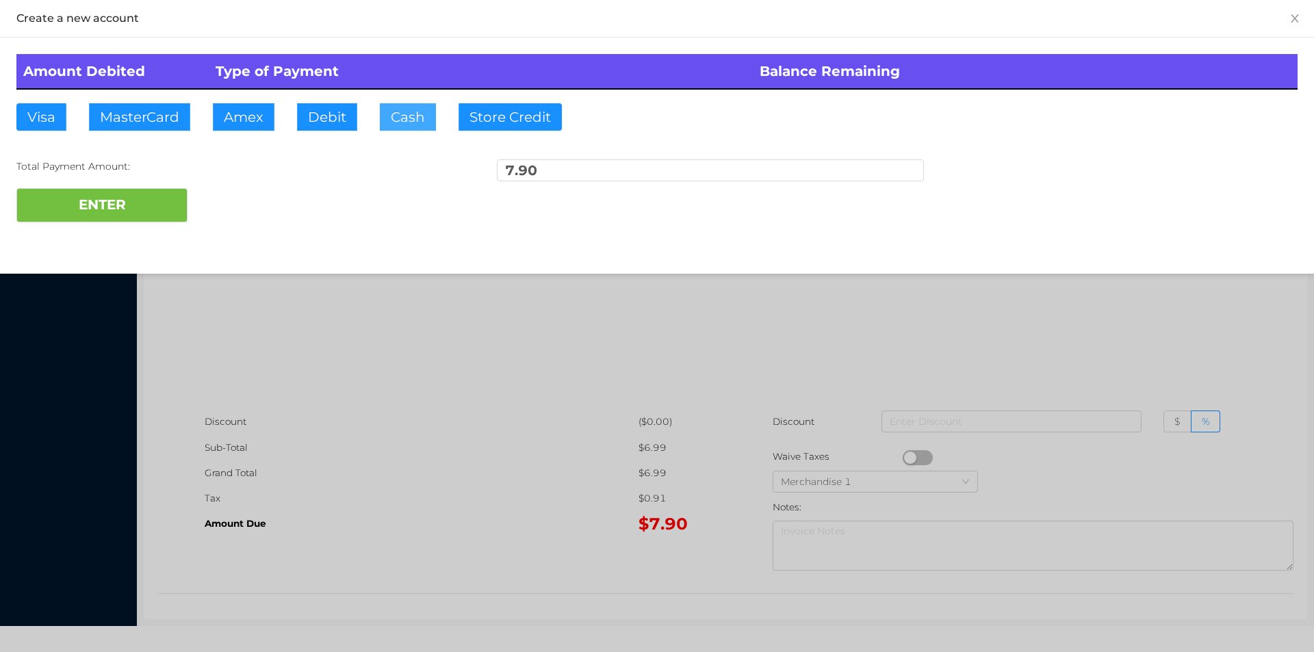
click at [394, 113] on button "Cash" at bounding box center [408, 116] width 56 height 27
type input "20."
click at [94, 217] on button "ENTER" at bounding box center [101, 205] width 171 height 34
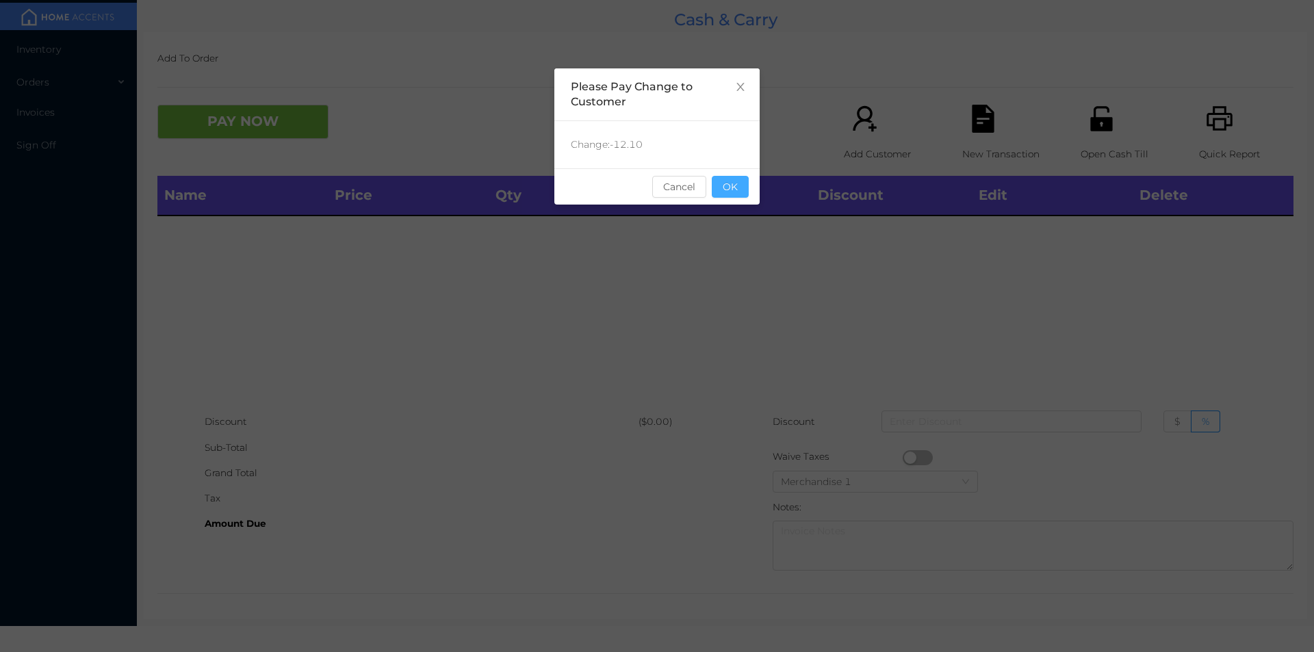
click at [747, 190] on button "OK" at bounding box center [730, 187] width 37 height 22
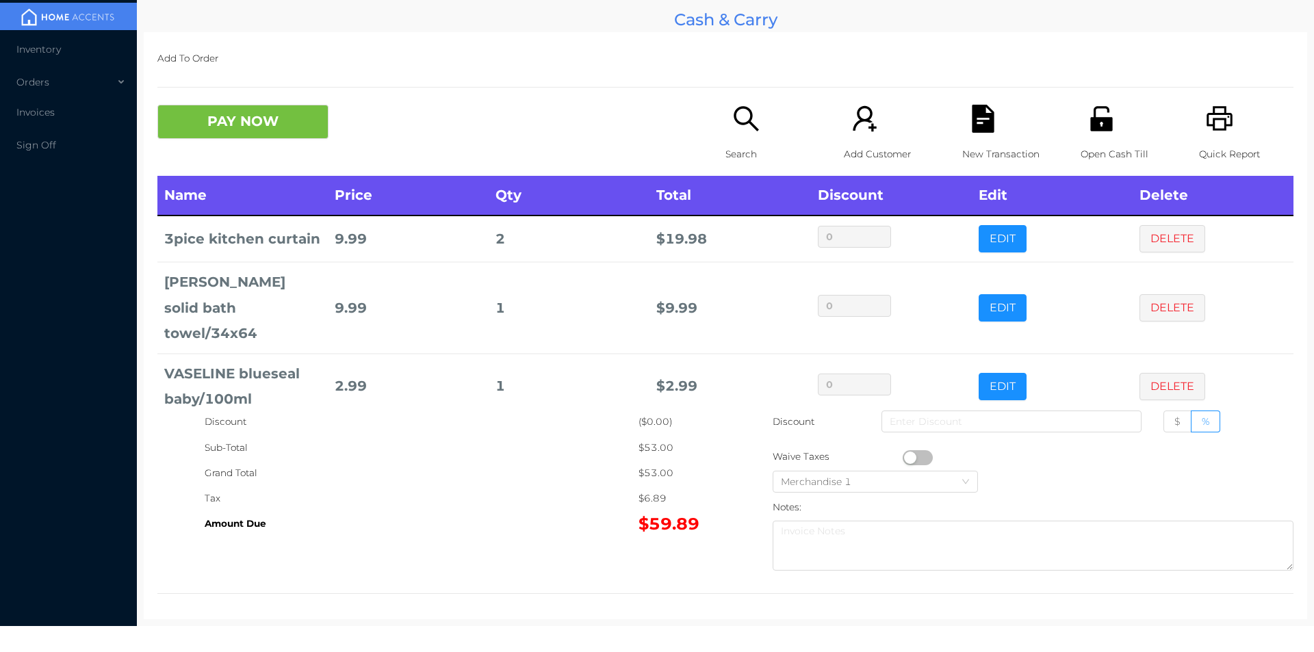
click at [200, 129] on button "PAY NOW" at bounding box center [242, 122] width 171 height 34
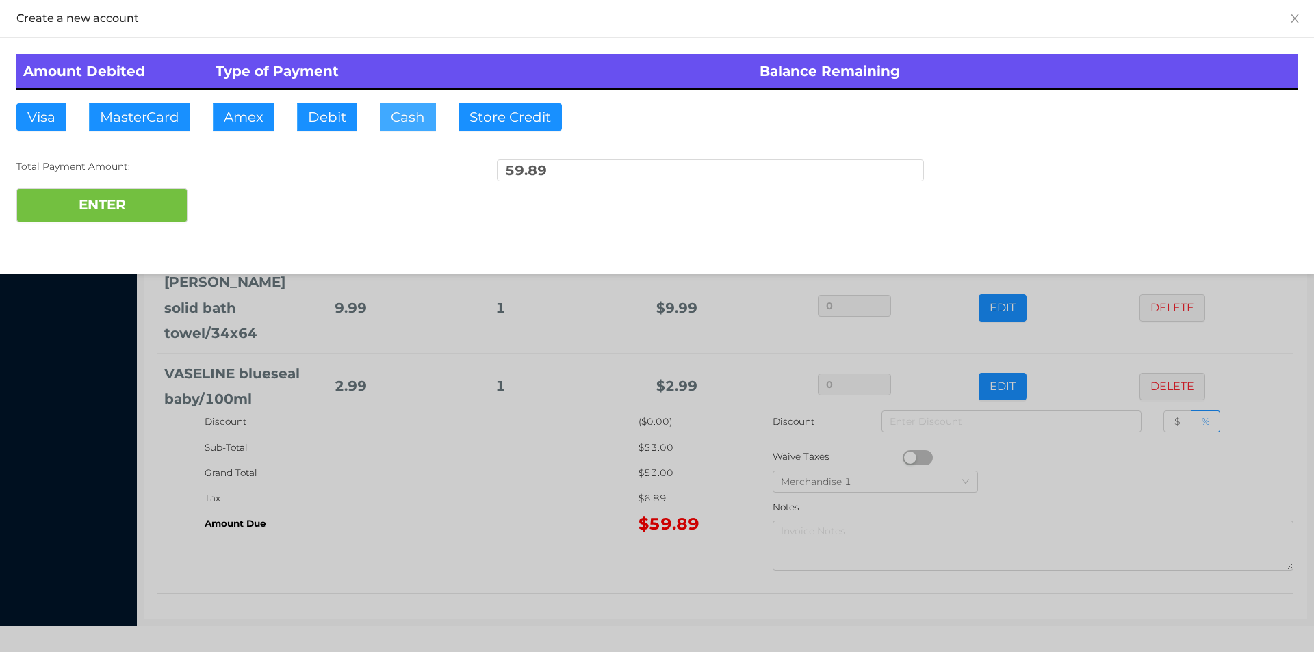
click at [403, 116] on button "Cash" at bounding box center [408, 116] width 56 height 27
type input "100."
click at [107, 210] on button "ENTER" at bounding box center [101, 205] width 171 height 34
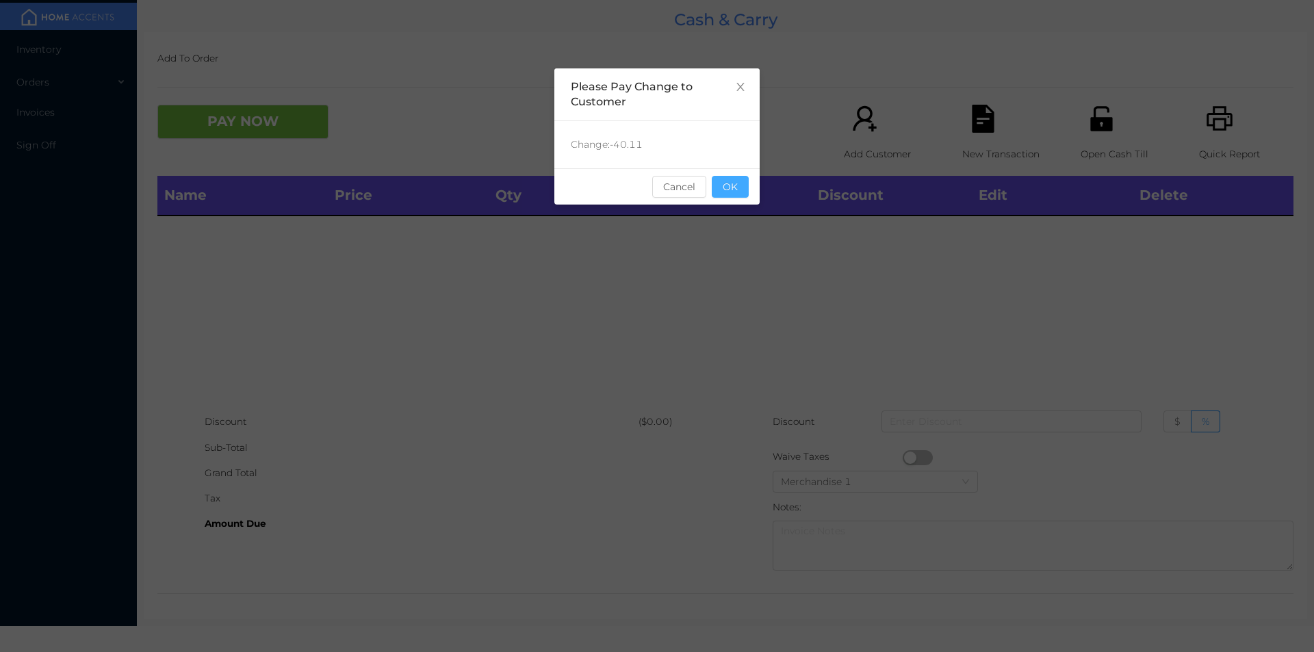
click at [741, 190] on button "OK" at bounding box center [730, 187] width 37 height 22
click at [732, 230] on div "Name Price Qty Total Discount Edit Delete" at bounding box center [725, 292] width 1136 height 233
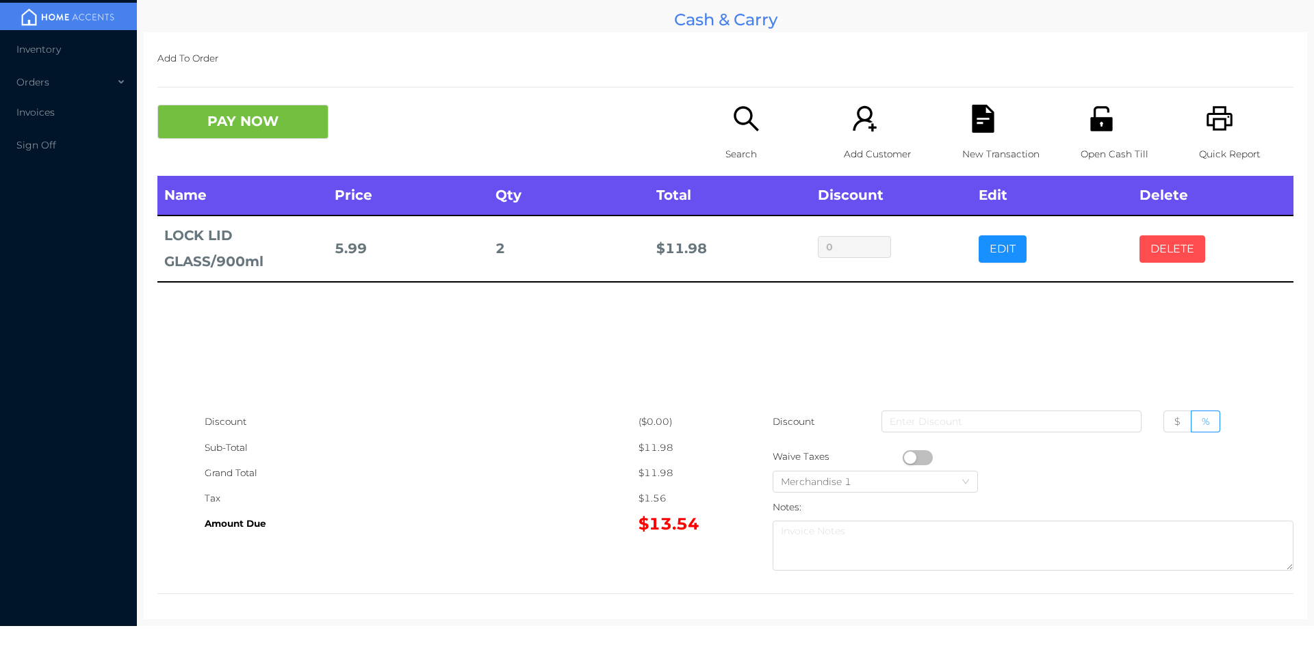
click at [1159, 240] on button "DELETE" at bounding box center [1173, 248] width 66 height 27
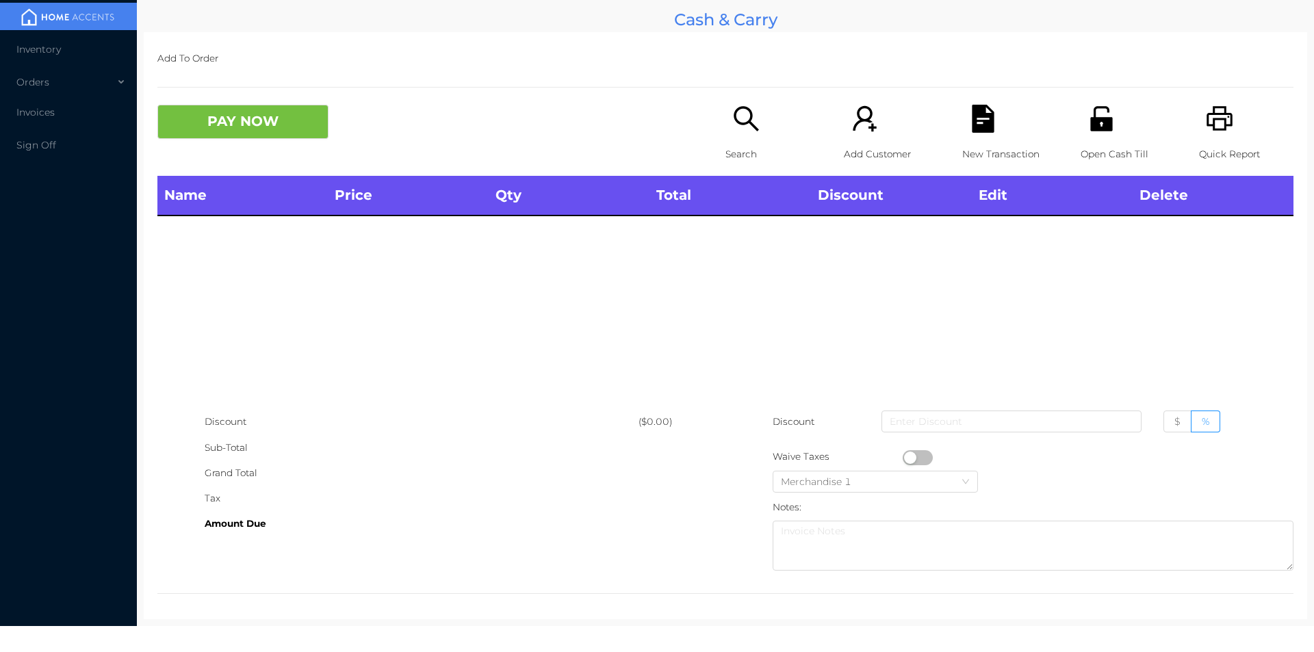
click at [1221, 126] on icon "icon: printer" at bounding box center [1220, 118] width 26 height 25
click at [238, 138] on button "PAY NOW" at bounding box center [242, 122] width 171 height 34
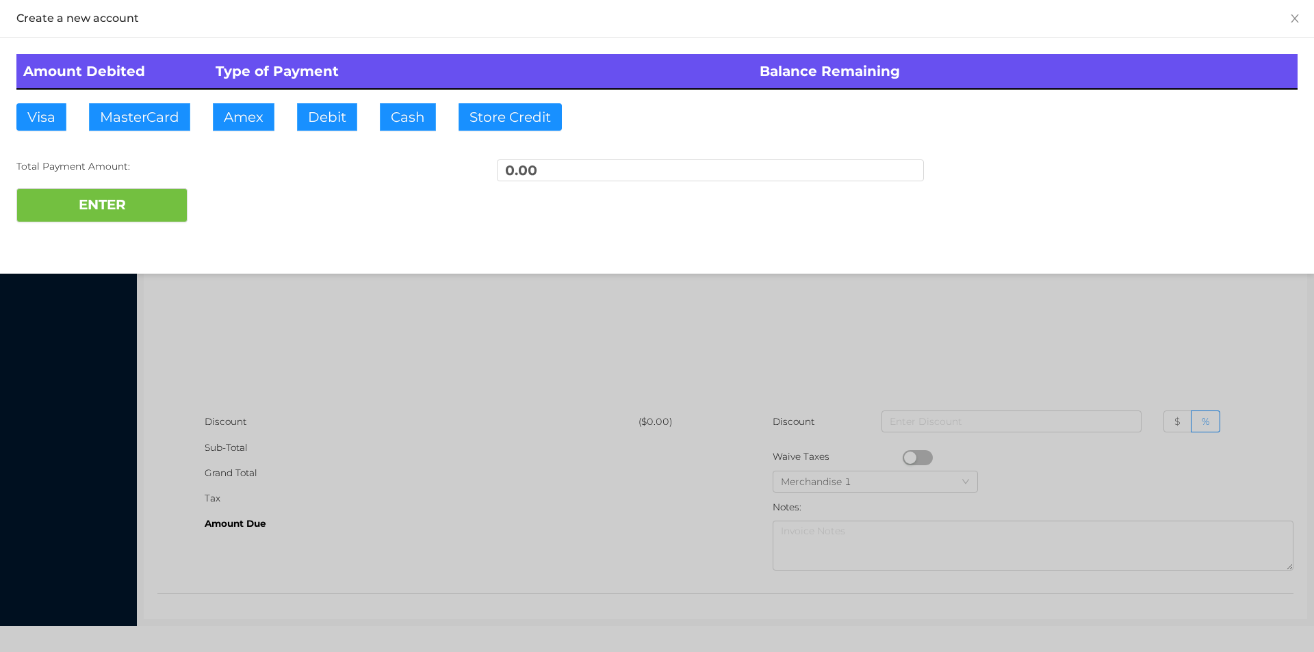
click at [764, 357] on div at bounding box center [657, 326] width 1314 height 652
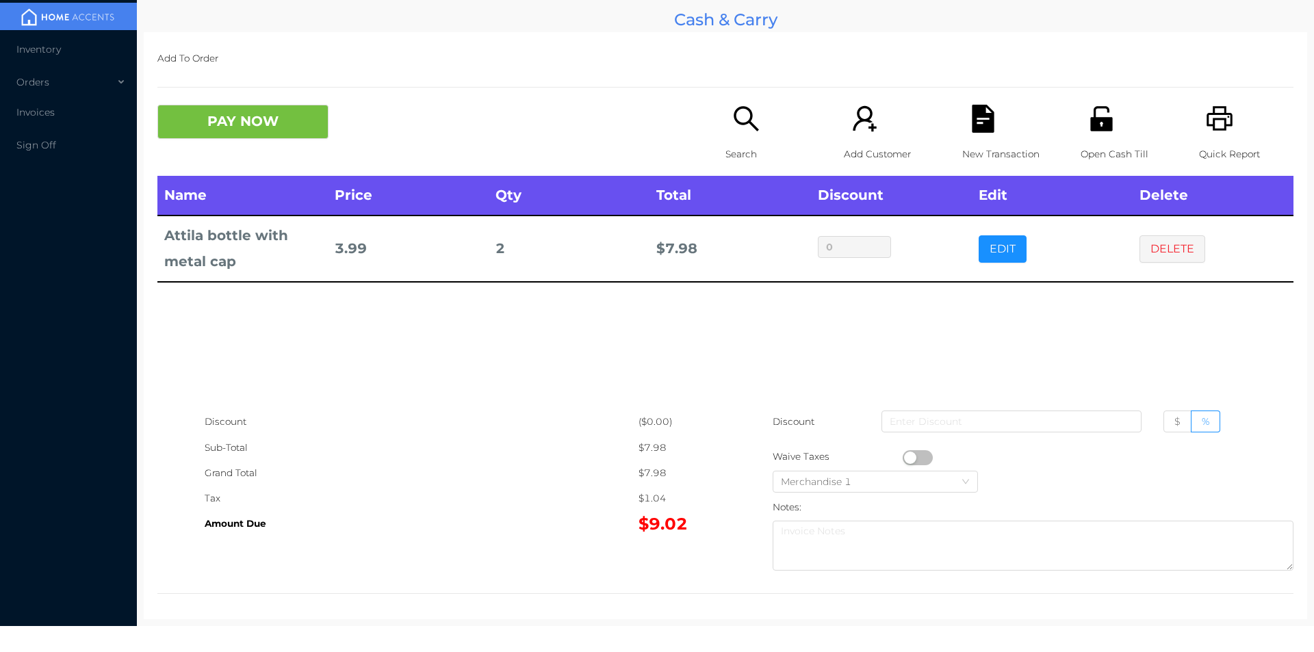
click at [726, 143] on p "Search" at bounding box center [773, 154] width 94 height 25
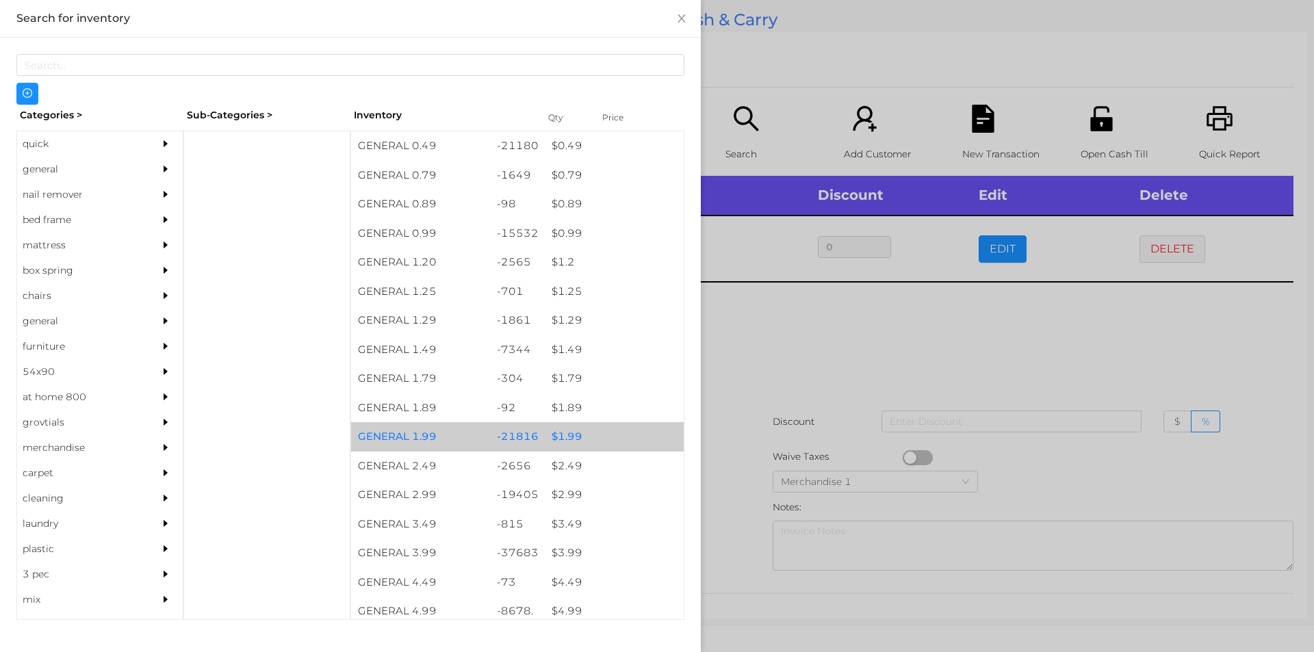
click at [560, 433] on div "$ 1.99" at bounding box center [614, 436] width 139 height 29
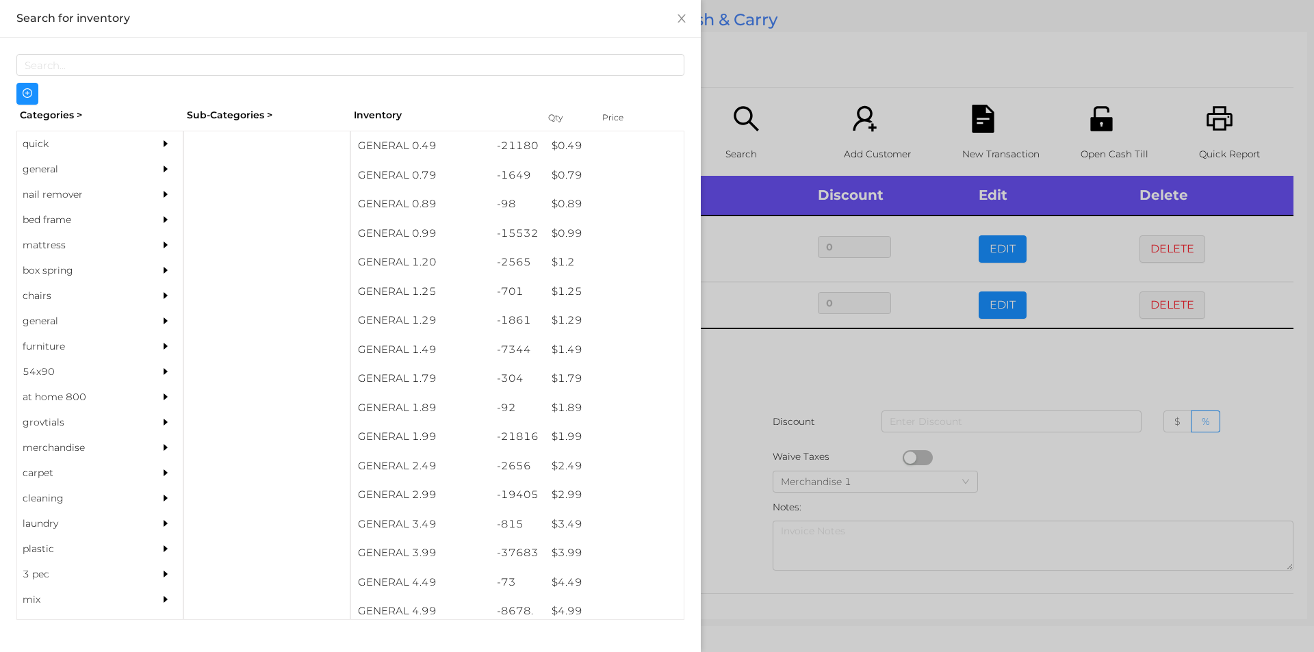
click at [747, 372] on div at bounding box center [657, 326] width 1314 height 652
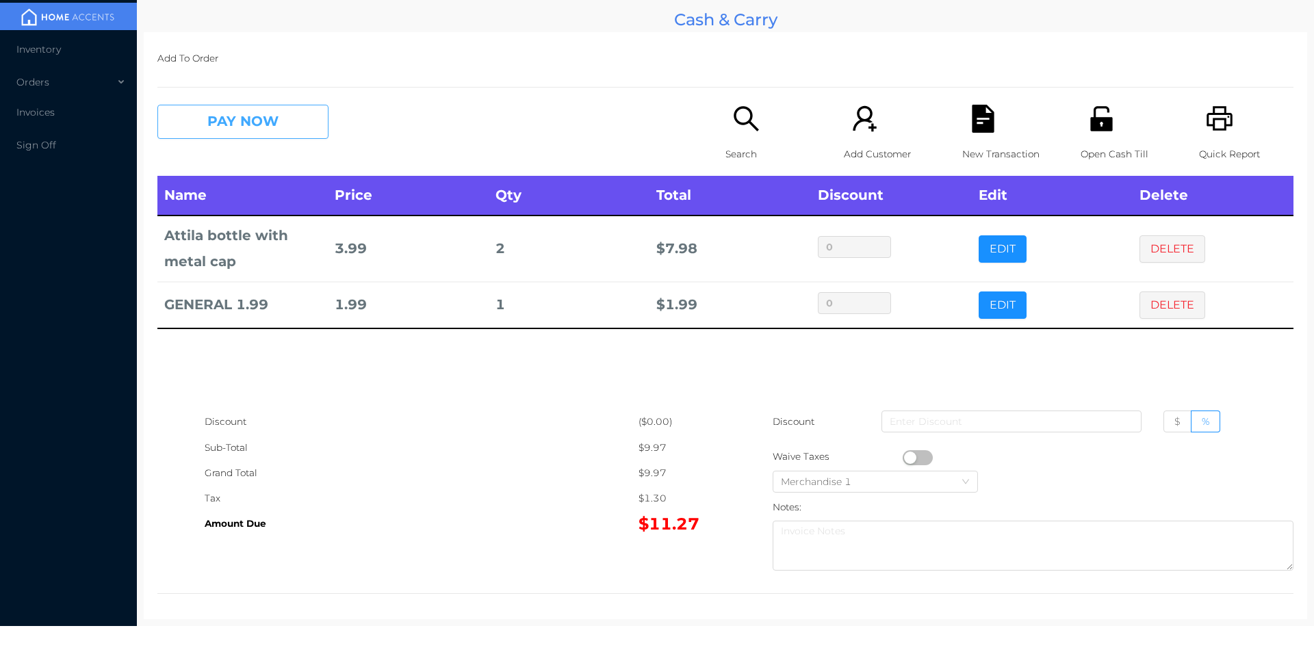
click at [257, 125] on button "PAY NOW" at bounding box center [242, 122] width 171 height 34
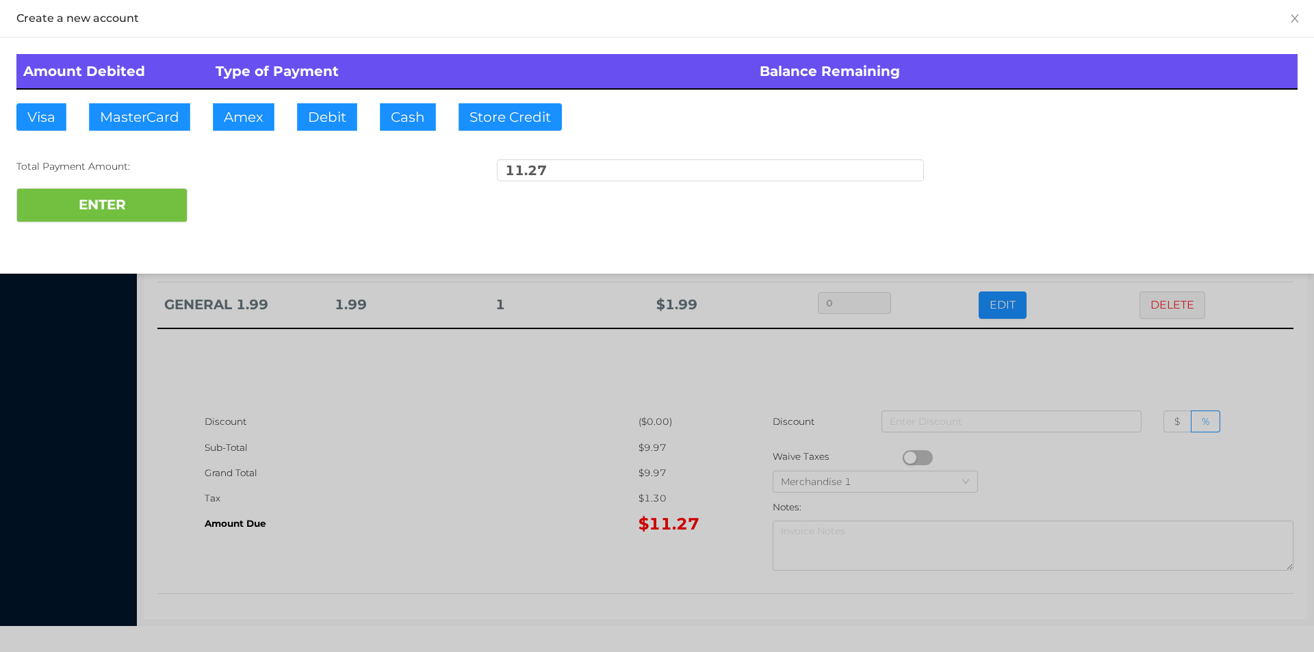
click at [250, 222] on div "ENTER" at bounding box center [656, 205] width 1281 height 34
click at [383, 384] on div at bounding box center [657, 326] width 1314 height 652
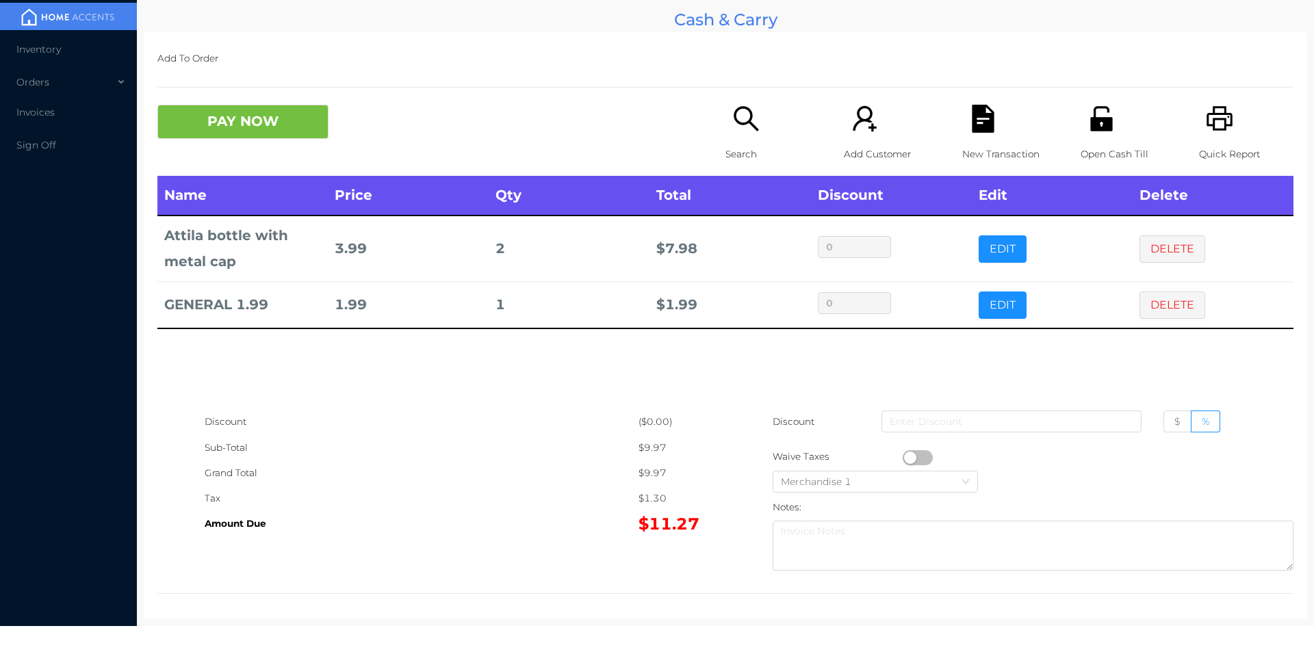
click at [982, 146] on p "New Transaction" at bounding box center [1009, 154] width 94 height 25
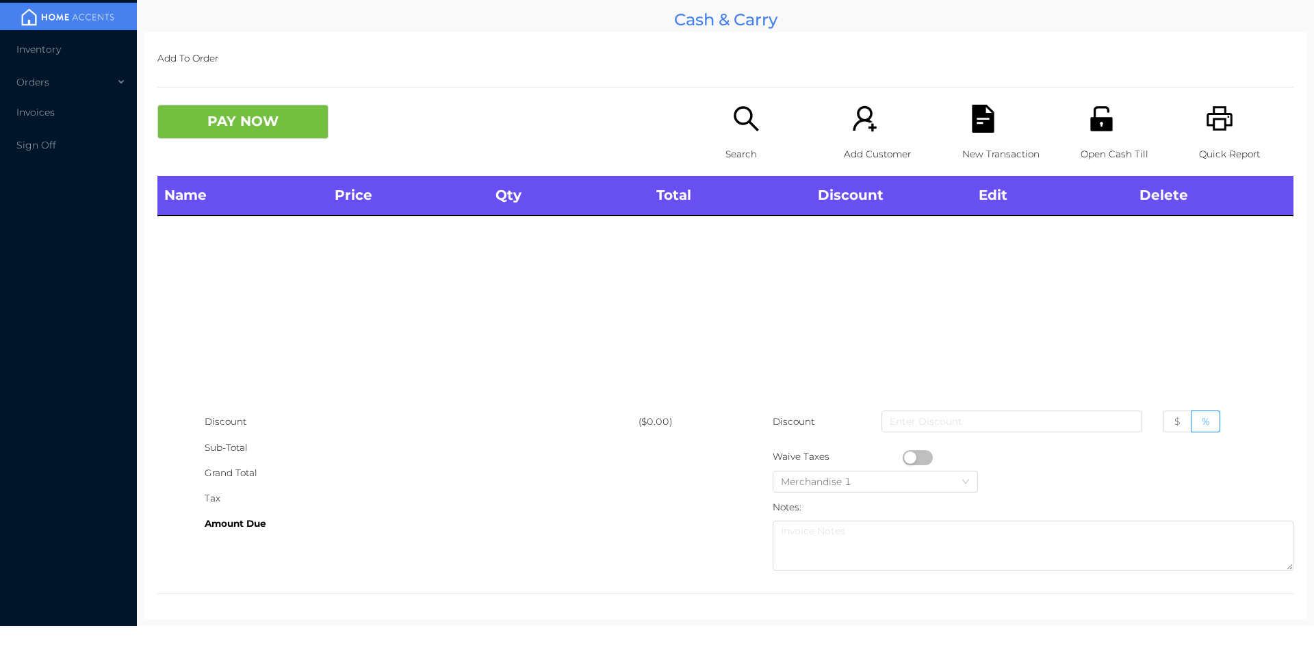
click at [1209, 137] on div "Quick Report" at bounding box center [1246, 140] width 94 height 71
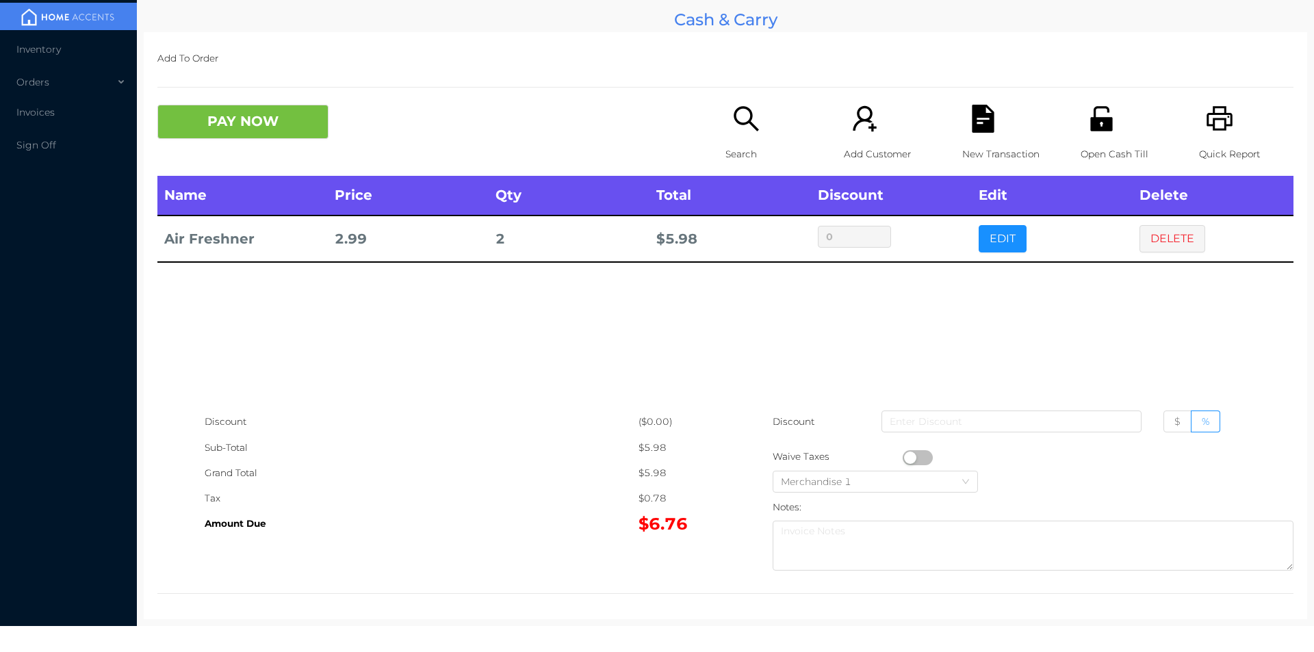
click at [741, 120] on icon "icon: search" at bounding box center [746, 119] width 28 height 28
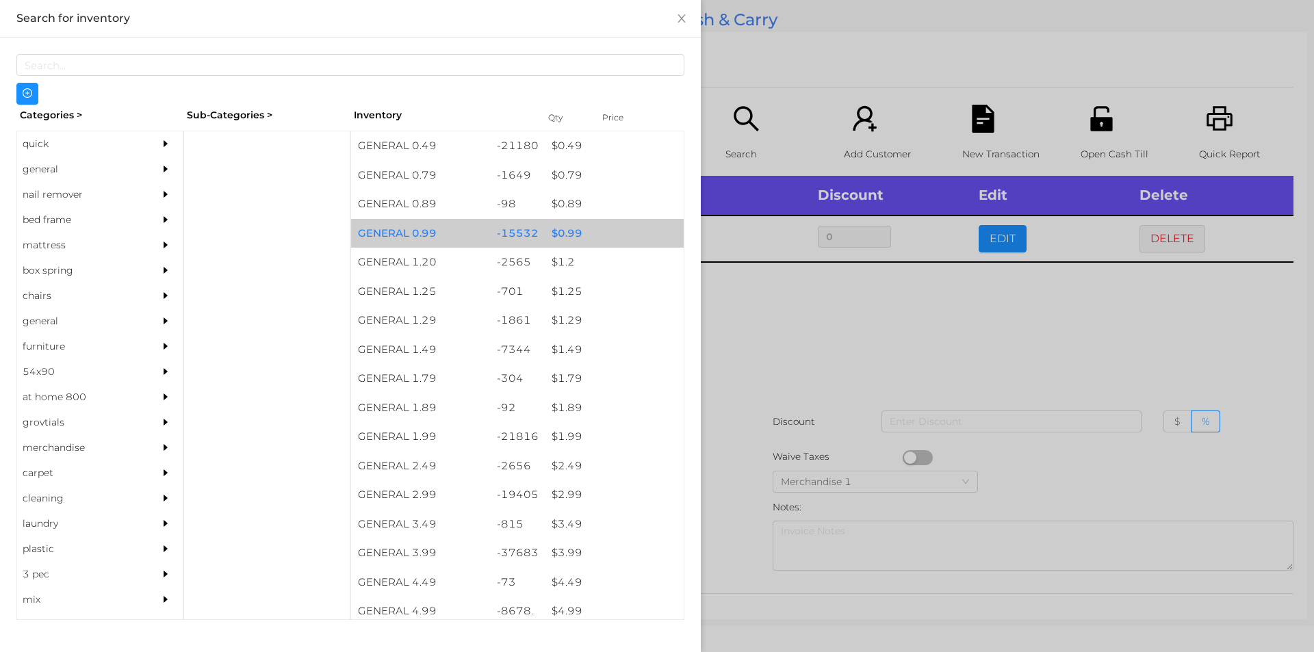
click at [562, 233] on div "$ 0.99" at bounding box center [614, 233] width 139 height 29
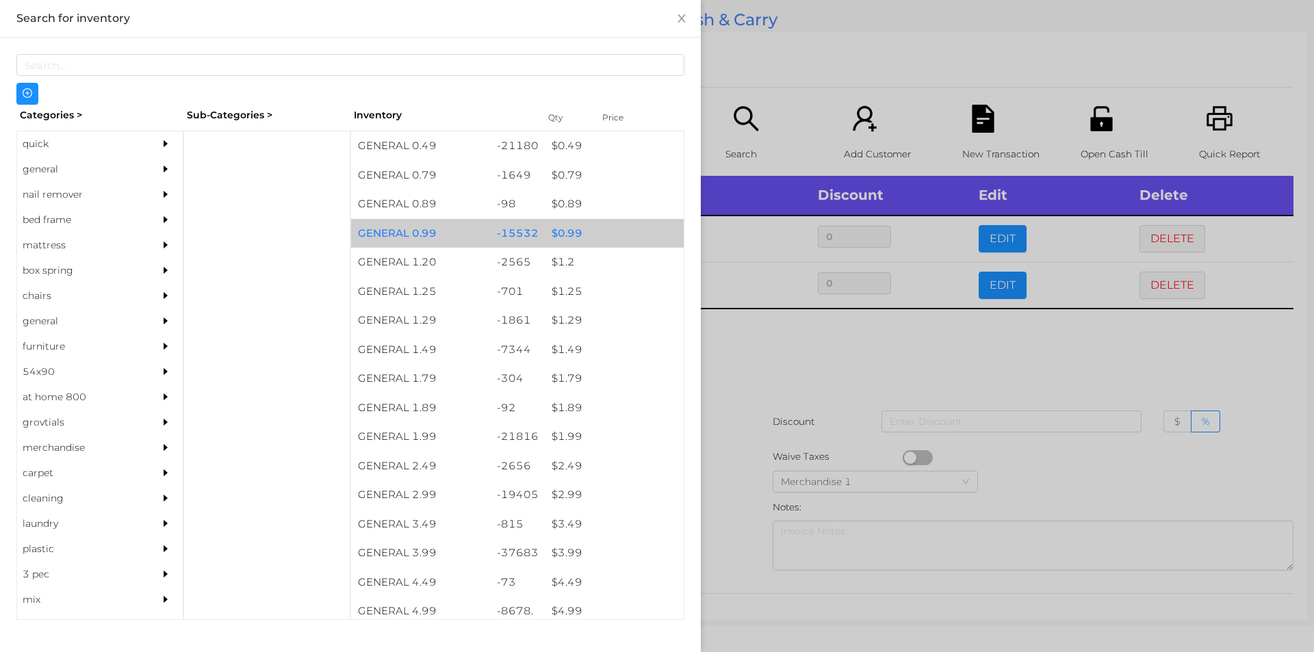
click at [570, 231] on div "$ 0.99" at bounding box center [614, 233] width 139 height 29
click at [569, 229] on div "$ 0.99" at bounding box center [614, 233] width 139 height 29
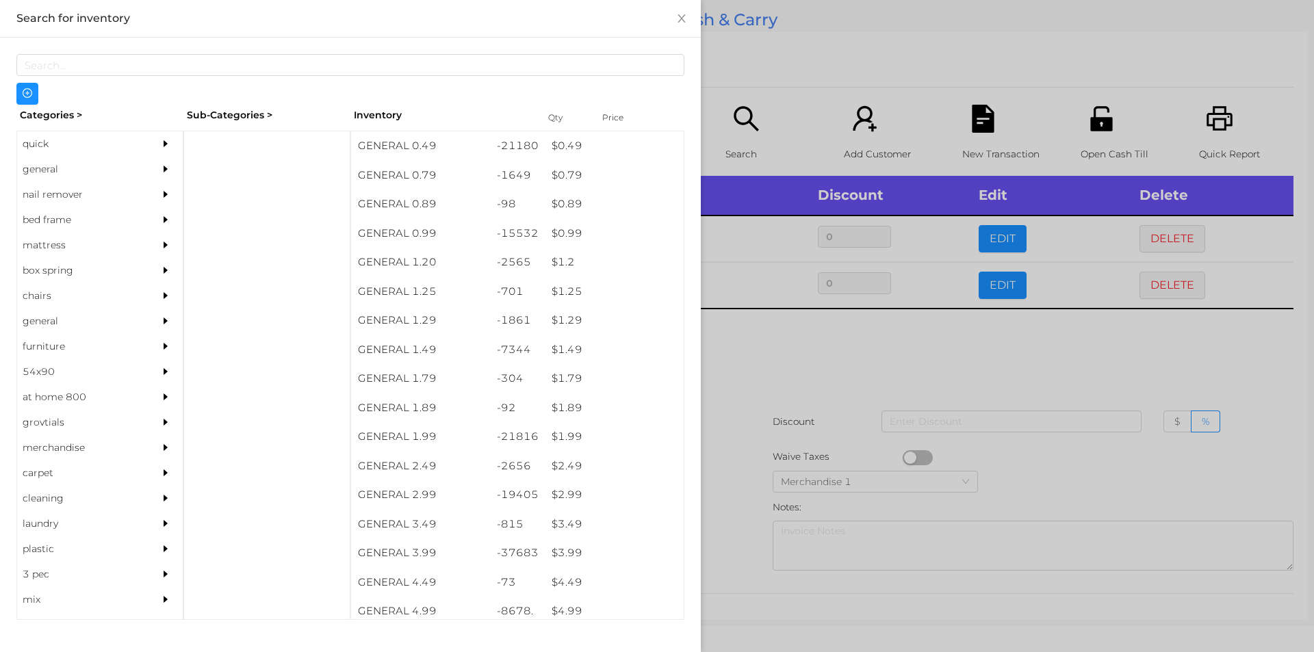
click at [752, 356] on div at bounding box center [657, 326] width 1314 height 652
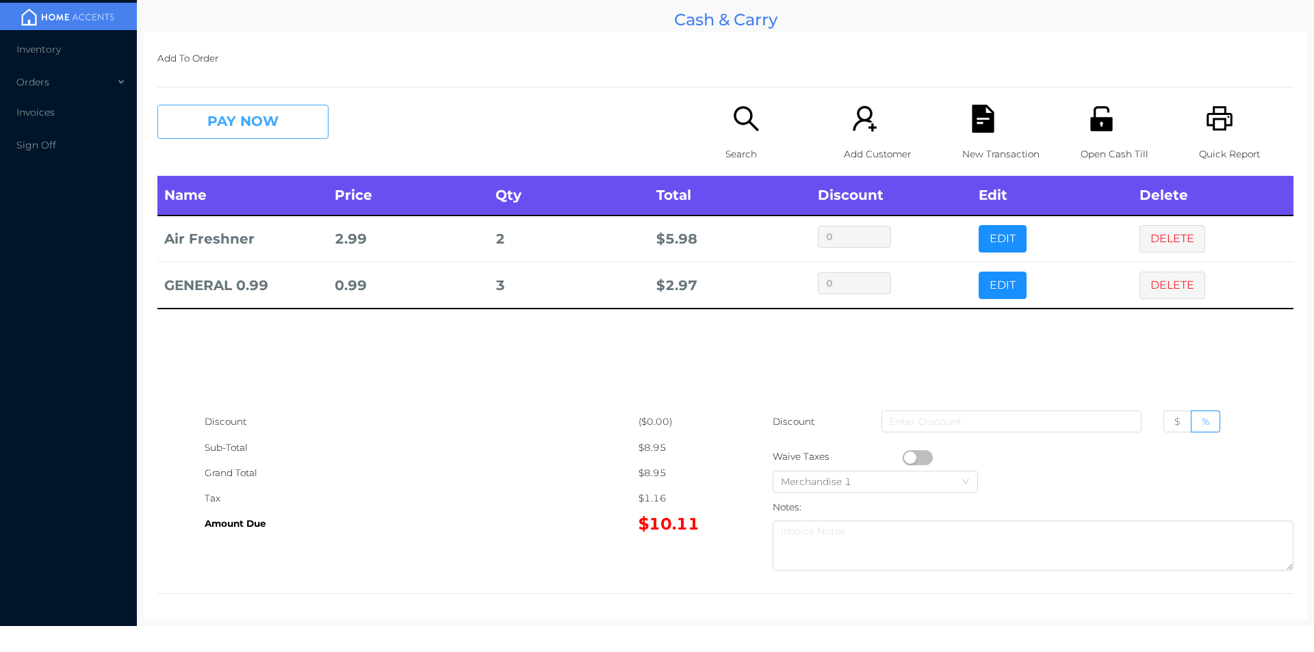
click at [225, 133] on button "PAY NOW" at bounding box center [242, 122] width 171 height 34
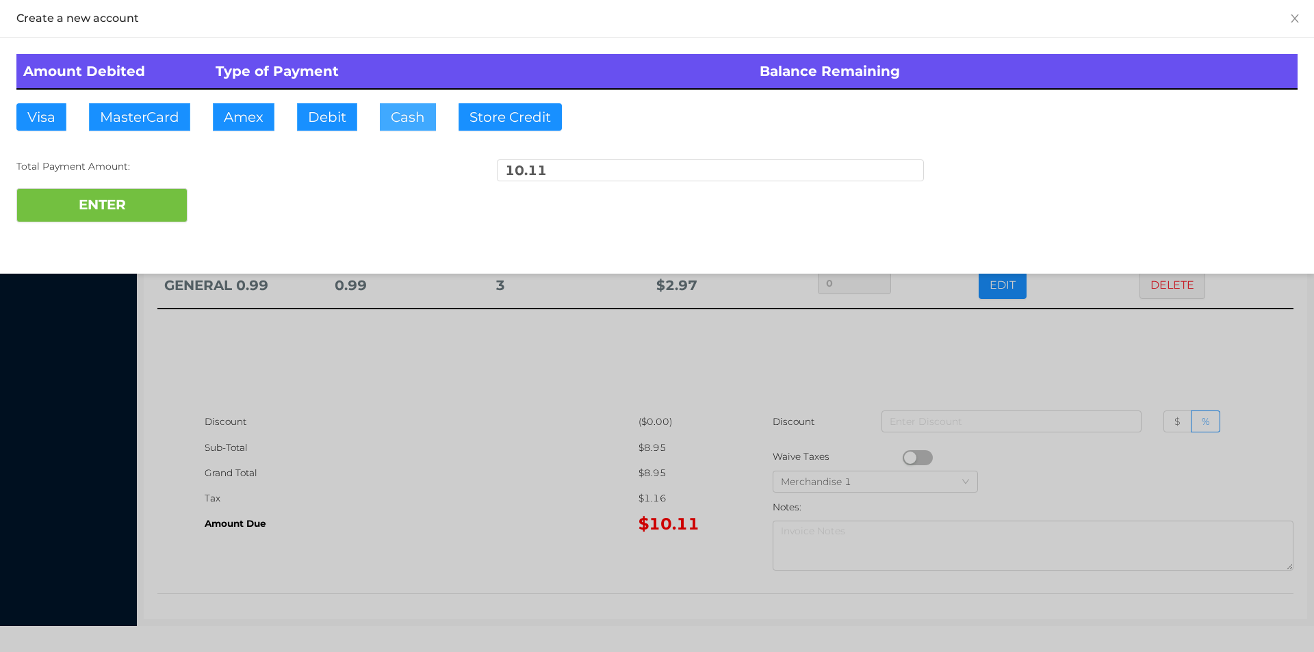
click at [399, 118] on button "Cash" at bounding box center [408, 116] width 56 height 27
click at [114, 196] on button "ENTER" at bounding box center [101, 205] width 171 height 34
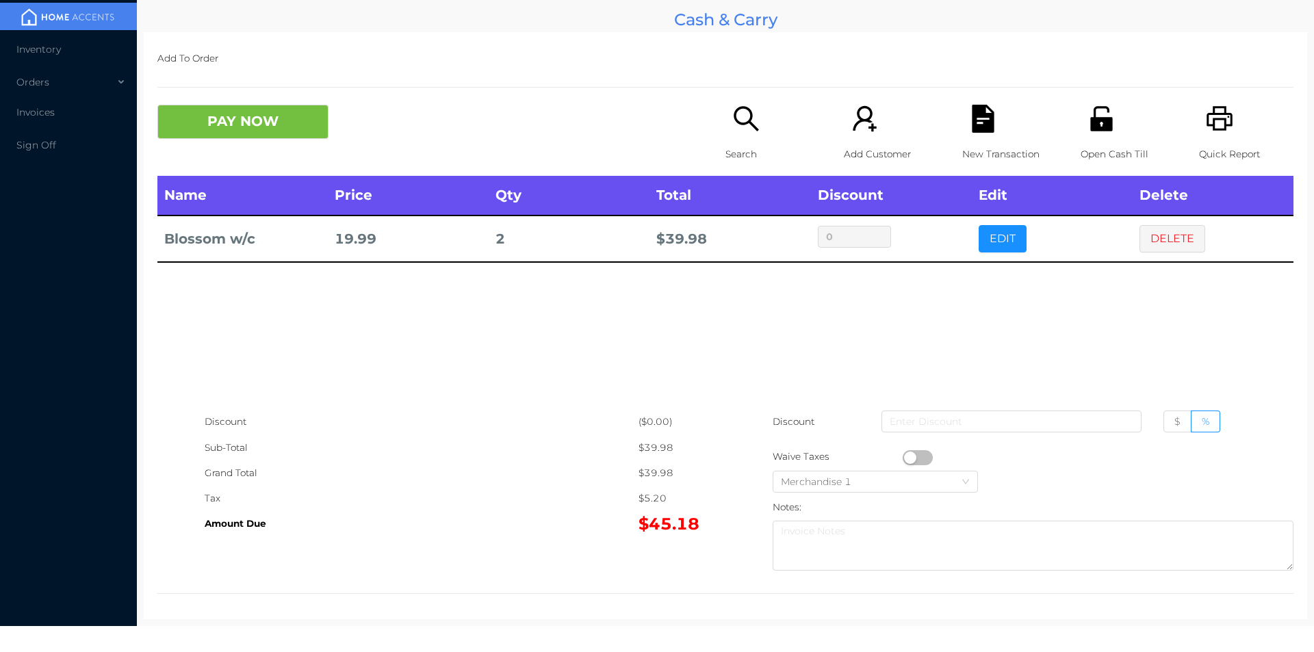
click at [738, 131] on icon "icon: search" at bounding box center [746, 119] width 28 height 28
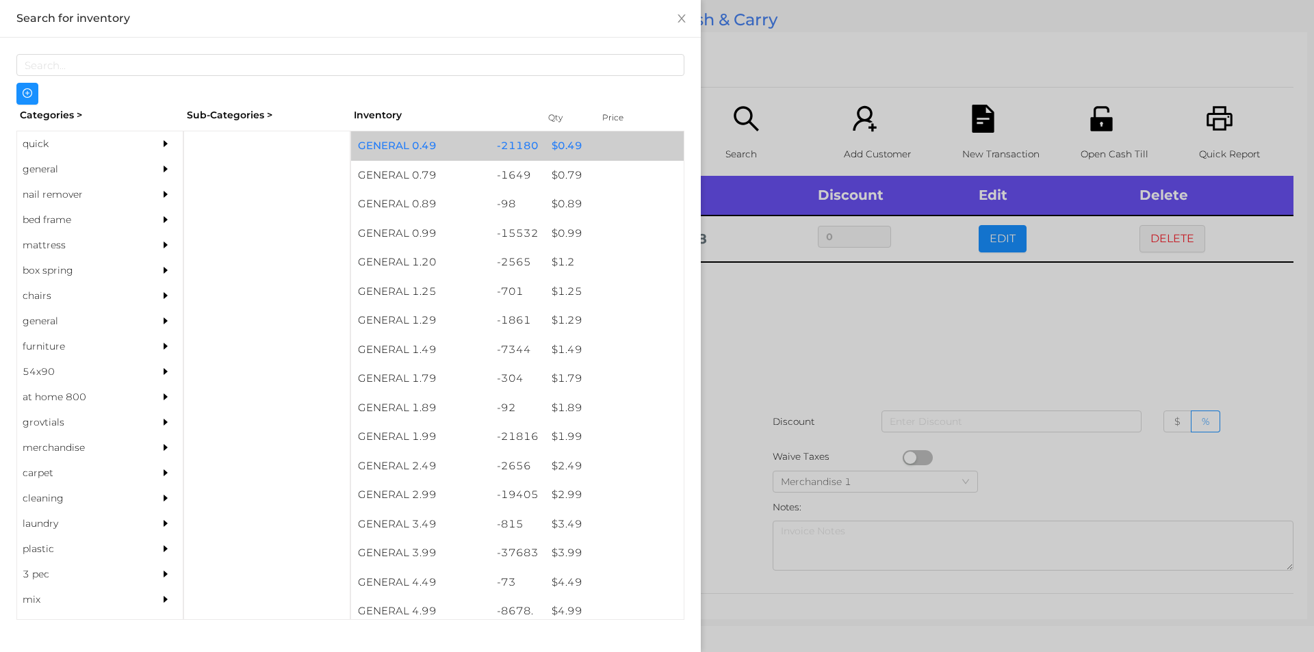
click at [557, 144] on div "$ 0.49" at bounding box center [614, 145] width 139 height 29
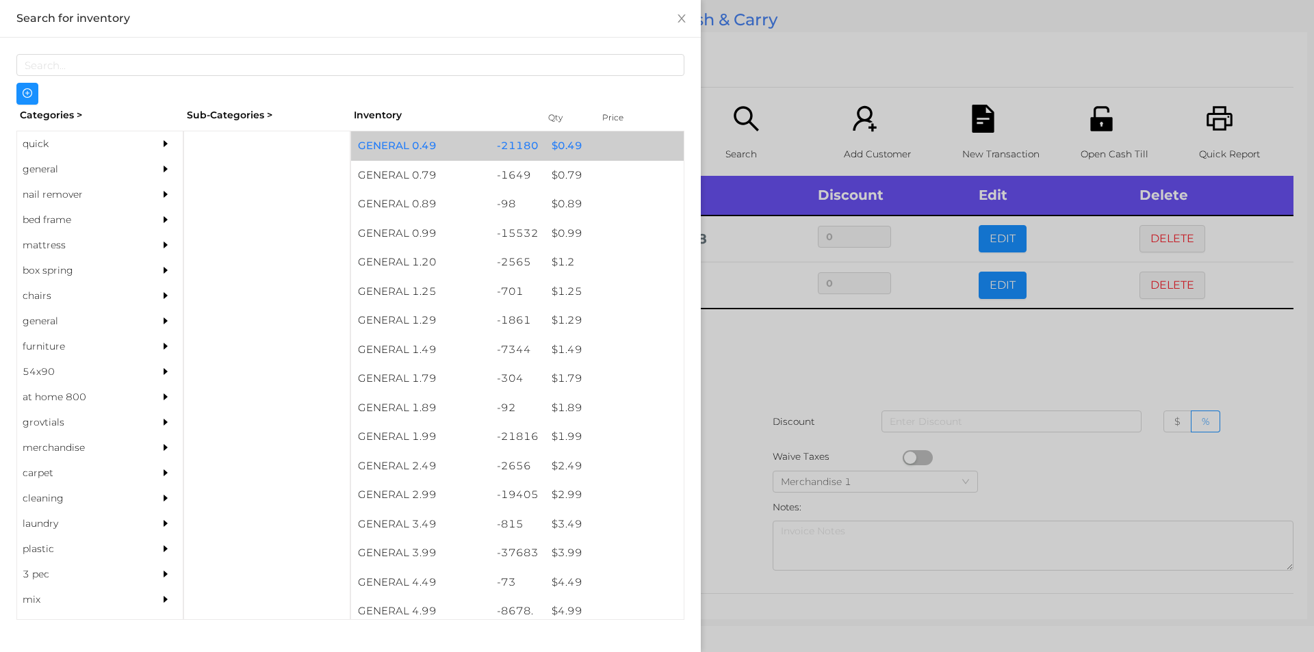
click at [552, 149] on div "$ 0.49" at bounding box center [614, 145] width 139 height 29
click at [546, 143] on div "$ 0.49" at bounding box center [614, 145] width 139 height 29
click at [548, 144] on div "$ 0.49" at bounding box center [614, 145] width 139 height 29
click at [557, 144] on div "$ 0.49" at bounding box center [614, 145] width 139 height 29
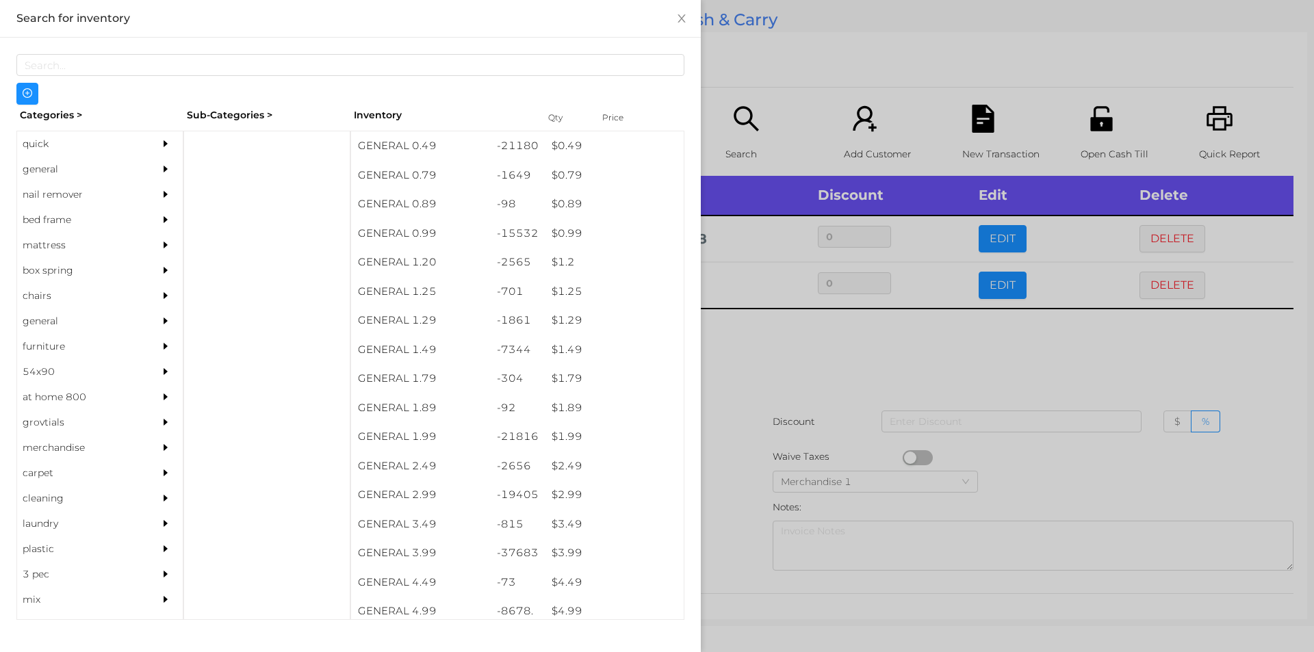
click at [777, 359] on div at bounding box center [657, 326] width 1314 height 652
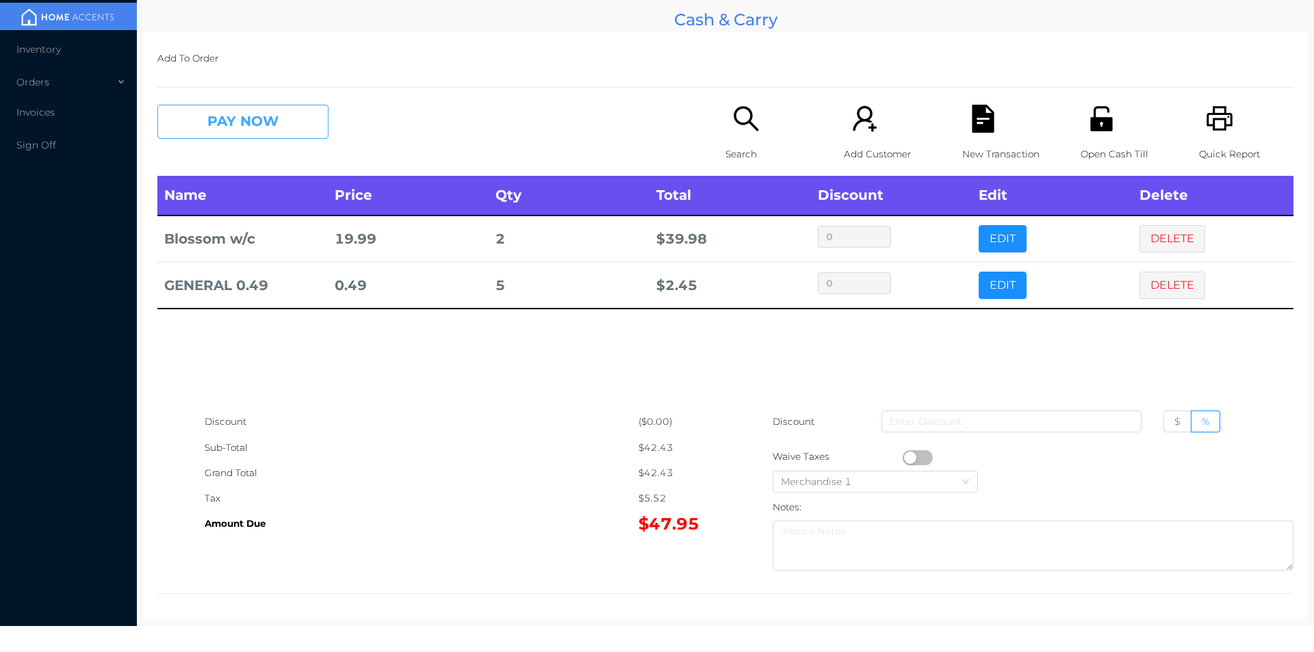
click at [274, 126] on button "PAY NOW" at bounding box center [242, 122] width 171 height 34
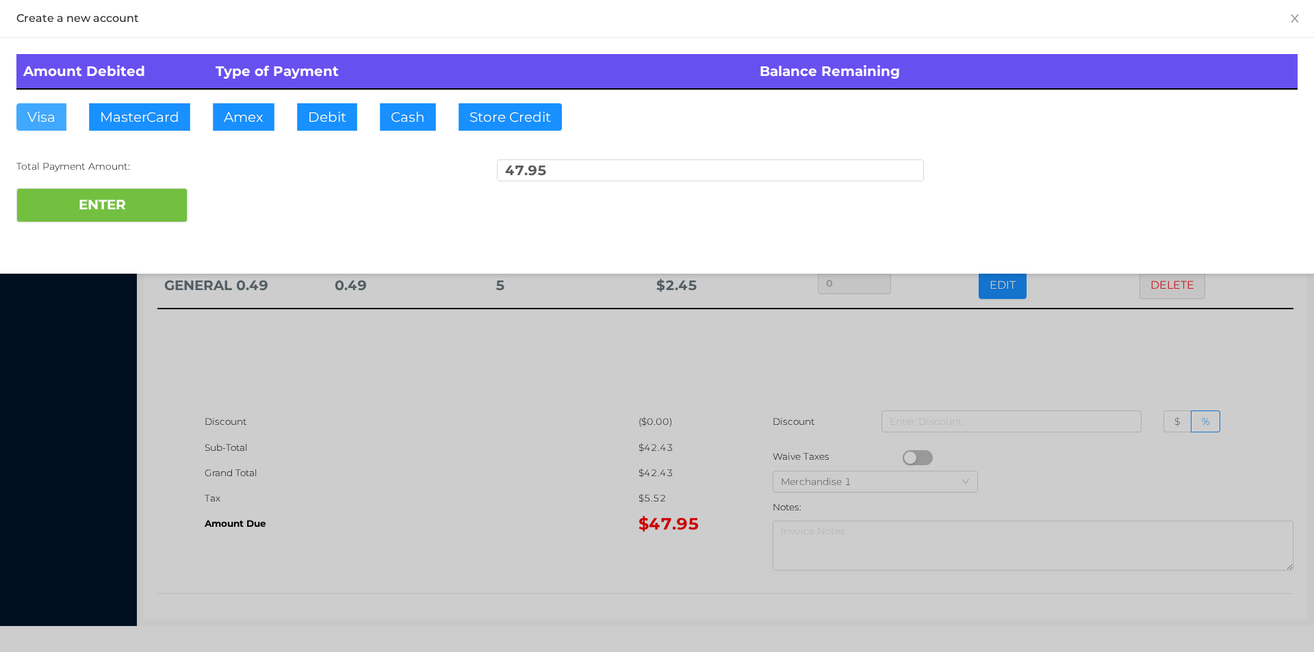
click at [49, 118] on button "Visa" at bounding box center [41, 116] width 50 height 27
click at [84, 221] on button "ENTER" at bounding box center [101, 205] width 171 height 34
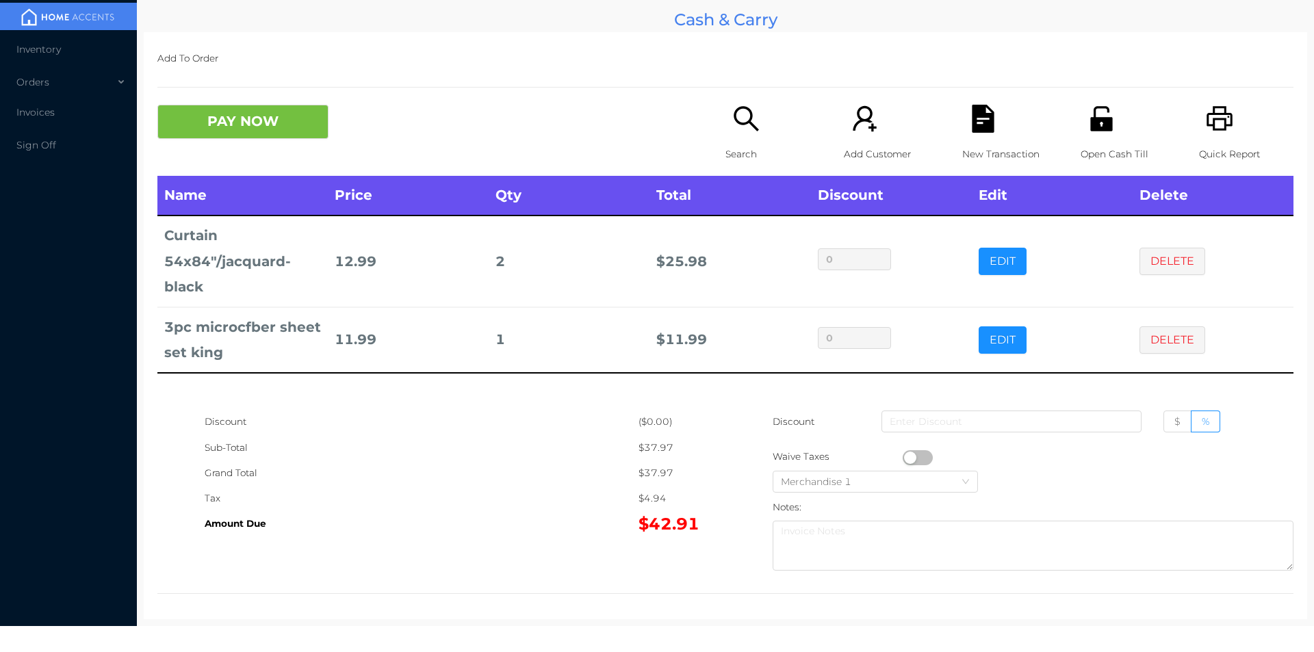
click at [255, 126] on button "PAY NOW" at bounding box center [242, 122] width 171 height 34
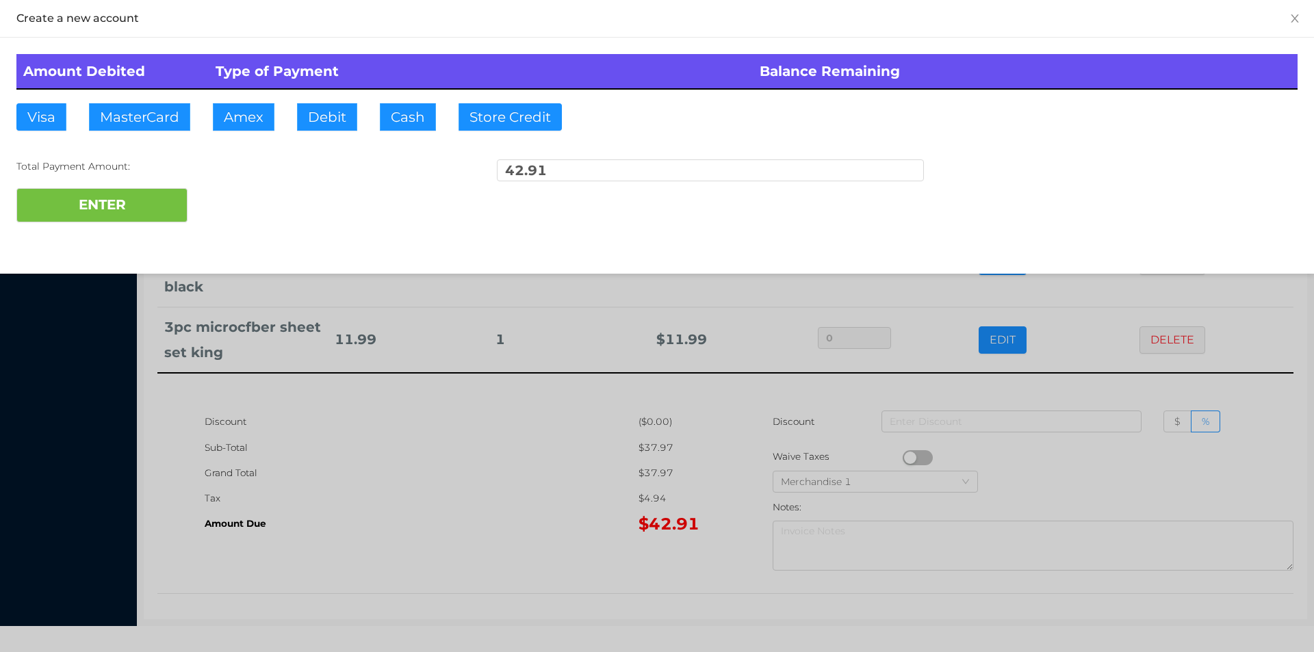
click at [227, 198] on div "ENTER" at bounding box center [656, 205] width 1281 height 34
click at [260, 198] on div "ENTER" at bounding box center [656, 205] width 1281 height 34
click at [1142, 467] on div at bounding box center [657, 326] width 1314 height 652
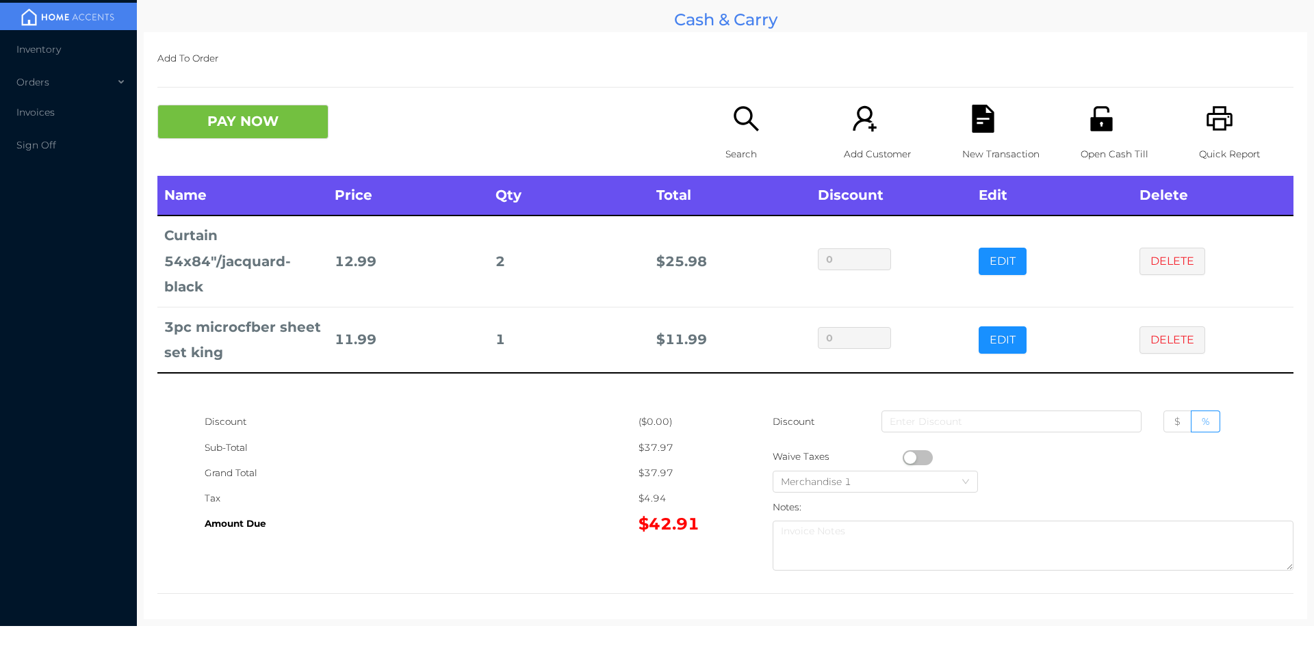
click at [971, 119] on icon "icon: file-text" at bounding box center [983, 119] width 28 height 28
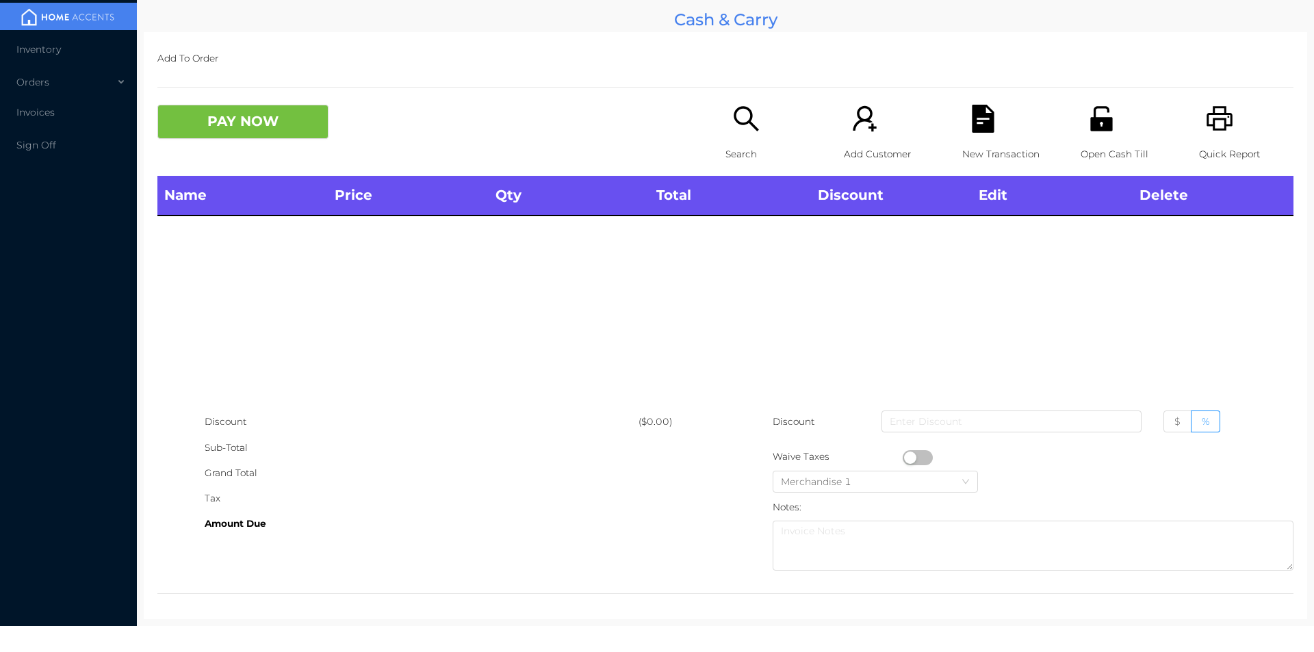
click at [1199, 110] on div "Quick Report" at bounding box center [1246, 140] width 94 height 71
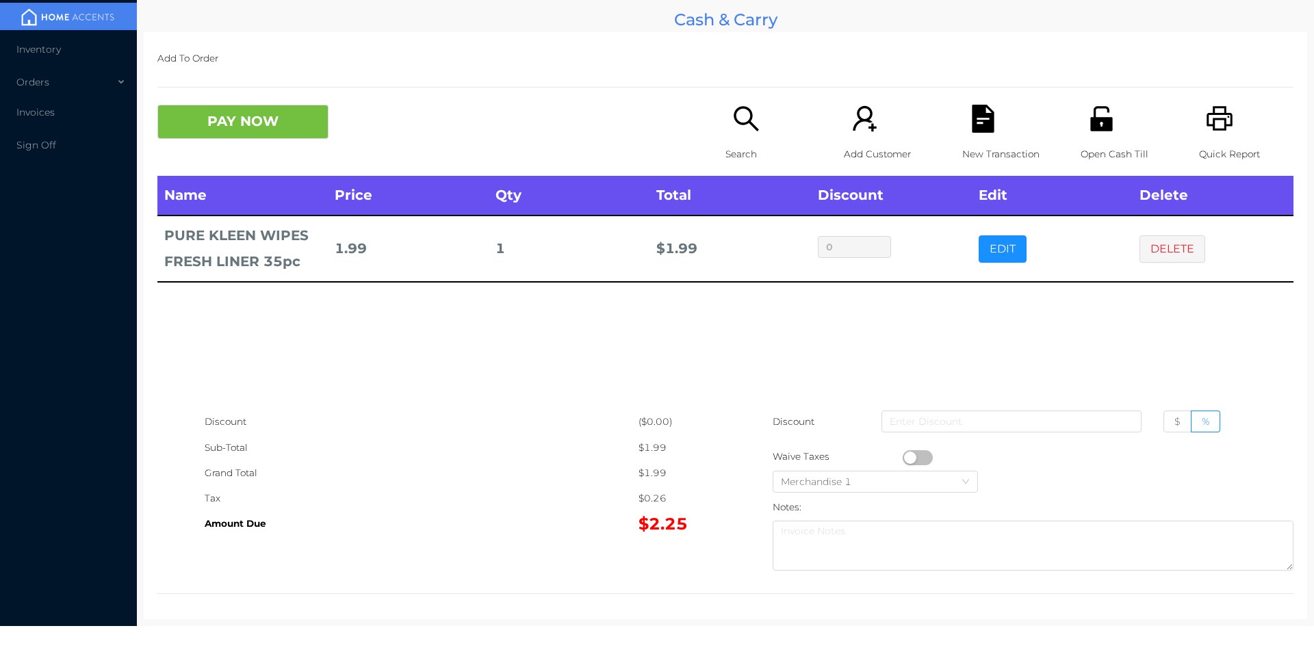
click at [734, 136] on div "Search" at bounding box center [773, 140] width 94 height 71
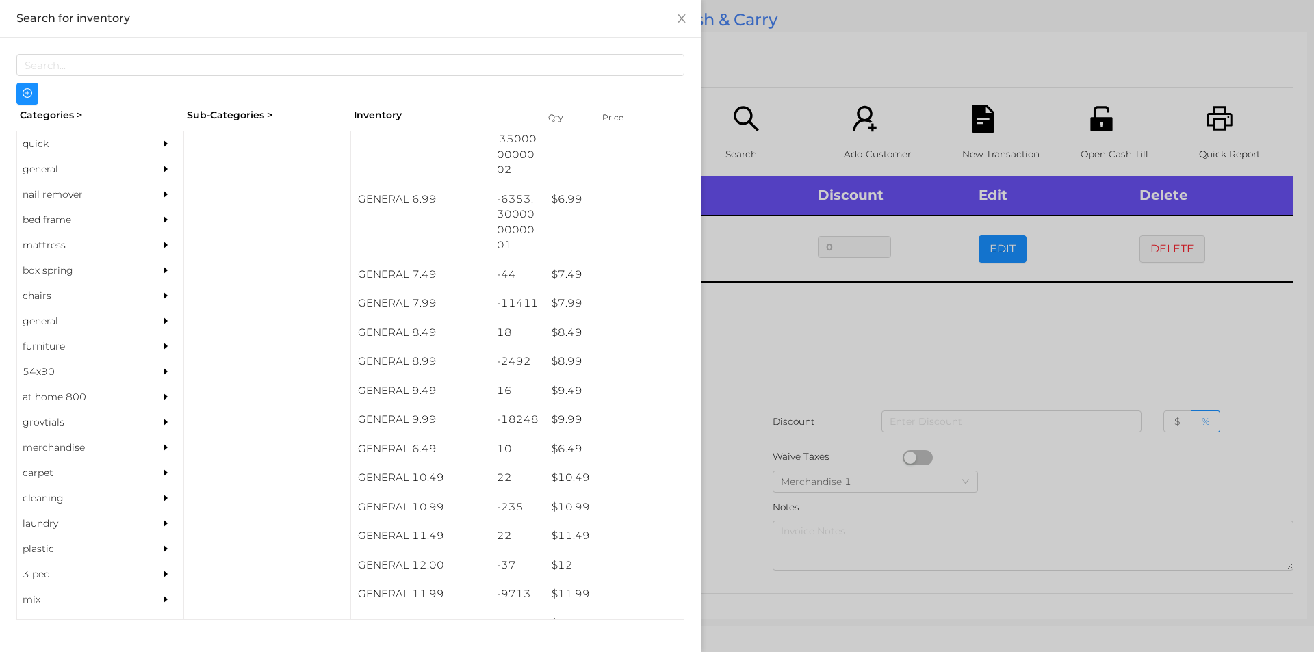
scroll to position [561, 0]
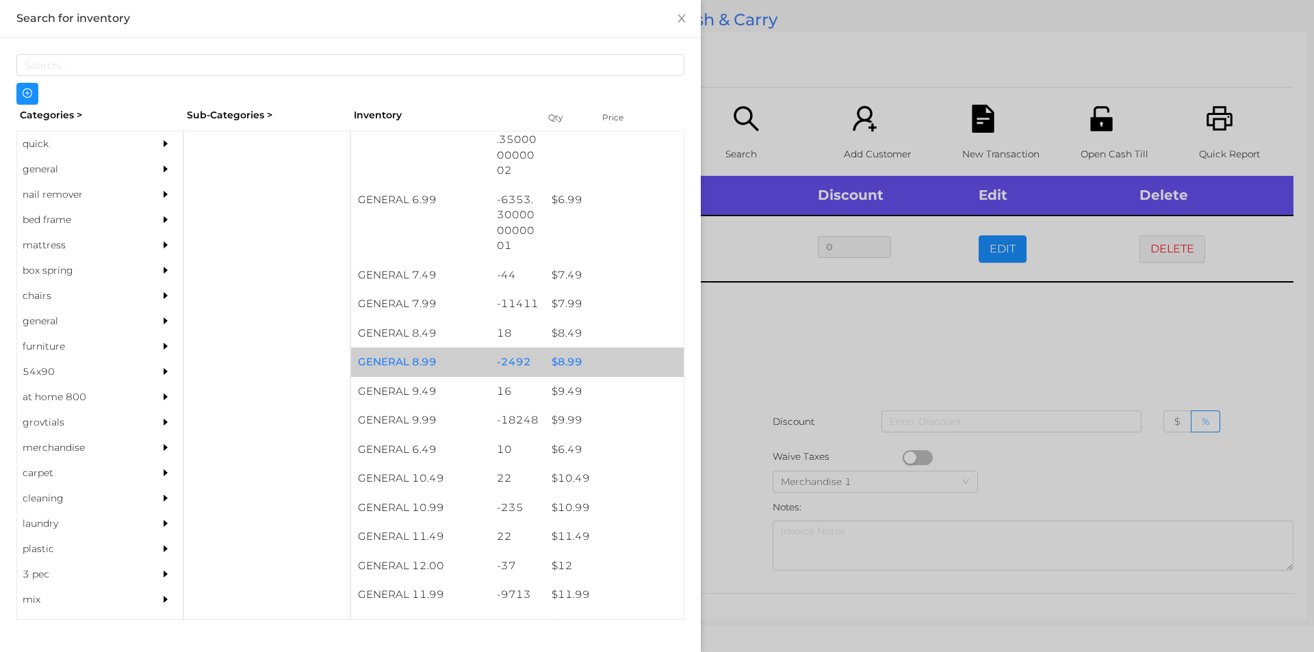
click at [562, 355] on div "$ 8.99" at bounding box center [614, 362] width 139 height 29
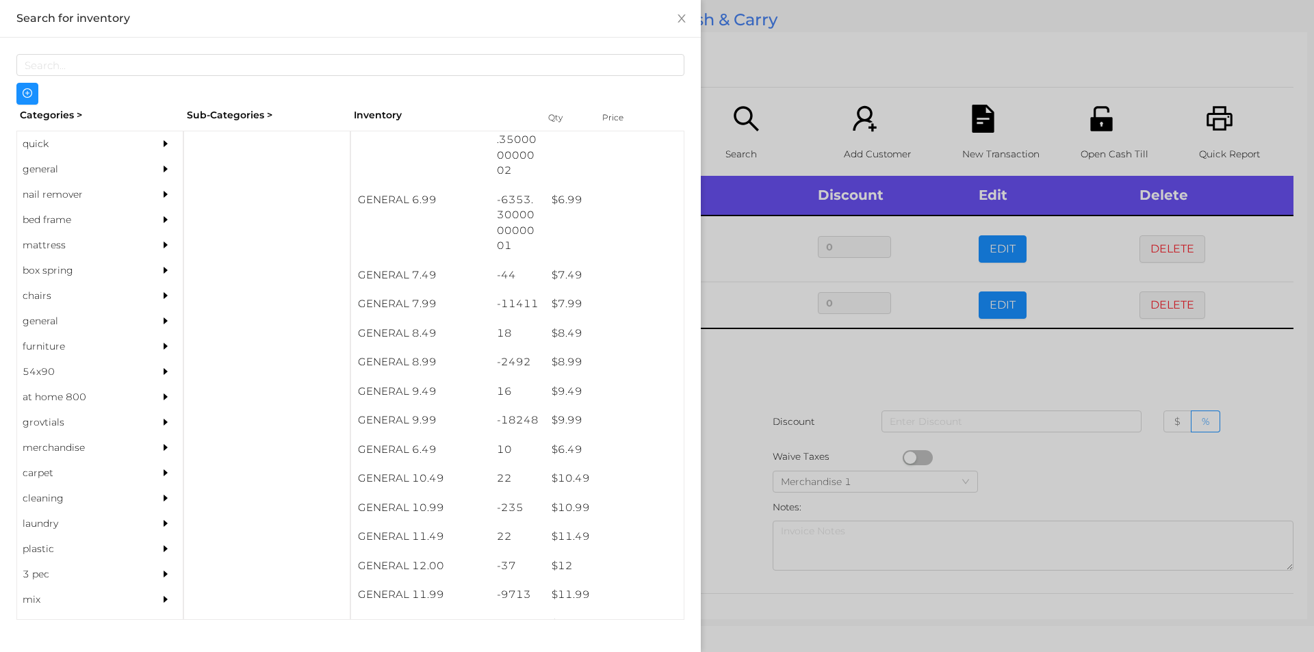
click at [763, 378] on div at bounding box center [657, 326] width 1314 height 652
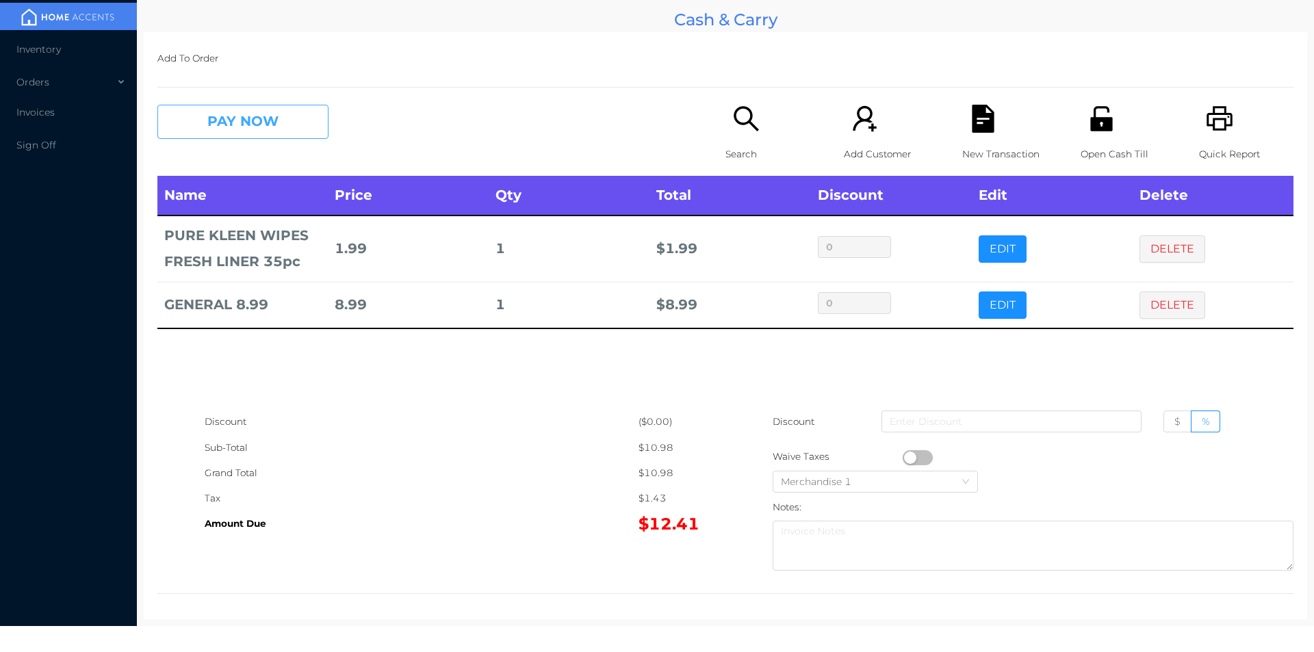
click at [297, 129] on button "PAY NOW" at bounding box center [242, 122] width 171 height 34
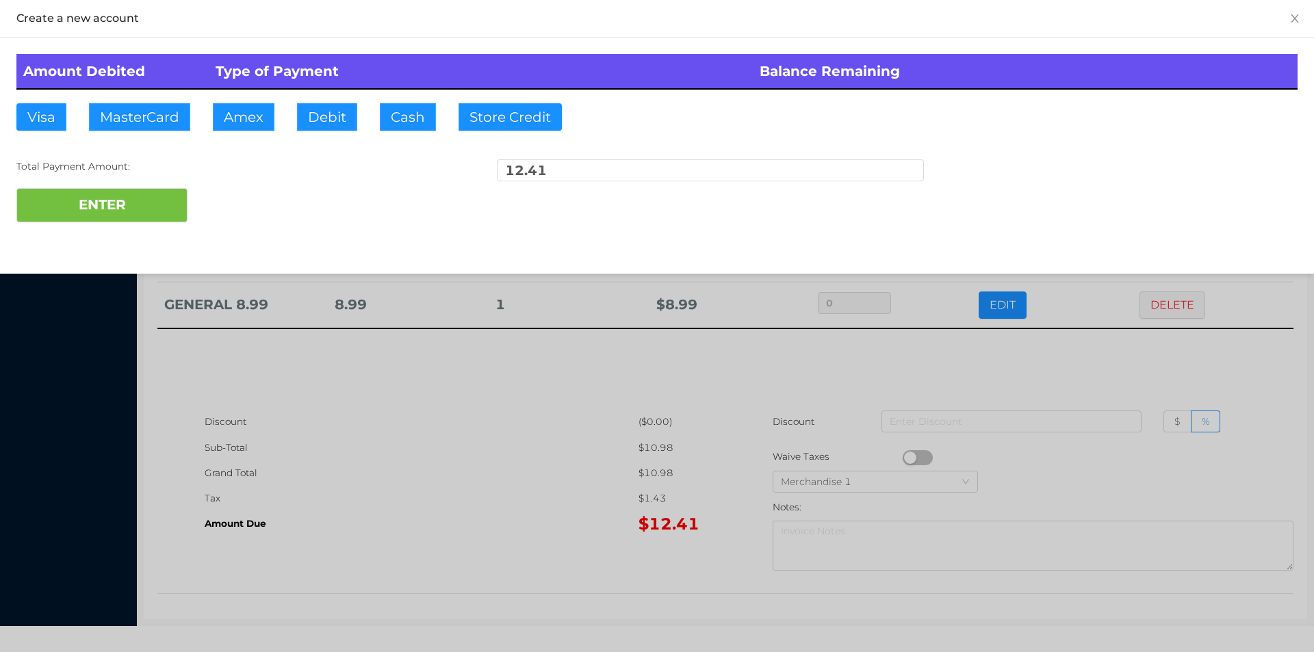
click at [234, 209] on div "ENTER" at bounding box center [656, 205] width 1281 height 34
click at [526, 442] on div at bounding box center [657, 326] width 1314 height 652
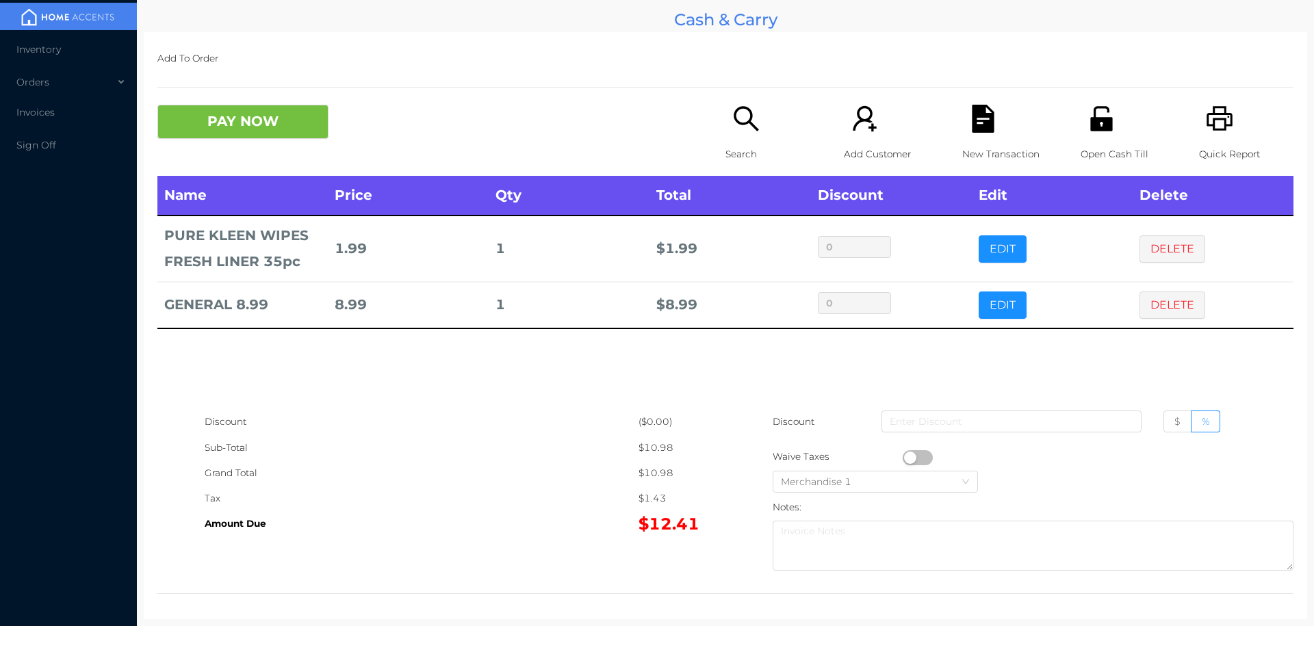
click at [986, 118] on icon "icon: file-text" at bounding box center [983, 119] width 22 height 28
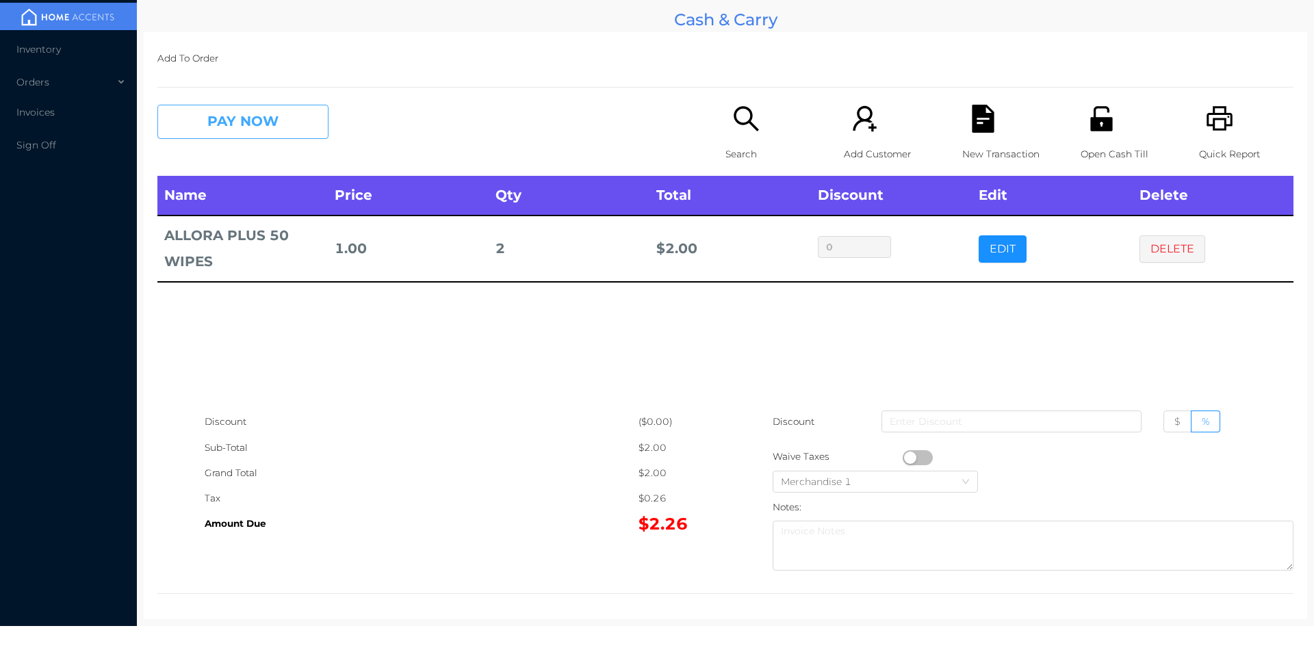
click at [218, 121] on button "PAY NOW" at bounding box center [242, 122] width 171 height 34
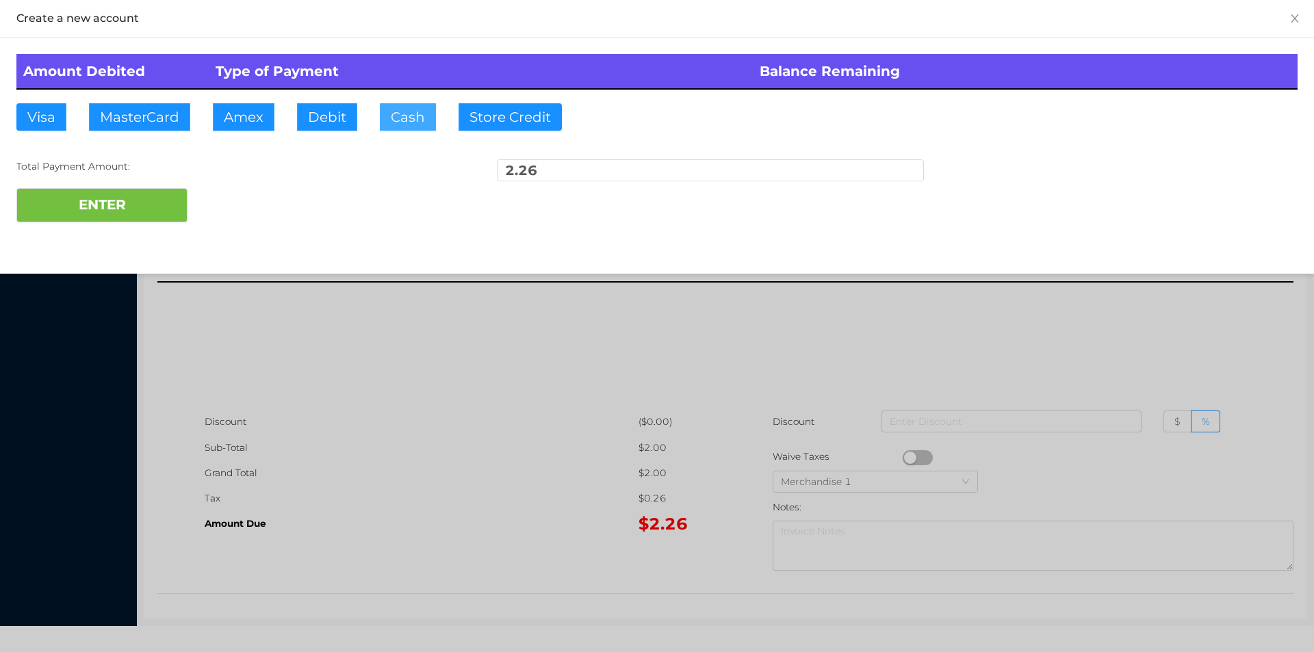
click at [412, 121] on button "Cash" at bounding box center [408, 116] width 56 height 27
click at [112, 193] on button "ENTER" at bounding box center [101, 205] width 171 height 34
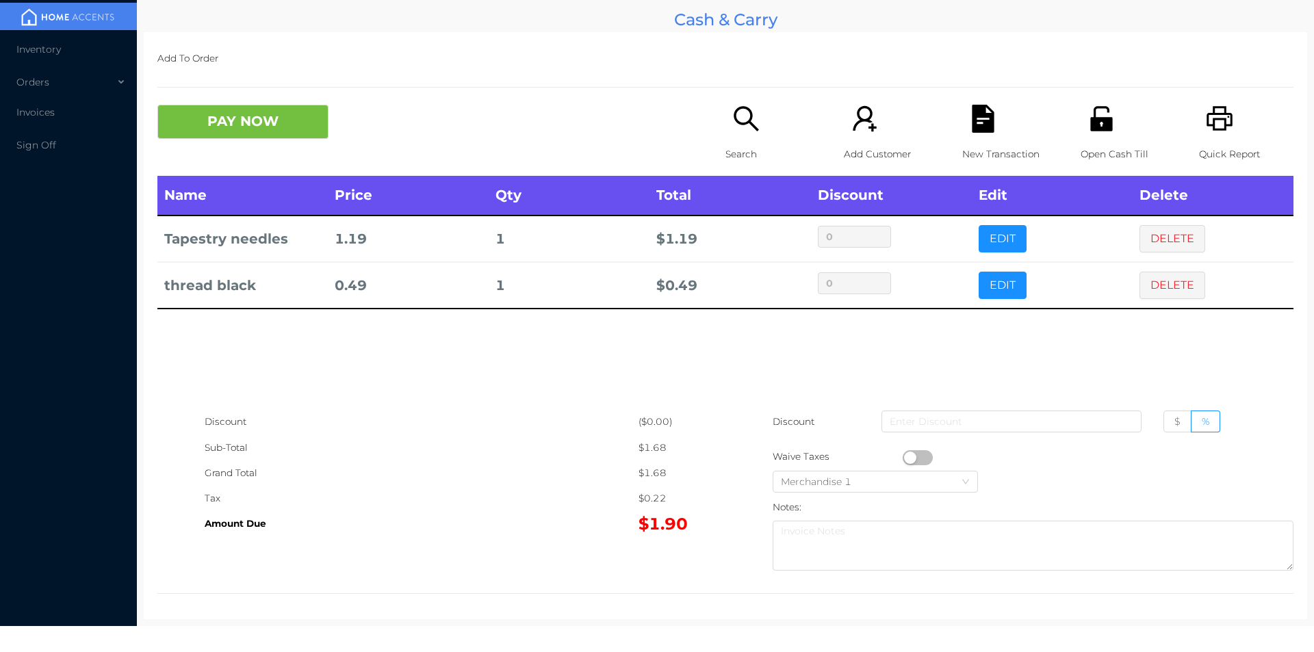
click at [737, 150] on p "Search" at bounding box center [773, 154] width 94 height 25
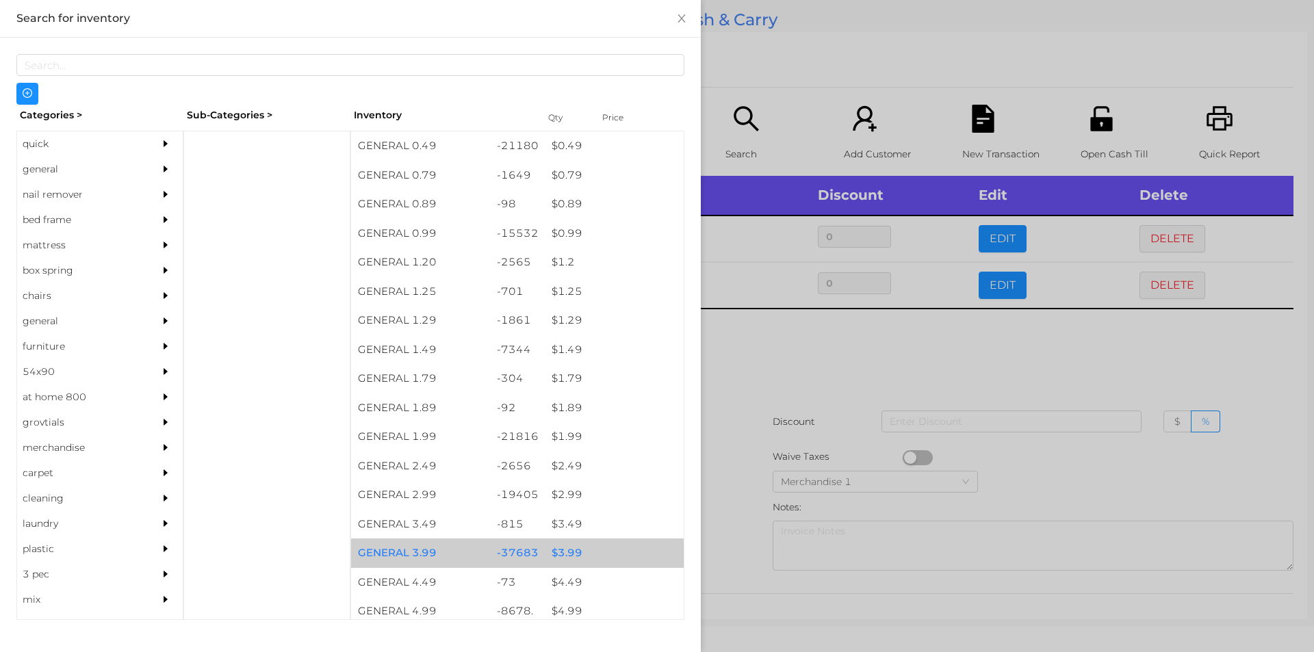
click at [559, 546] on div "$ 3.99" at bounding box center [614, 553] width 139 height 29
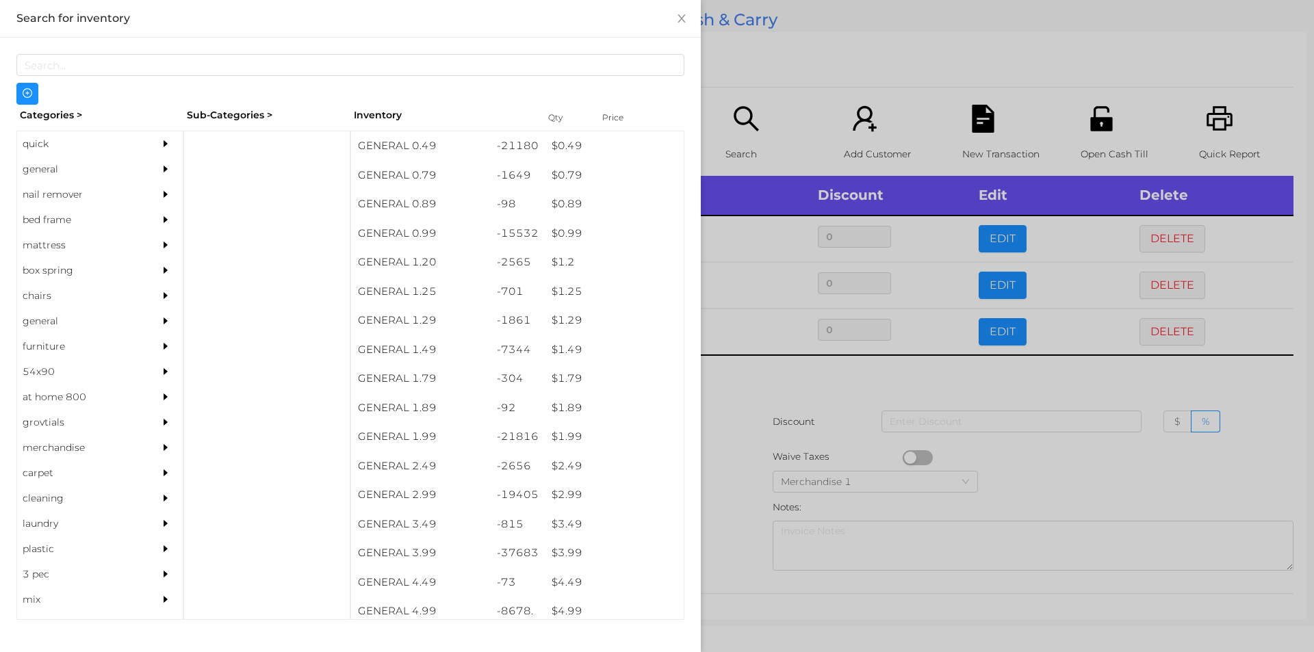
click at [719, 486] on div at bounding box center [657, 326] width 1314 height 652
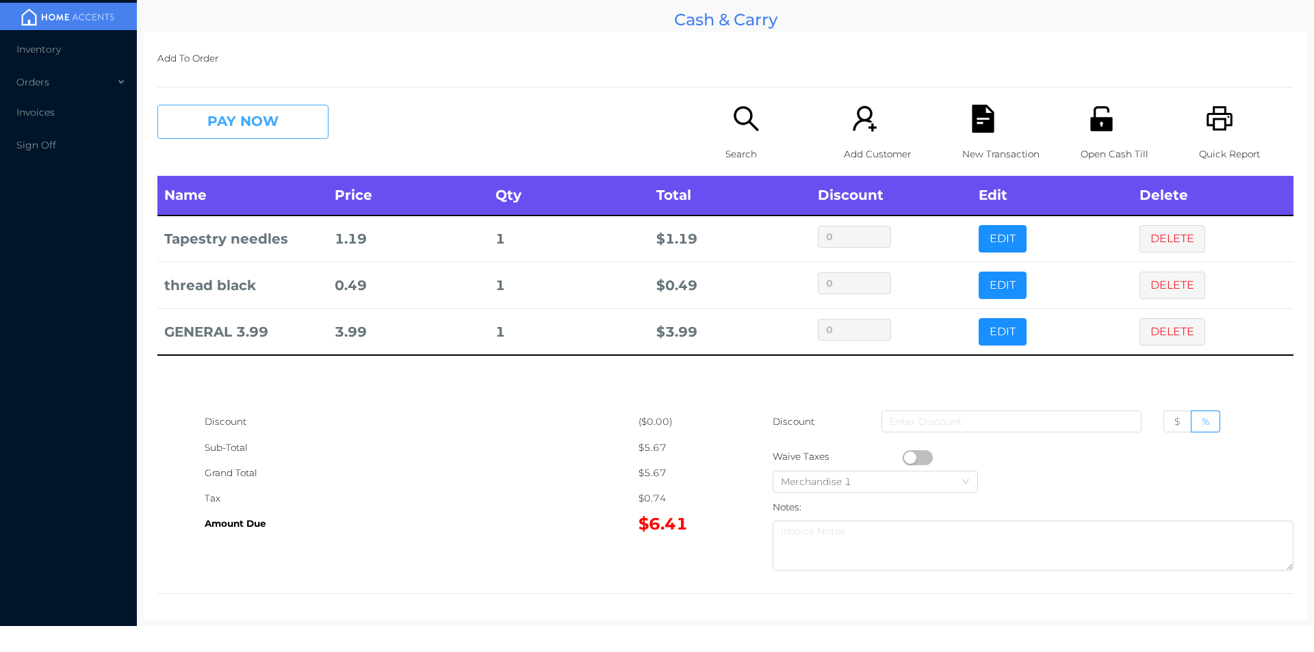
click at [210, 130] on button "PAY NOW" at bounding box center [242, 122] width 171 height 34
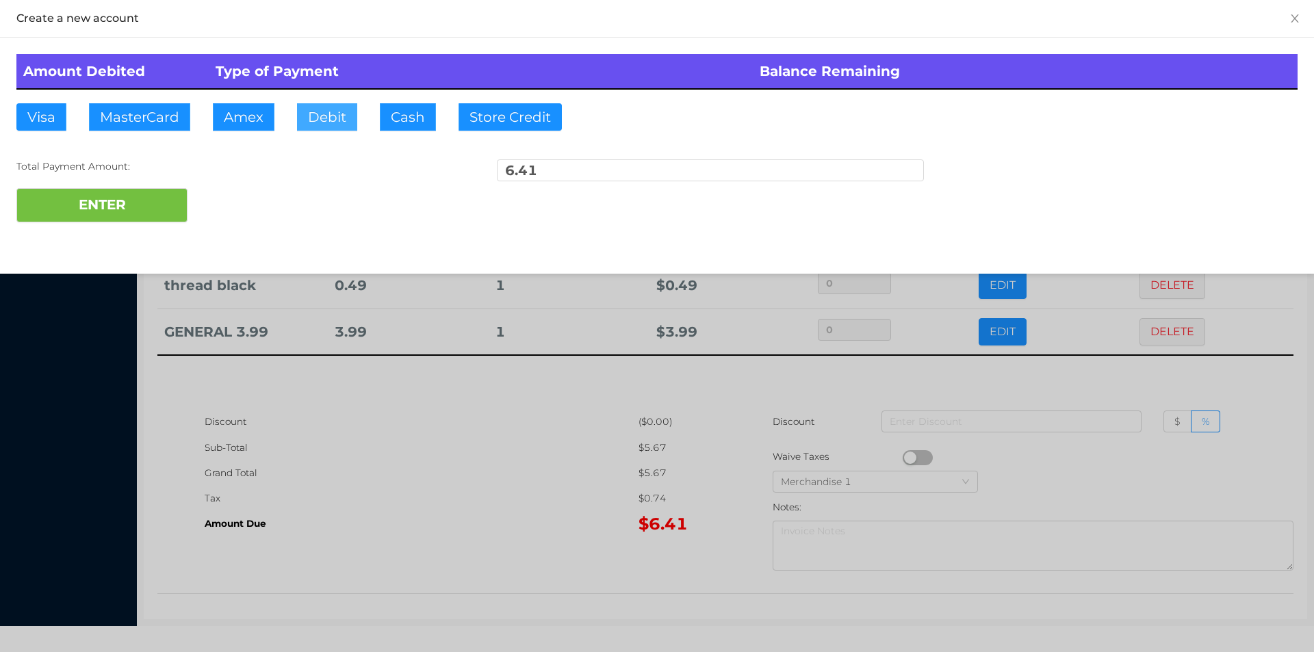
click at [342, 125] on button "Debit" at bounding box center [327, 116] width 60 height 27
type input "20."
click at [103, 203] on button "ENTER" at bounding box center [101, 205] width 171 height 34
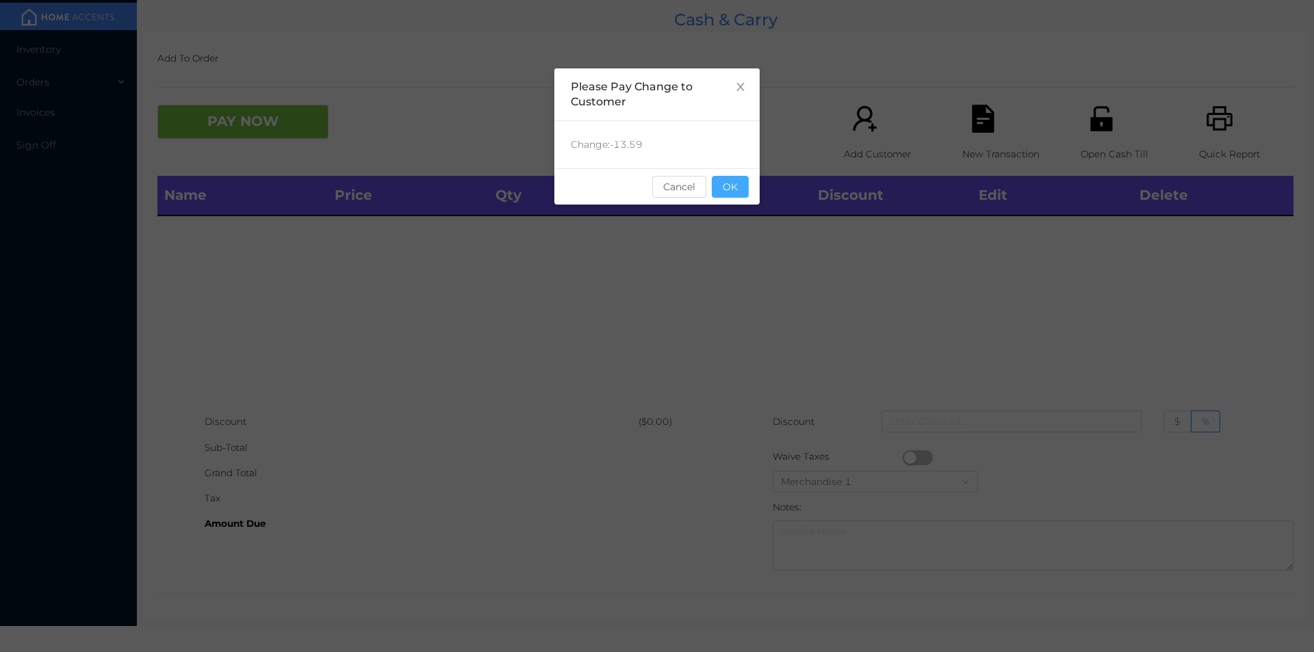
click at [726, 186] on button "OK" at bounding box center [730, 187] width 37 height 22
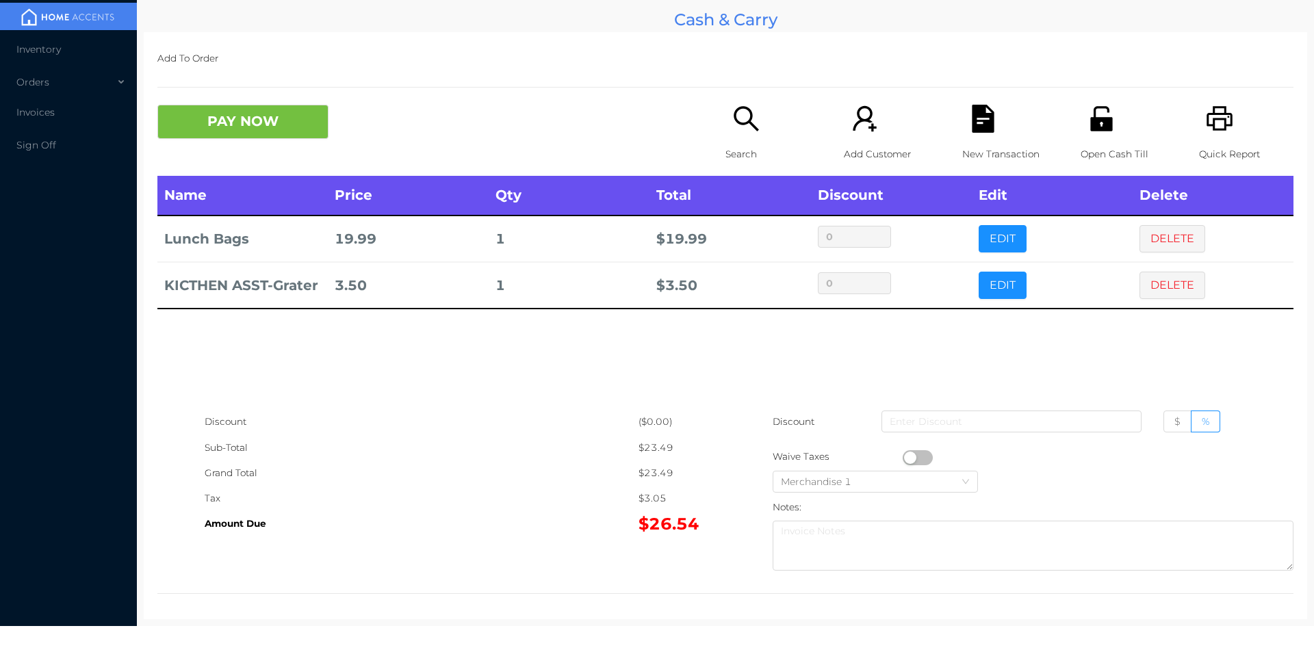
click at [1222, 120] on icon "icon: printer" at bounding box center [1220, 118] width 26 height 25
click at [282, 134] on button "PAY NOW" at bounding box center [242, 122] width 171 height 34
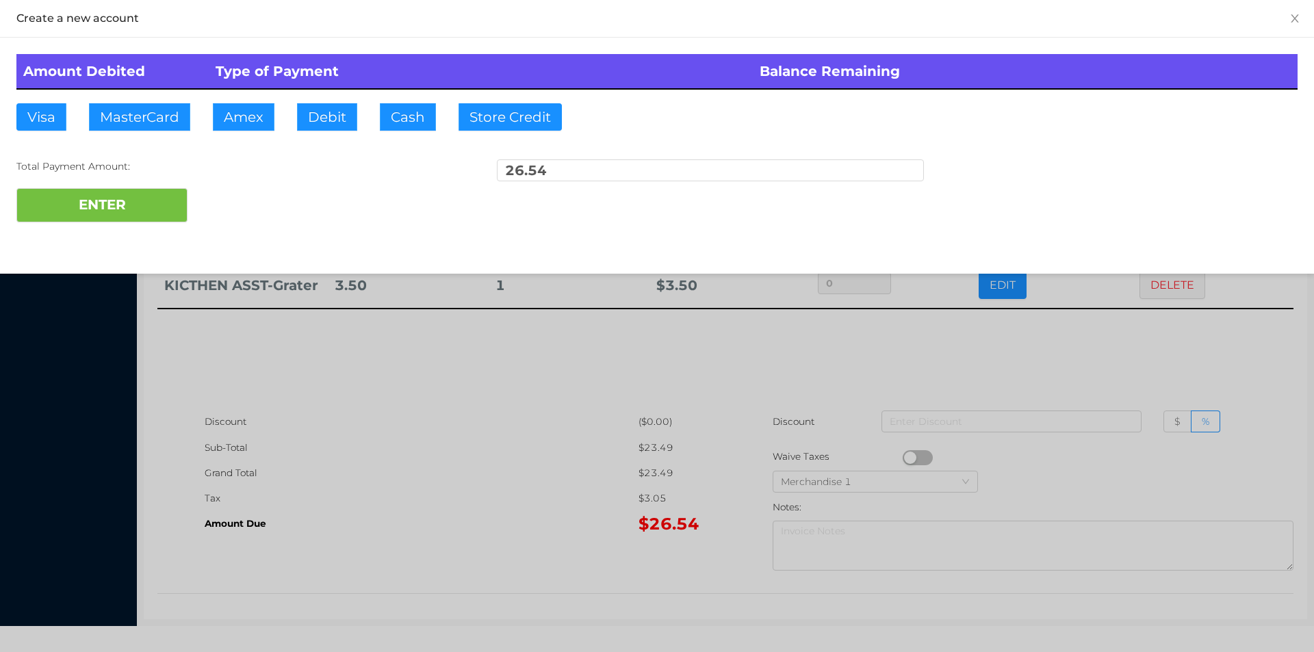
click at [1107, 363] on div at bounding box center [657, 326] width 1314 height 652
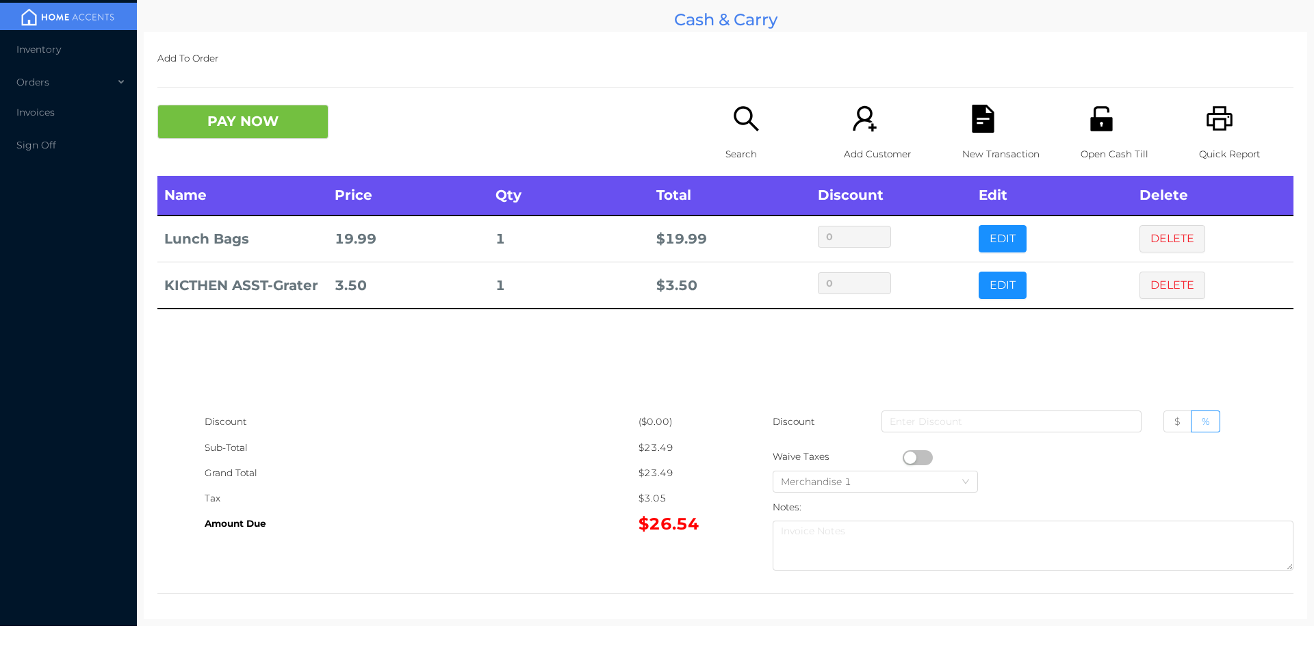
click at [967, 135] on div "New Transaction" at bounding box center [1009, 140] width 94 height 71
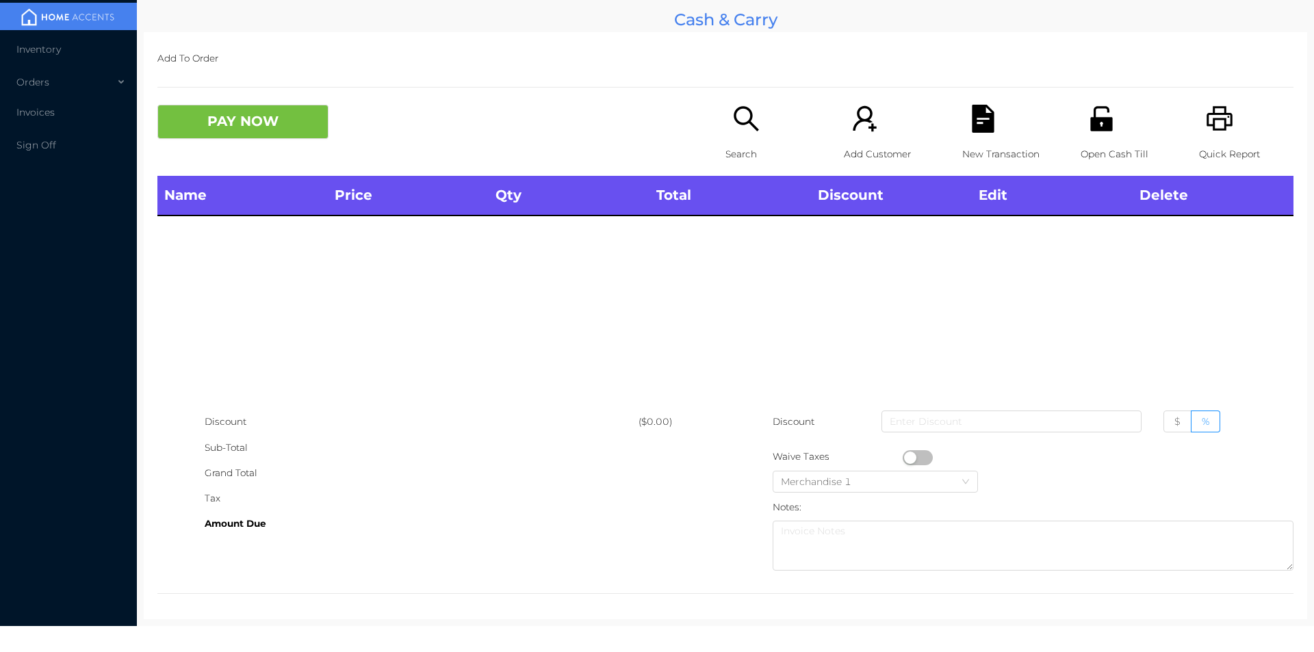
click at [1095, 140] on div "Open Cash Till" at bounding box center [1128, 140] width 94 height 71
click at [729, 155] on p "Search" at bounding box center [773, 154] width 94 height 25
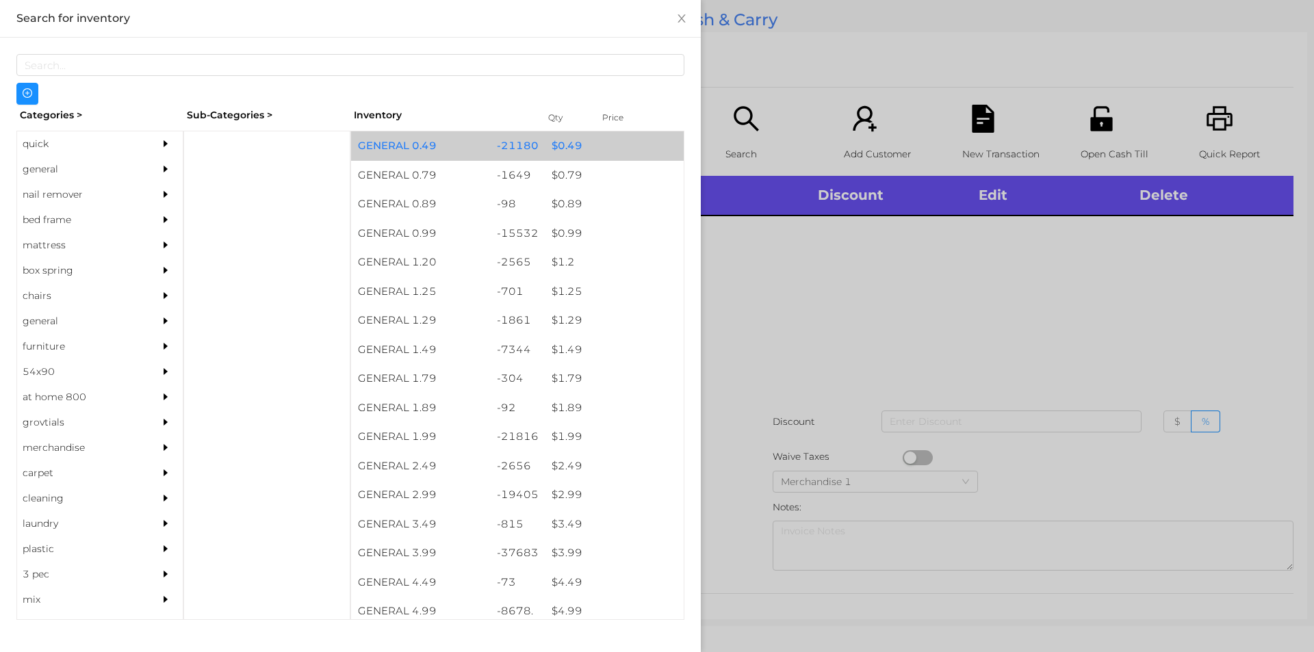
click at [556, 145] on div "$ 0.49" at bounding box center [614, 145] width 139 height 29
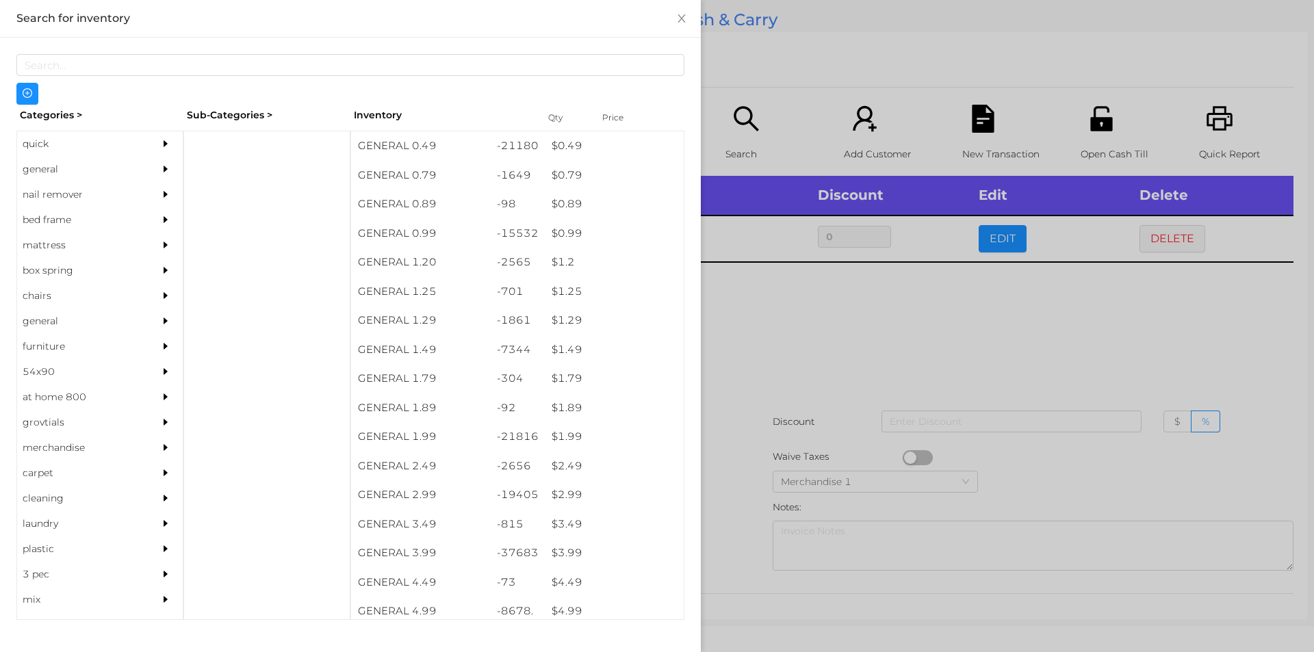
click at [804, 350] on div at bounding box center [657, 326] width 1314 height 652
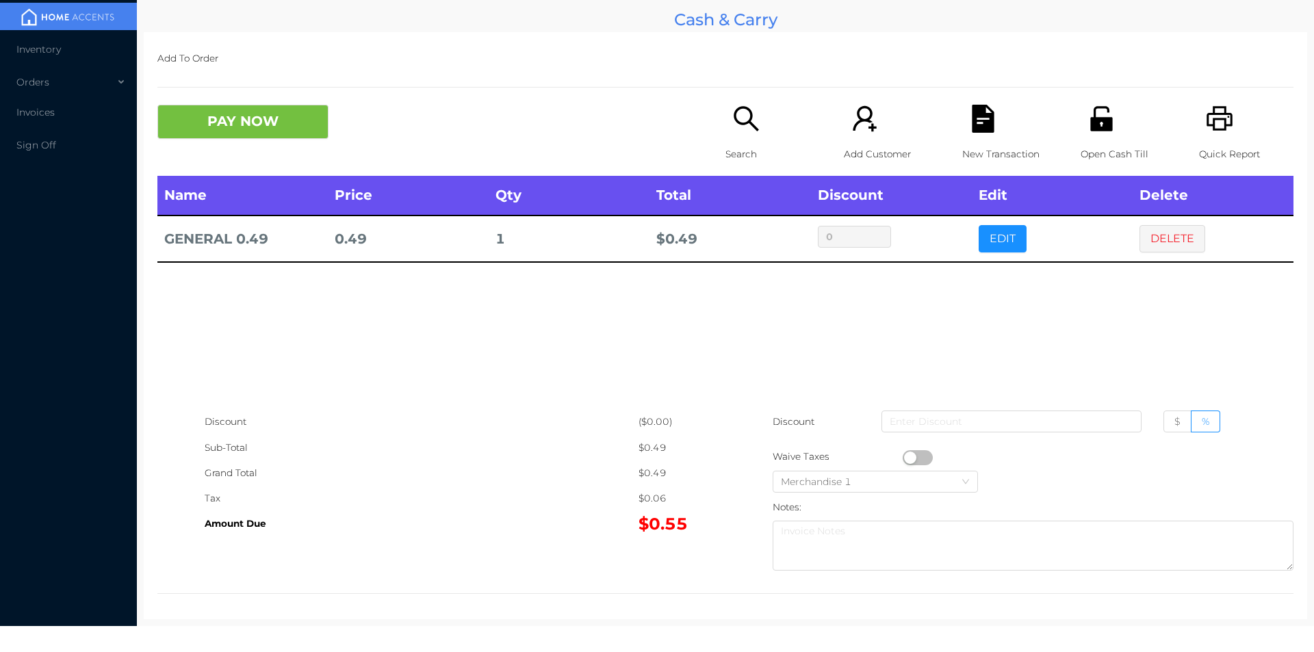
click at [249, 122] on button "PAY NOW" at bounding box center [242, 122] width 171 height 34
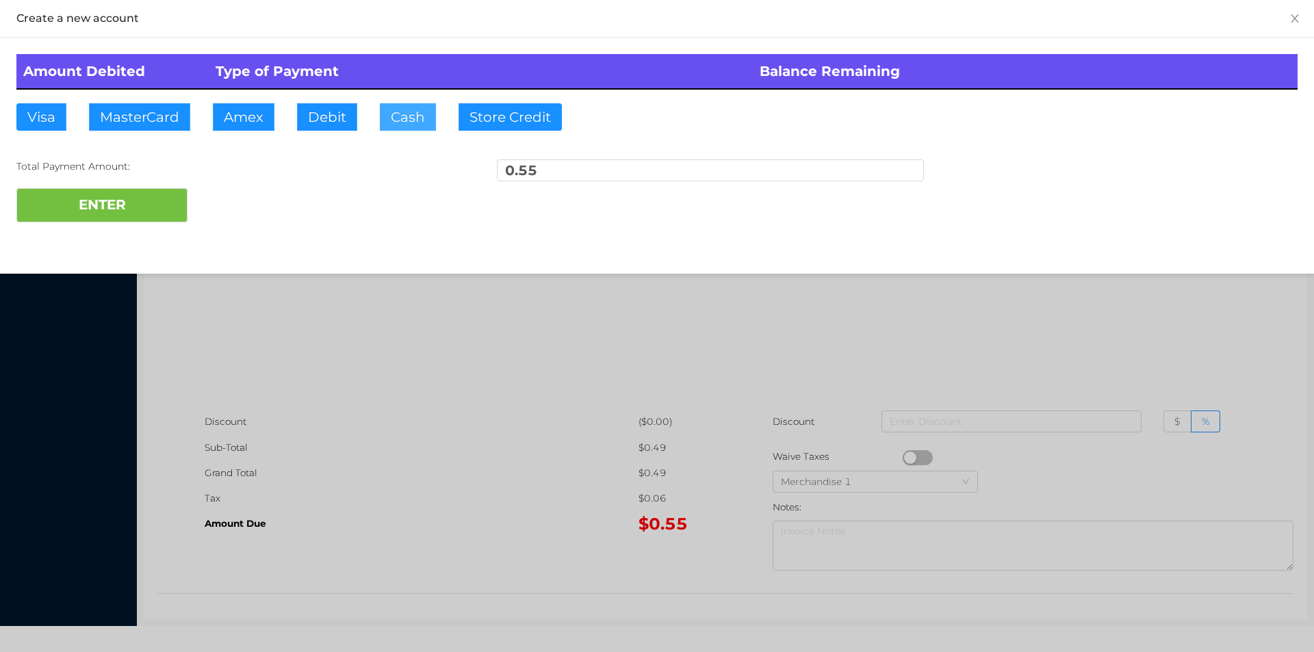
click at [409, 129] on button "Cash" at bounding box center [408, 116] width 56 height 27
click at [71, 191] on button "ENTER" at bounding box center [101, 205] width 171 height 34
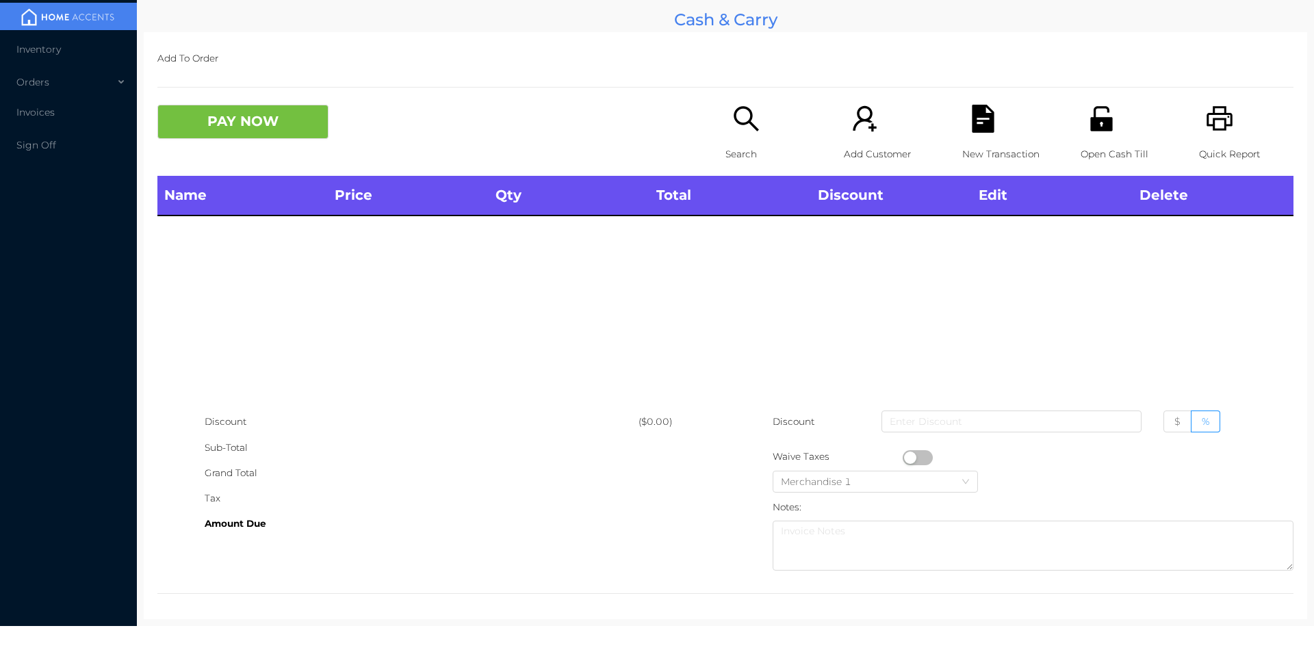
click at [739, 127] on icon "icon: search" at bounding box center [746, 119] width 28 height 28
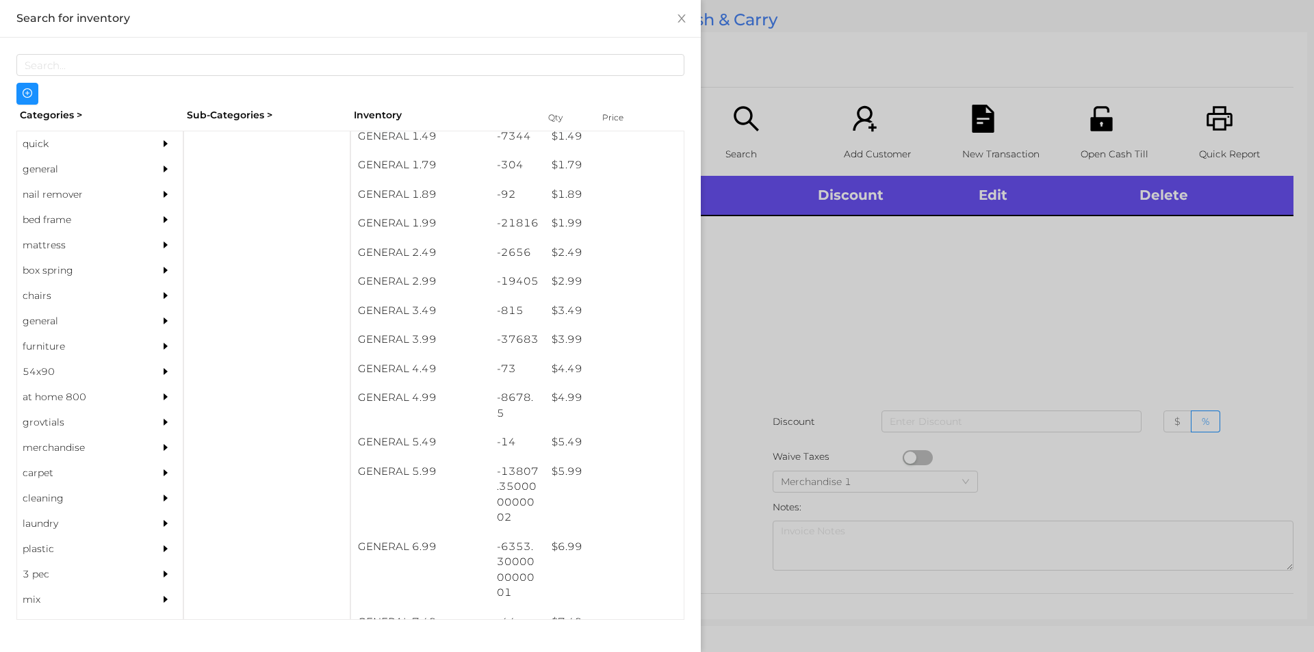
scroll to position [214, 0]
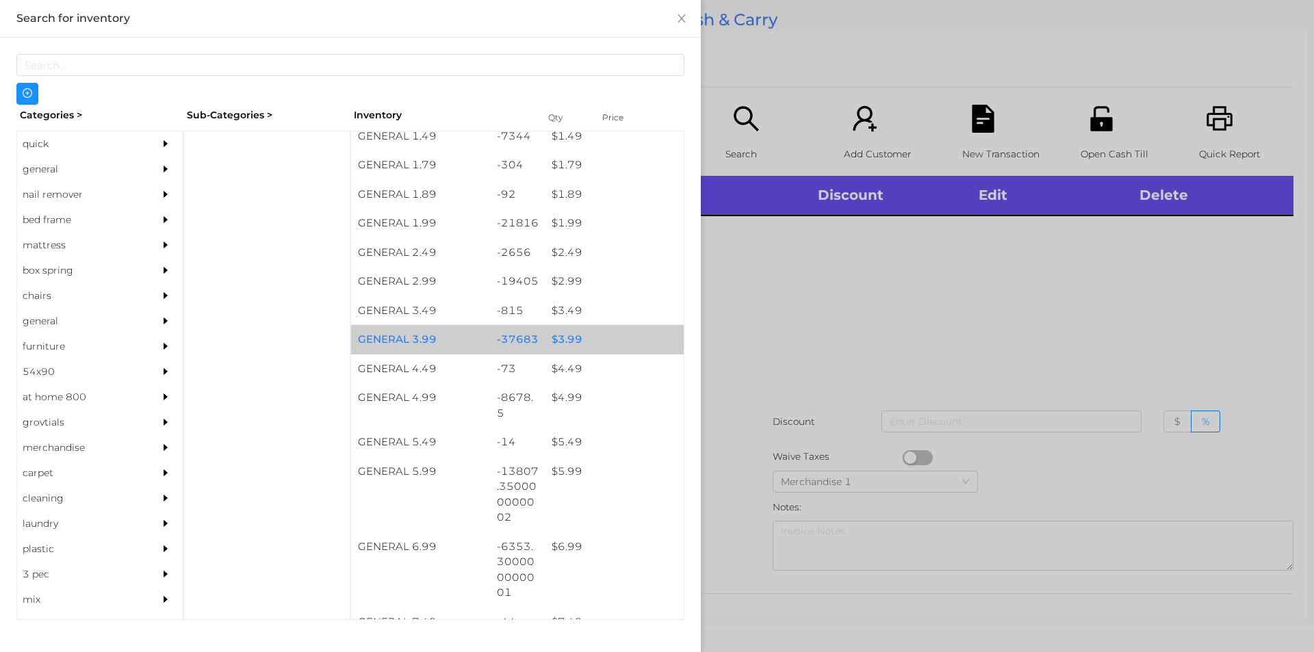
click at [570, 342] on div "$ 3.99" at bounding box center [614, 339] width 139 height 29
click at [581, 336] on div "$ 3.99" at bounding box center [614, 339] width 139 height 29
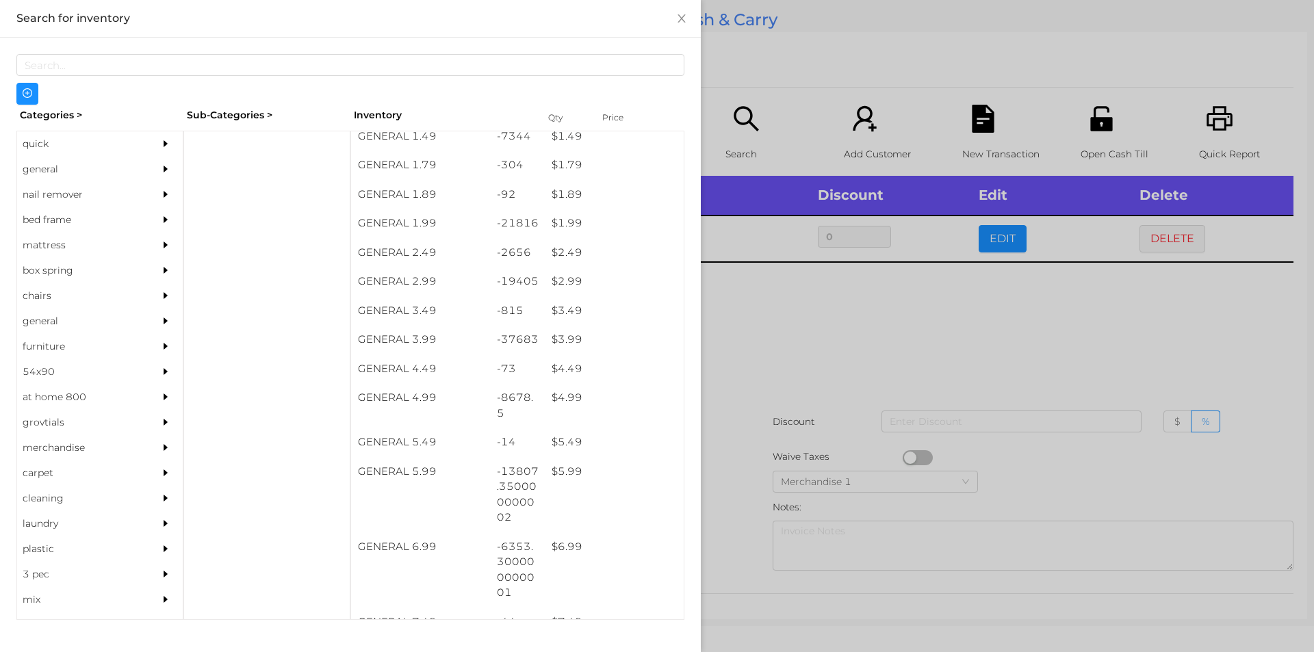
click at [759, 333] on div at bounding box center [657, 326] width 1314 height 652
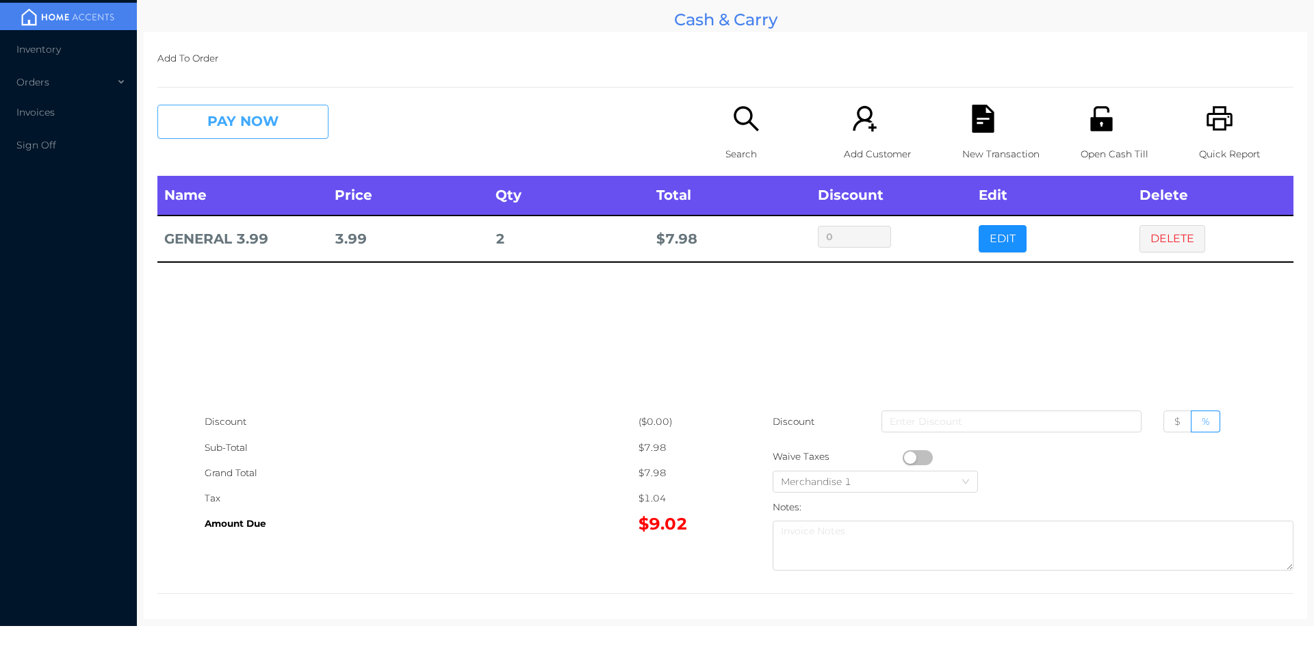
click at [267, 134] on button "PAY NOW" at bounding box center [242, 122] width 171 height 34
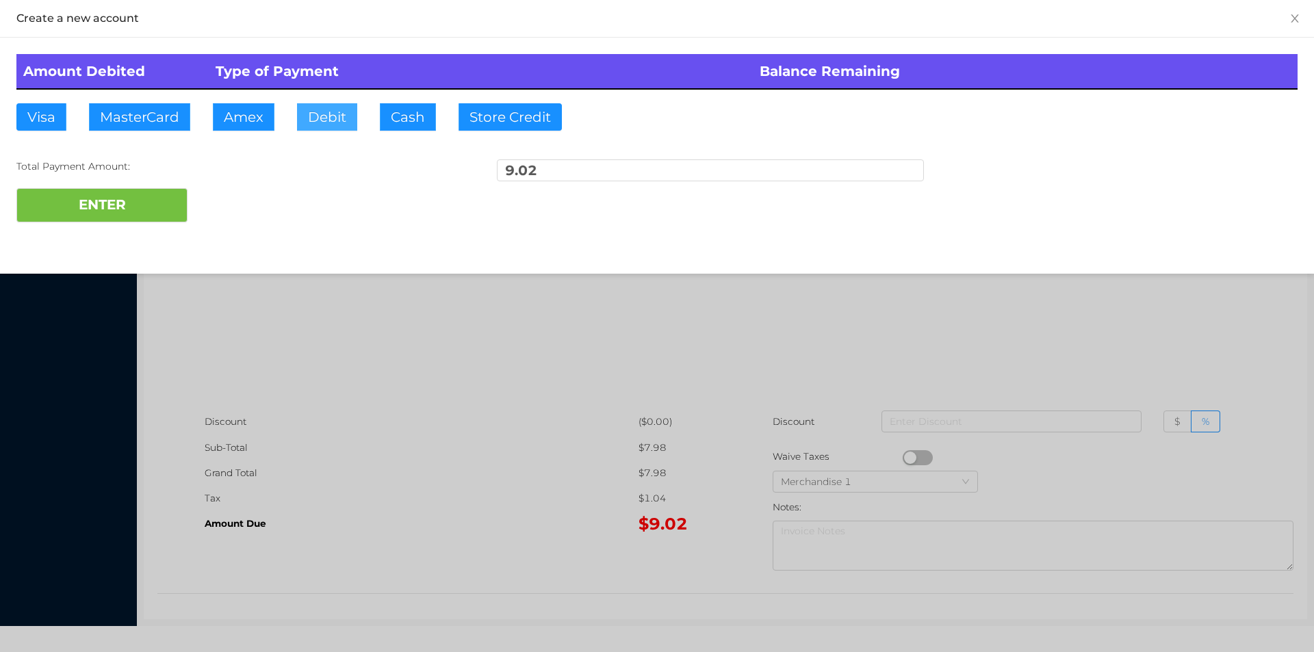
click at [326, 114] on button "Debit" at bounding box center [327, 116] width 60 height 27
click at [153, 196] on button "ENTER" at bounding box center [101, 205] width 171 height 34
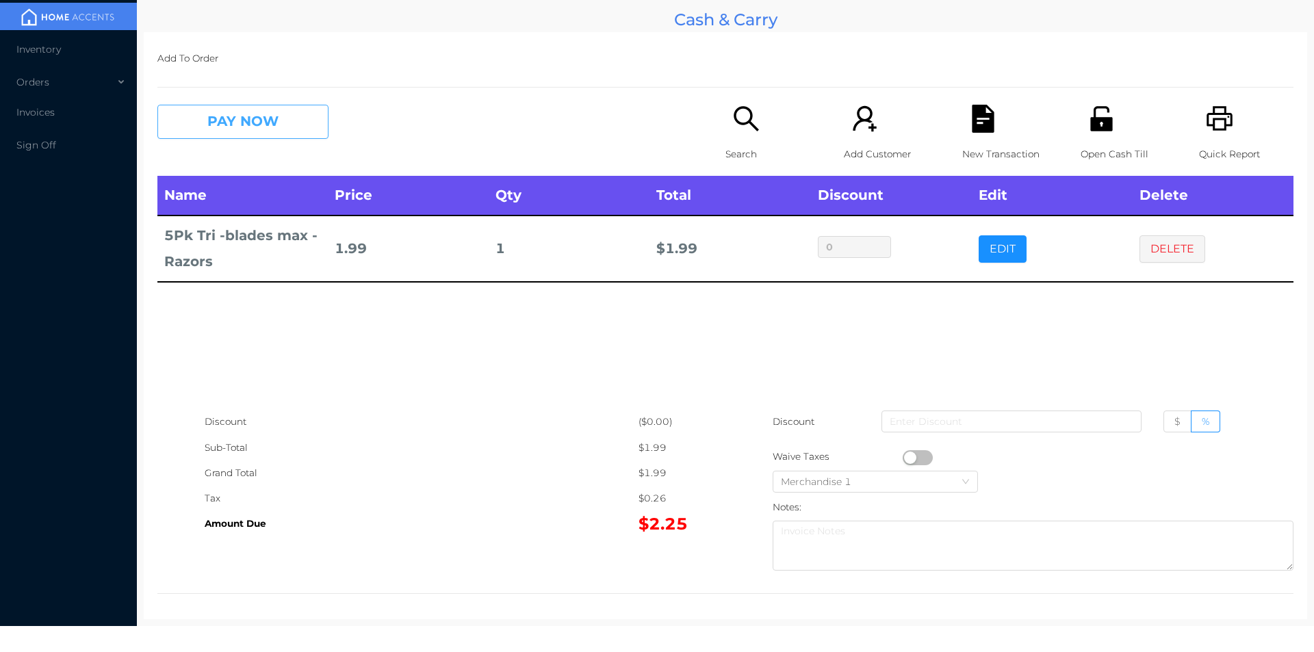
click at [205, 121] on button "PAY NOW" at bounding box center [242, 122] width 171 height 34
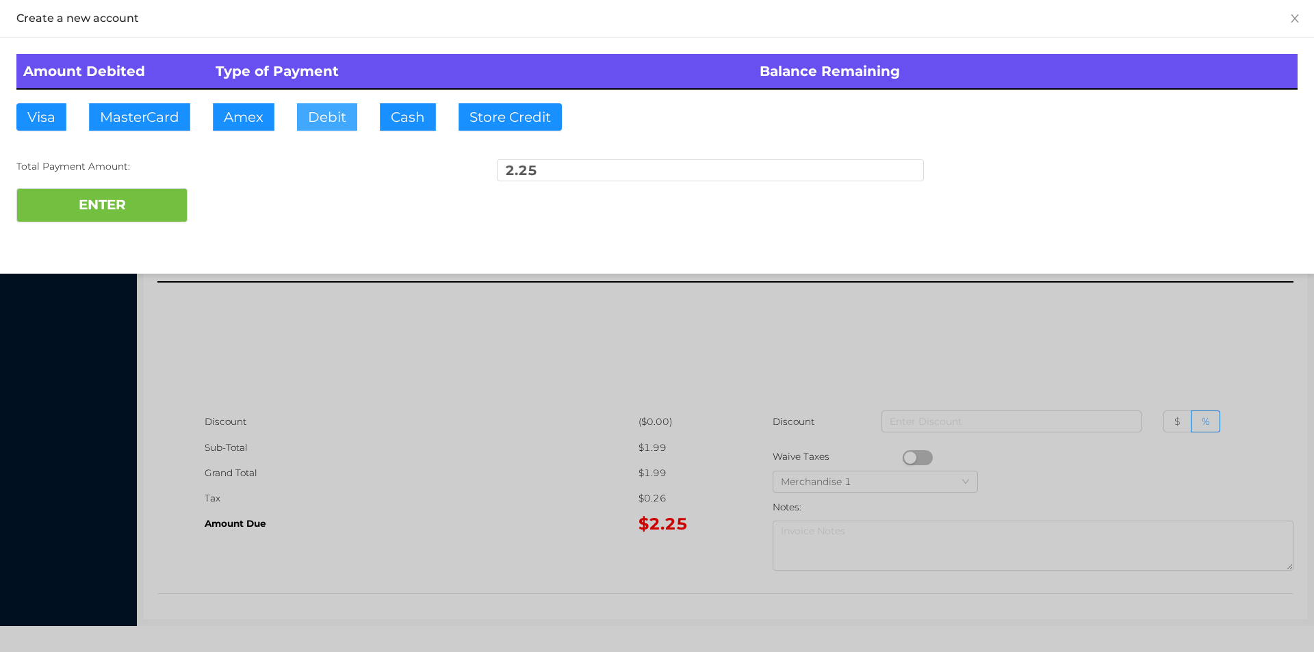
click at [331, 111] on button "Debit" at bounding box center [327, 116] width 60 height 27
type input "5."
click at [113, 209] on button "ENTER" at bounding box center [101, 205] width 171 height 34
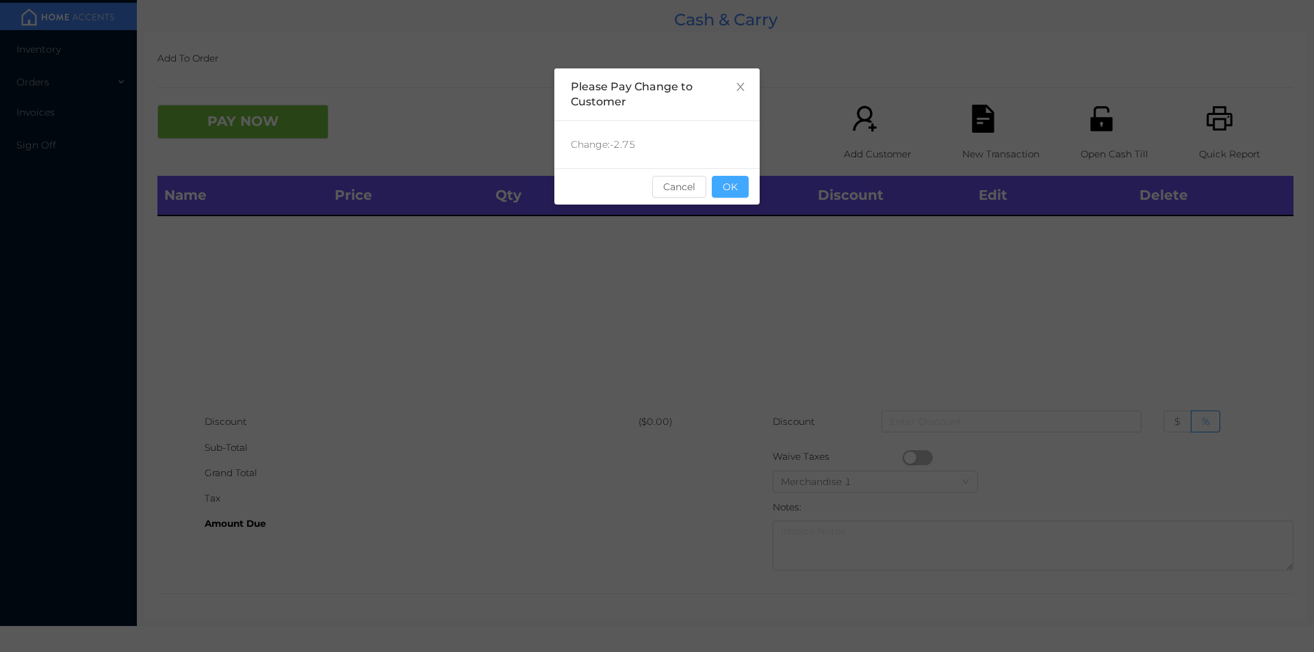
click at [721, 183] on button "OK" at bounding box center [730, 187] width 37 height 22
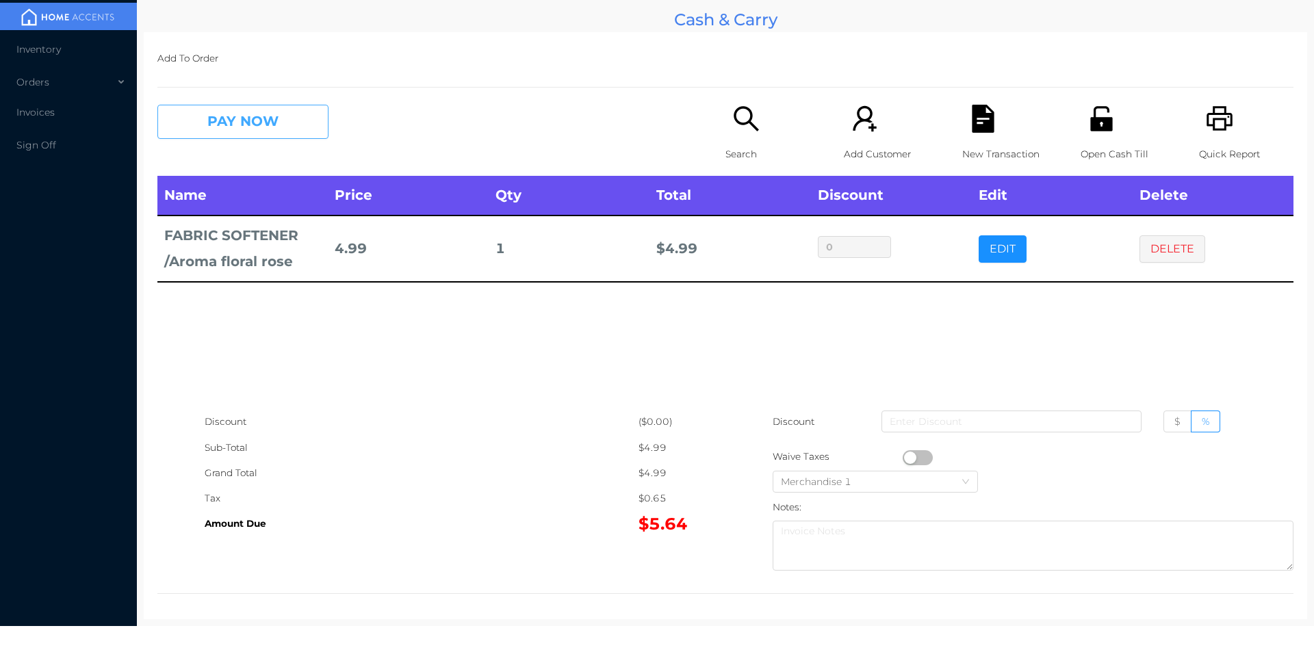
click at [274, 132] on button "PAY NOW" at bounding box center [242, 122] width 171 height 34
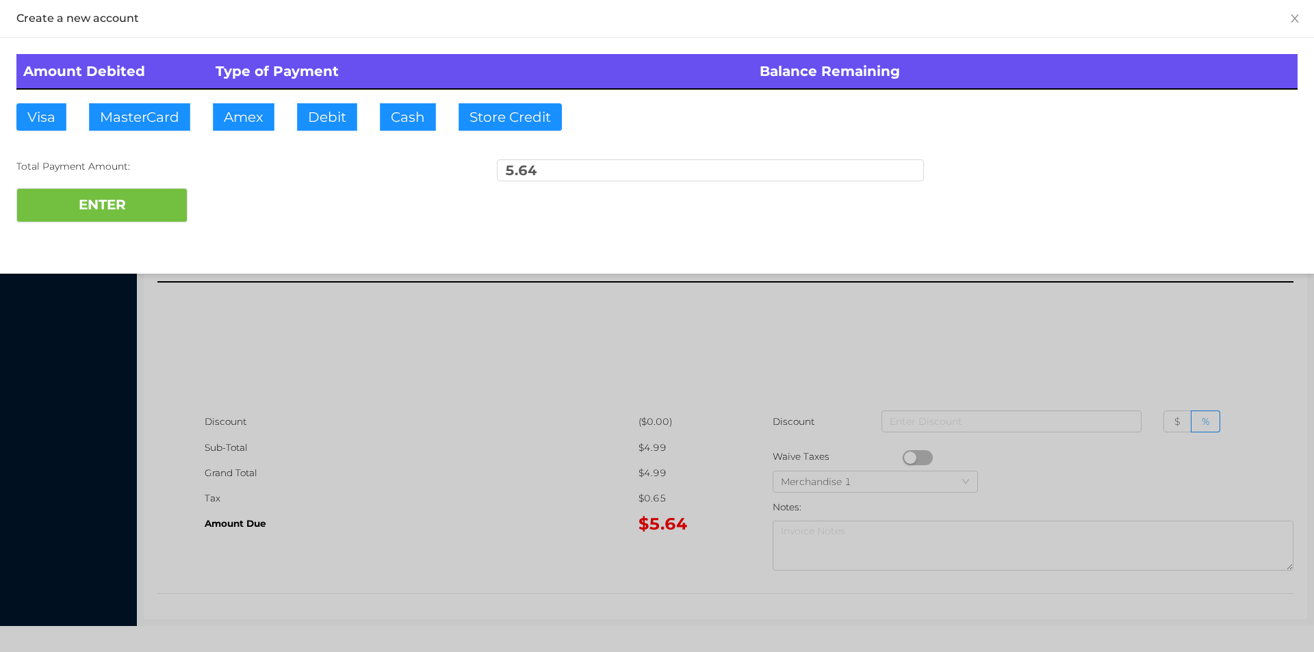
click at [233, 178] on div "Total Payment Amount: 5.64" at bounding box center [656, 173] width 1281 height 29
click at [1145, 390] on div at bounding box center [657, 326] width 1314 height 652
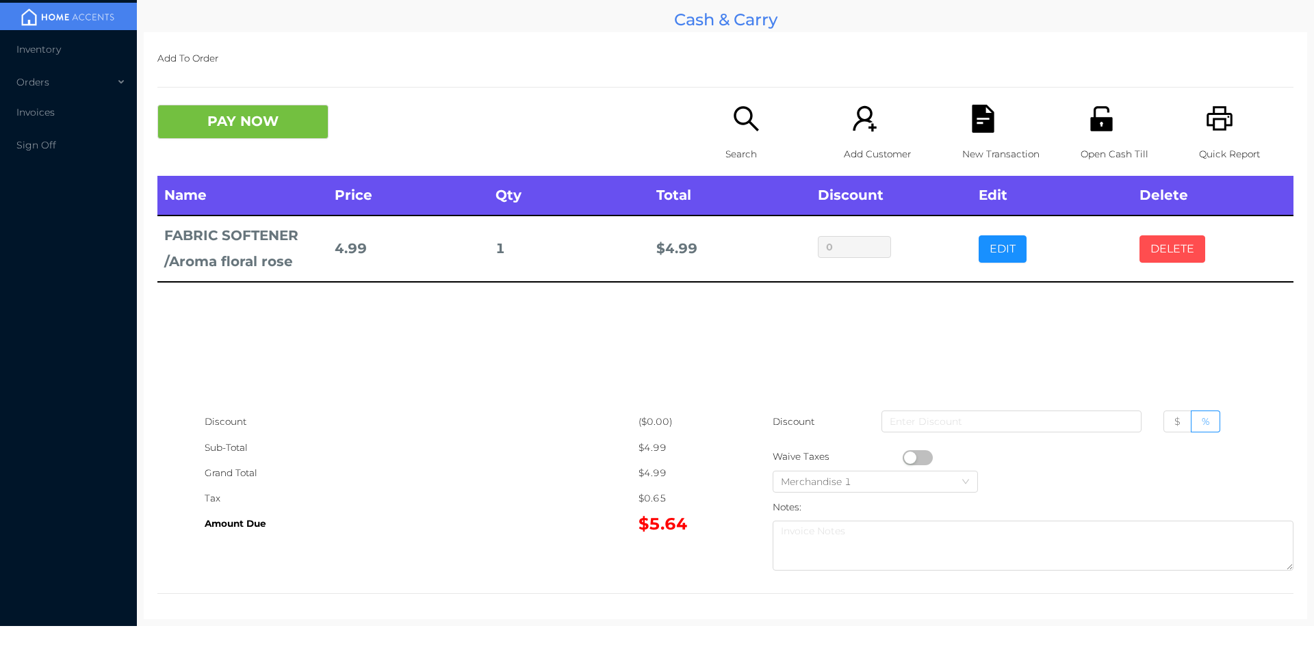
click at [1158, 253] on button "DELETE" at bounding box center [1173, 248] width 66 height 27
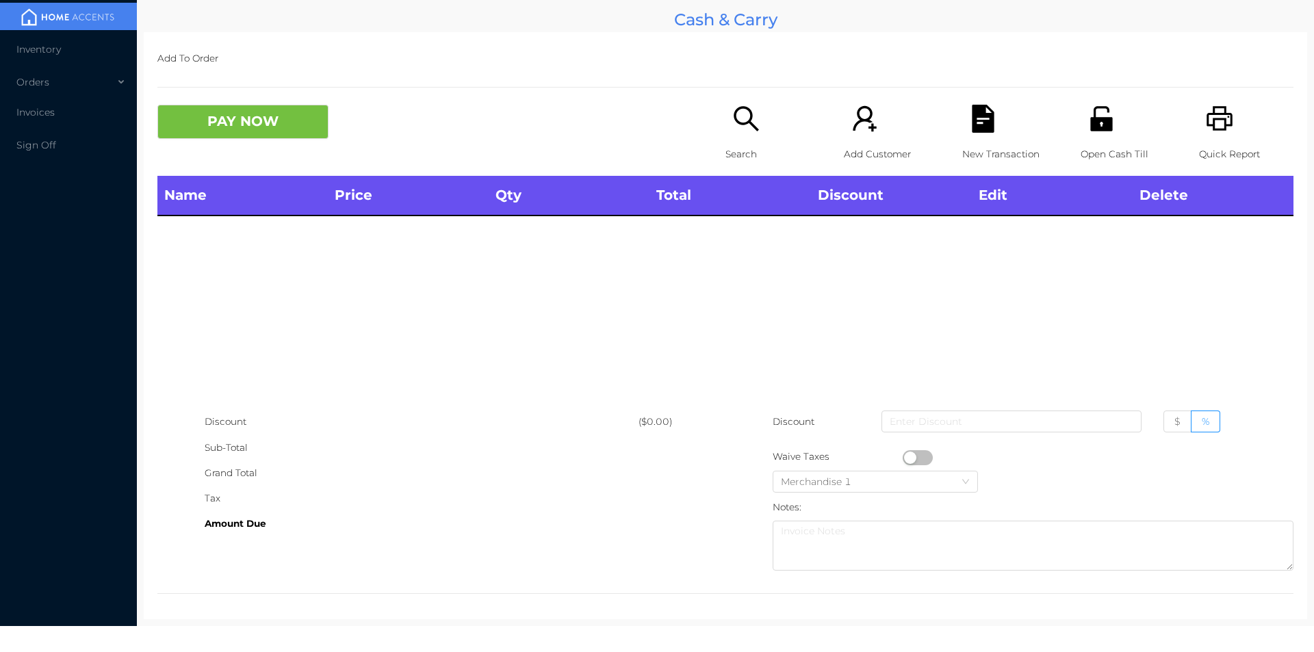
click at [1210, 142] on p "Quick Report" at bounding box center [1246, 154] width 94 height 25
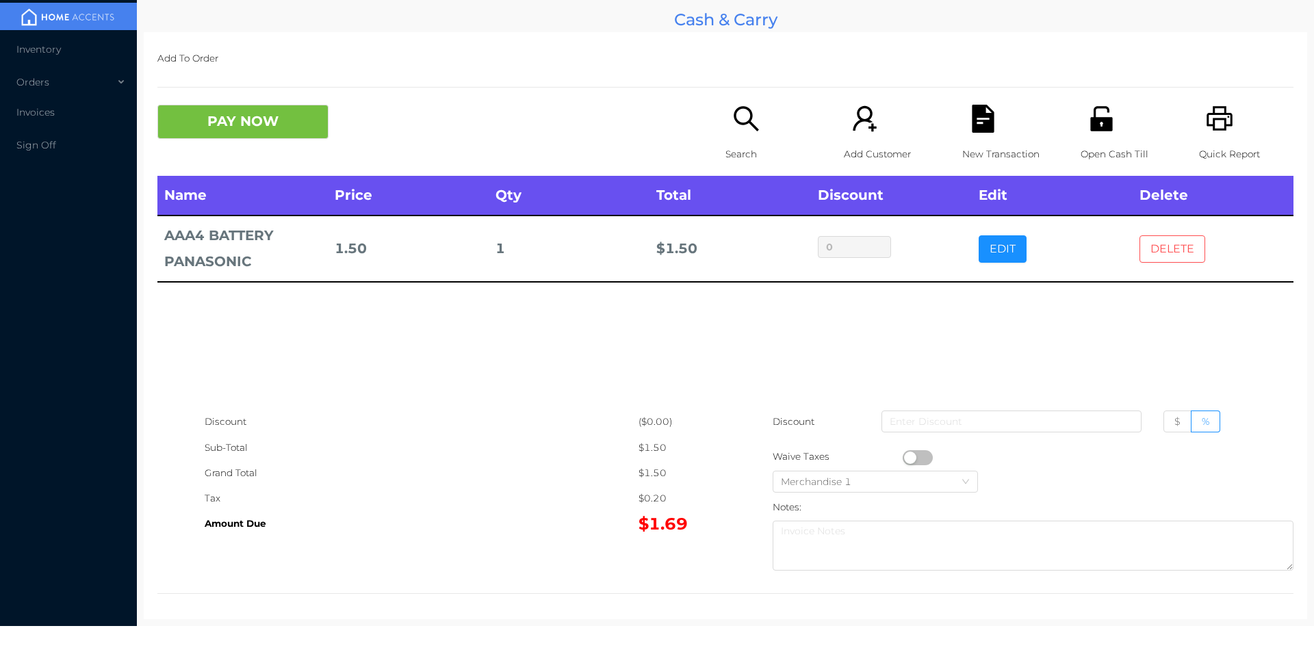
click at [1171, 242] on button "DELETE" at bounding box center [1173, 248] width 66 height 27
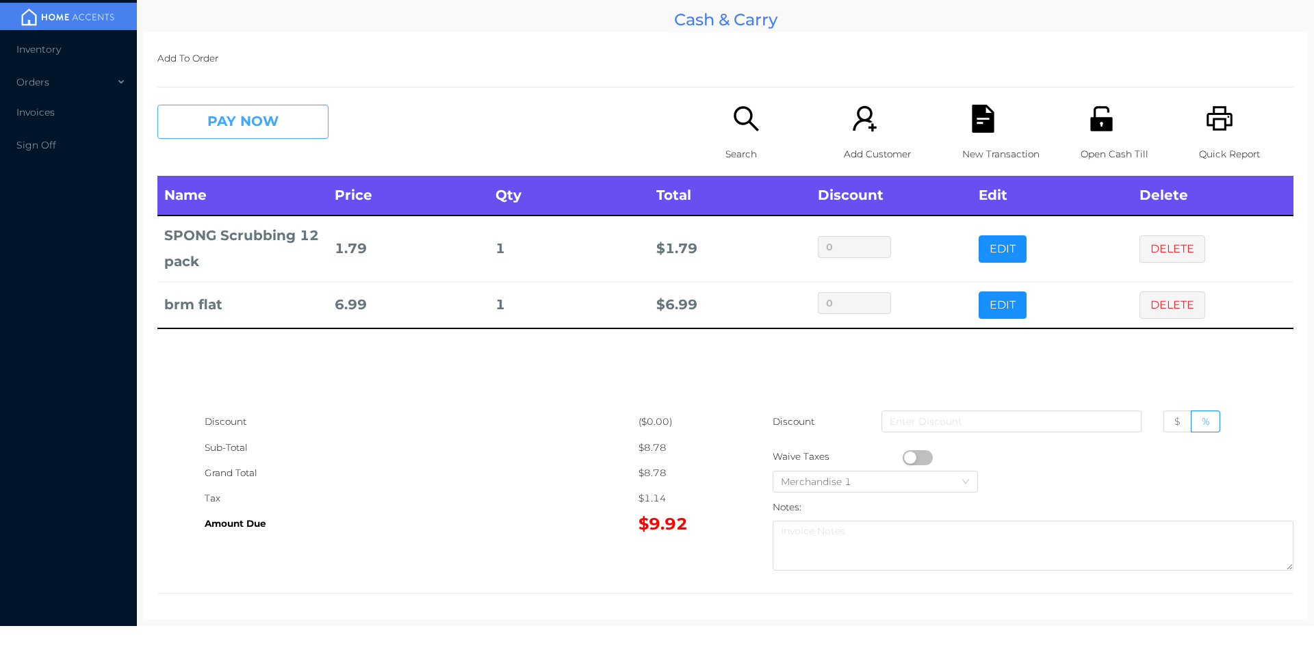
click at [222, 127] on button "PAY NOW" at bounding box center [242, 122] width 171 height 34
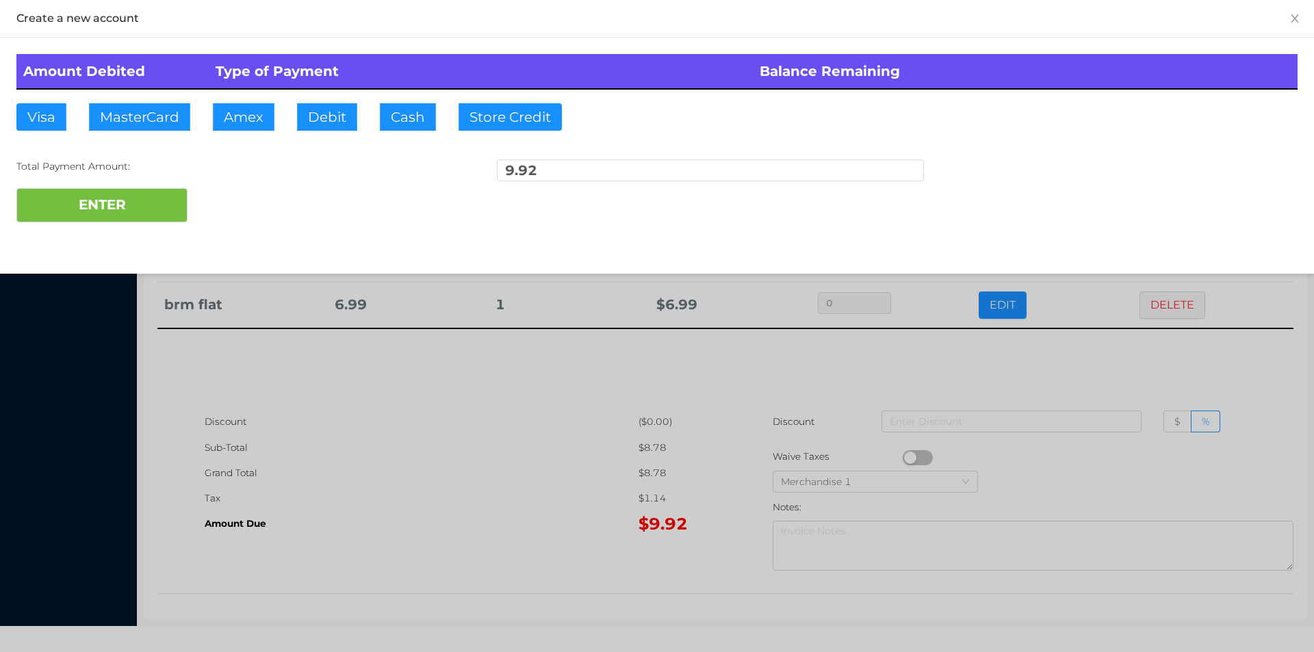
click at [479, 439] on div at bounding box center [657, 326] width 1314 height 652
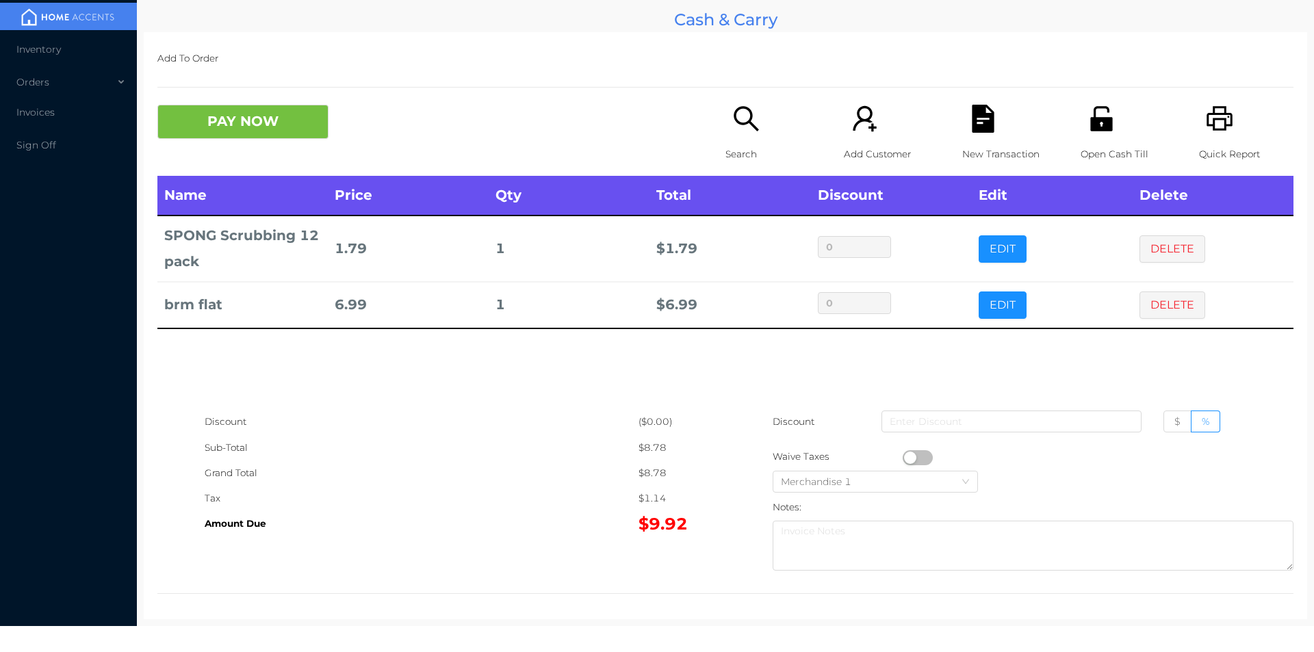
click at [971, 139] on div "New Transaction" at bounding box center [1009, 140] width 94 height 71
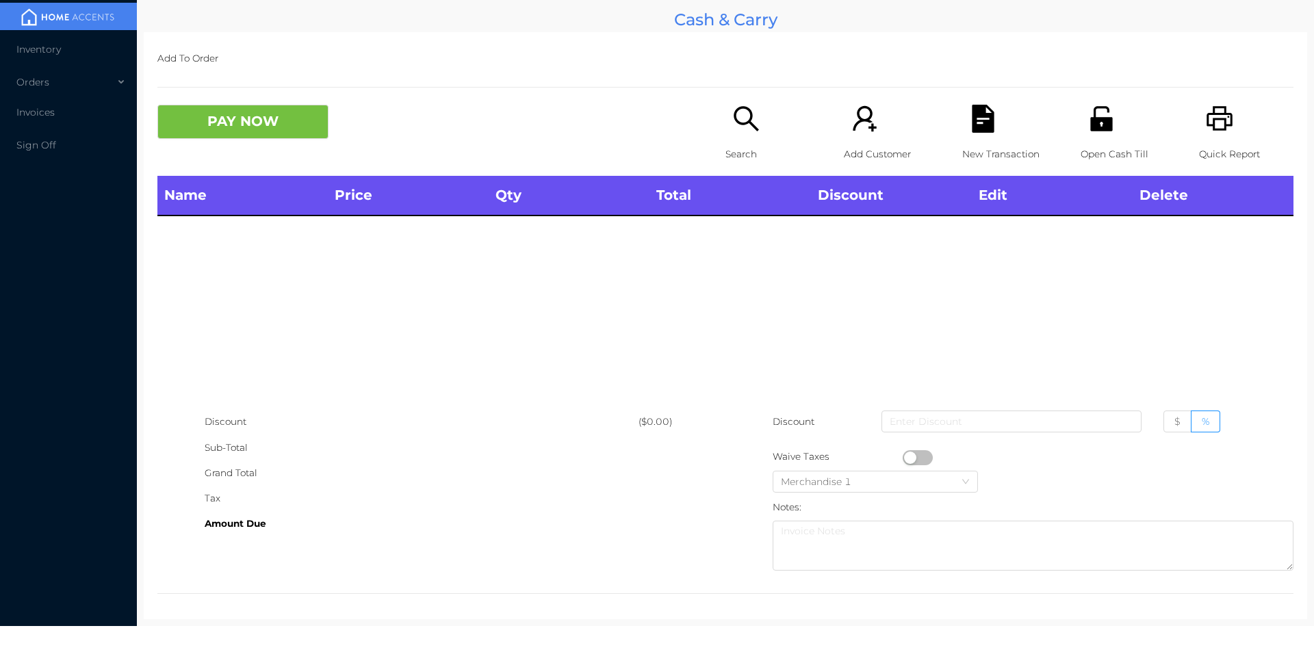
click at [1081, 122] on div "Open Cash Till" at bounding box center [1128, 140] width 94 height 71
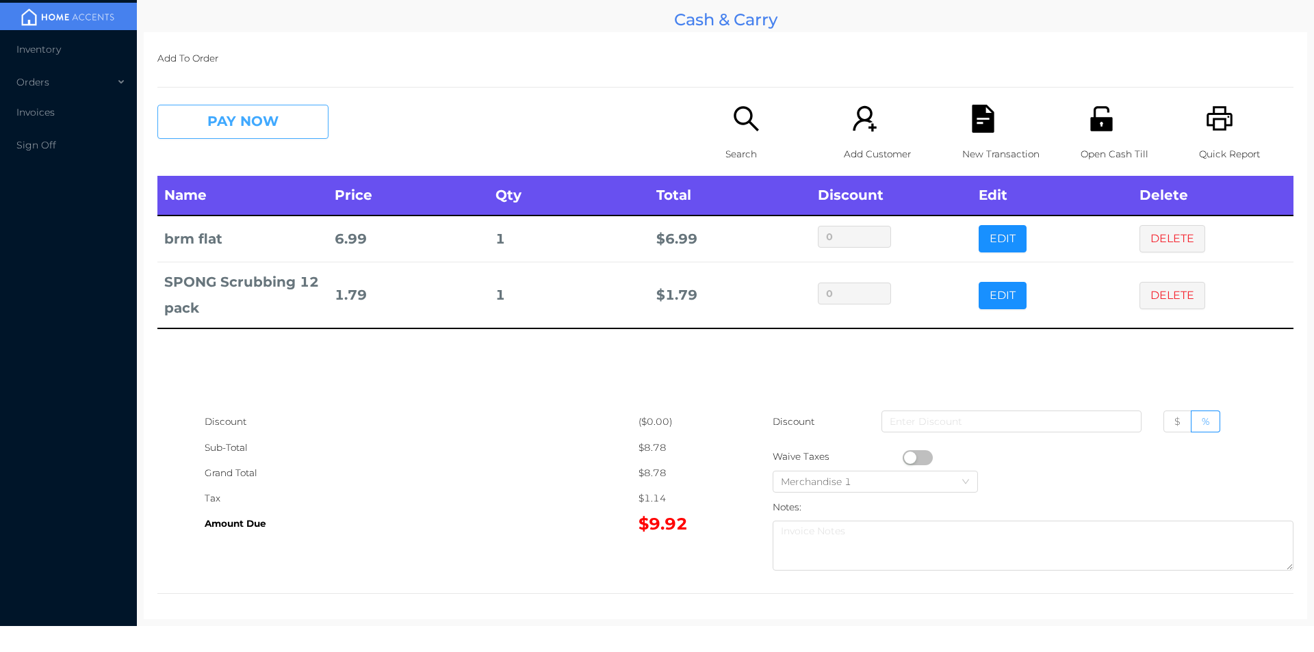
click at [253, 120] on button "PAY NOW" at bounding box center [242, 122] width 171 height 34
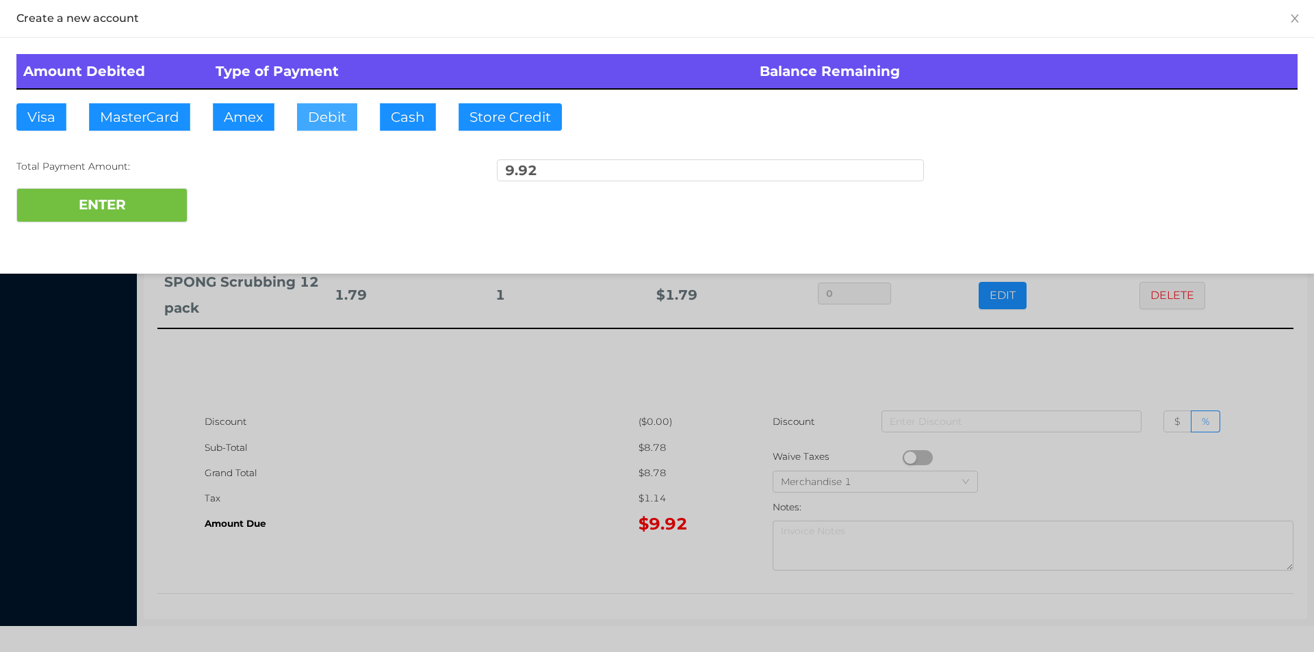
click at [316, 112] on button "Debit" at bounding box center [327, 116] width 60 height 27
click at [108, 214] on button "ENTER" at bounding box center [101, 205] width 171 height 34
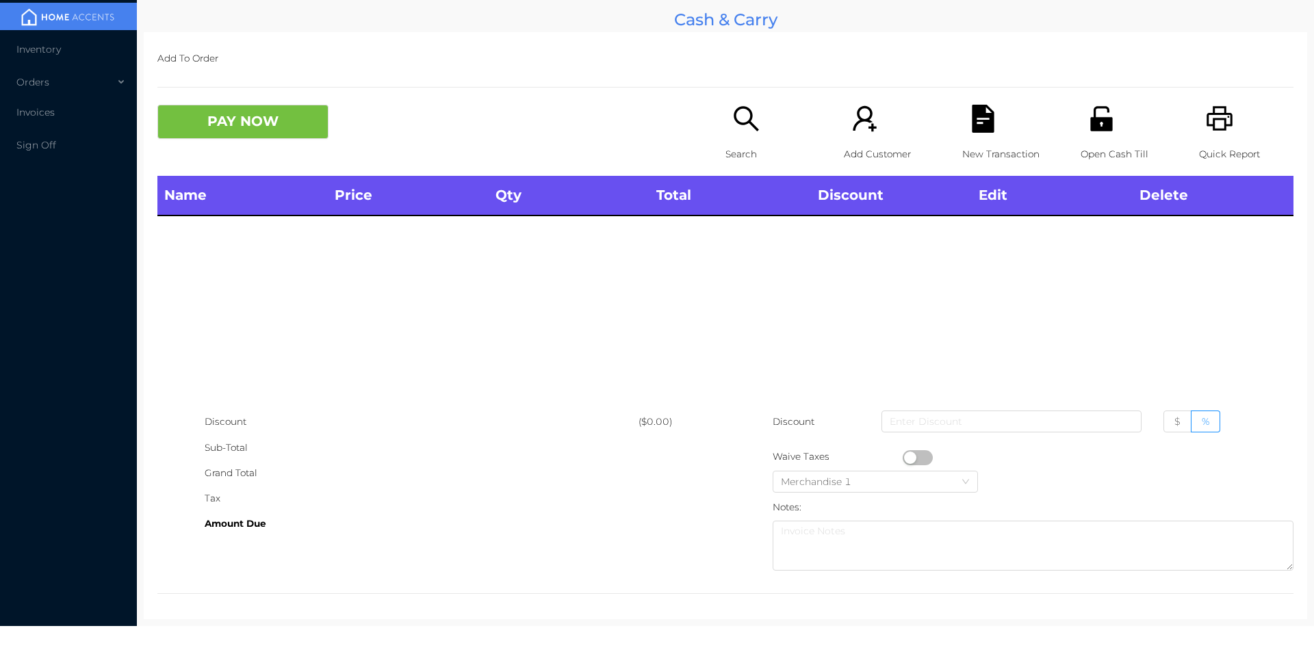
click at [742, 133] on div "Search" at bounding box center [773, 140] width 94 height 71
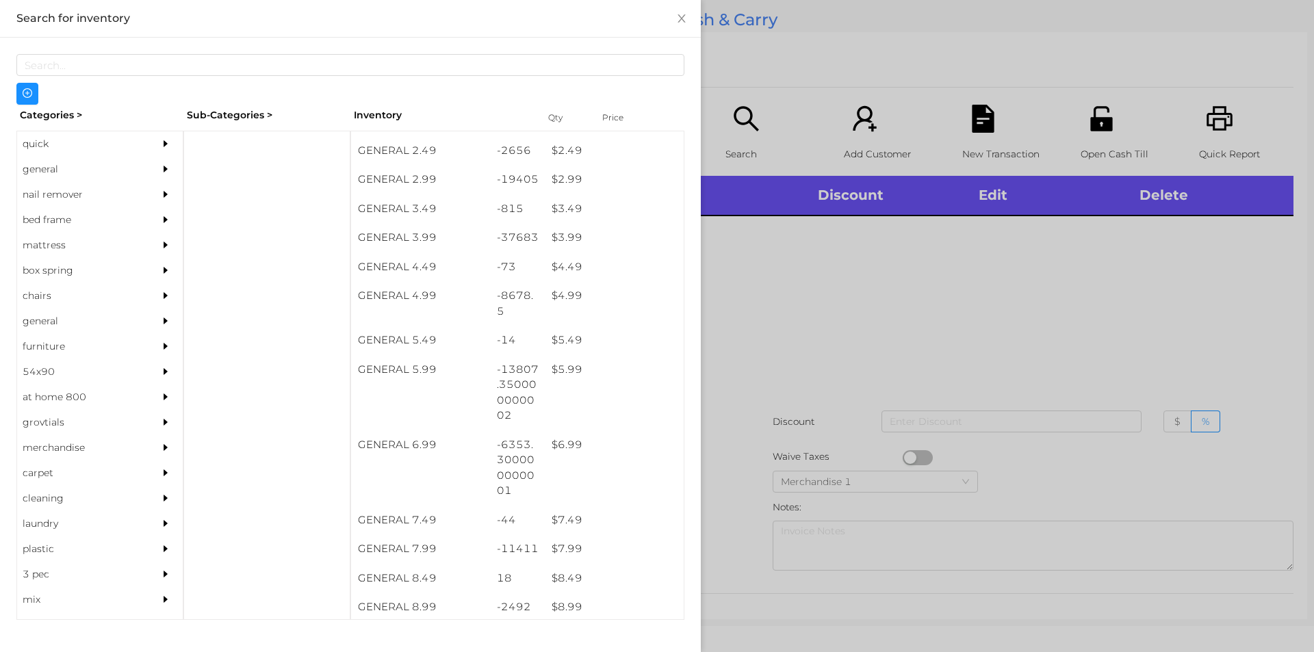
scroll to position [316, 0]
click at [820, 319] on div at bounding box center [657, 326] width 1314 height 652
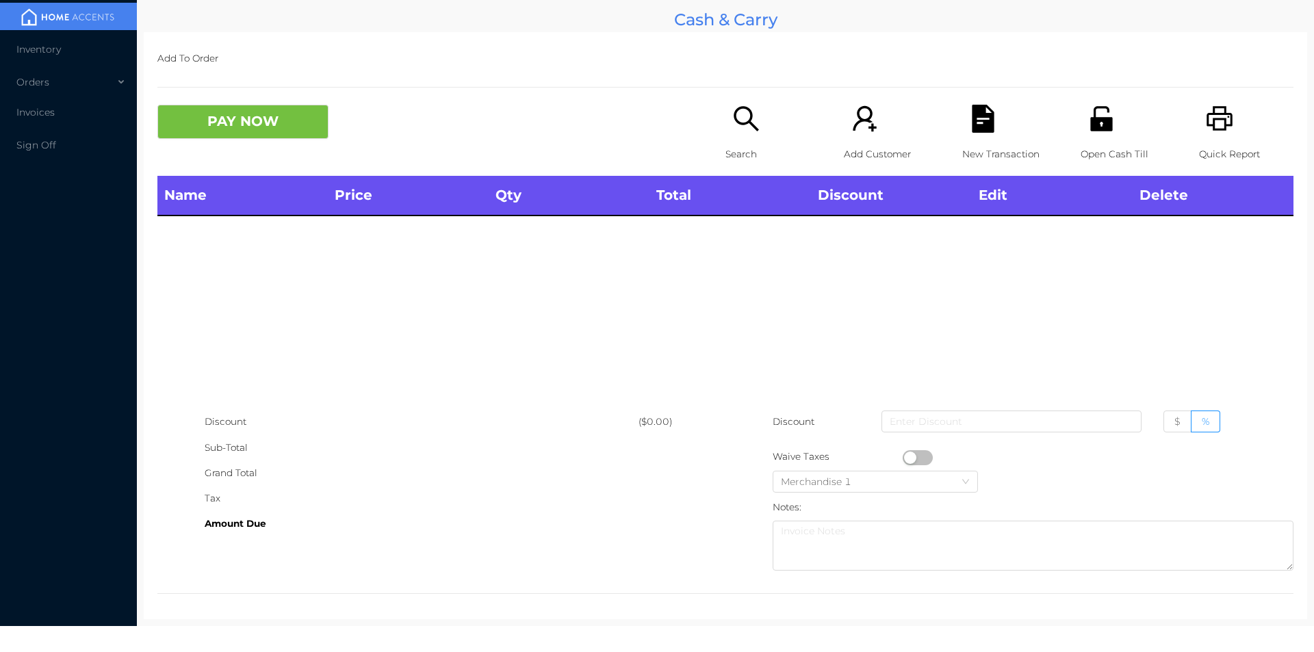
click at [754, 150] on p "Search" at bounding box center [773, 154] width 94 height 25
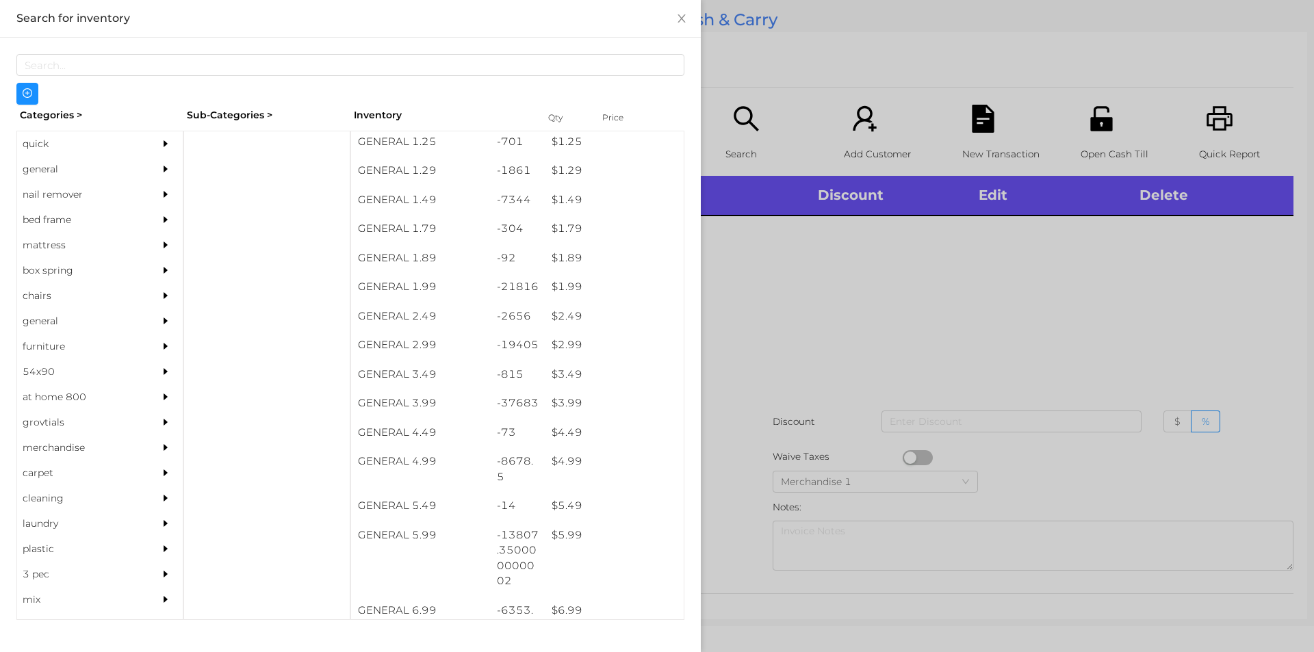
scroll to position [150, 0]
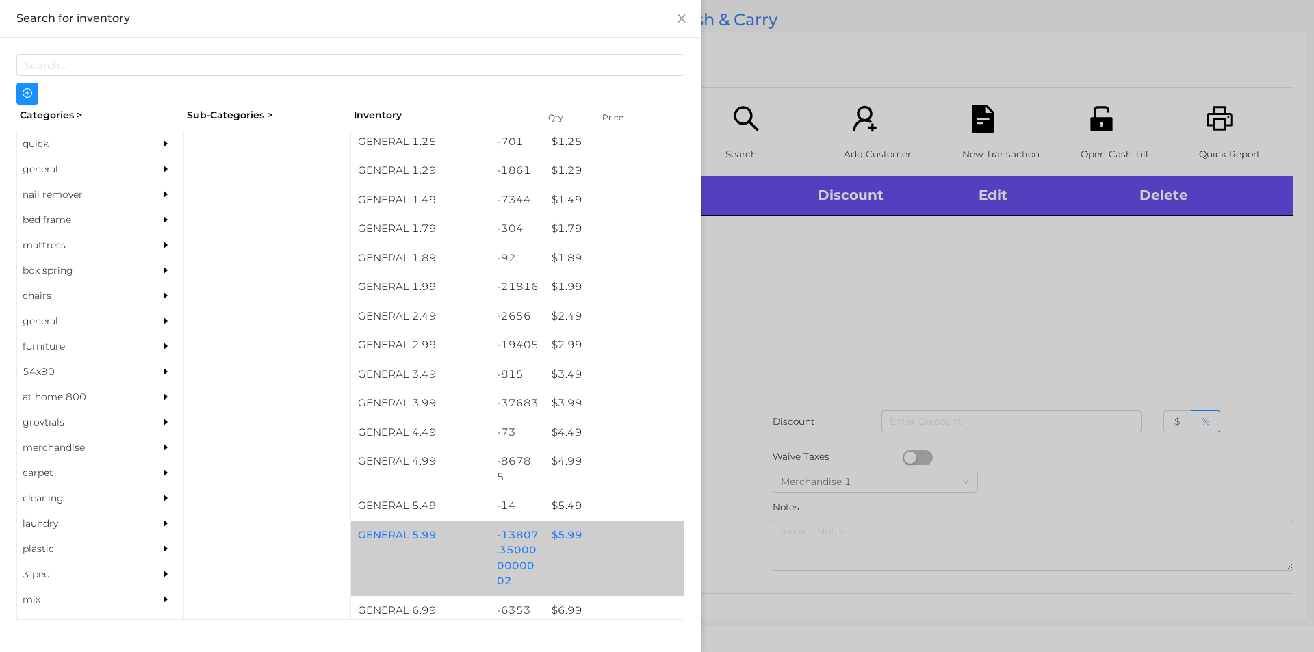
click at [561, 535] on div "$ 5.99" at bounding box center [614, 535] width 139 height 29
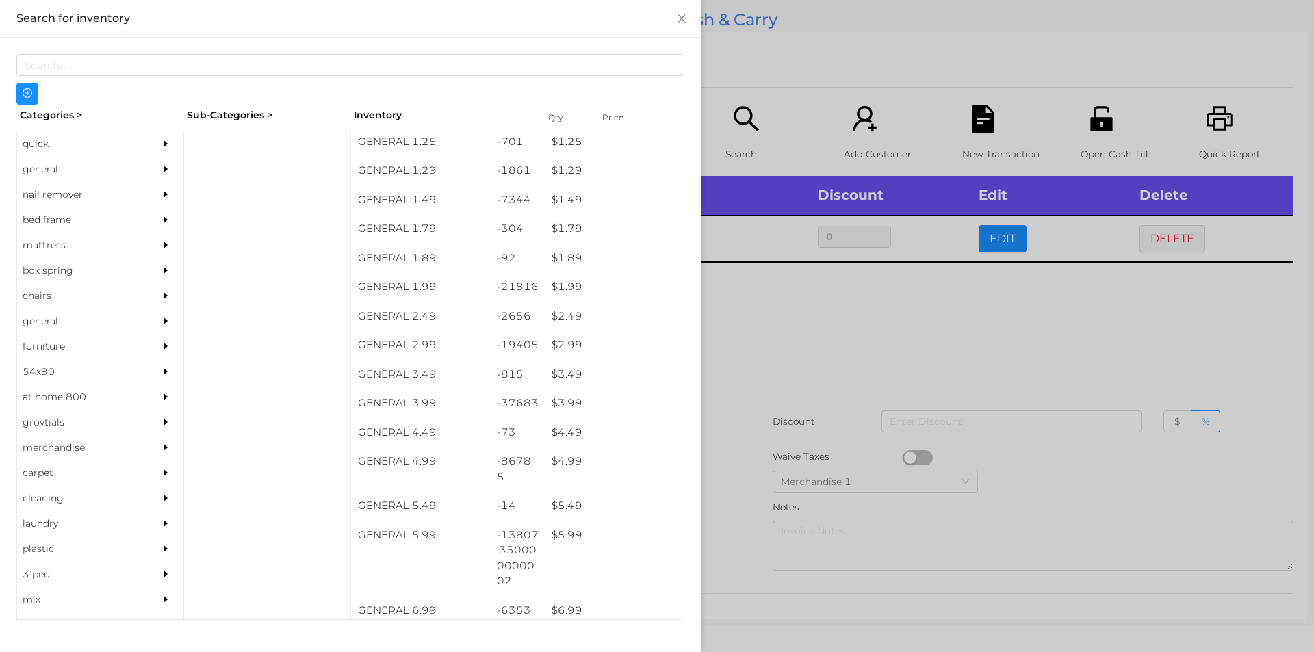
click at [822, 337] on div at bounding box center [657, 326] width 1314 height 652
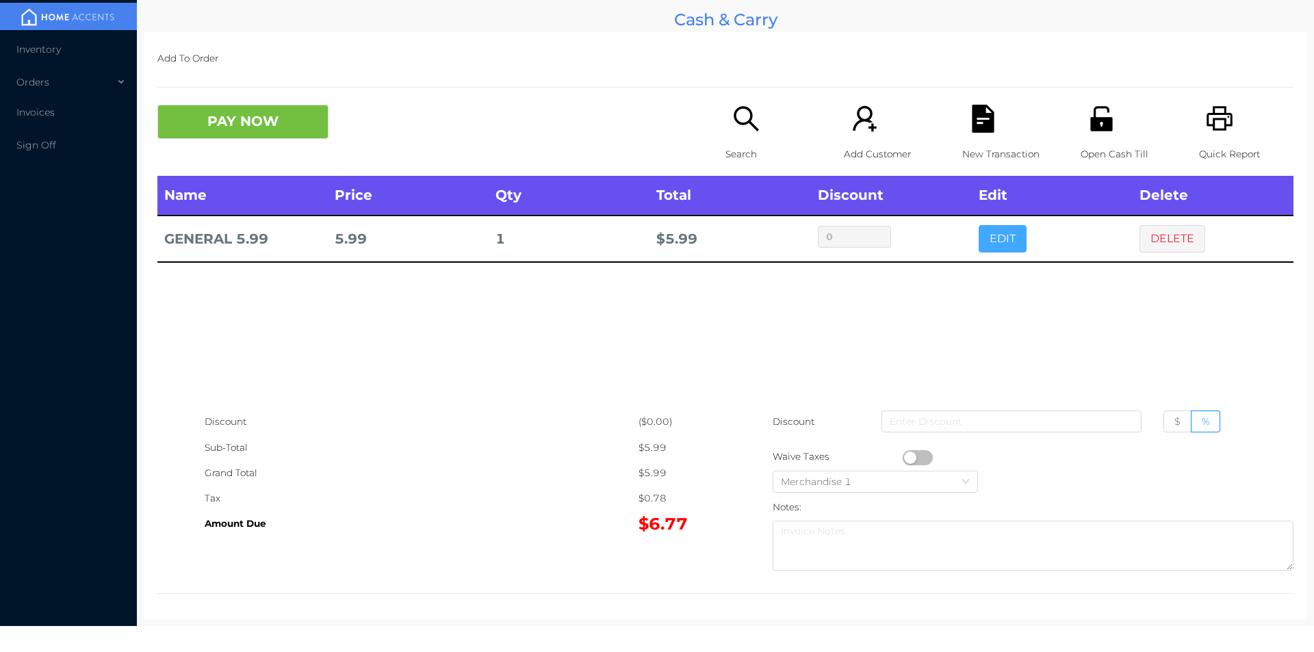
click at [993, 235] on button "EDIT" at bounding box center [1003, 238] width 48 height 27
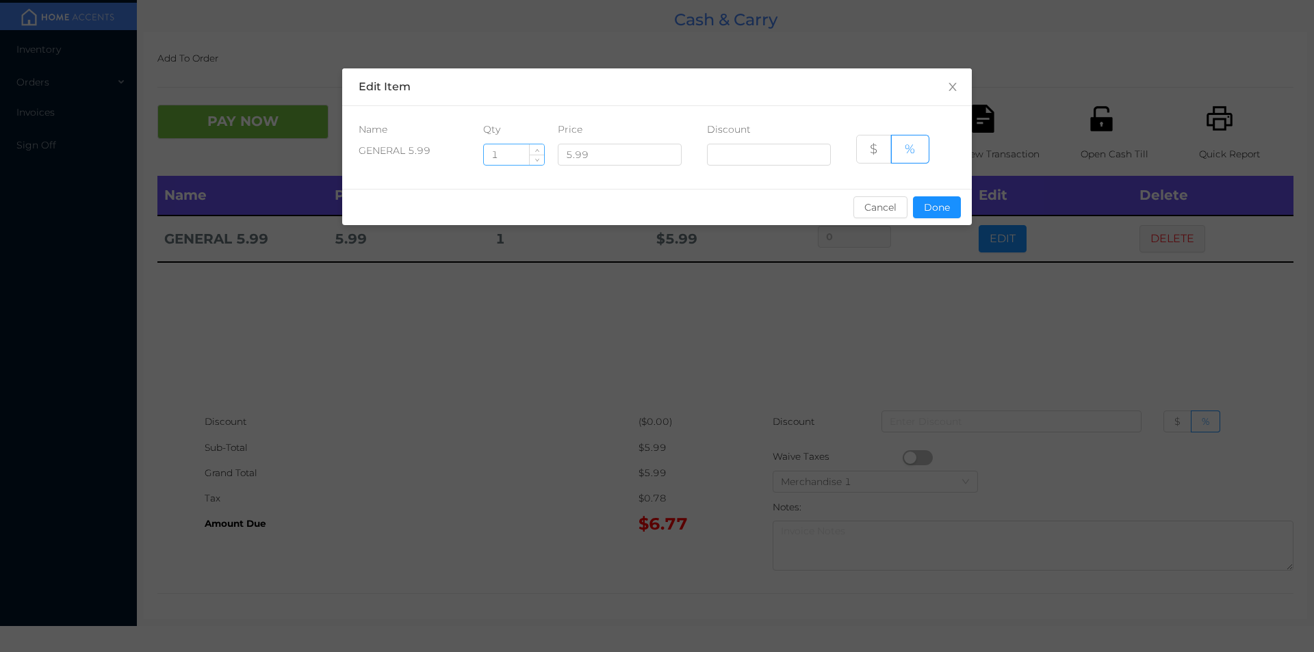
click at [521, 157] on input "1" at bounding box center [514, 154] width 60 height 21
type input "1.5"
click at [940, 216] on button "Done" at bounding box center [937, 207] width 48 height 22
click at [905, 279] on div "sentinelStart Edit Item Name Qty Price Discount GENERAL 5.99 1.5 5.99 $ % Cance…" at bounding box center [657, 326] width 1314 height 652
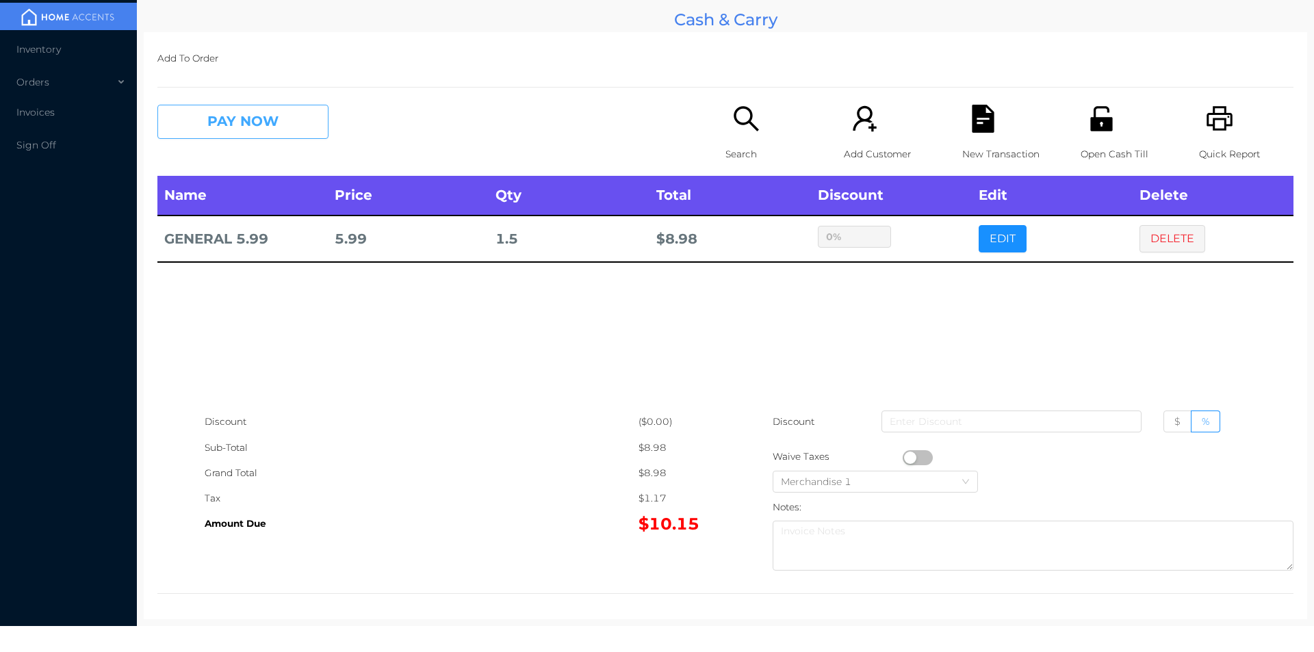
click at [251, 124] on button "PAY NOW" at bounding box center [242, 122] width 171 height 34
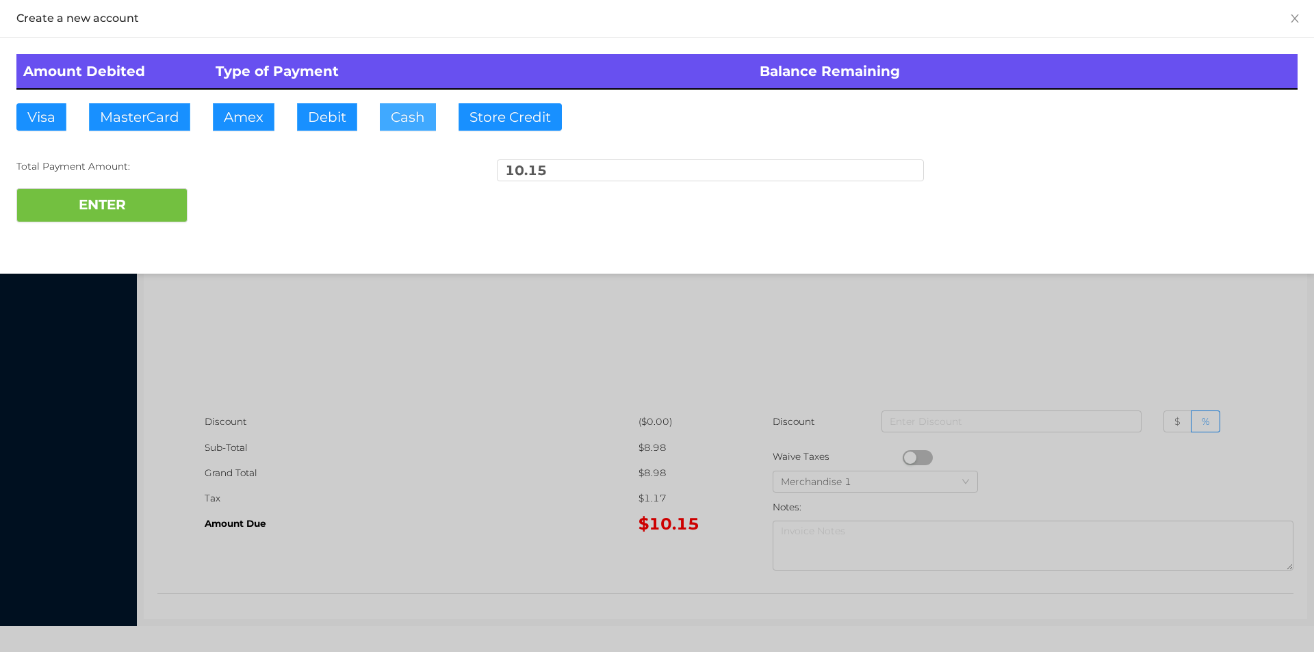
click at [383, 127] on button "Cash" at bounding box center [408, 116] width 56 height 27
click at [123, 208] on button "ENTER" at bounding box center [101, 205] width 171 height 34
type input "0"
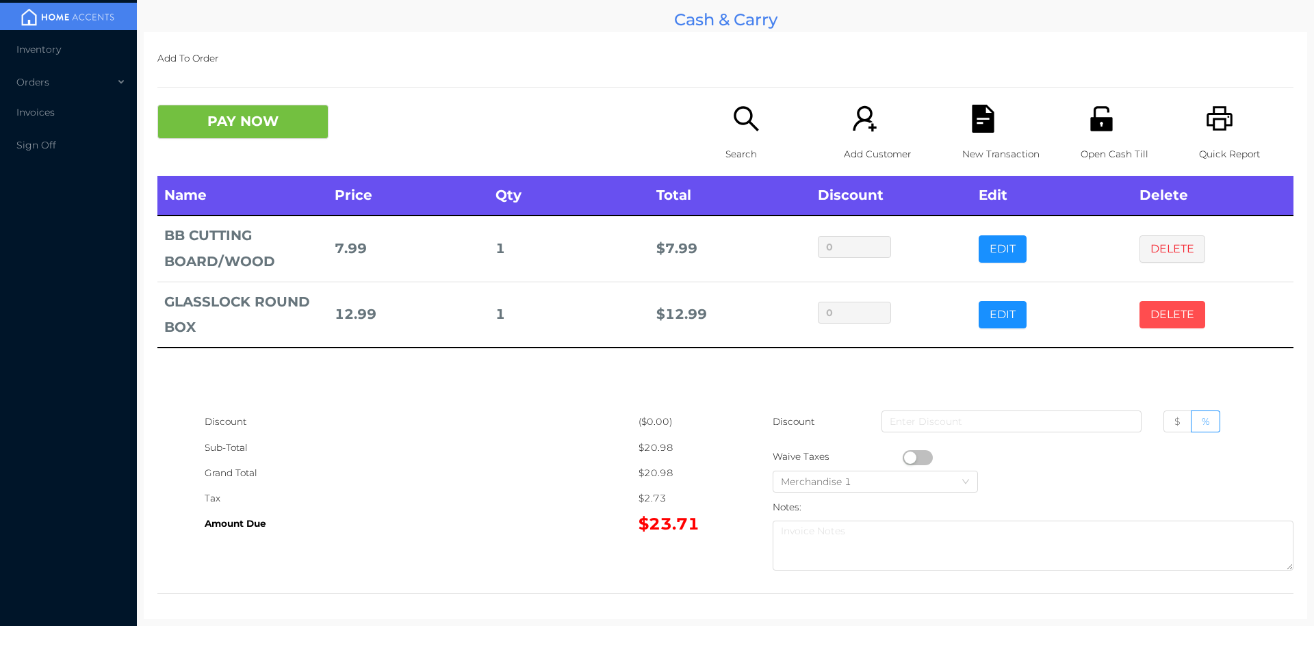
click at [1164, 307] on button "DELETE" at bounding box center [1173, 314] width 66 height 27
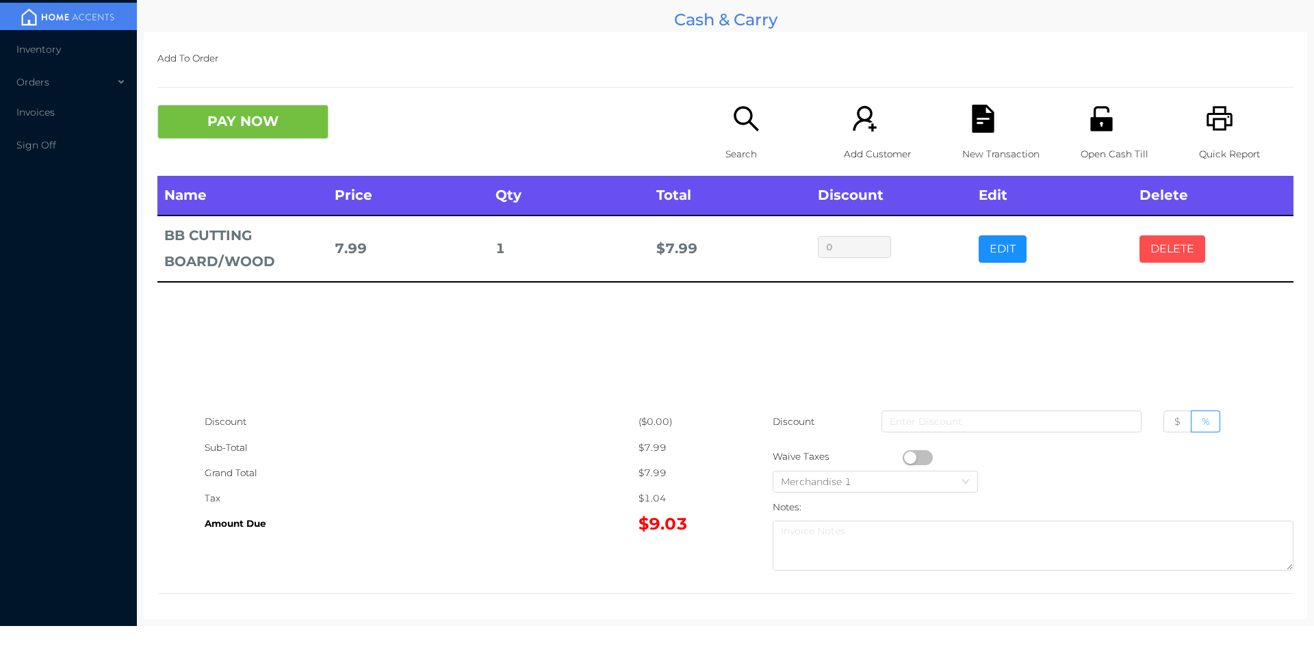
click at [1162, 246] on button "DELETE" at bounding box center [1173, 248] width 66 height 27
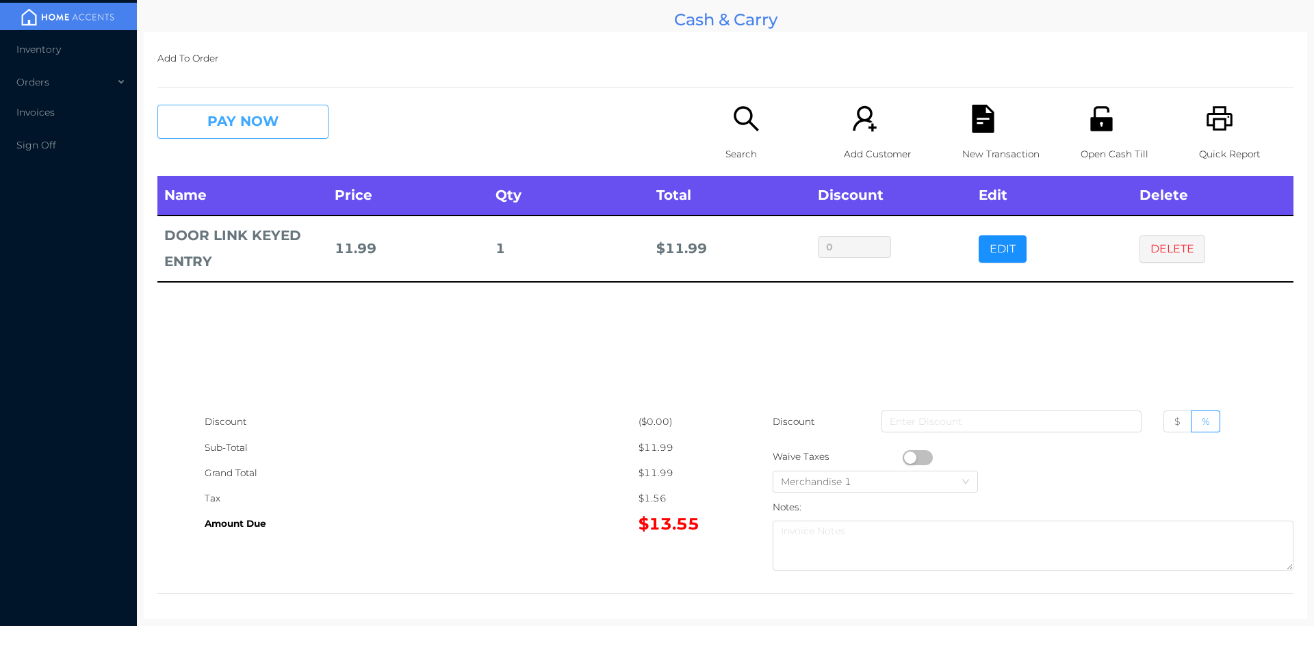
click at [278, 122] on button "PAY NOW" at bounding box center [242, 122] width 171 height 34
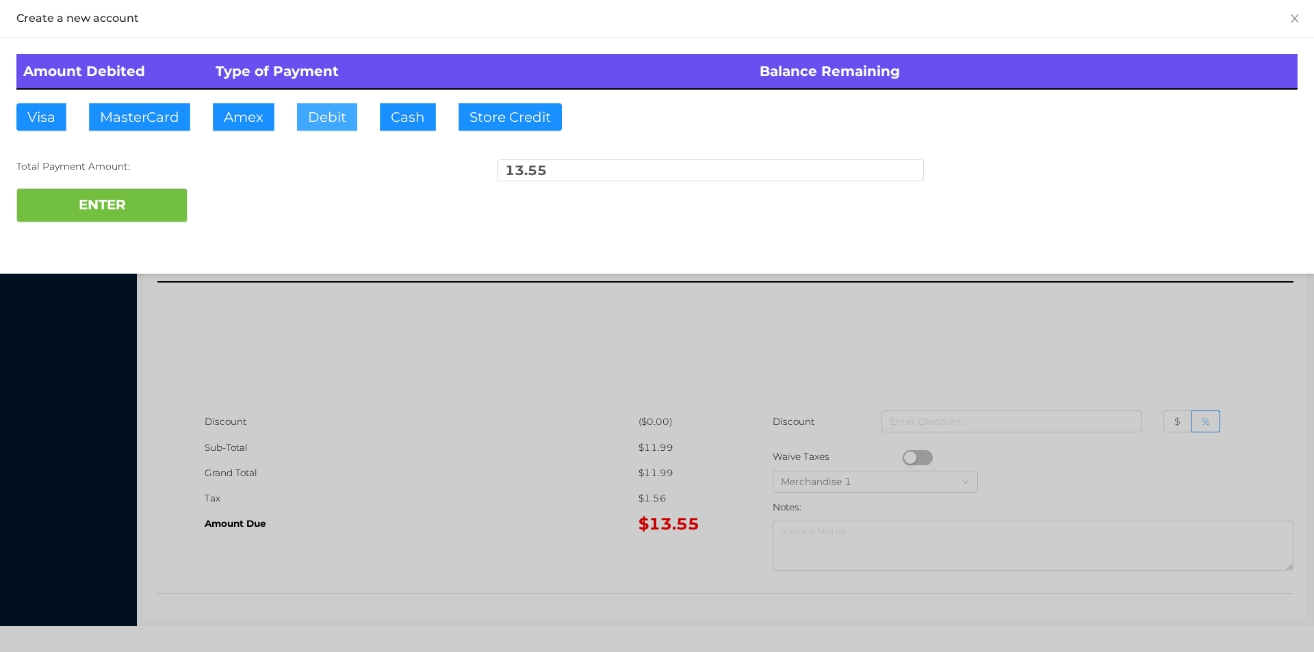
click at [322, 124] on button "Debit" at bounding box center [327, 116] width 60 height 27
click at [329, 108] on button "Debit" at bounding box center [327, 116] width 60 height 27
click at [131, 193] on button "ENTER" at bounding box center [101, 205] width 171 height 34
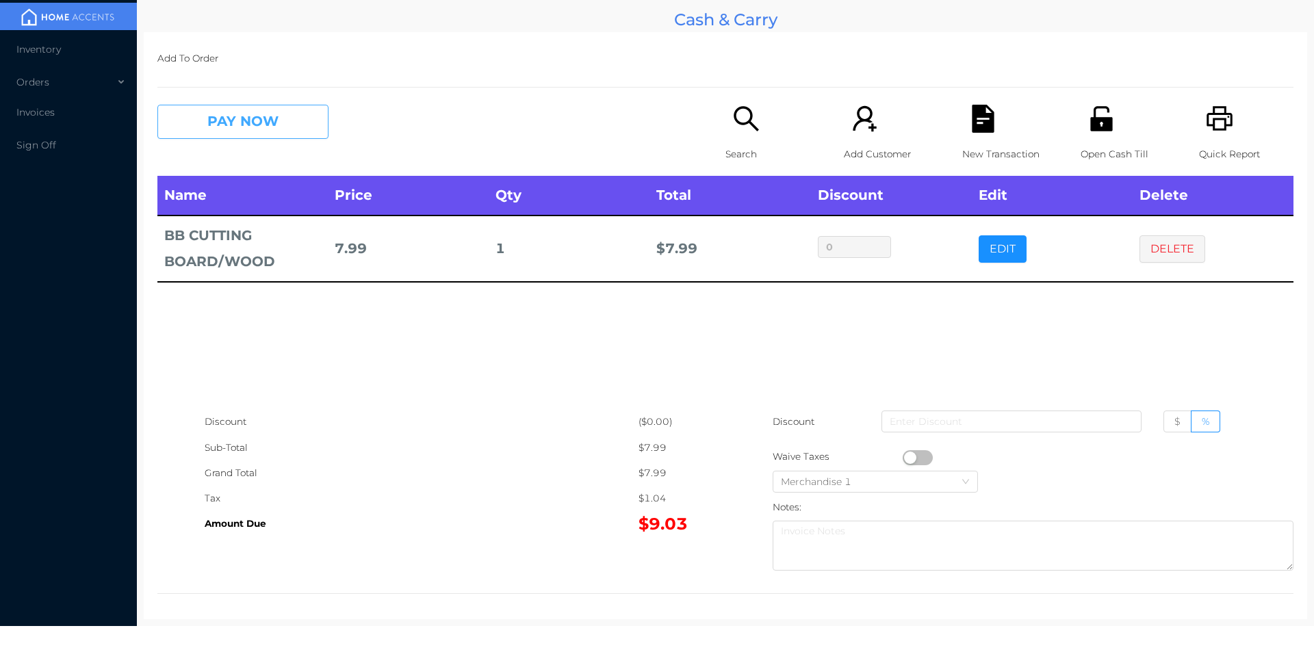
click at [226, 129] on button "PAY NOW" at bounding box center [242, 122] width 171 height 34
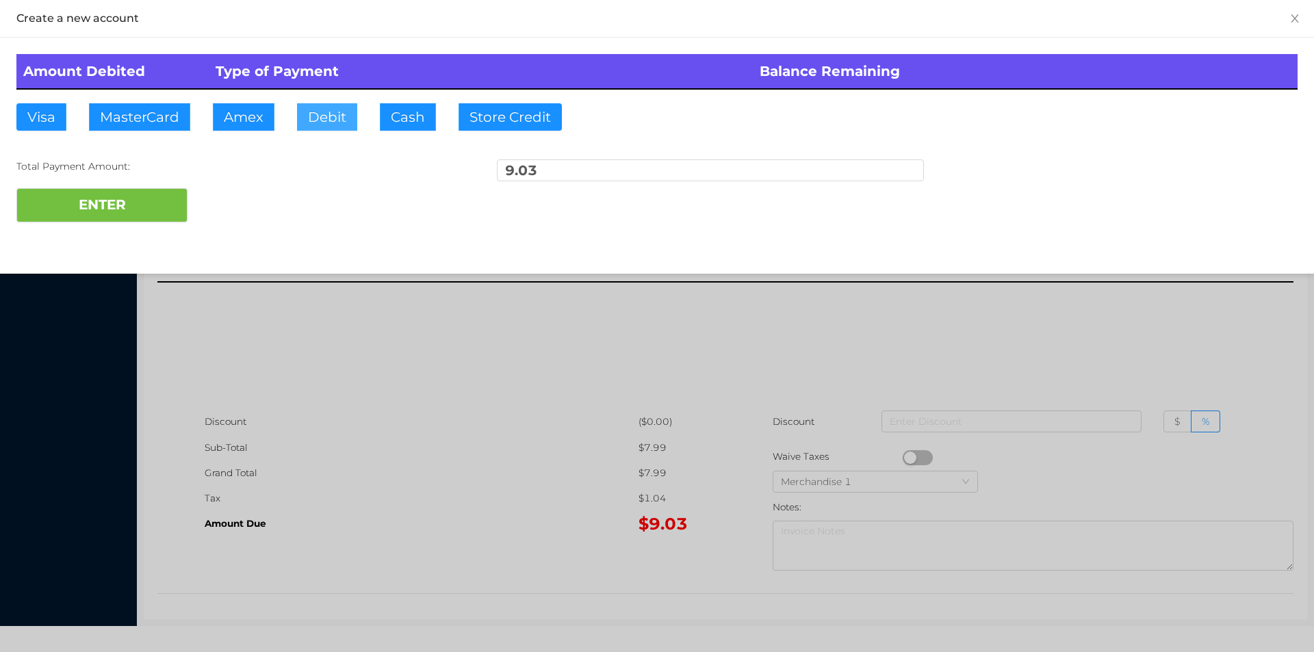
click at [312, 115] on button "Debit" at bounding box center [327, 116] width 60 height 27
type input "50."
click at [100, 195] on button "ENTER" at bounding box center [101, 205] width 171 height 34
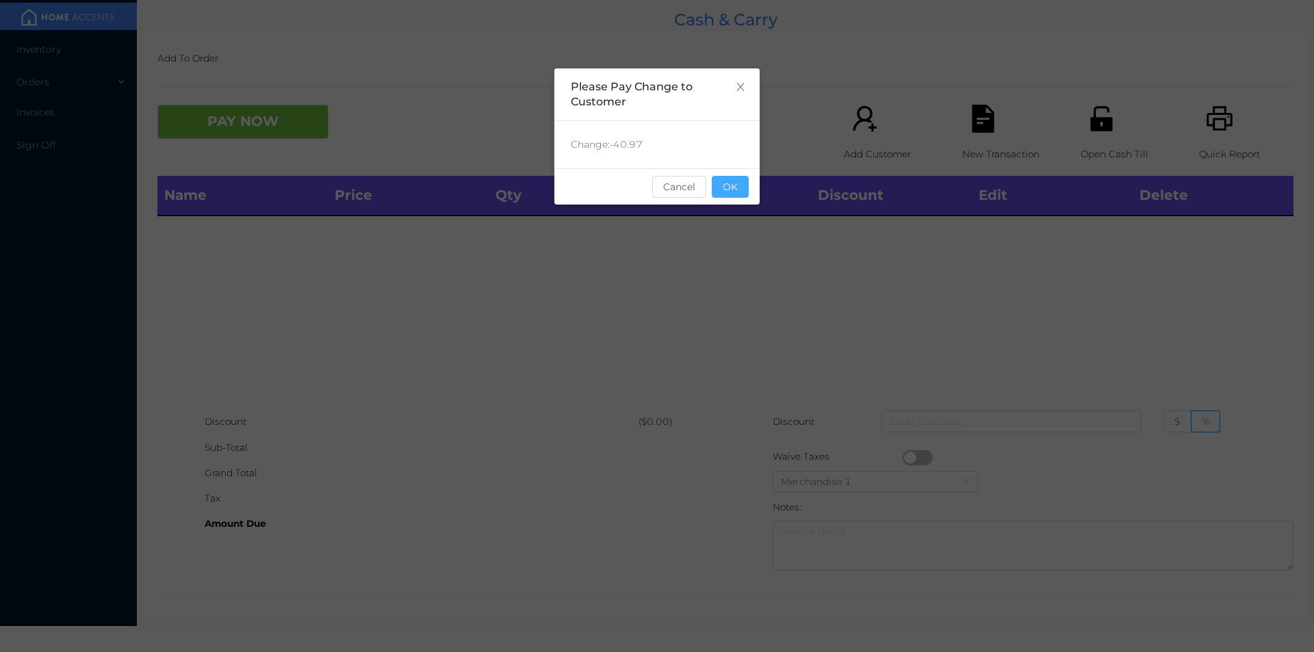
click at [744, 196] on button "OK" at bounding box center [730, 187] width 37 height 22
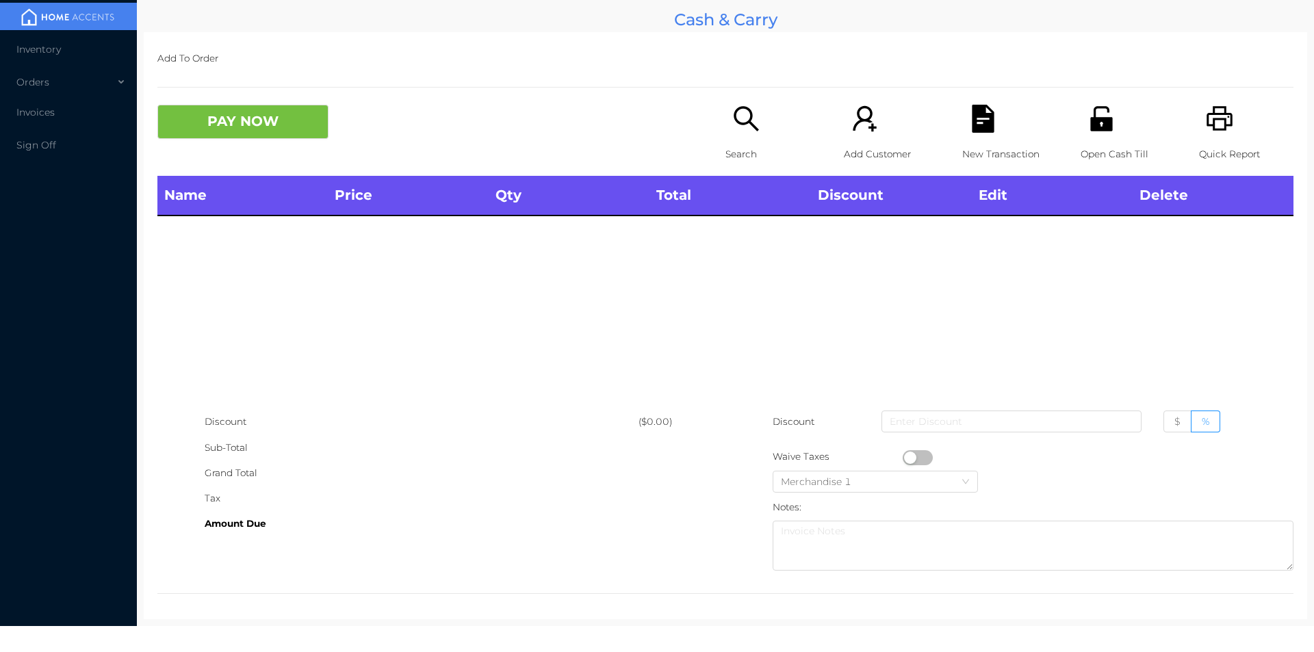
click at [736, 131] on icon "icon: search" at bounding box center [746, 119] width 28 height 28
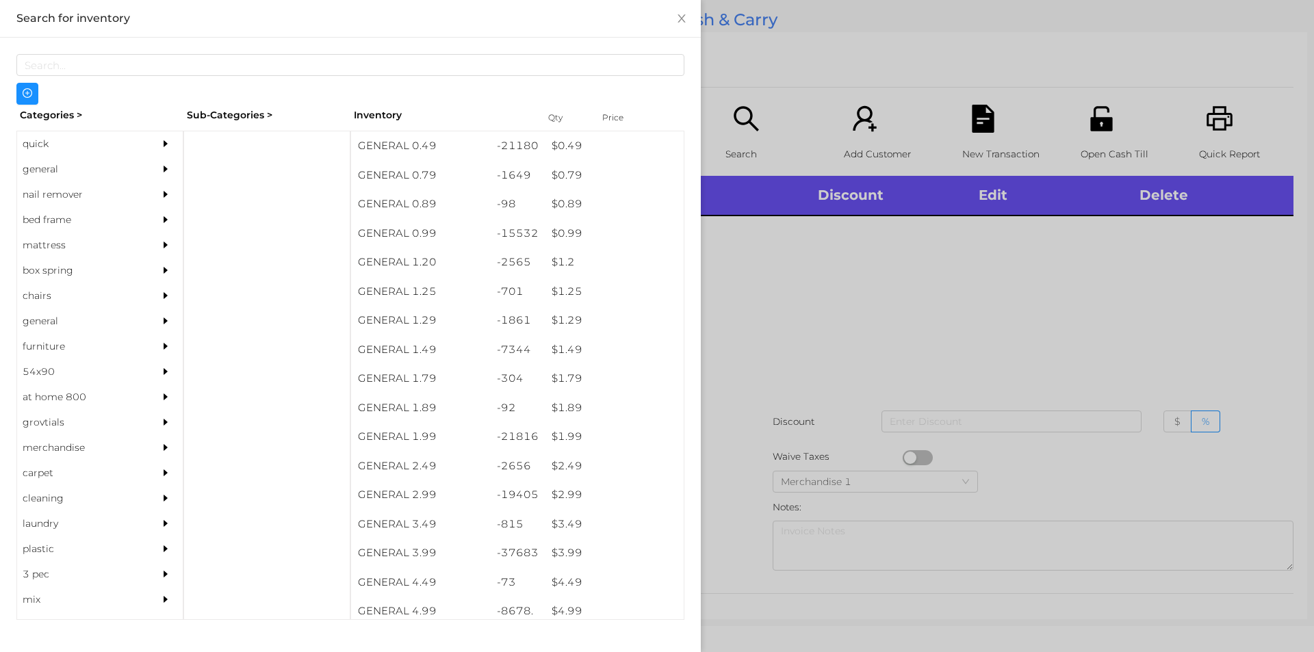
click at [36, 173] on div "general" at bounding box center [79, 169] width 125 height 25
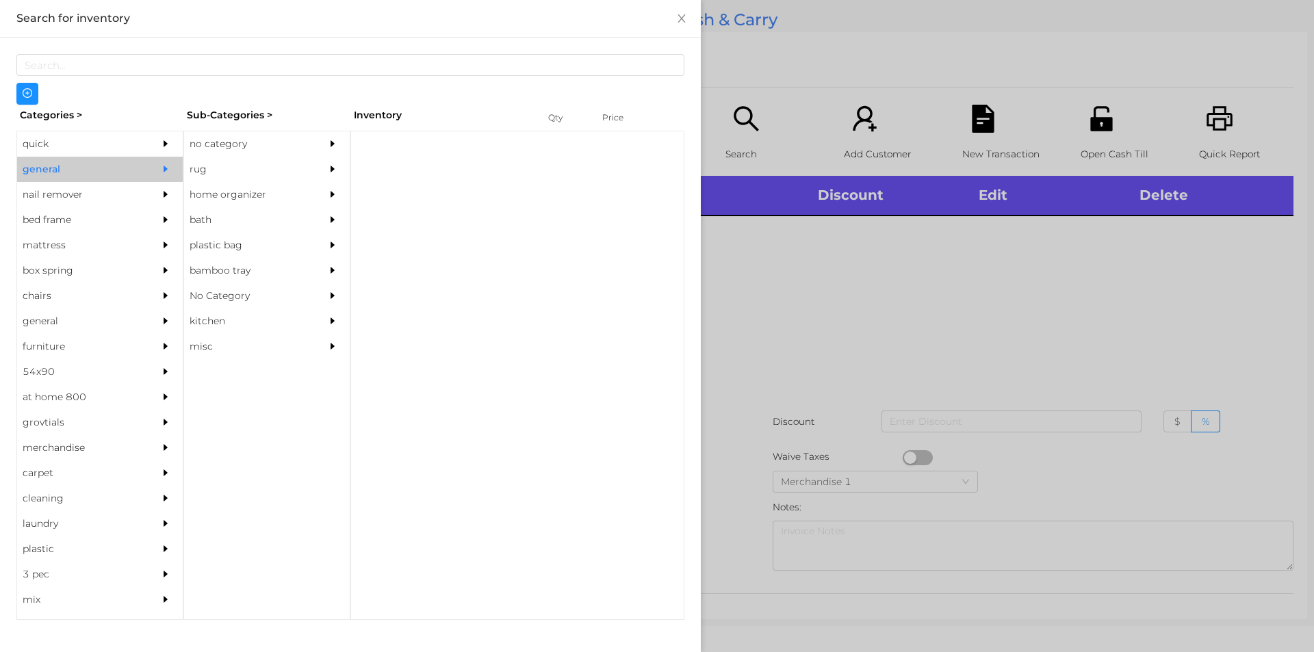
click at [233, 144] on div "no category" at bounding box center [246, 143] width 125 height 25
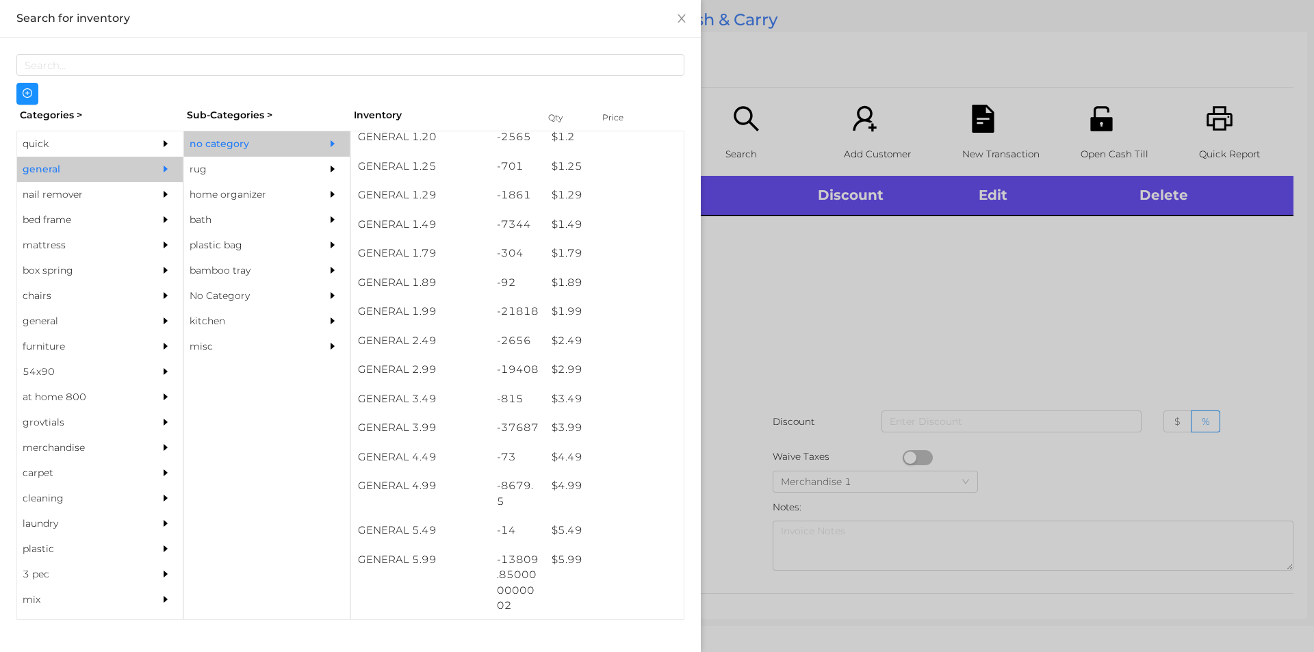
scroll to position [131, 0]
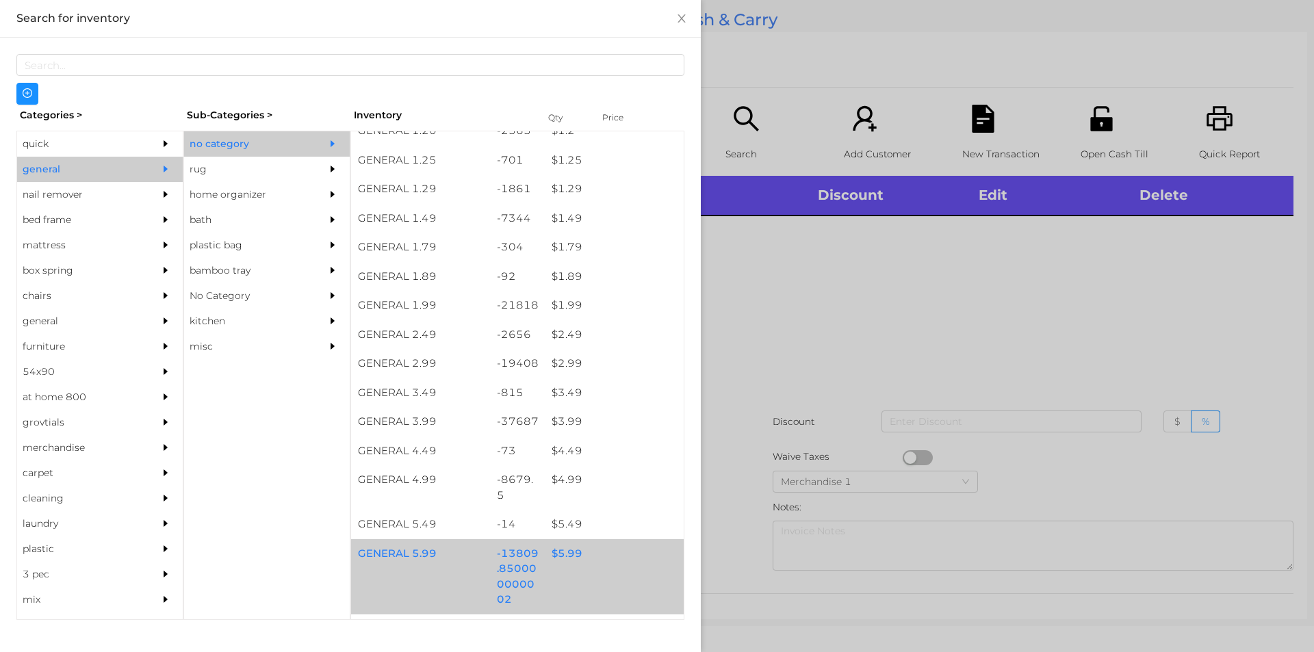
click at [570, 558] on div "$ 5.99" at bounding box center [614, 553] width 139 height 29
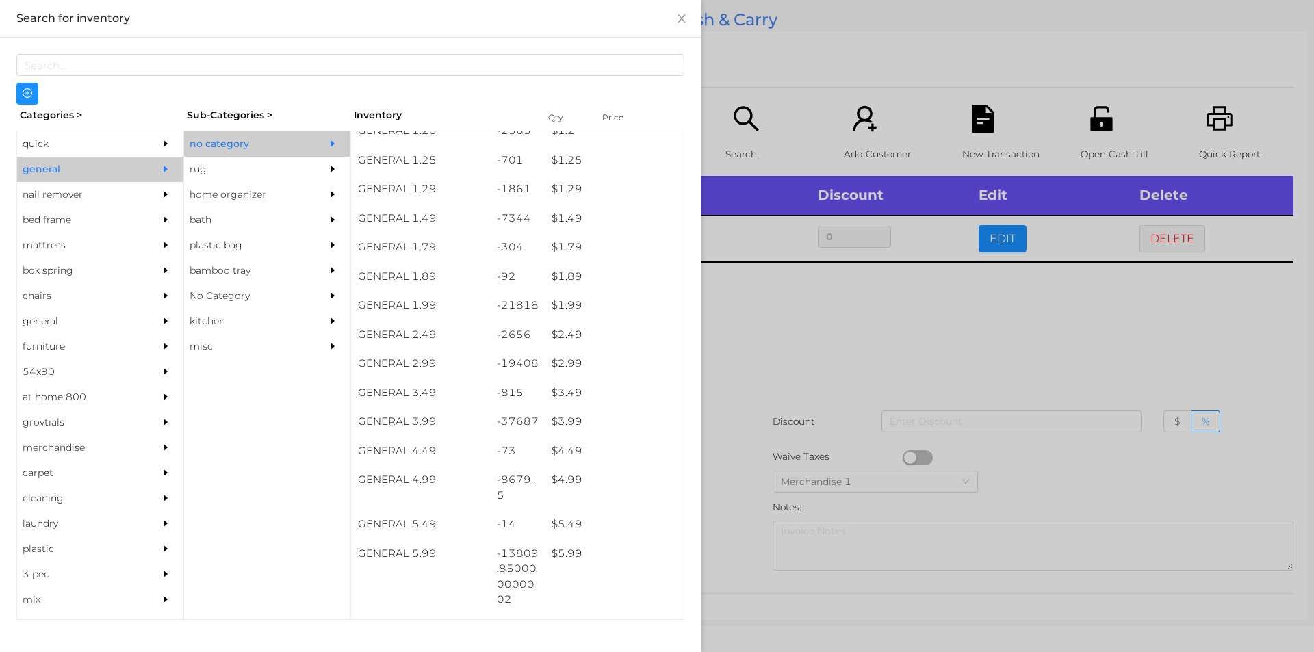
click at [754, 371] on div at bounding box center [657, 326] width 1314 height 652
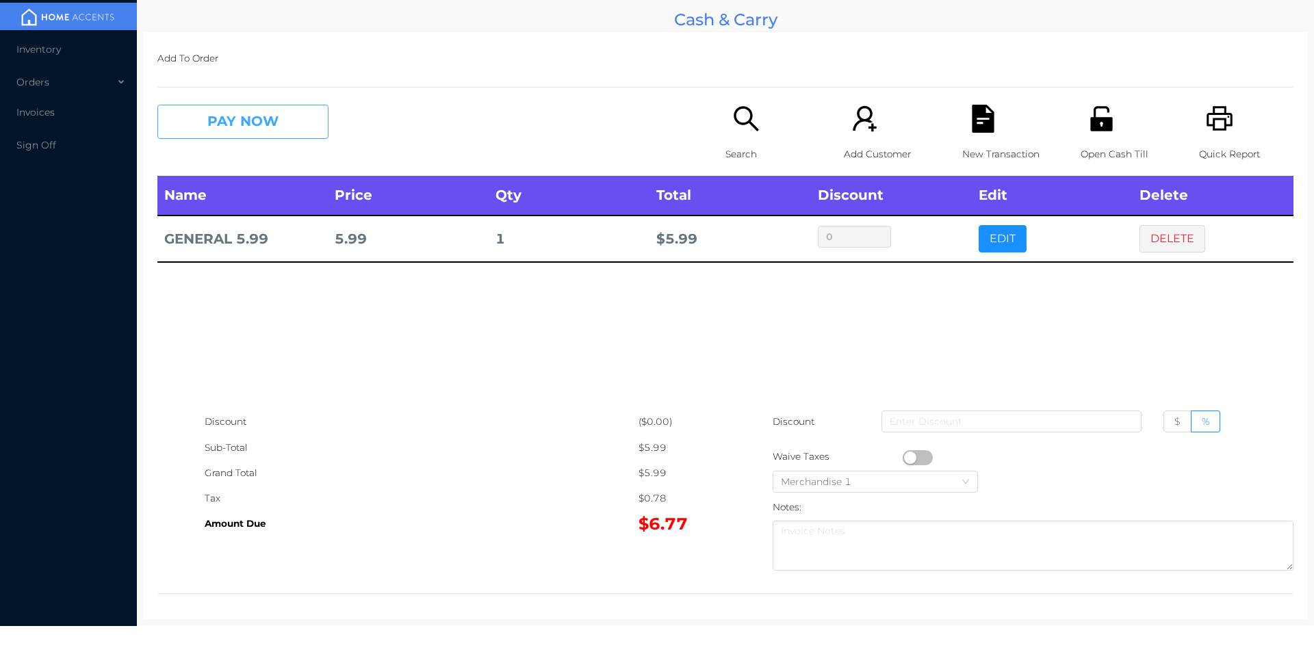
click at [215, 133] on button "PAY NOW" at bounding box center [242, 122] width 171 height 34
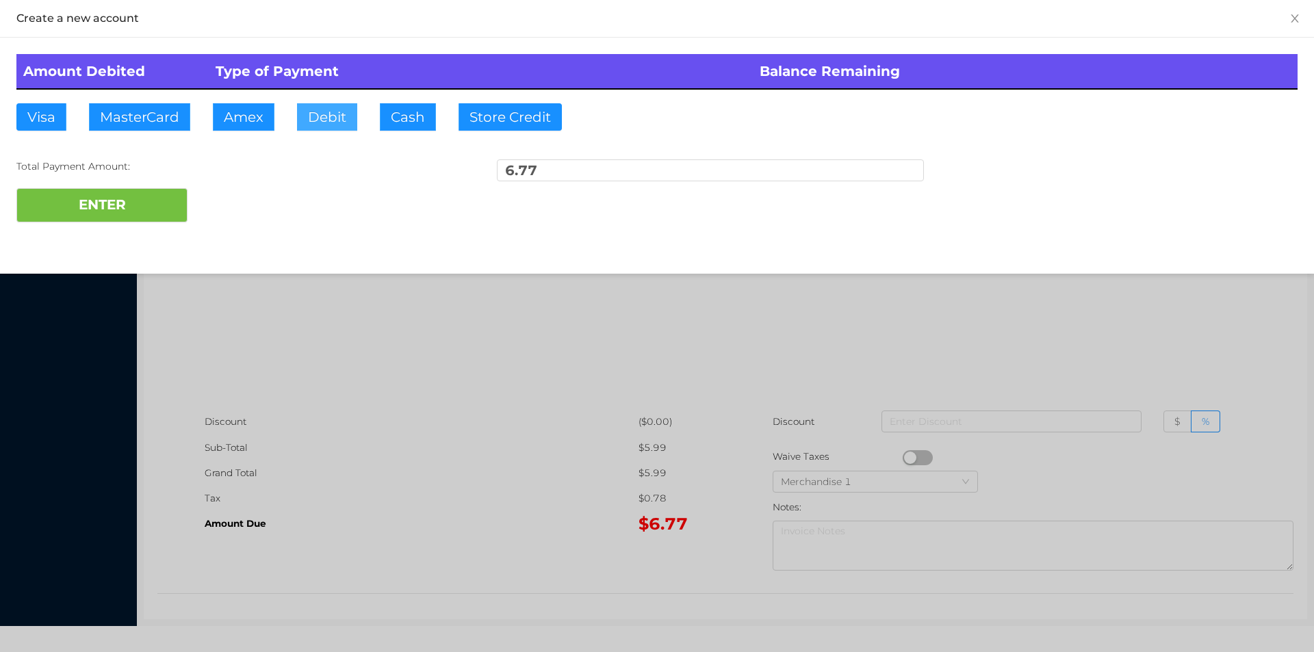
click at [314, 127] on button "Debit" at bounding box center [327, 116] width 60 height 27
type input "7."
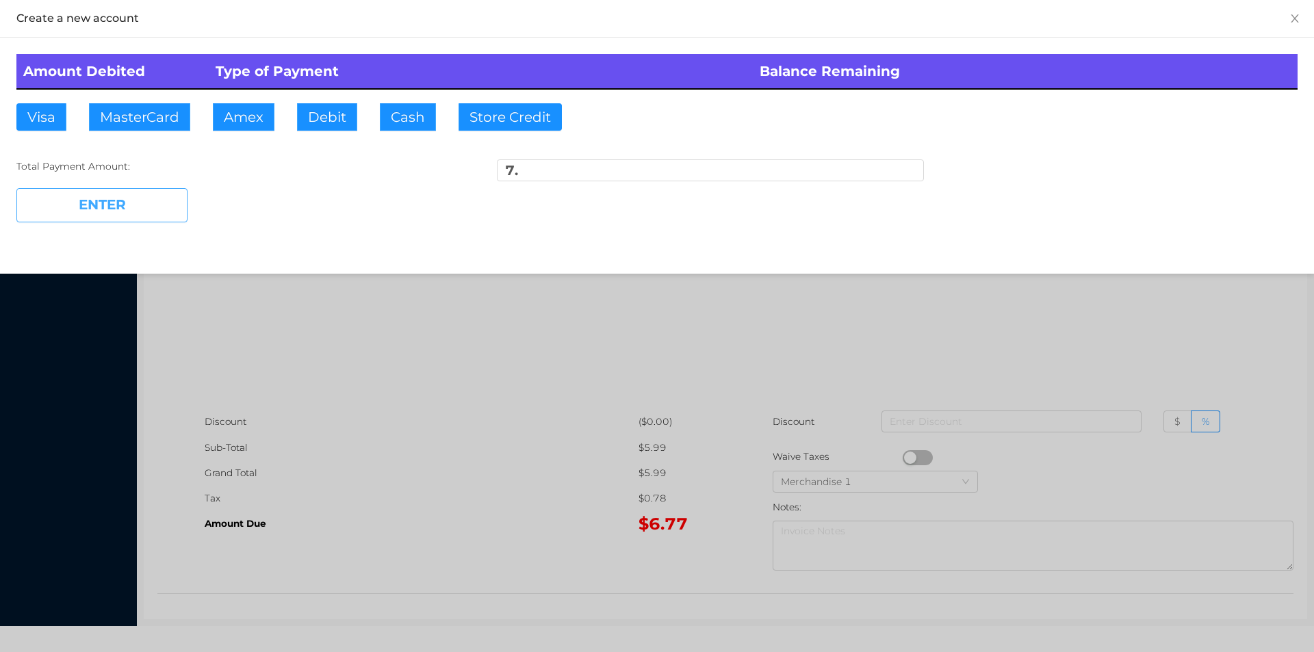
click at [96, 211] on button "ENTER" at bounding box center [101, 205] width 171 height 34
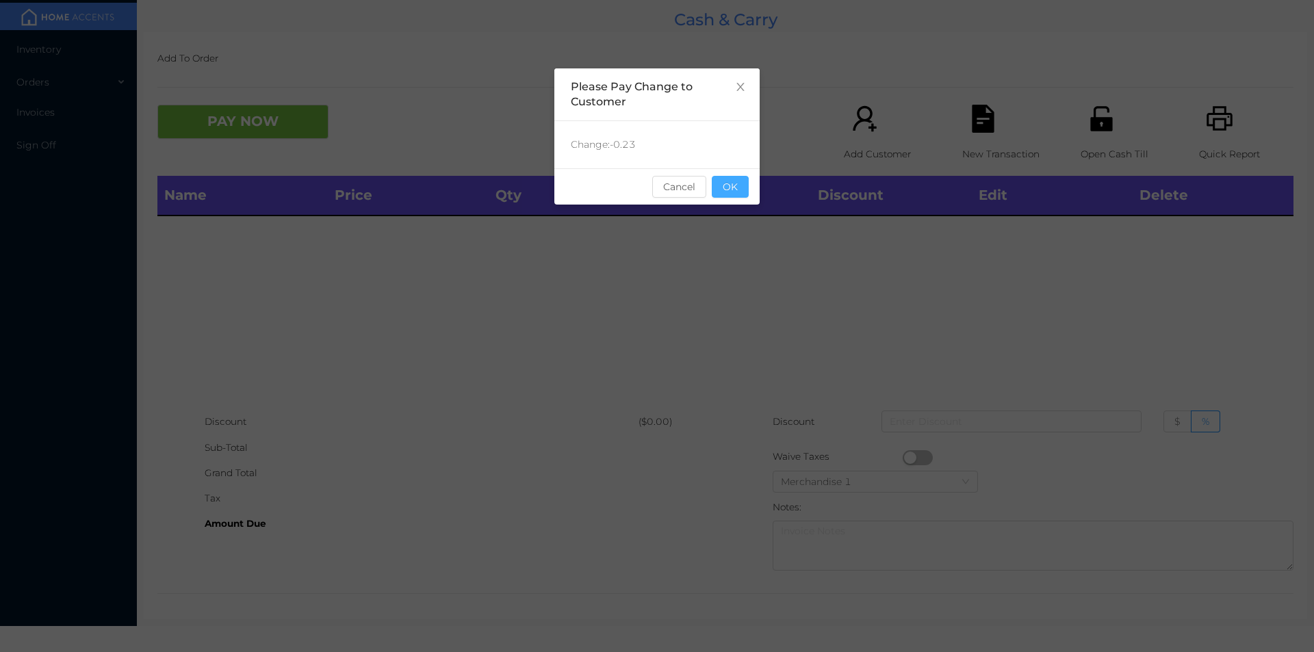
click at [732, 177] on button "OK" at bounding box center [730, 187] width 37 height 22
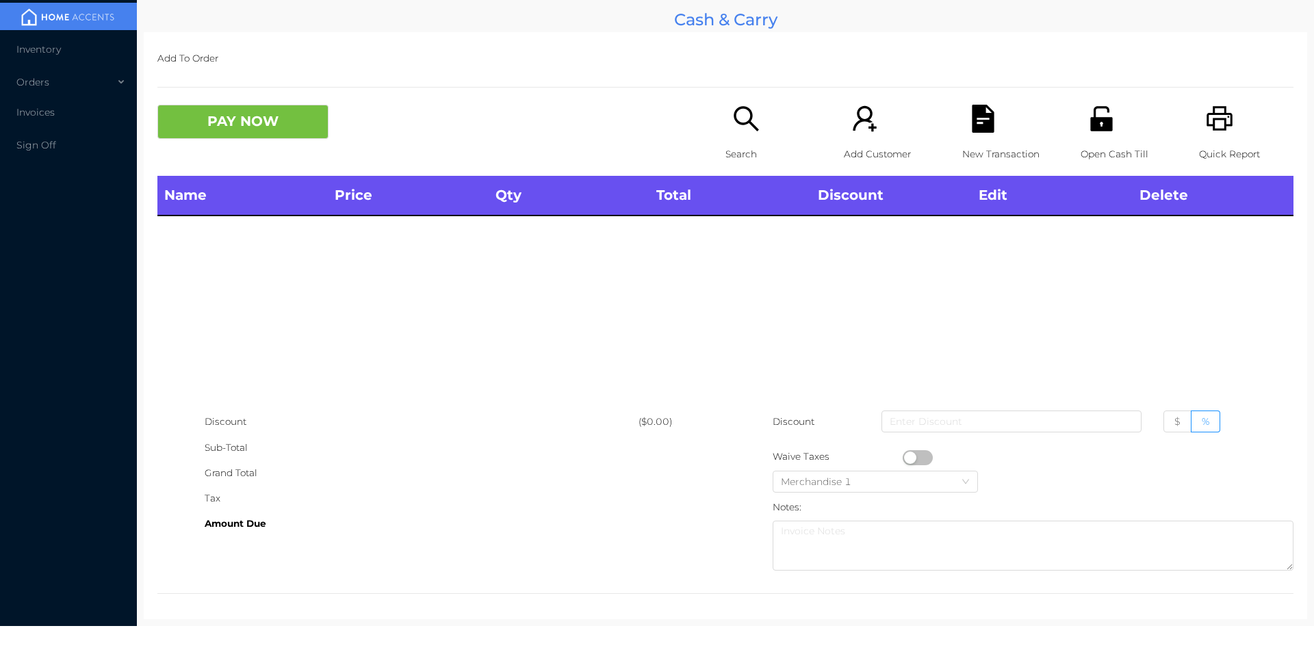
click at [1090, 139] on div "Open Cash Till" at bounding box center [1128, 140] width 94 height 71
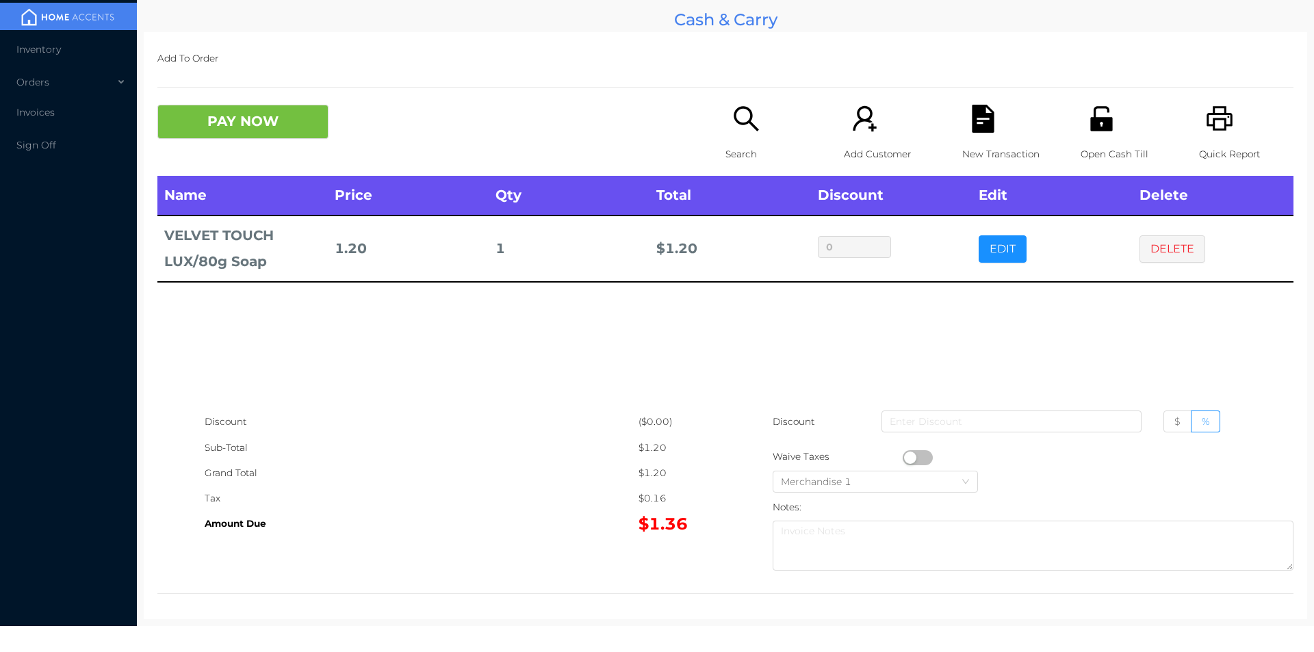
click at [726, 120] on div "Search" at bounding box center [773, 140] width 94 height 71
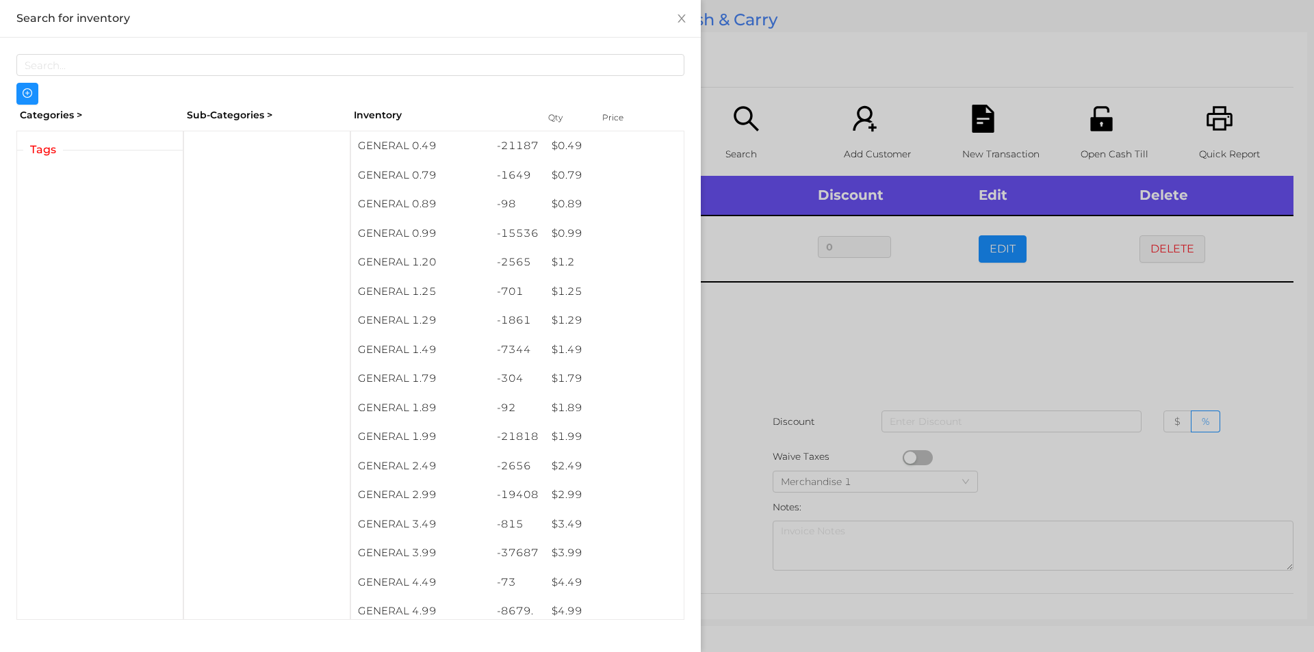
click at [856, 400] on div at bounding box center [657, 326] width 1314 height 652
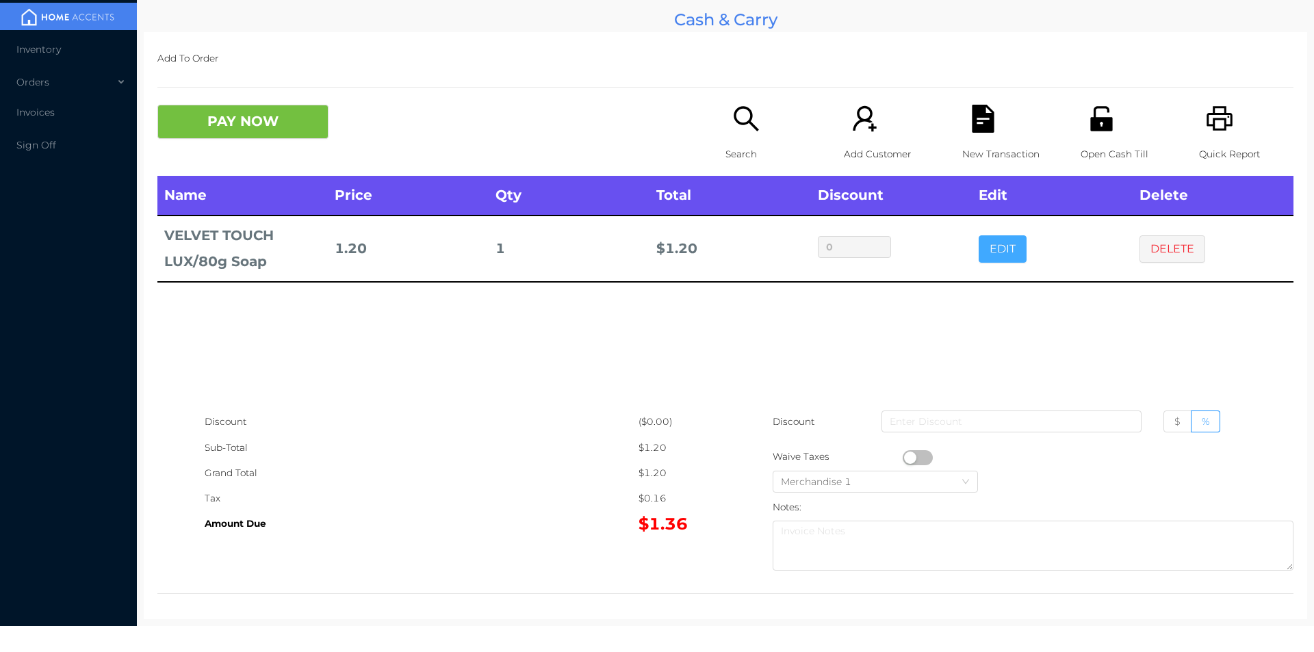
click at [984, 245] on button "EDIT" at bounding box center [1003, 248] width 48 height 27
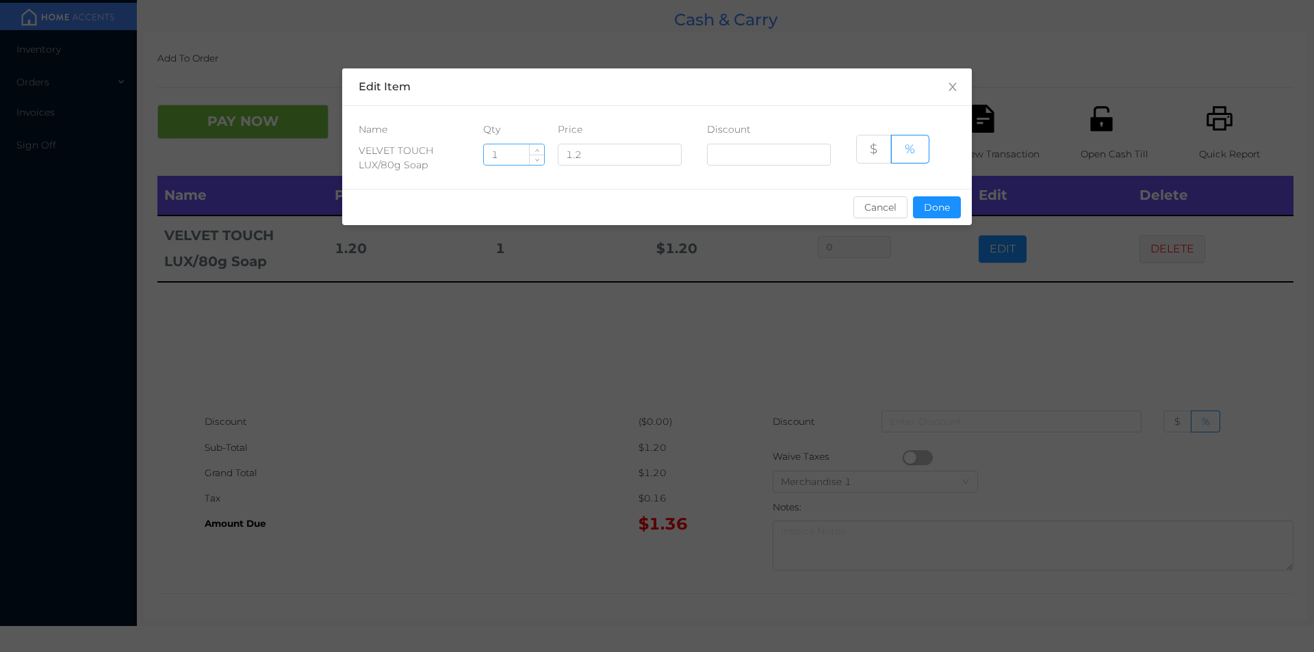
click at [507, 157] on input "1" at bounding box center [514, 154] width 60 height 21
type input "4"
click at [941, 218] on button "Done" at bounding box center [937, 207] width 48 height 22
click at [912, 334] on div "sentinelStart Edit Item Name Qty Price Discount VELVET TOUCH LUX/80g Soap 4 1.2…" at bounding box center [657, 326] width 1314 height 652
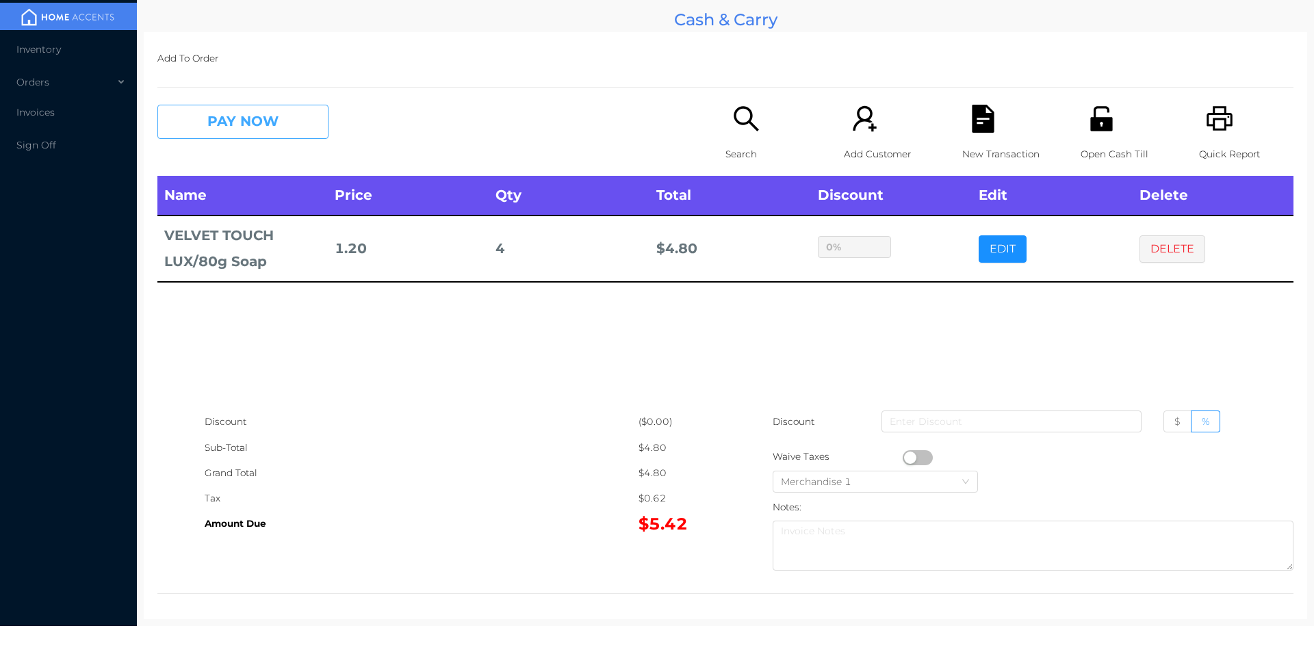
click at [238, 124] on button "PAY NOW" at bounding box center [242, 122] width 171 height 34
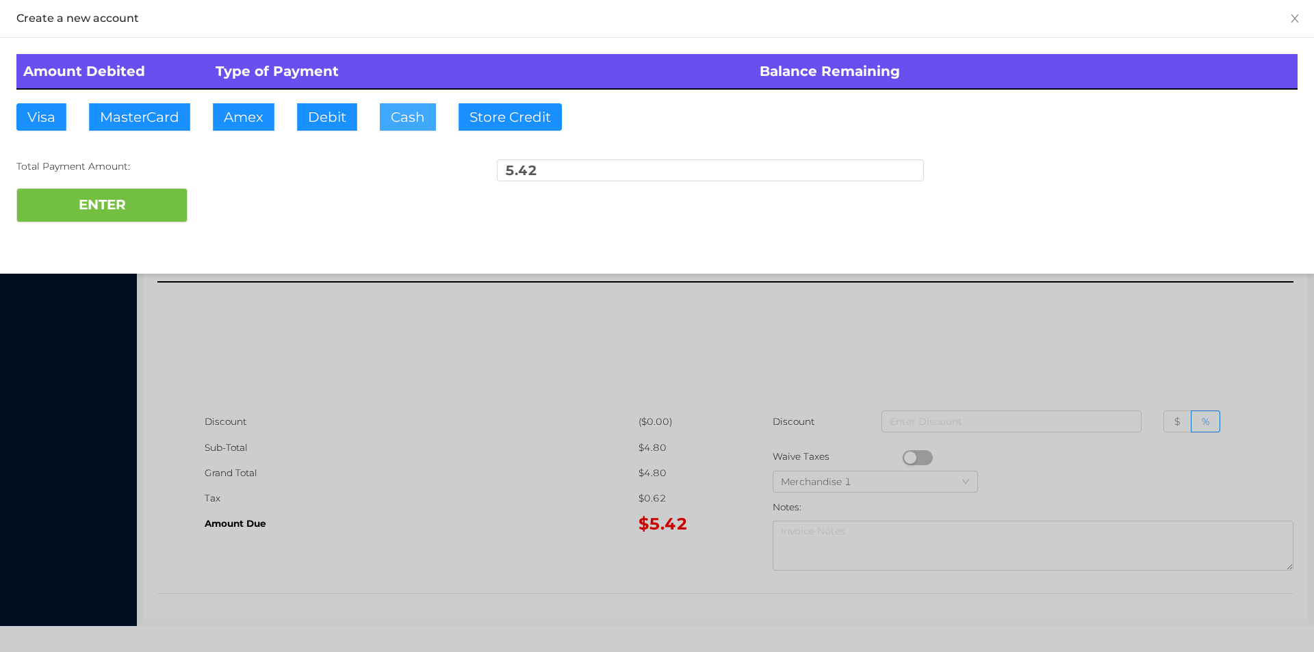
click at [395, 123] on button "Cash" at bounding box center [408, 116] width 56 height 27
click at [101, 217] on button "ENTER" at bounding box center [101, 205] width 171 height 34
type input "0"
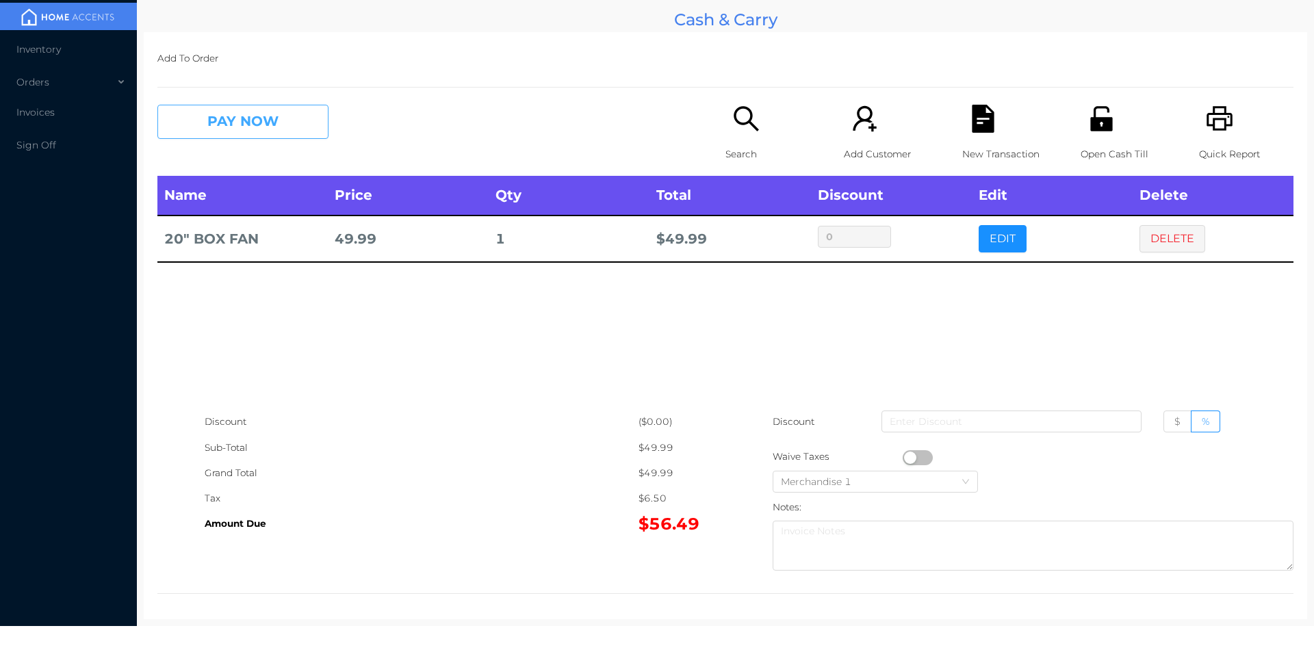
click at [225, 117] on button "PAY NOW" at bounding box center [242, 122] width 171 height 34
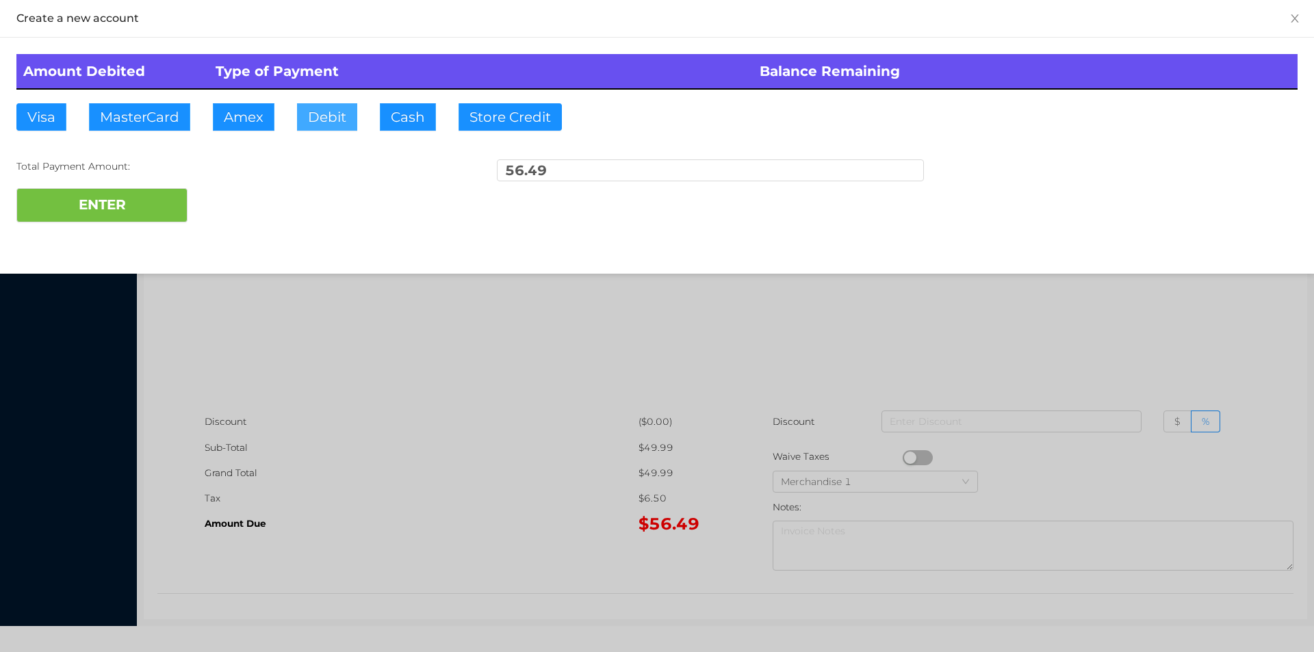
click at [303, 112] on button "Debit" at bounding box center [327, 116] width 60 height 27
type input "60."
click at [125, 213] on button "ENTER" at bounding box center [101, 205] width 171 height 34
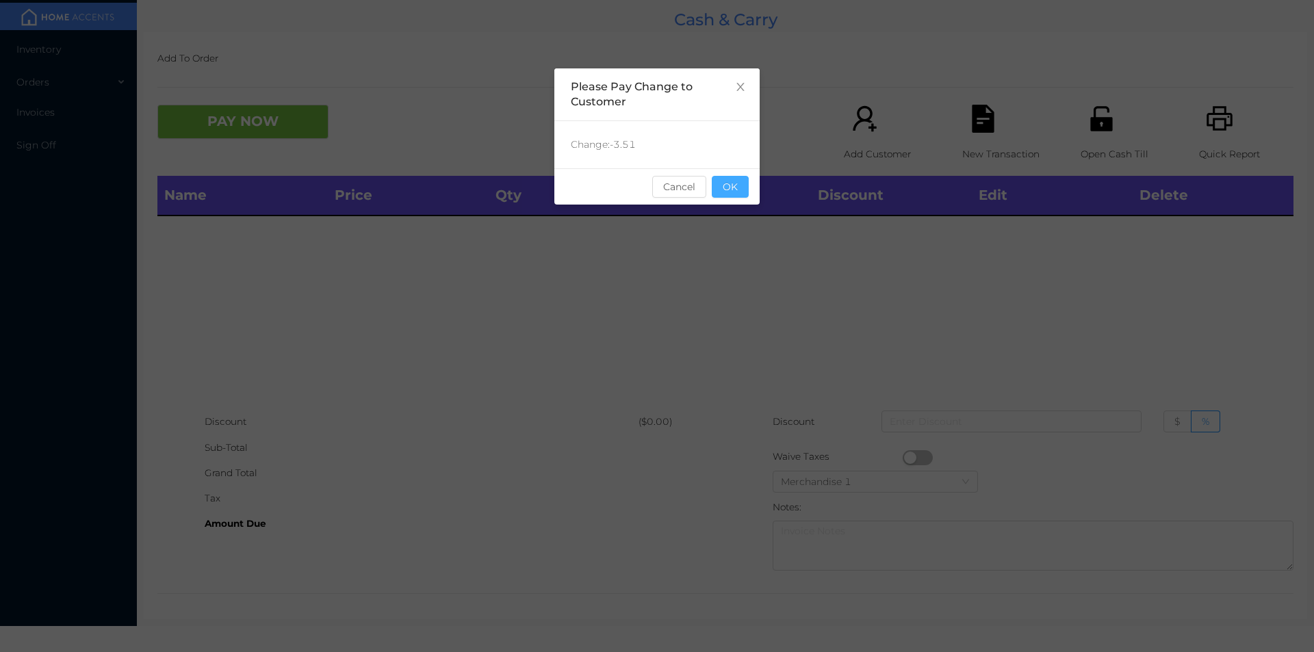
click at [743, 196] on button "OK" at bounding box center [730, 187] width 37 height 22
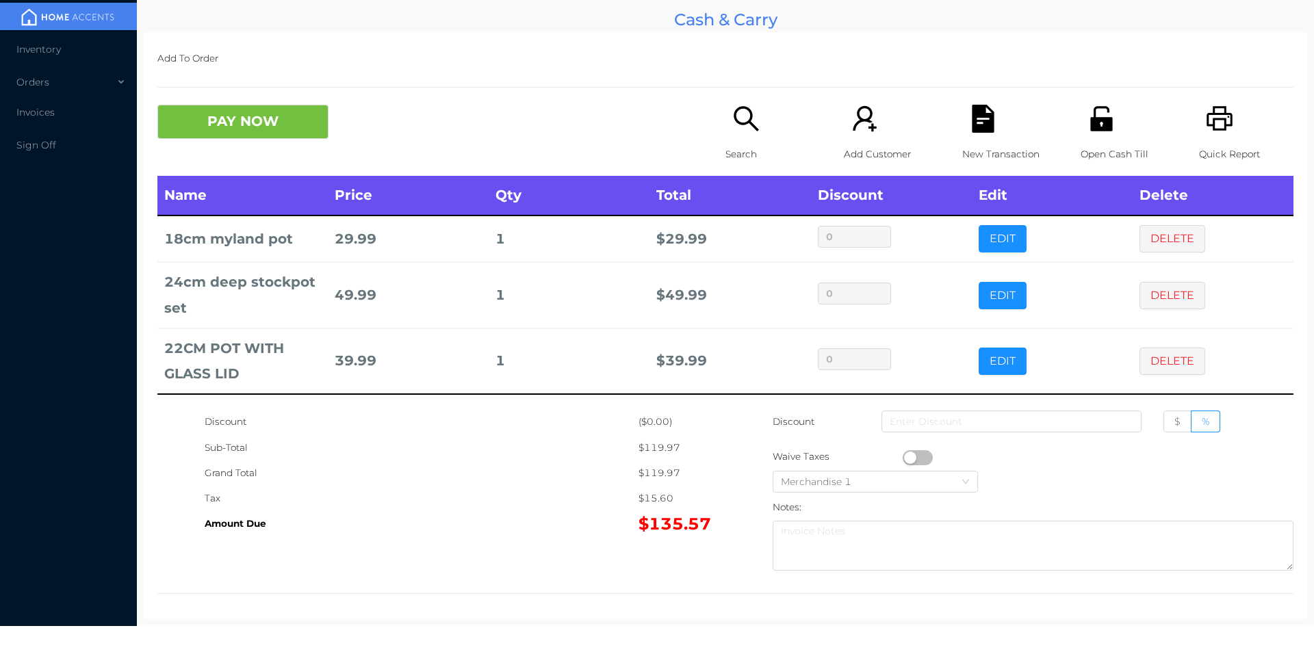
click at [226, 114] on button "PAY NOW" at bounding box center [242, 122] width 171 height 34
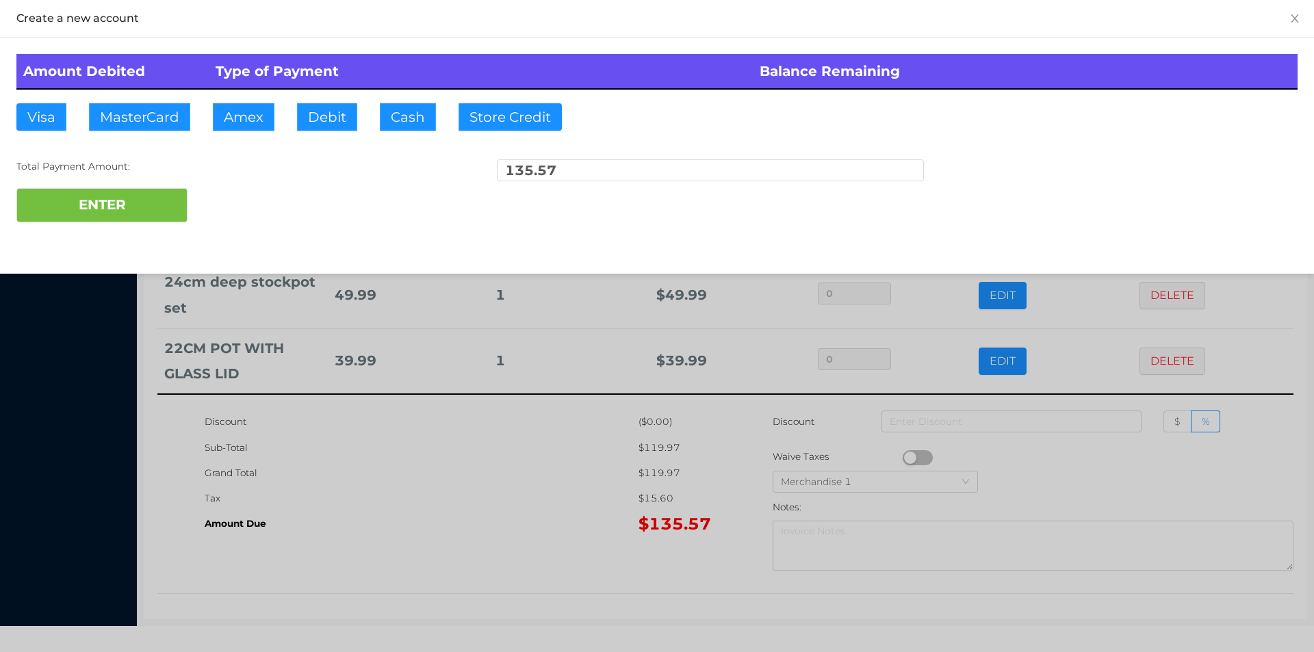
click at [221, 187] on div "Total Payment Amount: 135.57" at bounding box center [656, 173] width 1281 height 29
click at [365, 480] on div at bounding box center [657, 326] width 1314 height 652
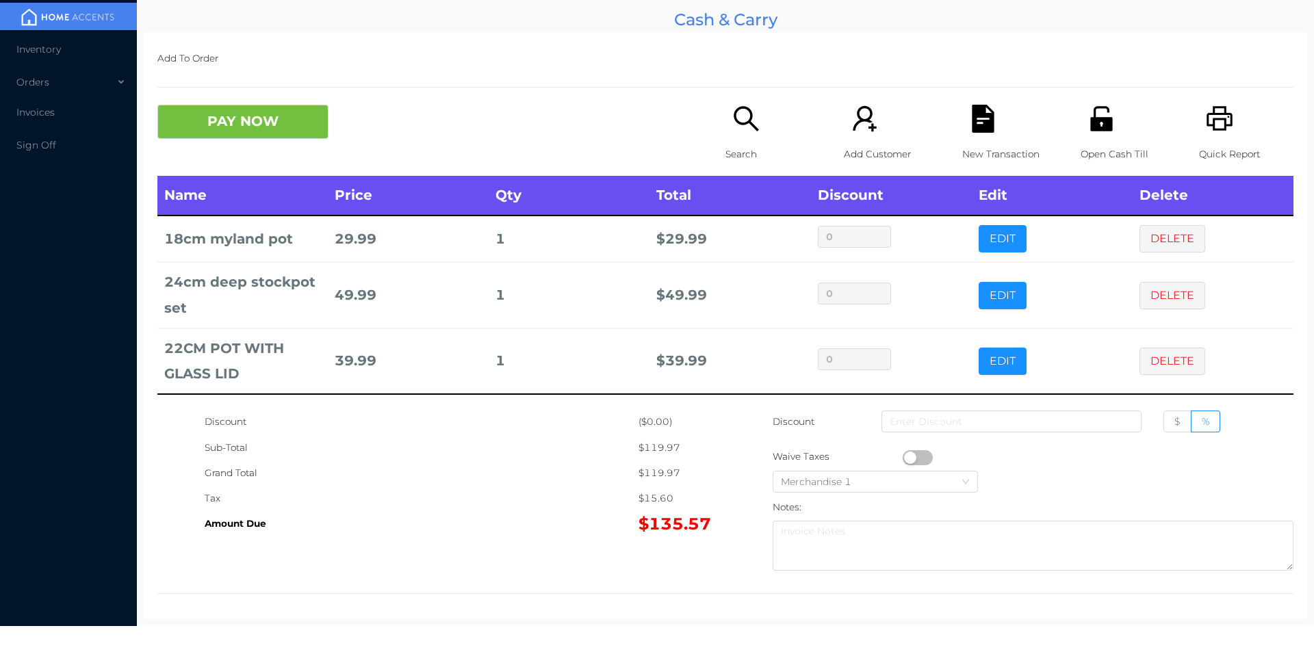
click at [973, 135] on div "New Transaction" at bounding box center [1009, 140] width 94 height 71
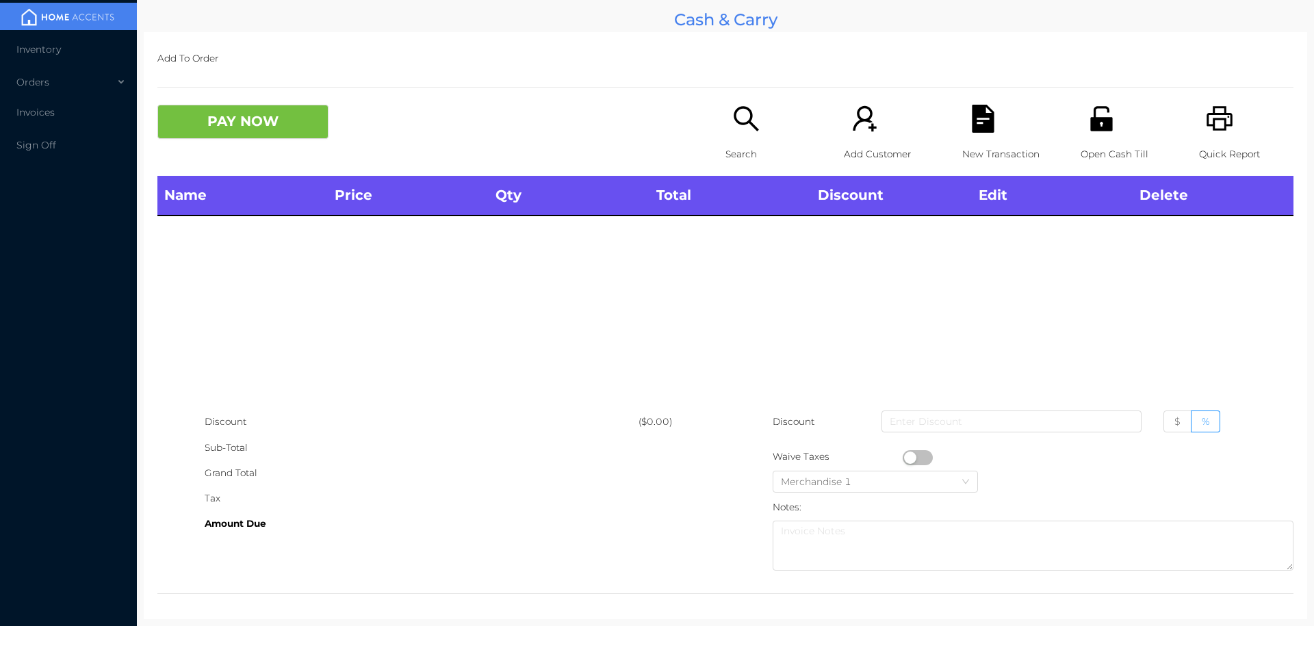
click at [1218, 137] on div "Quick Report" at bounding box center [1246, 140] width 94 height 71
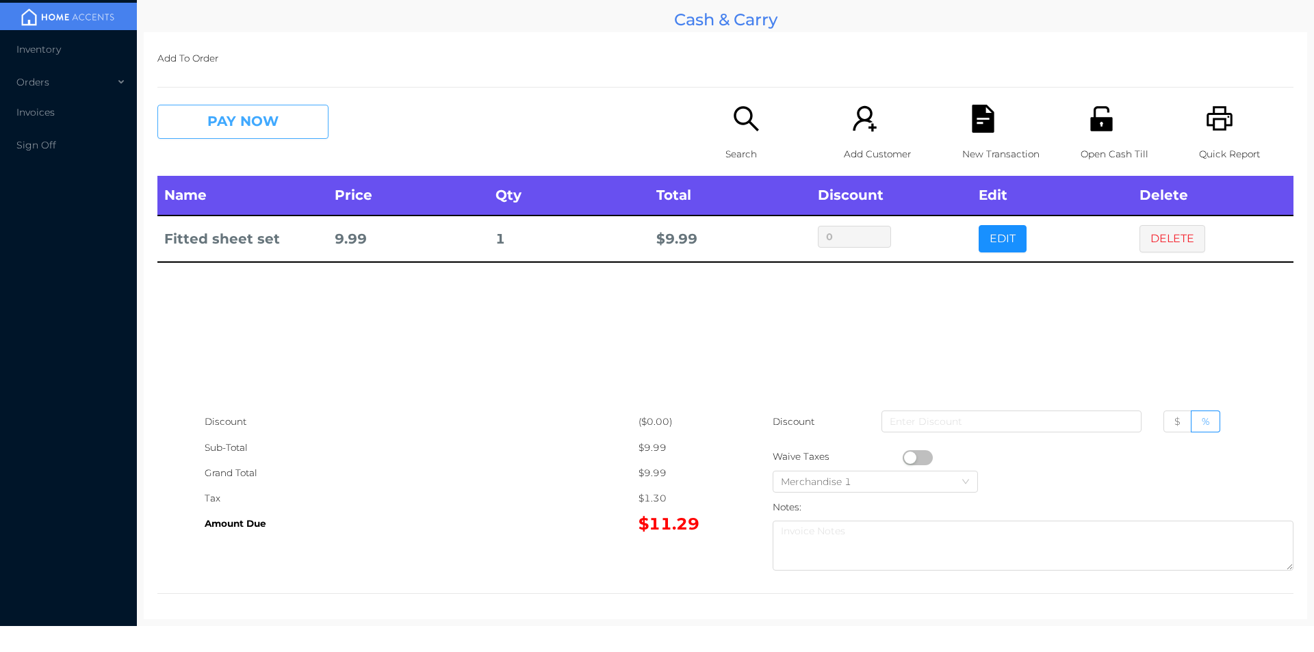
click at [236, 114] on button "PAY NOW" at bounding box center [242, 122] width 171 height 34
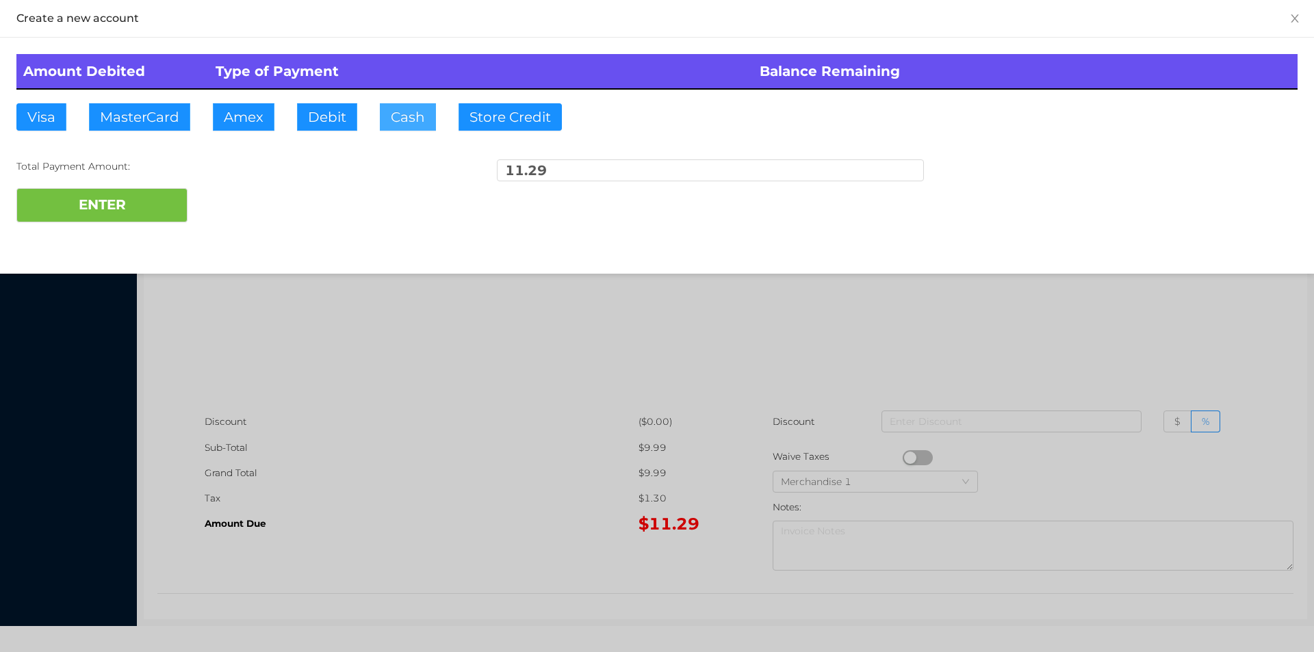
click at [386, 107] on button "Cash" at bounding box center [408, 116] width 56 height 27
click at [136, 212] on button "ENTER" at bounding box center [101, 205] width 171 height 34
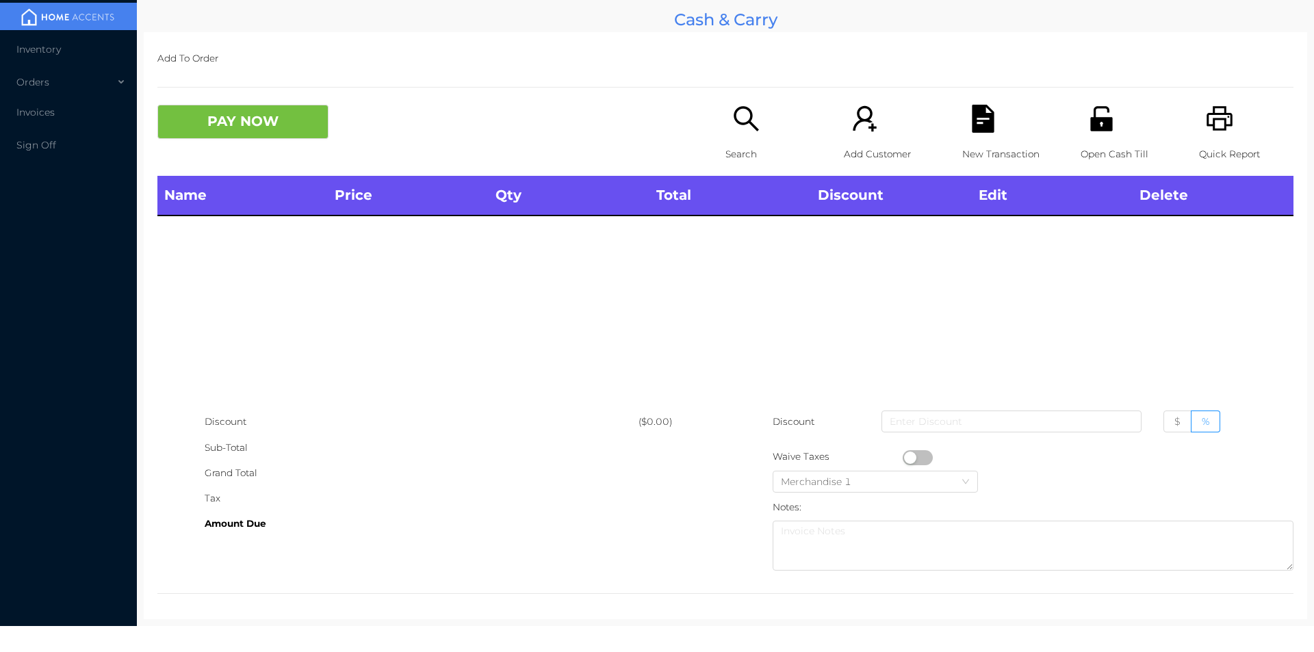
click at [749, 124] on icon "icon: search" at bounding box center [746, 119] width 28 height 28
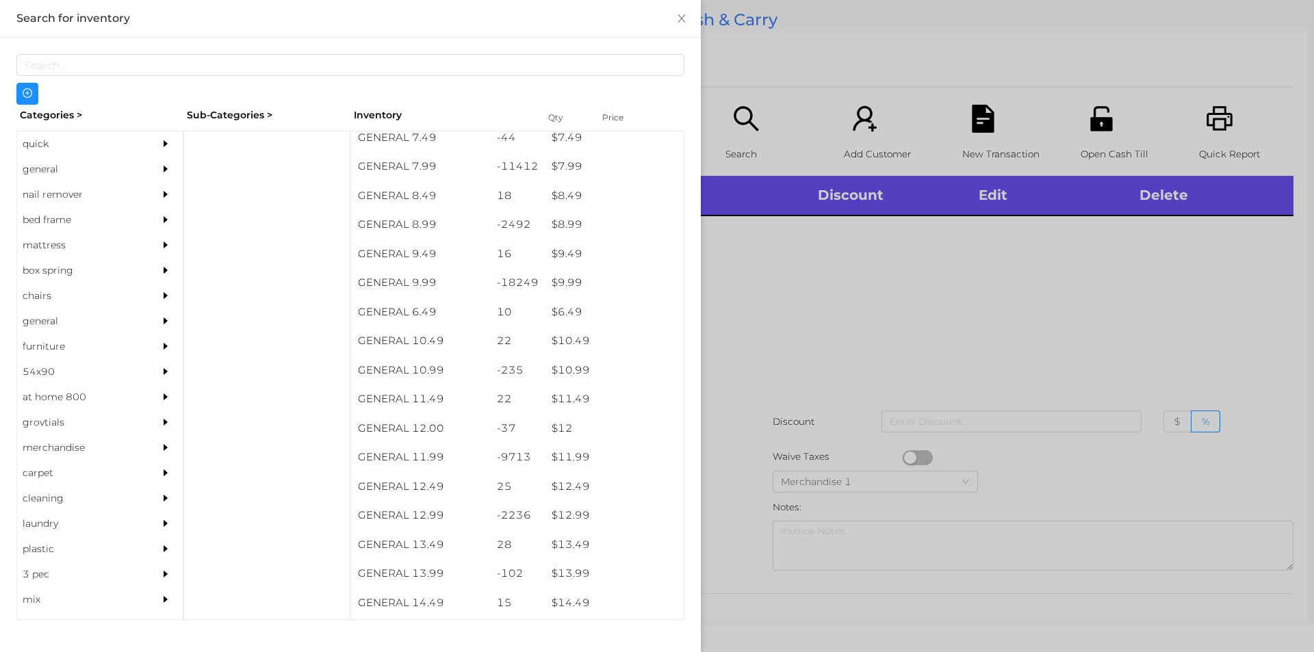
scroll to position [698, 0]
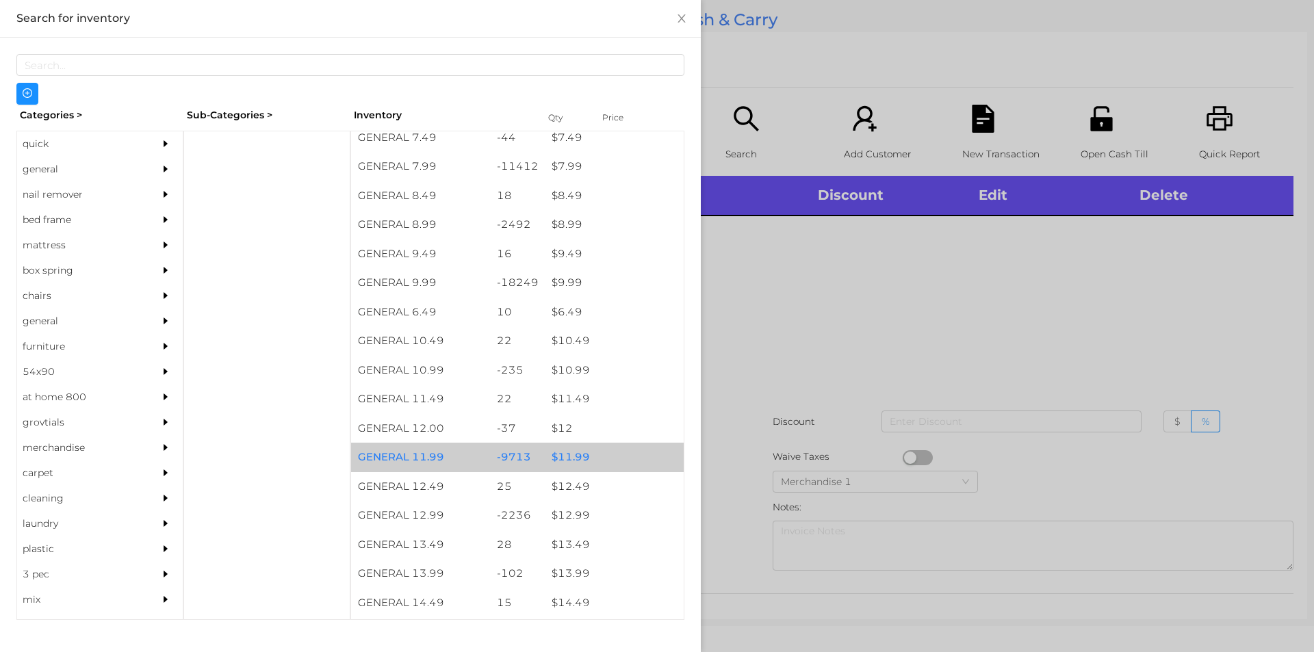
click at [580, 446] on div "$ 11.99" at bounding box center [614, 457] width 139 height 29
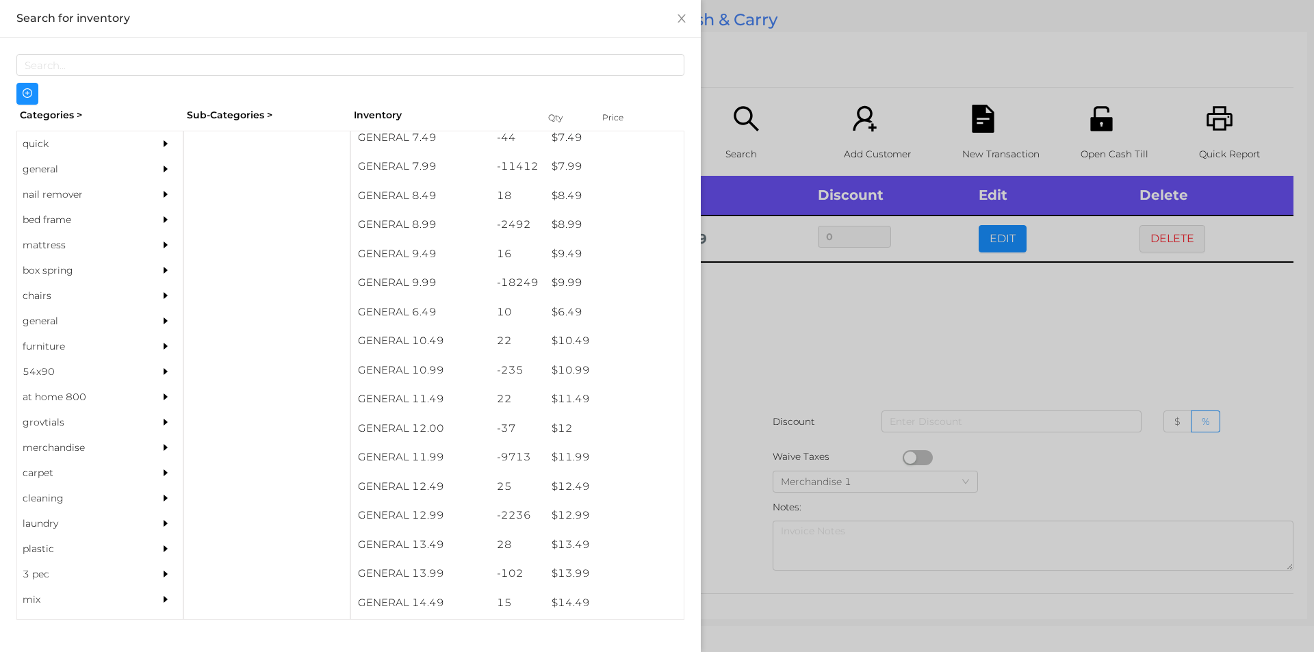
click at [780, 332] on div at bounding box center [657, 326] width 1314 height 652
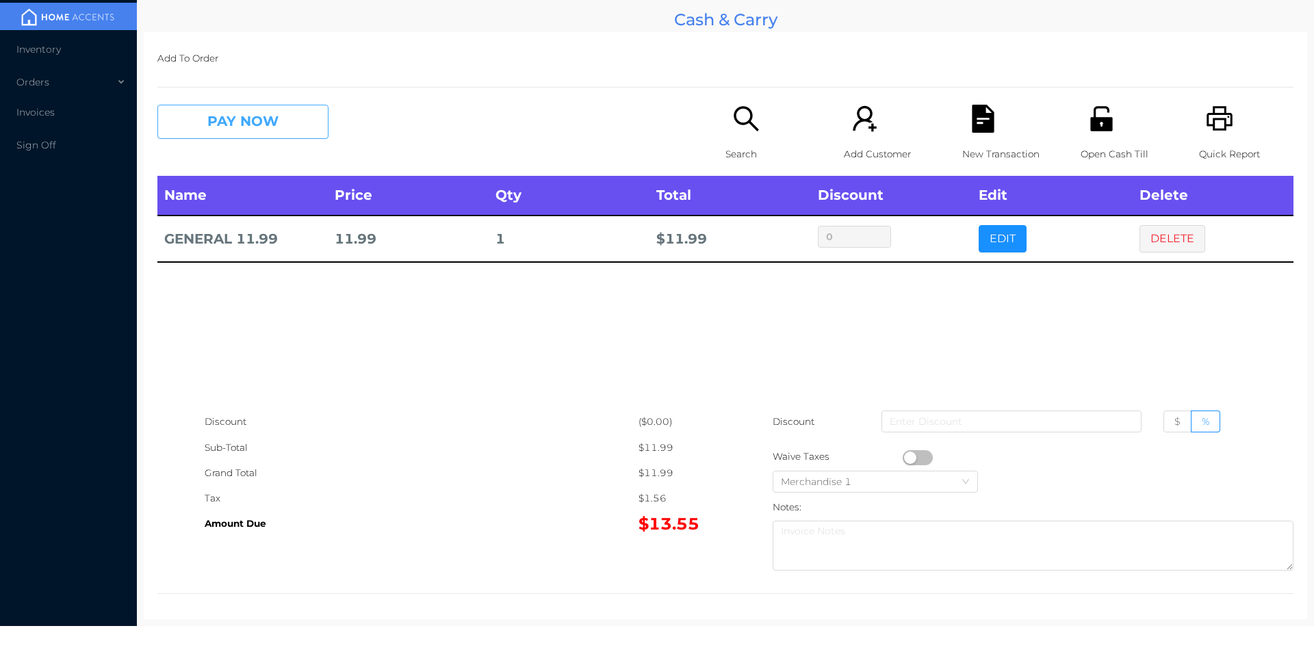
click at [240, 116] on button "PAY NOW" at bounding box center [242, 122] width 171 height 34
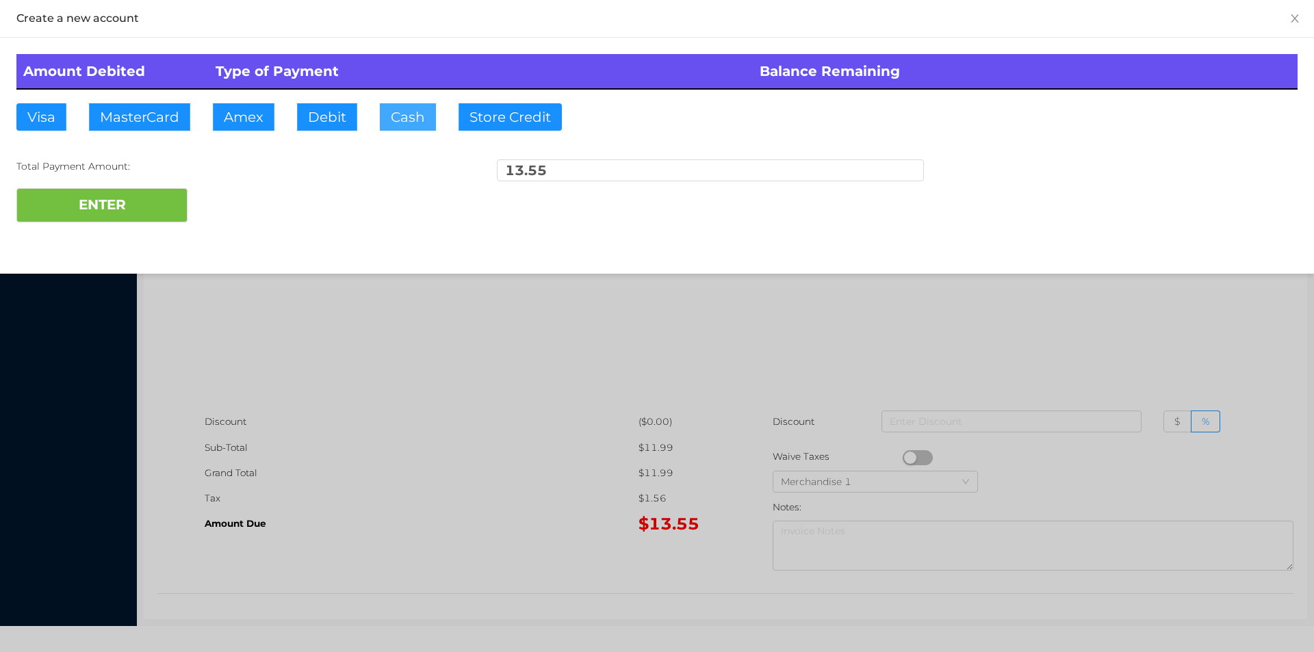
click at [400, 127] on button "Cash" at bounding box center [408, 116] width 56 height 27
click at [105, 205] on button "ENTER" at bounding box center [101, 205] width 171 height 34
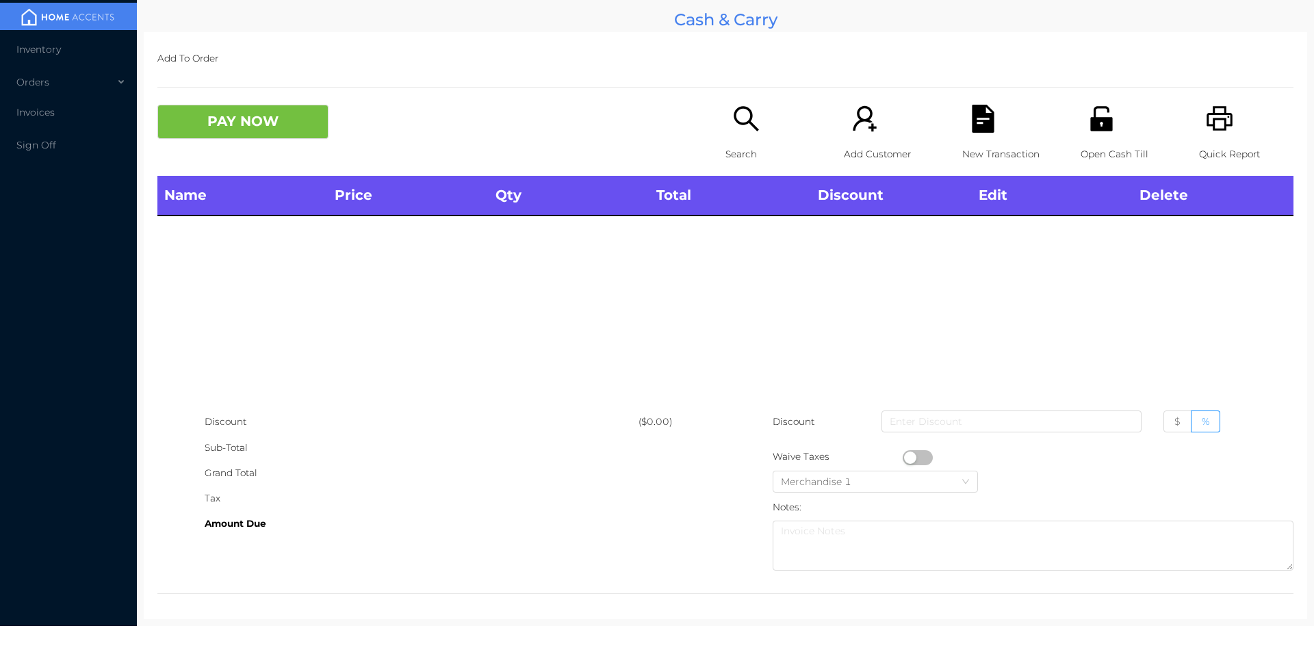
click at [747, 139] on div "Search" at bounding box center [773, 140] width 94 height 71
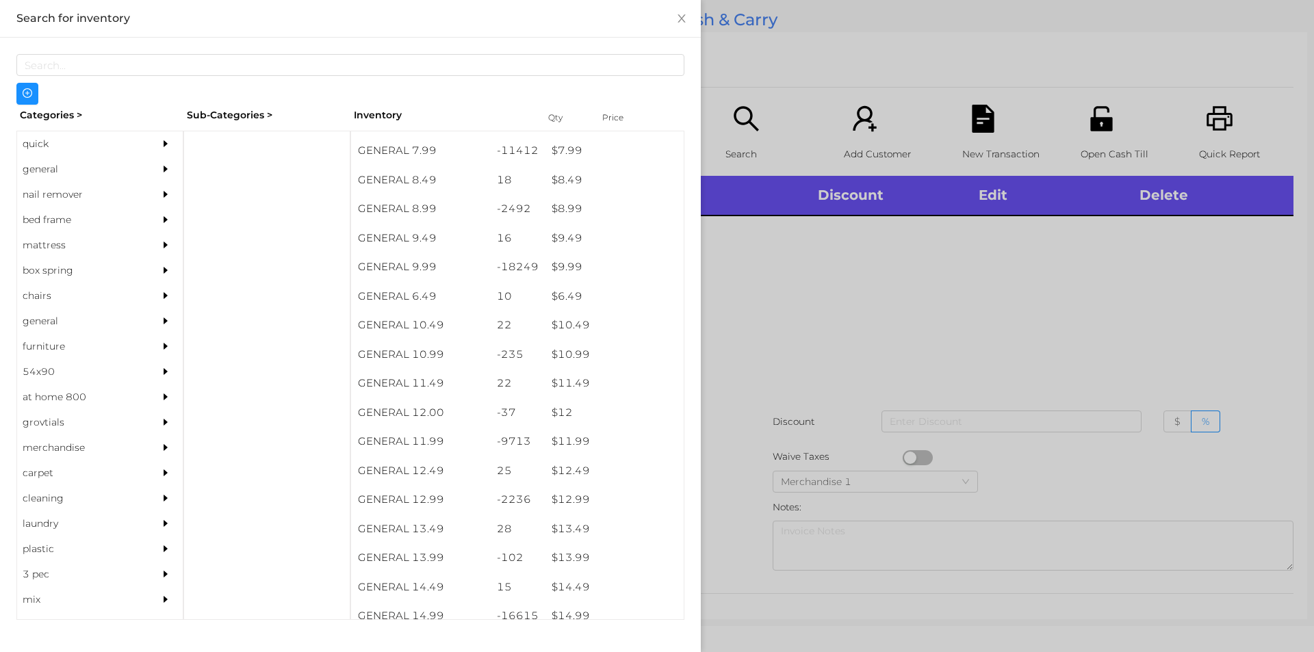
scroll to position [778, 0]
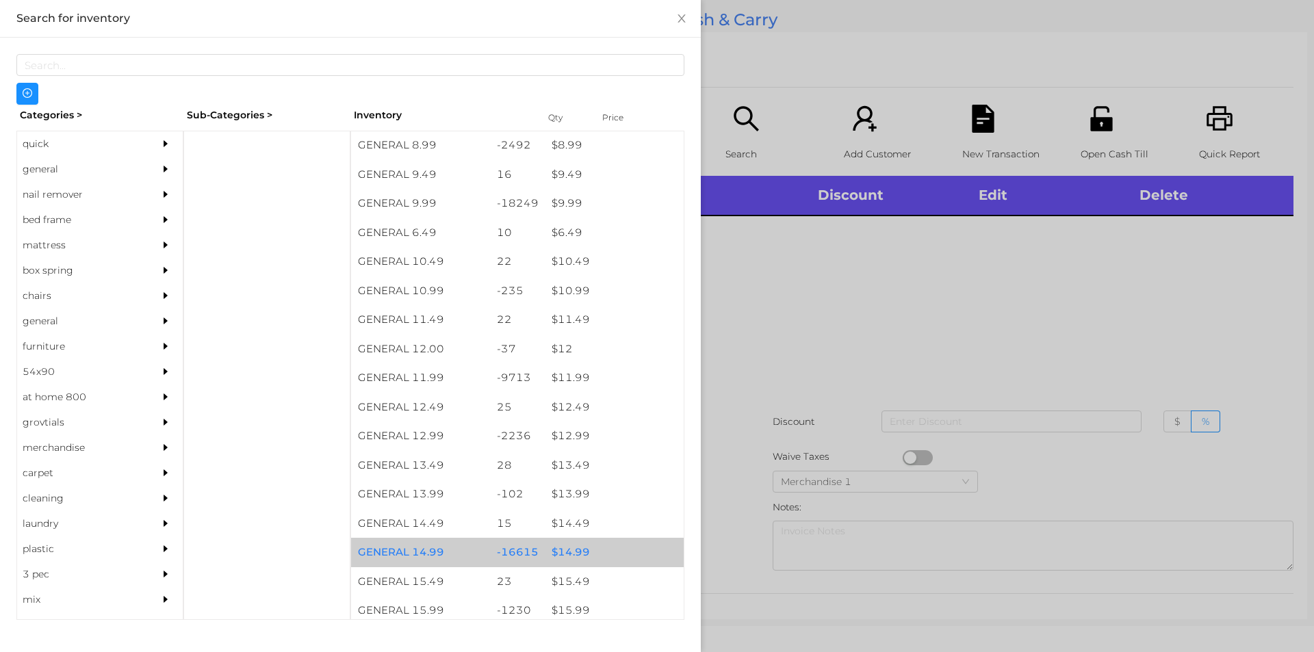
click at [566, 546] on div "$ 14.99" at bounding box center [614, 552] width 139 height 29
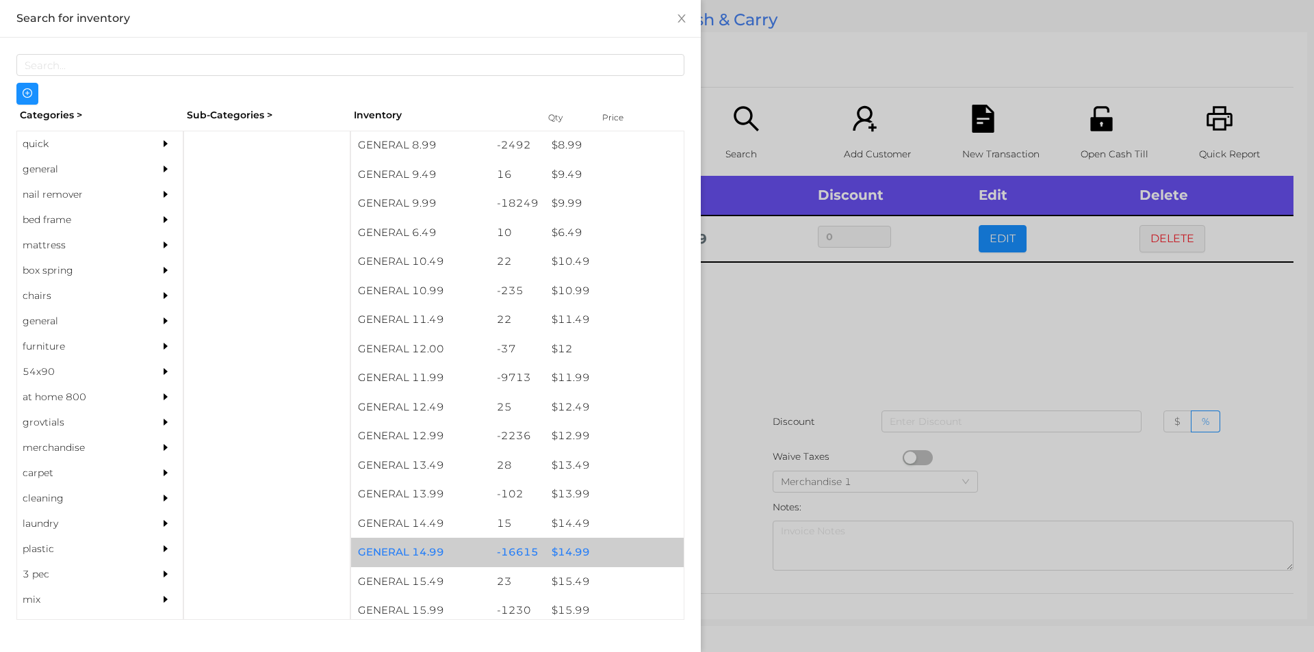
click at [570, 544] on div "$ 14.99" at bounding box center [614, 552] width 139 height 29
click at [580, 545] on div "$ 14.99" at bounding box center [614, 552] width 139 height 29
click at [579, 553] on div "$ 14.99" at bounding box center [614, 552] width 139 height 29
click at [577, 552] on div "$ 14.99" at bounding box center [614, 552] width 139 height 29
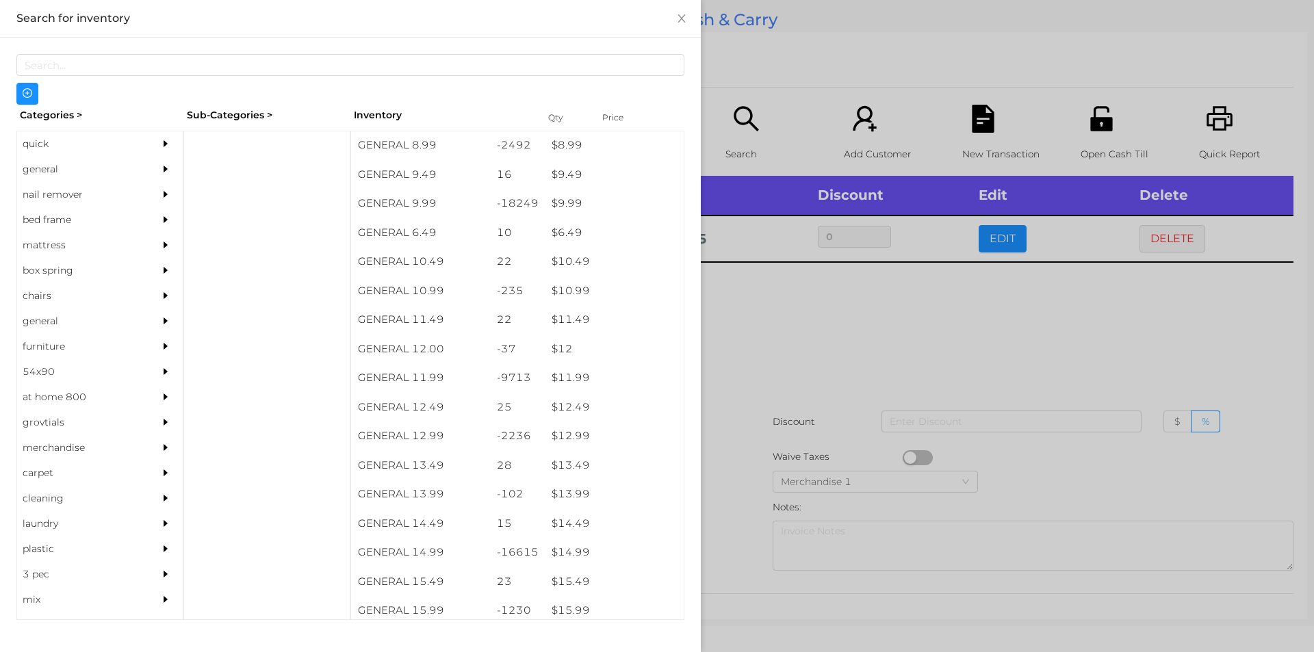
click at [775, 317] on div at bounding box center [657, 326] width 1314 height 652
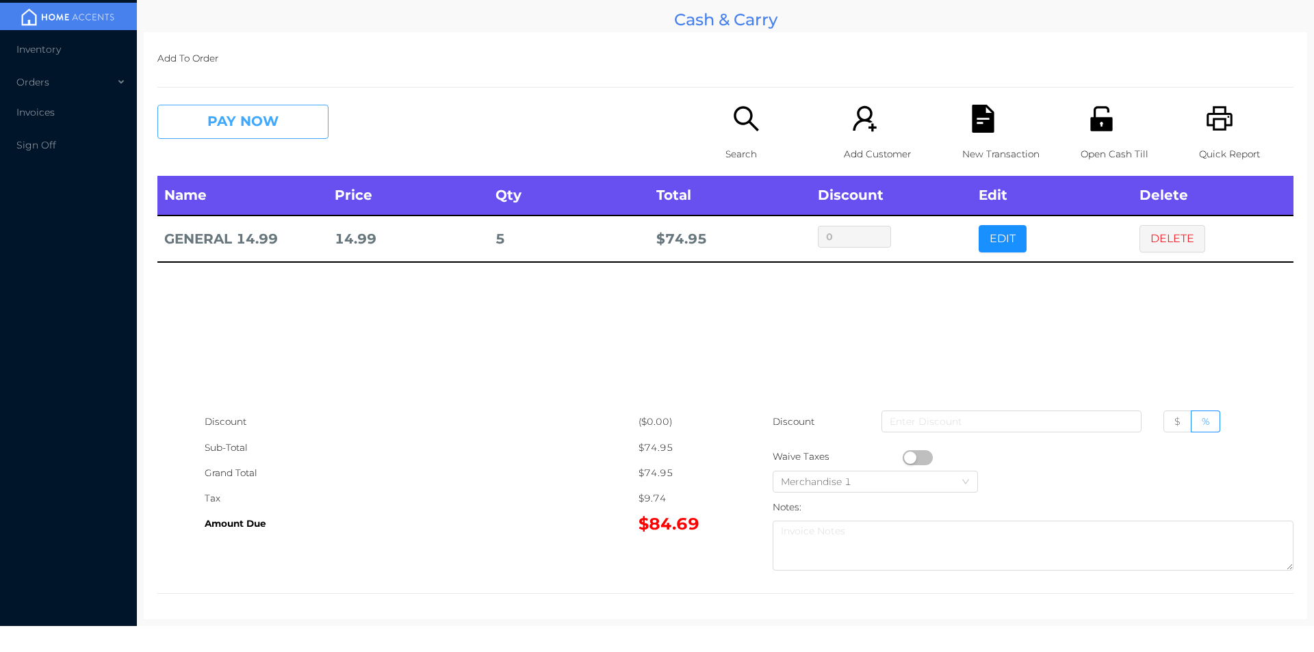
click at [266, 123] on button "PAY NOW" at bounding box center [242, 122] width 171 height 34
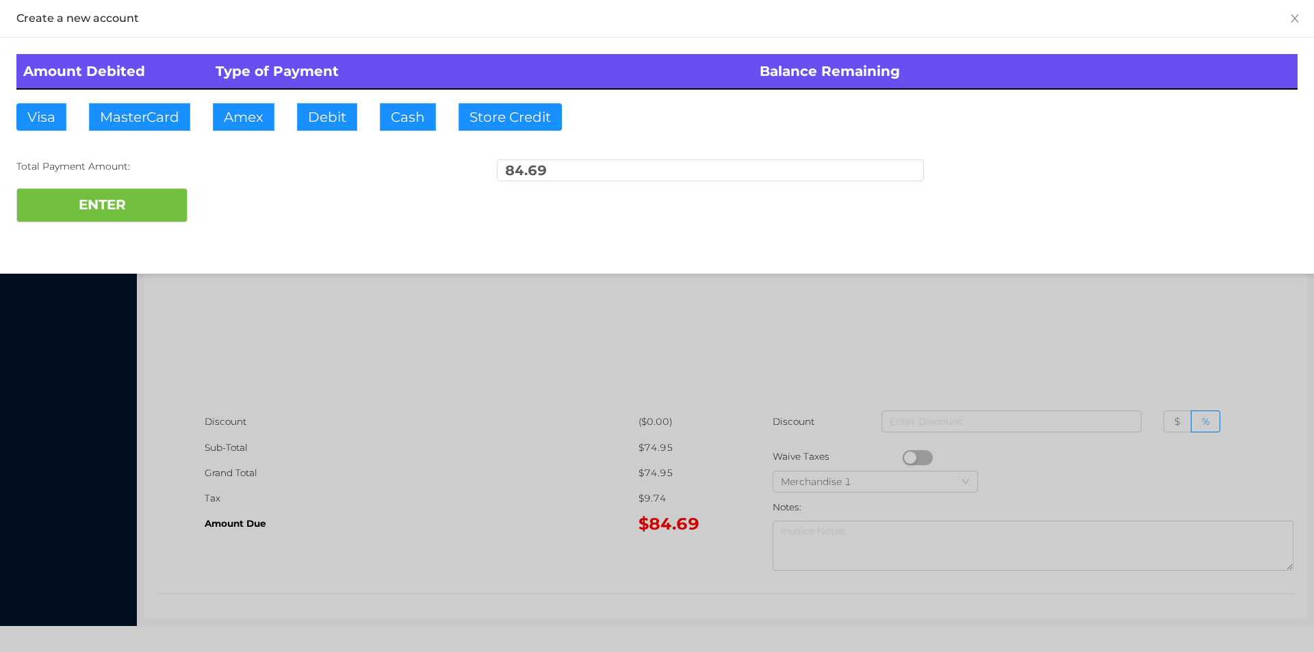
click at [237, 199] on div "ENTER" at bounding box center [656, 205] width 1281 height 34
click at [399, 369] on div at bounding box center [657, 326] width 1314 height 652
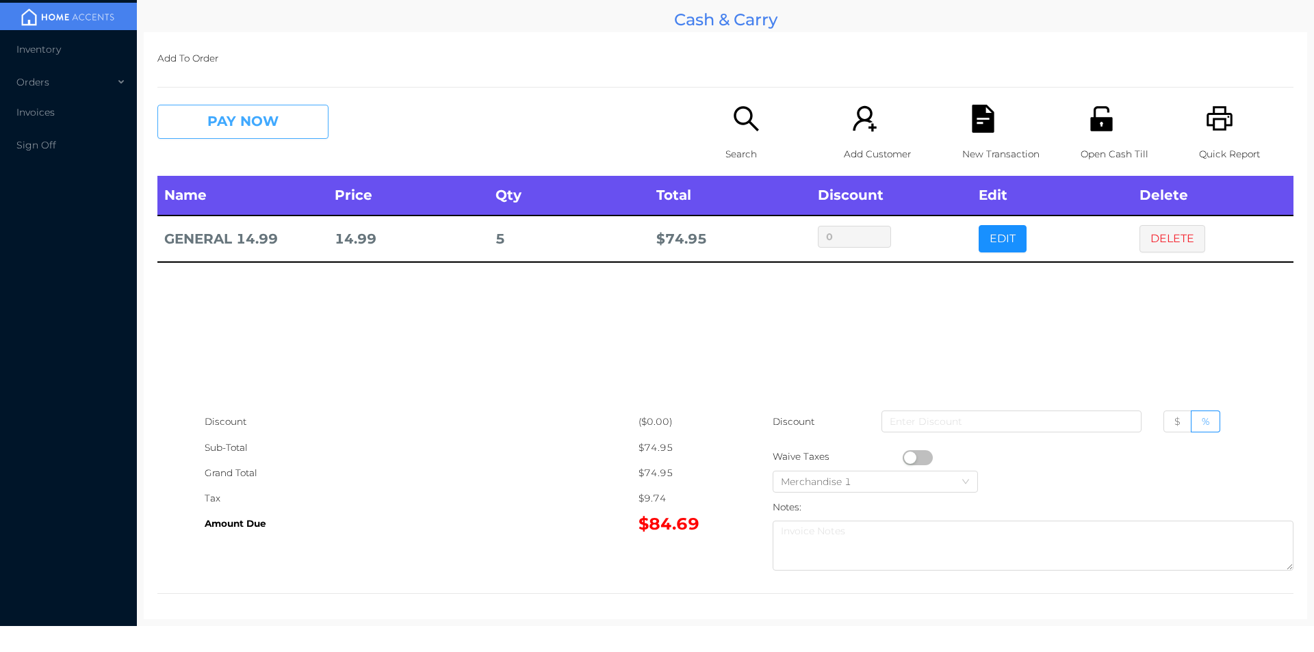
click at [304, 115] on button "PAY NOW" at bounding box center [242, 122] width 171 height 34
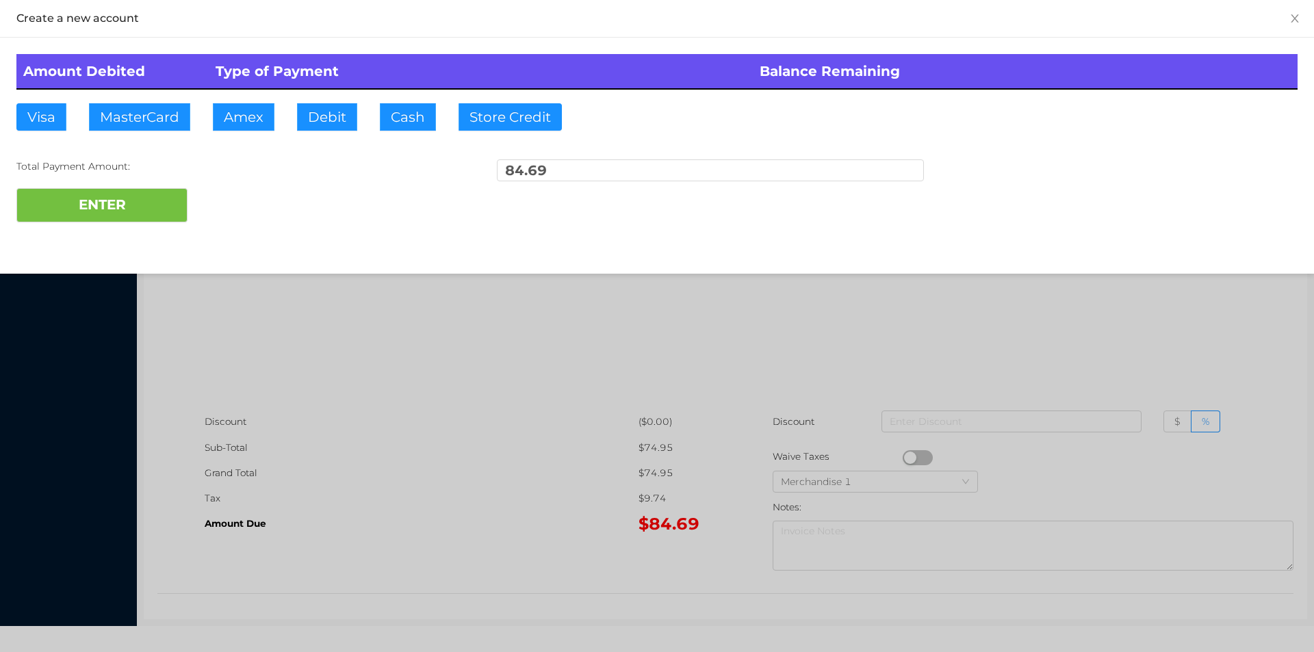
click at [246, 188] on div "ENTER" at bounding box center [656, 205] width 1281 height 34
click at [1139, 339] on div at bounding box center [657, 326] width 1314 height 652
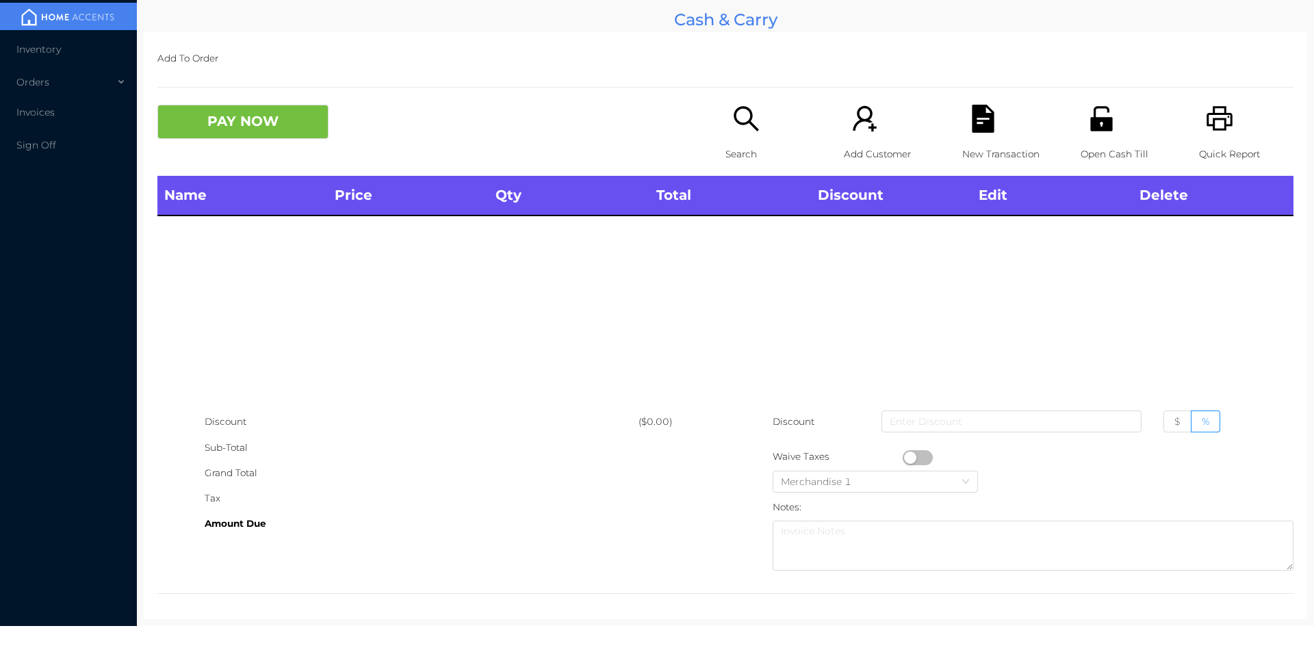
click at [1083, 162] on p "Open Cash Till" at bounding box center [1128, 154] width 94 height 25
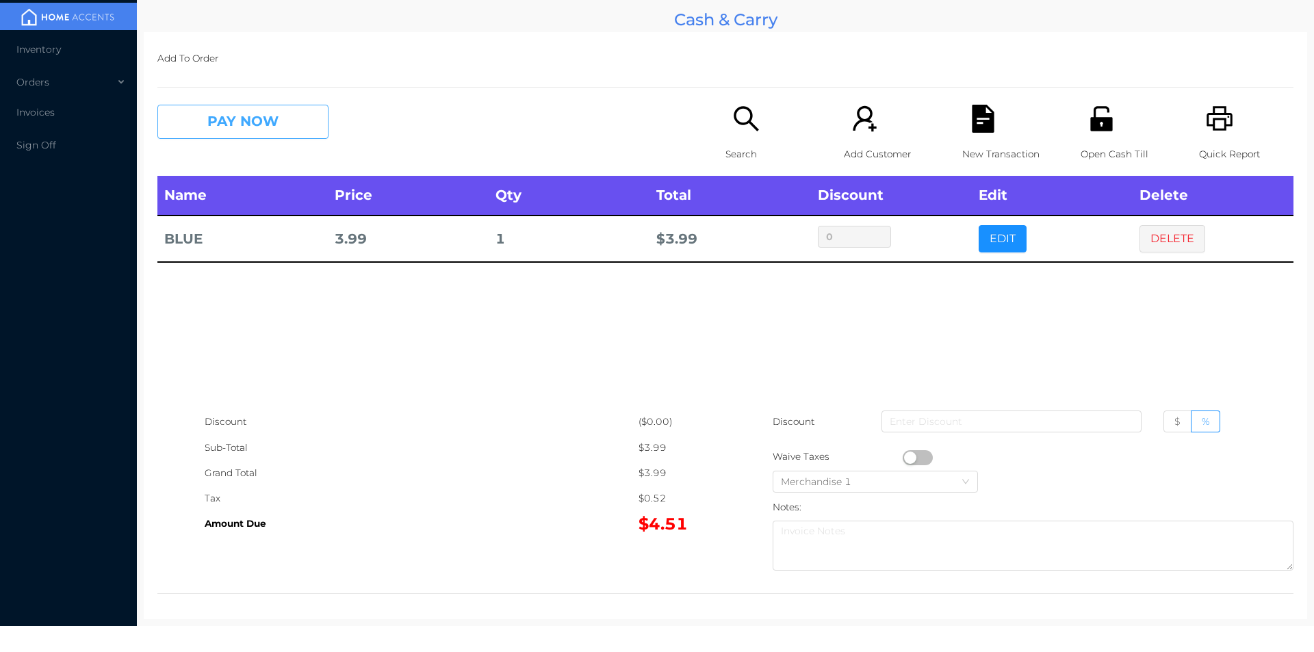
click at [213, 116] on button "PAY NOW" at bounding box center [242, 122] width 171 height 34
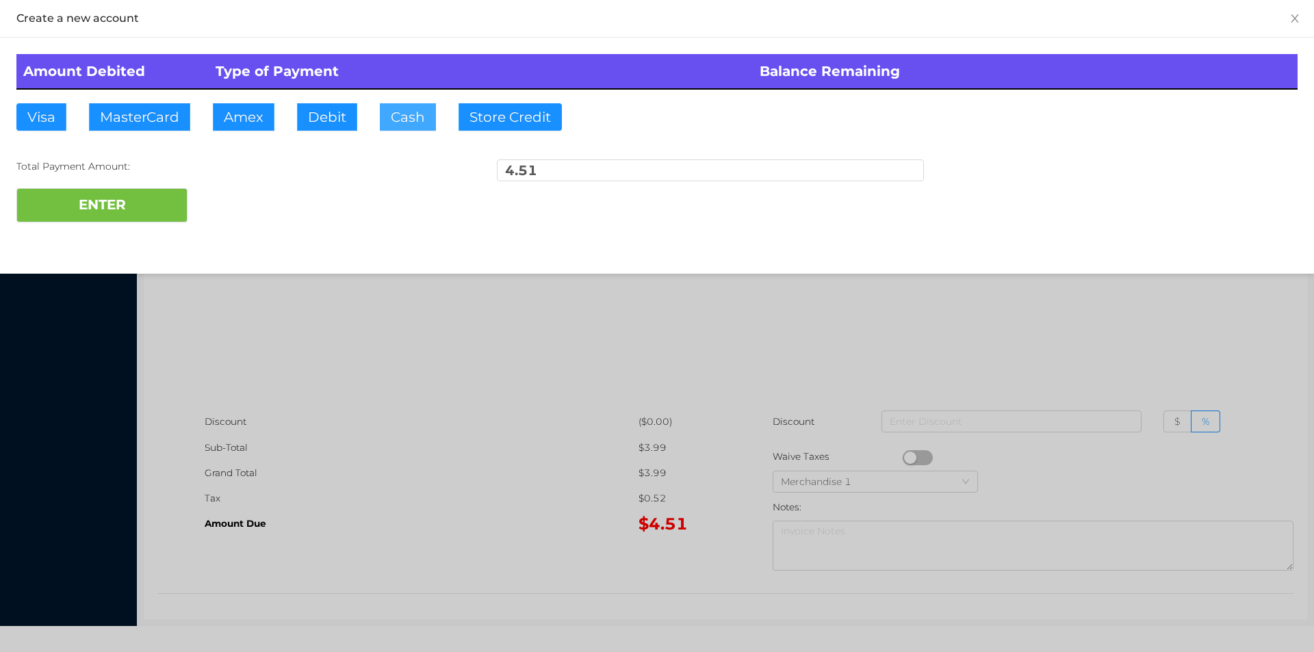
click at [418, 123] on button "Cash" at bounding box center [408, 116] width 56 height 27
type input "10."
click at [129, 209] on button "ENTER" at bounding box center [101, 205] width 171 height 34
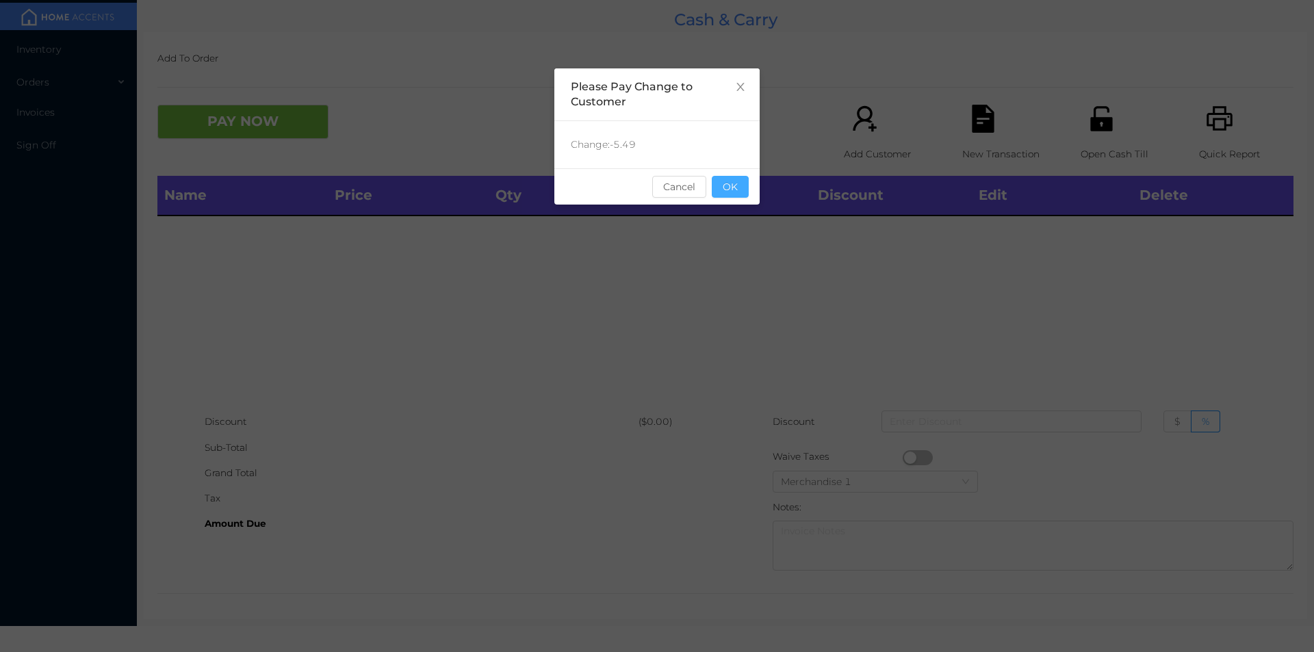
click at [719, 190] on button "OK" at bounding box center [730, 187] width 37 height 22
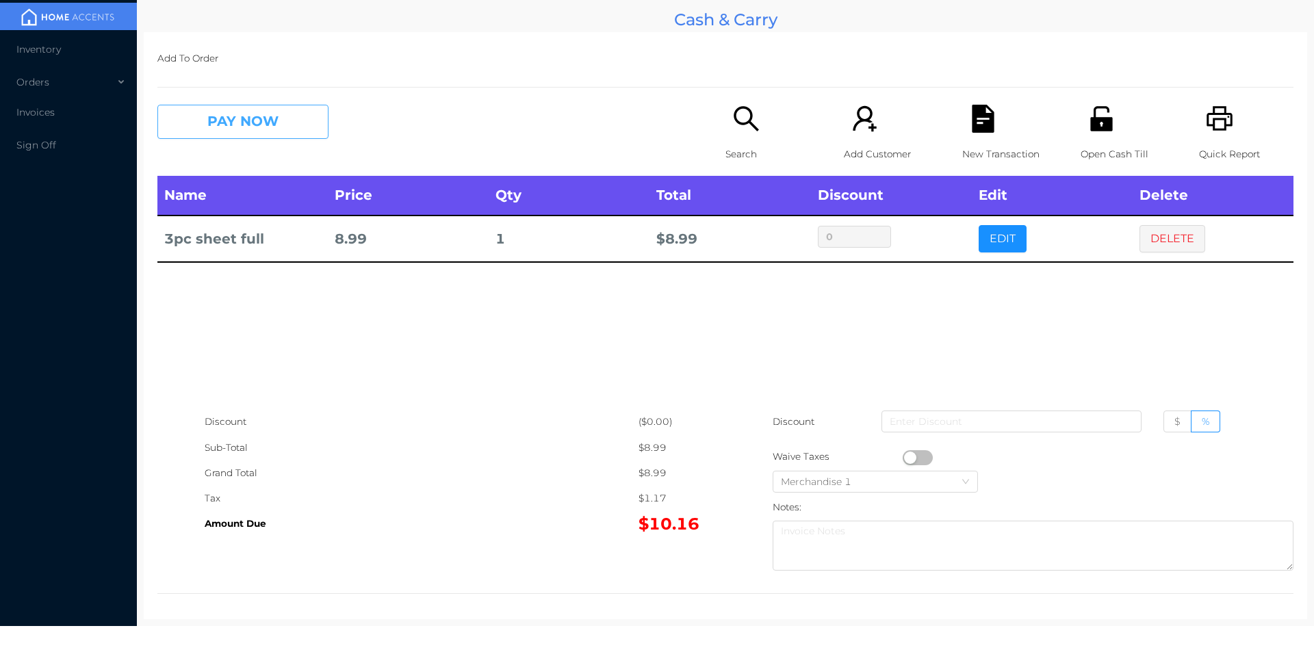
click at [215, 124] on button "PAY NOW" at bounding box center [242, 122] width 171 height 34
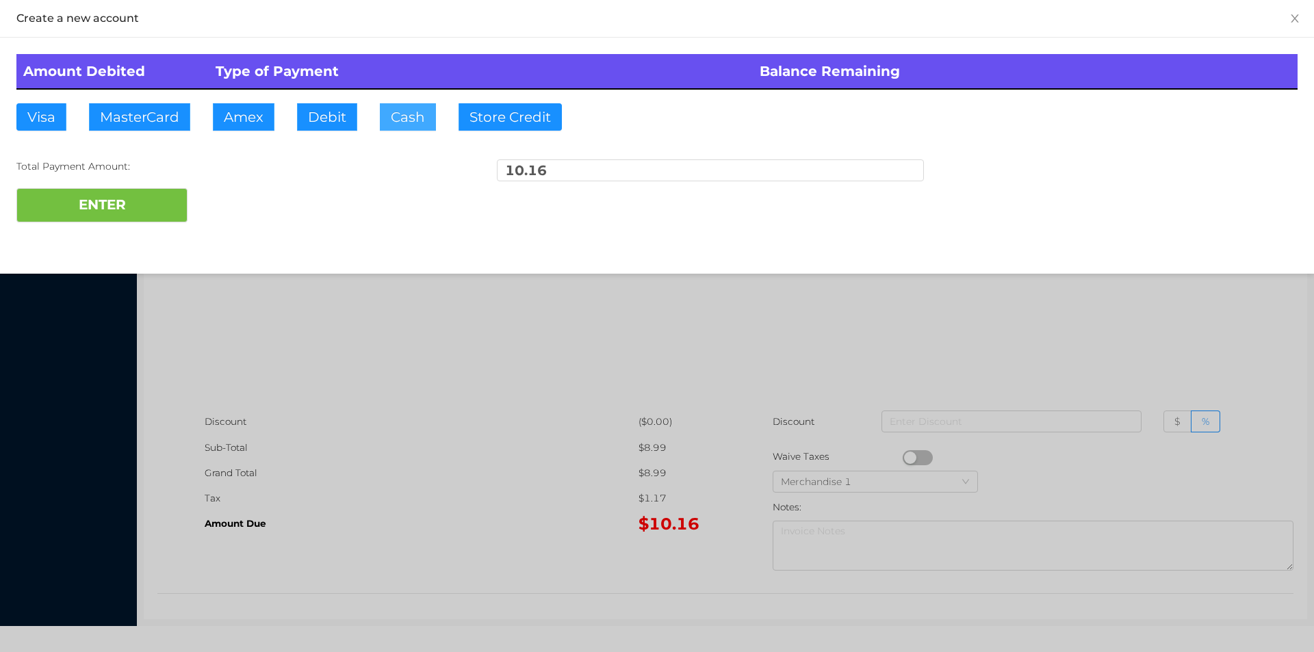
click at [402, 116] on button "Cash" at bounding box center [408, 116] width 56 height 27
click at [138, 191] on button "ENTER" at bounding box center [101, 205] width 171 height 34
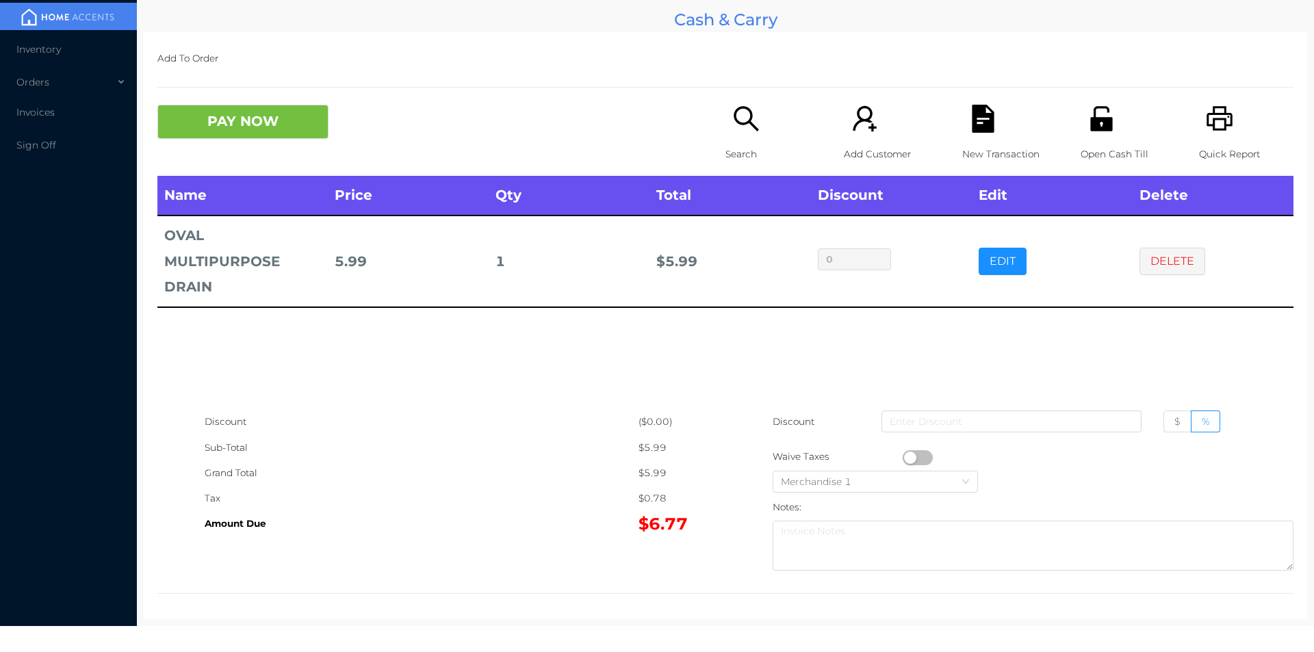
click at [754, 128] on icon "icon: search" at bounding box center [746, 119] width 28 height 28
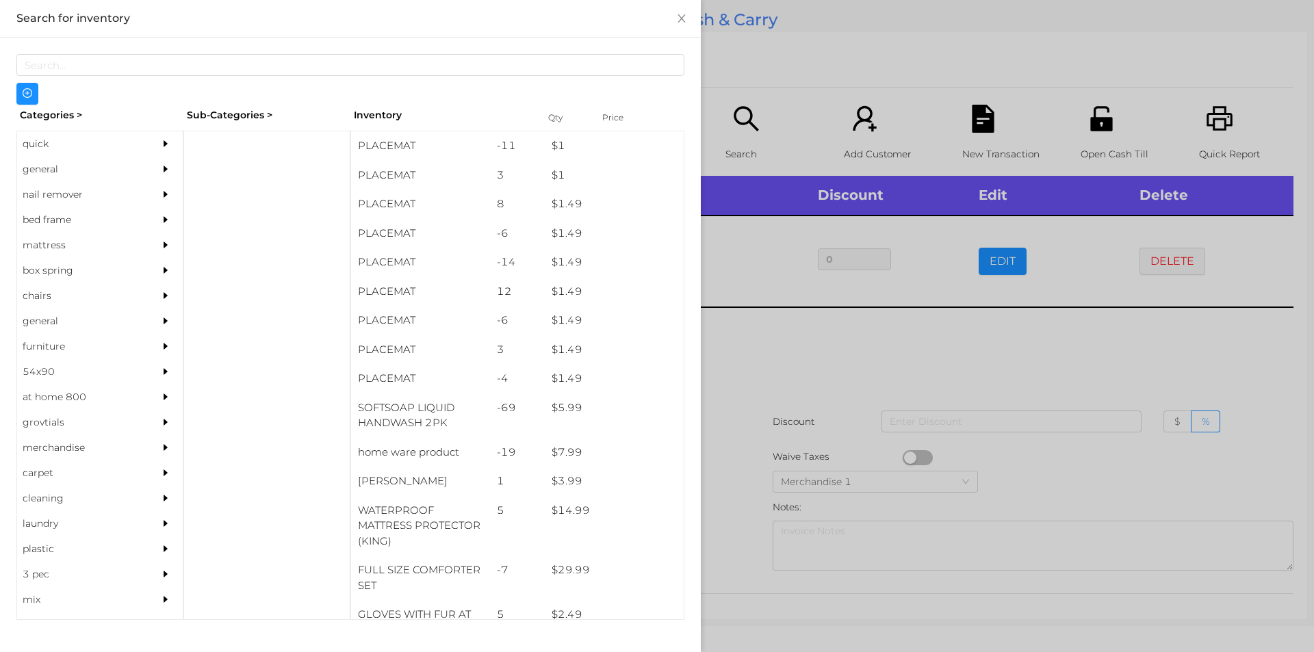
click at [53, 168] on div "general" at bounding box center [79, 169] width 125 height 25
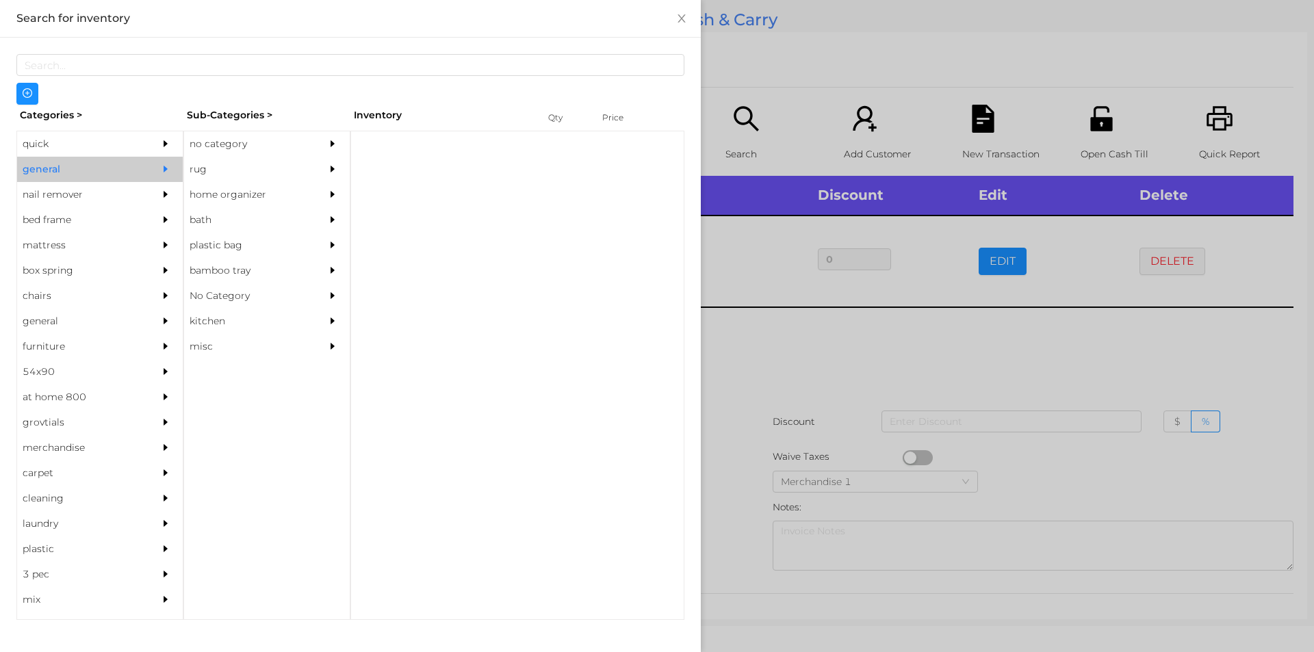
click at [212, 132] on div "no category" at bounding box center [246, 143] width 125 height 25
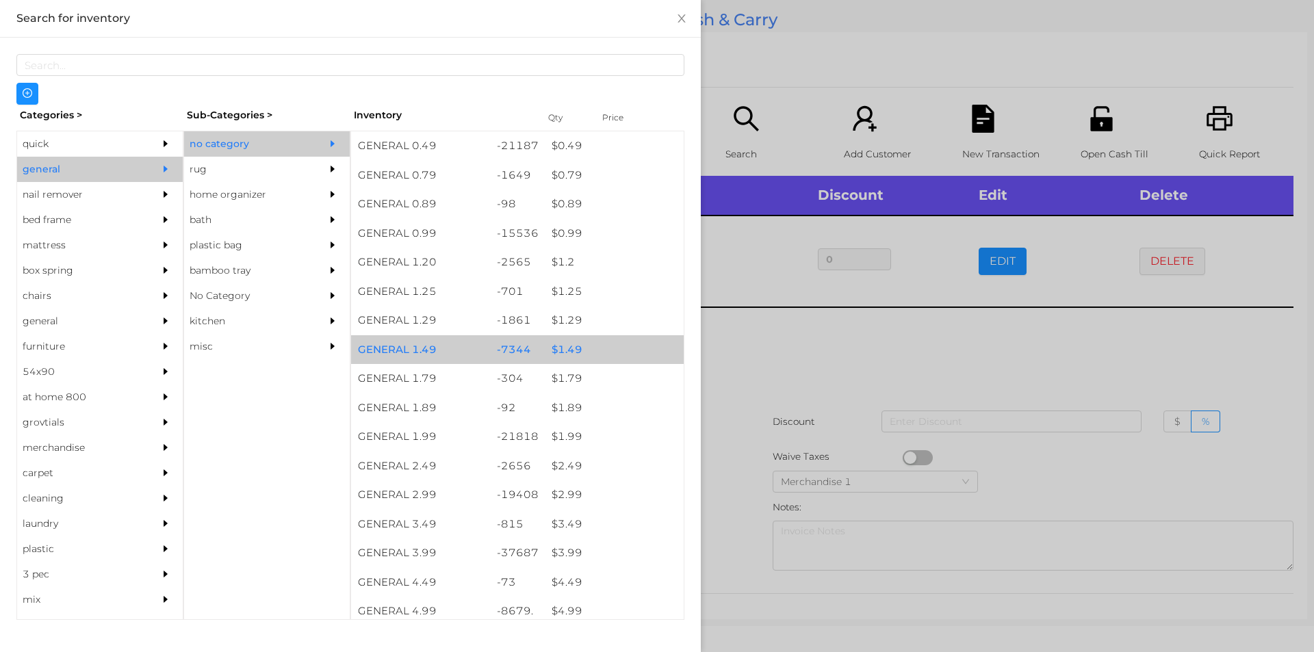
click at [568, 351] on div "$ 1.49" at bounding box center [614, 349] width 139 height 29
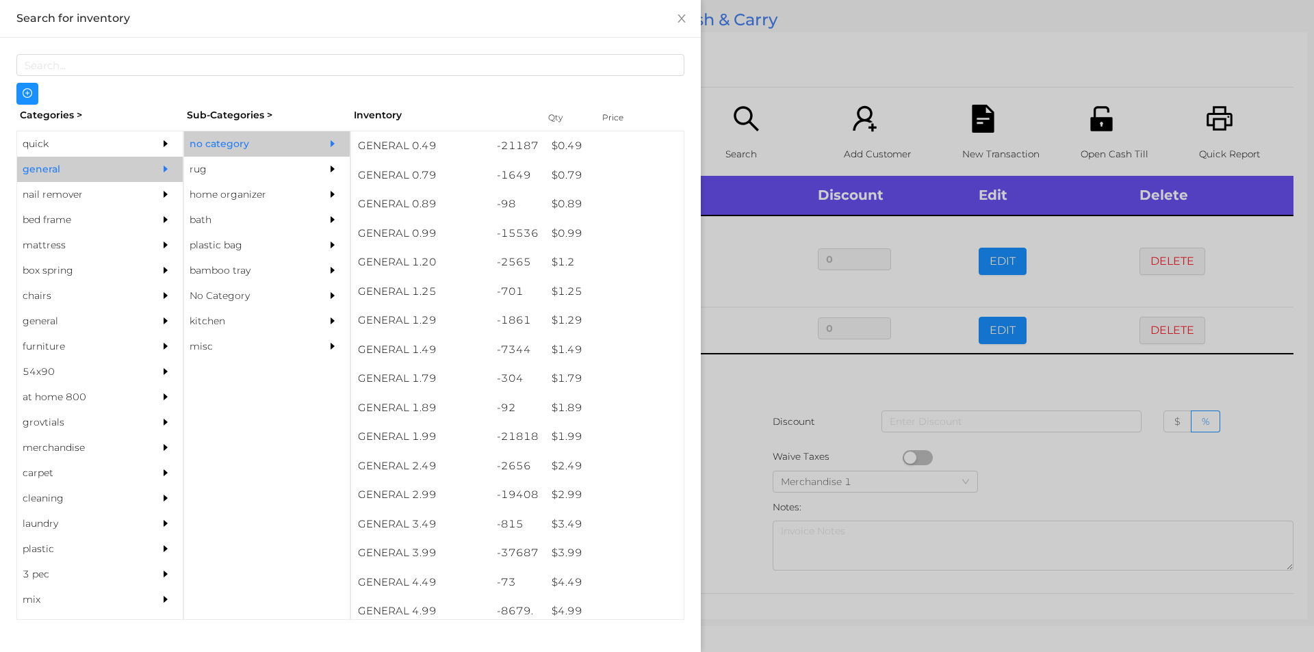
click at [748, 389] on div at bounding box center [657, 326] width 1314 height 652
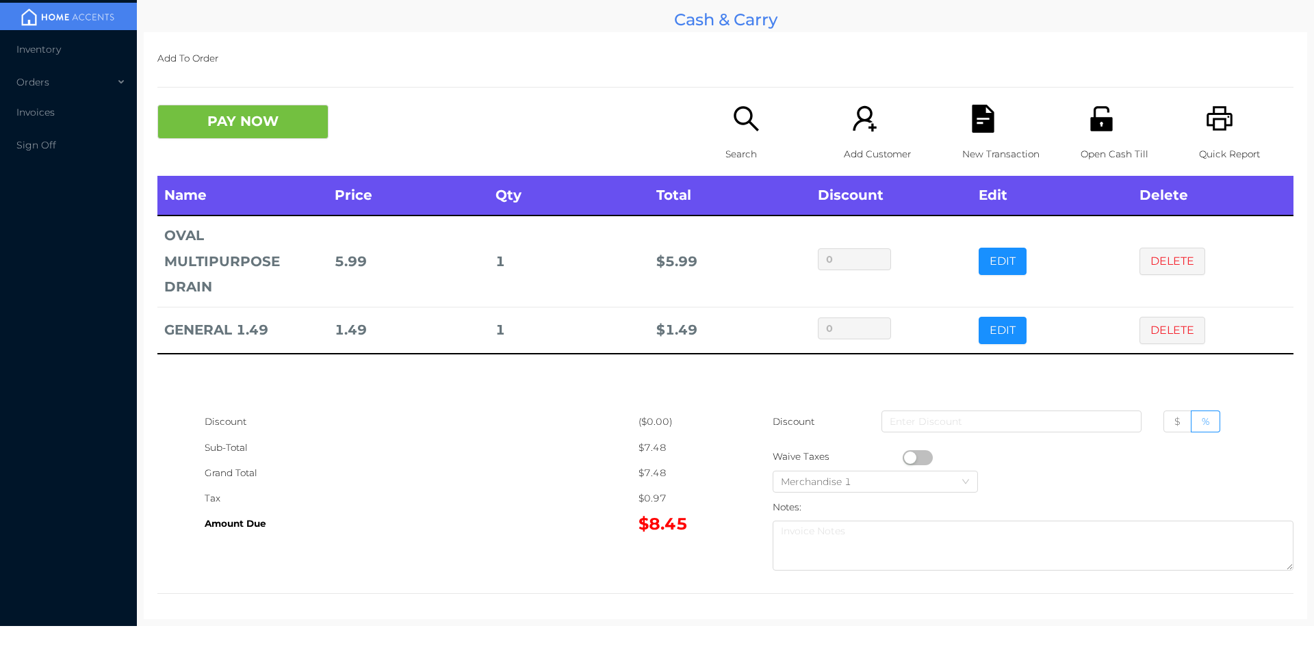
click at [248, 120] on button "PAY NOW" at bounding box center [242, 122] width 171 height 34
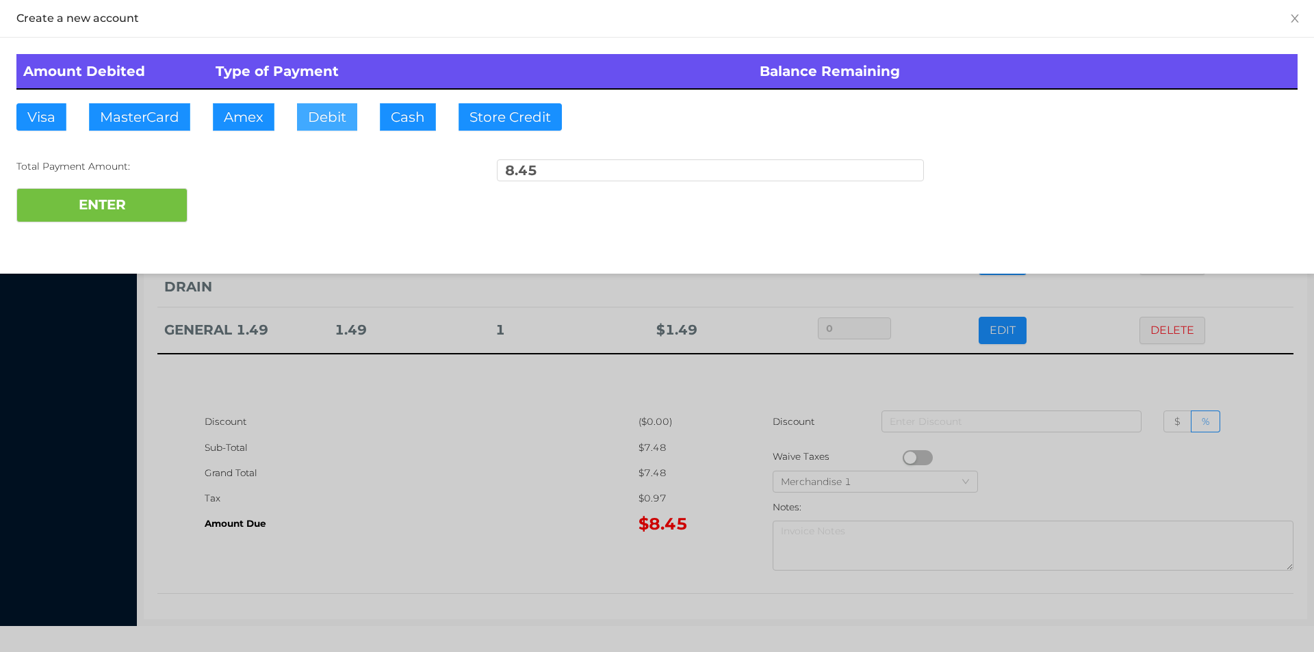
click at [327, 123] on button "Debit" at bounding box center [327, 116] width 60 height 27
click at [132, 192] on button "ENTER" at bounding box center [101, 205] width 171 height 34
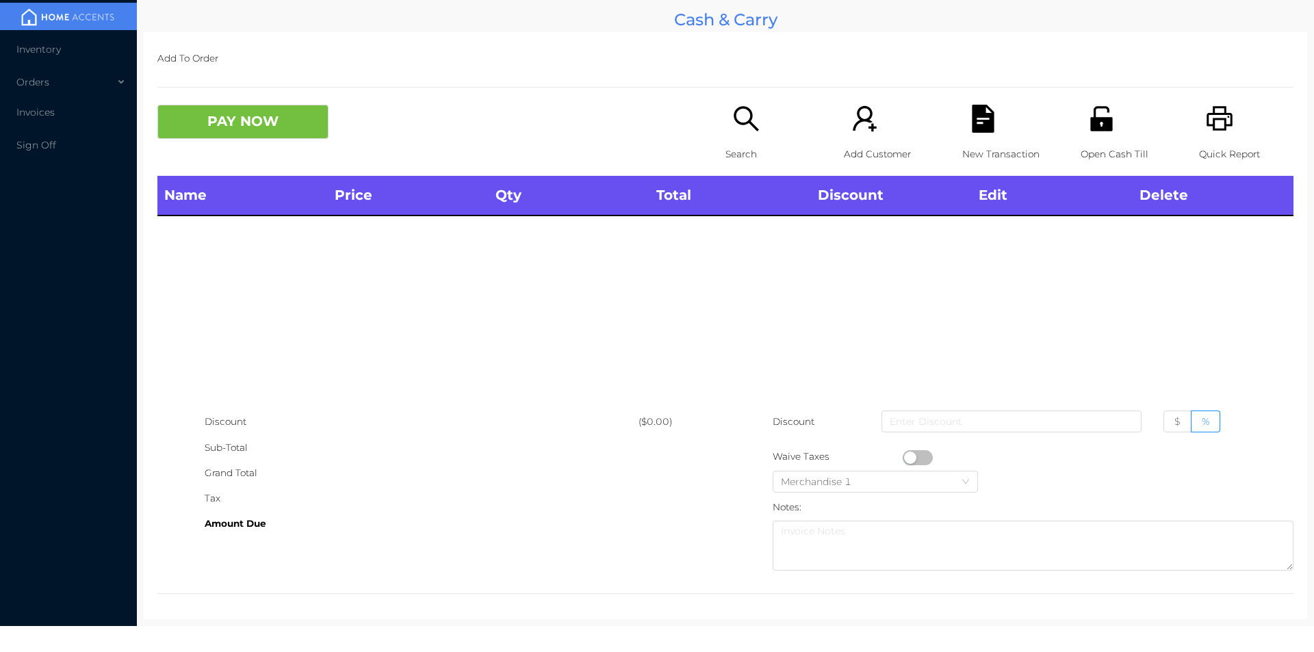
click at [737, 133] on icon "icon: search" at bounding box center [746, 119] width 28 height 28
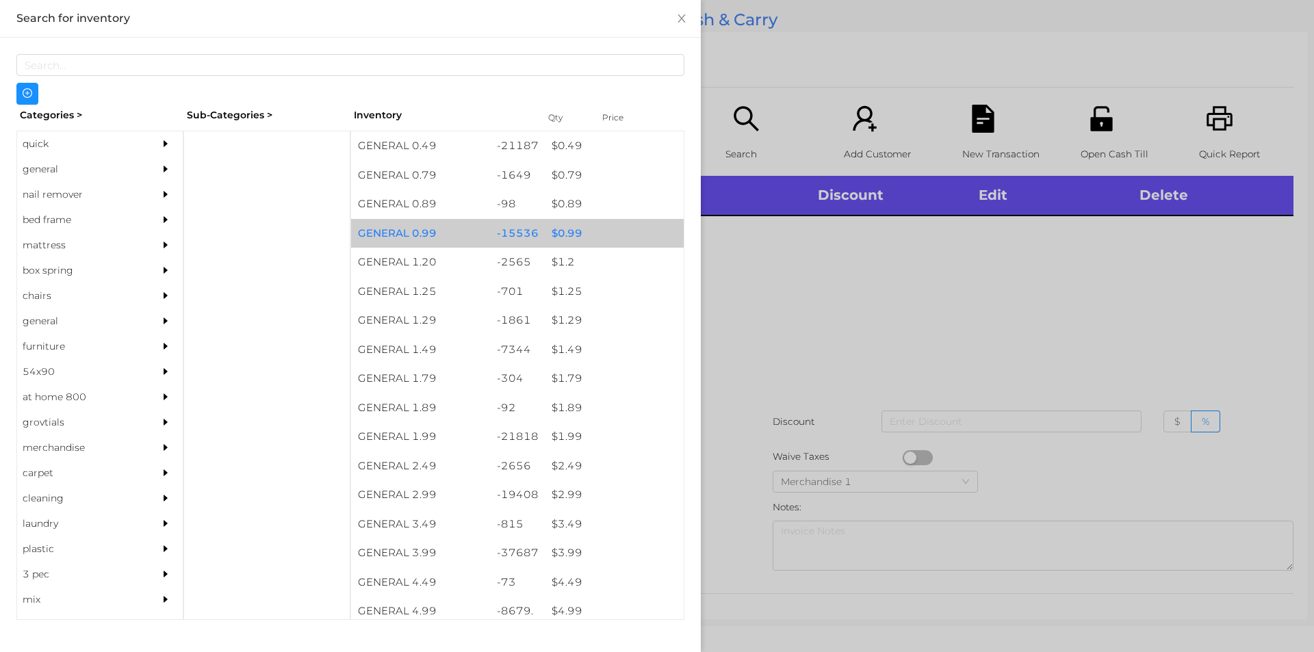
click at [571, 227] on div "$ 0.99" at bounding box center [614, 233] width 139 height 29
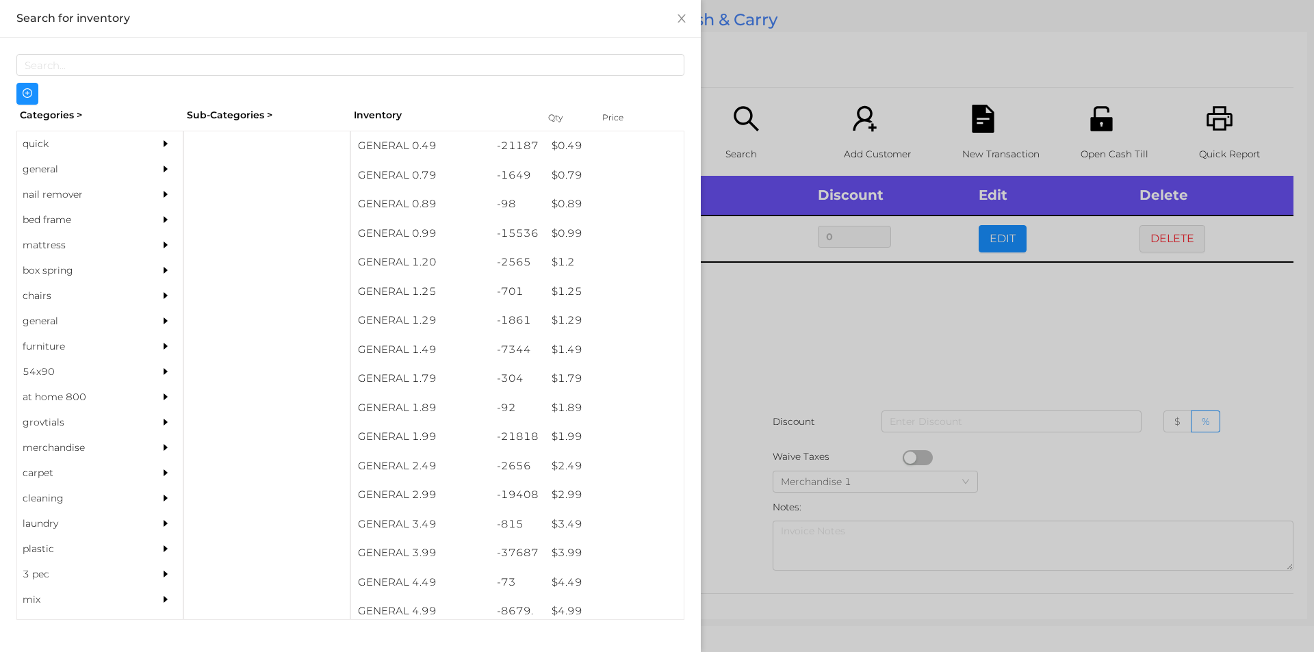
click at [764, 324] on div at bounding box center [657, 326] width 1314 height 652
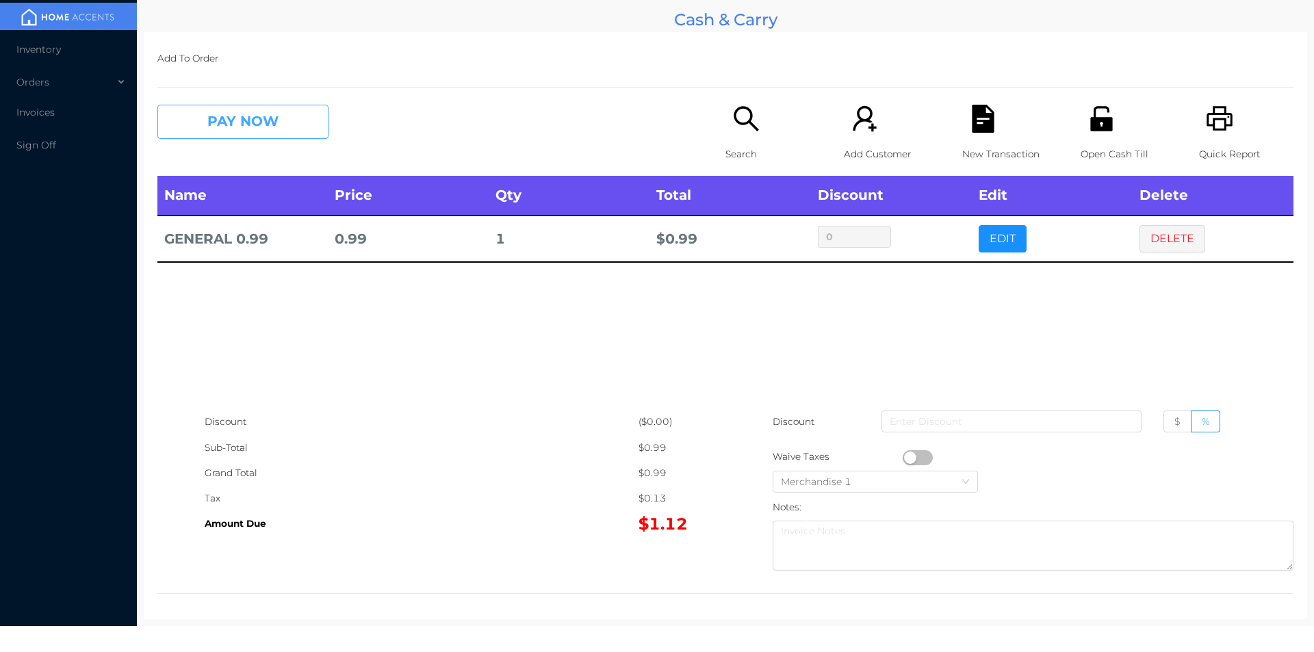
click at [222, 121] on button "PAY NOW" at bounding box center [242, 122] width 171 height 34
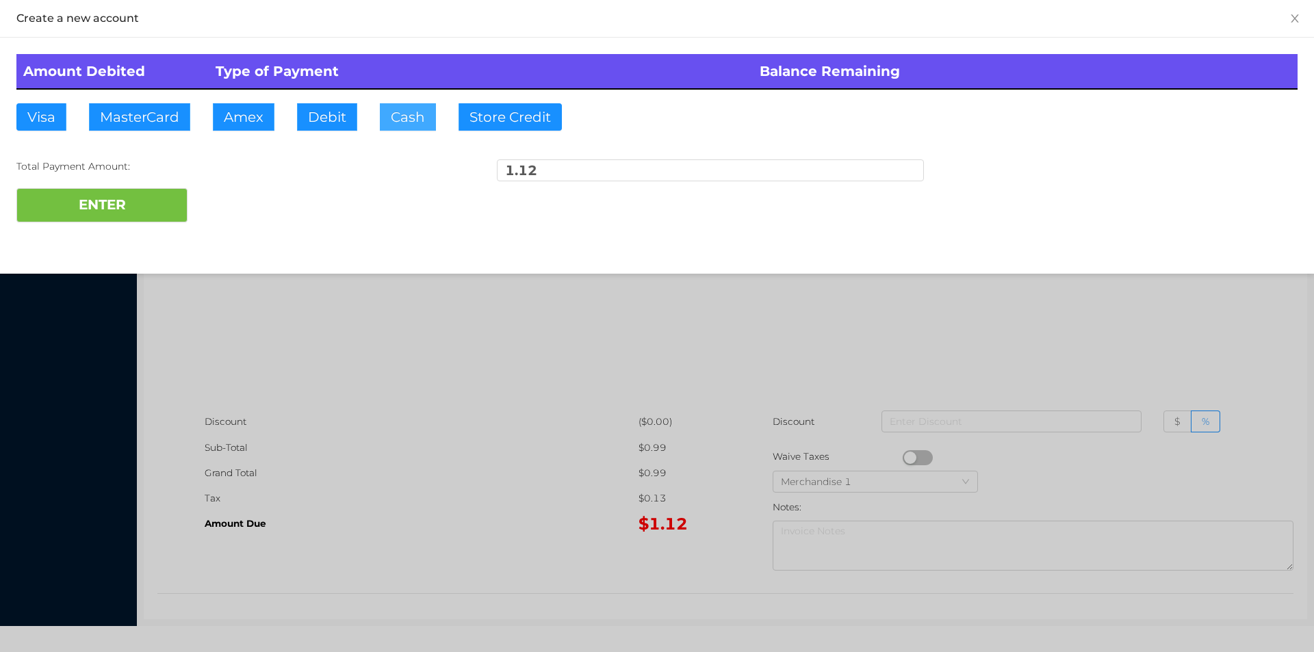
click at [393, 120] on button "Cash" at bounding box center [408, 116] width 56 height 27
click at [56, 205] on button "ENTER" at bounding box center [101, 205] width 171 height 34
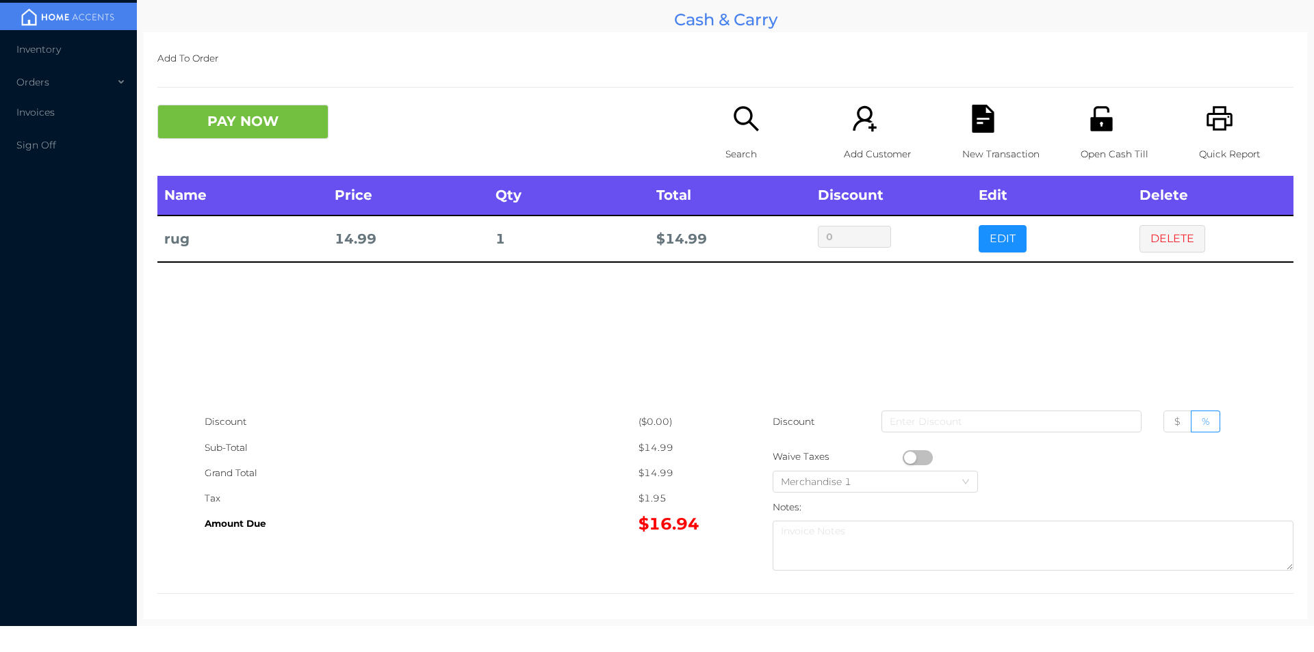
click at [1216, 132] on icon "icon: printer" at bounding box center [1220, 119] width 28 height 28
click at [247, 121] on button "PAY NOW" at bounding box center [242, 122] width 171 height 34
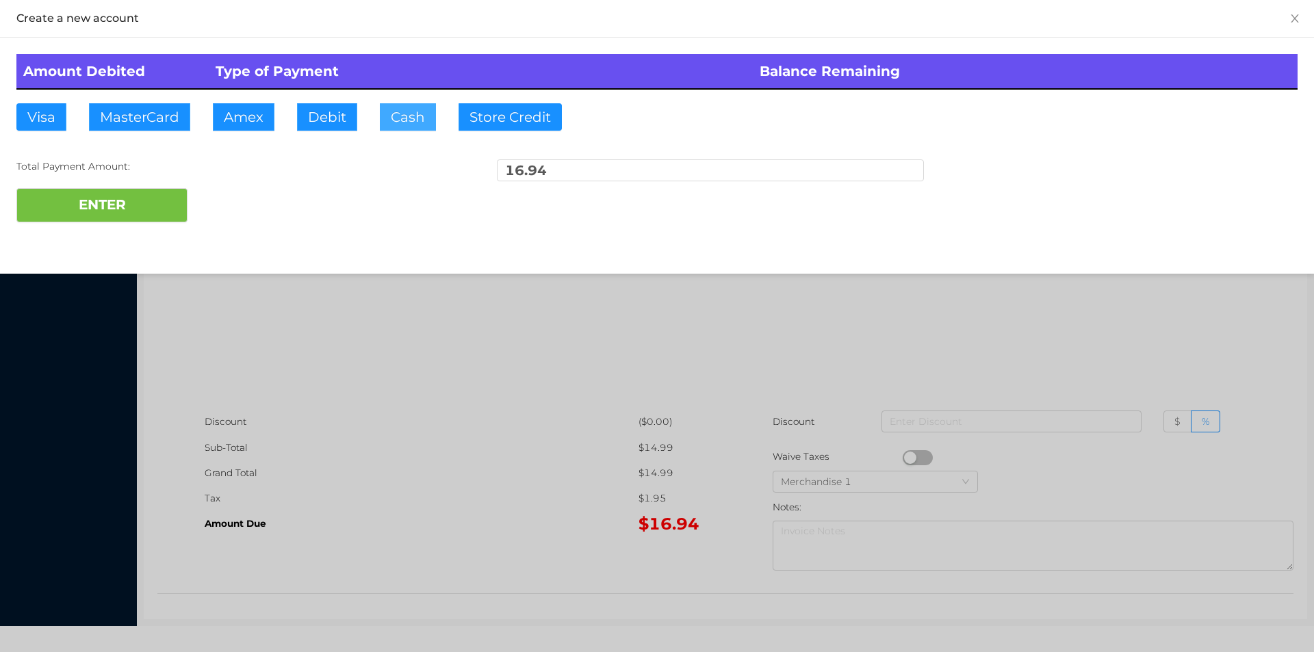
click at [398, 112] on button "Cash" at bounding box center [408, 116] width 56 height 27
type input "20."
click at [141, 215] on button "ENTER" at bounding box center [101, 205] width 171 height 34
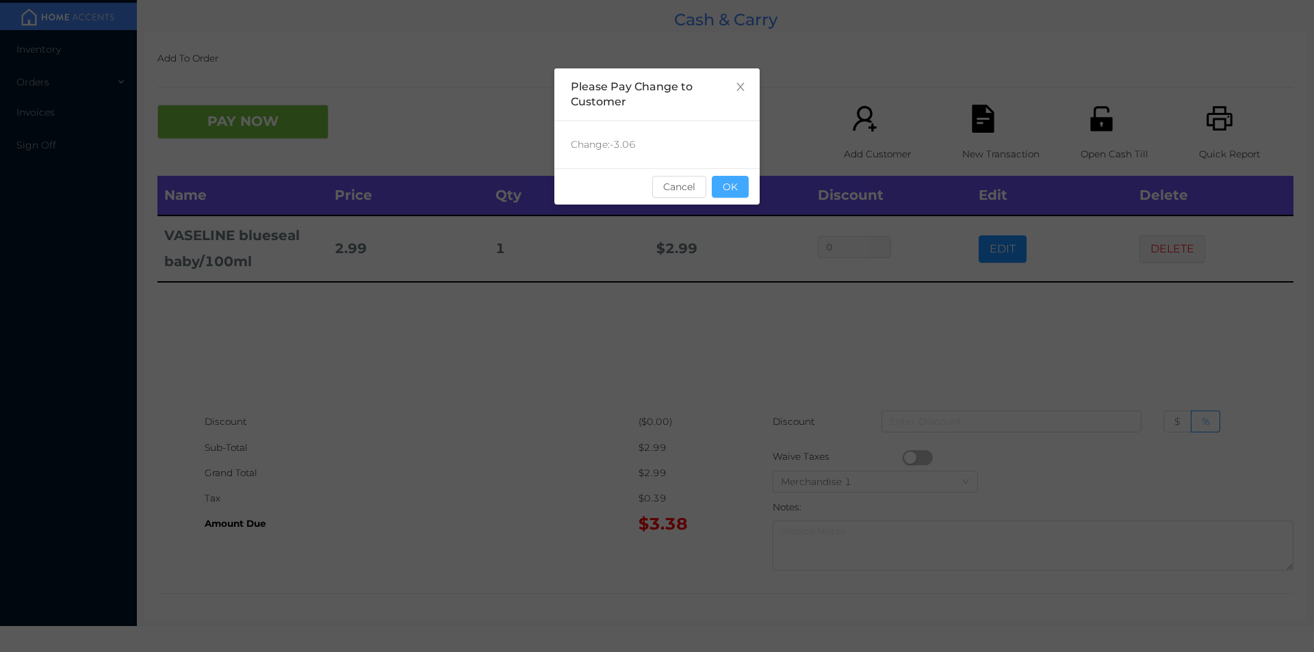
click at [730, 194] on button "OK" at bounding box center [730, 187] width 37 height 22
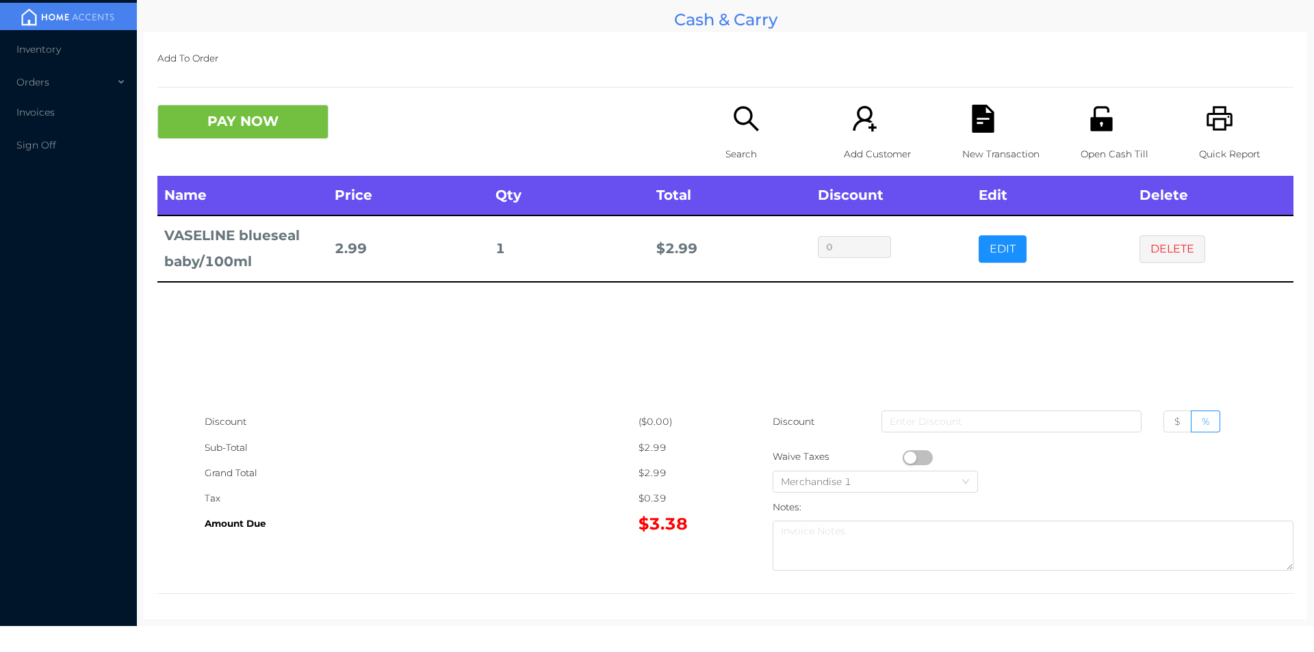
click at [735, 314] on div "Name Price Qty Total Discount Edit Delete VASELINE blueseal baby/100ml 2.99 1 $…" at bounding box center [725, 292] width 1136 height 233
click at [238, 132] on button "PAY NOW" at bounding box center [242, 122] width 171 height 34
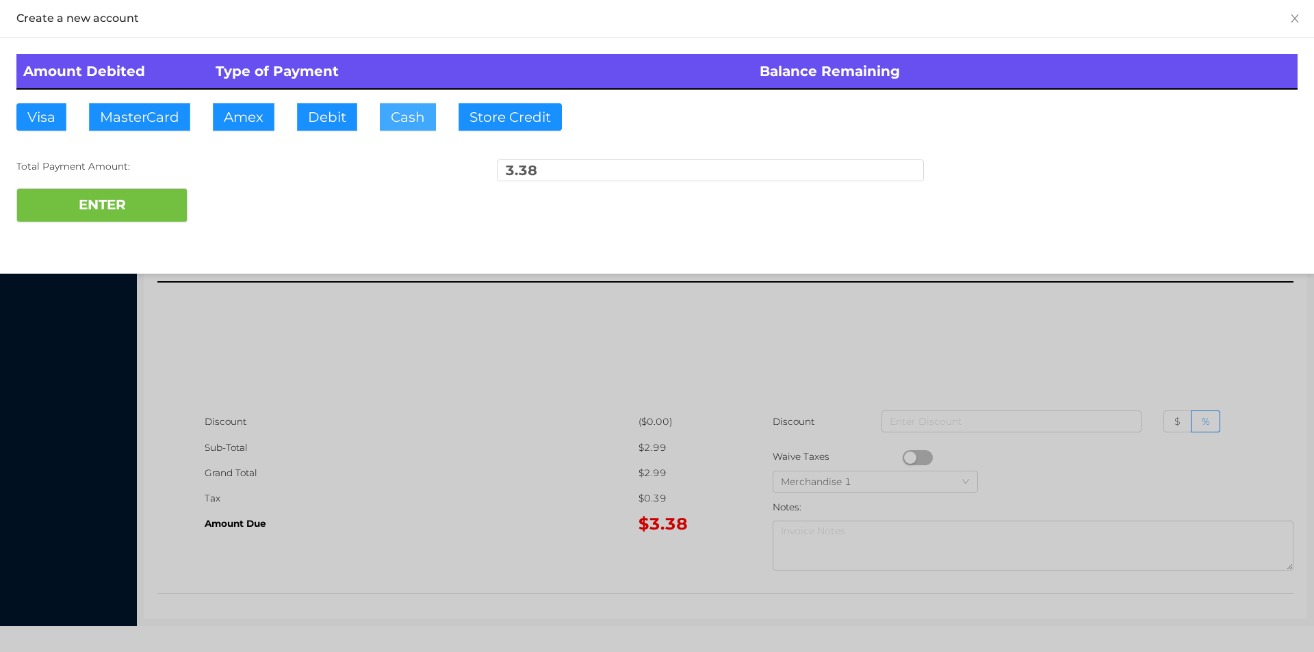
click at [397, 128] on button "Cash" at bounding box center [408, 116] width 56 height 27
click at [110, 199] on button "ENTER" at bounding box center [101, 205] width 171 height 34
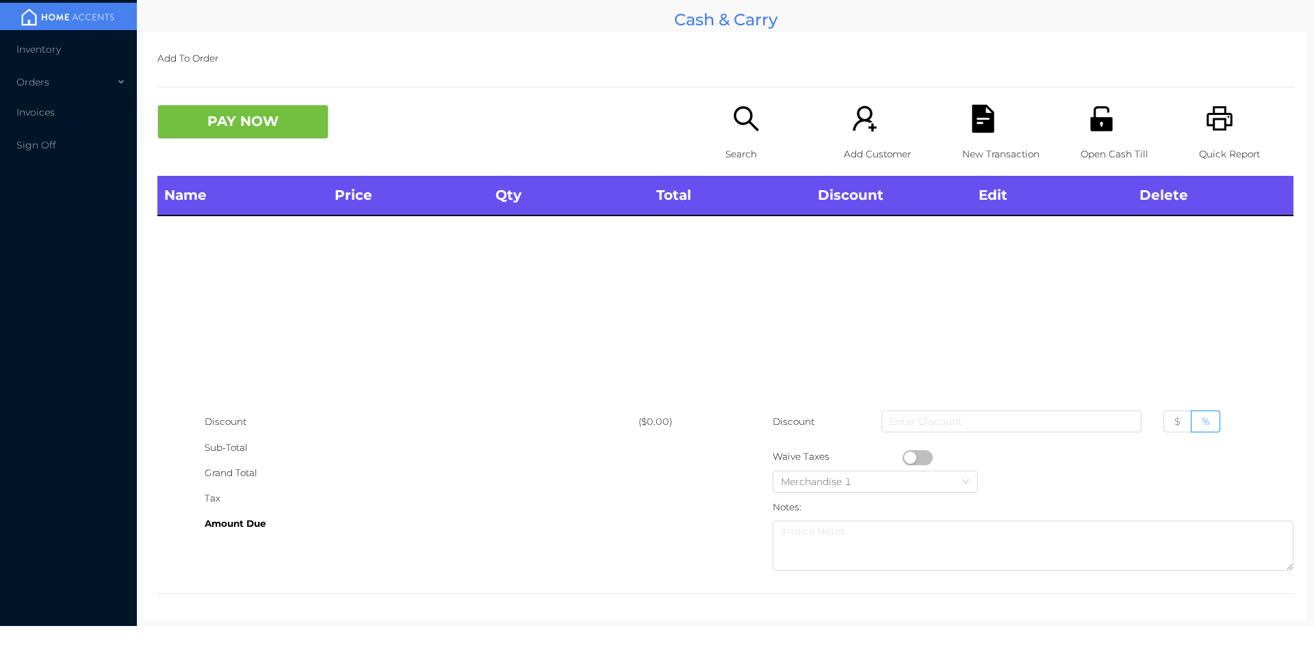
click at [737, 136] on div "Search" at bounding box center [773, 140] width 94 height 71
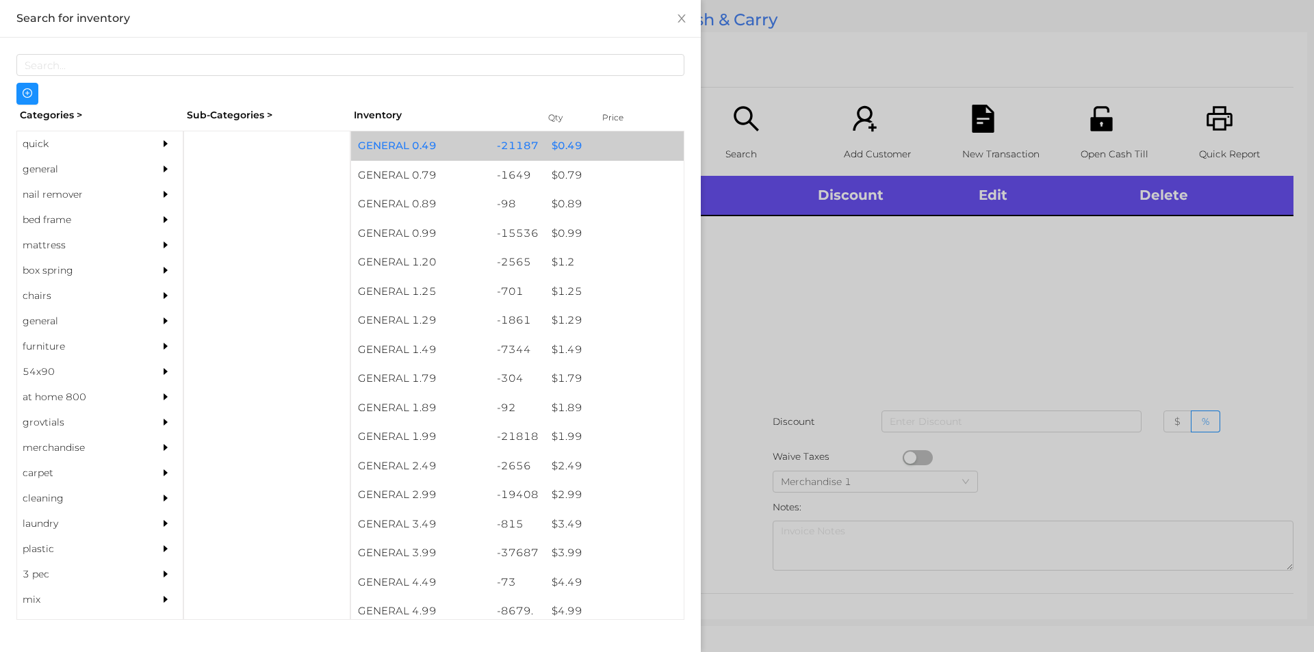
click at [559, 144] on div "$ 0.49" at bounding box center [614, 145] width 139 height 29
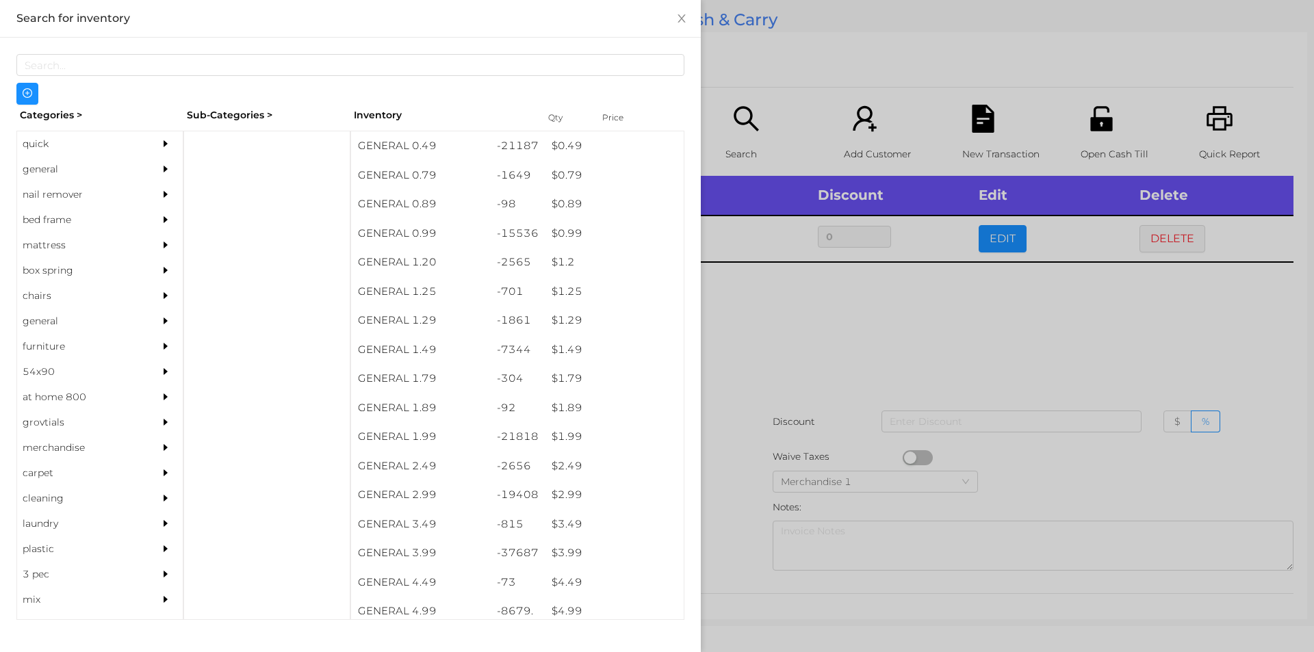
click at [785, 305] on div at bounding box center [657, 326] width 1314 height 652
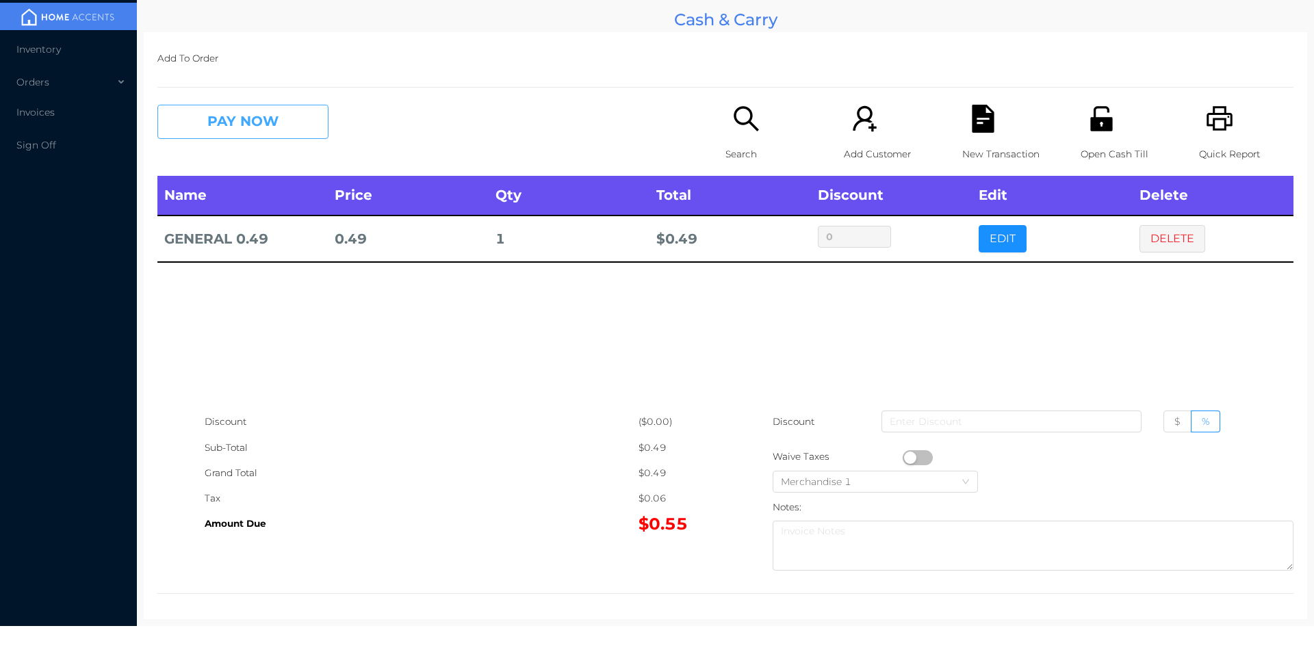
click at [231, 110] on button "PAY NOW" at bounding box center [242, 122] width 171 height 34
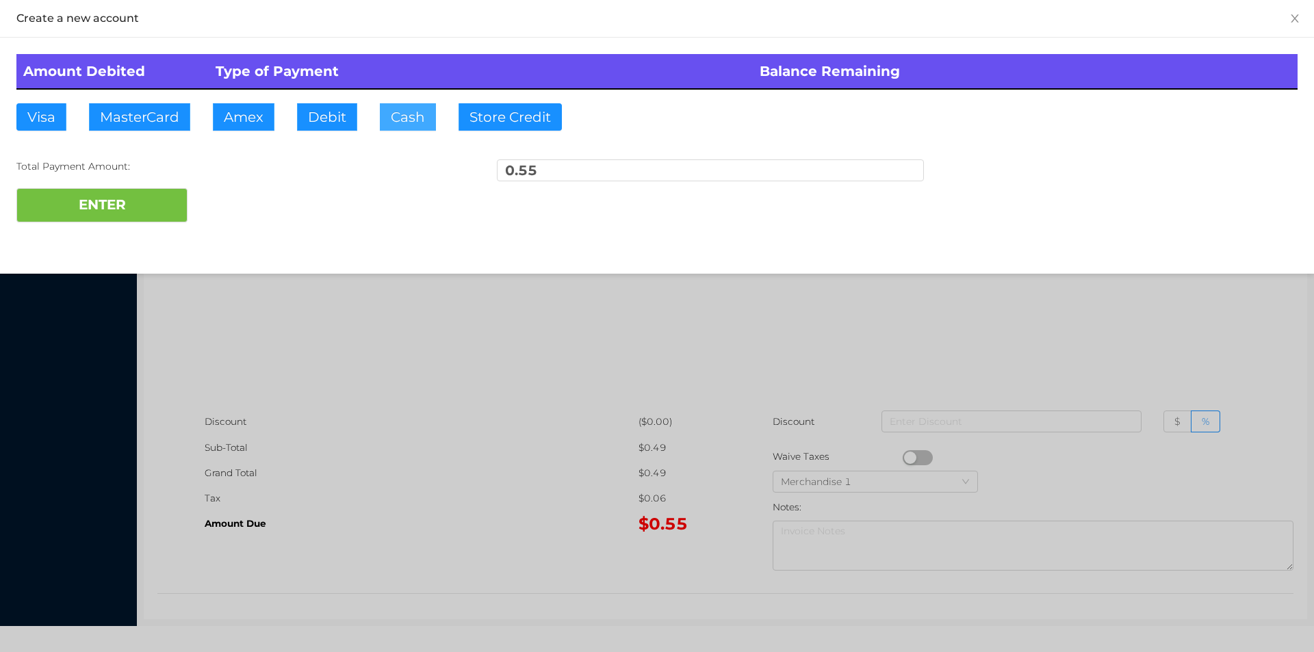
click at [384, 125] on button "Cash" at bounding box center [408, 116] width 56 height 27
click at [136, 220] on button "ENTER" at bounding box center [101, 205] width 171 height 34
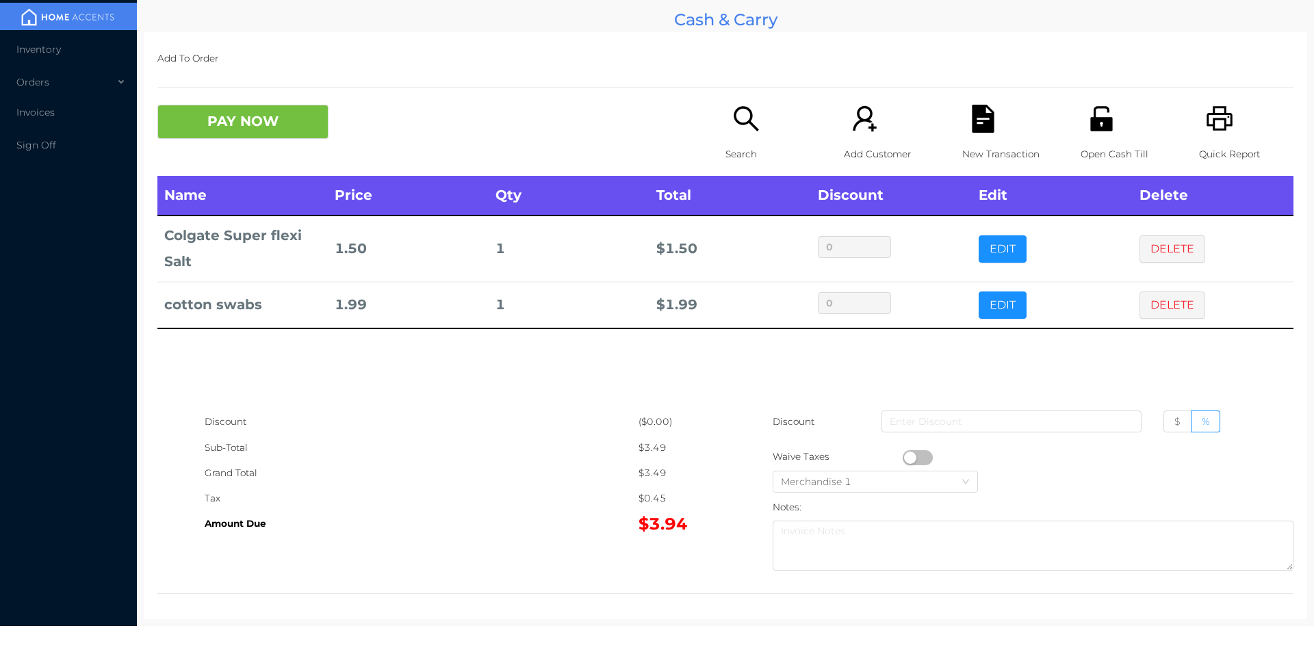
click at [265, 120] on button "PAY NOW" at bounding box center [242, 122] width 171 height 34
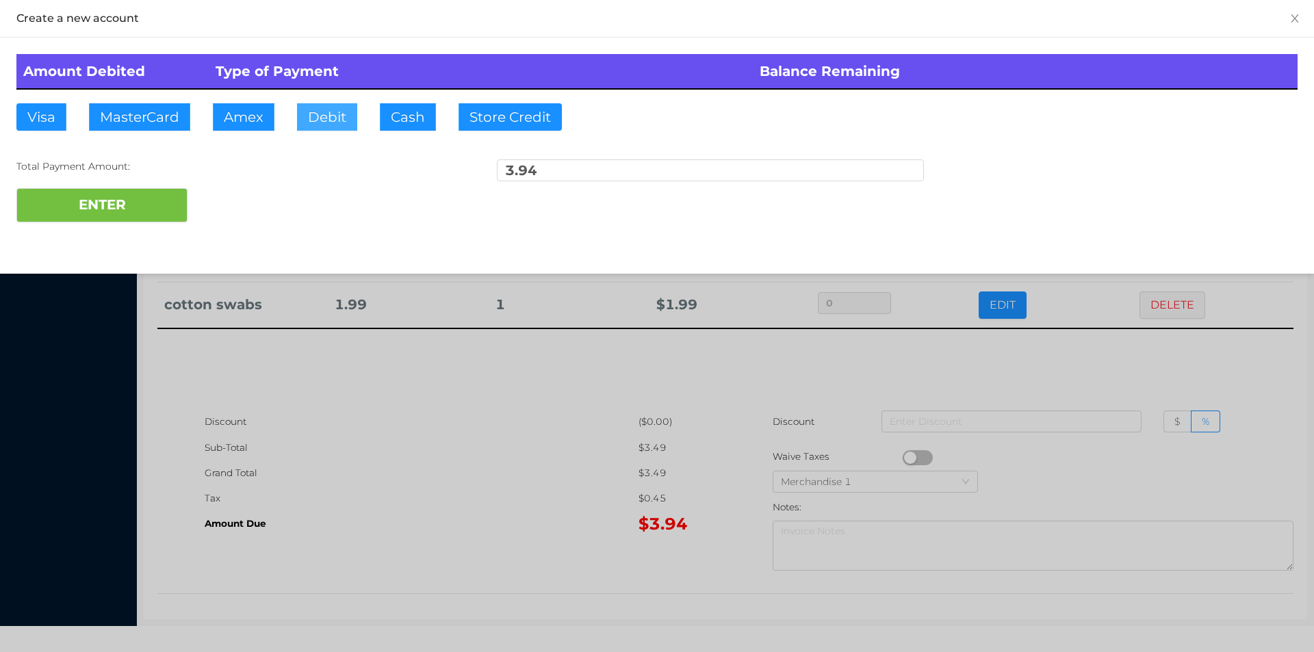
click at [329, 118] on button "Debit" at bounding box center [327, 116] width 60 height 27
click at [155, 207] on button "ENTER" at bounding box center [101, 205] width 171 height 34
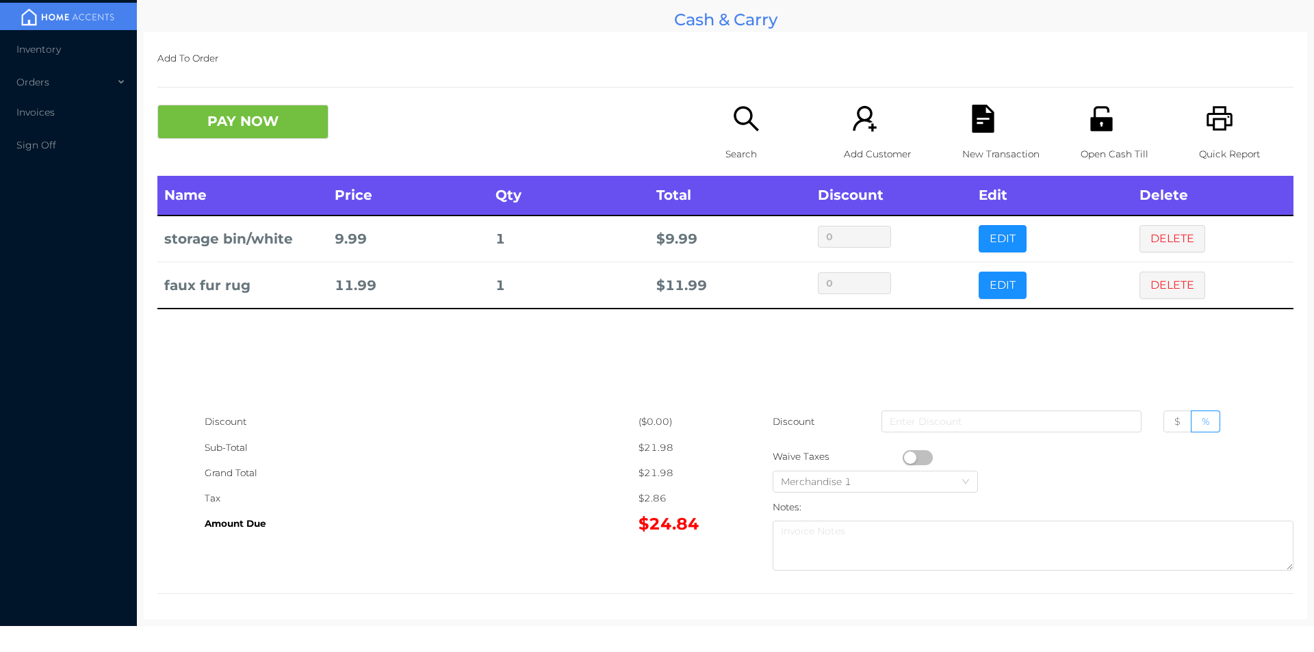
click at [1104, 137] on div "Open Cash Till" at bounding box center [1128, 140] width 94 height 71
click at [1097, 119] on icon "icon: unlock" at bounding box center [1101, 118] width 22 height 25
click at [262, 131] on button "PAY NOW" at bounding box center [242, 122] width 171 height 34
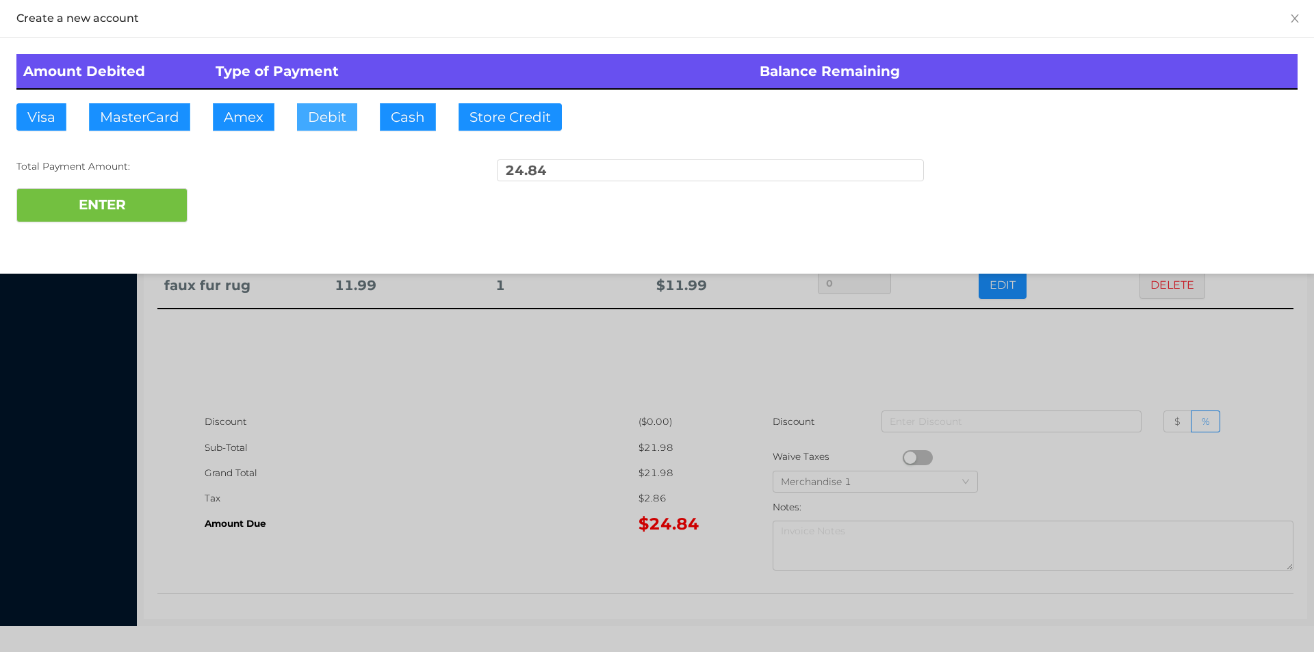
click at [318, 125] on button "Debit" at bounding box center [327, 116] width 60 height 27
click at [127, 217] on button "ENTER" at bounding box center [101, 205] width 171 height 34
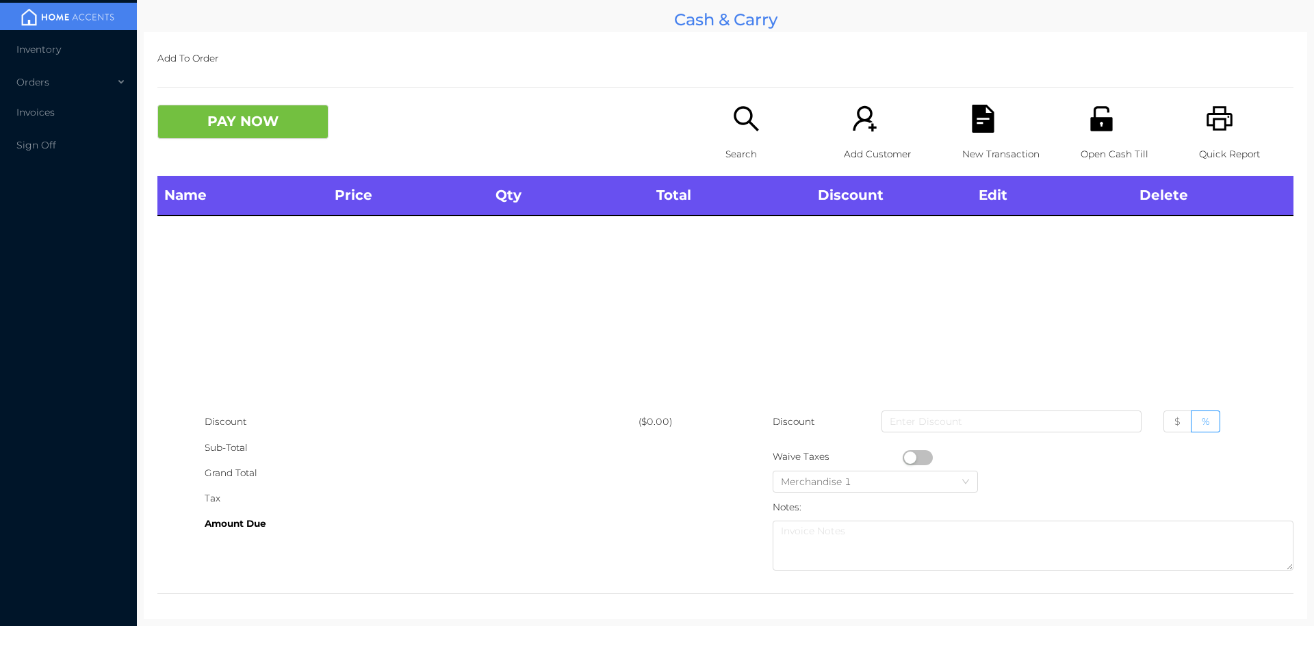
click at [1212, 135] on div "Quick Report" at bounding box center [1246, 140] width 94 height 71
click at [1217, 124] on icon "icon: printer" at bounding box center [1220, 118] width 26 height 25
click at [737, 127] on icon "icon: search" at bounding box center [746, 119] width 28 height 28
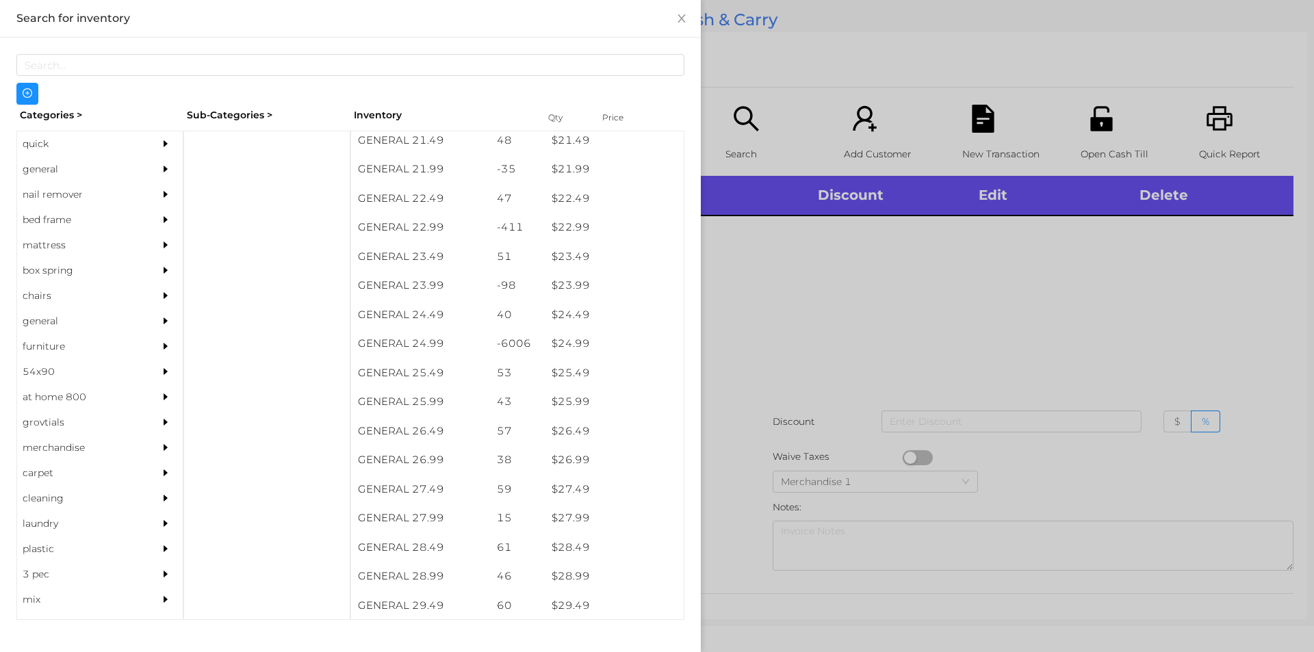
scroll to position [1606, 0]
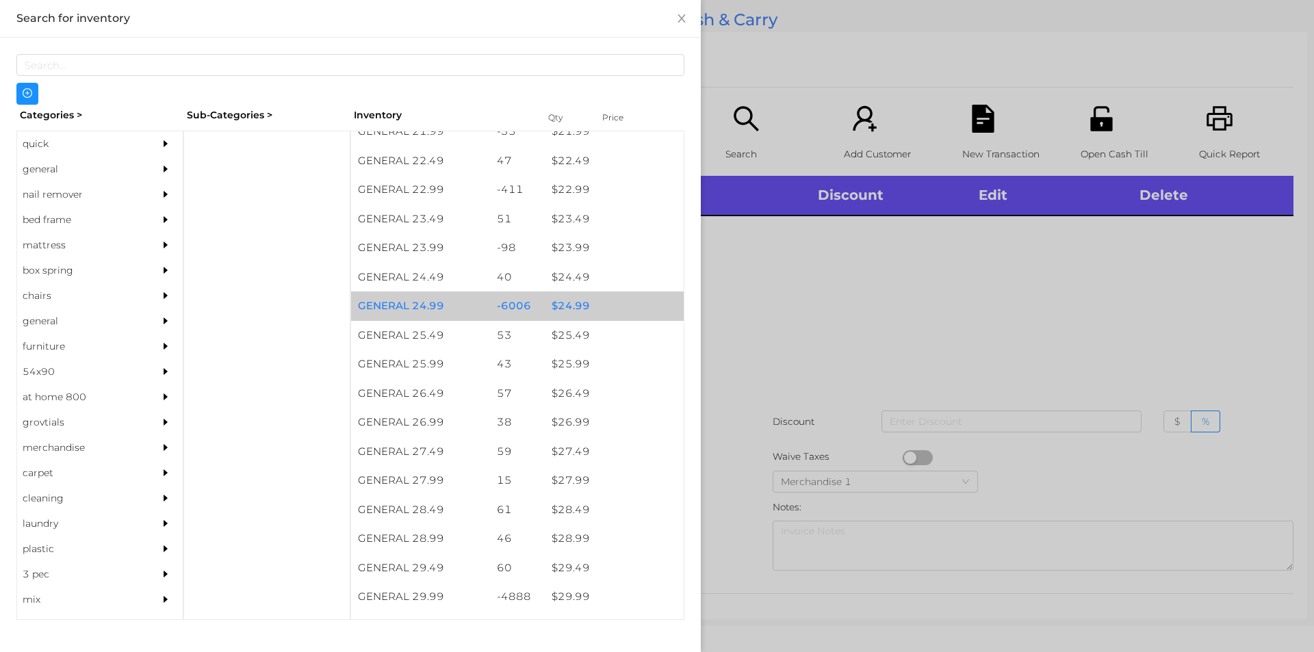
click at [573, 309] on div "$ 24.99" at bounding box center [614, 306] width 139 height 29
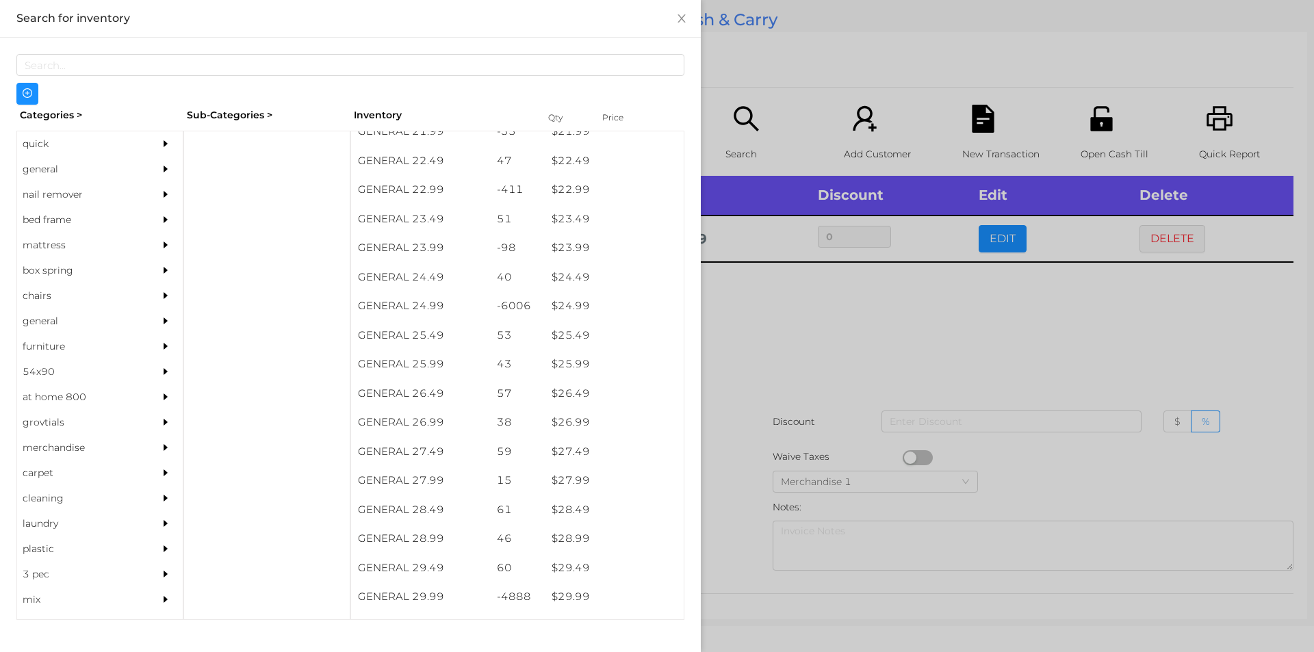
click at [783, 277] on div at bounding box center [657, 326] width 1314 height 652
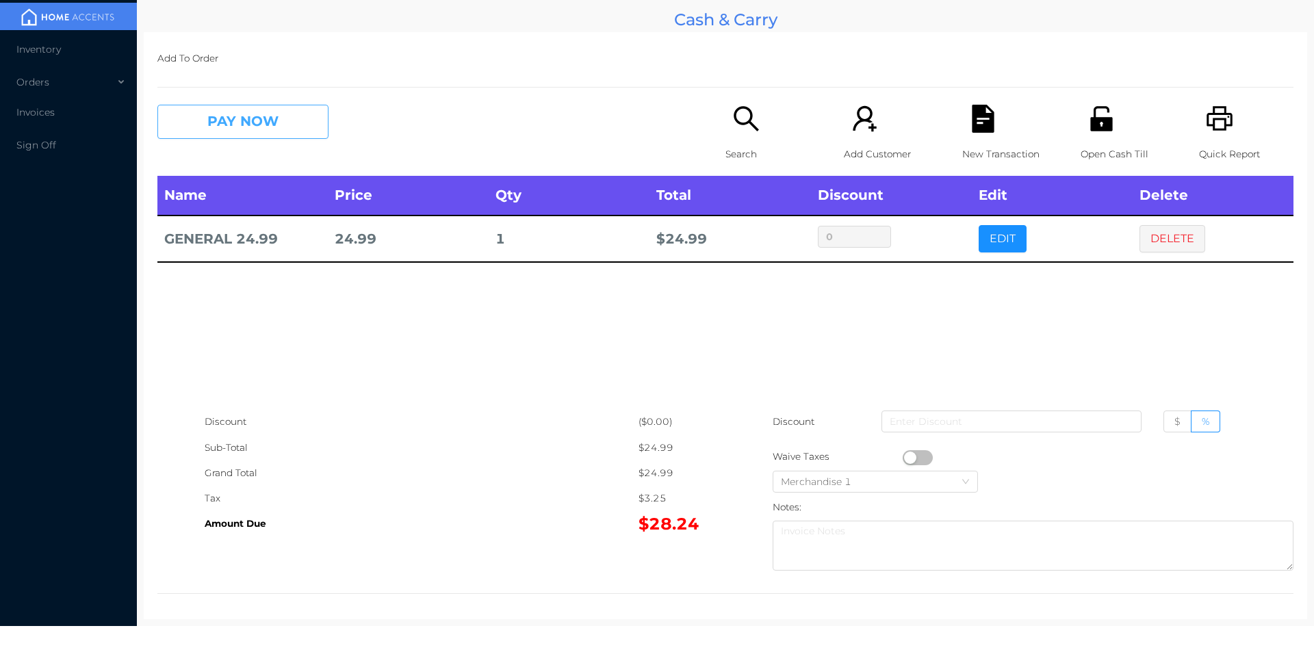
click at [227, 130] on button "PAY NOW" at bounding box center [242, 122] width 171 height 34
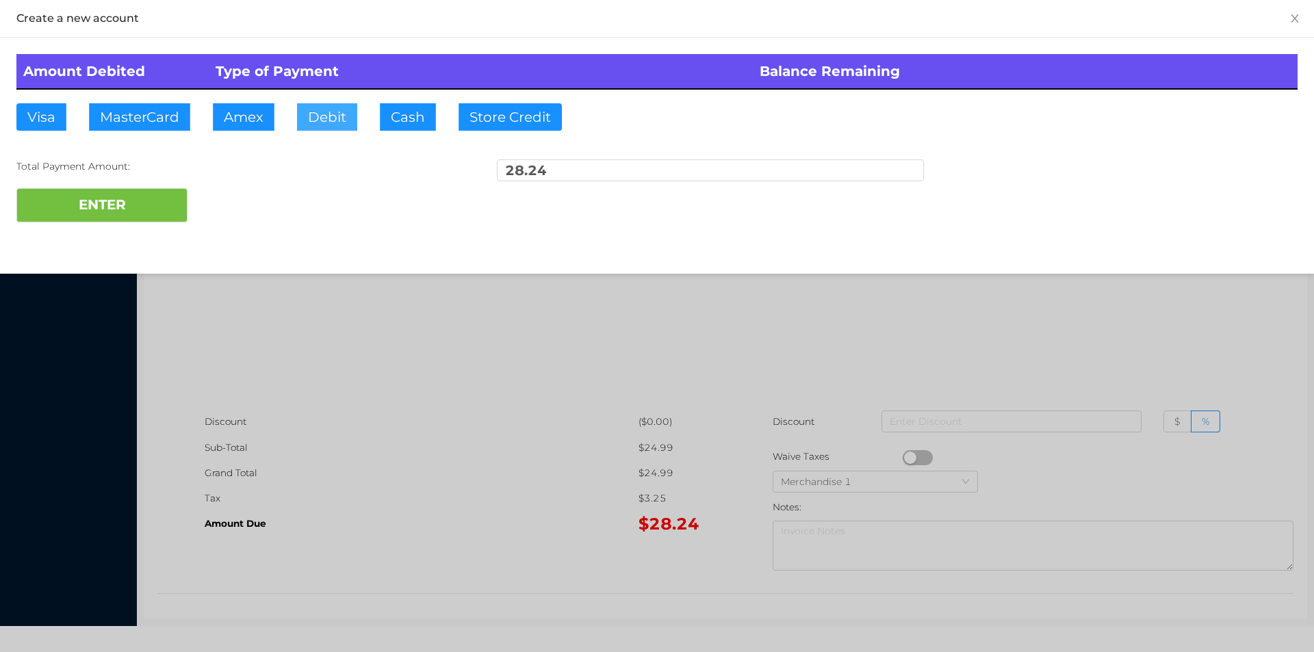
click at [328, 120] on button "Debit" at bounding box center [327, 116] width 60 height 27
click at [118, 215] on button "ENTER" at bounding box center [101, 205] width 171 height 34
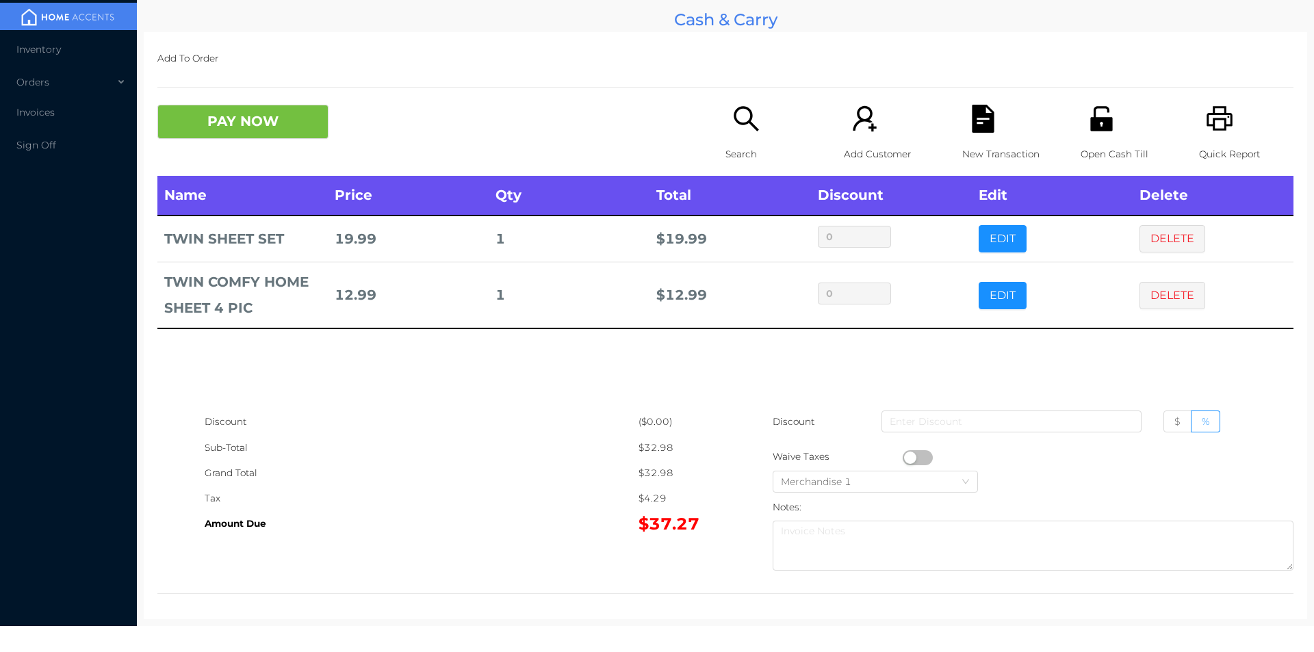
click at [744, 151] on p "Search" at bounding box center [773, 154] width 94 height 25
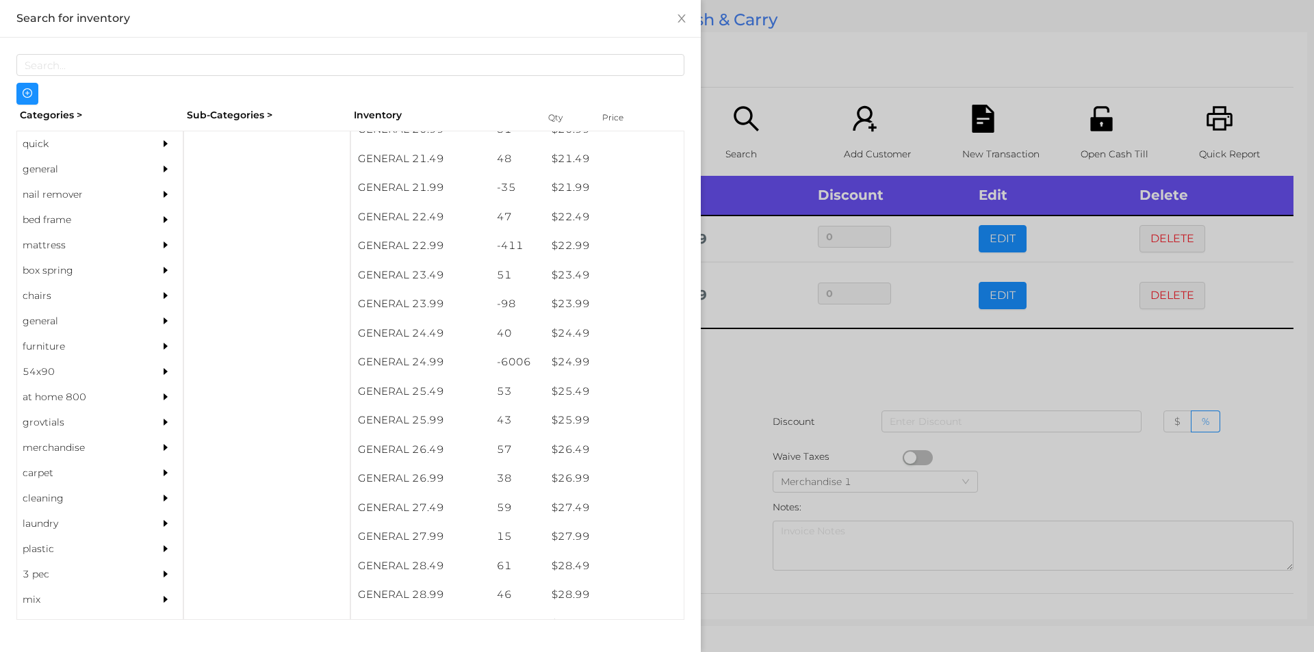
scroll to position [1549, 0]
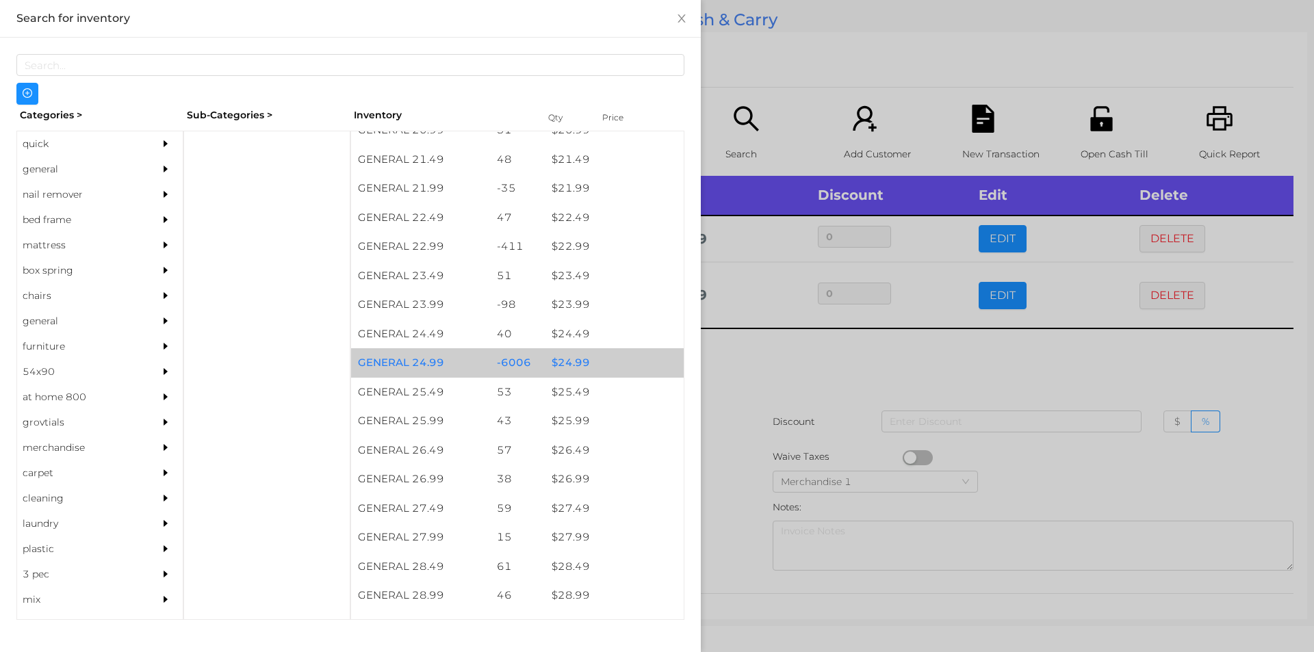
click at [564, 367] on div "$ 24.99" at bounding box center [614, 362] width 139 height 29
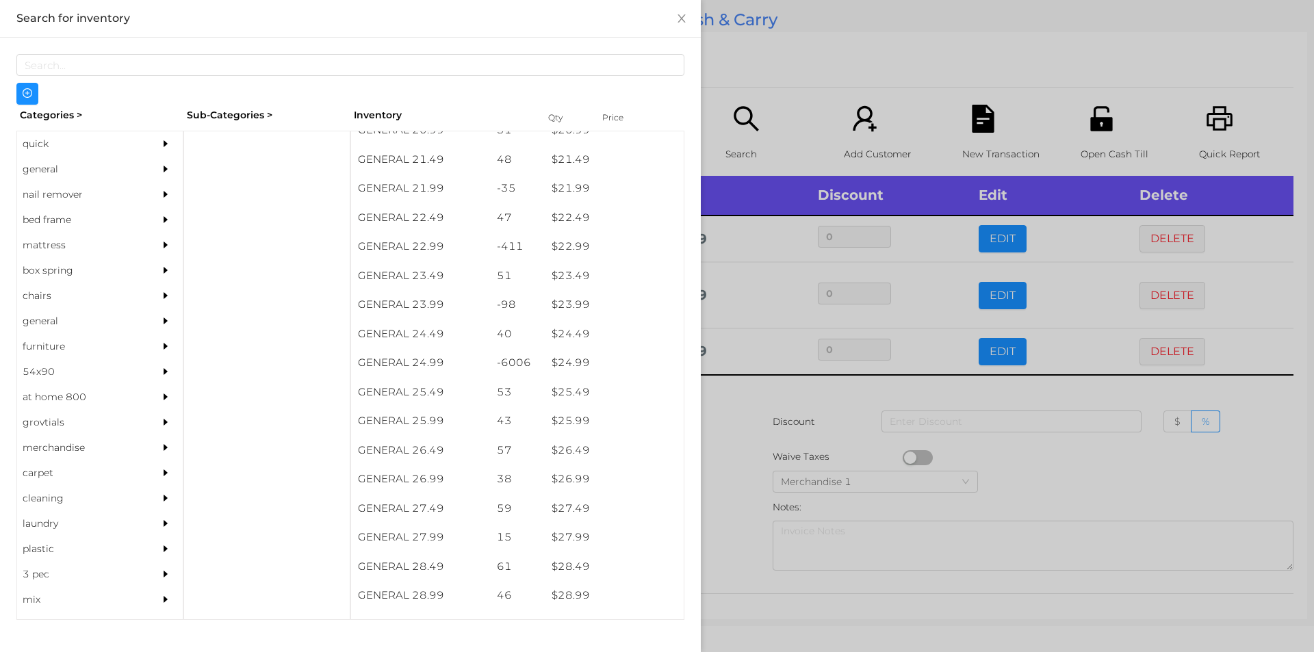
click at [741, 403] on div at bounding box center [657, 326] width 1314 height 652
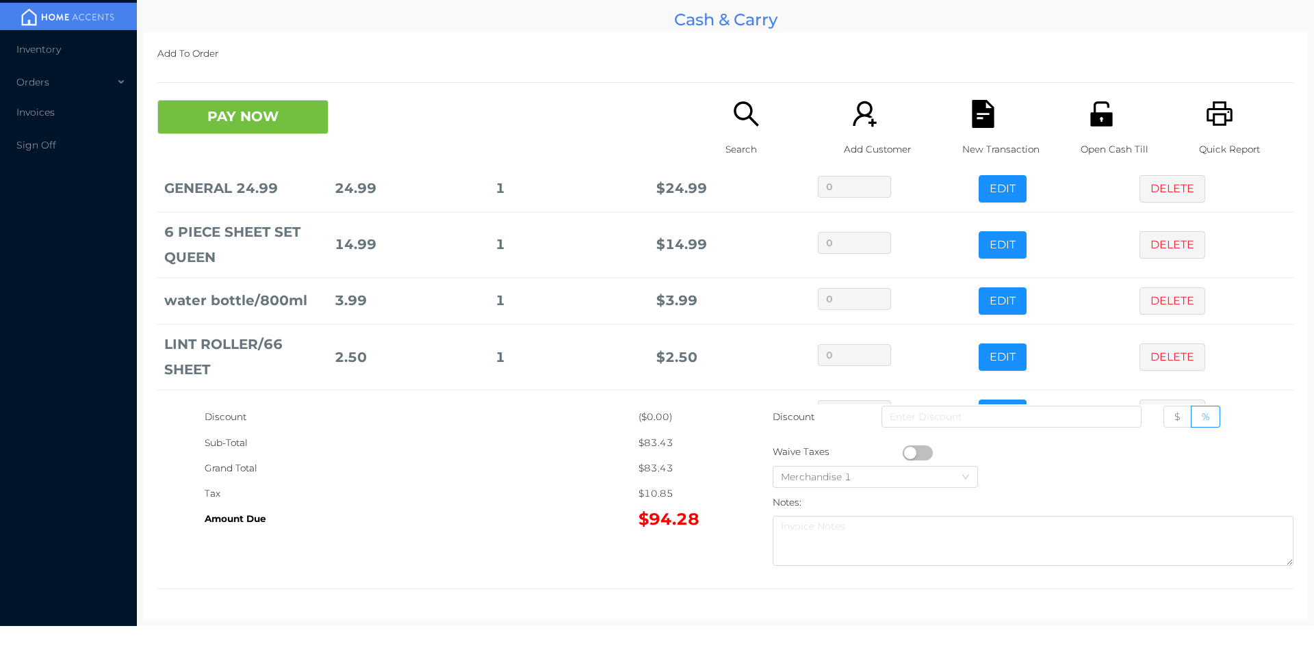
scroll to position [205, 0]
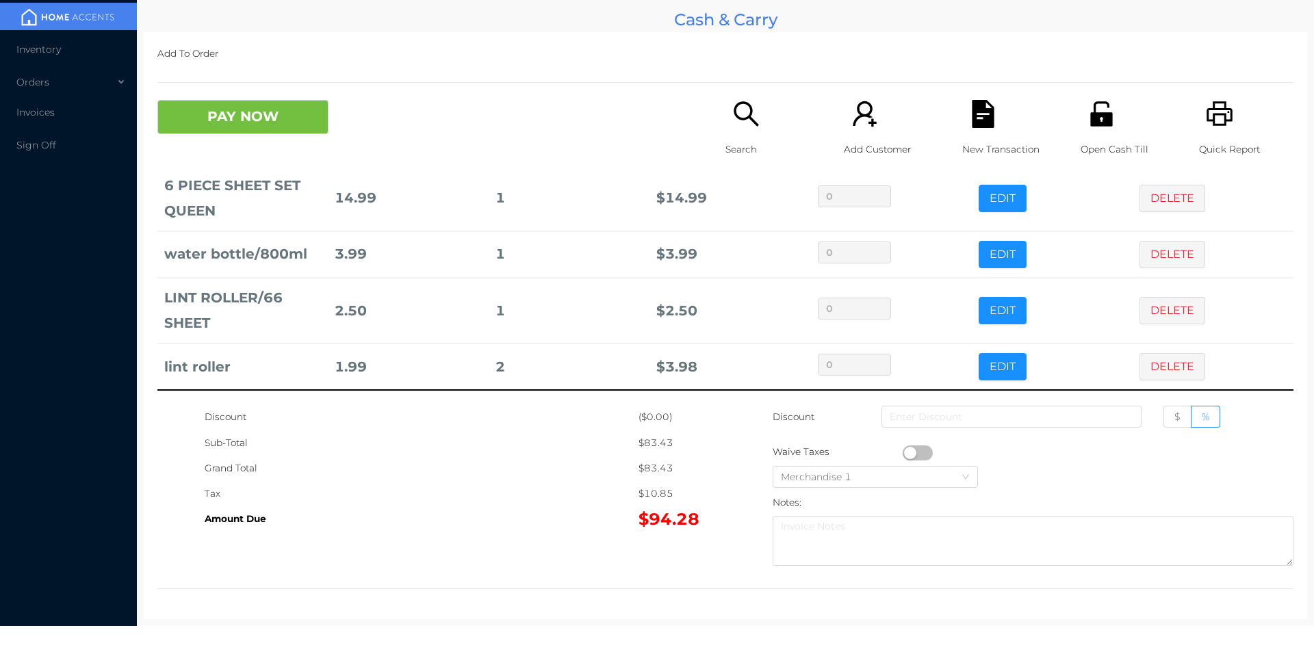
click at [985, 366] on button "EDIT" at bounding box center [1003, 366] width 48 height 27
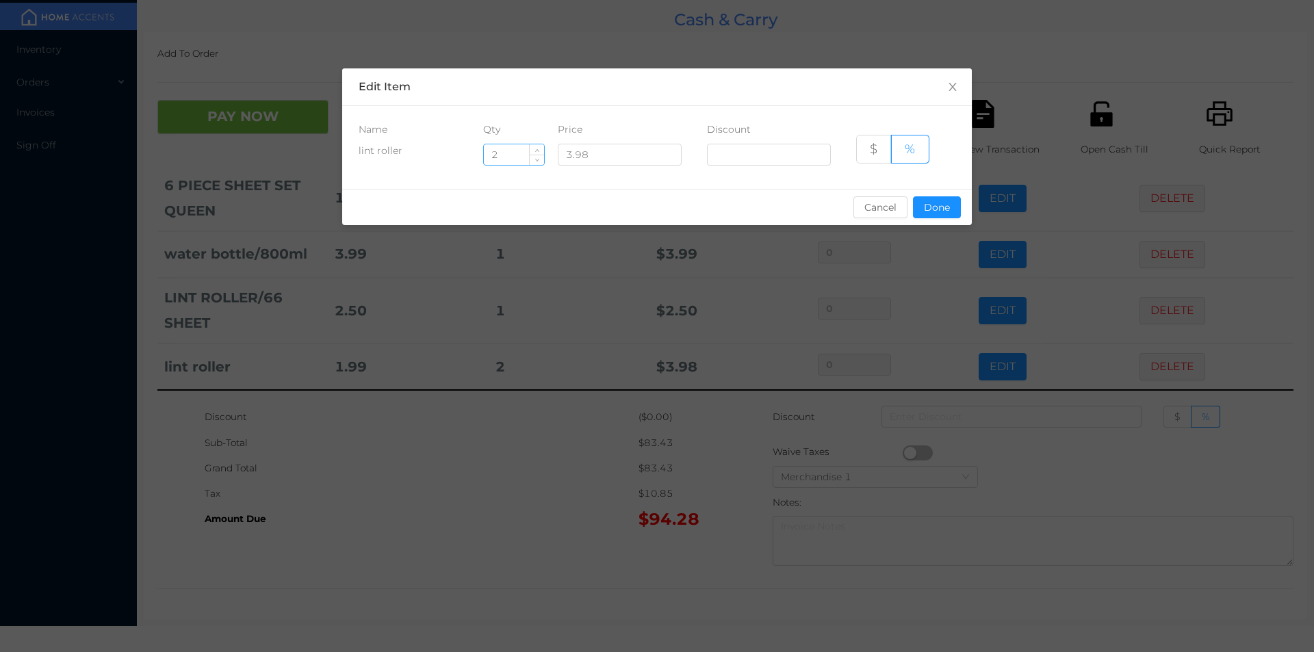
click at [514, 160] on input "2" at bounding box center [514, 154] width 60 height 21
type input "1"
click at [934, 209] on button "Done" at bounding box center [937, 207] width 48 height 22
type input "0%"
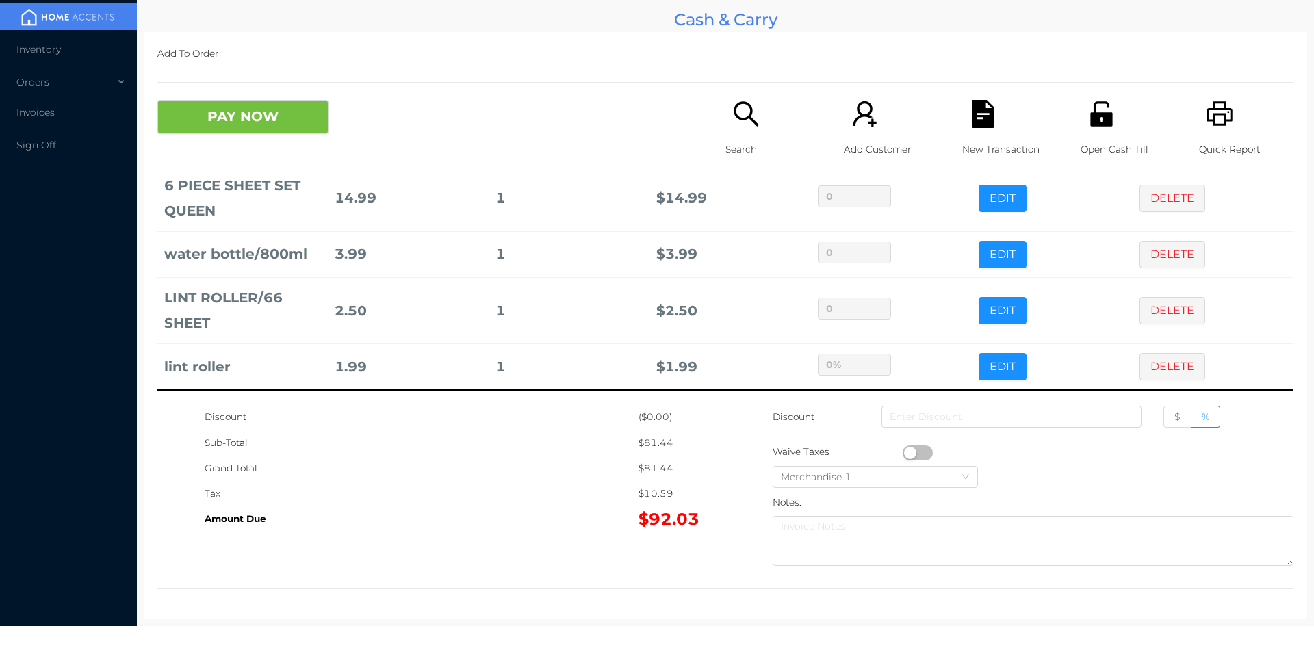
click at [554, 448] on div "Sub-Total" at bounding box center [422, 443] width 434 height 25
click at [757, 134] on div "Search" at bounding box center [773, 135] width 94 height 71
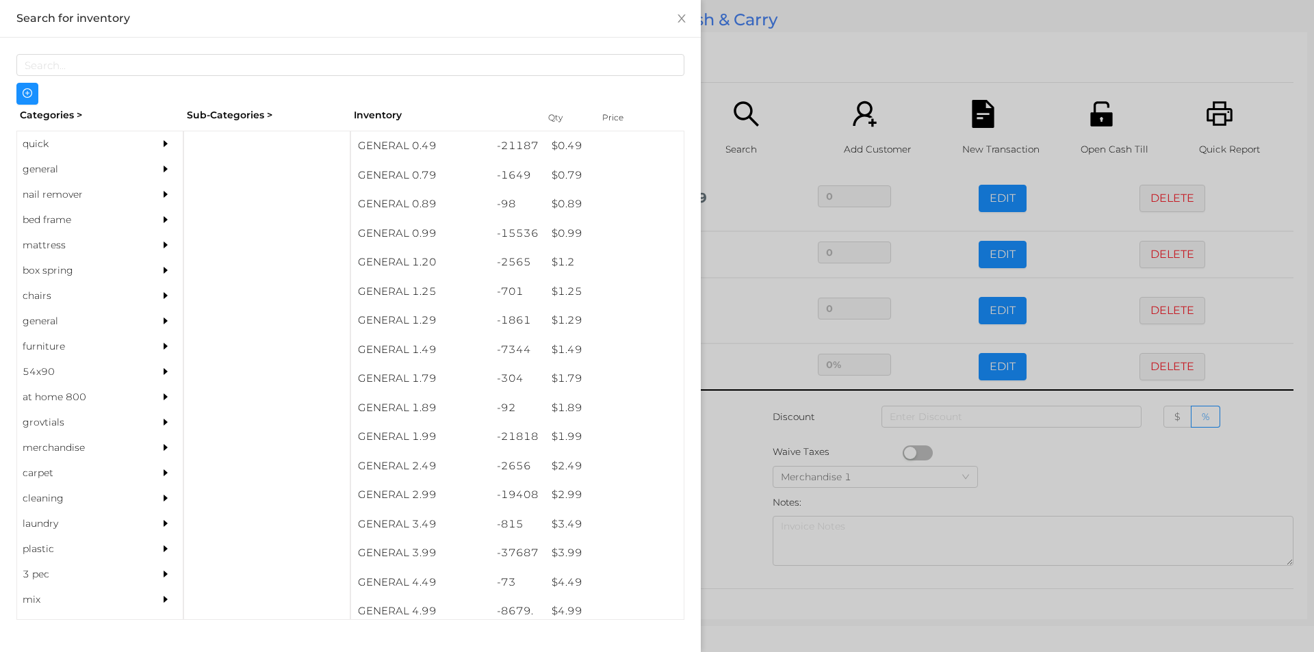
click at [36, 146] on div "quick" at bounding box center [79, 143] width 125 height 25
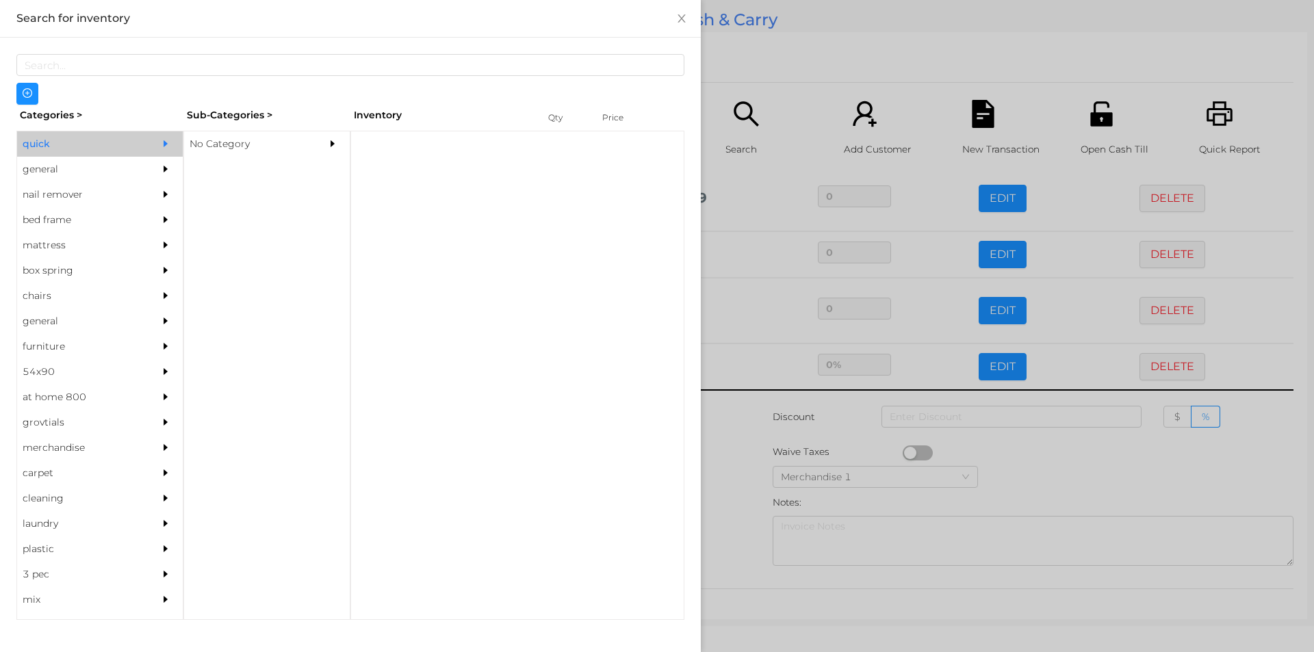
click at [209, 144] on div "No Category" at bounding box center [246, 143] width 125 height 25
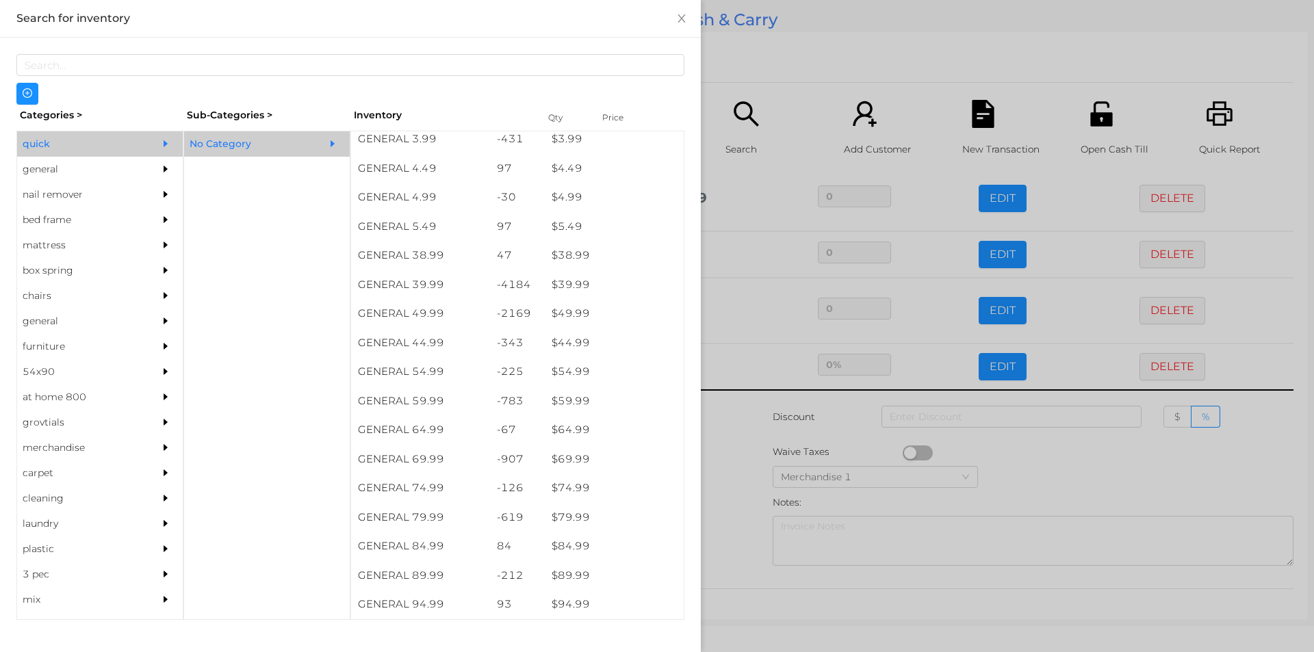
scroll to position [648, 0]
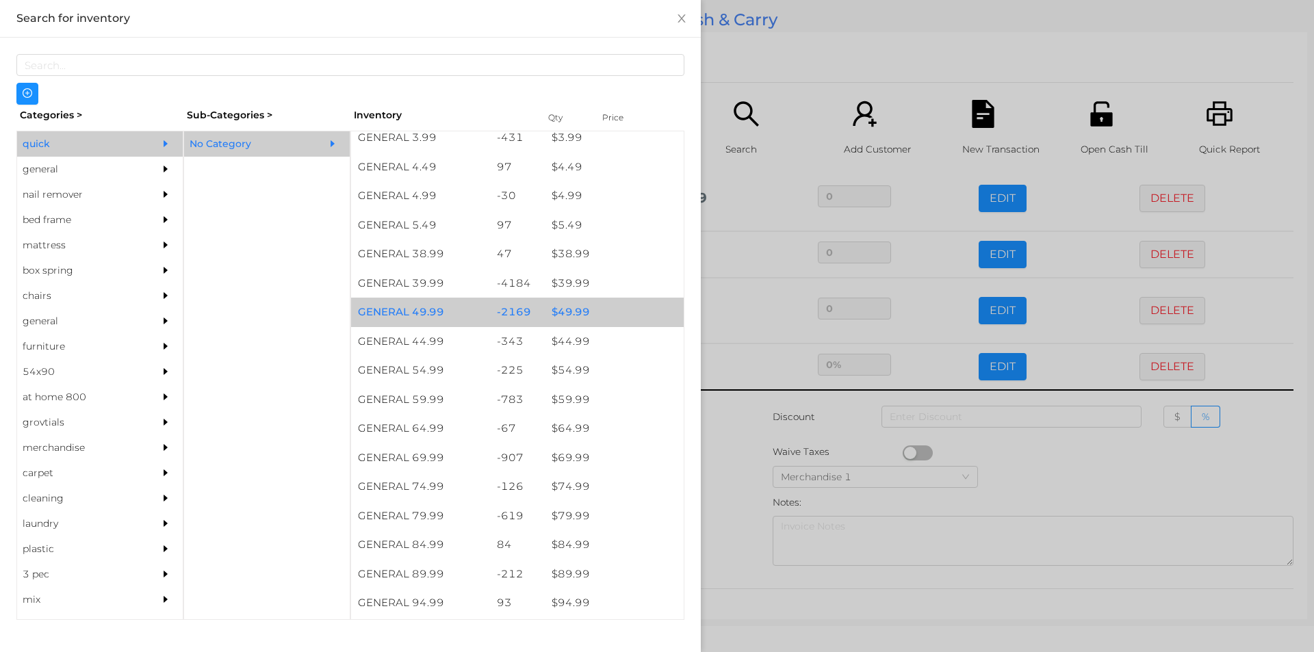
click at [570, 311] on div "$ 49.99" at bounding box center [614, 312] width 139 height 29
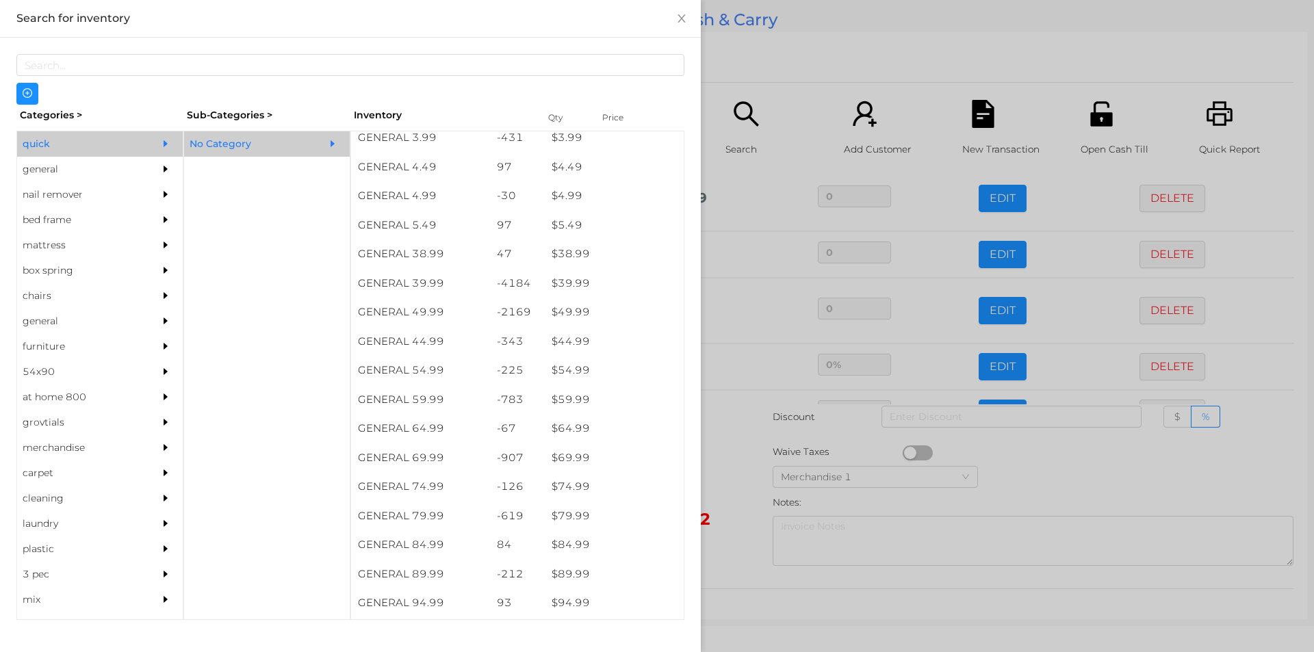
click at [742, 437] on div at bounding box center [657, 326] width 1314 height 652
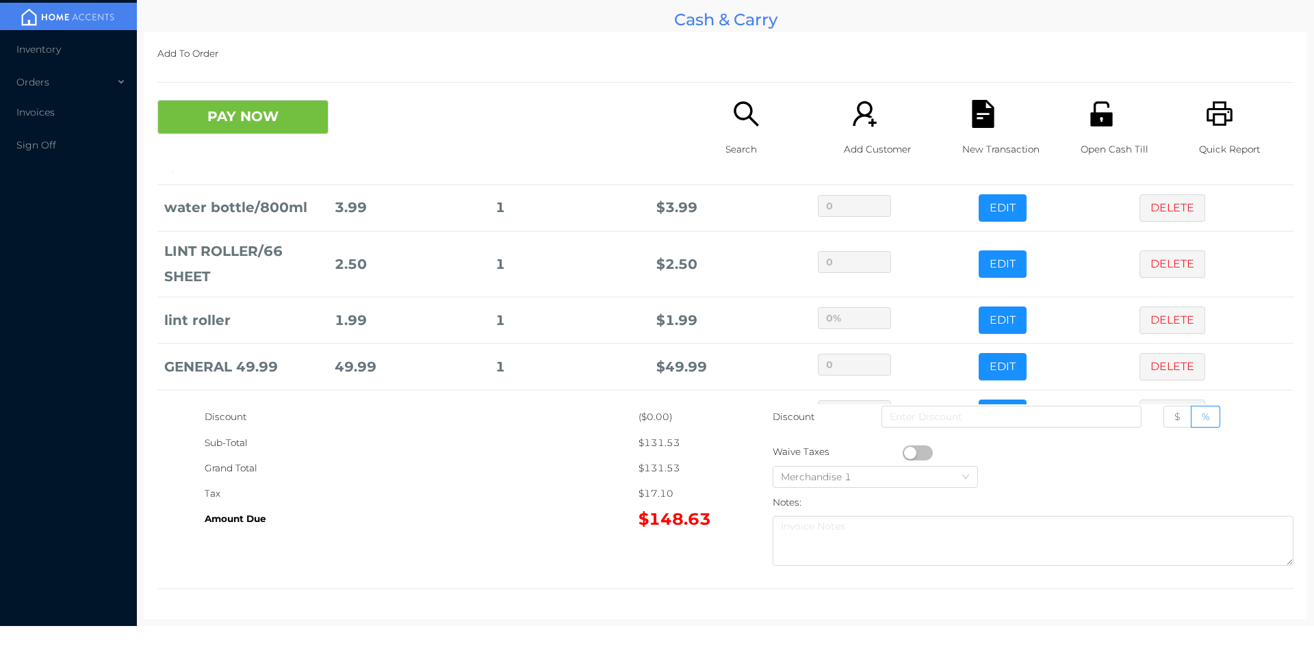
scroll to position [298, 0]
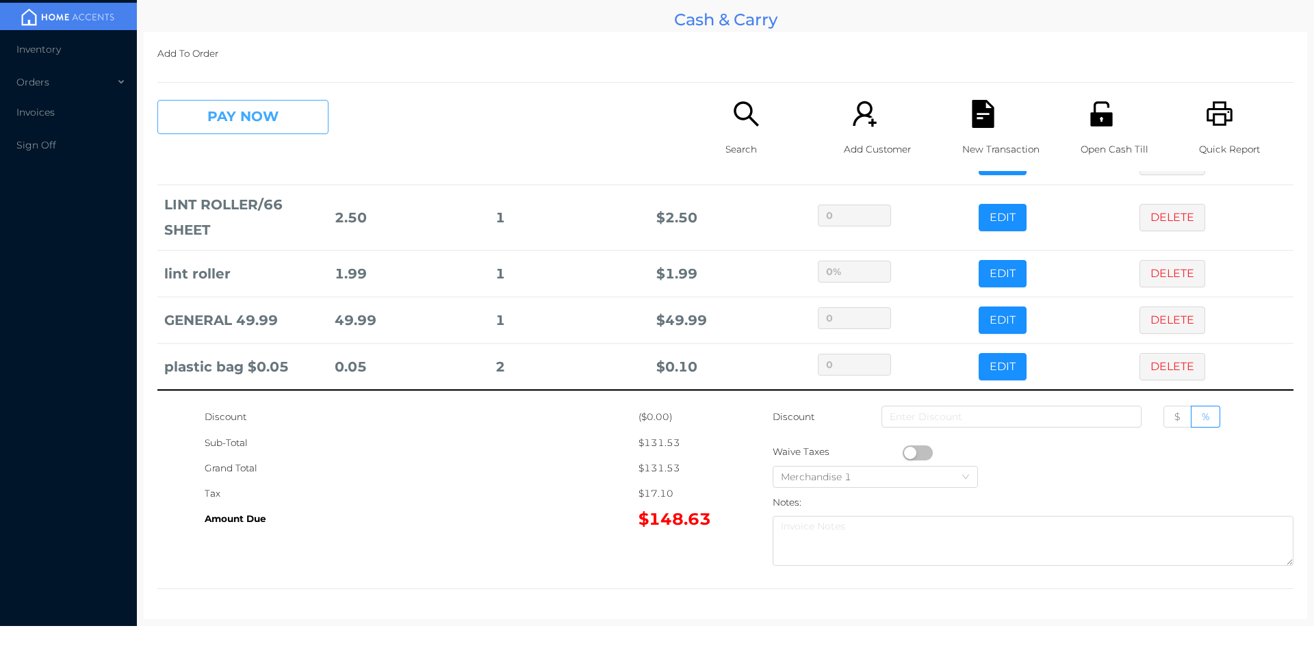
click at [225, 120] on button "PAY NOW" at bounding box center [242, 117] width 171 height 34
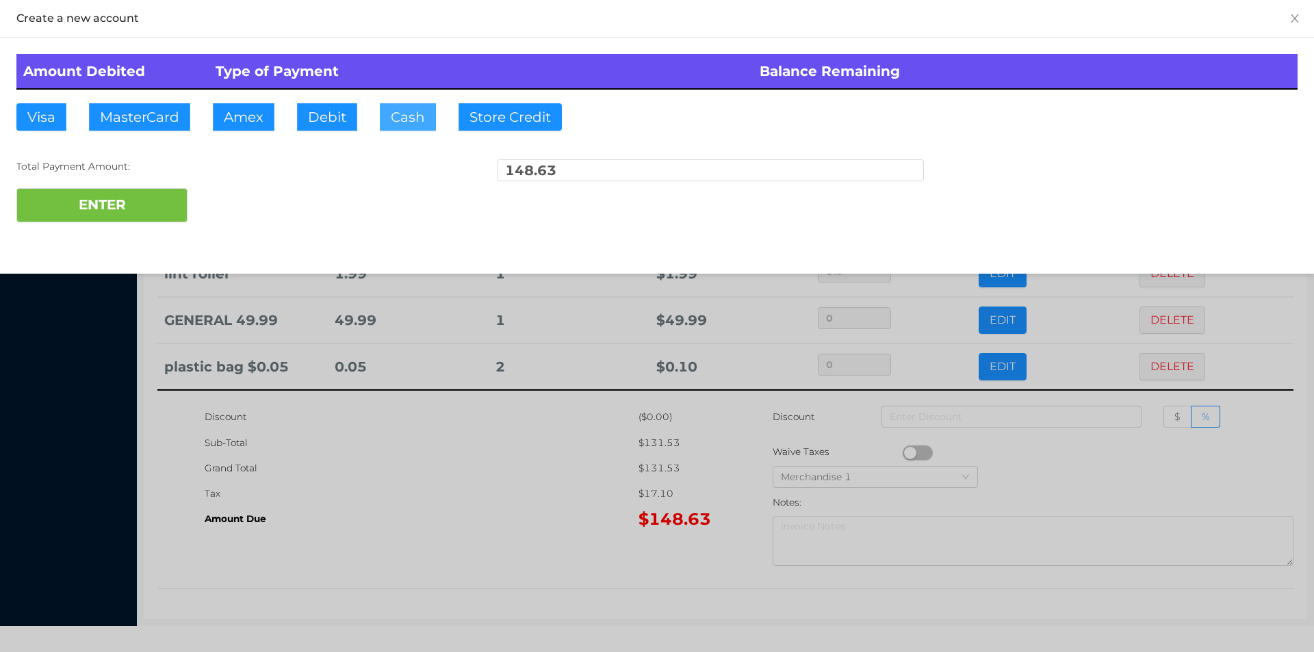
click at [404, 118] on button "Cash" at bounding box center [408, 116] width 56 height 27
type input "150."
click at [84, 208] on button "ENTER" at bounding box center [101, 205] width 171 height 34
type input "0"
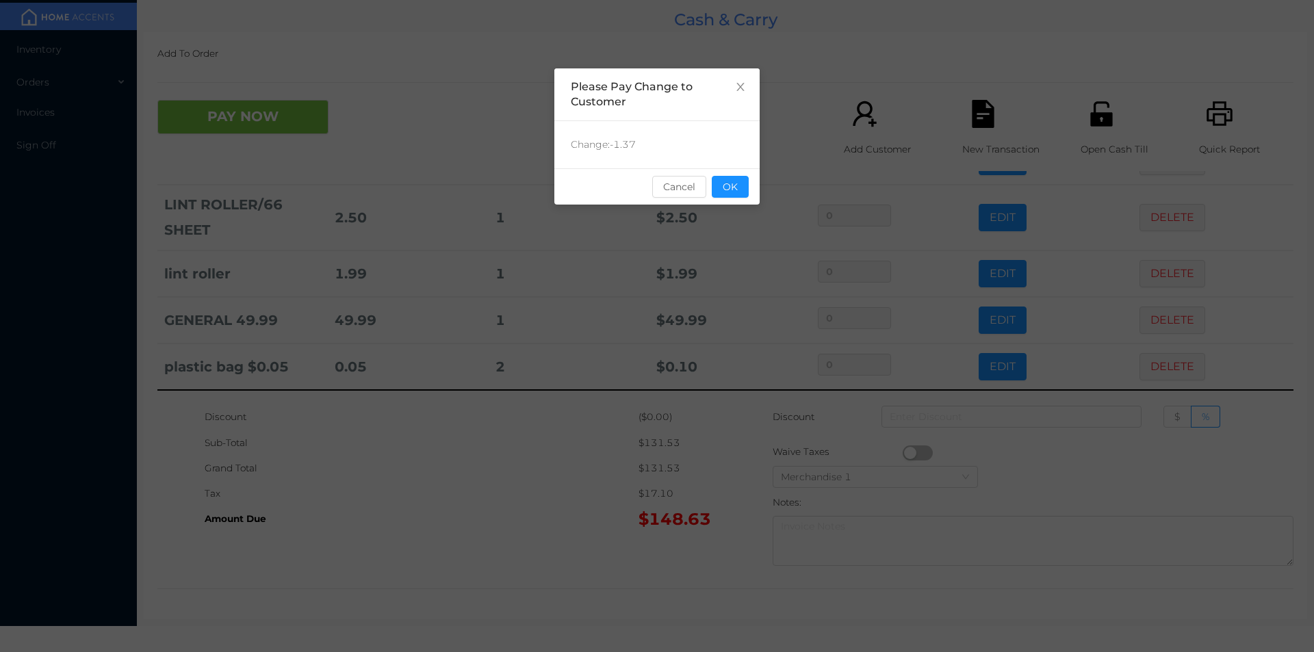
scroll to position [0, 0]
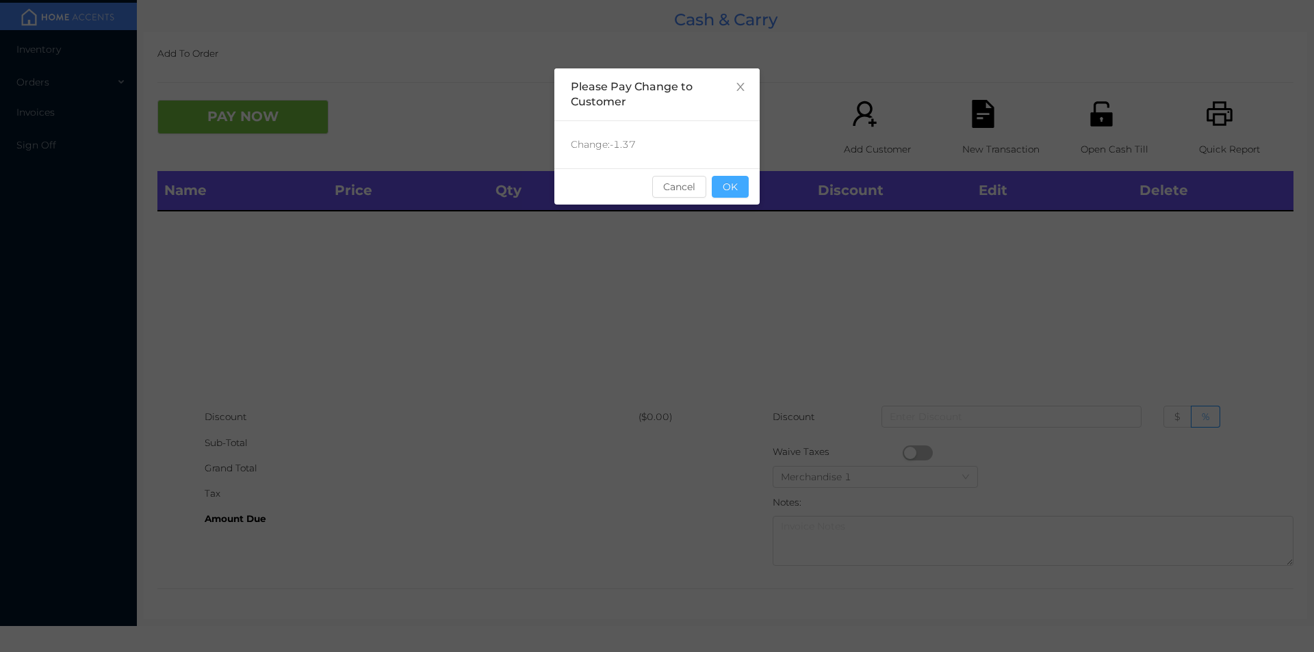
click at [730, 180] on button "OK" at bounding box center [730, 187] width 37 height 22
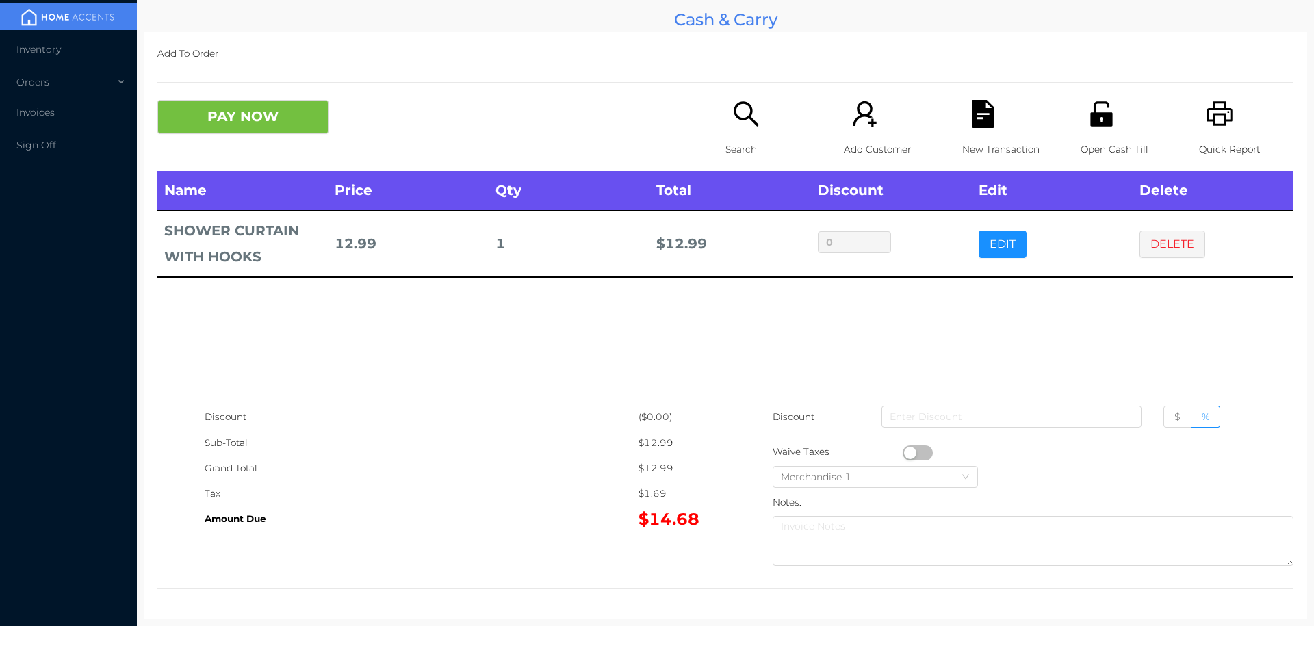
click at [1220, 134] on div "Quick Report" at bounding box center [1246, 135] width 94 height 71
click at [274, 120] on button "PAY NOW" at bounding box center [242, 117] width 171 height 34
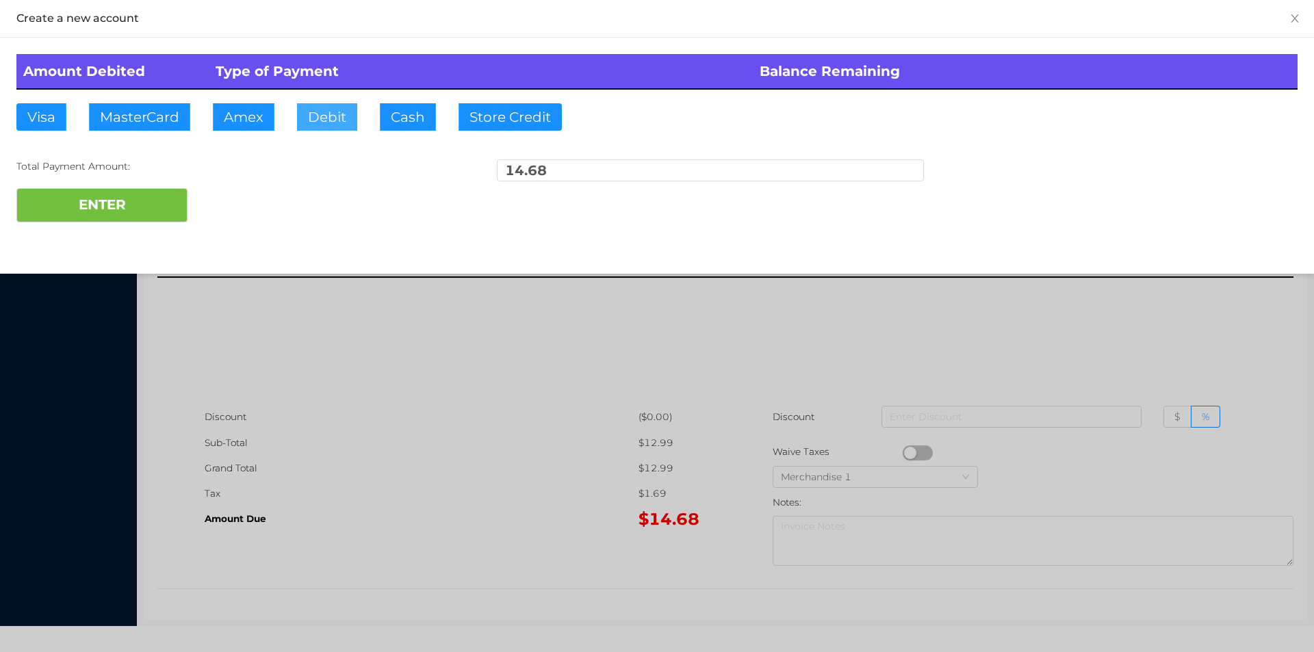
click at [331, 116] on button "Debit" at bounding box center [327, 116] width 60 height 27
click at [144, 210] on button "ENTER" at bounding box center [101, 205] width 171 height 34
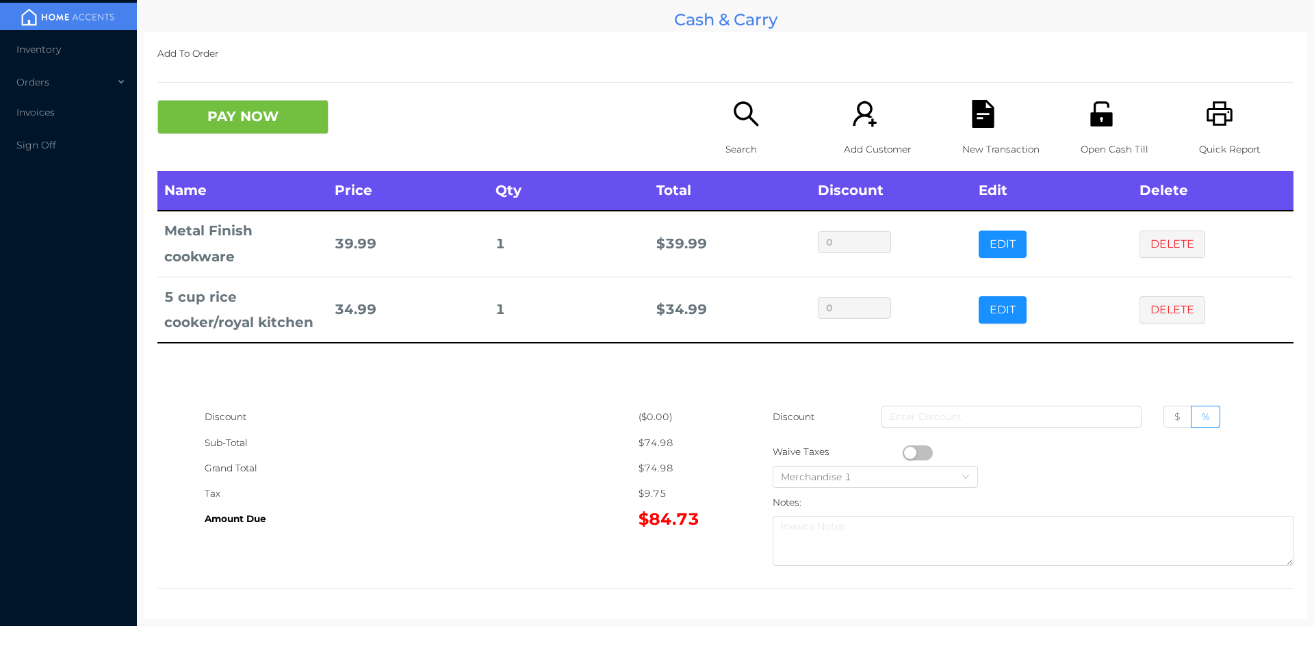
click at [707, 110] on div "PAY NOW" at bounding box center [441, 117] width 568 height 34
click at [738, 129] on div "Search" at bounding box center [773, 135] width 94 height 71
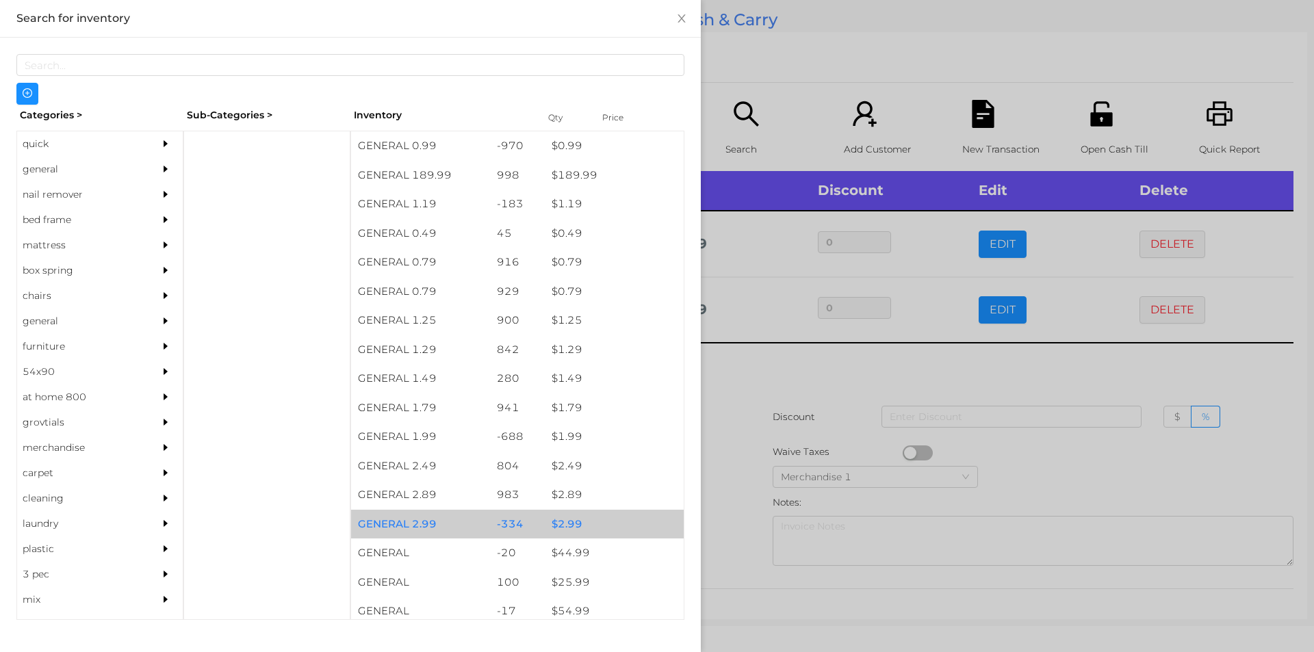
click at [561, 520] on div "$ 2.99" at bounding box center [614, 524] width 139 height 29
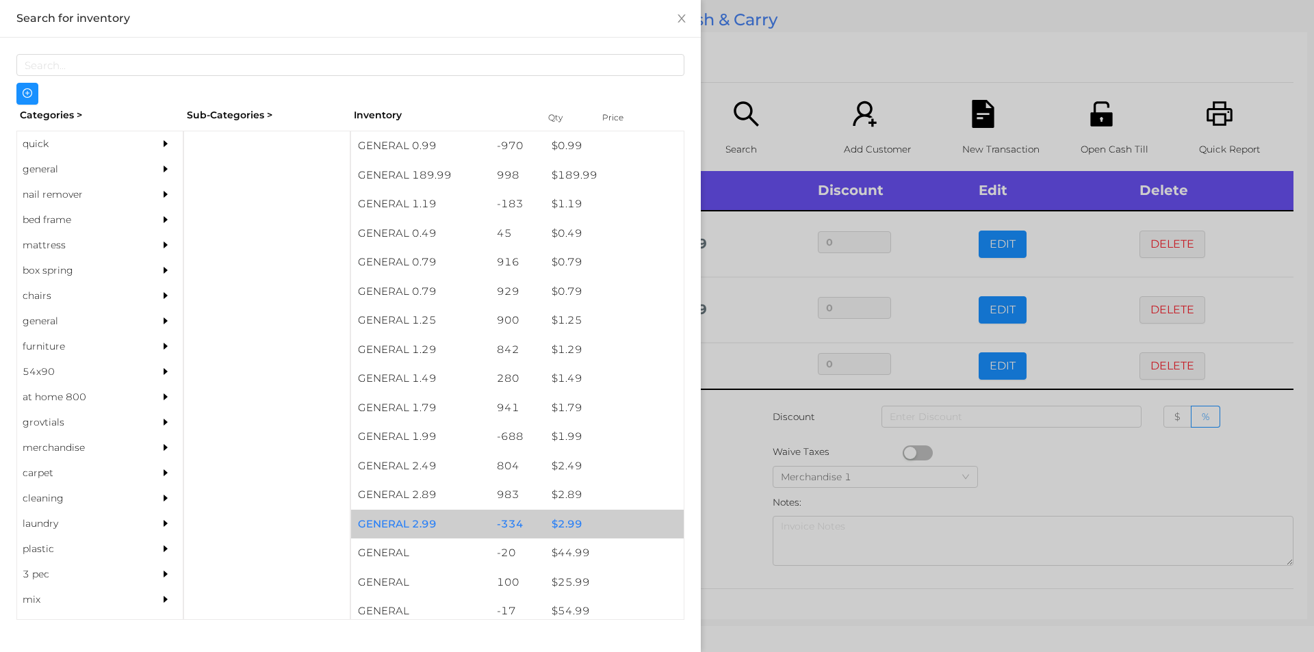
click at [562, 520] on div "$ 2.99" at bounding box center [614, 524] width 139 height 29
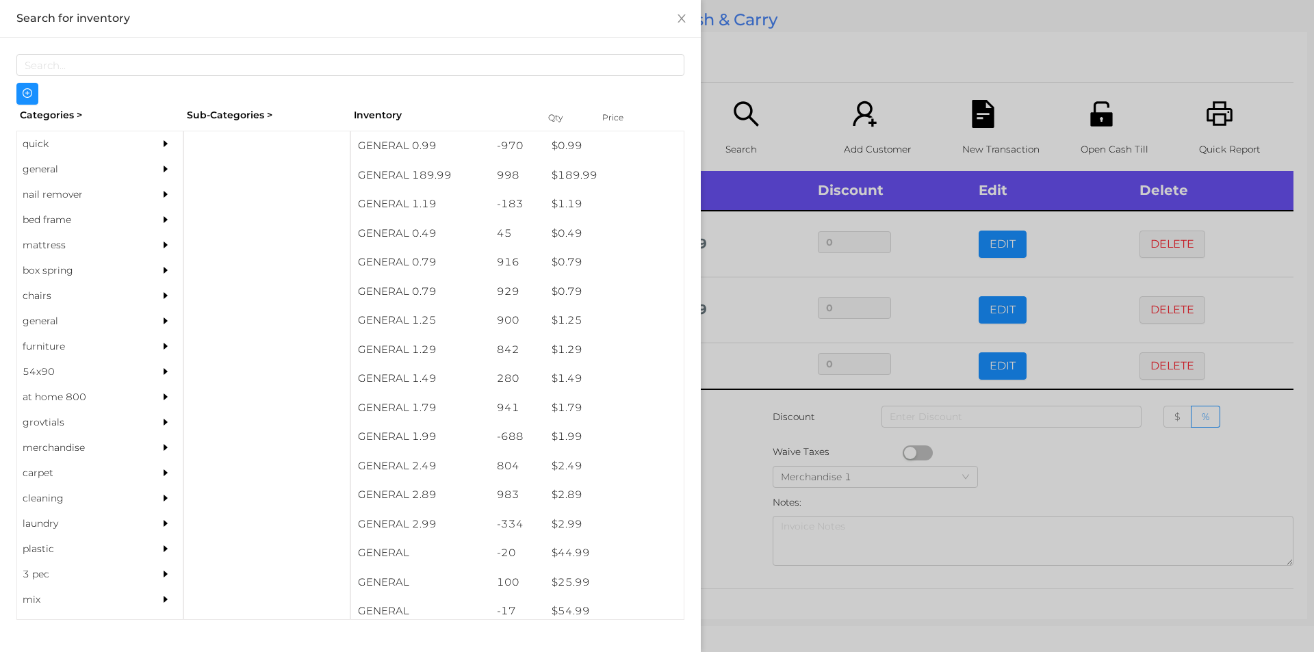
click at [737, 470] on div at bounding box center [657, 326] width 1314 height 652
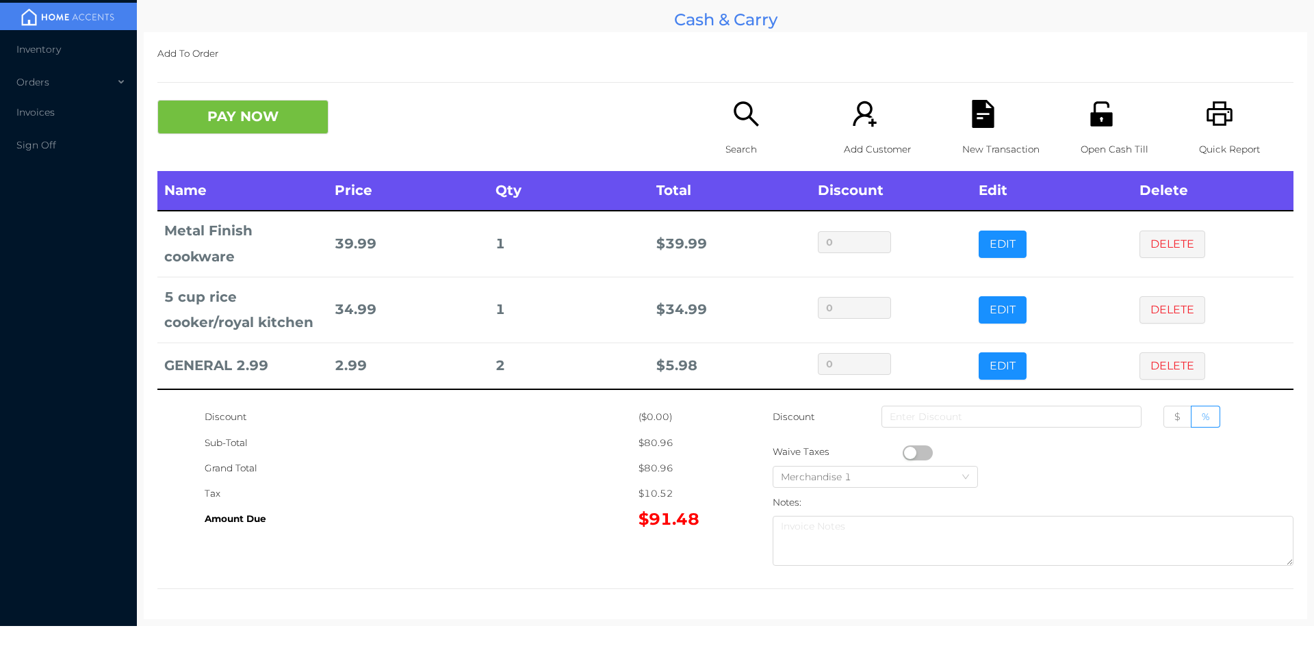
click at [726, 129] on div "Search" at bounding box center [773, 135] width 94 height 71
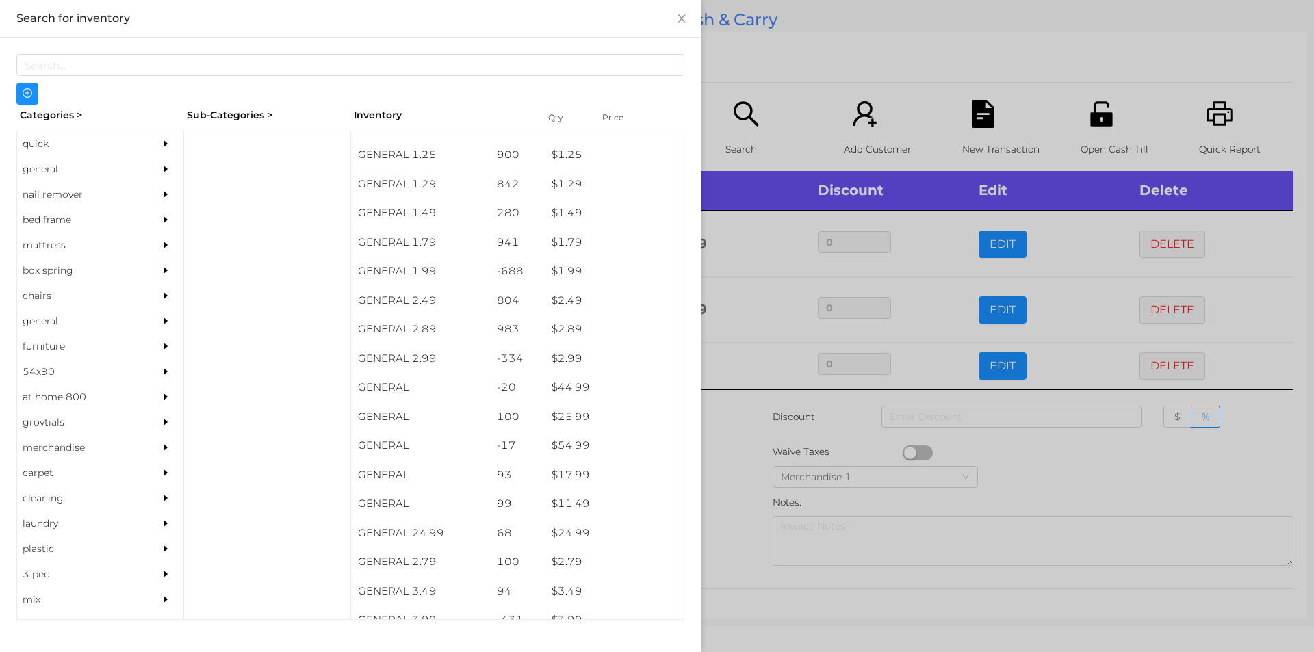
scroll to position [166, 0]
click at [41, 164] on div "general" at bounding box center [79, 169] width 125 height 25
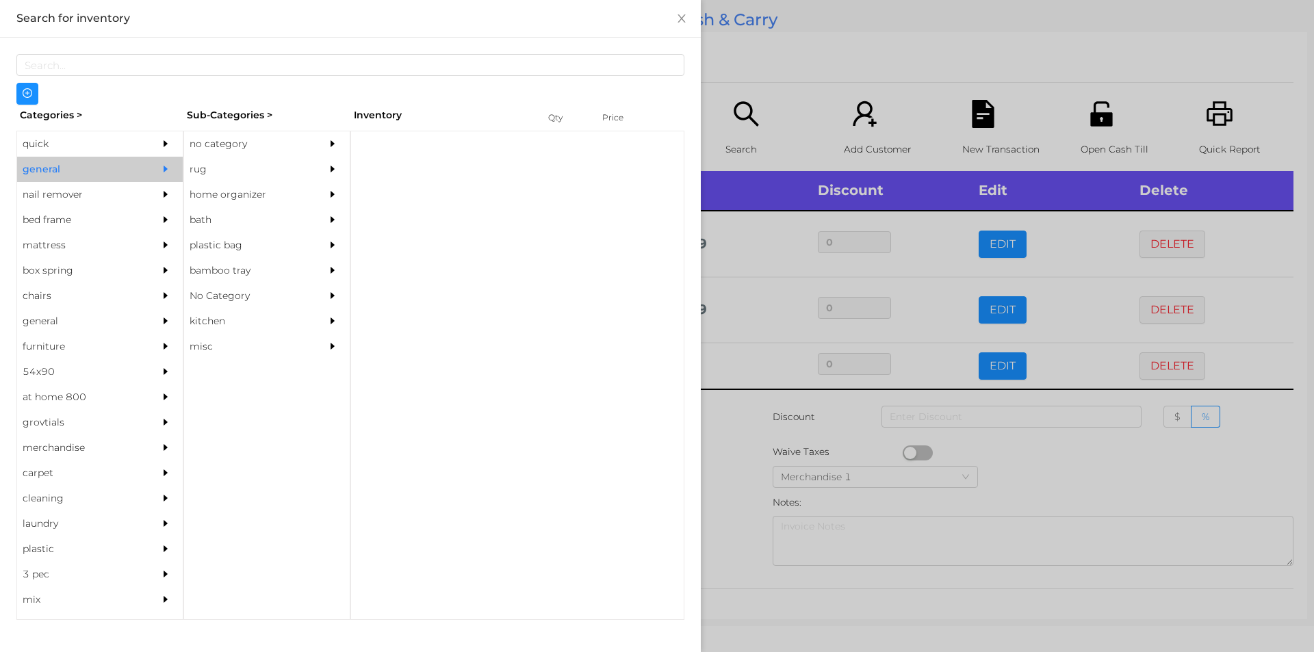
click at [212, 140] on div "no category" at bounding box center [246, 143] width 125 height 25
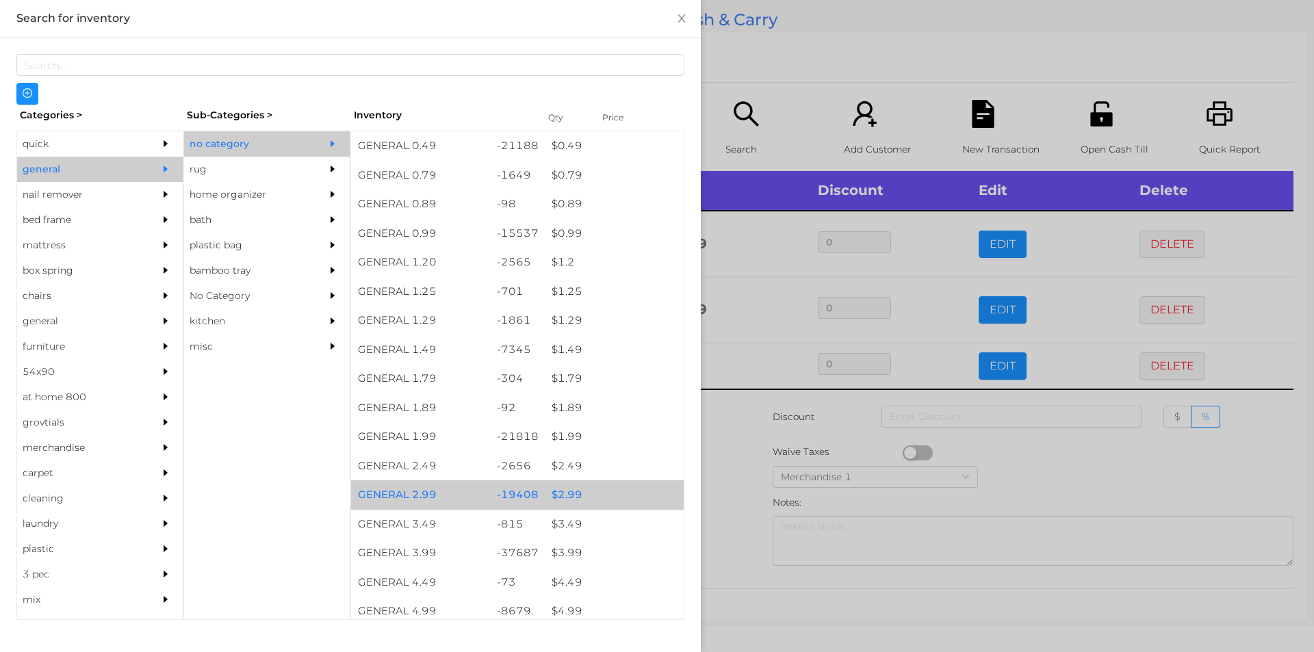
click at [563, 496] on div "$ 2.99" at bounding box center [614, 495] width 139 height 29
click at [572, 496] on div "$ 2.99" at bounding box center [614, 495] width 139 height 29
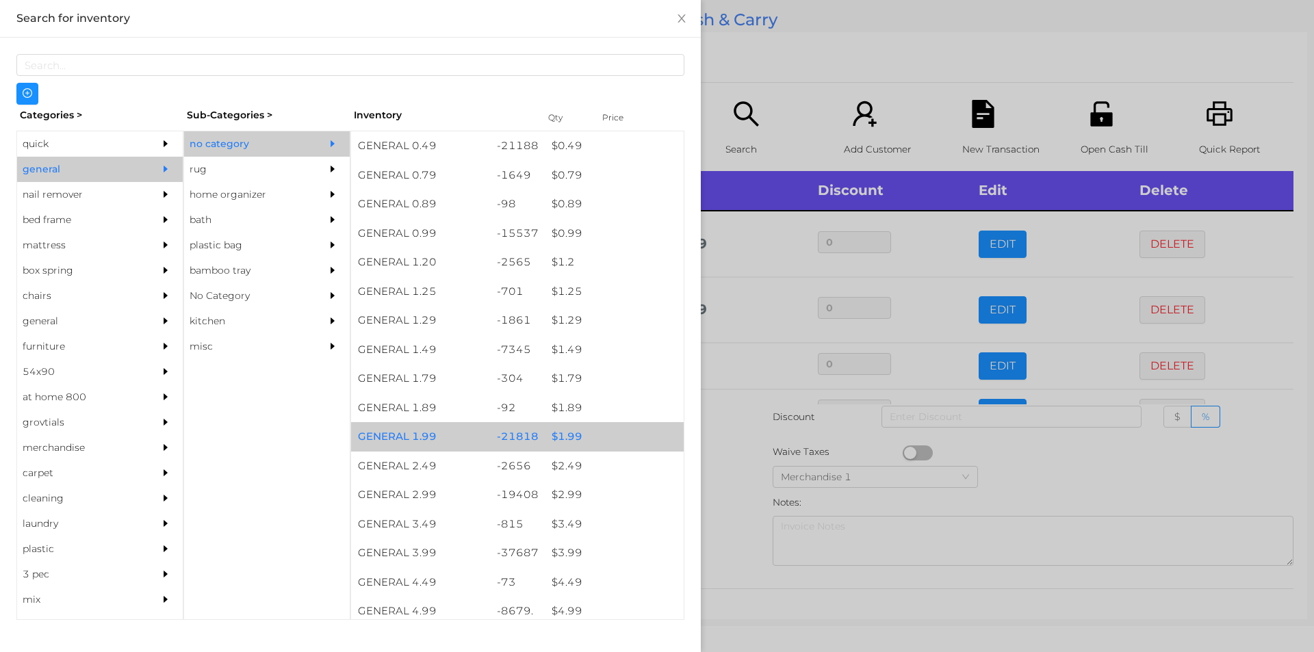
click at [567, 440] on div "$ 1.99" at bounding box center [614, 436] width 139 height 29
click at [568, 433] on div "$ 1.99" at bounding box center [614, 436] width 139 height 29
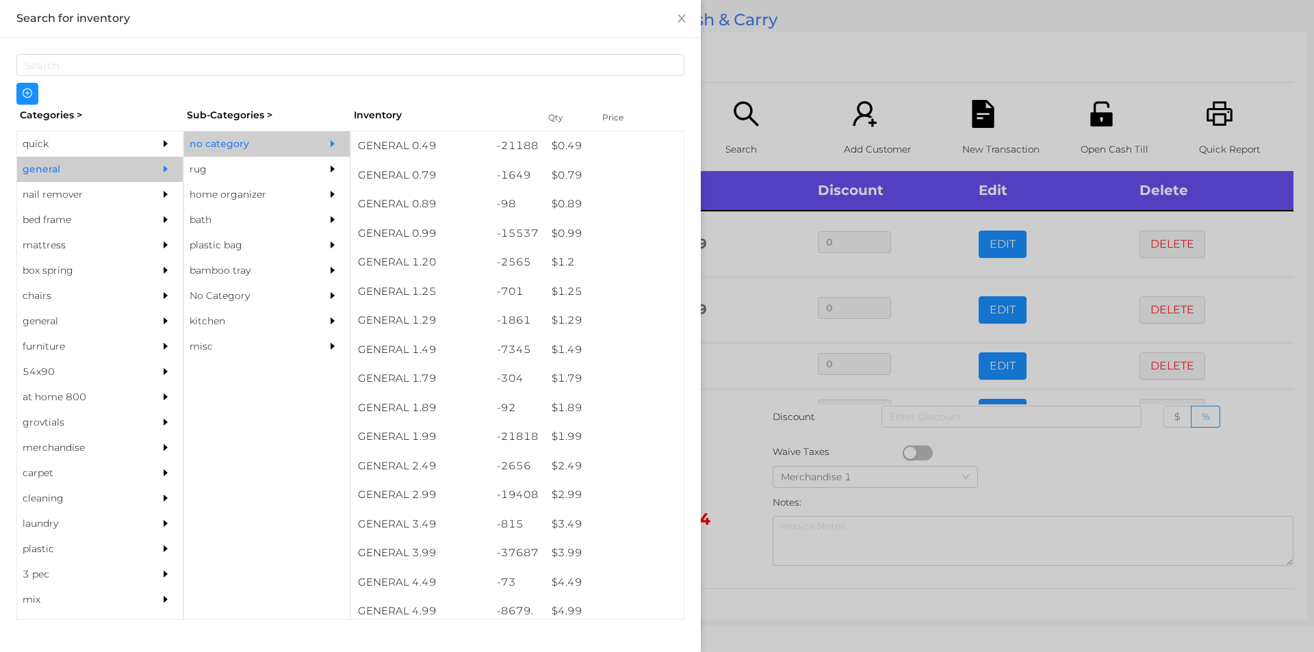
click at [725, 451] on div at bounding box center [657, 326] width 1314 height 652
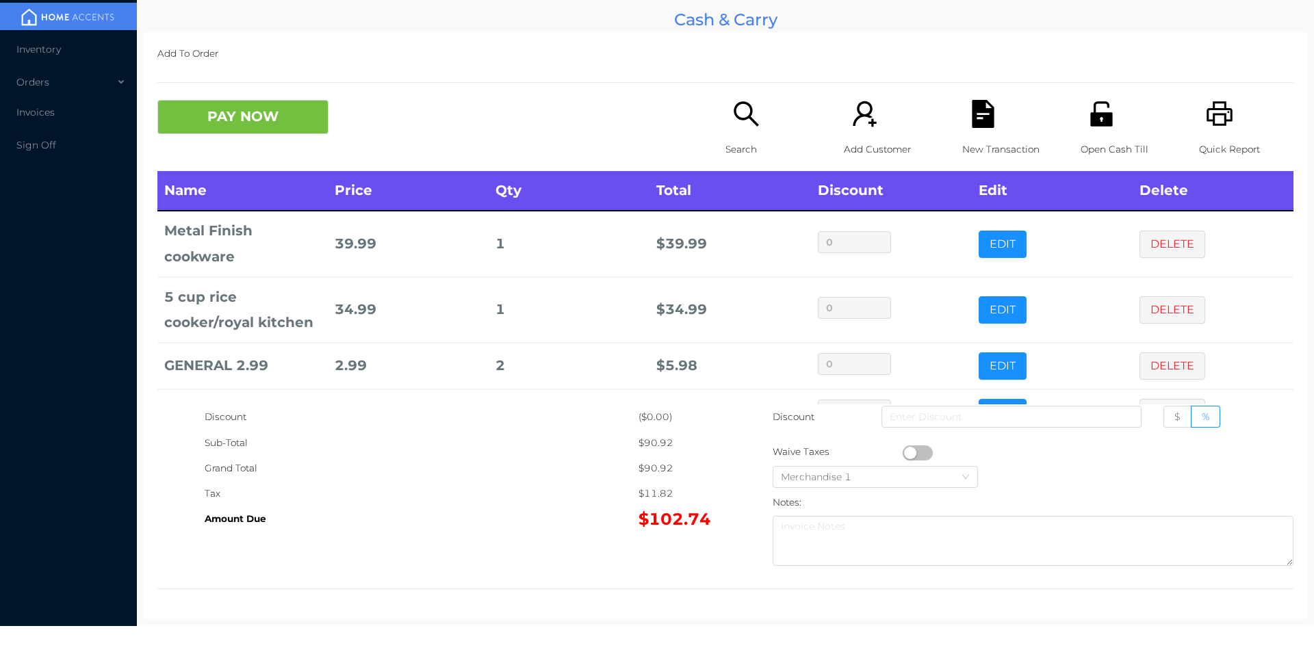
click at [741, 123] on icon "icon: search" at bounding box center [746, 114] width 28 height 28
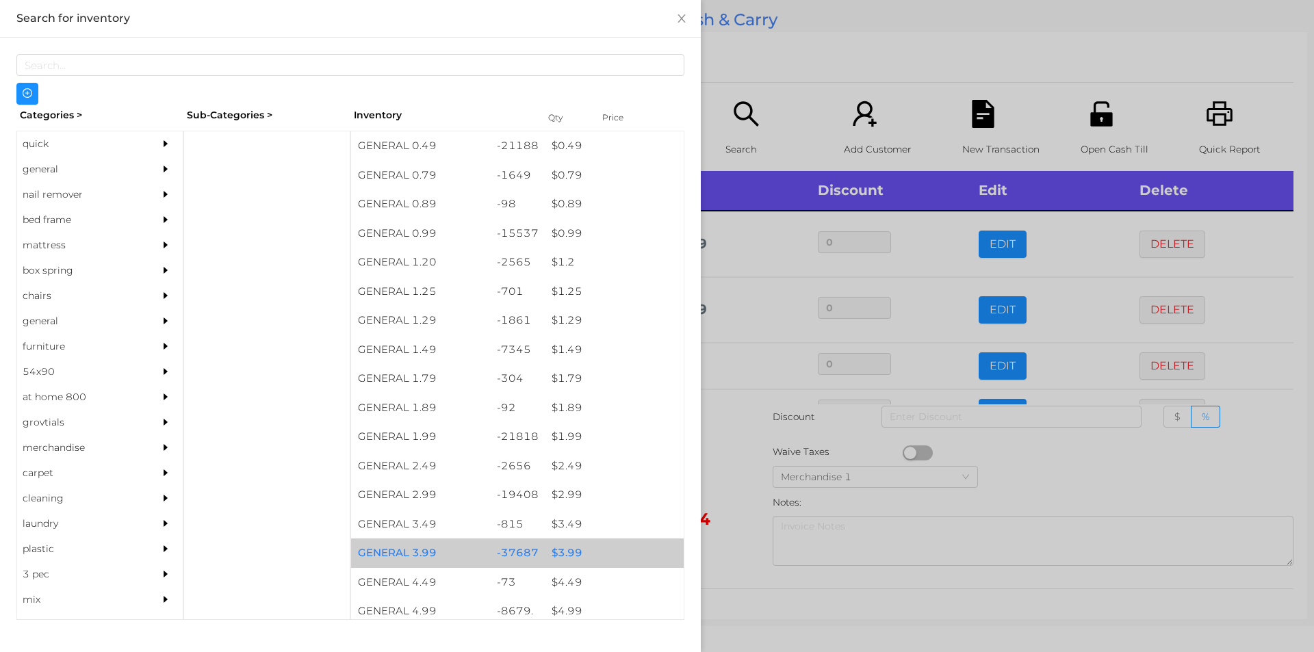
click at [560, 552] on div "$ 3.99" at bounding box center [614, 553] width 139 height 29
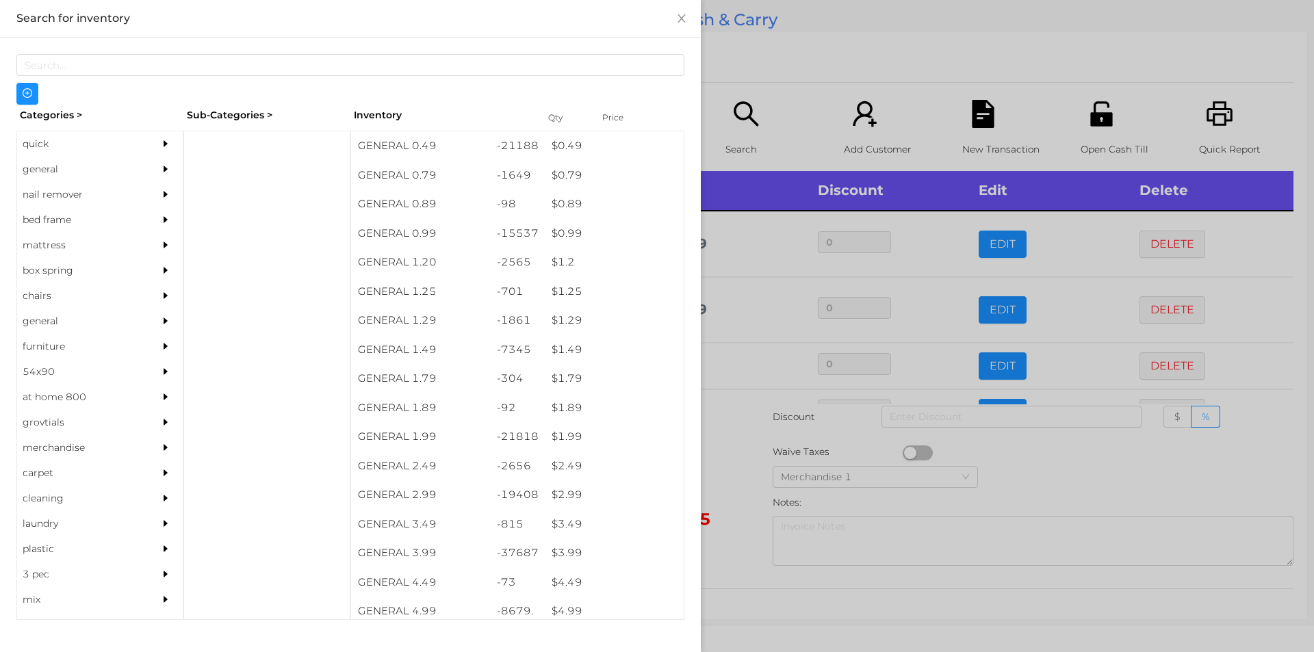
click at [742, 496] on div at bounding box center [657, 326] width 1314 height 652
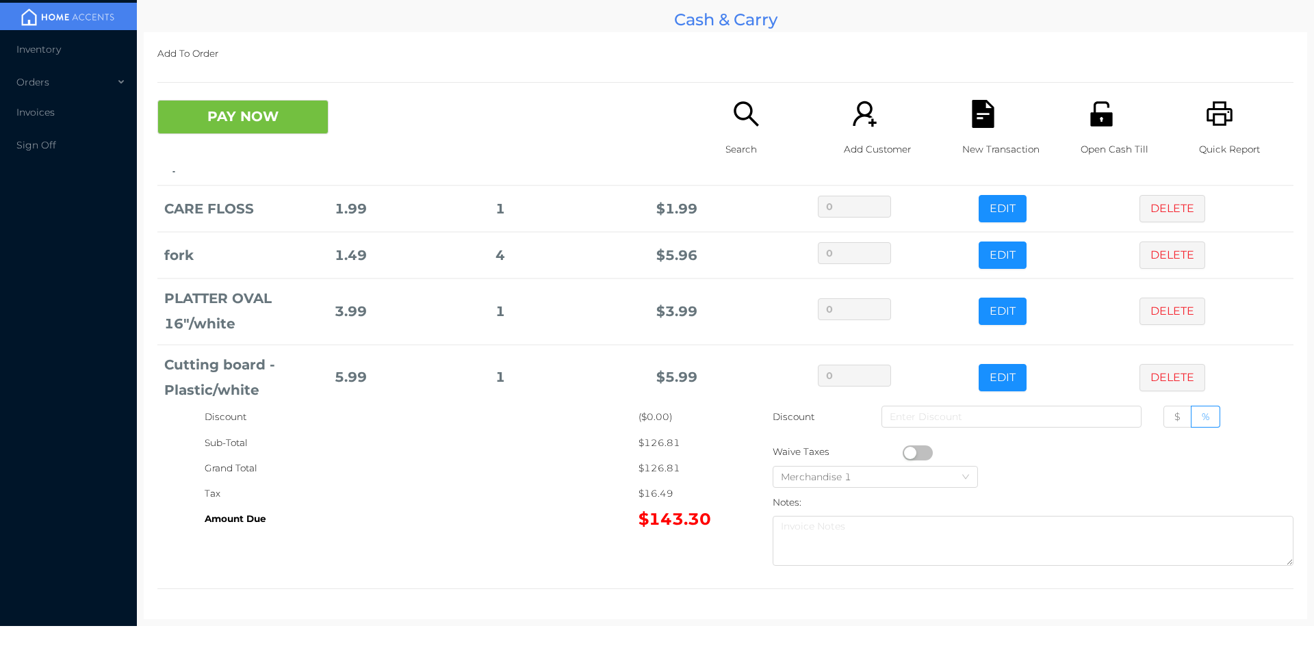
scroll to position [523, 0]
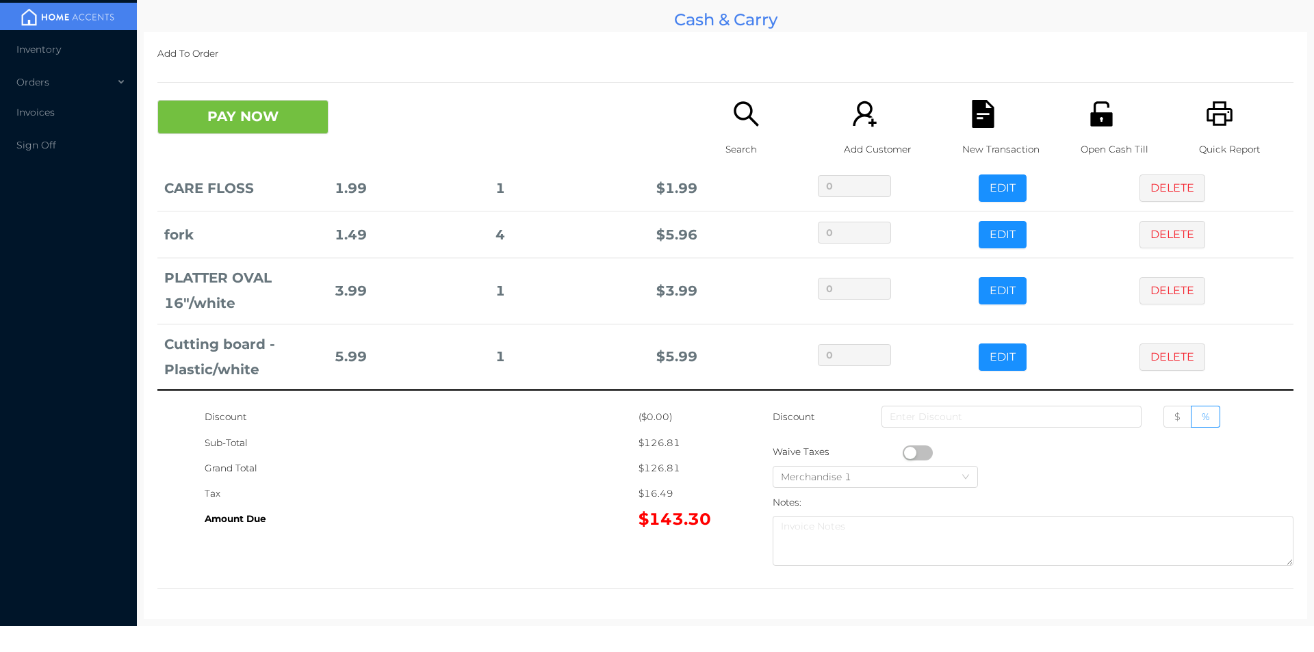
click at [737, 127] on icon "icon: search" at bounding box center [746, 114] width 28 height 28
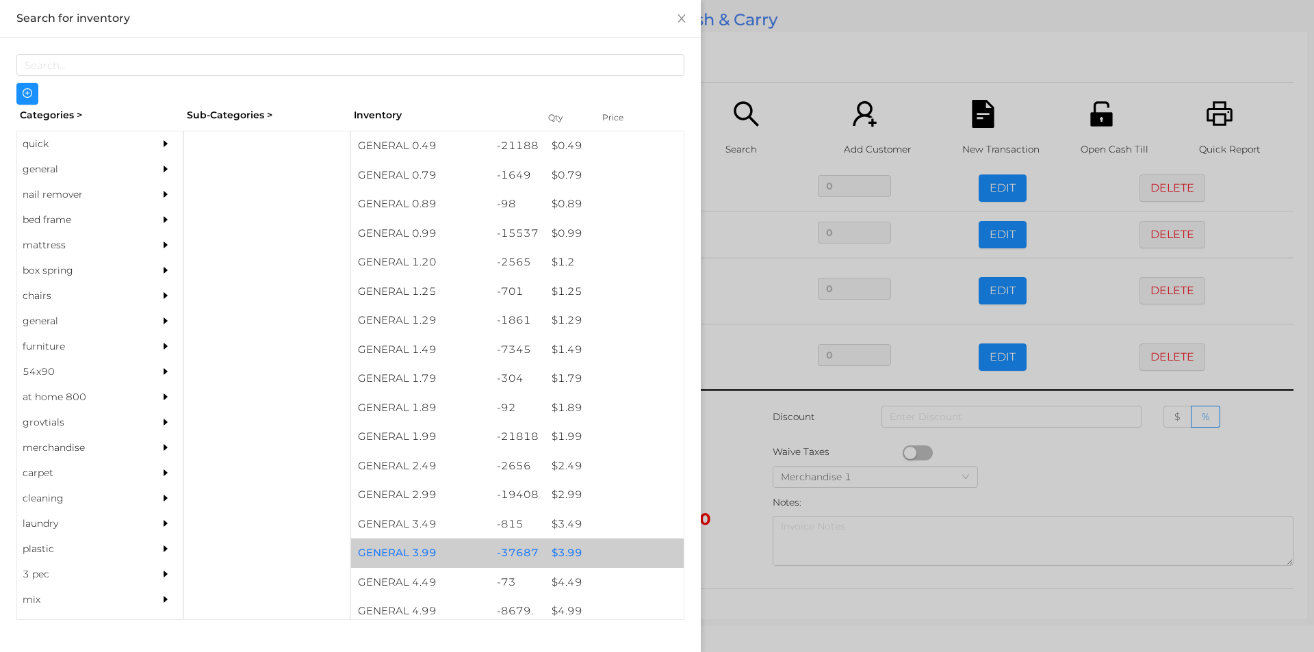
click at [563, 555] on div "$ 3.99" at bounding box center [614, 553] width 139 height 29
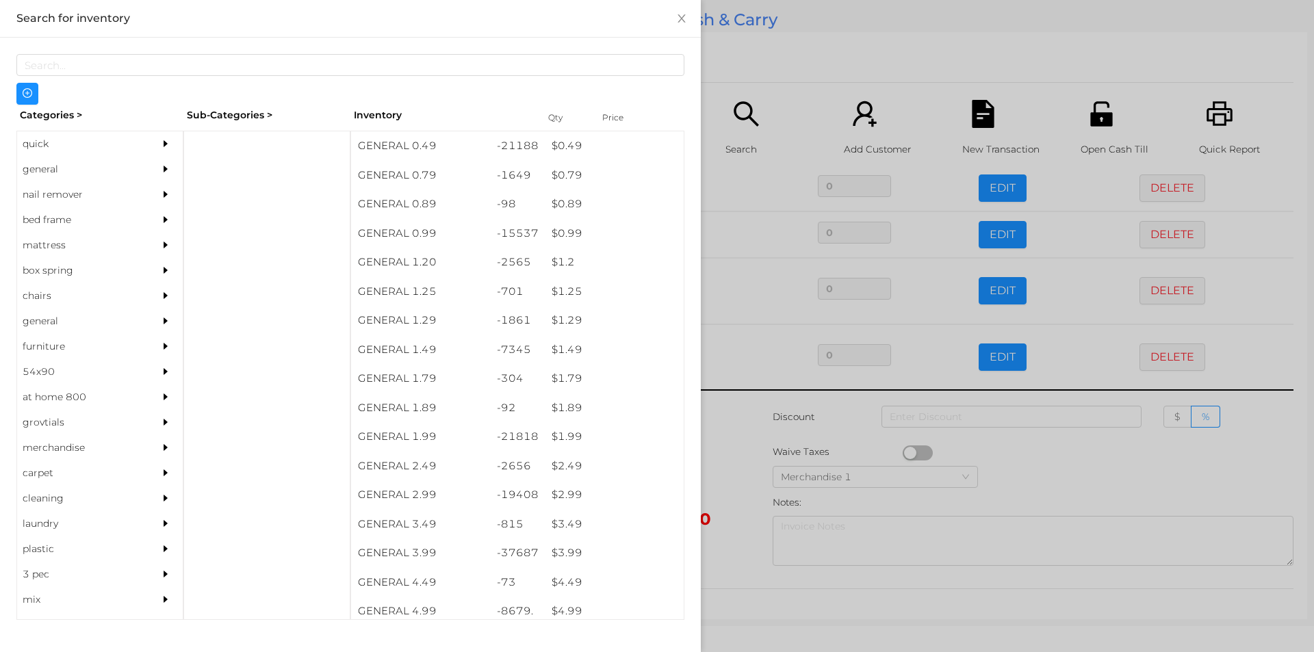
click at [734, 518] on div at bounding box center [657, 326] width 1314 height 652
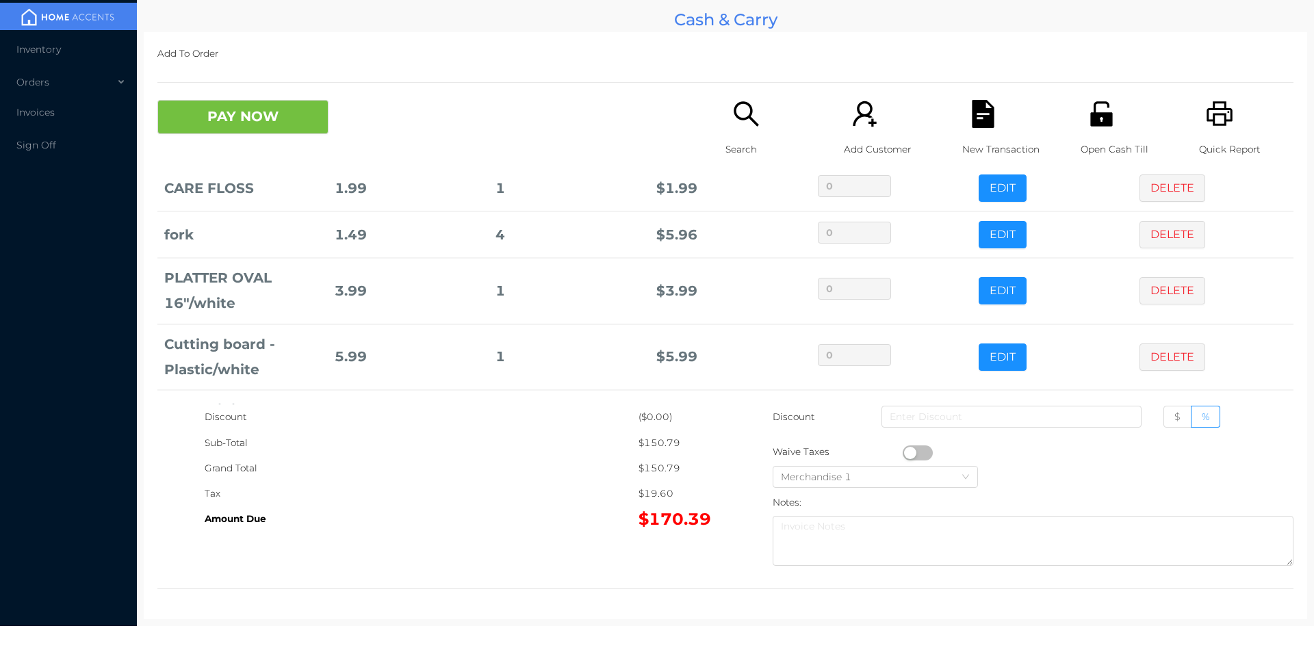
scroll to position [589, 0]
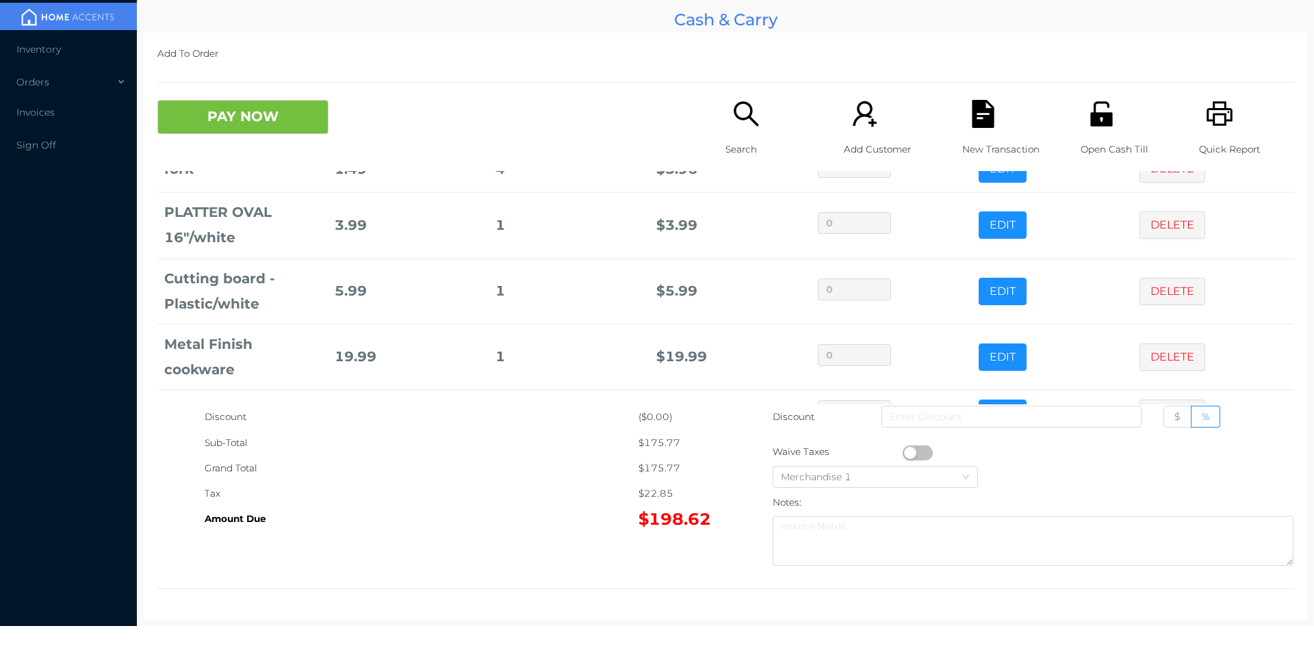
click at [734, 113] on icon "icon: search" at bounding box center [746, 113] width 25 height 25
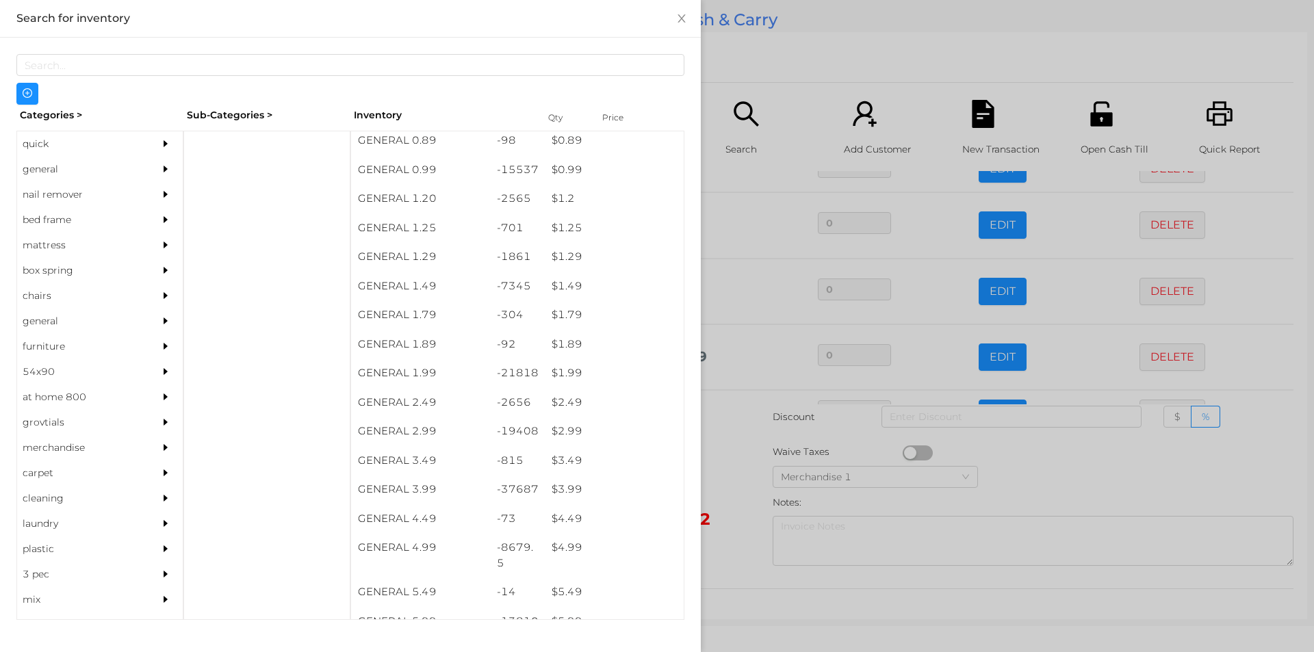
scroll to position [61, 0]
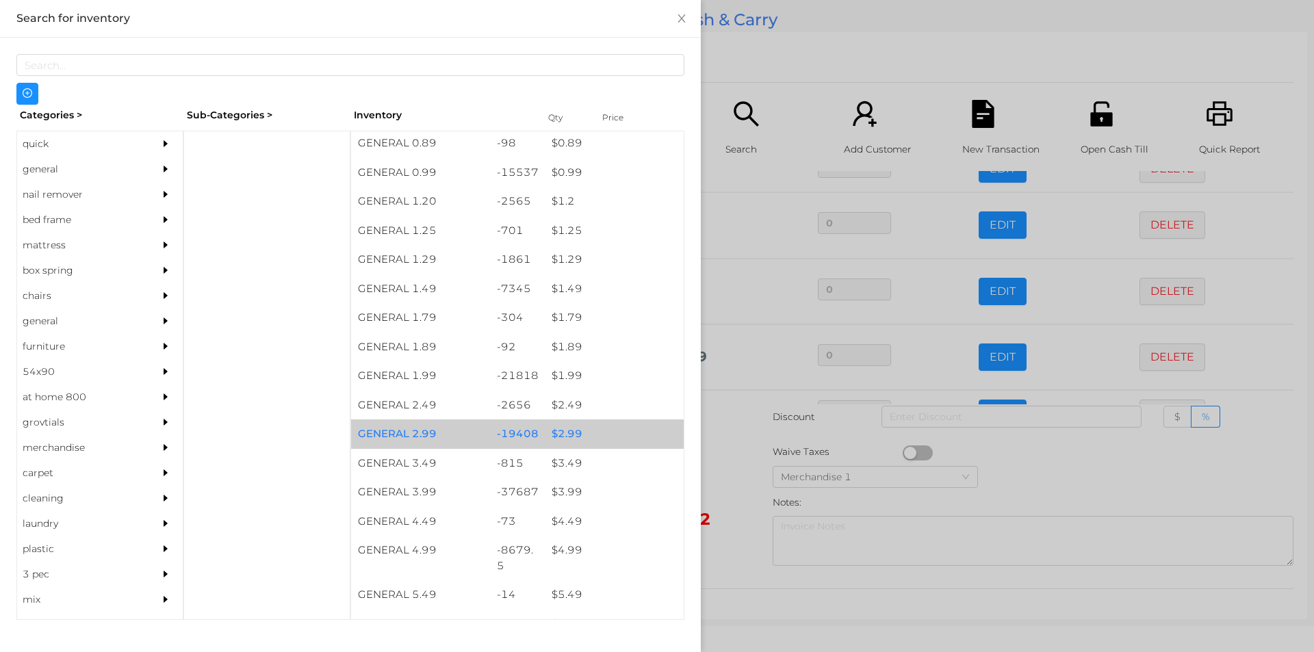
click at [566, 439] on div "$ 2.99" at bounding box center [614, 434] width 139 height 29
click at [576, 430] on div "$ 2.99" at bounding box center [614, 434] width 139 height 29
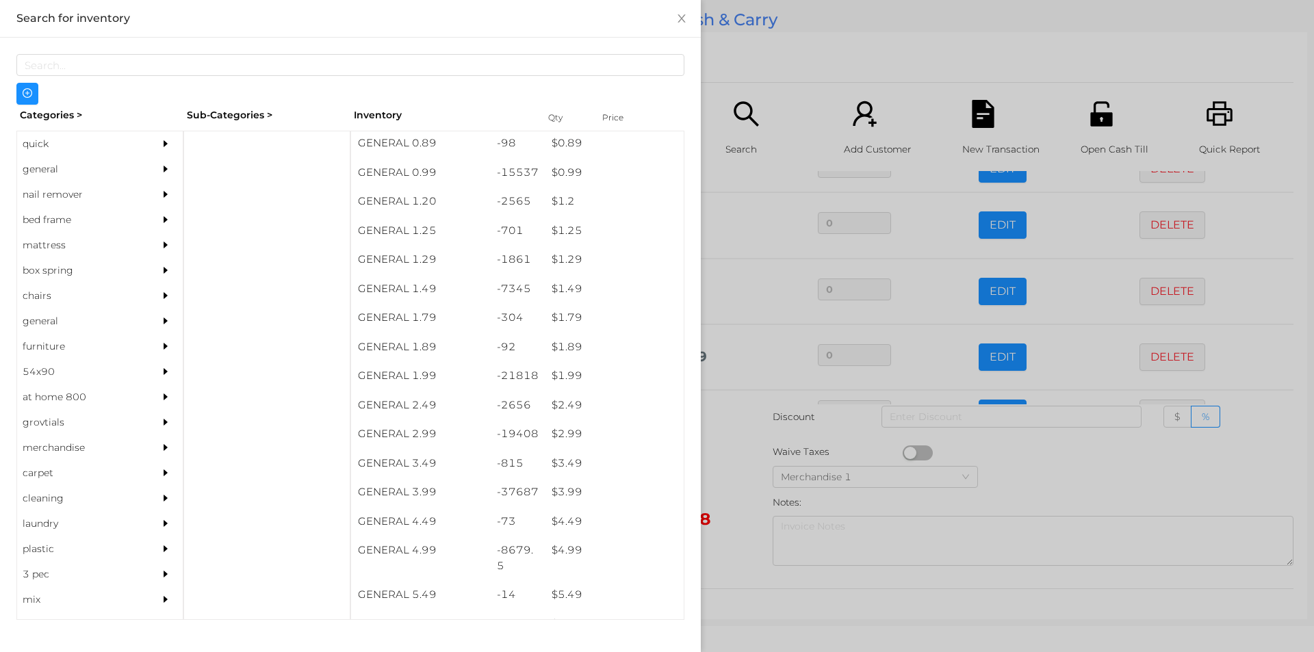
click at [734, 478] on div at bounding box center [657, 326] width 1314 height 652
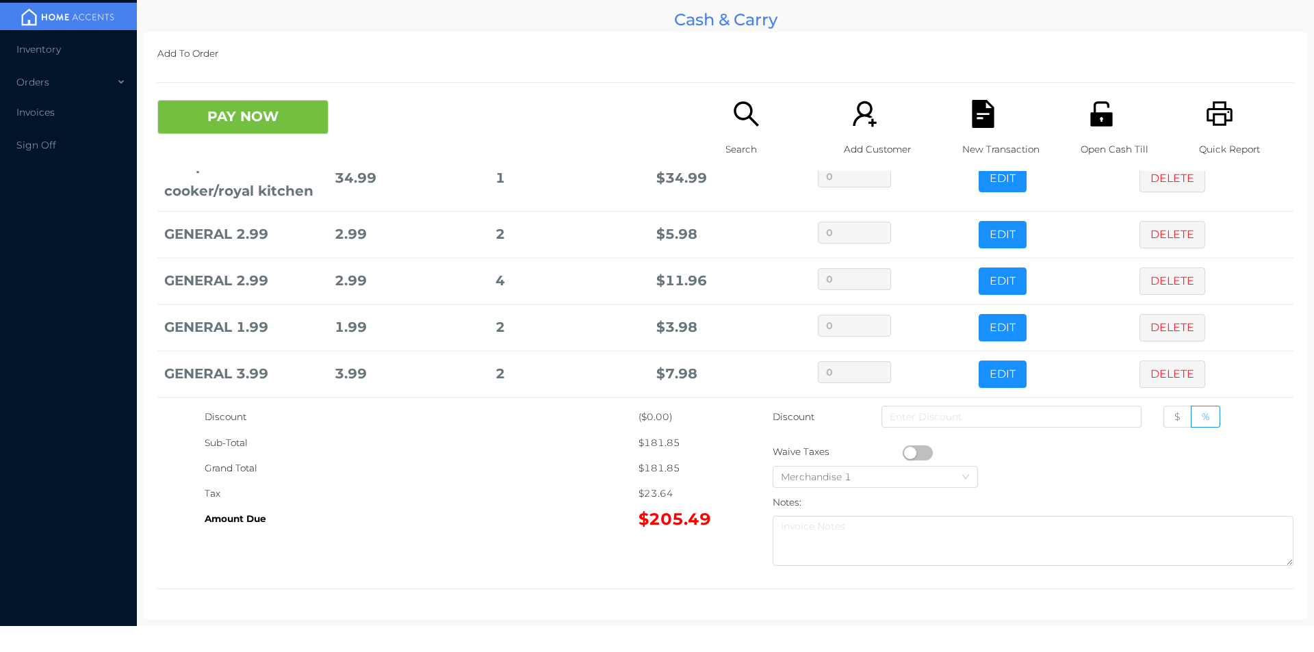
scroll to position [728, 0]
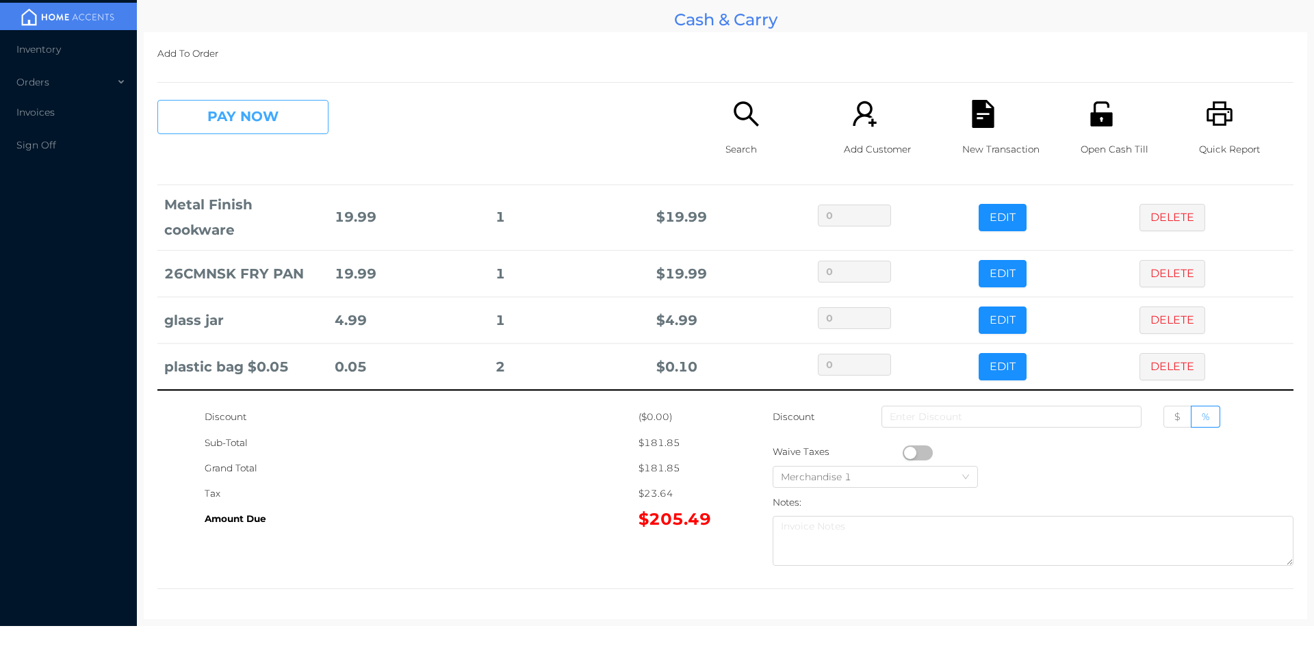
click at [232, 110] on button "PAY NOW" at bounding box center [242, 117] width 171 height 34
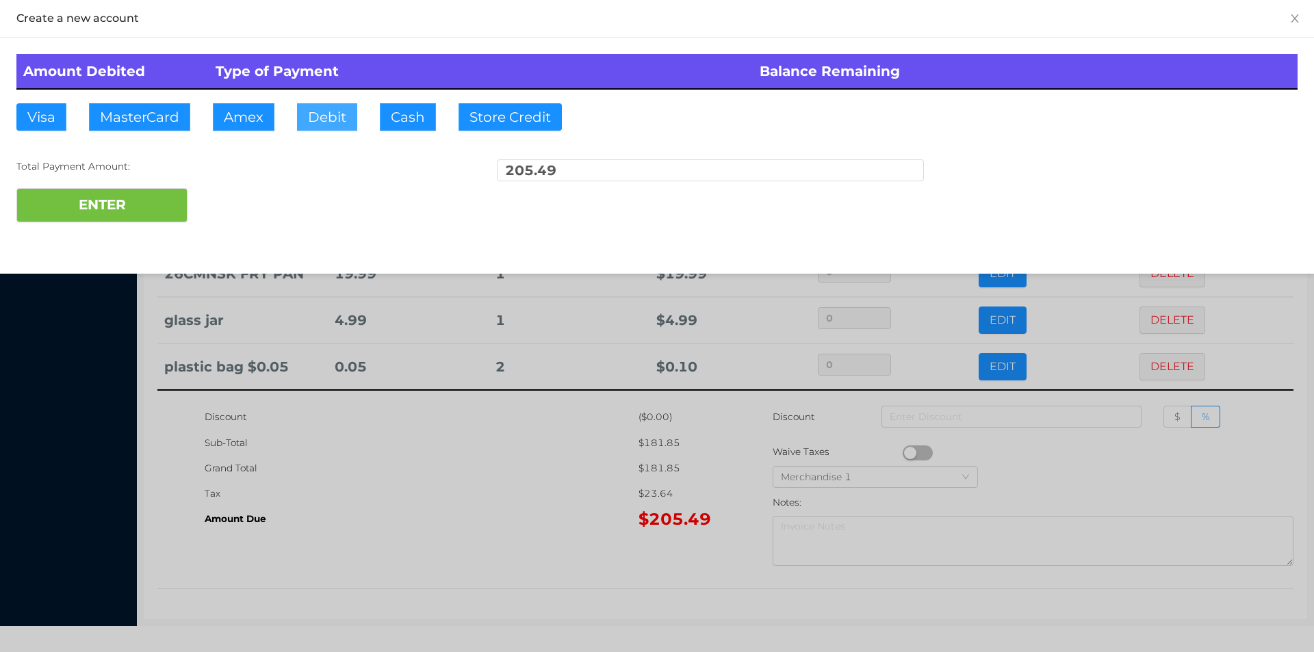
click at [323, 107] on button "Debit" at bounding box center [327, 116] width 60 height 27
click at [114, 203] on button "ENTER" at bounding box center [101, 205] width 171 height 34
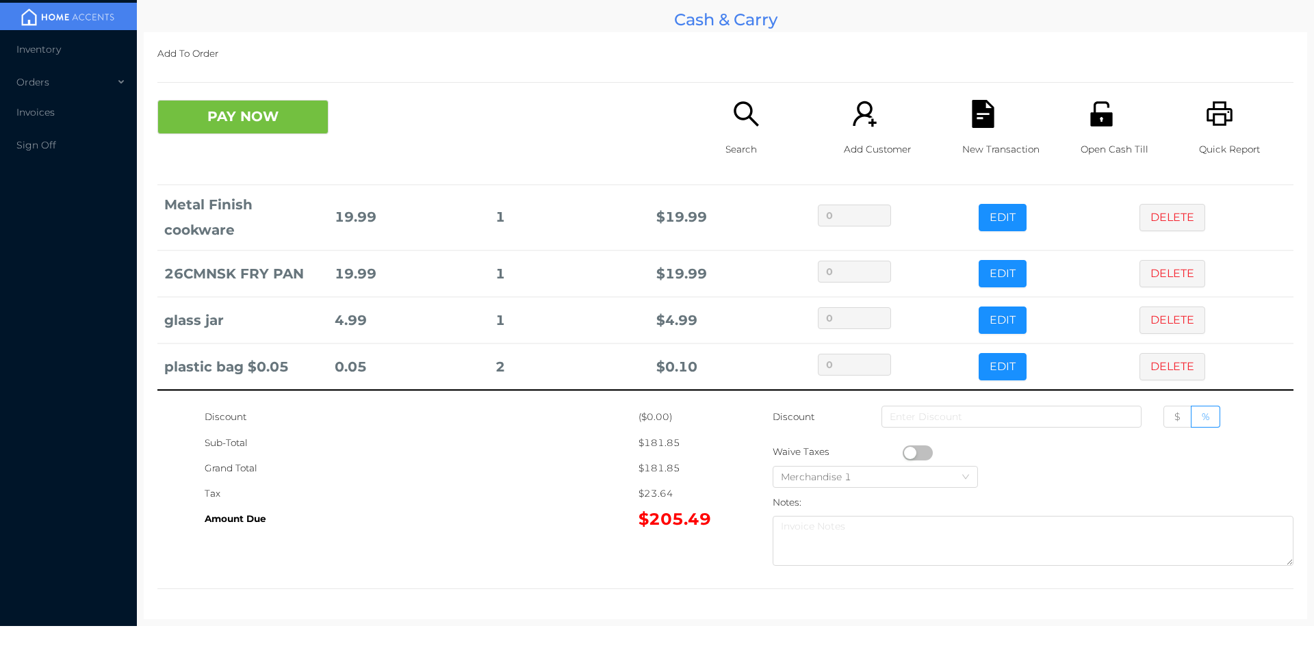
scroll to position [0, 0]
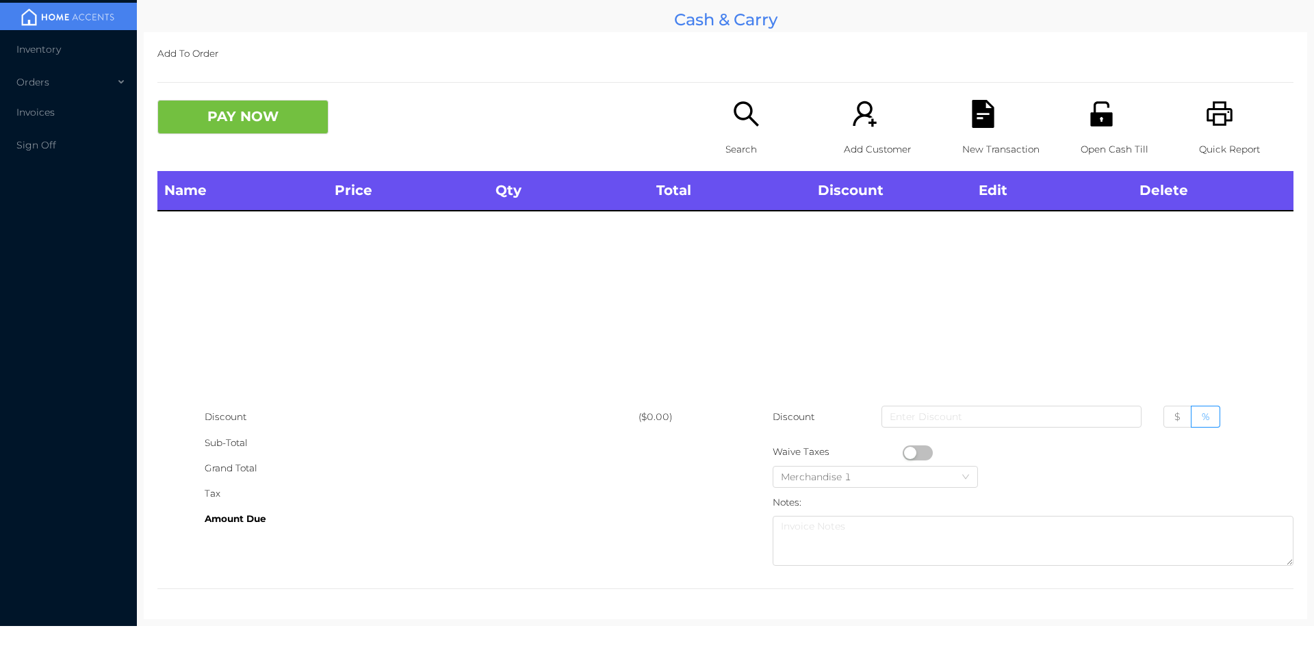
click at [734, 112] on icon "icon: search" at bounding box center [746, 113] width 25 height 25
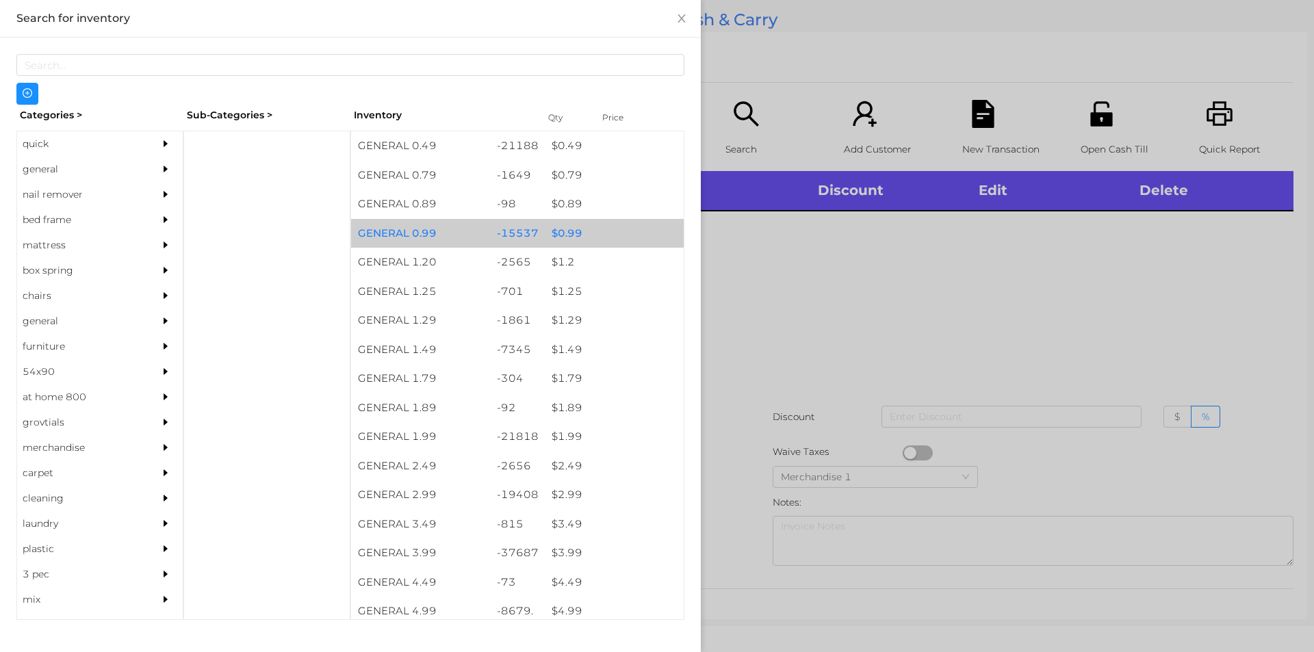
click at [563, 235] on div "$ 0.99" at bounding box center [614, 233] width 139 height 29
click at [576, 237] on div "$ 0.99" at bounding box center [614, 233] width 139 height 29
click at [570, 229] on div "$ 0.99" at bounding box center [614, 233] width 139 height 29
click at [561, 224] on div "$ 0.99" at bounding box center [614, 233] width 139 height 29
click at [563, 230] on div "$ 0.99" at bounding box center [614, 233] width 139 height 29
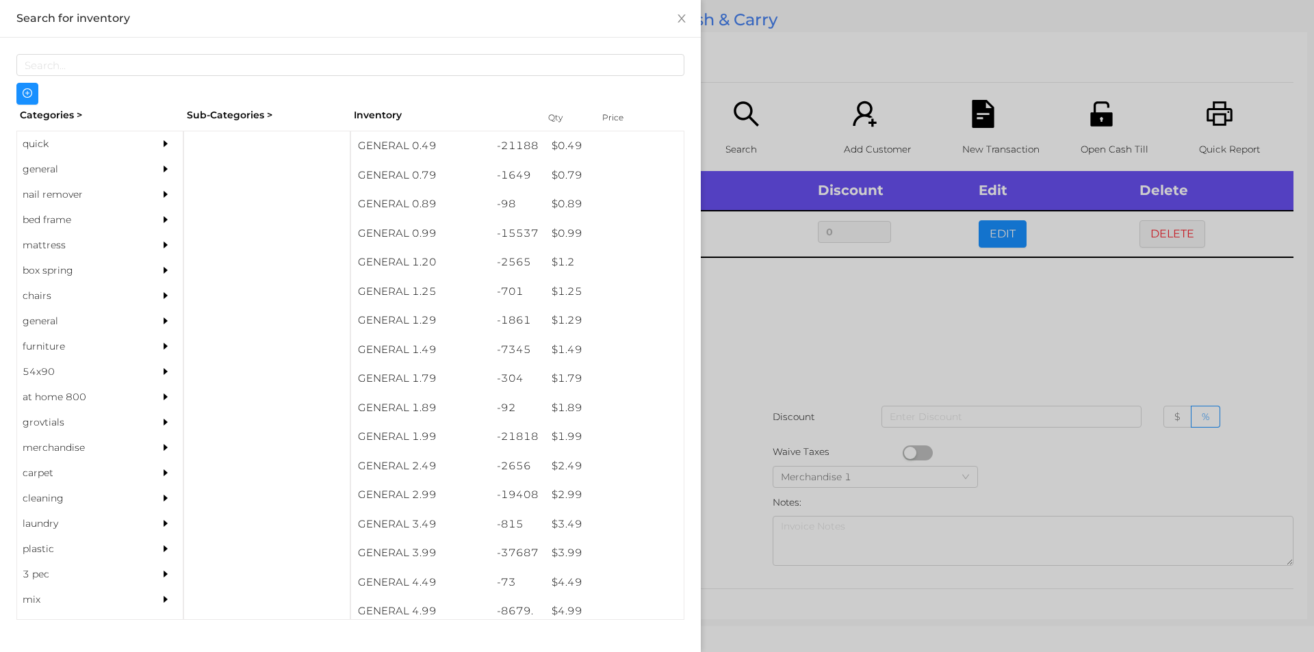
click at [755, 311] on div at bounding box center [657, 326] width 1314 height 652
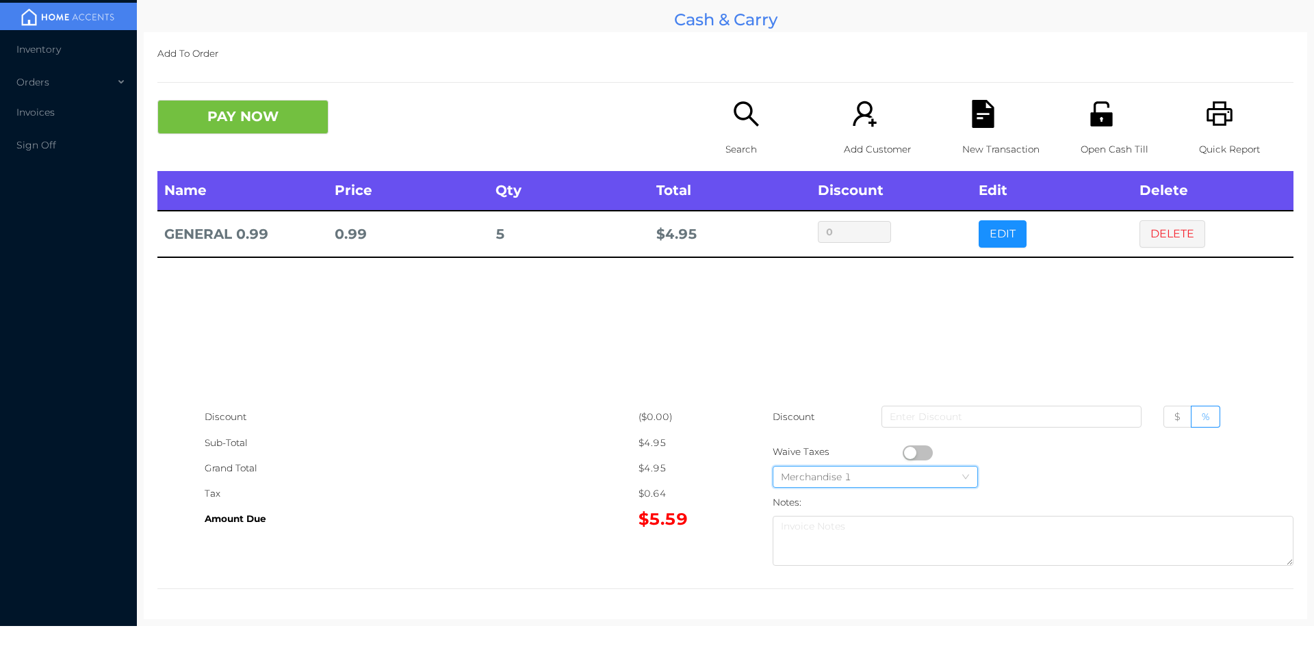
click at [908, 470] on div "Merchandise 1" at bounding box center [875, 477] width 189 height 21
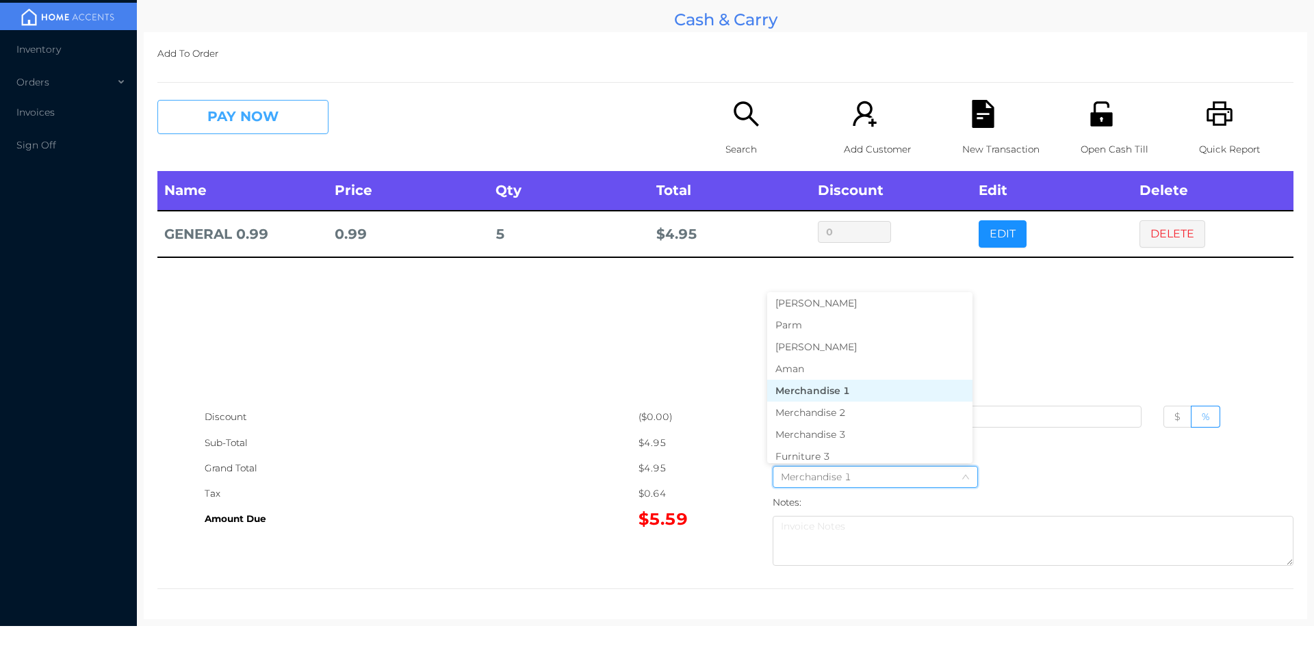
click at [219, 133] on button "PAY NOW" at bounding box center [242, 117] width 171 height 34
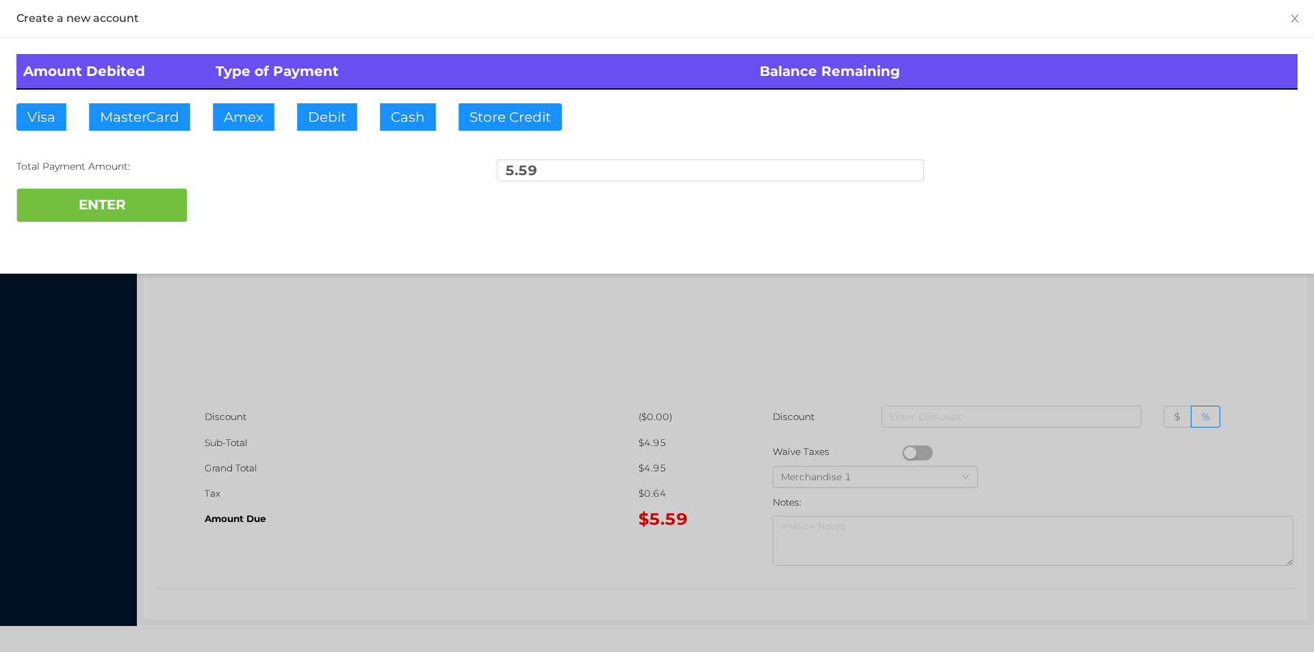
click at [524, 421] on div at bounding box center [657, 326] width 1314 height 652
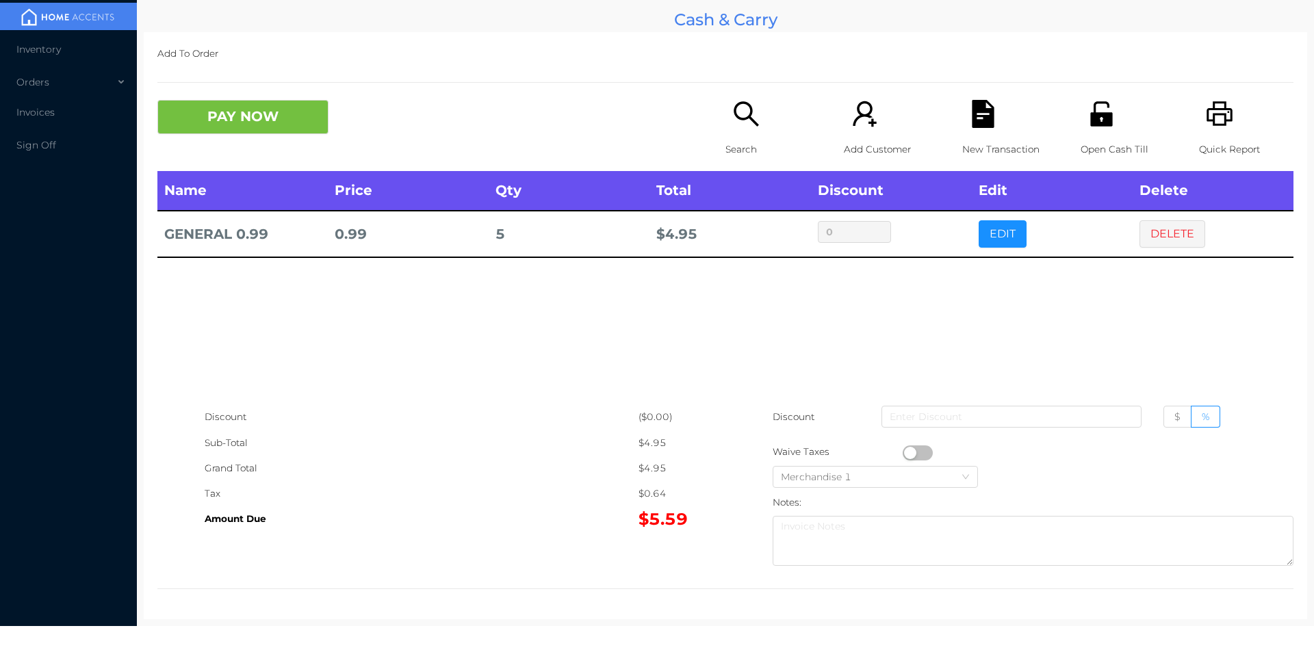
click at [908, 451] on button "button" at bounding box center [918, 453] width 30 height 15
click at [244, 127] on button "PAY NOW" at bounding box center [242, 117] width 171 height 34
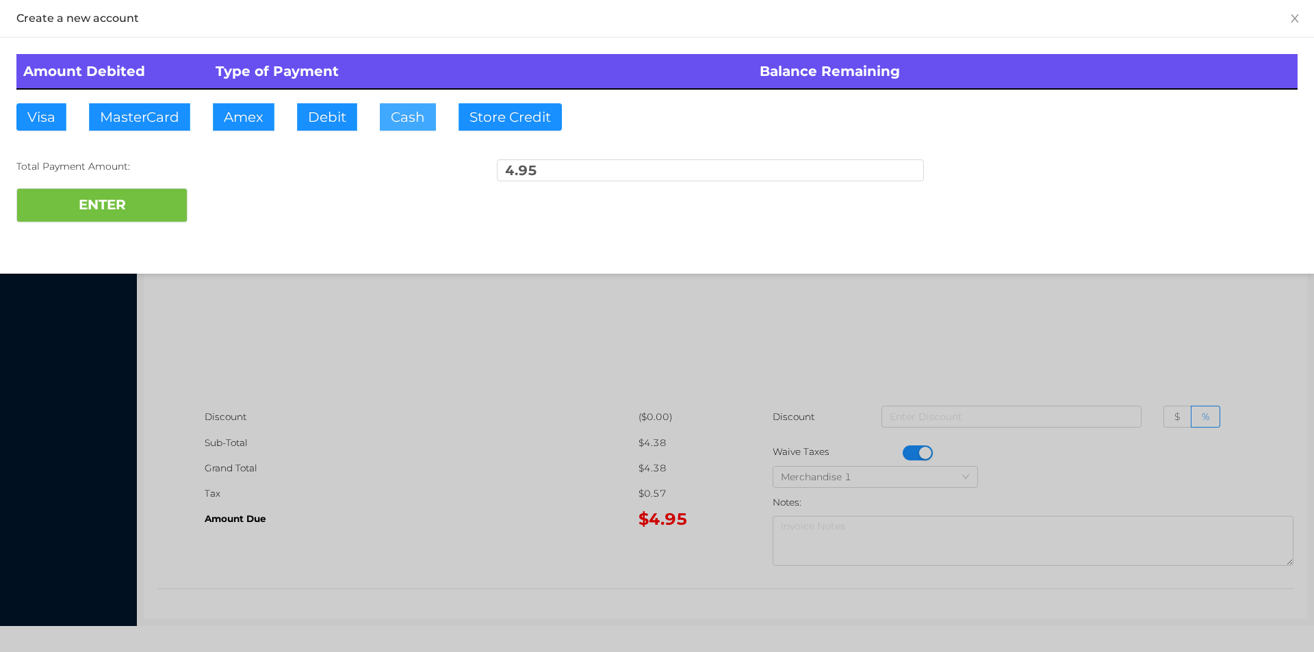
click at [395, 115] on button "Cash" at bounding box center [408, 116] width 56 height 27
click at [99, 193] on button "ENTER" at bounding box center [101, 205] width 171 height 34
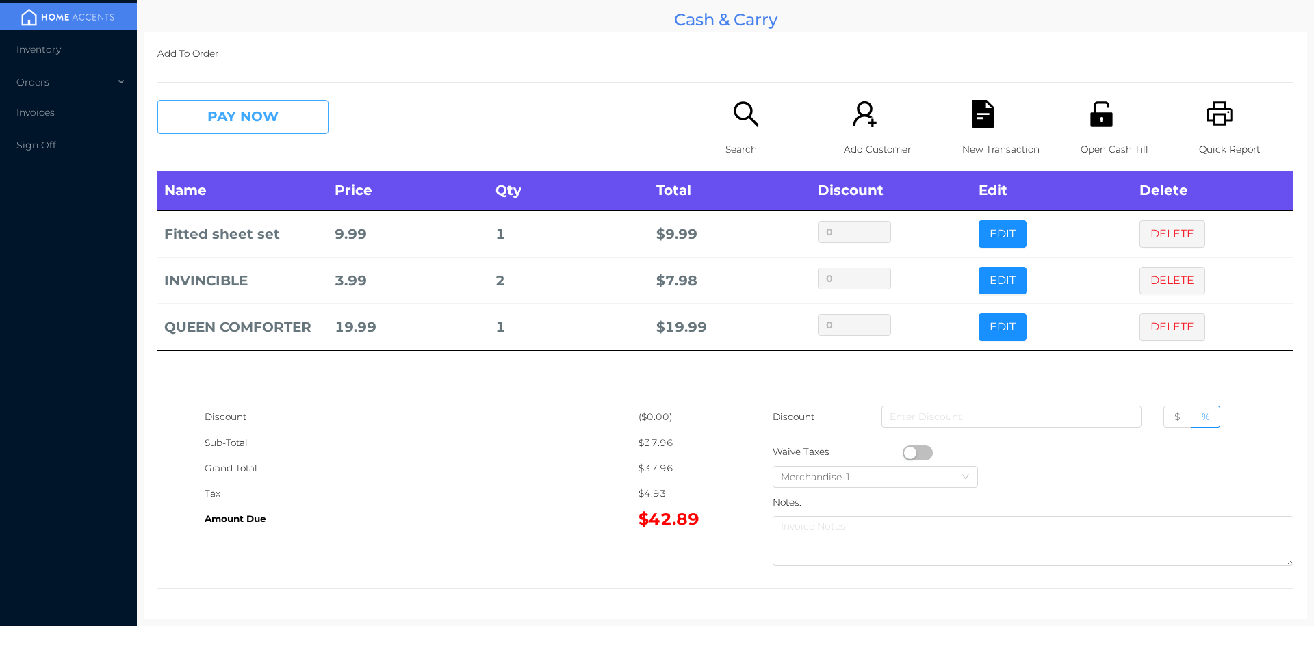
click at [234, 125] on button "PAY NOW" at bounding box center [242, 117] width 171 height 34
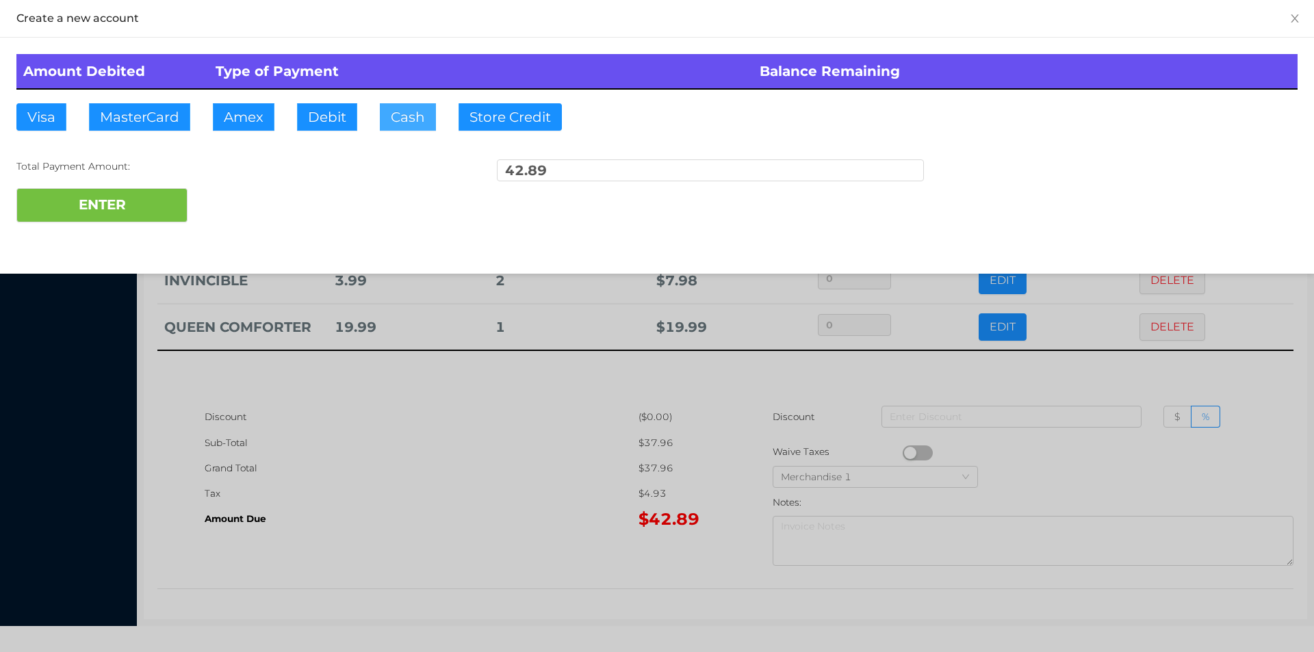
click at [385, 116] on button "Cash" at bounding box center [408, 116] width 56 height 27
type input "50."
click at [105, 216] on button "ENTER" at bounding box center [101, 205] width 171 height 34
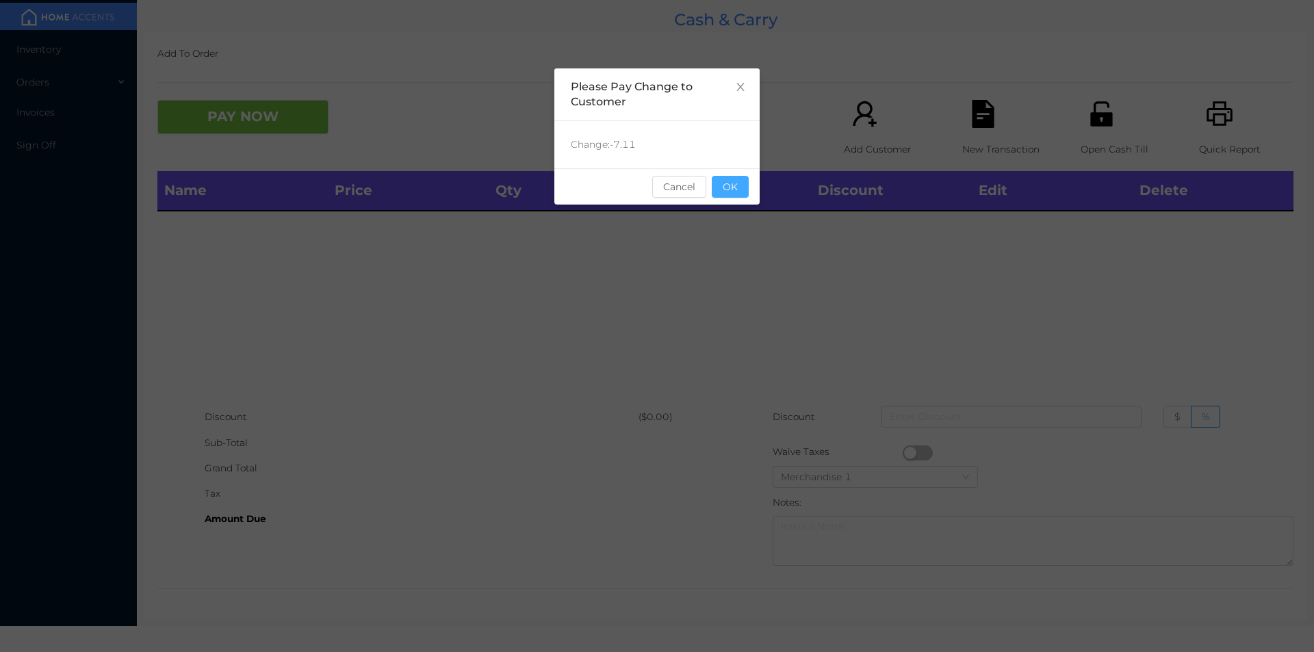
click at [738, 194] on button "OK" at bounding box center [730, 187] width 37 height 22
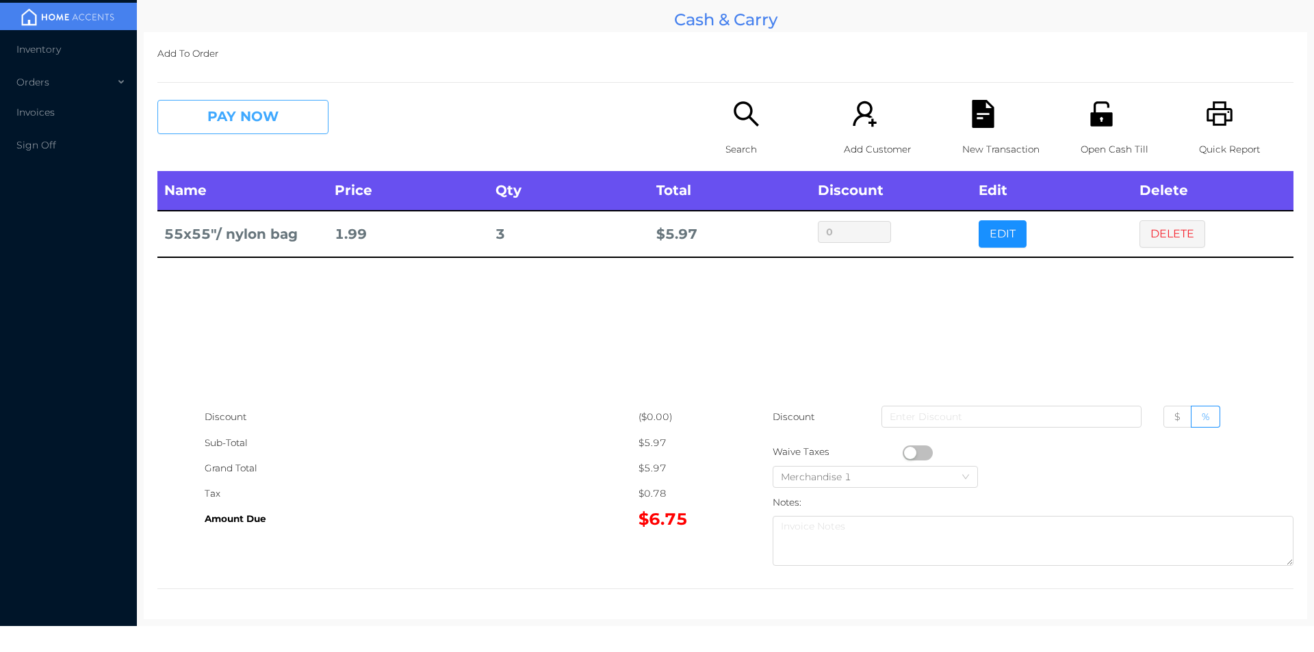
click at [200, 122] on button "PAY NOW" at bounding box center [242, 117] width 171 height 34
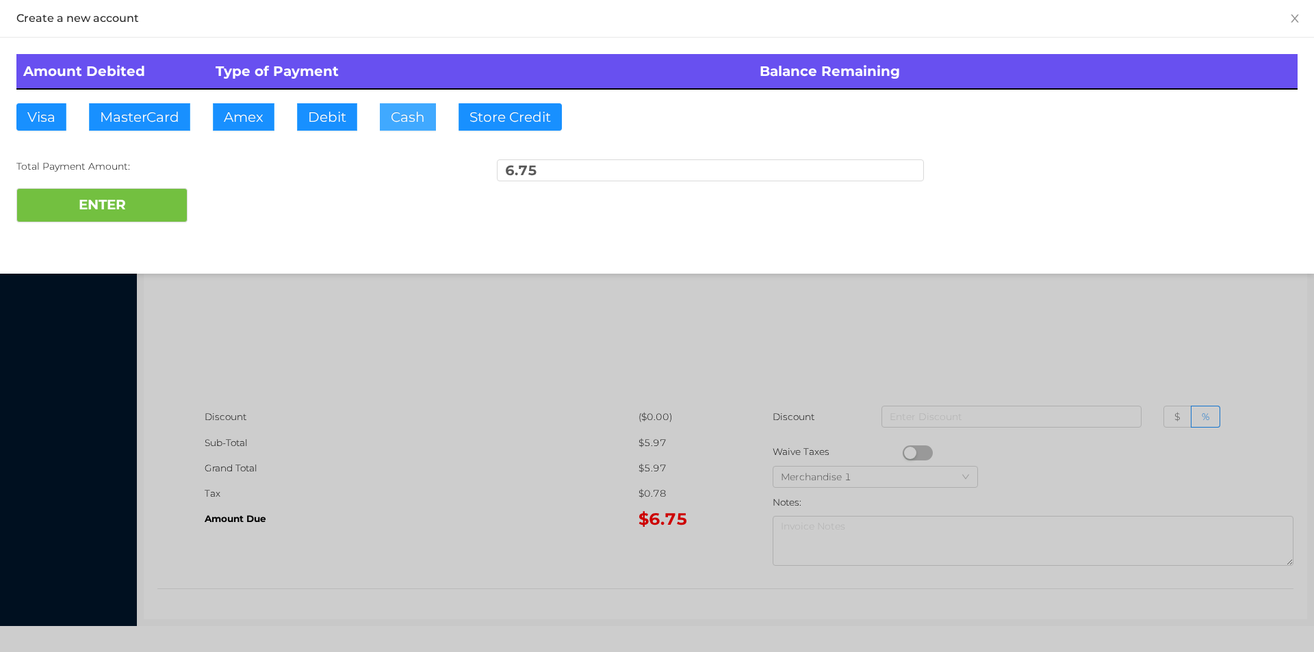
click at [396, 126] on button "Cash" at bounding box center [408, 116] width 56 height 27
type input "20."
click at [142, 207] on button "ENTER" at bounding box center [101, 205] width 171 height 34
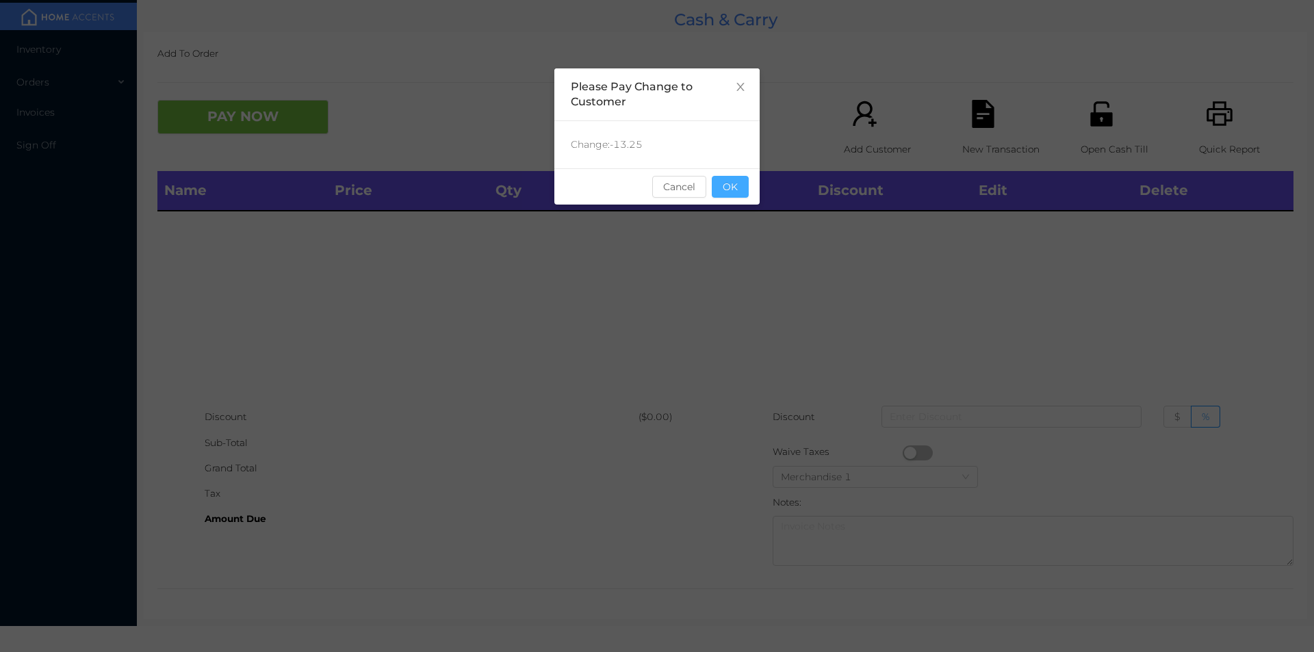
click at [733, 179] on button "OK" at bounding box center [730, 187] width 37 height 22
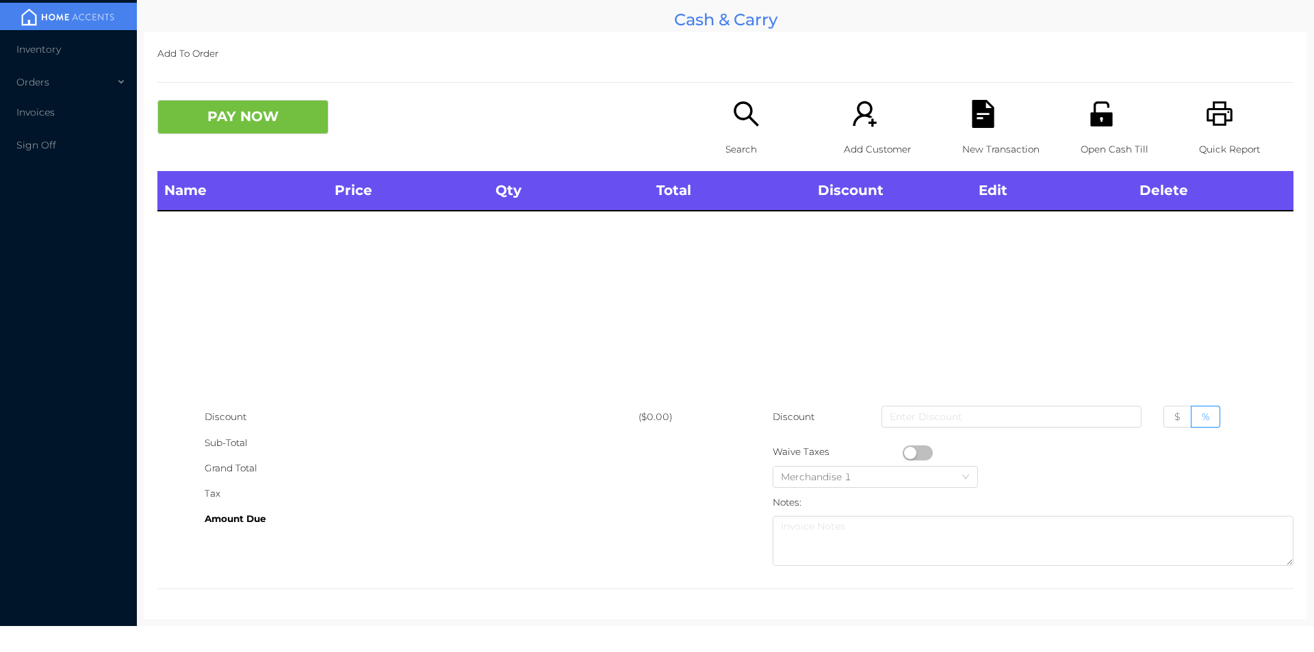
click at [1097, 123] on icon "icon: unlock" at bounding box center [1101, 113] width 22 height 25
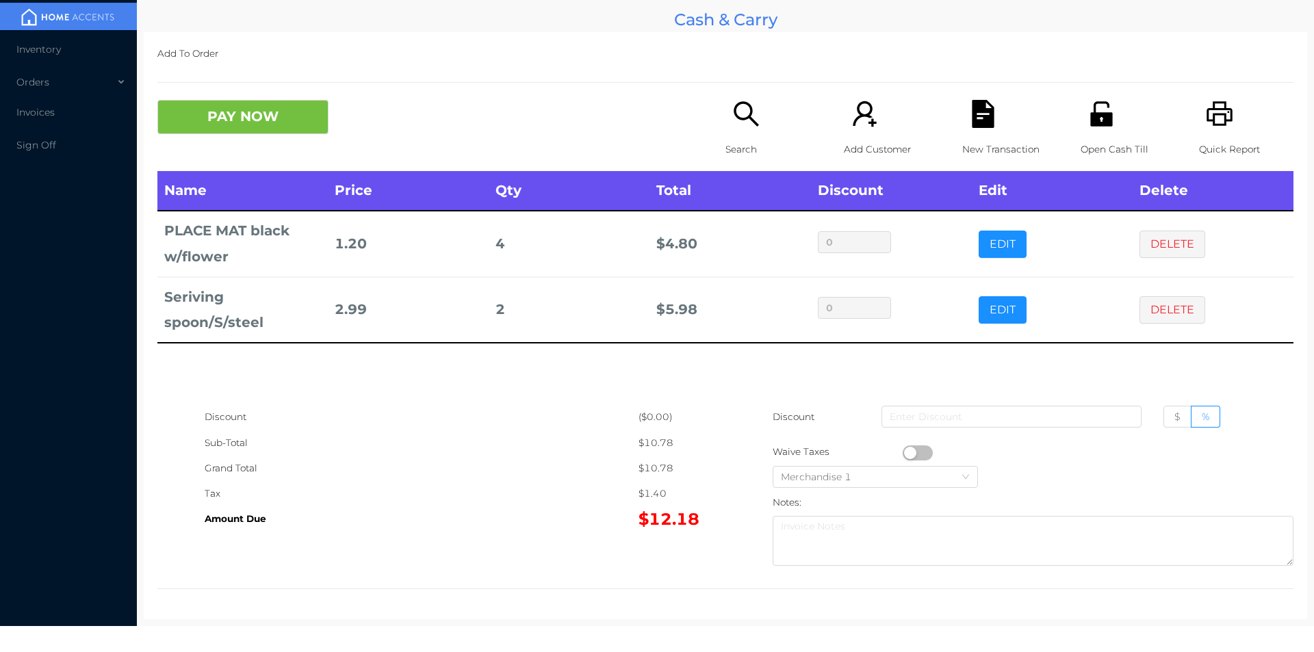
click at [734, 120] on icon "icon: search" at bounding box center [746, 114] width 28 height 28
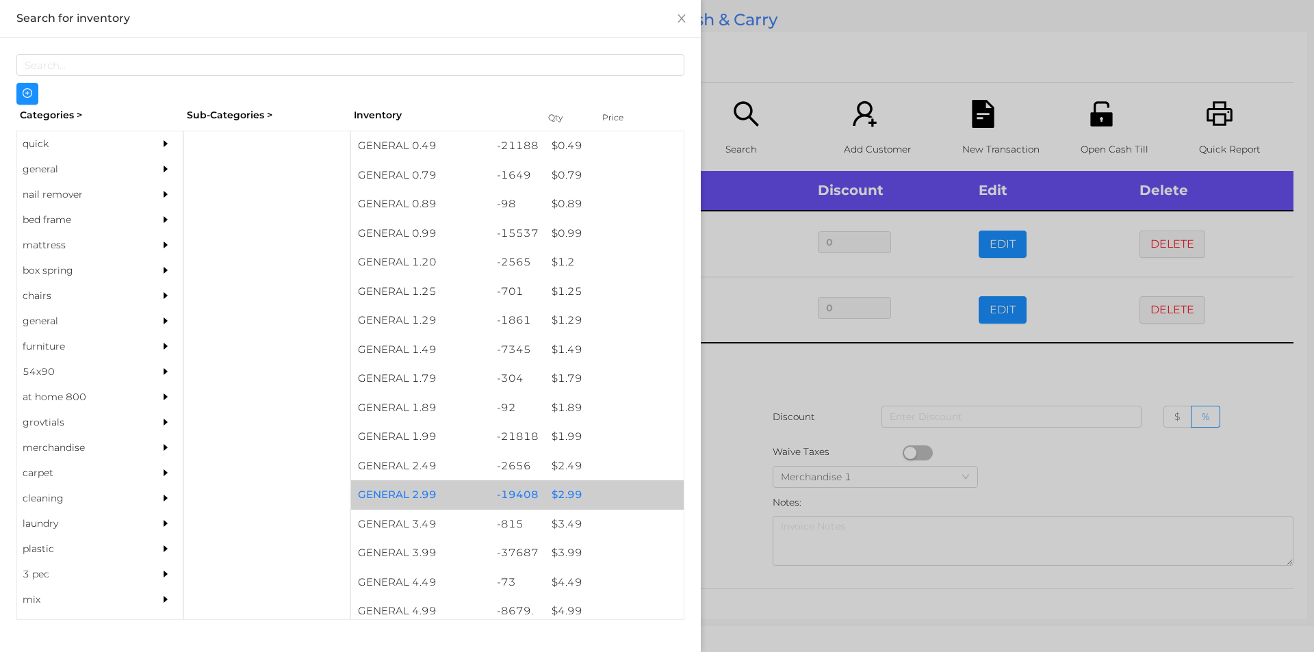
click at [559, 500] on div "$ 2.99" at bounding box center [614, 495] width 139 height 29
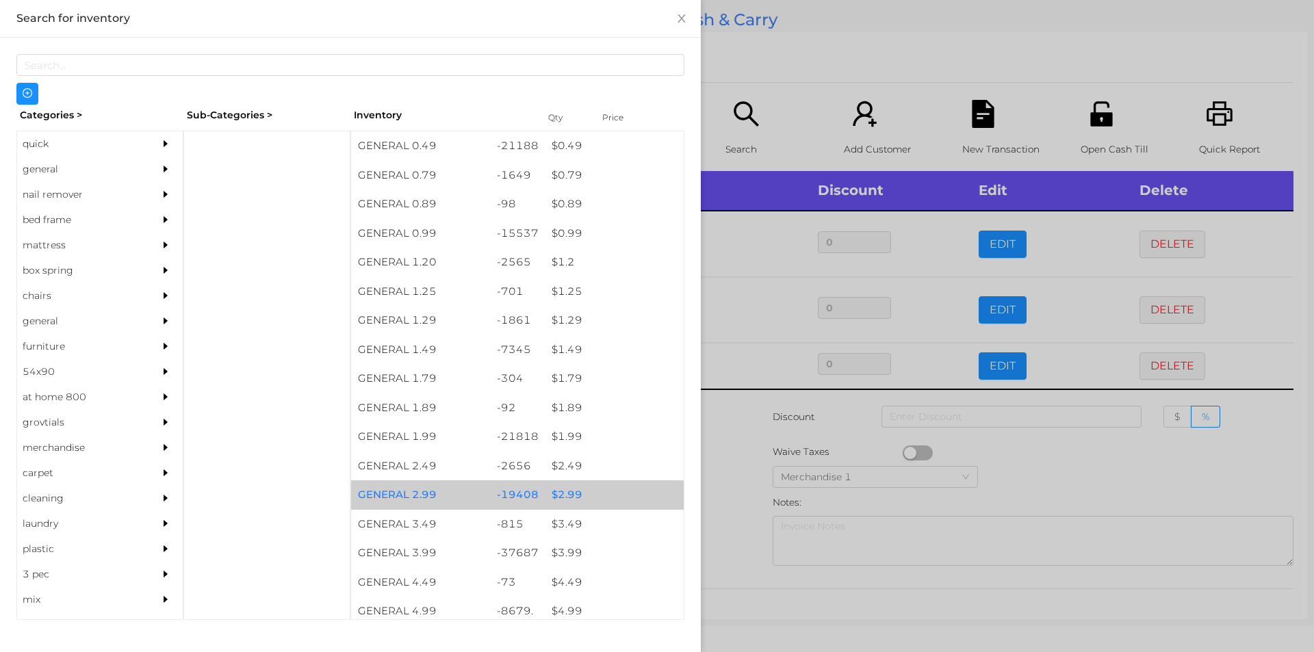
click at [557, 493] on div "$ 2.99" at bounding box center [614, 495] width 139 height 29
click at [564, 491] on div "$ 2.99" at bounding box center [614, 495] width 139 height 29
click at [570, 491] on div "$ 2.99" at bounding box center [614, 495] width 139 height 29
click at [564, 490] on div "$ 2.99" at bounding box center [614, 495] width 139 height 29
click at [565, 491] on div "$ 2.99" at bounding box center [614, 495] width 139 height 29
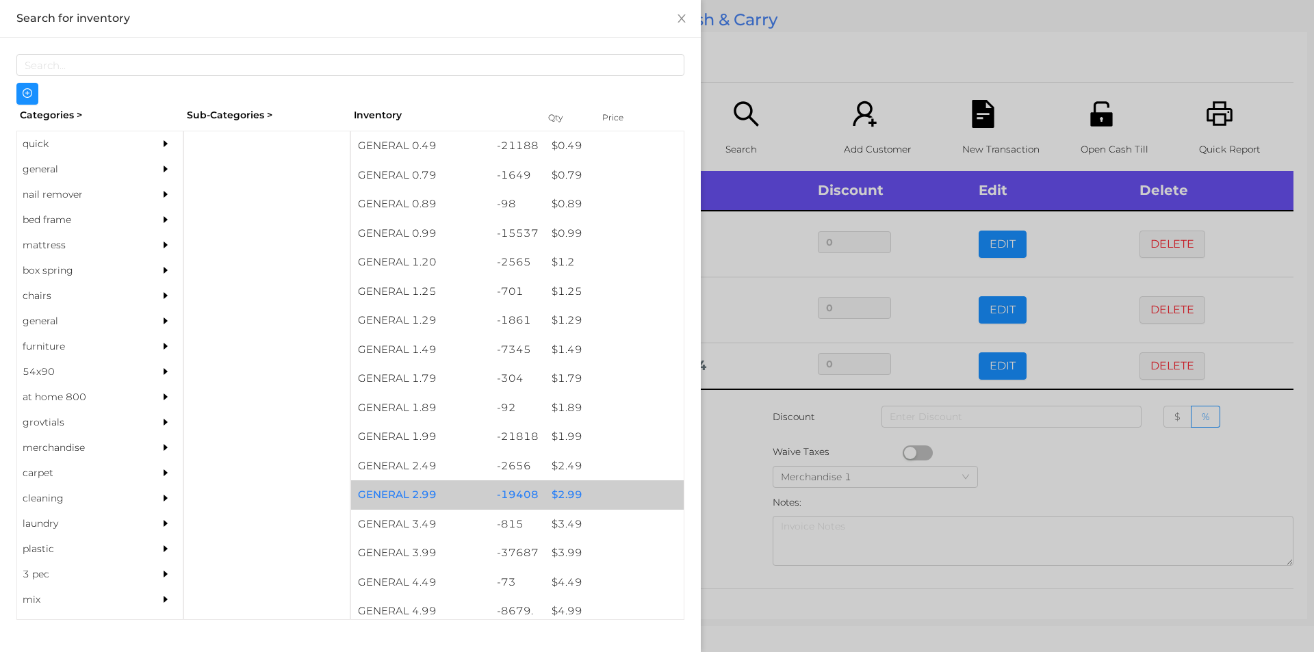
click at [565, 488] on div "$ 2.99" at bounding box center [614, 495] width 139 height 29
click at [563, 494] on div "$ 2.99" at bounding box center [614, 495] width 139 height 29
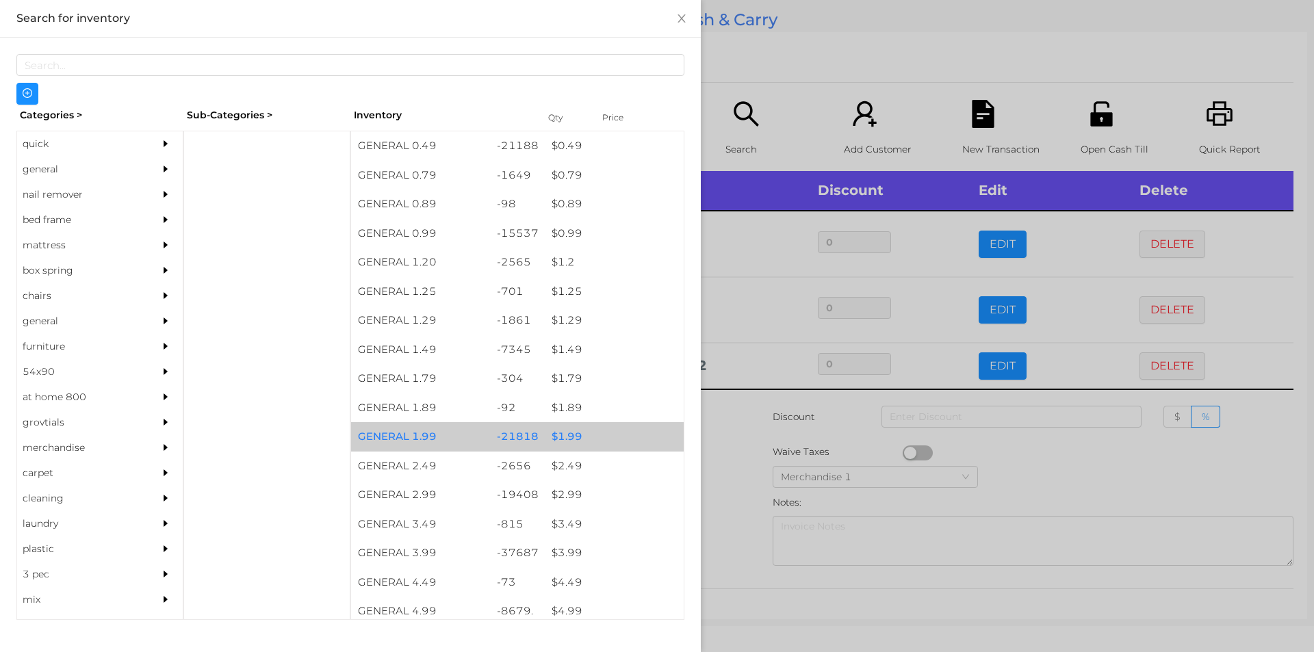
click at [561, 438] on div "$ 1.99" at bounding box center [614, 436] width 139 height 29
click at [564, 435] on div "$ 1.99" at bounding box center [614, 436] width 139 height 29
click at [567, 432] on div "$ 1.99" at bounding box center [614, 436] width 139 height 29
click at [567, 435] on div "$ 1.99" at bounding box center [614, 436] width 139 height 29
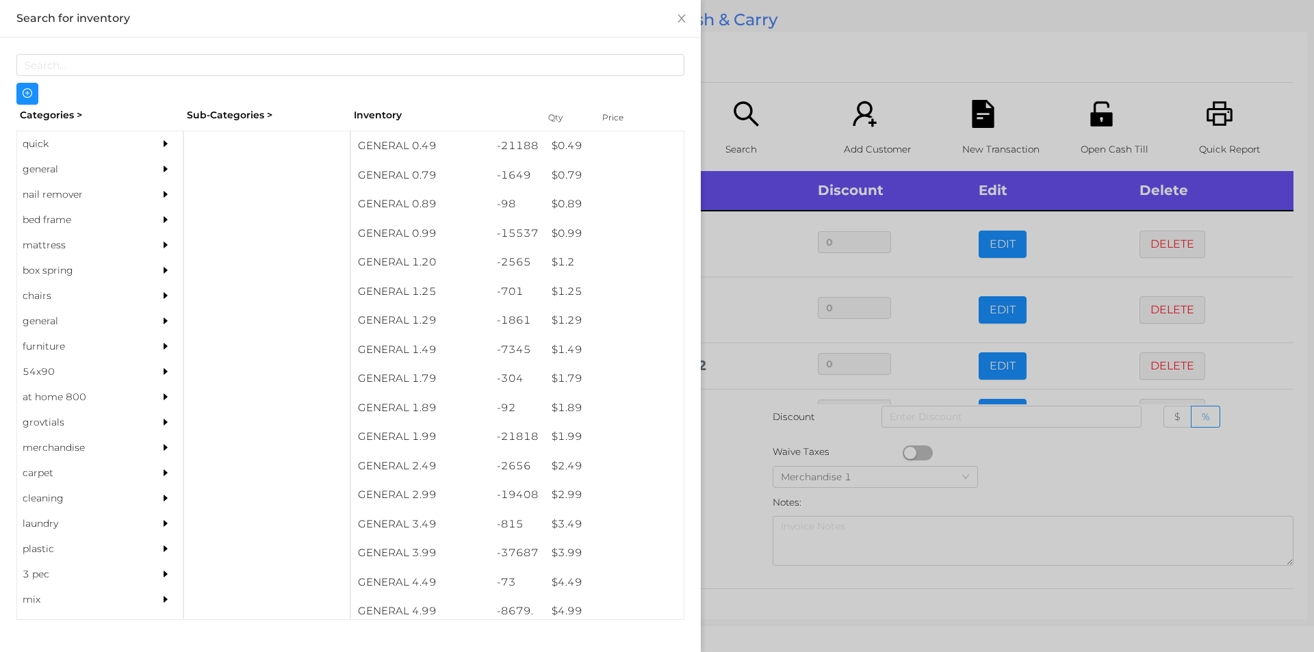
click at [729, 467] on div at bounding box center [657, 326] width 1314 height 652
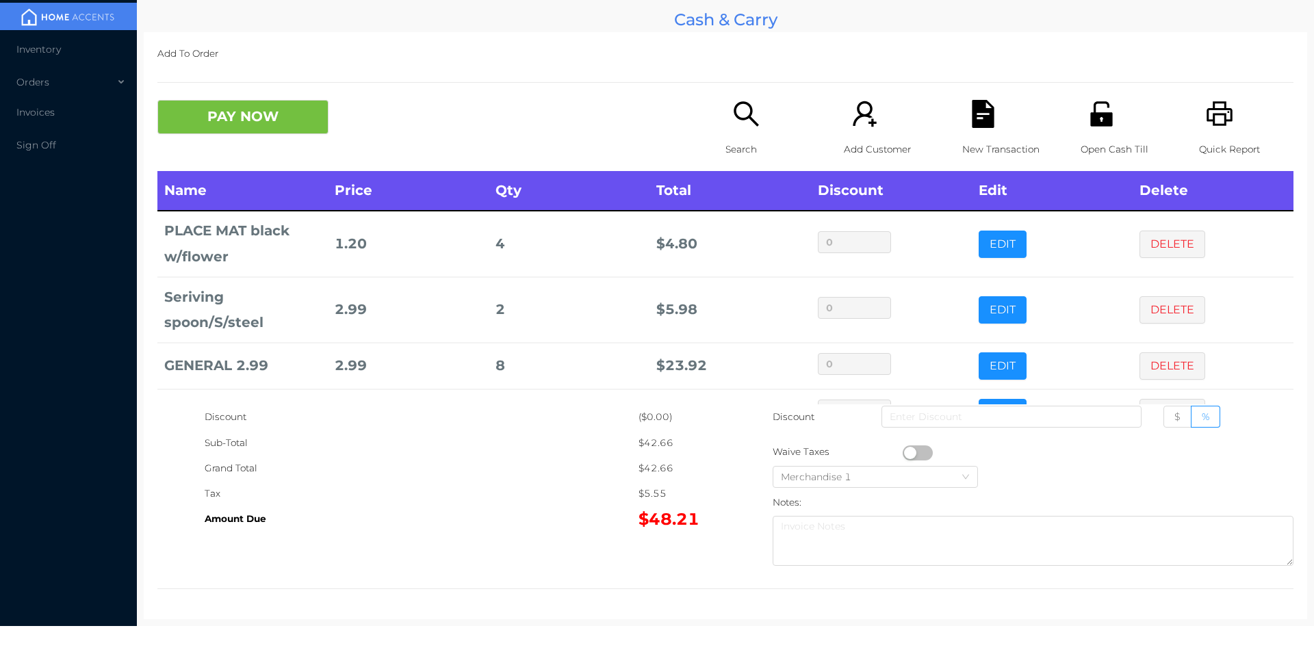
scroll to position [46, 0]
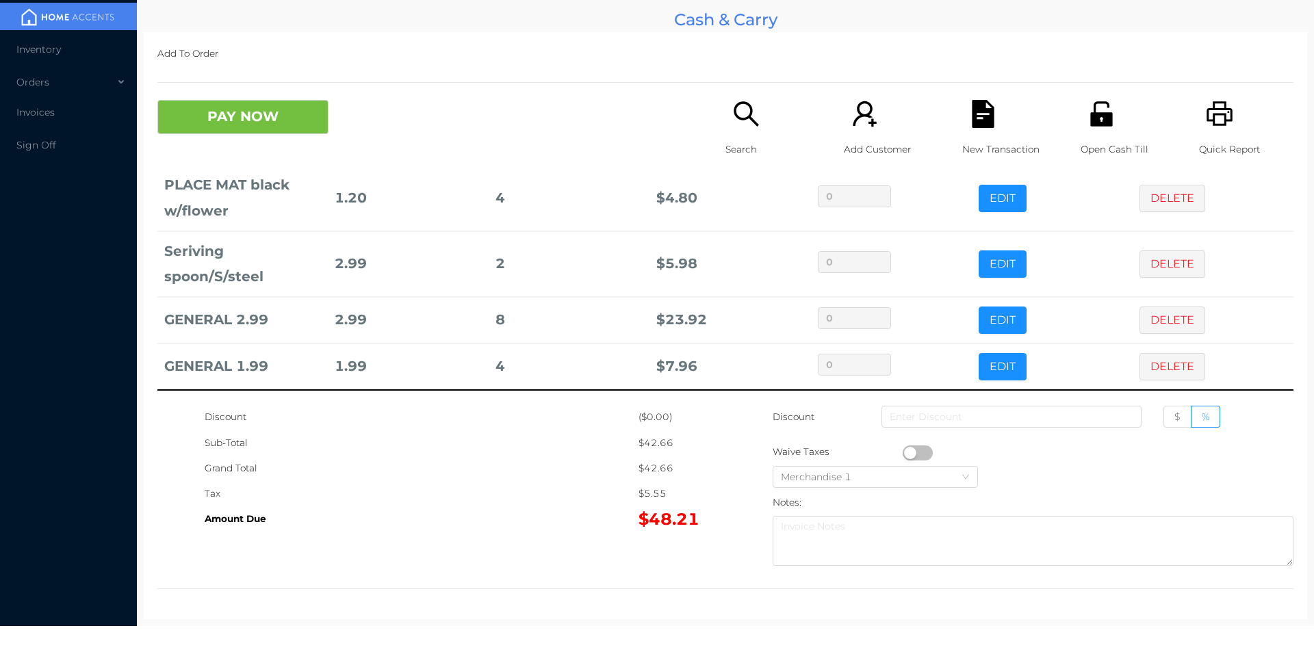
click at [734, 117] on icon "icon: search" at bounding box center [746, 113] width 25 height 25
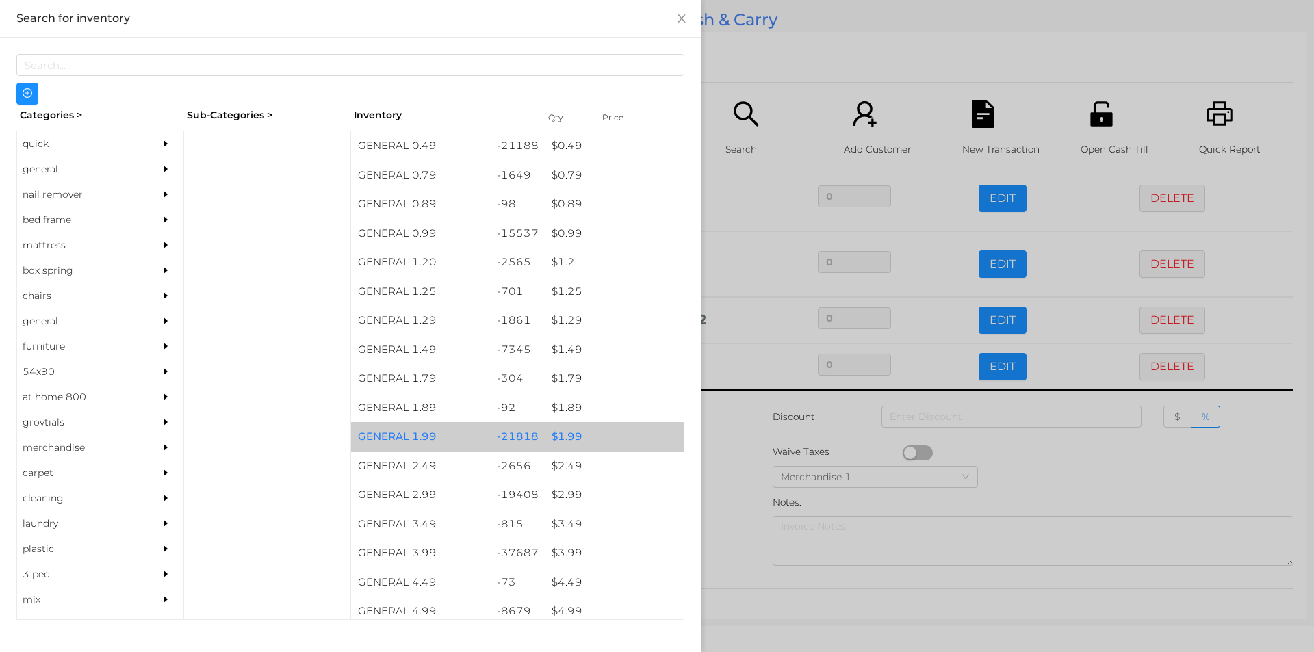
click at [560, 432] on div "$ 1.99" at bounding box center [614, 436] width 139 height 29
click at [561, 427] on div "$ 1.99" at bounding box center [614, 436] width 139 height 29
click at [563, 430] on div "$ 1.99" at bounding box center [614, 436] width 139 height 29
click at [564, 432] on div "$ 1.99" at bounding box center [614, 436] width 139 height 29
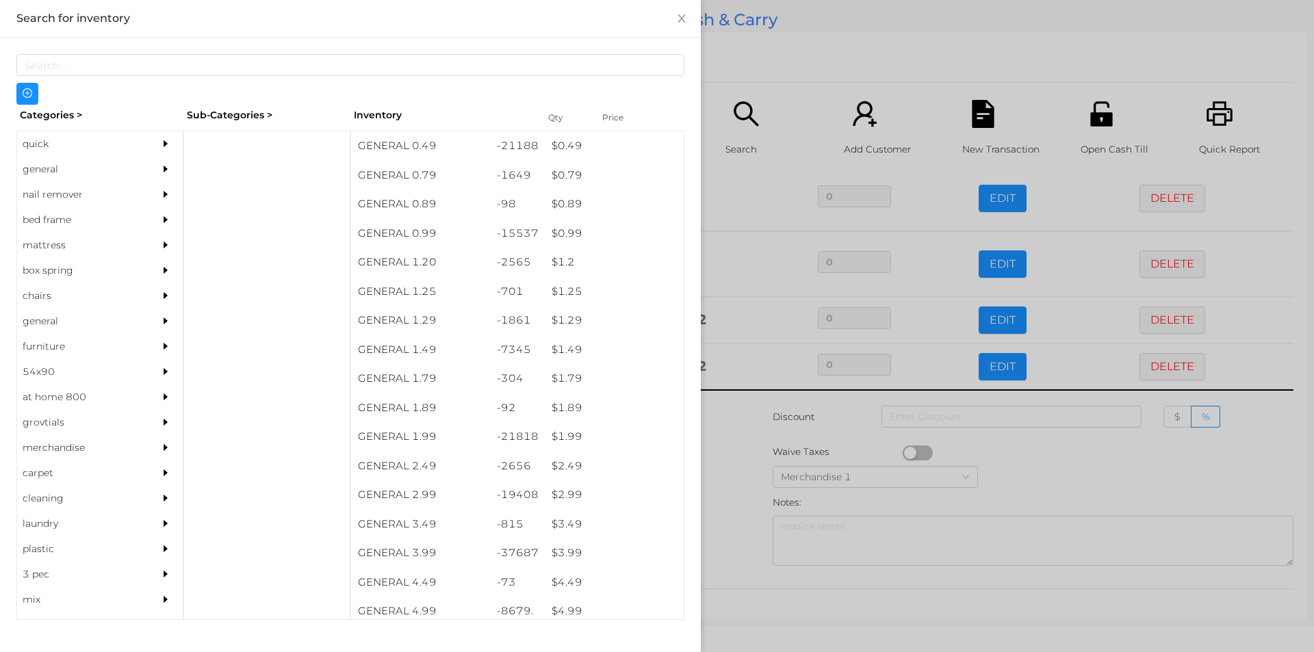
click at [734, 437] on div at bounding box center [657, 326] width 1314 height 652
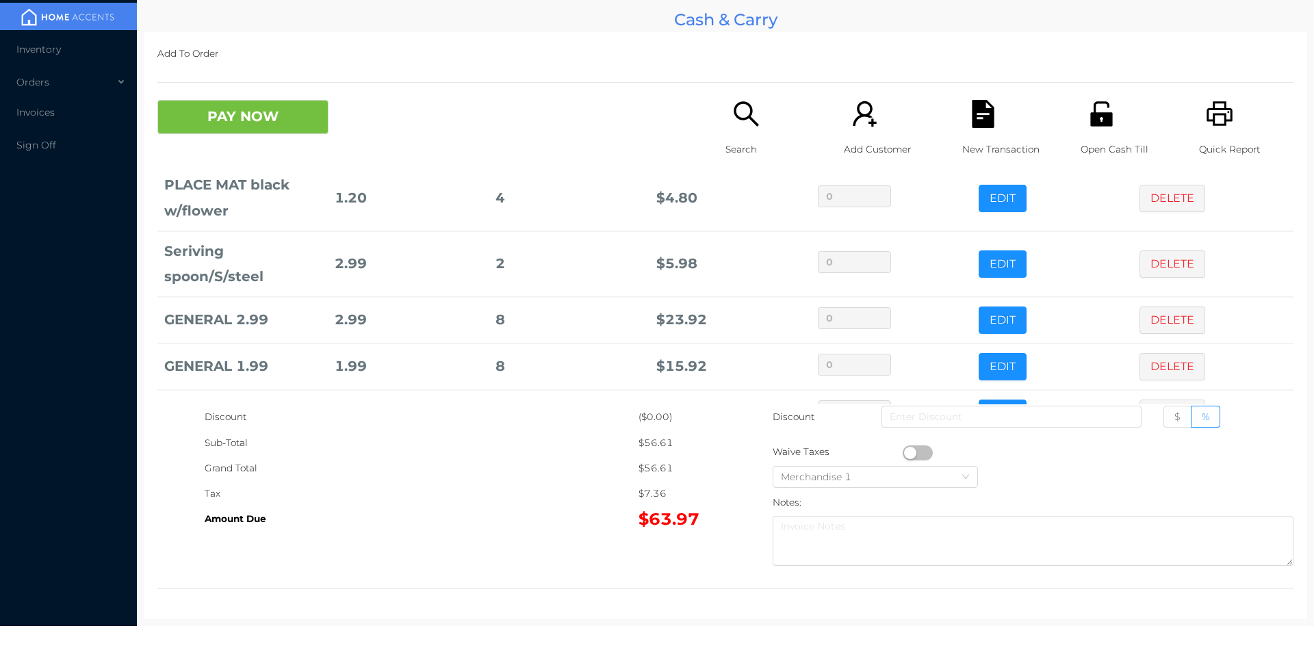
click at [737, 135] on div "Search" at bounding box center [773, 135] width 94 height 71
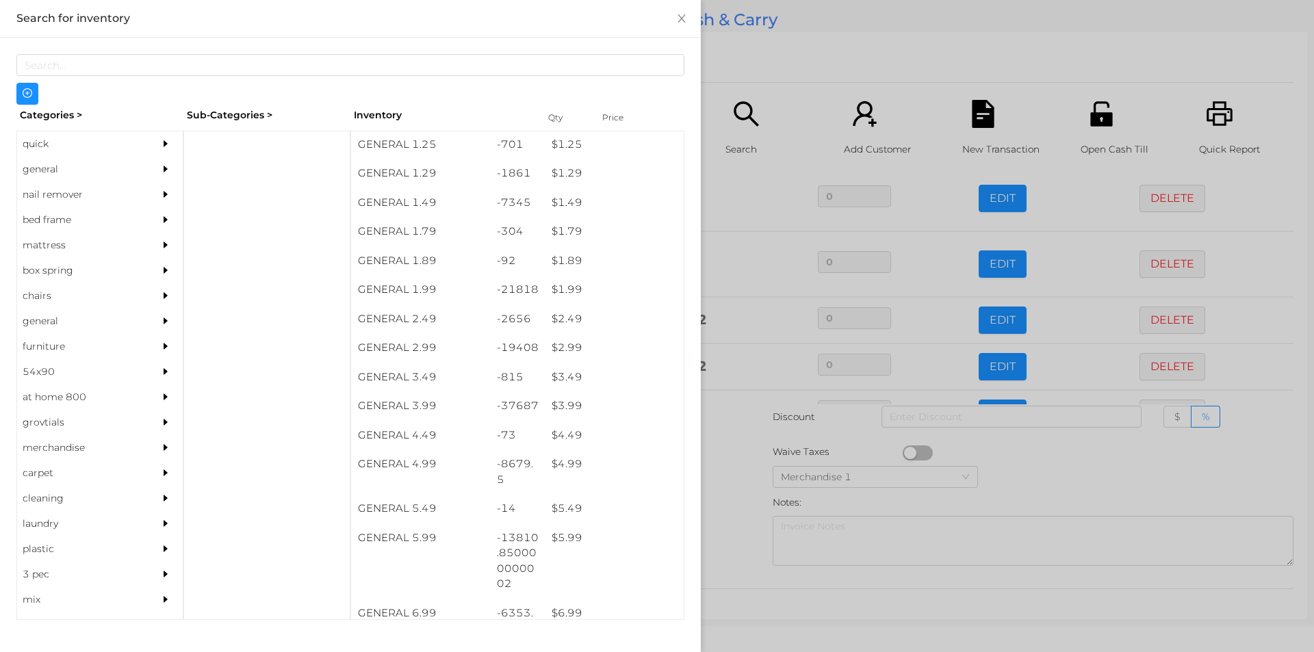
scroll to position [144, 0]
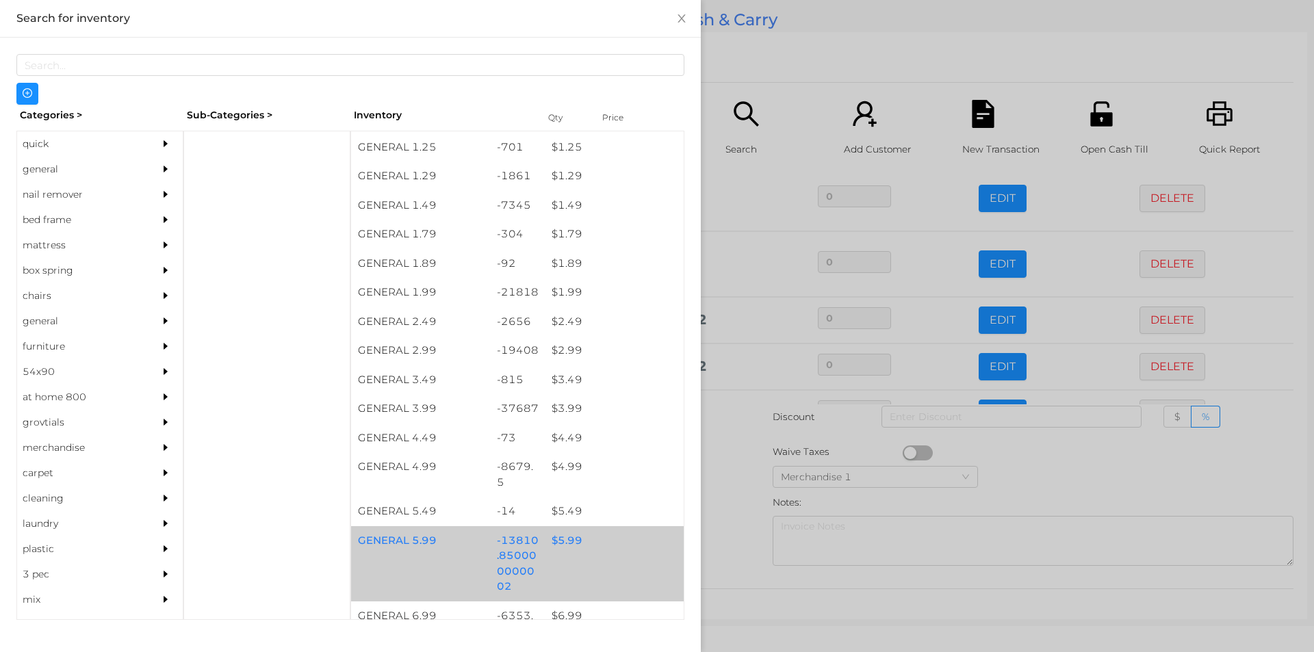
click at [557, 543] on div "$ 5.99" at bounding box center [614, 540] width 139 height 29
click at [563, 545] on div "$ 5.99" at bounding box center [614, 540] width 139 height 29
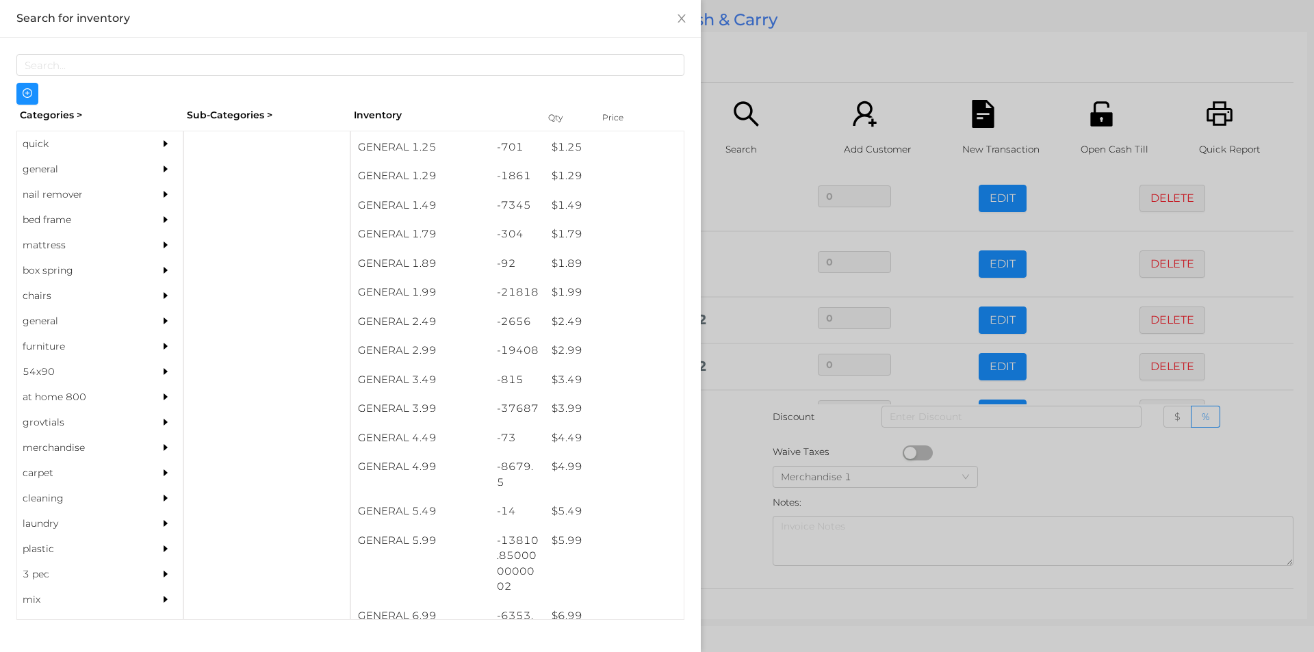
click at [745, 481] on div at bounding box center [657, 326] width 1314 height 652
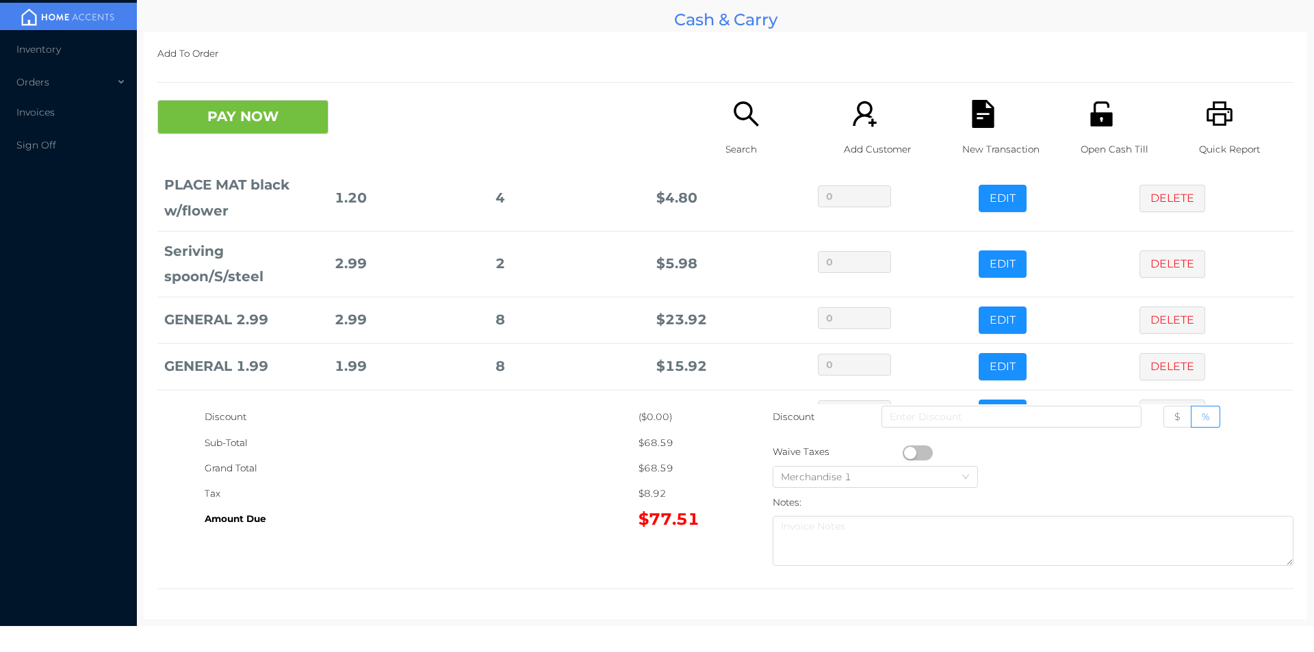
scroll to position [139, 0]
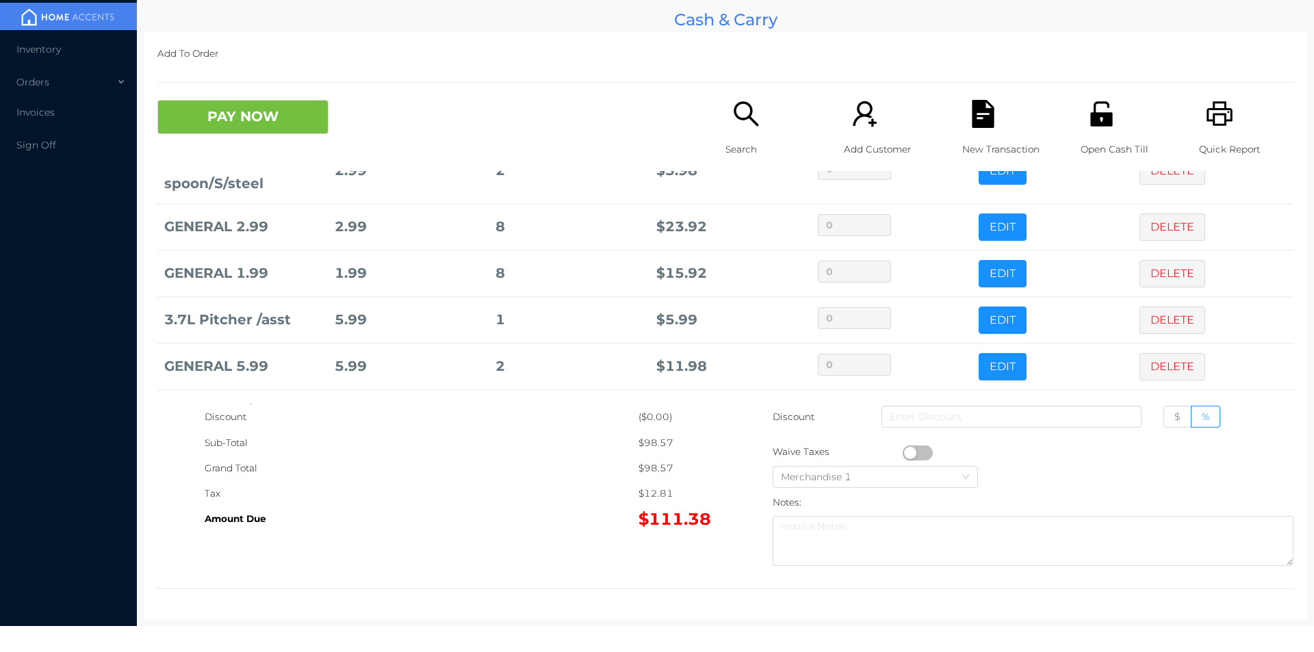
click at [498, 289] on td "8" at bounding box center [569, 274] width 161 height 47
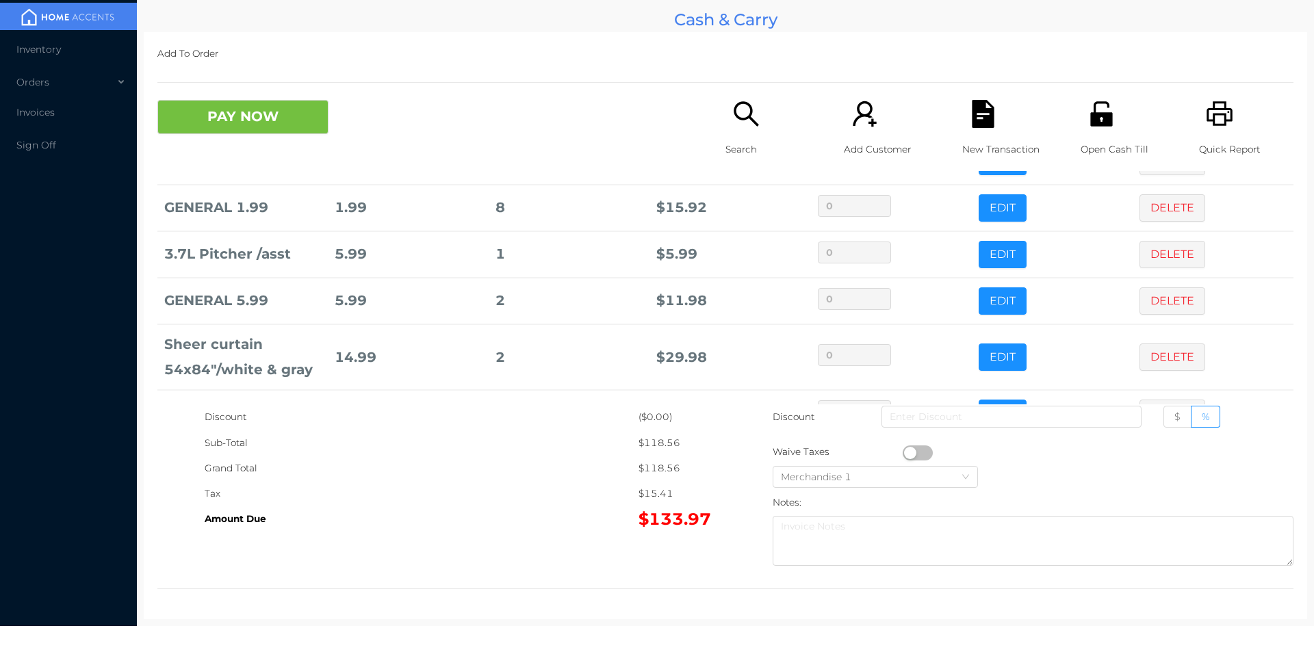
scroll to position [251, 0]
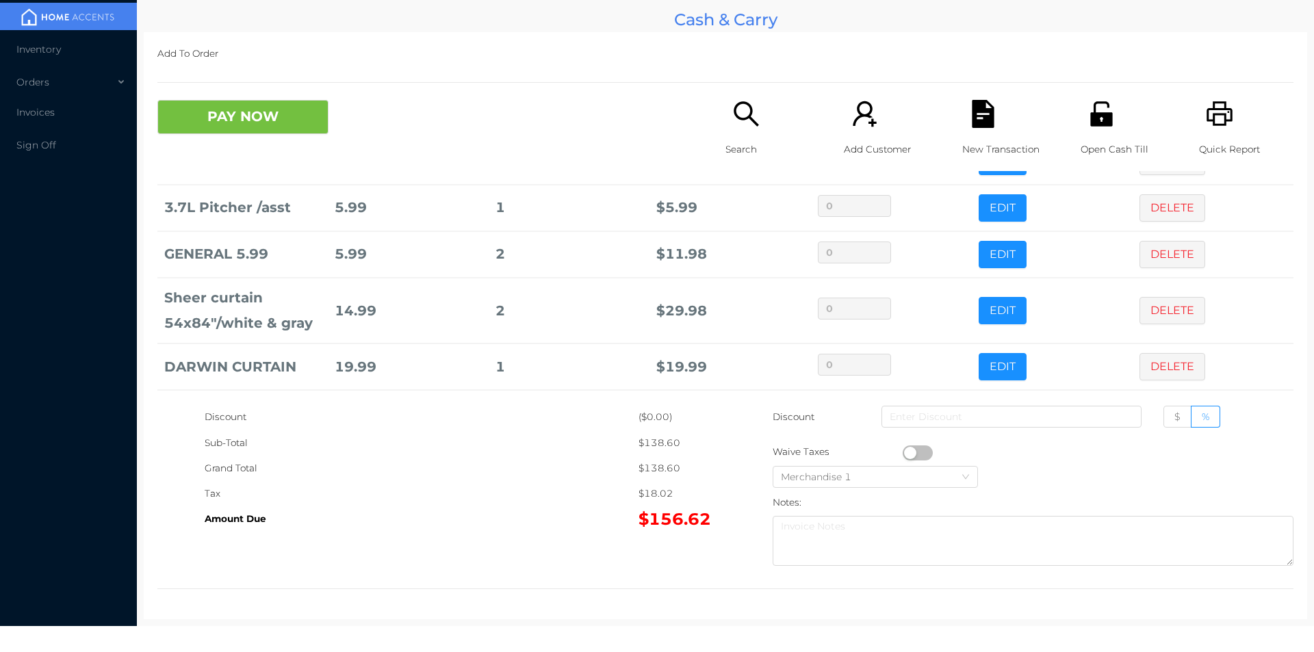
click at [276, 102] on button "PAY NOW" at bounding box center [242, 117] width 171 height 34
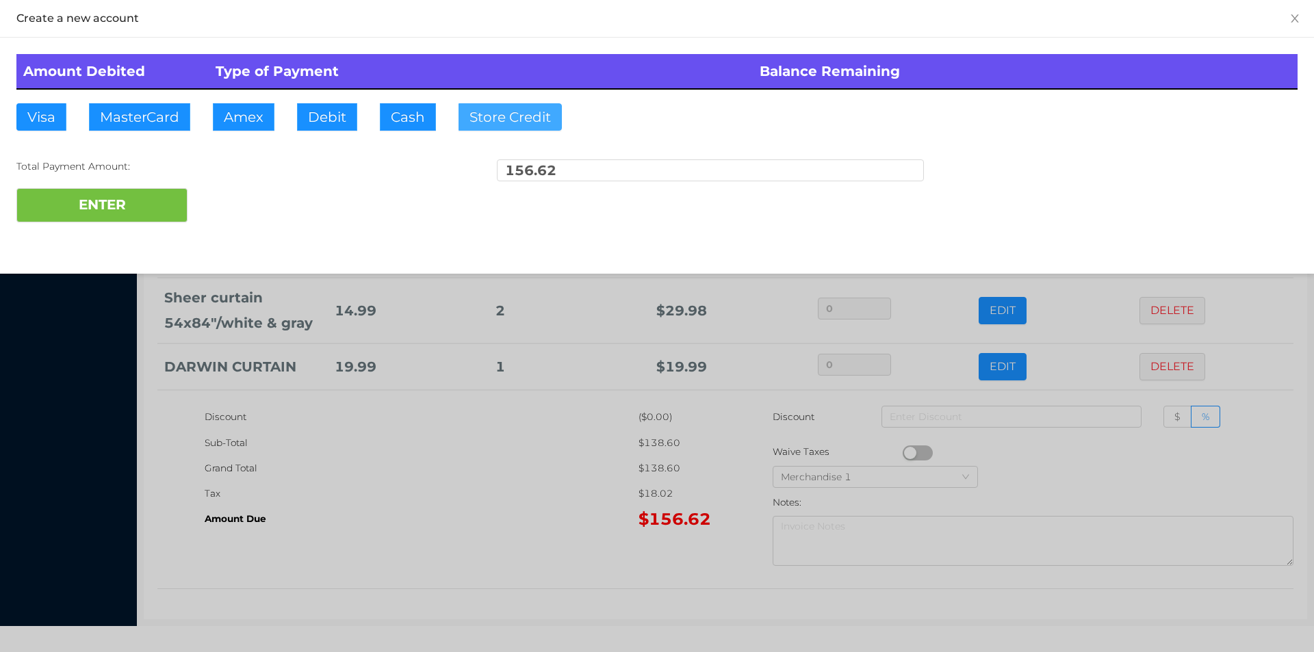
click at [512, 123] on button "Store Credit" at bounding box center [510, 116] width 103 height 27
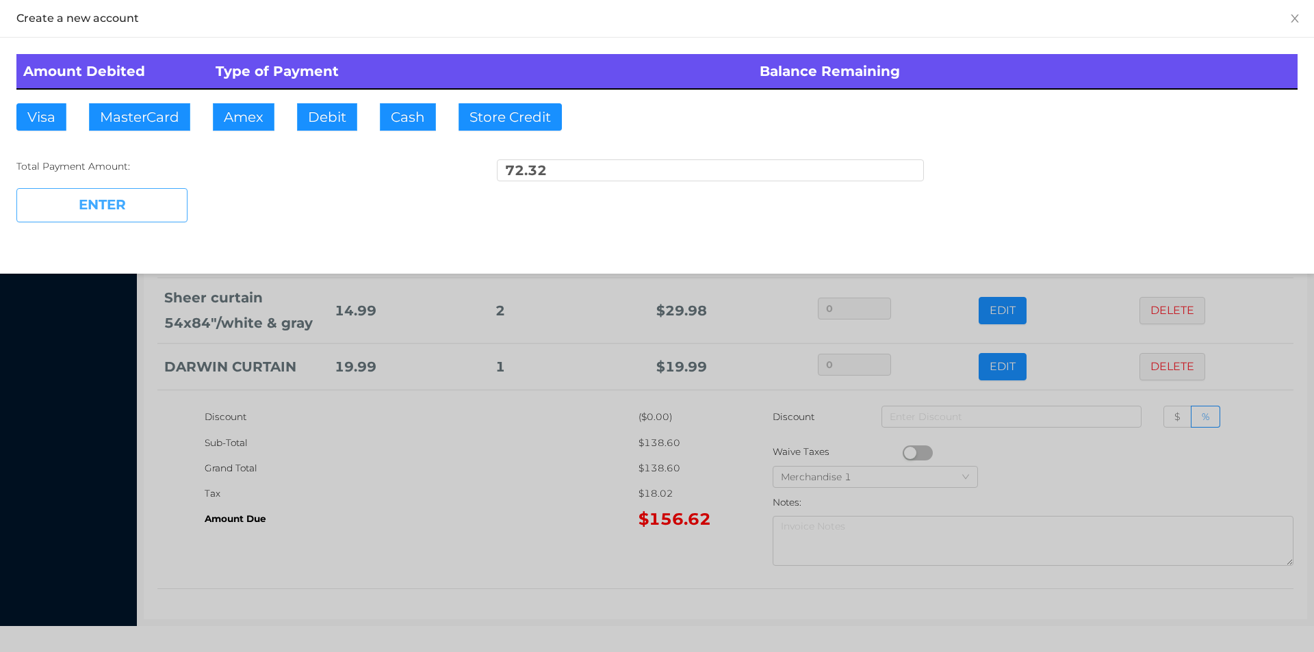
click at [144, 203] on button "ENTER" at bounding box center [101, 205] width 171 height 34
type input "84.30"
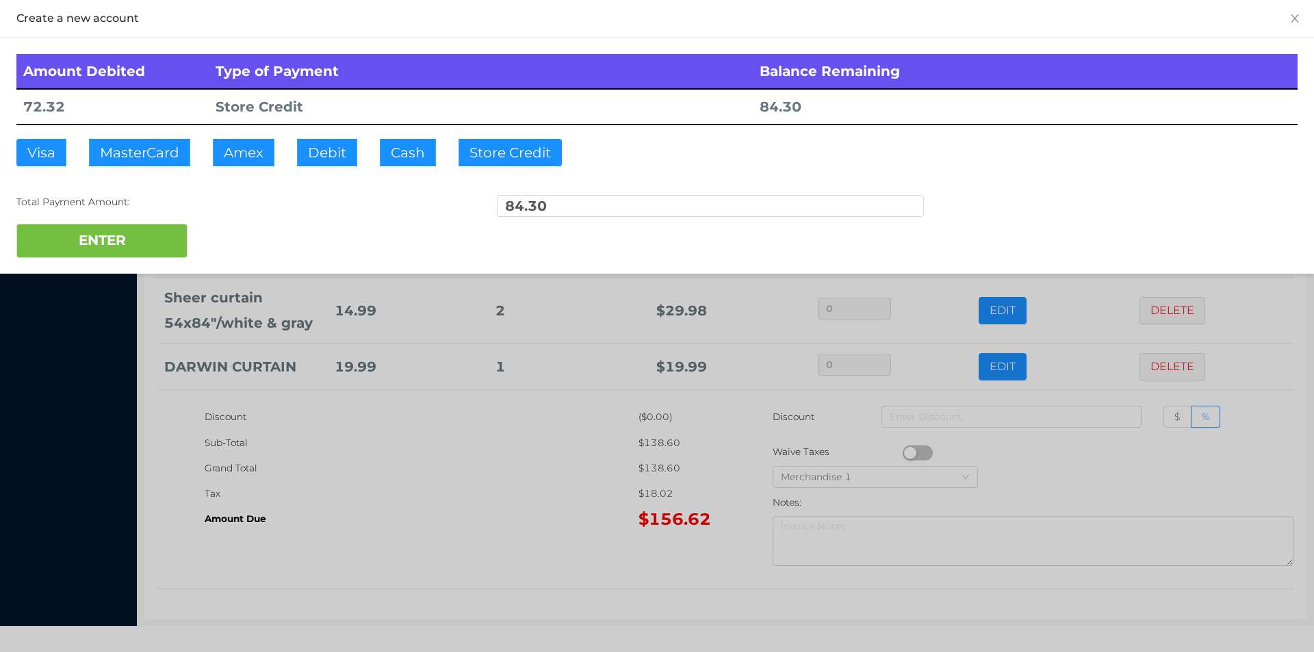
click at [482, 500] on div at bounding box center [657, 326] width 1314 height 652
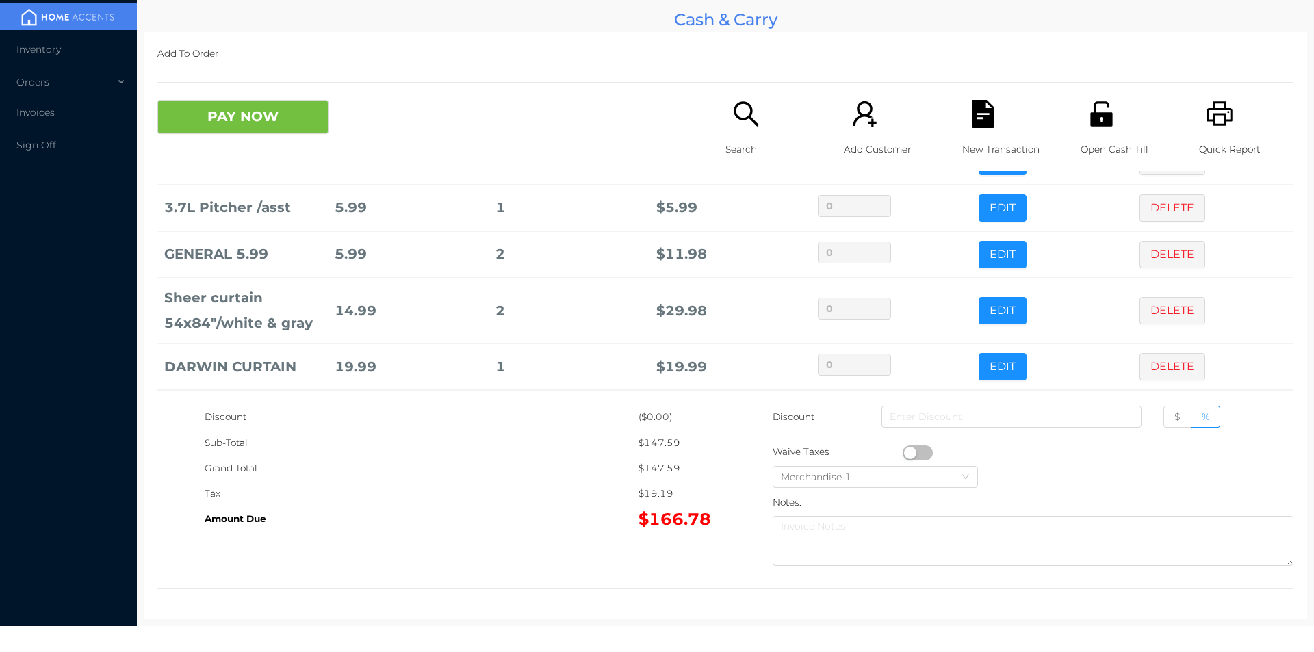
scroll to position [410, 0]
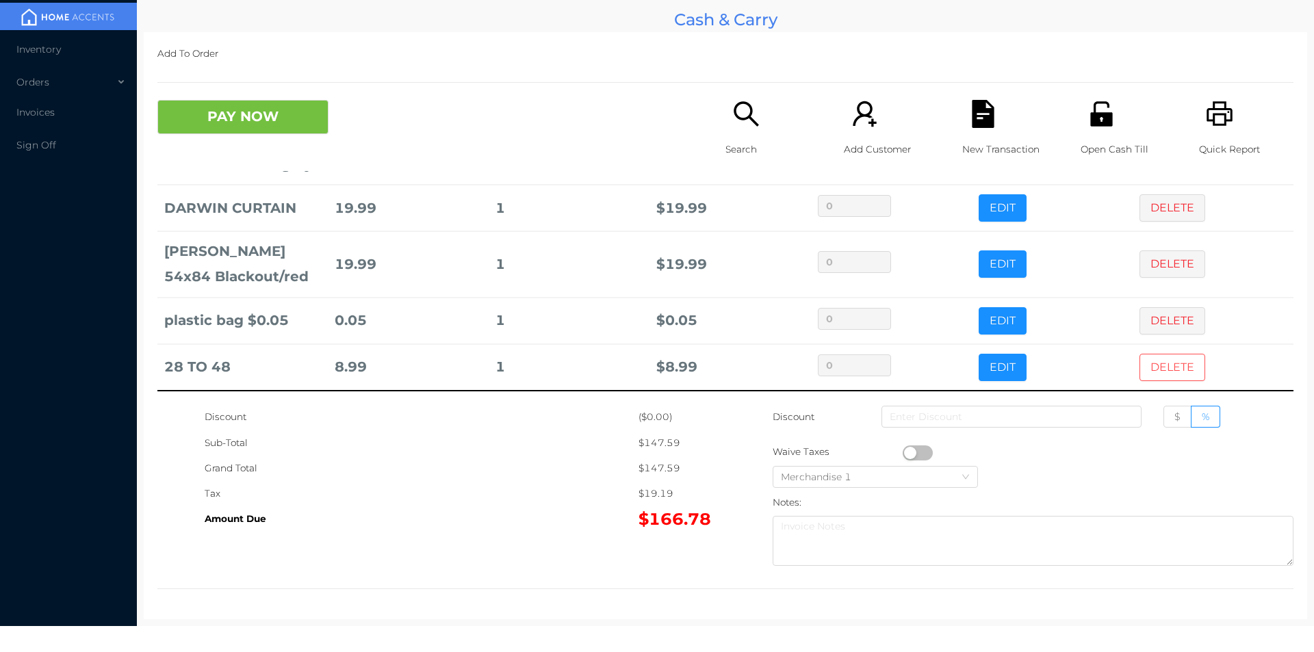
click at [1164, 361] on button "DELETE" at bounding box center [1173, 367] width 66 height 27
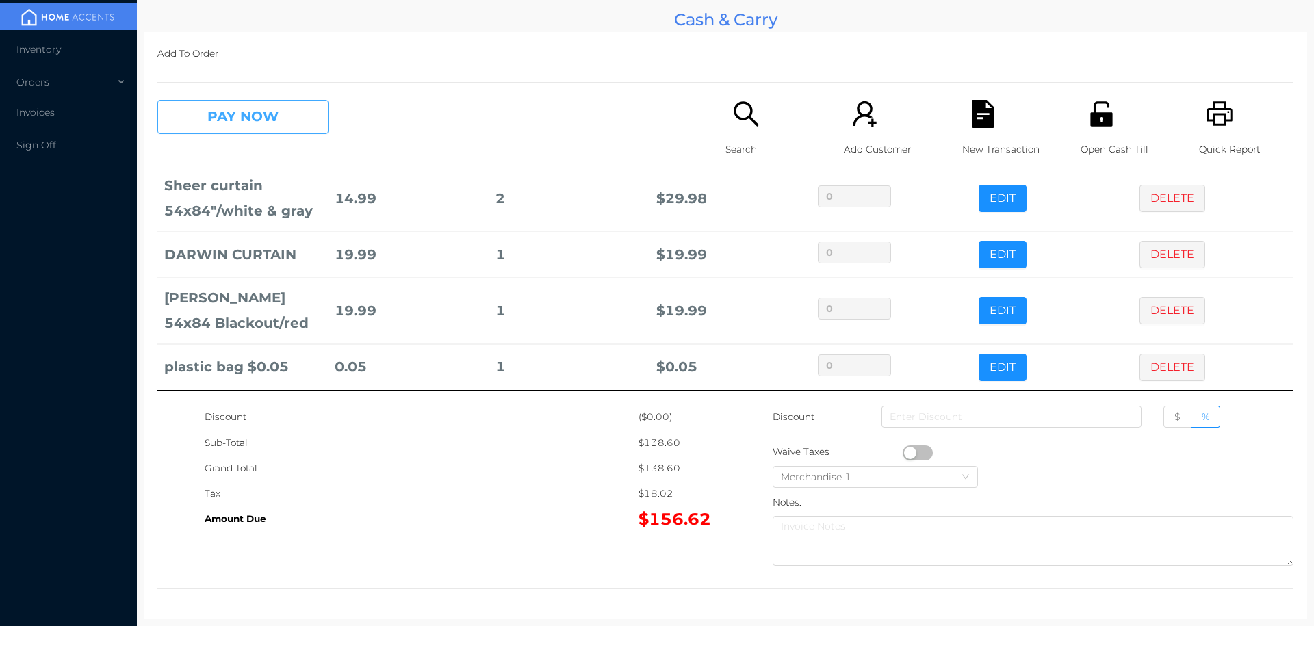
click at [276, 116] on button "PAY NOW" at bounding box center [242, 117] width 171 height 34
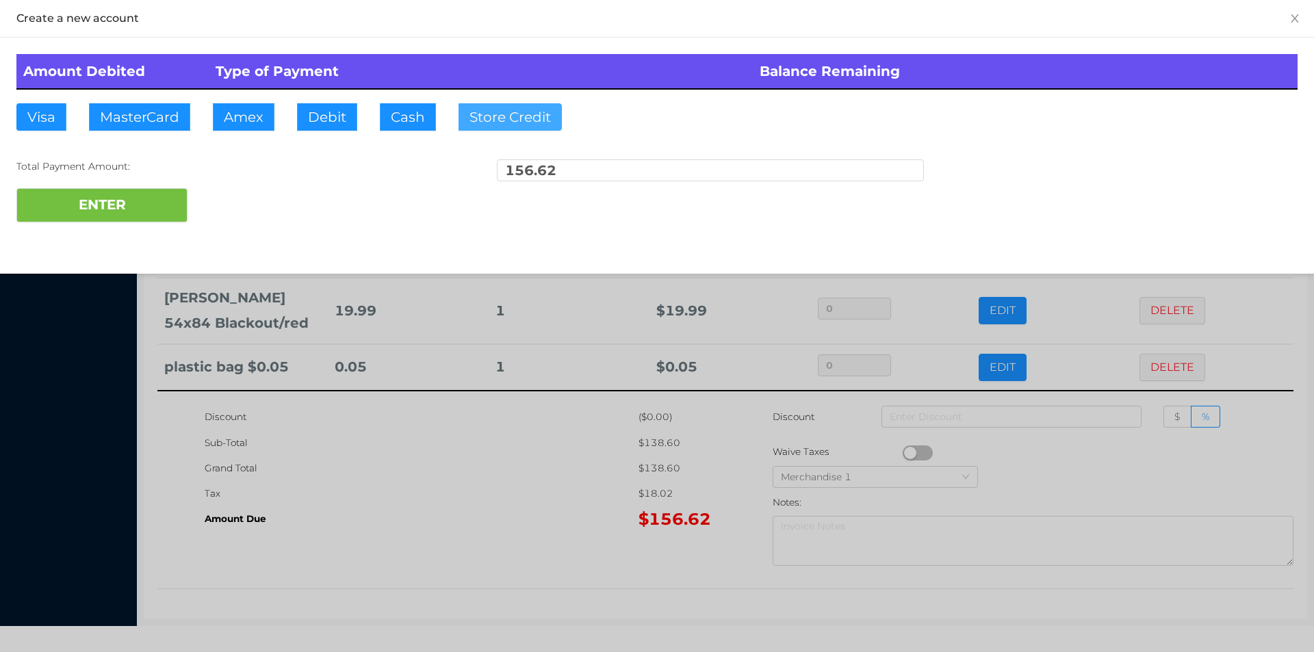
click at [512, 116] on button "Store Credit" at bounding box center [510, 116] width 103 height 27
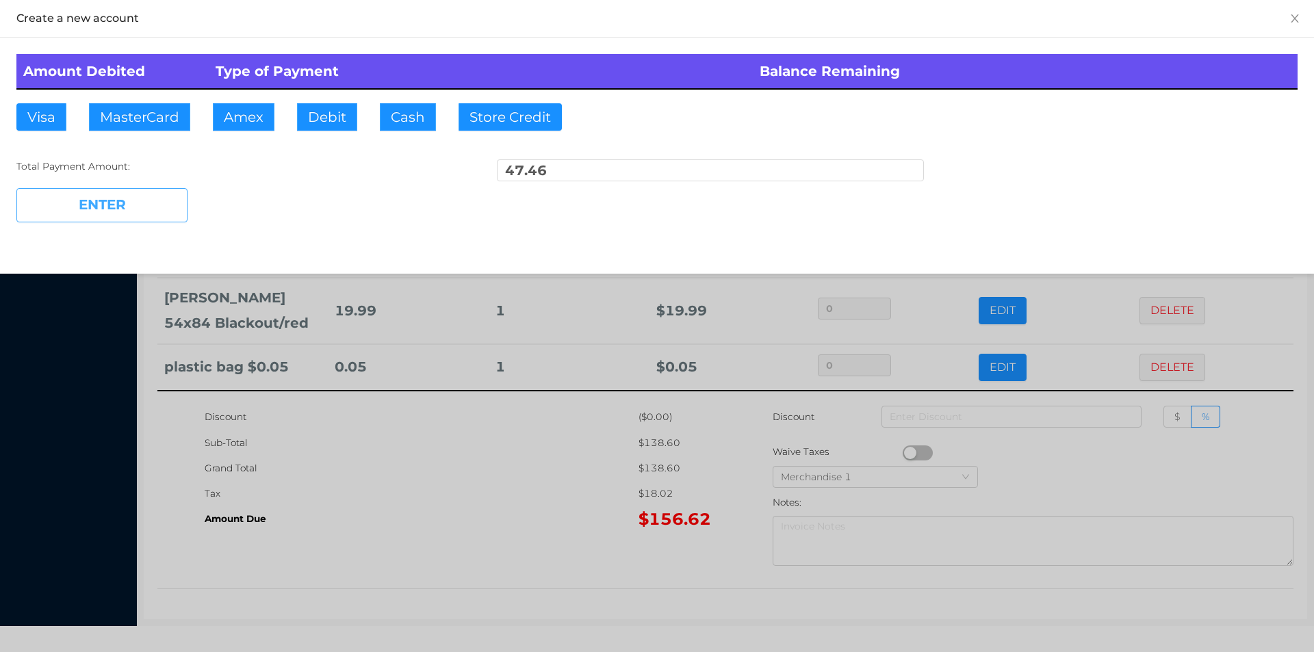
click at [159, 196] on button "ENTER" at bounding box center [101, 205] width 171 height 34
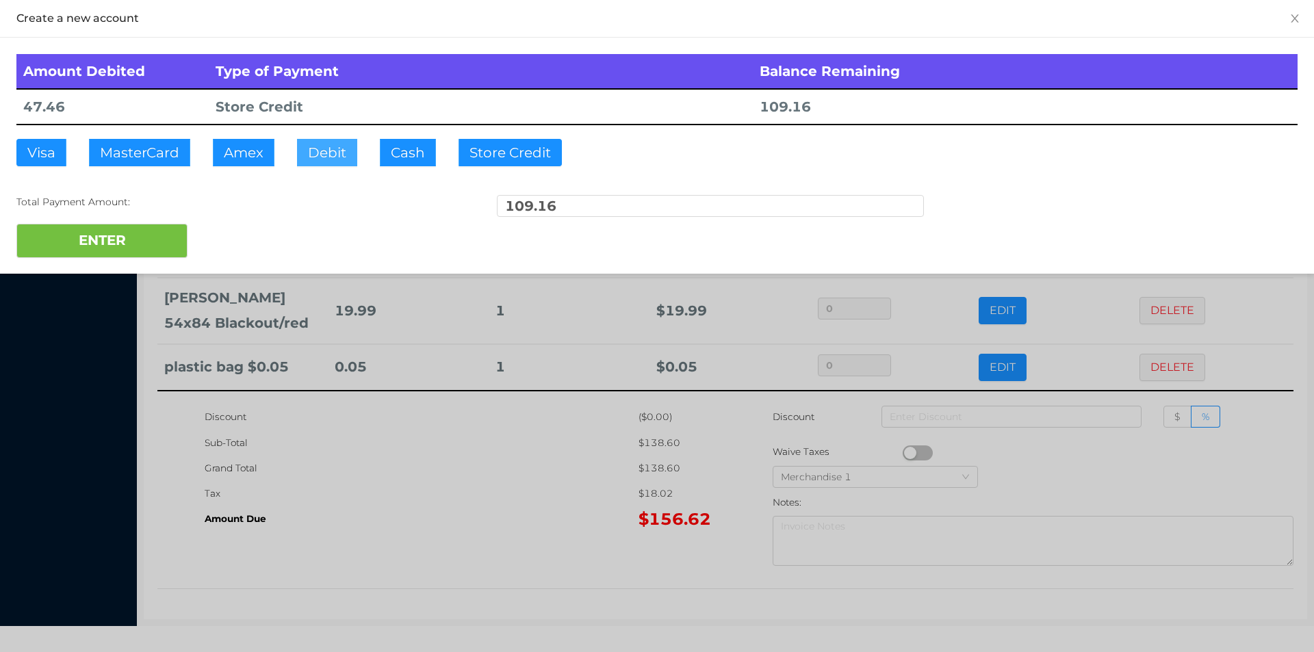
click at [322, 149] on button "Debit" at bounding box center [327, 152] width 60 height 27
type input "120."
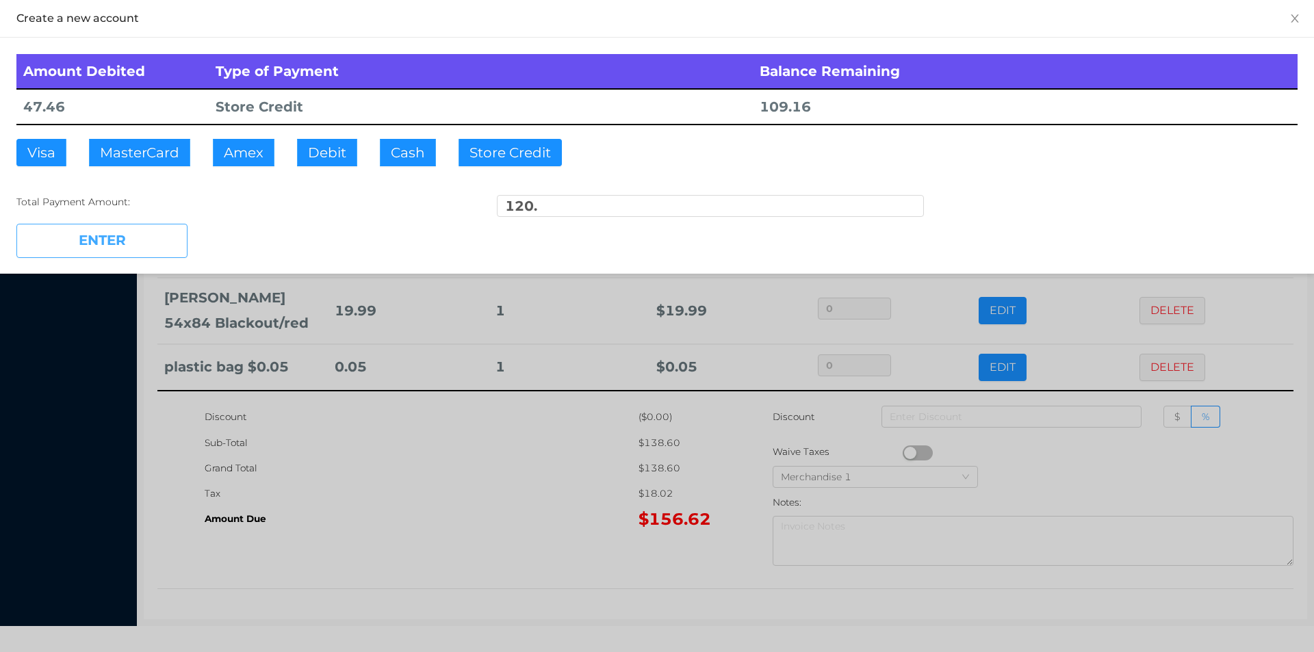
click at [126, 230] on button "ENTER" at bounding box center [101, 241] width 171 height 34
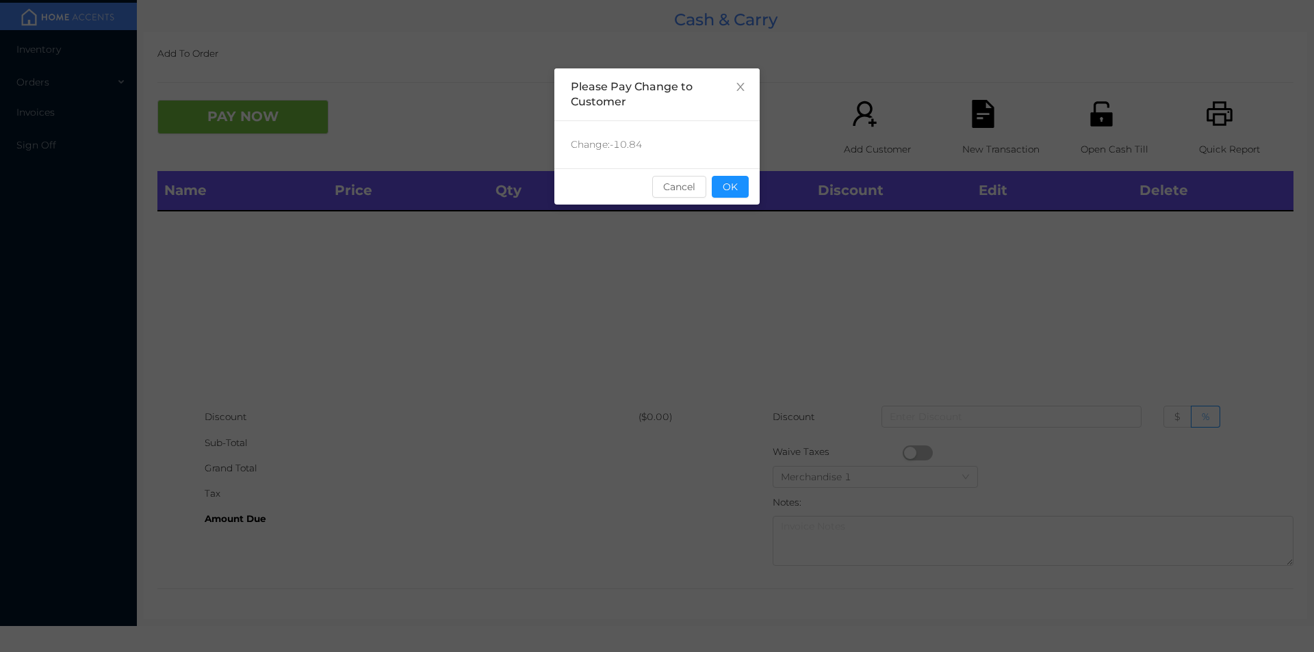
scroll to position [0, 0]
click at [728, 192] on button "OK" at bounding box center [730, 187] width 37 height 22
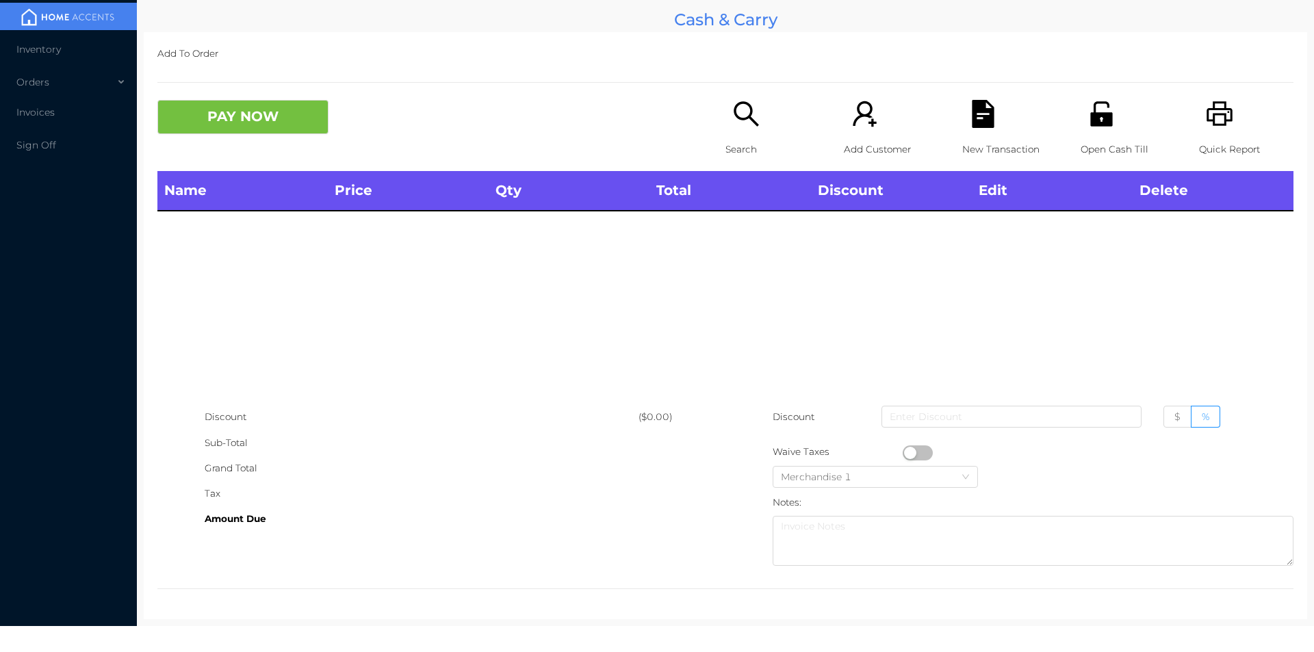
click at [736, 119] on icon "icon: search" at bounding box center [746, 113] width 25 height 25
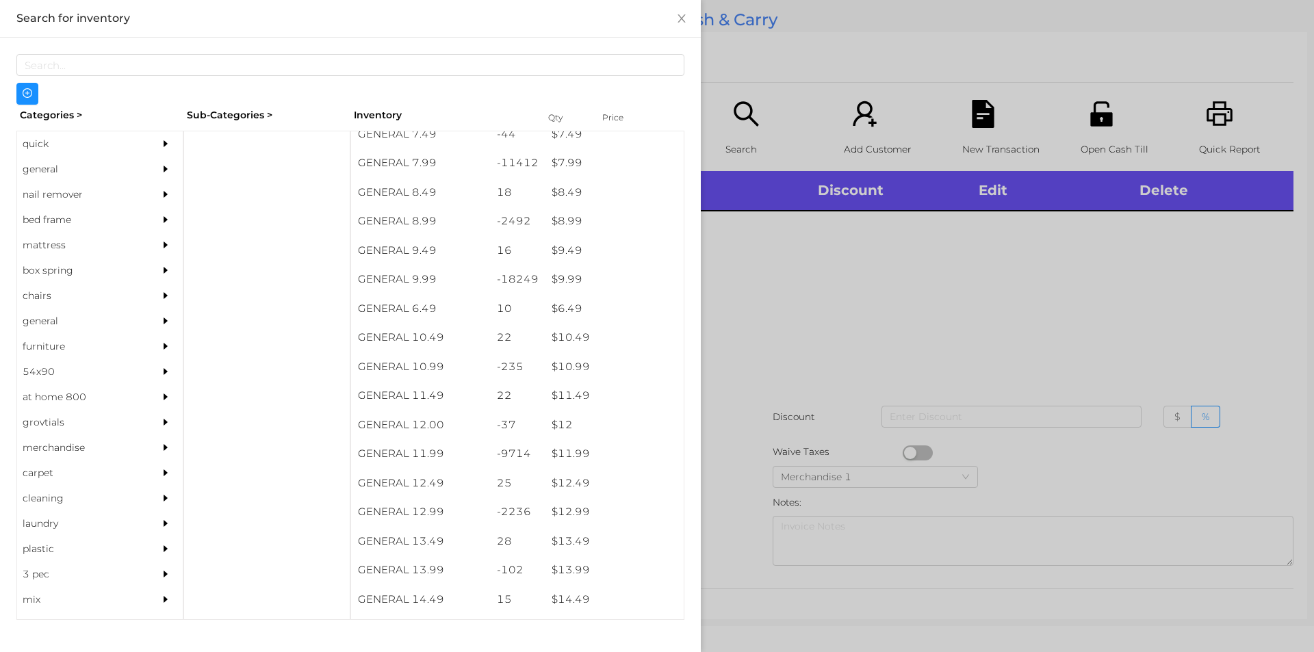
scroll to position [701, 0]
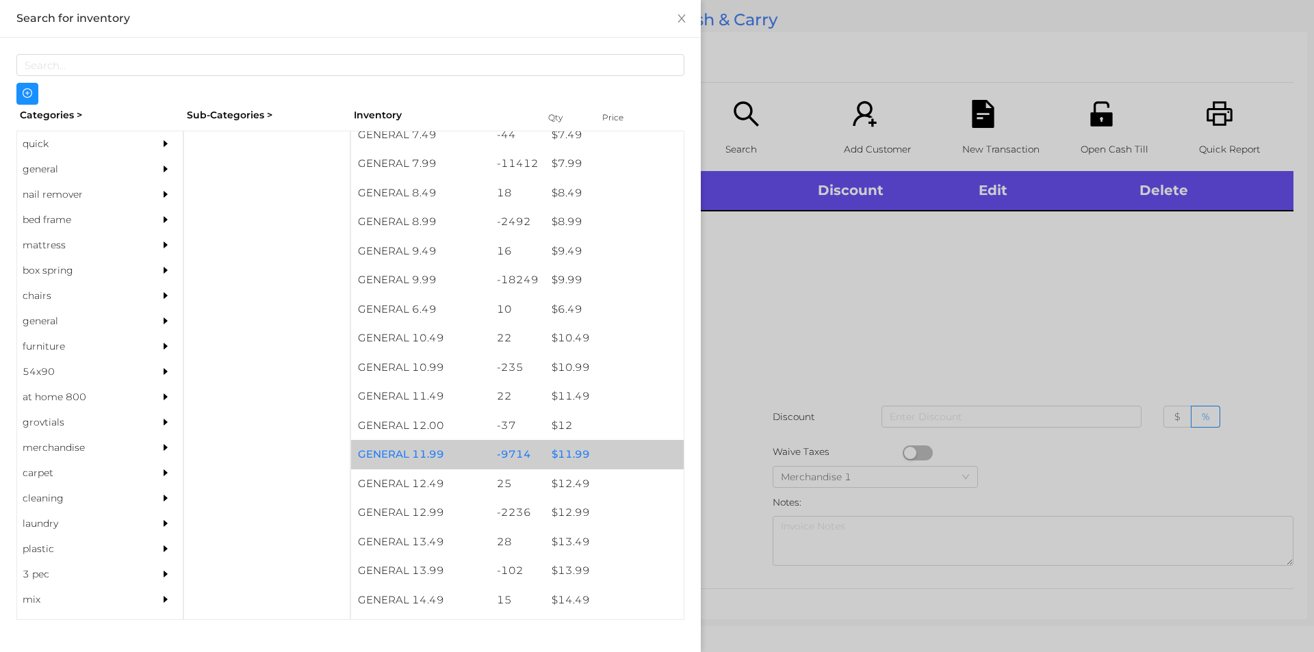
click at [577, 455] on div "$ 11.99" at bounding box center [614, 454] width 139 height 29
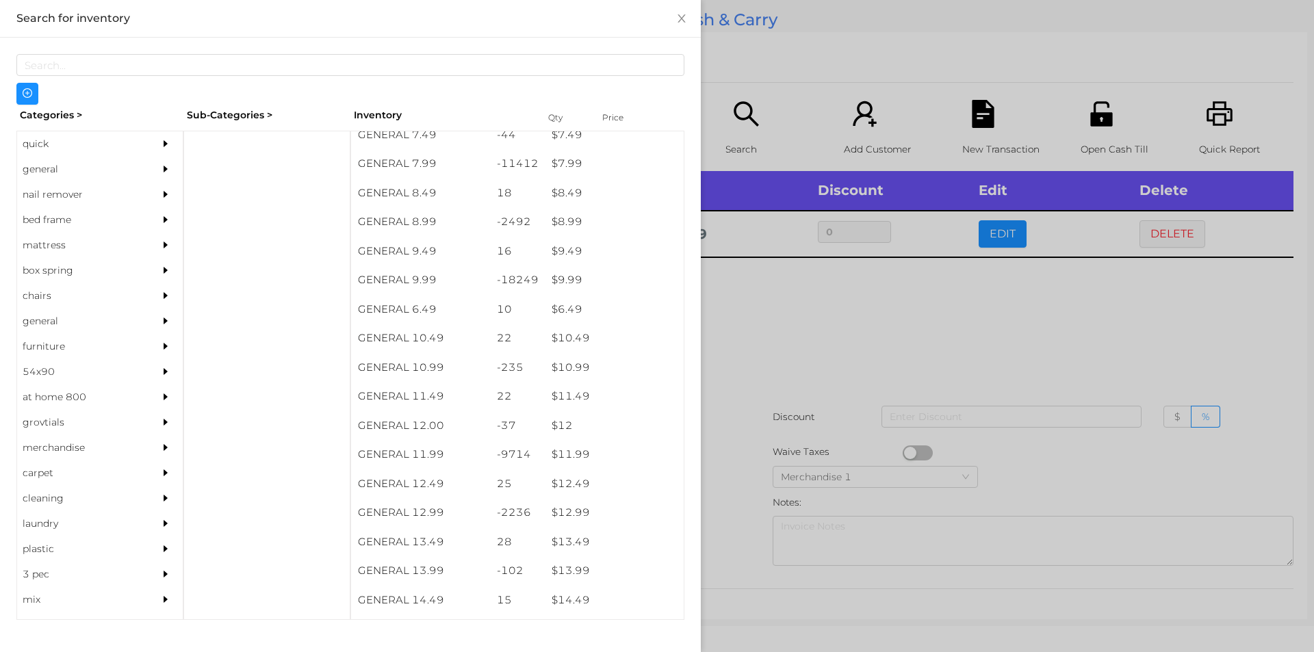
click at [767, 370] on div at bounding box center [657, 326] width 1314 height 652
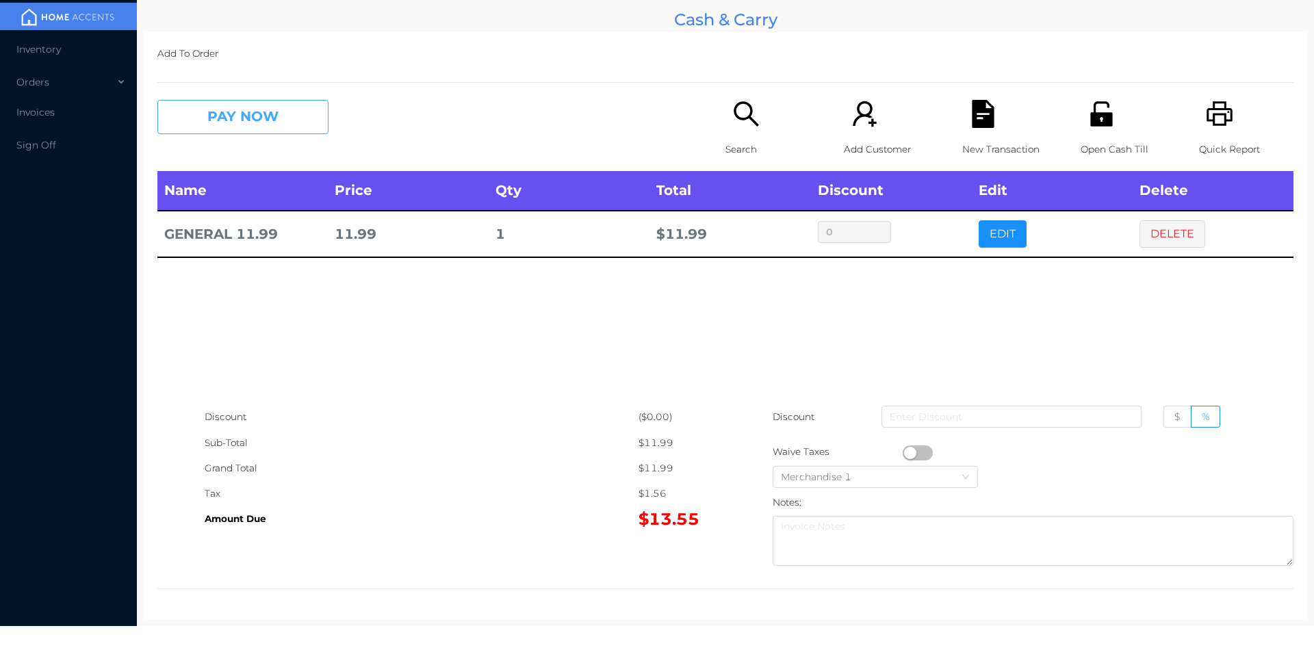
click at [272, 118] on button "PAY NOW" at bounding box center [242, 117] width 171 height 34
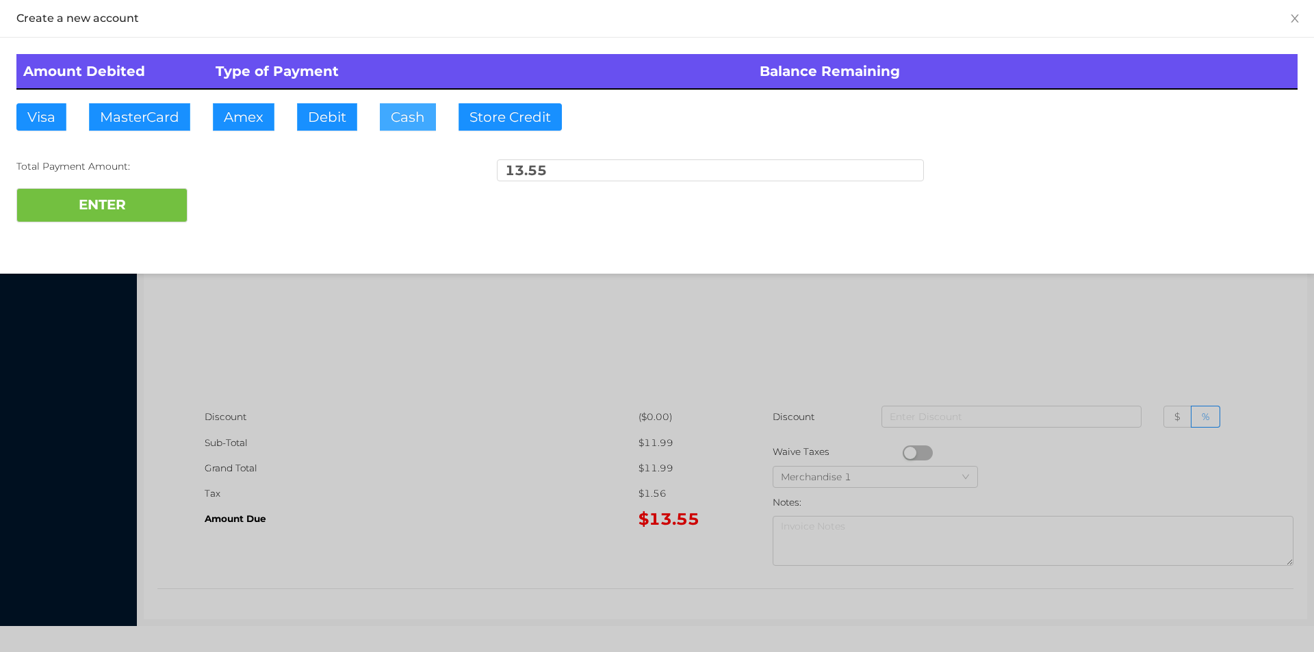
click at [390, 120] on button "Cash" at bounding box center [408, 116] width 56 height 27
click at [99, 220] on button "ENTER" at bounding box center [101, 205] width 171 height 34
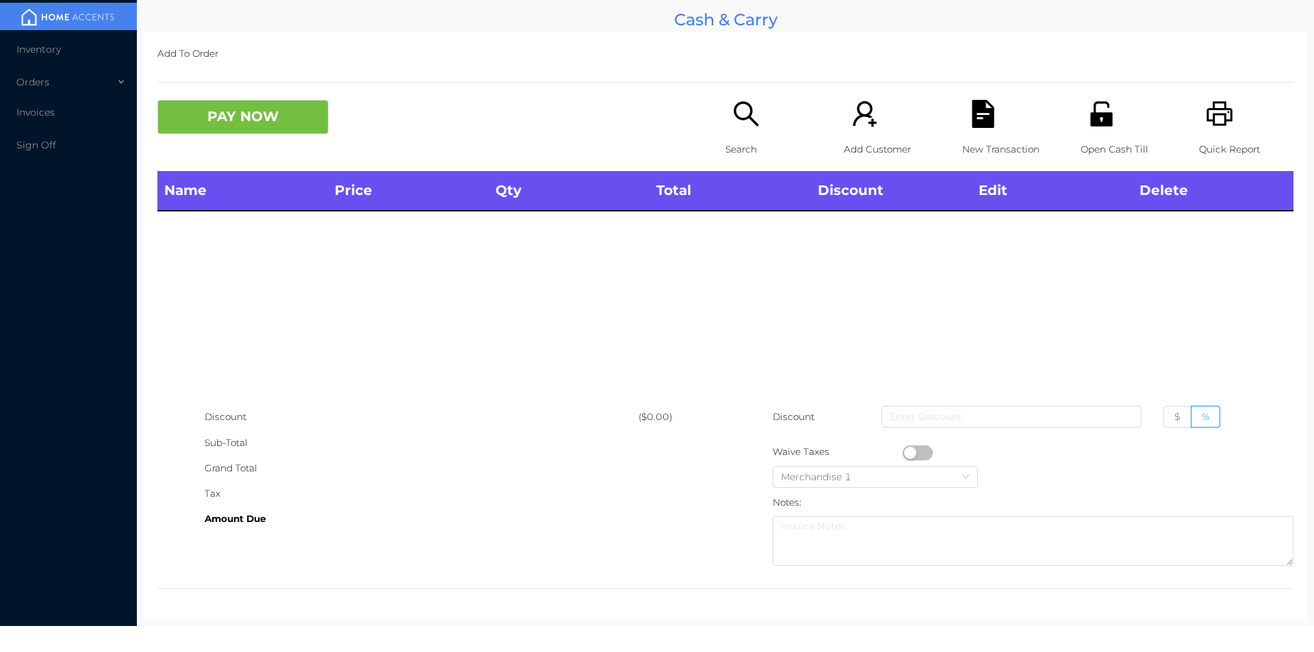
click at [728, 146] on p "Search" at bounding box center [773, 149] width 94 height 25
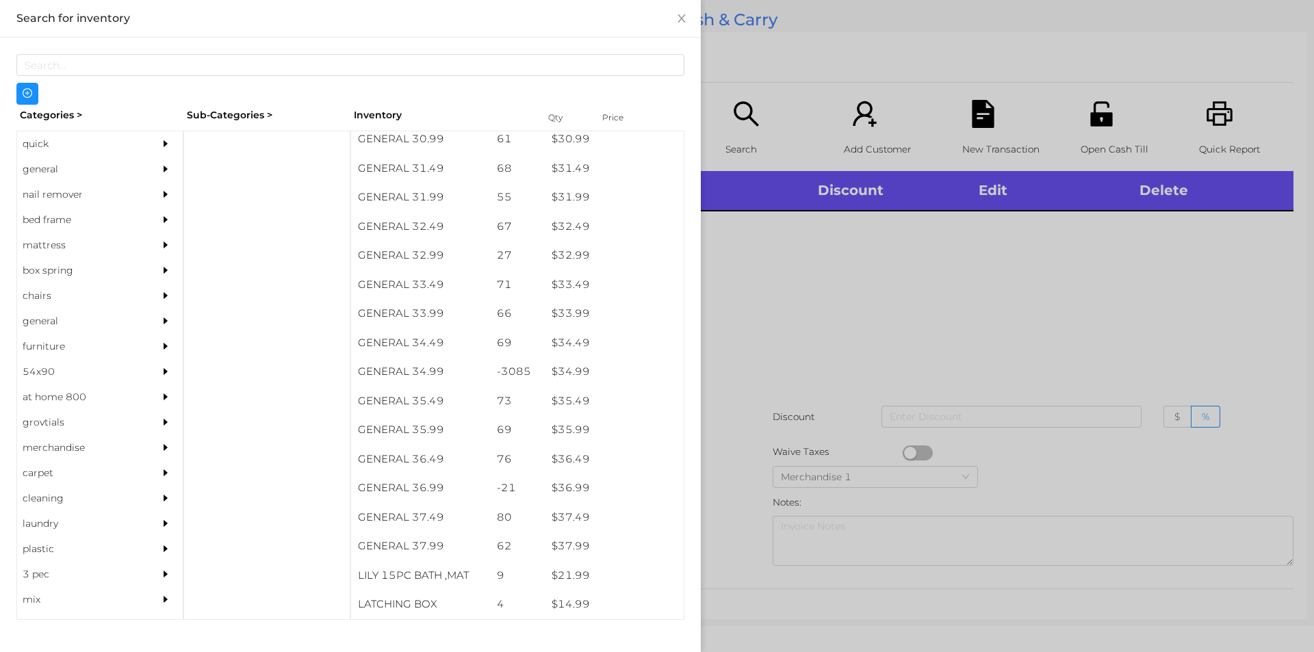
scroll to position [2121, 0]
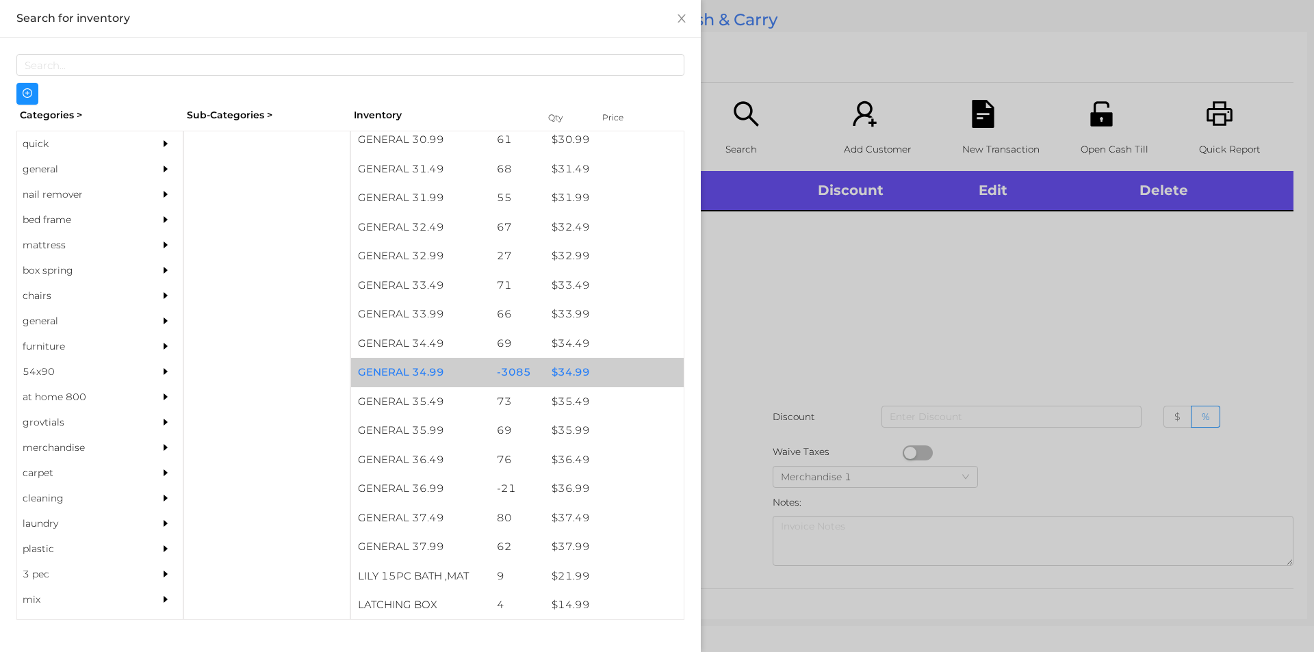
click at [571, 375] on div "$ 34.99" at bounding box center [614, 372] width 139 height 29
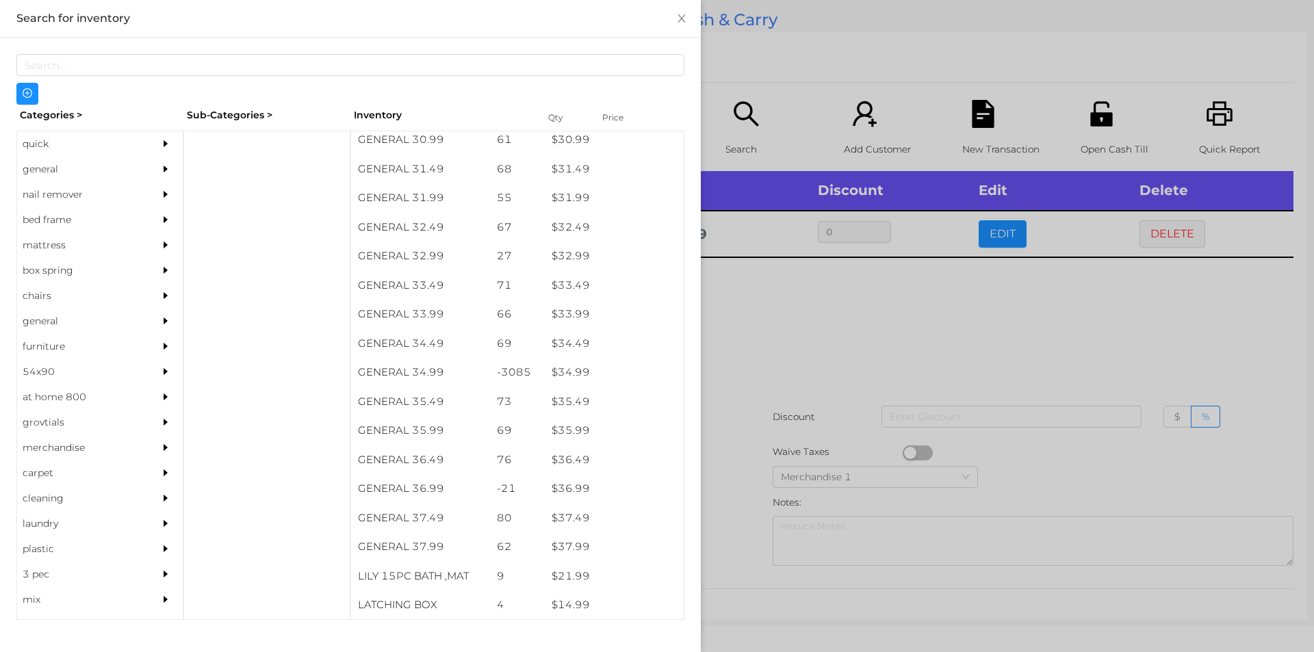
click at [750, 324] on div at bounding box center [657, 326] width 1314 height 652
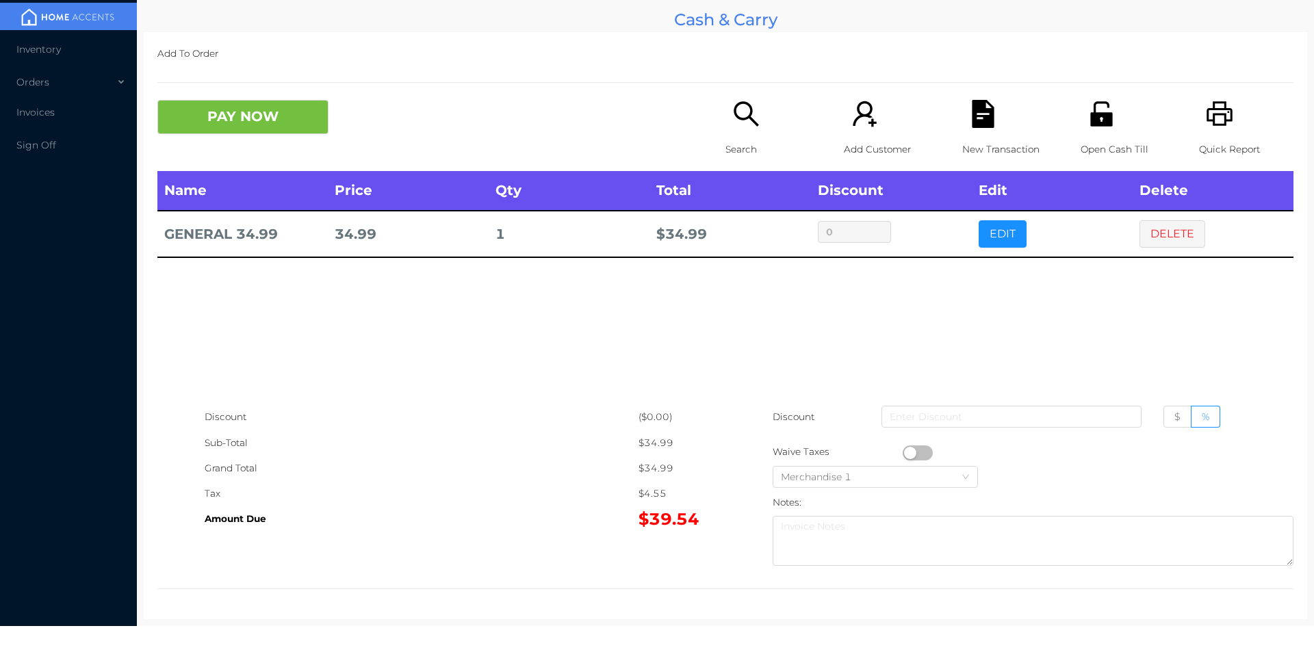
click at [1097, 127] on icon "icon: unlock" at bounding box center [1102, 114] width 28 height 28
click at [1153, 236] on button "DELETE" at bounding box center [1173, 233] width 66 height 27
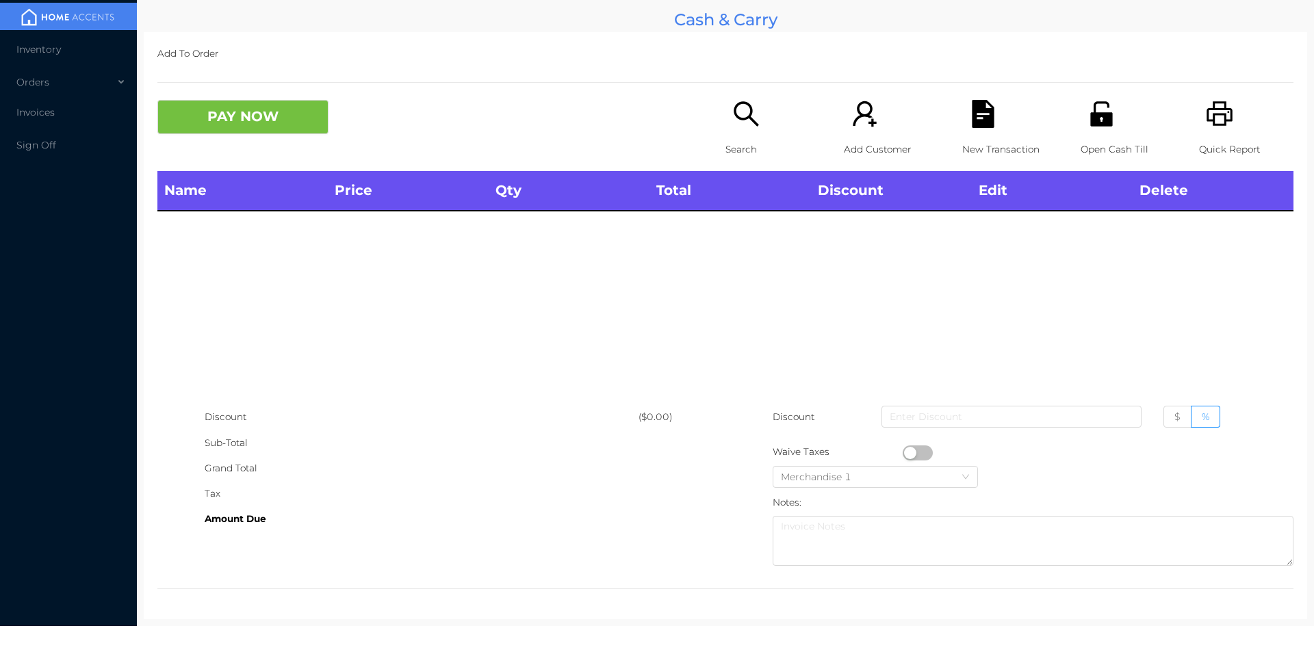
click at [732, 126] on icon "icon: search" at bounding box center [746, 114] width 28 height 28
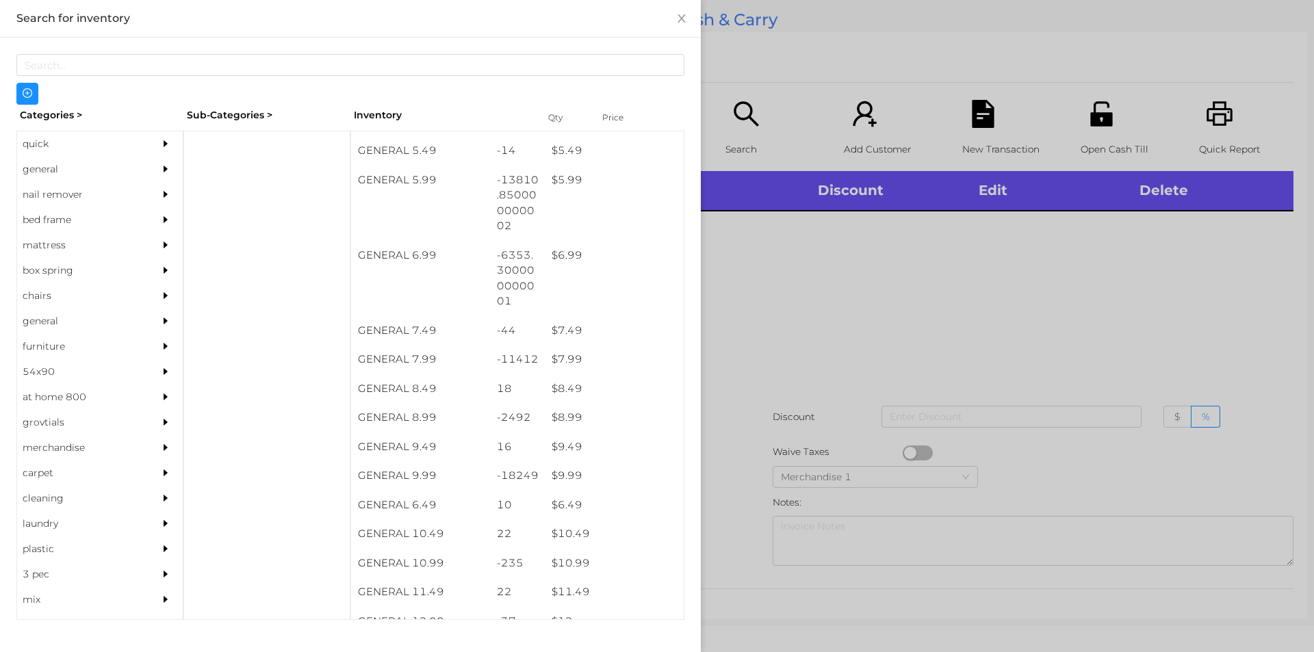
scroll to position [521, 0]
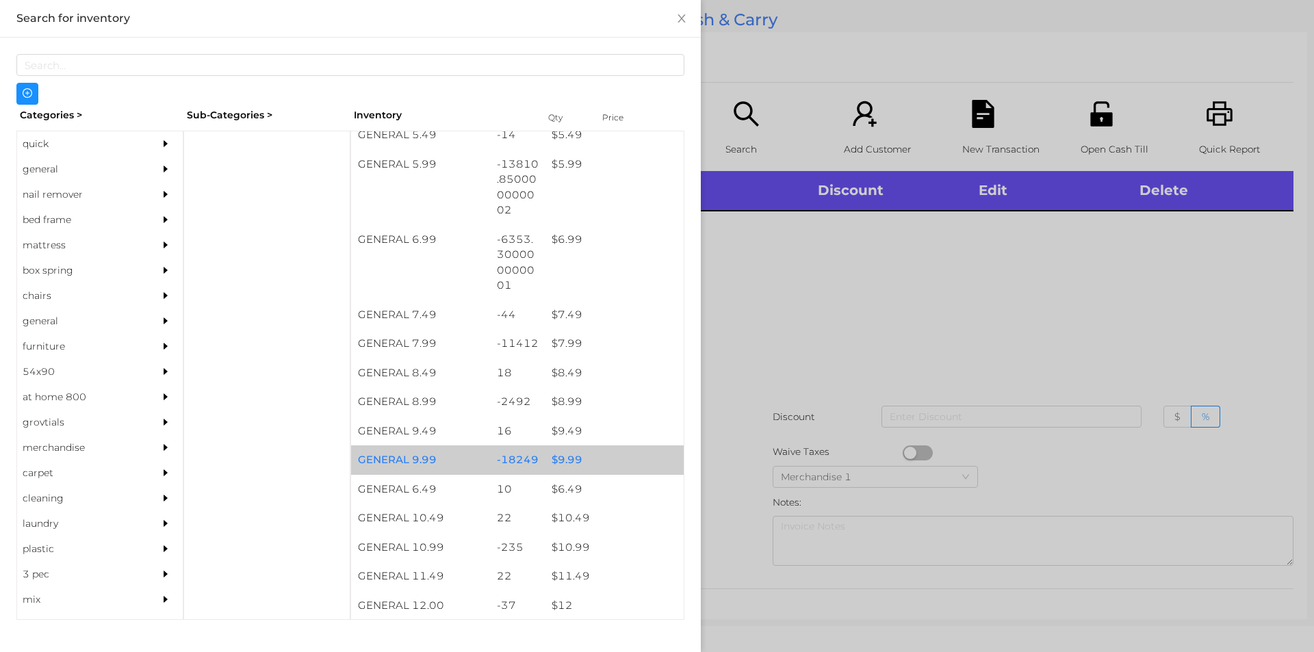
click at [565, 461] on div "$ 9.99" at bounding box center [614, 460] width 139 height 29
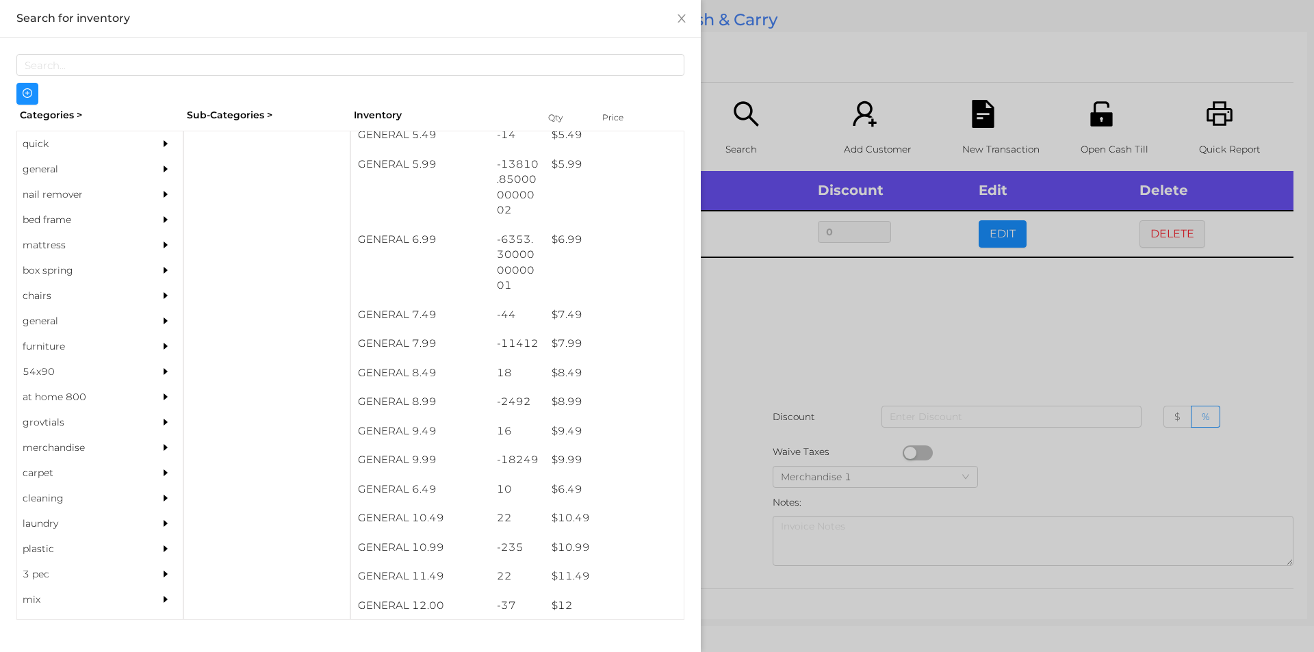
click at [777, 348] on div at bounding box center [657, 326] width 1314 height 652
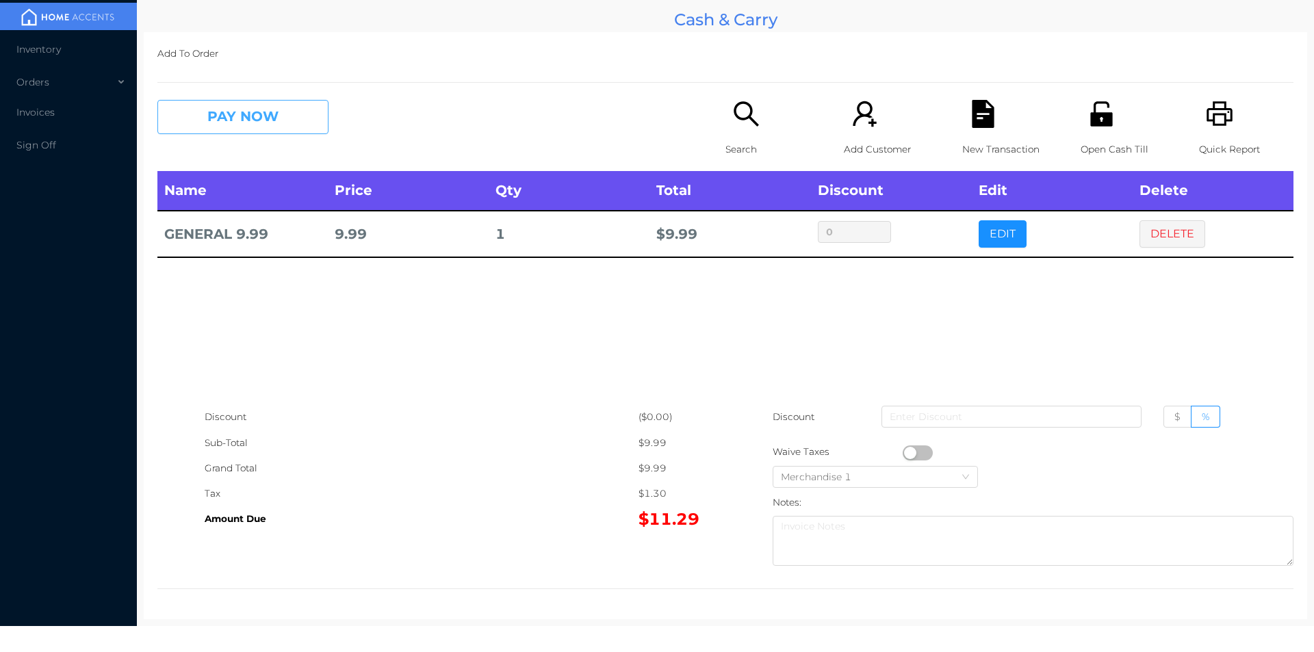
click at [240, 125] on button "PAY NOW" at bounding box center [242, 117] width 171 height 34
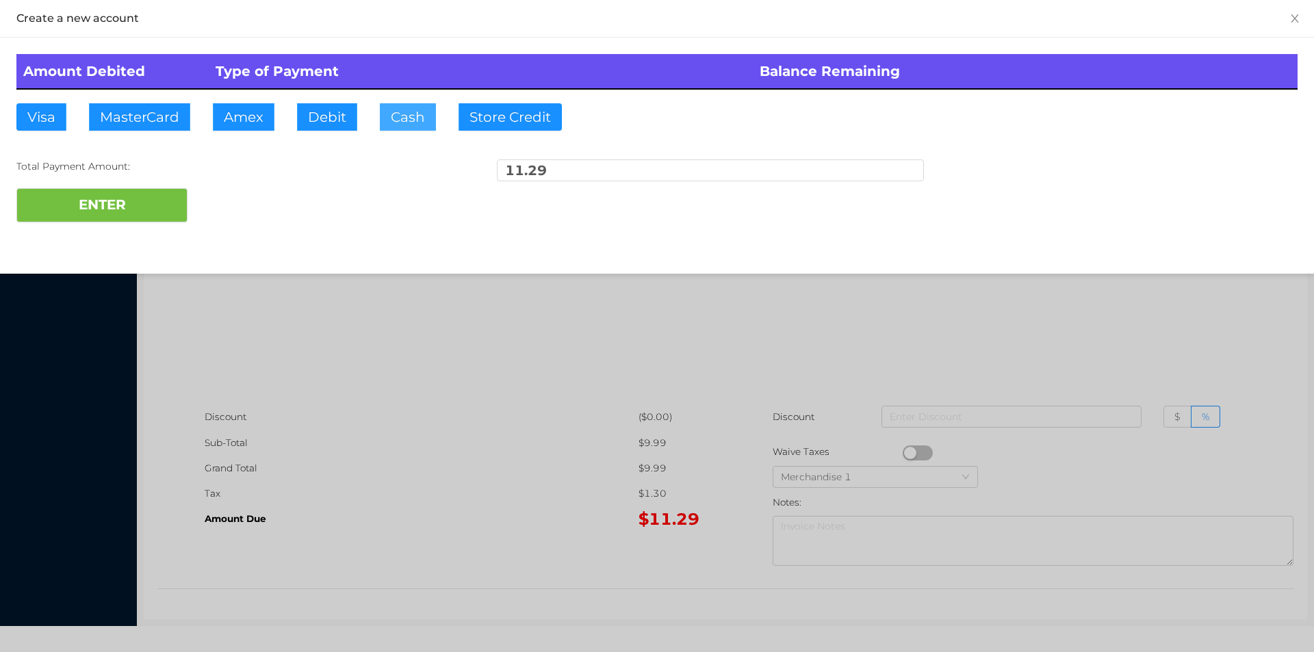
click at [406, 118] on button "Cash" at bounding box center [408, 116] width 56 height 27
type input "50."
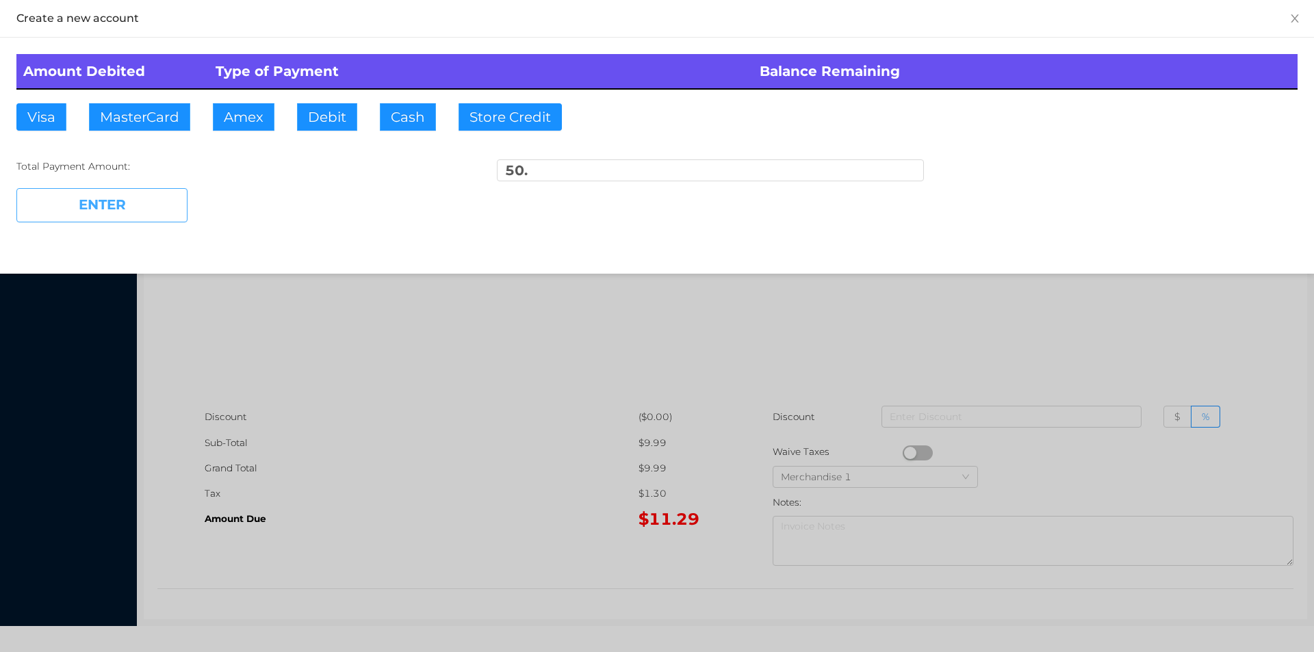
click at [112, 201] on button "ENTER" at bounding box center [101, 205] width 171 height 34
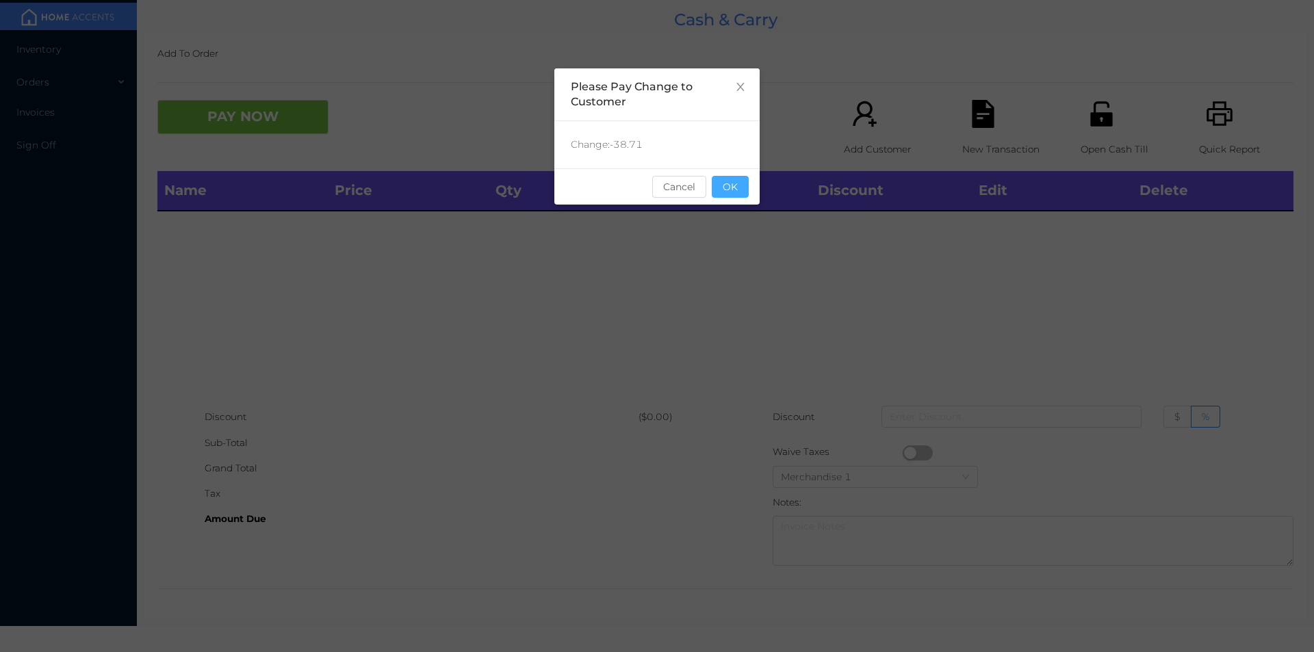
click at [726, 192] on button "OK" at bounding box center [730, 187] width 37 height 22
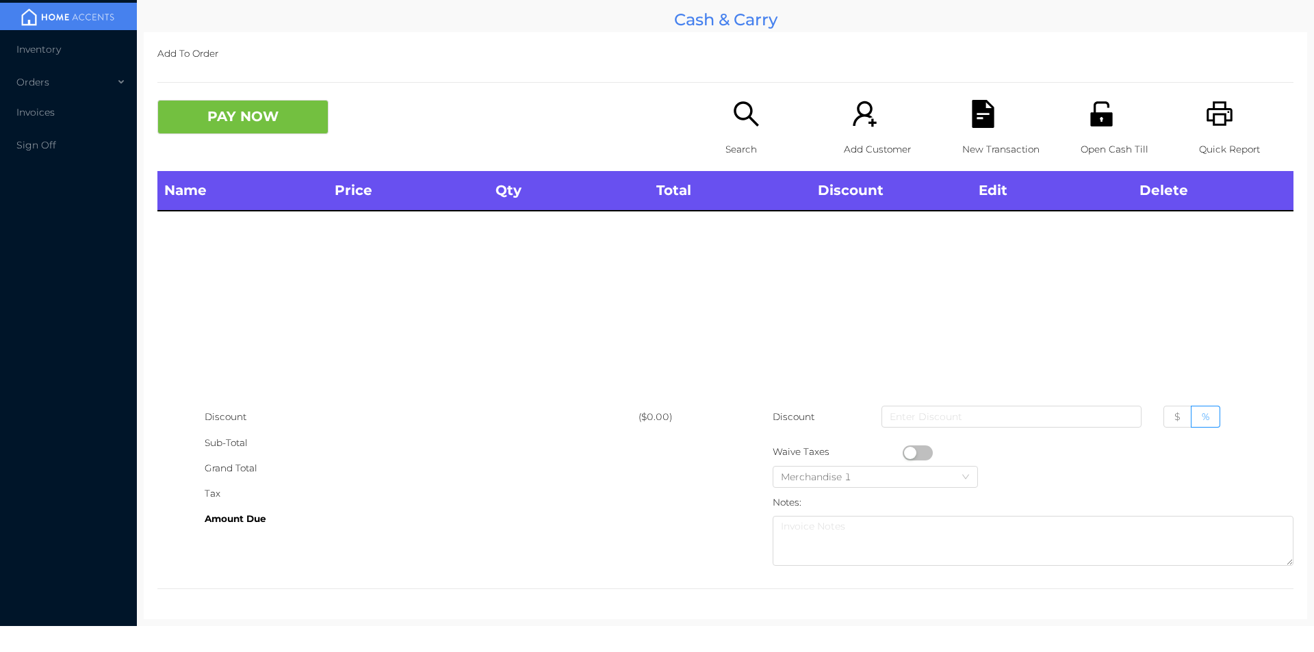
click at [763, 333] on div "Name Price Qty Total Discount Edit Delete" at bounding box center [725, 287] width 1136 height 233
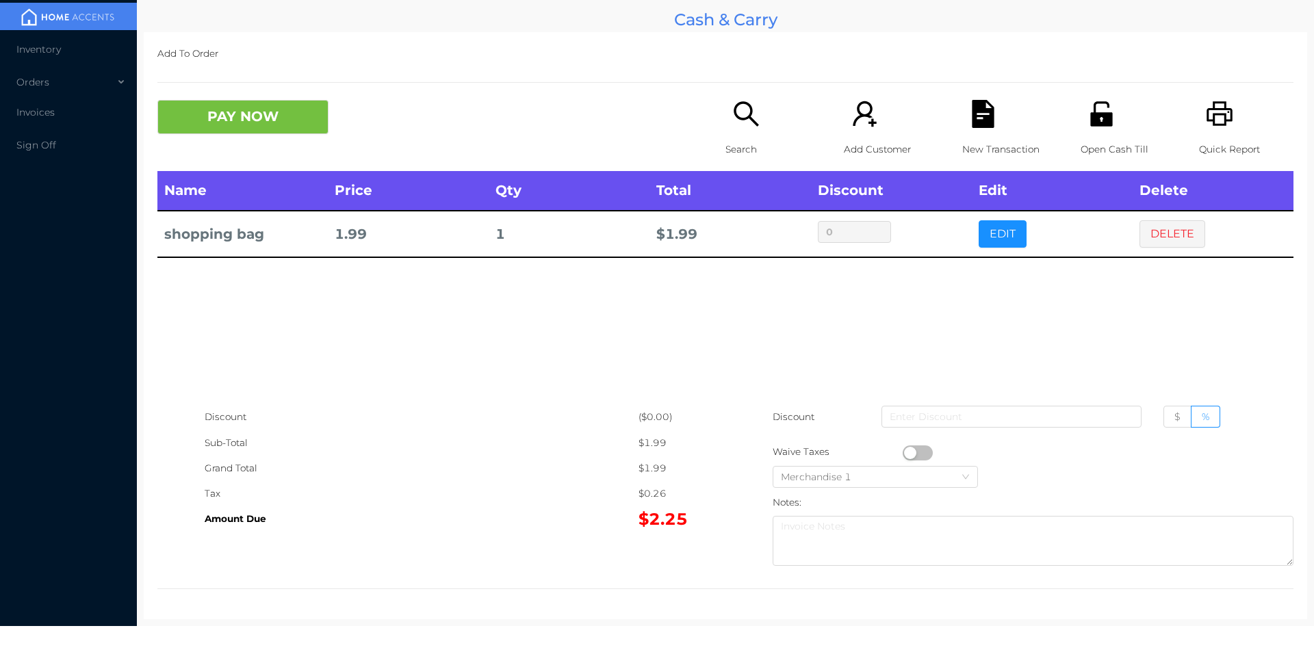
click at [726, 115] on div "Search" at bounding box center [773, 135] width 94 height 71
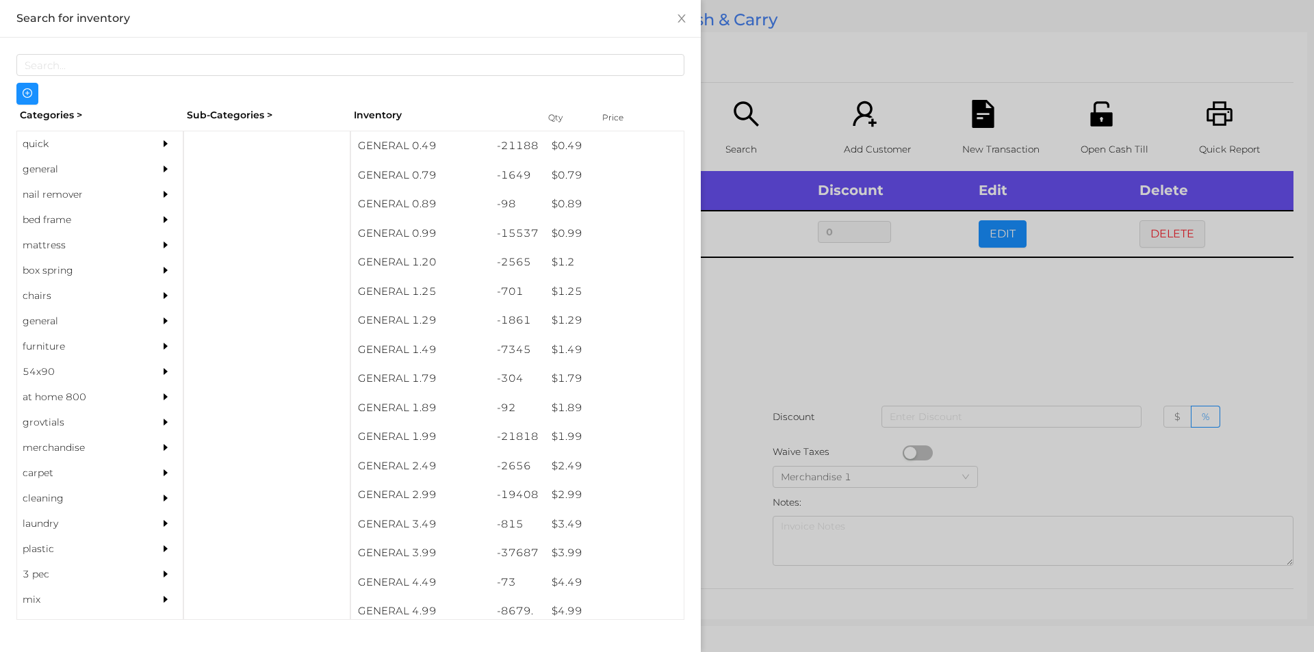
click at [53, 166] on div "general" at bounding box center [79, 169] width 125 height 25
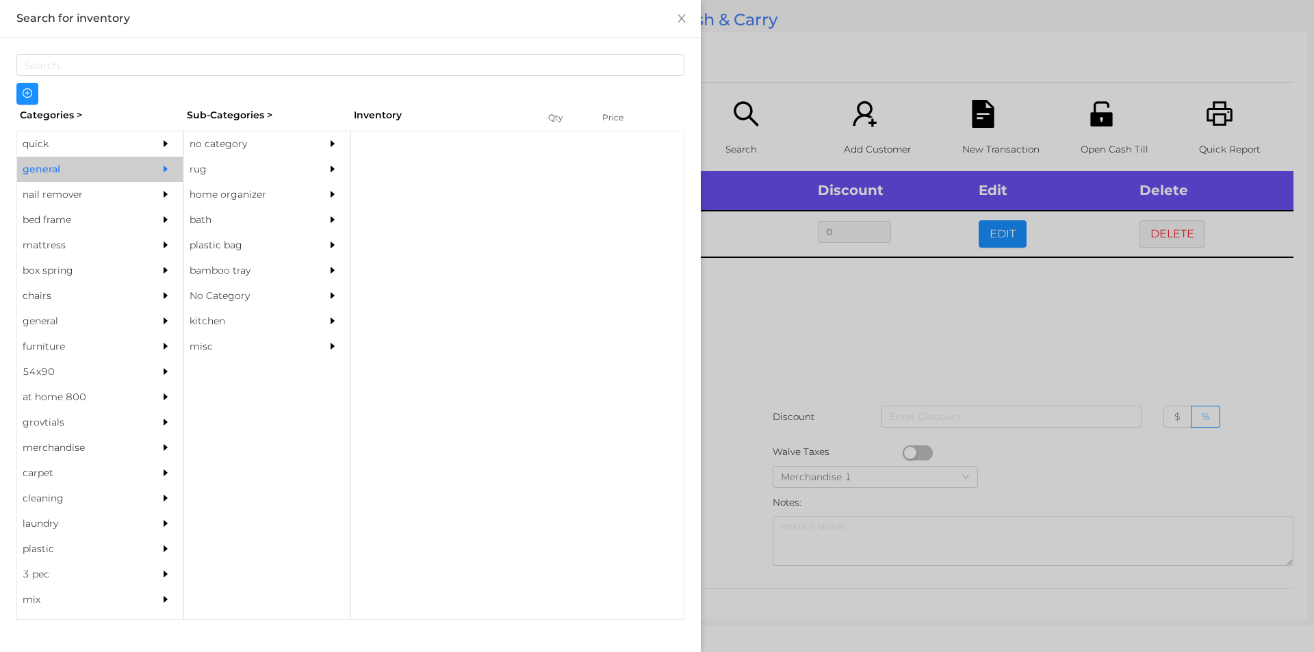
click at [203, 144] on div "no category" at bounding box center [246, 143] width 125 height 25
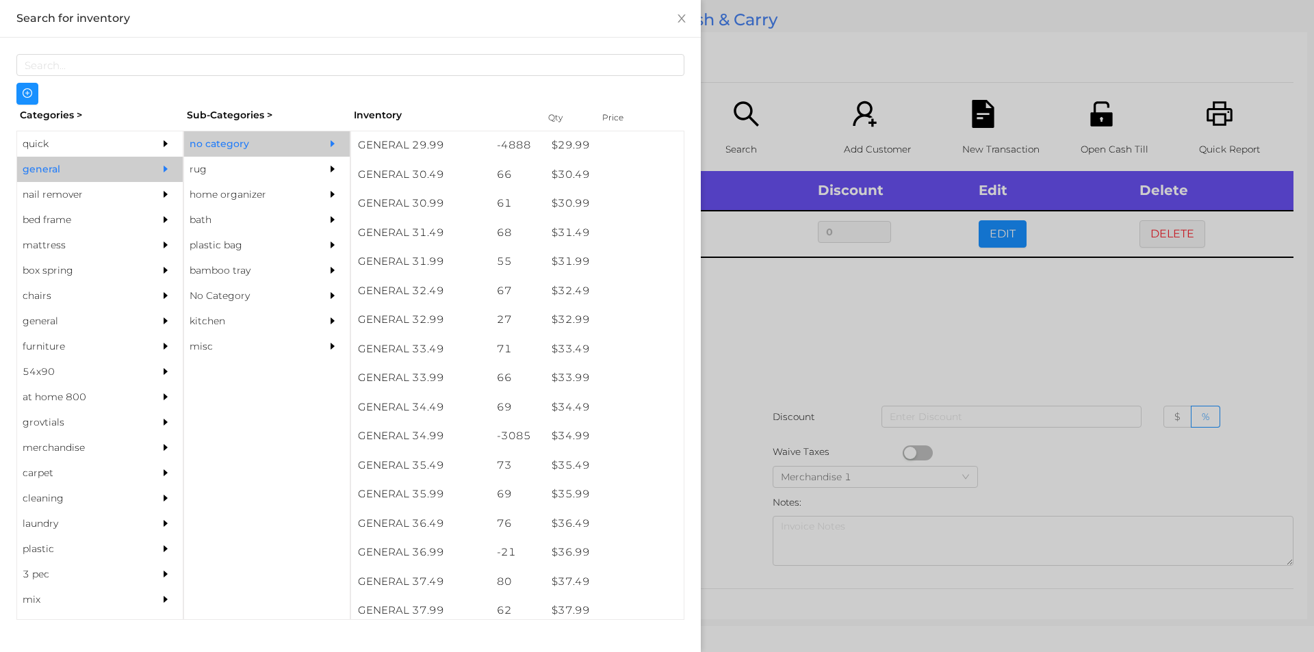
scroll to position [2068, 0]
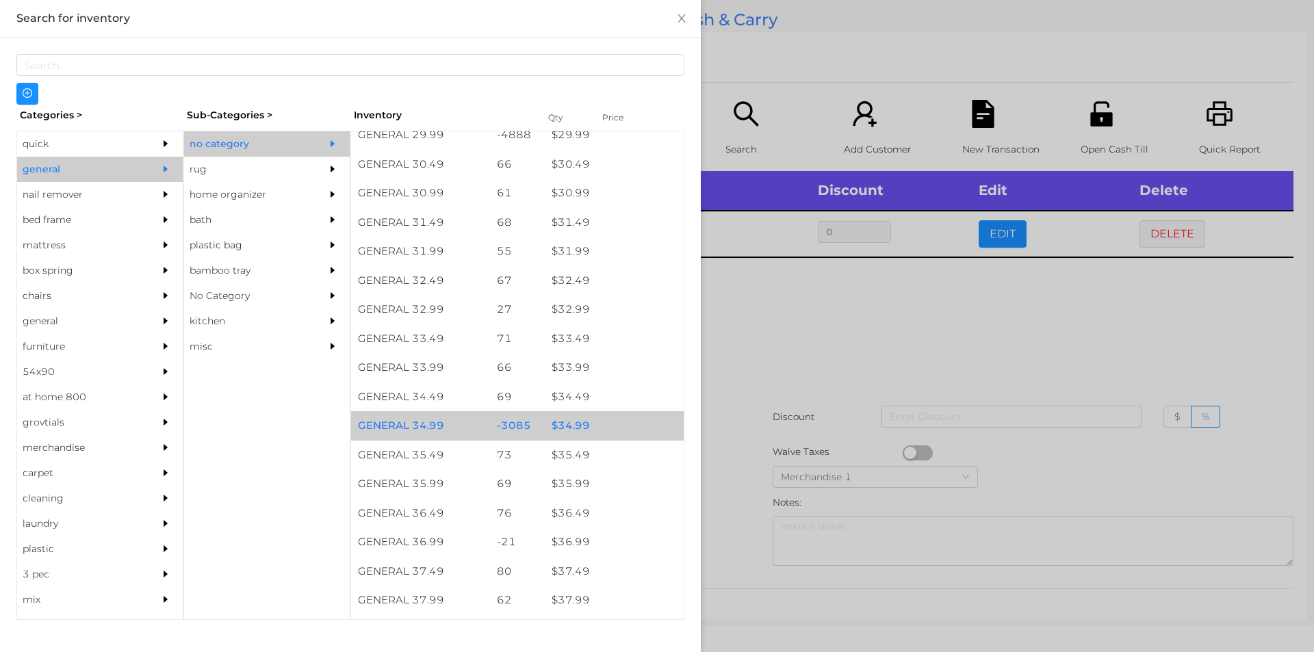
click at [570, 423] on div "$ 34.99" at bounding box center [614, 425] width 139 height 29
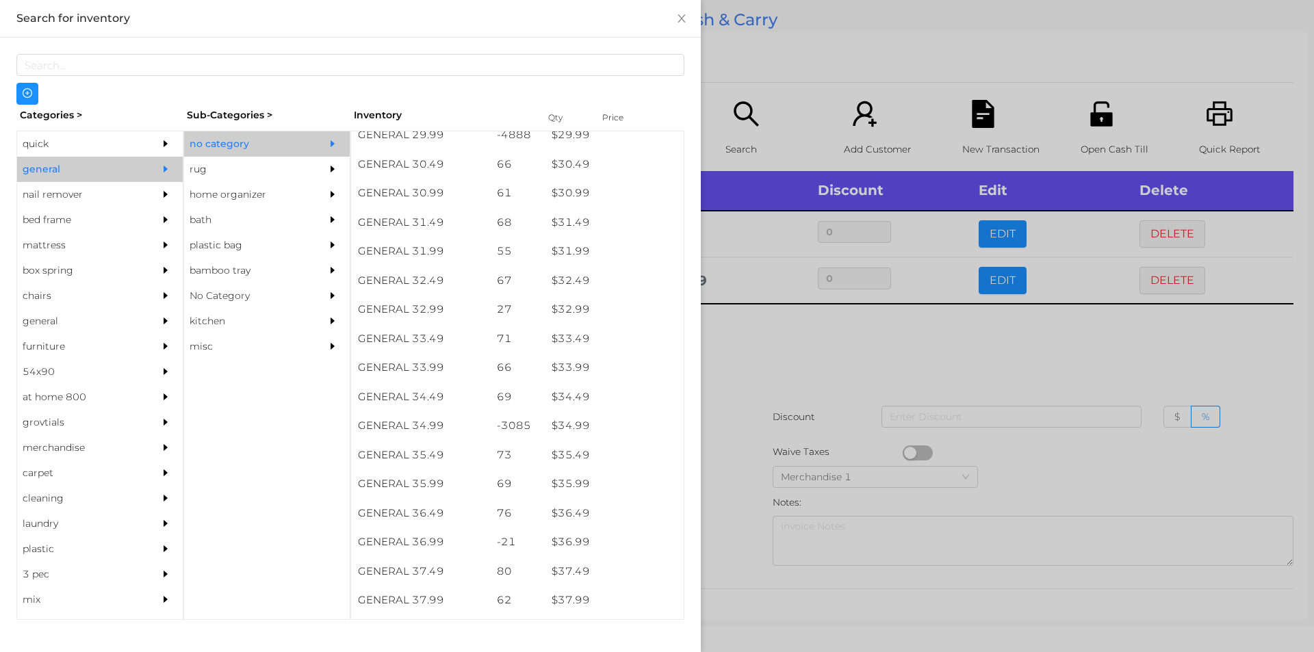
click at [752, 370] on div at bounding box center [657, 326] width 1314 height 652
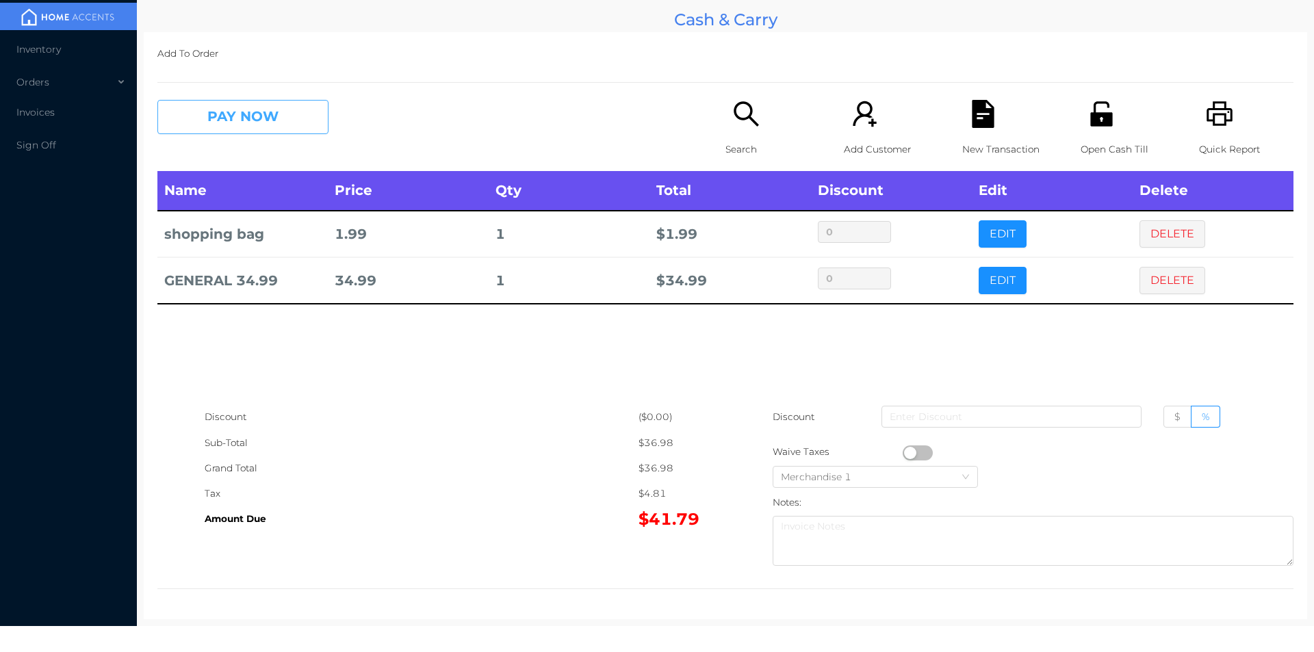
click at [272, 120] on button "PAY NOW" at bounding box center [242, 117] width 171 height 34
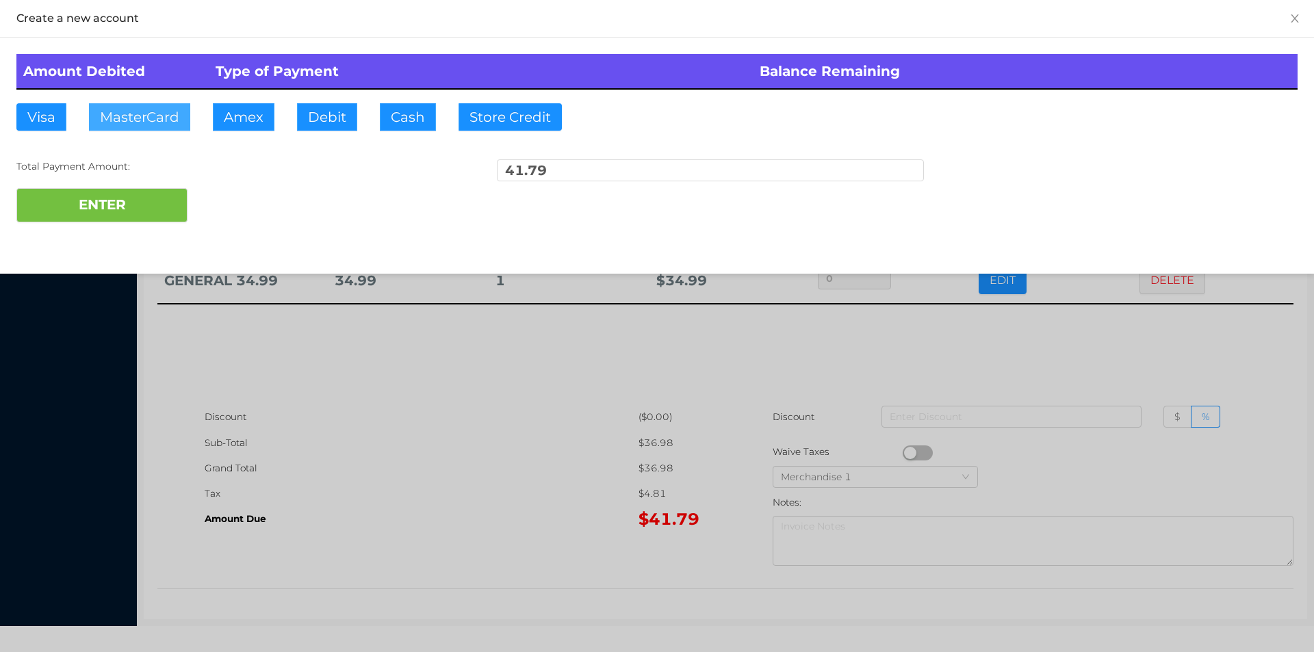
click at [132, 123] on button "MasterCard" at bounding box center [139, 116] width 101 height 27
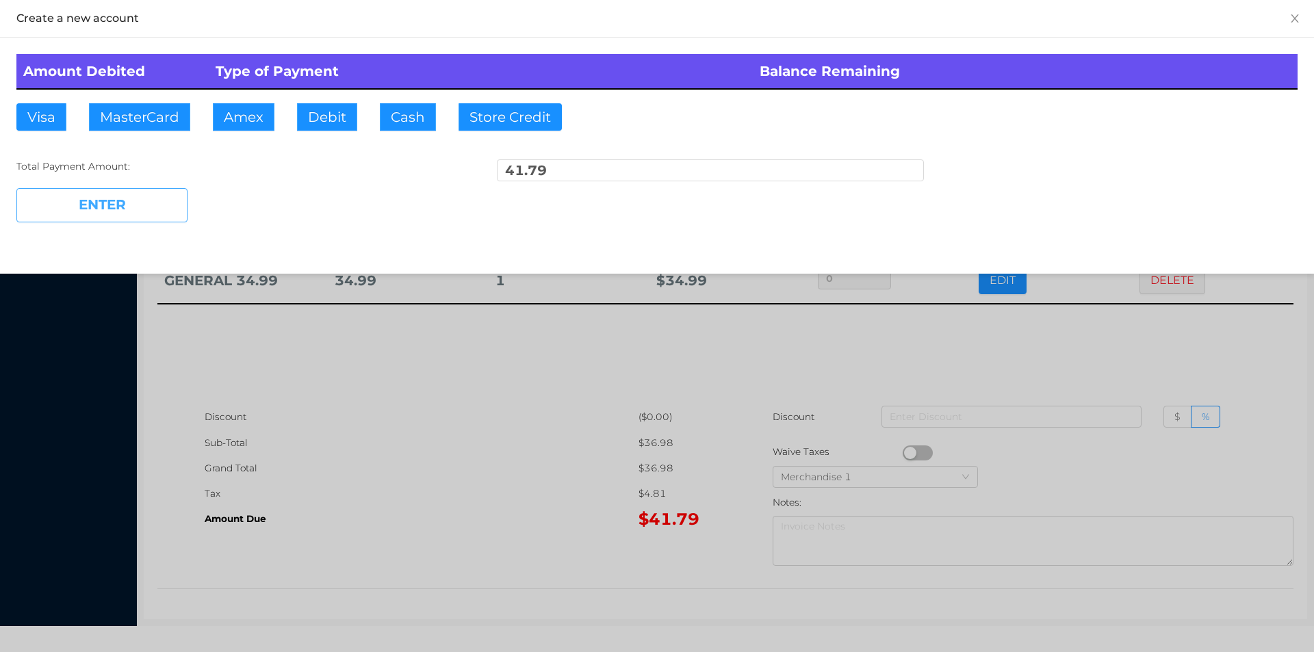
click at [133, 206] on button "ENTER" at bounding box center [101, 205] width 171 height 34
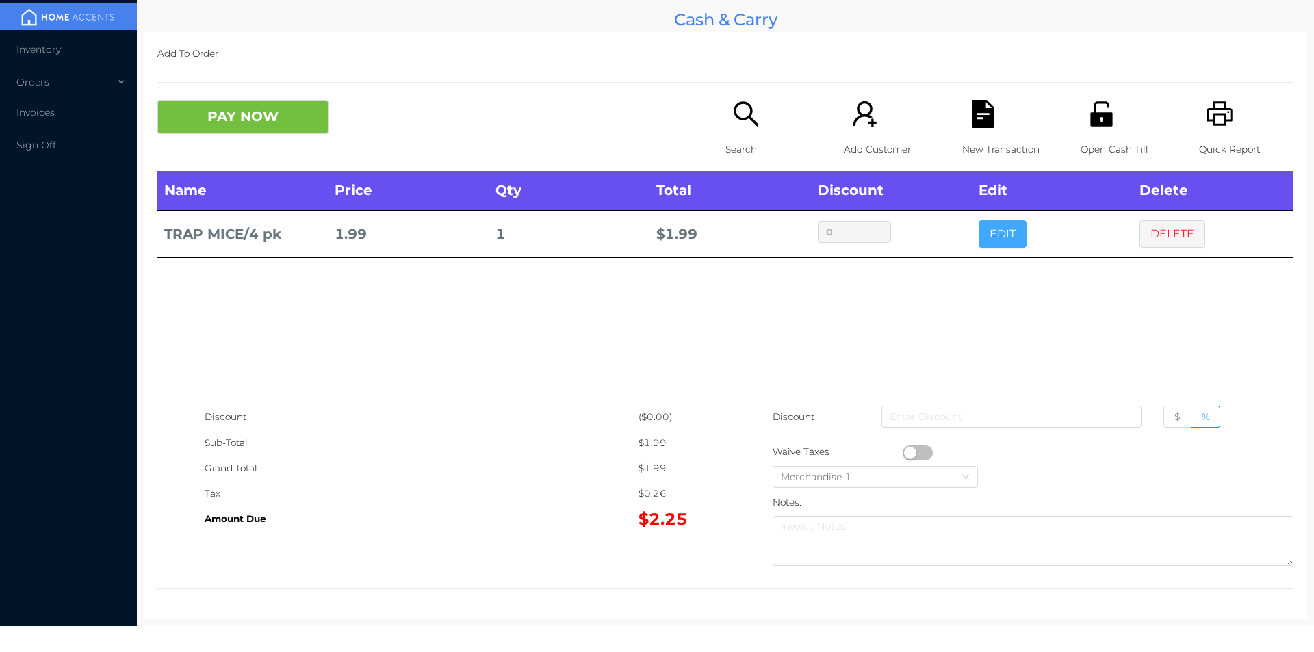
click at [992, 240] on button "EDIT" at bounding box center [1003, 233] width 48 height 27
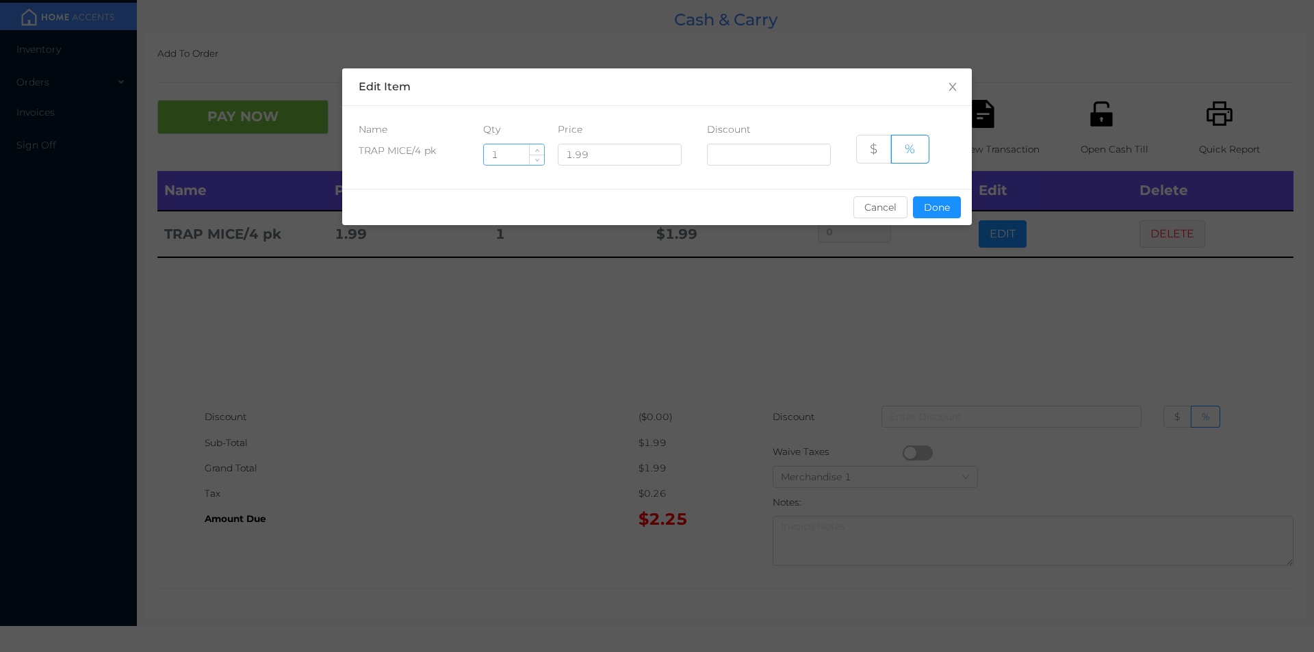
click at [509, 151] on input "1" at bounding box center [514, 154] width 60 height 21
type input "3"
click at [928, 213] on button "Done" at bounding box center [937, 207] width 48 height 22
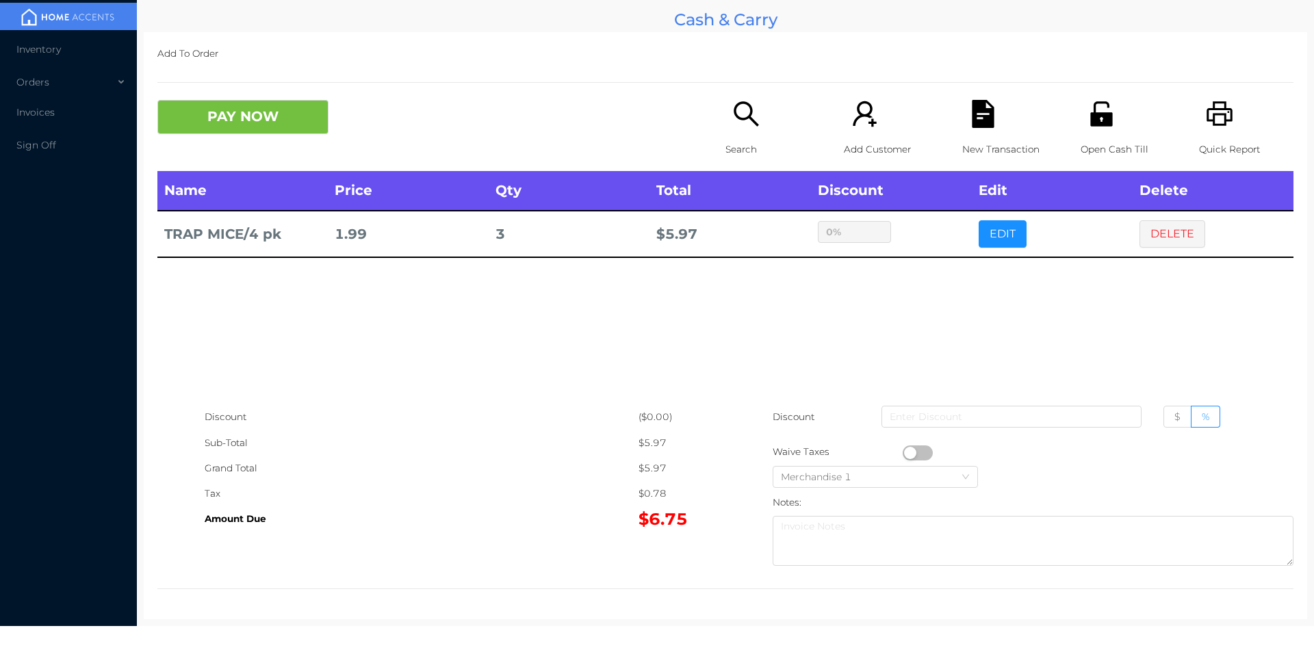
click at [886, 301] on div "sentinelStart Edit Item Name Qty Price Discount TRAP MICE/4 pk 3 1.99 $ % Cance…" at bounding box center [657, 326] width 1314 height 652
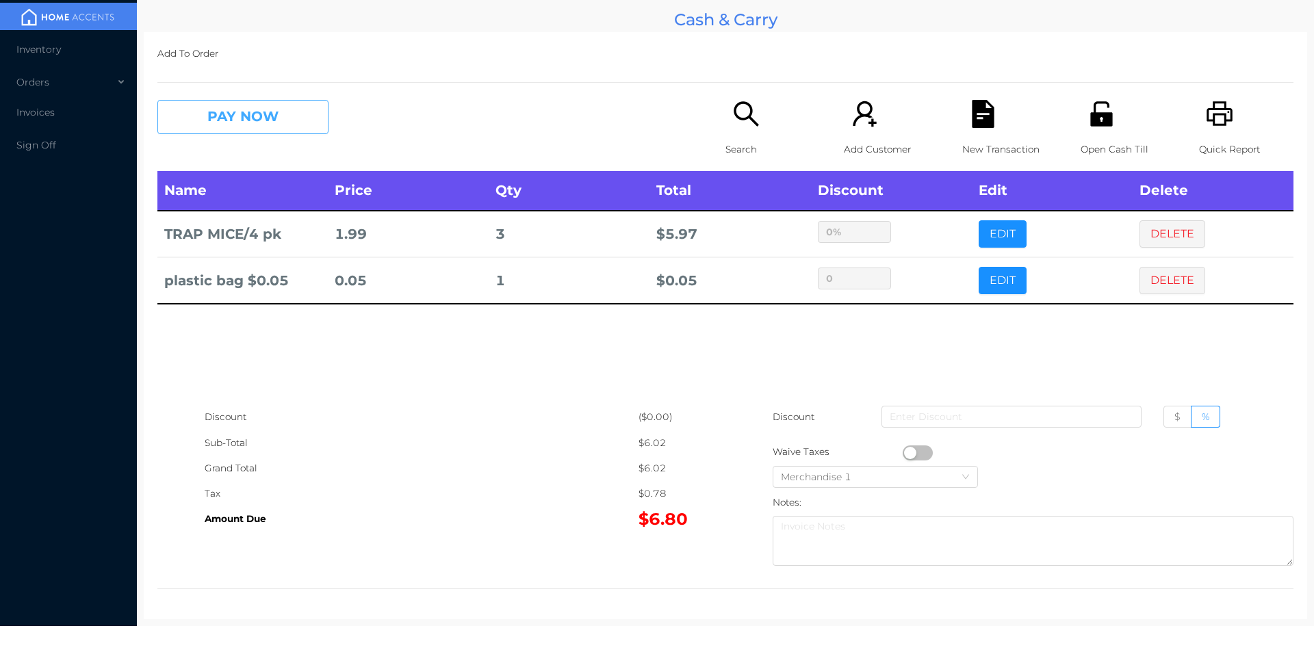
click at [252, 123] on button "PAY NOW" at bounding box center [242, 117] width 171 height 34
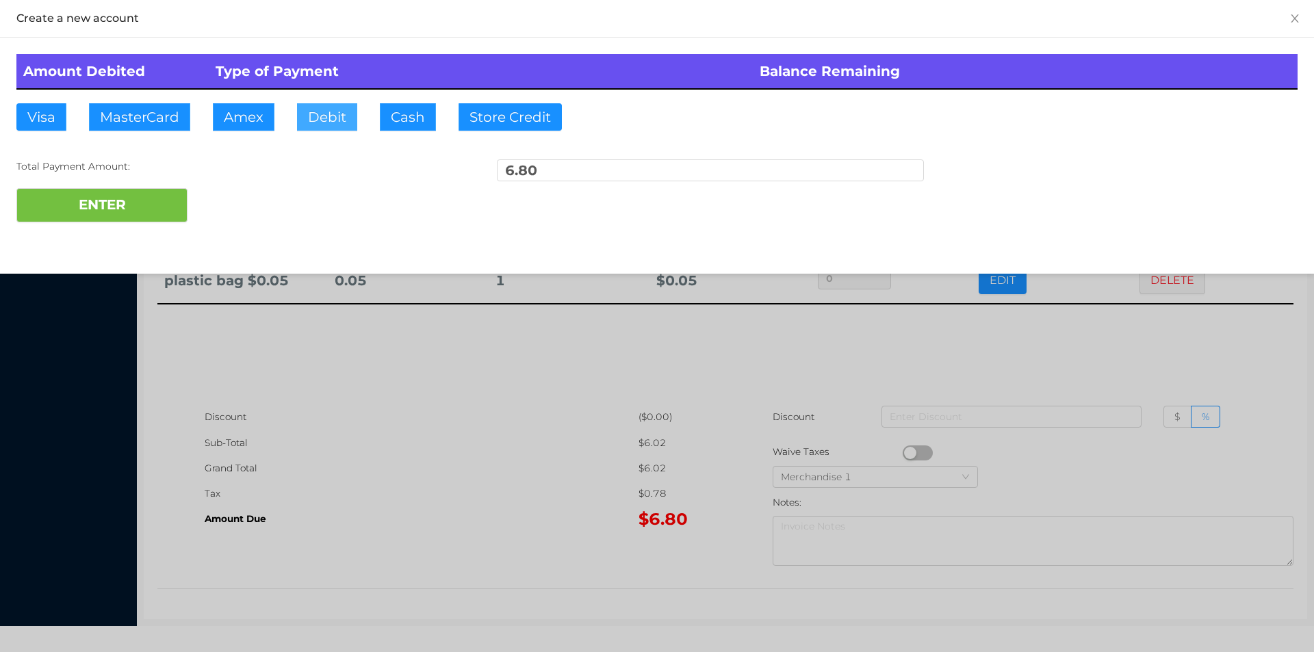
click at [316, 125] on button "Debit" at bounding box center [327, 116] width 60 height 27
click at [135, 212] on button "ENTER" at bounding box center [101, 205] width 171 height 34
type input "0"
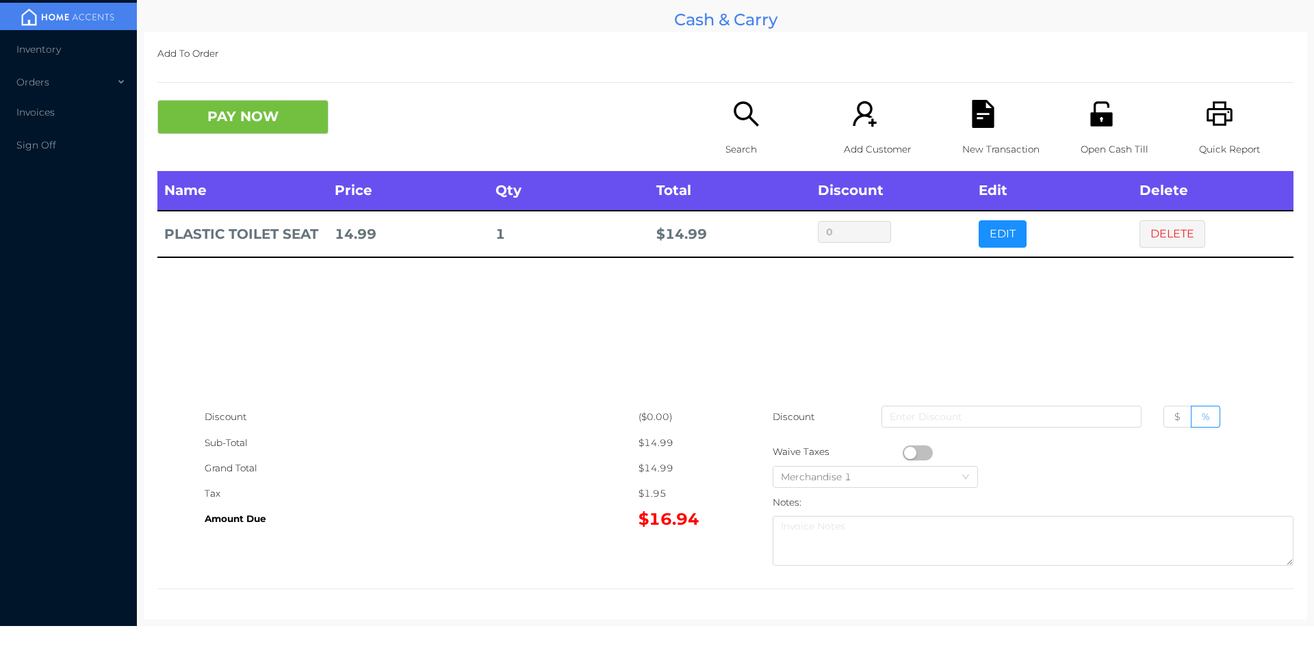
click at [738, 123] on icon "icon: search" at bounding box center [746, 114] width 28 height 28
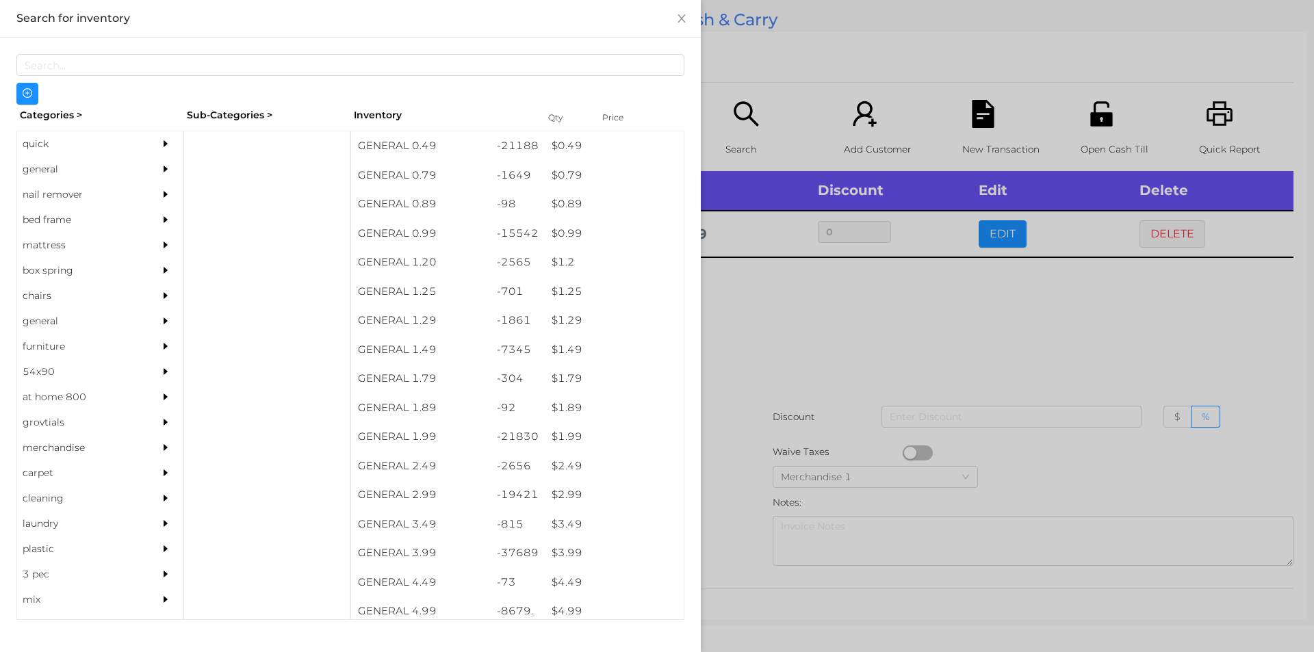
click at [22, 153] on div "quick" at bounding box center [79, 143] width 125 height 25
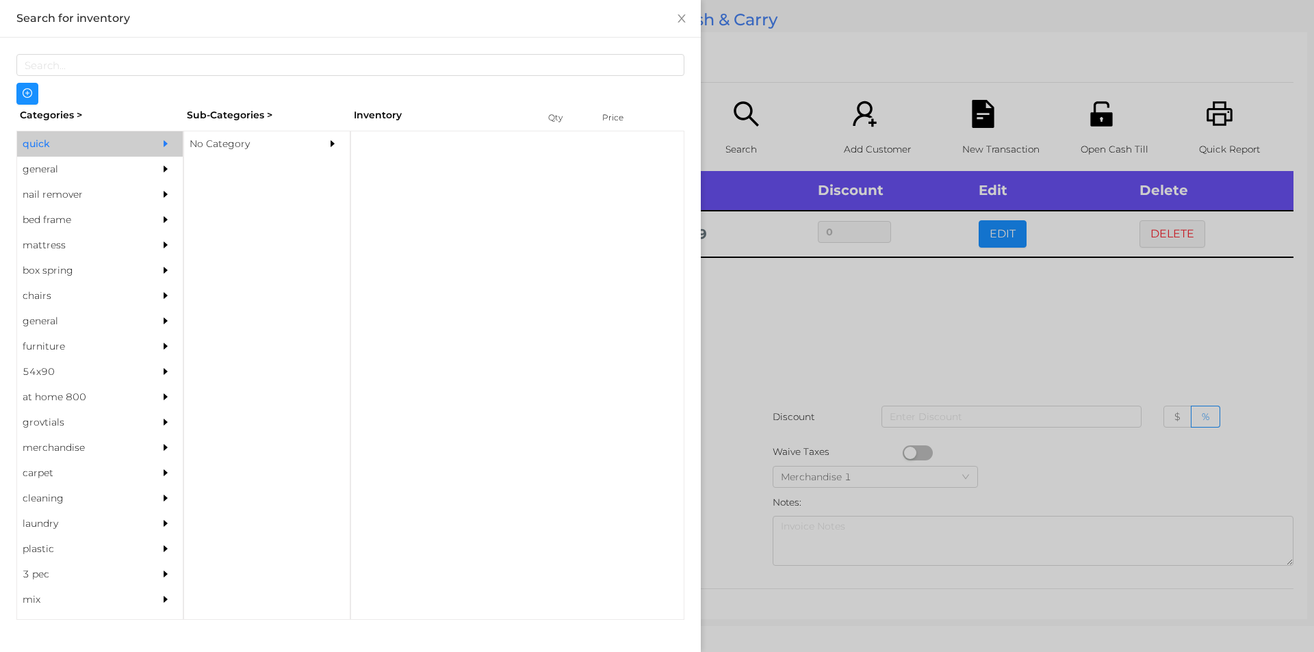
click at [228, 140] on div "No Category" at bounding box center [246, 143] width 125 height 25
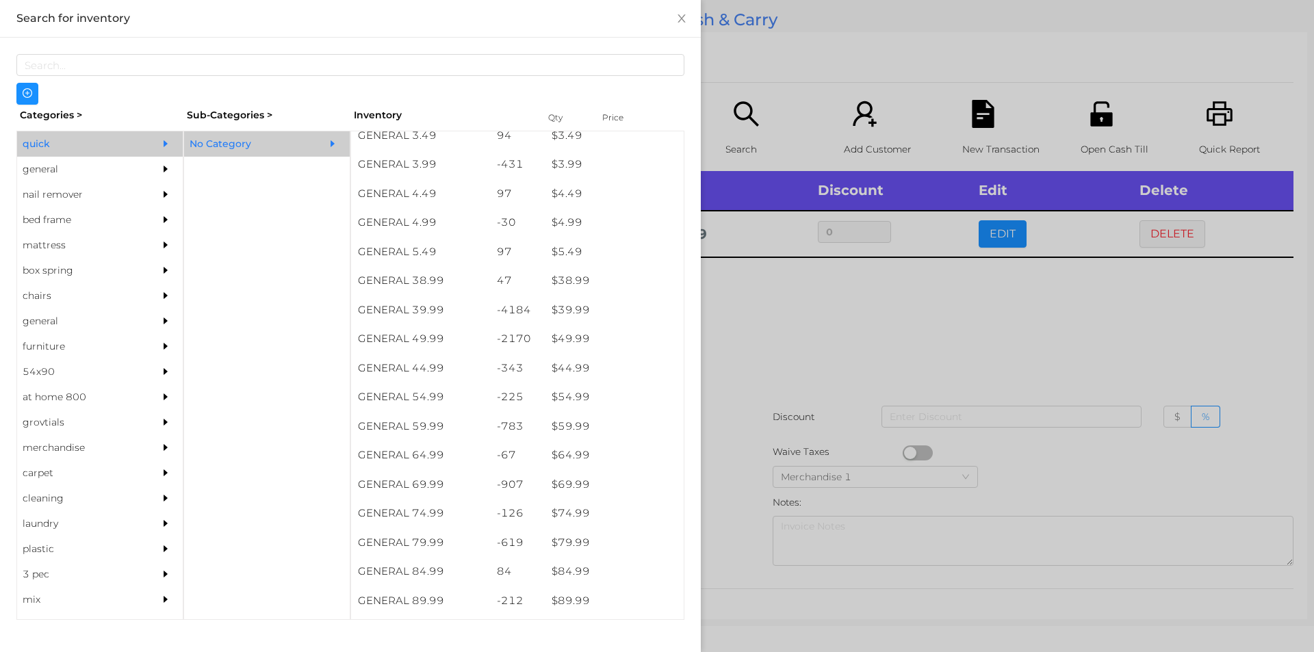
scroll to position [623, 0]
click at [583, 366] on div "$ 44.99" at bounding box center [614, 367] width 139 height 29
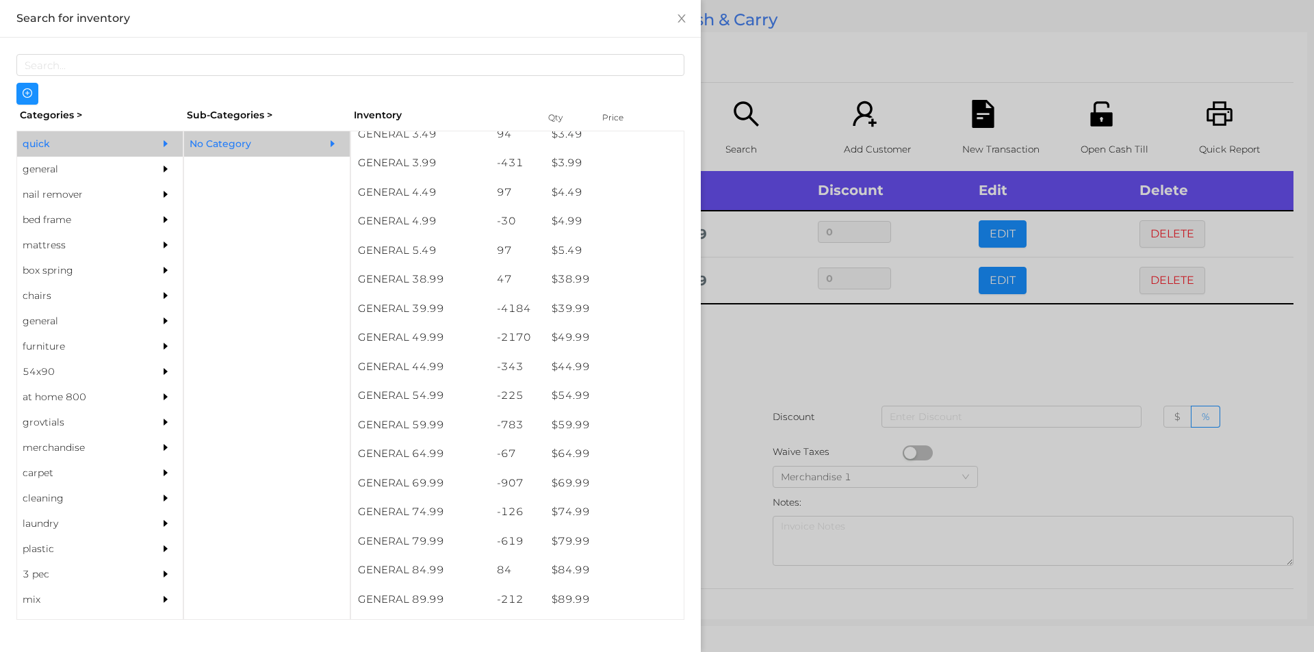
click at [770, 384] on div at bounding box center [657, 326] width 1314 height 652
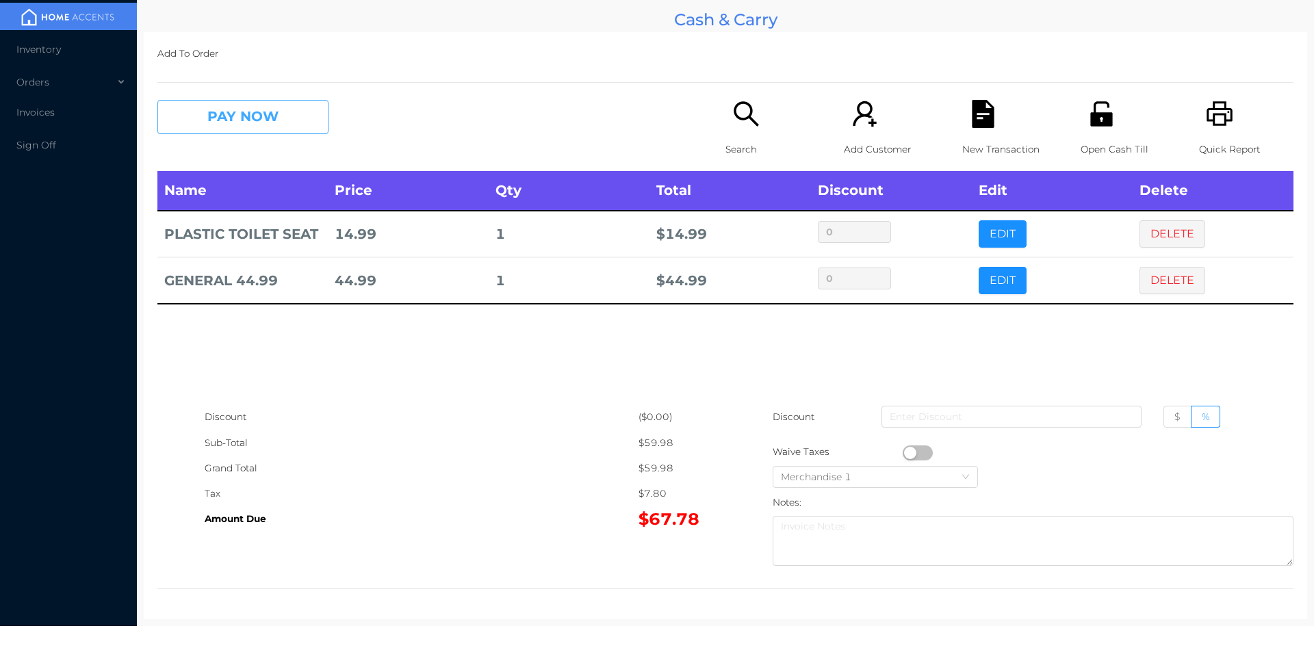
click at [273, 127] on button "PAY NOW" at bounding box center [242, 117] width 171 height 34
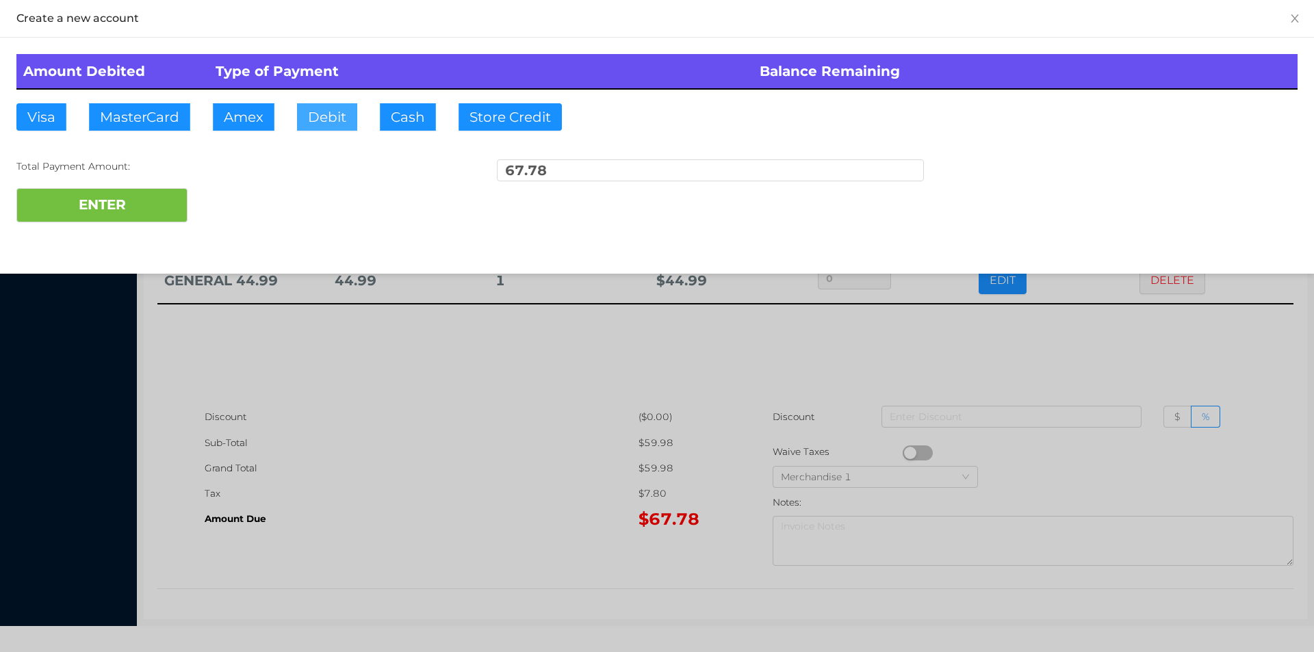
click at [319, 117] on button "Debit" at bounding box center [327, 116] width 60 height 27
click at [165, 199] on button "ENTER" at bounding box center [101, 205] width 171 height 34
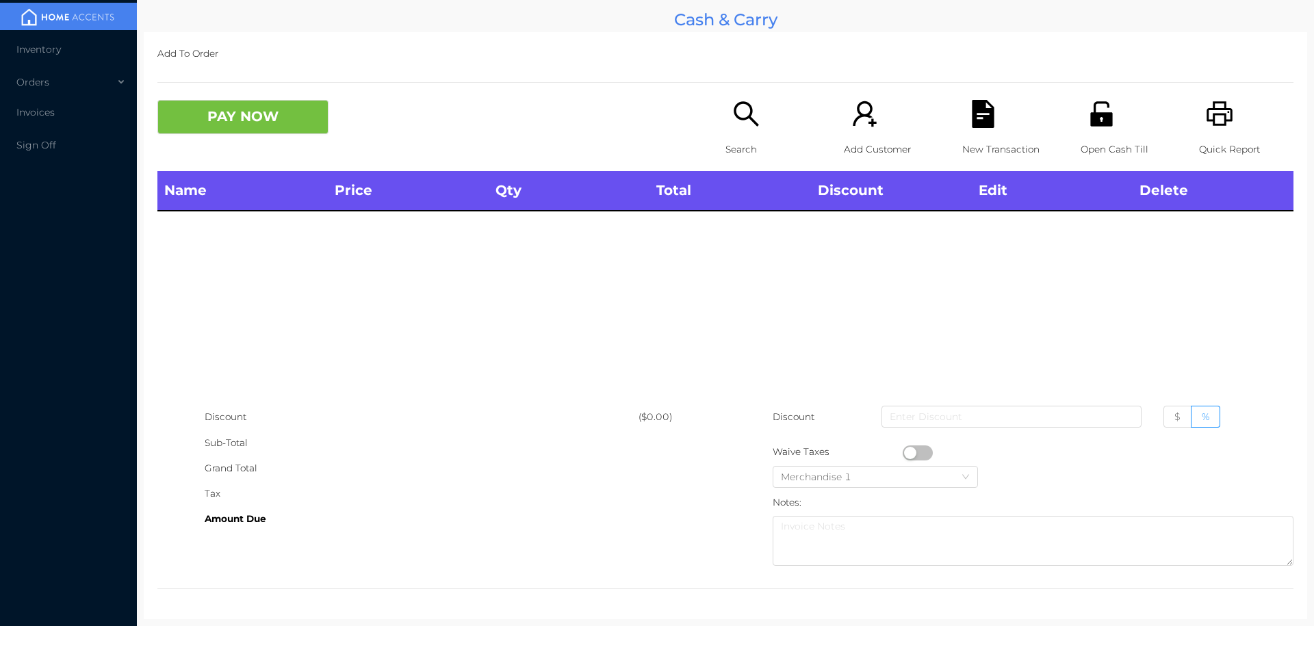
click at [737, 127] on icon "icon: search" at bounding box center [746, 114] width 28 height 28
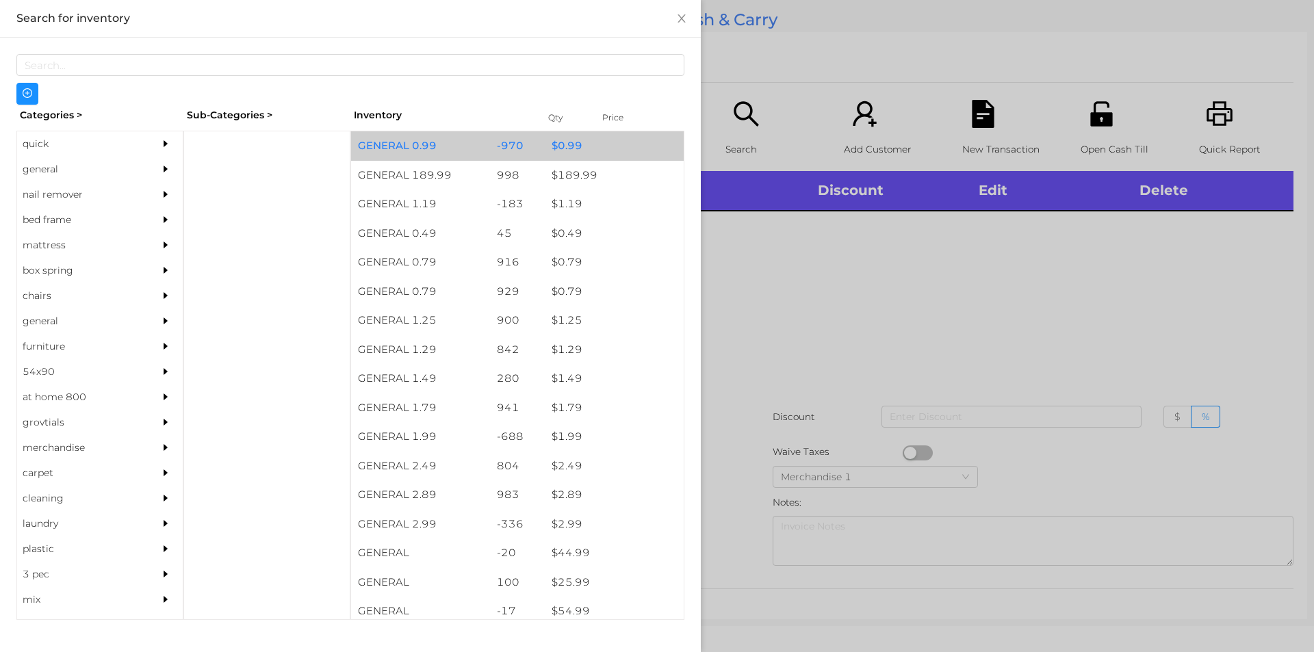
click at [562, 140] on div "$ 0.99" at bounding box center [614, 145] width 139 height 29
click at [545, 151] on div "$ 0.99" at bounding box center [614, 145] width 139 height 29
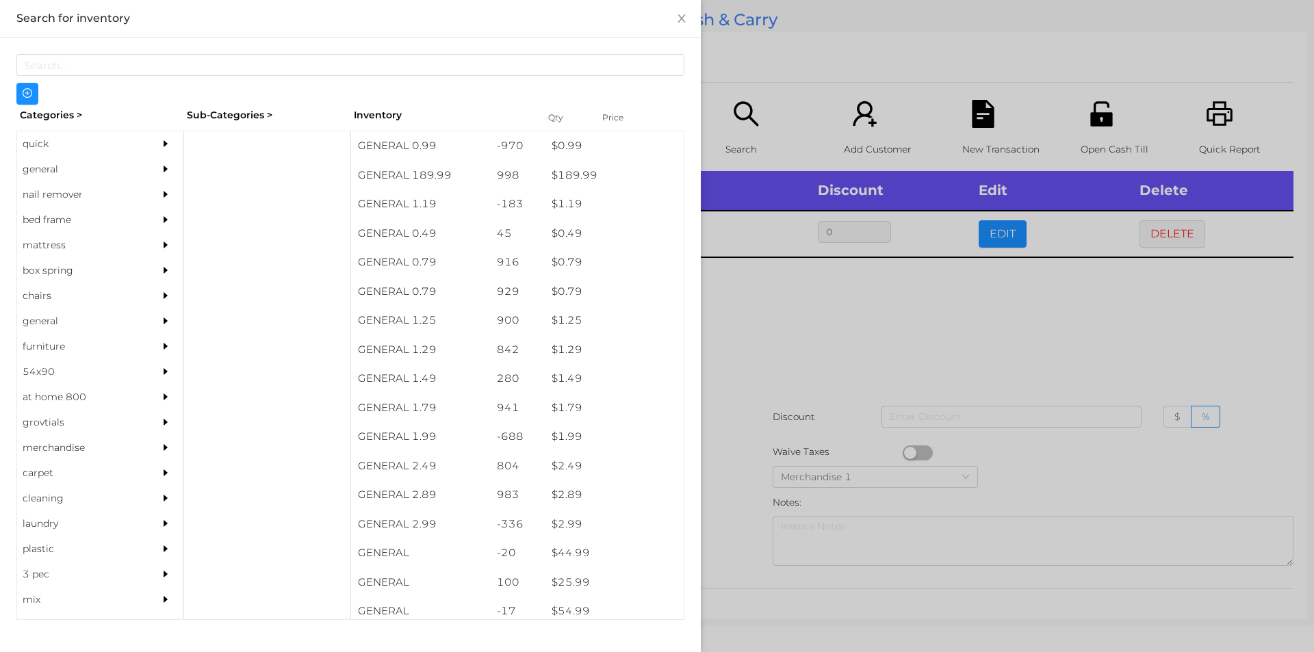
click at [811, 283] on div at bounding box center [657, 326] width 1314 height 652
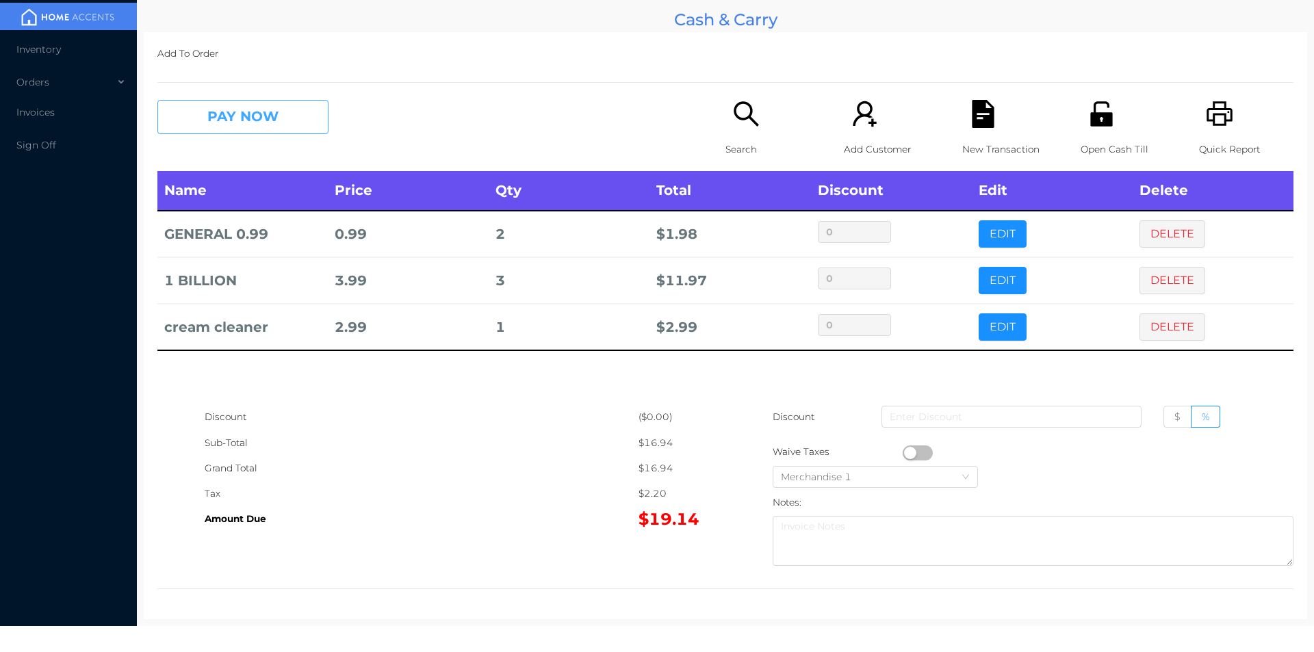
click at [230, 131] on button "PAY NOW" at bounding box center [242, 117] width 171 height 34
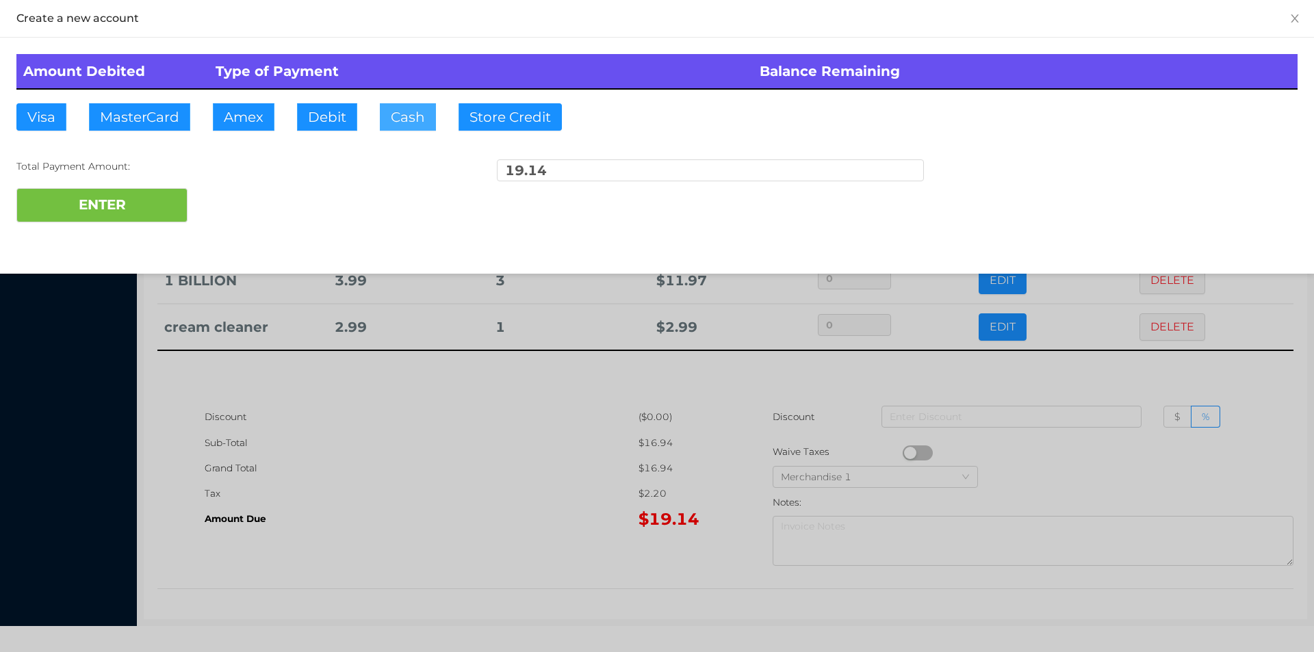
click at [411, 107] on button "Cash" at bounding box center [408, 116] width 56 height 27
type input "20."
click at [103, 188] on button "ENTER" at bounding box center [101, 205] width 171 height 34
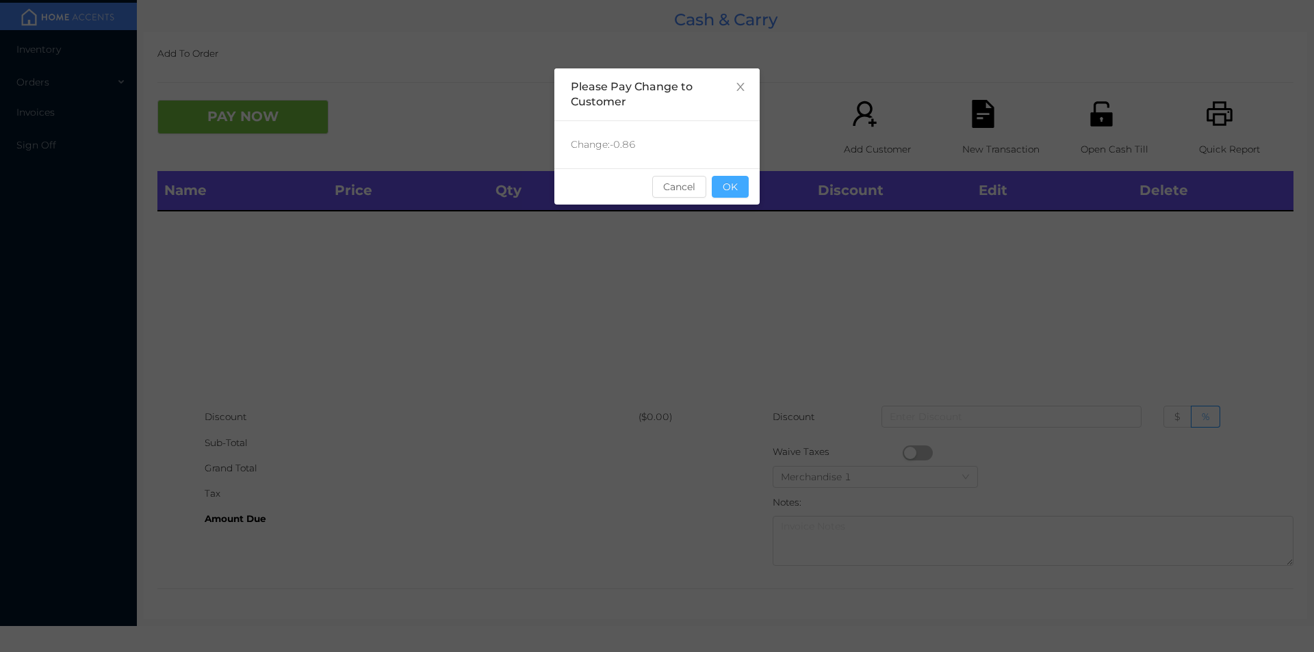
click at [736, 188] on button "OK" at bounding box center [730, 187] width 37 height 22
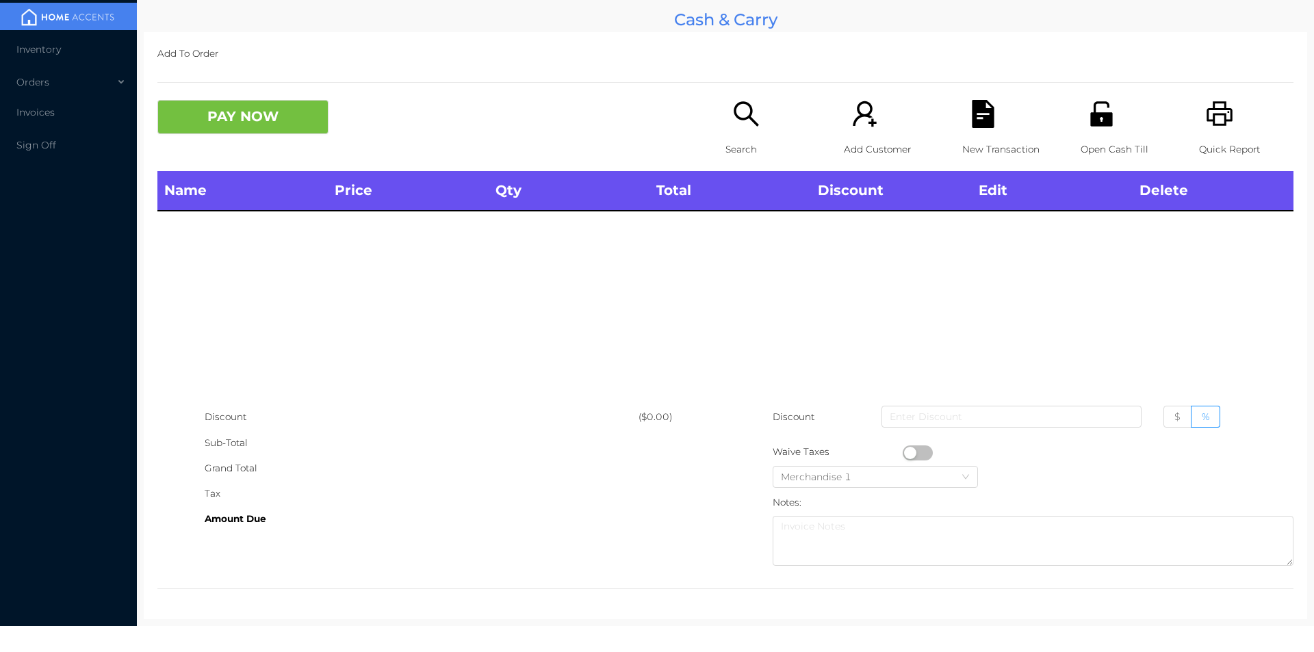
click at [741, 140] on p "Search" at bounding box center [773, 149] width 94 height 25
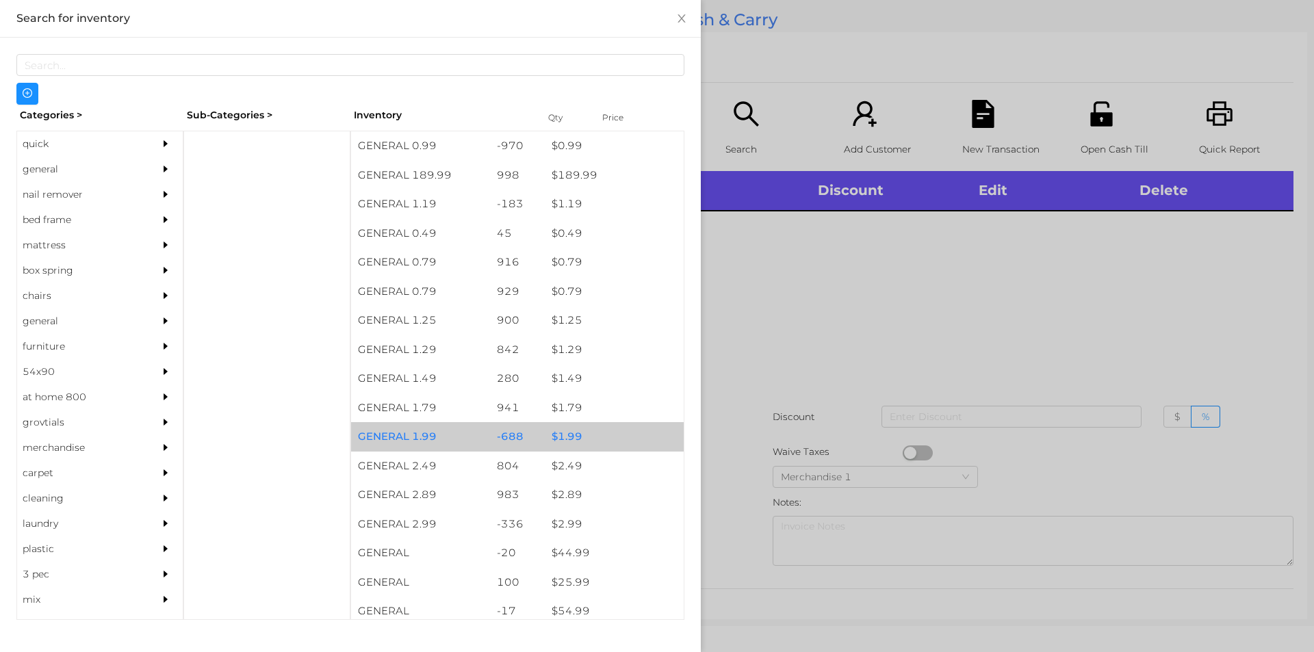
click at [572, 438] on div "$ 1.99" at bounding box center [614, 436] width 139 height 29
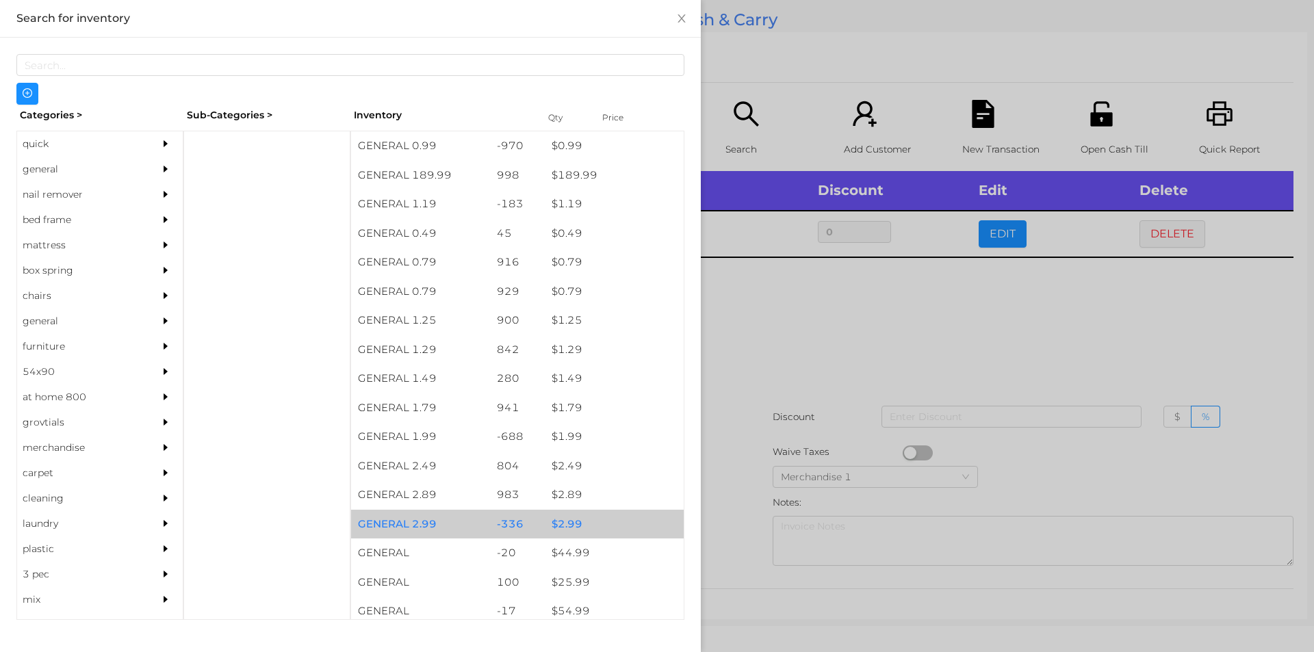
click at [561, 524] on div "$ 2.99" at bounding box center [614, 524] width 139 height 29
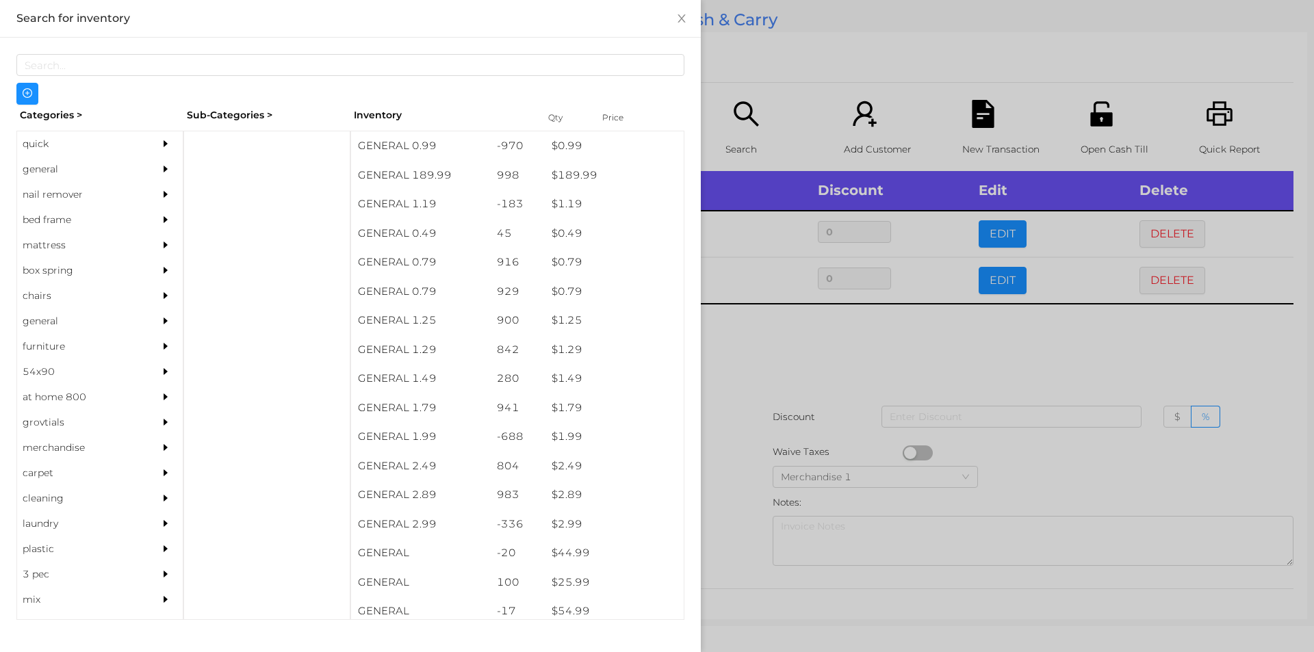
click at [765, 327] on div at bounding box center [657, 326] width 1314 height 652
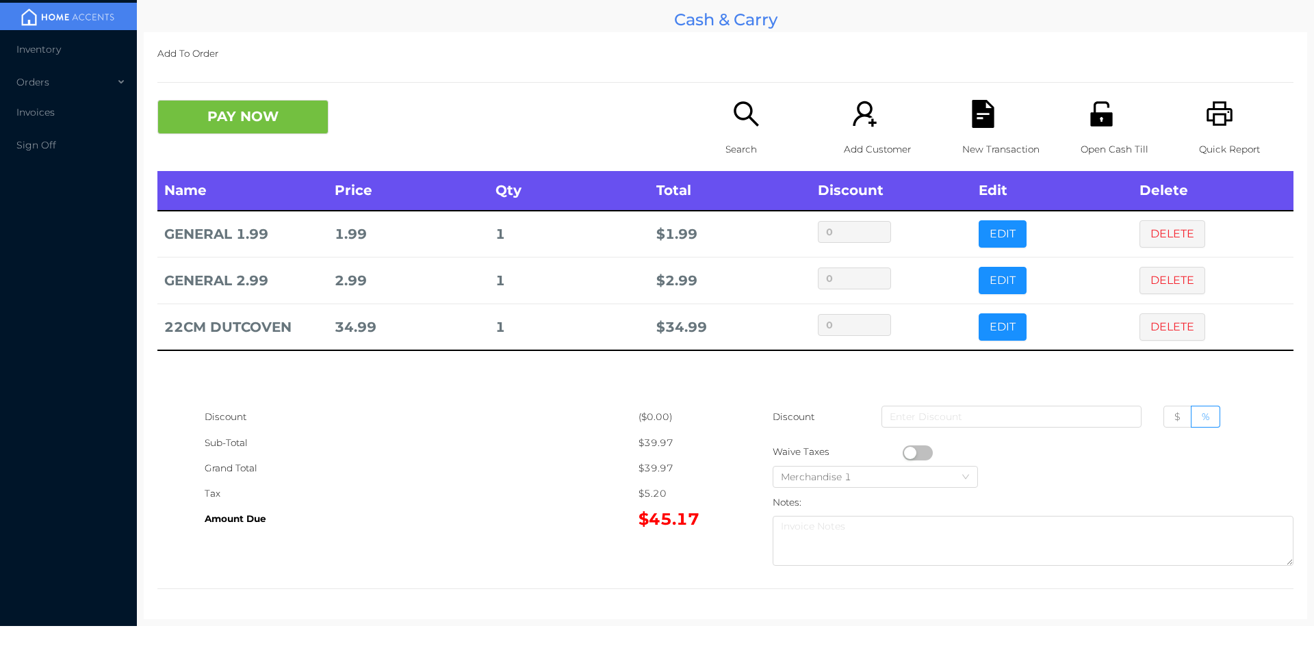
click at [986, 124] on icon "icon: file-text" at bounding box center [983, 114] width 22 height 28
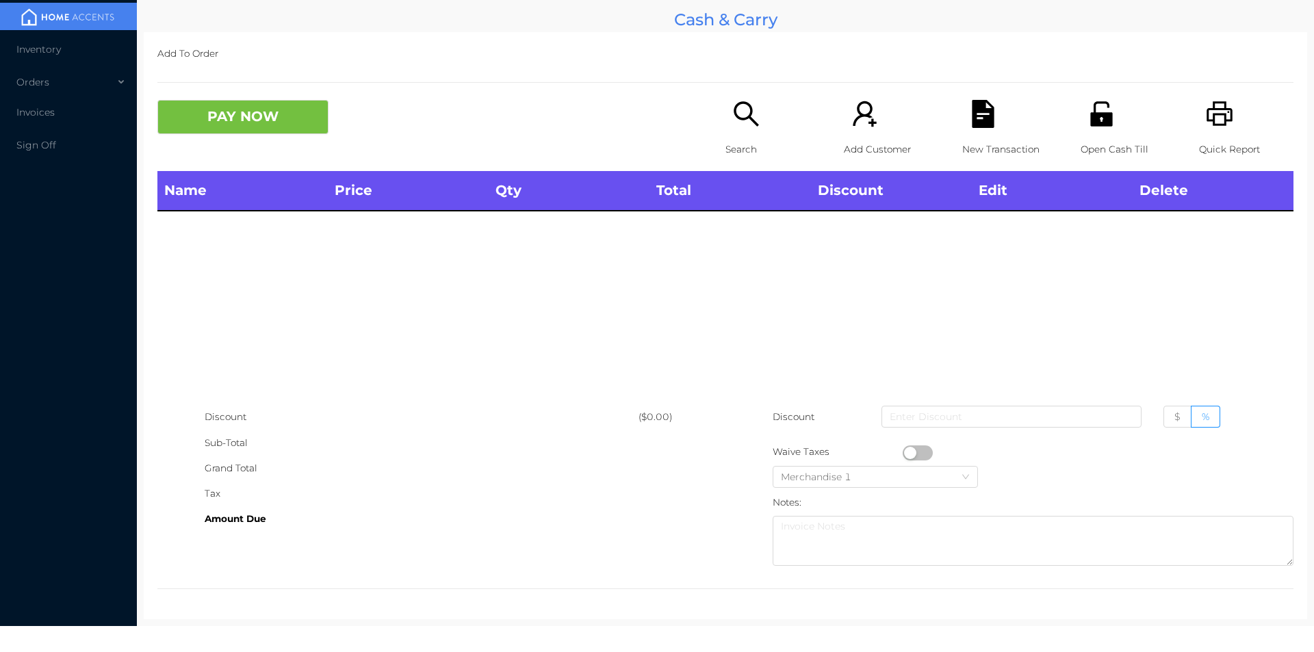
click at [1100, 138] on p "Open Cash Till" at bounding box center [1128, 149] width 94 height 25
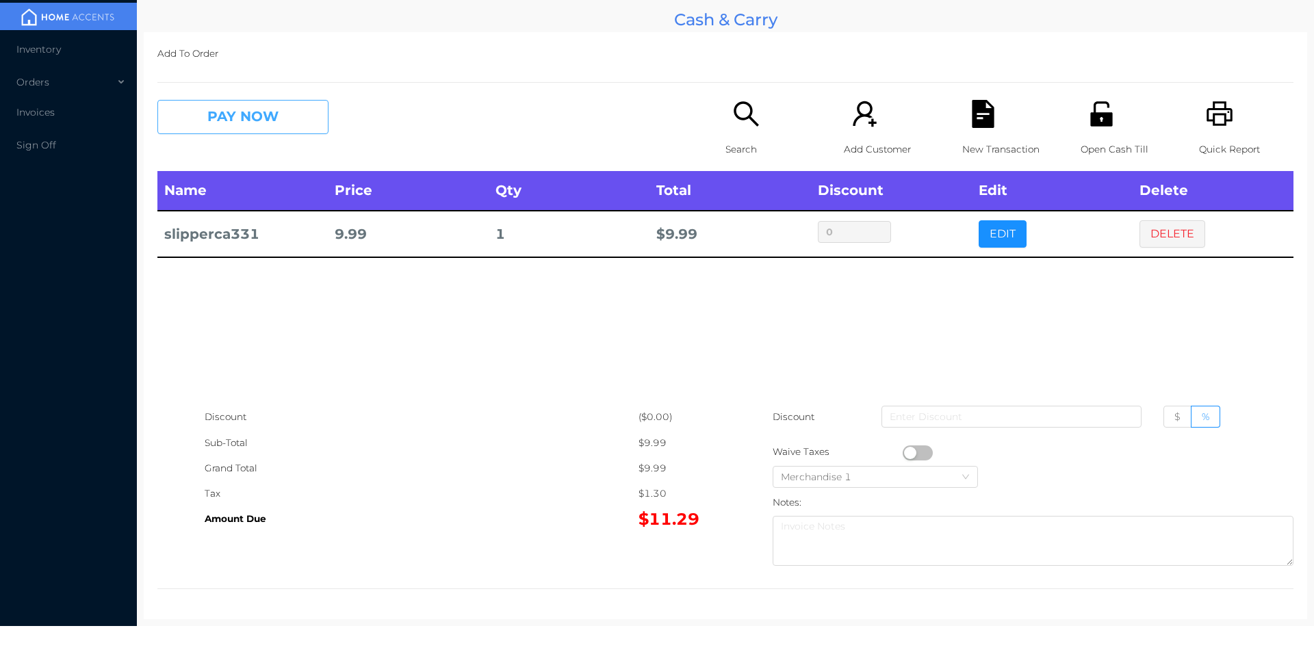
click at [288, 112] on button "PAY NOW" at bounding box center [242, 117] width 171 height 34
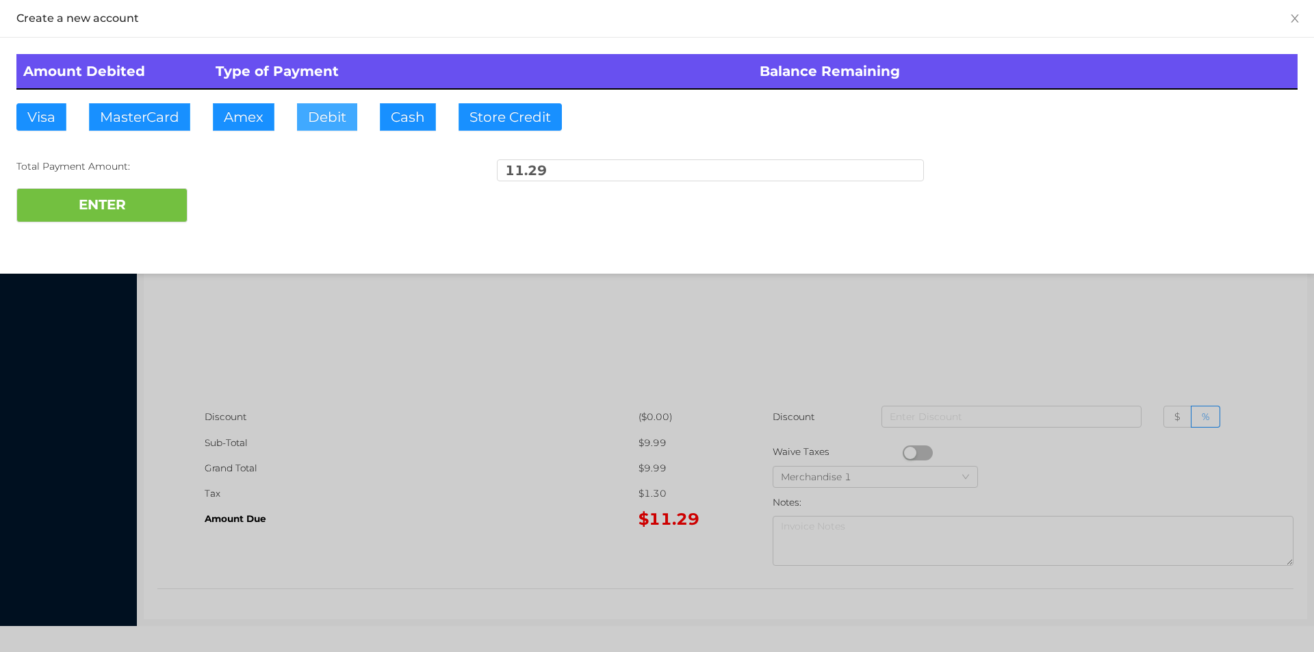
click at [336, 119] on button "Debit" at bounding box center [327, 116] width 60 height 27
click at [146, 203] on button "ENTER" at bounding box center [101, 205] width 171 height 34
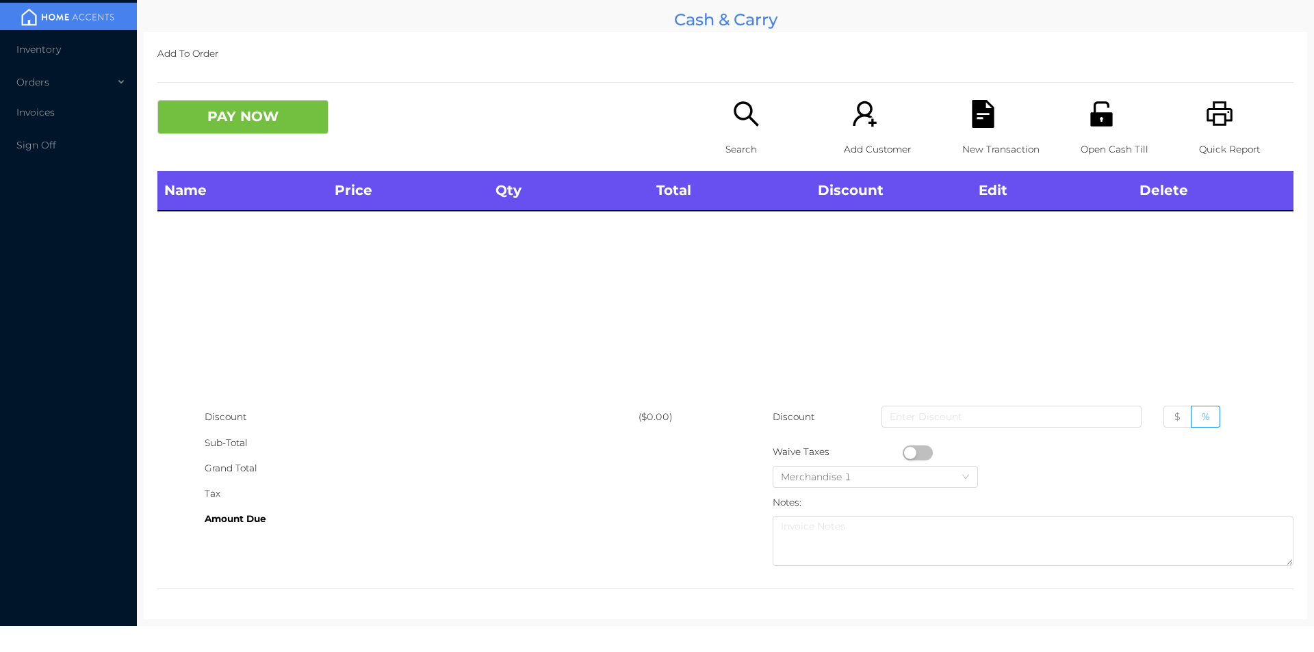
click at [726, 123] on div "Search" at bounding box center [773, 135] width 94 height 71
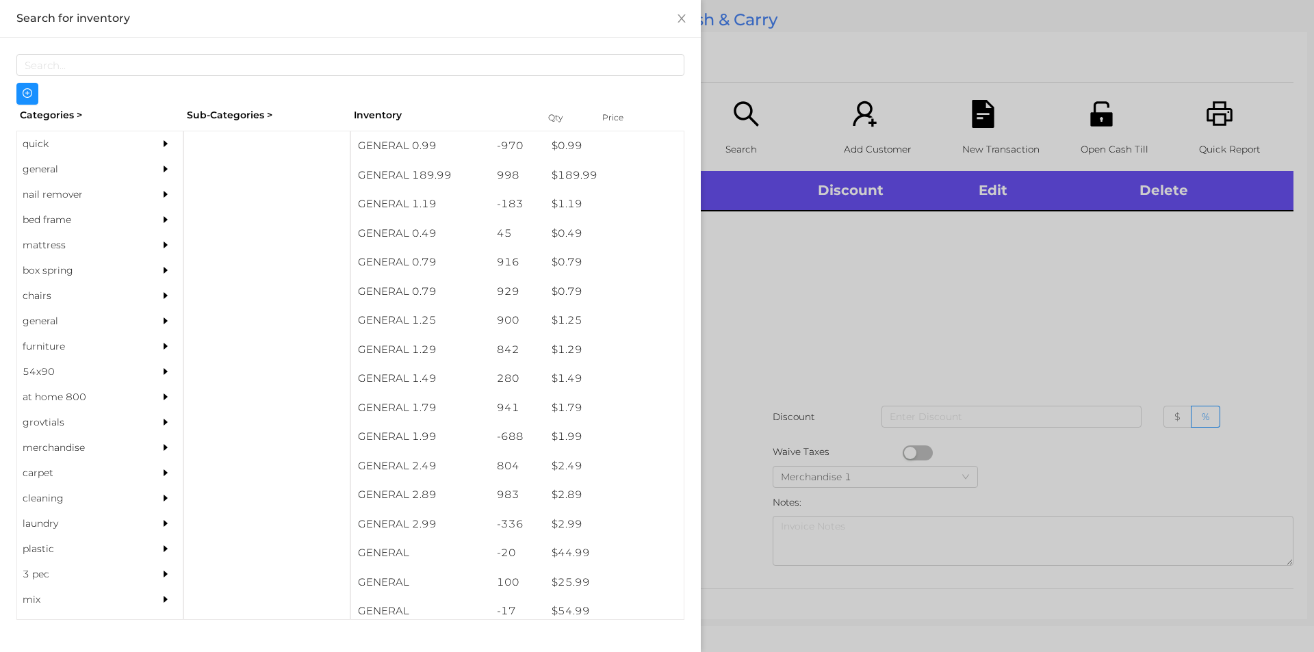
click at [56, 171] on div "general" at bounding box center [79, 169] width 125 height 25
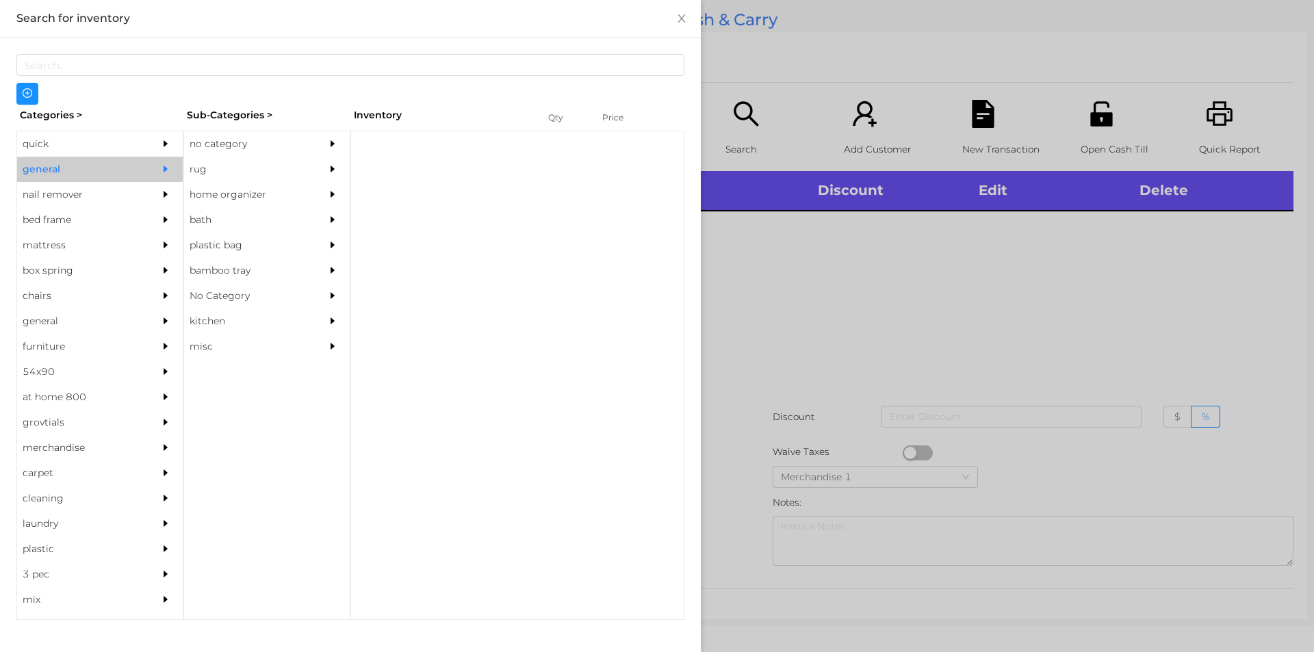
click at [235, 144] on div "no category" at bounding box center [246, 143] width 125 height 25
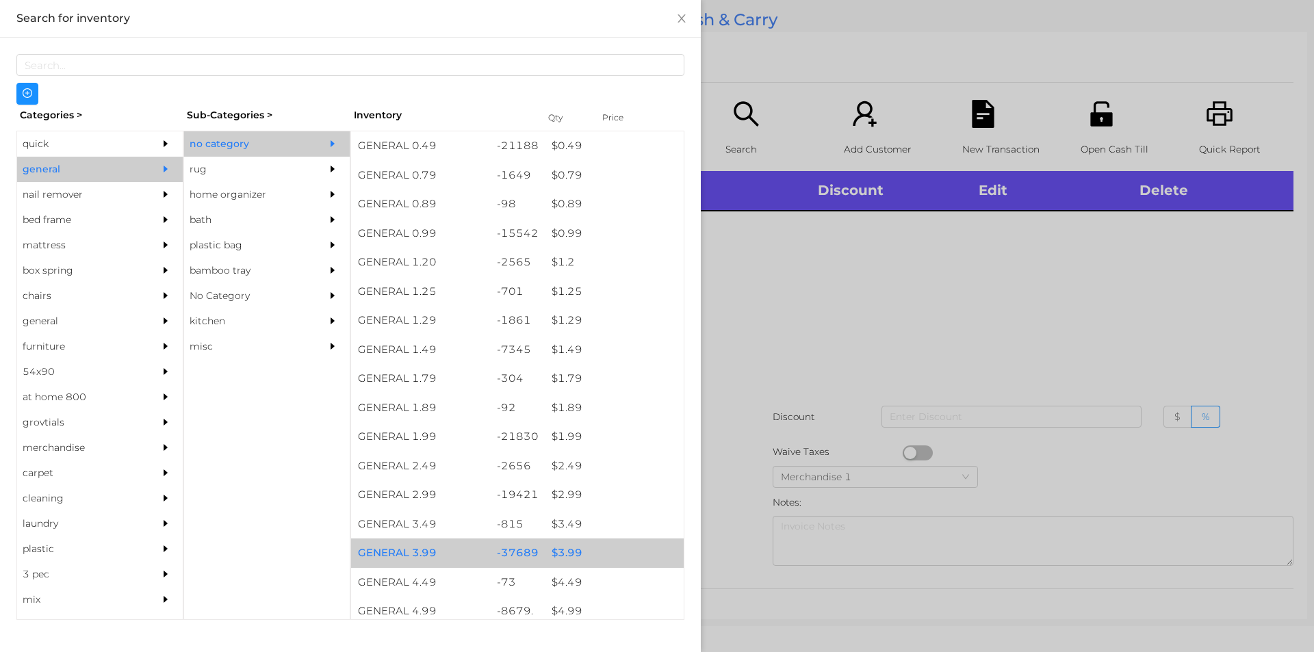
click at [567, 557] on div "$ 3.99" at bounding box center [614, 553] width 139 height 29
click at [560, 545] on div "$ 3.99" at bounding box center [614, 553] width 139 height 29
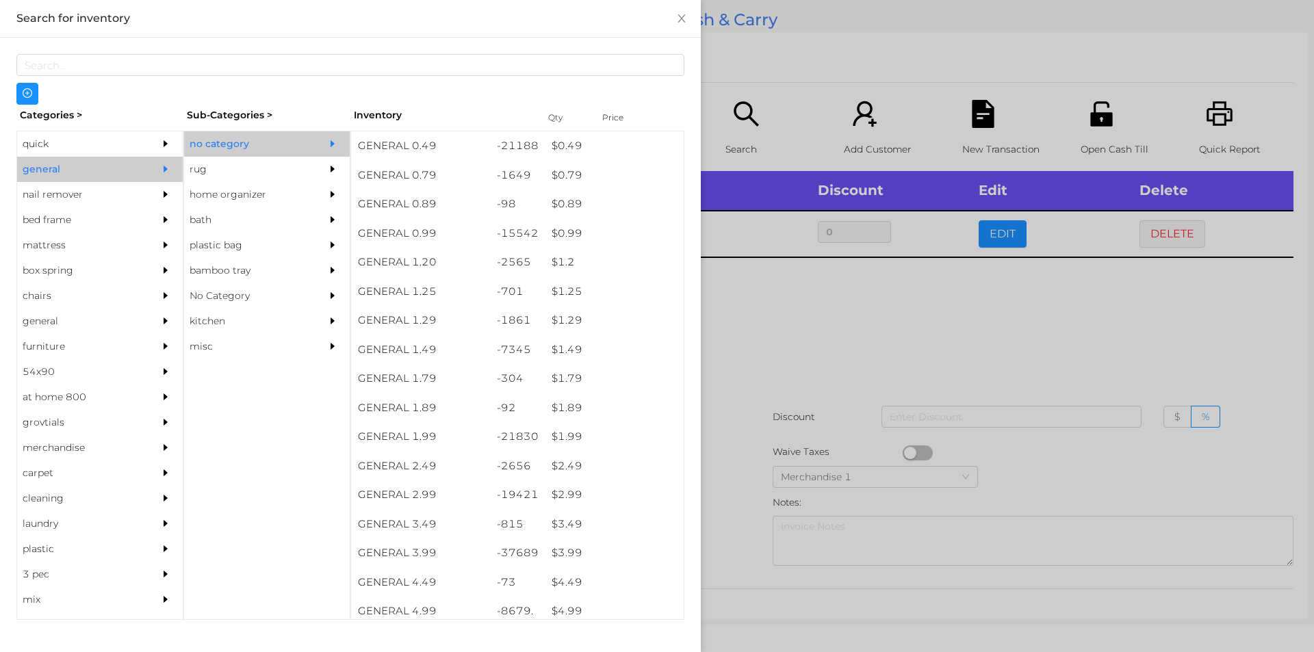
click at [782, 289] on div at bounding box center [657, 326] width 1314 height 652
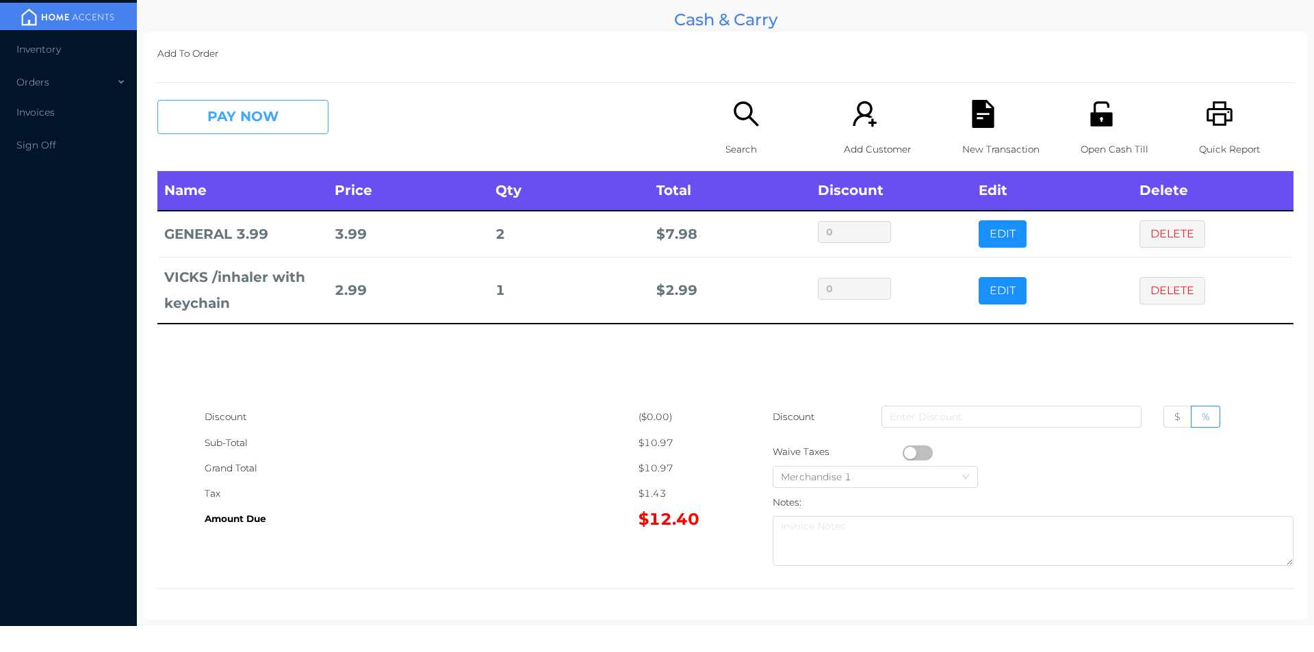
click at [214, 109] on button "PAY NOW" at bounding box center [242, 117] width 171 height 34
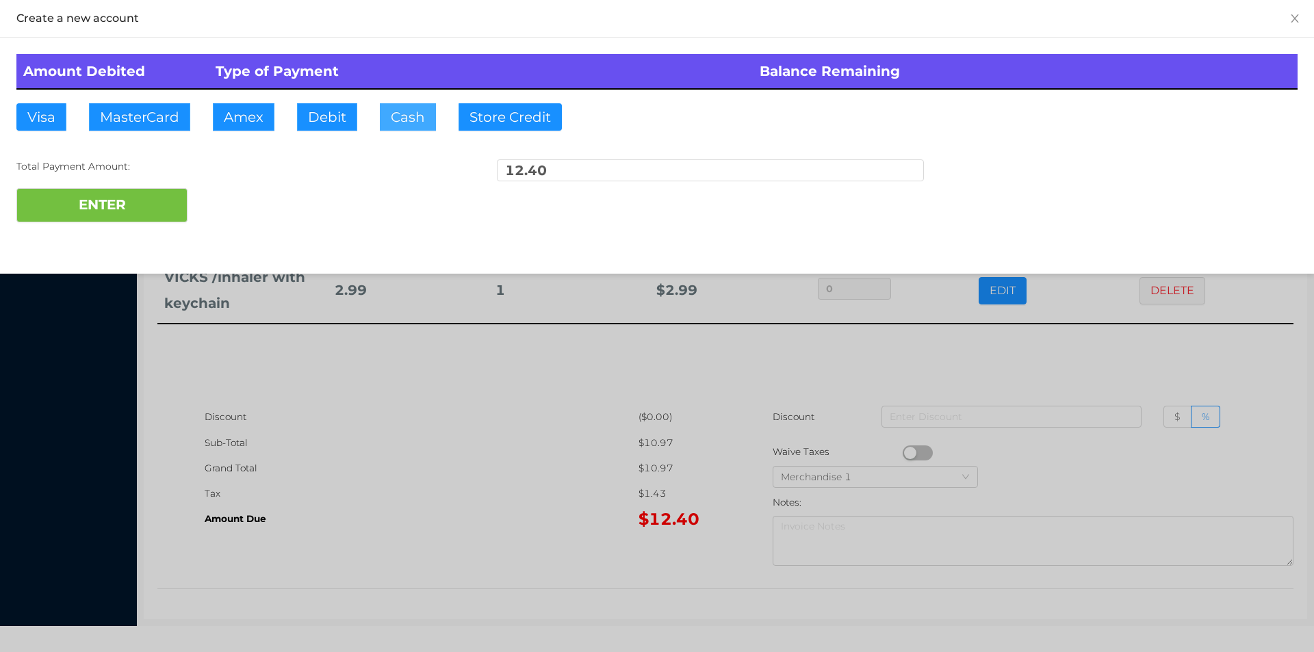
click at [392, 118] on button "Cash" at bounding box center [408, 116] width 56 height 27
type input "4"
type input "20."
click at [138, 208] on button "ENTER" at bounding box center [101, 205] width 171 height 34
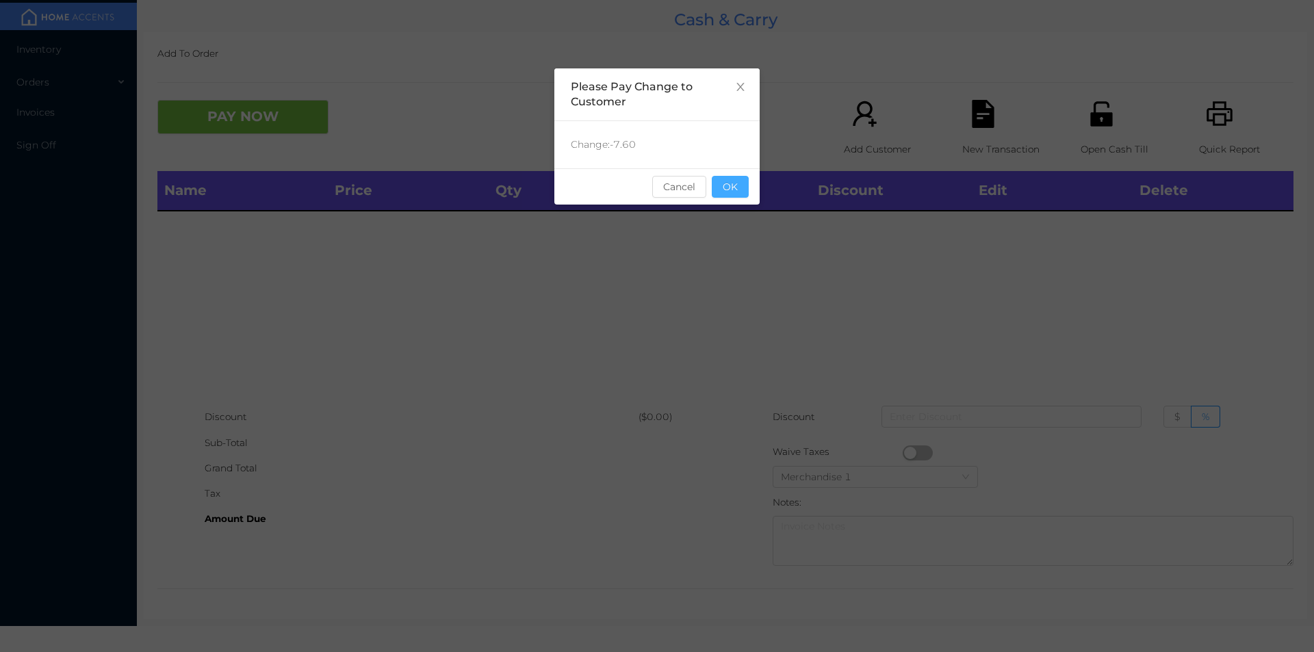
click at [728, 187] on button "OK" at bounding box center [730, 187] width 37 height 22
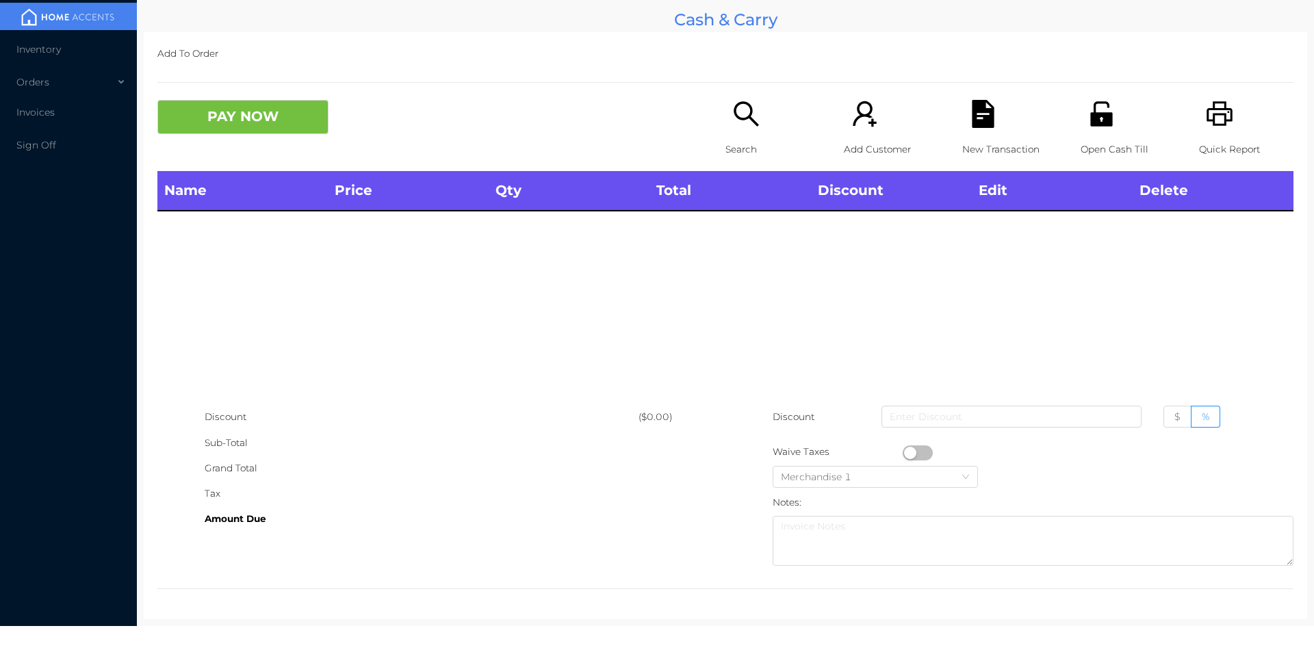
click at [758, 281] on div "Name Price Qty Total Discount Edit Delete" at bounding box center [725, 287] width 1136 height 233
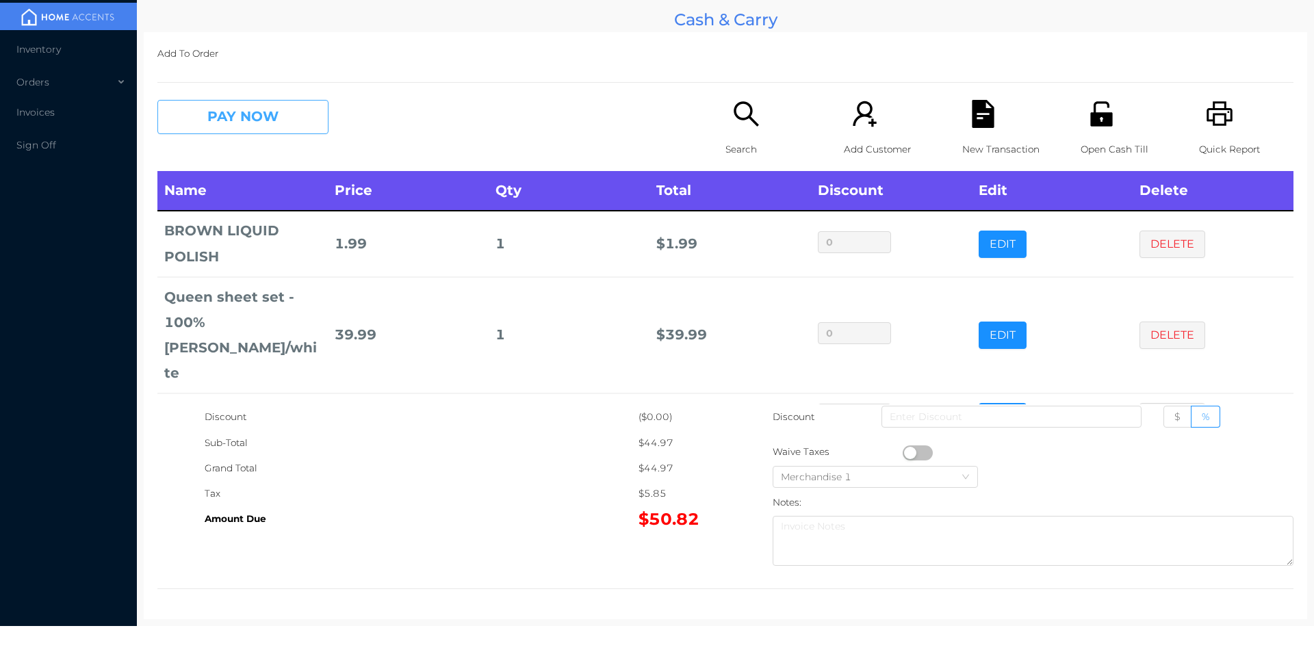
click at [279, 125] on button "PAY NOW" at bounding box center [242, 117] width 171 height 34
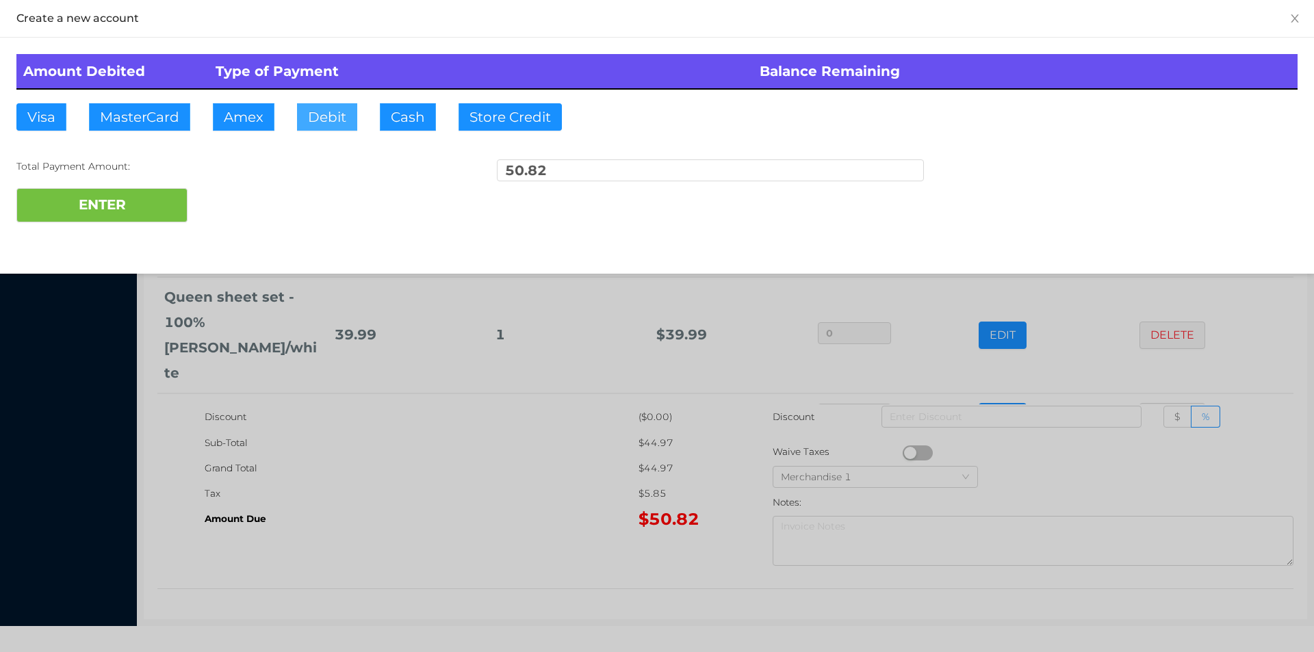
click at [322, 119] on button "Debit" at bounding box center [327, 116] width 60 height 27
click at [149, 202] on button "ENTER" at bounding box center [101, 205] width 171 height 34
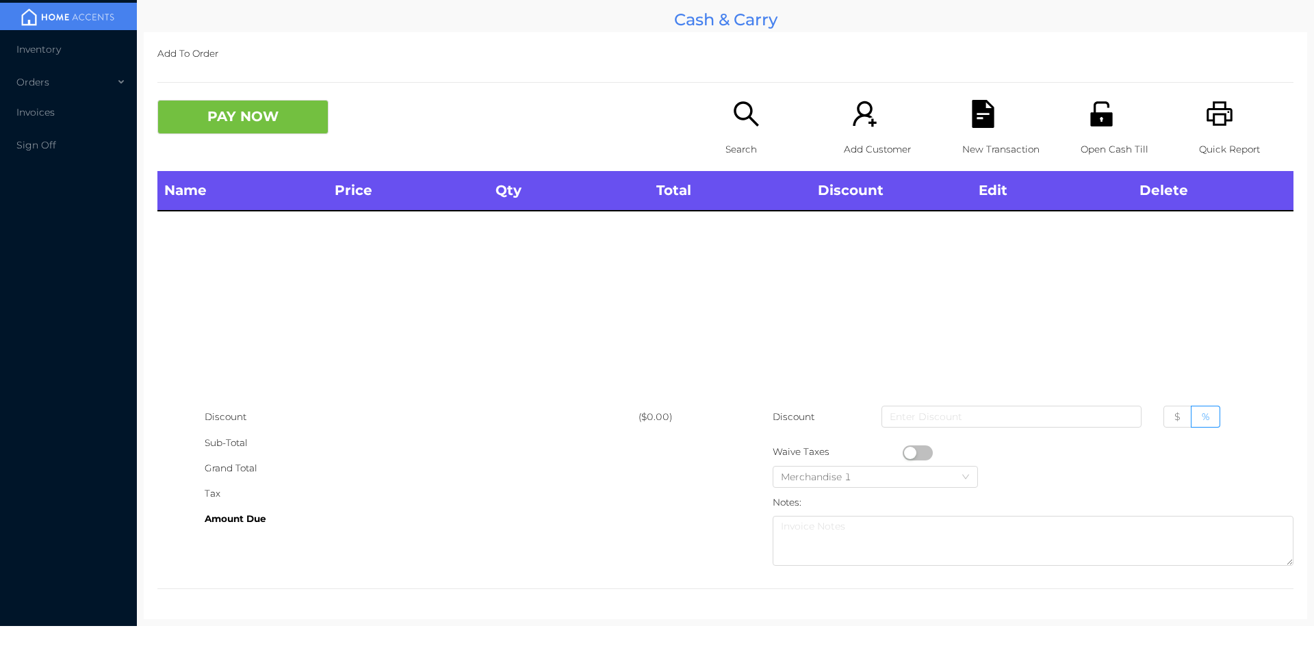
click at [746, 140] on p "Search" at bounding box center [773, 149] width 94 height 25
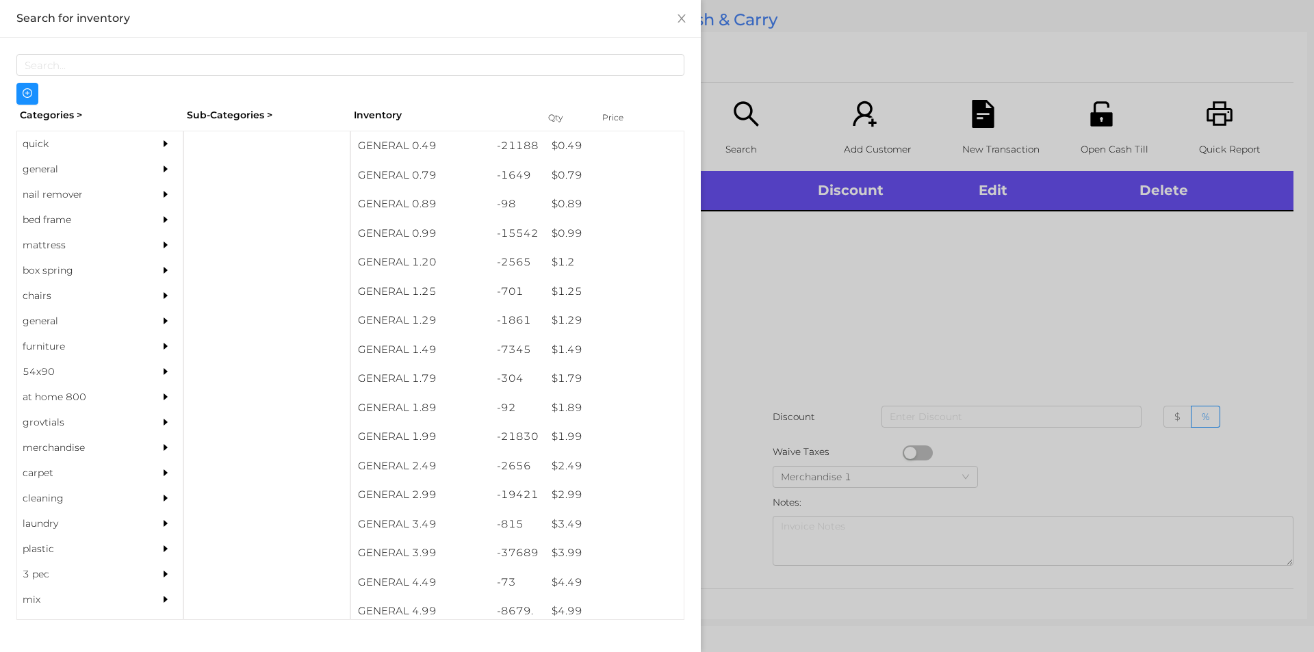
click at [820, 286] on div at bounding box center [657, 326] width 1314 height 652
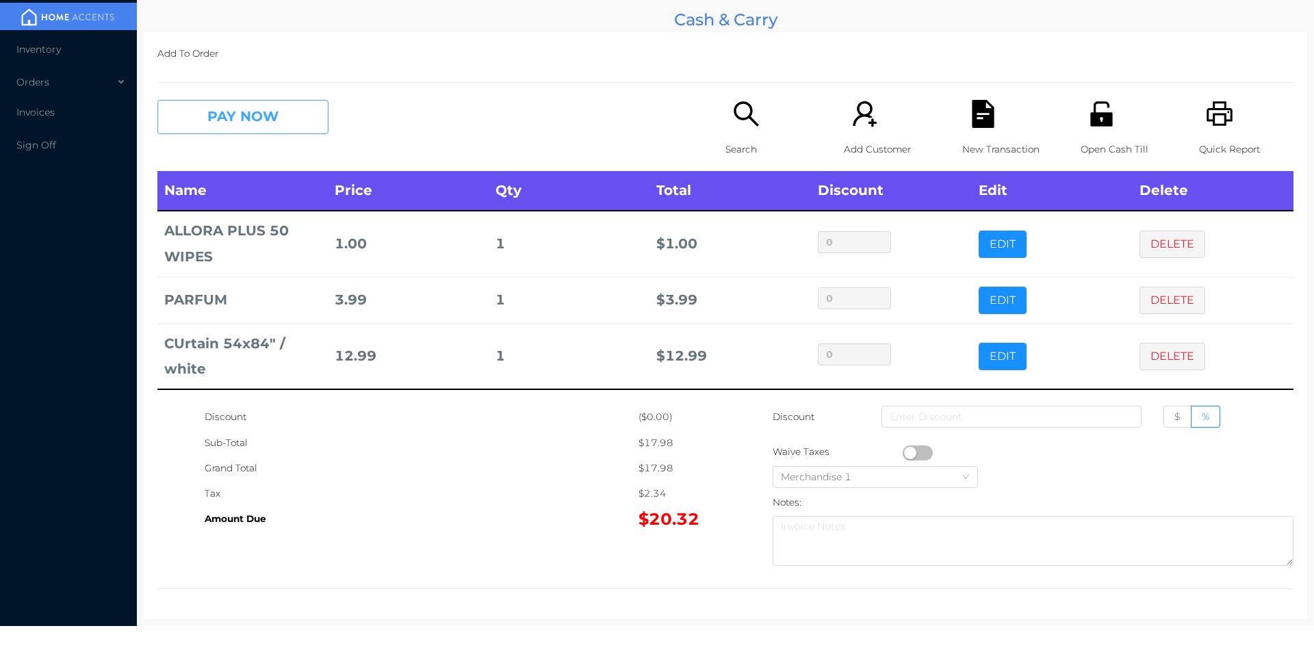
click at [259, 130] on button "PAY NOW" at bounding box center [242, 117] width 171 height 34
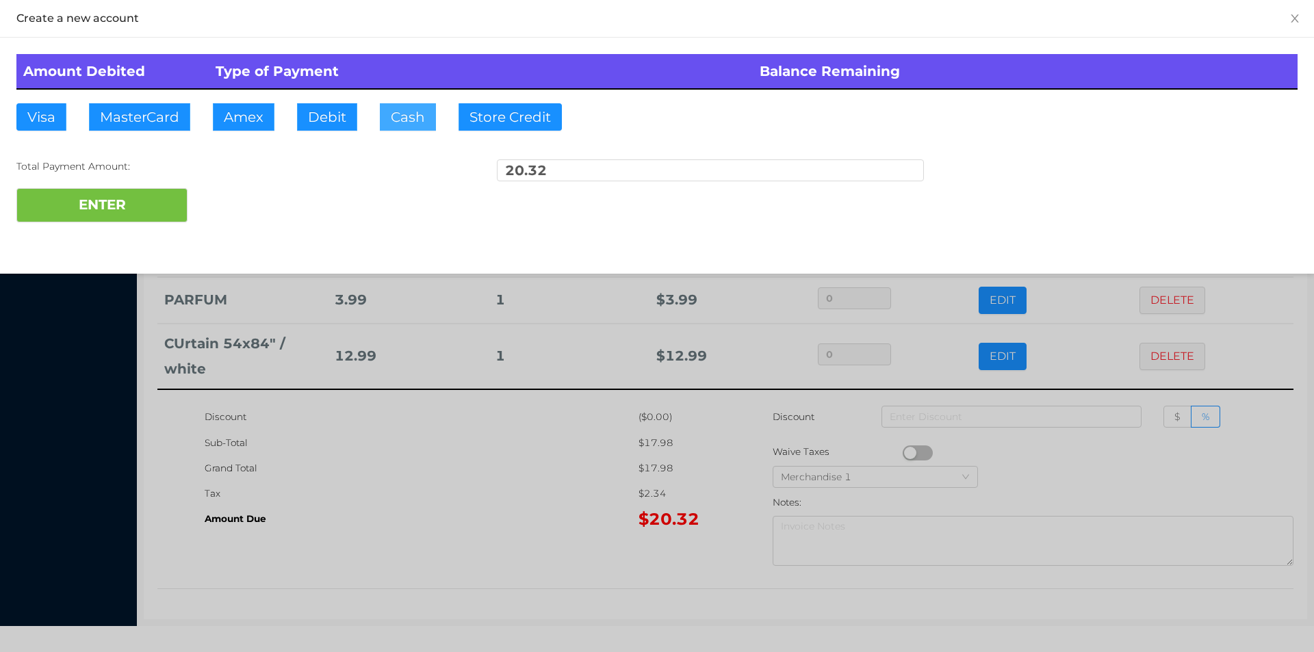
click at [388, 116] on button "Cash" at bounding box center [408, 116] width 56 height 27
click at [109, 206] on button "ENTER" at bounding box center [101, 205] width 171 height 34
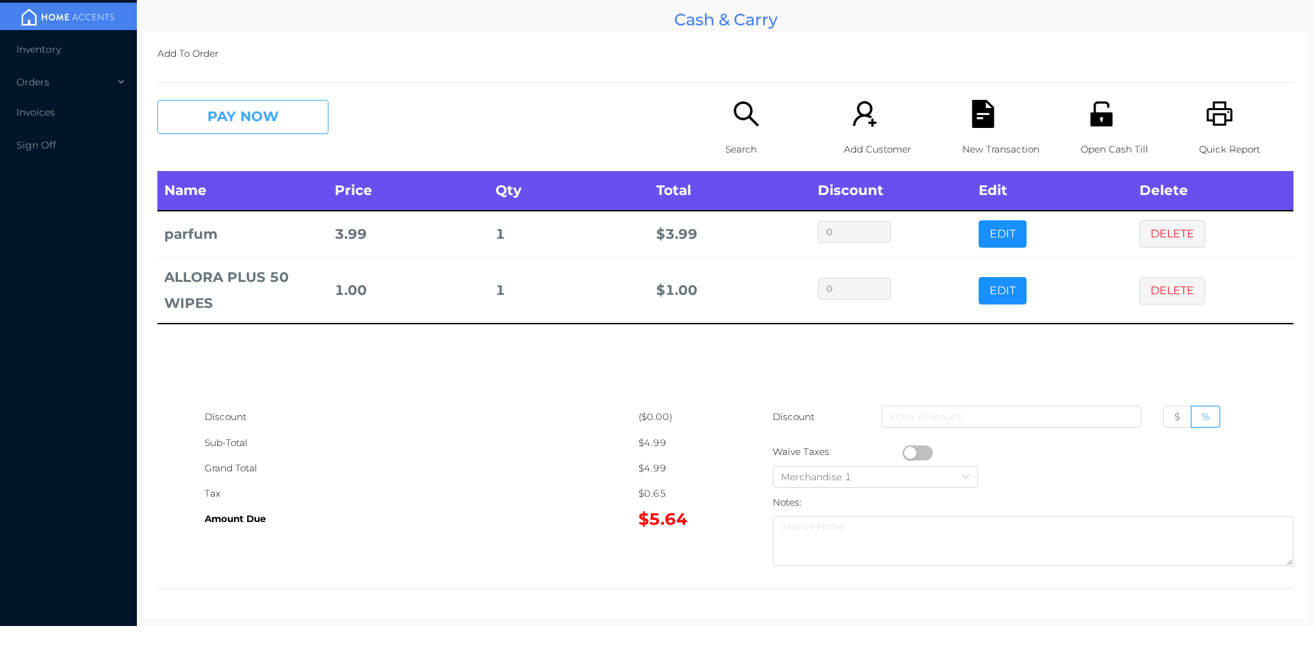
click at [267, 127] on button "PAY NOW" at bounding box center [242, 117] width 171 height 34
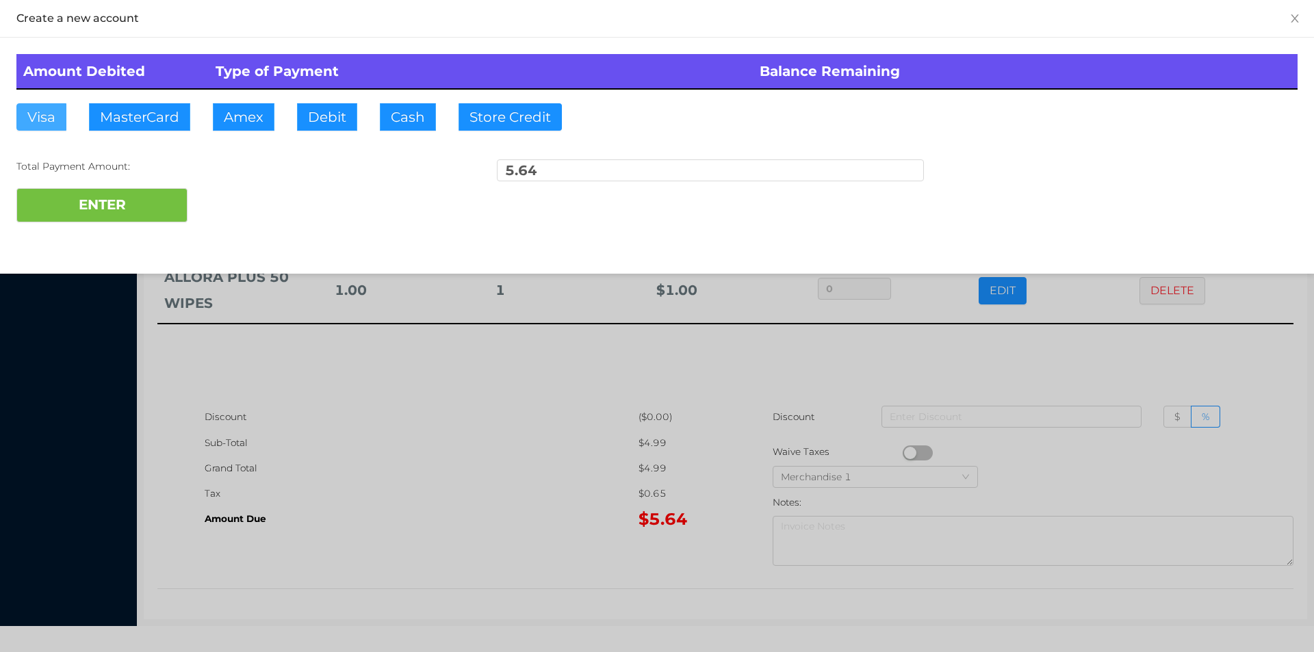
click at [31, 119] on button "Visa" at bounding box center [41, 116] width 50 height 27
click at [97, 205] on button "ENTER" at bounding box center [101, 205] width 171 height 34
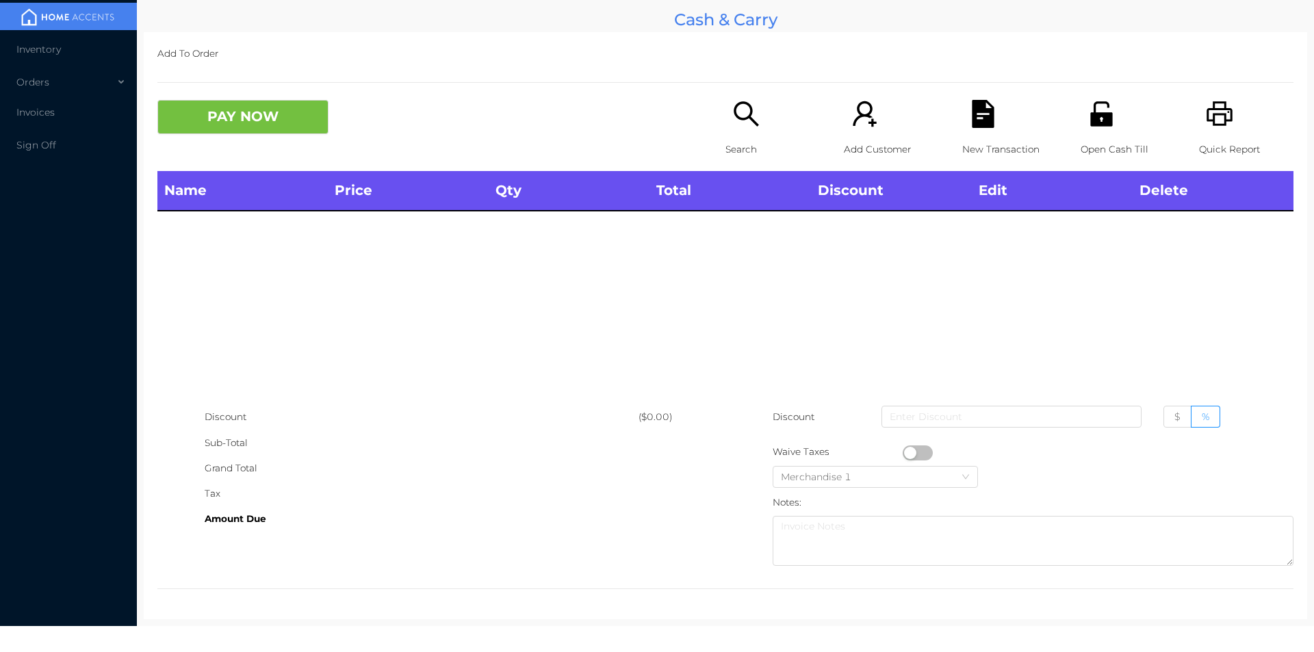
click at [743, 136] on div "Search" at bounding box center [773, 135] width 94 height 71
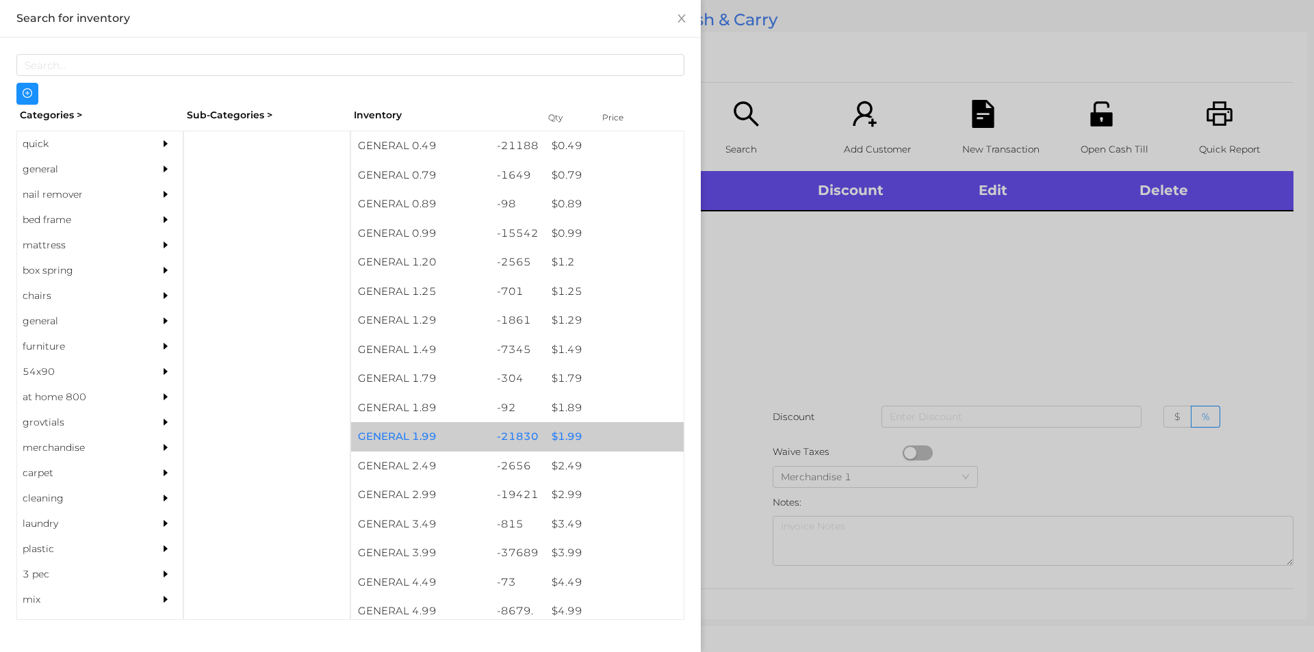
click at [558, 440] on div "$ 1.99" at bounding box center [614, 436] width 139 height 29
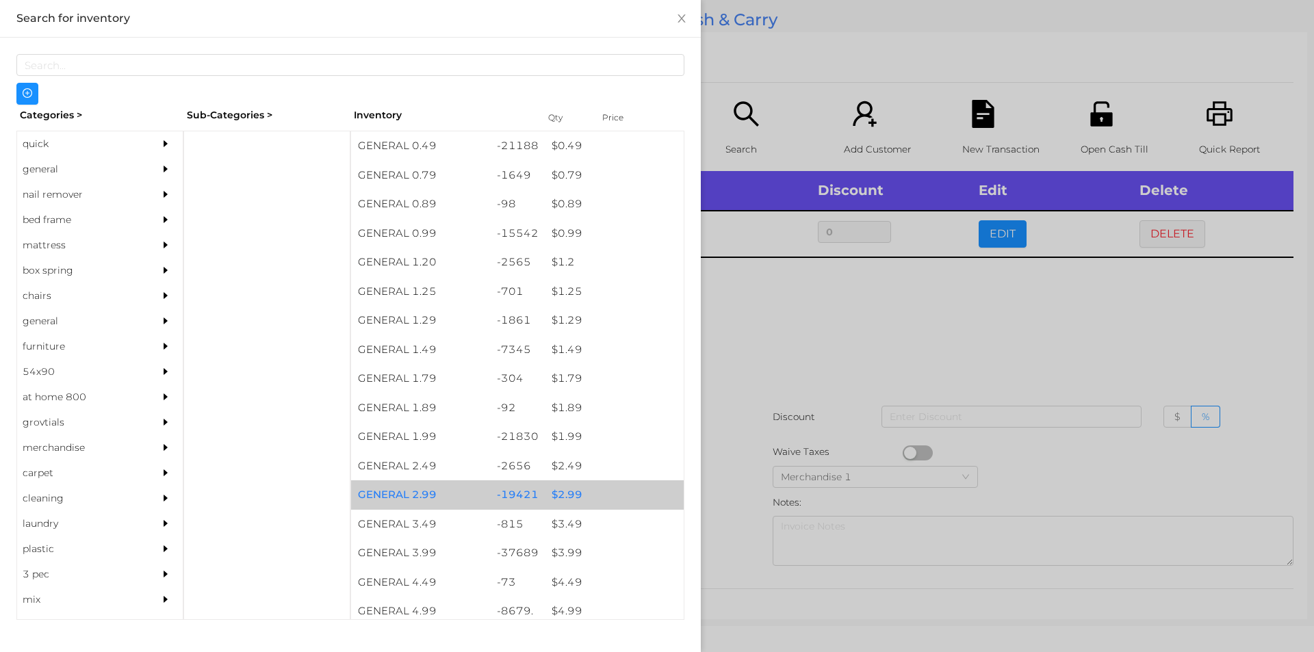
click at [558, 494] on div "$ 2.99" at bounding box center [614, 495] width 139 height 29
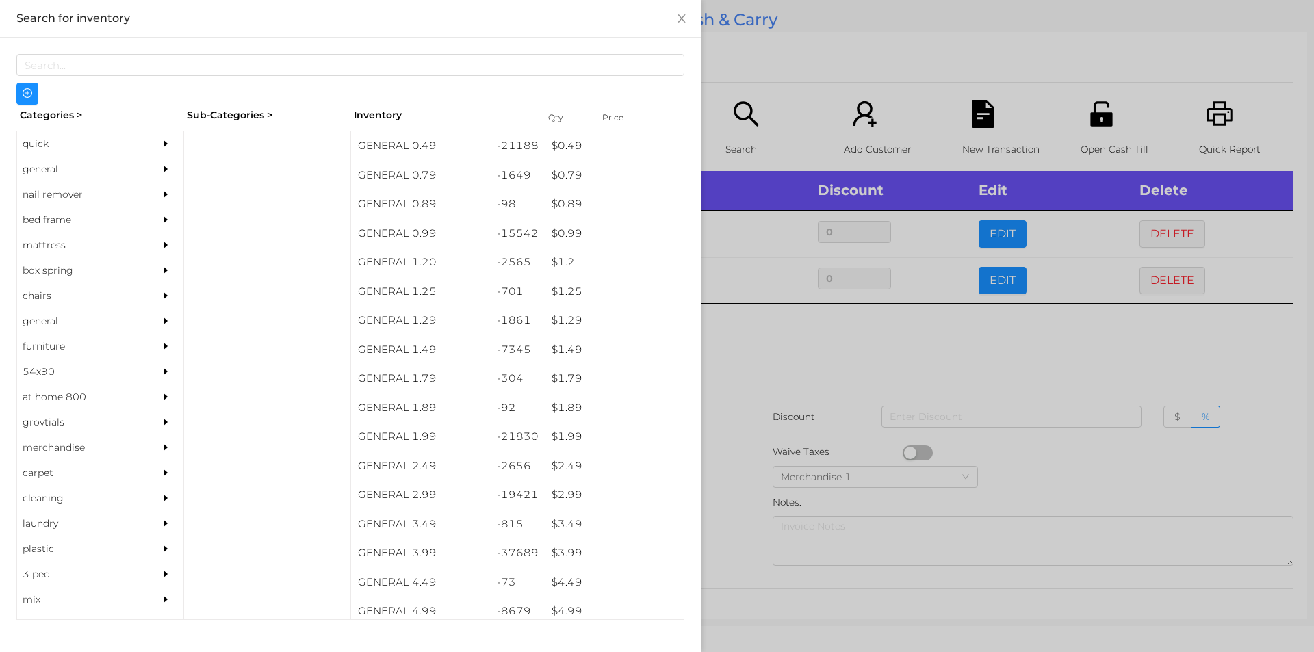
click at [763, 372] on div at bounding box center [657, 326] width 1314 height 652
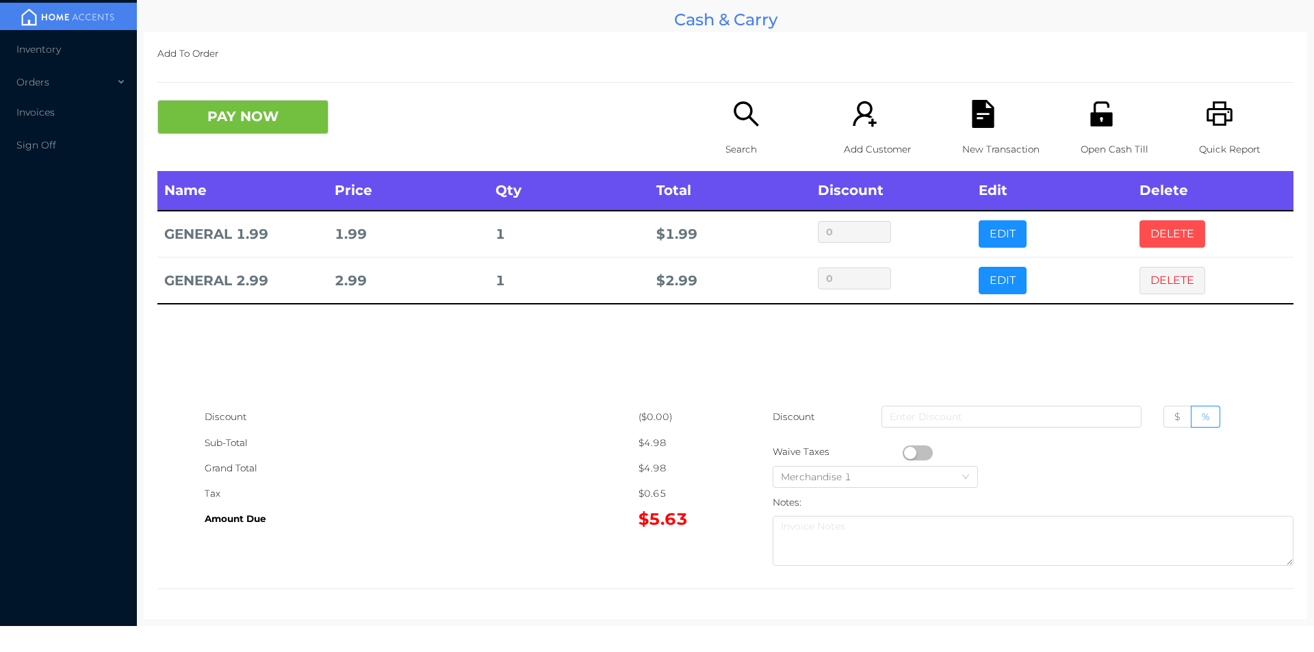
click at [1161, 224] on button "DELETE" at bounding box center [1173, 233] width 66 height 27
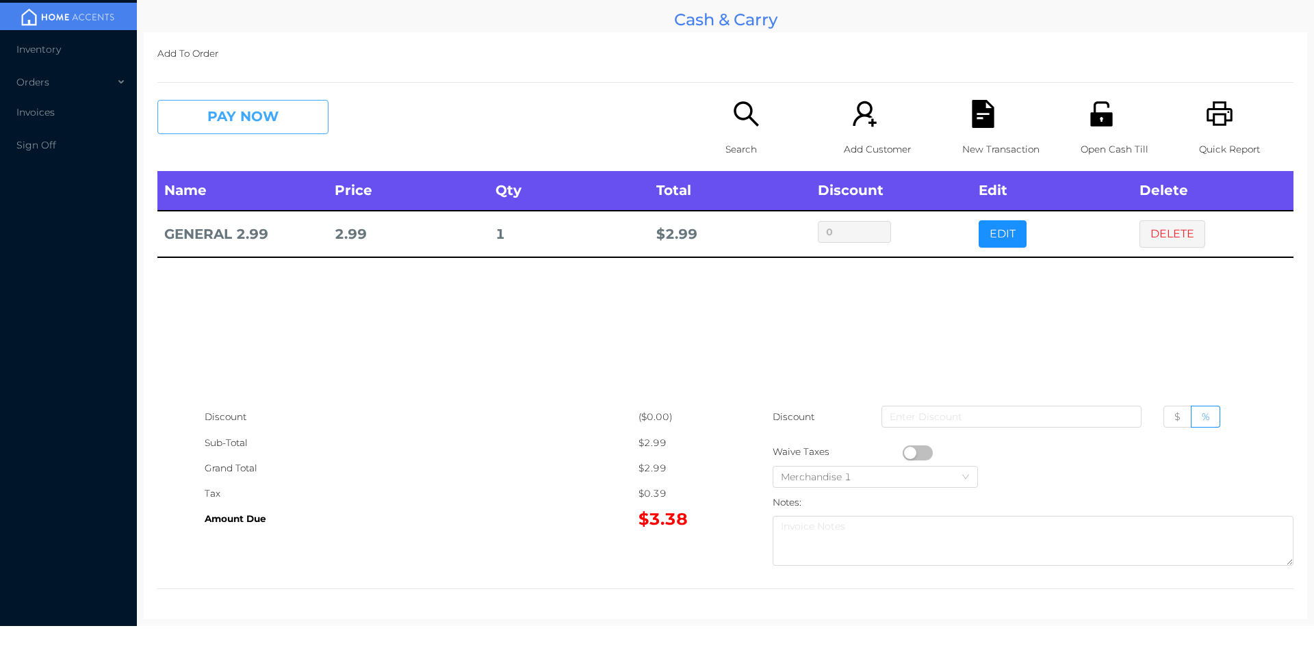
click at [236, 129] on button "PAY NOW" at bounding box center [242, 117] width 171 height 34
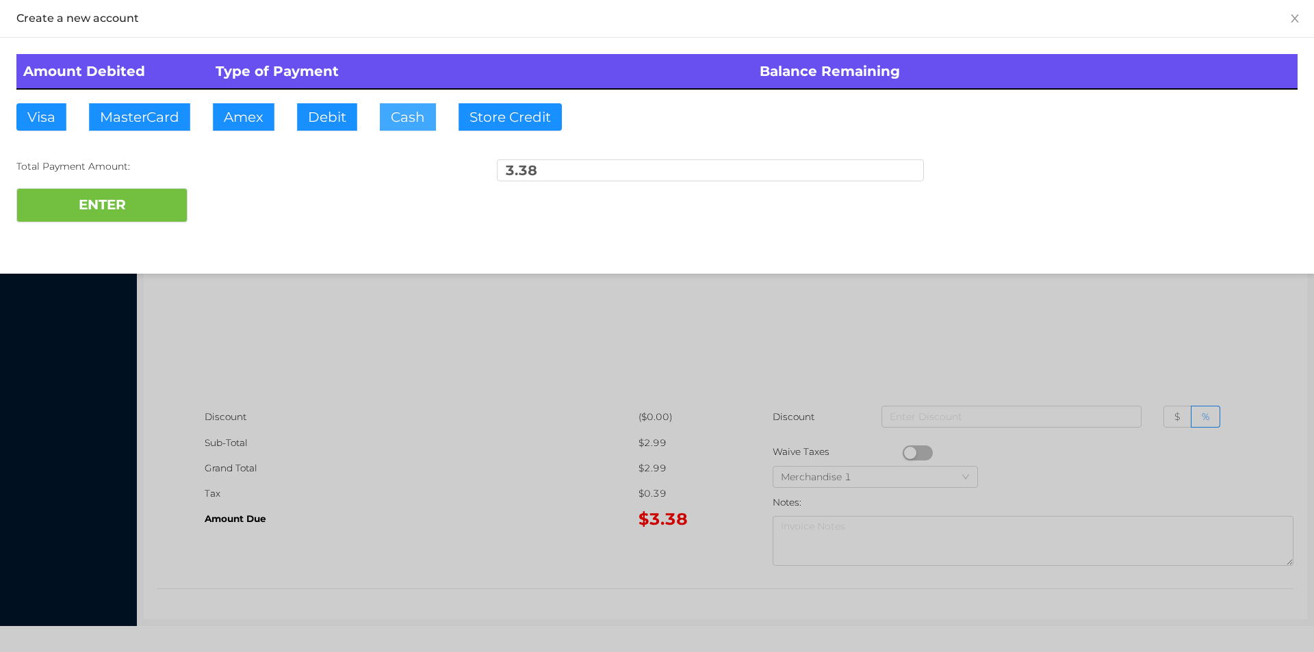
click at [413, 121] on button "Cash" at bounding box center [408, 116] width 56 height 27
click at [123, 193] on button "ENTER" at bounding box center [101, 205] width 171 height 34
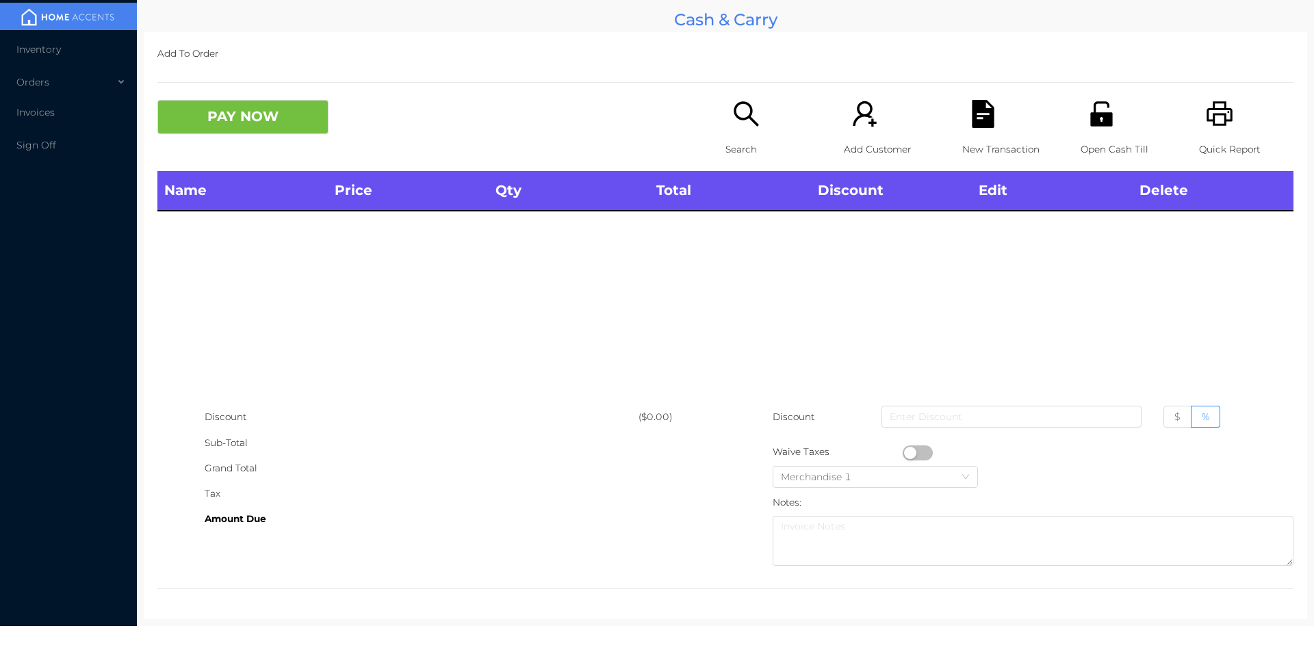
click at [1225, 122] on div "Quick Report" at bounding box center [1246, 135] width 94 height 71
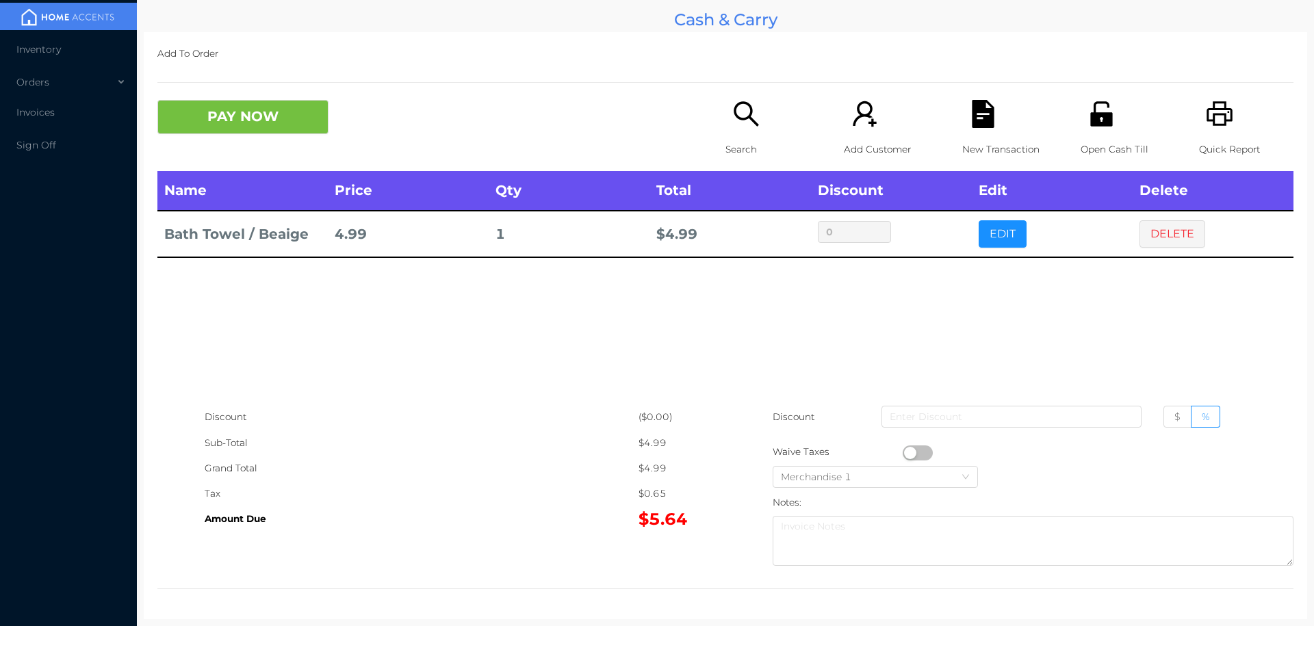
click at [739, 147] on p "Search" at bounding box center [773, 149] width 94 height 25
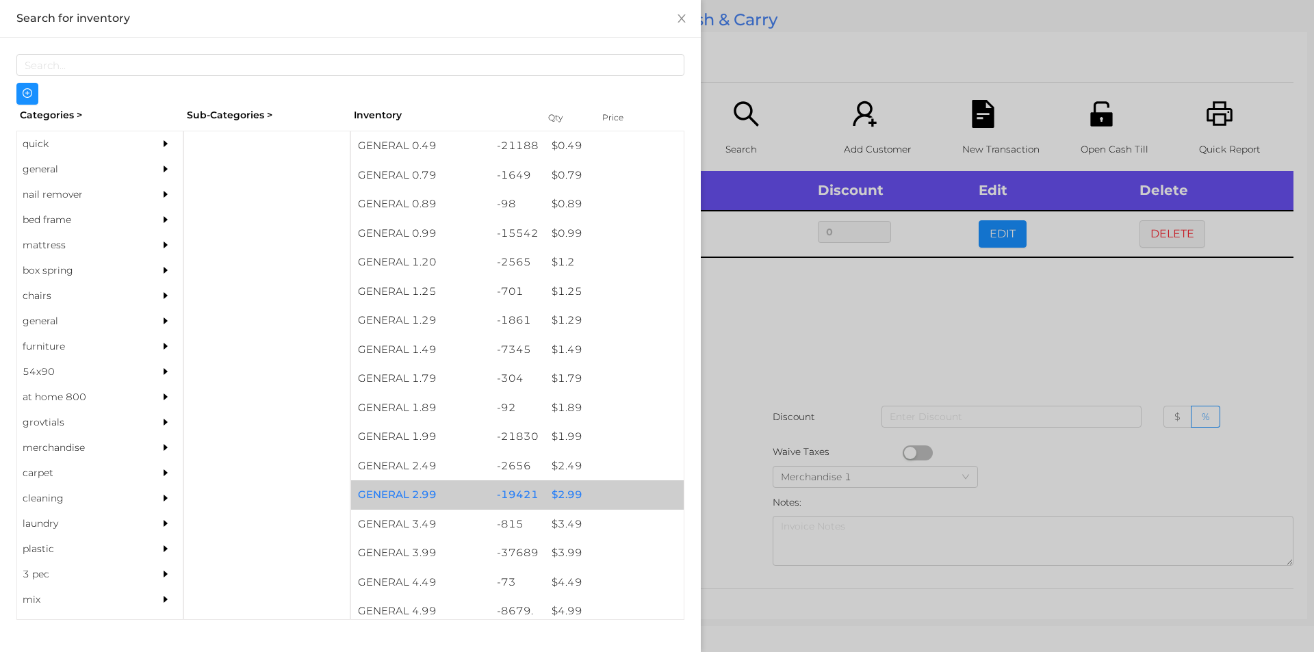
click at [570, 494] on div "$ 2.99" at bounding box center [614, 495] width 139 height 29
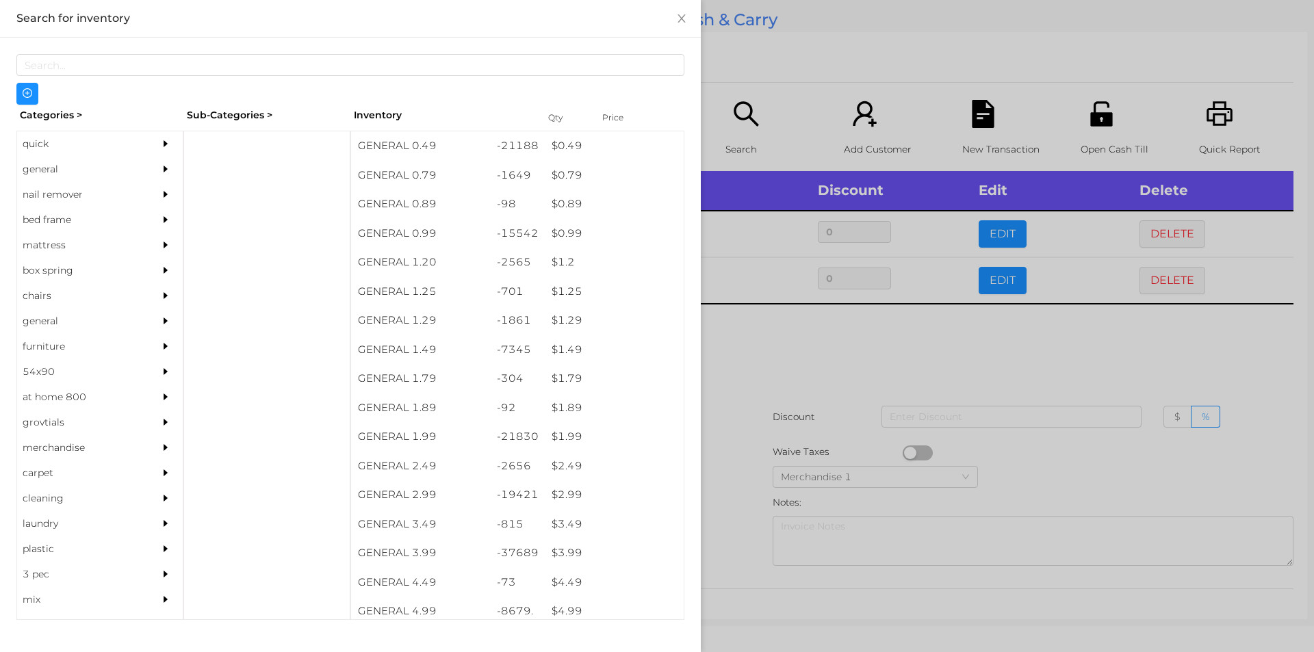
click at [750, 397] on div at bounding box center [657, 326] width 1314 height 652
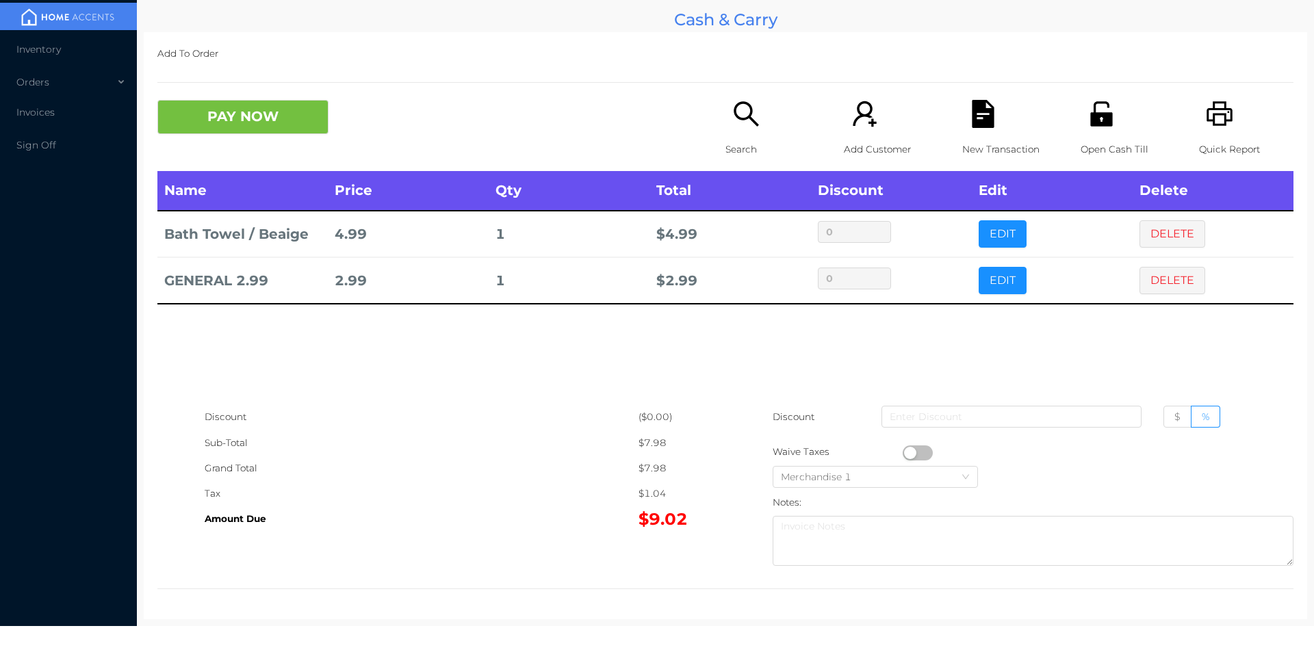
click at [726, 140] on p "Search" at bounding box center [773, 149] width 94 height 25
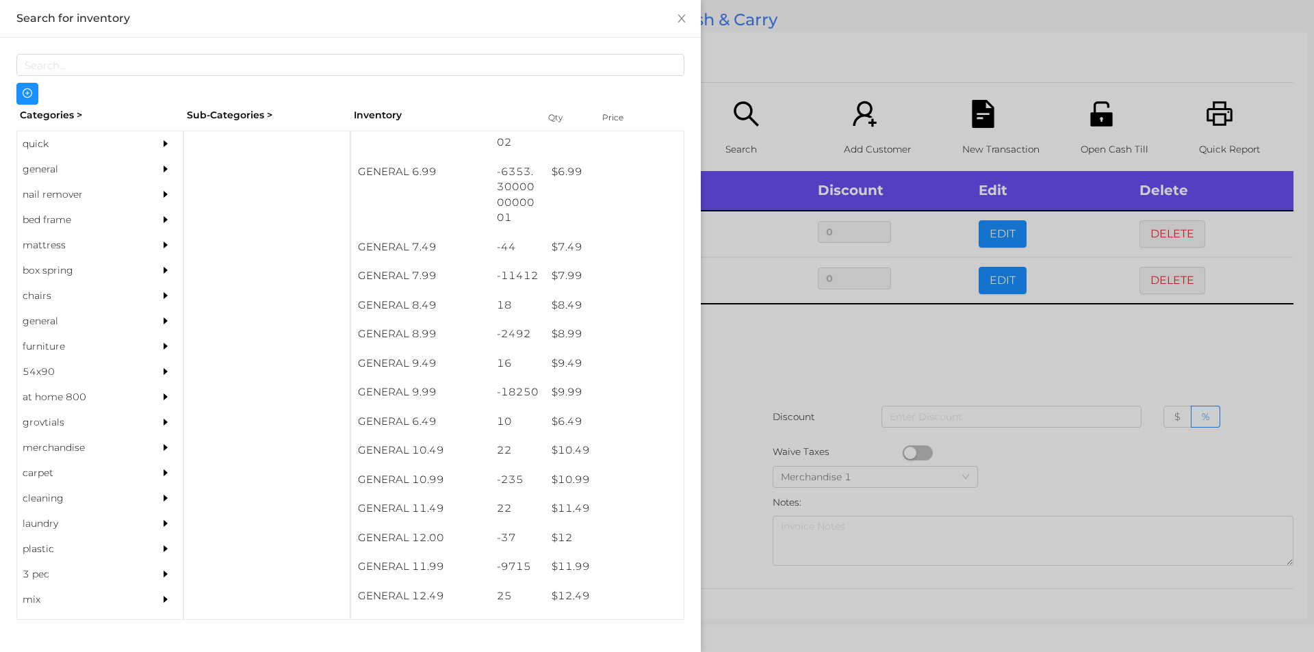
scroll to position [589, 0]
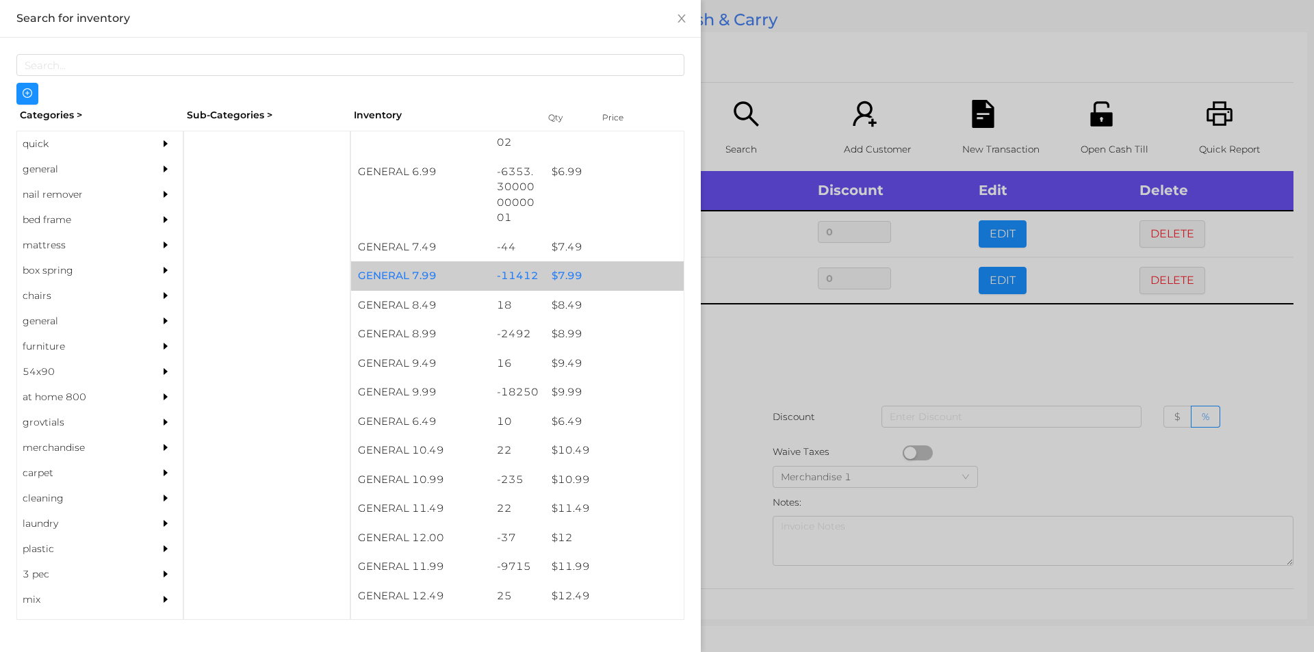
click at [570, 276] on div "$ 7.99" at bounding box center [614, 275] width 139 height 29
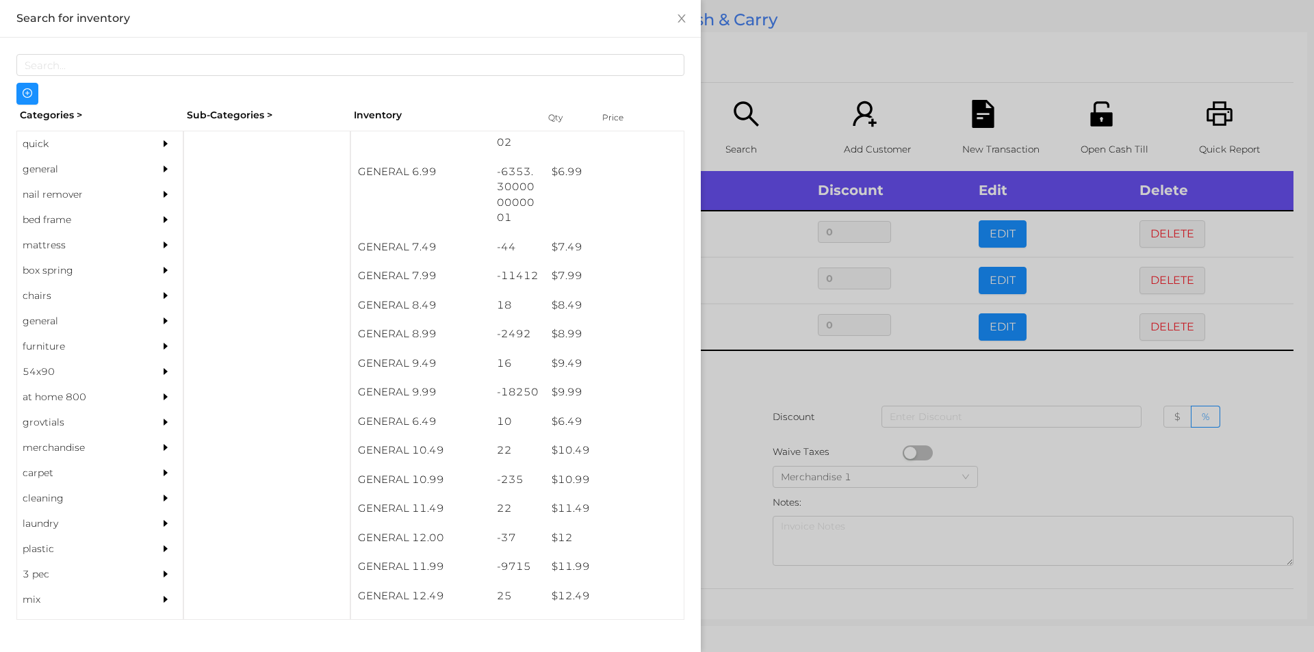
click at [750, 385] on div at bounding box center [657, 326] width 1314 height 652
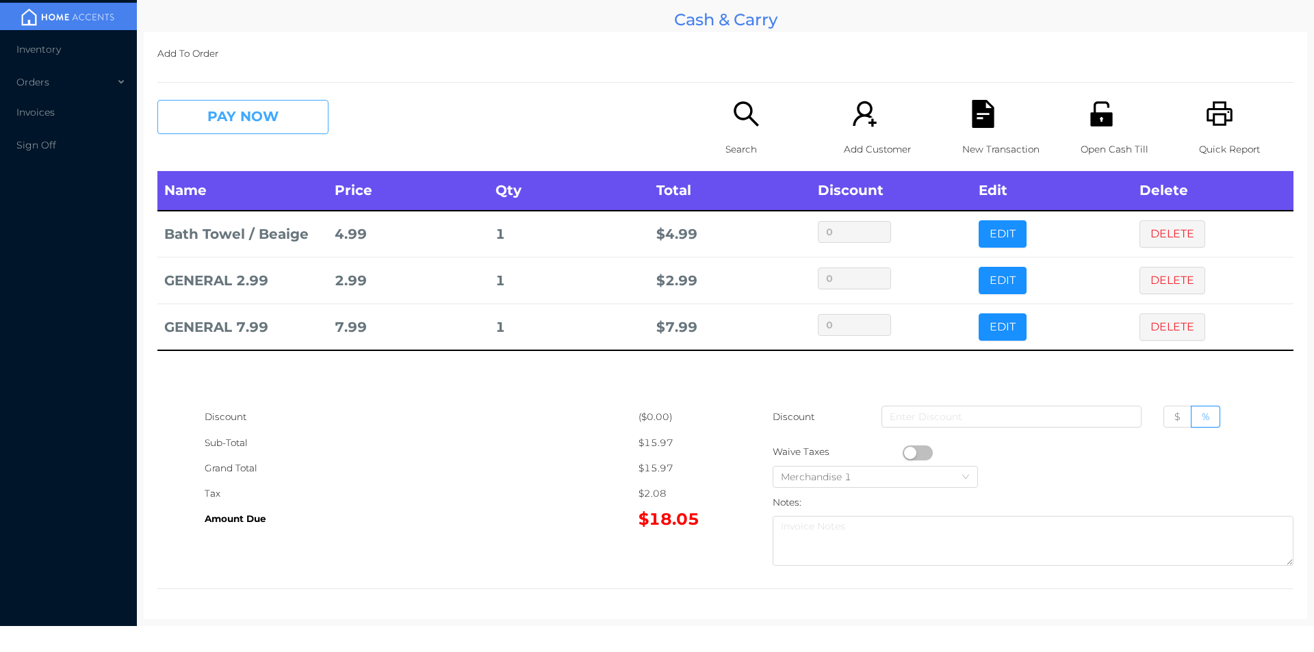
click at [212, 123] on button "PAY NOW" at bounding box center [242, 117] width 171 height 34
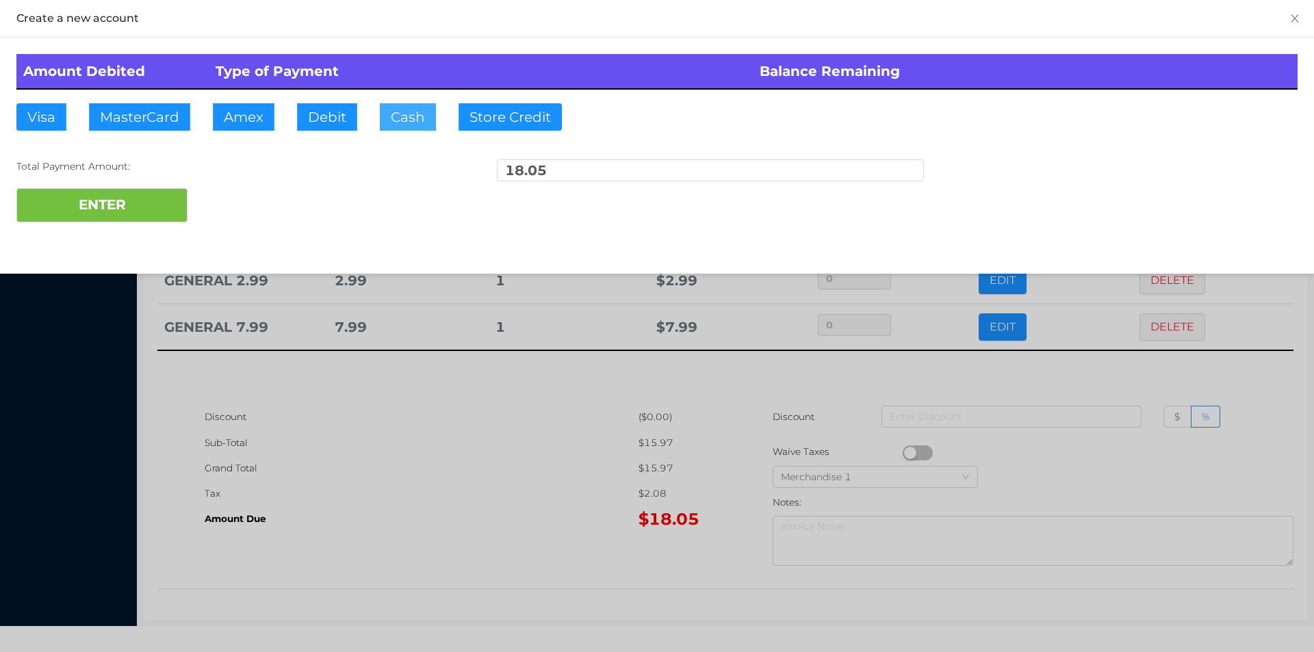
click at [386, 111] on button "Cash" at bounding box center [408, 116] width 56 height 27
type input "100."
click at [114, 211] on button "ENTER" at bounding box center [101, 205] width 171 height 34
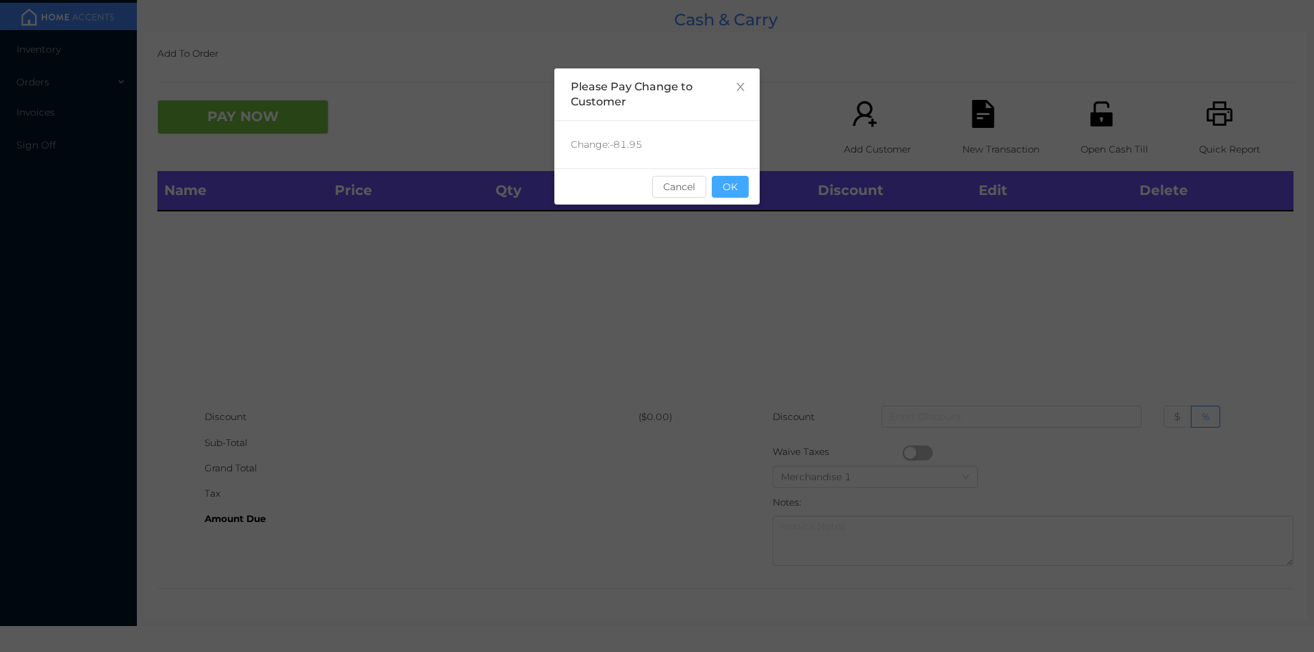
click at [727, 190] on button "OK" at bounding box center [730, 187] width 37 height 22
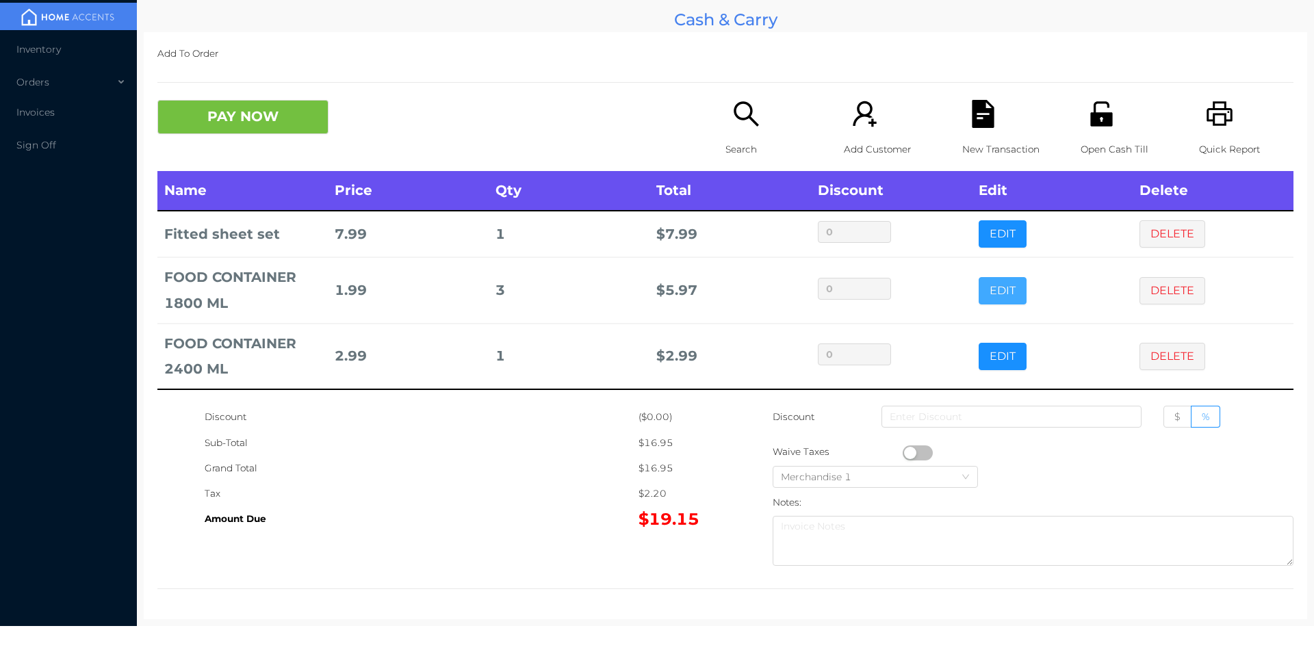
click at [988, 284] on button "EDIT" at bounding box center [1003, 290] width 48 height 27
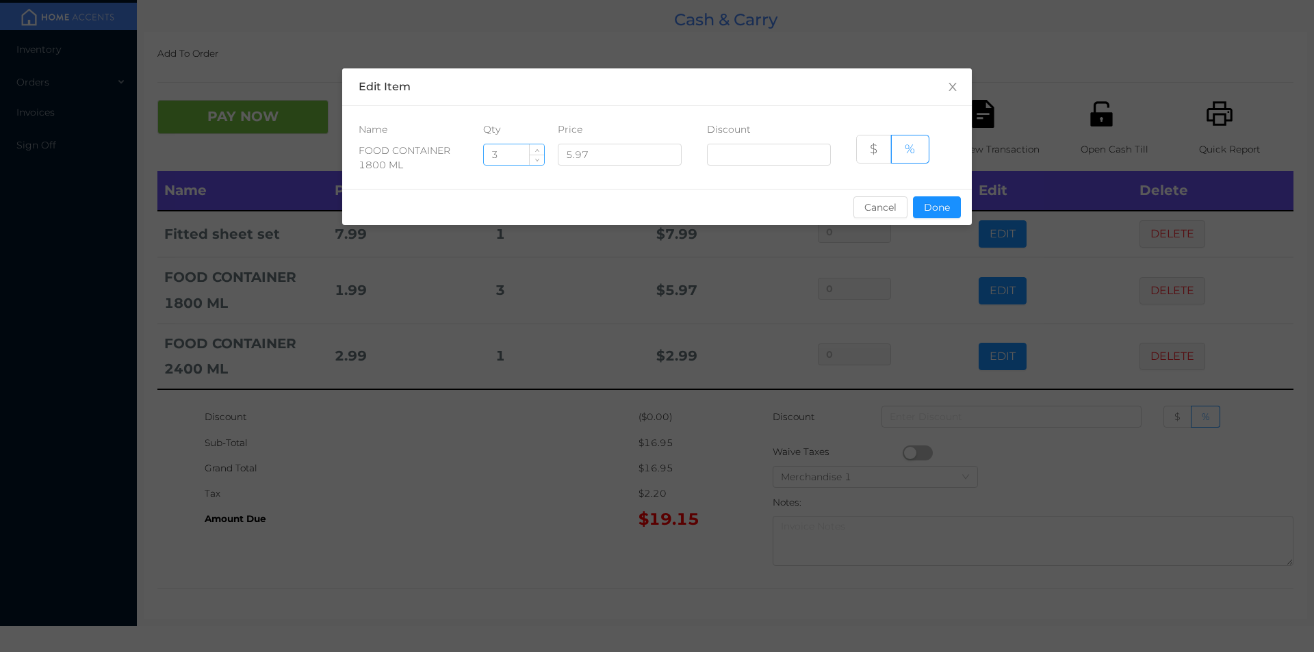
click at [518, 155] on input "3" at bounding box center [514, 154] width 60 height 21
type input "2"
click at [925, 201] on button "Done" at bounding box center [937, 207] width 48 height 22
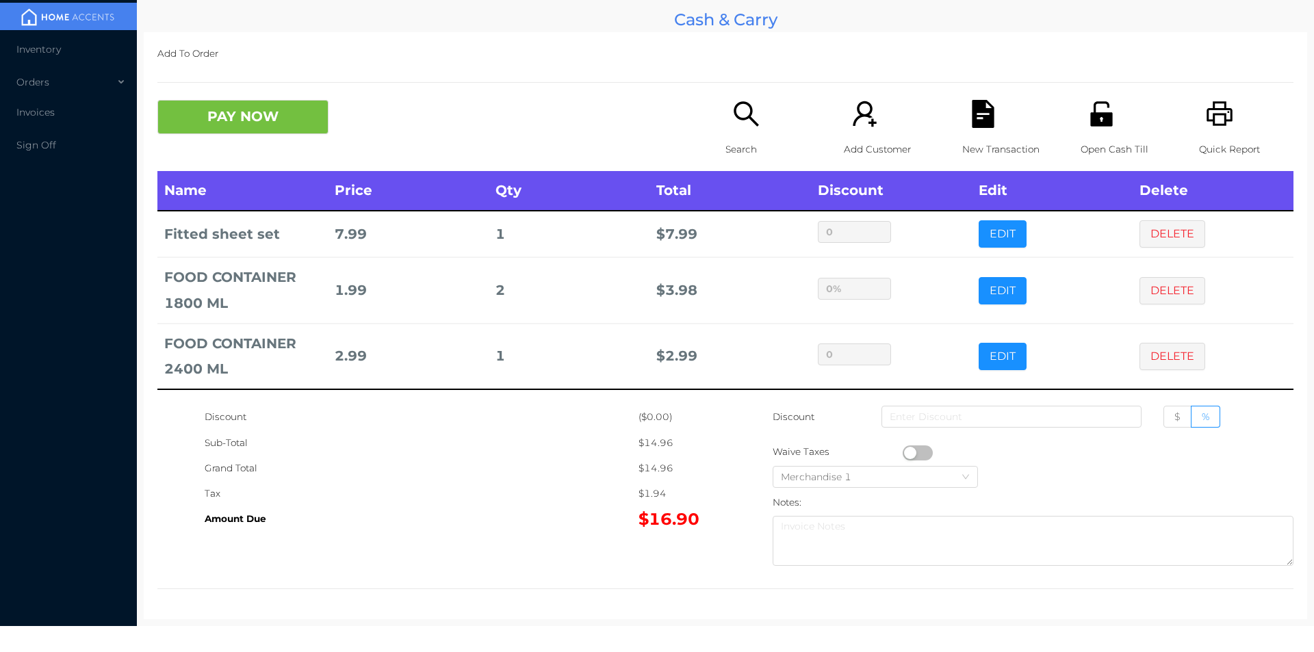
click at [489, 500] on div "Tax" at bounding box center [422, 493] width 434 height 25
click at [743, 135] on div "Search" at bounding box center [773, 135] width 94 height 71
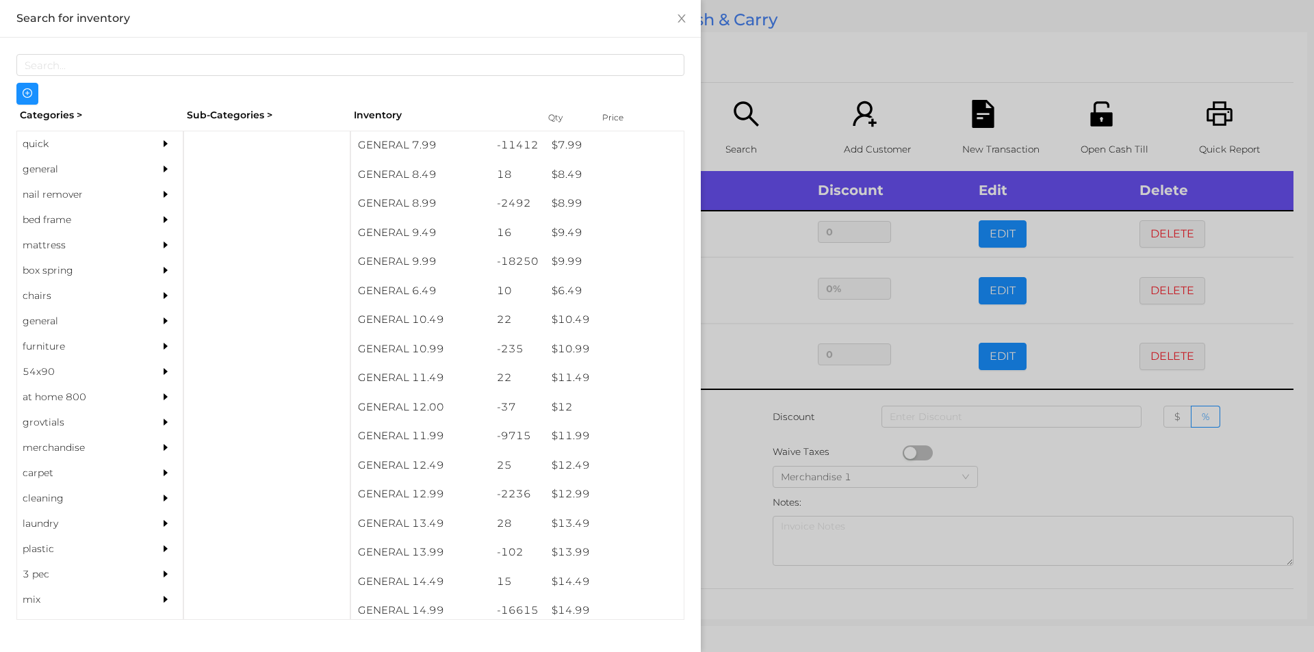
scroll to position [719, 0]
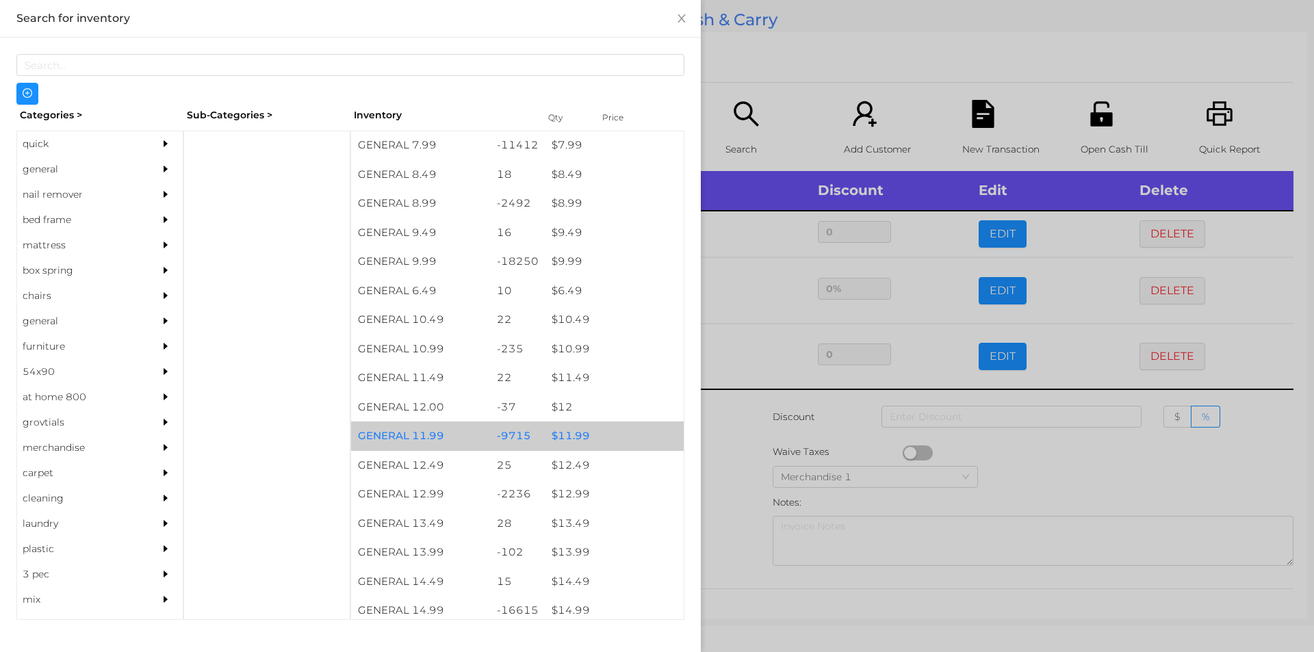
click at [568, 433] on div "$ 11.99" at bounding box center [614, 436] width 139 height 29
click at [572, 433] on div "$ 11.99" at bounding box center [614, 436] width 139 height 29
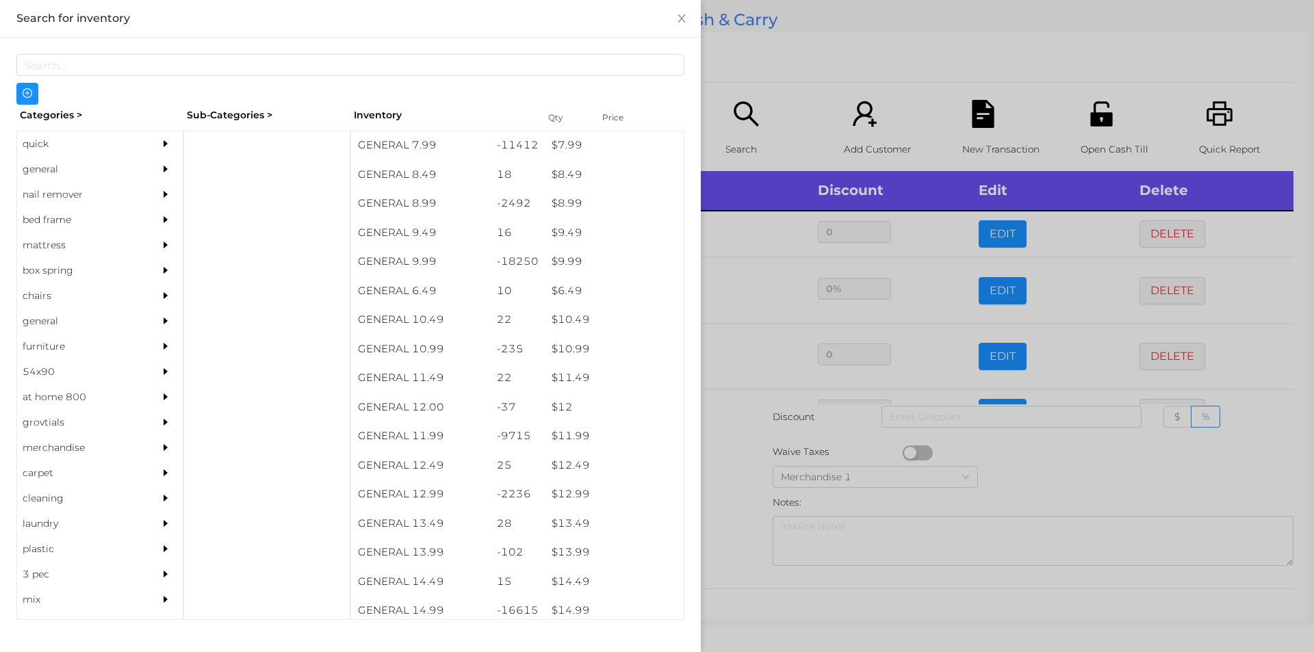
click at [737, 463] on div at bounding box center [657, 326] width 1314 height 652
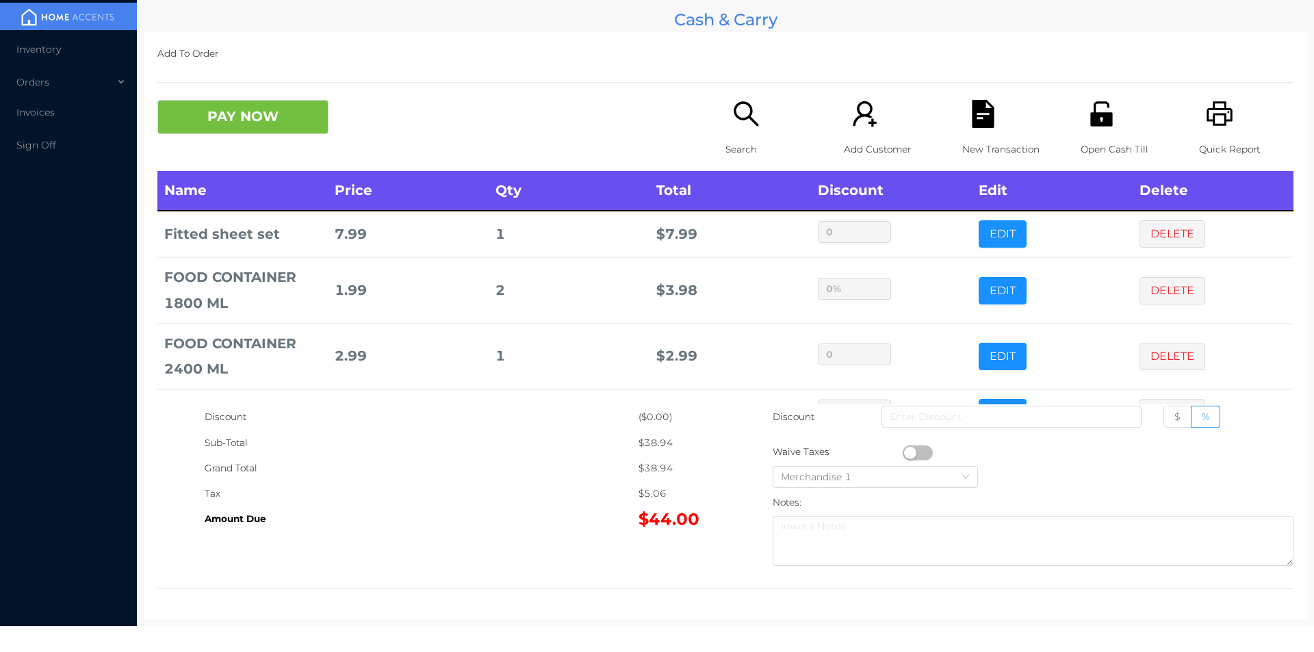
scroll to position [46, 0]
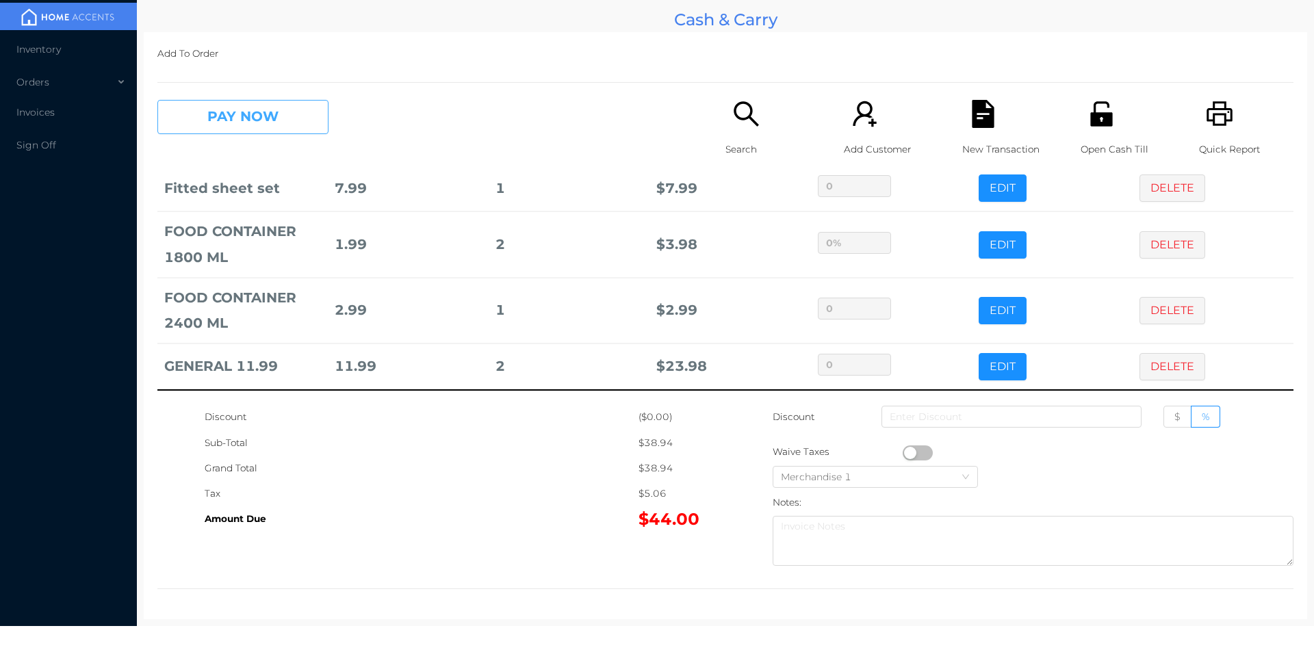
click at [256, 110] on button "PAY NOW" at bounding box center [242, 117] width 171 height 34
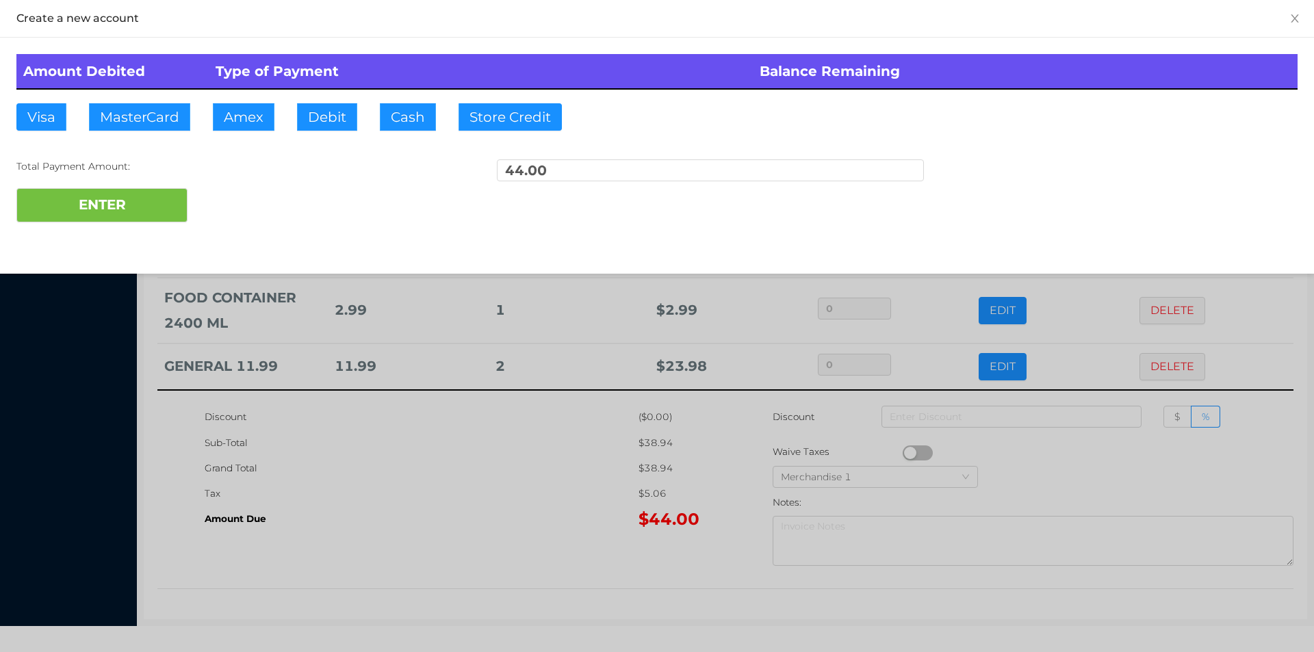
click at [381, 498] on div at bounding box center [657, 326] width 1314 height 652
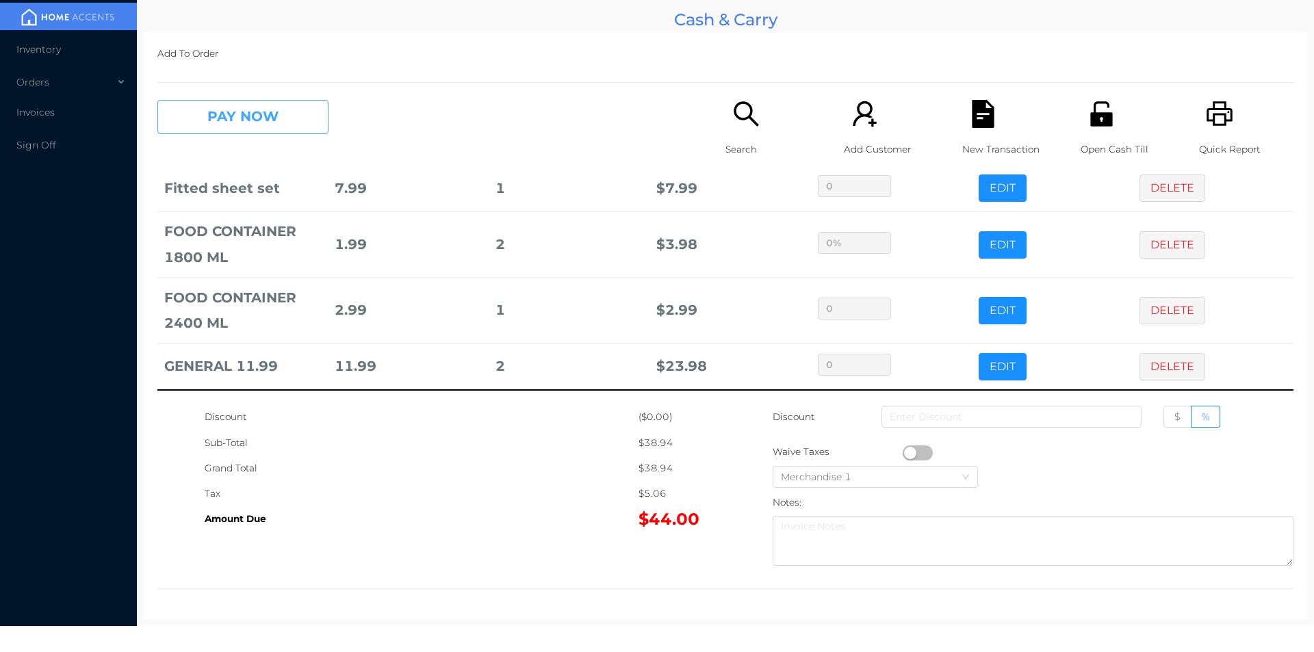
click at [286, 129] on button "PAY NOW" at bounding box center [242, 117] width 171 height 34
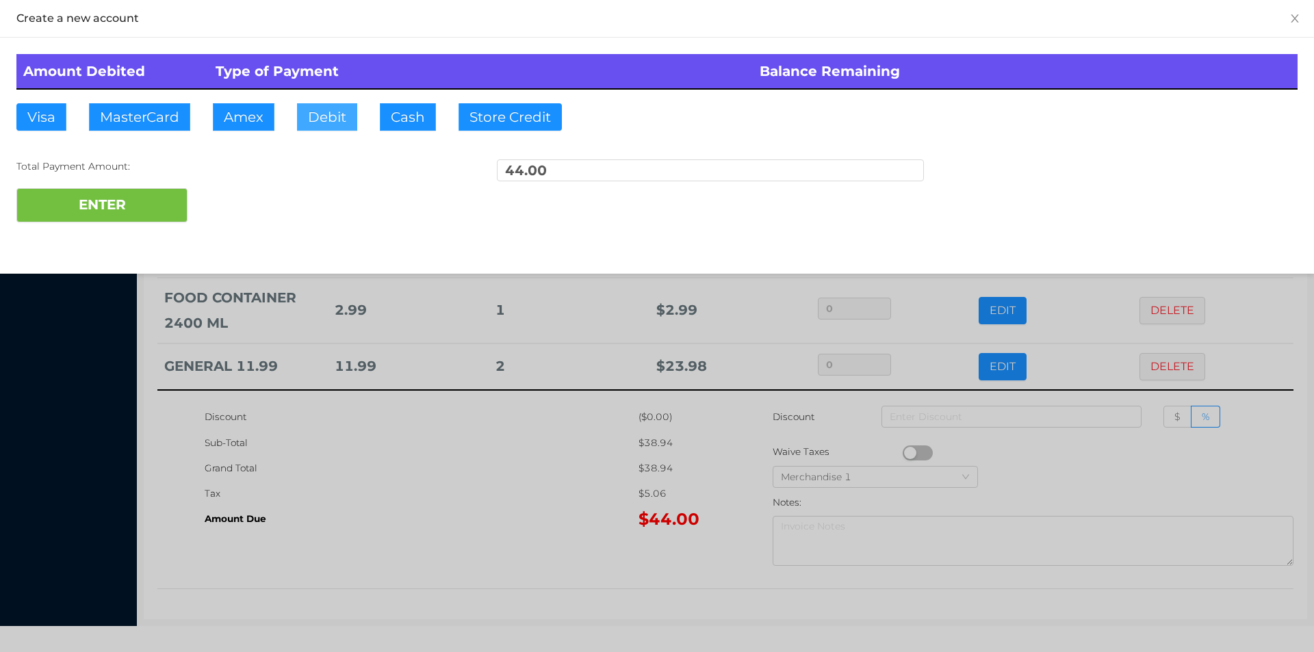
click at [314, 114] on button "Debit" at bounding box center [327, 116] width 60 height 27
click at [125, 212] on button "ENTER" at bounding box center [101, 205] width 171 height 34
type input "0"
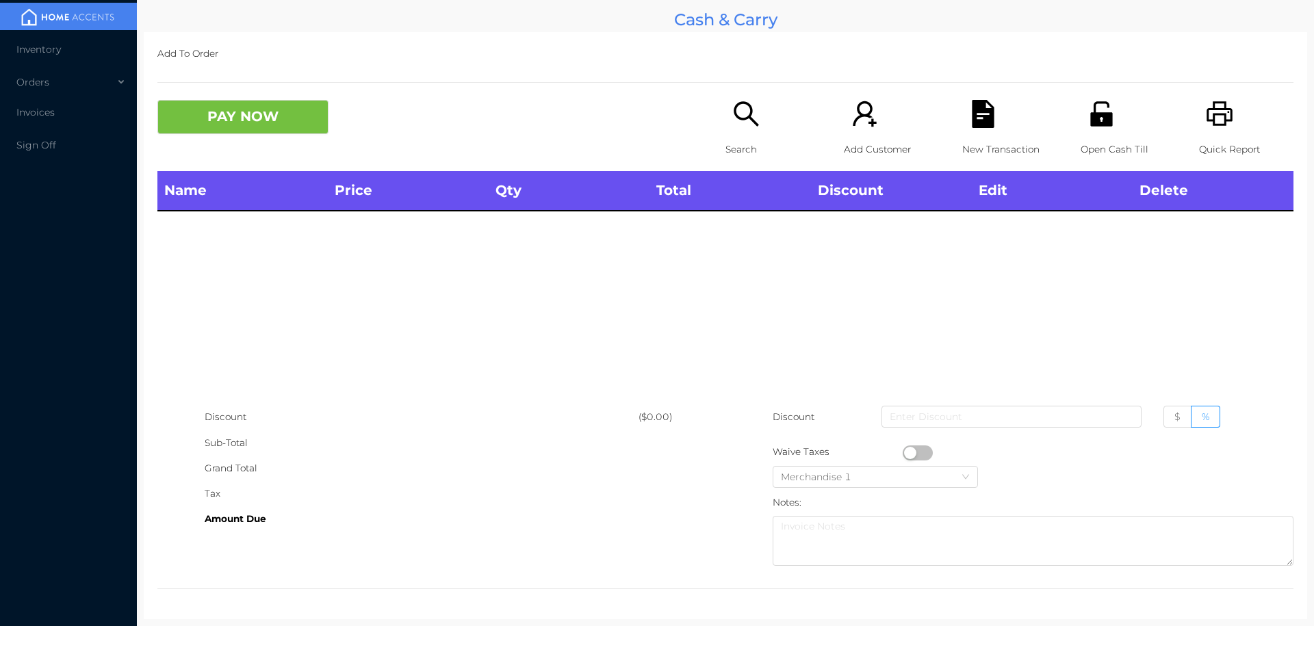
scroll to position [0, 0]
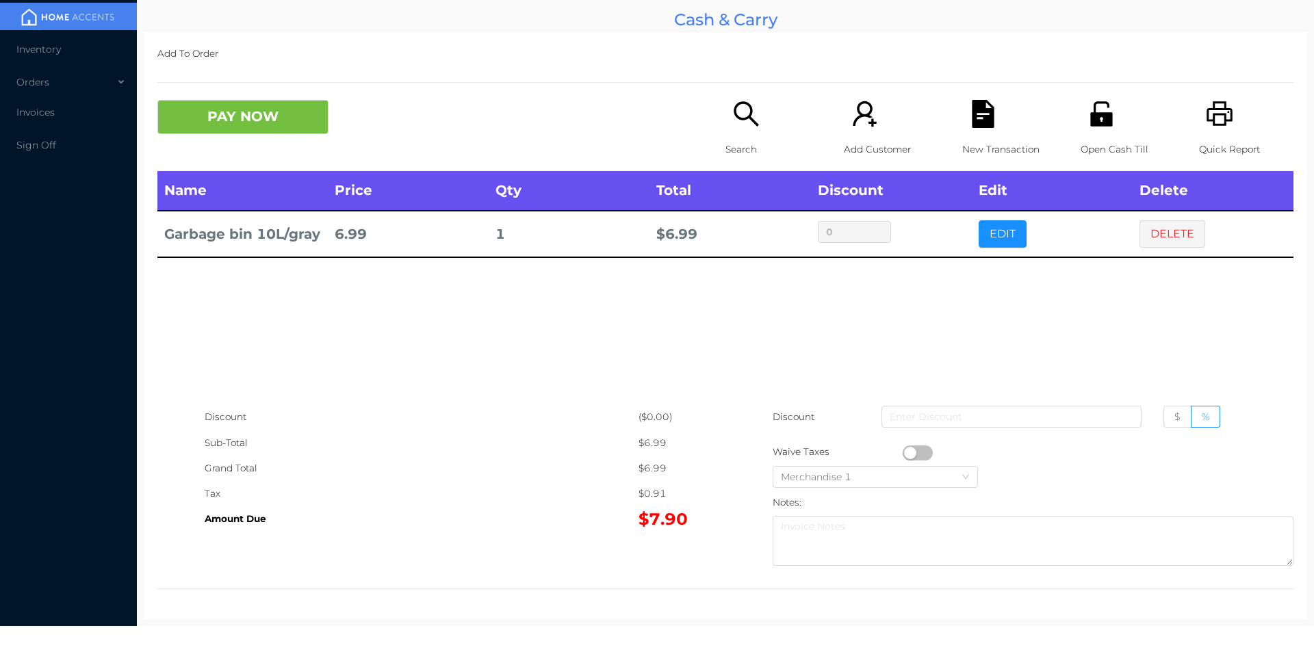
click at [736, 120] on icon "icon: search" at bounding box center [746, 113] width 25 height 25
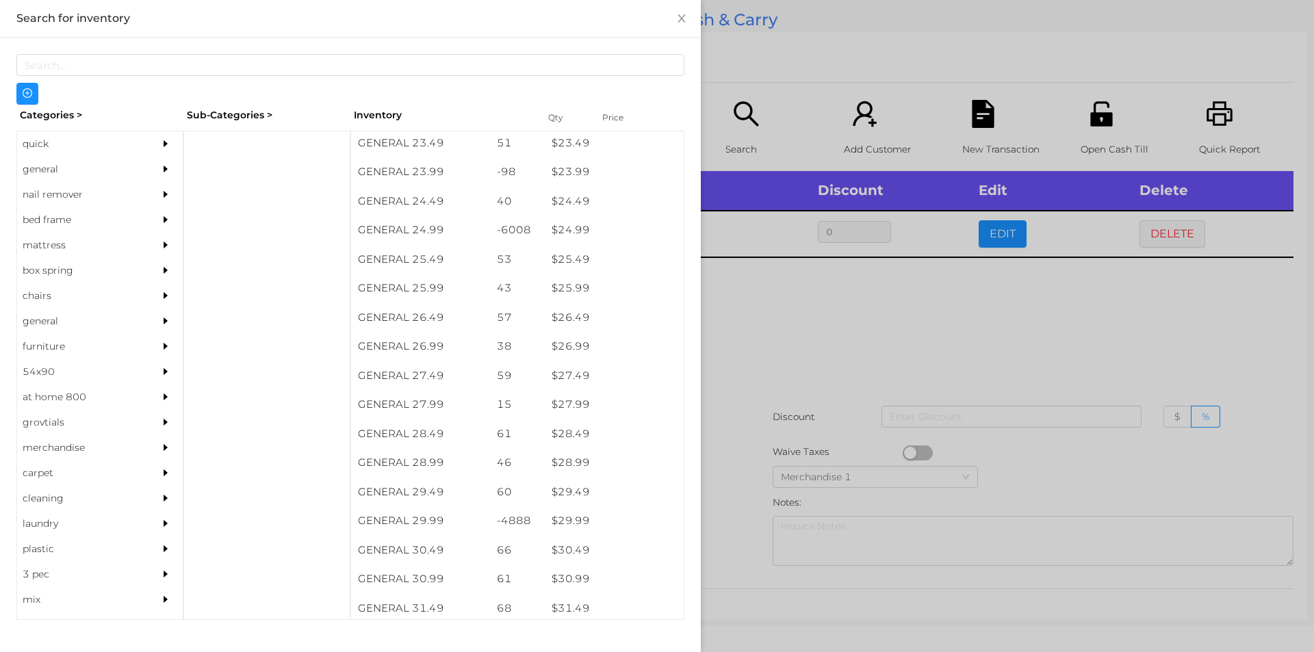
scroll to position [1682, 0]
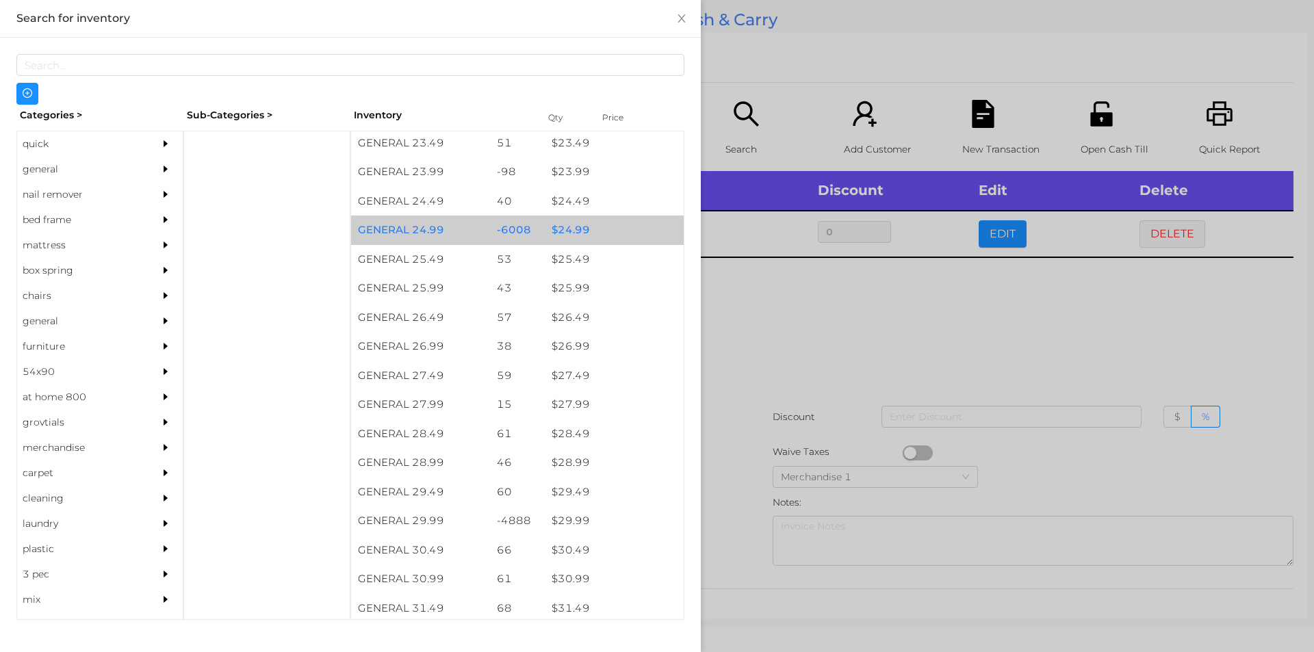
click at [559, 229] on div "$ 24.99" at bounding box center [614, 230] width 139 height 29
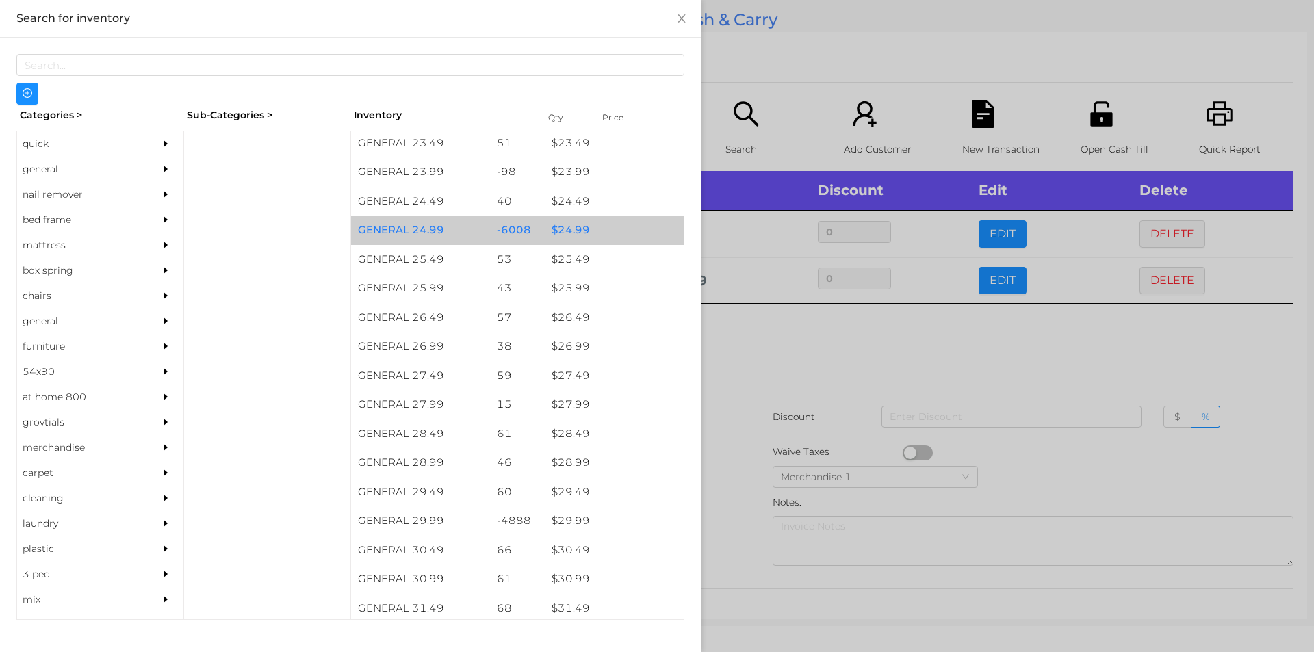
click at [556, 222] on div "$ 24.99" at bounding box center [614, 230] width 139 height 29
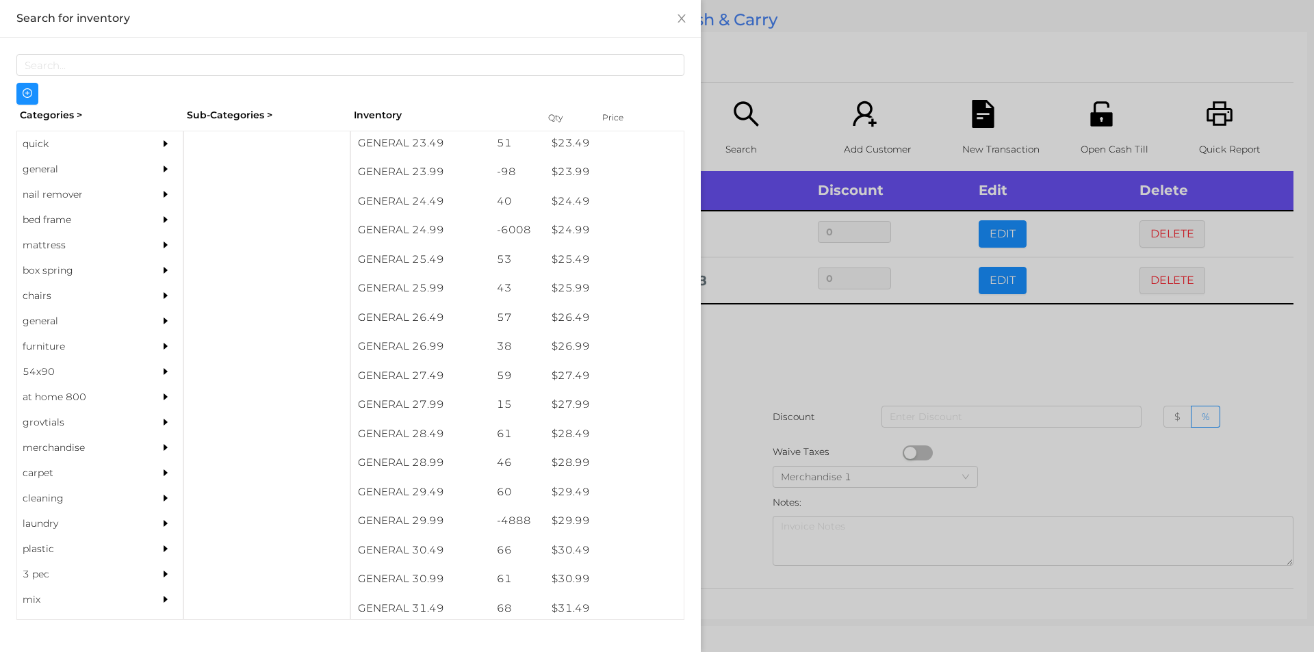
click at [752, 344] on div at bounding box center [657, 326] width 1314 height 652
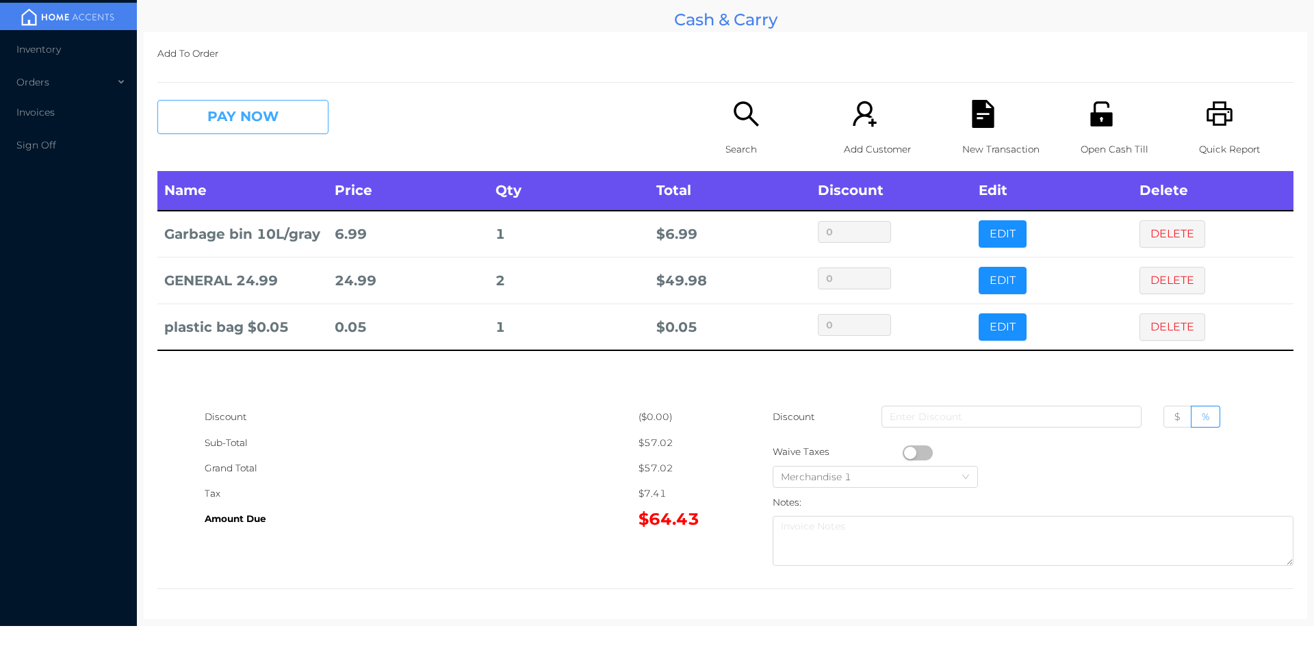
click at [219, 133] on button "PAY NOW" at bounding box center [242, 117] width 171 height 34
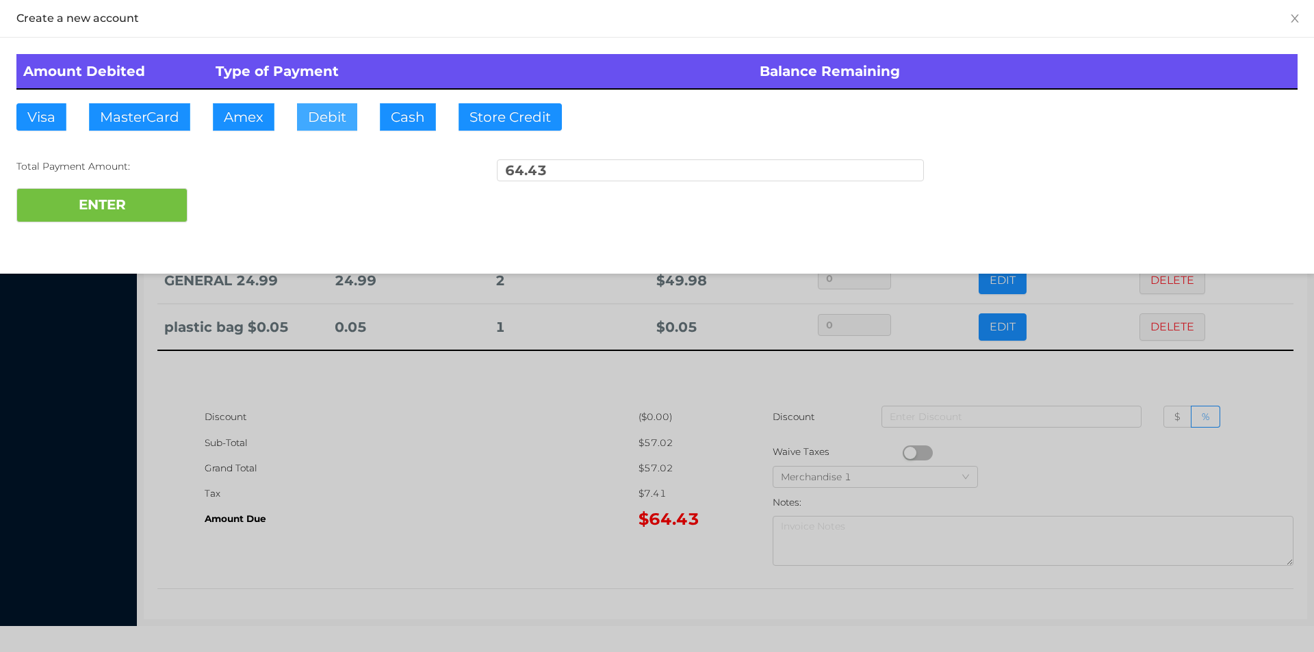
click at [336, 116] on button "Debit" at bounding box center [327, 116] width 60 height 27
click at [143, 192] on button "ENTER" at bounding box center [101, 205] width 171 height 34
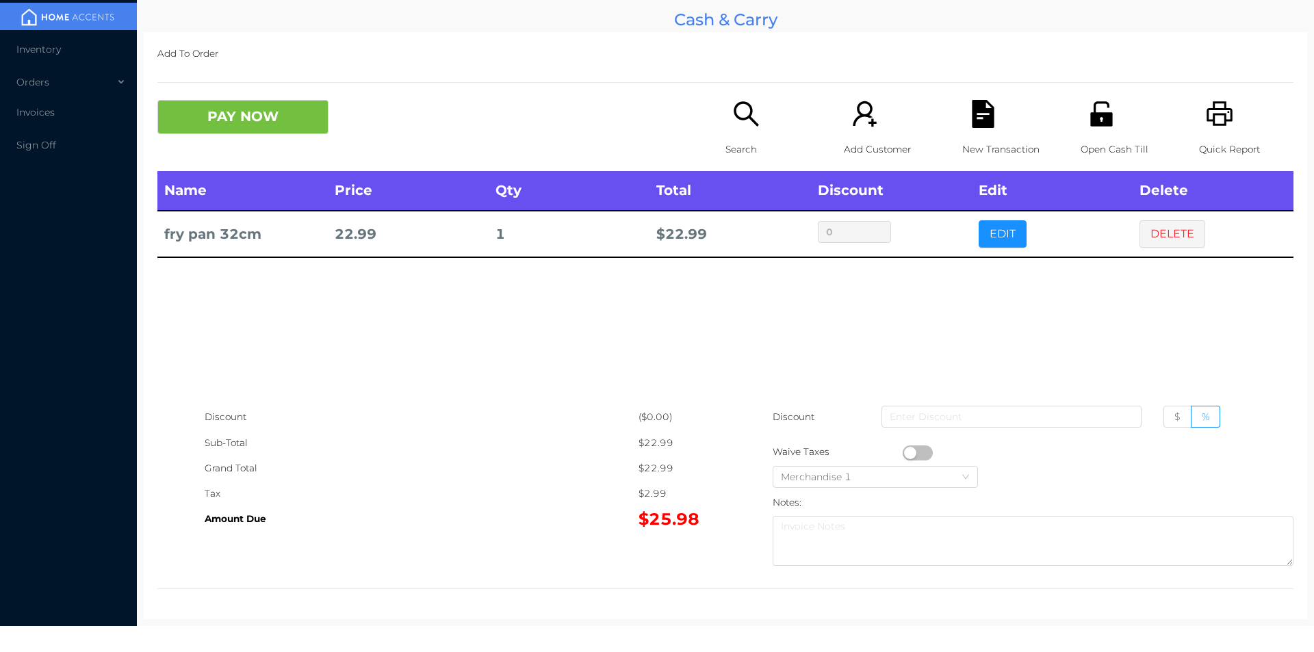
click at [738, 120] on icon "icon: search" at bounding box center [746, 113] width 25 height 25
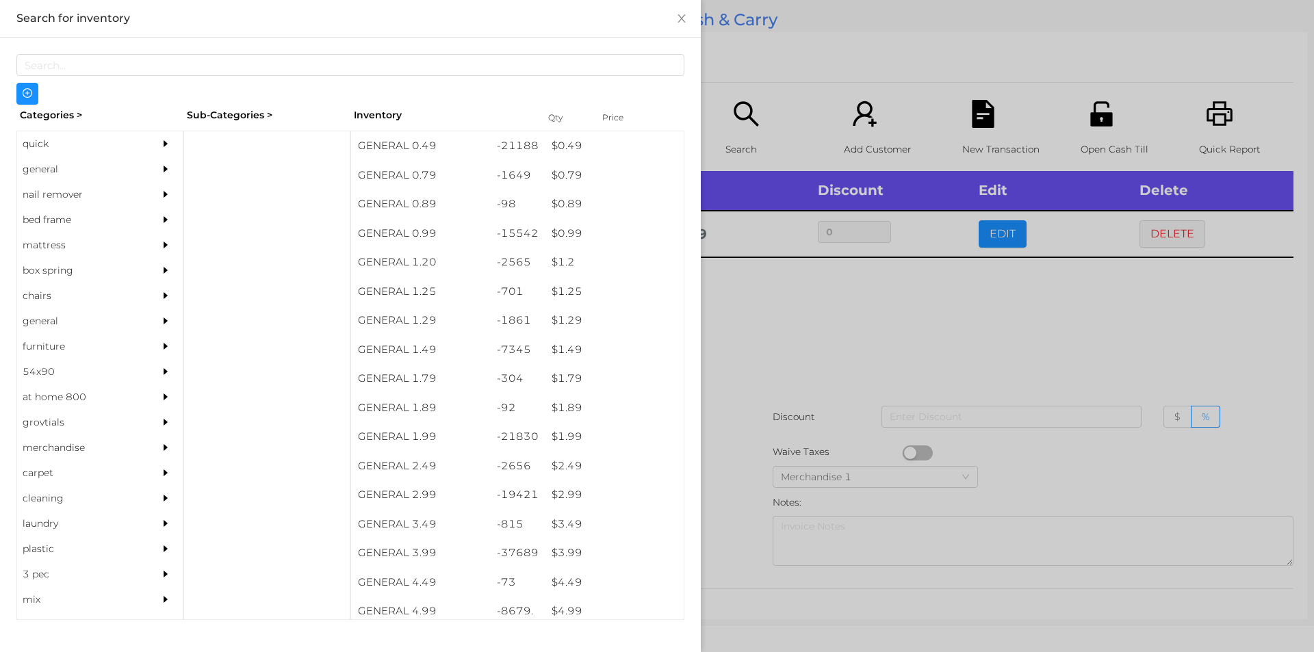
click at [44, 146] on div "quick" at bounding box center [79, 143] width 125 height 25
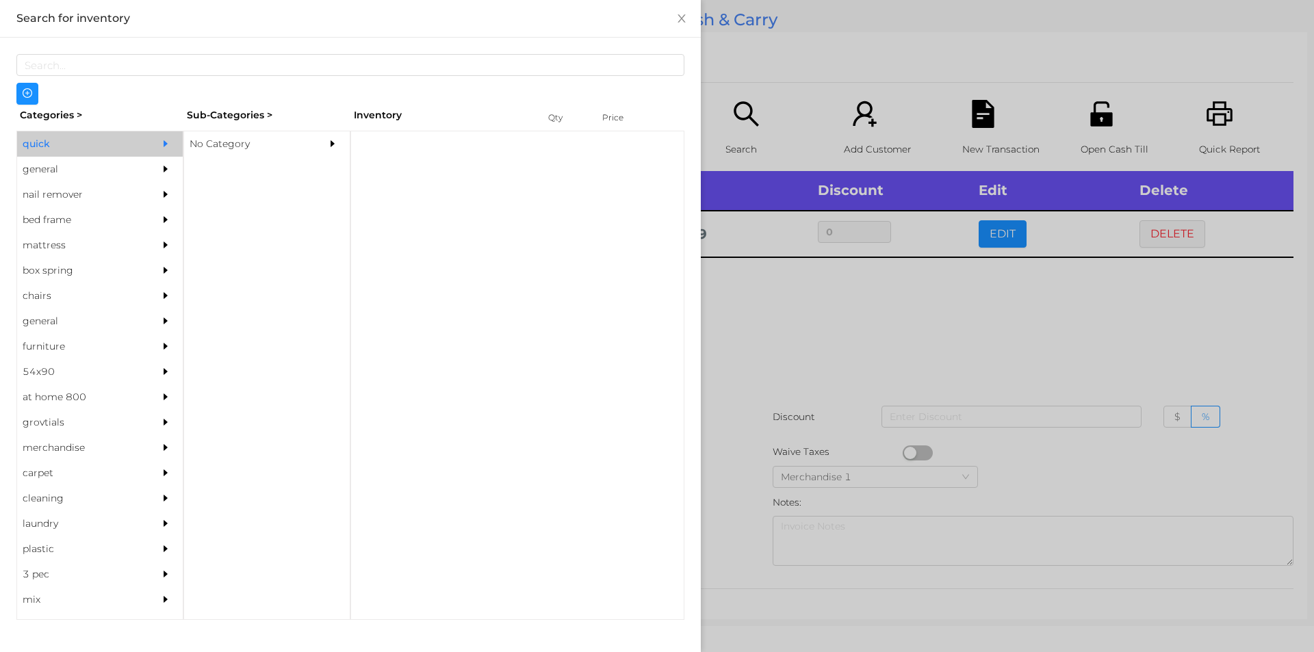
click at [213, 153] on div "No Category" at bounding box center [246, 143] width 125 height 25
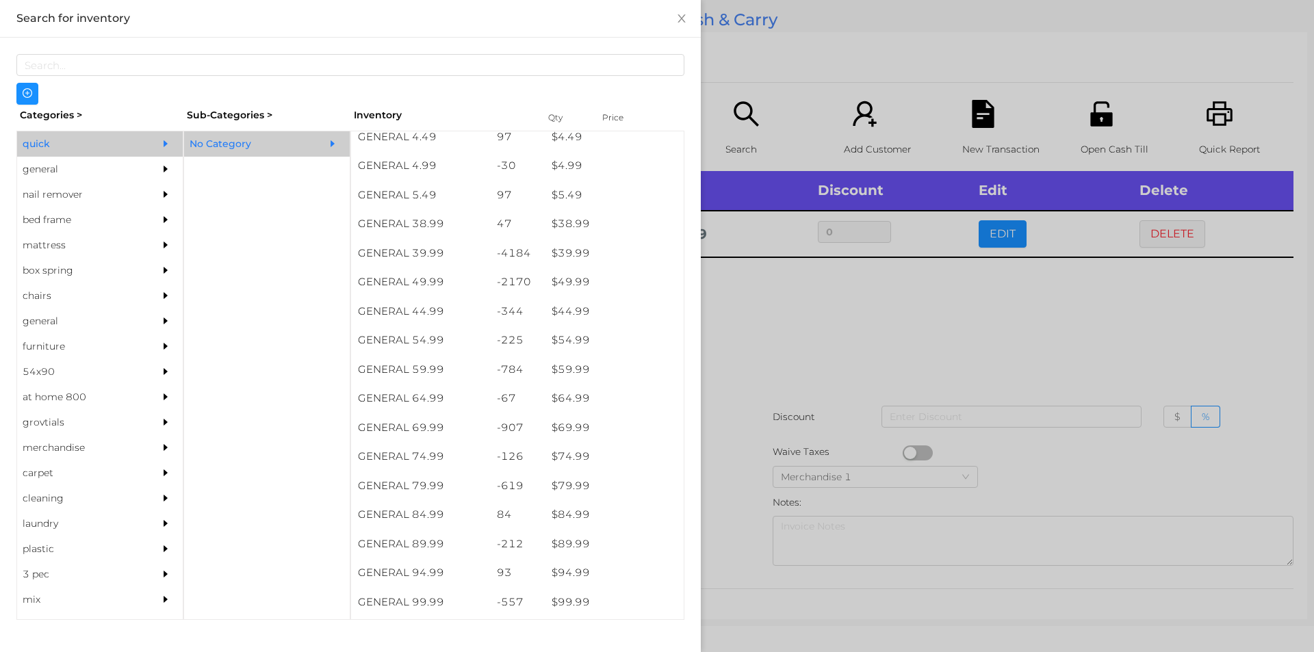
scroll to position [679, 0]
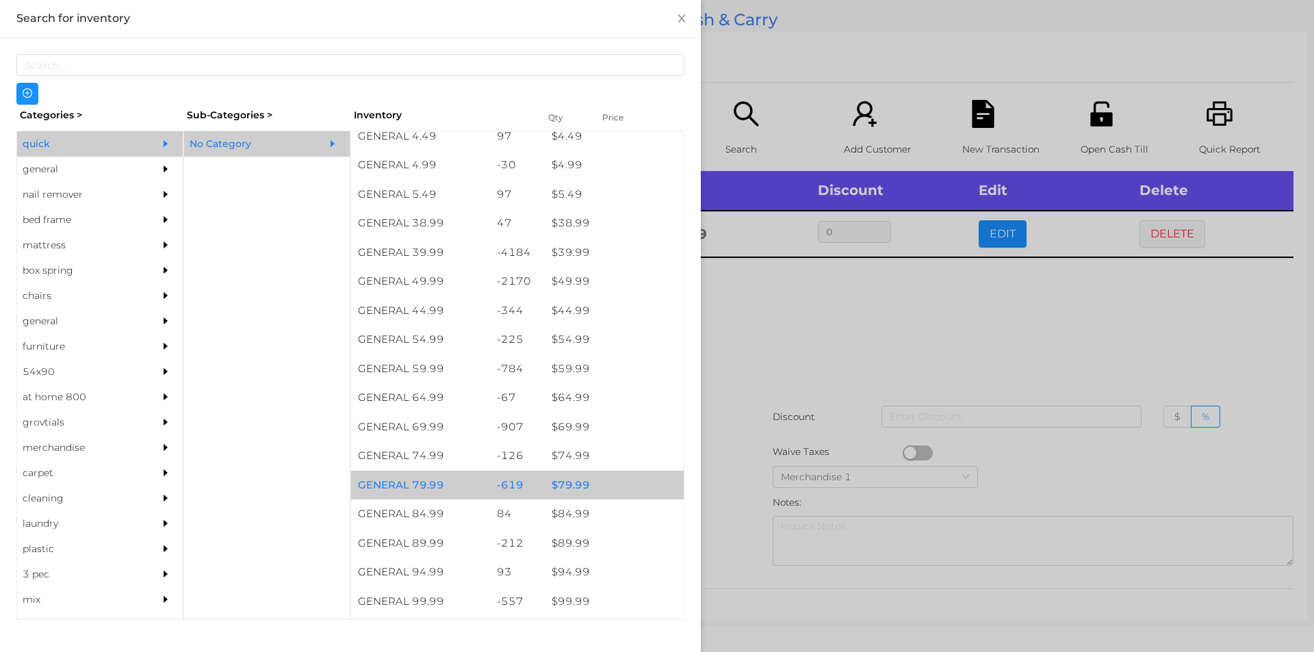
click at [562, 487] on div "$ 79.99" at bounding box center [614, 485] width 139 height 29
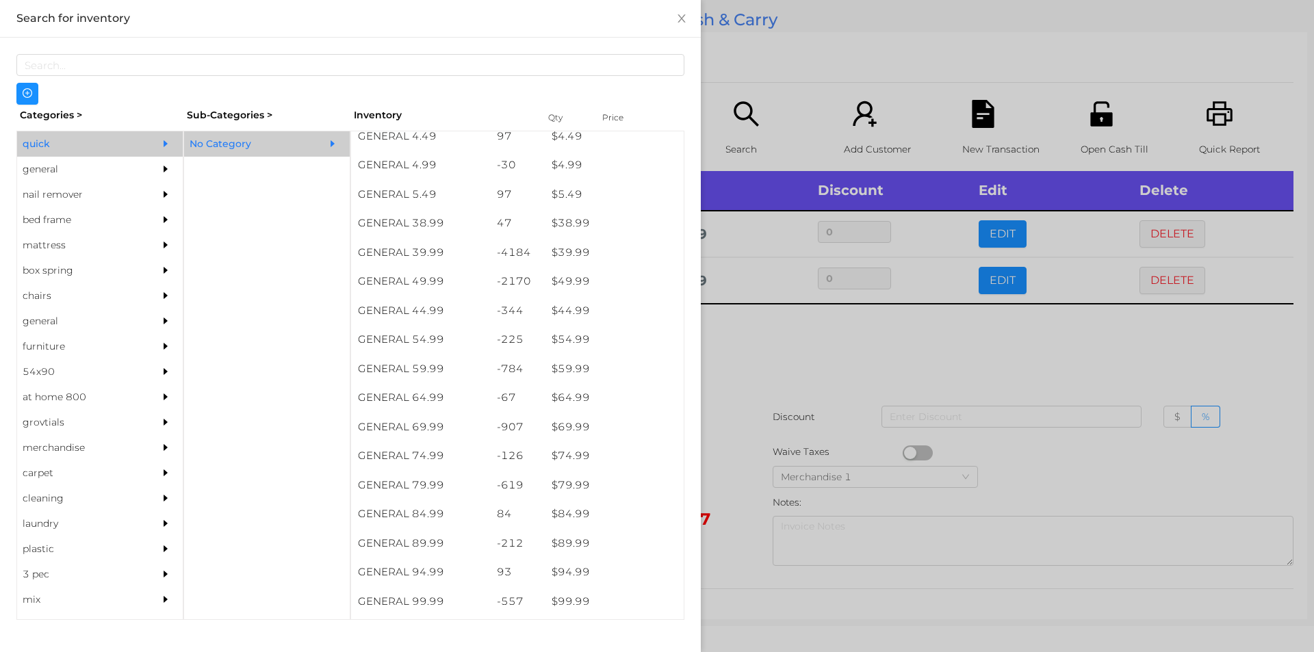
click at [741, 343] on div at bounding box center [657, 326] width 1314 height 652
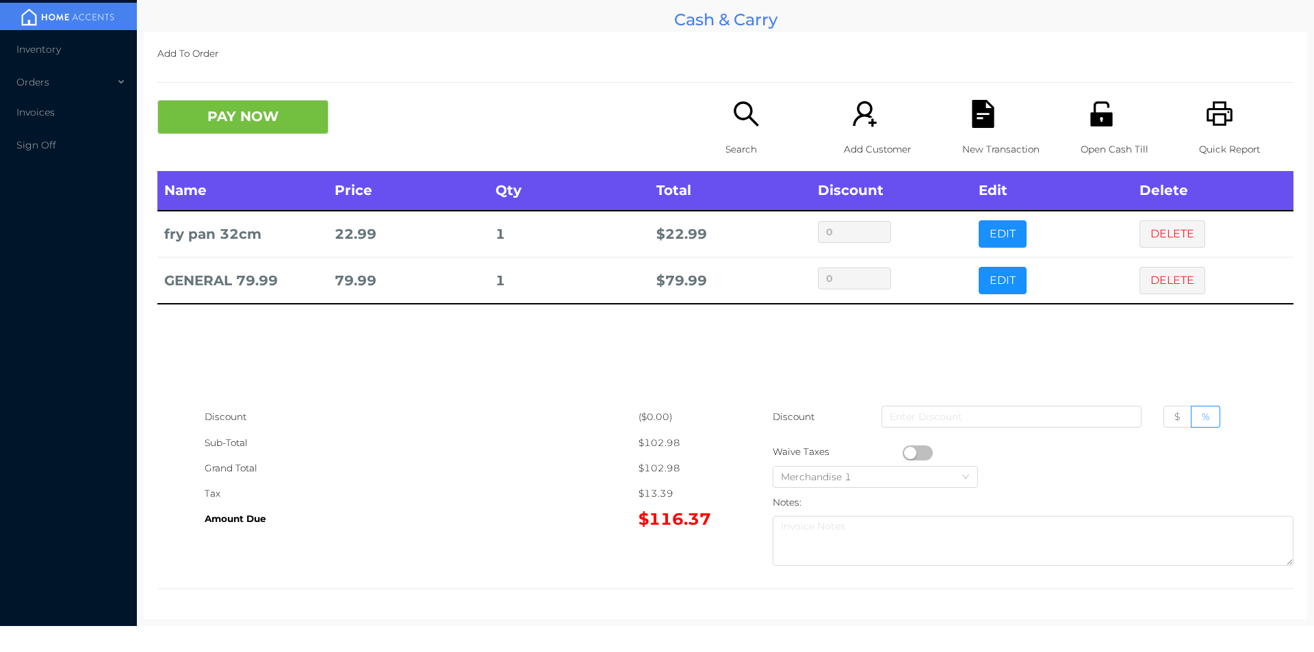
click at [745, 129] on div "Search" at bounding box center [773, 135] width 94 height 71
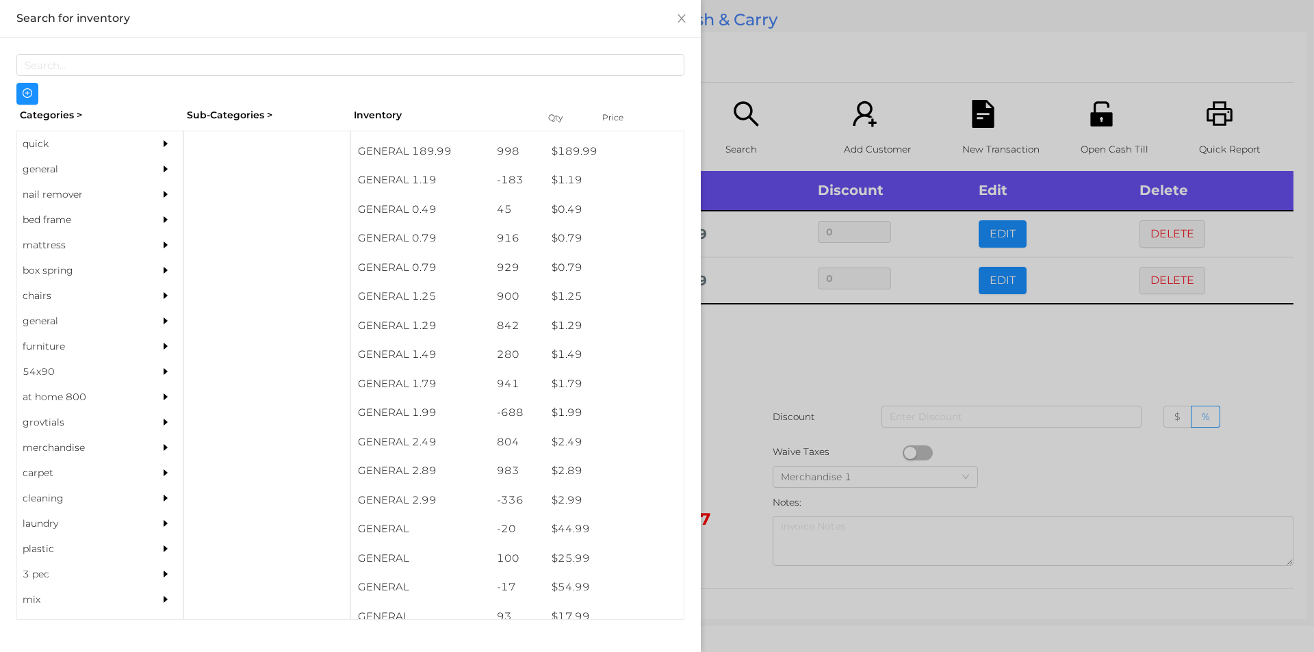
scroll to position [0, 0]
click at [53, 165] on div "general" at bounding box center [79, 169] width 125 height 25
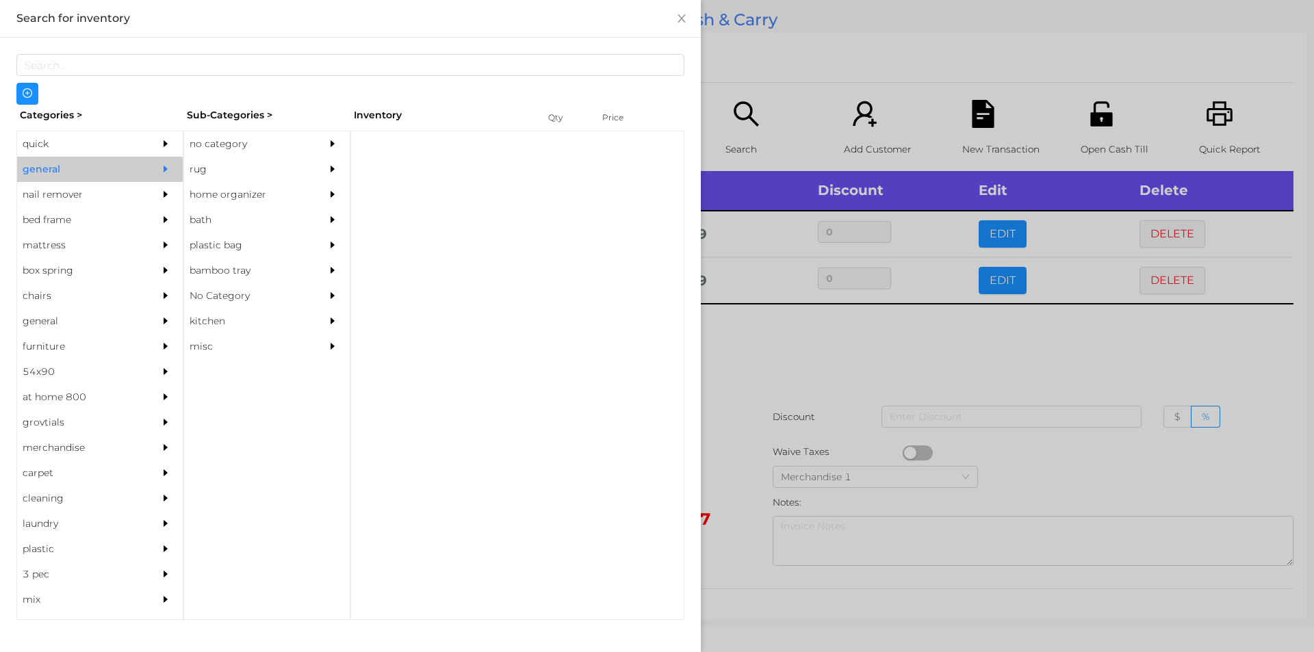
click at [228, 142] on div "no category" at bounding box center [246, 143] width 125 height 25
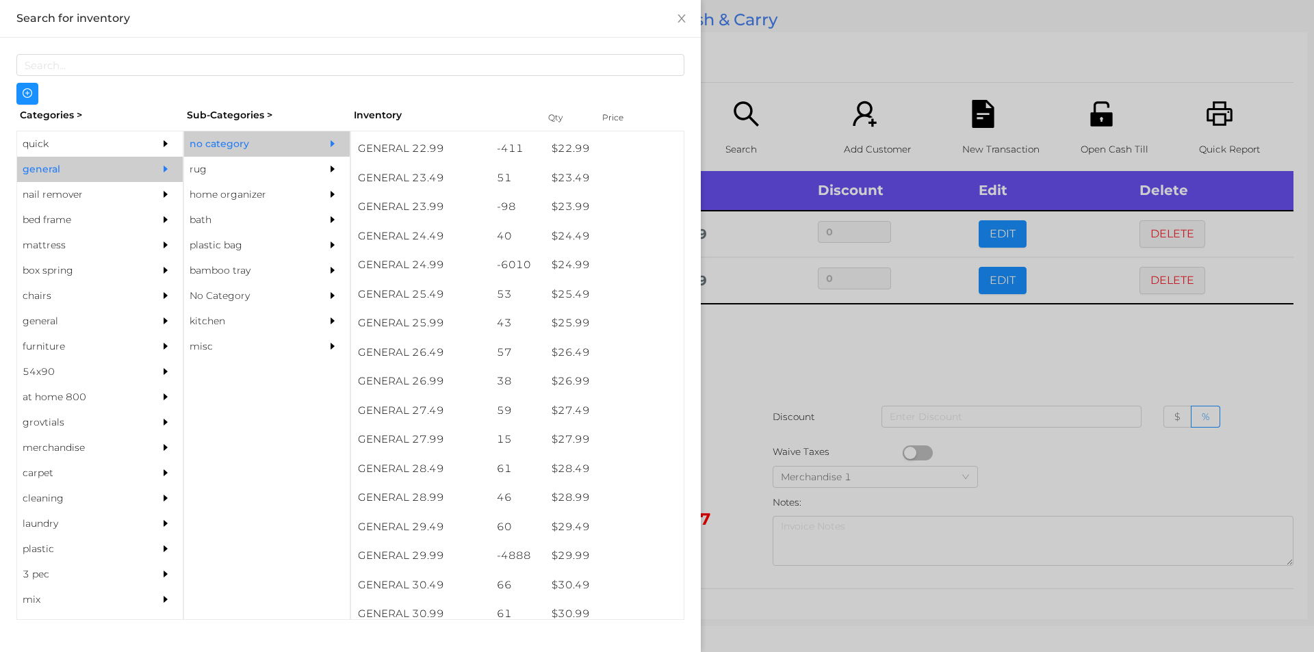
scroll to position [1654, 0]
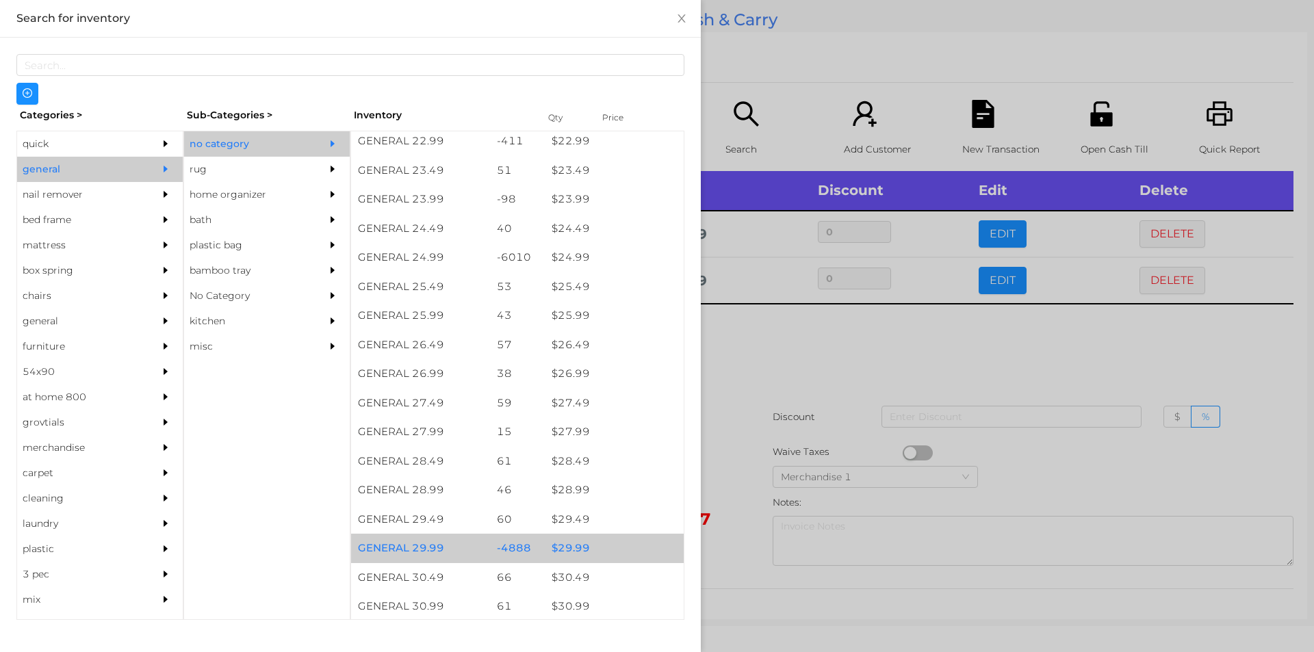
click at [559, 557] on div "$ 29.99" at bounding box center [614, 548] width 139 height 29
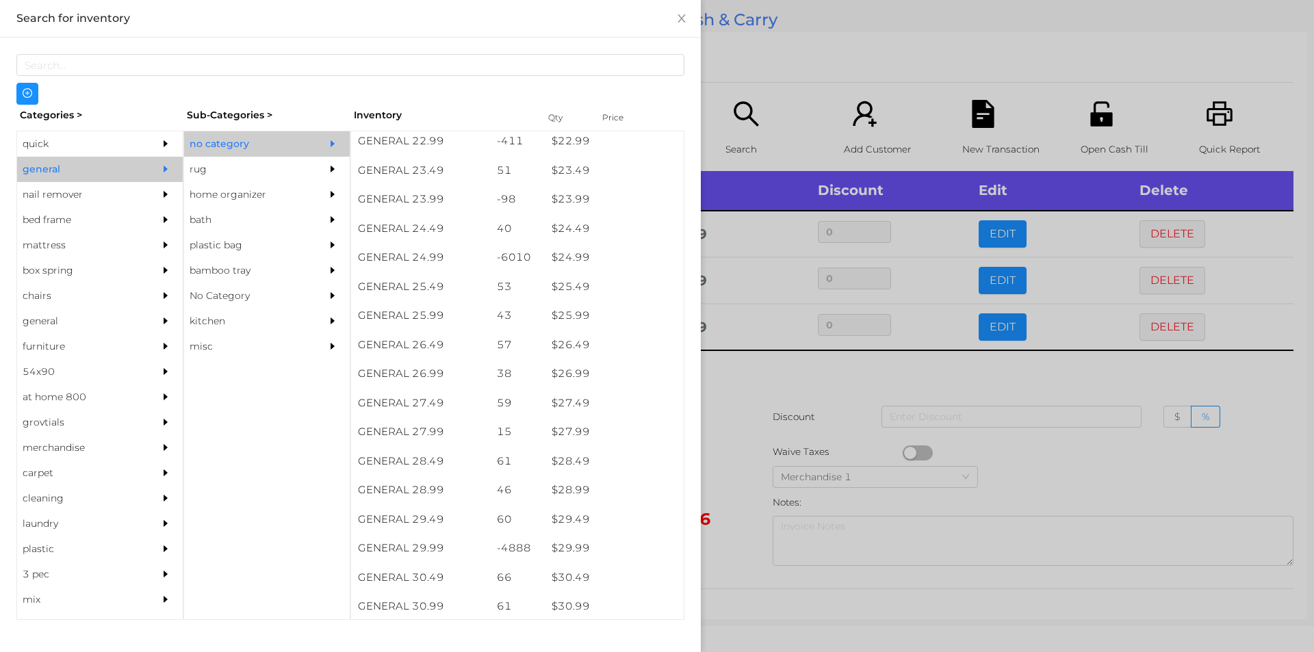
click at [737, 469] on div at bounding box center [657, 326] width 1314 height 652
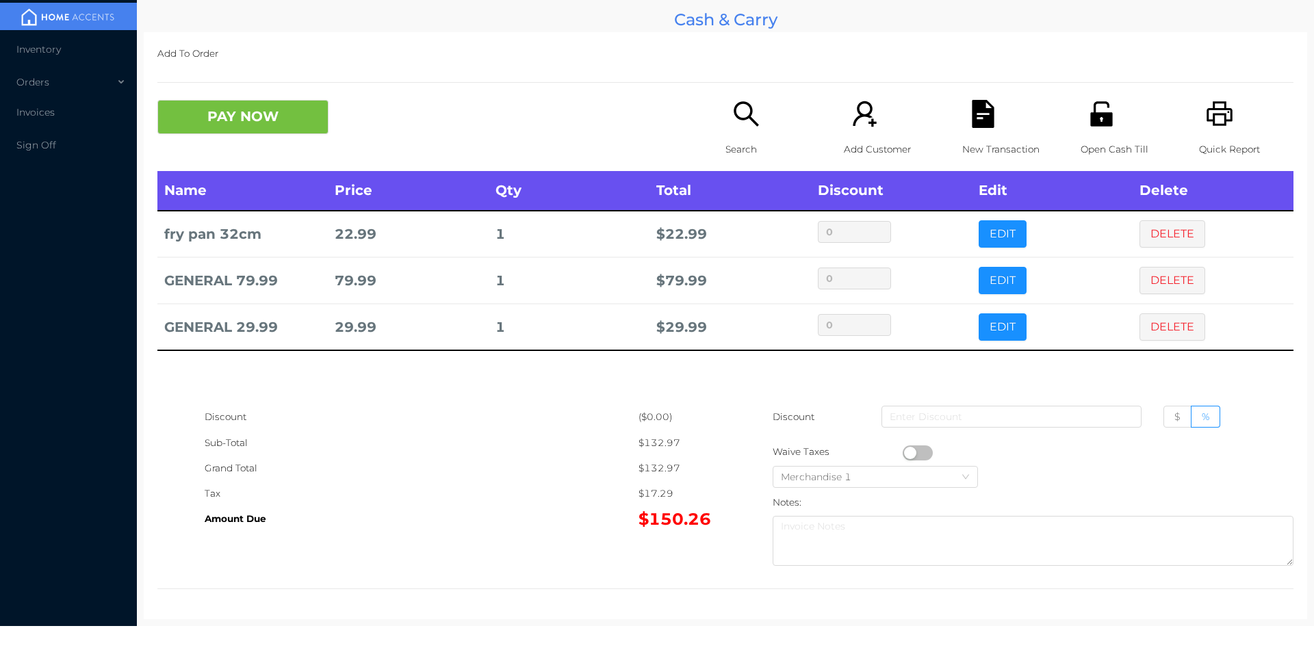
click at [747, 125] on icon "icon: search" at bounding box center [746, 114] width 28 height 28
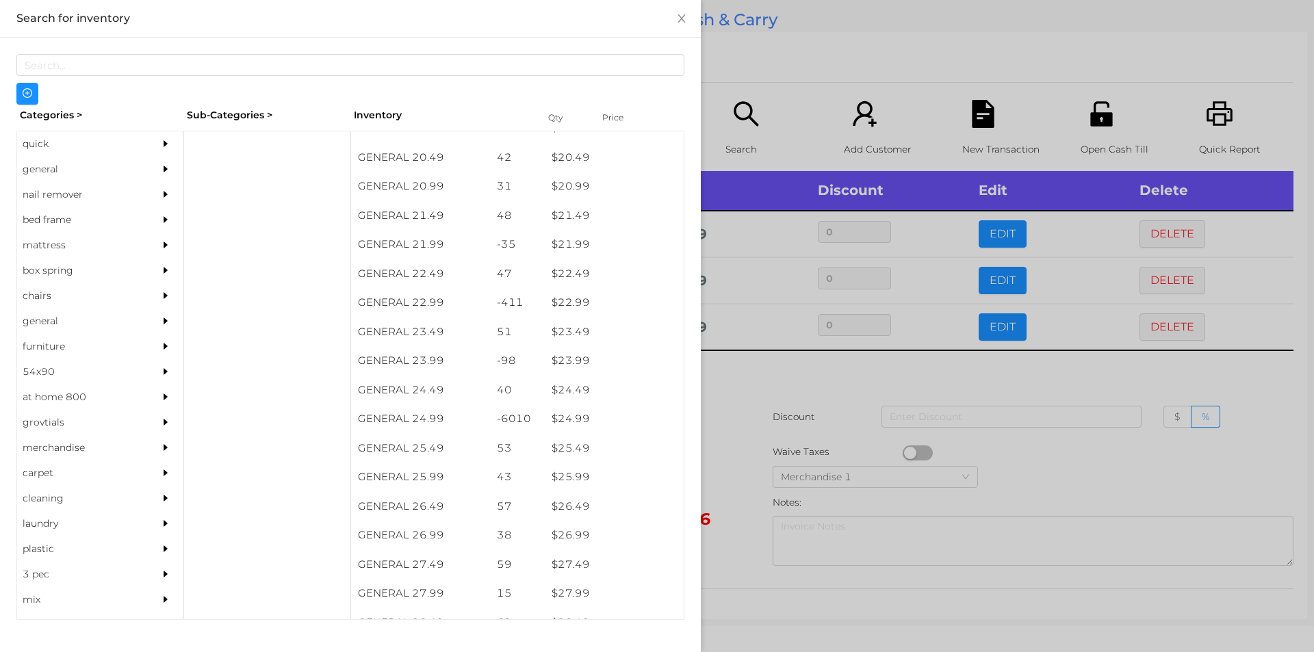
scroll to position [1493, 0]
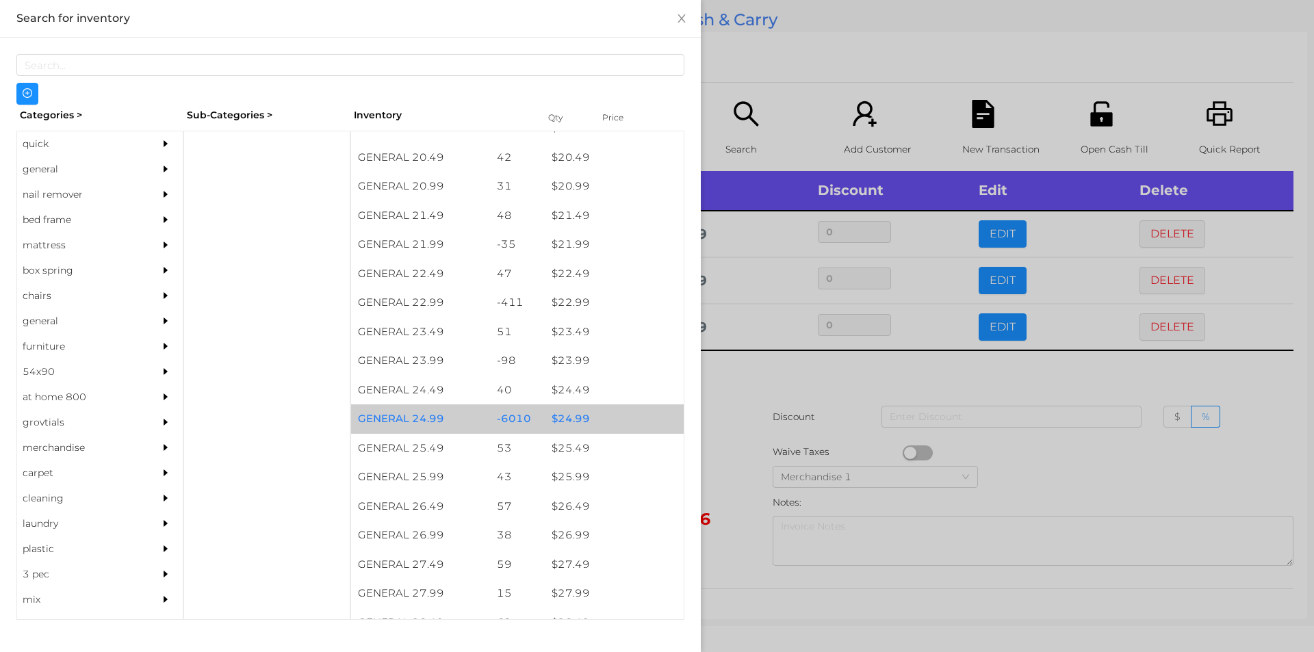
click at [560, 414] on div "$ 24.99" at bounding box center [614, 419] width 139 height 29
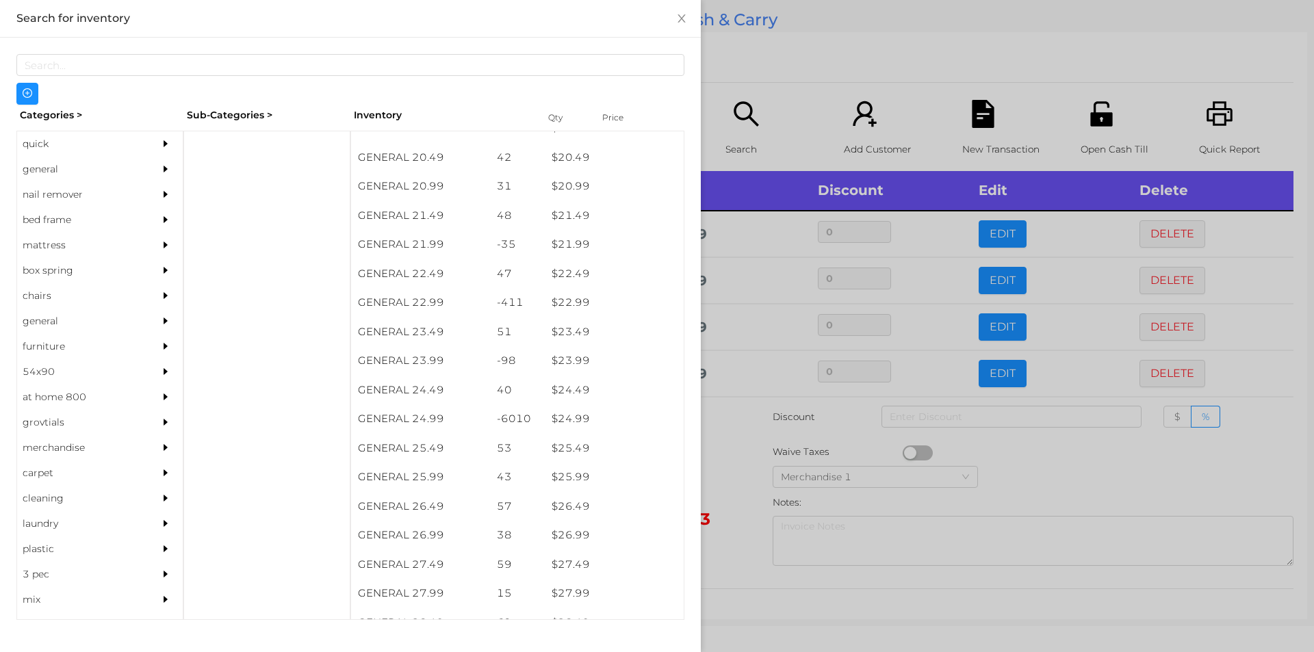
click at [1084, 492] on div at bounding box center [657, 326] width 1314 height 652
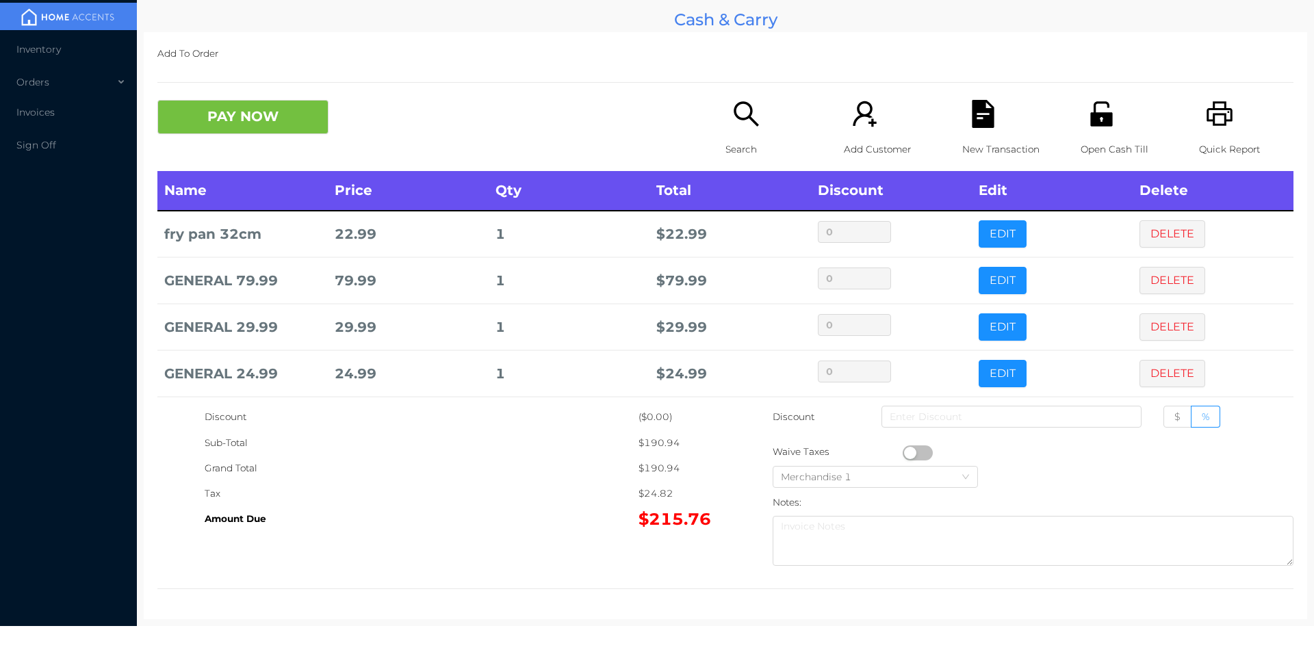
scroll to position [139, 0]
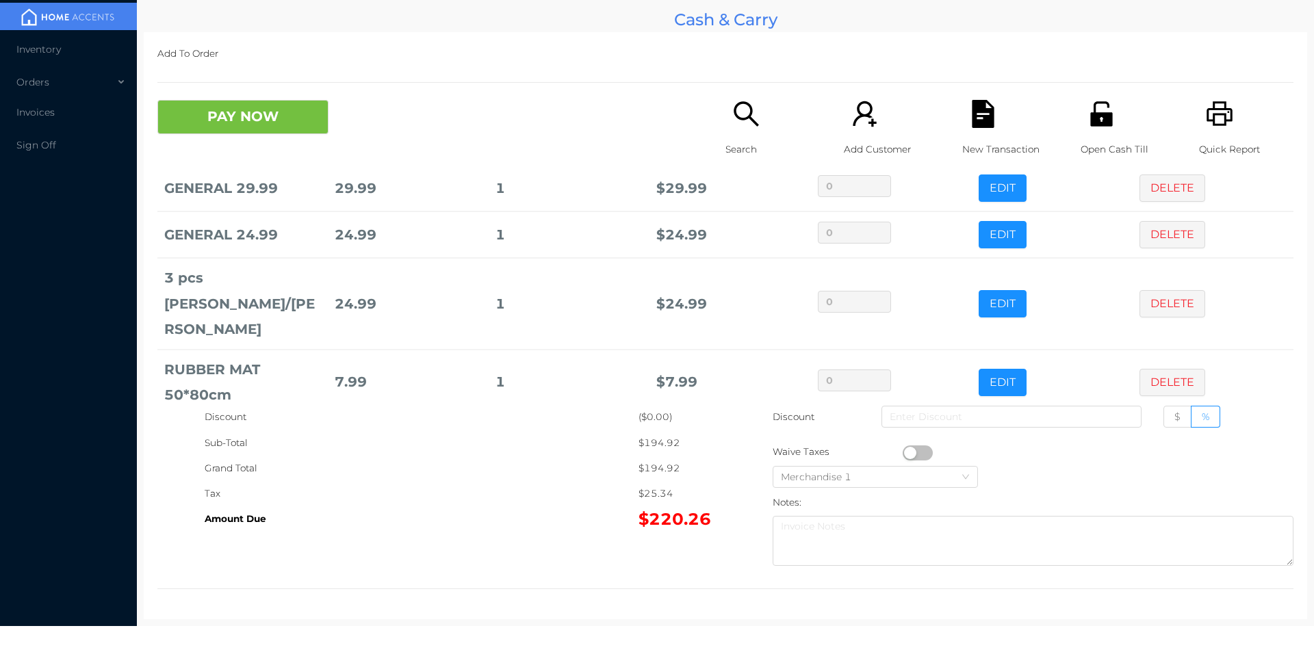
click at [737, 145] on p "Search" at bounding box center [773, 149] width 94 height 25
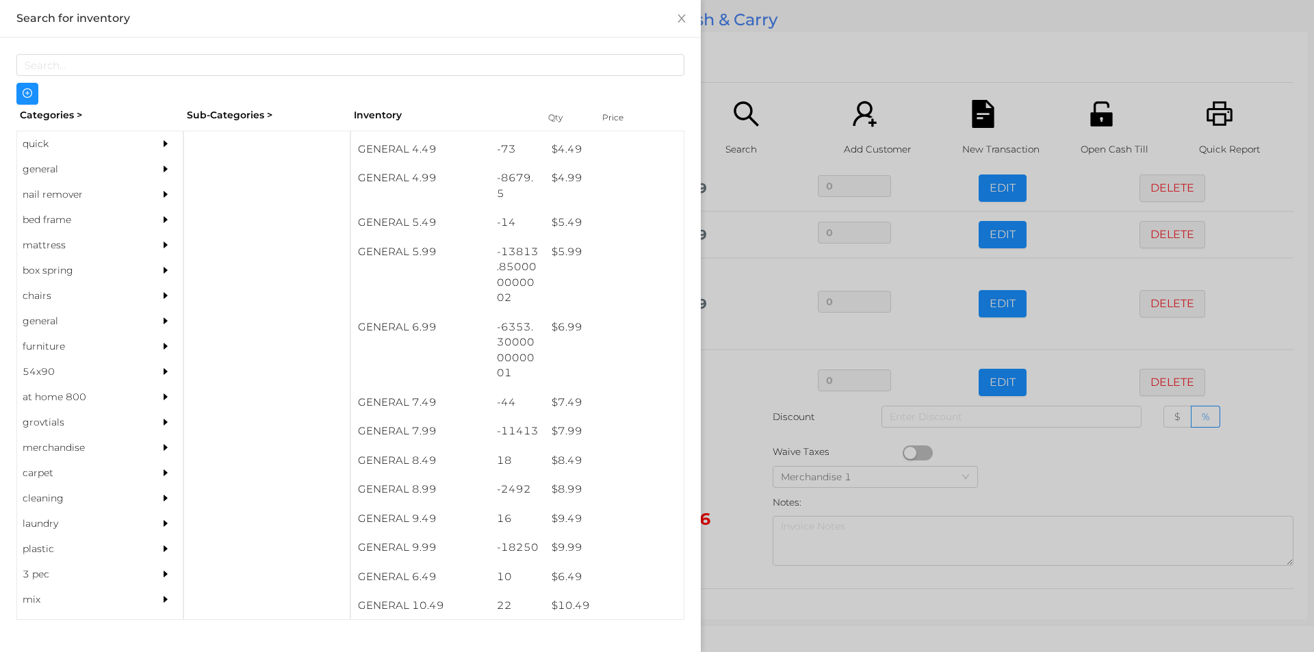
scroll to position [512, 0]
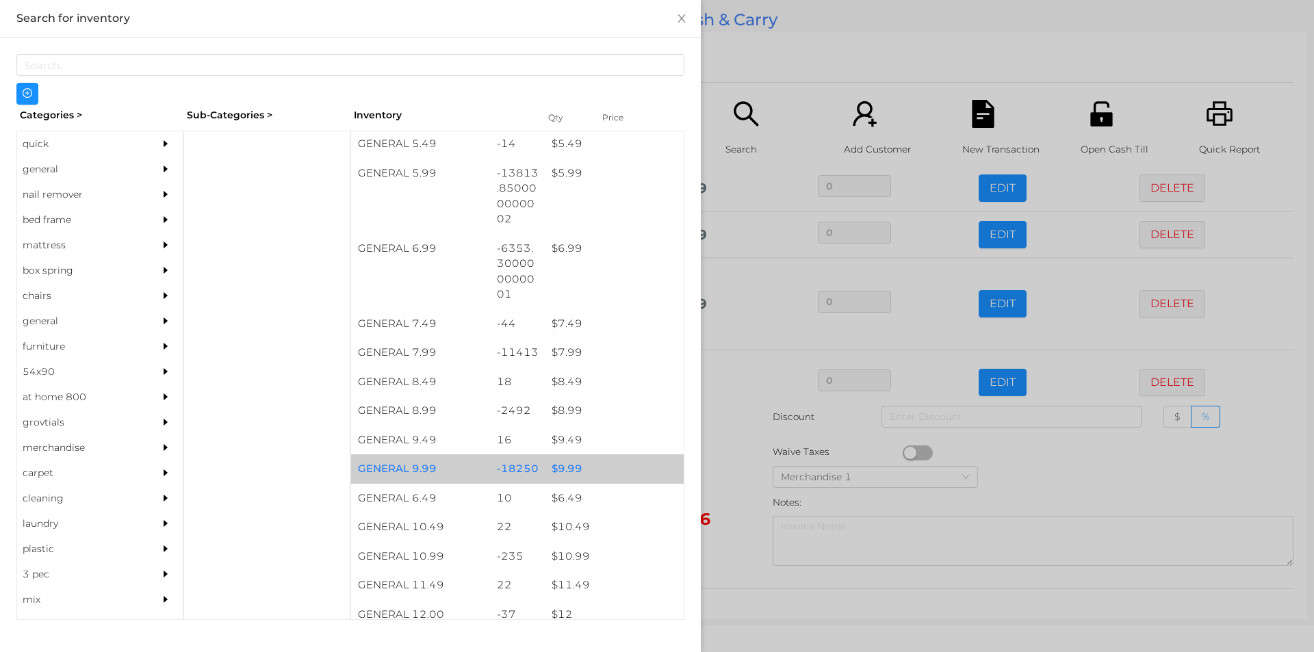
click at [554, 461] on div "$ 9.99" at bounding box center [614, 469] width 139 height 29
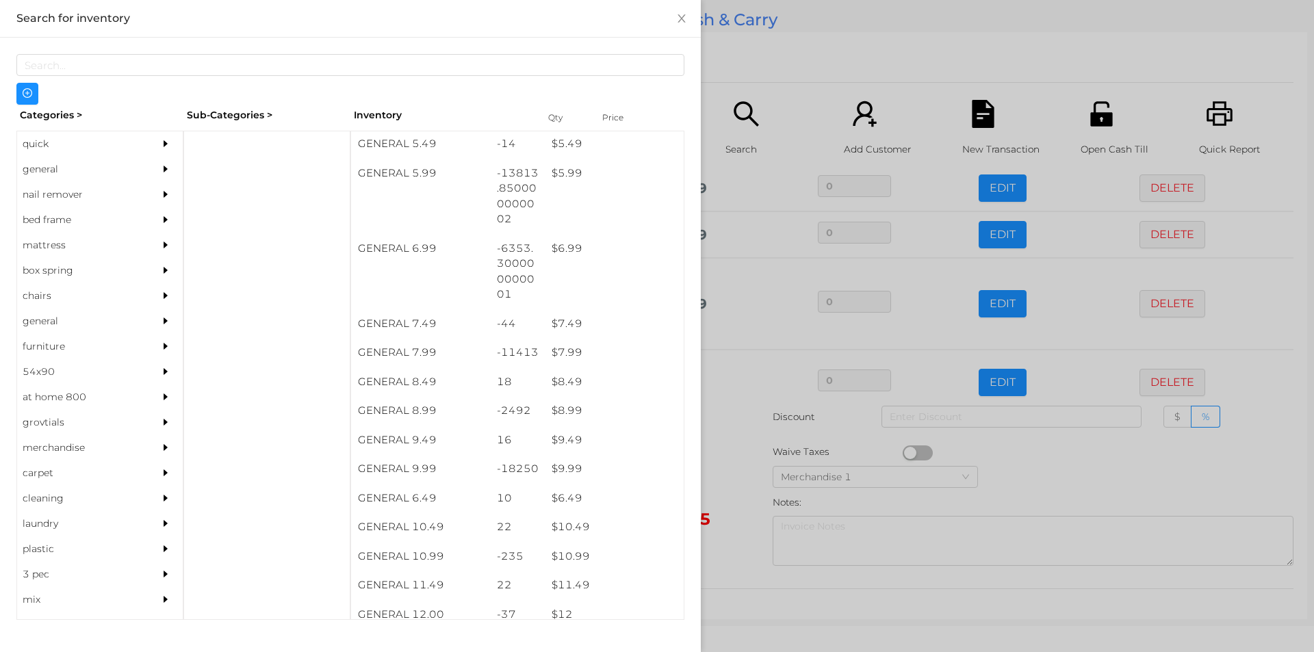
click at [727, 479] on div at bounding box center [657, 326] width 1314 height 652
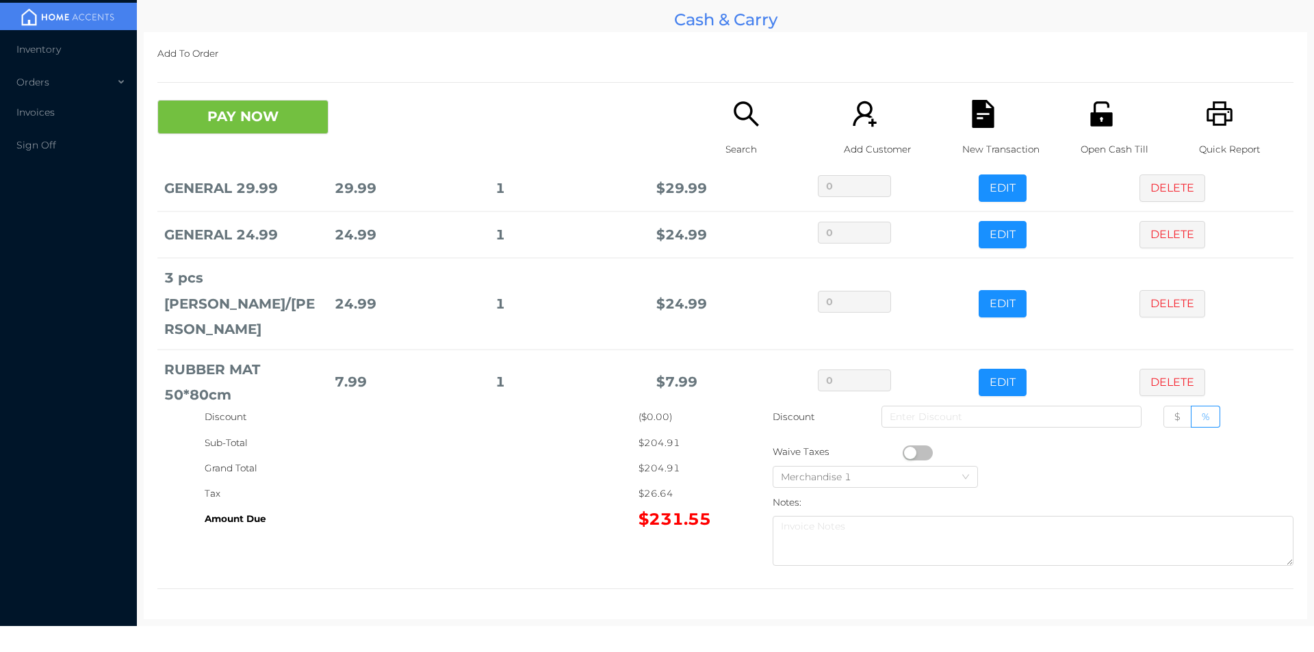
scroll to position [232, 0]
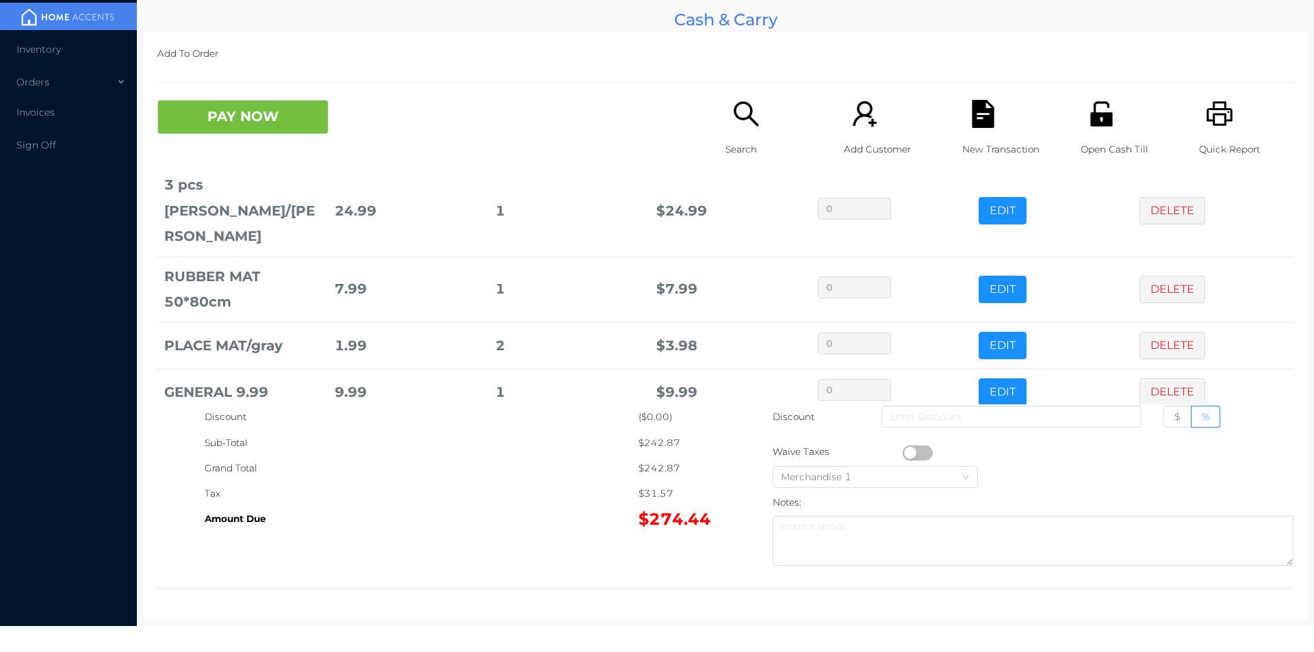
click at [740, 116] on icon "icon: search" at bounding box center [746, 114] width 28 height 28
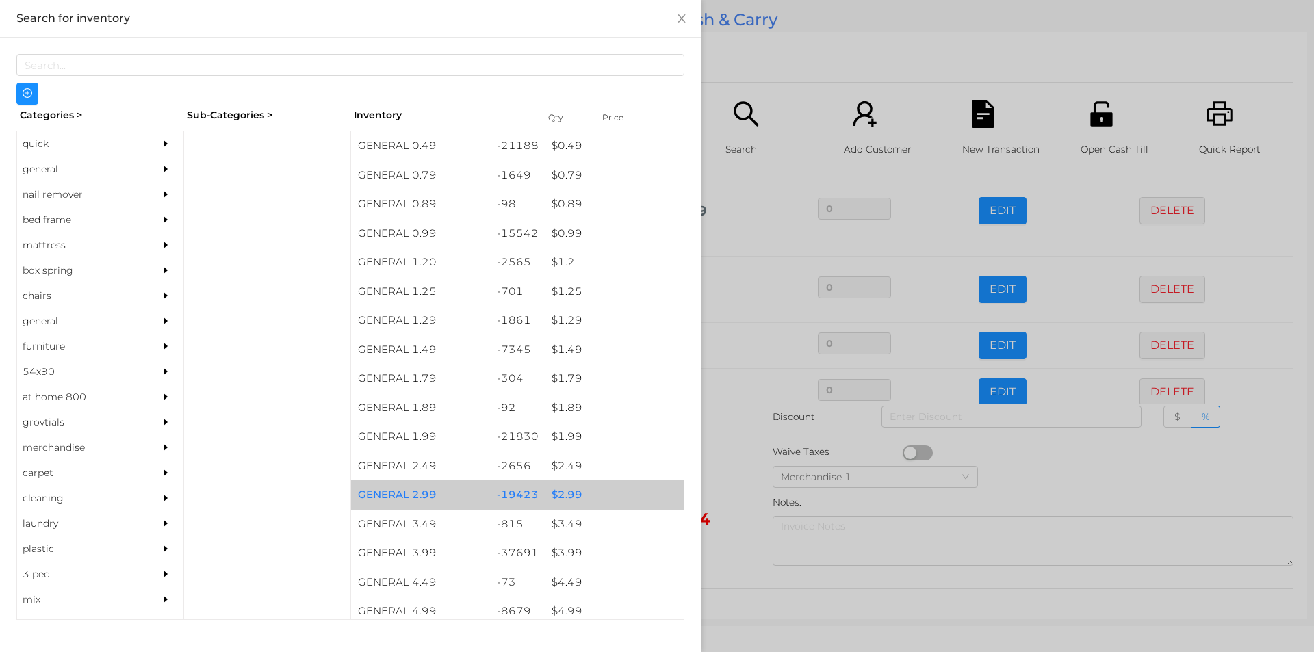
click at [561, 496] on div "$ 2.99" at bounding box center [614, 495] width 139 height 29
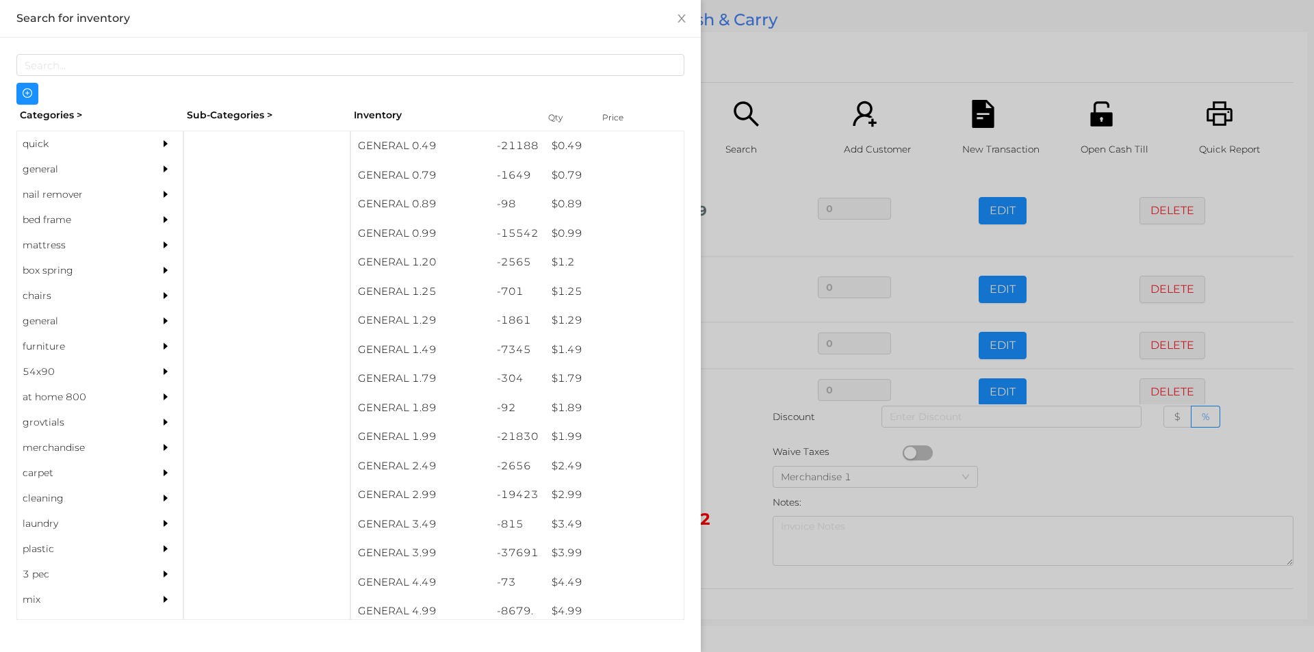
click at [738, 503] on div at bounding box center [657, 326] width 1314 height 652
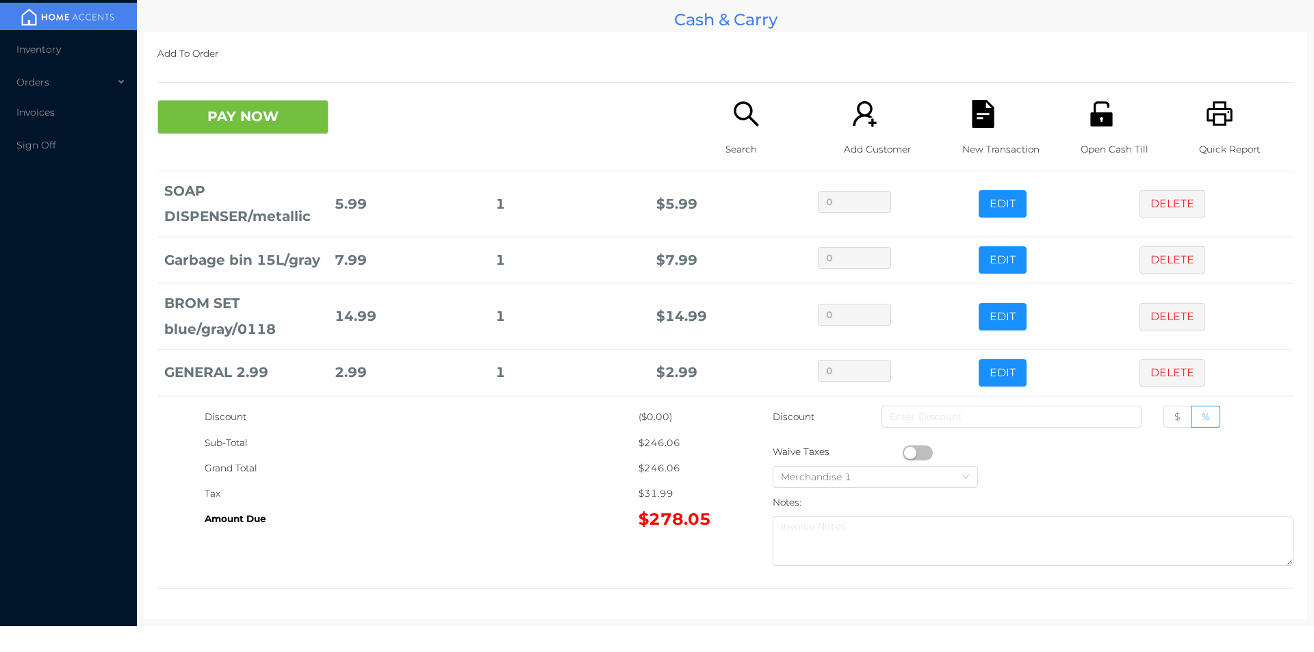
scroll to position [570, 0]
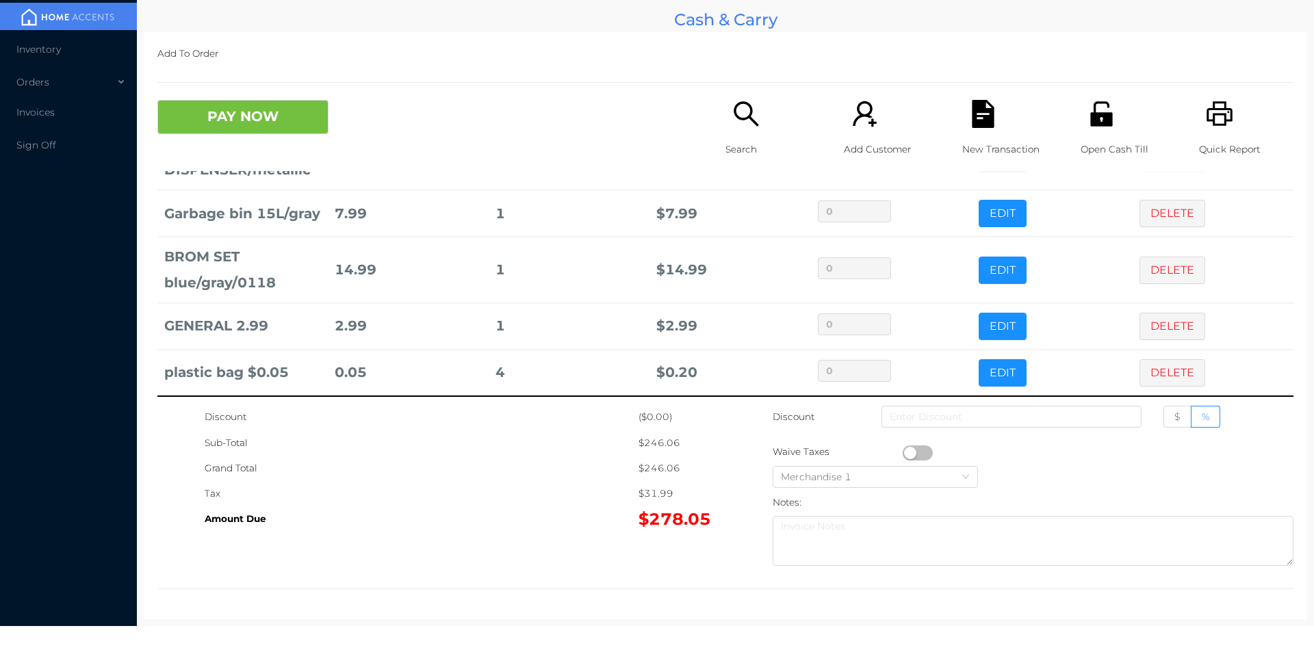
click at [1207, 120] on icon "icon: printer" at bounding box center [1220, 114] width 28 height 28
click at [286, 110] on button "PAY NOW" at bounding box center [242, 117] width 171 height 34
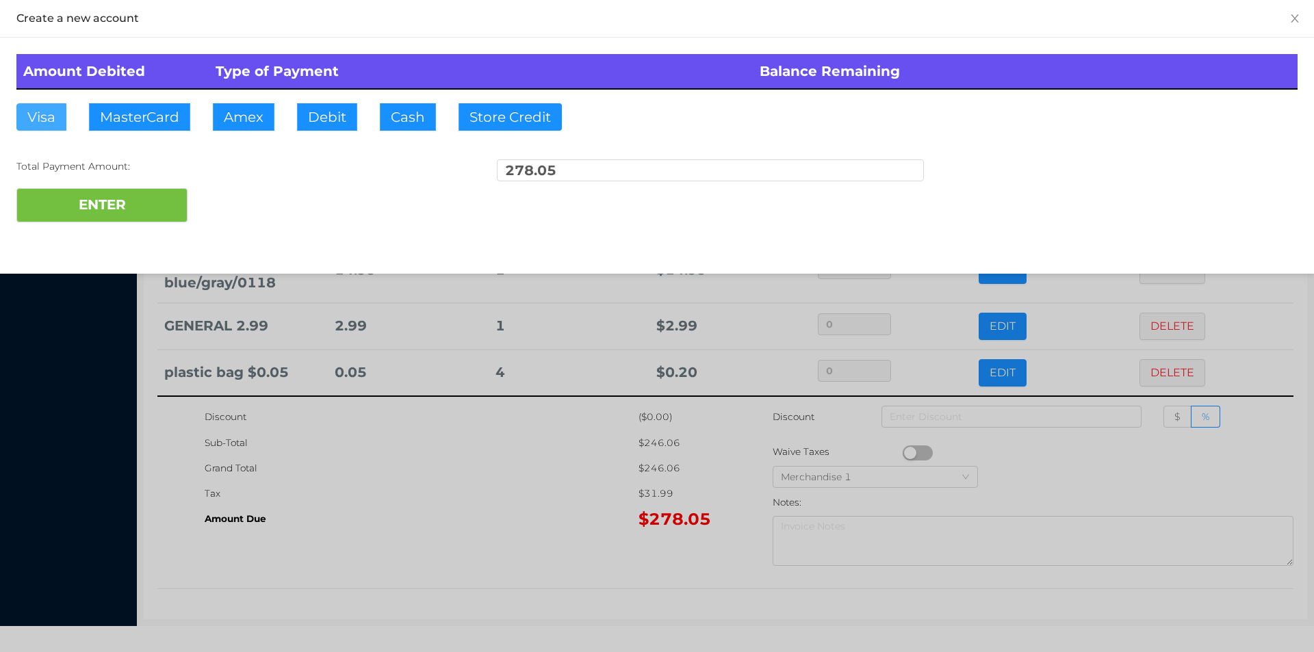
click at [45, 122] on button "Visa" at bounding box center [41, 116] width 50 height 27
click at [116, 221] on button "ENTER" at bounding box center [101, 205] width 171 height 34
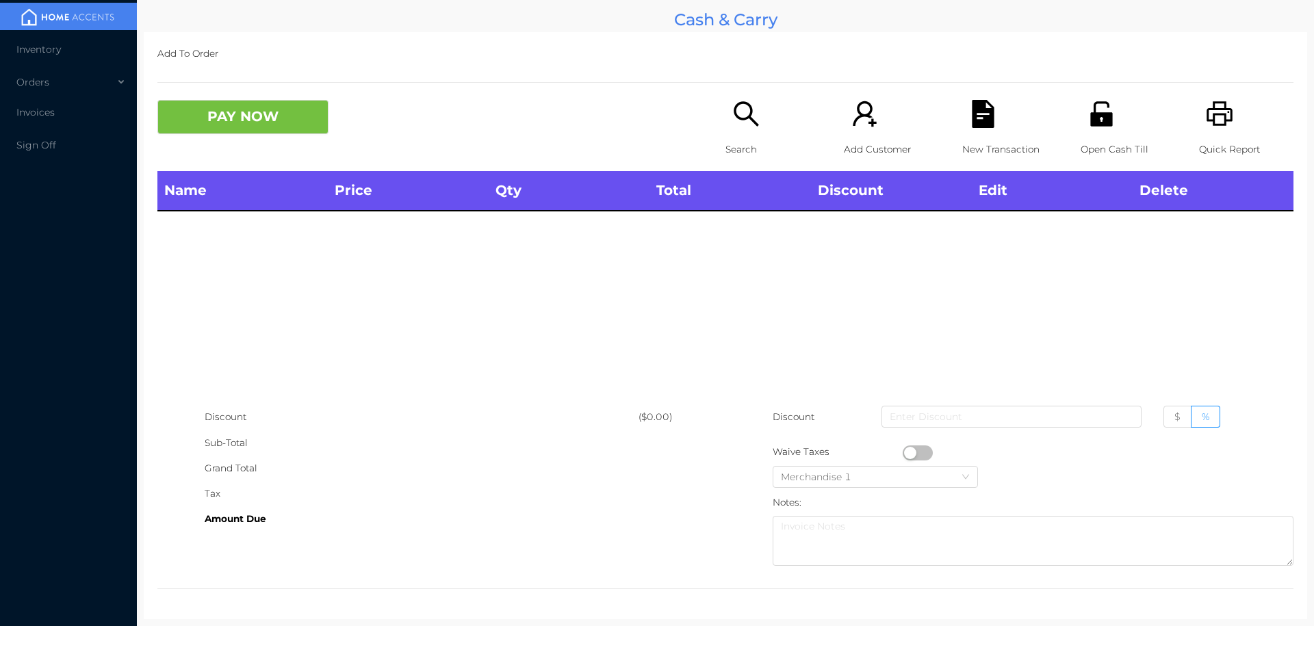
scroll to position [0, 0]
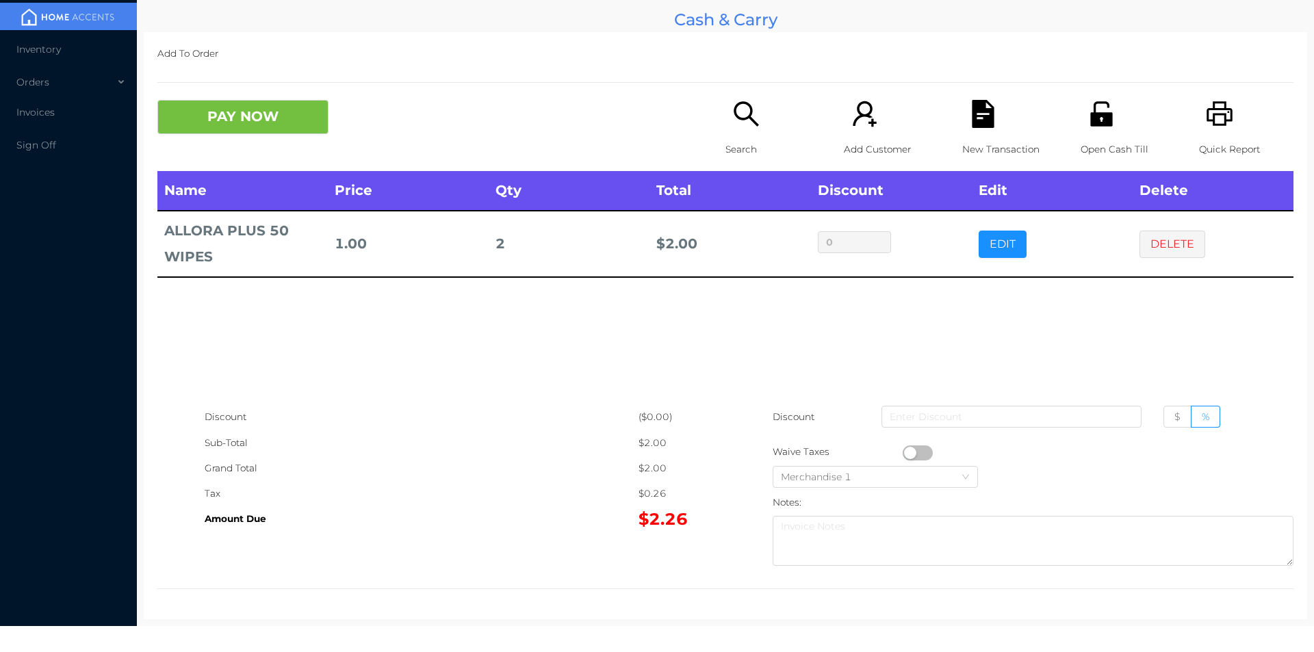
click at [737, 121] on icon "icon: search" at bounding box center [746, 114] width 28 height 28
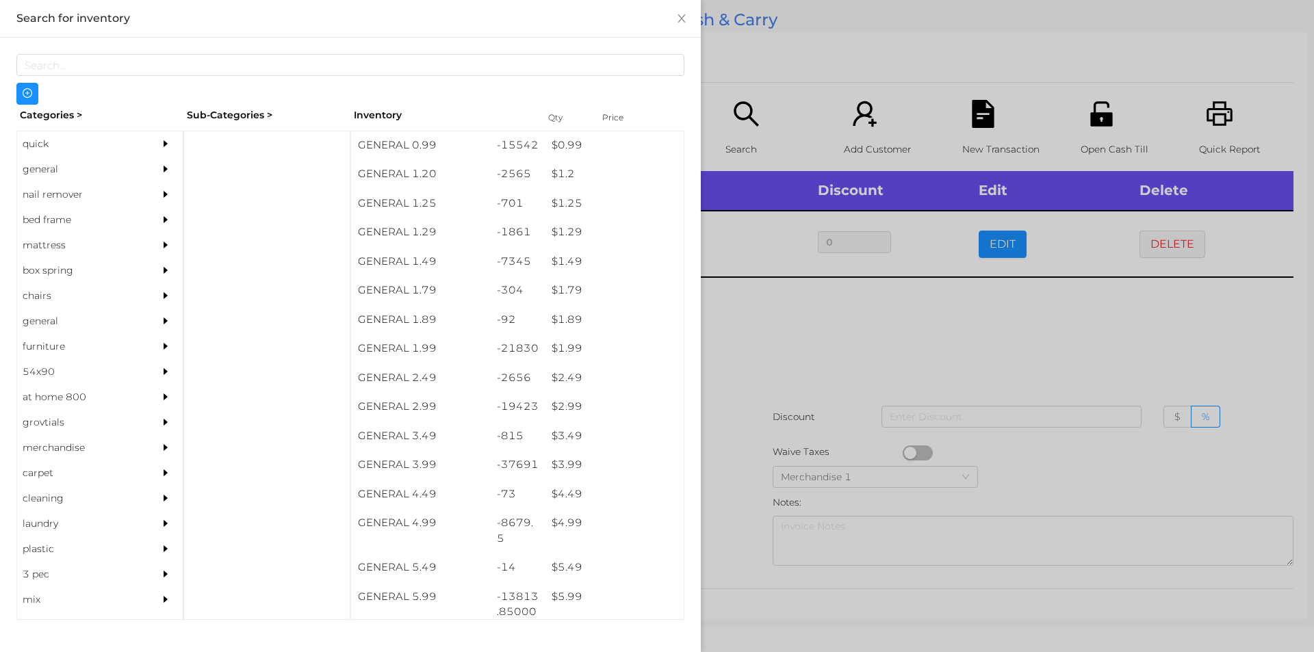
scroll to position [87, 0]
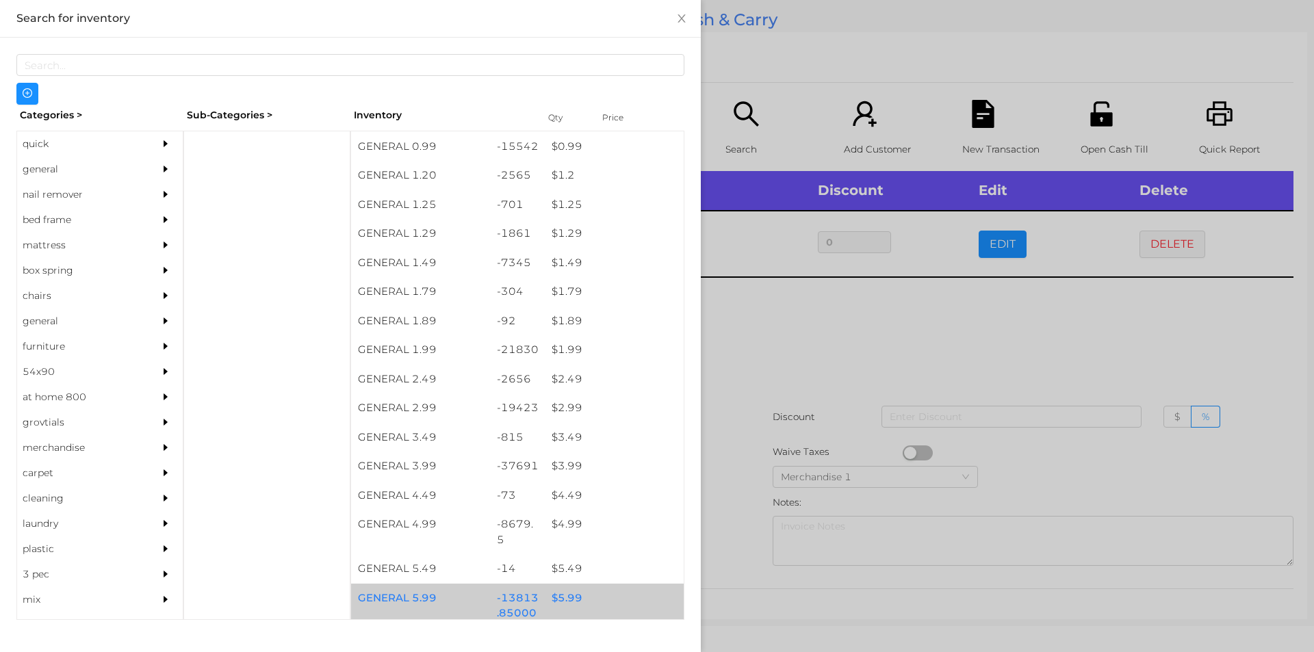
click at [564, 602] on div "$ 5.99" at bounding box center [614, 598] width 139 height 29
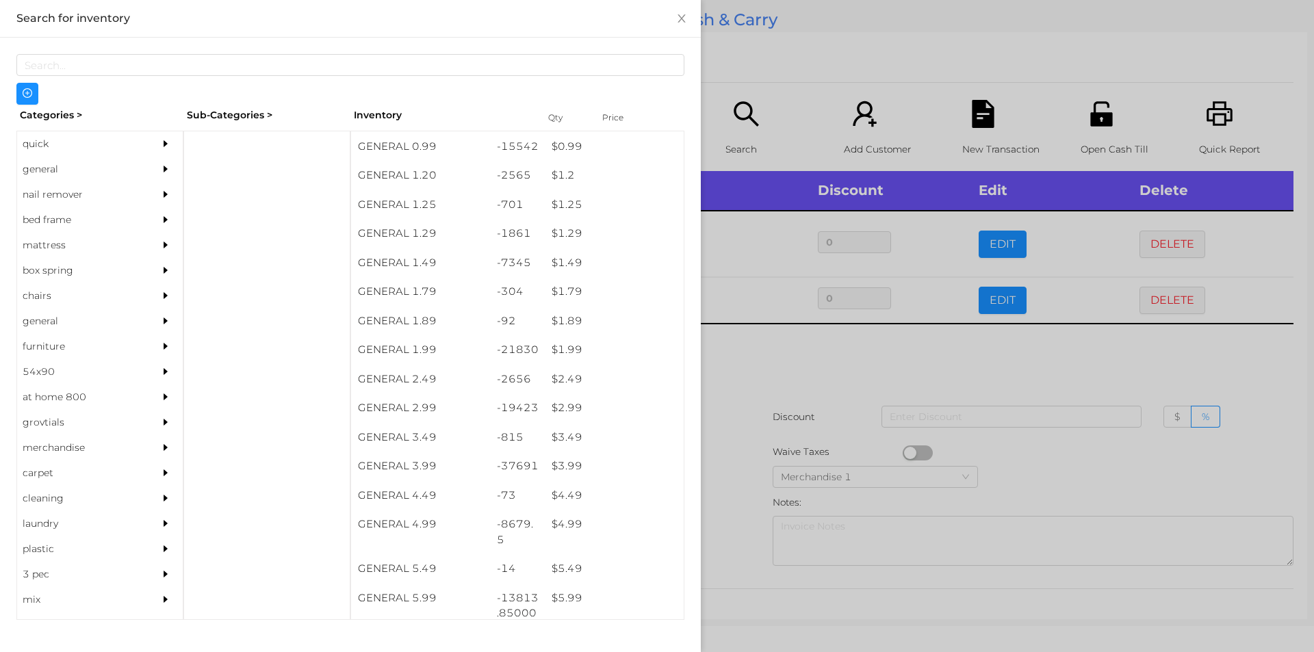
click at [750, 345] on div at bounding box center [657, 326] width 1314 height 652
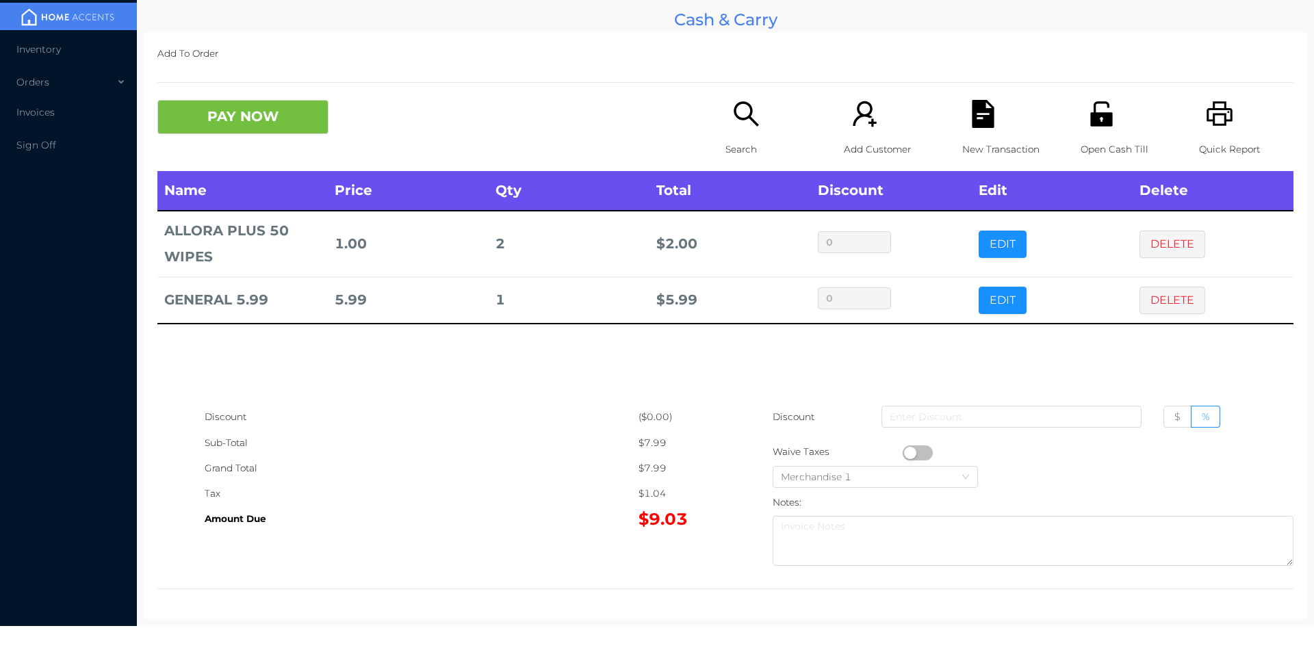
click at [734, 127] on icon "icon: search" at bounding box center [746, 114] width 28 height 28
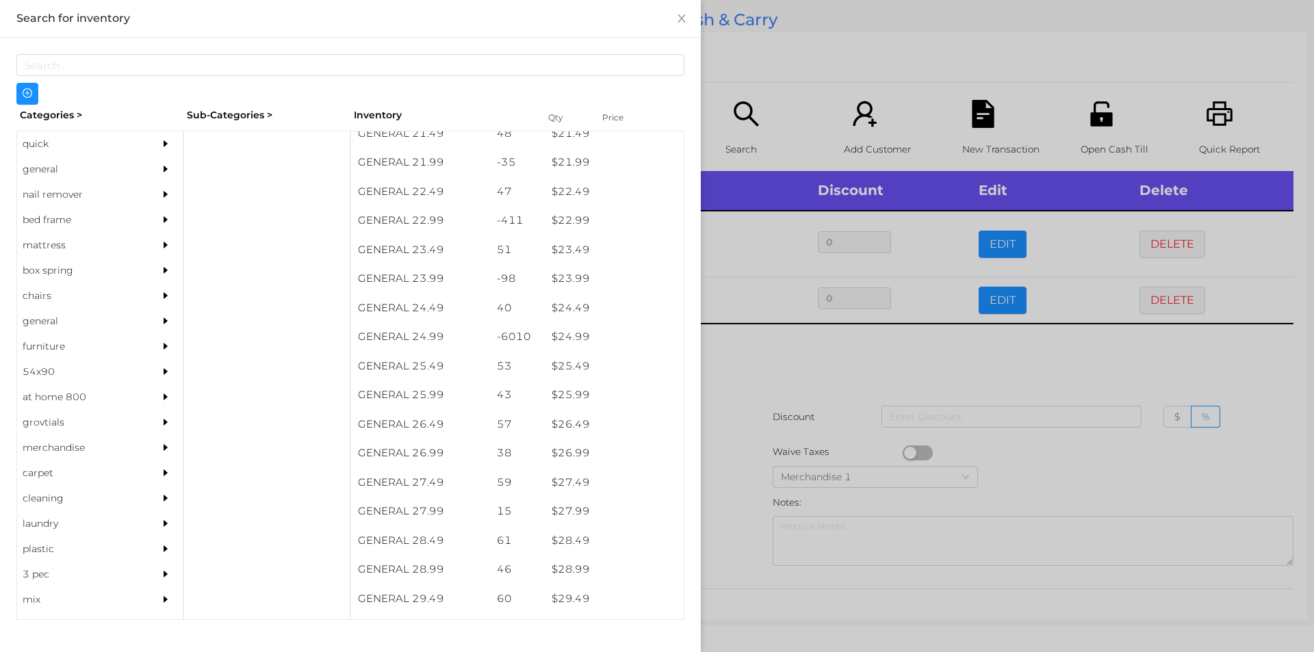
scroll to position [1599, 0]
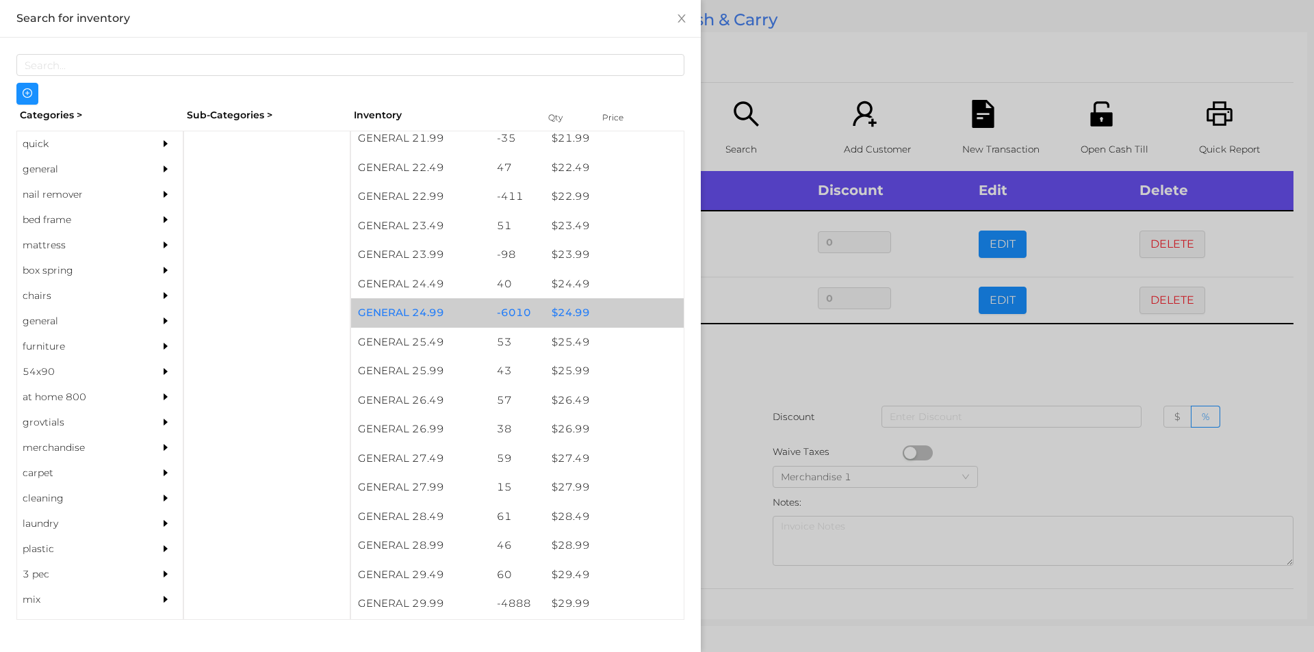
click at [567, 314] on div "$ 24.99" at bounding box center [614, 312] width 139 height 29
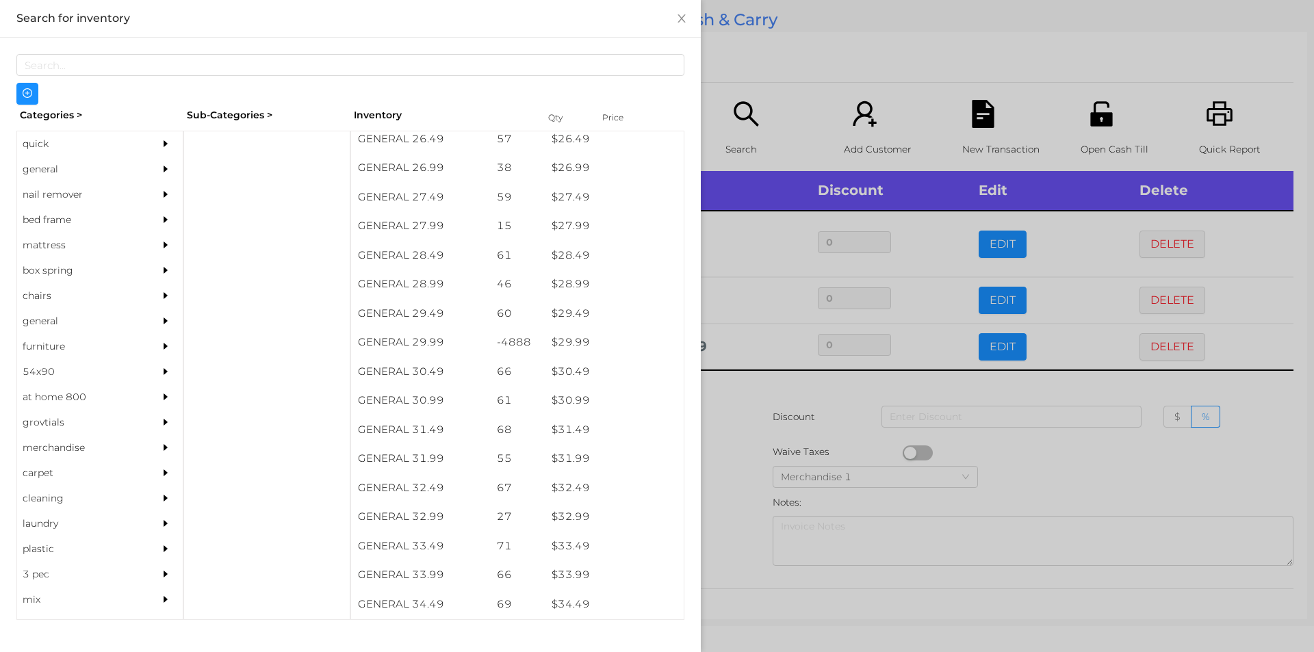
scroll to position [1854, 0]
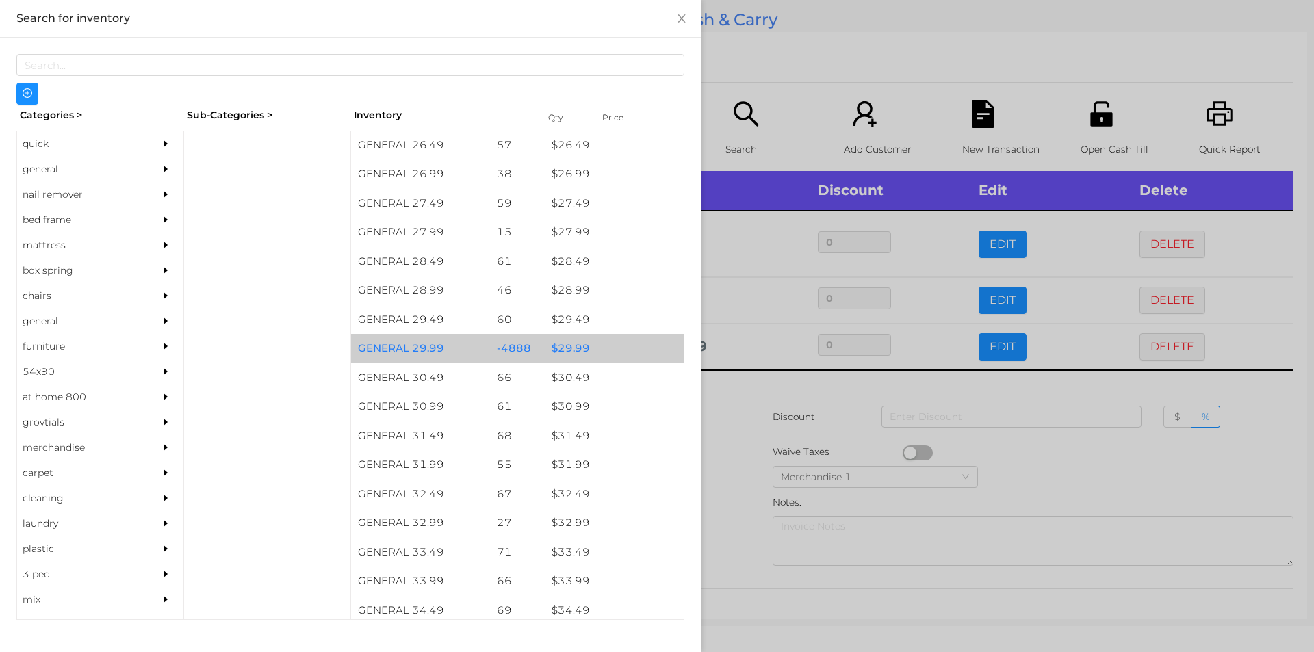
click at [564, 347] on div "$ 29.99" at bounding box center [614, 348] width 139 height 29
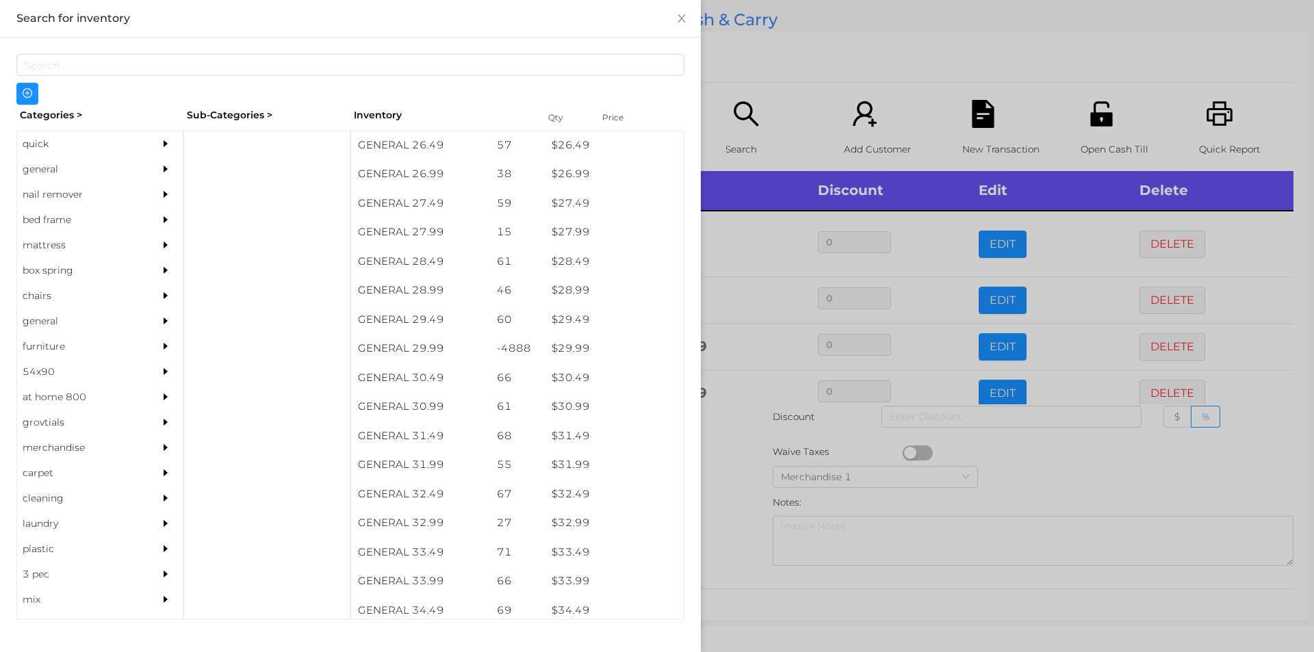
click at [741, 467] on div at bounding box center [657, 326] width 1314 height 652
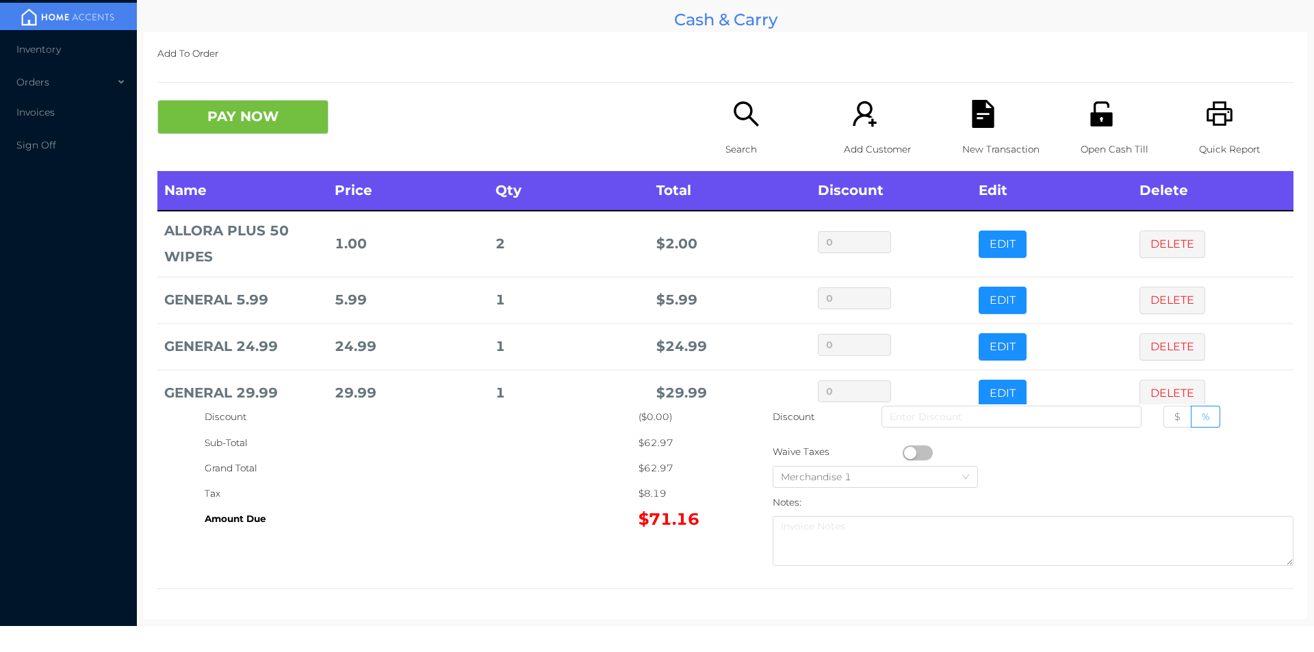
scroll to position [26, 0]
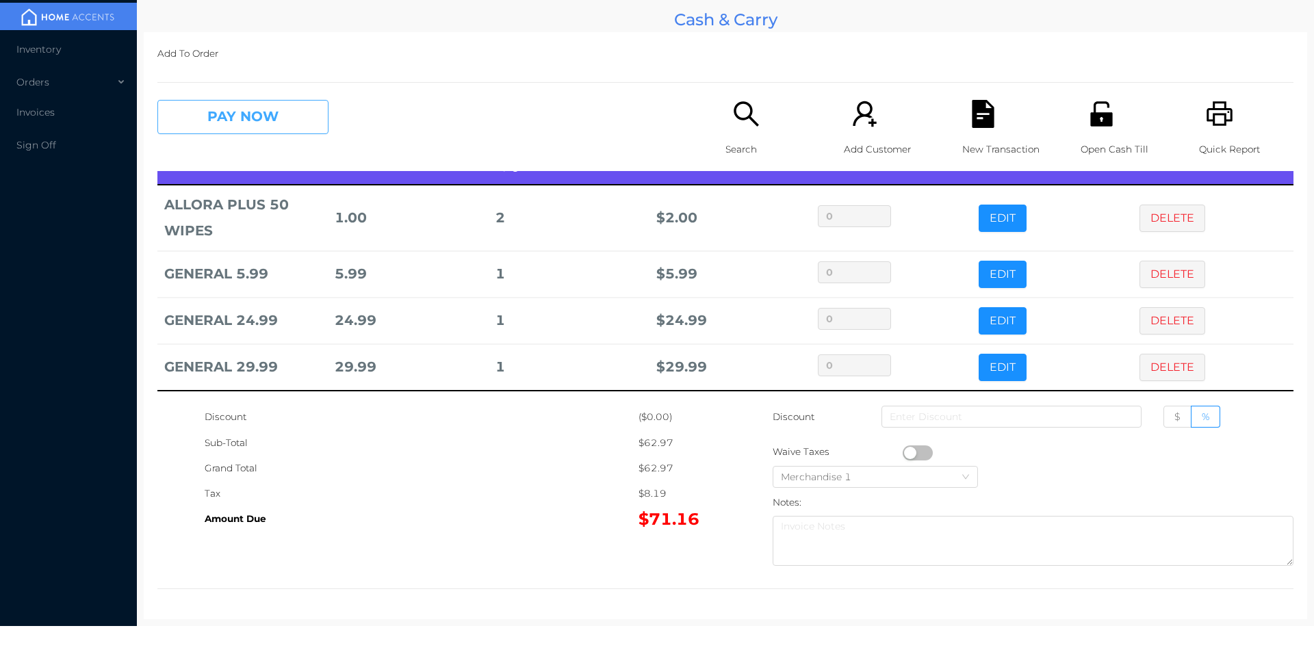
click at [283, 114] on button "PAY NOW" at bounding box center [242, 117] width 171 height 34
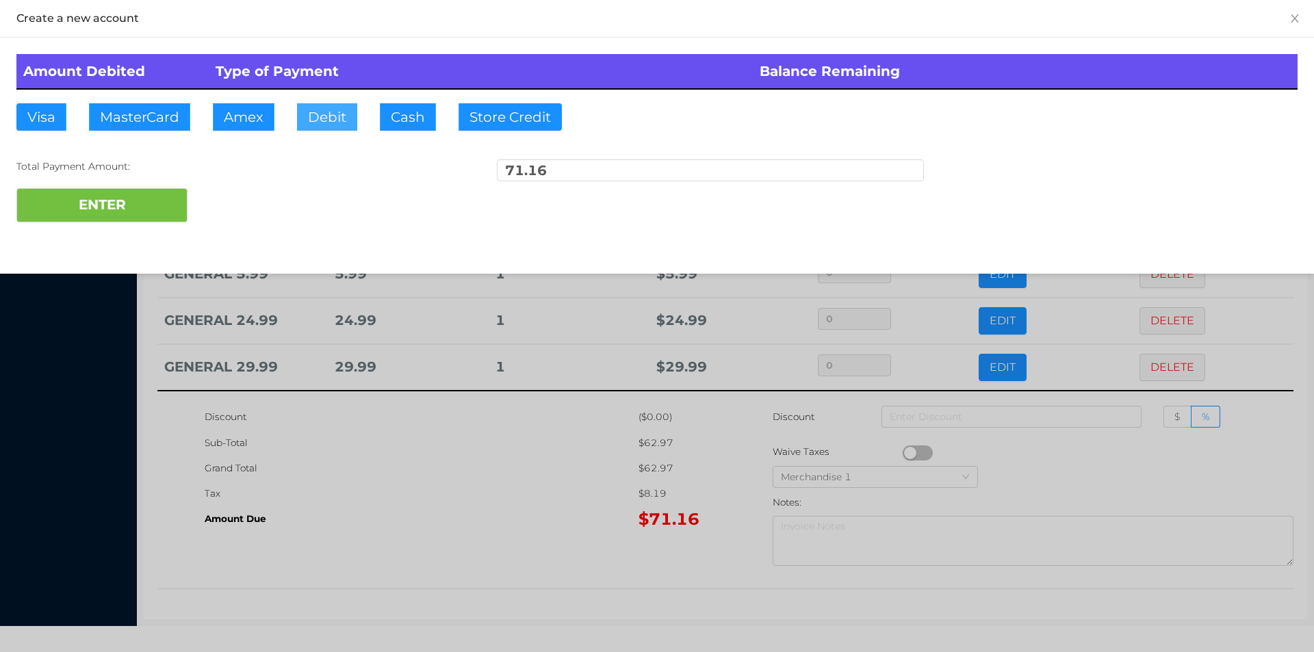
click at [322, 128] on button "Debit" at bounding box center [327, 116] width 60 height 27
click at [139, 196] on button "ENTER" at bounding box center [101, 205] width 171 height 34
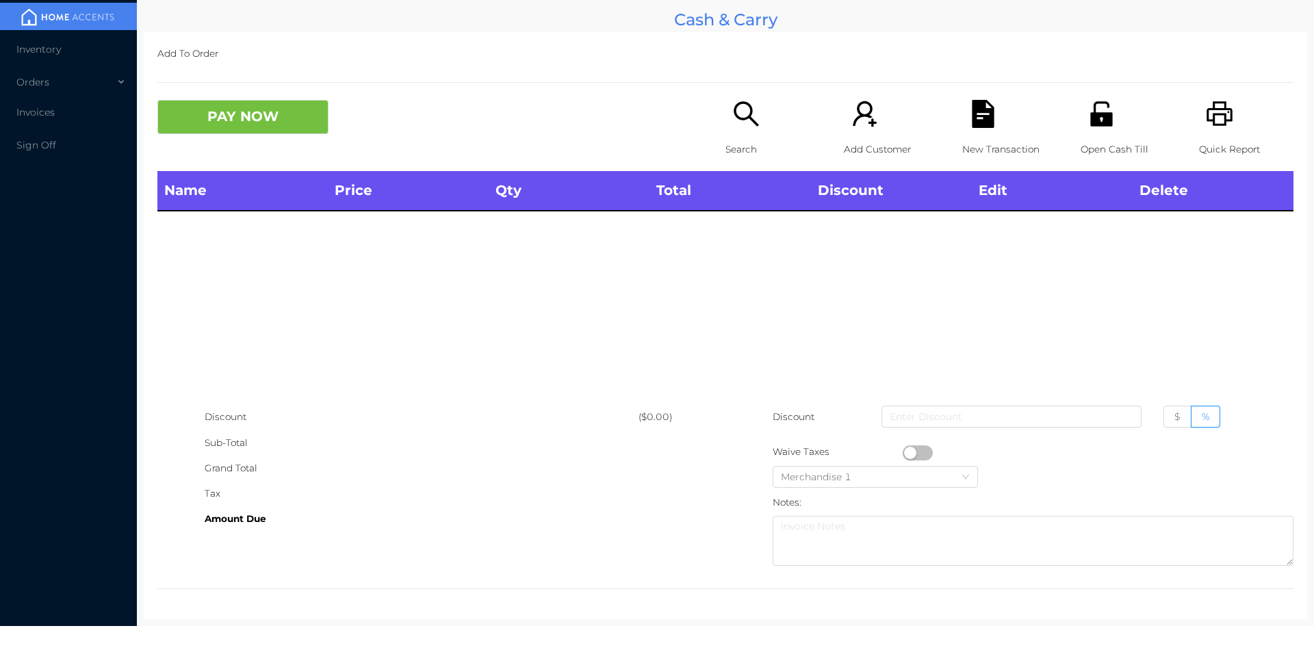
scroll to position [0, 0]
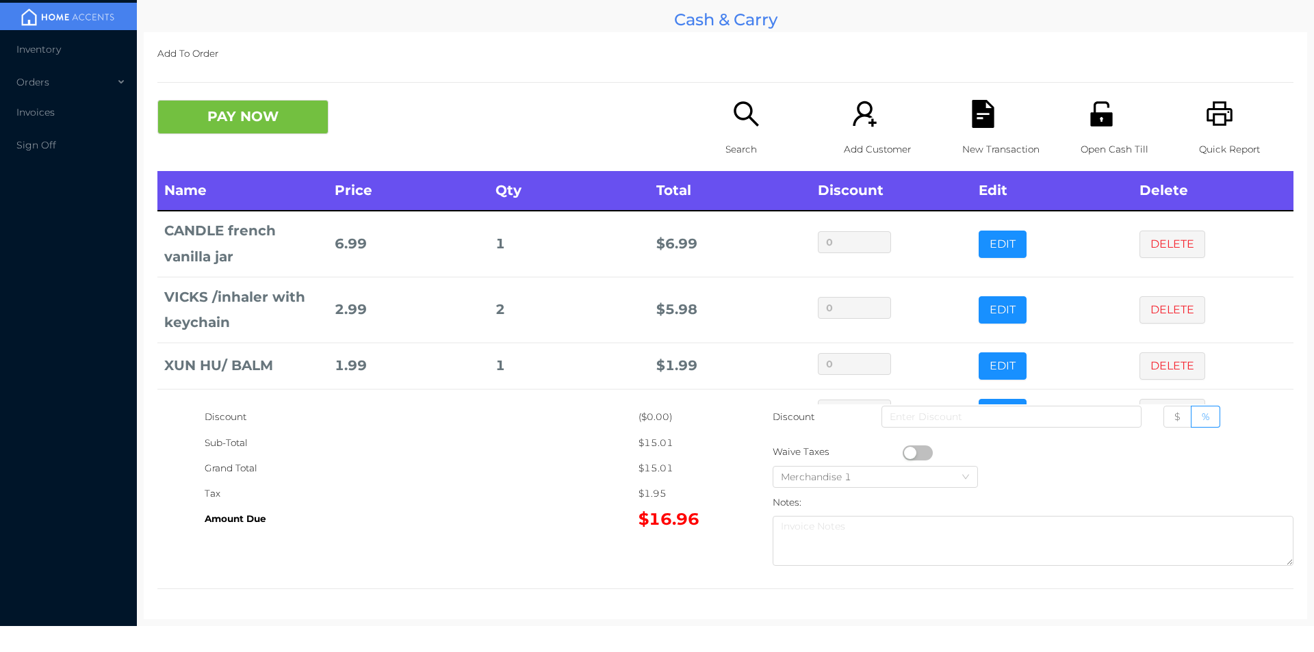
click at [416, 277] on td "2.99" at bounding box center [408, 310] width 161 height 66
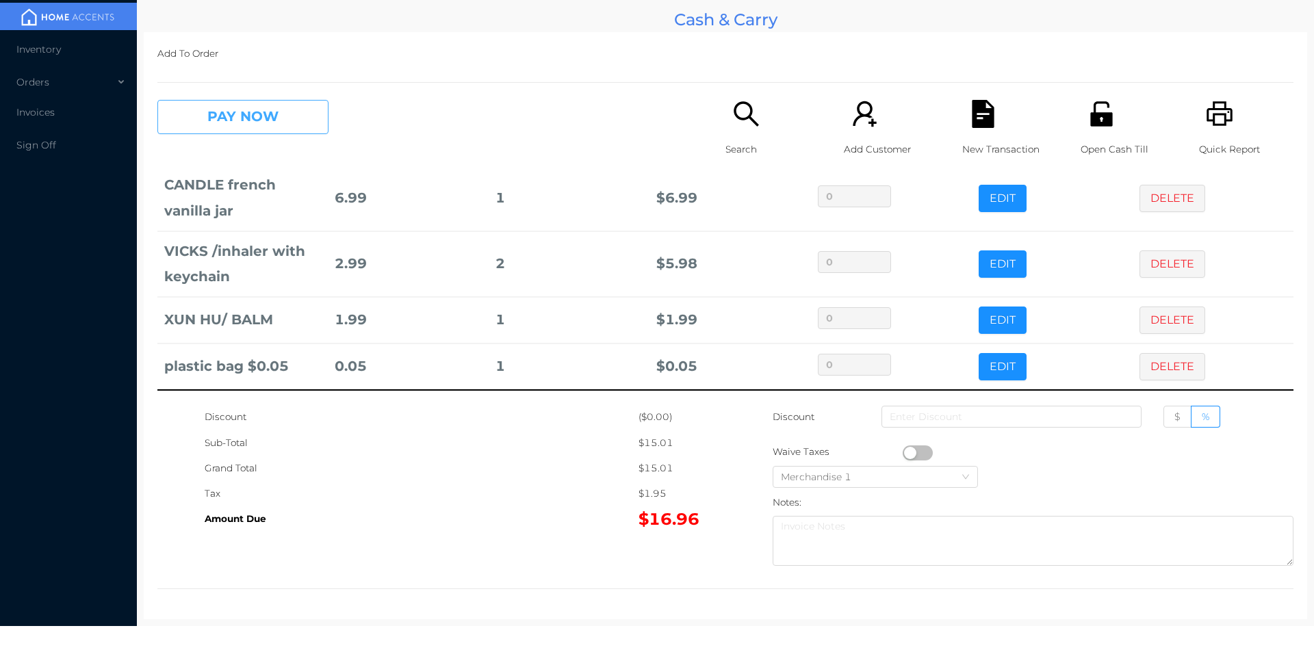
click at [283, 124] on button "PAY NOW" at bounding box center [242, 117] width 171 height 34
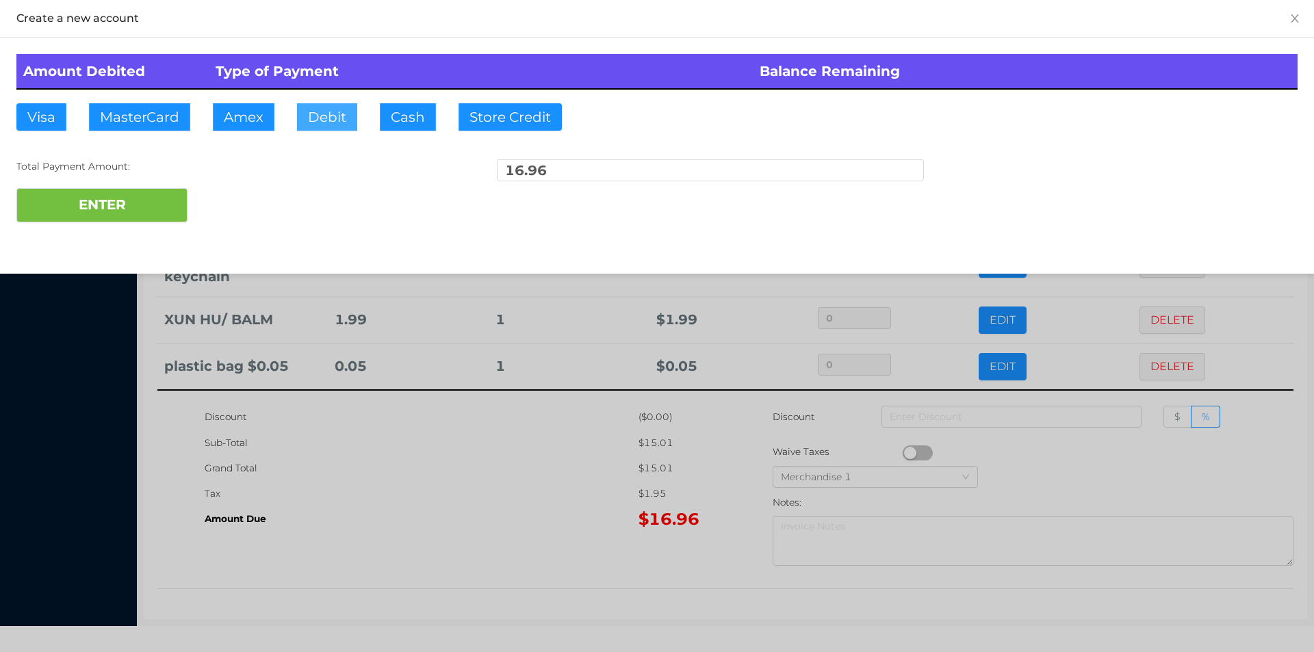
click at [314, 118] on button "Debit" at bounding box center [327, 116] width 60 height 27
click at [133, 222] on button "ENTER" at bounding box center [101, 205] width 171 height 34
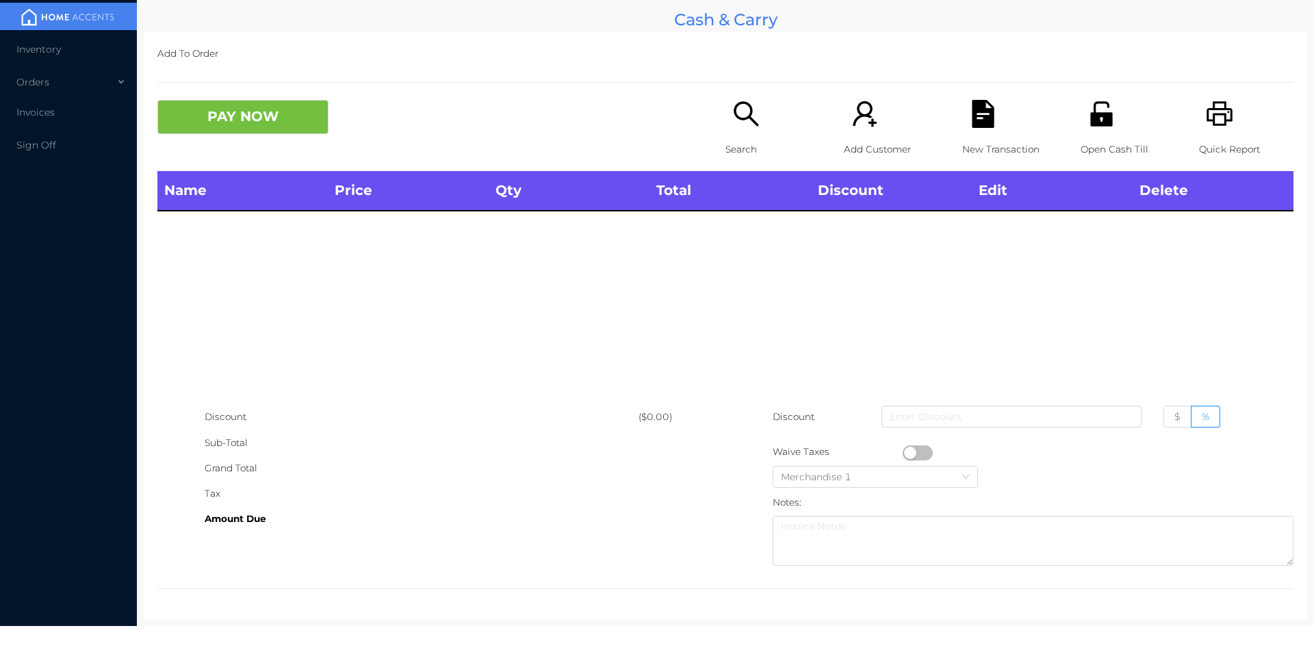
scroll to position [0, 0]
click at [734, 126] on icon "icon: search" at bounding box center [746, 114] width 28 height 28
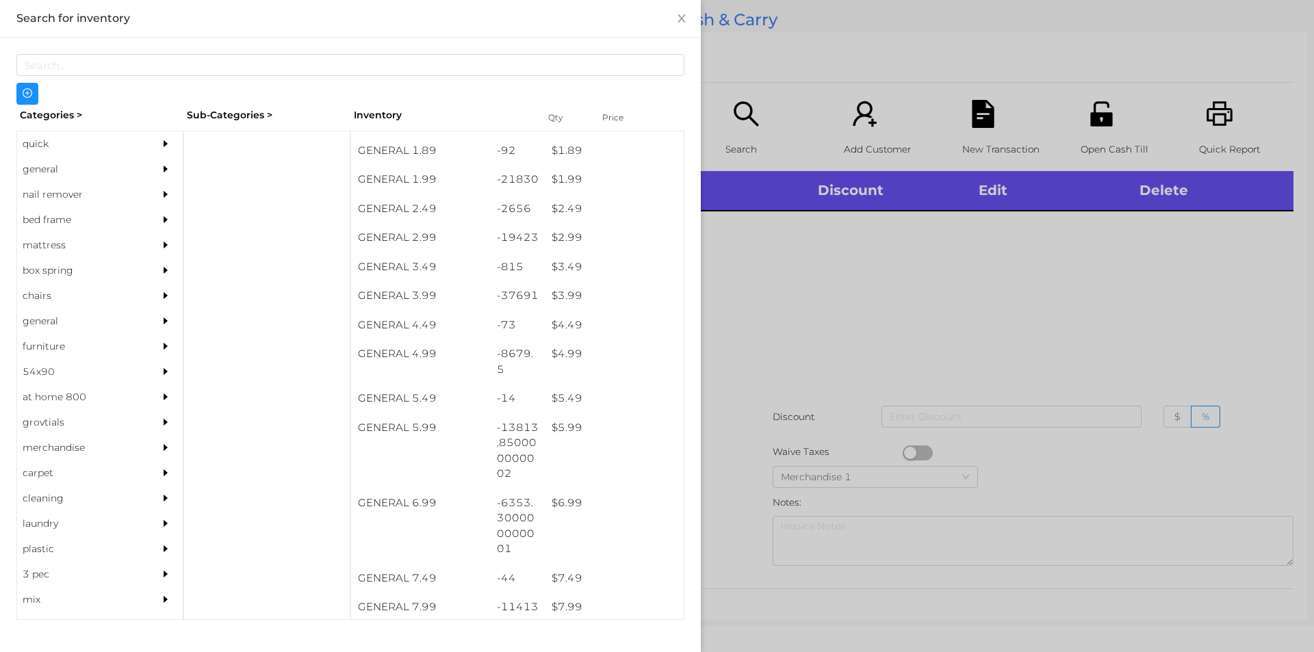
scroll to position [274, 0]
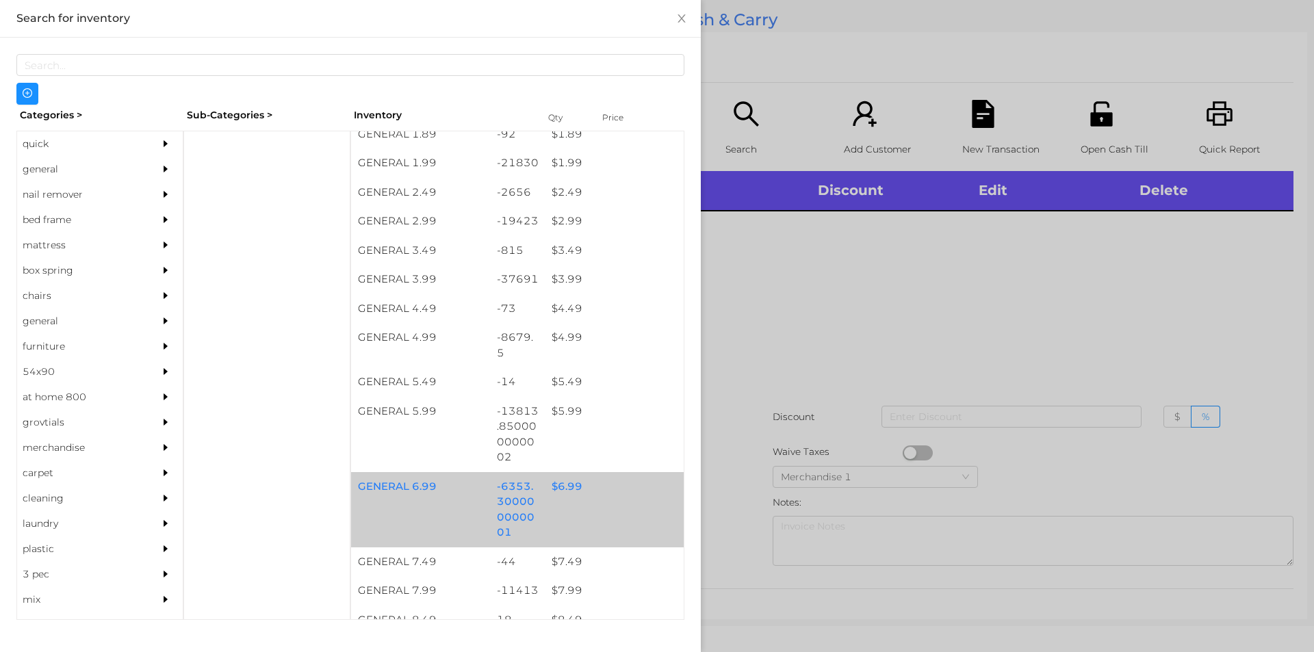
click at [557, 484] on div "$ 6.99" at bounding box center [614, 486] width 139 height 29
click at [563, 482] on div "$ 6.99" at bounding box center [614, 486] width 139 height 29
click at [826, 326] on div at bounding box center [657, 326] width 1314 height 652
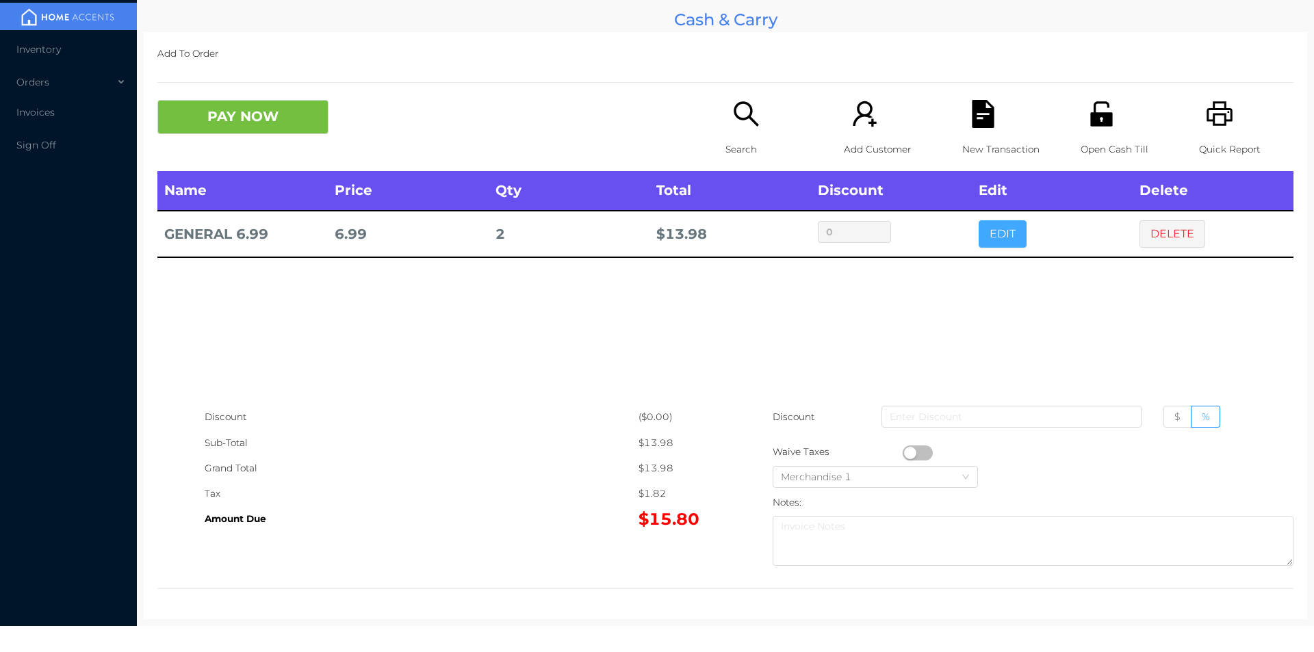
click at [989, 232] on button "EDIT" at bounding box center [1003, 233] width 48 height 27
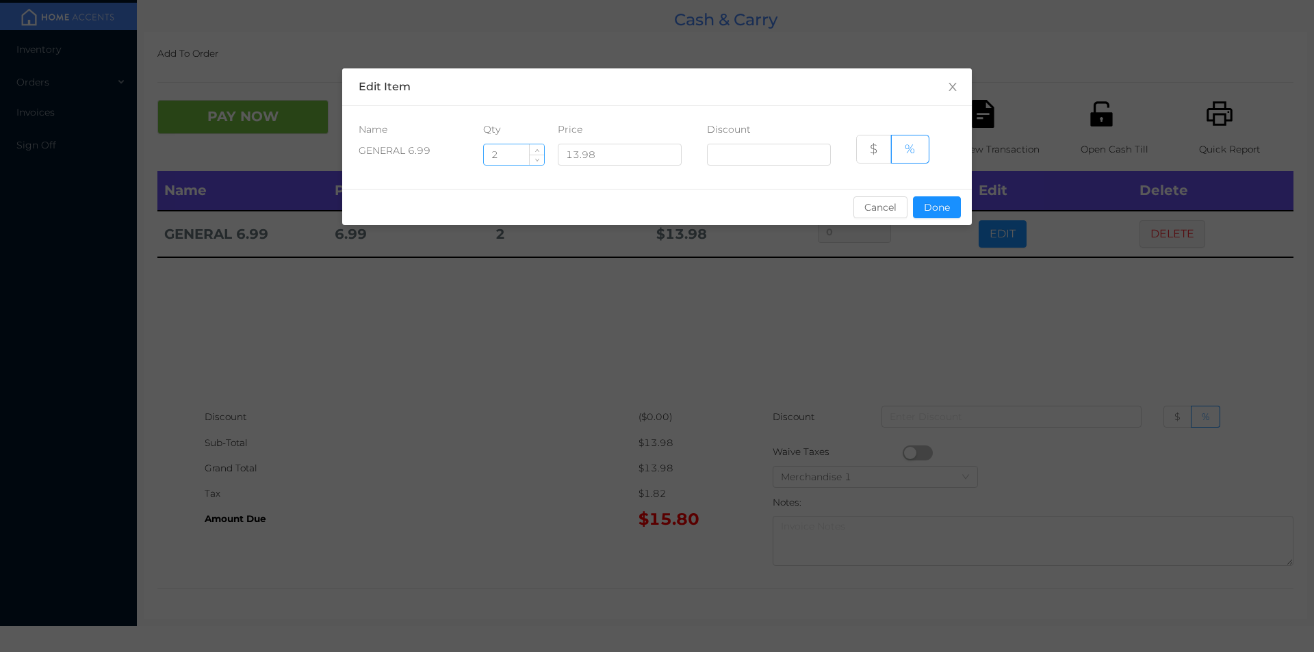
click at [522, 155] on input "2" at bounding box center [514, 154] width 60 height 21
type input "2.5"
click at [949, 209] on button "Done" at bounding box center [937, 207] width 48 height 22
click at [899, 312] on div "sentinelStart Edit Item Name Qty Price Discount GENERAL 6.99 2.5 13.98 $ % Canc…" at bounding box center [657, 326] width 1314 height 652
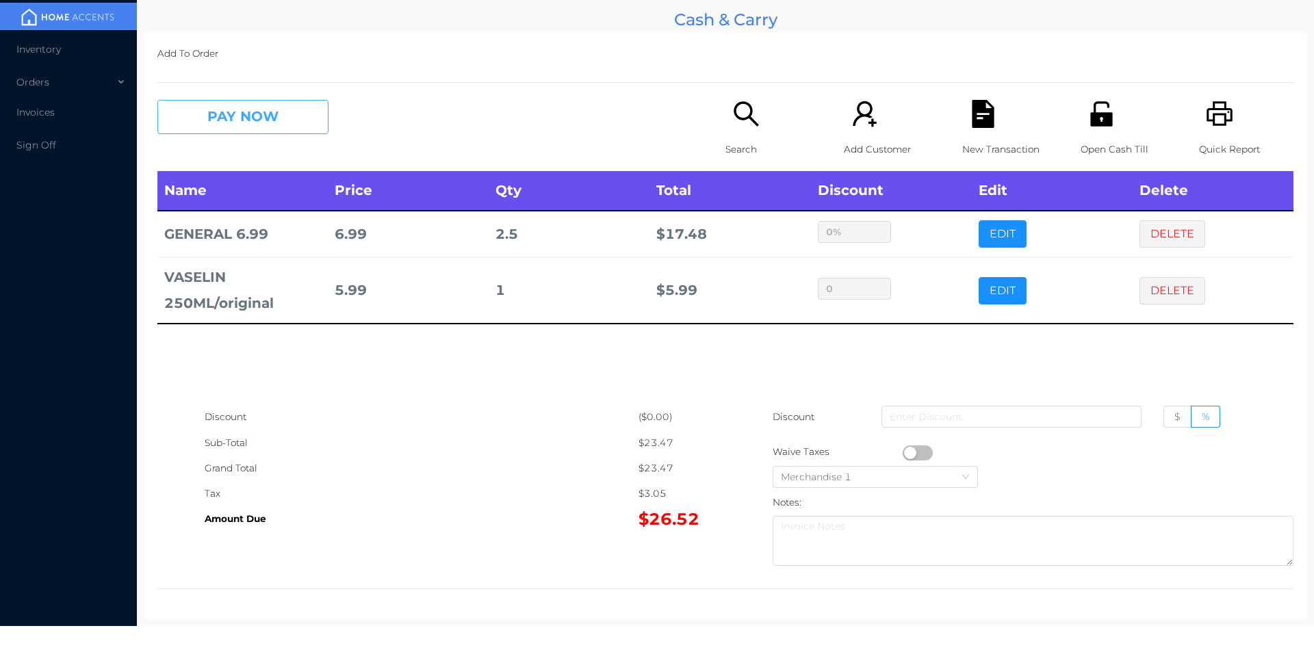
click at [292, 129] on button "PAY NOW" at bounding box center [242, 117] width 171 height 34
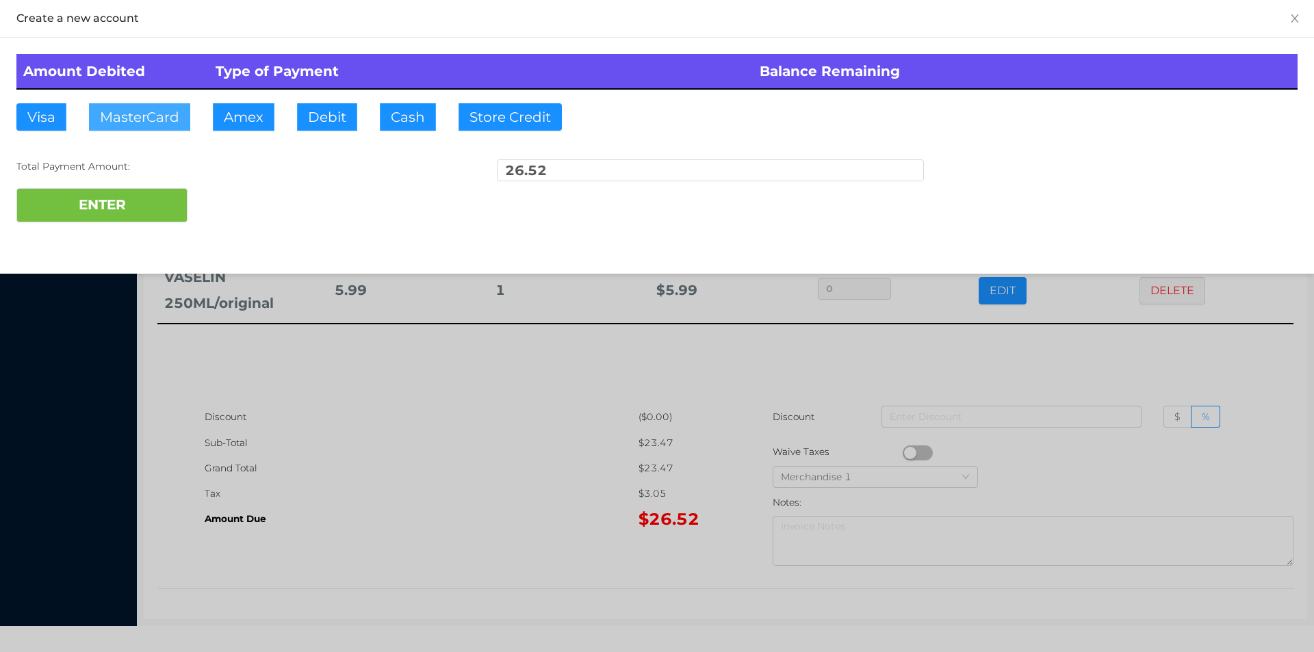
click at [155, 129] on button "MasterCard" at bounding box center [139, 116] width 101 height 27
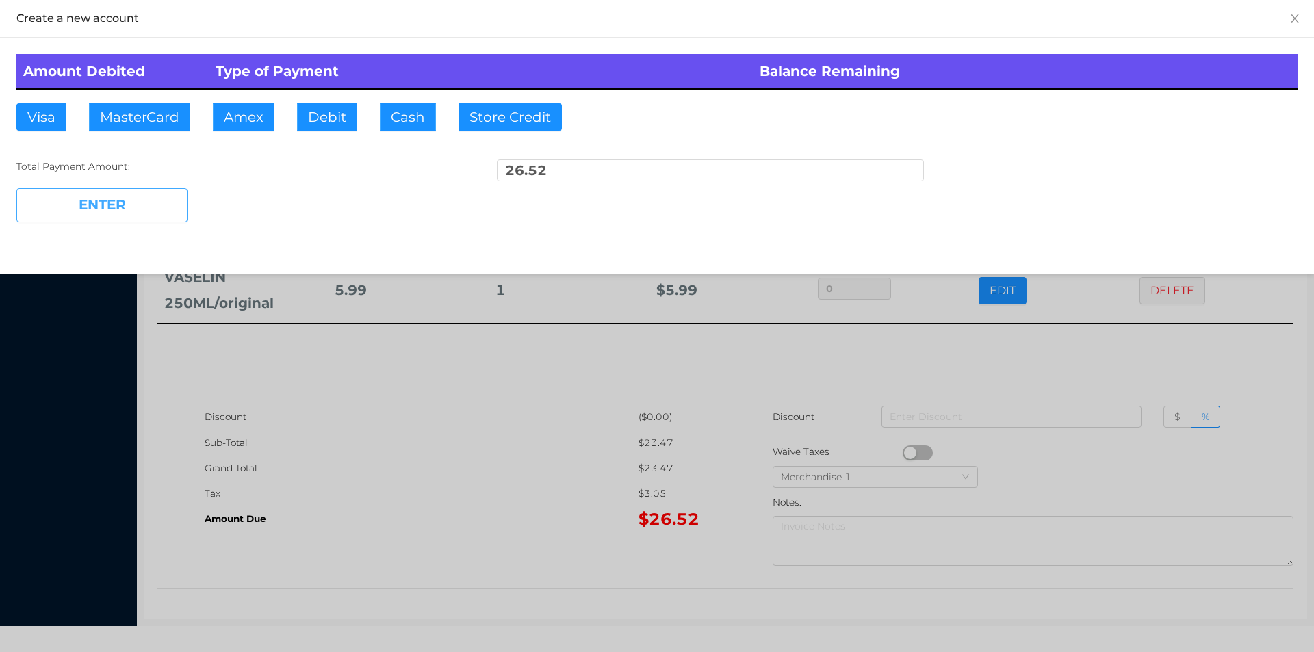
click at [133, 216] on button "ENTER" at bounding box center [101, 205] width 171 height 34
type input "0"
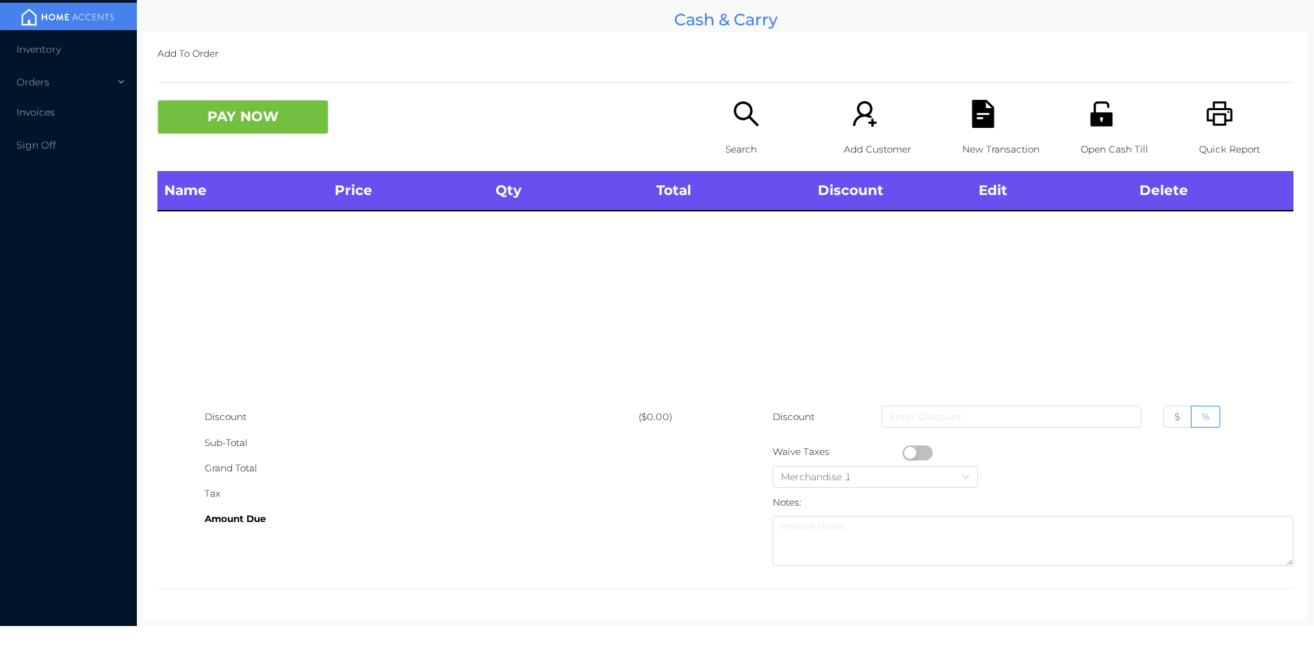
click at [1201, 137] on p "Quick Report" at bounding box center [1246, 149] width 94 height 25
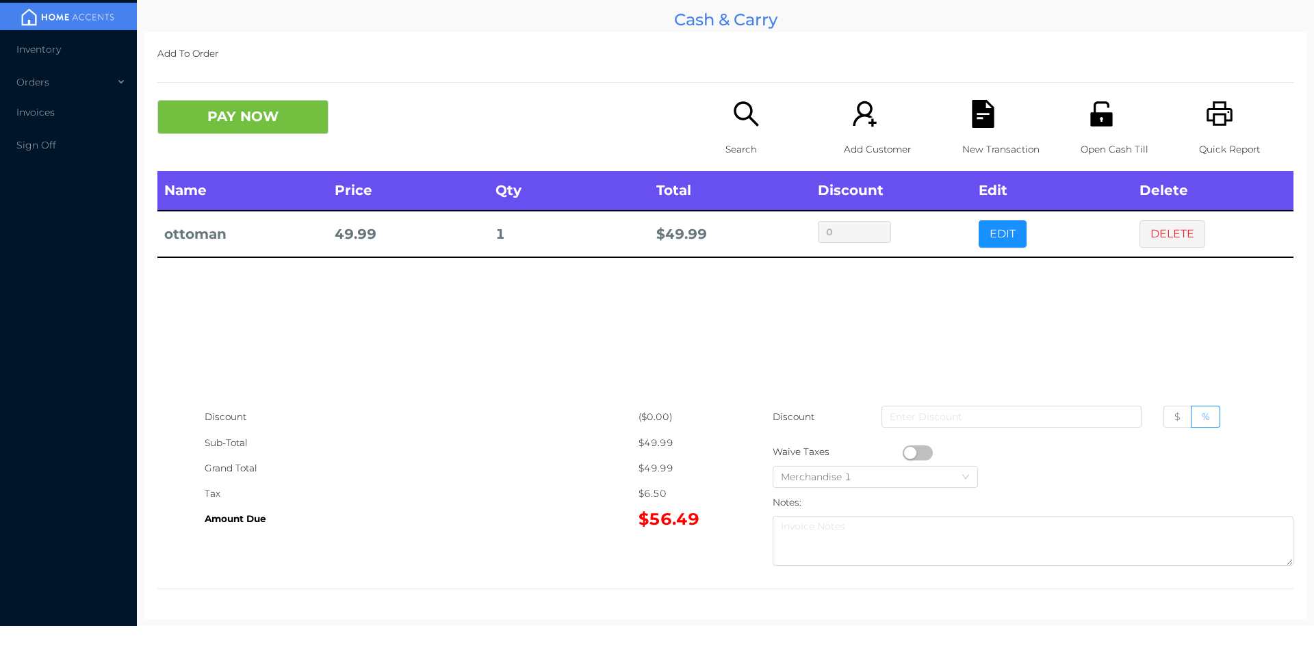
click at [751, 137] on p "Search" at bounding box center [773, 149] width 94 height 25
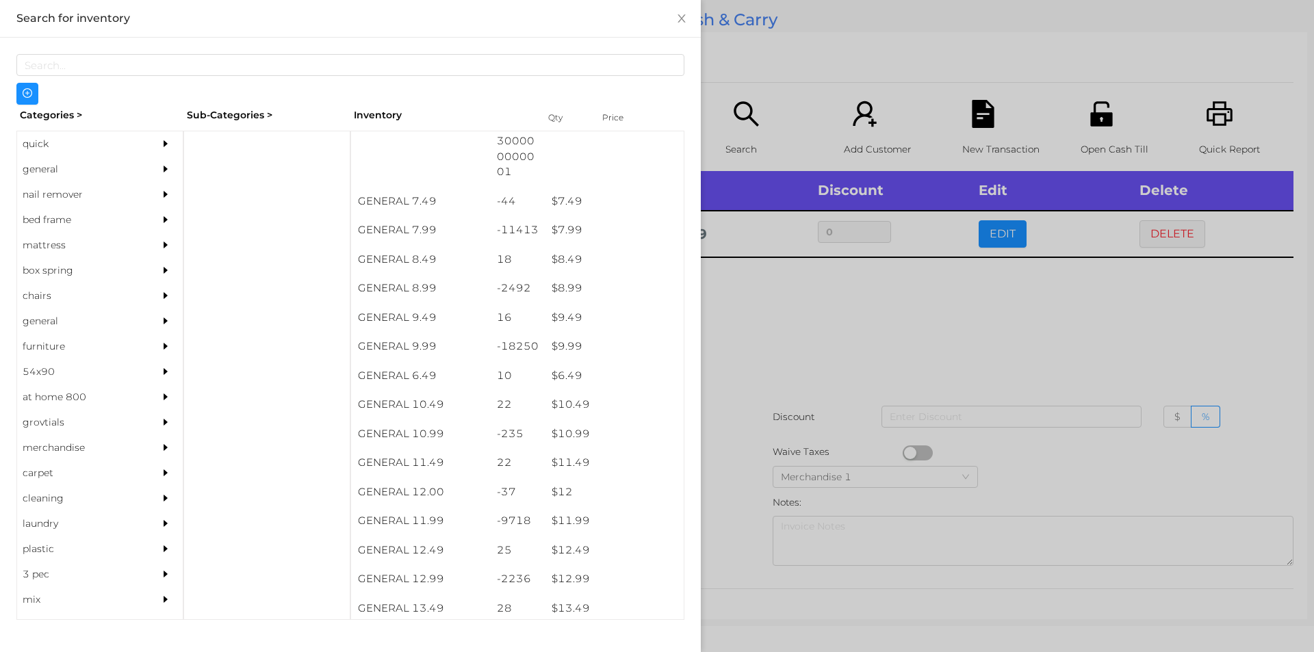
scroll to position [635, 0]
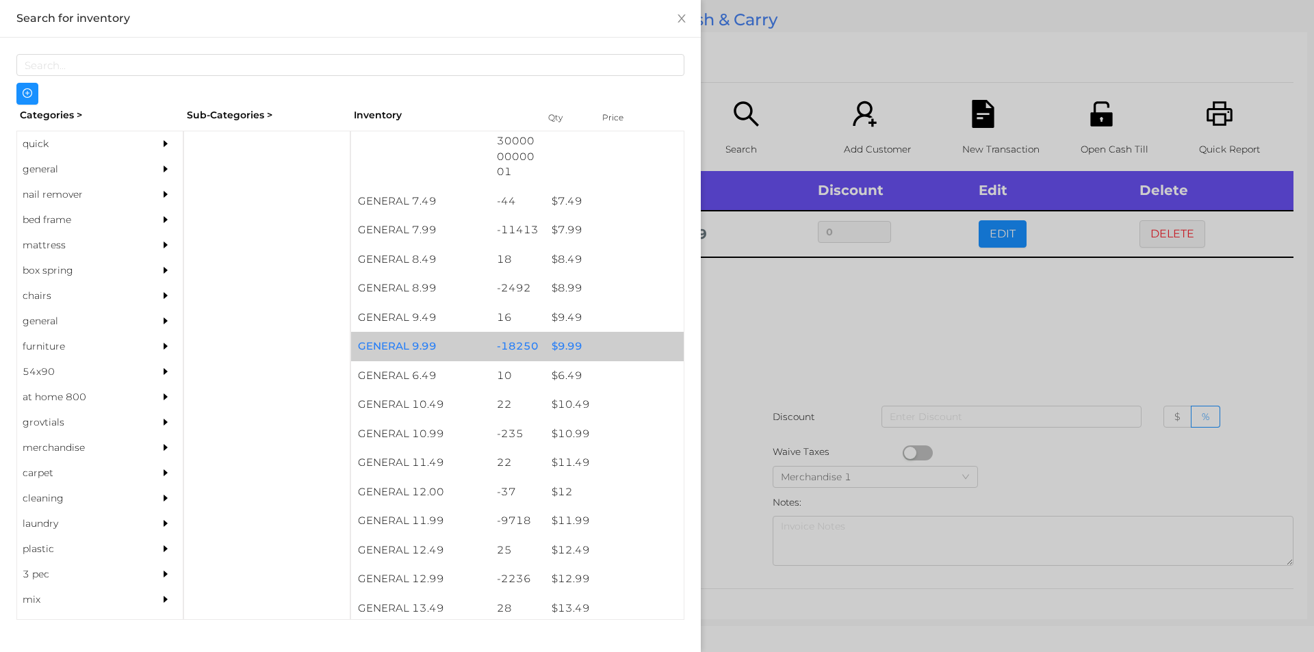
click at [559, 349] on div "$ 9.99" at bounding box center [614, 346] width 139 height 29
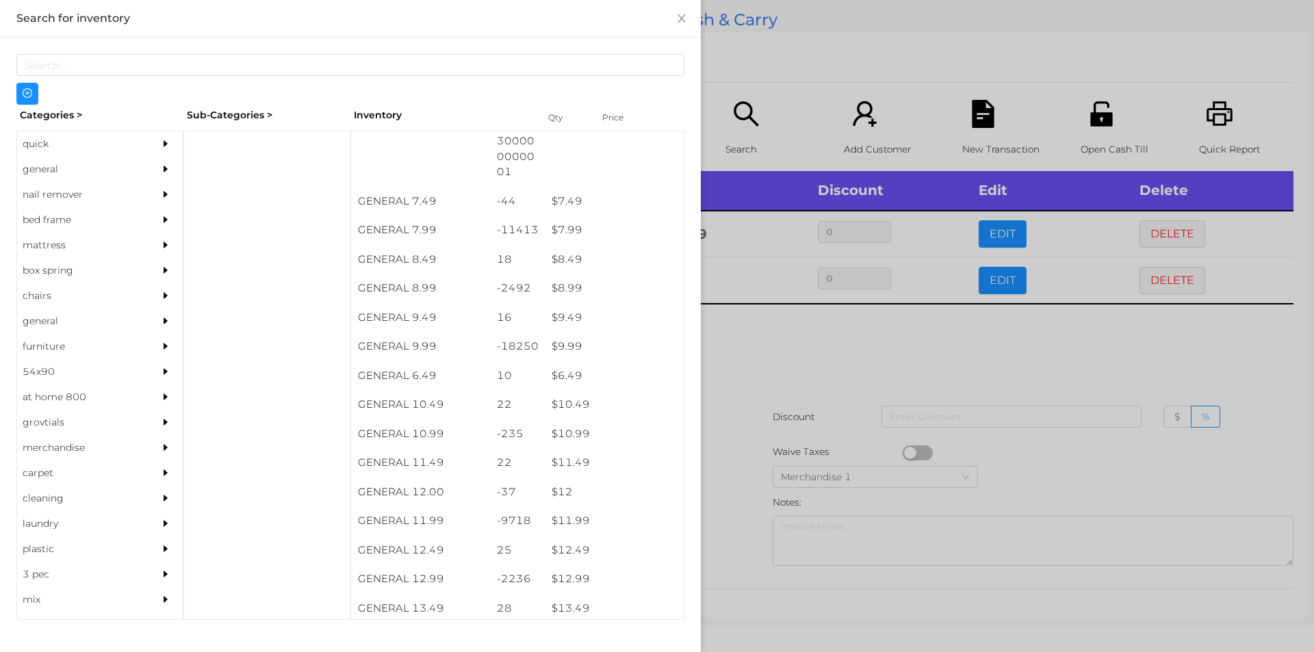
click at [745, 346] on div at bounding box center [657, 326] width 1314 height 652
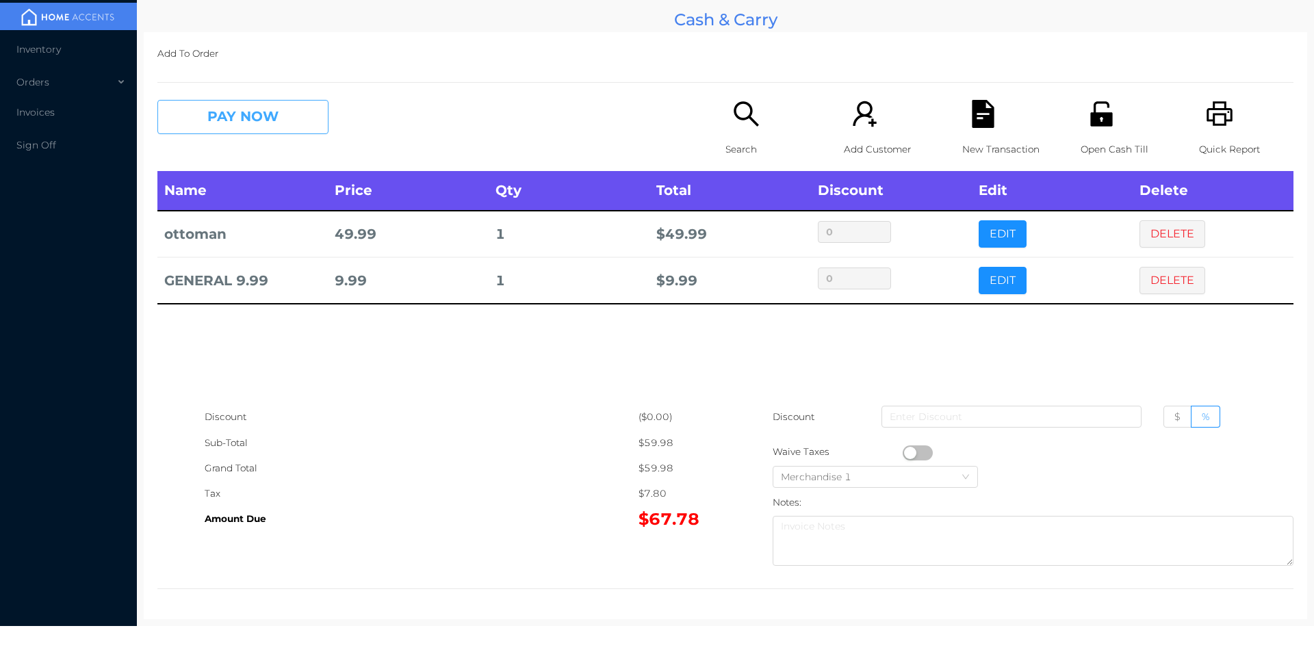
click at [218, 120] on button "PAY NOW" at bounding box center [242, 117] width 171 height 34
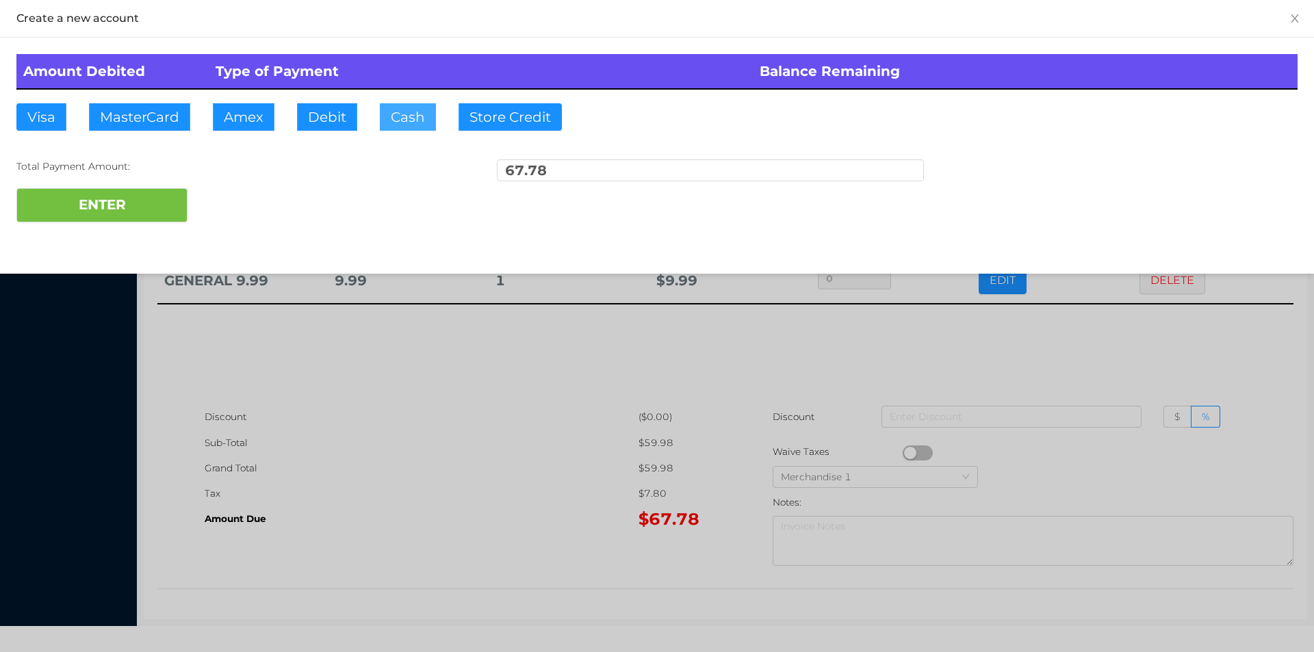
click at [407, 124] on button "Cash" at bounding box center [408, 116] width 56 height 27
type input "100."
click at [112, 203] on button "ENTER" at bounding box center [101, 205] width 171 height 34
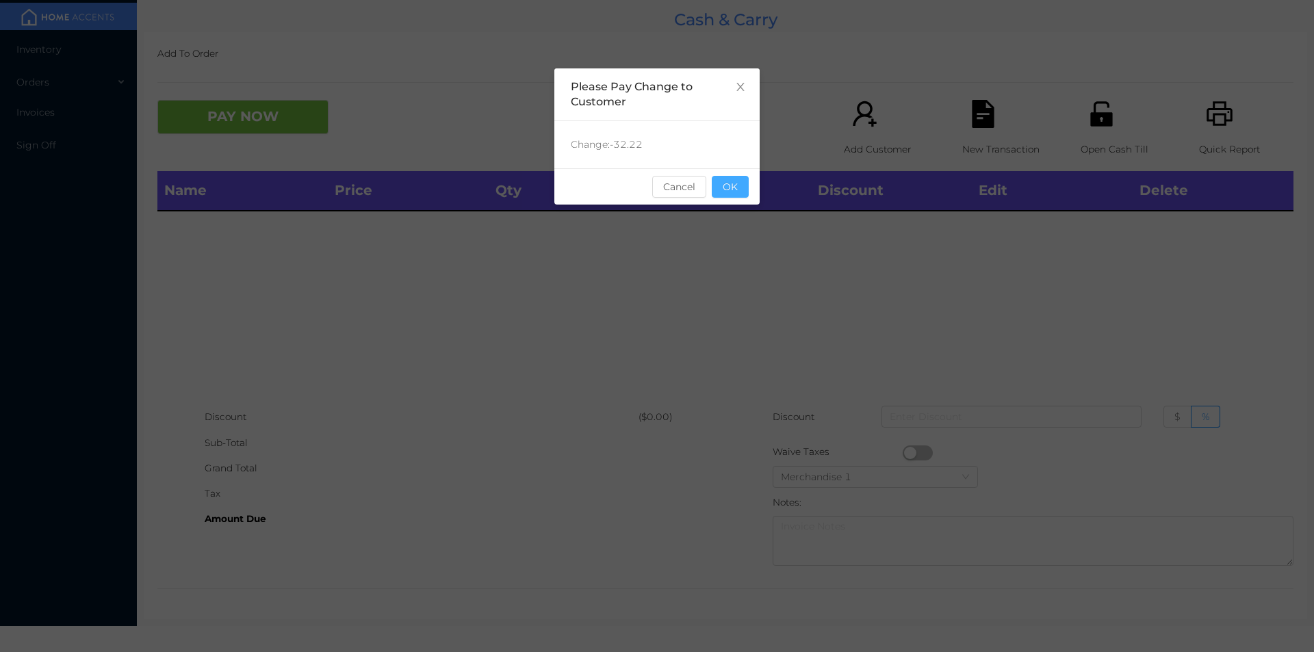
click at [726, 194] on button "OK" at bounding box center [730, 187] width 37 height 22
click at [730, 264] on div "Name Price Qty Total Discount Edit Delete" at bounding box center [725, 287] width 1136 height 233
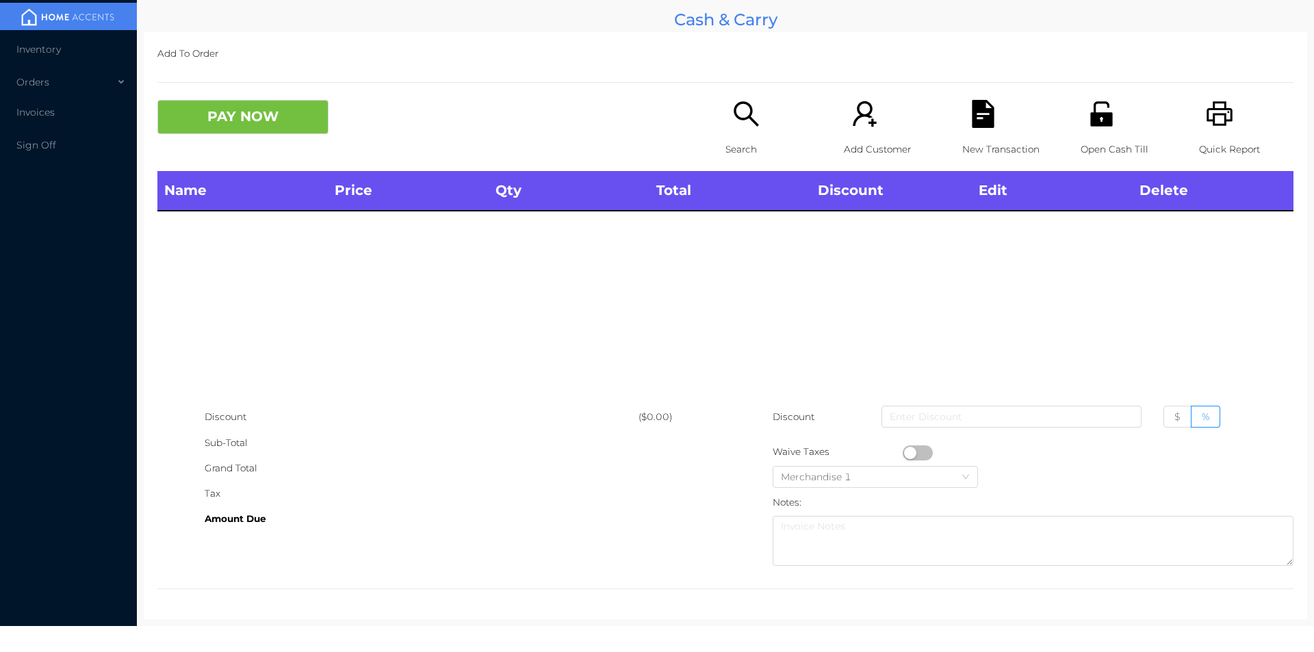
click at [726, 118] on div "Search" at bounding box center [773, 135] width 94 height 71
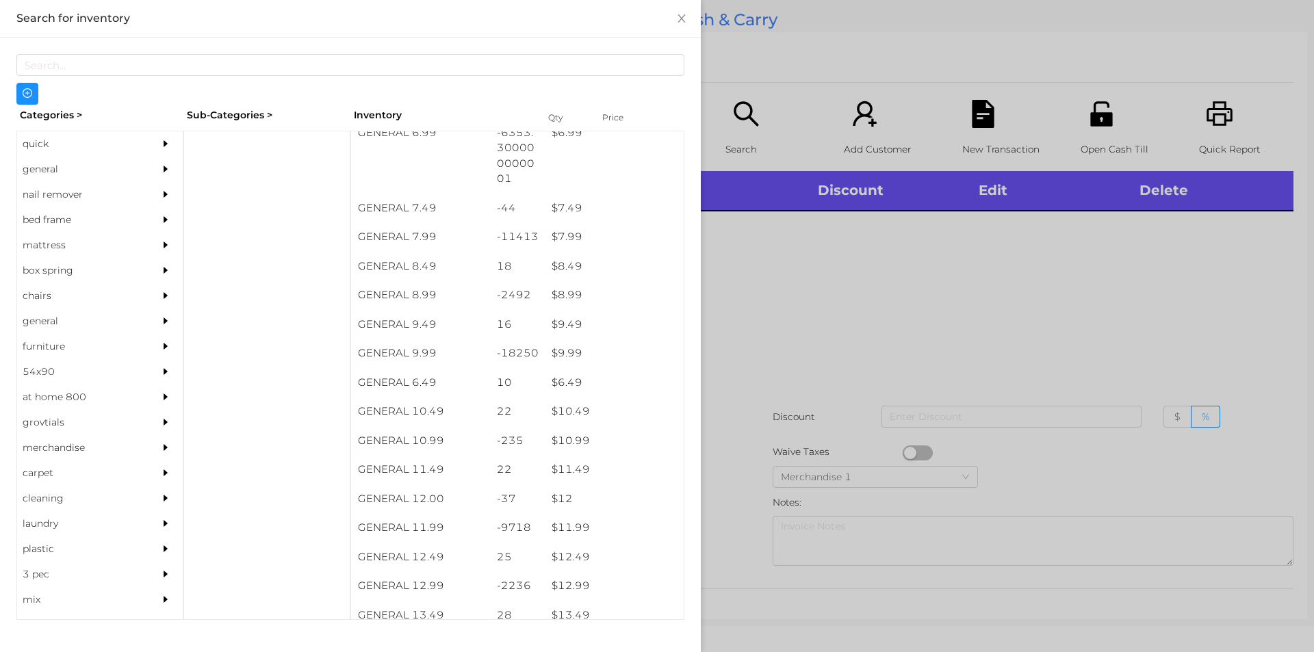
scroll to position [658, 0]
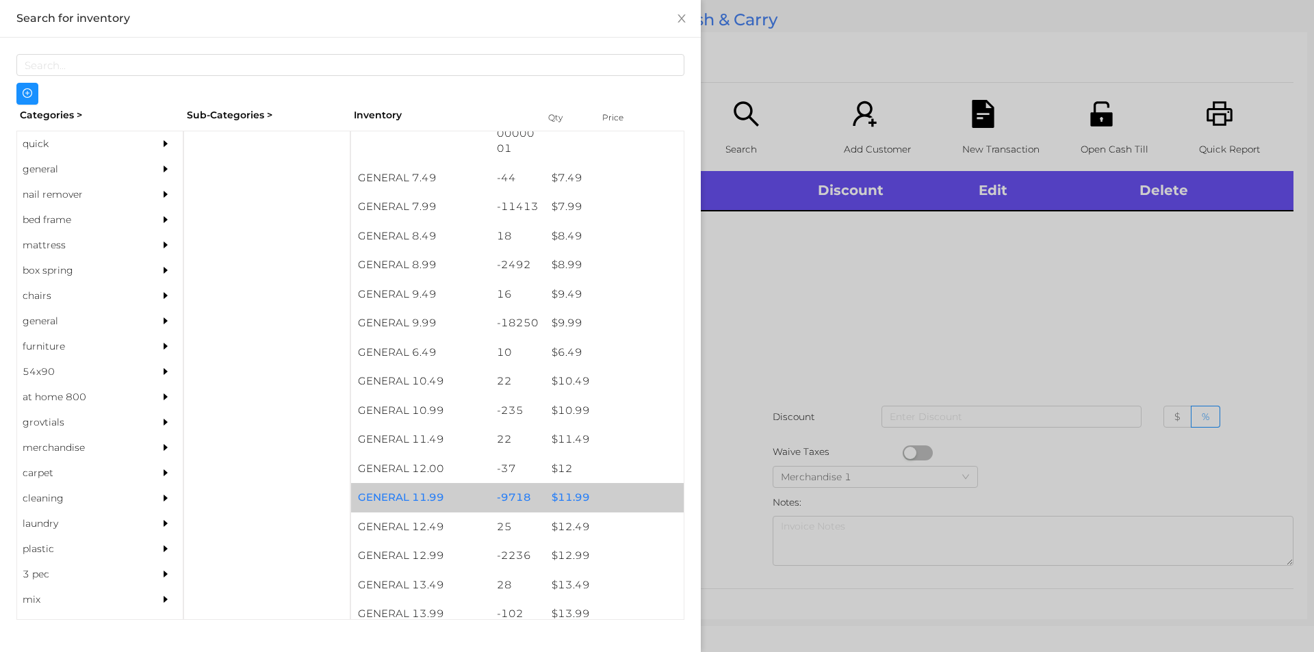
click at [571, 502] on div "$ 11.99" at bounding box center [614, 497] width 139 height 29
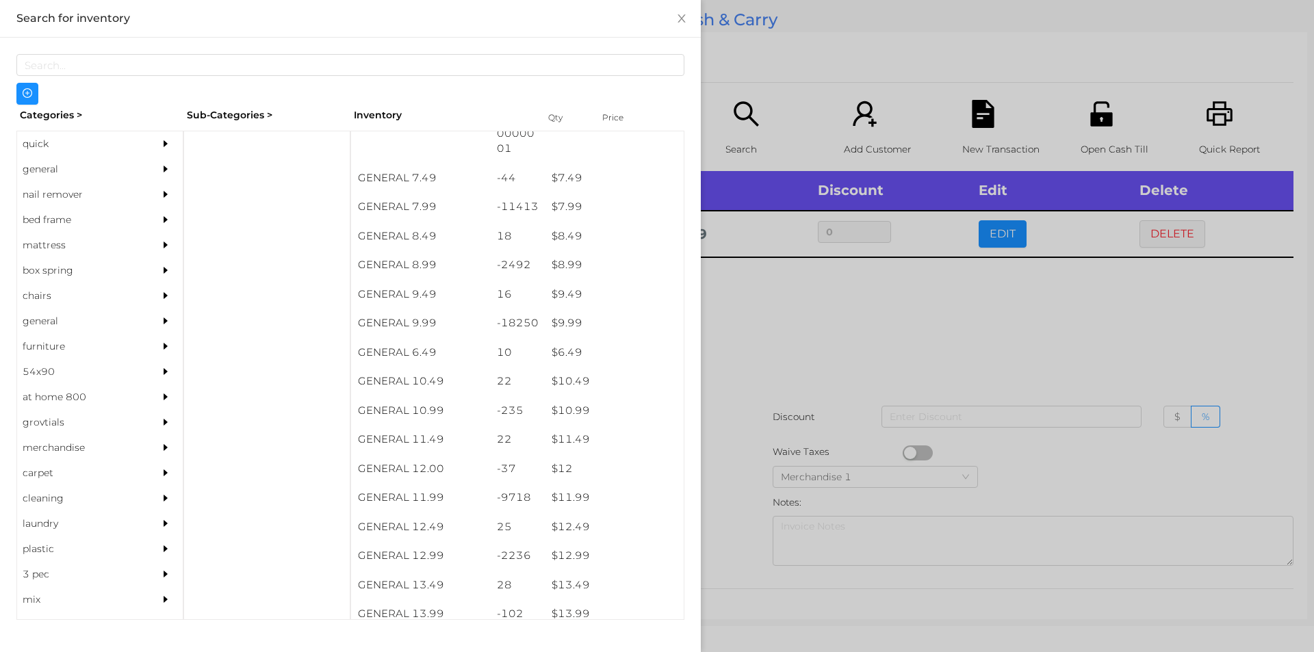
click at [723, 361] on div at bounding box center [657, 326] width 1314 height 652
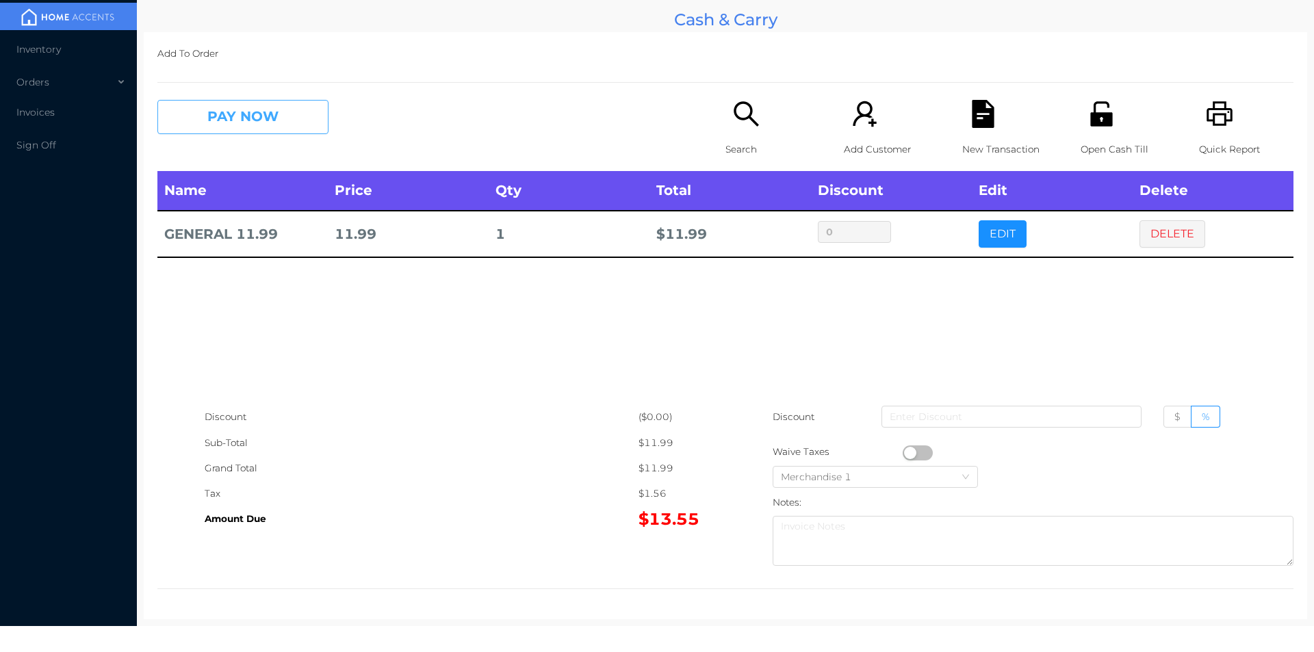
click at [216, 107] on button "PAY NOW" at bounding box center [242, 117] width 171 height 34
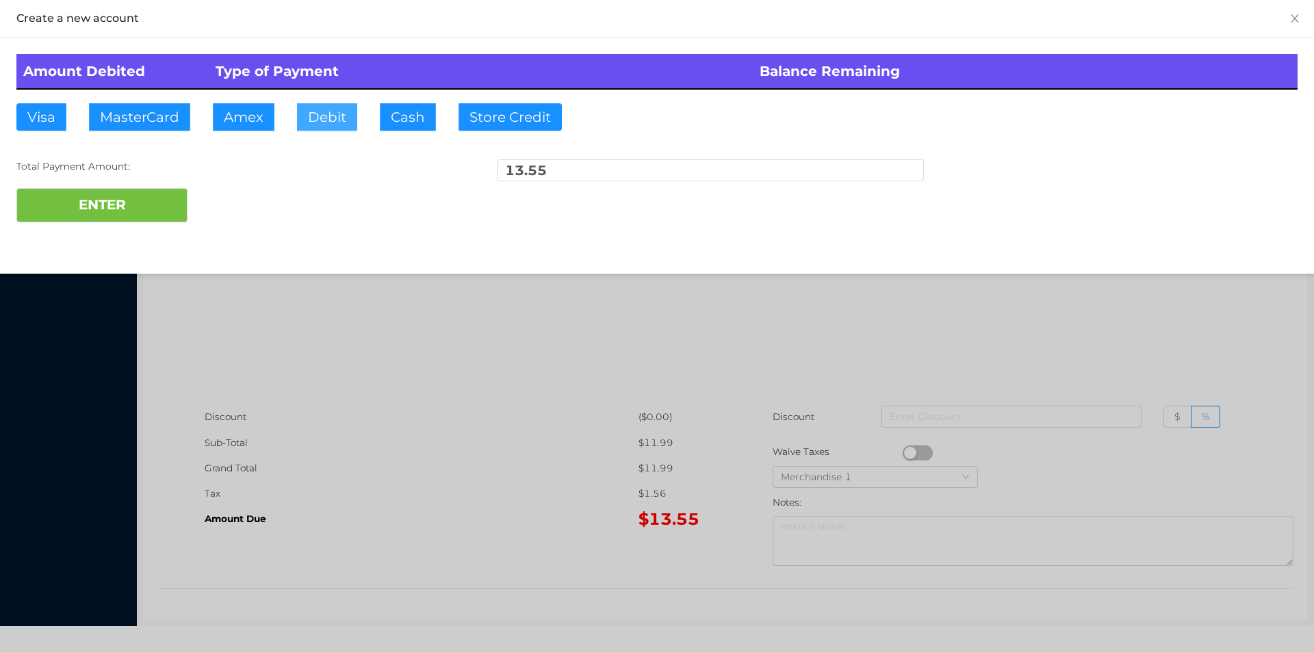
click at [316, 109] on button "Debit" at bounding box center [327, 116] width 60 height 27
type input "50."
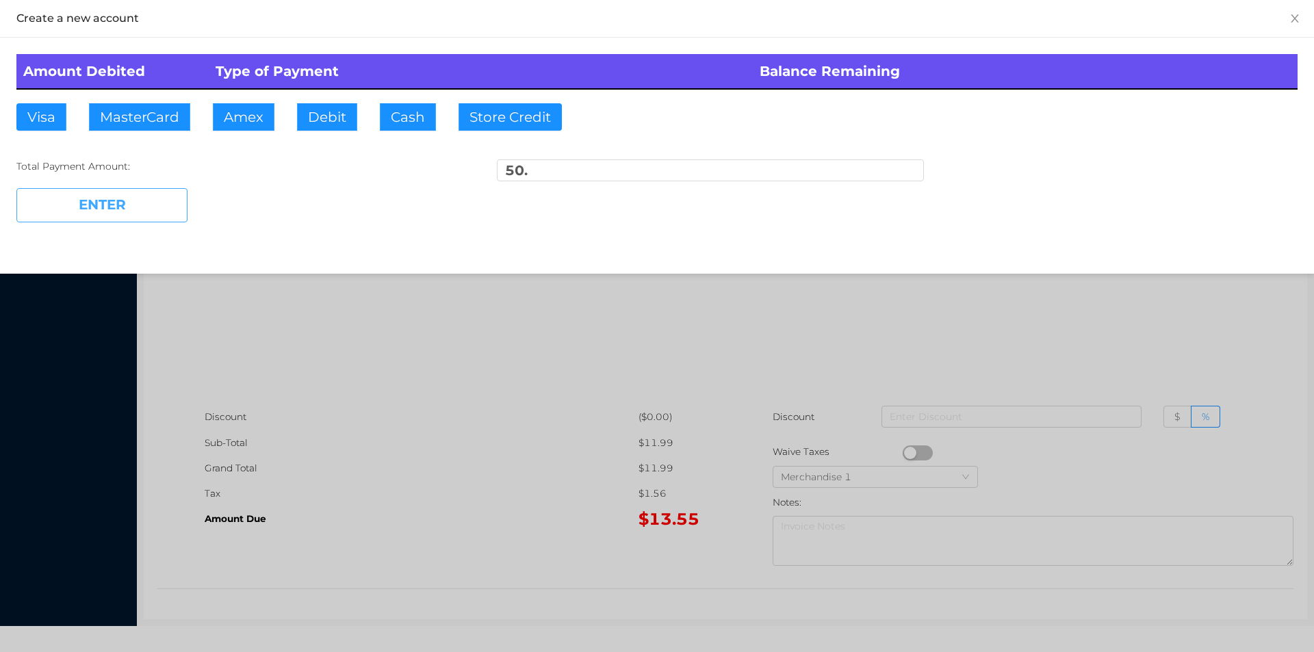
click at [112, 217] on button "ENTER" at bounding box center [101, 205] width 171 height 34
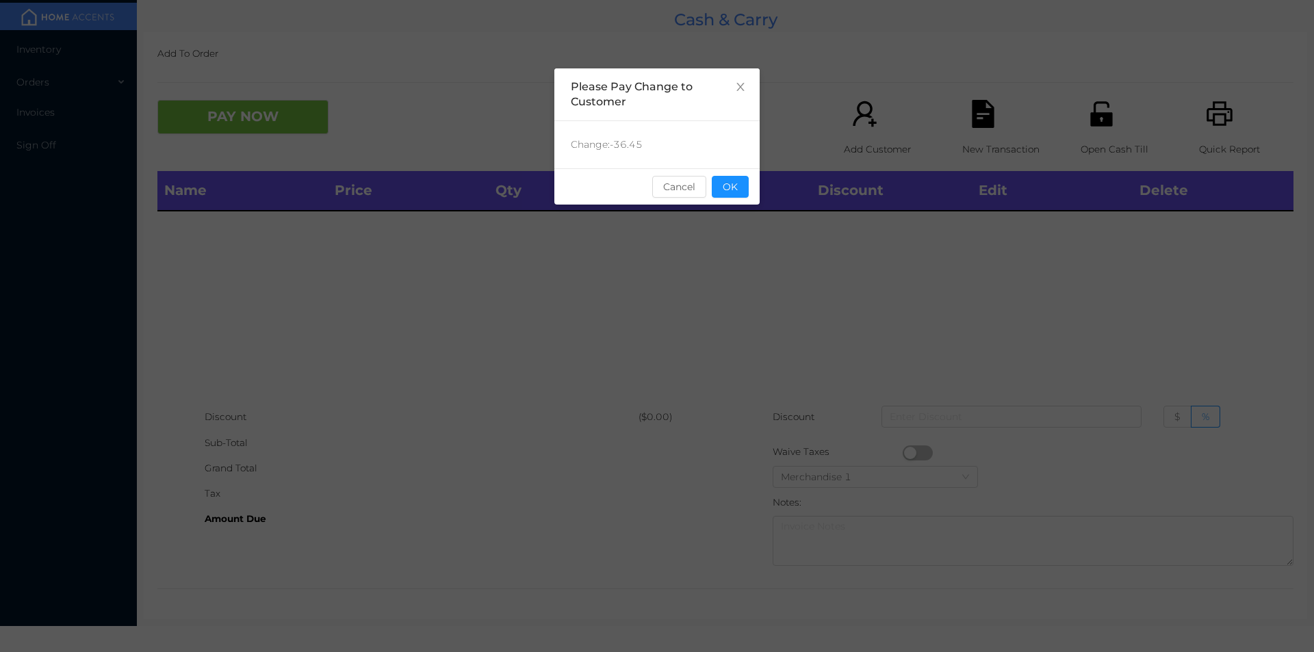
click at [749, 256] on div "sentinelStart Please Pay Change to Customer Change: -36.45 Cancel OK sentinelEnd" at bounding box center [656, 205] width 205 height 274
click at [719, 179] on button "OK" at bounding box center [730, 187] width 37 height 22
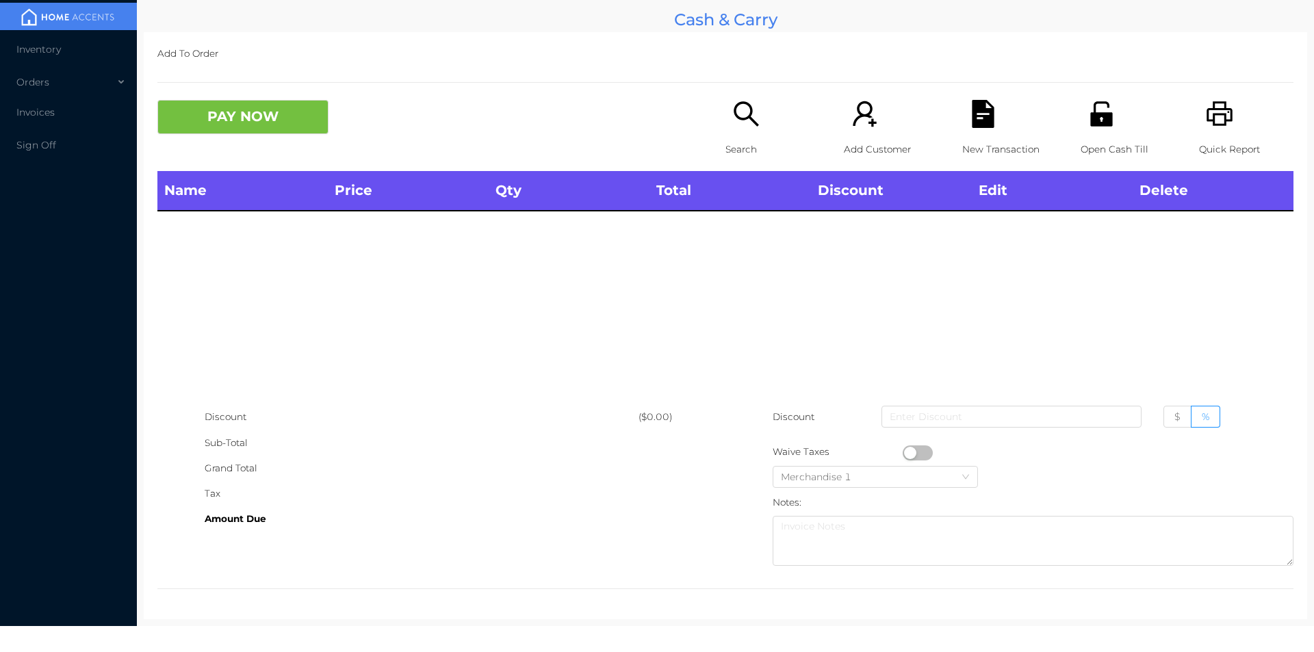
click at [756, 235] on div "Name Price Qty Total Discount Edit Delete" at bounding box center [725, 287] width 1136 height 233
click at [1095, 133] on div "Open Cash Till" at bounding box center [1128, 135] width 94 height 71
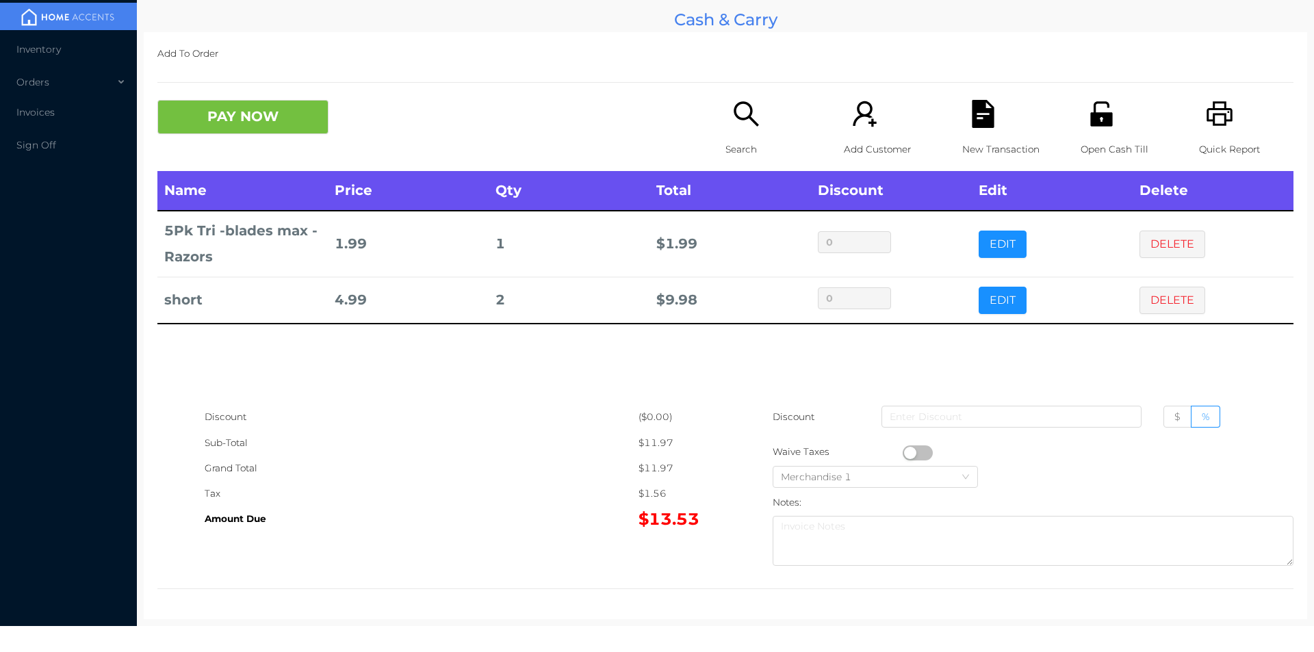
click at [1091, 130] on div "Open Cash Till" at bounding box center [1128, 135] width 94 height 71
click at [234, 114] on button "PAY NOW" at bounding box center [242, 117] width 171 height 34
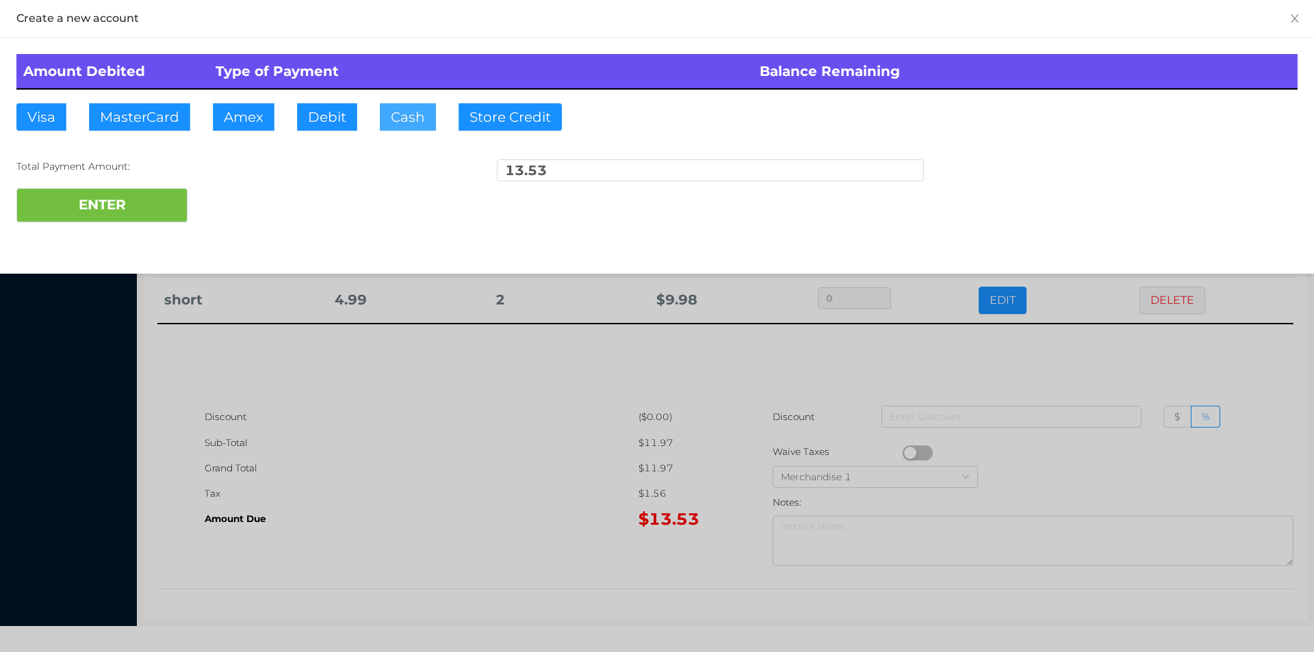
click at [405, 127] on button "Cash" at bounding box center [408, 116] width 56 height 27
type input "20."
click at [139, 219] on button "ENTER" at bounding box center [101, 205] width 171 height 34
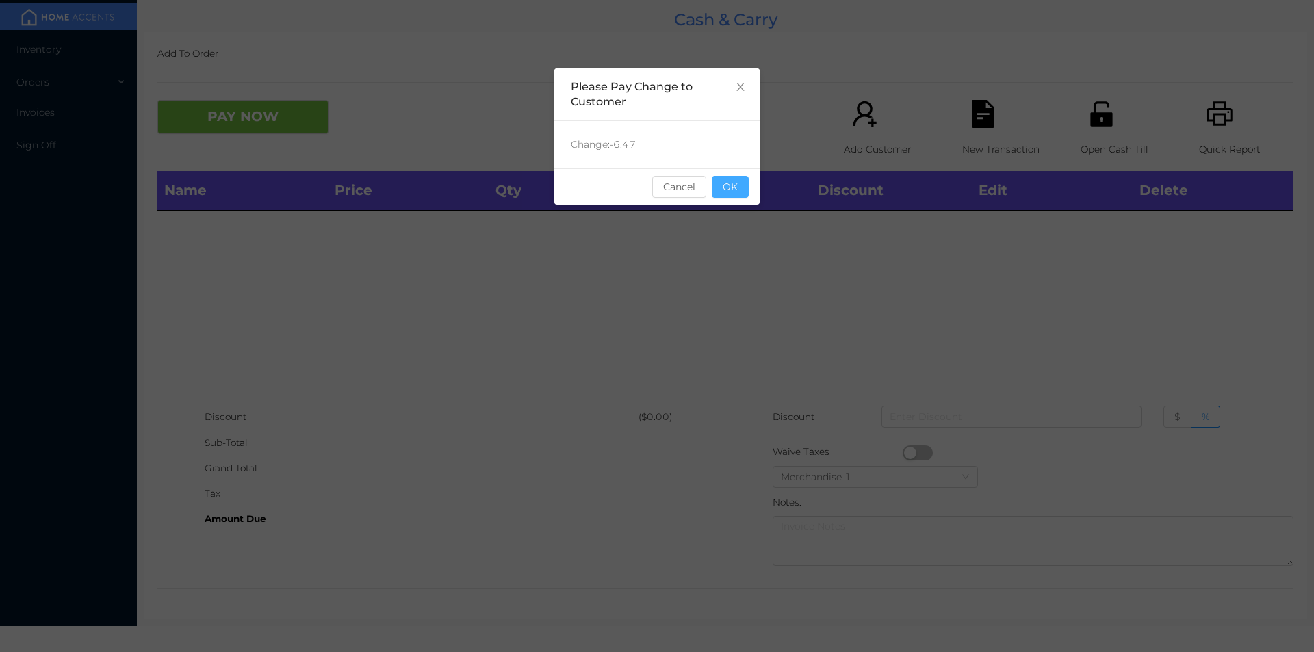
click at [737, 180] on button "OK" at bounding box center [730, 187] width 37 height 22
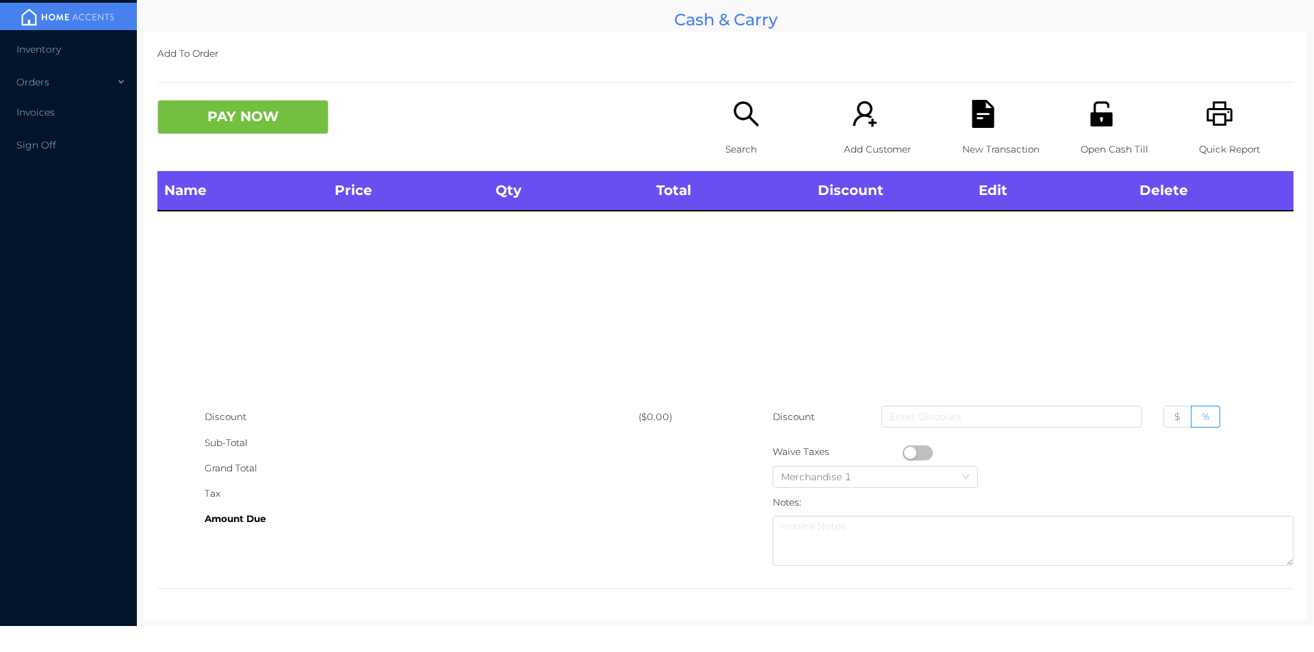
click at [1226, 118] on div "Quick Report" at bounding box center [1246, 135] width 94 height 71
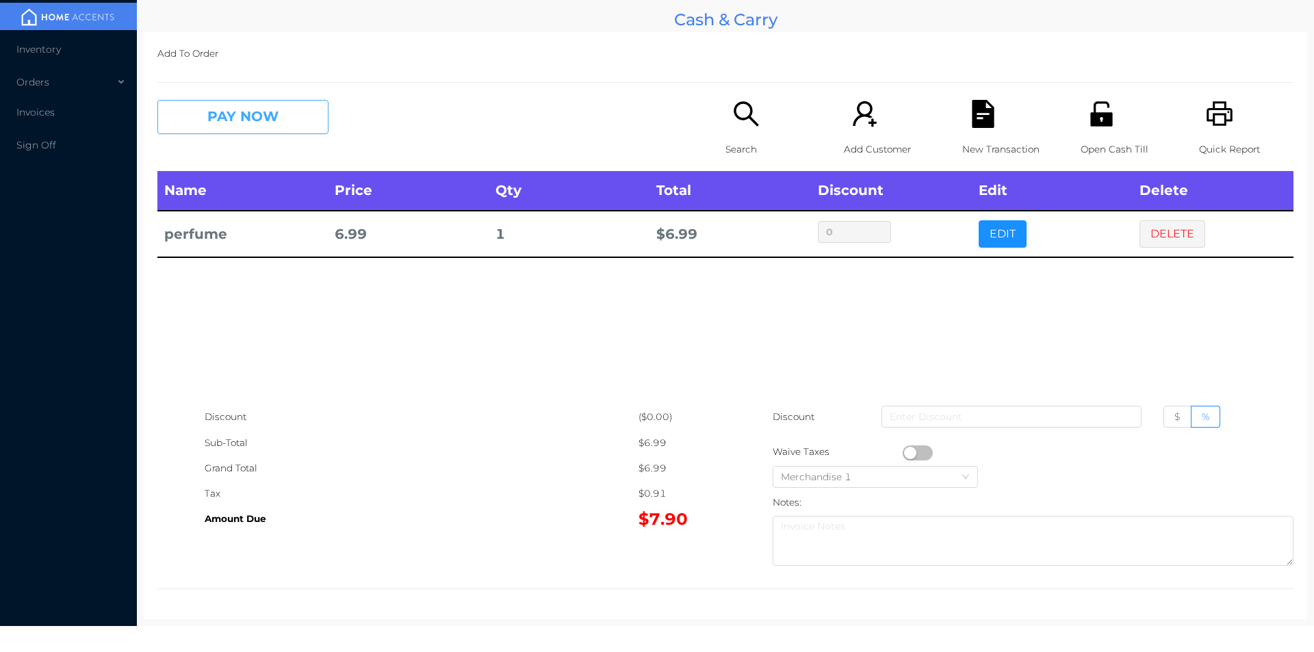
click at [285, 131] on button "PAY NOW" at bounding box center [242, 117] width 171 height 34
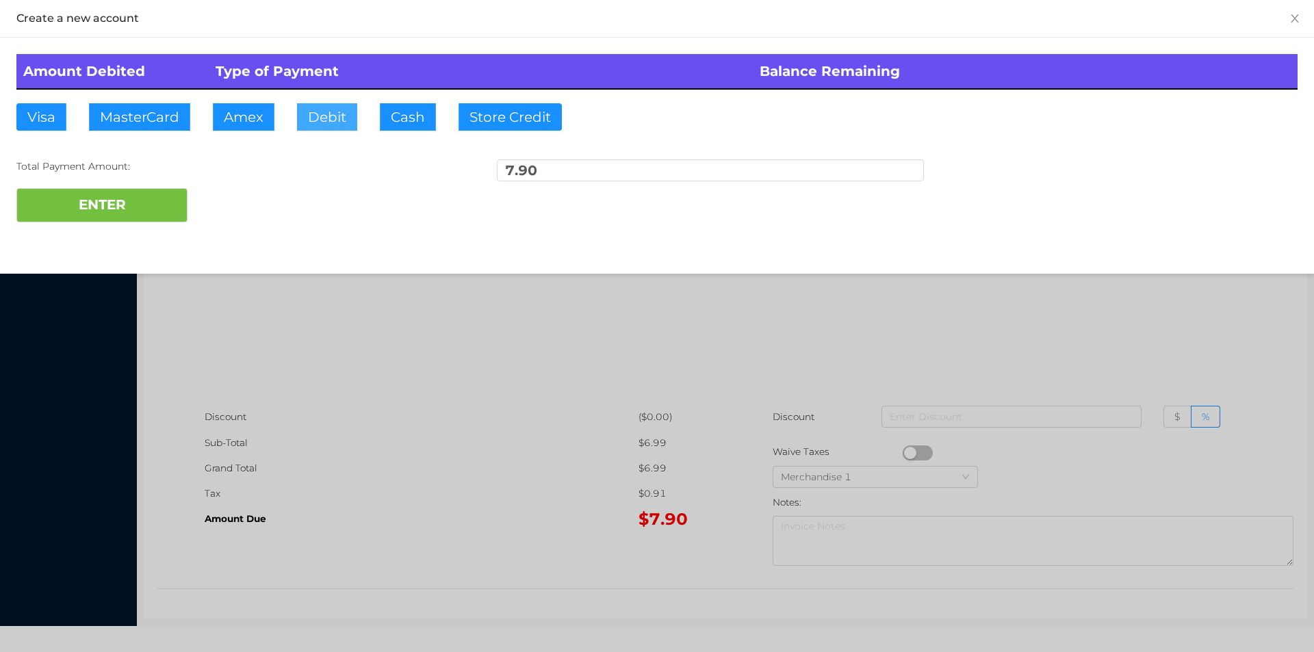
click at [313, 118] on button "Debit" at bounding box center [327, 116] width 60 height 27
click at [118, 202] on button "ENTER" at bounding box center [101, 205] width 171 height 34
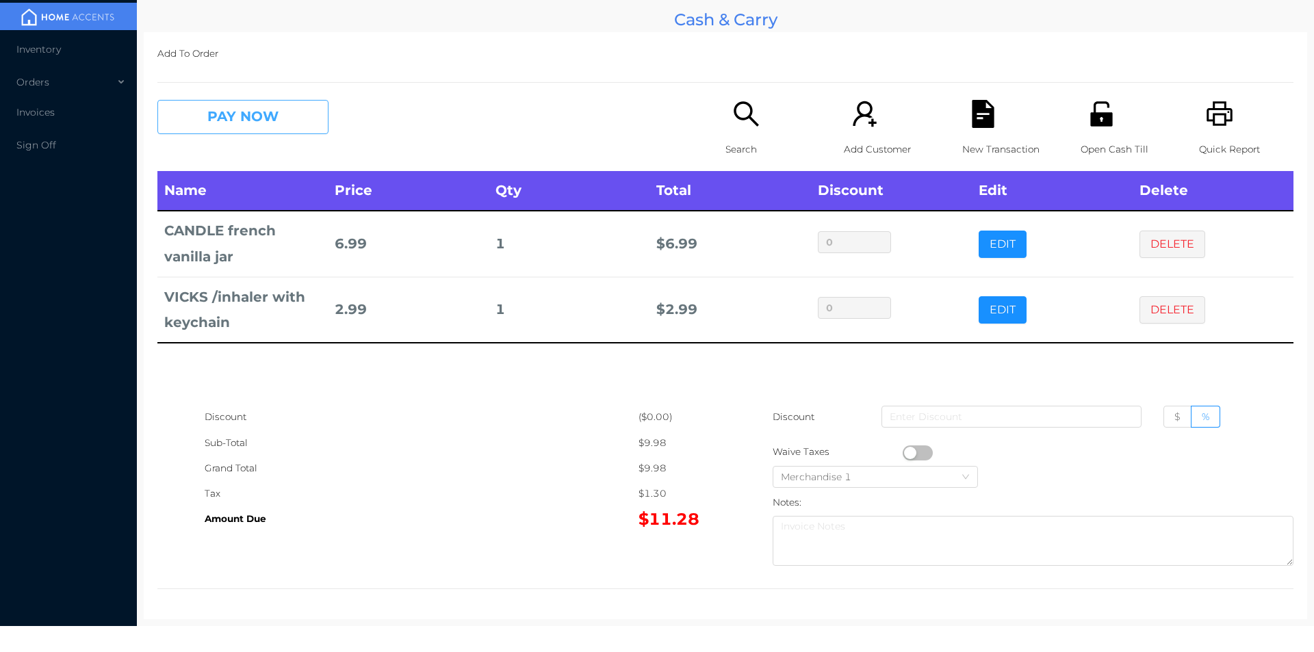
click at [277, 128] on button "PAY NOW" at bounding box center [242, 117] width 171 height 34
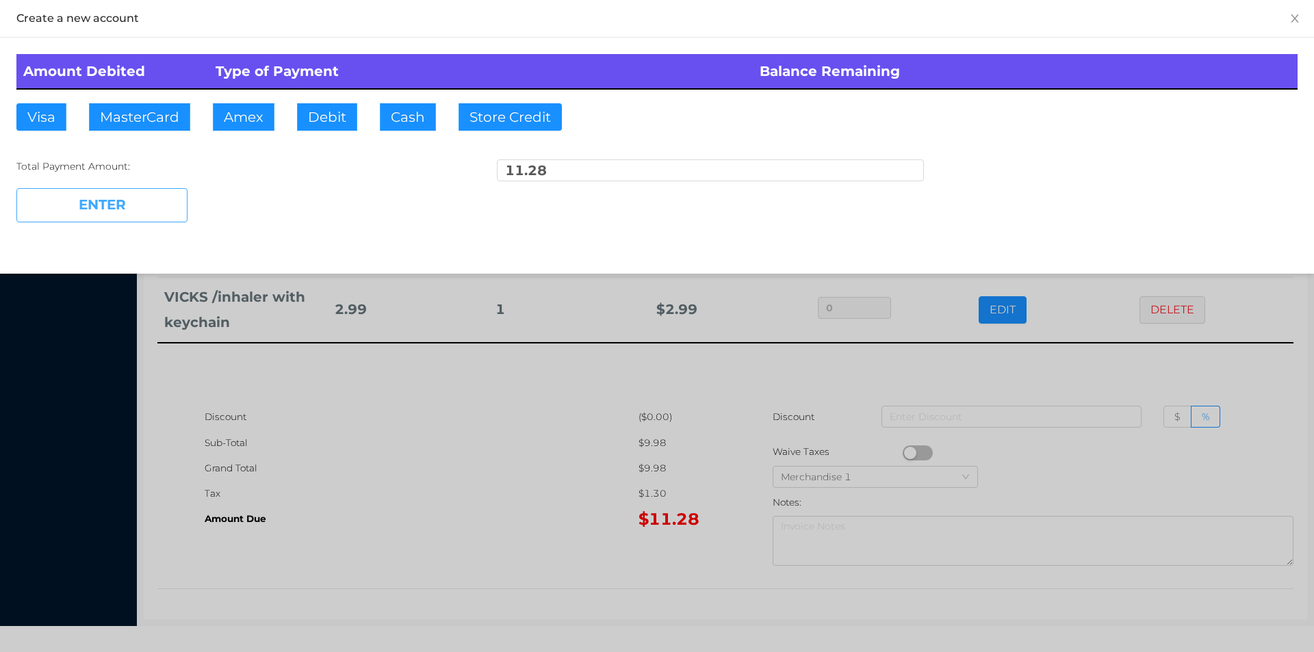
click at [132, 201] on button "ENTER" at bounding box center [101, 205] width 171 height 34
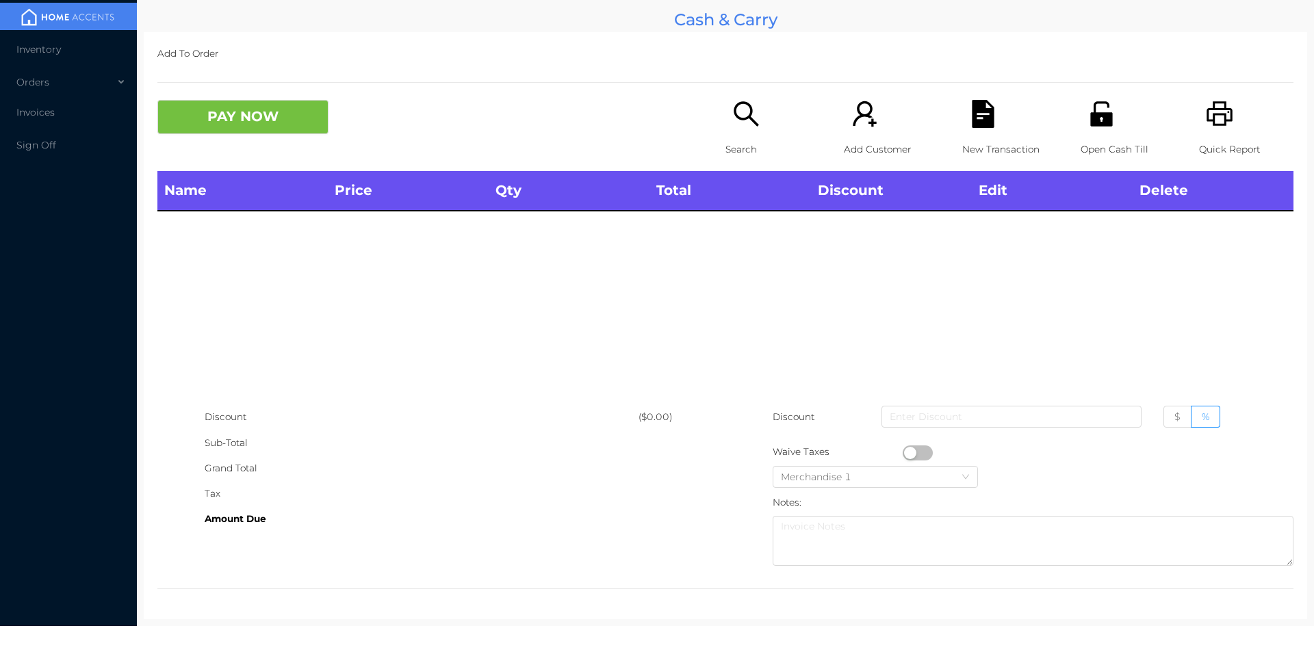
click at [731, 136] on div "Search" at bounding box center [773, 135] width 94 height 71
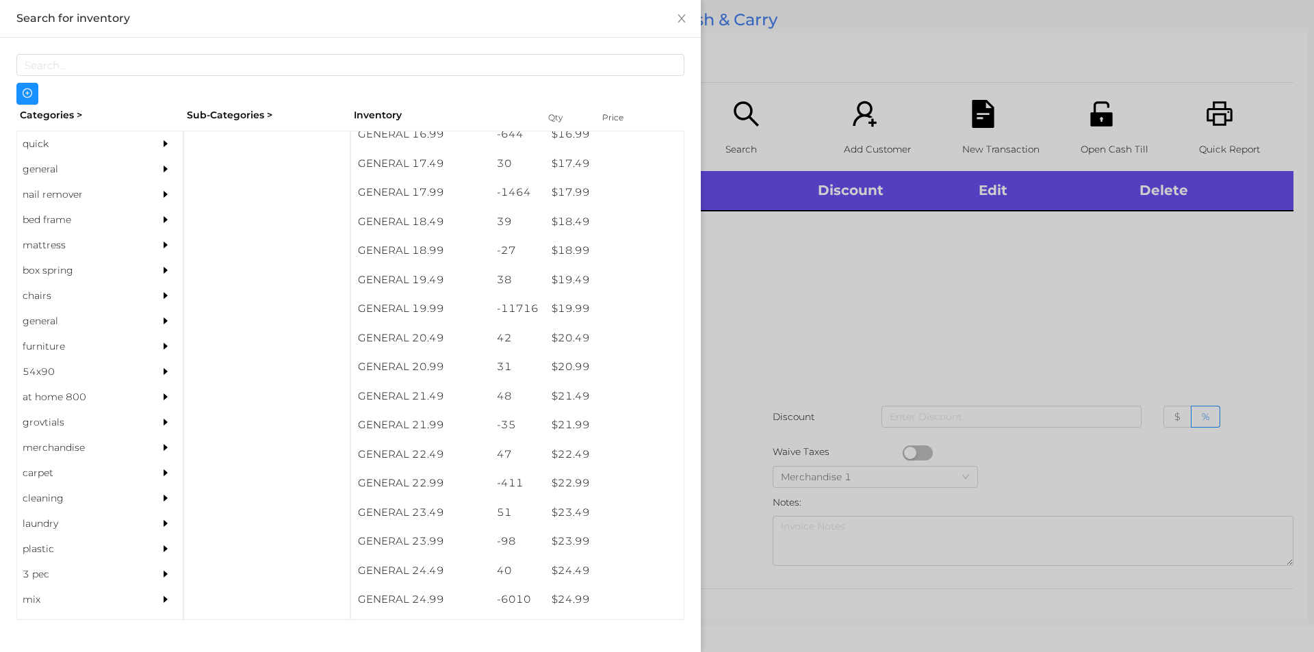
scroll to position [1312, 0]
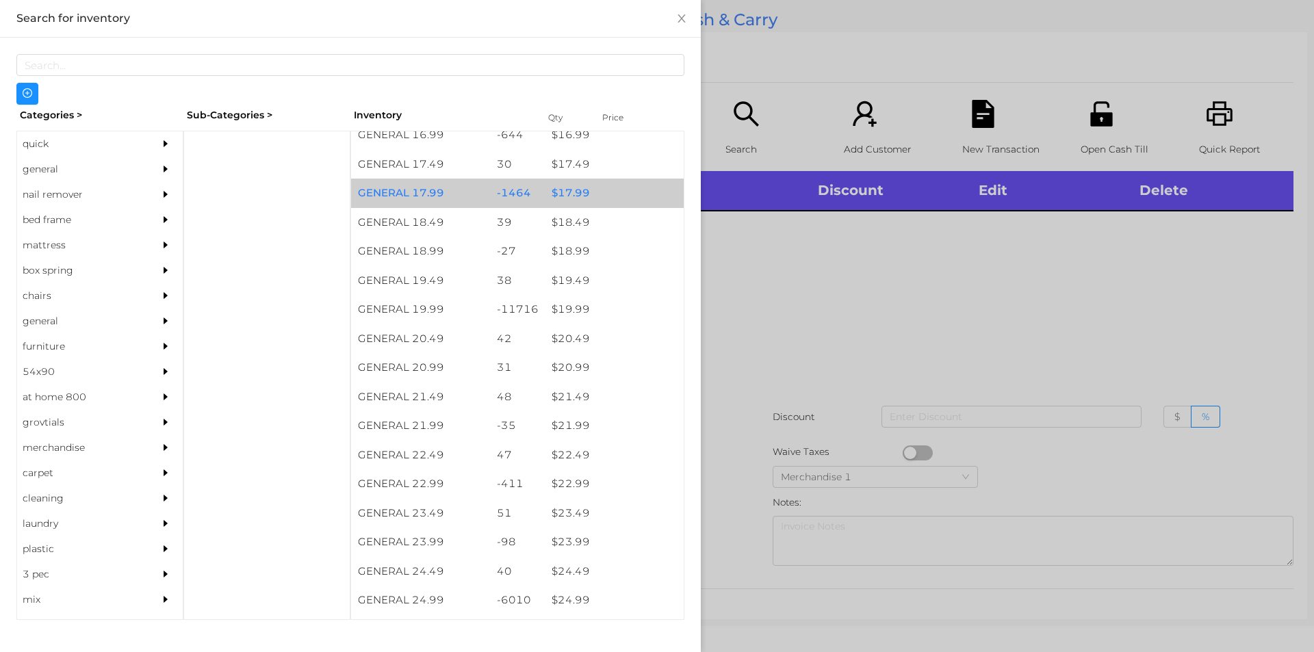
click at [564, 204] on div "$ 17.99" at bounding box center [614, 193] width 139 height 29
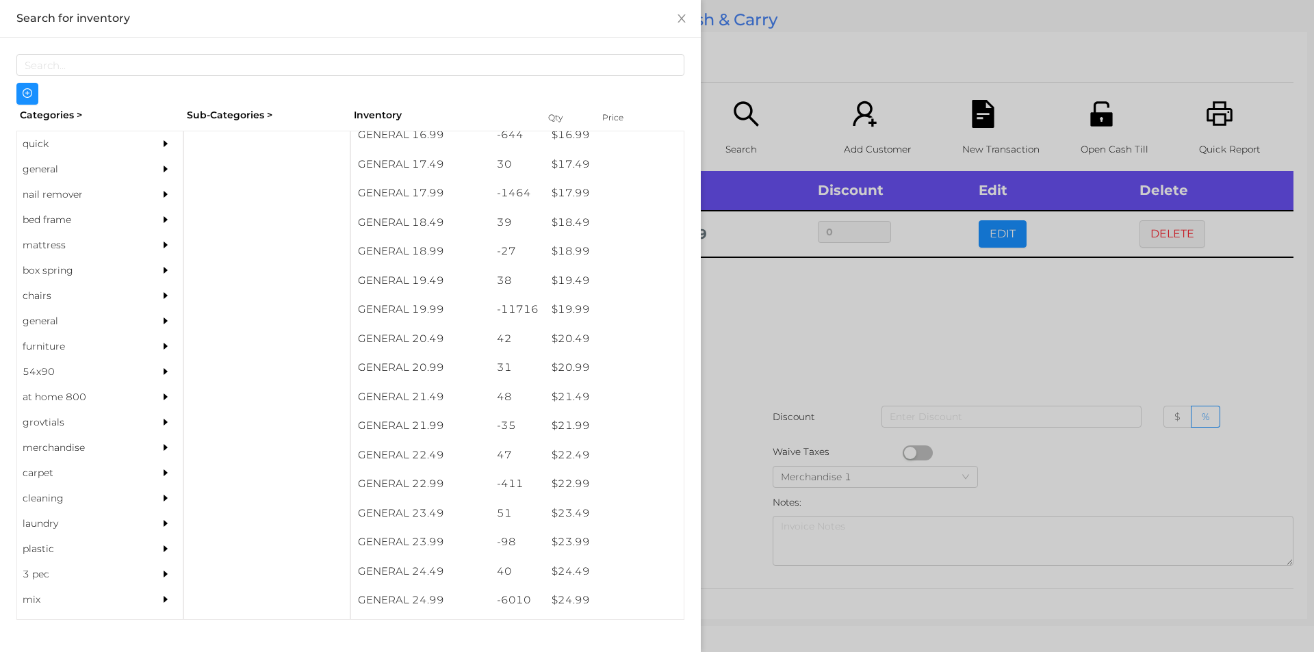
click at [749, 290] on div at bounding box center [657, 326] width 1314 height 652
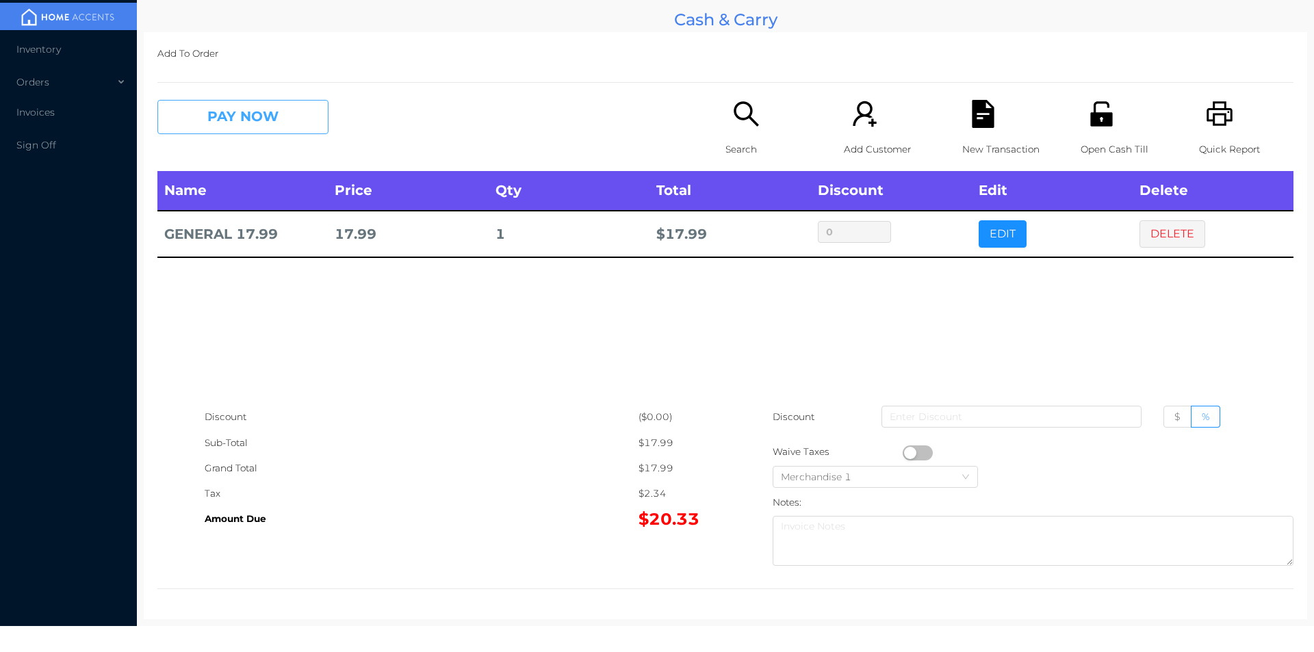
click at [283, 100] on button "PAY NOW" at bounding box center [242, 117] width 171 height 34
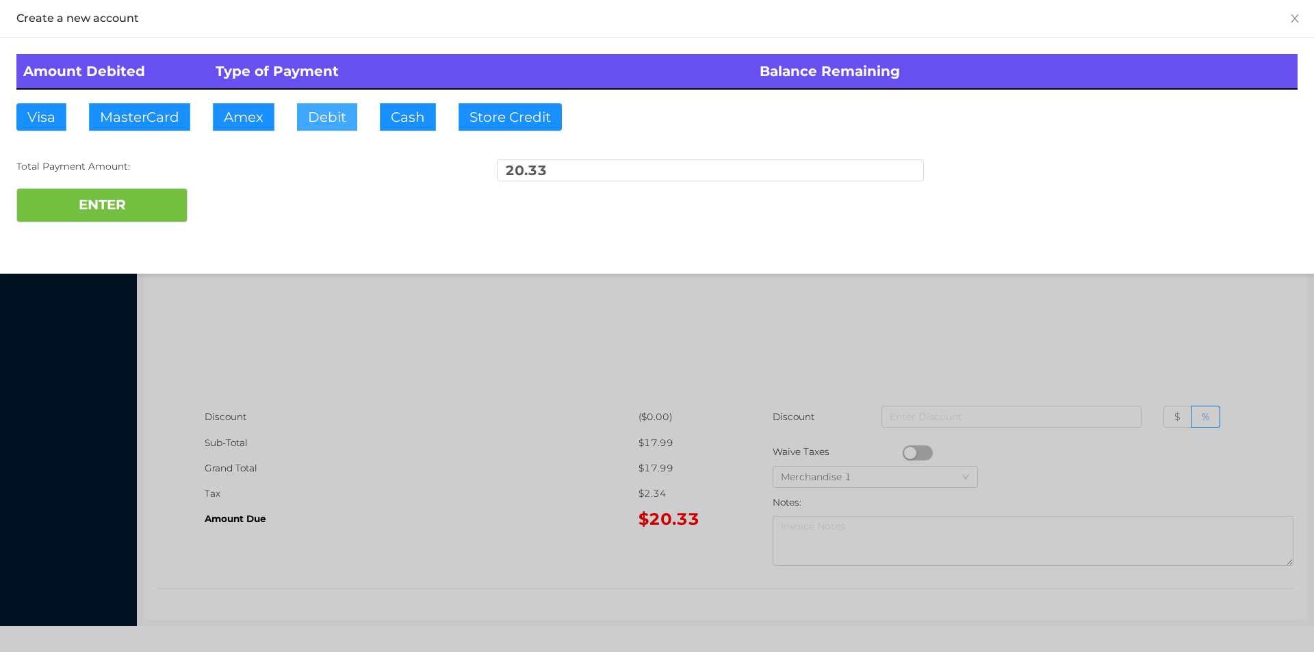
click at [324, 113] on button "Debit" at bounding box center [327, 116] width 60 height 27
click at [144, 193] on button "ENTER" at bounding box center [101, 205] width 171 height 34
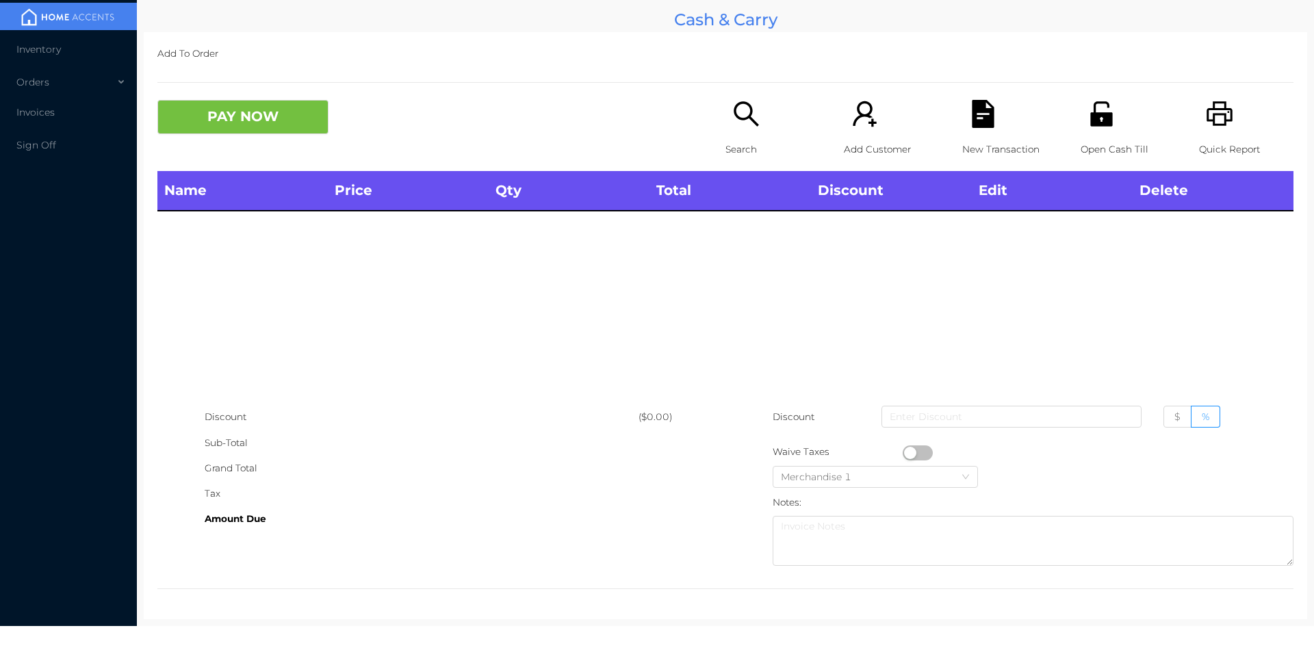
click at [1207, 128] on icon "icon: printer" at bounding box center [1220, 114] width 28 height 28
